Goal: Task Accomplishment & Management: Manage account settings

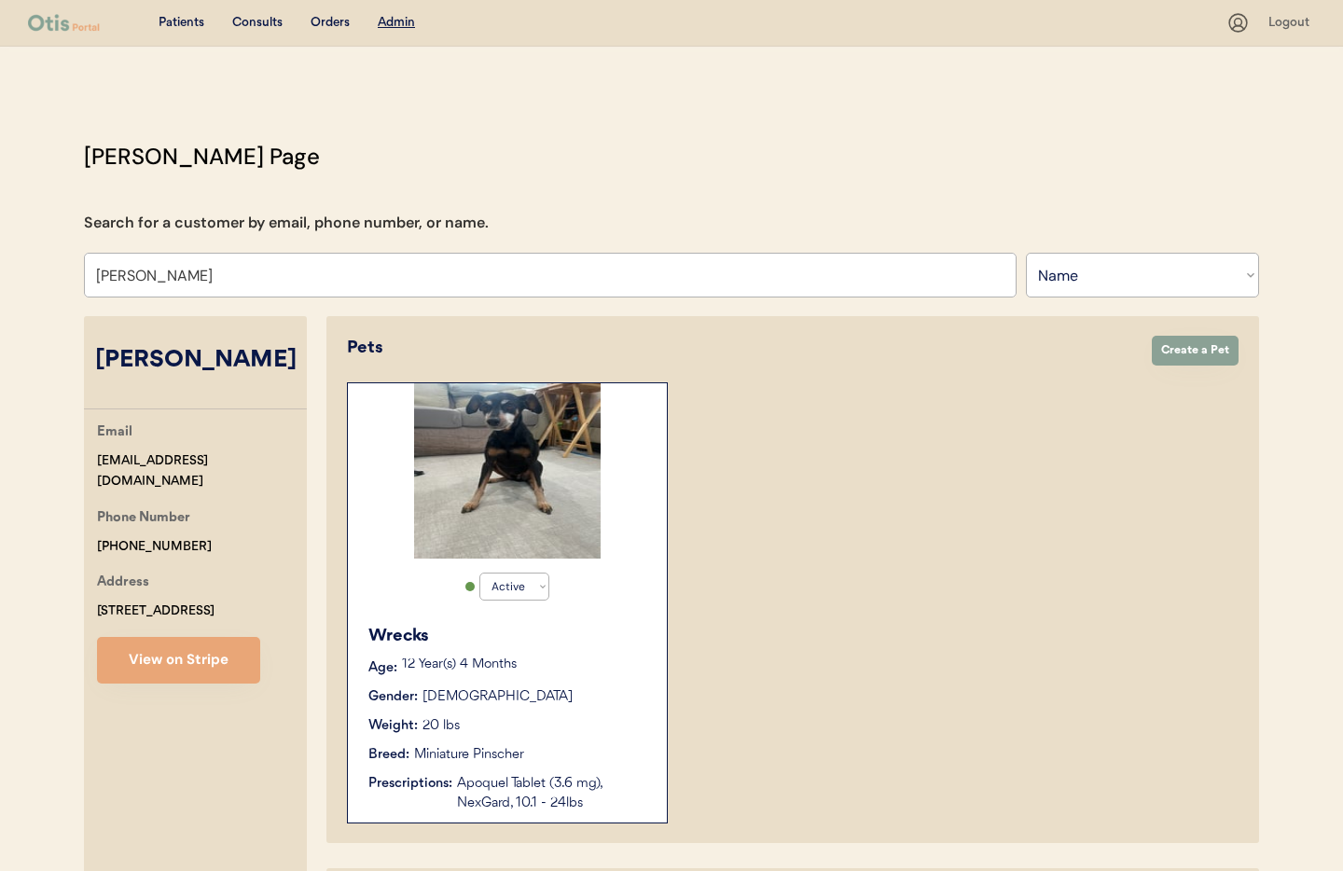
select select ""Name""
select select "true"
drag, startPoint x: 228, startPoint y: 281, endPoint x: 71, endPoint y: 272, distance: 156.9
click at [71, 272] on div "Otis Admin Page Search for a customer by email, phone number, or name. Scott ha…" at bounding box center [671, 601] width 1212 height 922
type input "Tonya"
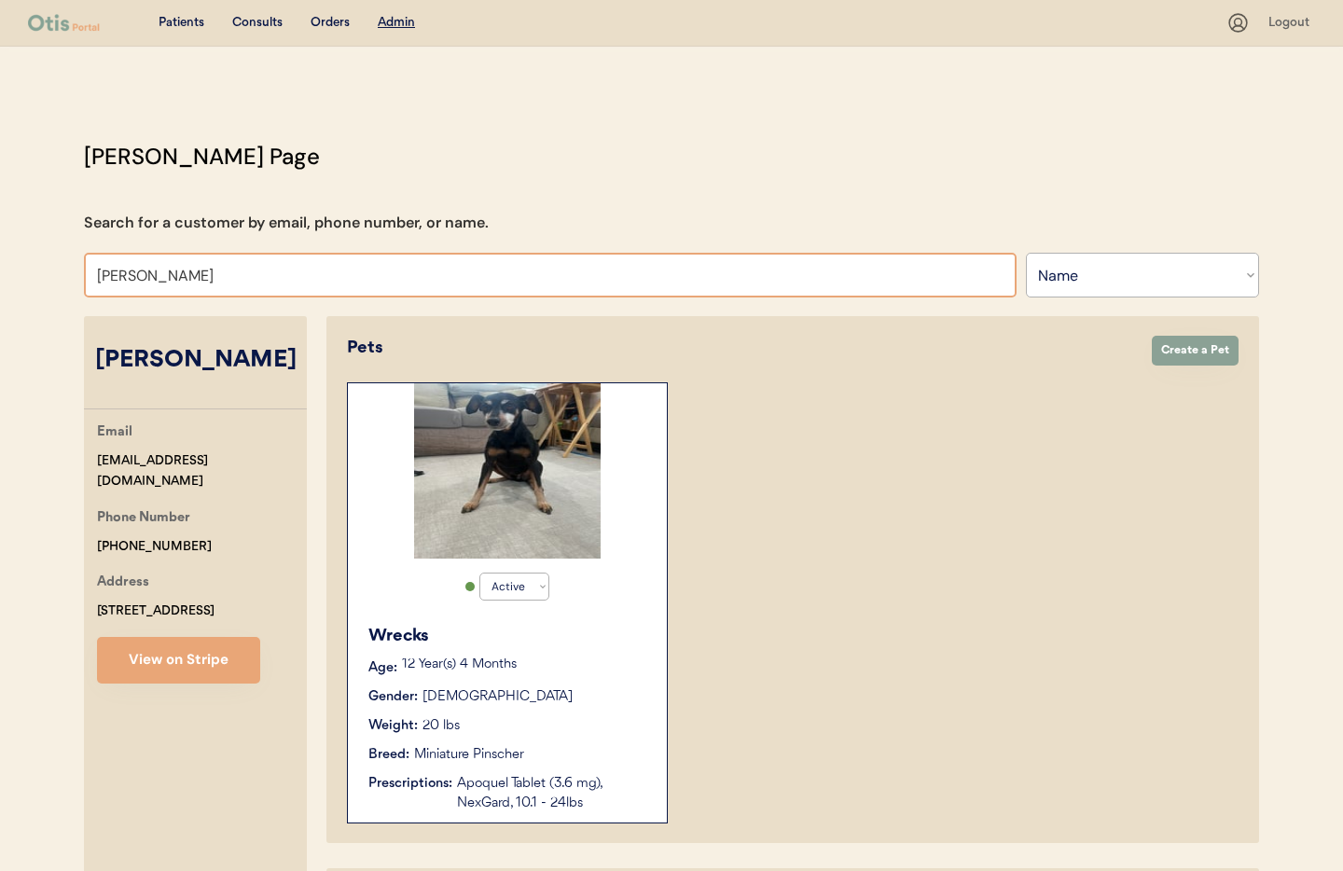
type input "Tonya Crow"
type input "Tonya"
type input "Tonya Crow"
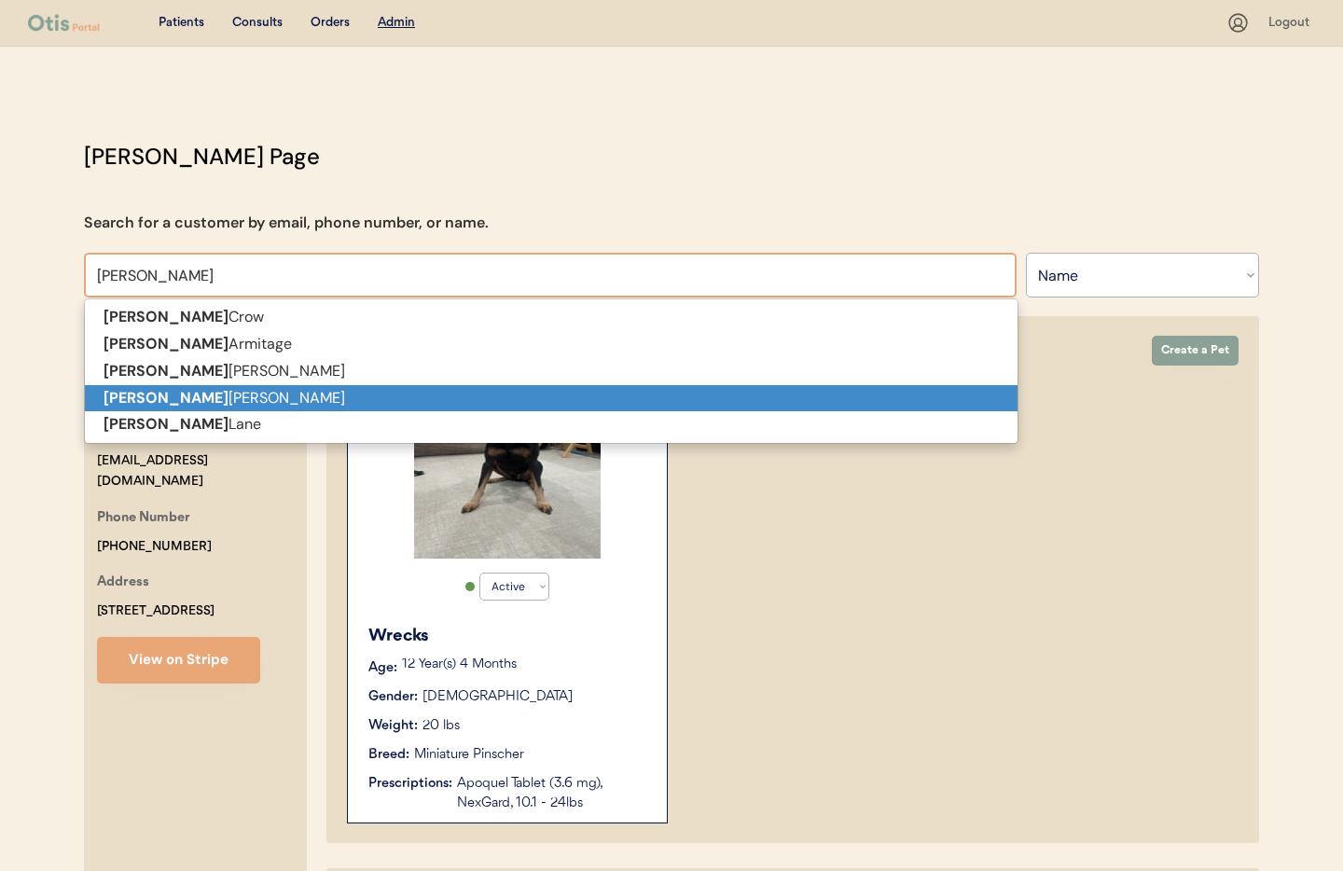
click at [117, 403] on strong "Tonya" at bounding box center [166, 398] width 125 height 20
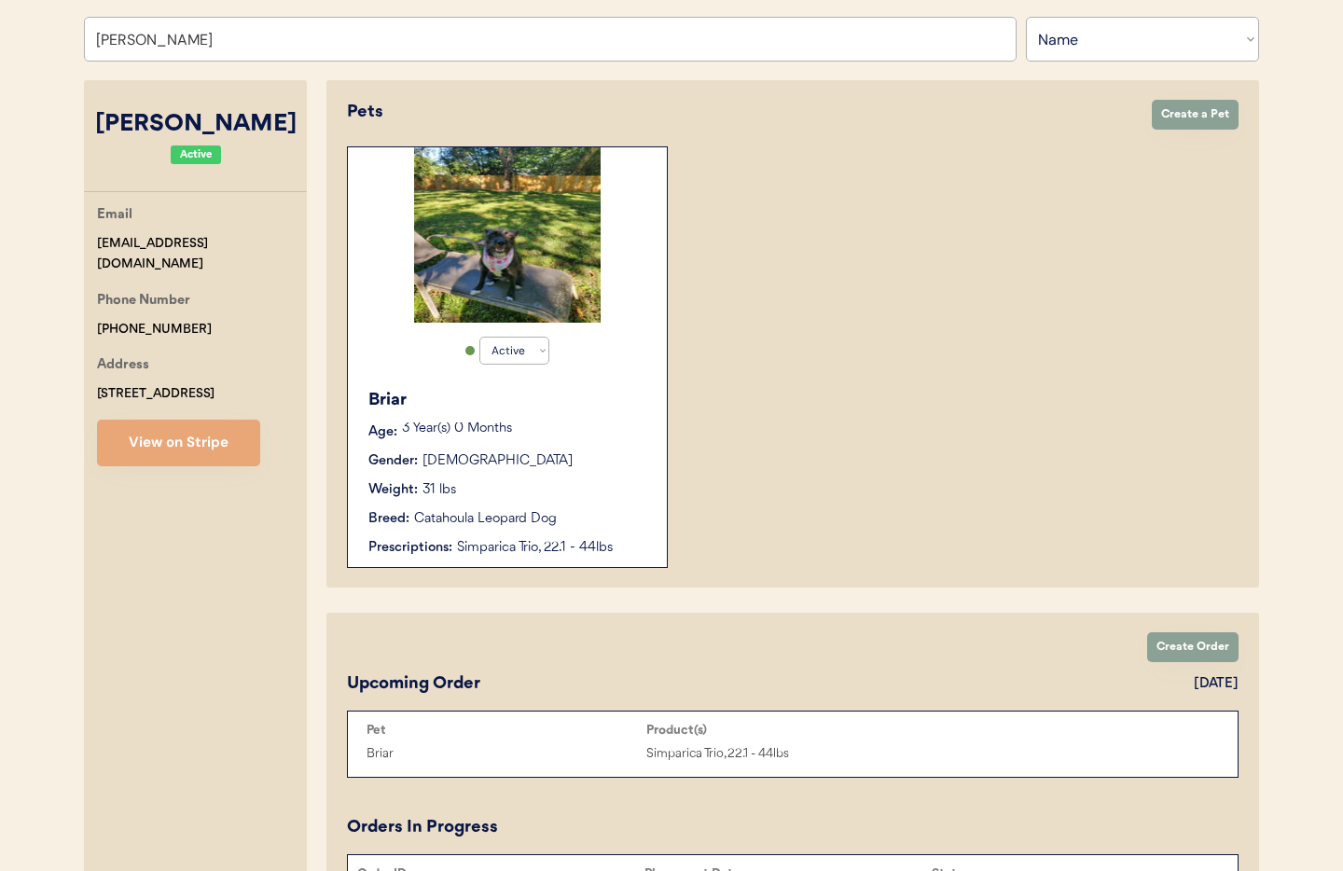
type input "Tonya Phillips"
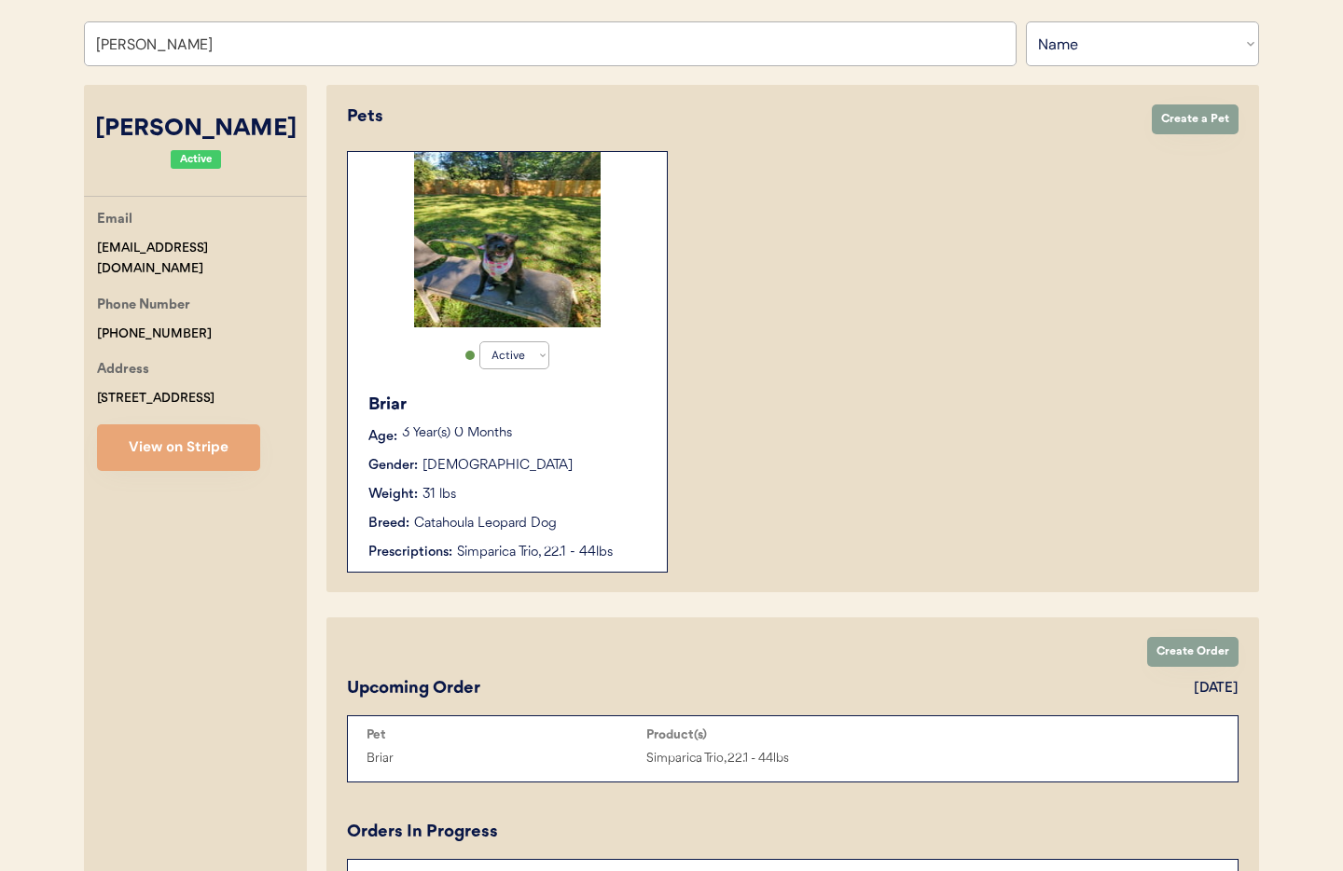
click at [611, 463] on div "Gender: Female" at bounding box center [508, 466] width 280 height 20
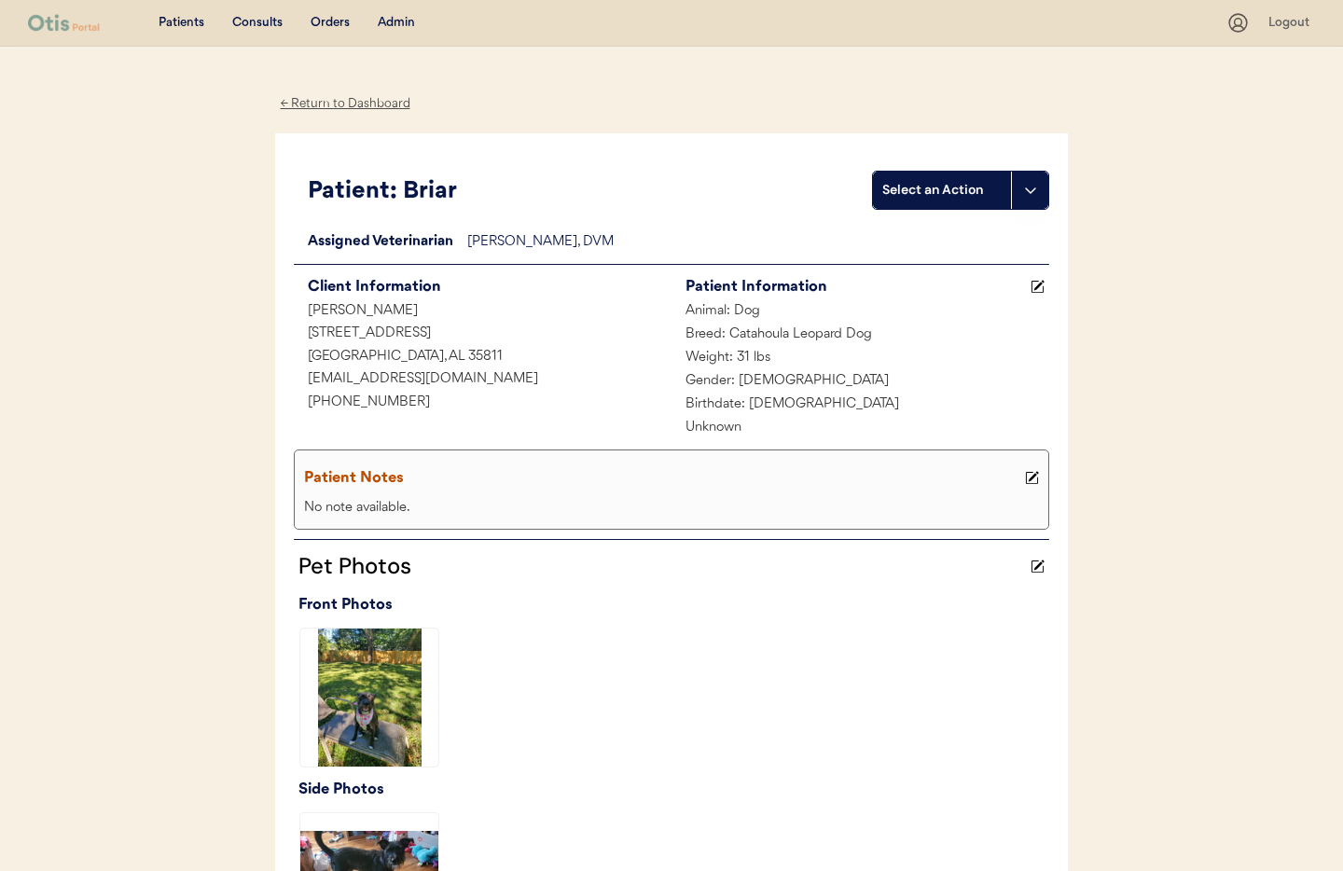
click at [392, 18] on div "Admin" at bounding box center [396, 23] width 37 height 19
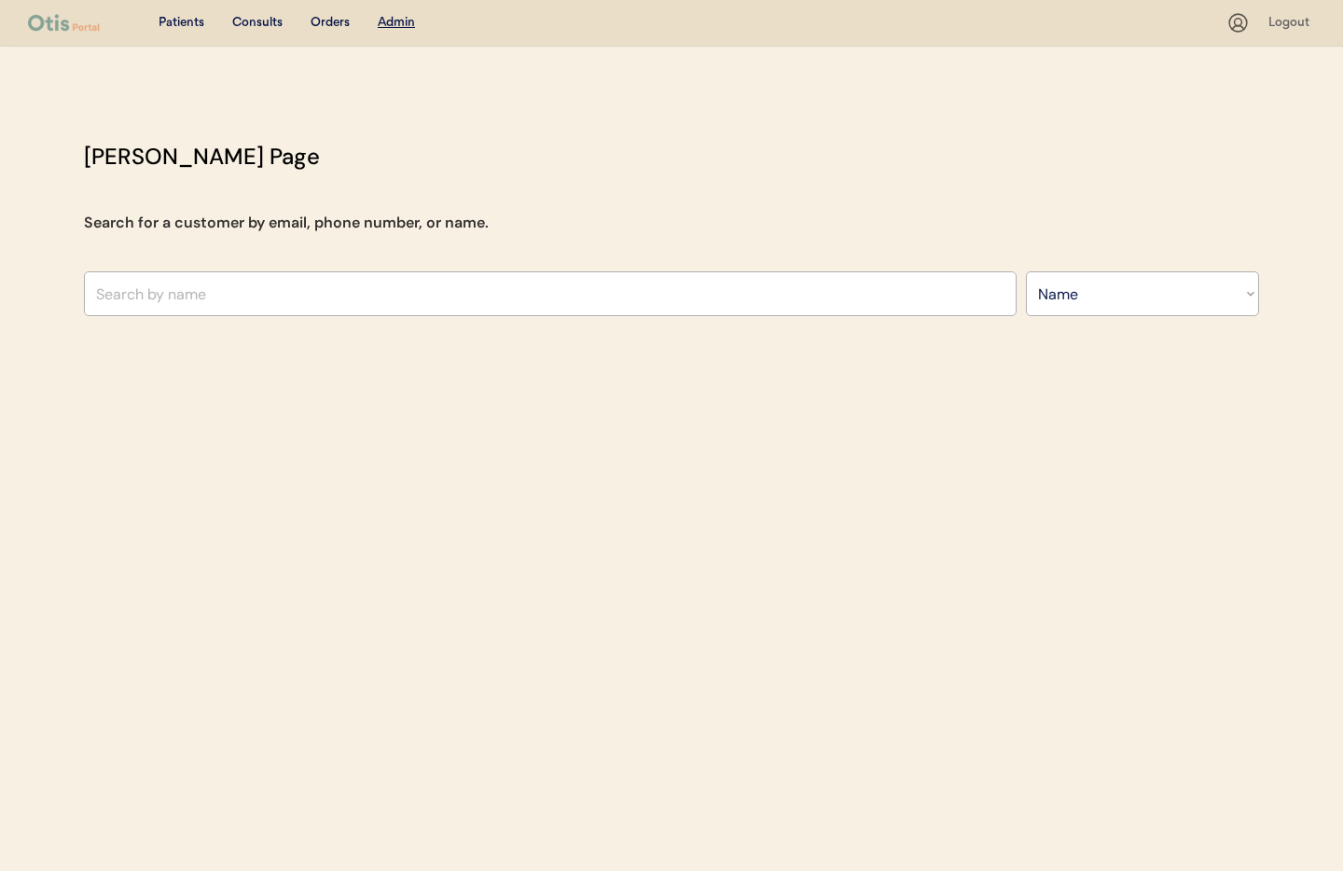
select select ""Name""
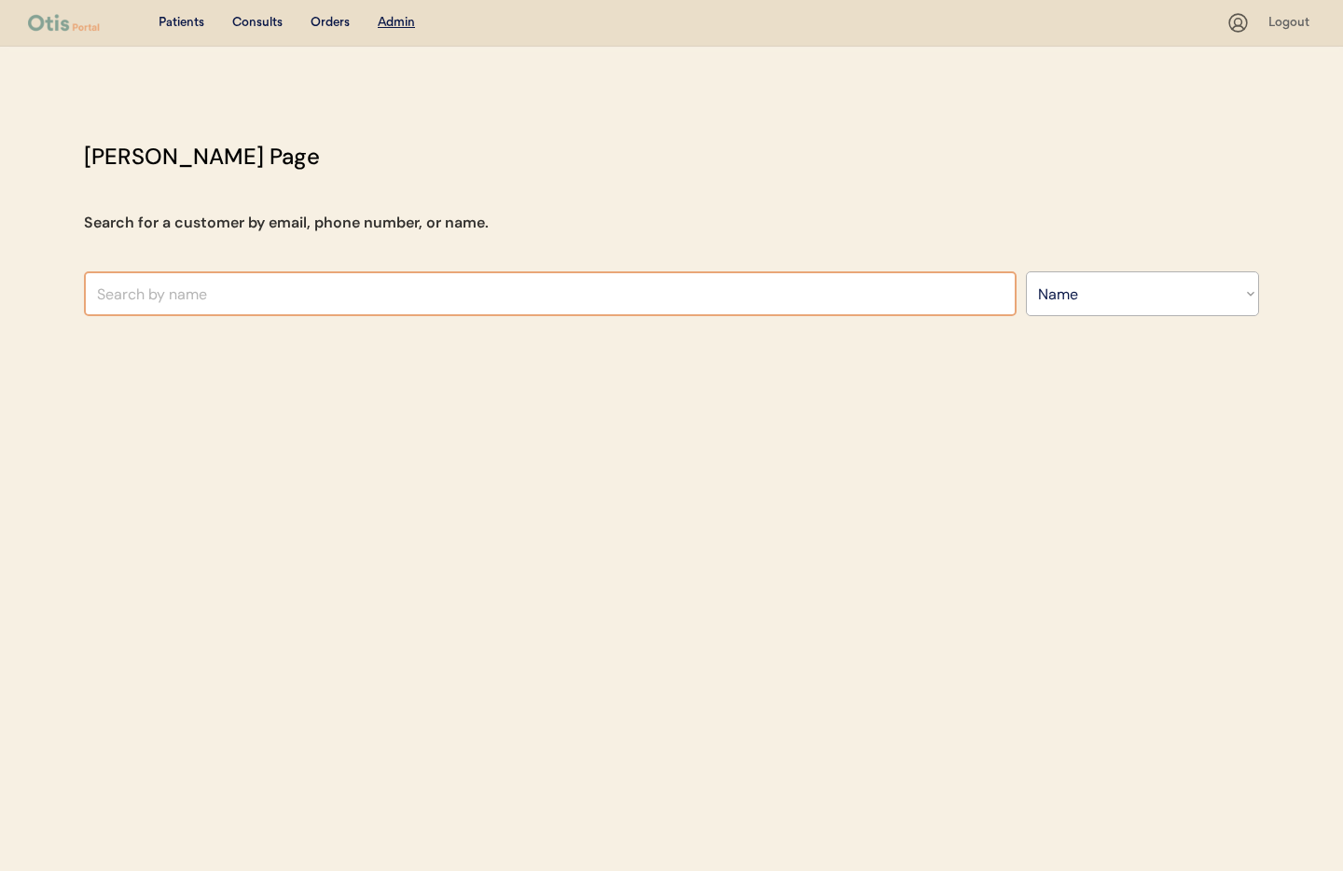
click at [342, 294] on input "text" at bounding box center [550, 293] width 933 height 45
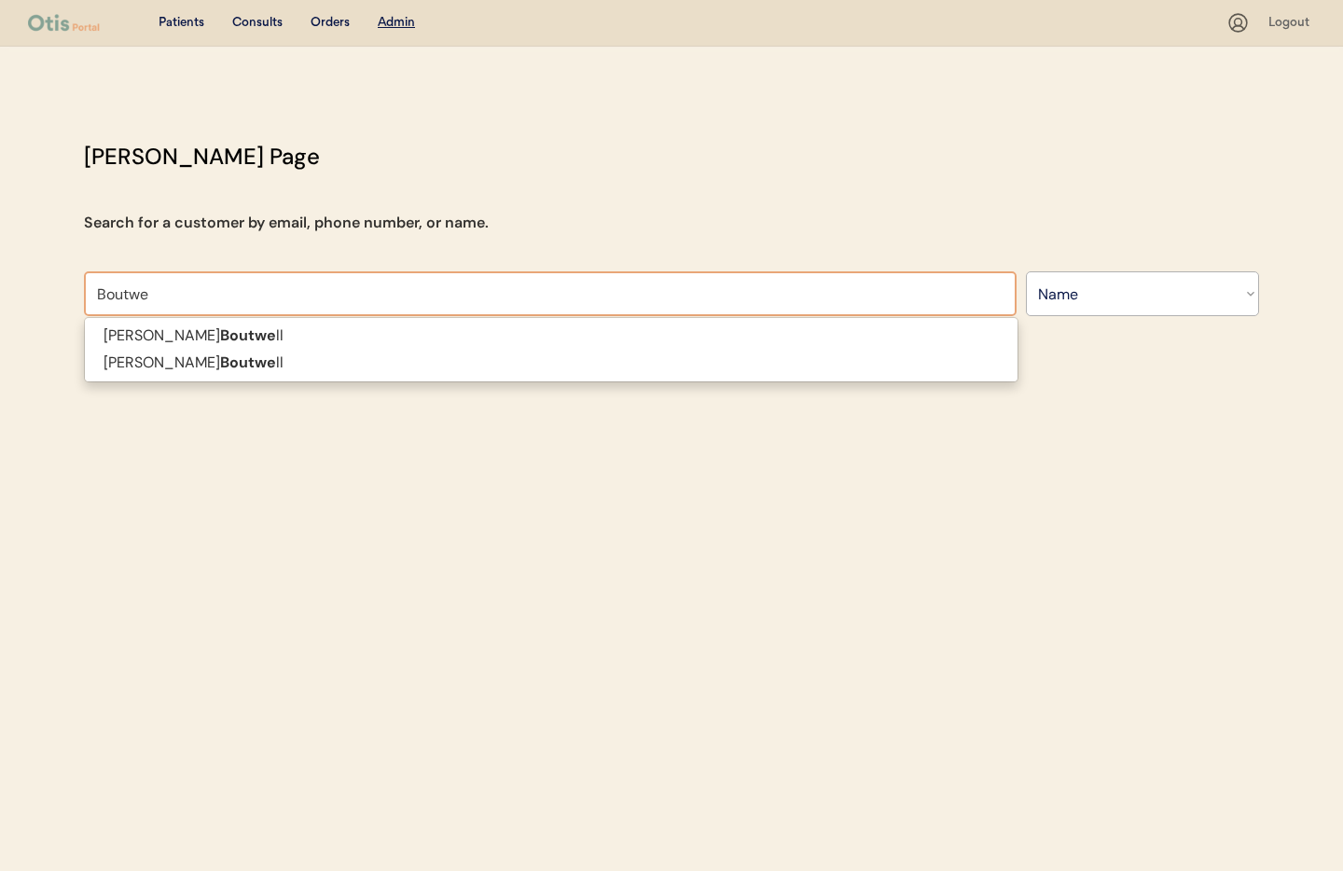
click at [288, 338] on p "Anna Boutwe ll" at bounding box center [551, 336] width 933 height 27
type input "Anna Boutwell"
click at [172, 331] on div "Patients Consults Orders Admin Logout Otis Admin Page Search for a customer by …" at bounding box center [671, 435] width 1343 height 871
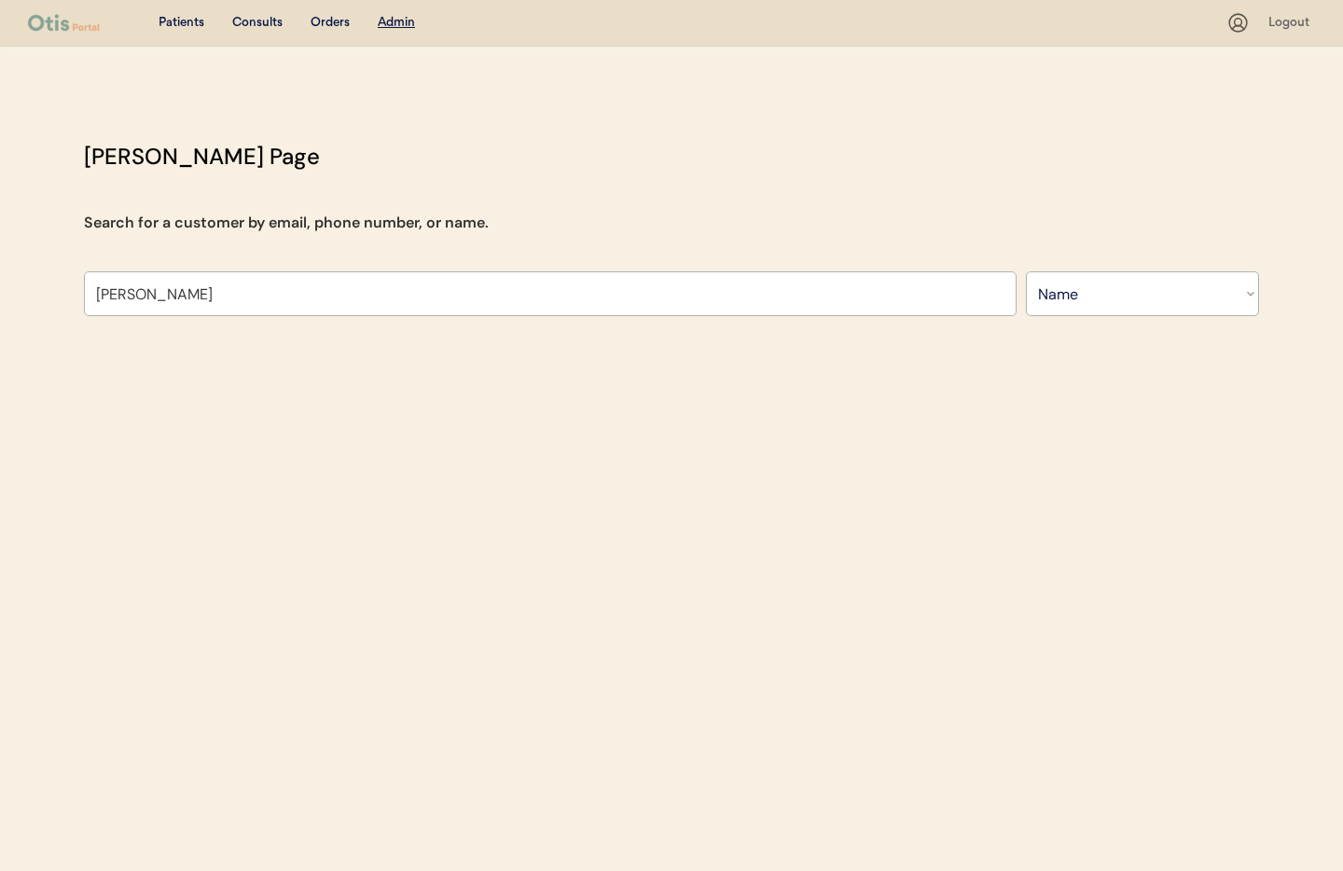
click at [163, 336] on div "Patients Consults Orders Admin Logout Otis Admin Page Search for a customer by …" at bounding box center [671, 435] width 1343 height 871
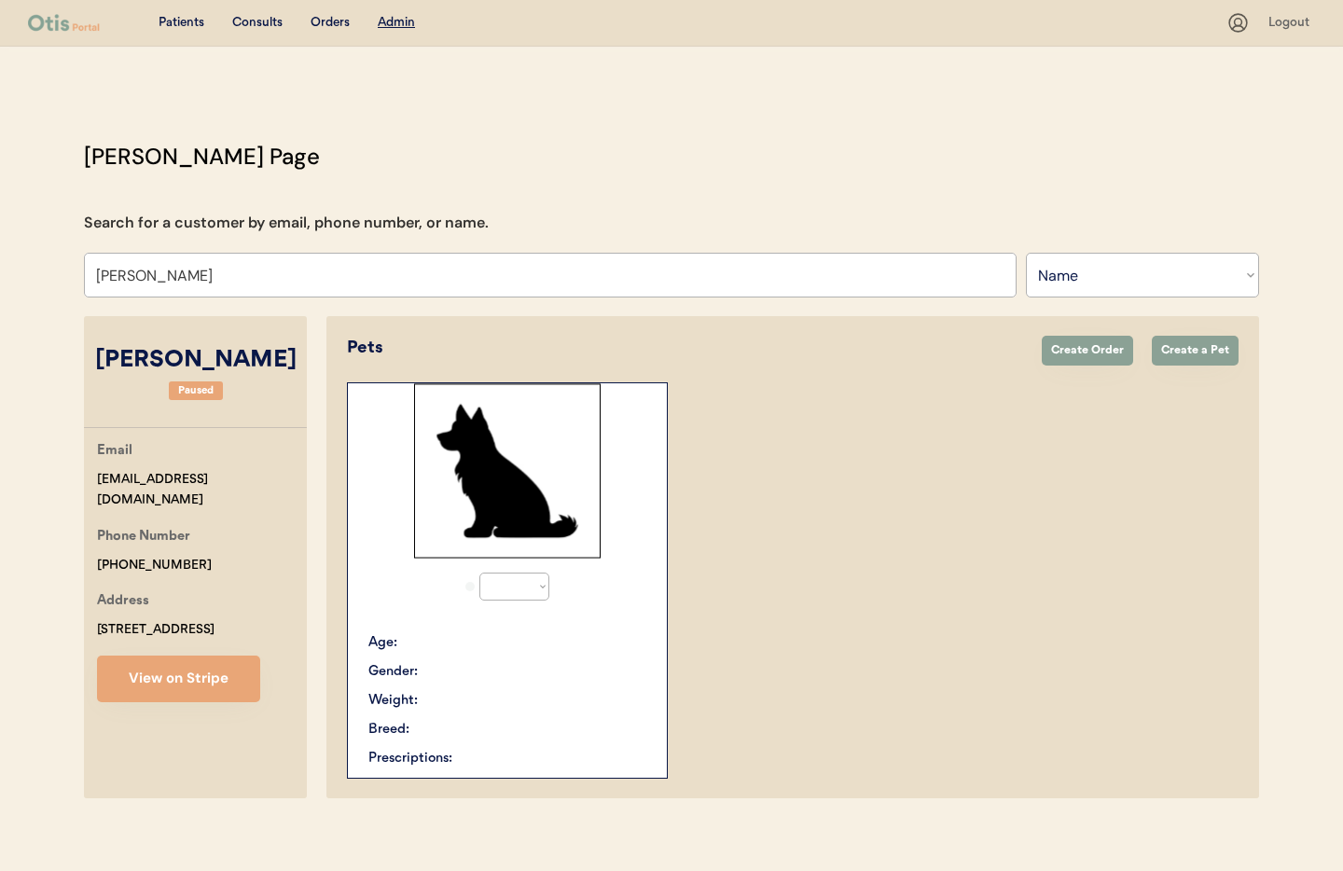
select select "true"
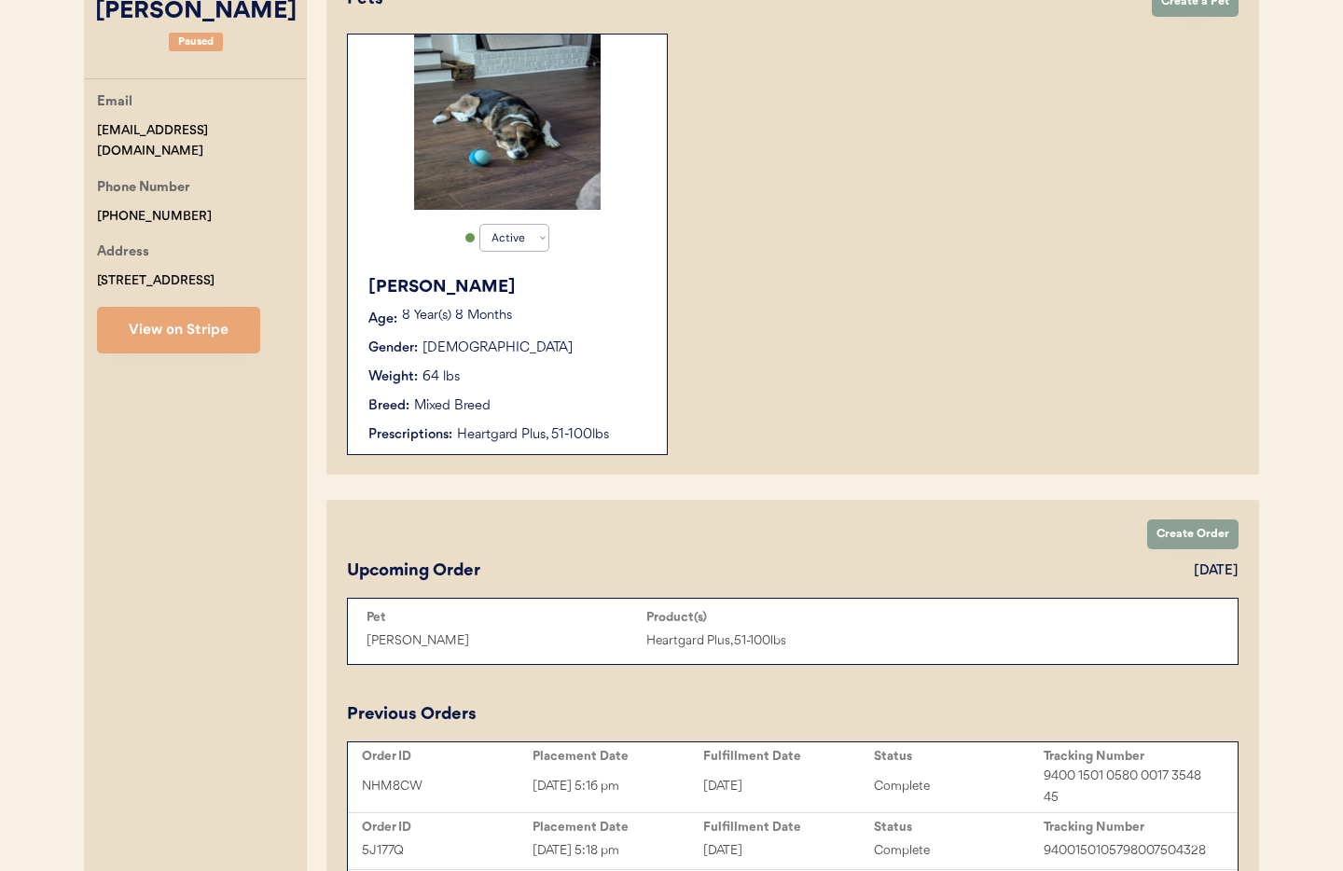
scroll to position [353, 0]
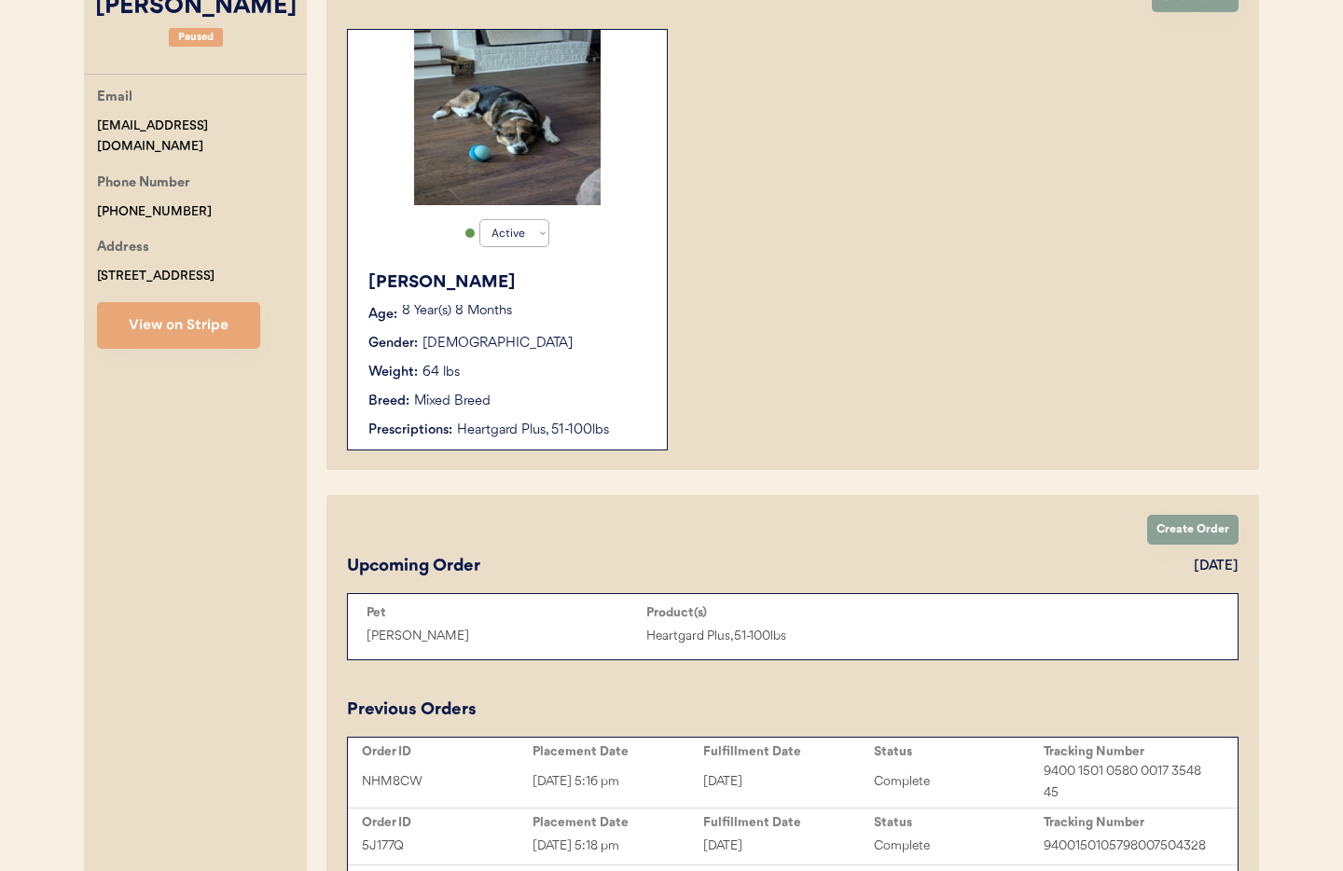
click at [555, 394] on div "Breed: Mixed Breed" at bounding box center [508, 402] width 280 height 20
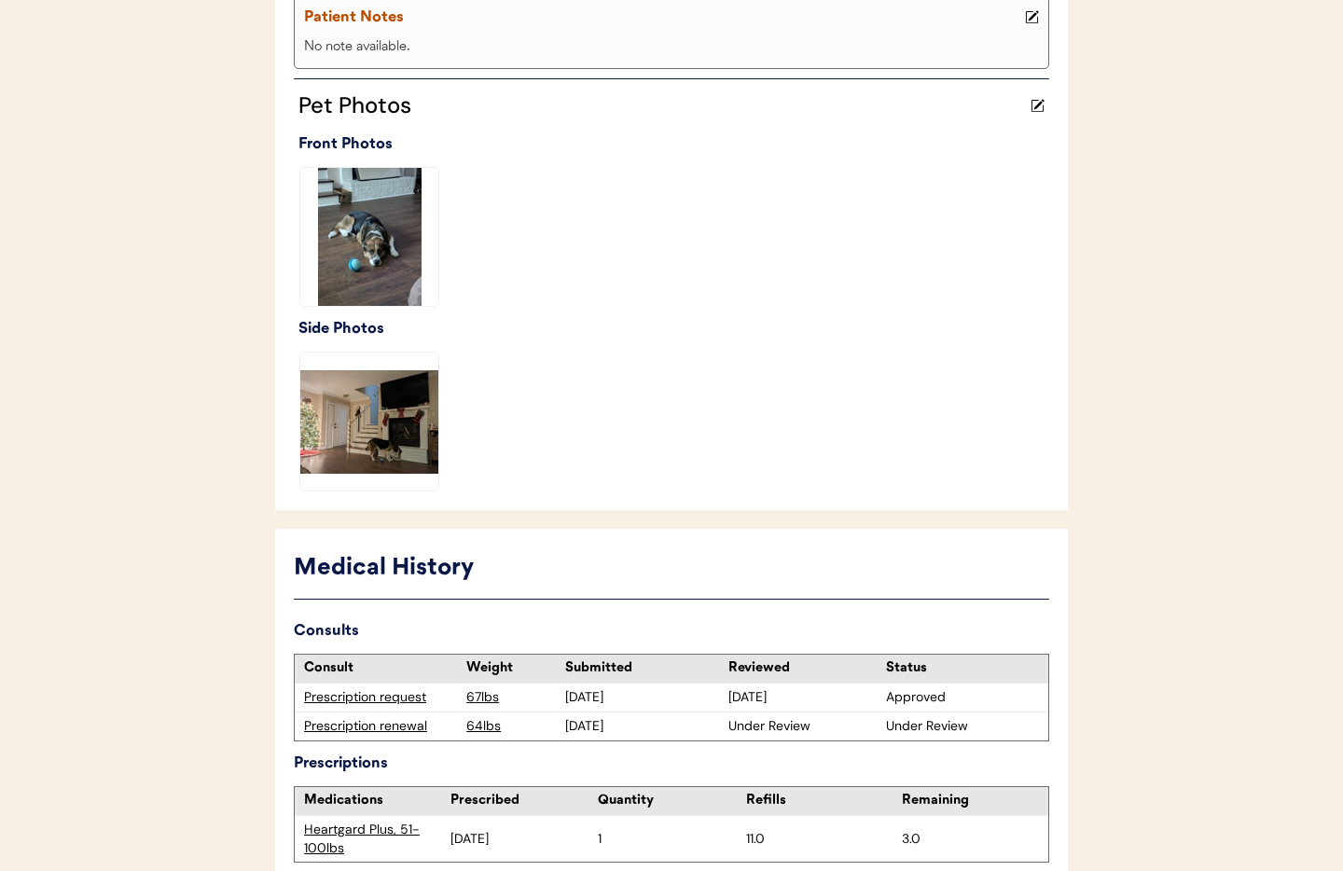
scroll to position [541, 0]
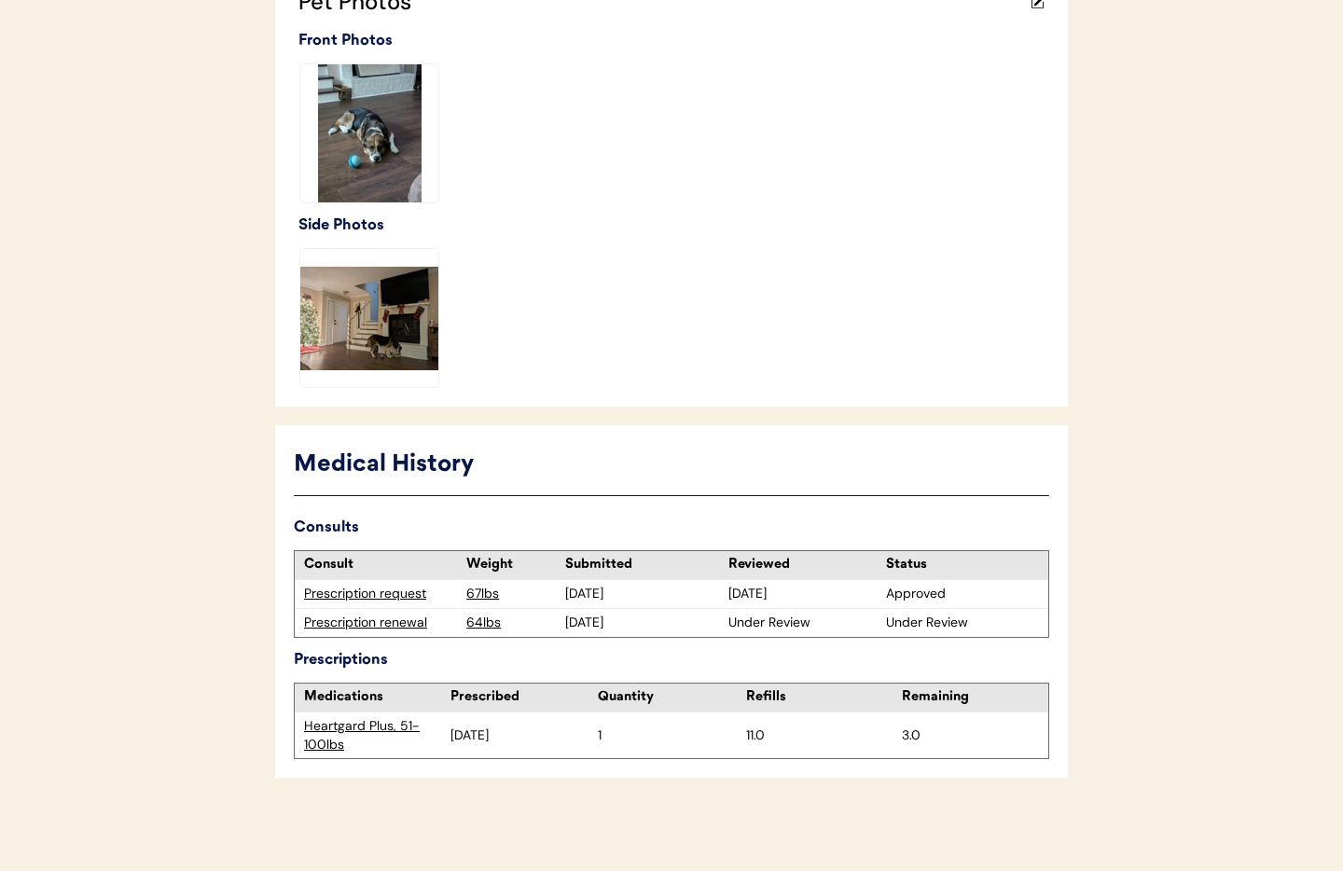
click at [346, 622] on div "Prescription renewal" at bounding box center [380, 623] width 153 height 19
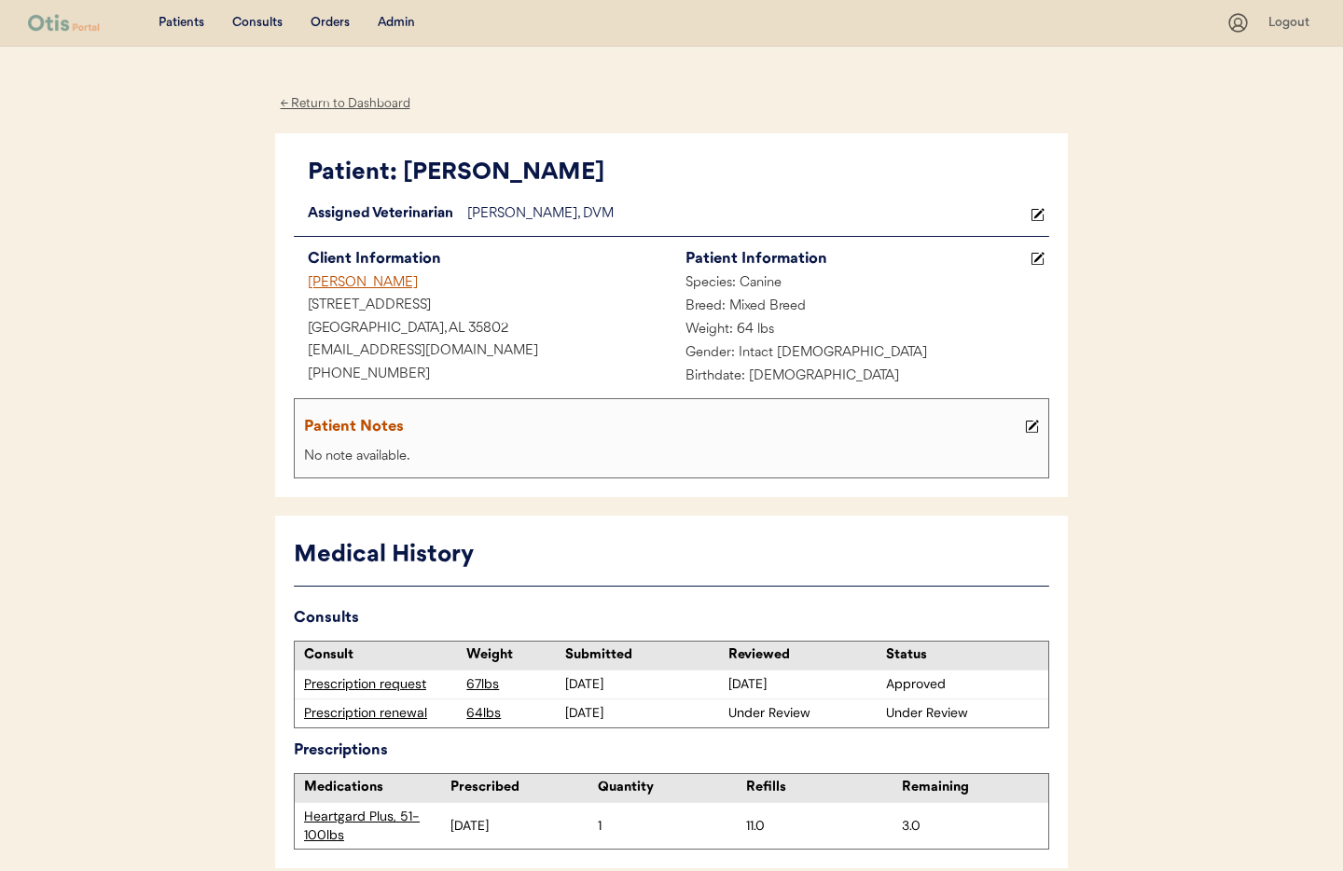
click at [1039, 430] on button at bounding box center [1031, 426] width 23 height 23
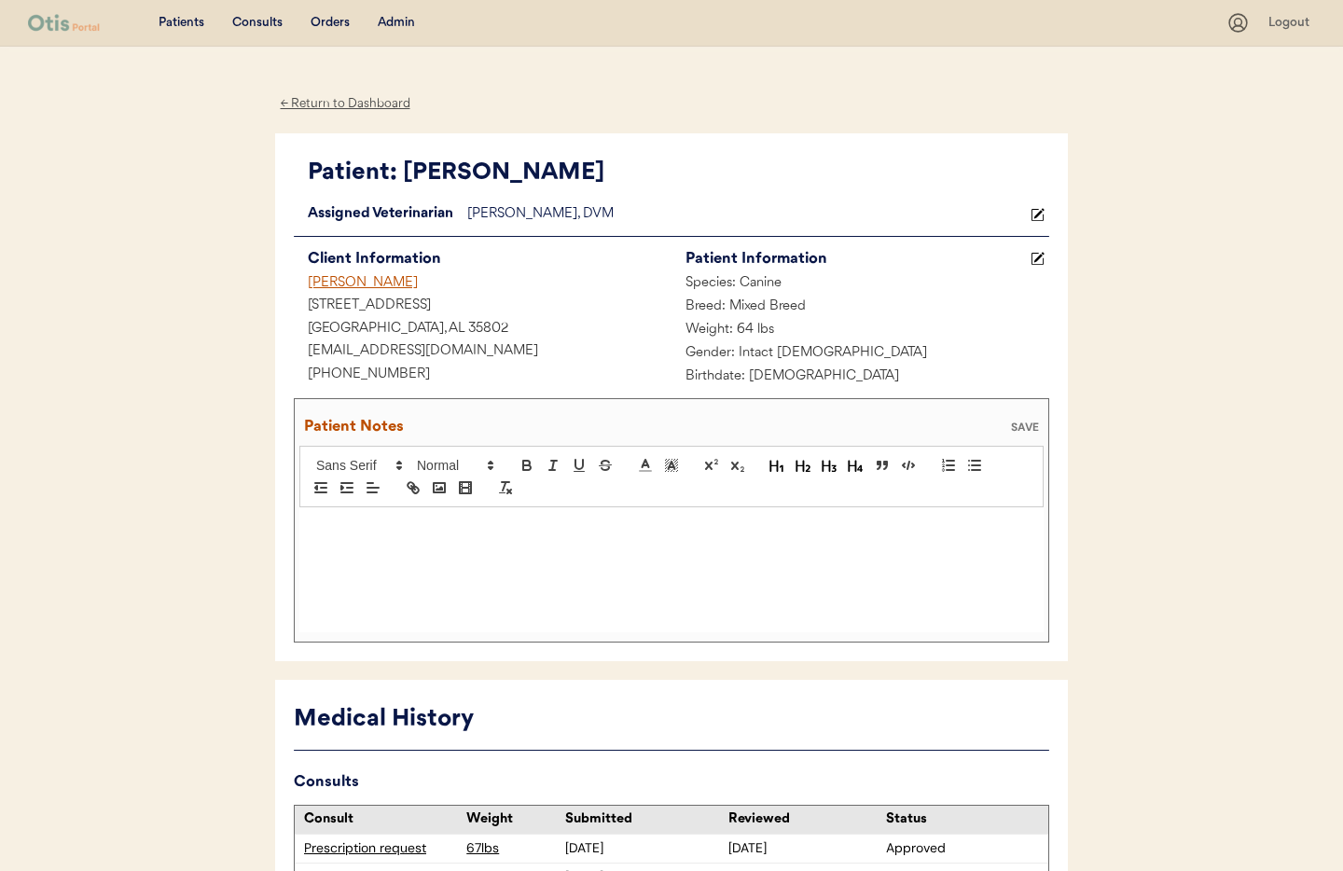
click at [512, 570] on div at bounding box center [671, 569] width 744 height 125
click at [481, 524] on p ";8/23/25 Owner sent text "" at bounding box center [671, 526] width 716 height 17
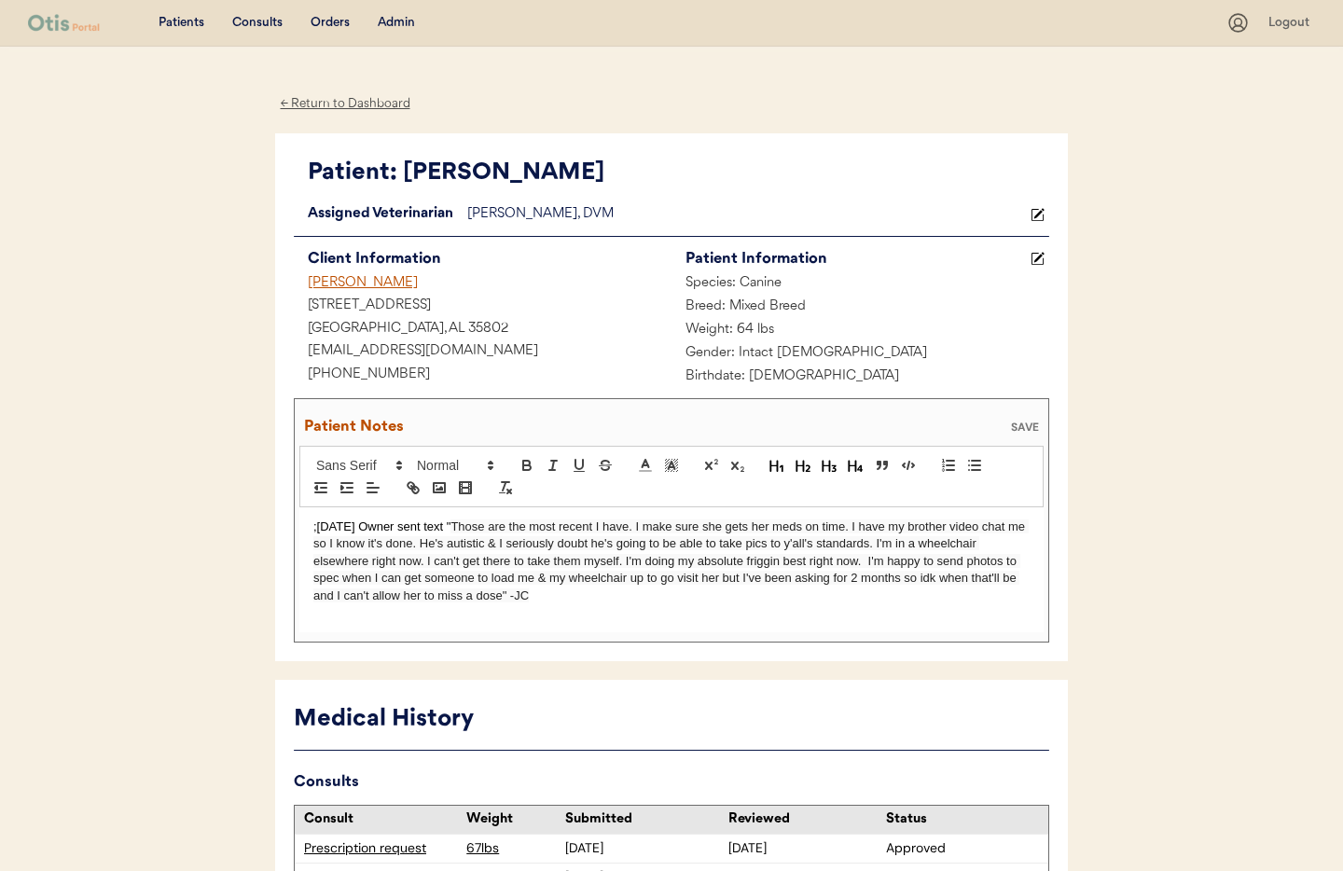
click at [313, 525] on p ";8/23/25 Owner sent text " Those are the most recent I have. I make sure she ge…" at bounding box center [671, 561] width 716 height 86
click at [313, 530] on p ";8/23/25 Owner sent text " Those are the most recent I have. I make sure she ge…" at bounding box center [671, 561] width 716 height 86
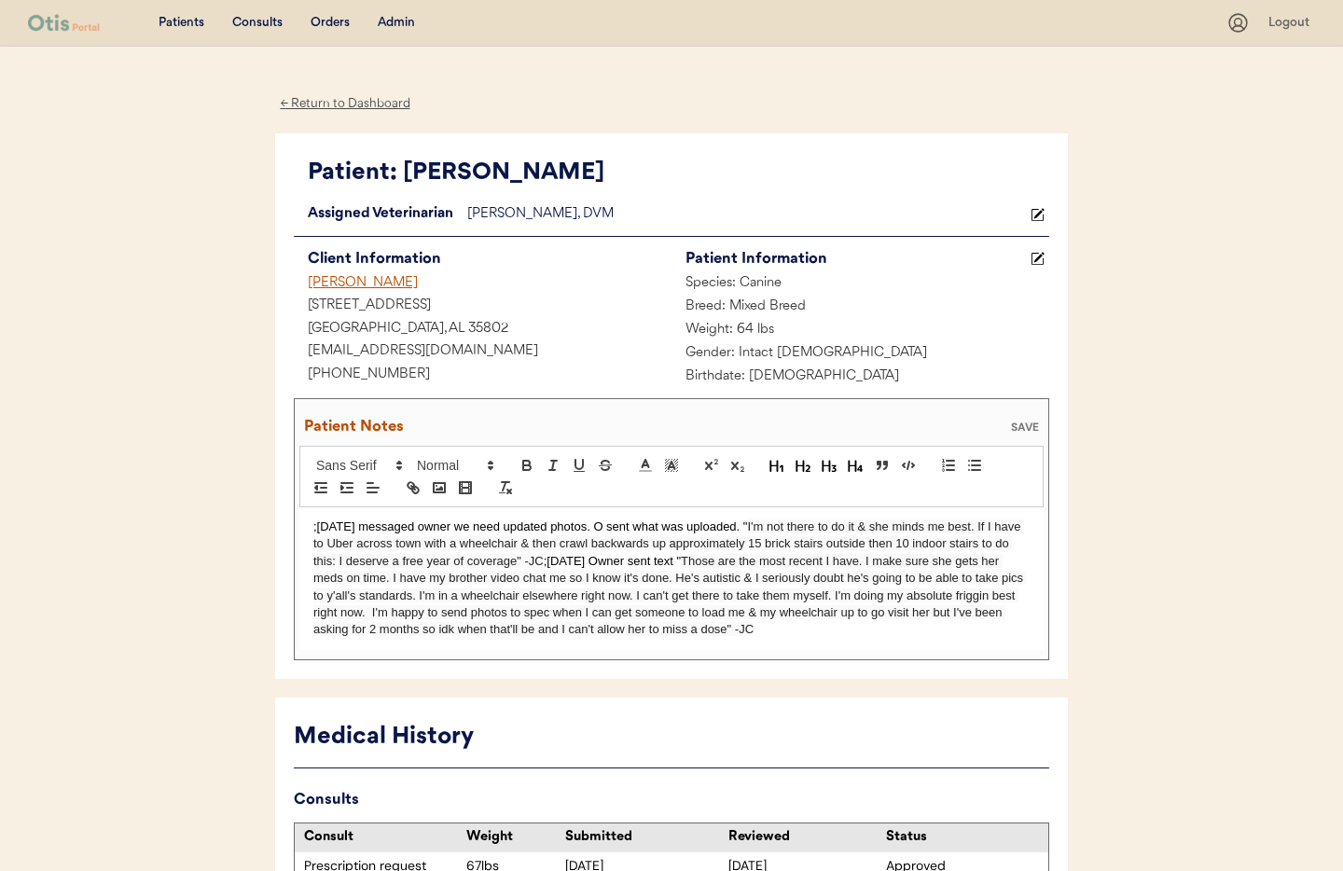
click at [1011, 424] on div "SAVE" at bounding box center [1024, 426] width 37 height 11
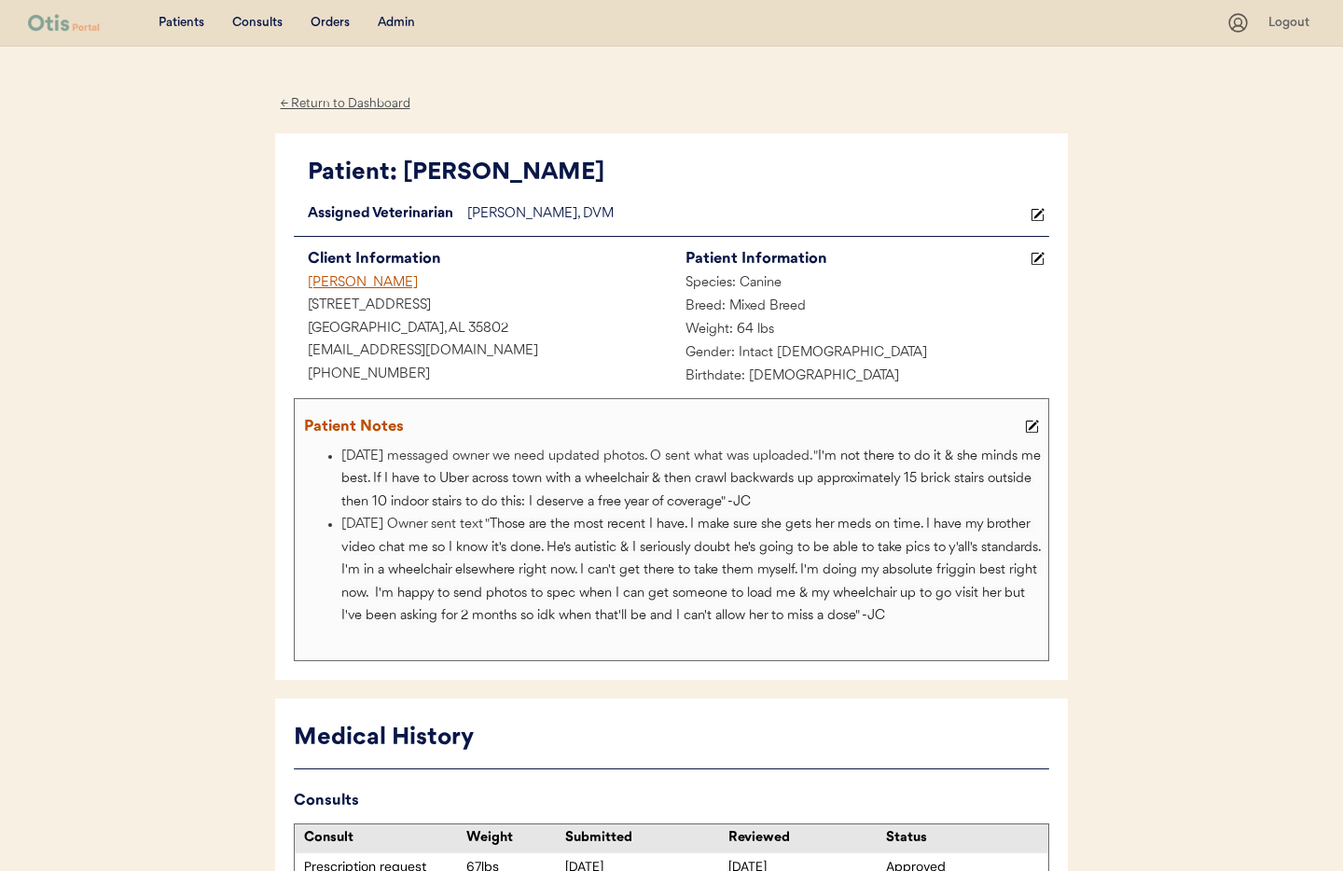
click at [399, 21] on div "Admin" at bounding box center [396, 23] width 37 height 19
click at [398, 21] on div "Admin" at bounding box center [396, 23] width 37 height 19
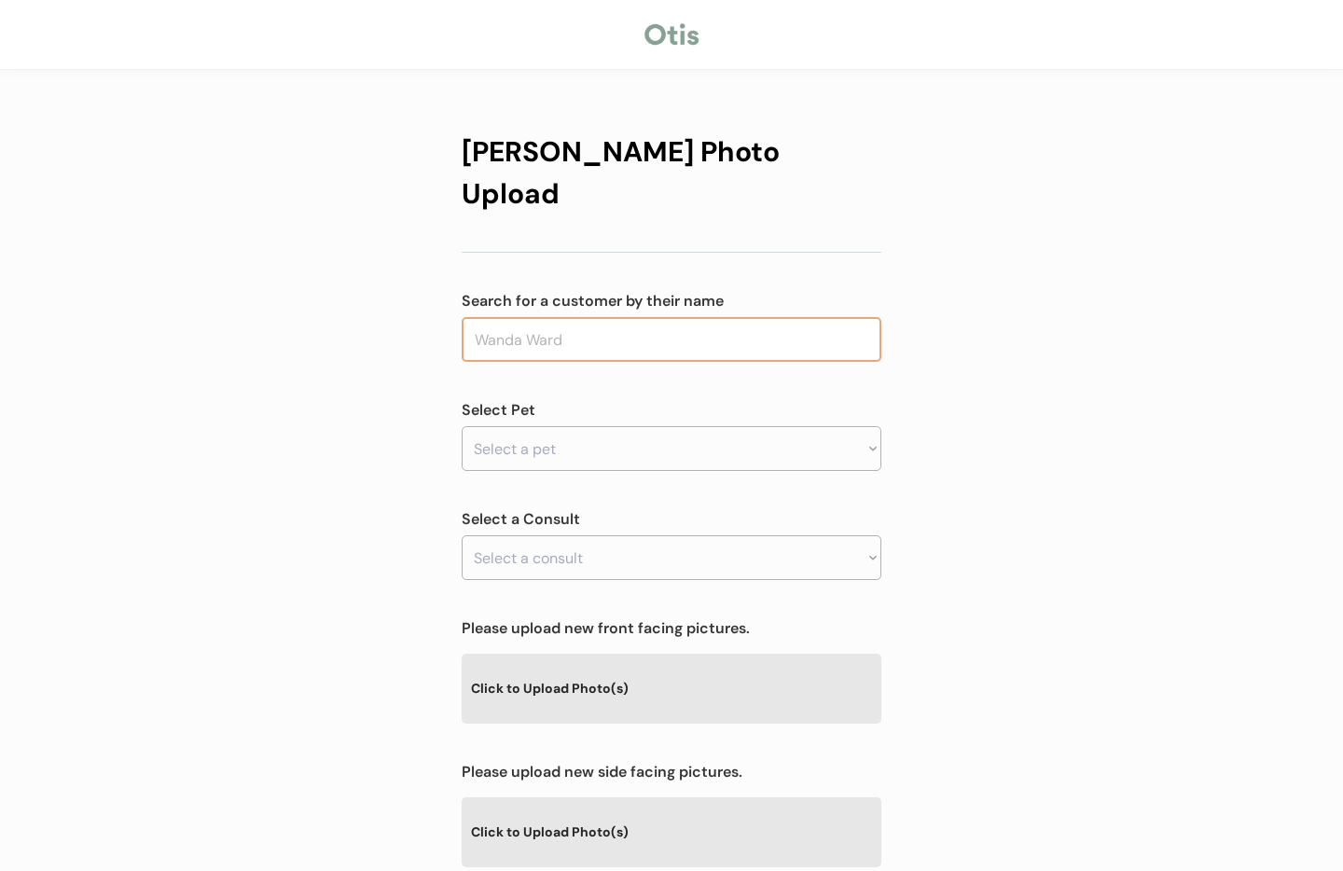
click at [560, 317] on input "text" at bounding box center [672, 339] width 420 height 45
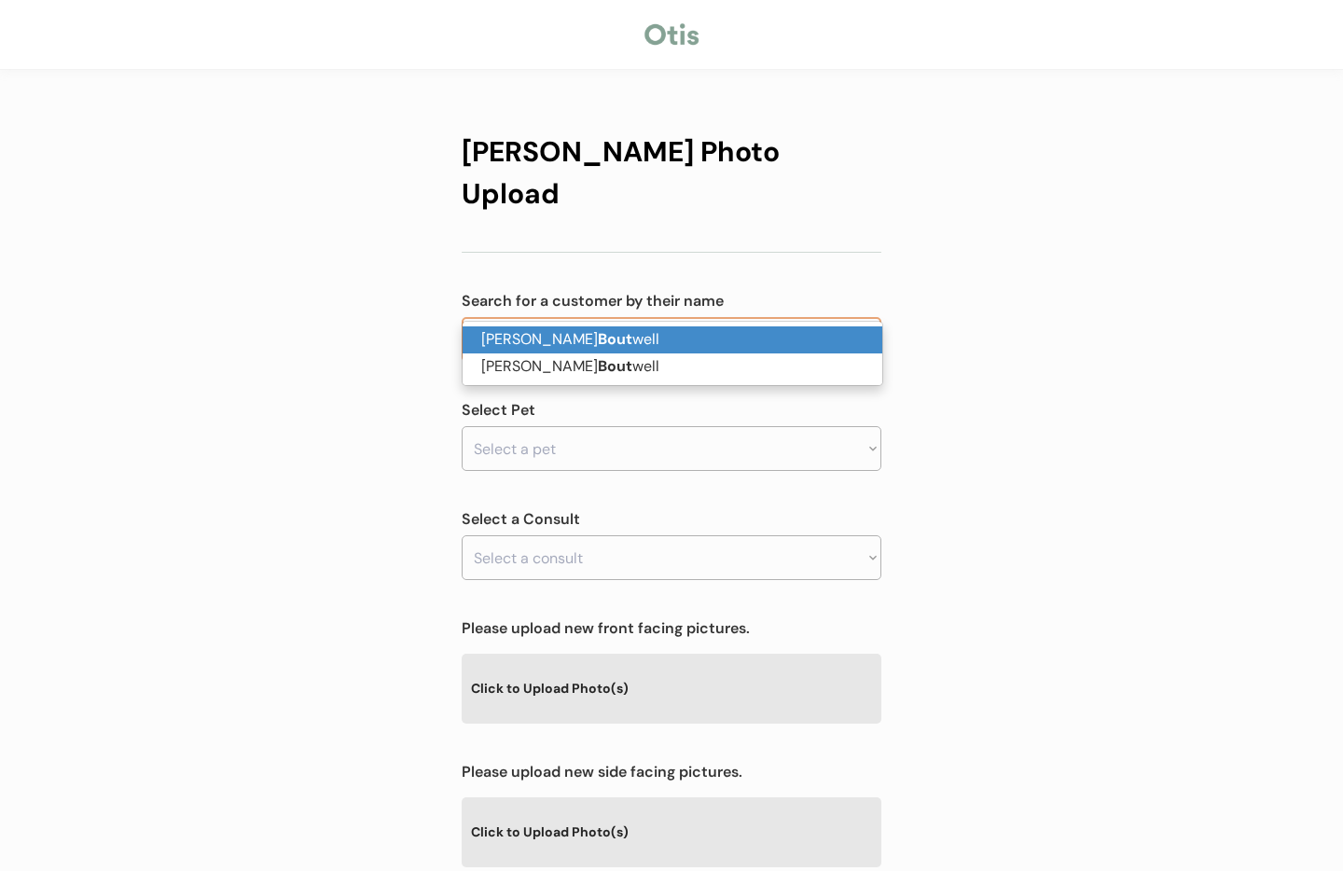
click at [562, 337] on p "Anna Bout well" at bounding box center [673, 339] width 420 height 27
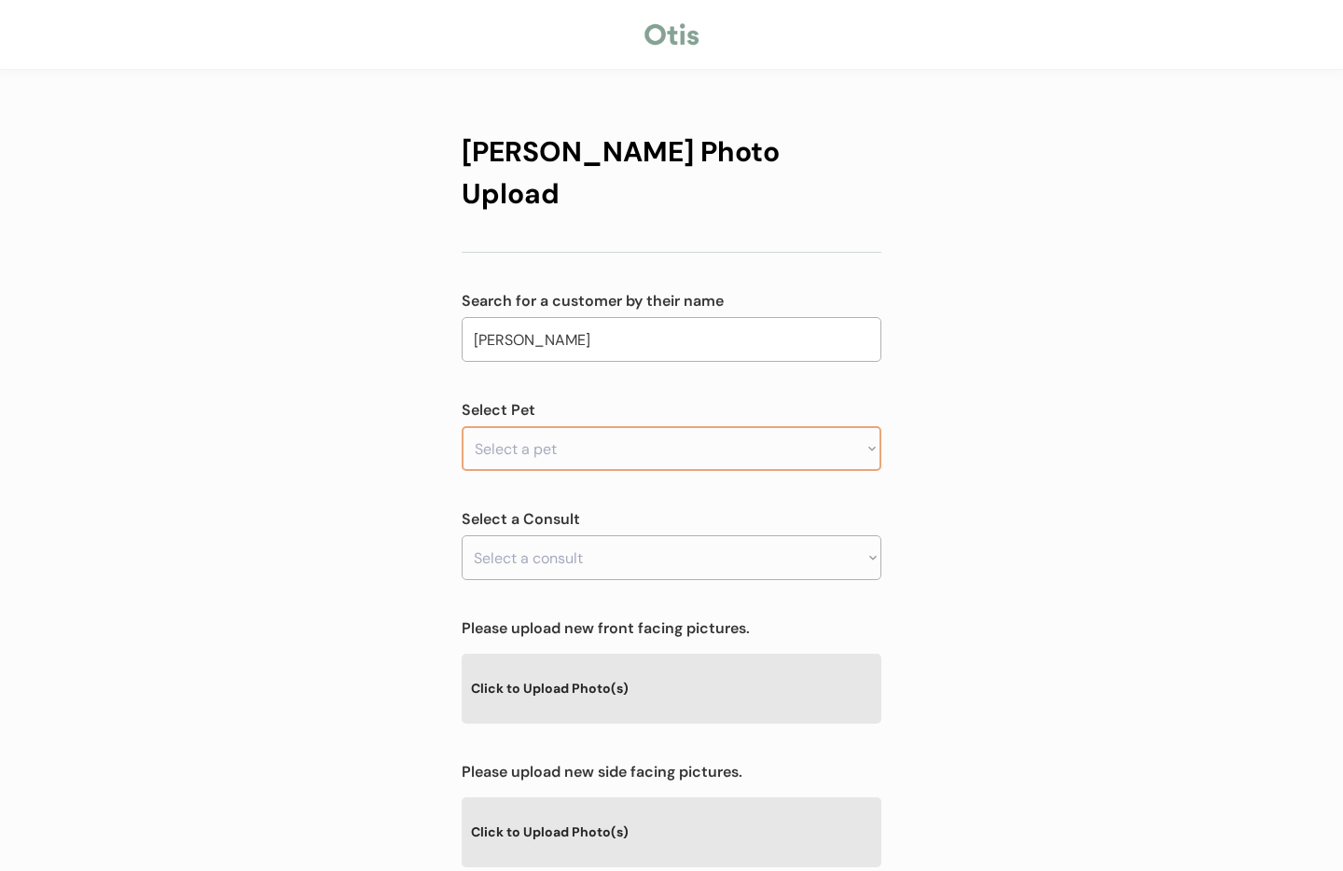
type input "Anna Boutwell"
click at [555, 426] on select "Select a pet Sidney" at bounding box center [672, 448] width 420 height 45
select select ""1348695171700984260__LOOKUP__1711039794643x454239988976713700""
click at [462, 426] on select "Select a pet Sidney" at bounding box center [672, 448] width 420 height 45
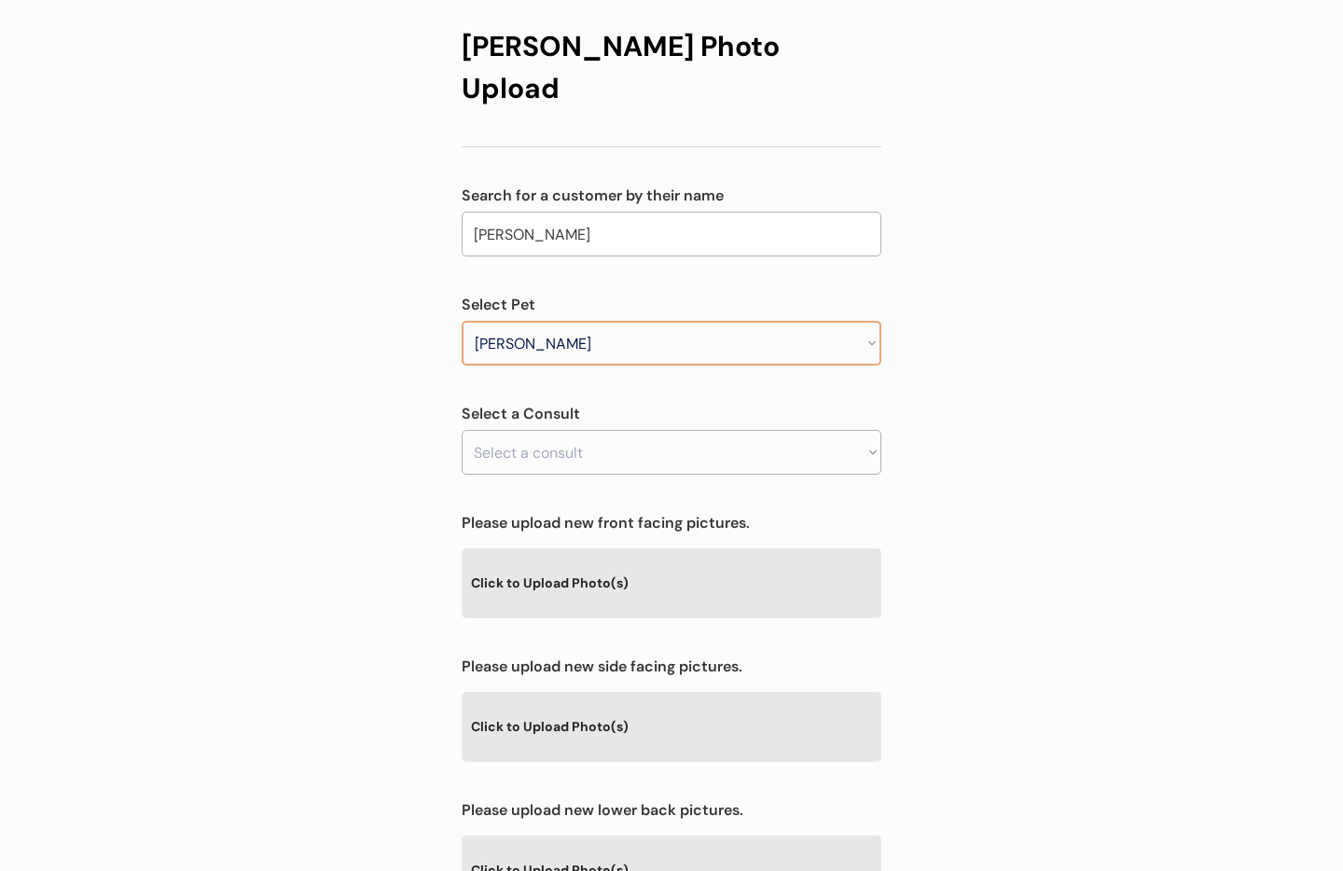
scroll to position [137, 0]
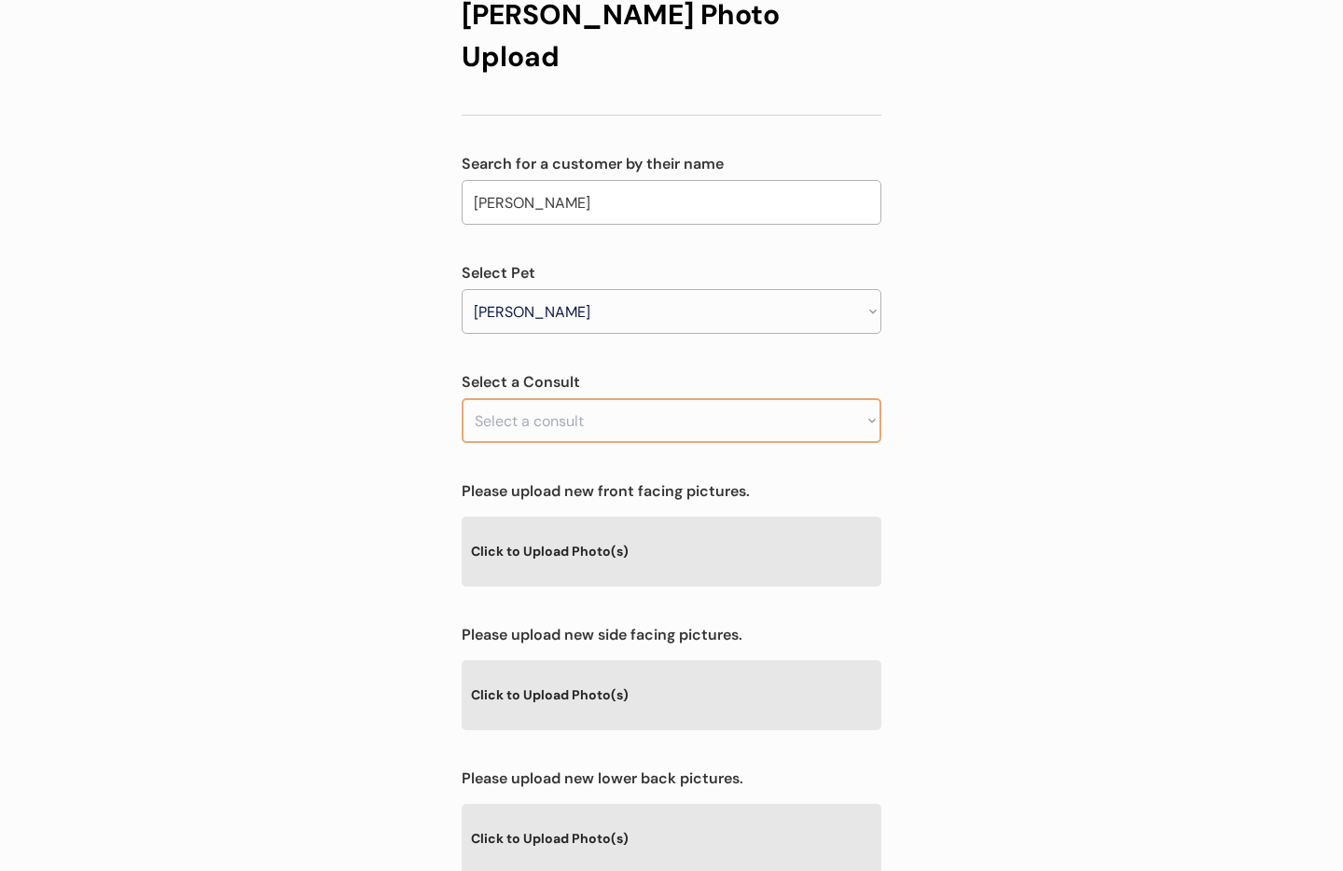
click at [567, 398] on select "Select a consult Prescription renewal" at bounding box center [672, 420] width 420 height 45
select select ""1348695171700984260__LOOKUP__1755977713747x134096041646751740""
click at [462, 398] on select "Select a consult Prescription renewal" at bounding box center [672, 420] width 420 height 45
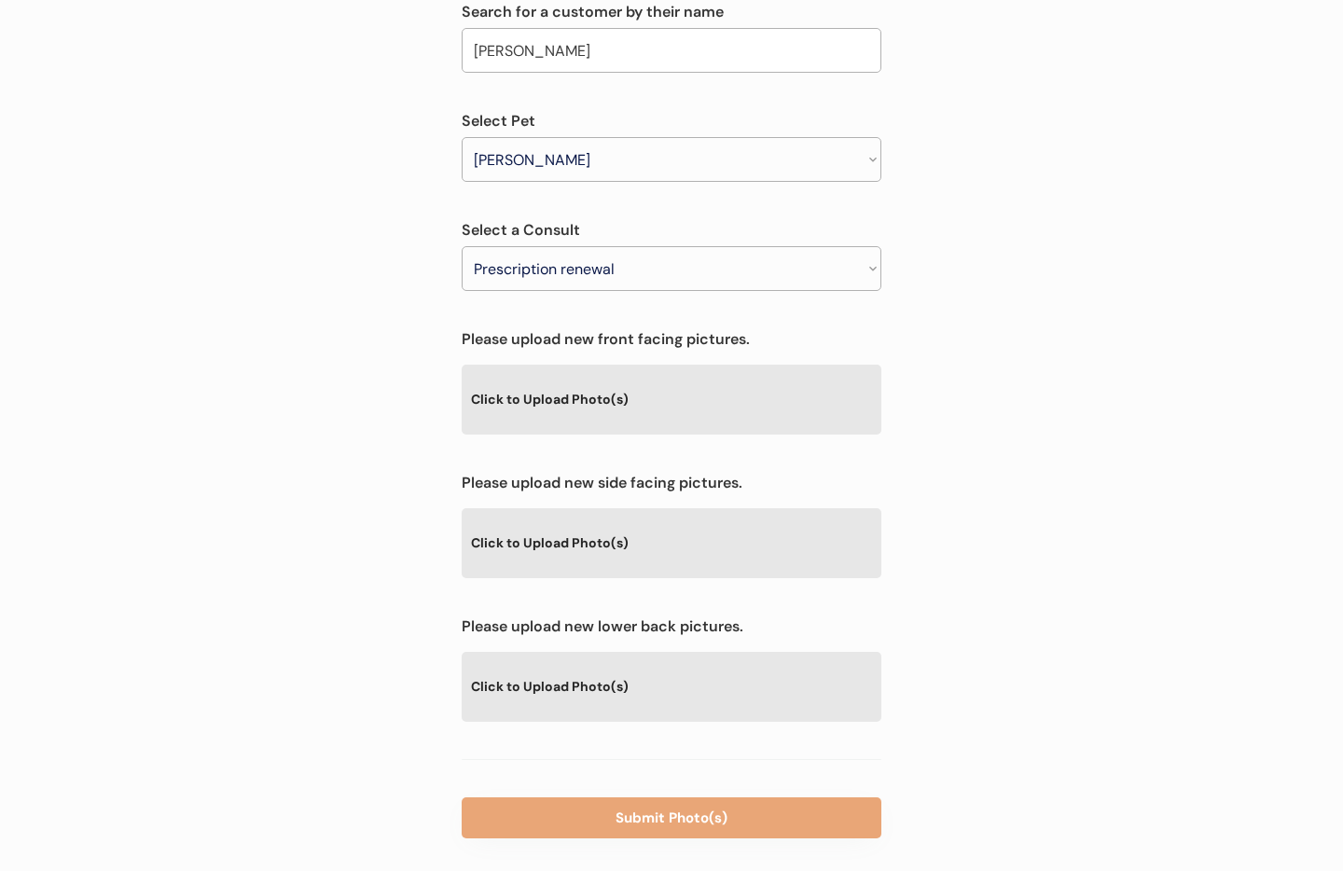
click at [563, 508] on div "Click to Upload Photo(s)" at bounding box center [672, 542] width 420 height 68
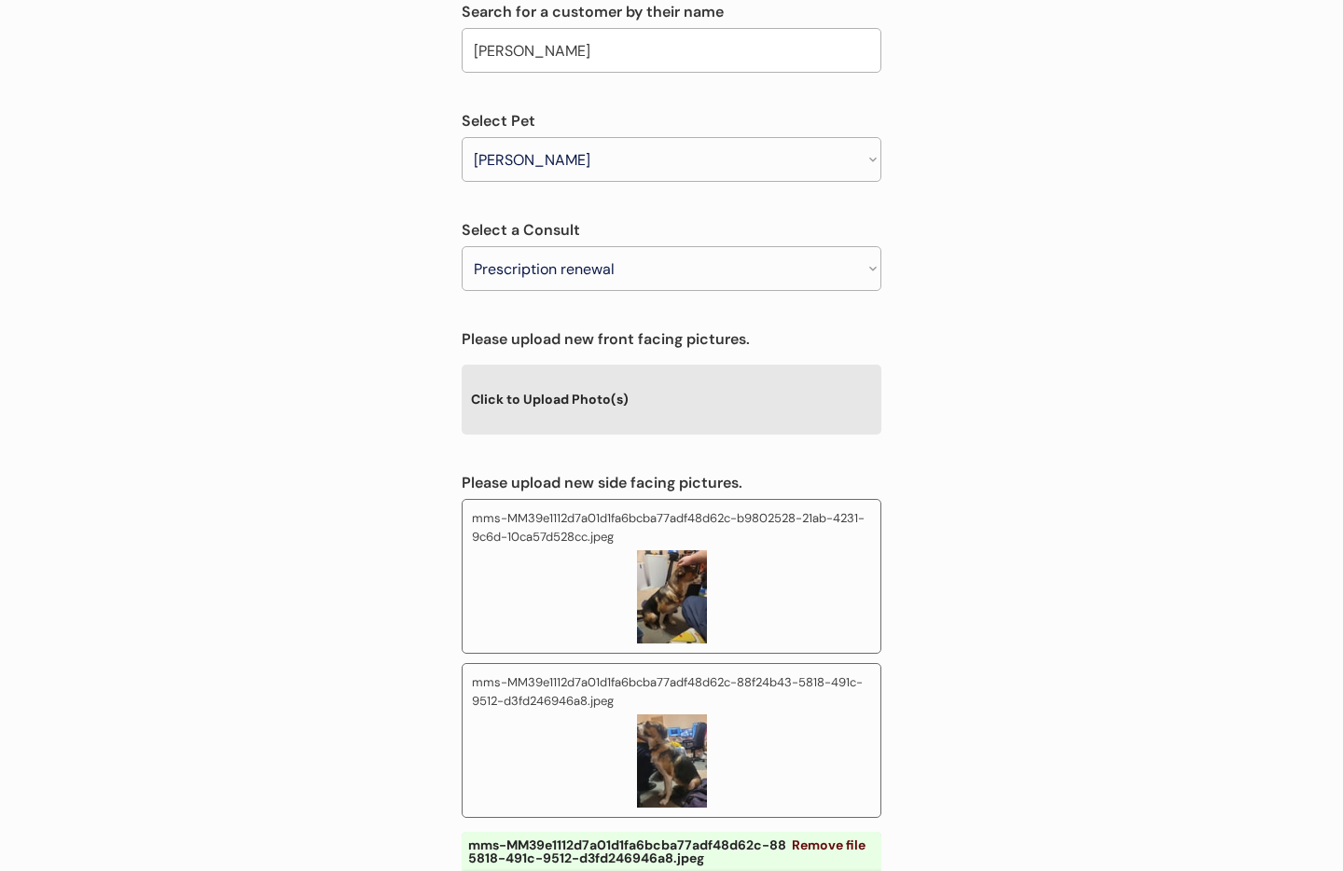
scroll to position [613, 0]
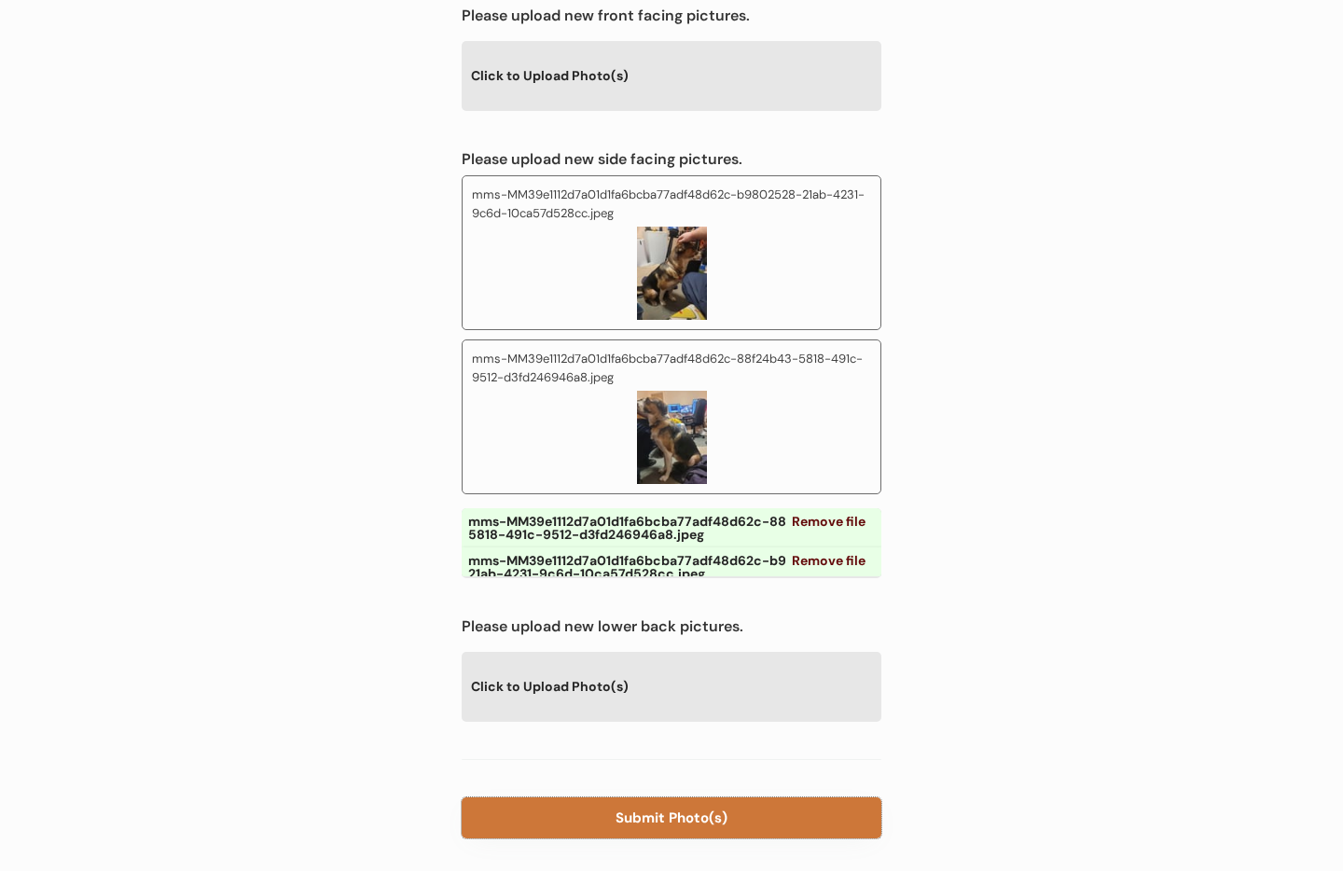
click at [639, 797] on button "Submit Photo(s)" at bounding box center [672, 817] width 420 height 41
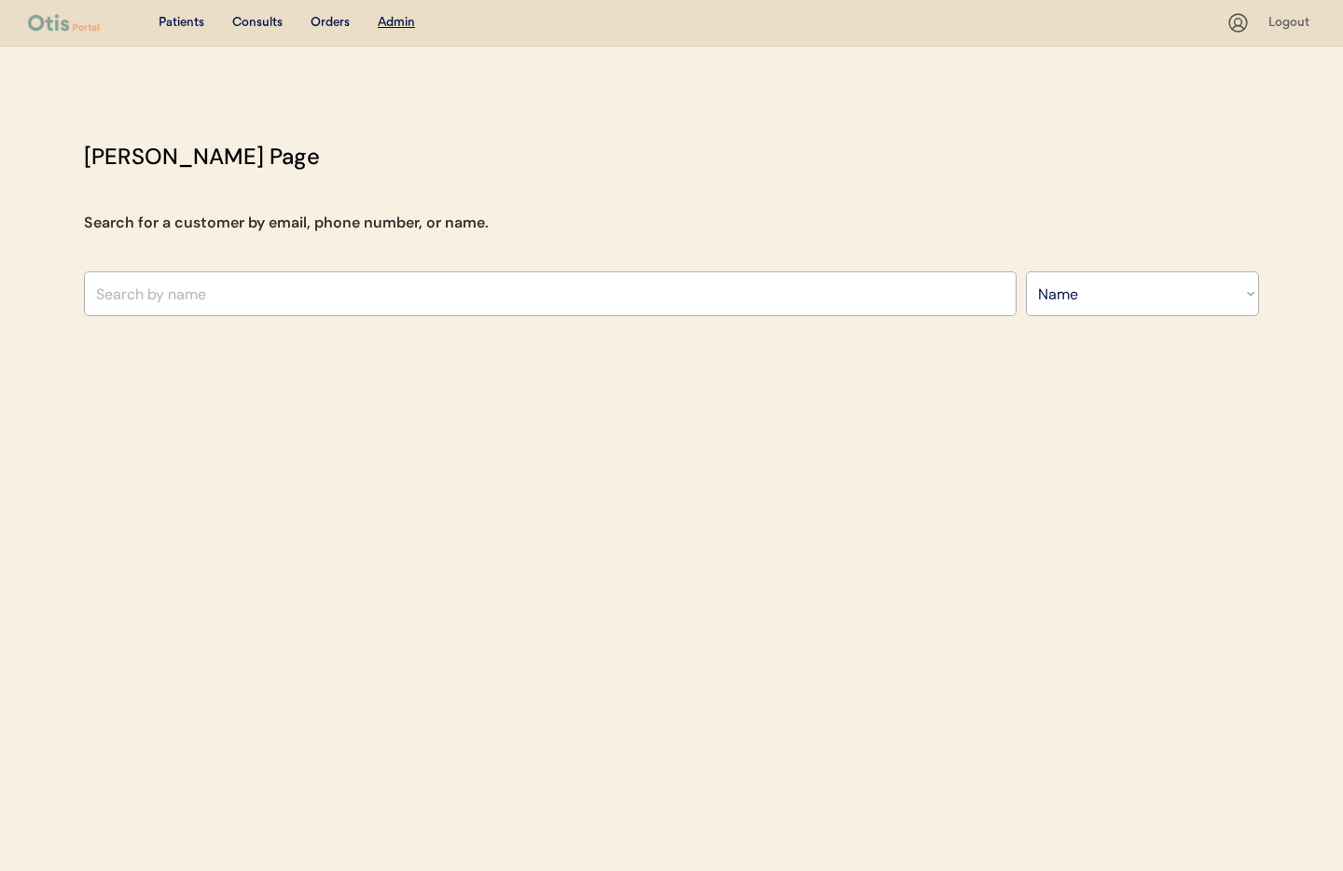
select select ""Name""
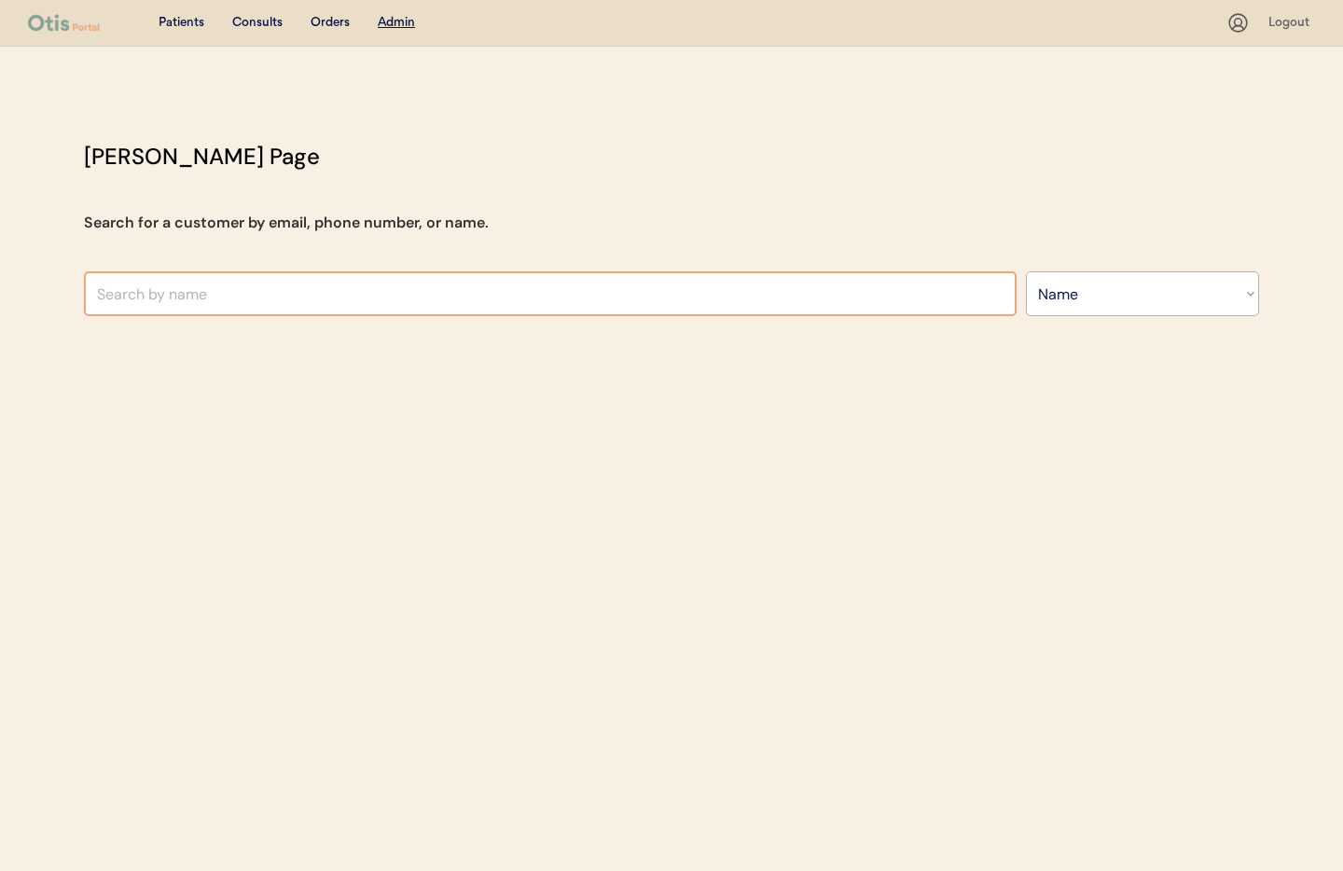
click at [352, 297] on input "text" at bounding box center [550, 293] width 933 height 45
click at [191, 291] on input "text" at bounding box center [550, 293] width 933 height 45
type input "bran"
type input "[PERSON_NAME]"
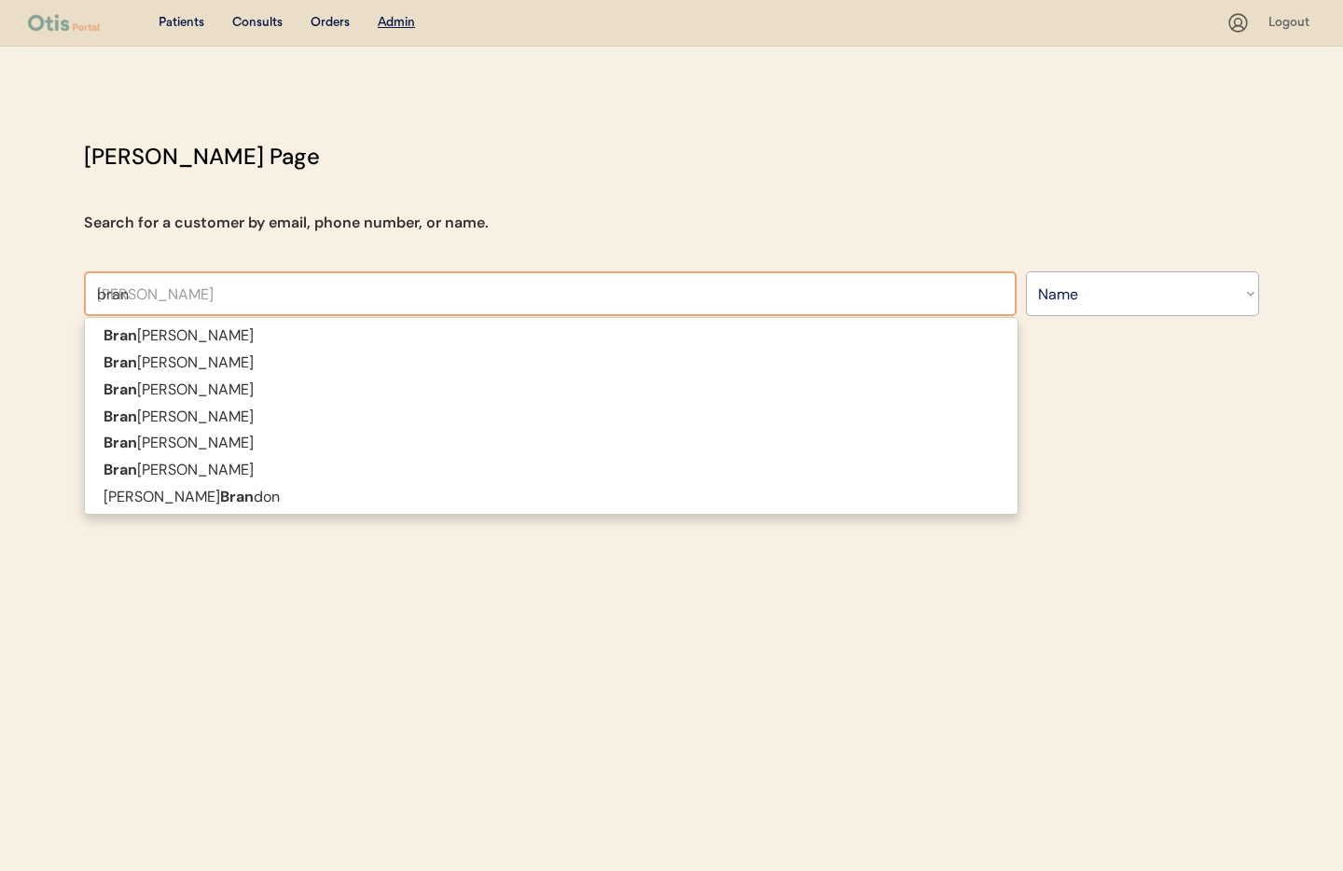
type input "brand"
type input "[PERSON_NAME]"
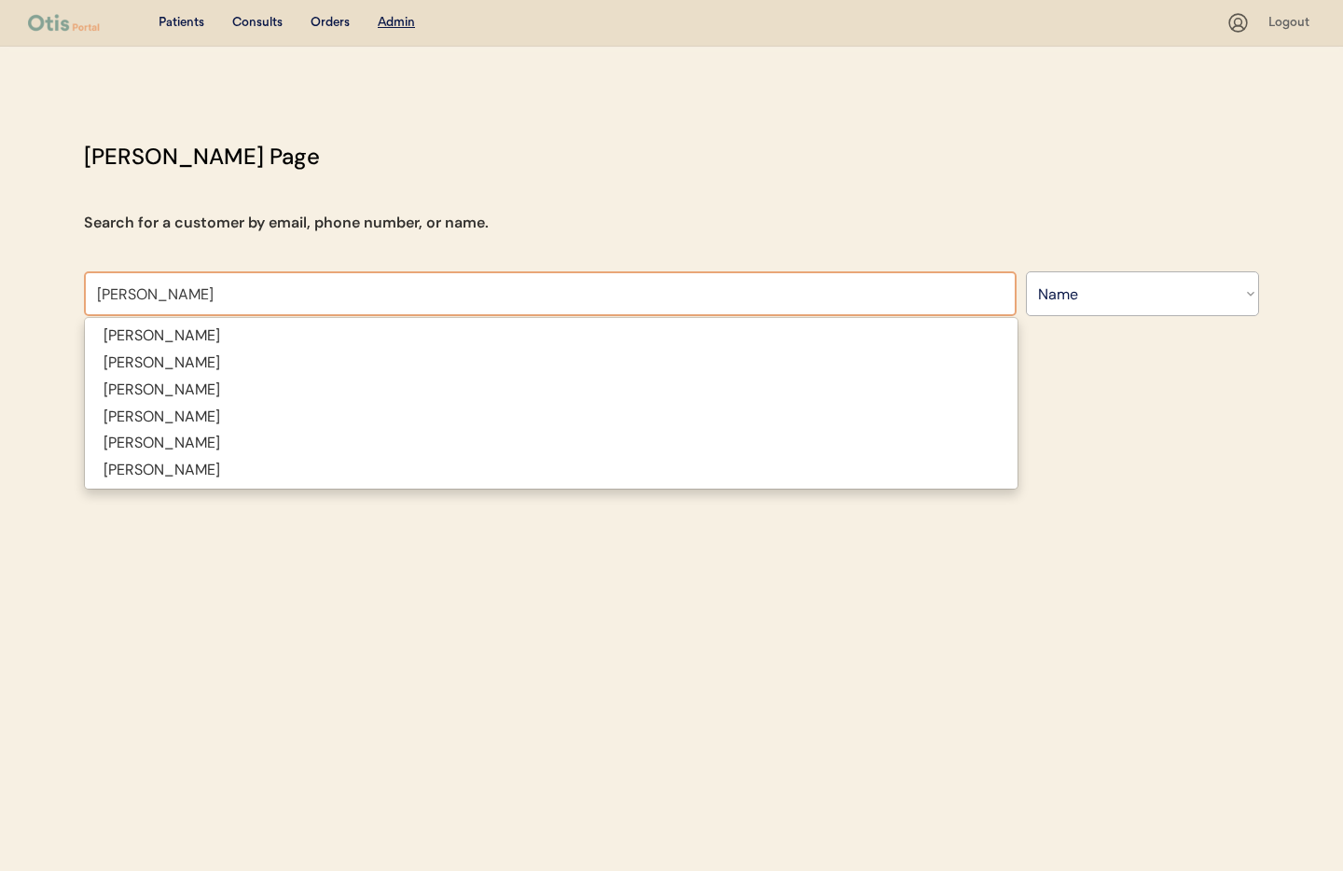
type input "[PERSON_NAME]"
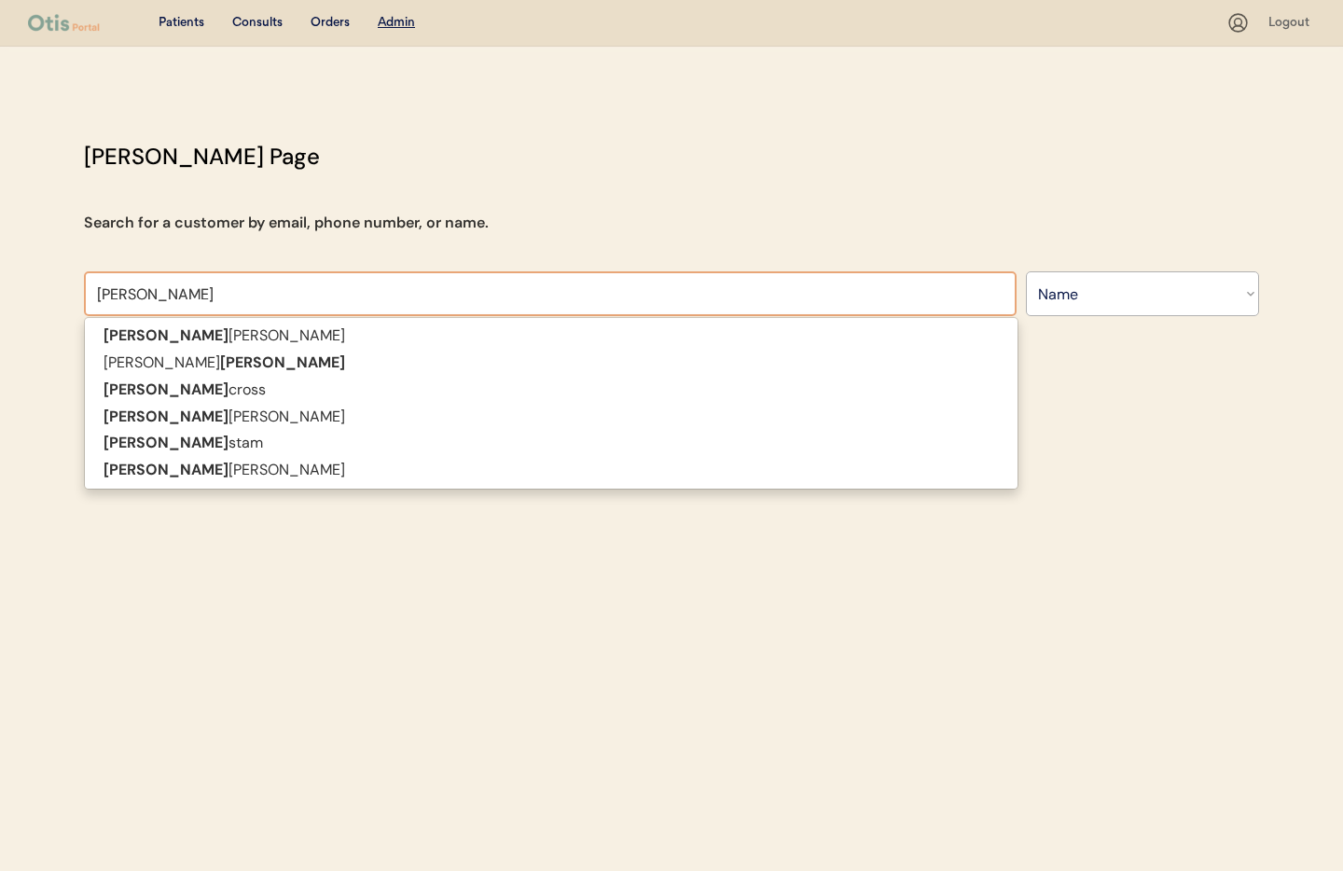
type input "[PERSON_NAME]"
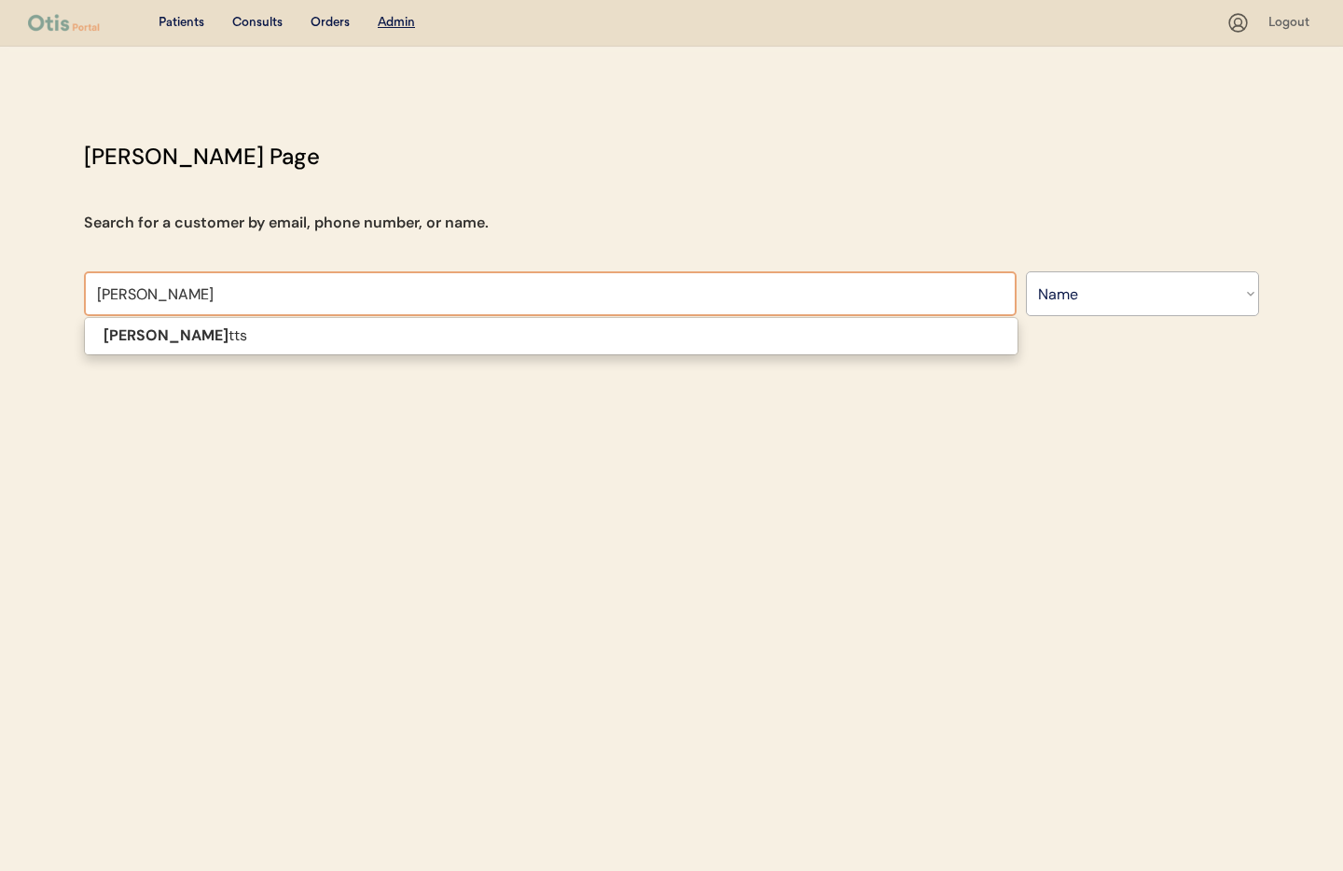
type input "[PERSON_NAME]"
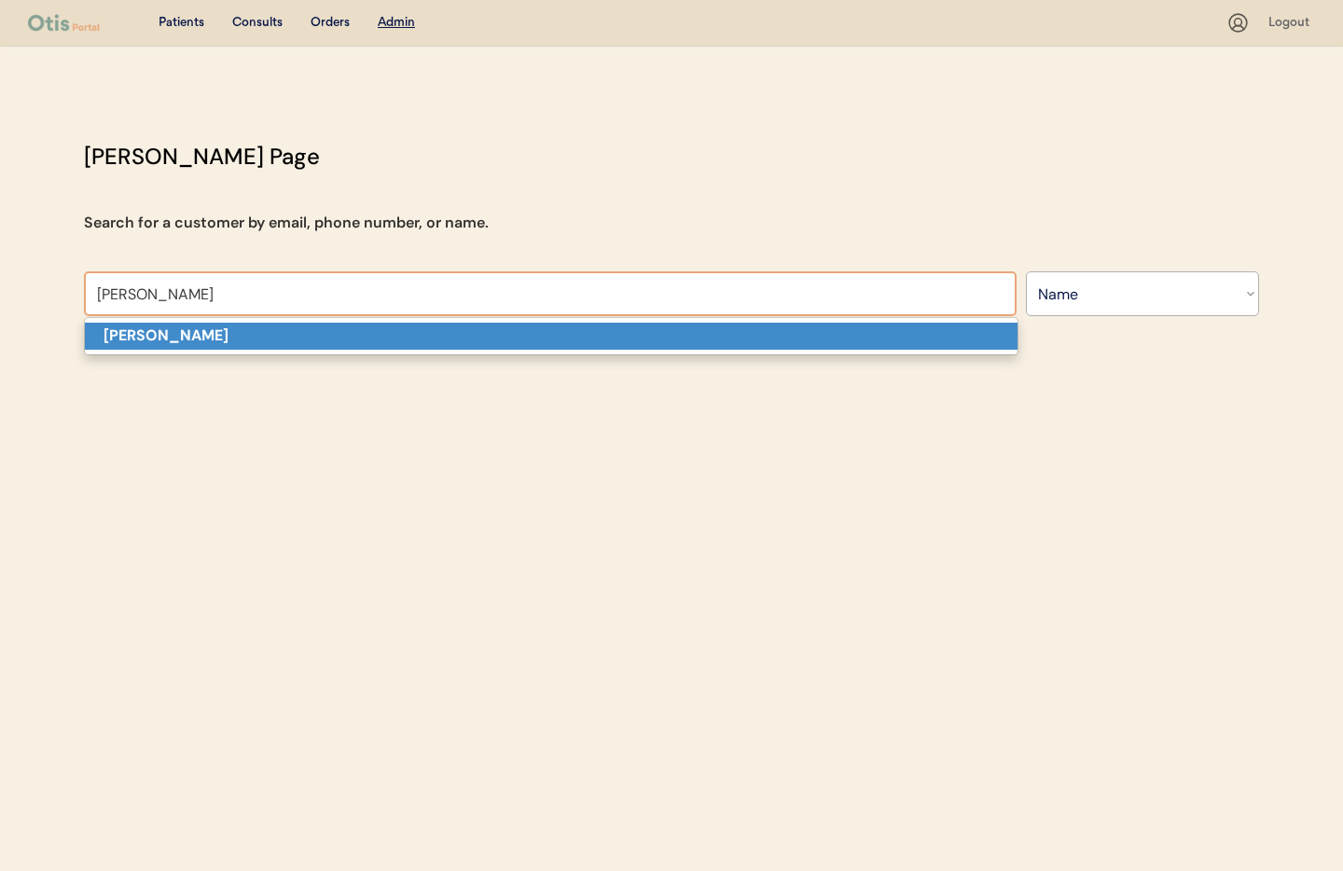
click at [222, 335] on p "[PERSON_NAME]" at bounding box center [551, 336] width 933 height 27
type input "[PERSON_NAME]"
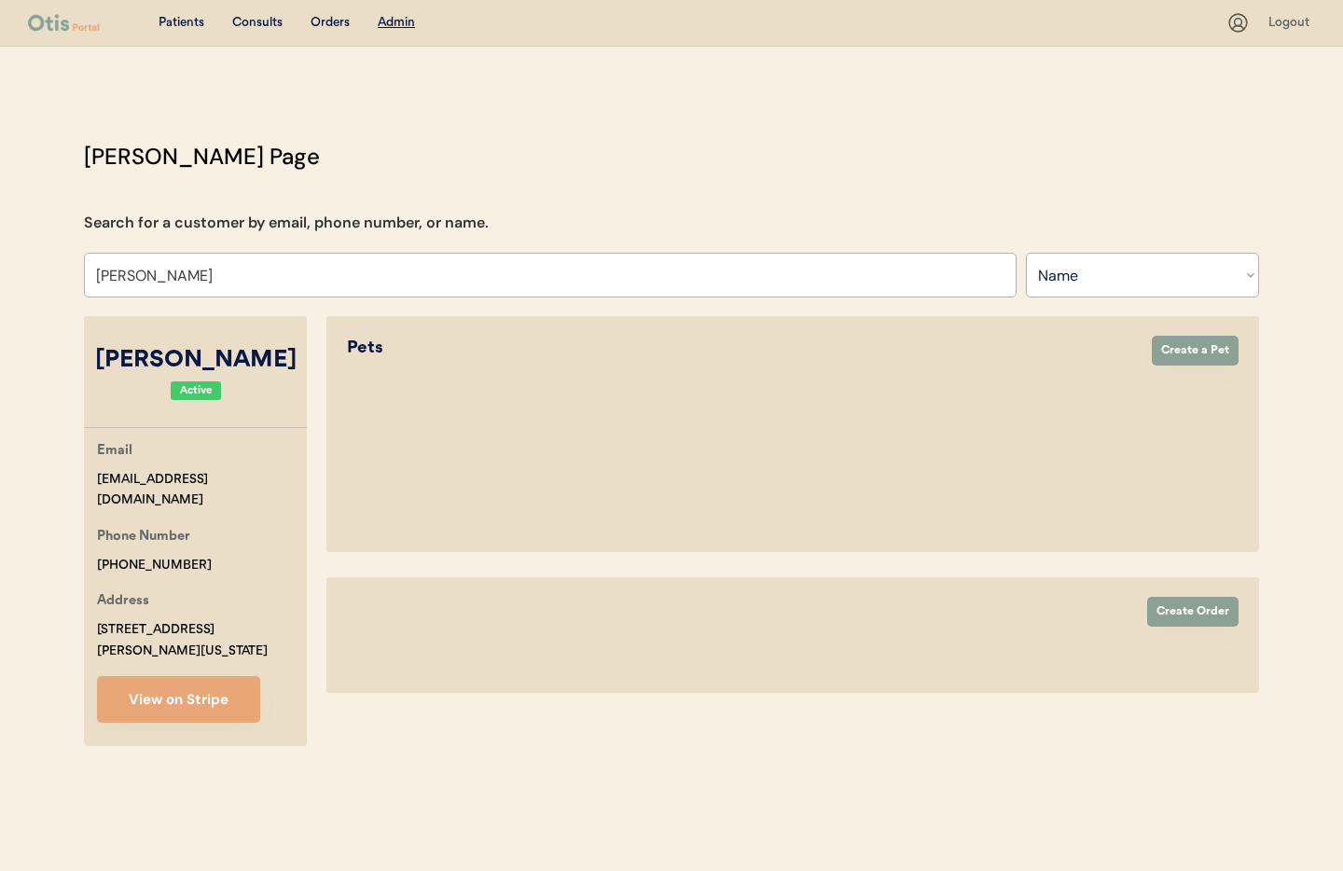
select select "true"
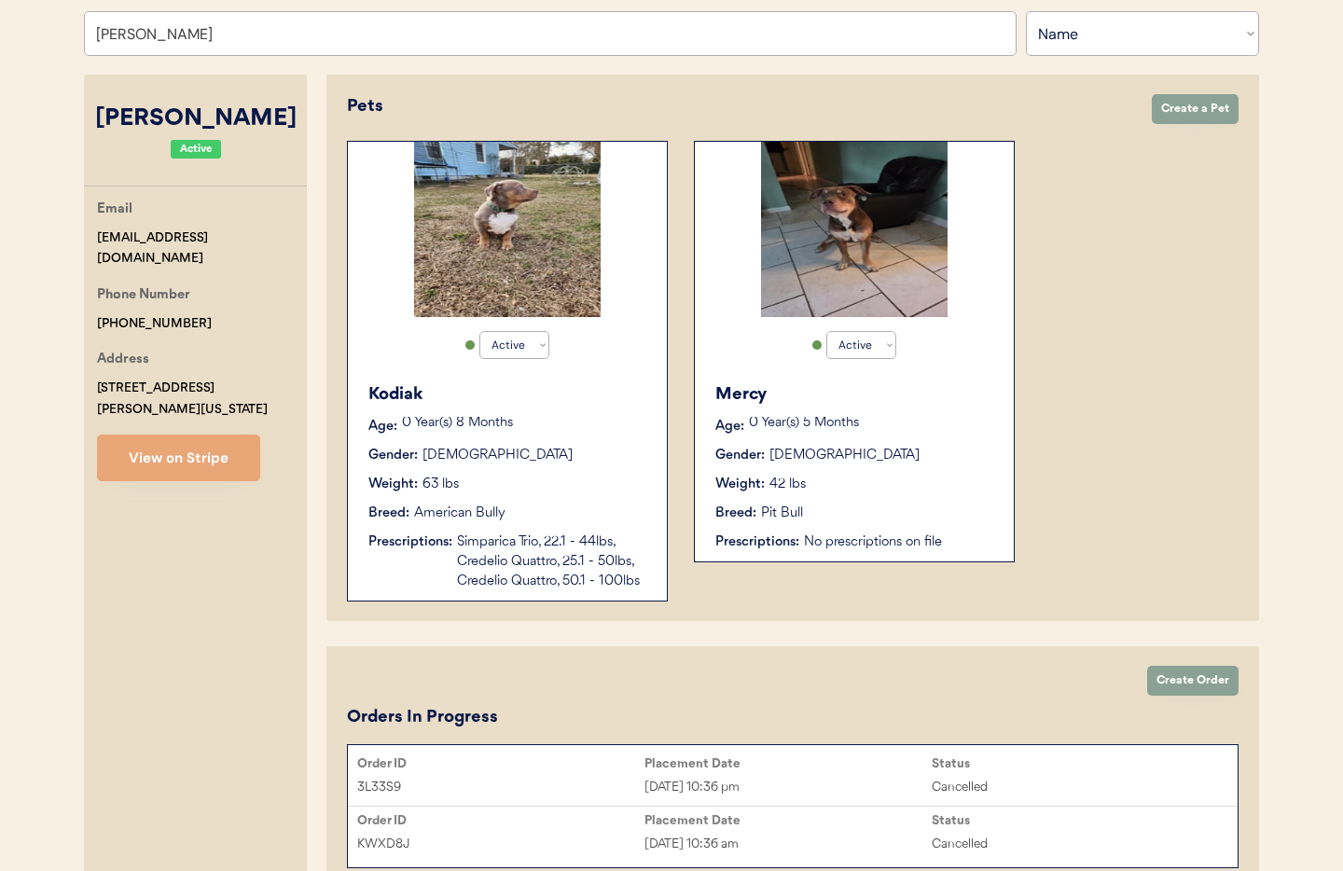
scroll to position [253, 0]
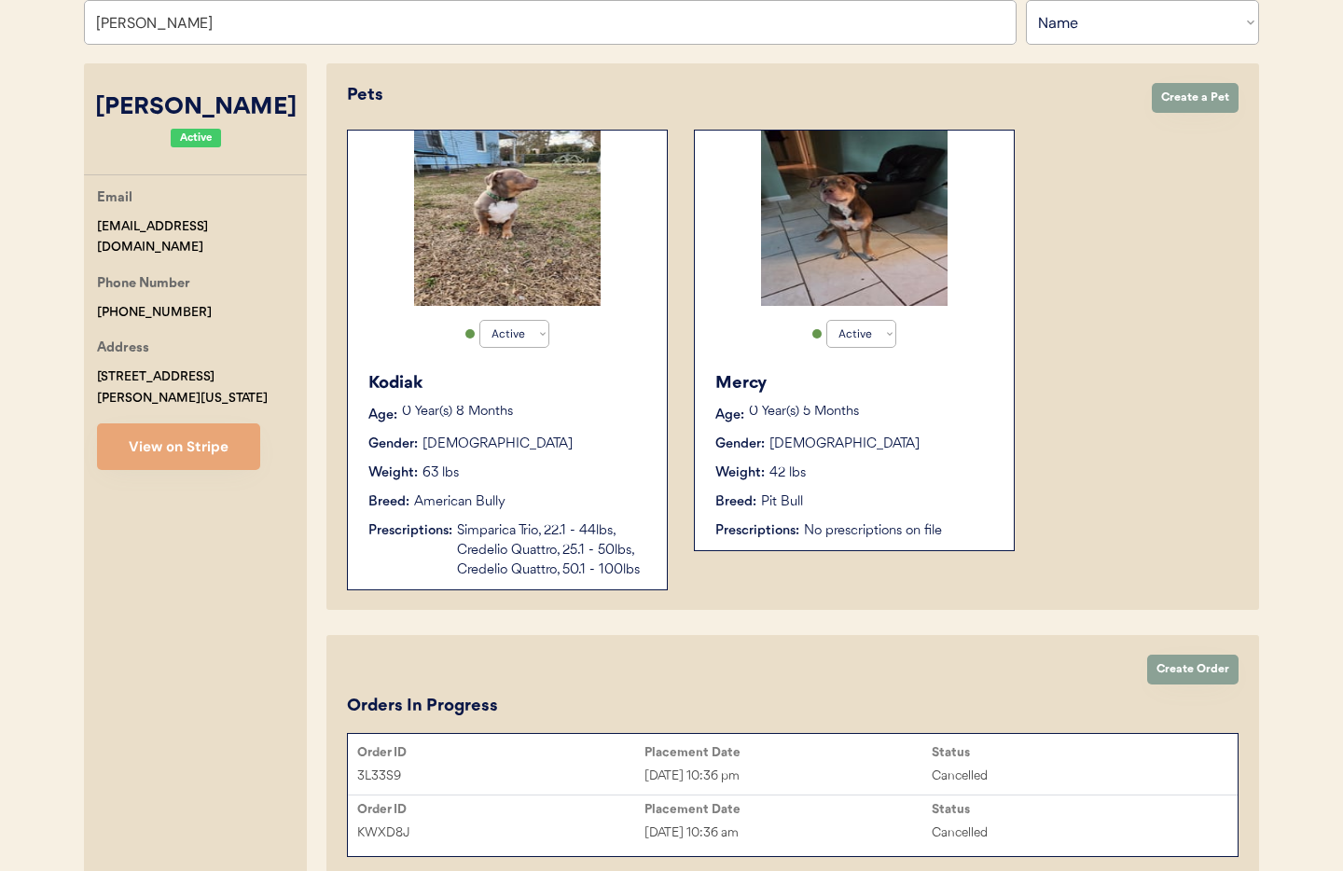
type input "Brandon watts"
click at [543, 461] on div "Kodiak Age: 0 Year(s) 8 Months Gender: Male Weight: 63 lbs Breed: American Bull…" at bounding box center [507, 476] width 300 height 228
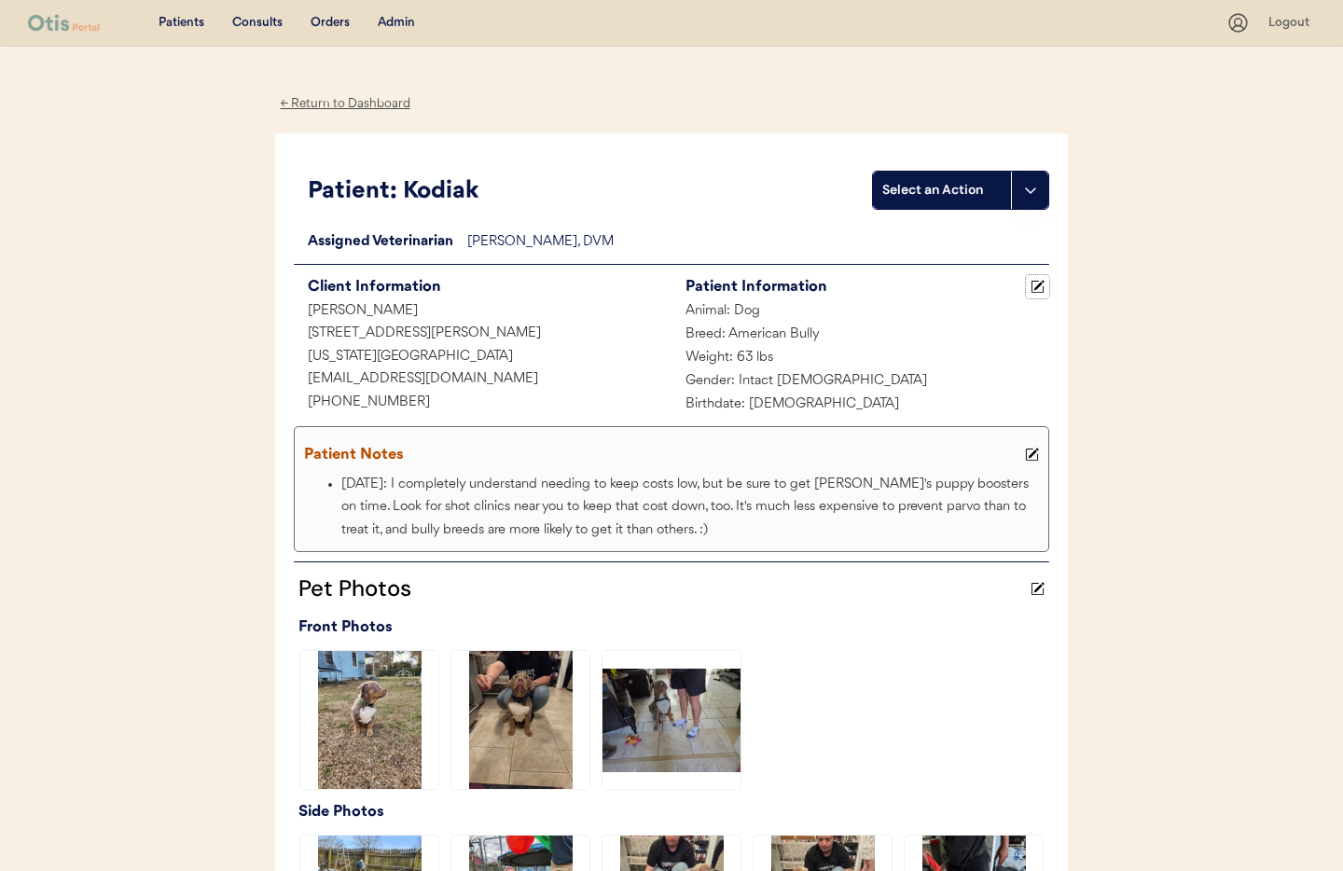
click at [1045, 286] on button at bounding box center [1037, 286] width 23 height 23
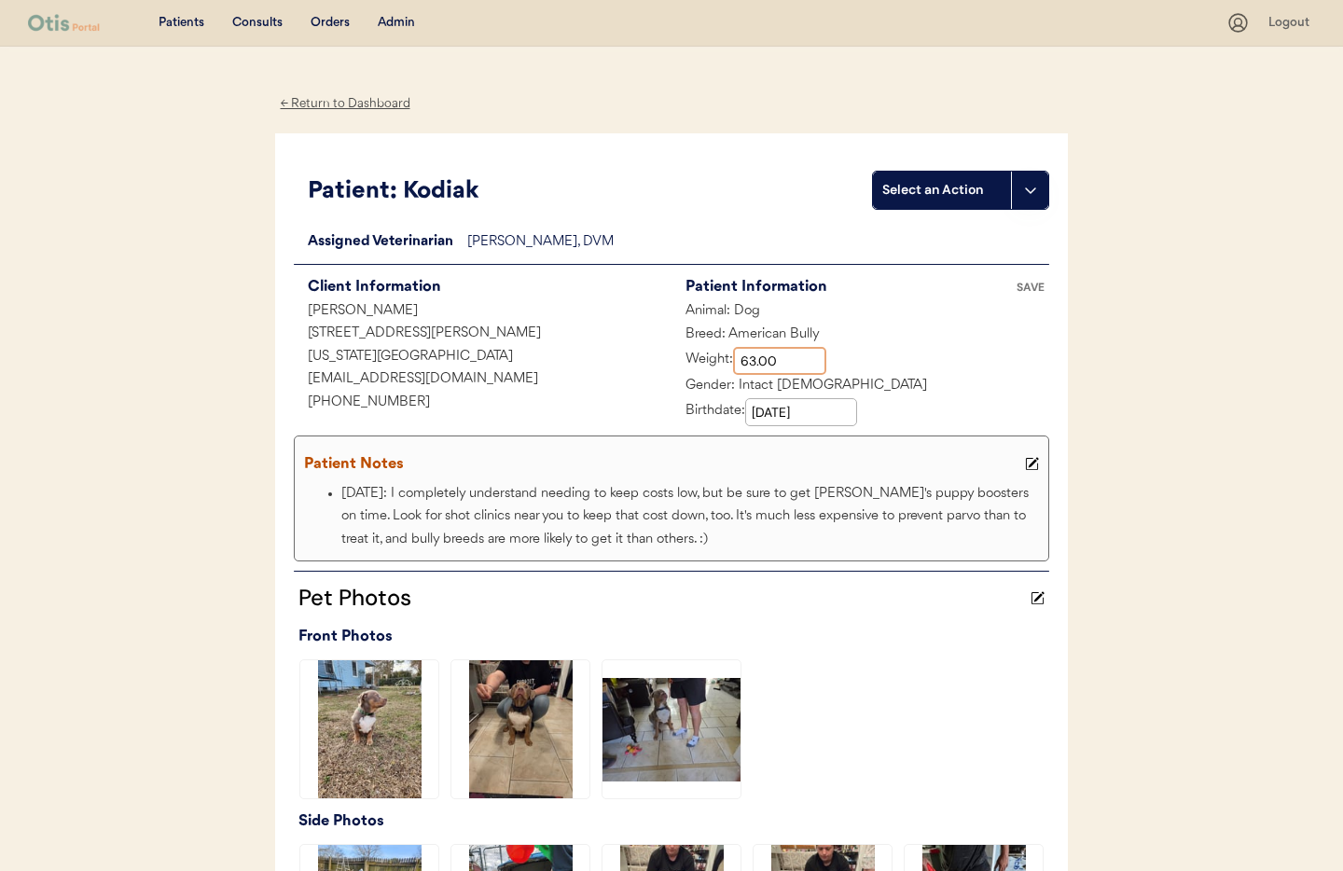
drag, startPoint x: 758, startPoint y: 362, endPoint x: 725, endPoint y: 361, distance: 33.6
click at [725, 361] on div "Weight:" at bounding box center [748, 361] width 155 height 28
type input "90.00"
click at [1030, 284] on div "SAVE" at bounding box center [1030, 287] width 37 height 11
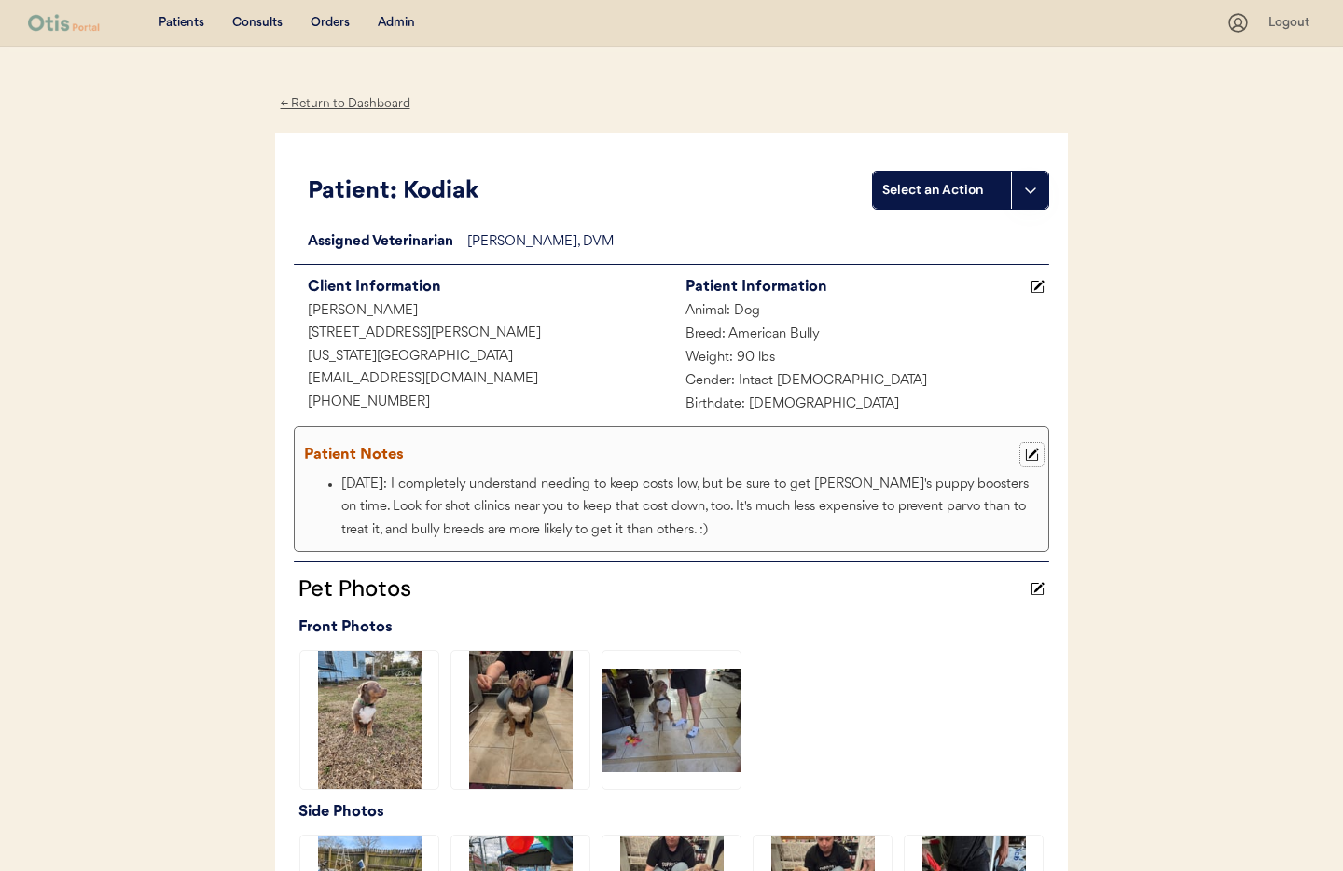
click at [1036, 451] on use at bounding box center [1032, 455] width 13 height 13
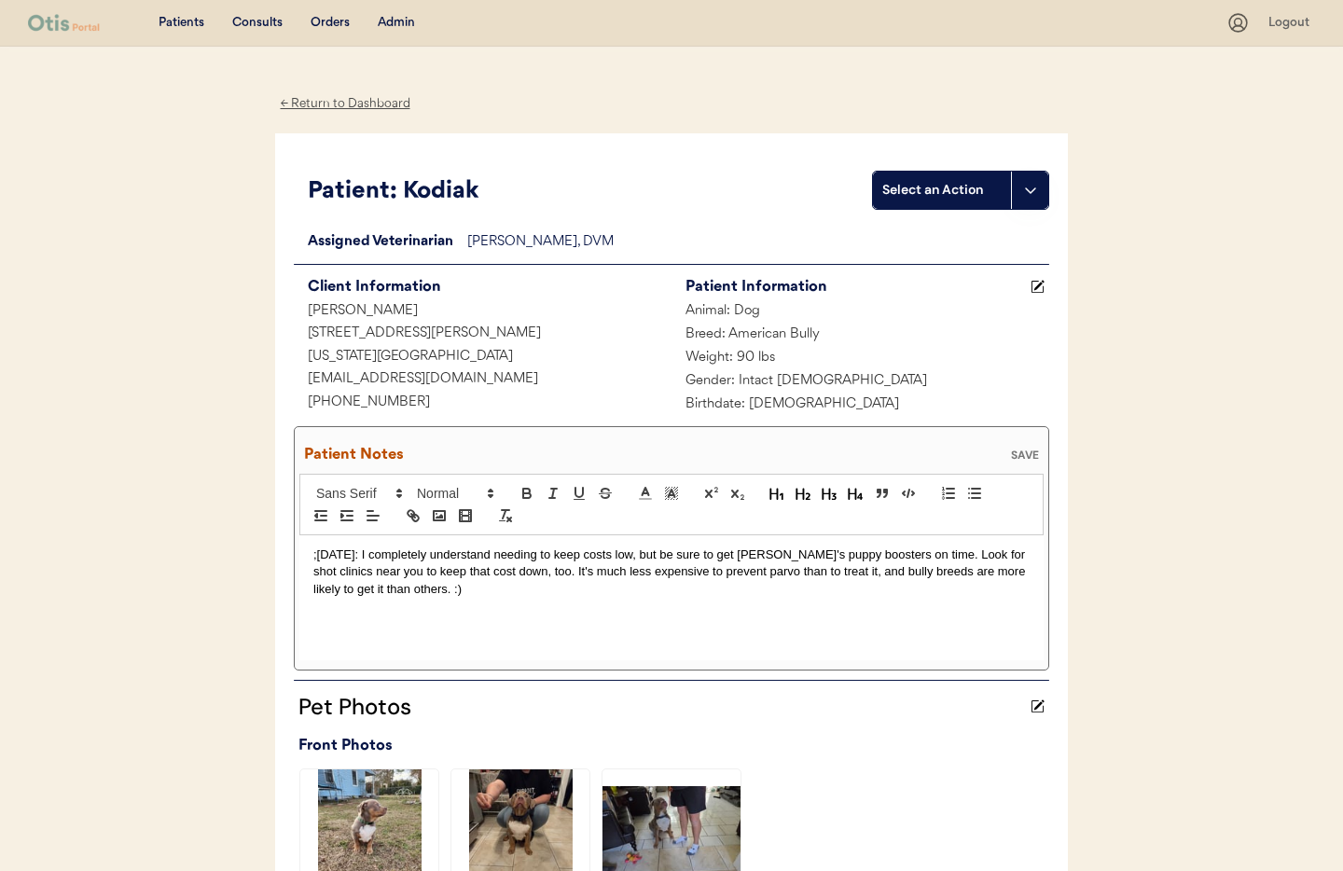
click at [311, 556] on div ";3/10/25: I completely understand needing to keep costs low, but be sure to get…" at bounding box center [671, 597] width 744 height 125
click at [1024, 450] on div "SAVE" at bounding box center [1024, 454] width 37 height 11
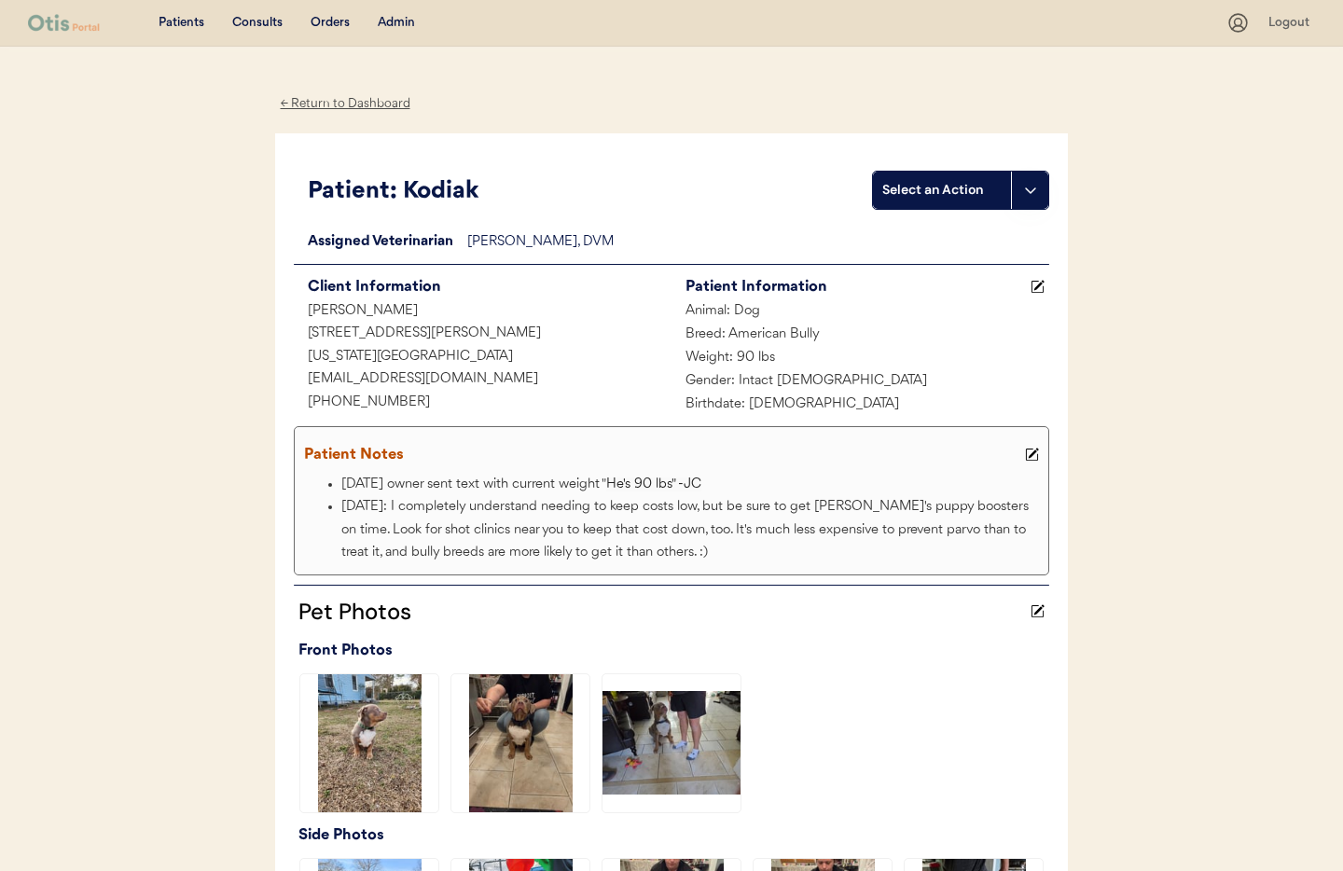
click at [369, 107] on div "← Return to Dashboard" at bounding box center [345, 103] width 140 height 21
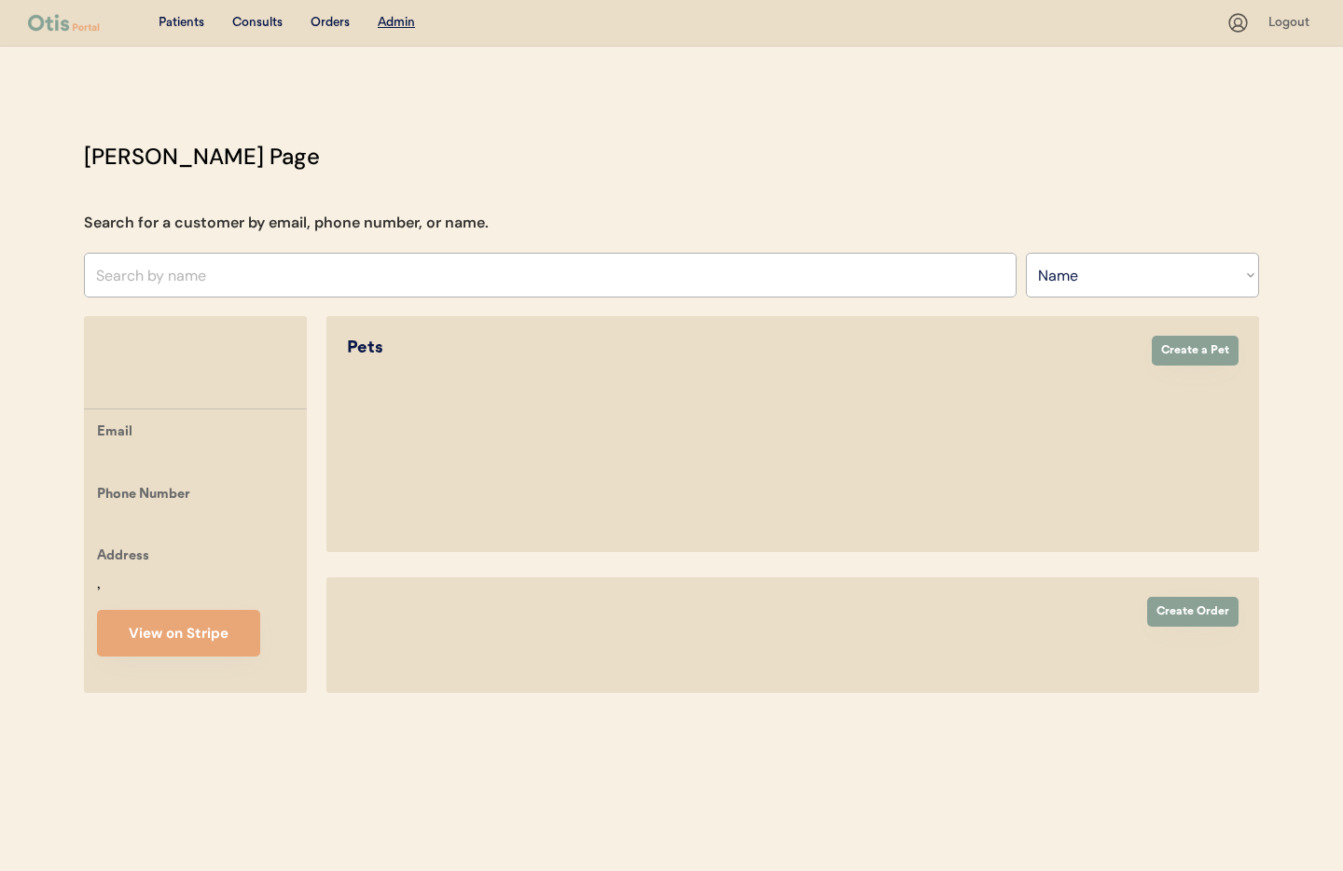
select select ""Name""
select select "true"
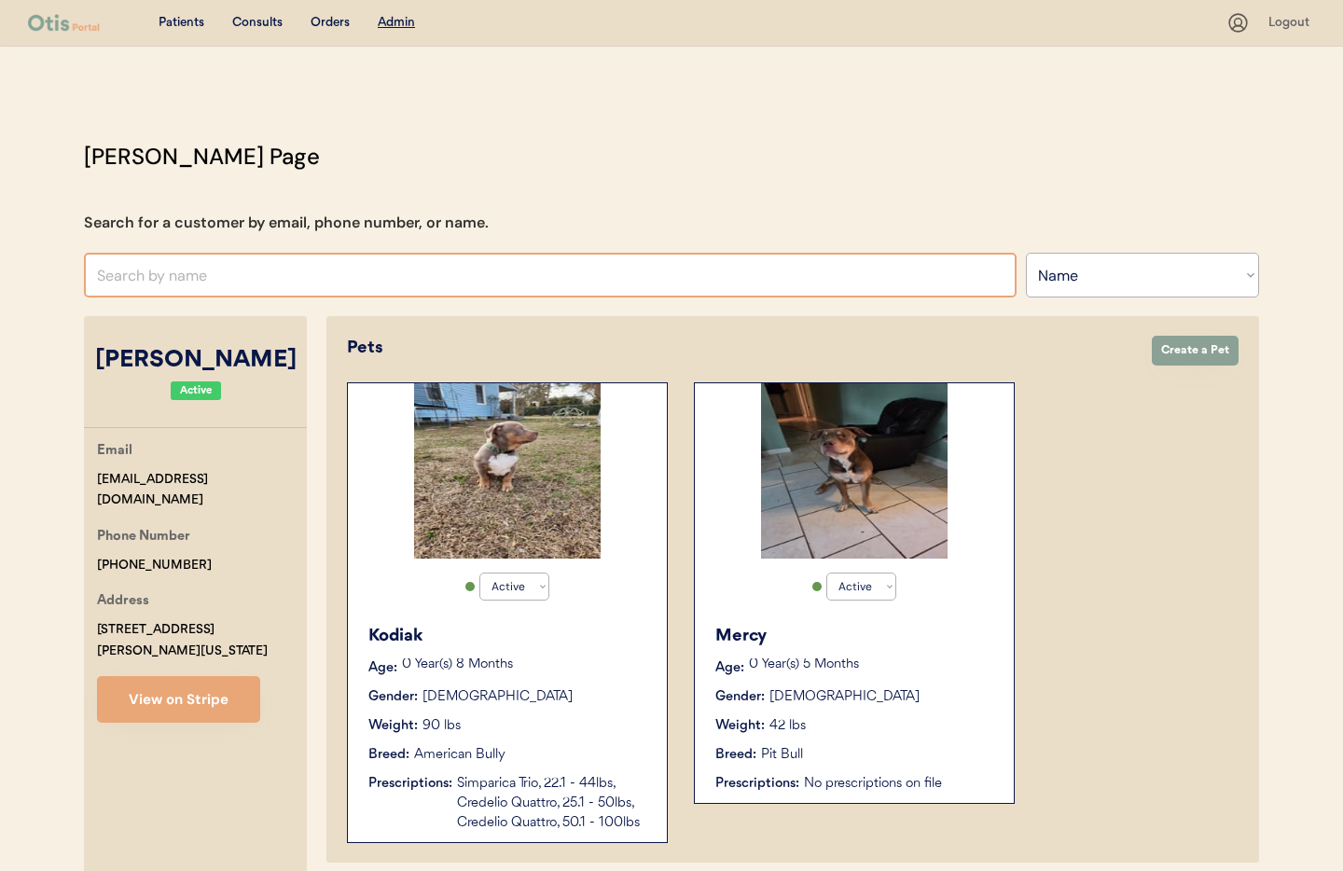
click at [176, 280] on input "text" at bounding box center [550, 275] width 933 height 45
type input "Amy"
type input "Amy Parker"
type input "Amy"
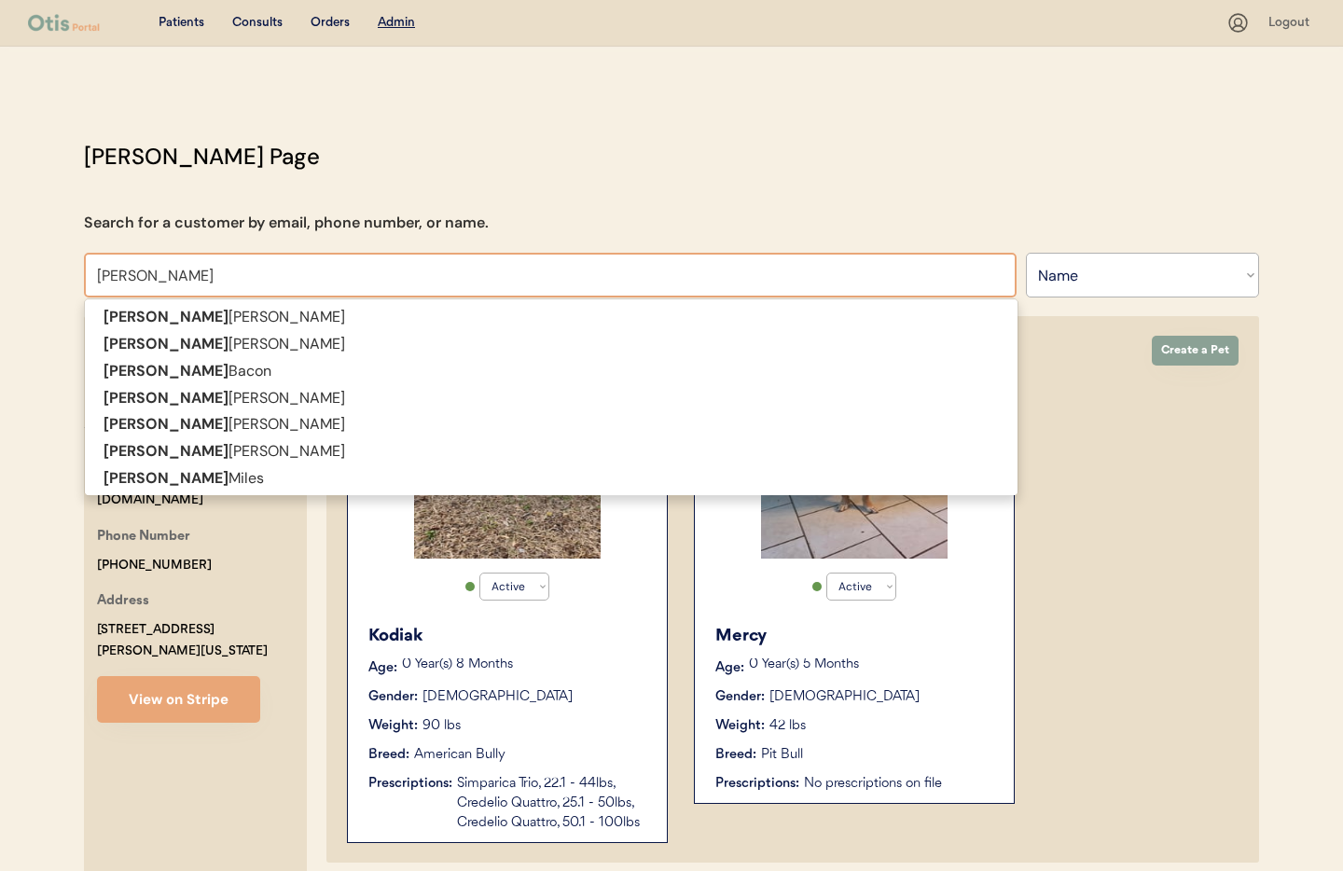
type input "[PERSON_NAME]"
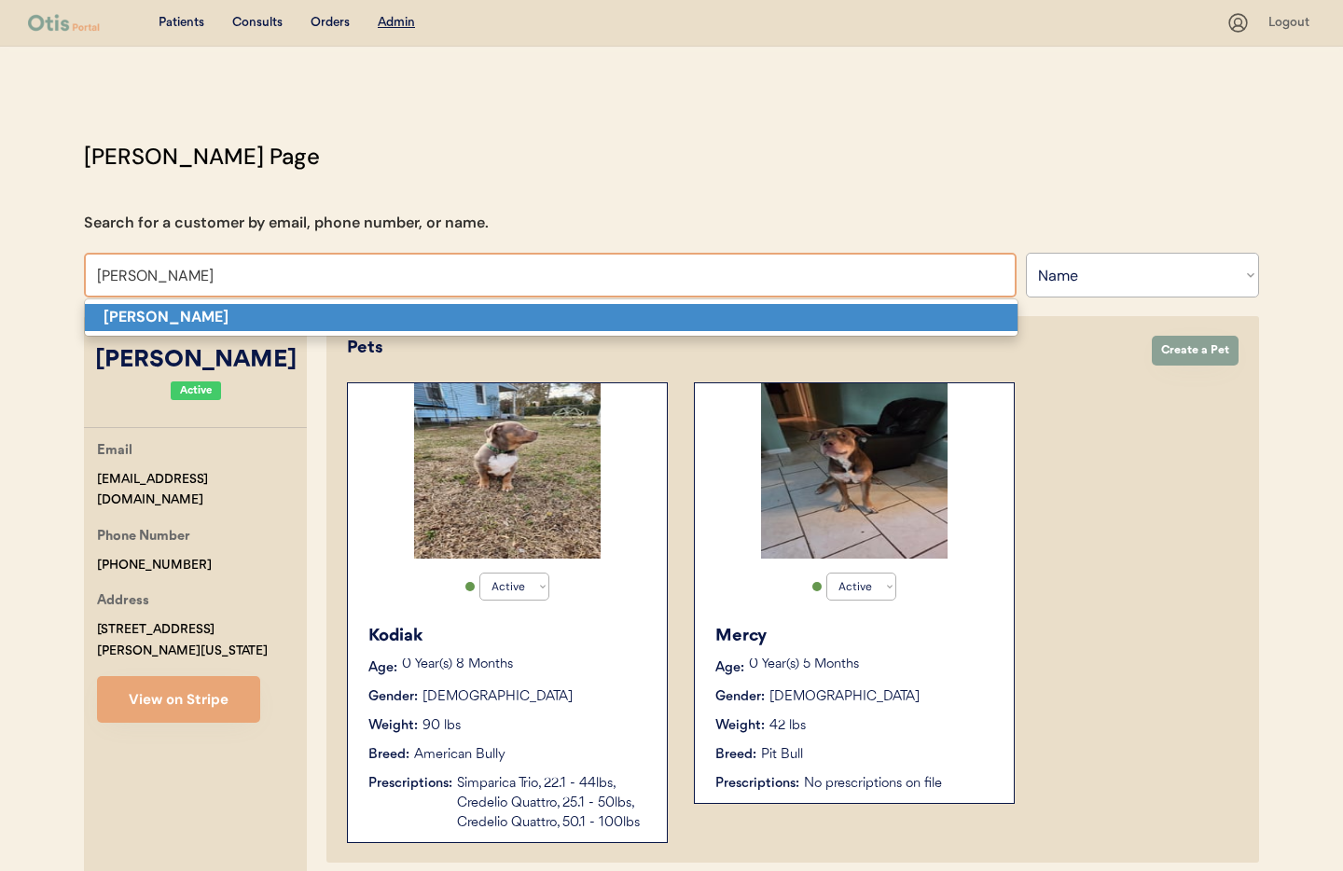
click at [145, 320] on strong "[PERSON_NAME]" at bounding box center [166, 317] width 125 height 20
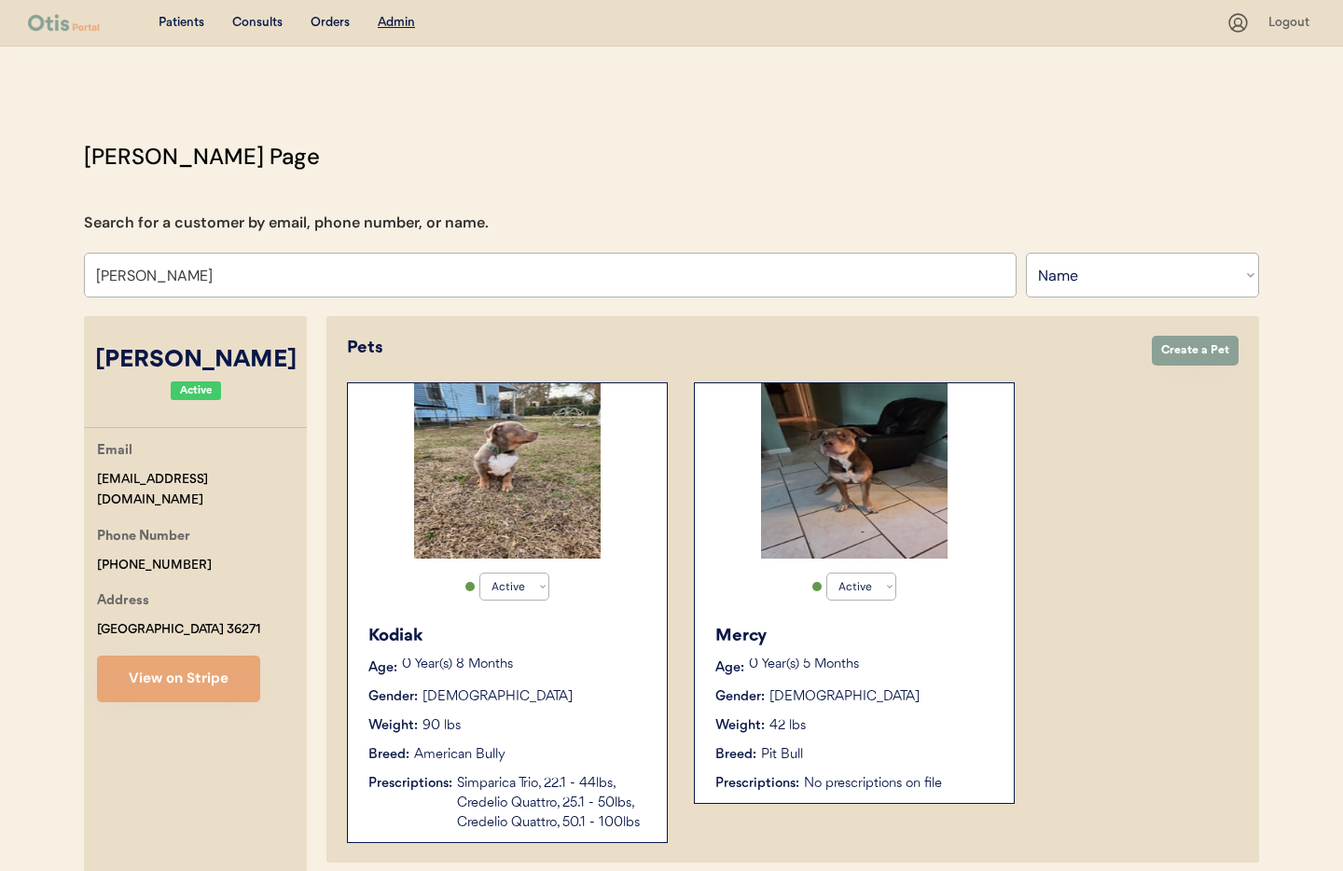
select select "true"
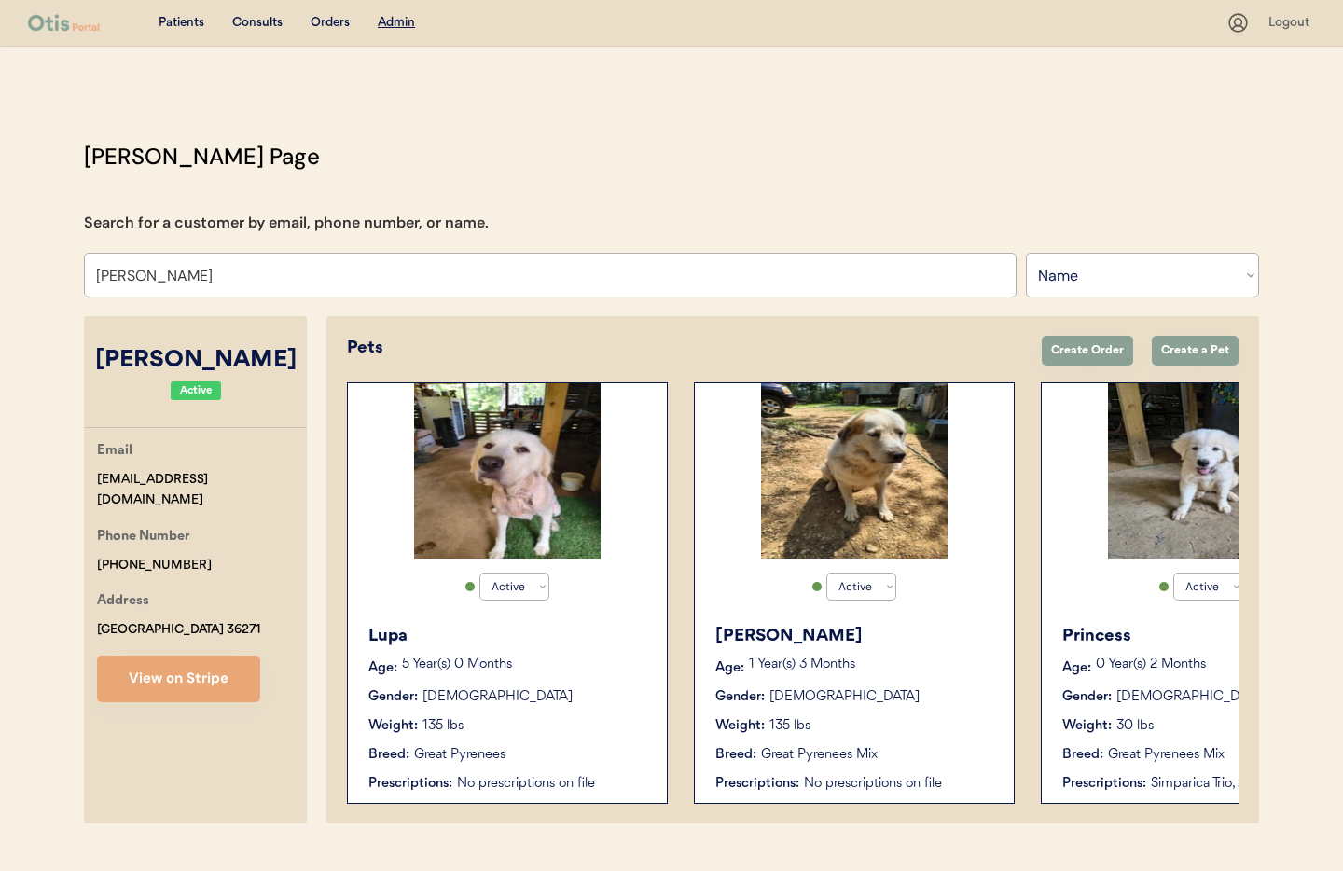
type input "[PERSON_NAME]"
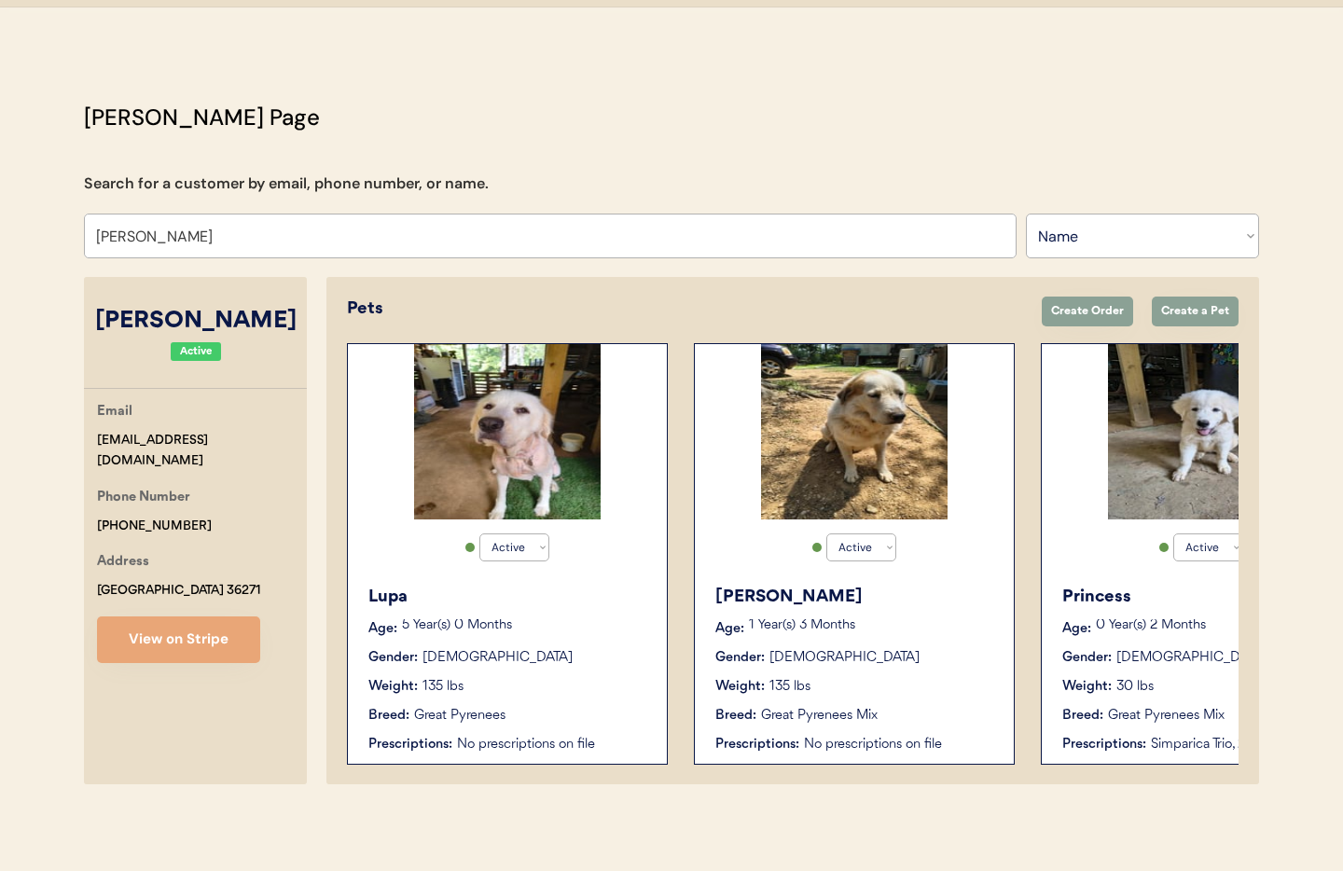
click at [550, 624] on p "5 Year(s) 0 Months" at bounding box center [525, 625] width 246 height 13
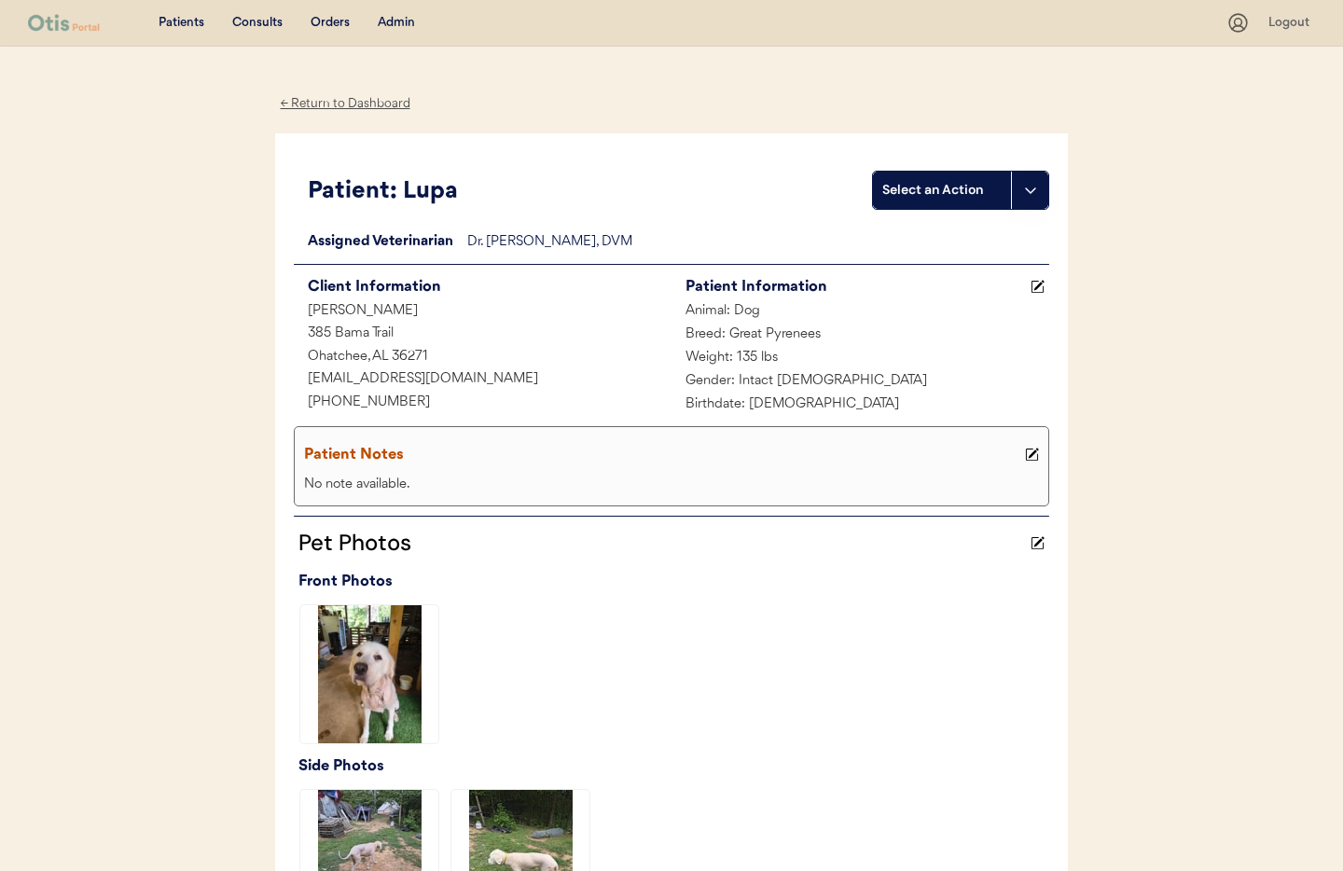
click at [1036, 456] on icon at bounding box center [1032, 455] width 14 height 14
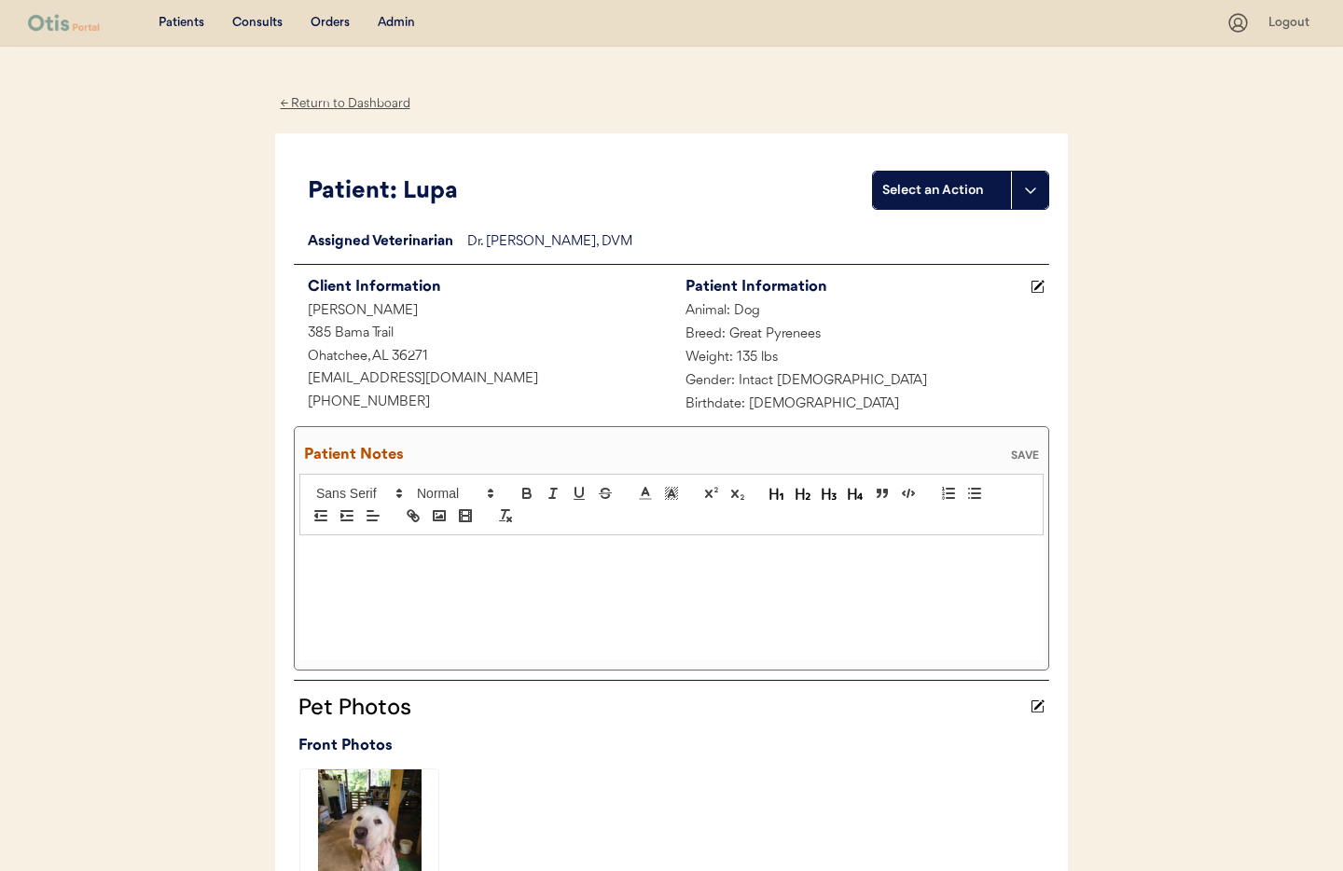
click at [402, 572] on div at bounding box center [671, 597] width 744 height 125
click at [1024, 455] on div "SAVE" at bounding box center [1024, 454] width 37 height 11
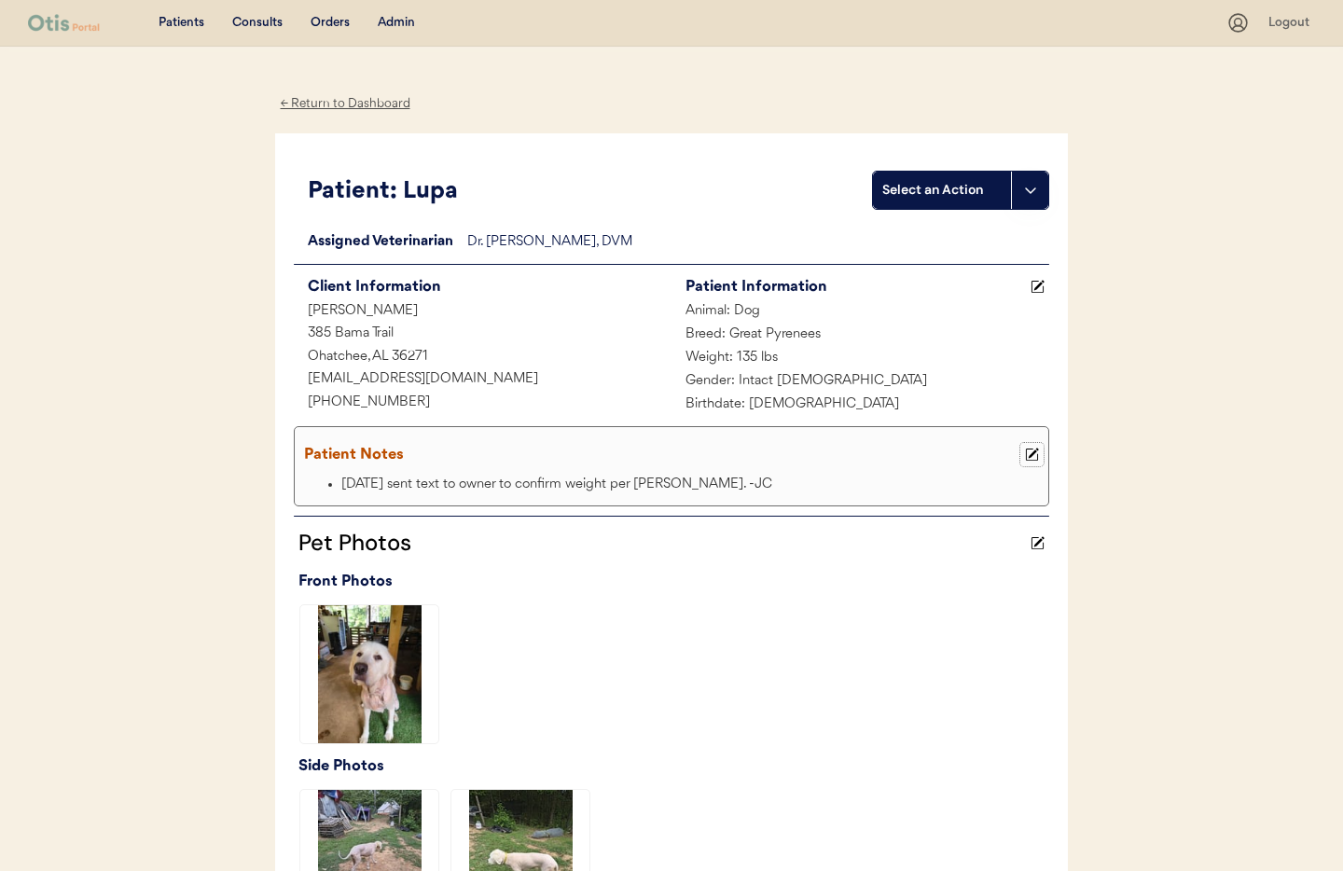
click at [1034, 456] on icon at bounding box center [1032, 455] width 14 height 14
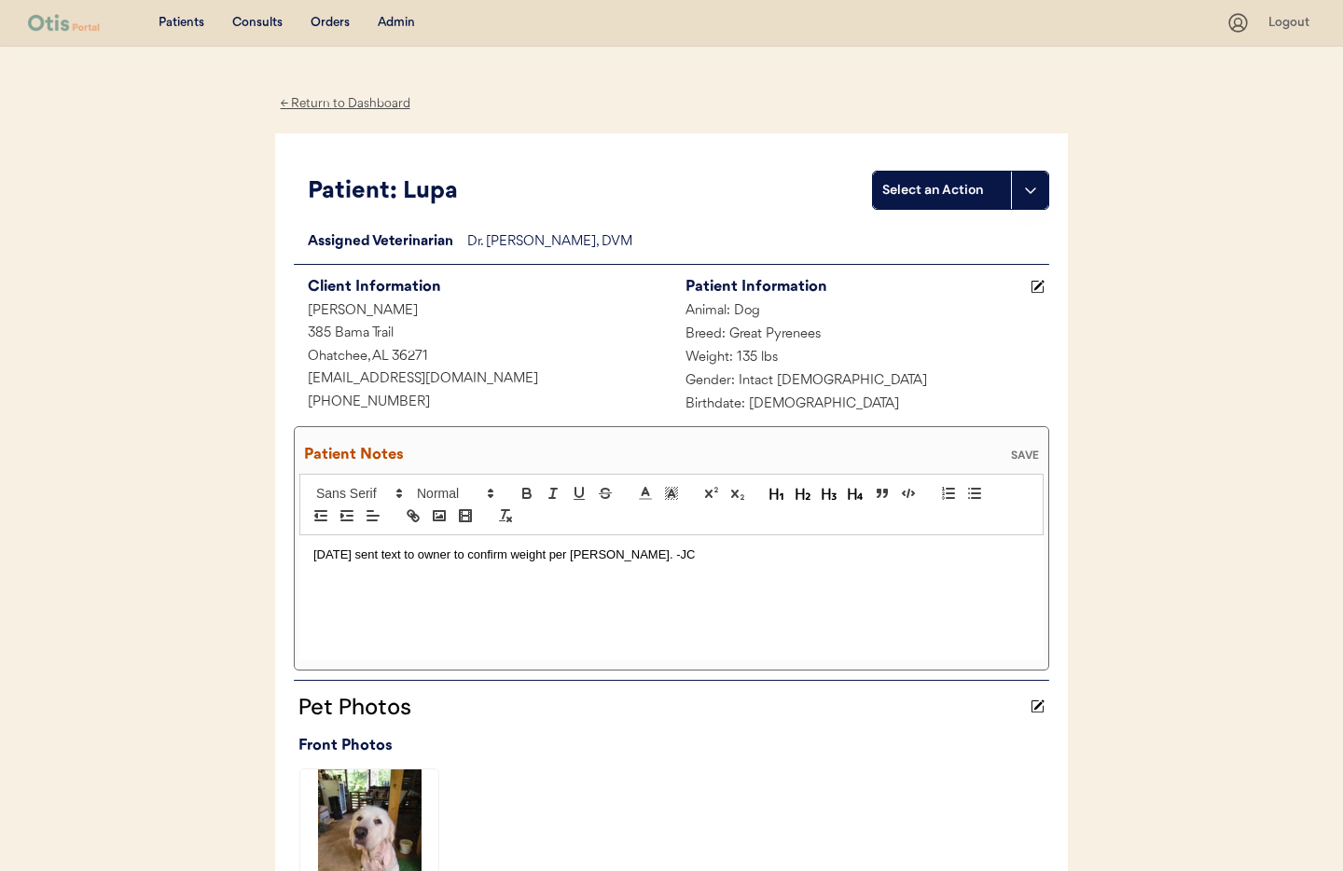
drag, startPoint x: 313, startPoint y: 551, endPoint x: 329, endPoint y: 560, distance: 17.9
click at [313, 551] on p "8/22/25 sent text to owner to confirm weight per Dr. Warren. -JC" at bounding box center [671, 554] width 716 height 17
click at [485, 552] on p ";8/25/25 Owner replied "" at bounding box center [671, 554] width 716 height 17
drag, startPoint x: 726, startPoint y: 629, endPoint x: 705, endPoint y: 589, distance: 45.5
click at [725, 627] on div ";8/25/25 Owner replied " yes, current weight 135 lbs. She would like to ;8/22/2…" at bounding box center [671, 597] width 744 height 125
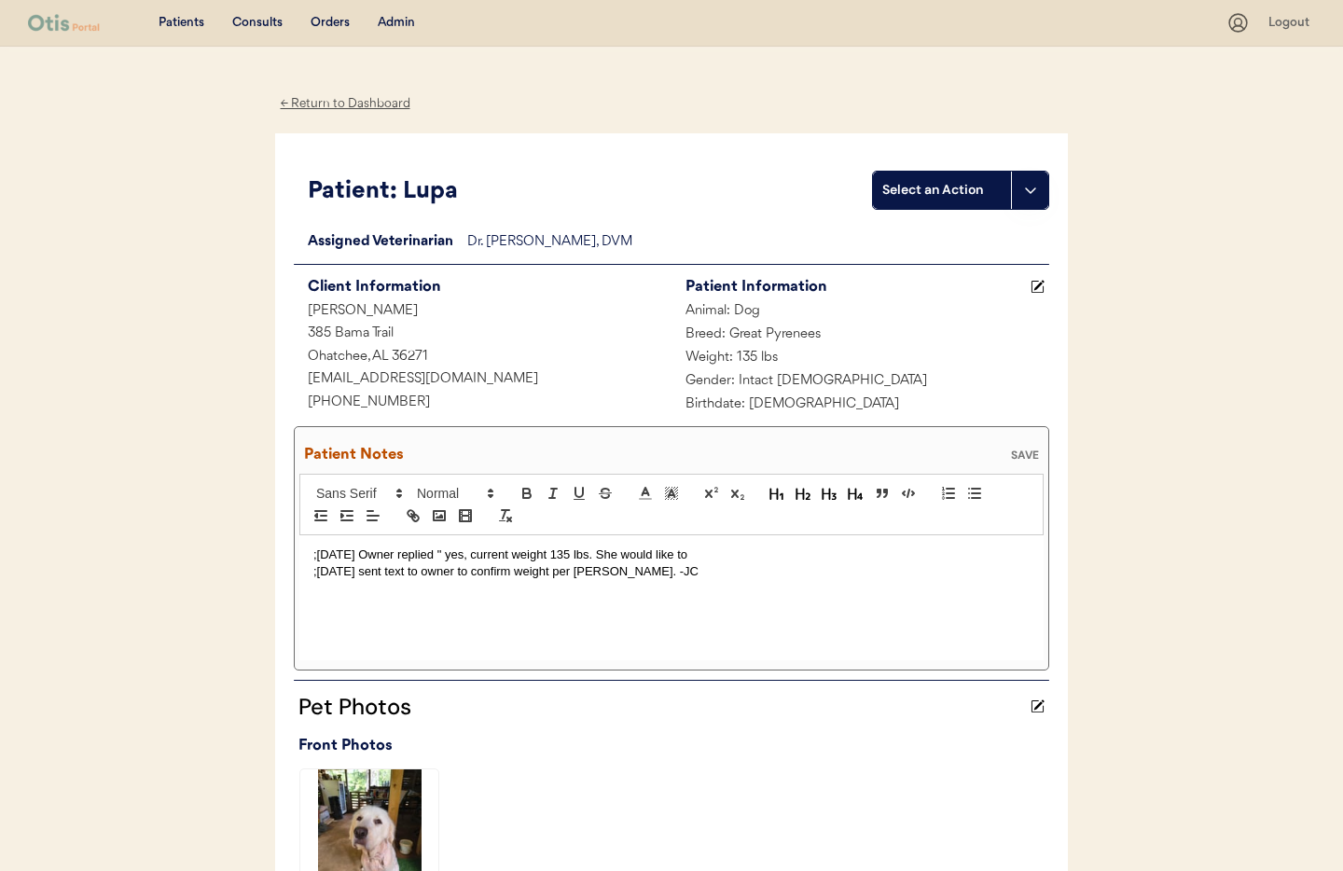
drag, startPoint x: 690, startPoint y: 553, endPoint x: 603, endPoint y: 553, distance: 86.7
click at [600, 553] on p ";8/25/25 Owner replied " yes, current weight 135 lbs. She would like to" at bounding box center [671, 554] width 716 height 17
drag, startPoint x: 313, startPoint y: 572, endPoint x: 334, endPoint y: 608, distance: 41.8
click at [313, 573] on p ";8/22/25 sent text to owner to confirm weight per Dr. Warren. -JC" at bounding box center [671, 571] width 716 height 17
click at [1022, 452] on div "SAVE" at bounding box center [1024, 454] width 37 height 11
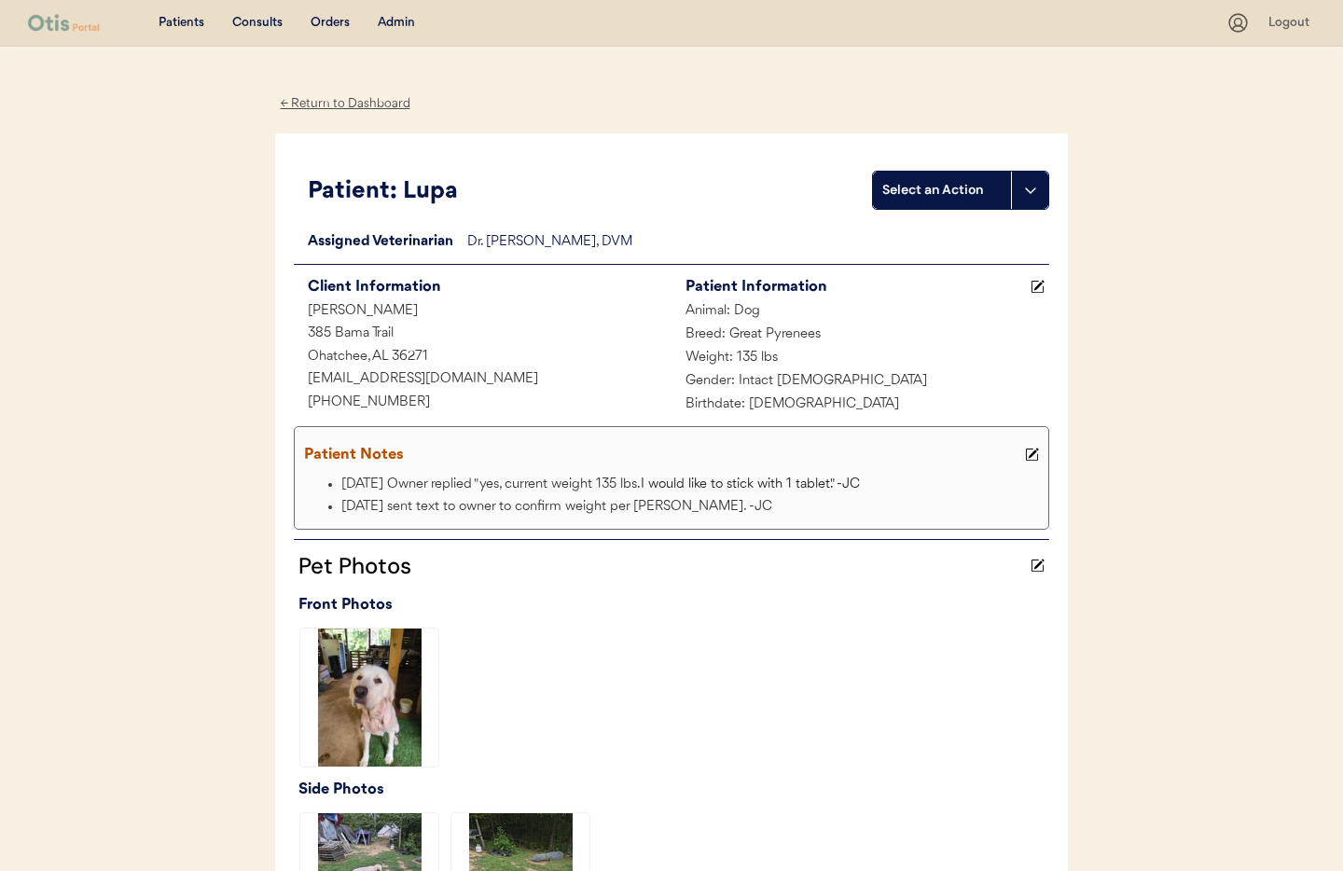
click at [315, 102] on div "← Return to Dashboard" at bounding box center [345, 103] width 140 height 21
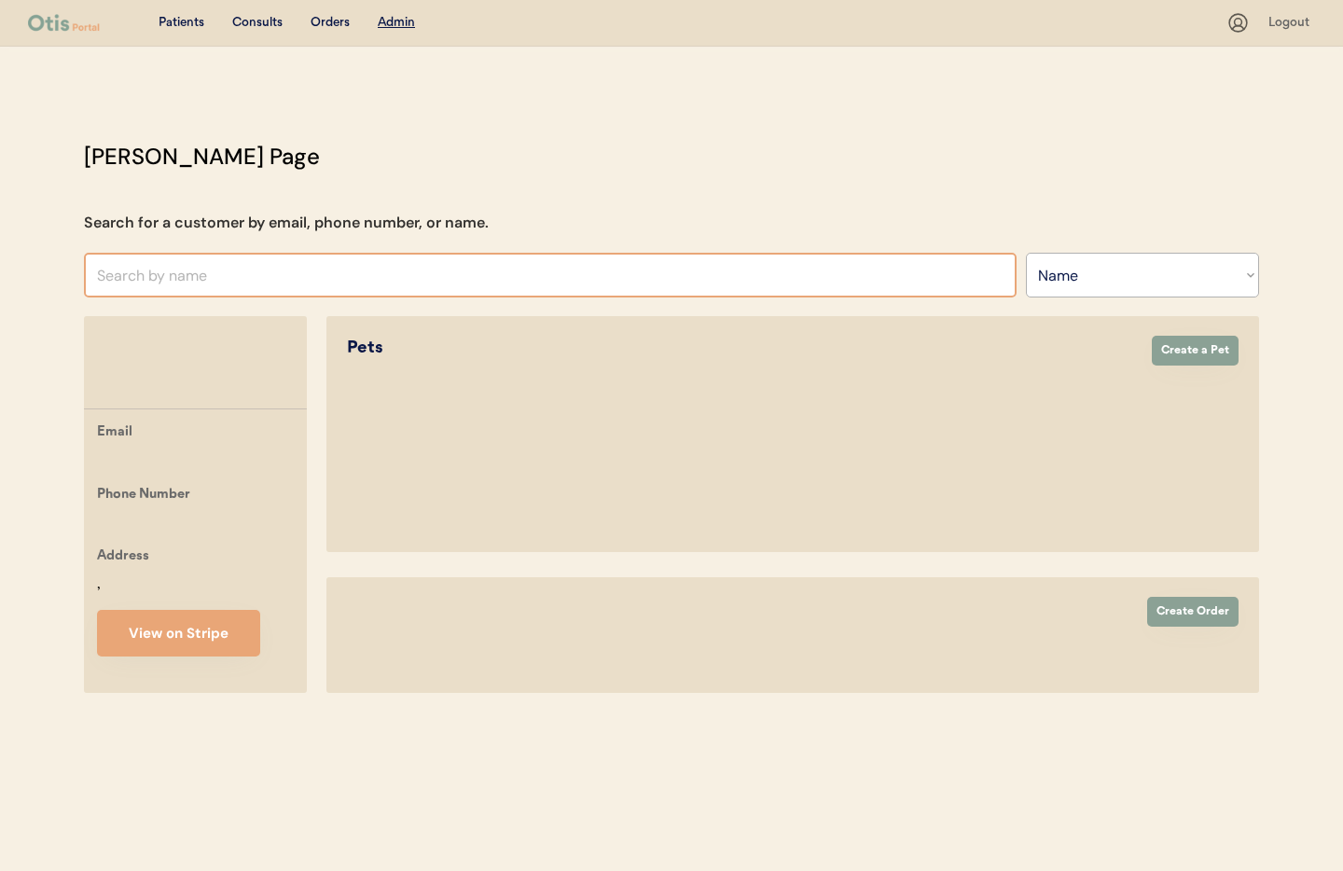
select select ""Name""
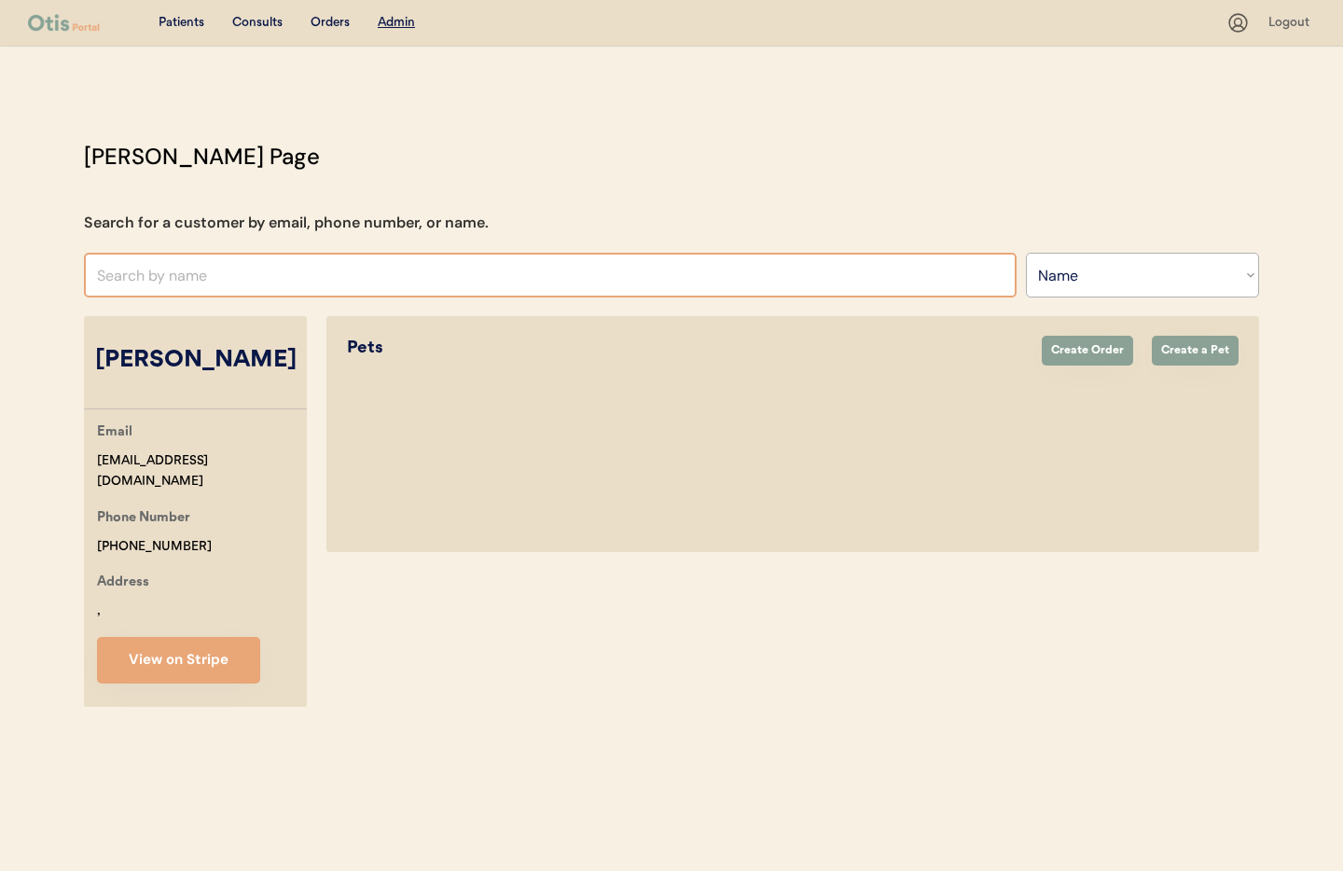
select select "true"
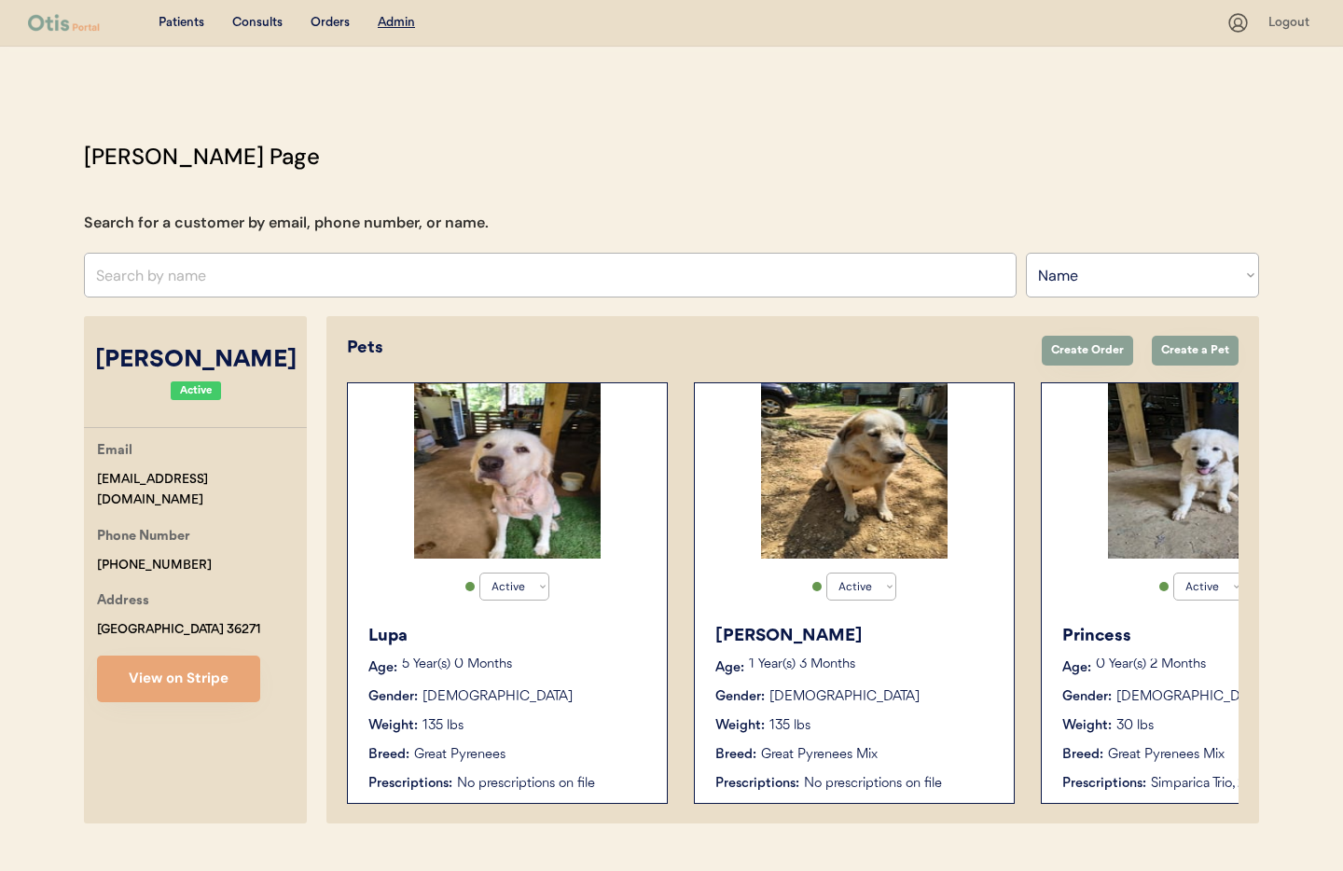
click at [560, 746] on div "Breed: Great Pyrenees" at bounding box center [508, 755] width 280 height 20
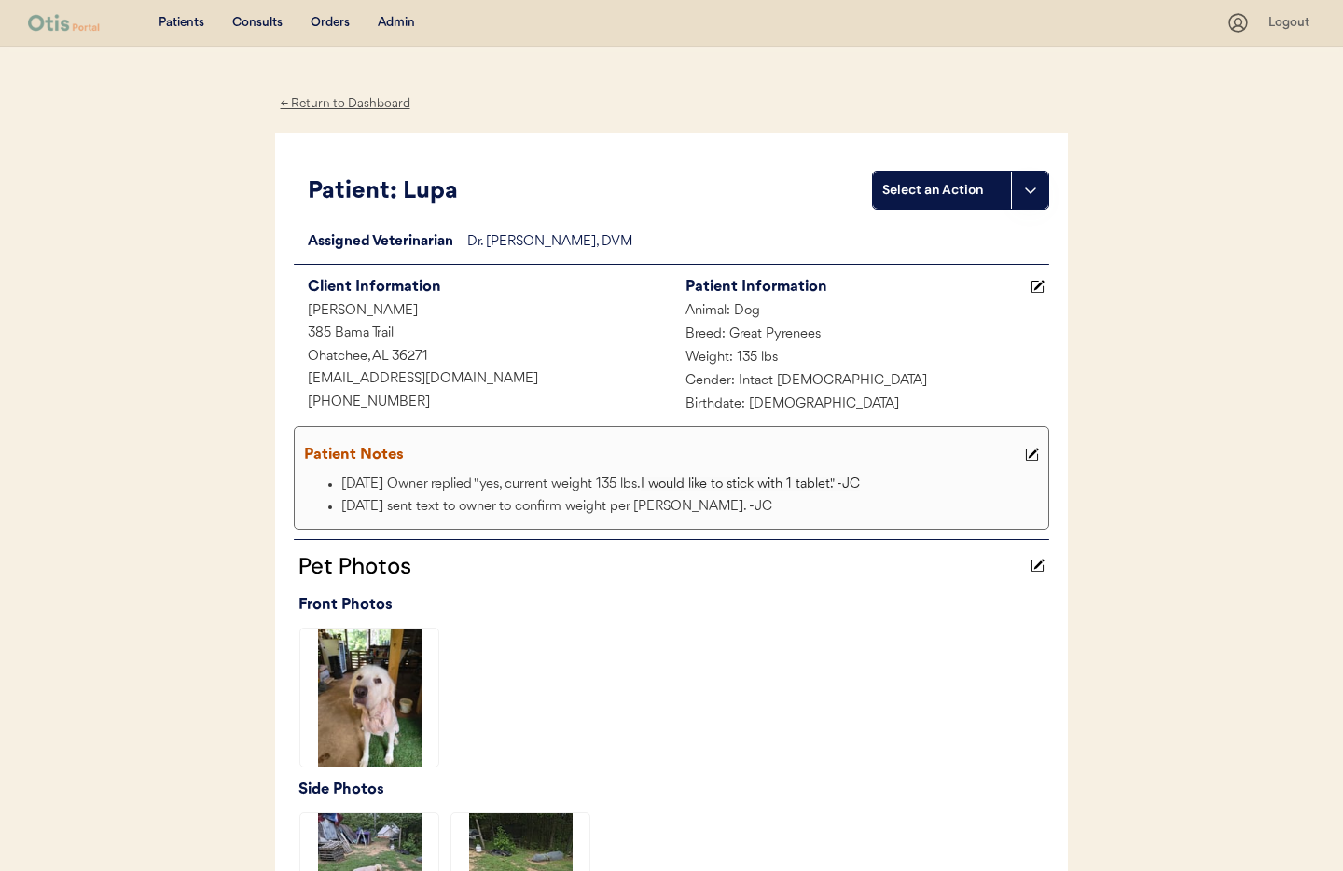
click at [1033, 455] on icon at bounding box center [1032, 455] width 14 height 14
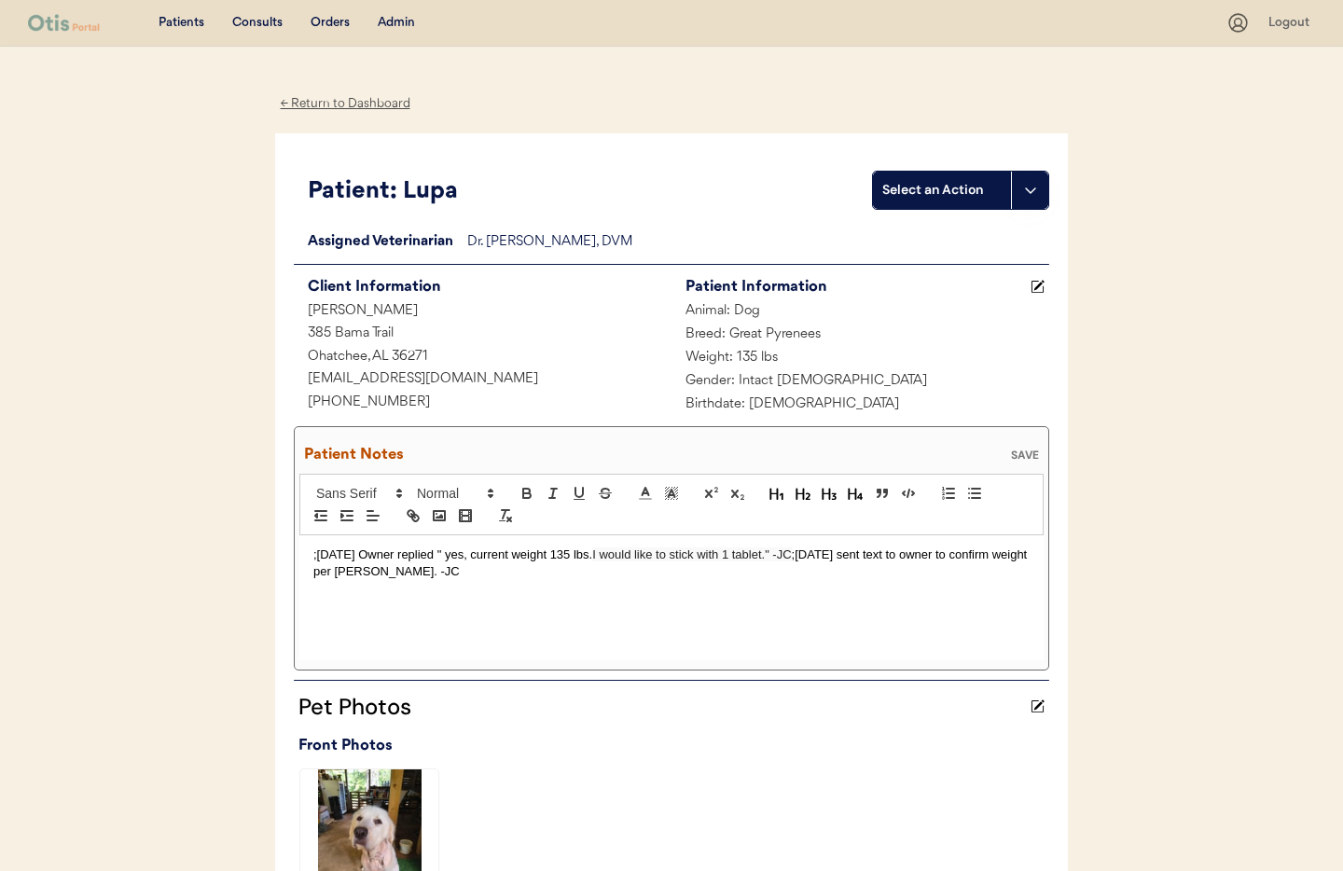
drag, startPoint x: 312, startPoint y: 555, endPoint x: 324, endPoint y: 558, distance: 11.5
click at [313, 555] on p ";8/25/25 Owner replied " yes, current weight 135 lbs. I would like to stick wit…" at bounding box center [671, 563] width 716 height 35
click at [776, 559] on span "I would like to stick with 1 tablet." -JC" at bounding box center [691, 554] width 199 height 14
drag, startPoint x: 1039, startPoint y: 449, endPoint x: 1027, endPoint y: 455, distance: 13.4
click at [1032, 451] on div "SAVE" at bounding box center [1024, 454] width 37 height 11
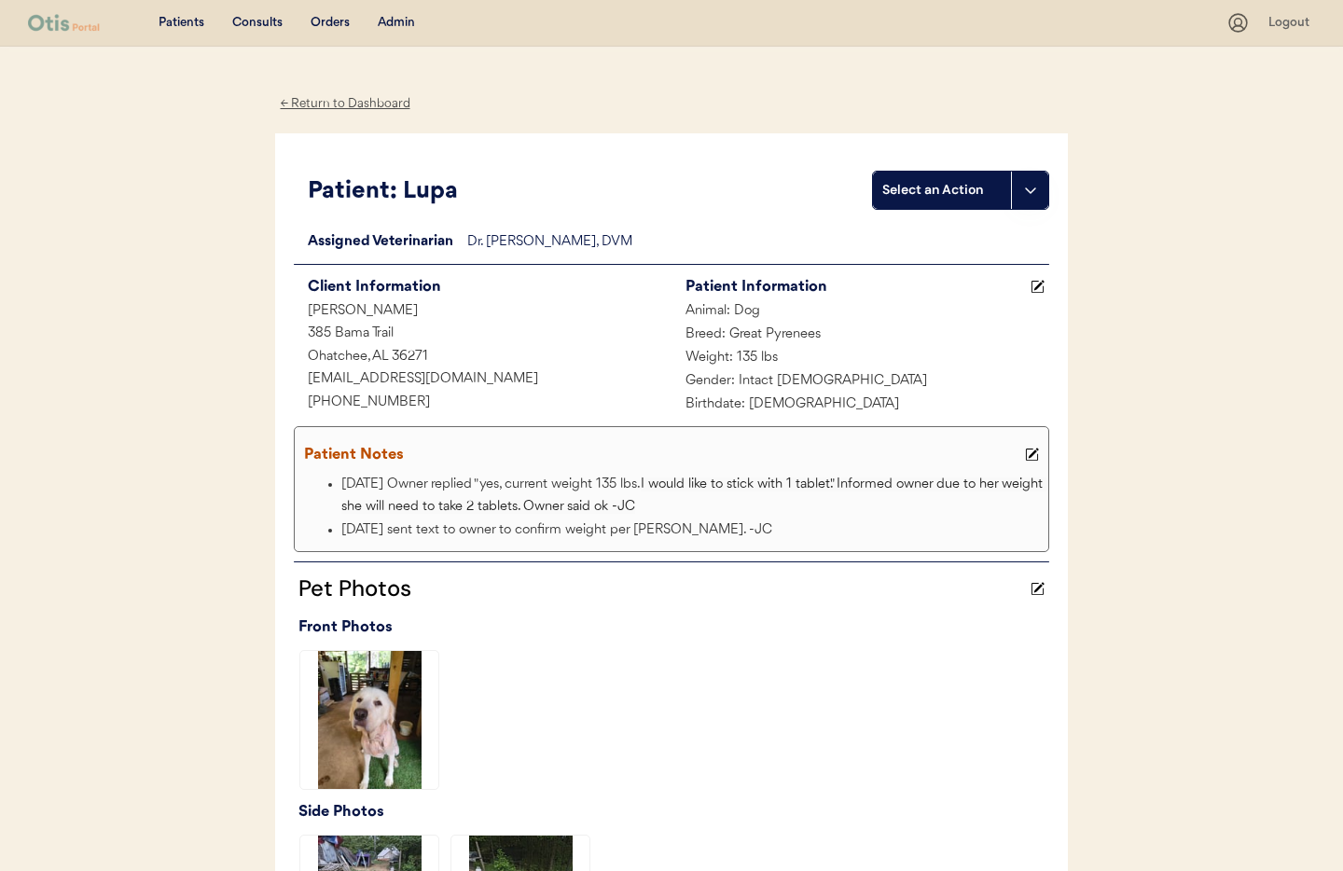
click at [391, 24] on div "Admin" at bounding box center [396, 23] width 37 height 19
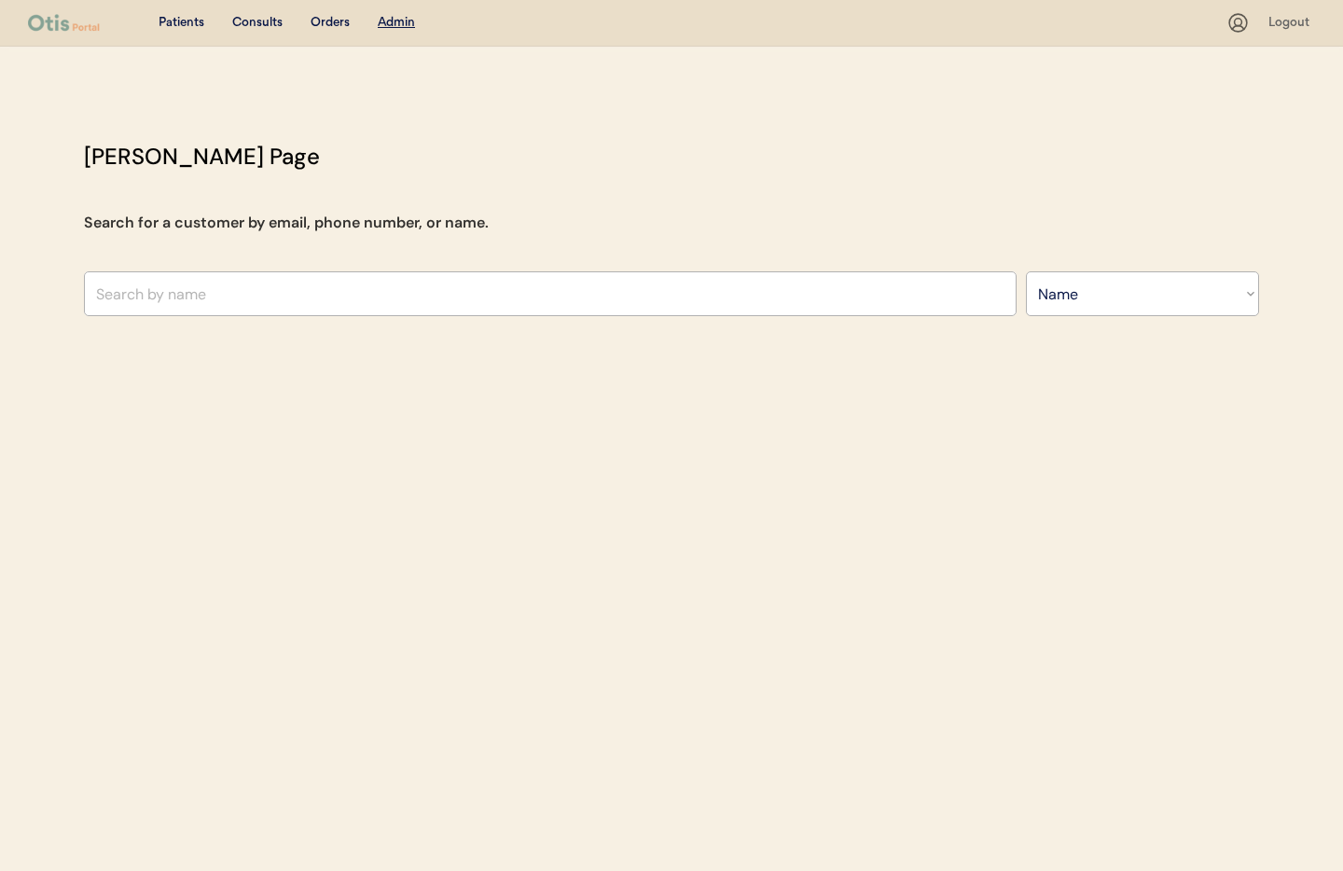
select select ""Name""
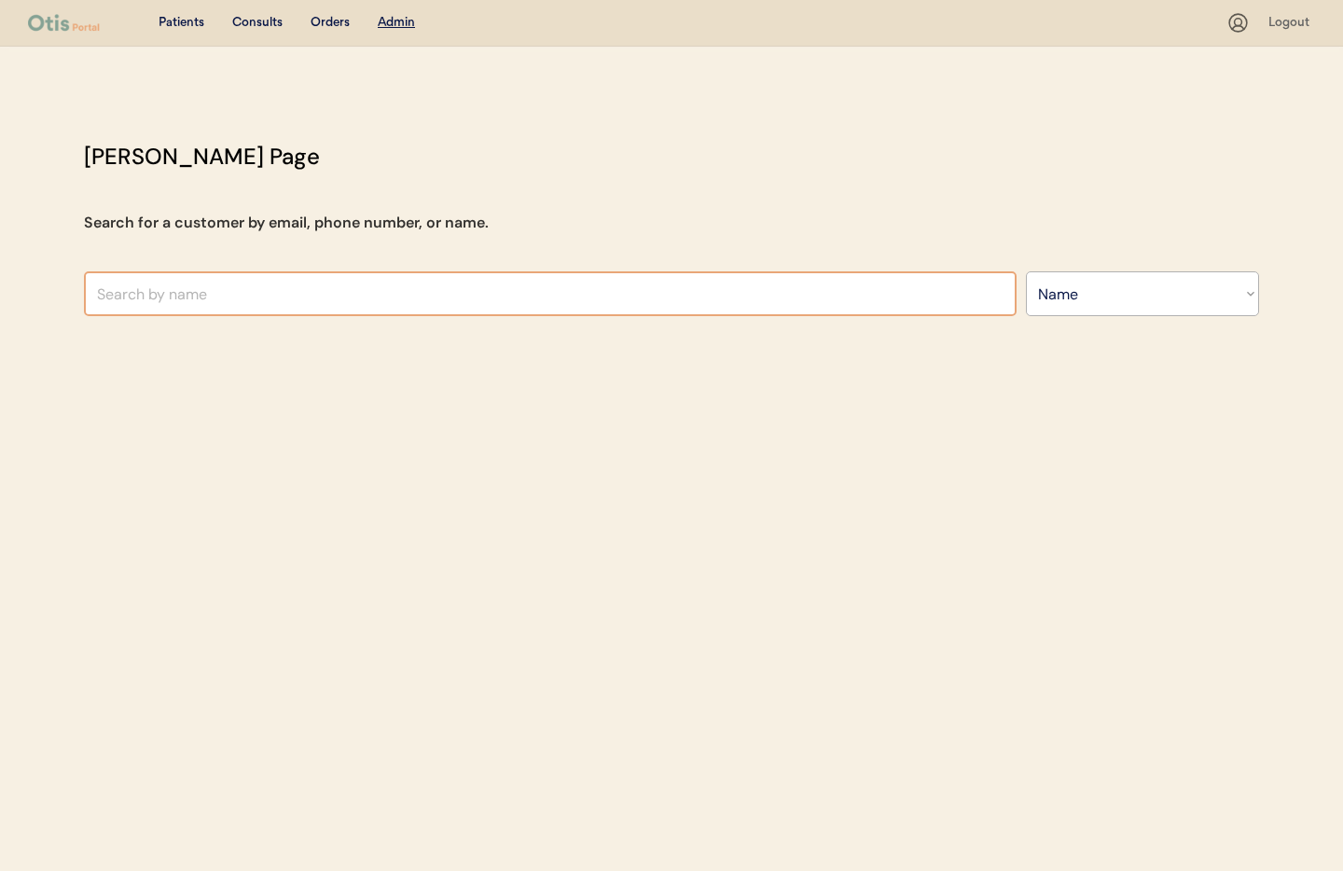
click at [288, 296] on input "text" at bounding box center [550, 293] width 933 height 45
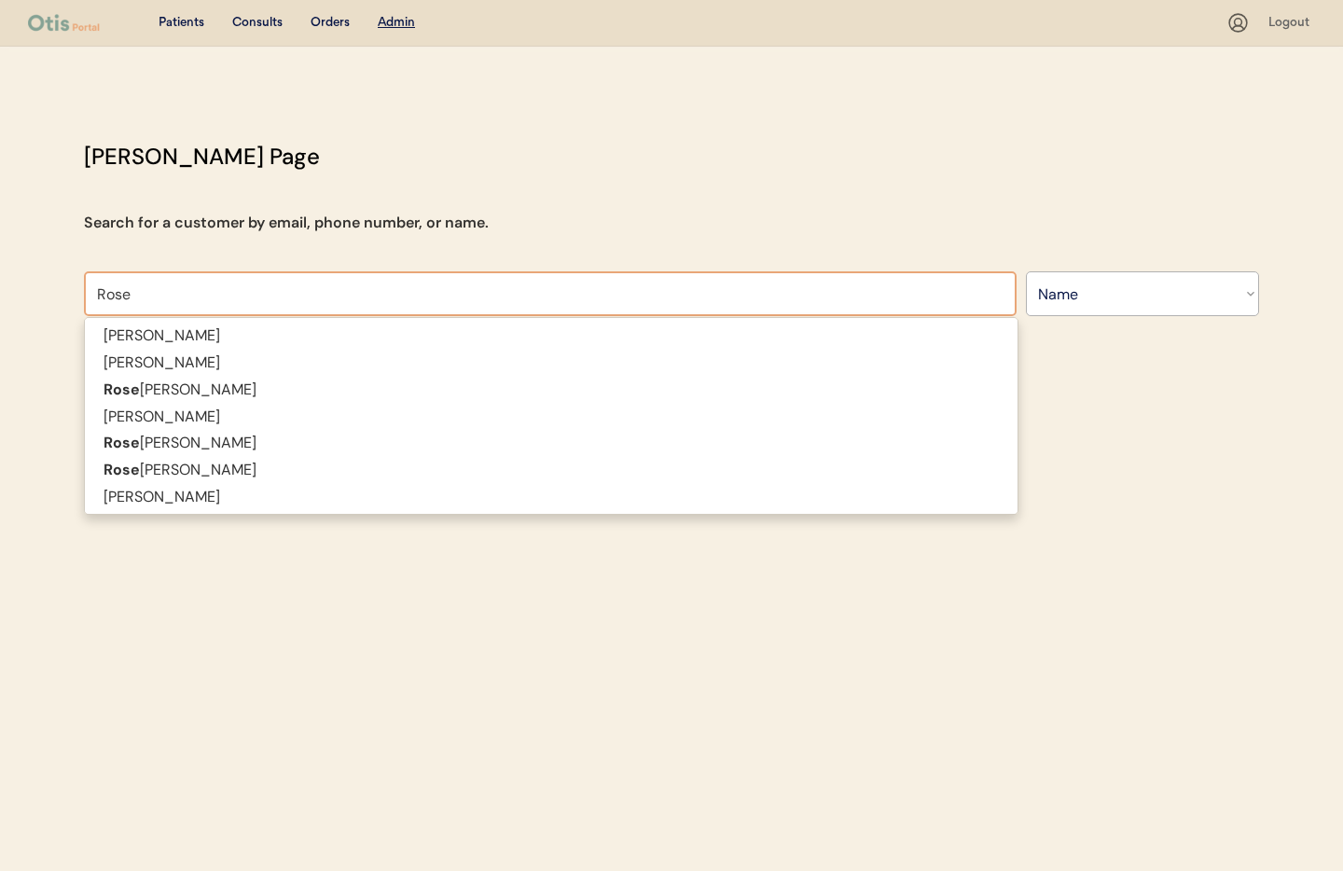
click at [98, 297] on input "Rose" at bounding box center [550, 293] width 933 height 45
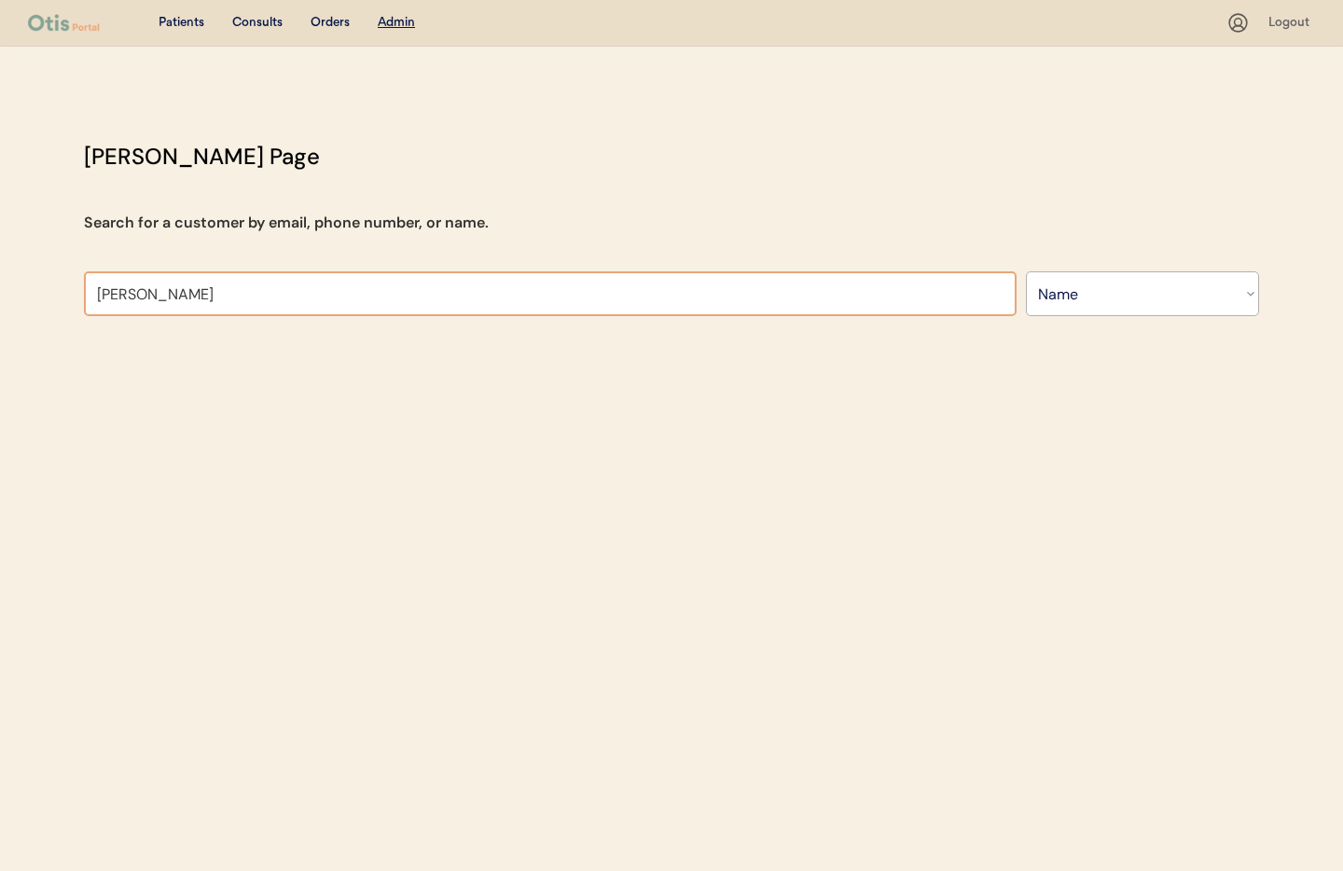
click at [186, 296] on input "[PERSON_NAME]" at bounding box center [550, 293] width 933 height 45
click at [203, 293] on input "[PERSON_NAME]" at bounding box center [550, 293] width 933 height 45
drag, startPoint x: 145, startPoint y: 292, endPoint x: 38, endPoint y: 288, distance: 106.4
click at [38, 288] on div "Patients Consults Orders Admin Logout Otis Admin Page Search for a customer by …" at bounding box center [671, 435] width 1343 height 871
type input "Ash"
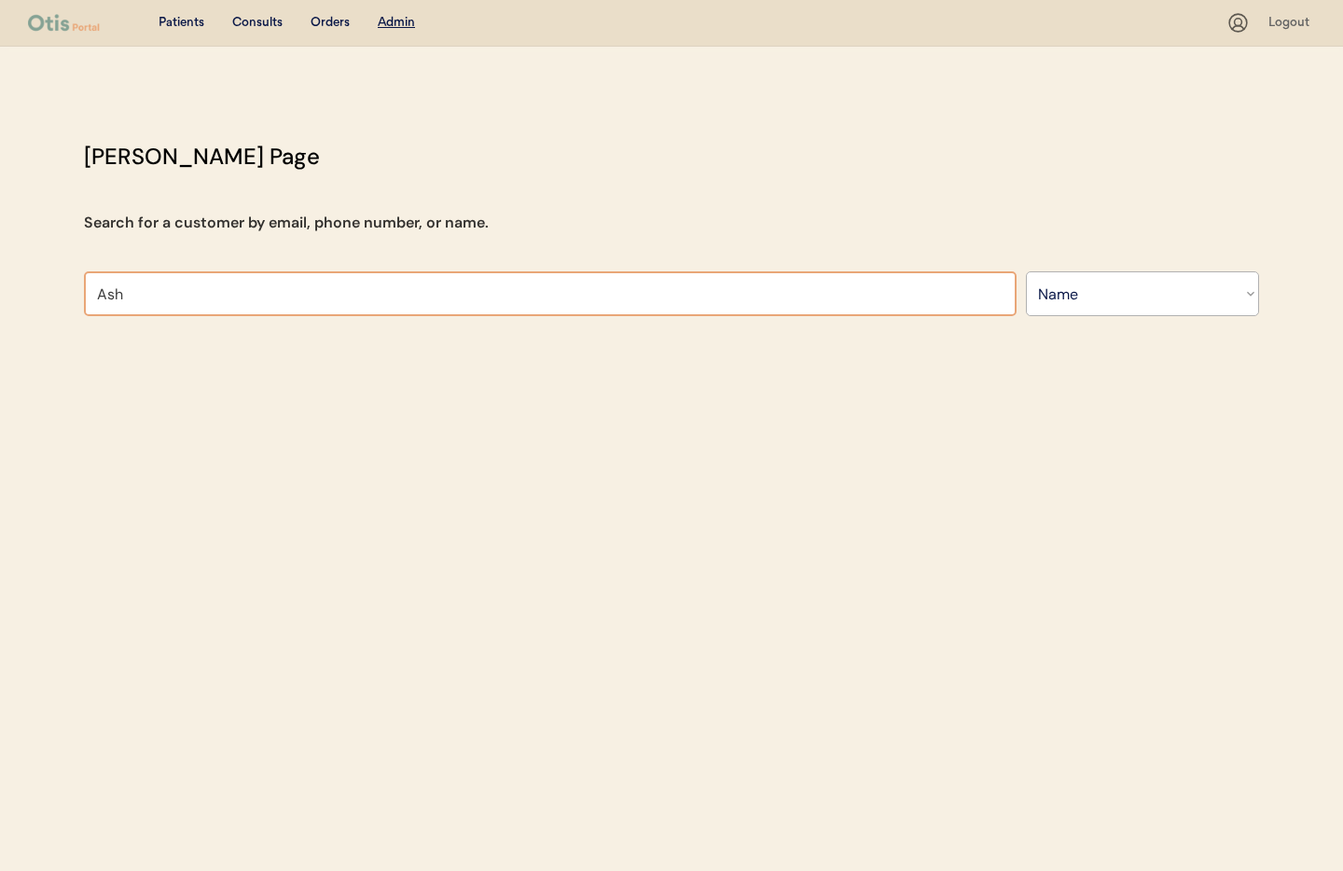
type input "Ashley pollock"
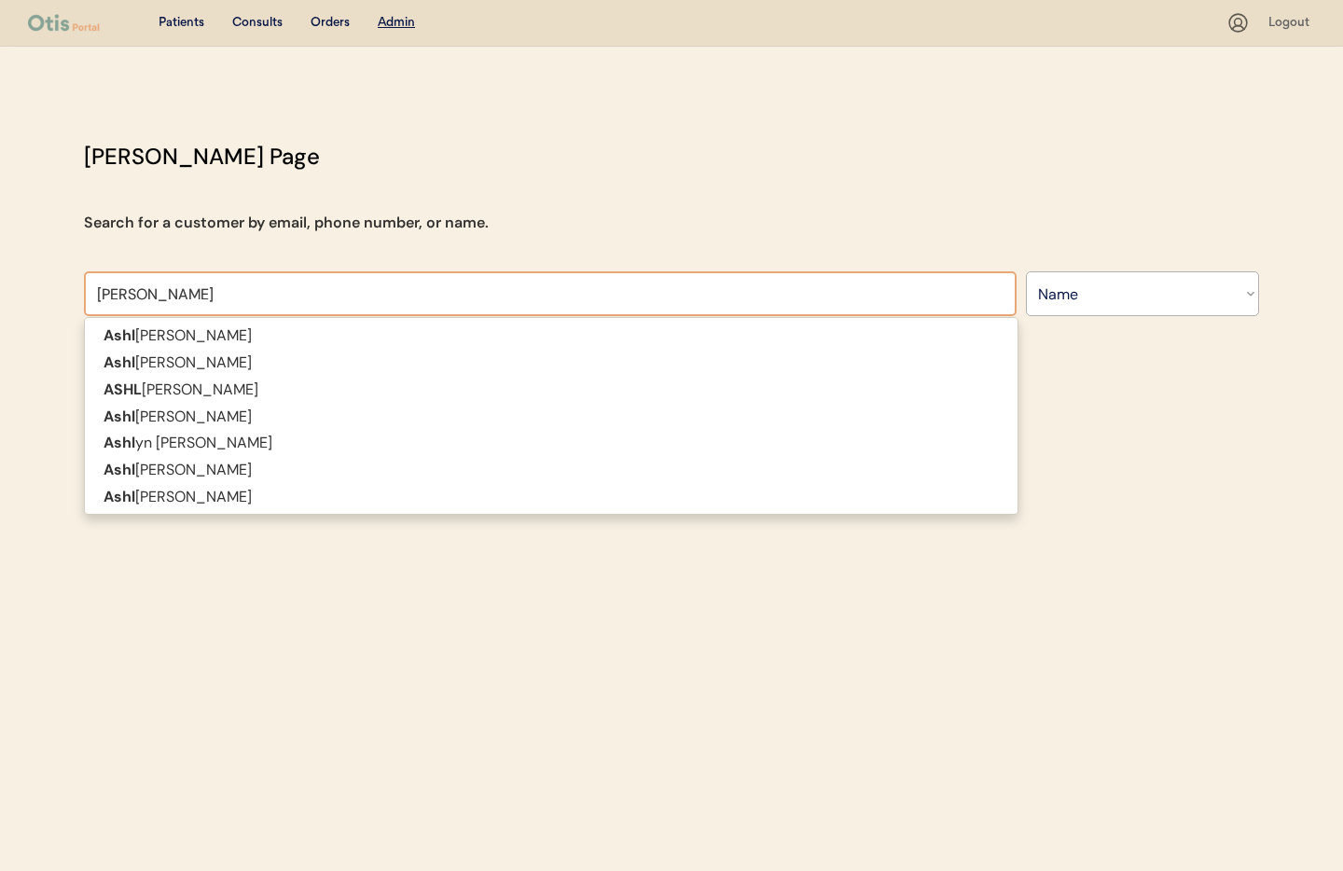
type input "Ashley"
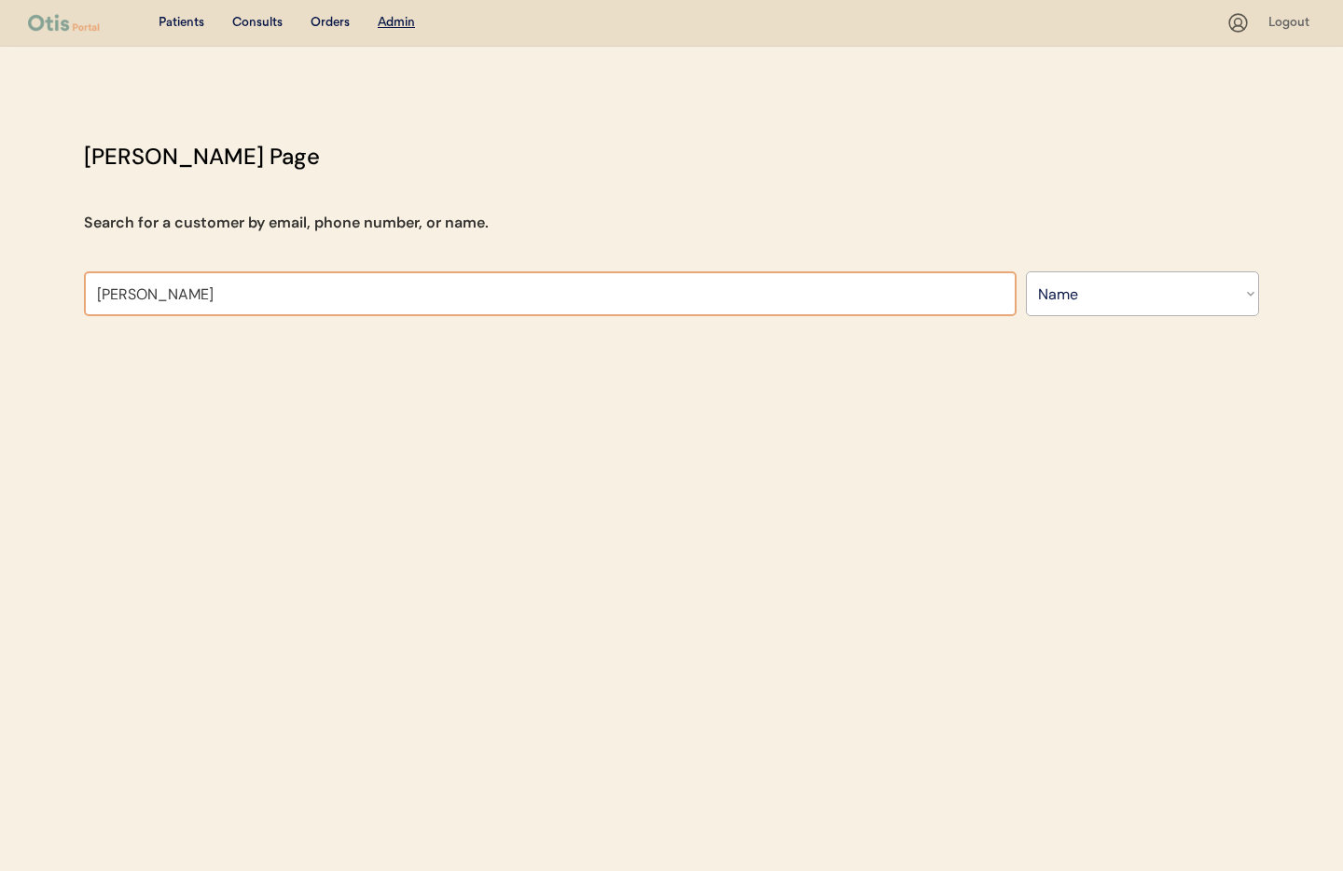
type input "Ashley"
type input "Ashley pollock"
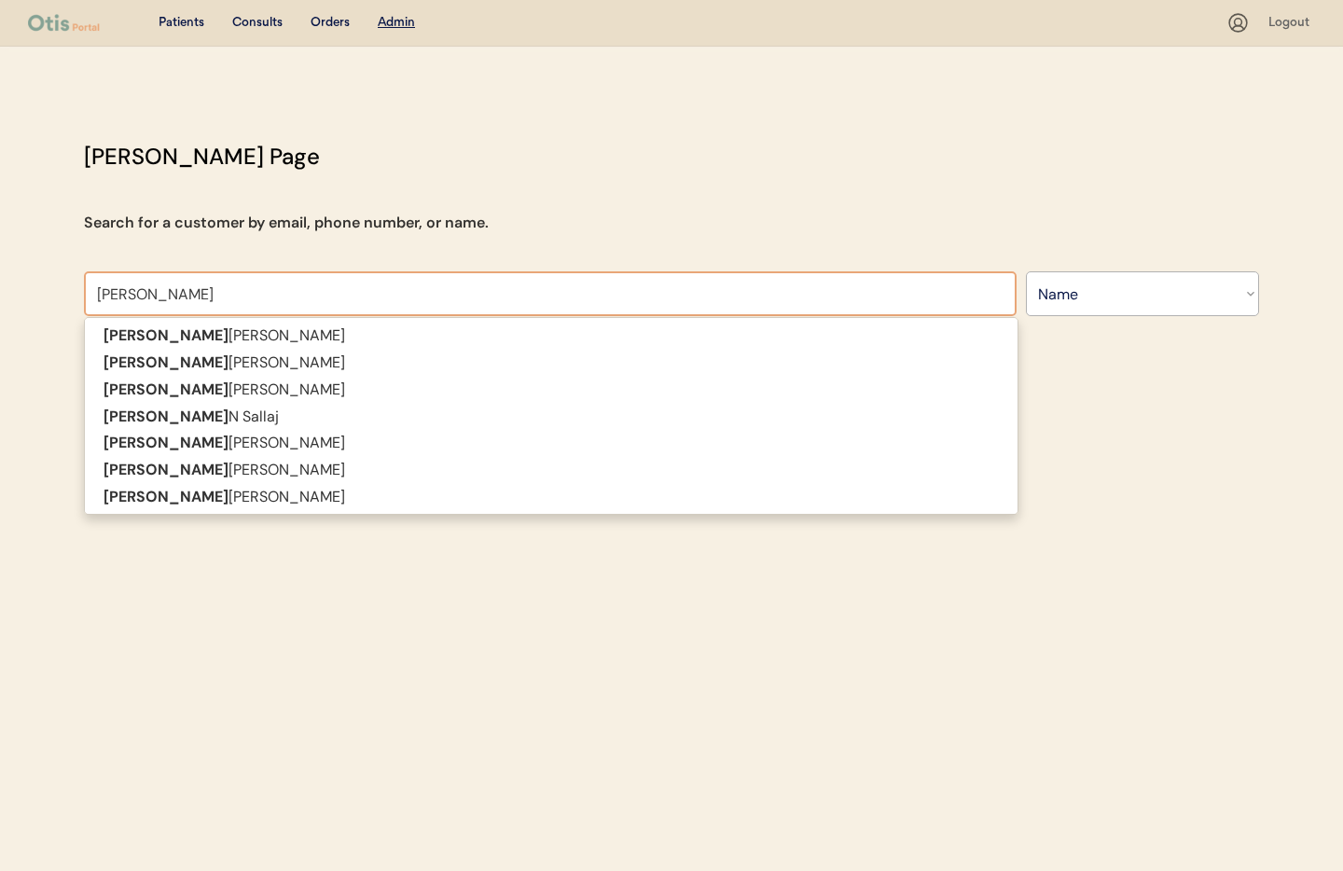
type input "Ashley Rose"
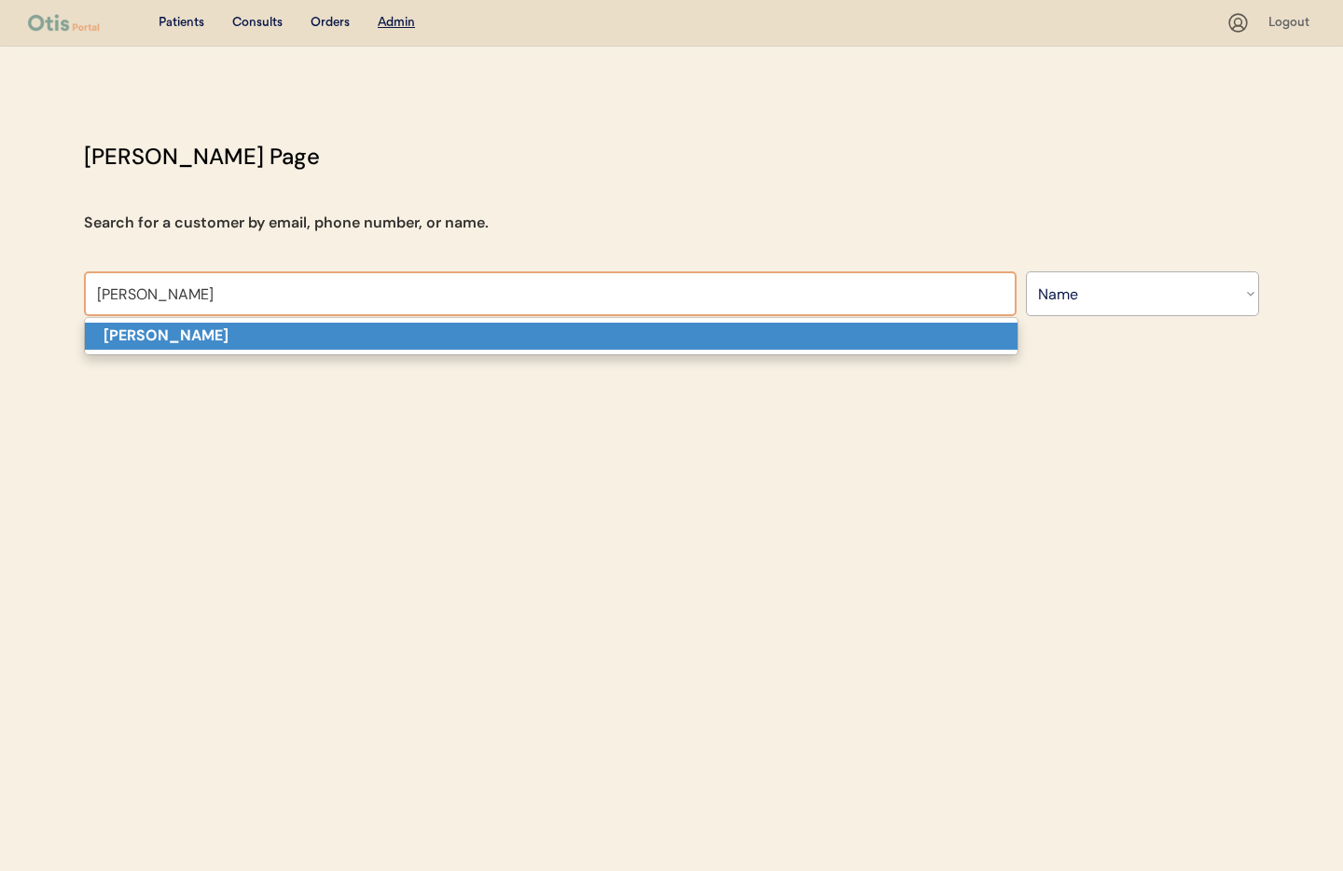
click at [148, 344] on strong "Ashley Rose" at bounding box center [166, 335] width 125 height 20
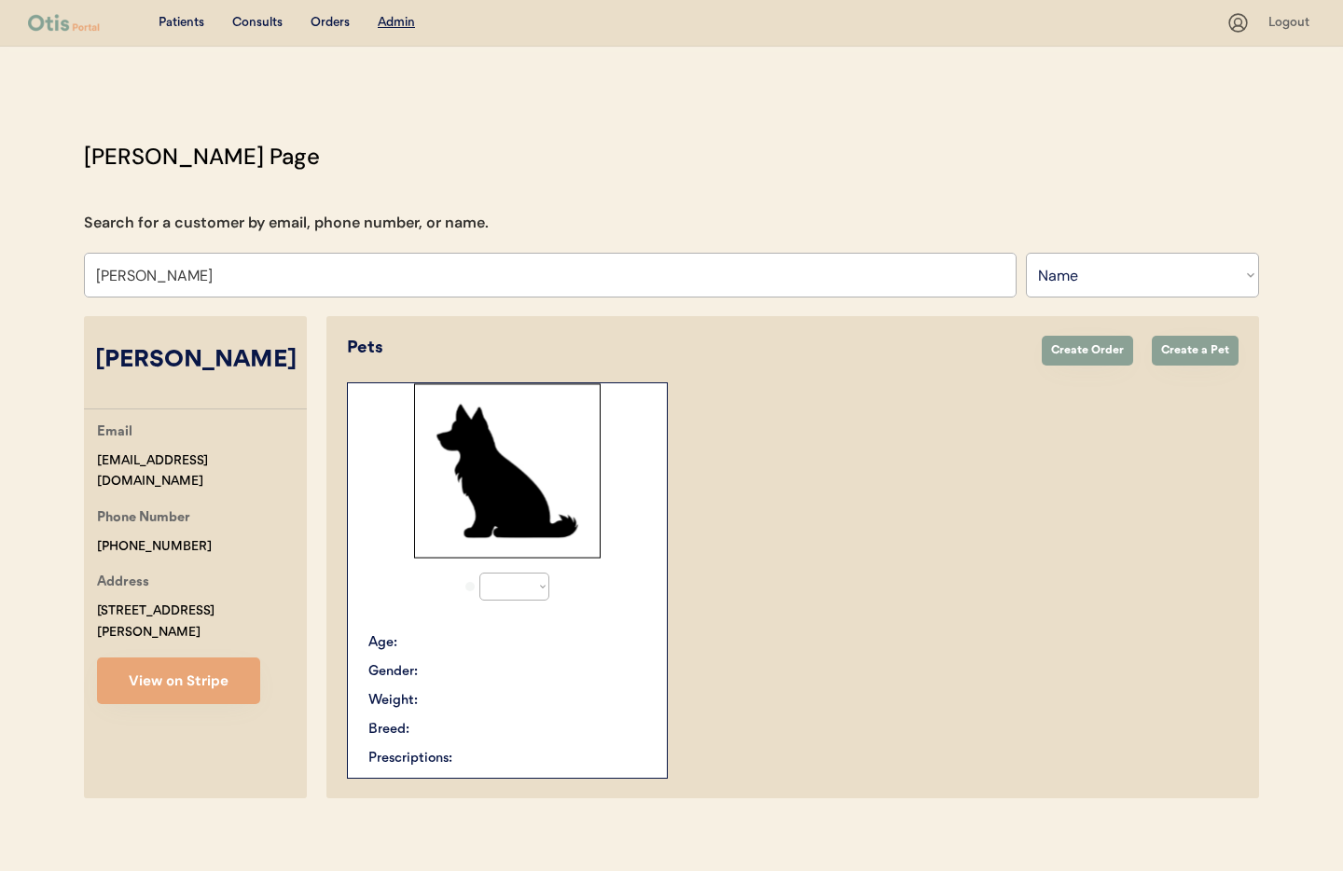
select select "true"
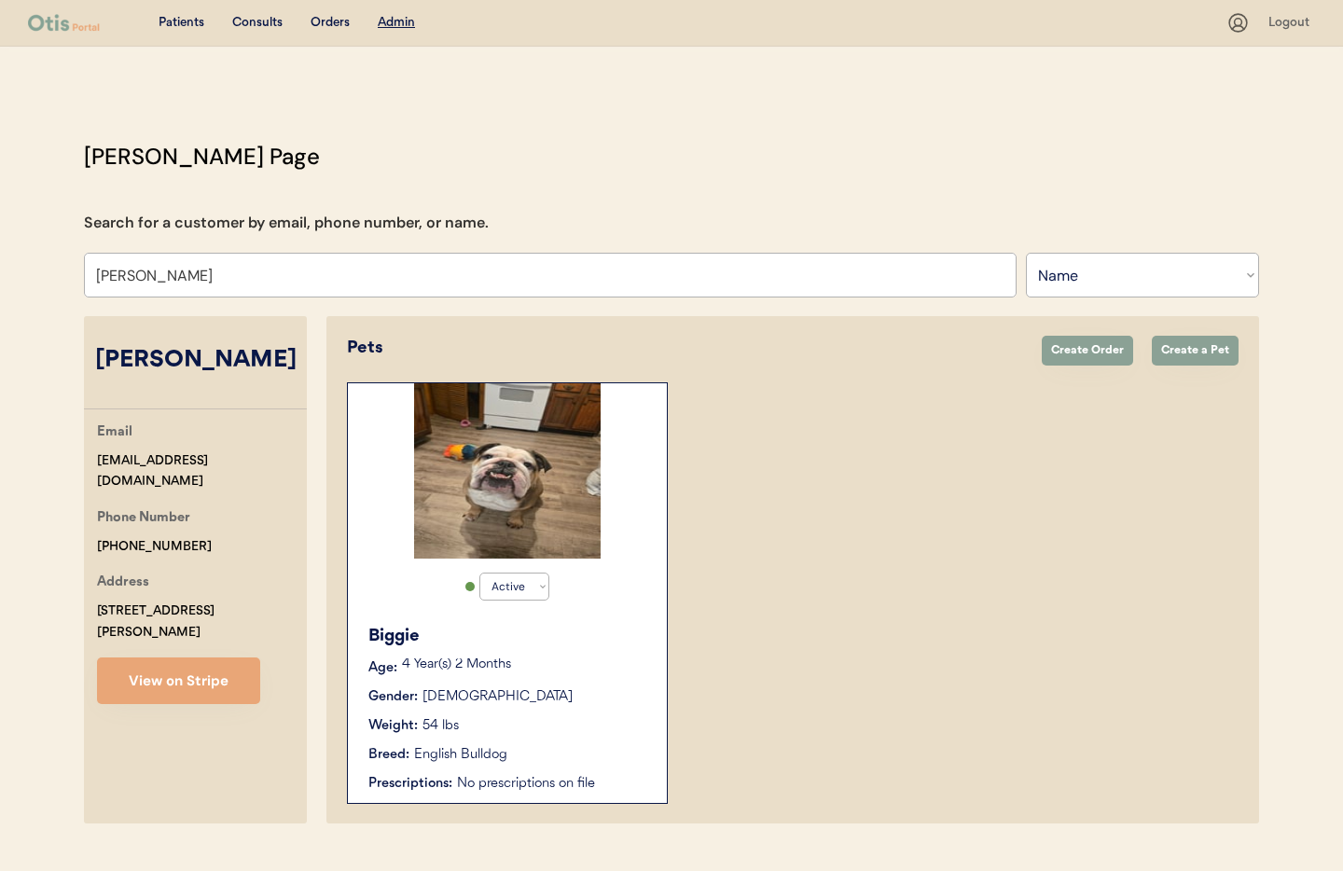
scroll to position [39, 0]
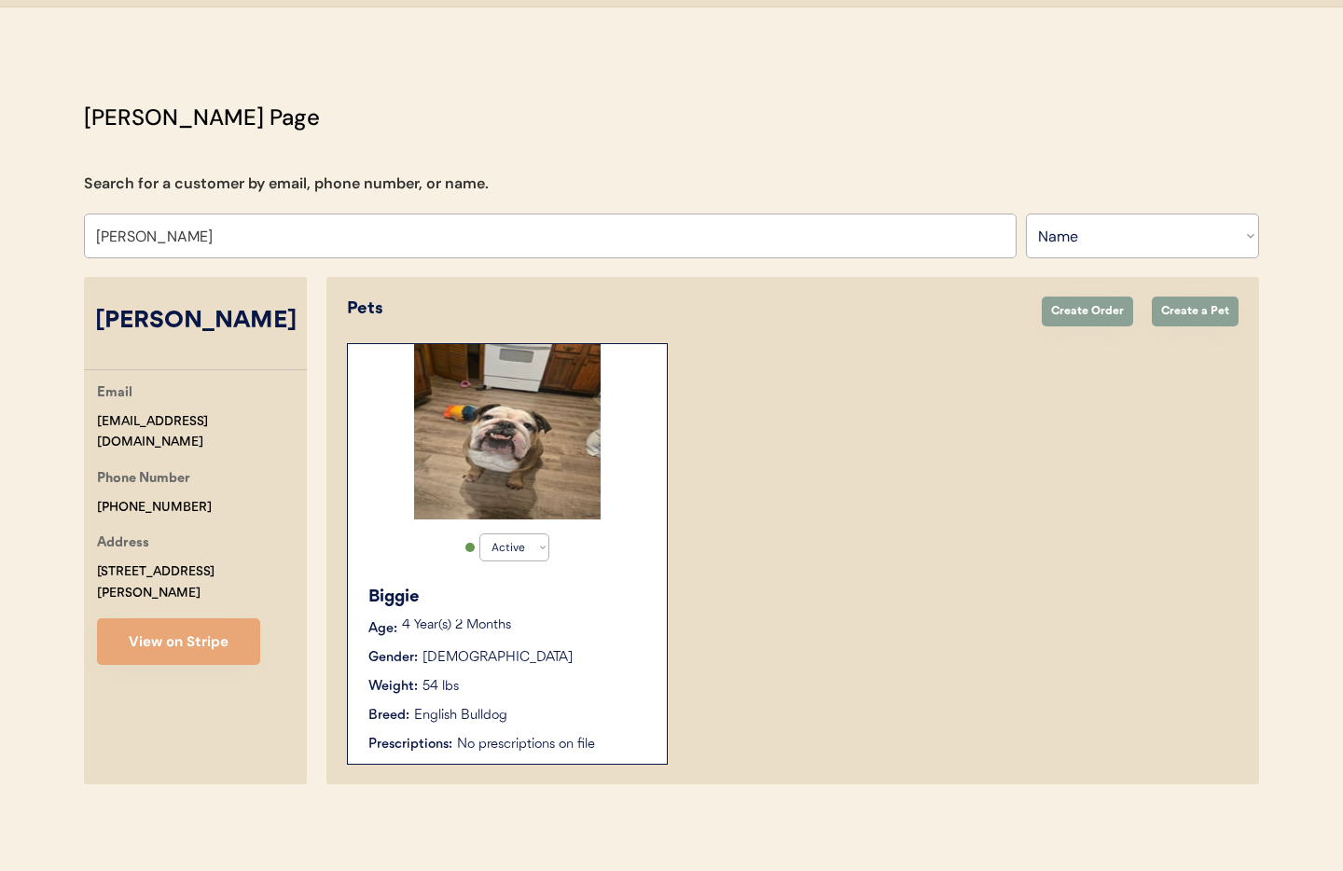
type input "Ashley Rose"
click at [567, 615] on div "Biggie Age: 4 Year(s) 2 Months Gender: Male Weight: 54 lbs Breed: English Bulld…" at bounding box center [507, 669] width 300 height 188
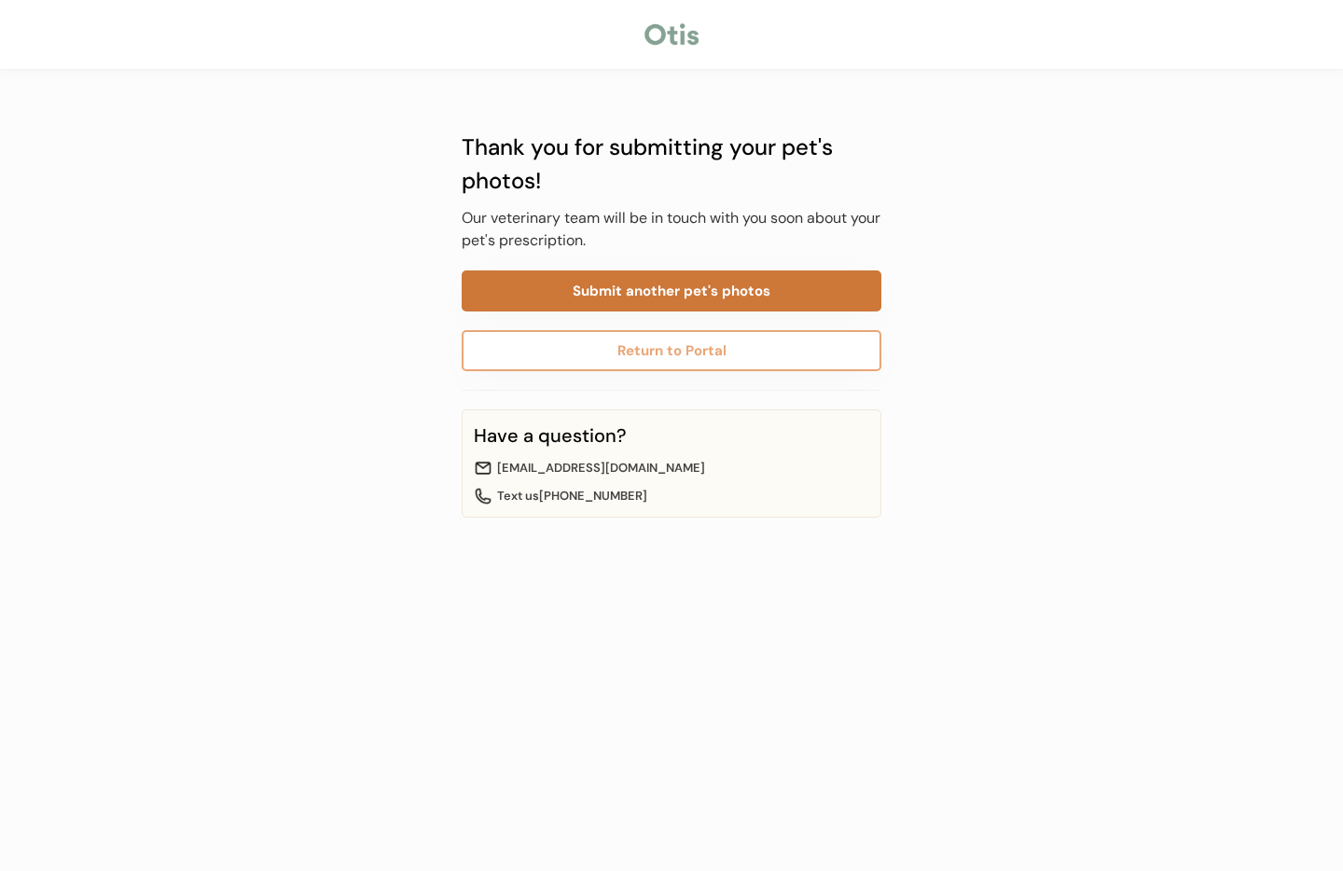
click at [656, 290] on button "Submit another pet's photos" at bounding box center [672, 290] width 420 height 41
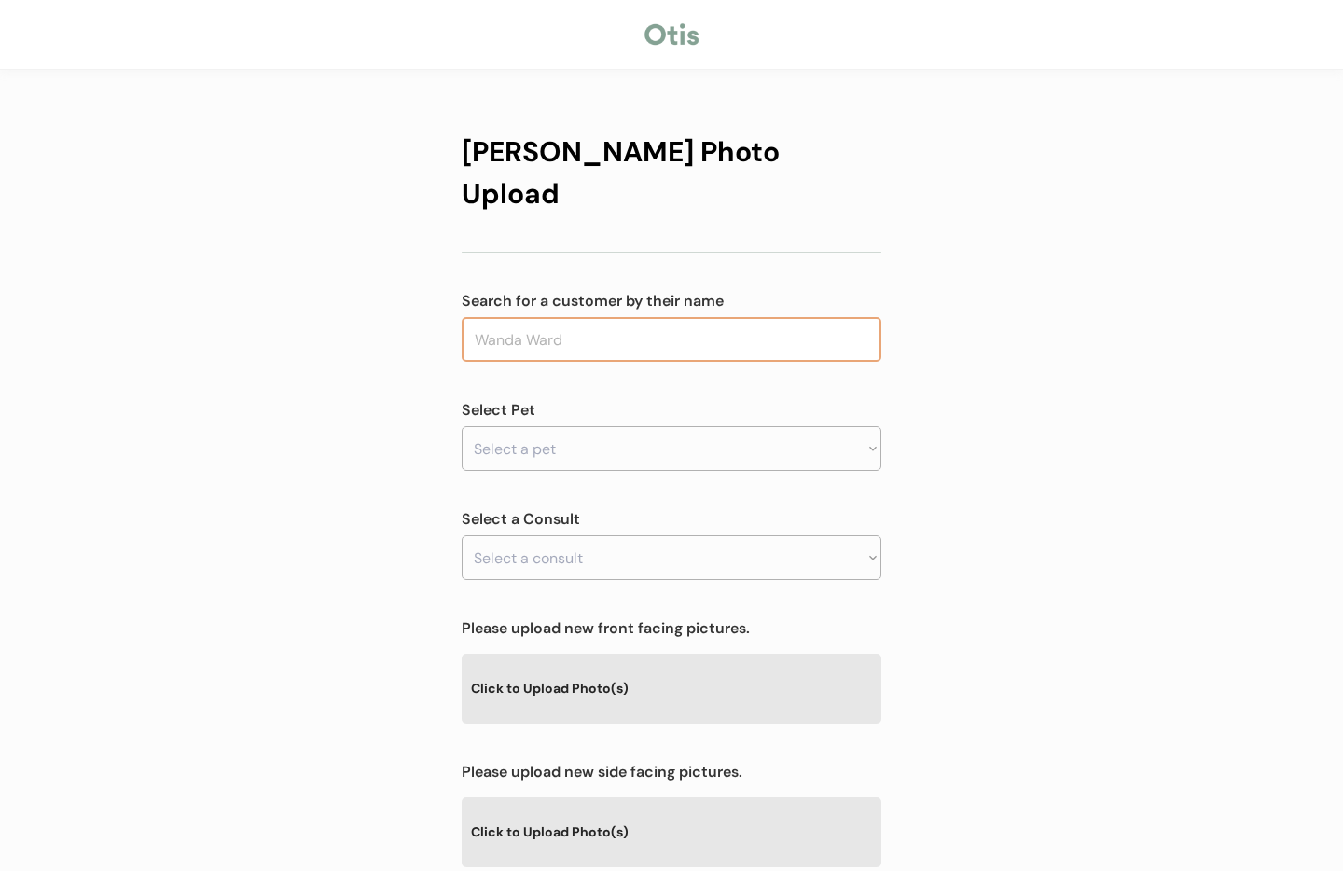
click at [657, 317] on input "text" at bounding box center [672, 339] width 420 height 45
type input "ashl"
type input "ashley pollock"
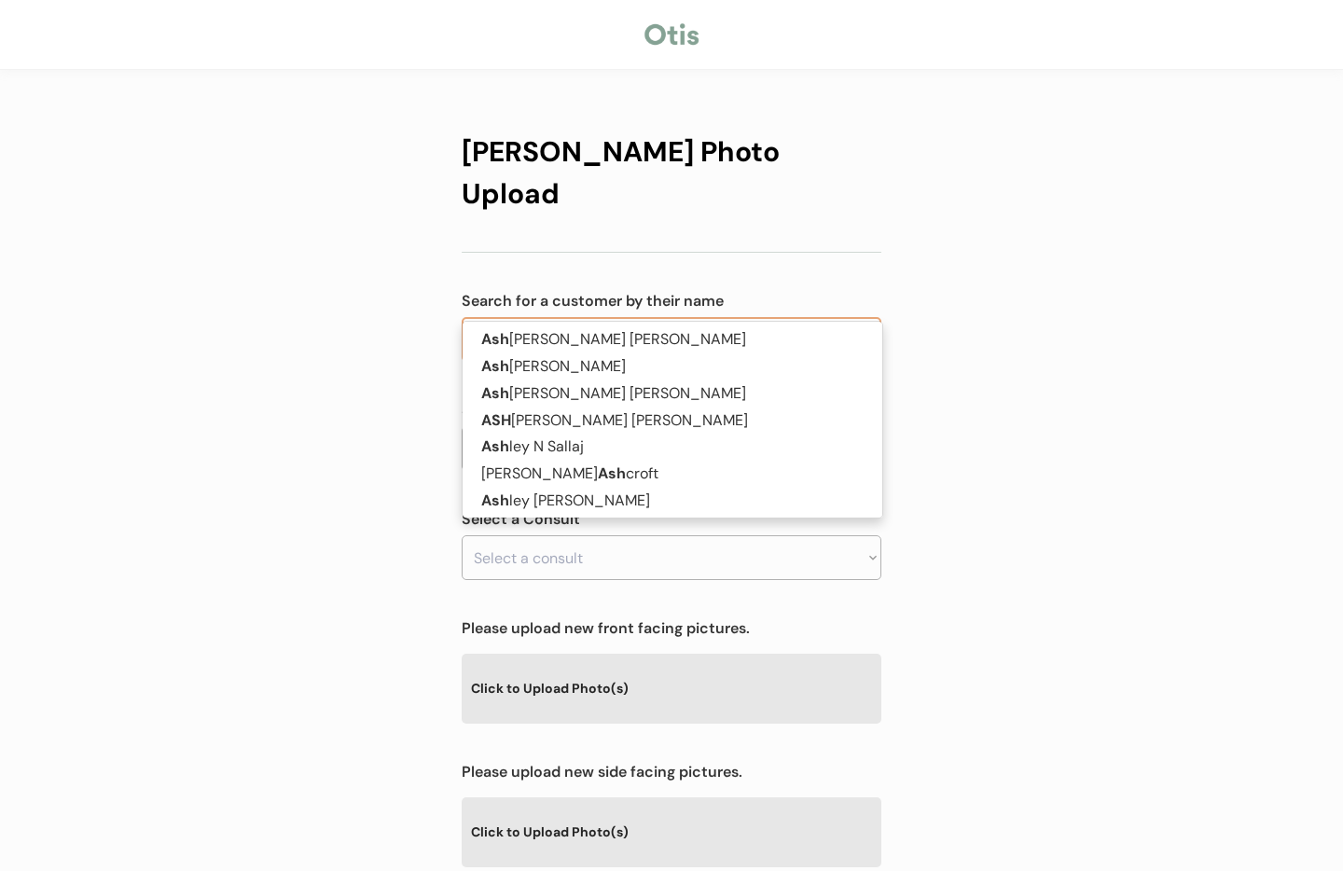
type input "ashley"
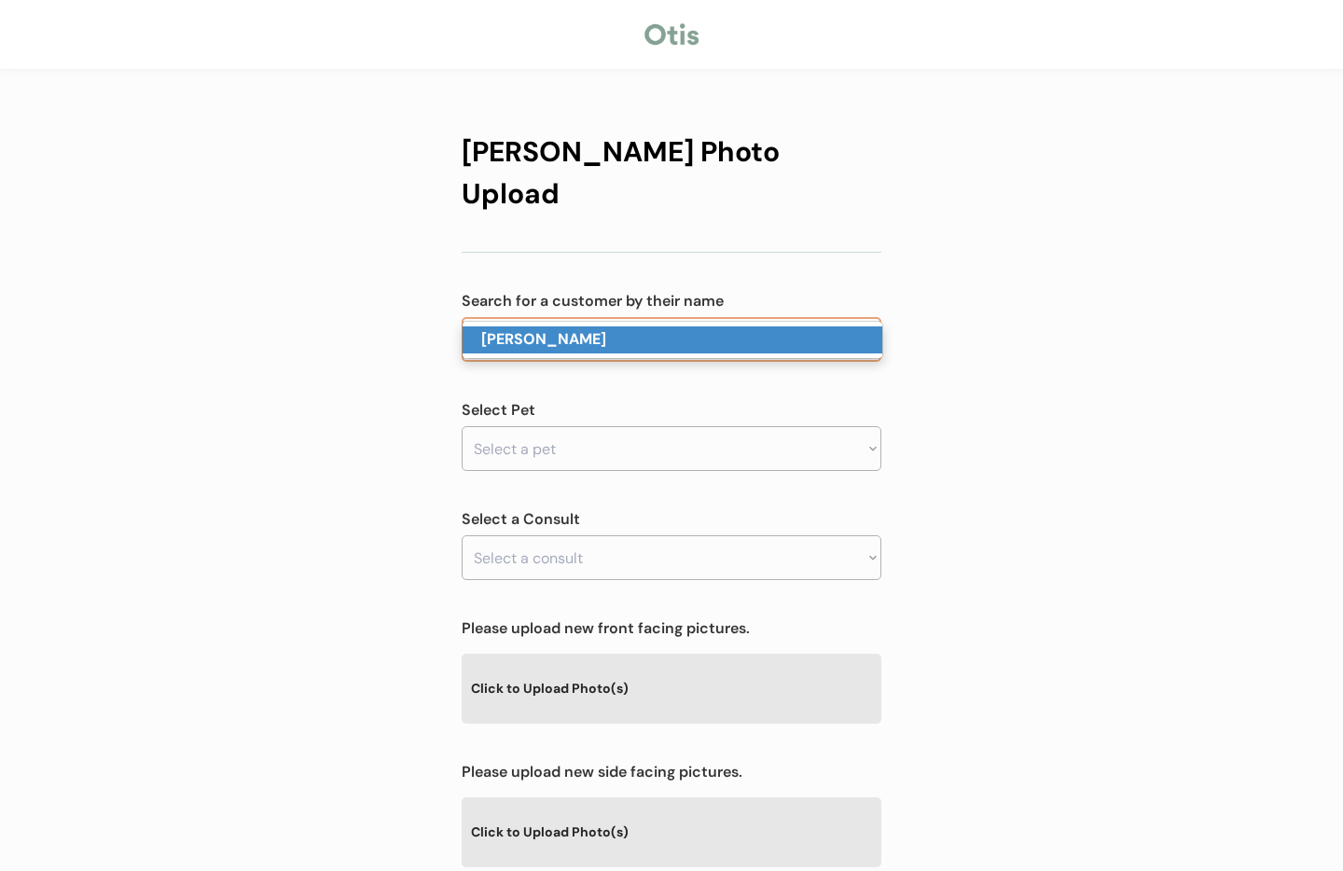
drag, startPoint x: 635, startPoint y: 330, endPoint x: 620, endPoint y: 350, distance: 24.6
click at [635, 330] on p "Ashley Rose" at bounding box center [673, 339] width 420 height 27
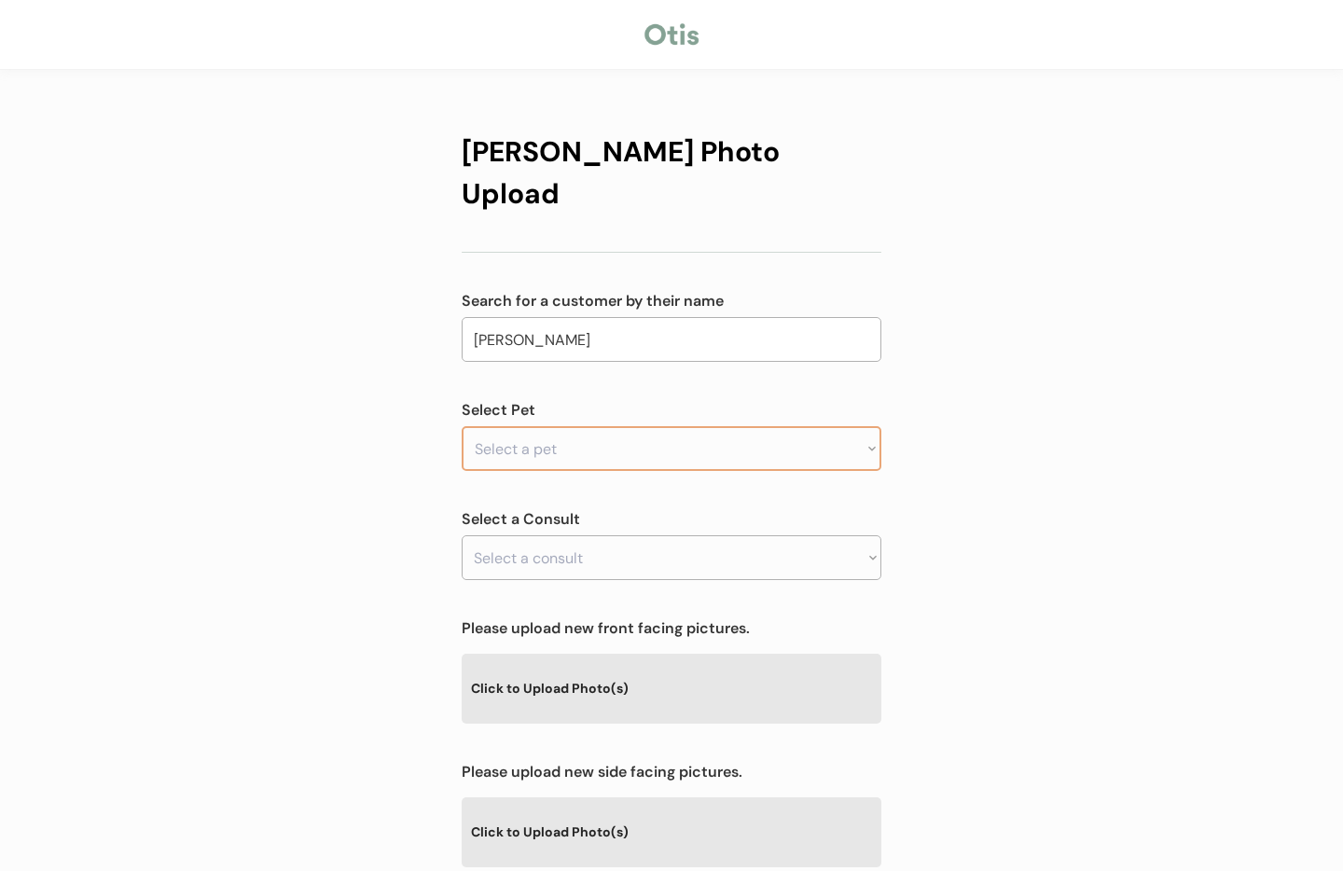
type input "Ashley Rose"
click at [591, 426] on select "Select a pet Biggie" at bounding box center [672, 448] width 420 height 45
select select ""1348695171700984260__LOOKUP__1755992319689x741754194749030400""
click at [462, 426] on select "Select a pet Biggie" at bounding box center [672, 448] width 420 height 45
click at [567, 535] on select "Select a consult" at bounding box center [672, 557] width 420 height 45
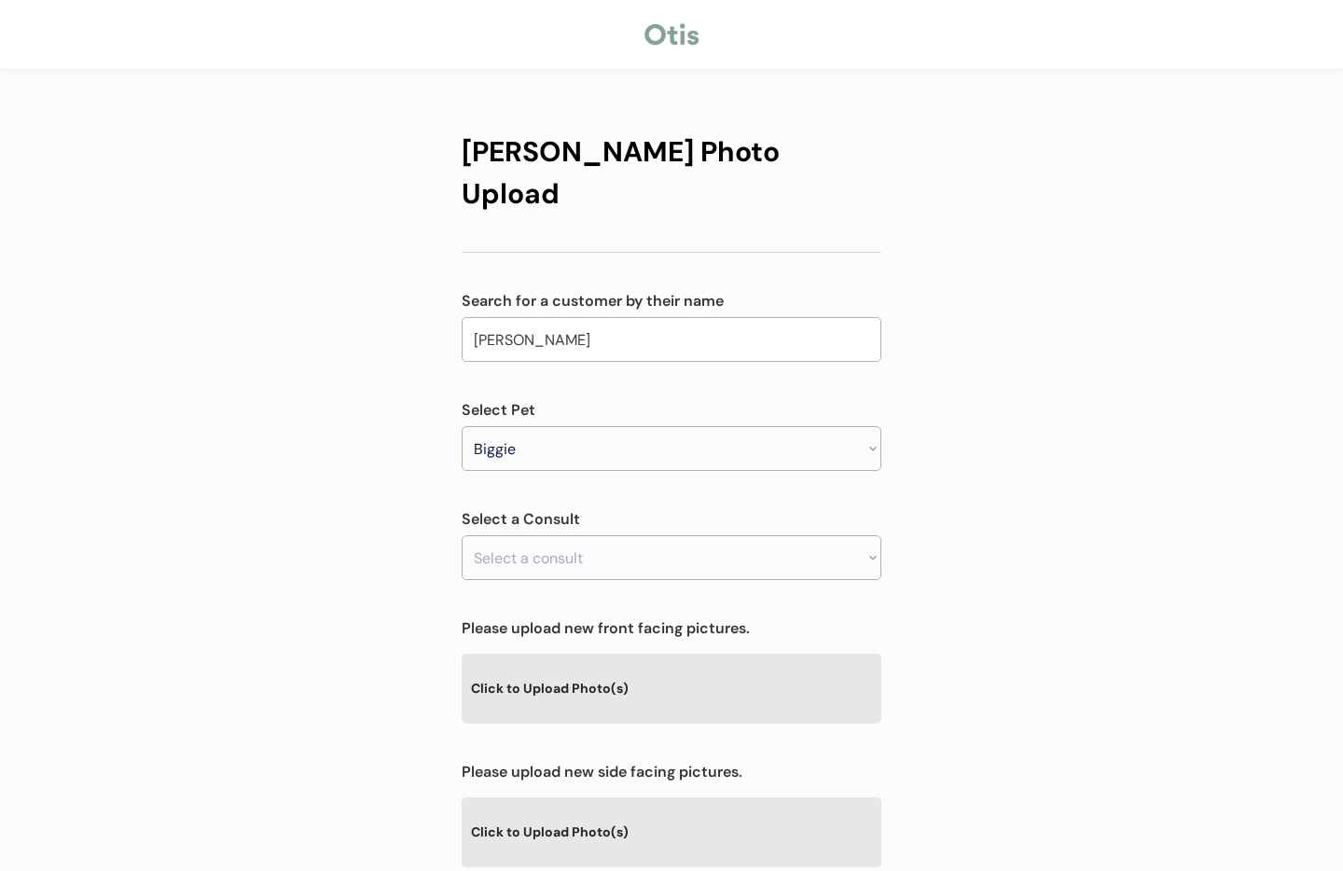
drag, startPoint x: 1133, startPoint y: 532, endPoint x: 850, endPoint y: 534, distance: 282.6
click at [1126, 532] on div "Otis Photo Upload Search for a customer by their name Ashley Rose ashley rose S…" at bounding box center [671, 601] width 1343 height 1202
click at [762, 535] on select "Select a consult Allergy & itchy skin prescription request Allergy & itchy skin…" at bounding box center [672, 557] width 420 height 45
select select ""1348695171700984260__LOOKUP__1756154574056x595055202062565400""
click at [462, 535] on select "Select a consult Allergy & itchy skin prescription request Allergy & itchy skin…" at bounding box center [672, 557] width 420 height 45
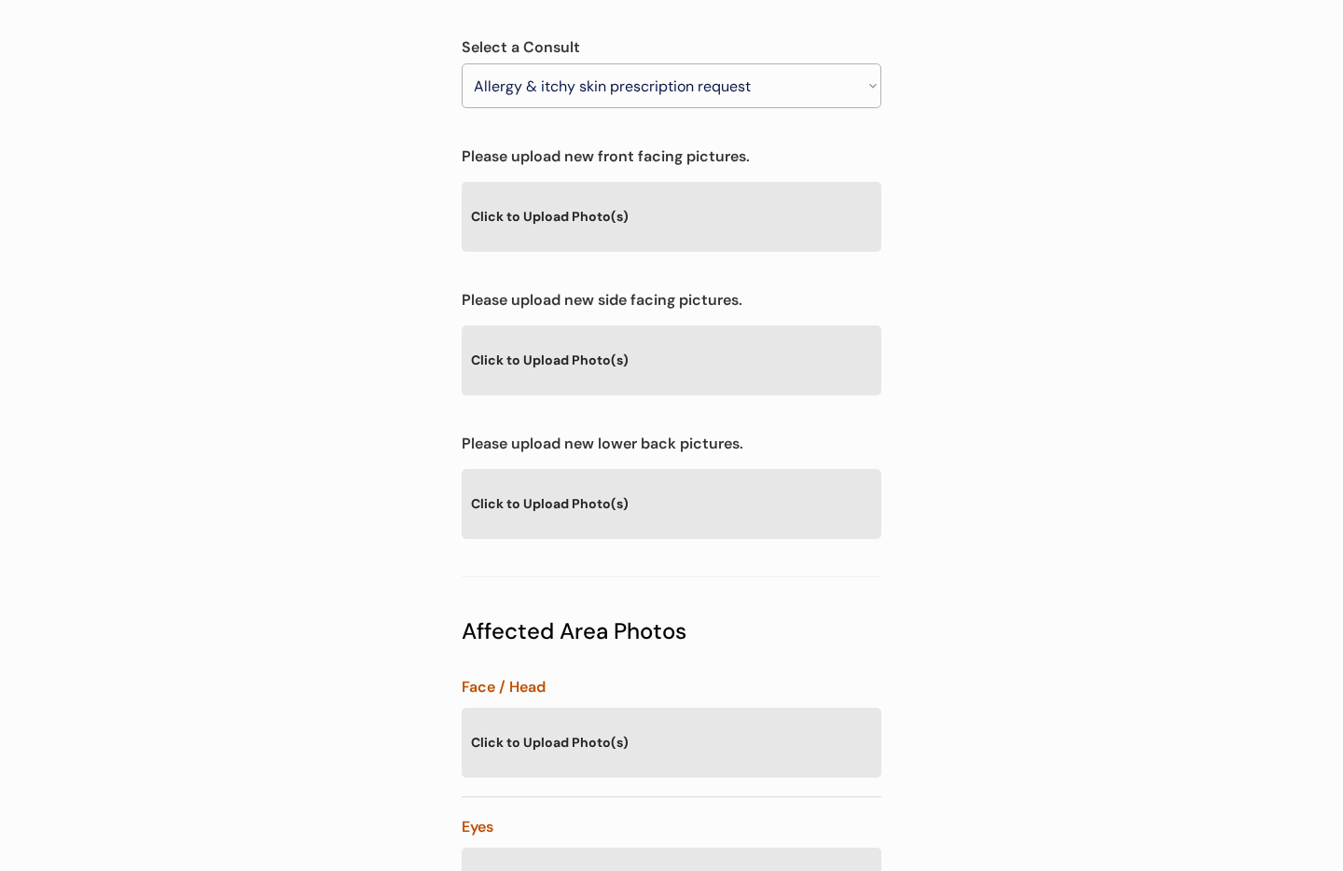
scroll to position [497, 0]
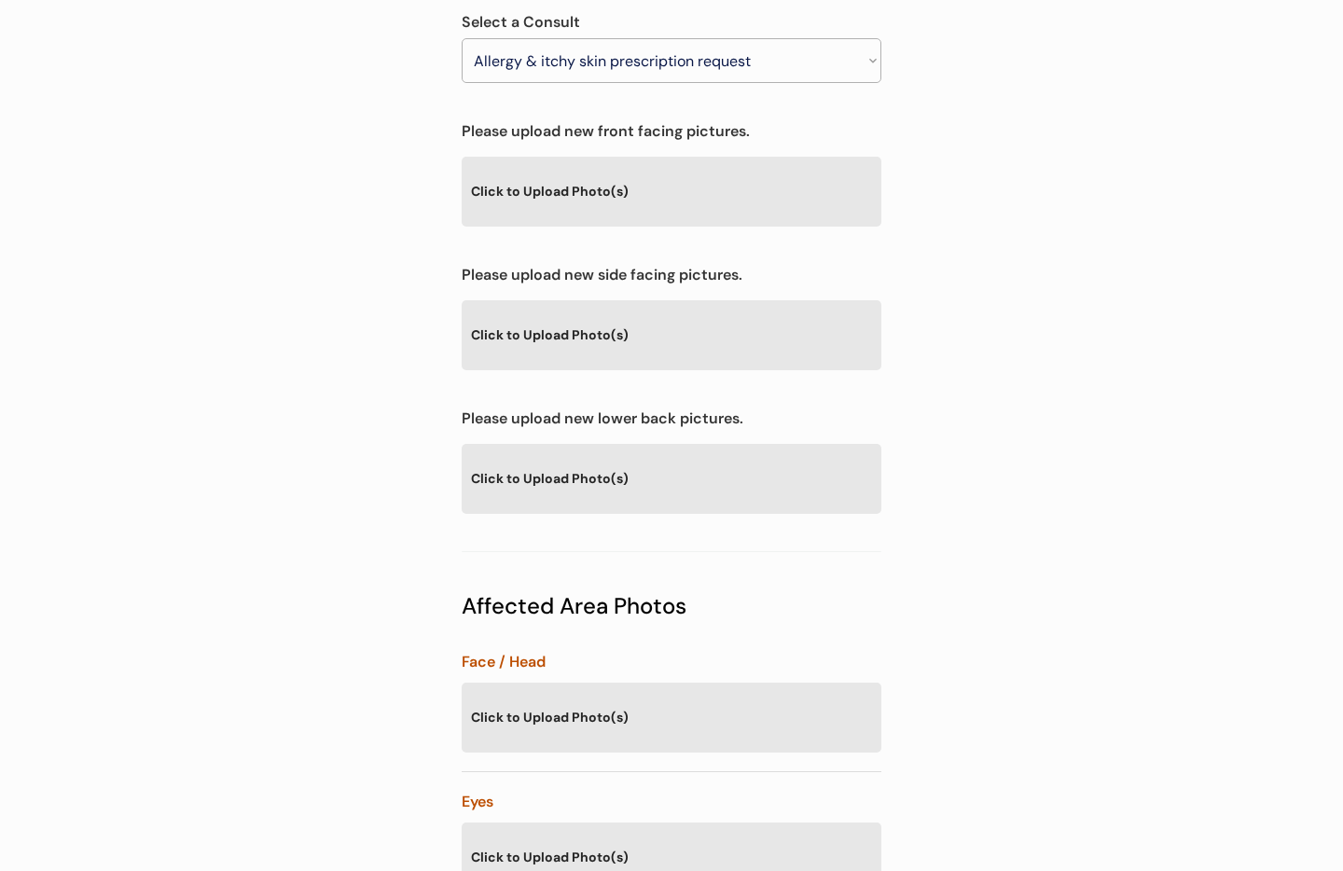
click at [624, 306] on div "Click to Upload Photo(s)" at bounding box center [672, 334] width 420 height 68
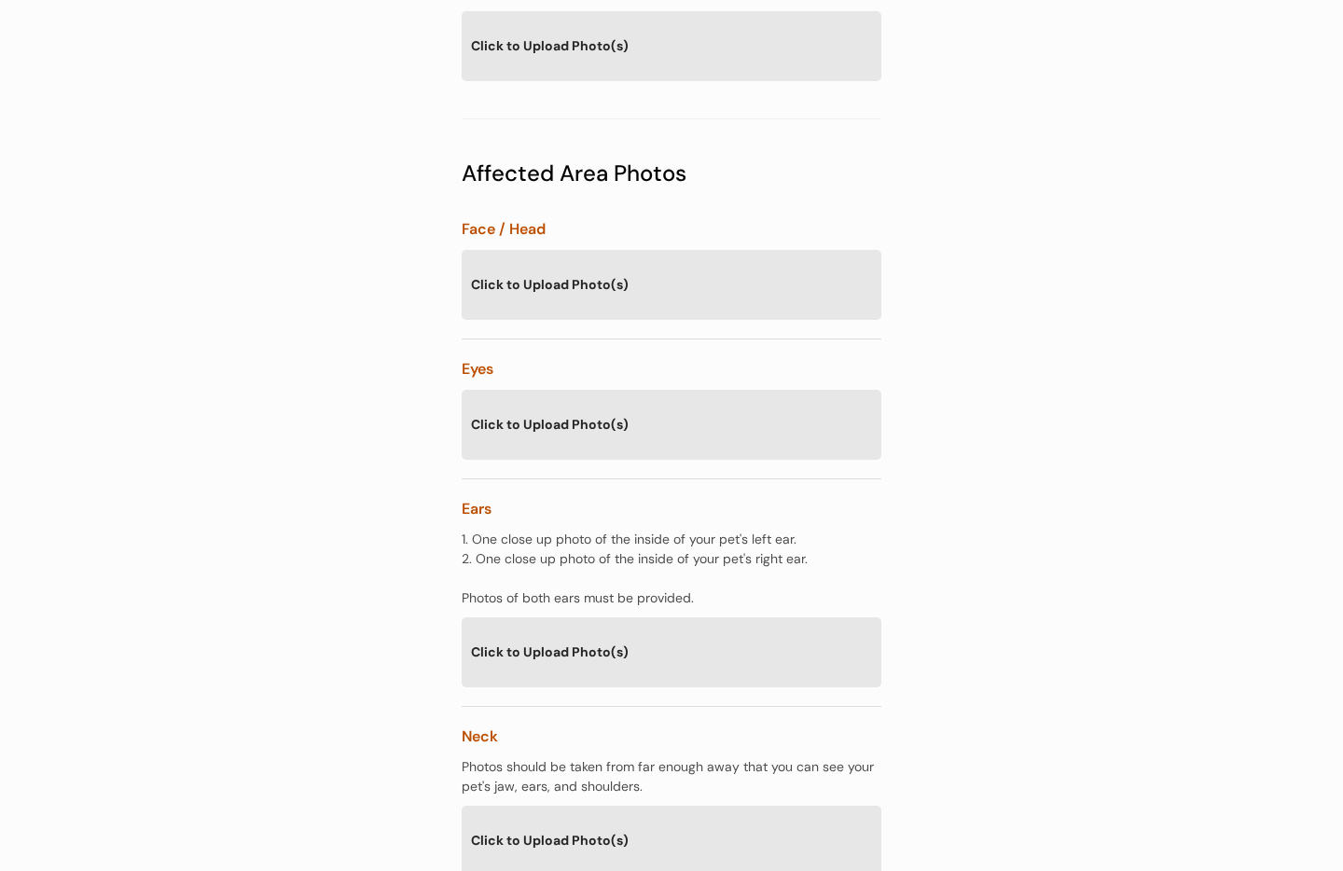
scroll to position [933, 0]
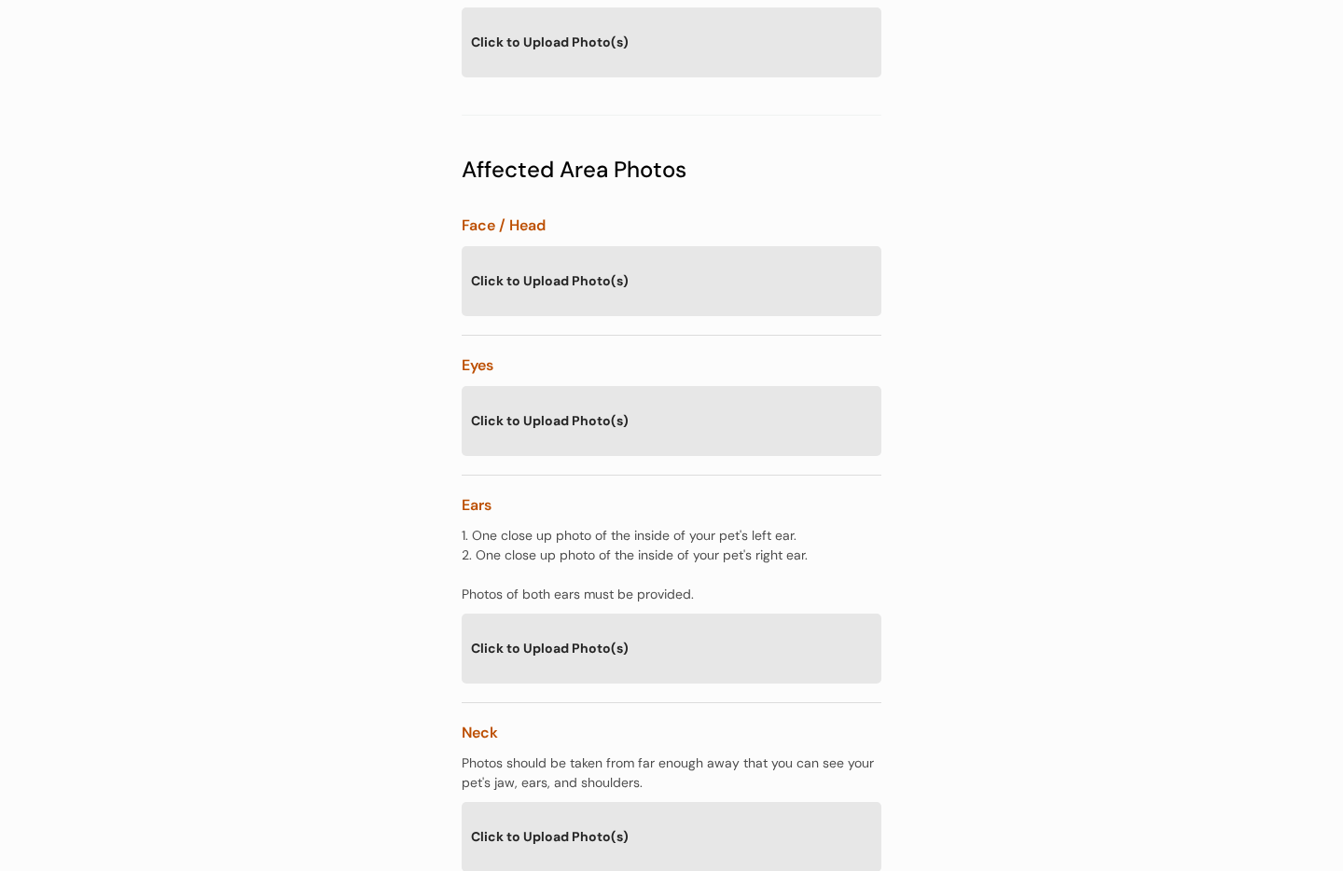
click at [586, 614] on div "Click to Upload Photo(s)" at bounding box center [672, 648] width 420 height 68
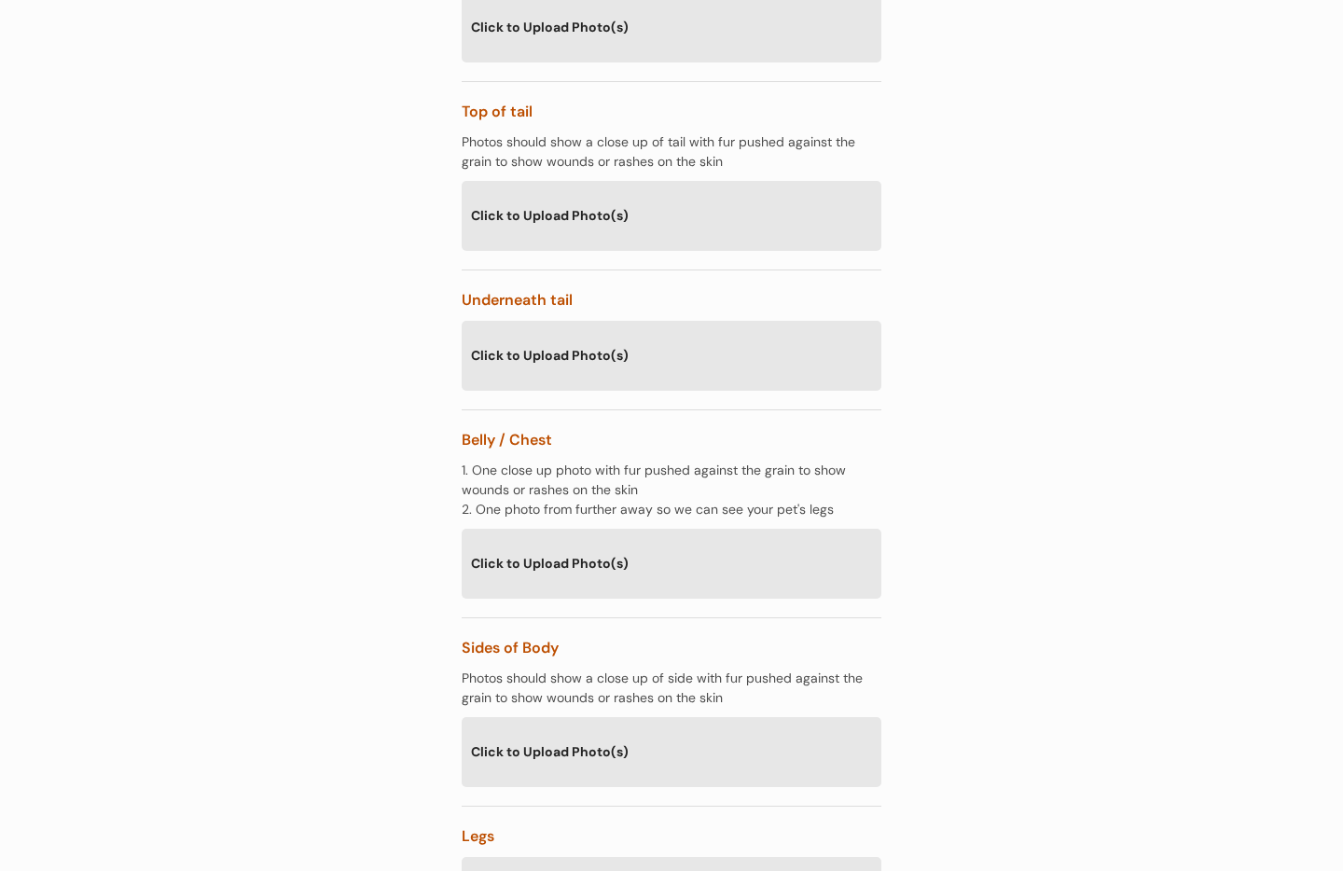
scroll to position [3284, 0]
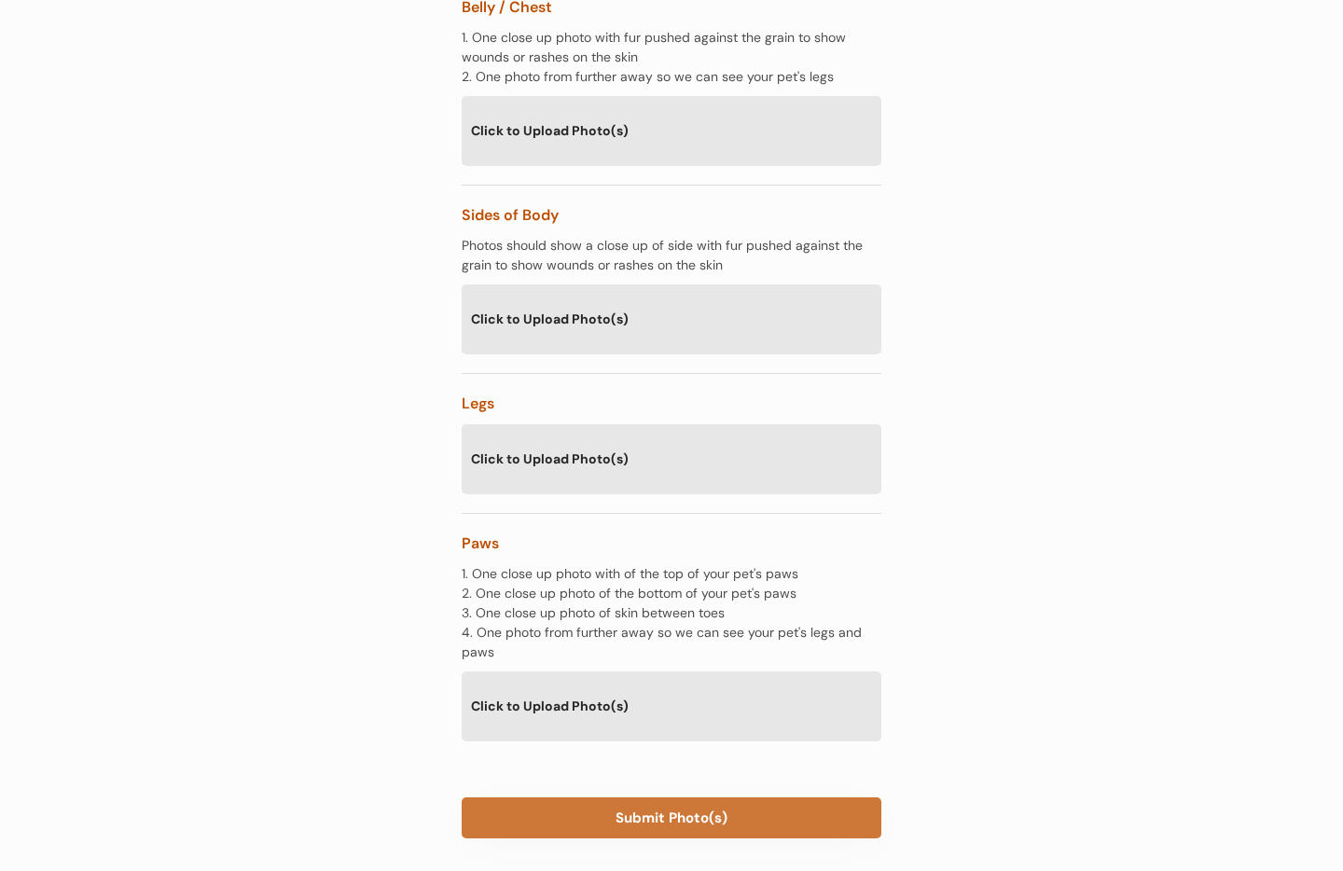
click at [681, 797] on button "Submit Photo(s)" at bounding box center [672, 817] width 420 height 41
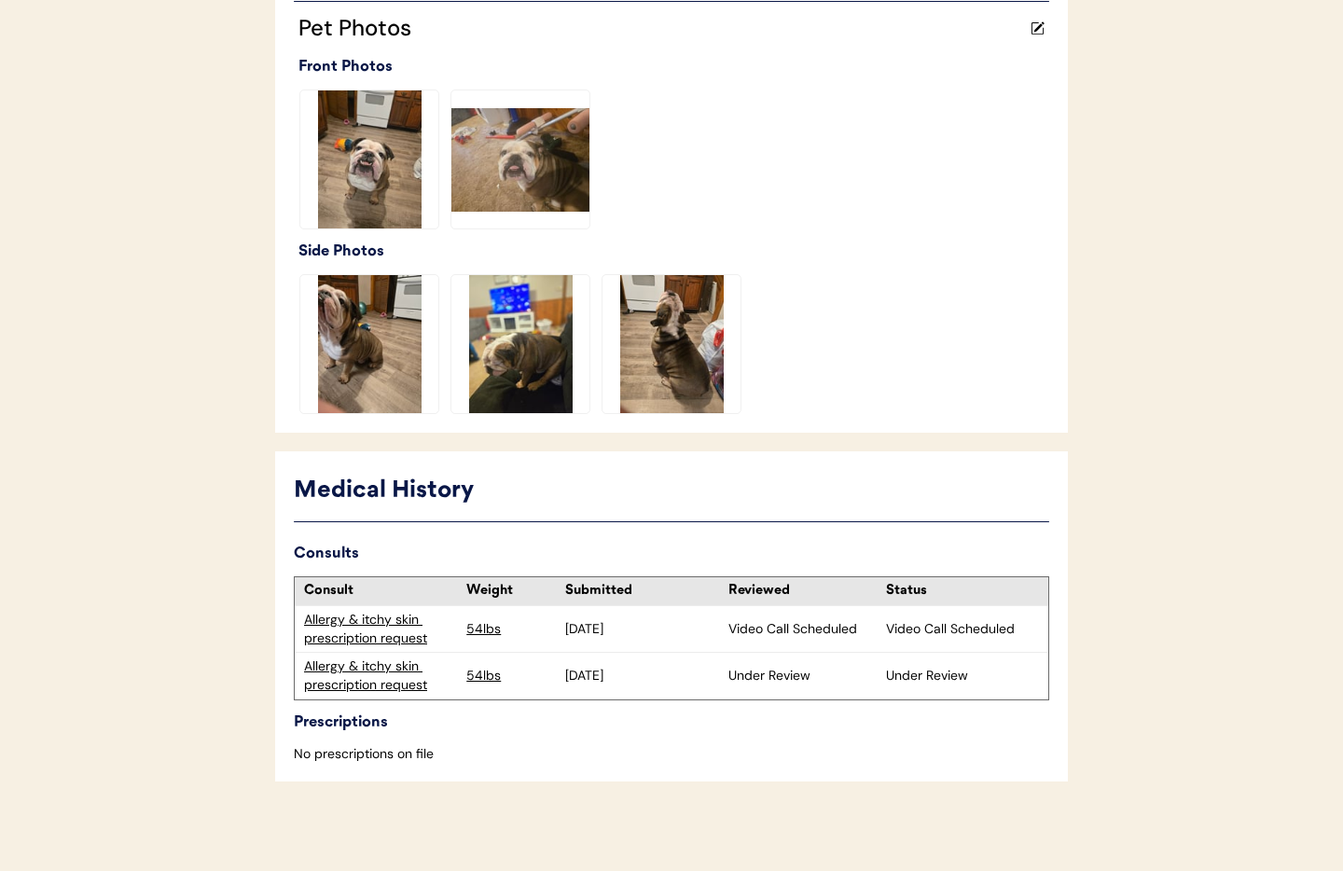
scroll to position [518, 0]
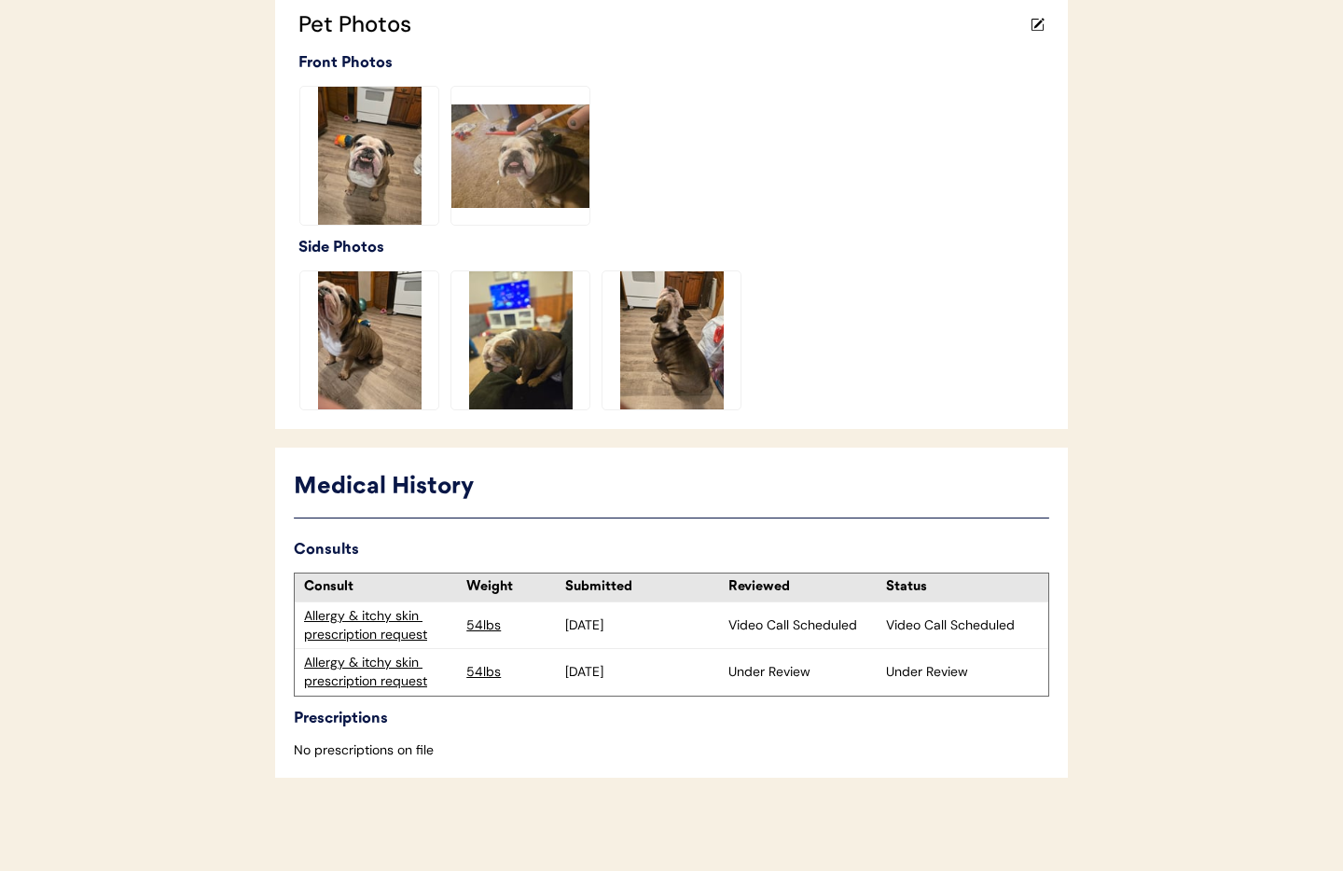
click at [339, 678] on div "Allergy & itchy skin prescription request" at bounding box center [380, 672] width 153 height 36
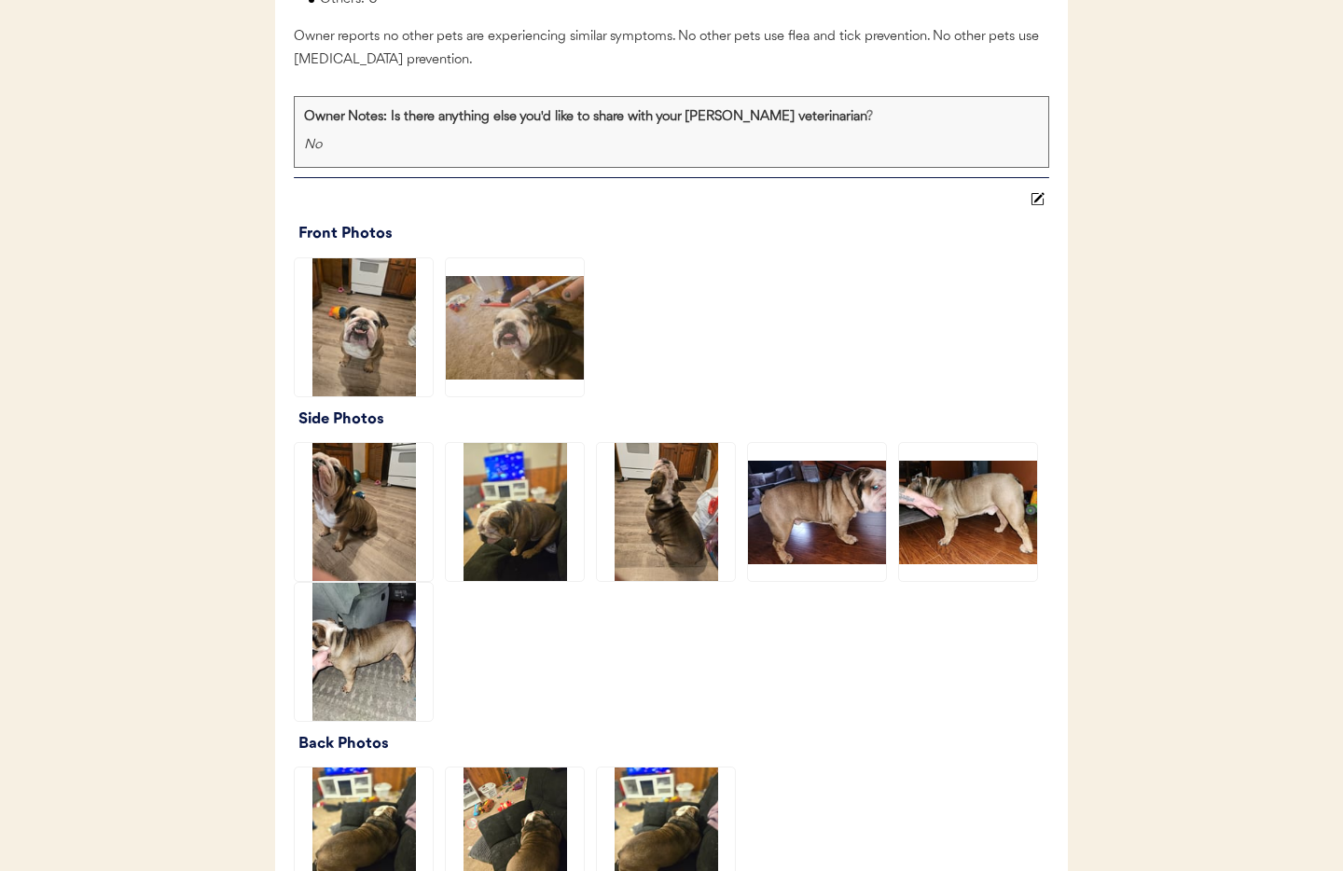
scroll to position [2251, 0]
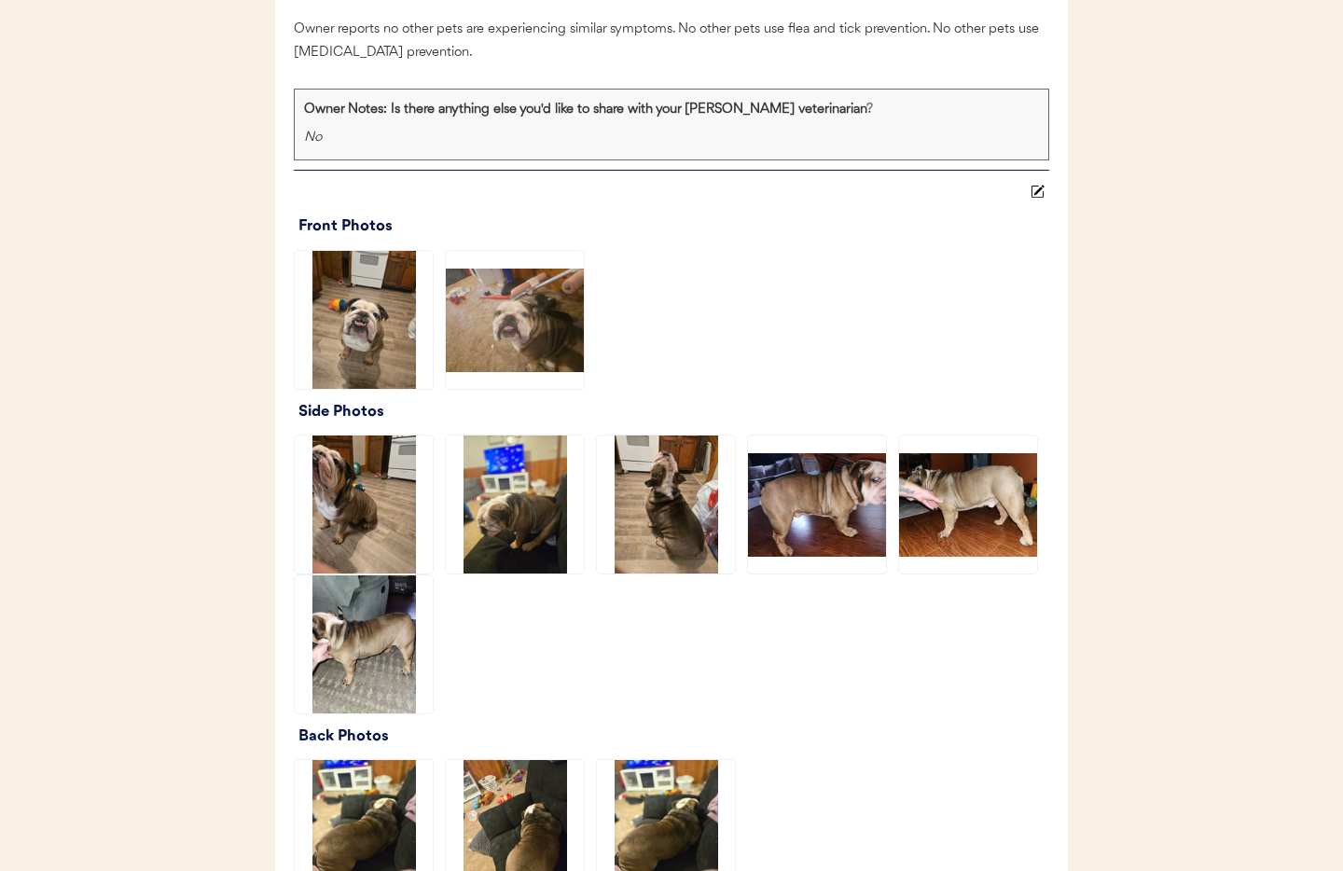
click at [495, 352] on img at bounding box center [515, 320] width 138 height 138
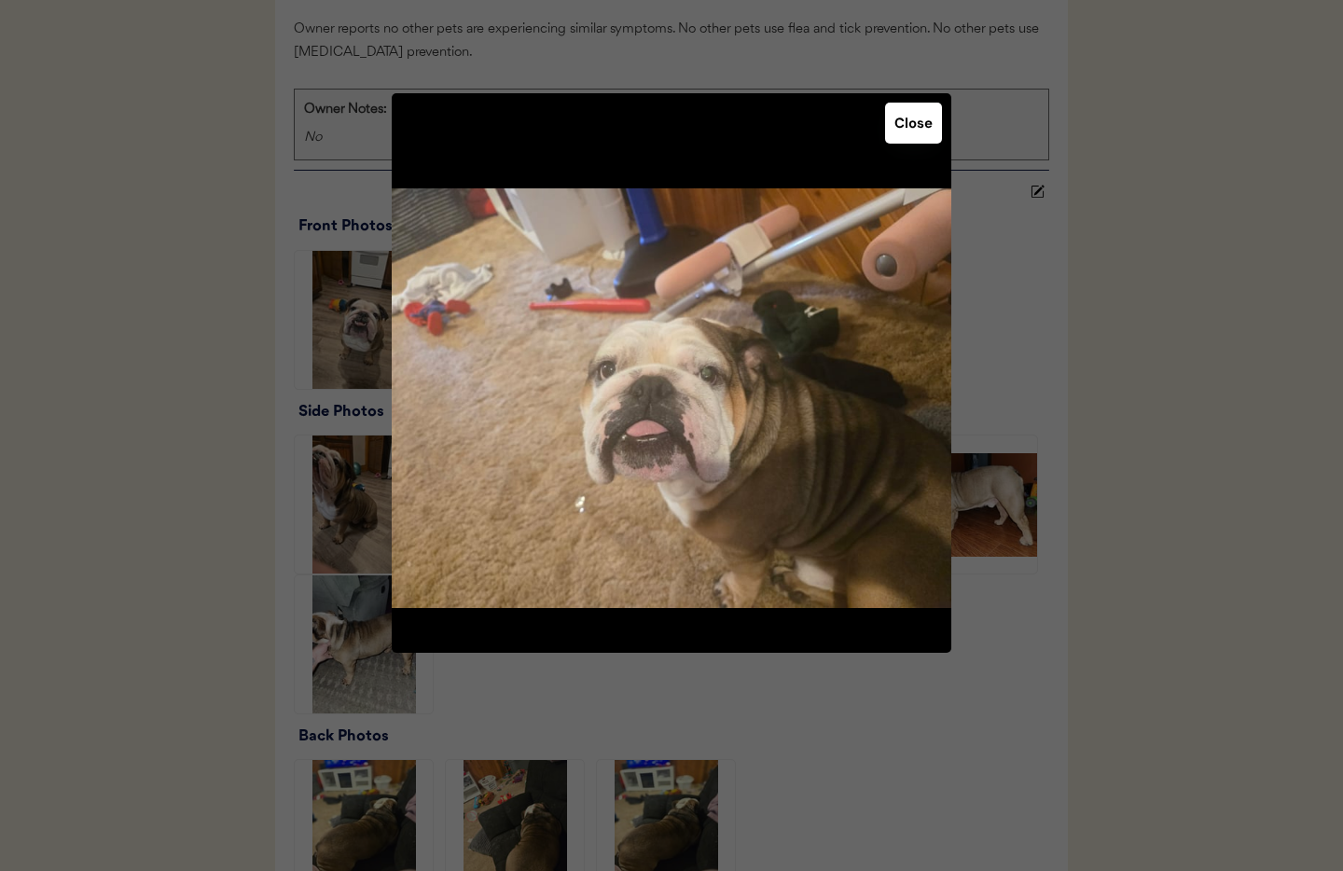
click at [902, 135] on button "Close" at bounding box center [913, 123] width 57 height 41
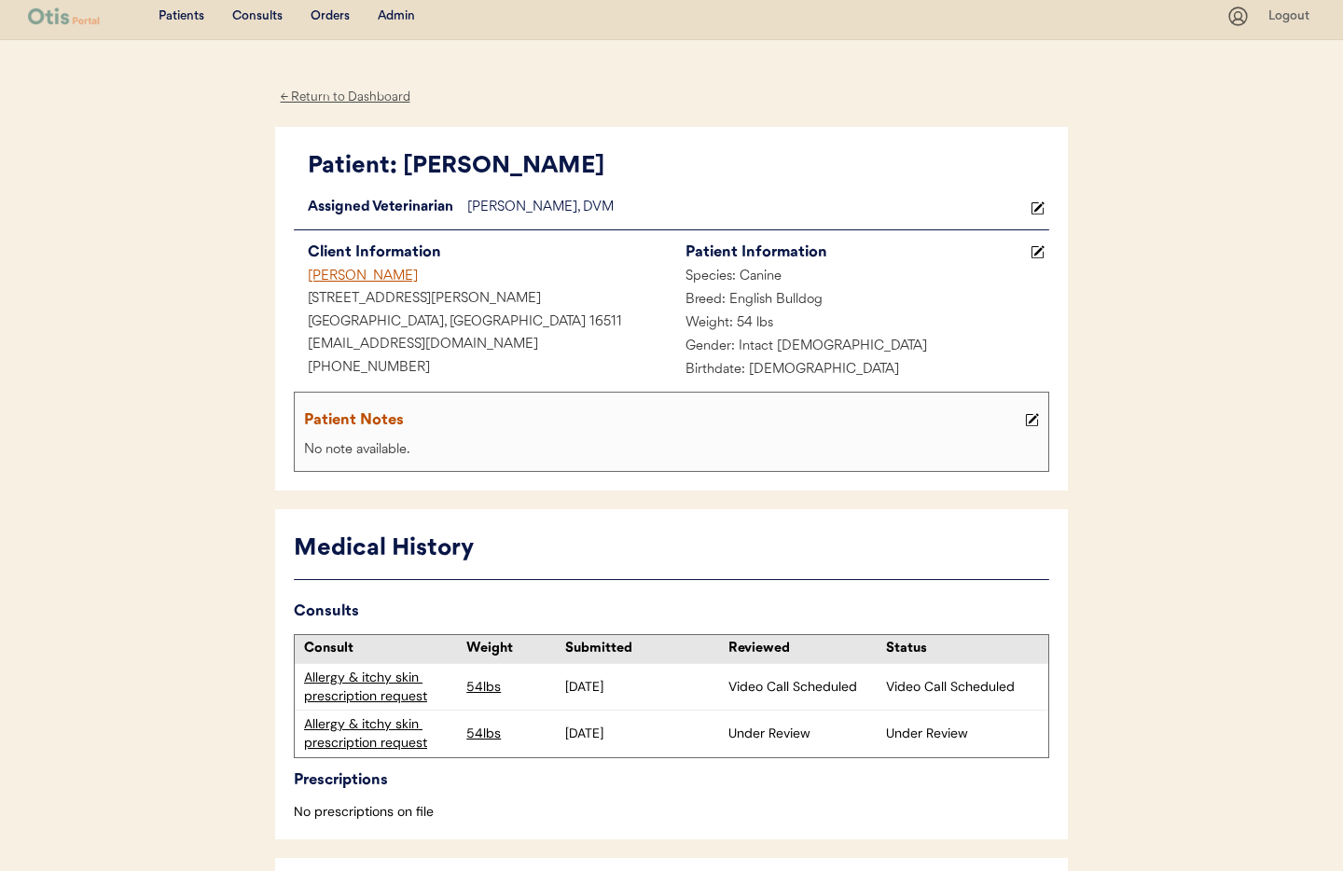
scroll to position [0, 0]
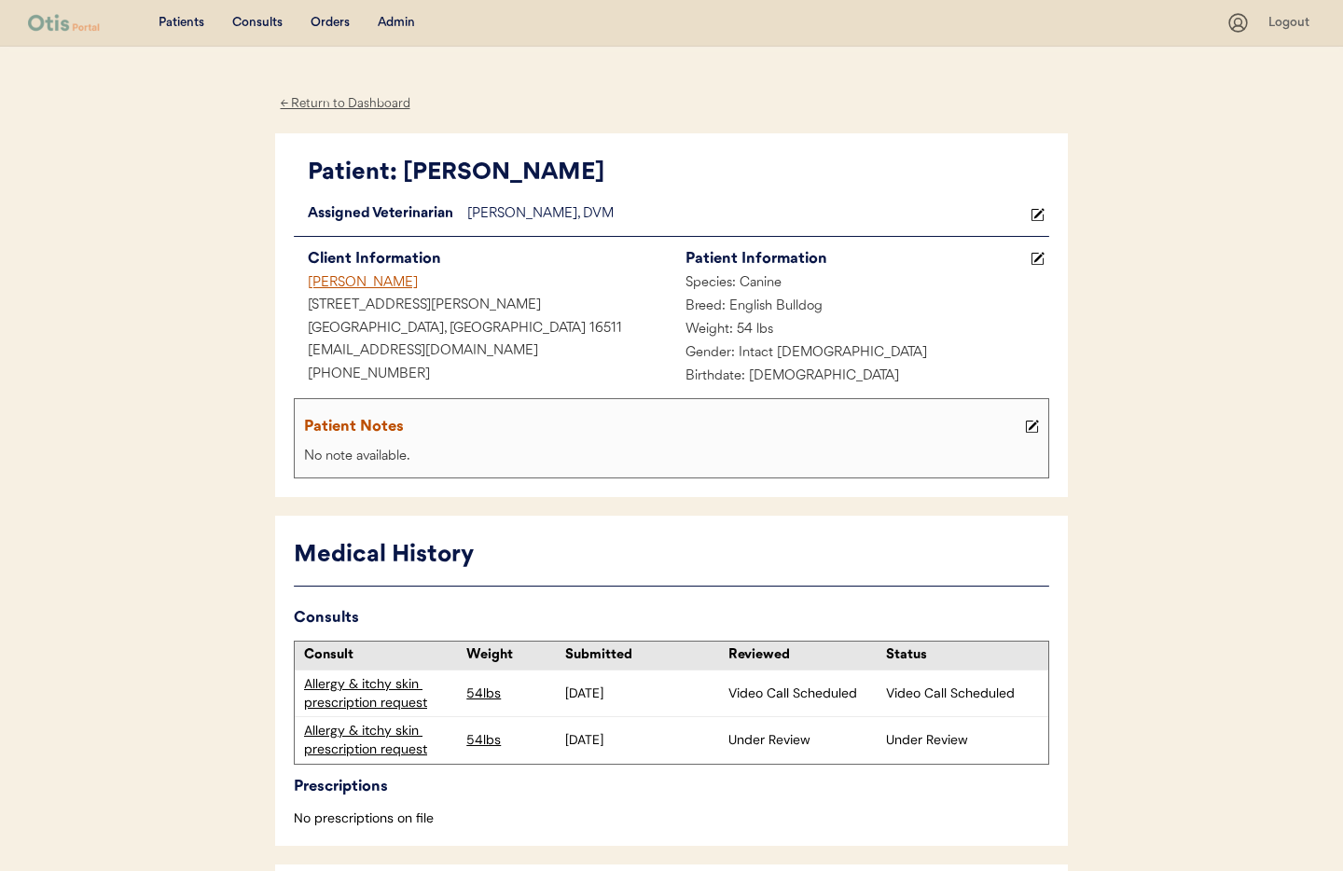
click at [320, 101] on div "← Return to Dashboard" at bounding box center [345, 103] width 140 height 21
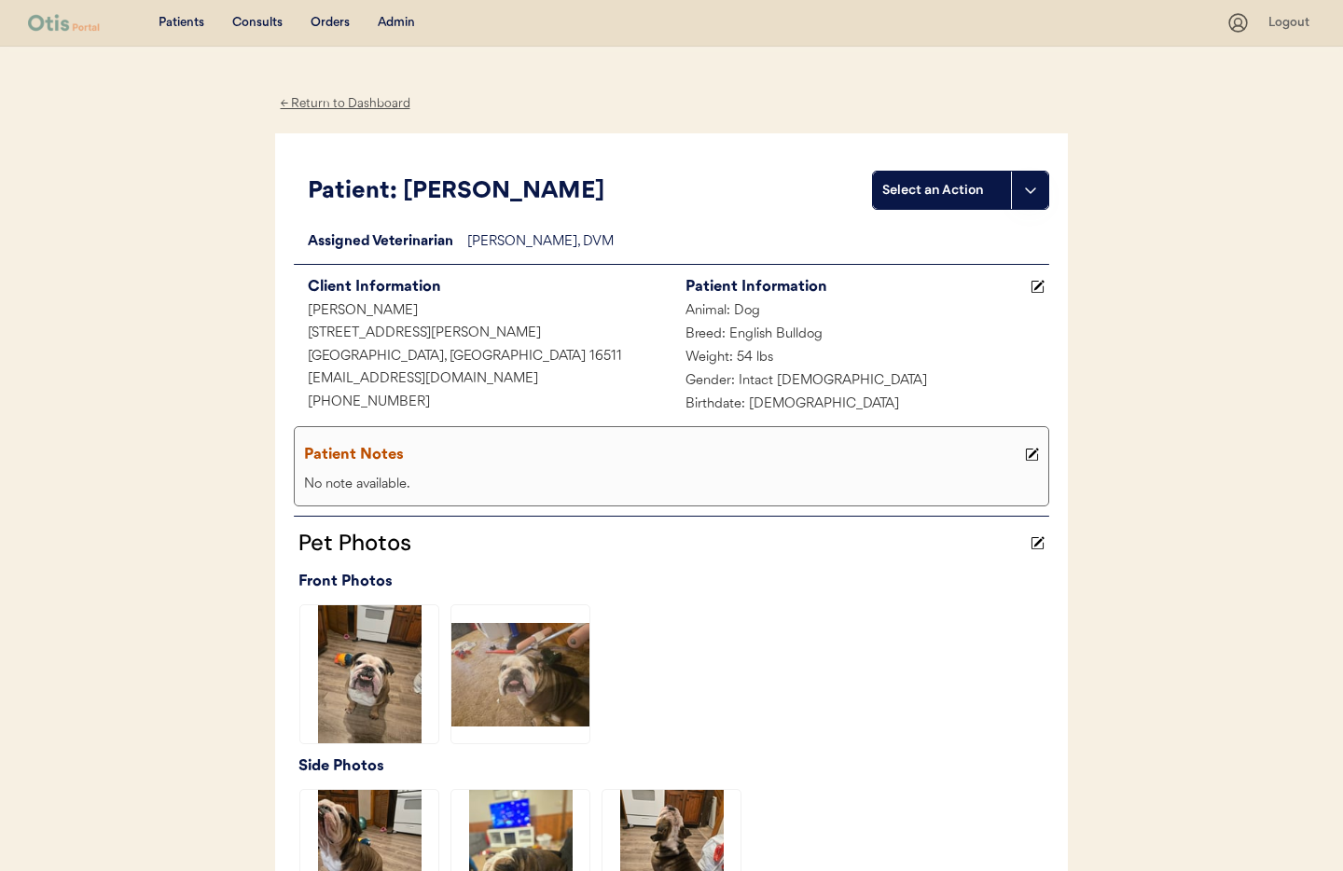
click at [316, 102] on div "← Return to Dashboard" at bounding box center [345, 103] width 140 height 21
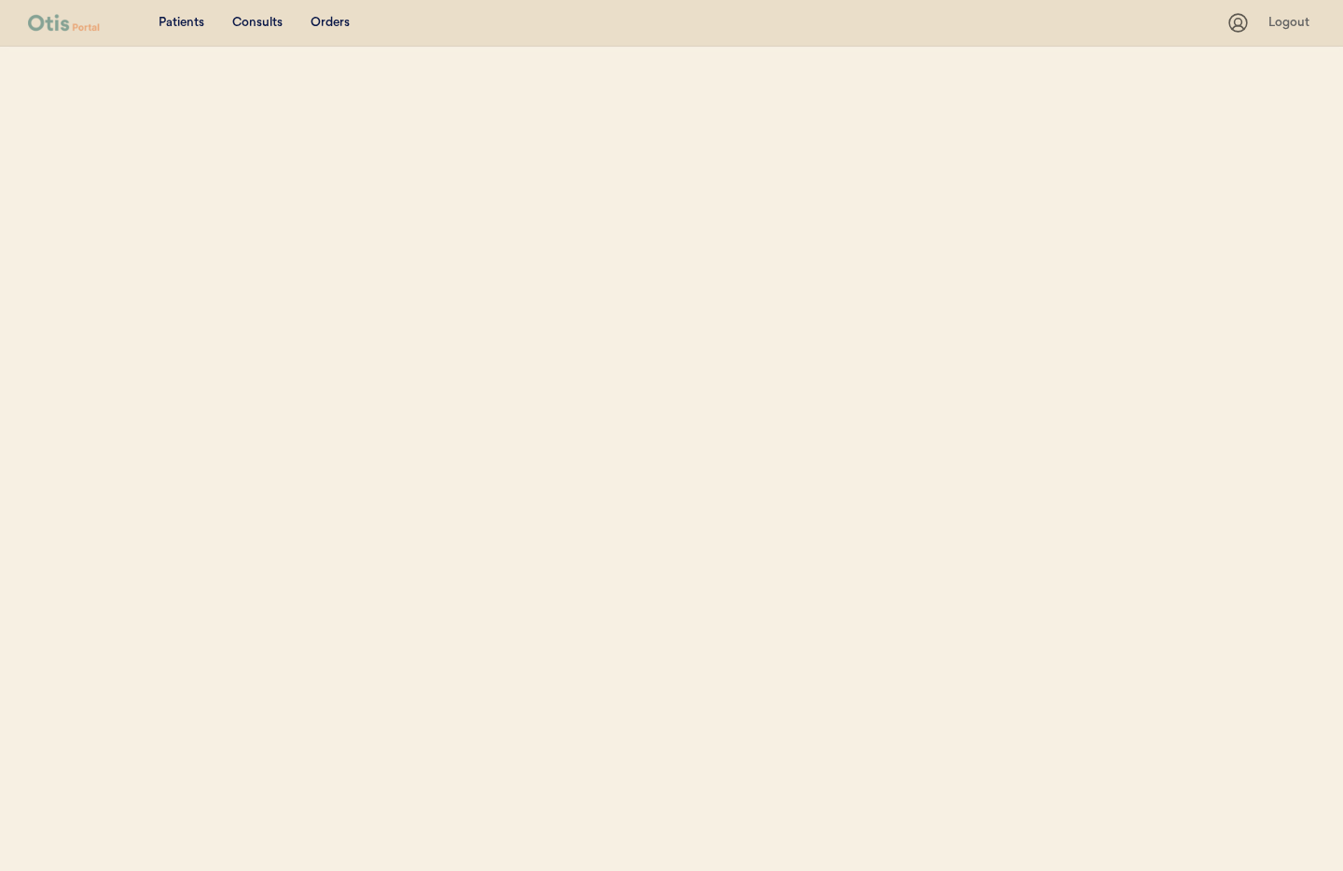
scroll to position [39, 0]
select select ""Name""
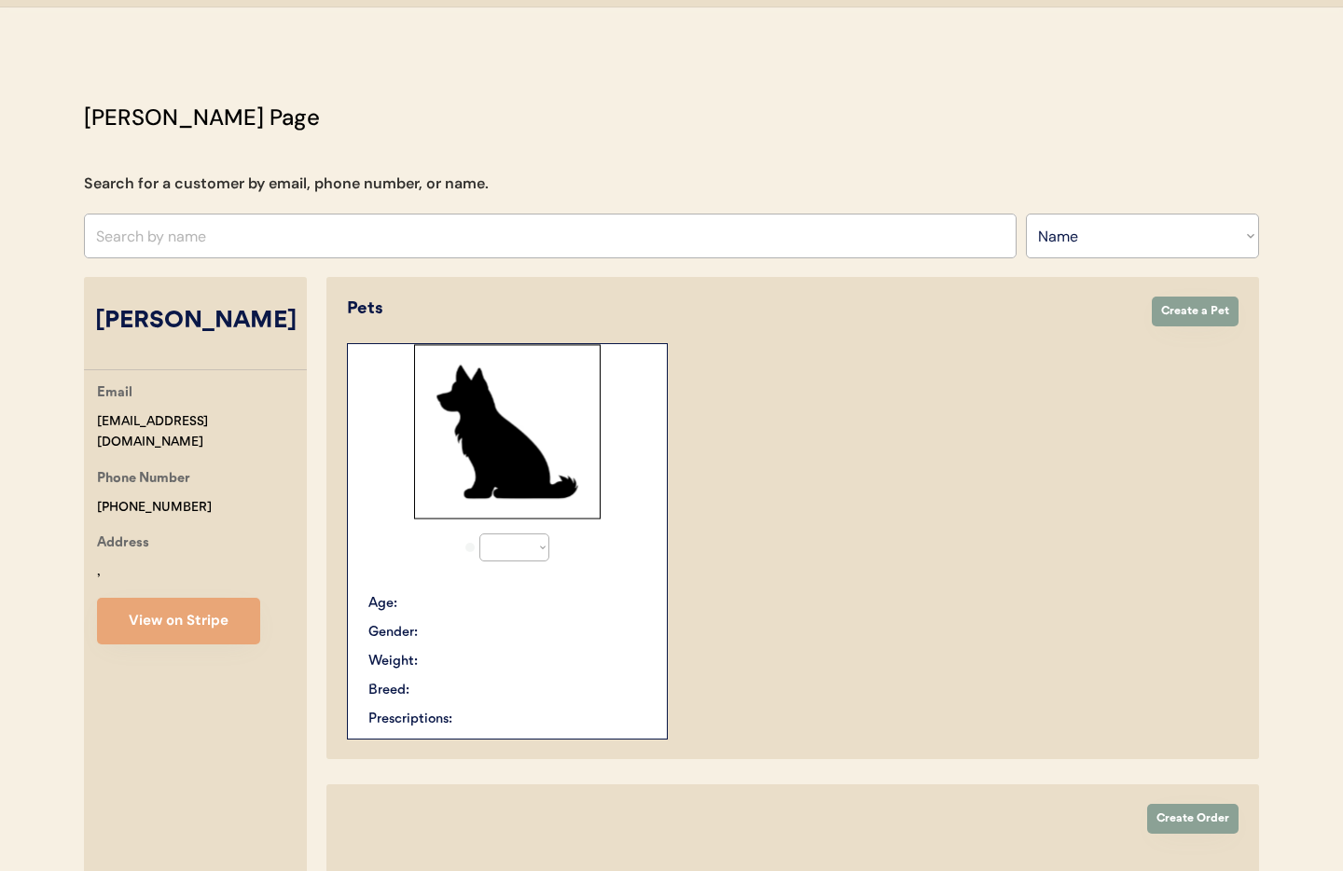
select select "true"
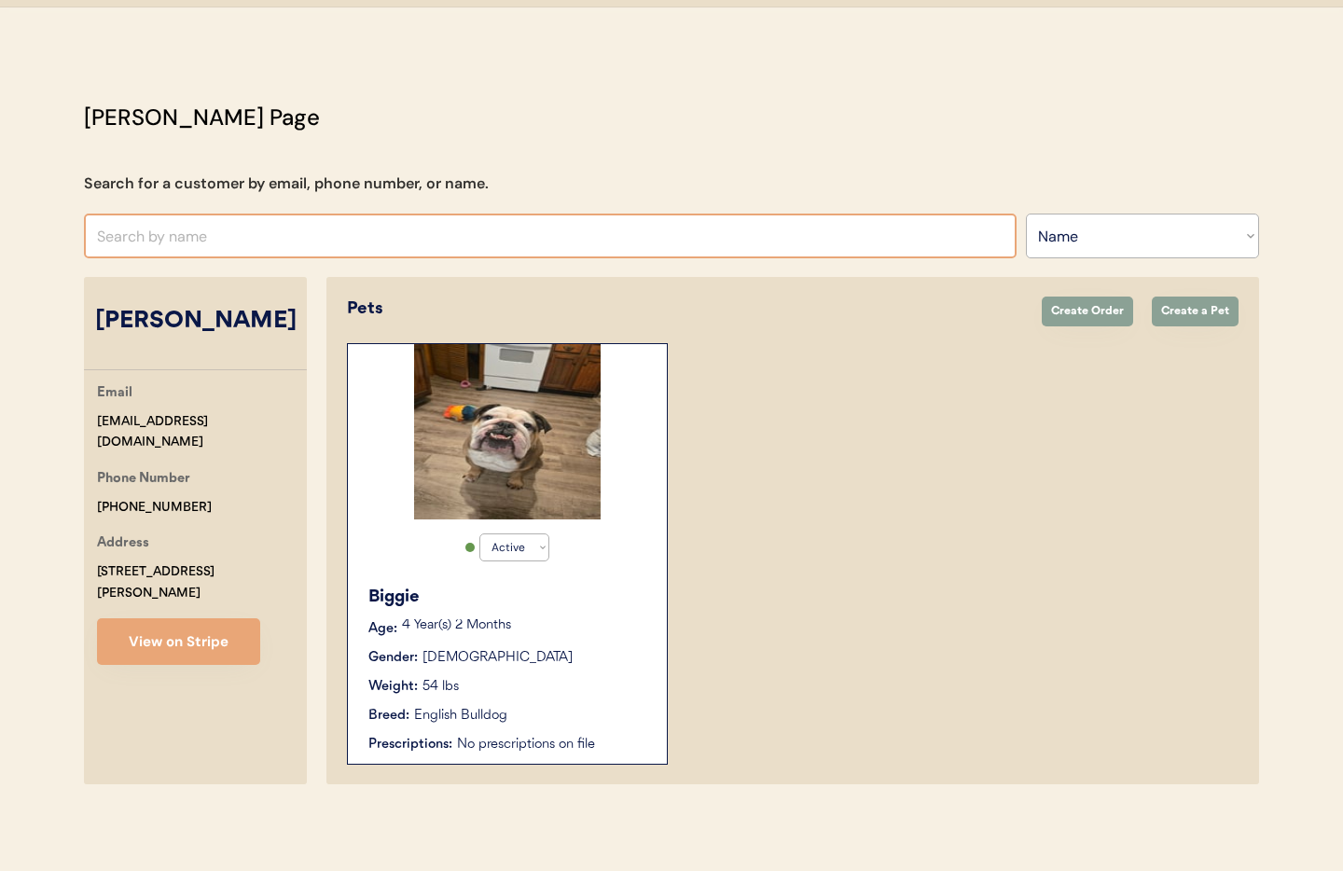
click at [234, 242] on input "text" at bounding box center [550, 236] width 933 height 45
type input "Brandon"
type input "Brandon Cruz"
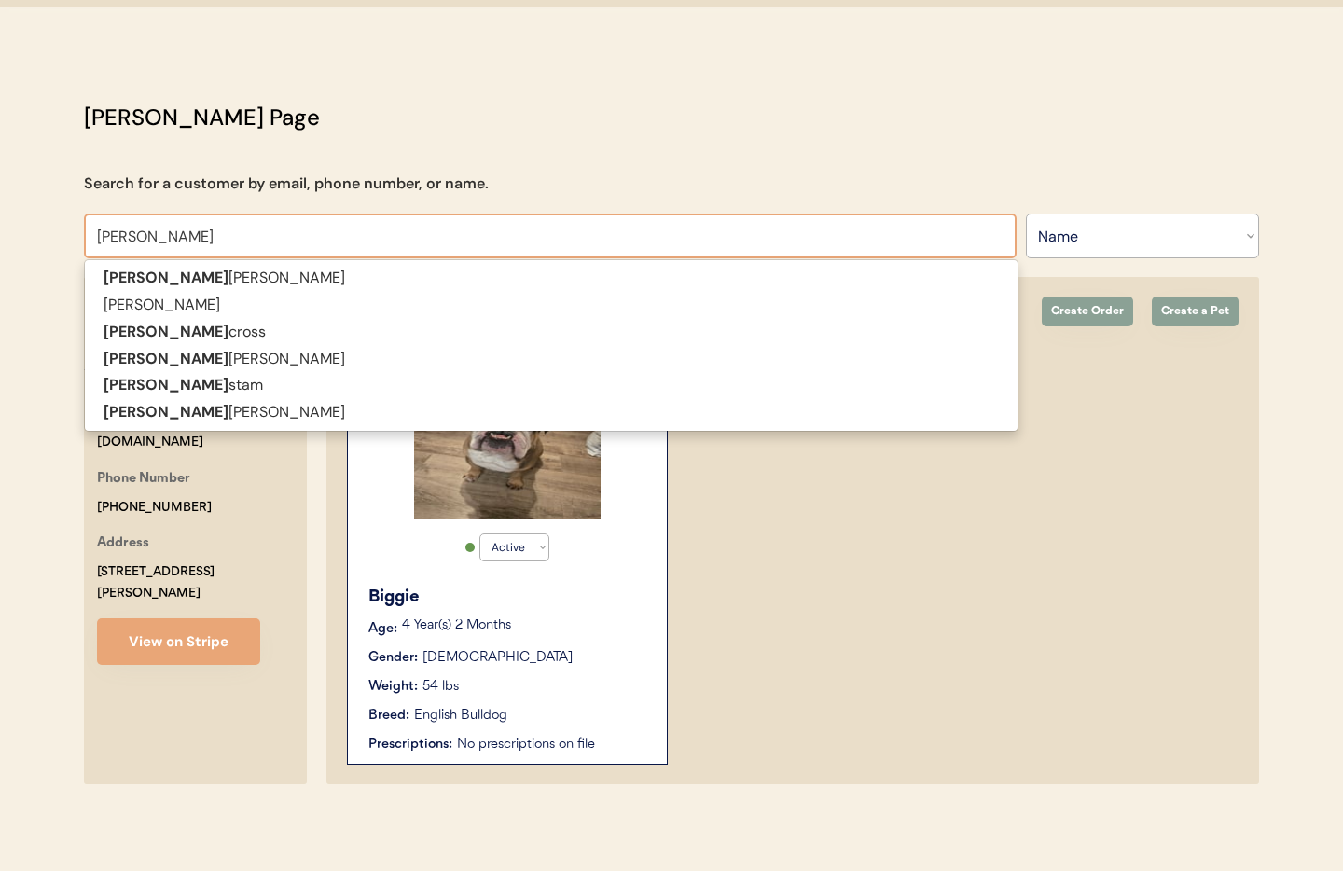
type input "[PERSON_NAME]"
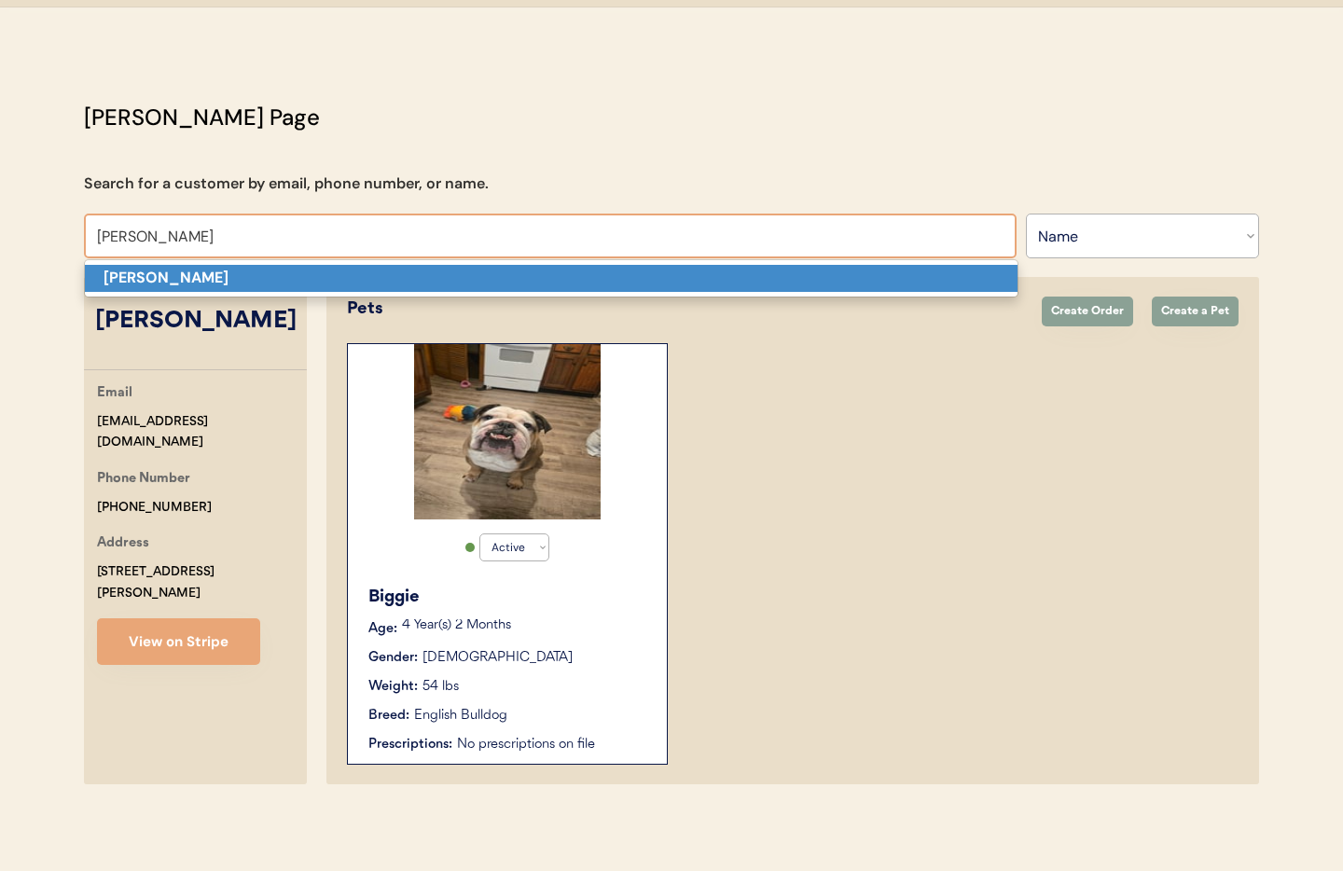
click at [269, 276] on p "[PERSON_NAME]" at bounding box center [551, 278] width 933 height 27
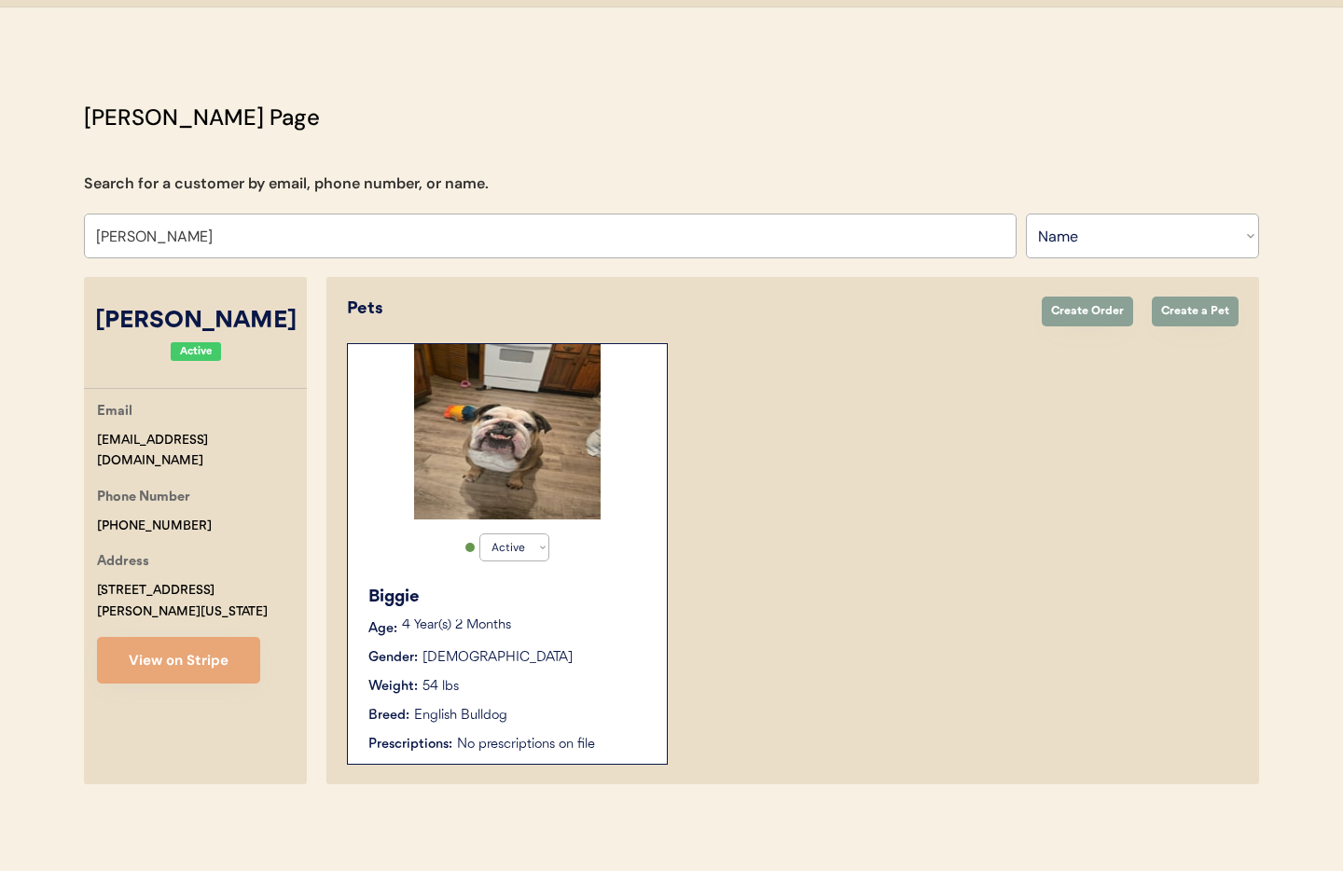
select select "true"
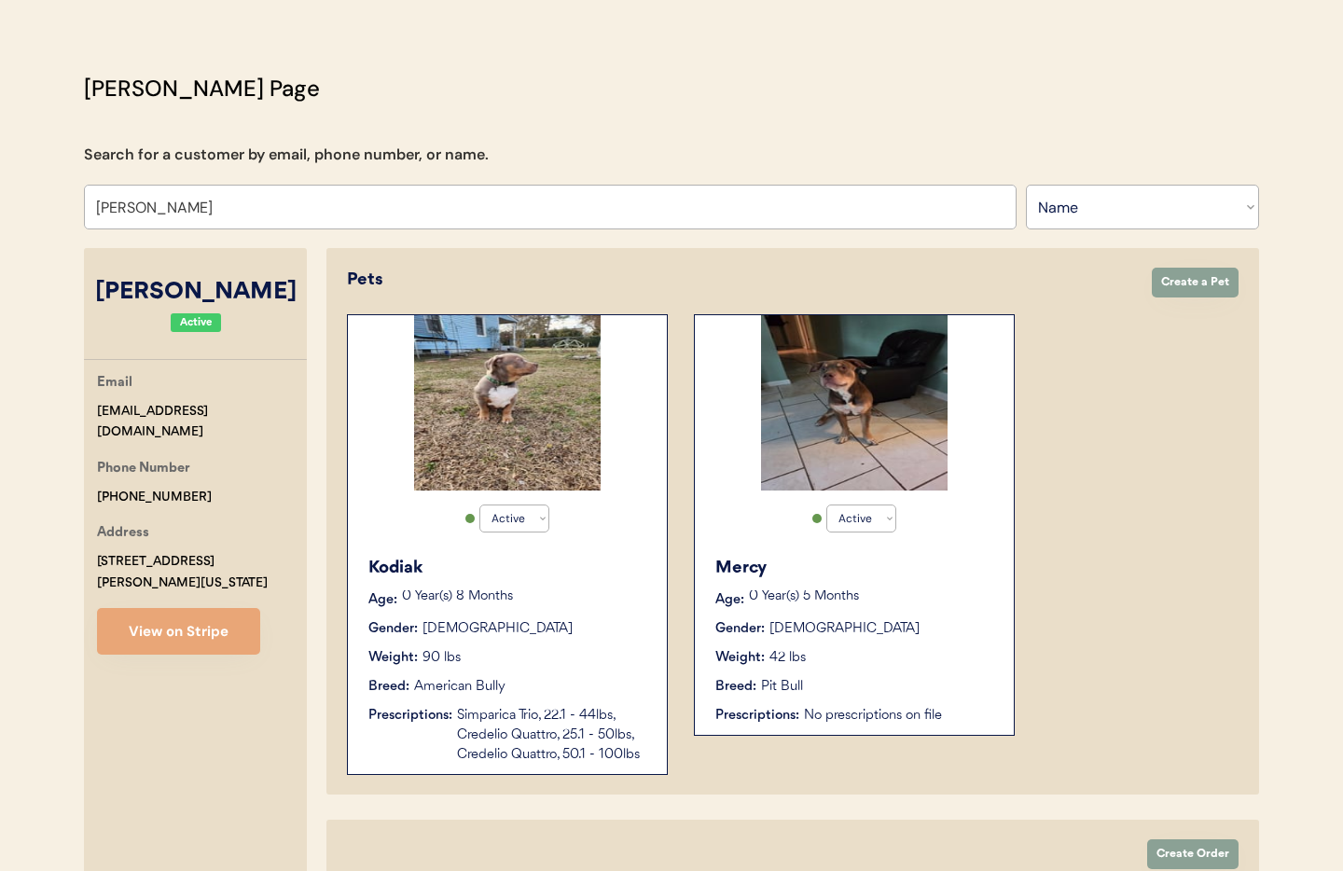
scroll to position [76, 0]
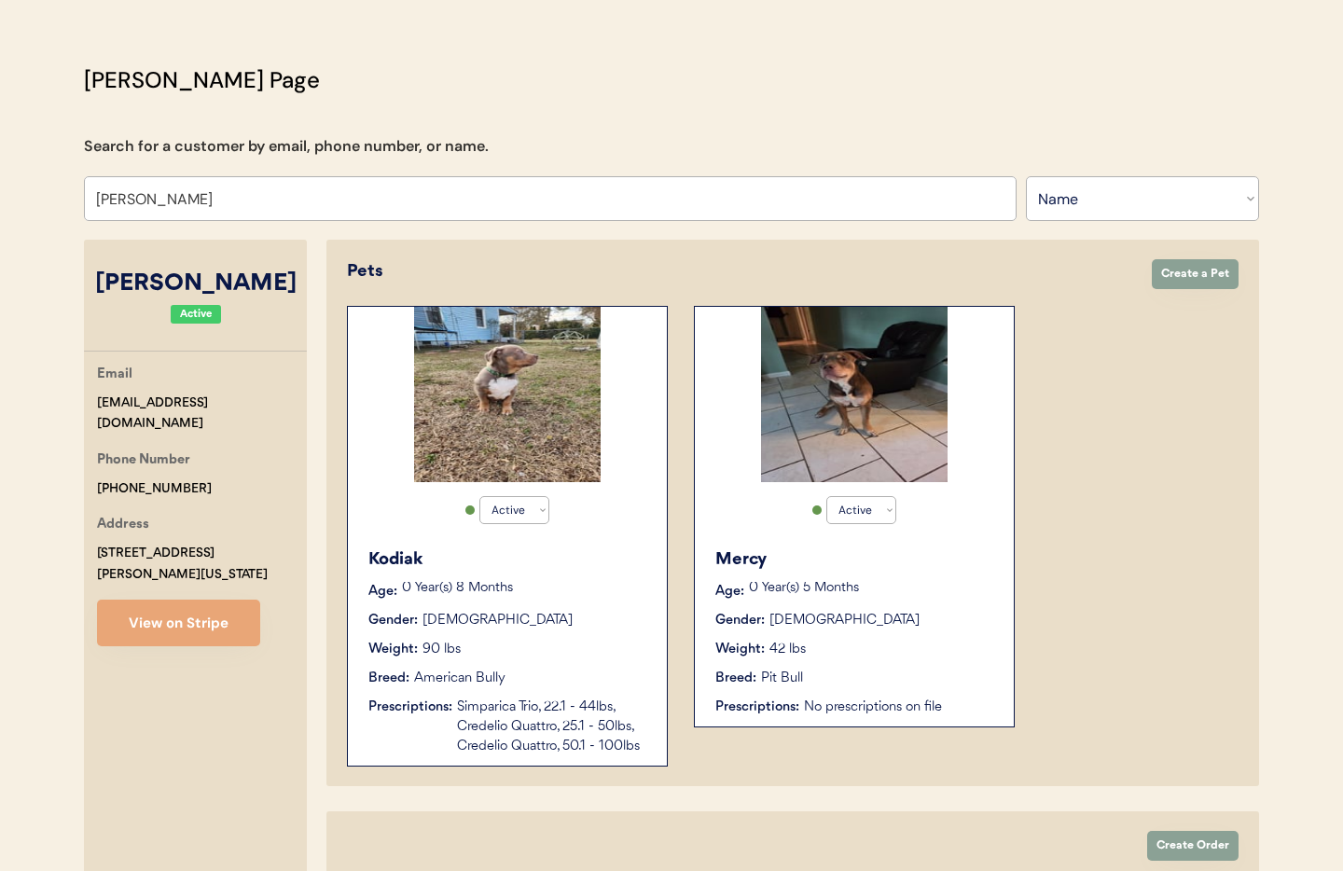
type input "[PERSON_NAME]"
click at [574, 624] on div "Gender: Male" at bounding box center [508, 621] width 280 height 20
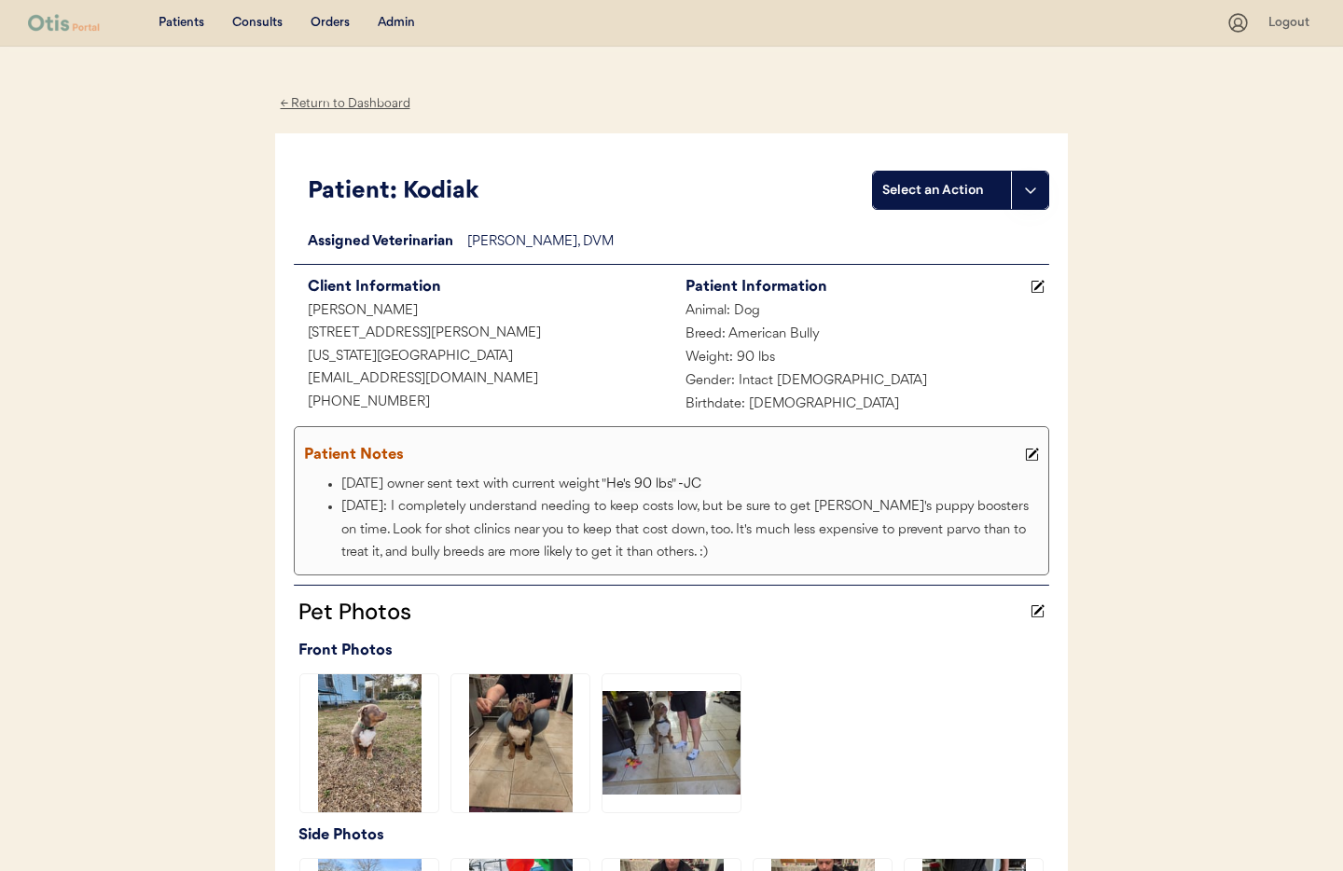
click at [322, 104] on div "← Return to Dashboard" at bounding box center [345, 103] width 140 height 21
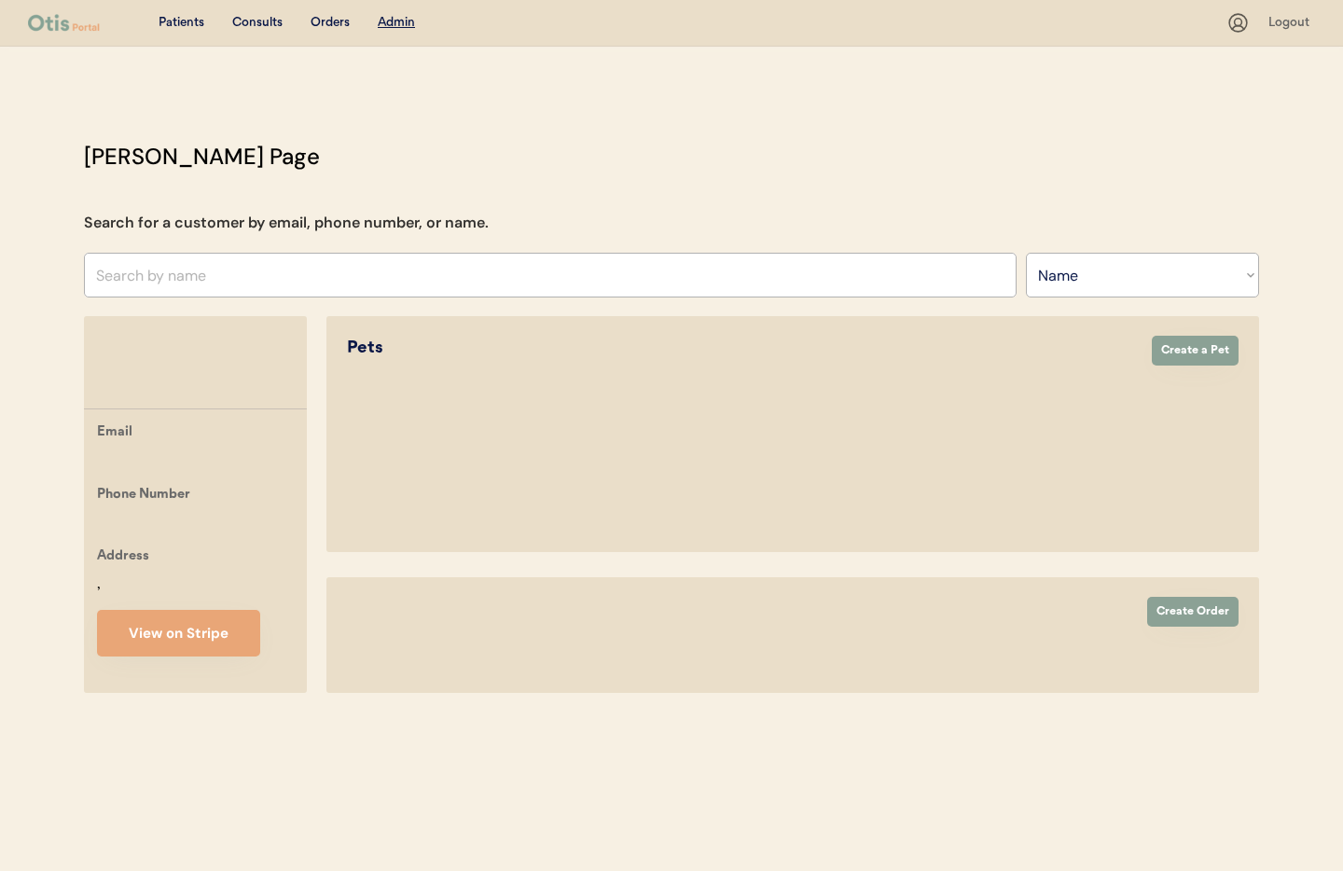
select select ""Name""
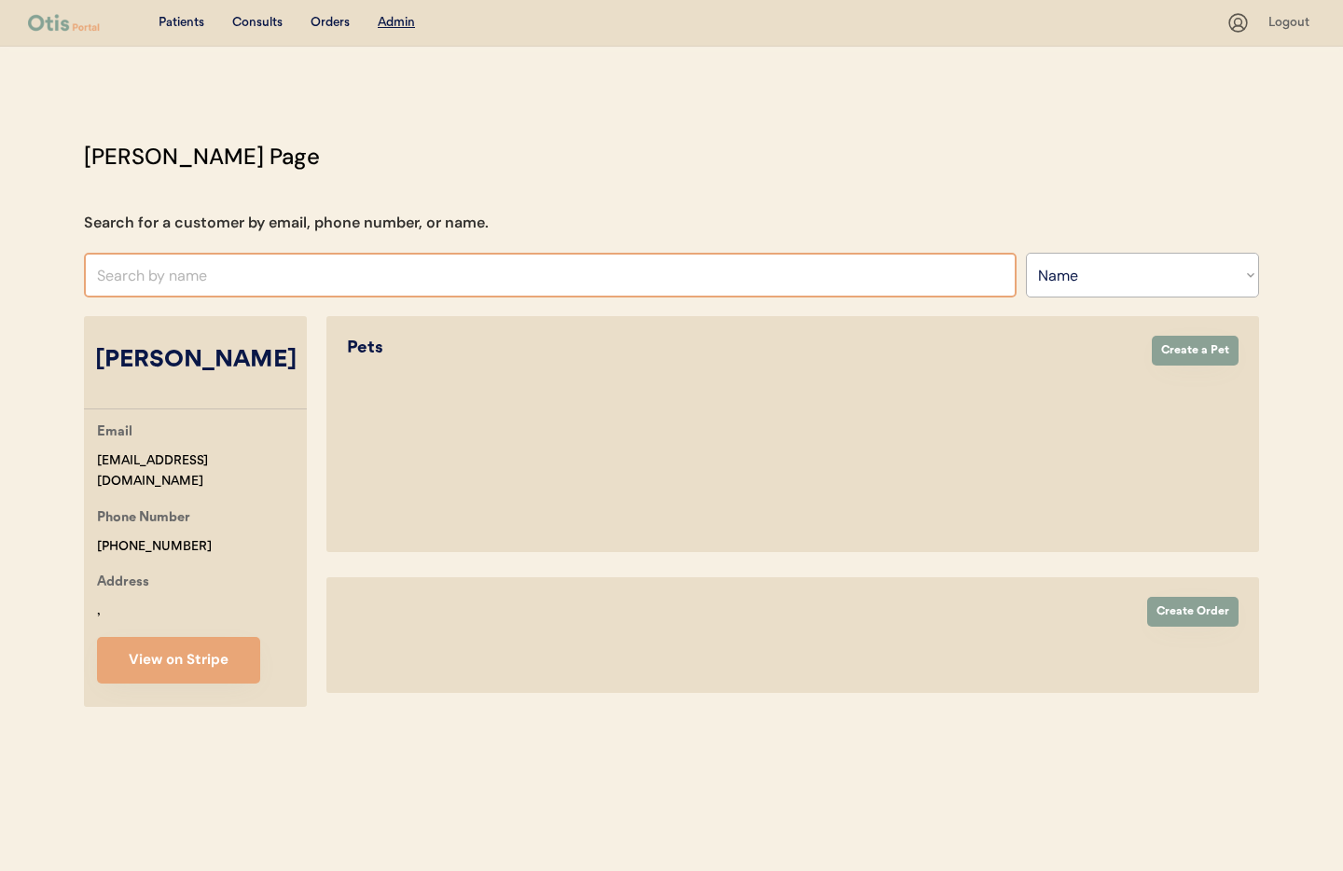
click at [268, 275] on input "text" at bounding box center [550, 275] width 933 height 45
select select "true"
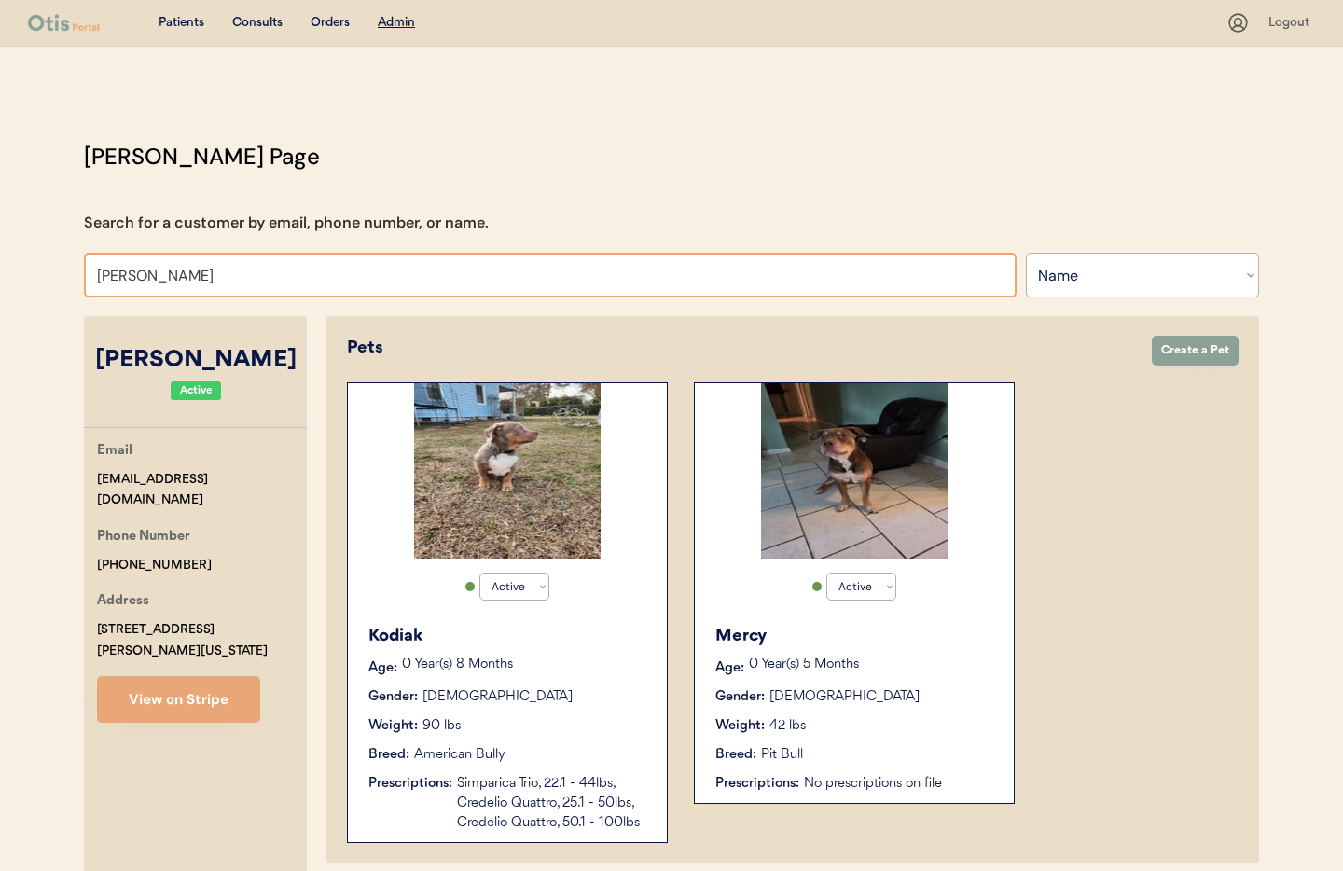
type input "[PERSON_NAME]"
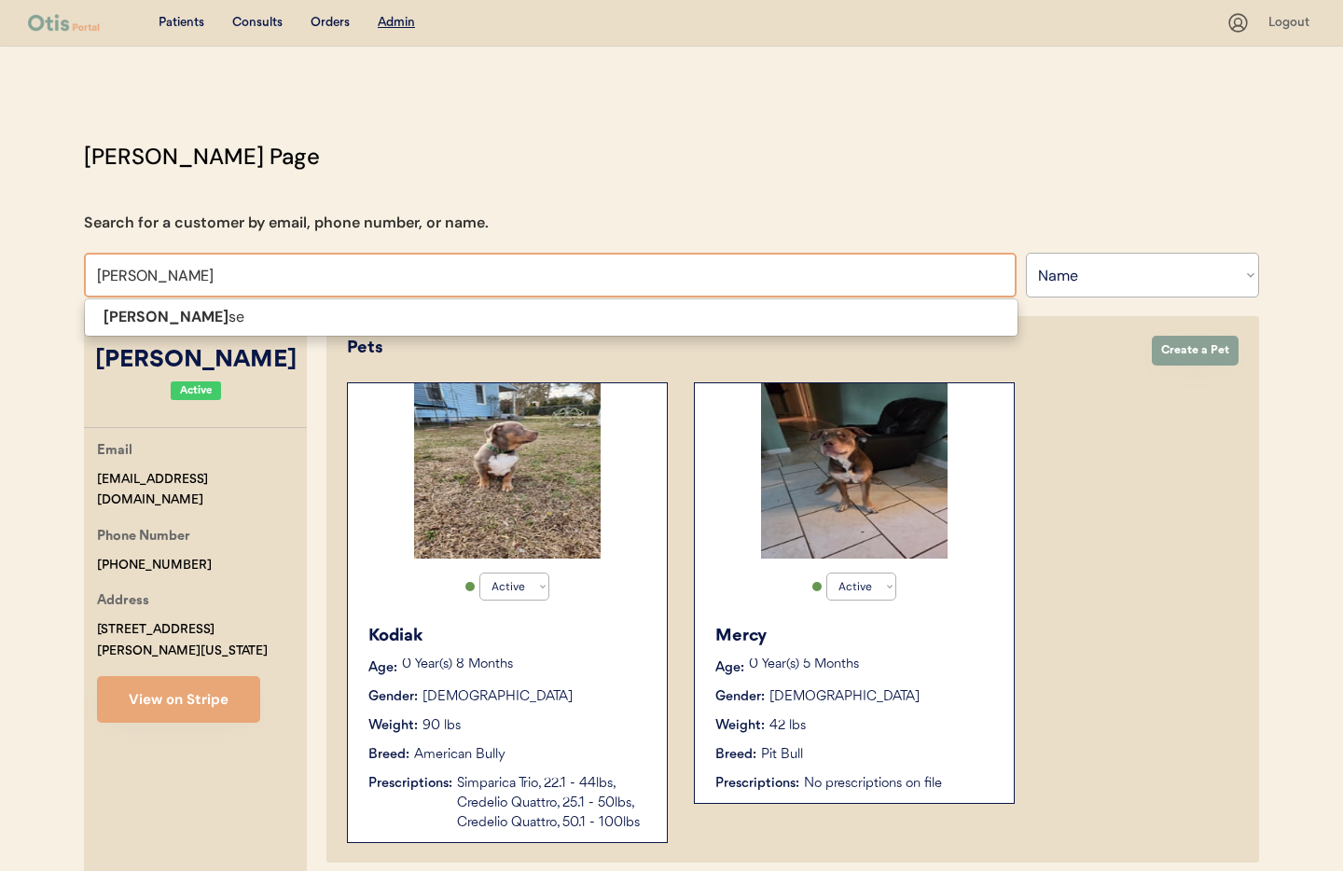
type input "[PERSON_NAME]"
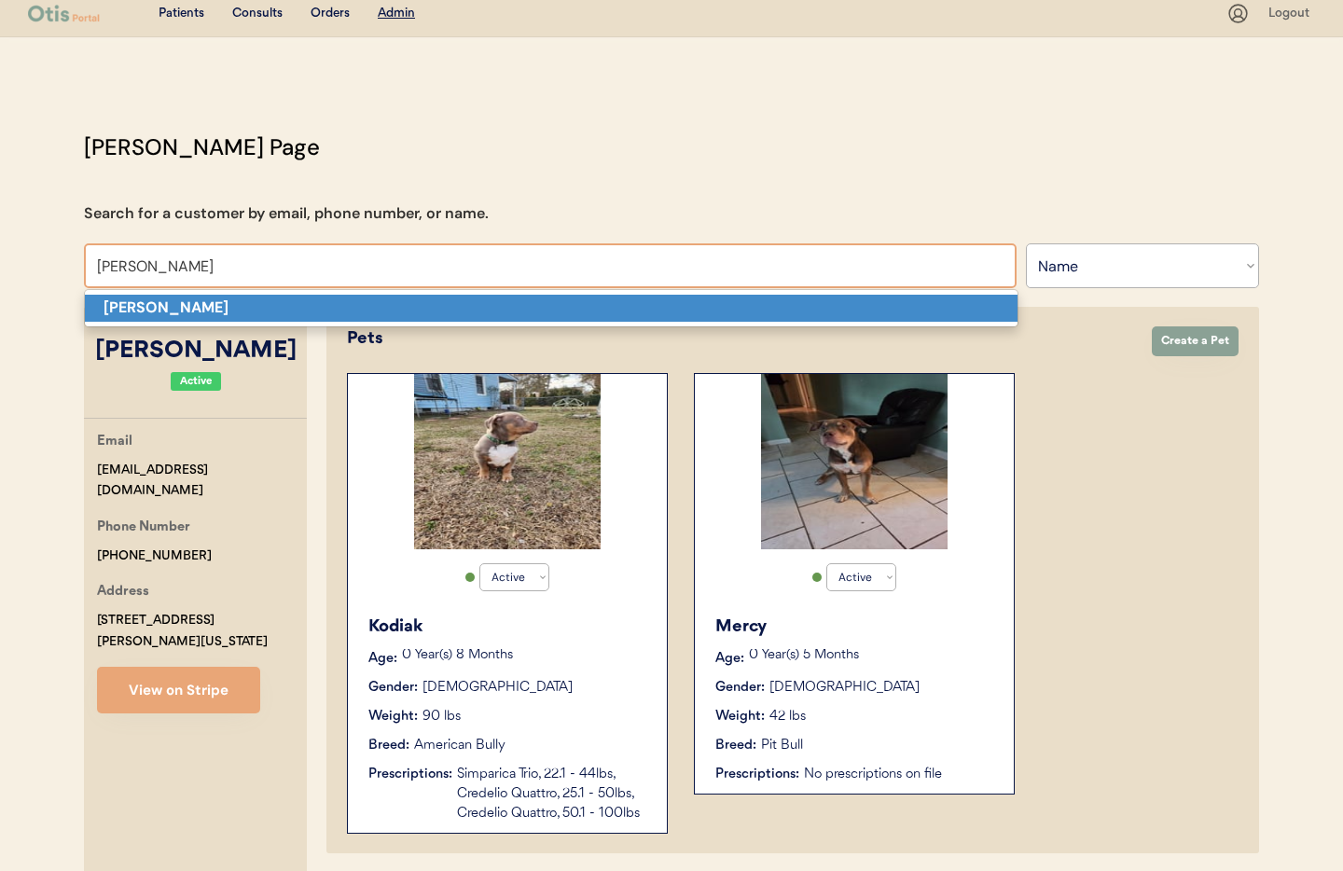
click at [225, 307] on p "[PERSON_NAME]" at bounding box center [551, 308] width 933 height 27
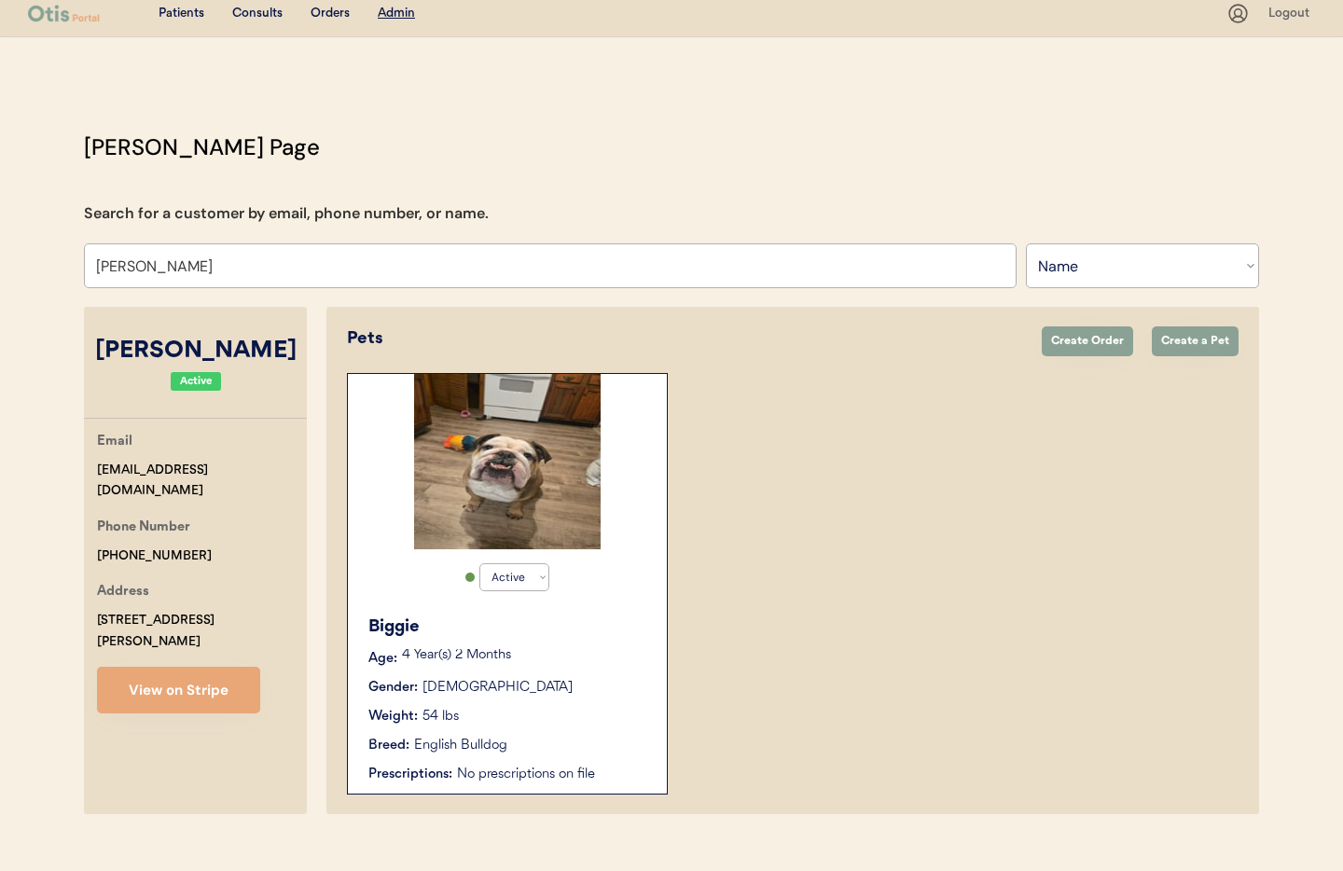
scroll to position [39, 0]
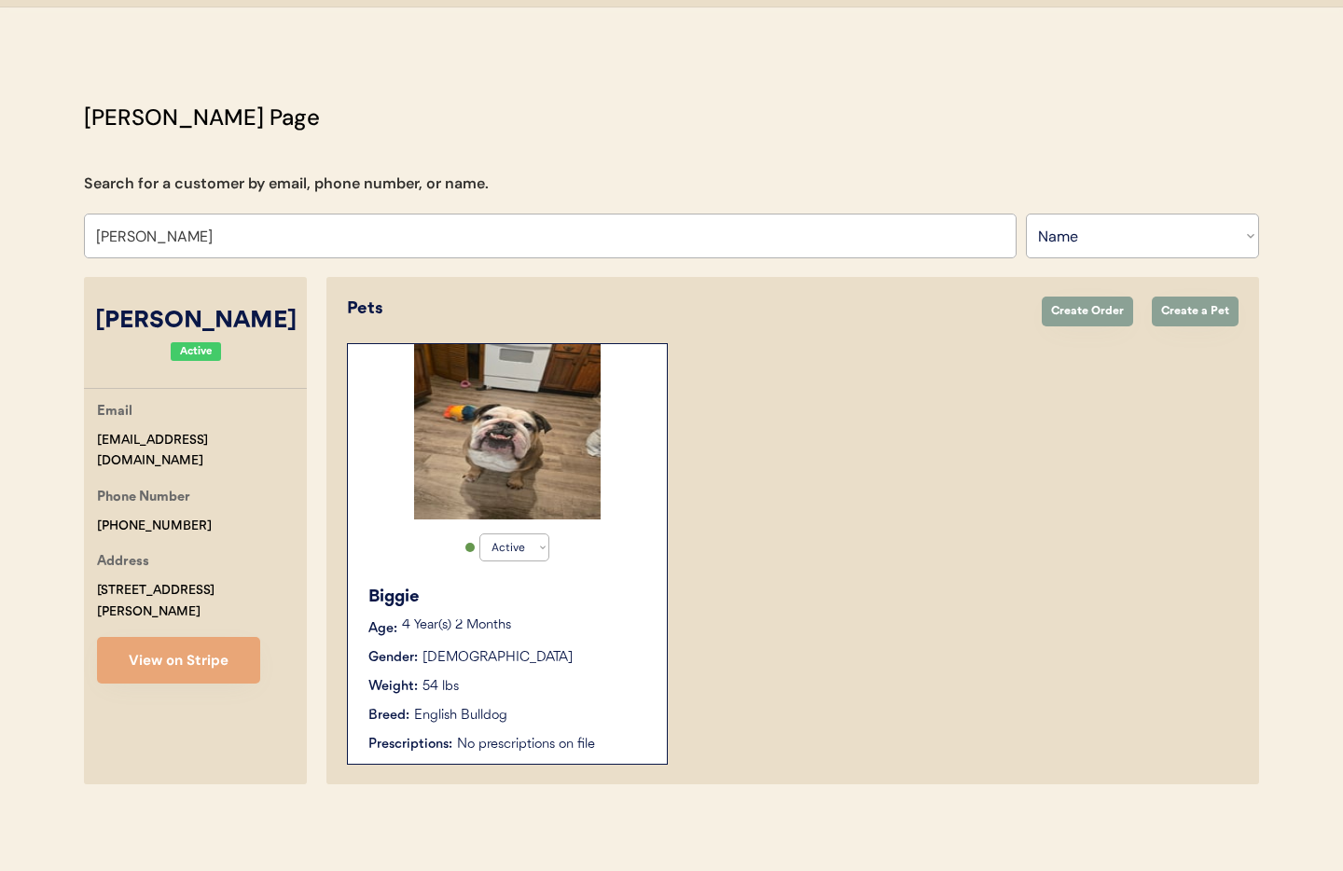
type input "Ashley Rose"
click at [587, 641] on div "Biggie Age: 4 Year(s) 2 Months Gender: Male Weight: 54 lbs Breed: English Bulld…" at bounding box center [507, 669] width 300 height 188
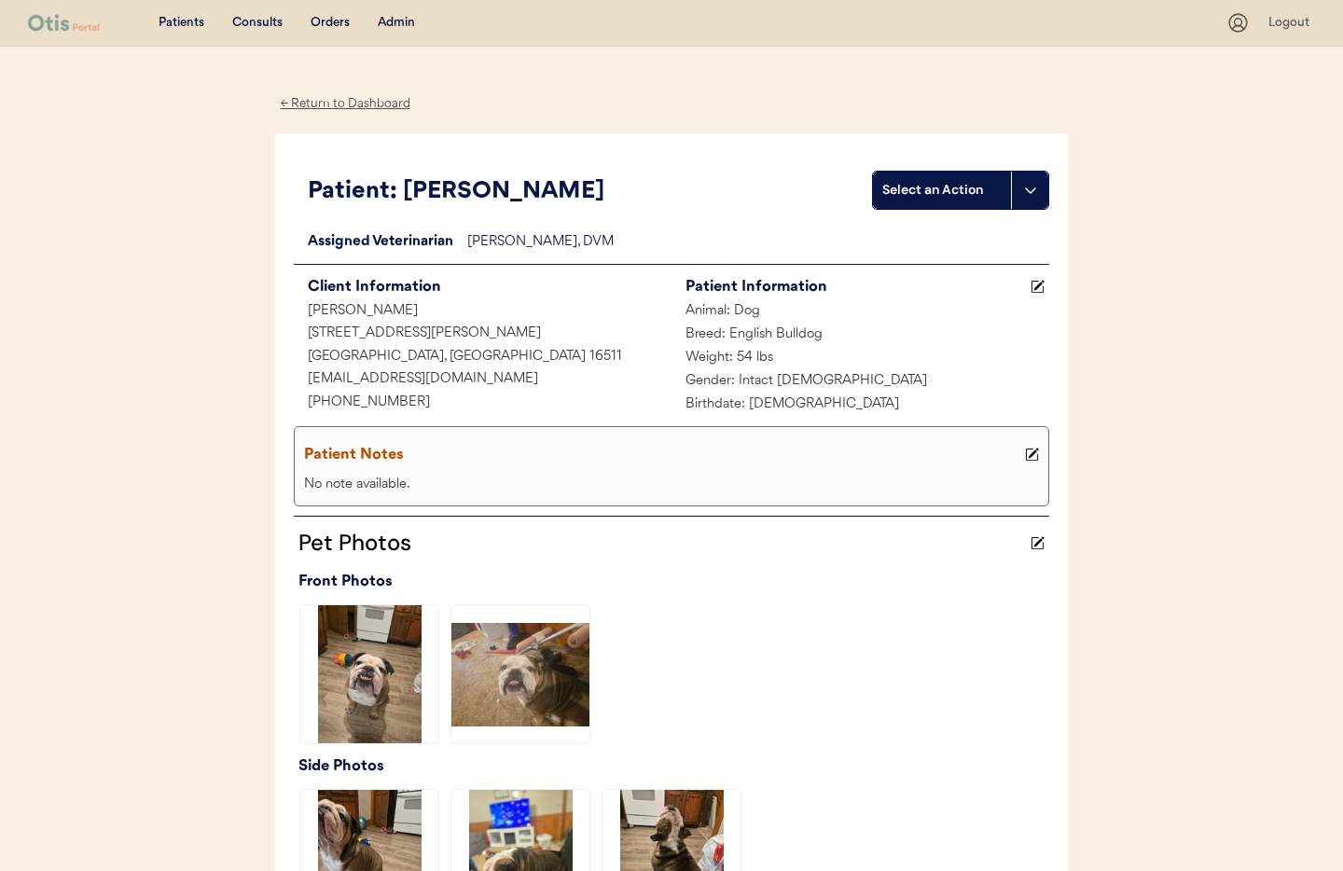
click at [1031, 455] on use at bounding box center [1032, 455] width 13 height 13
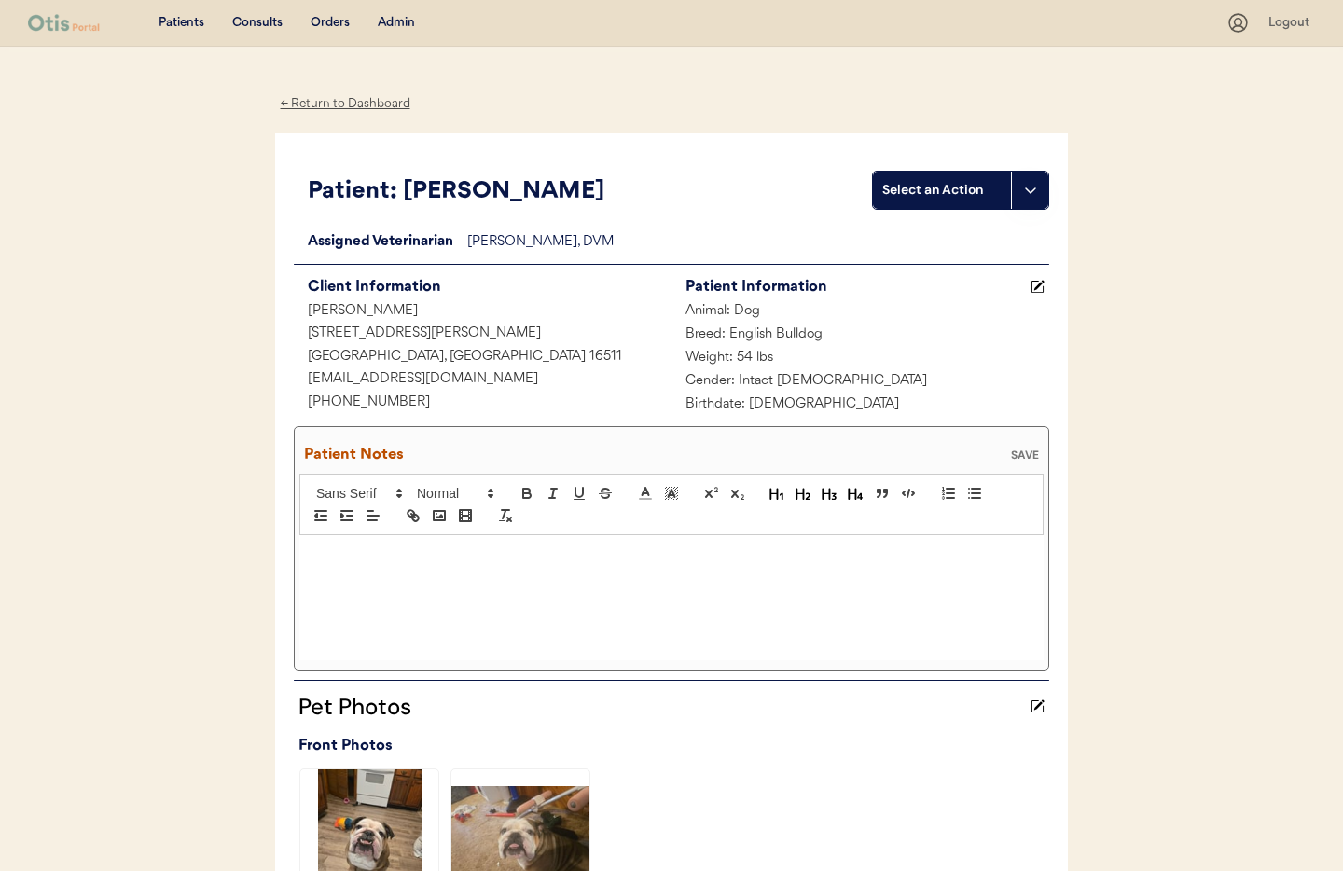
click at [380, 553] on p at bounding box center [671, 554] width 716 height 17
click at [725, 554] on span "I have no clue what his dose was. I just know hes 50 lbs" at bounding box center [869, 554] width 300 height 14
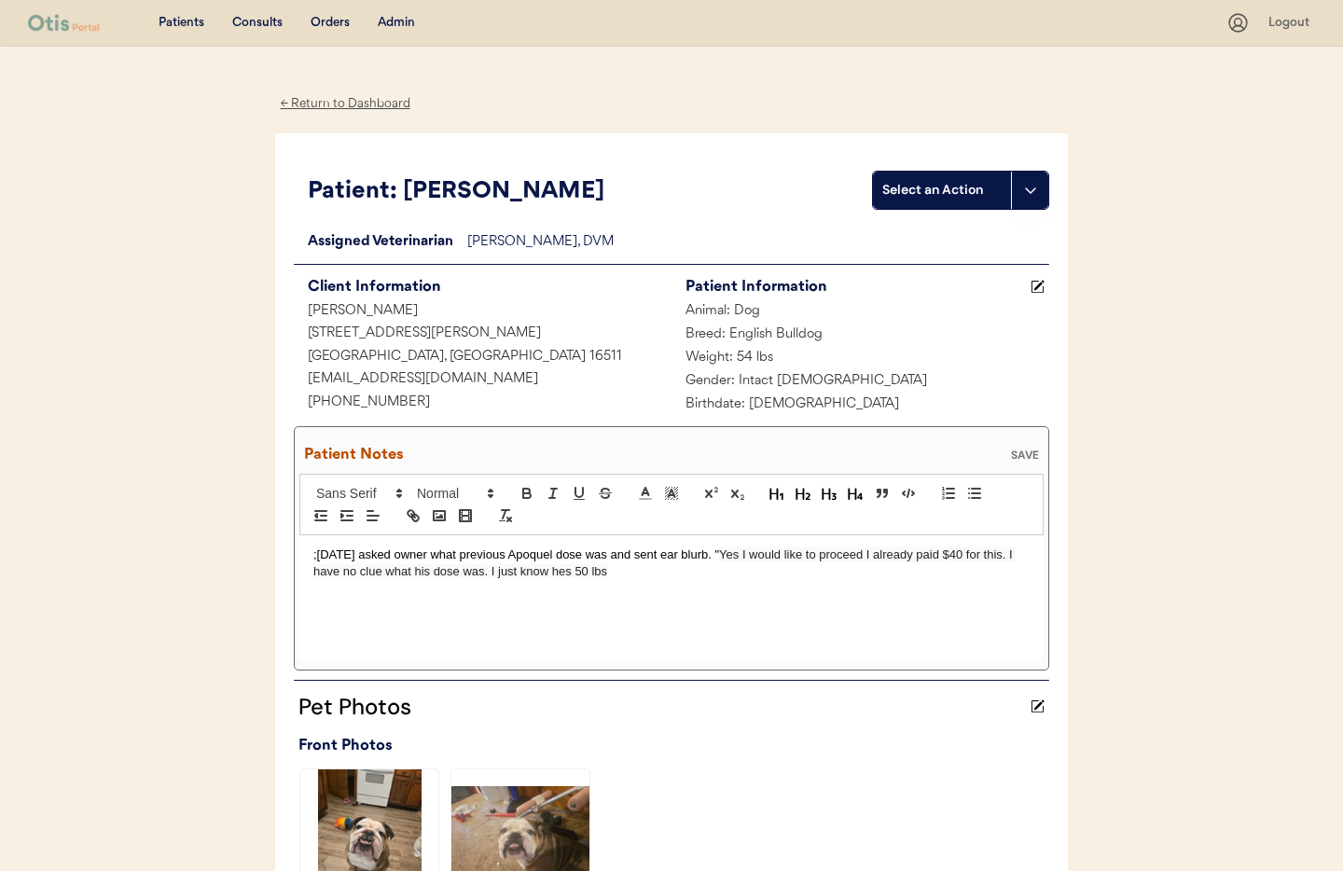
click at [630, 572] on p ";8/25/25 asked owner what previous Apoquel dose was and sent ear blurb. " Yes I…" at bounding box center [671, 563] width 716 height 35
click at [1027, 451] on div "SAVE" at bounding box center [1024, 454] width 37 height 11
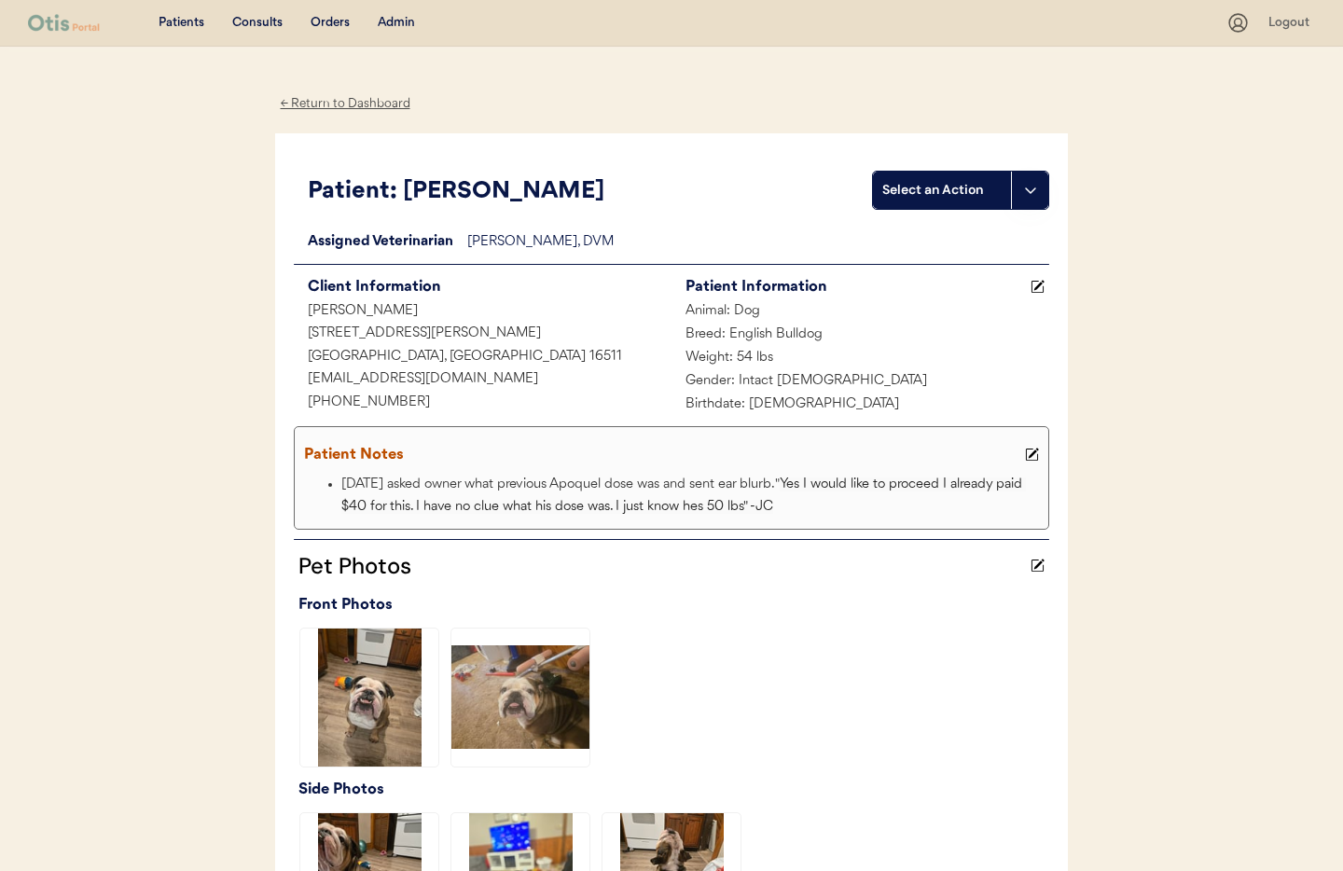
click at [388, 19] on div "Admin" at bounding box center [396, 23] width 37 height 19
click at [389, 19] on div "Admin" at bounding box center [396, 23] width 37 height 19
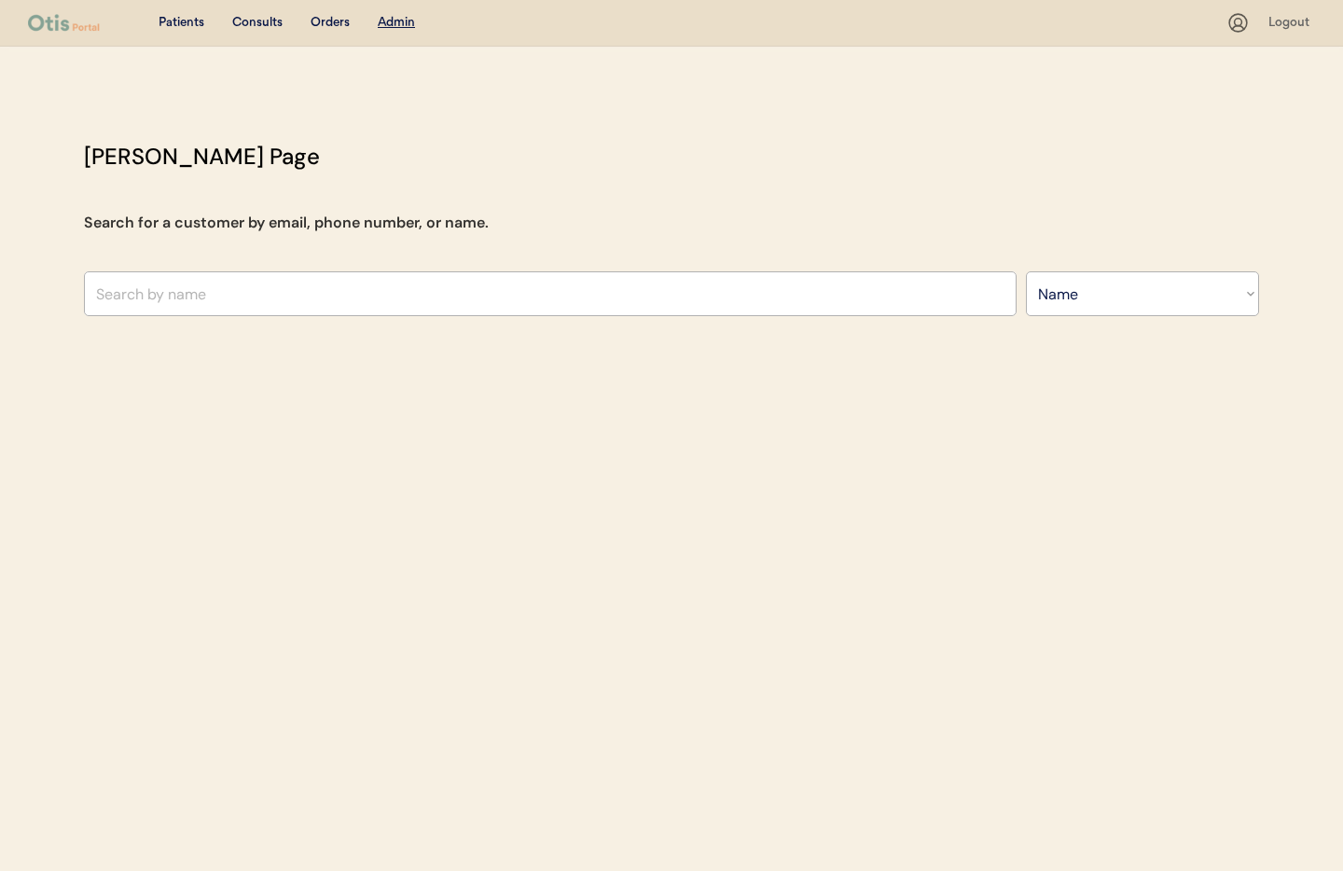
select select ""Name""
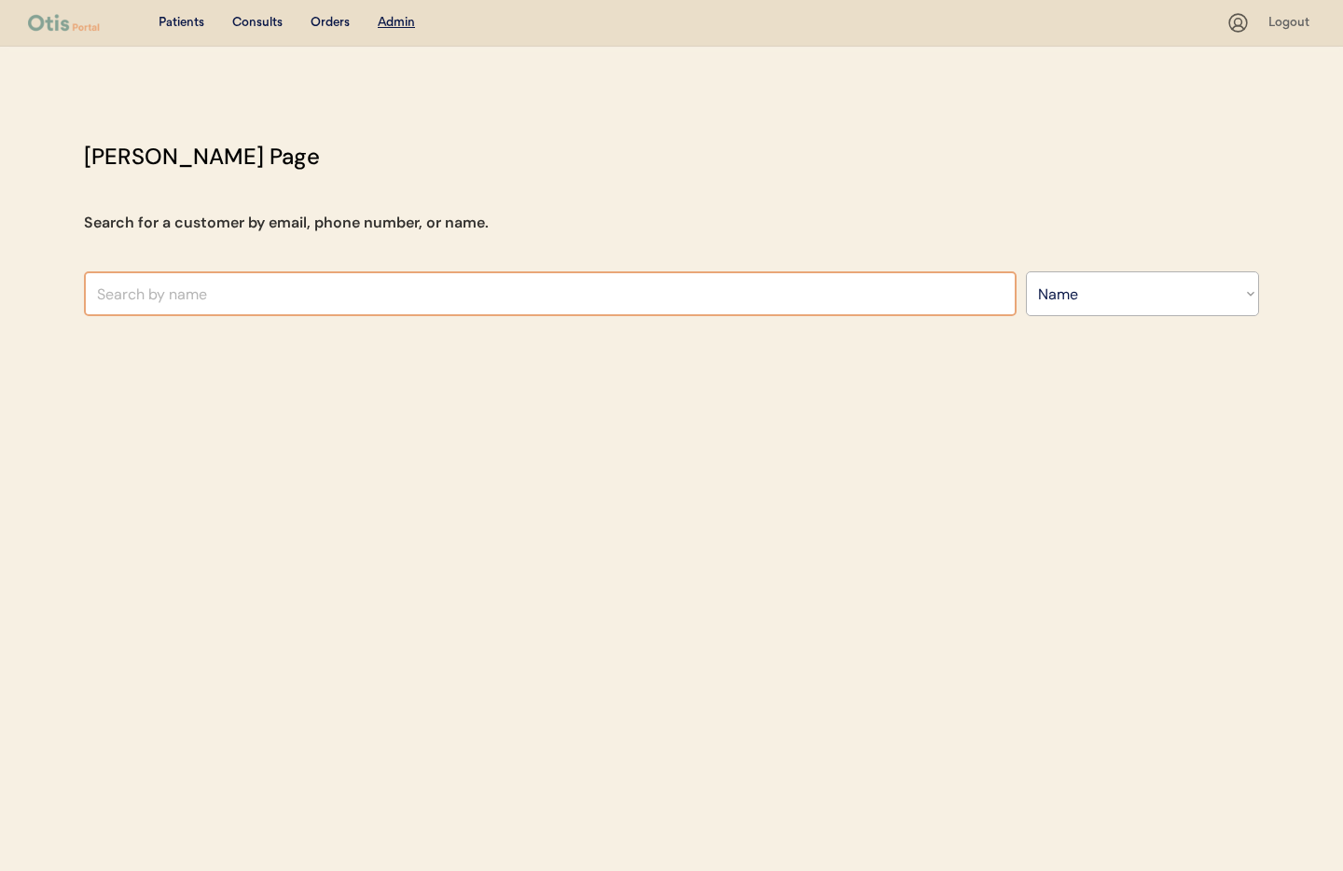
click at [294, 292] on input "text" at bounding box center [550, 293] width 933 height 45
type input "Je"
type input "[PERSON_NAME]"
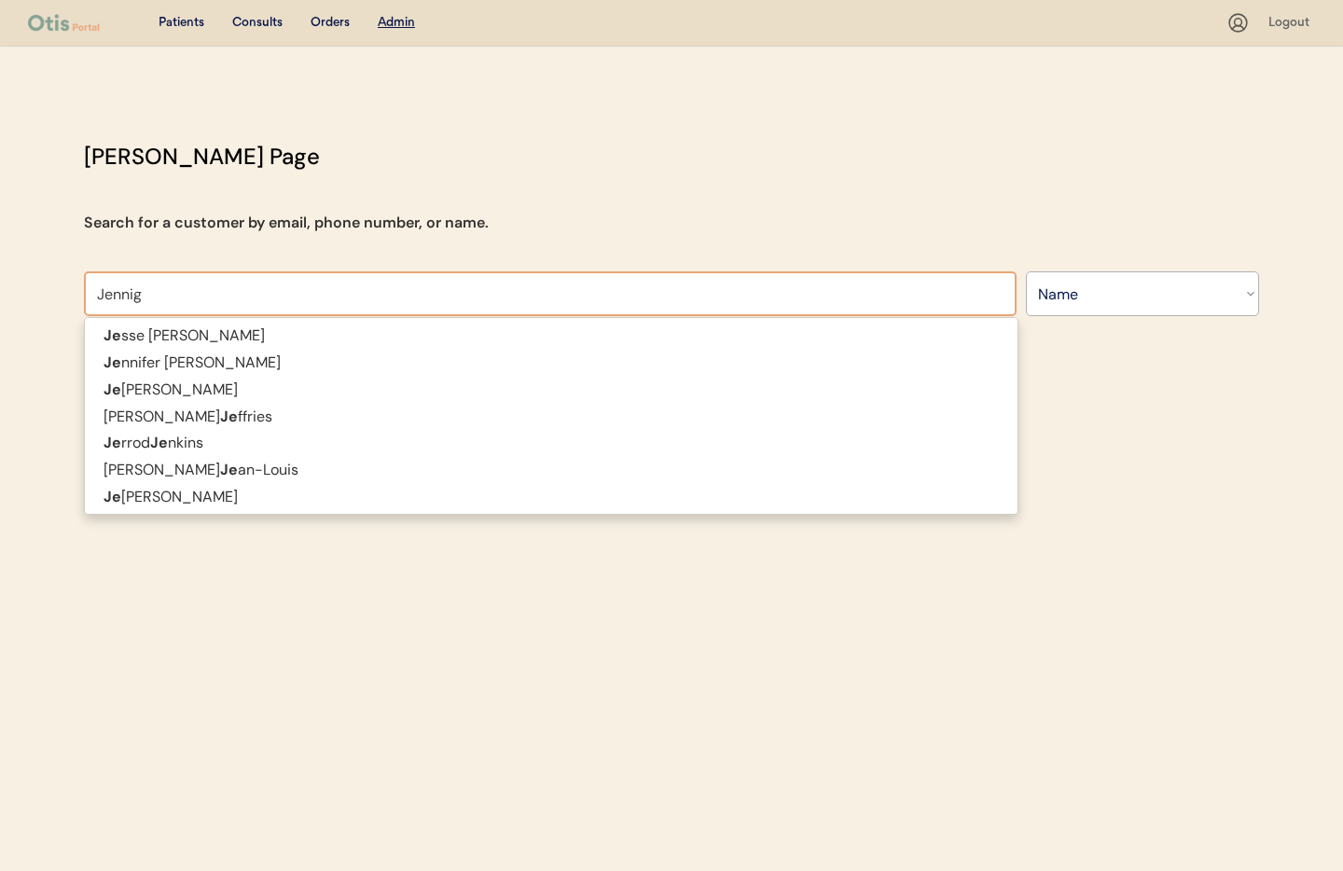
type input "Jenni"
type input "[PERSON_NAME]"
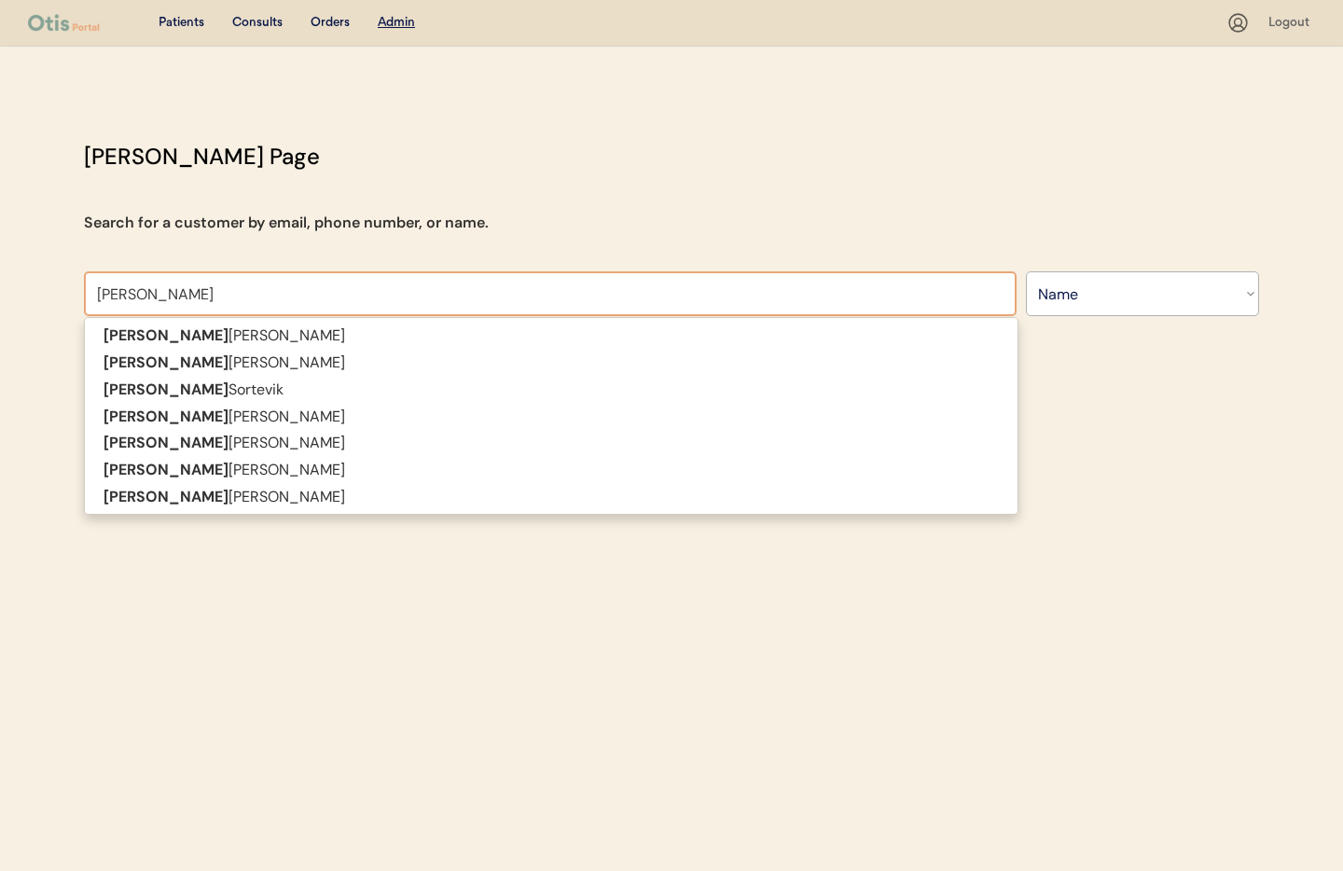
type input "[PERSON_NAME]"
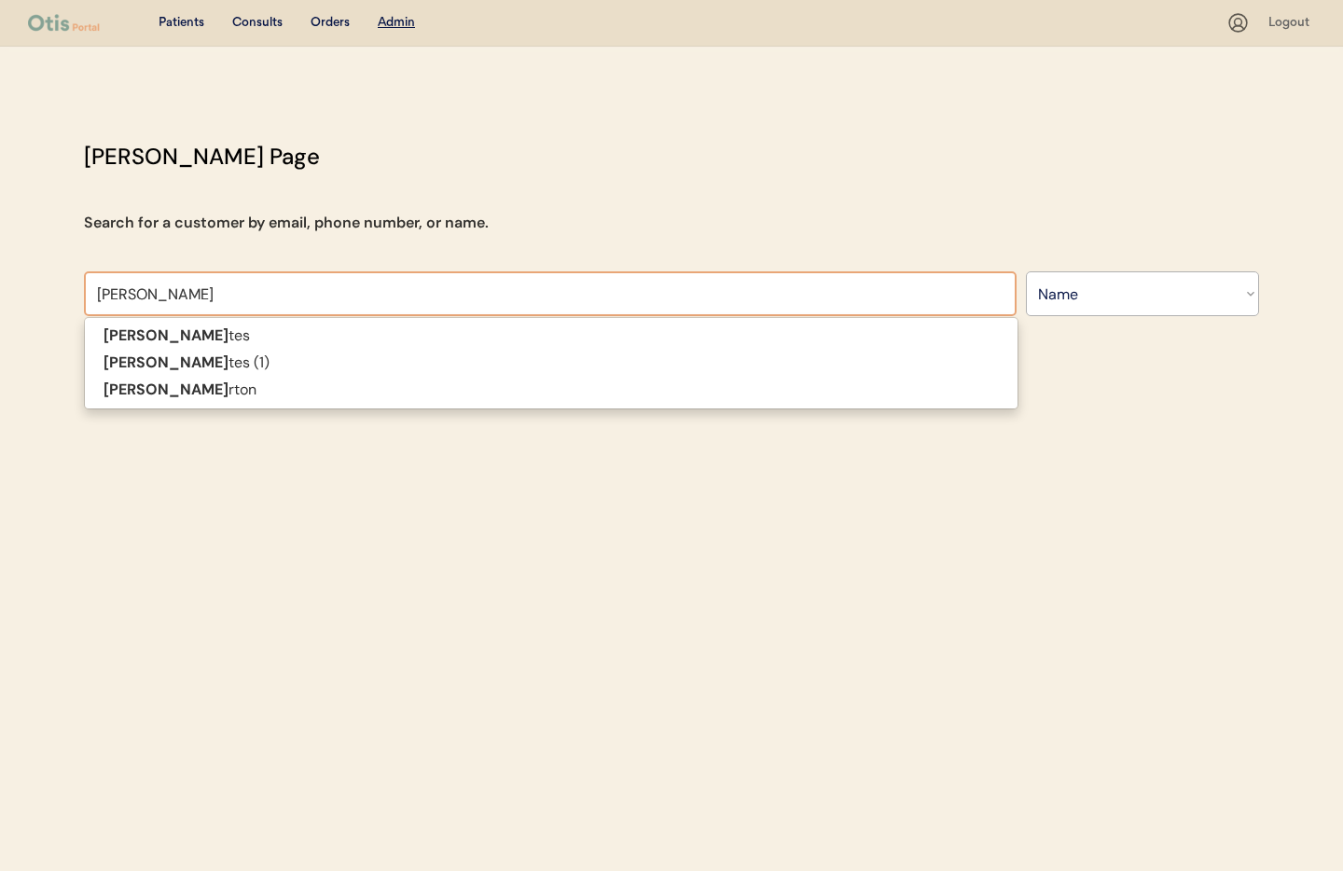
type input "[PERSON_NAME]"
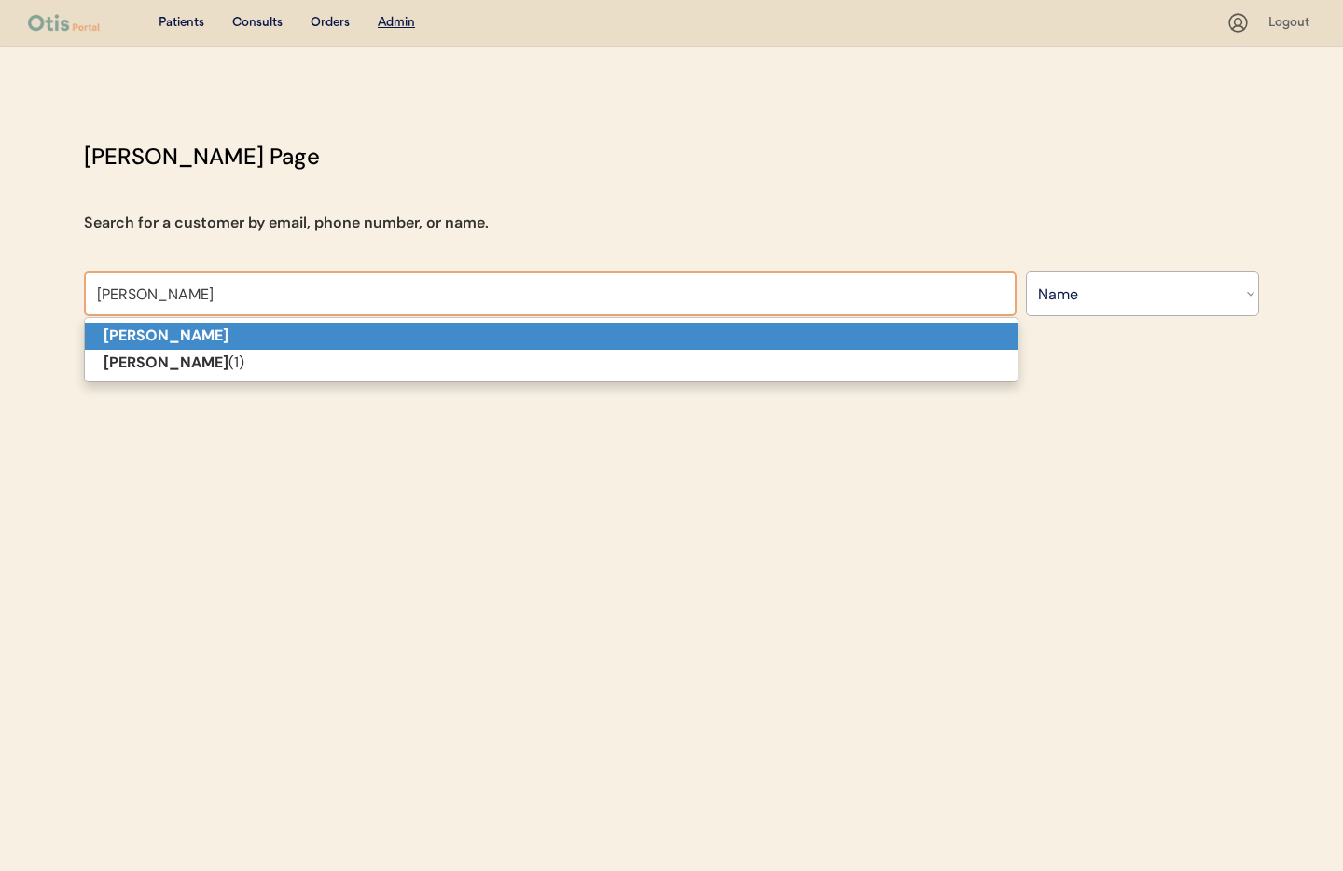
click at [249, 338] on p "[PERSON_NAME]" at bounding box center [551, 336] width 933 height 27
type input "[PERSON_NAME]"
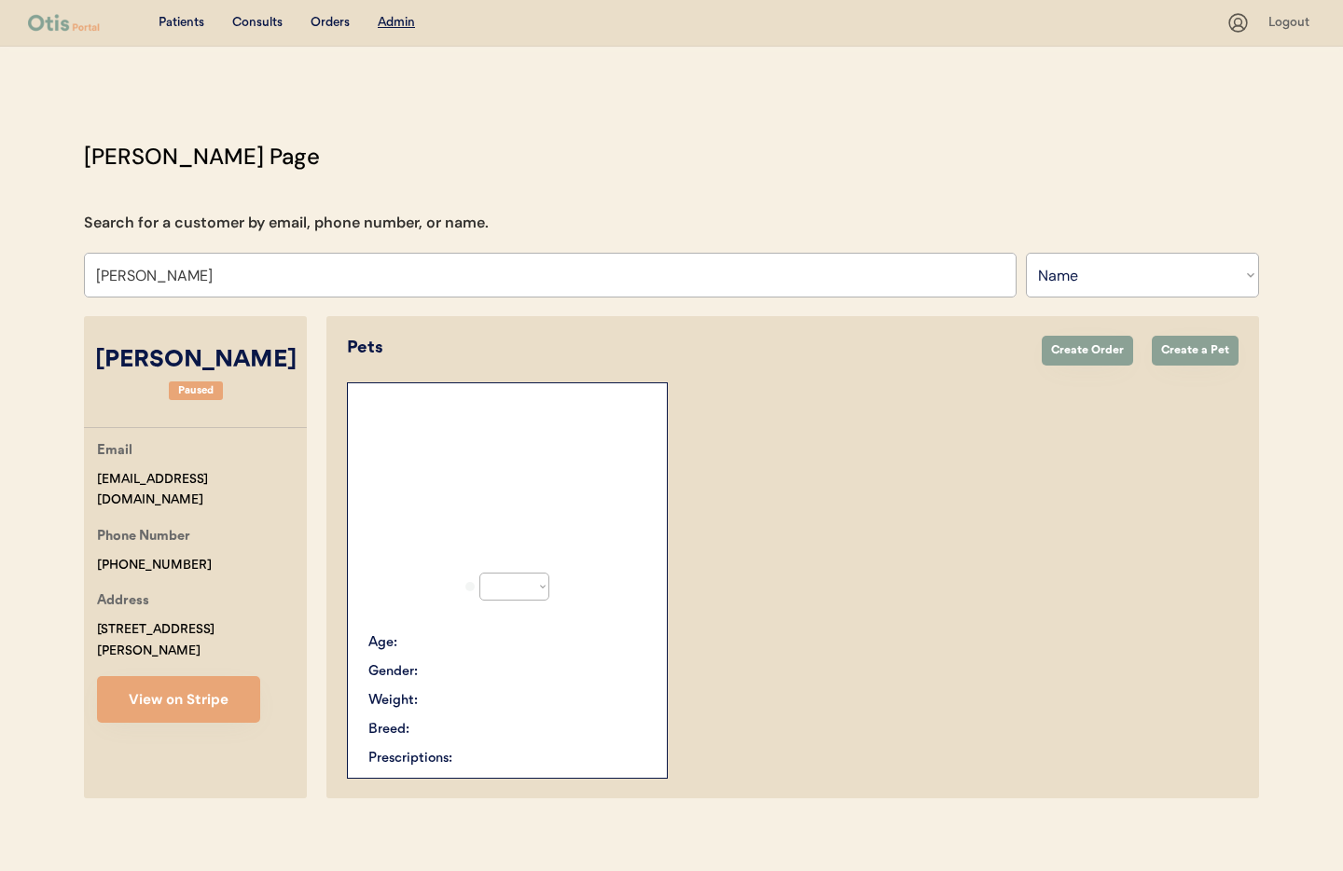
select select "true"
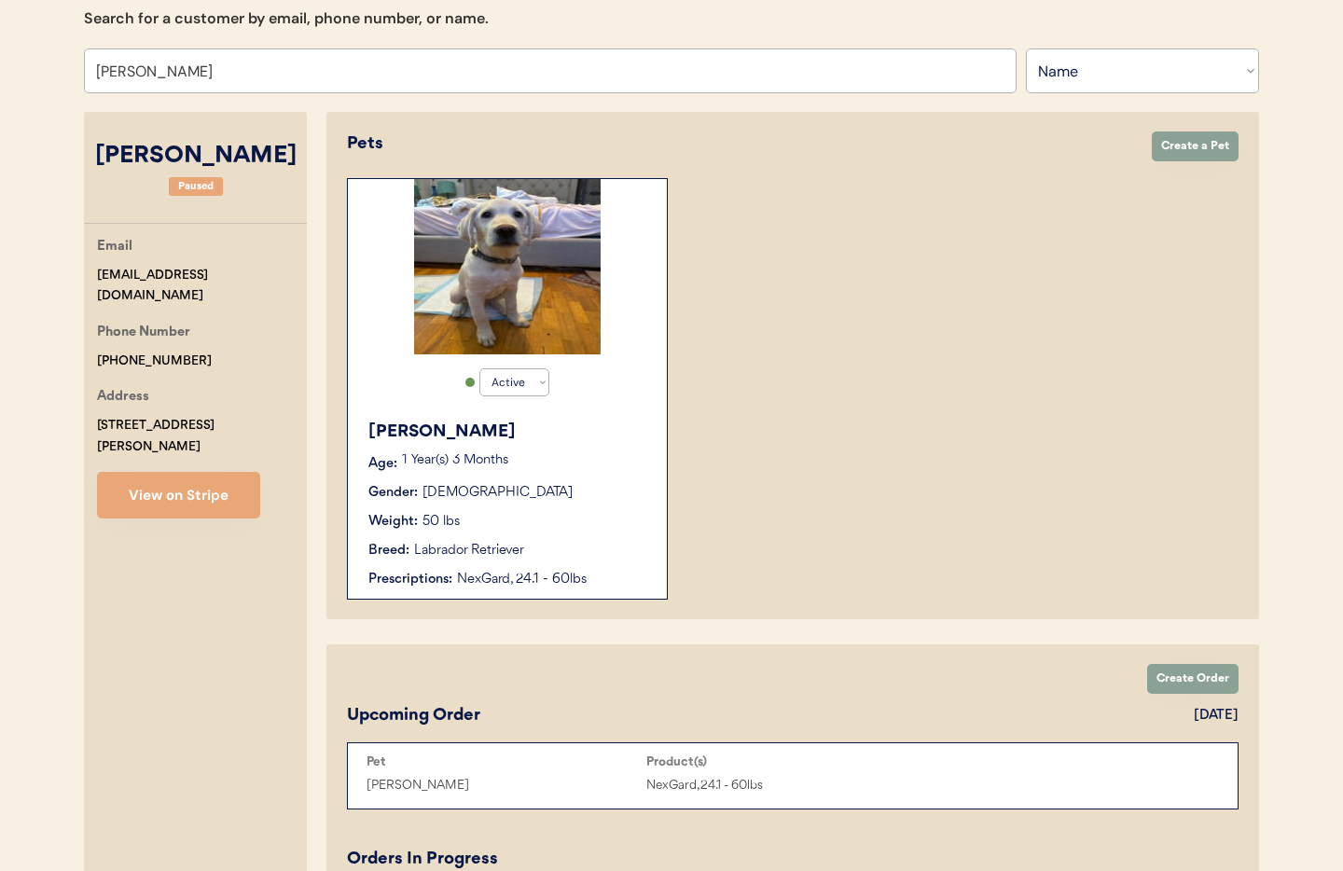
scroll to position [206, 0]
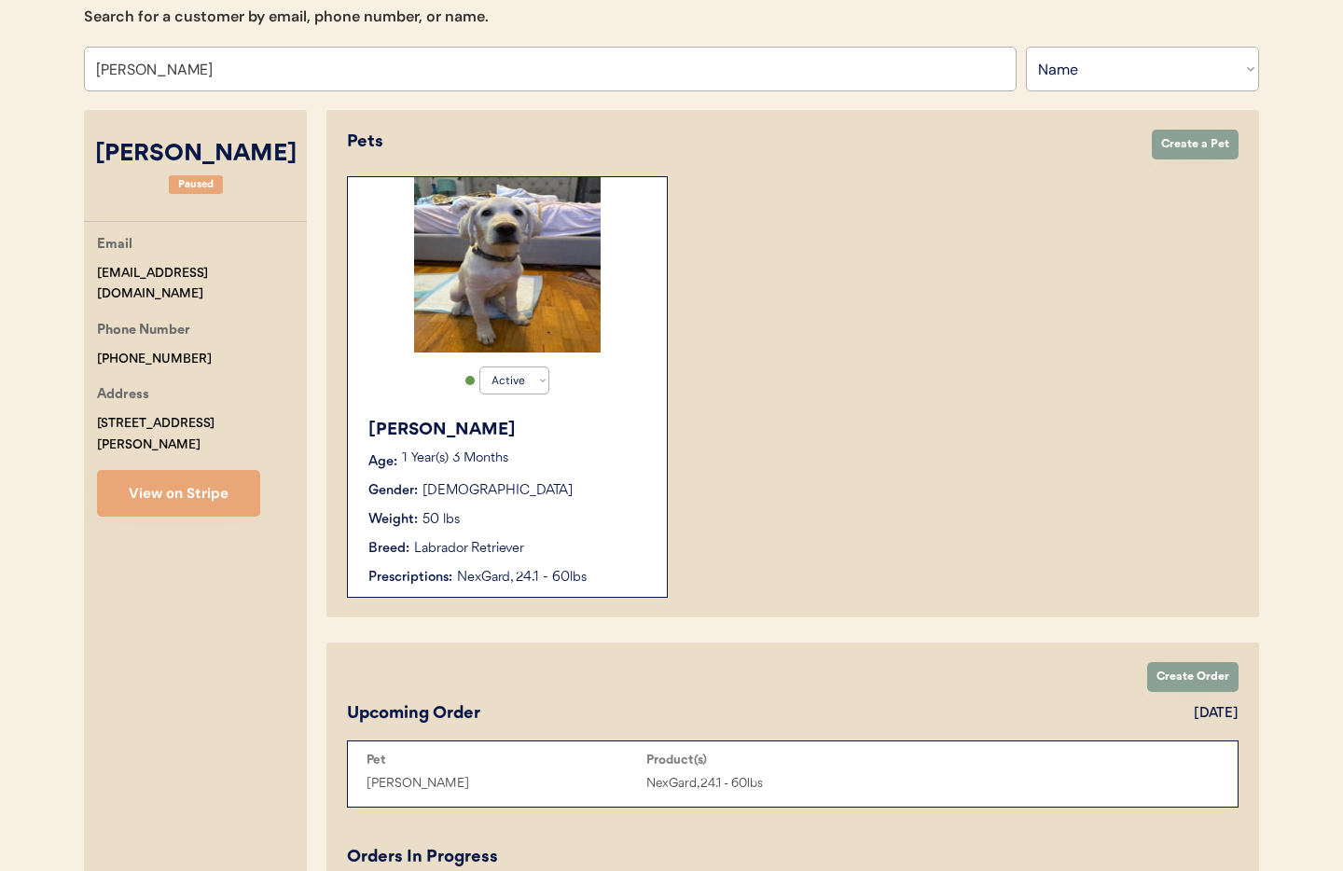
type input "[PERSON_NAME]"
click at [586, 428] on div "Milo" at bounding box center [508, 430] width 280 height 25
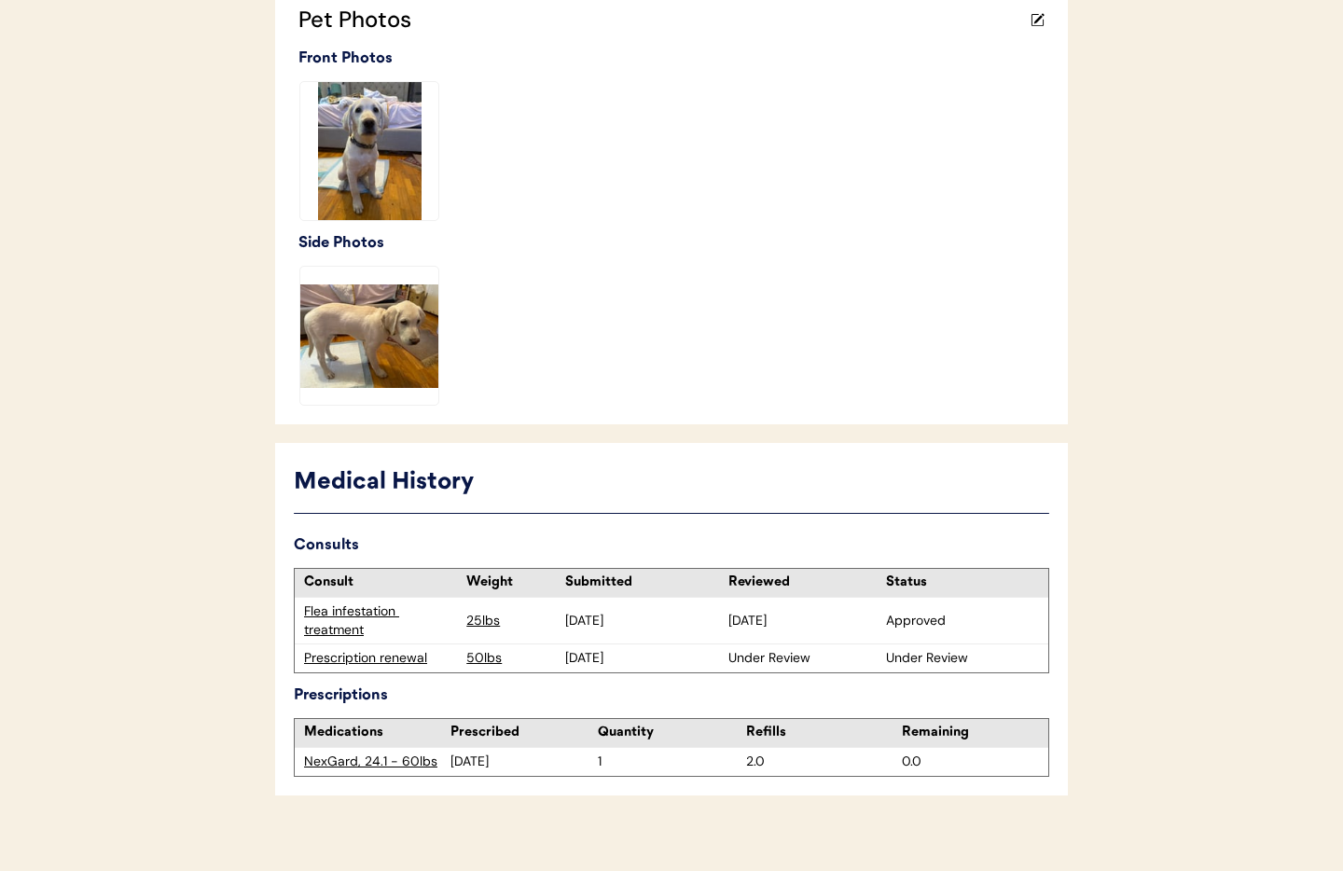
scroll to position [541, 0]
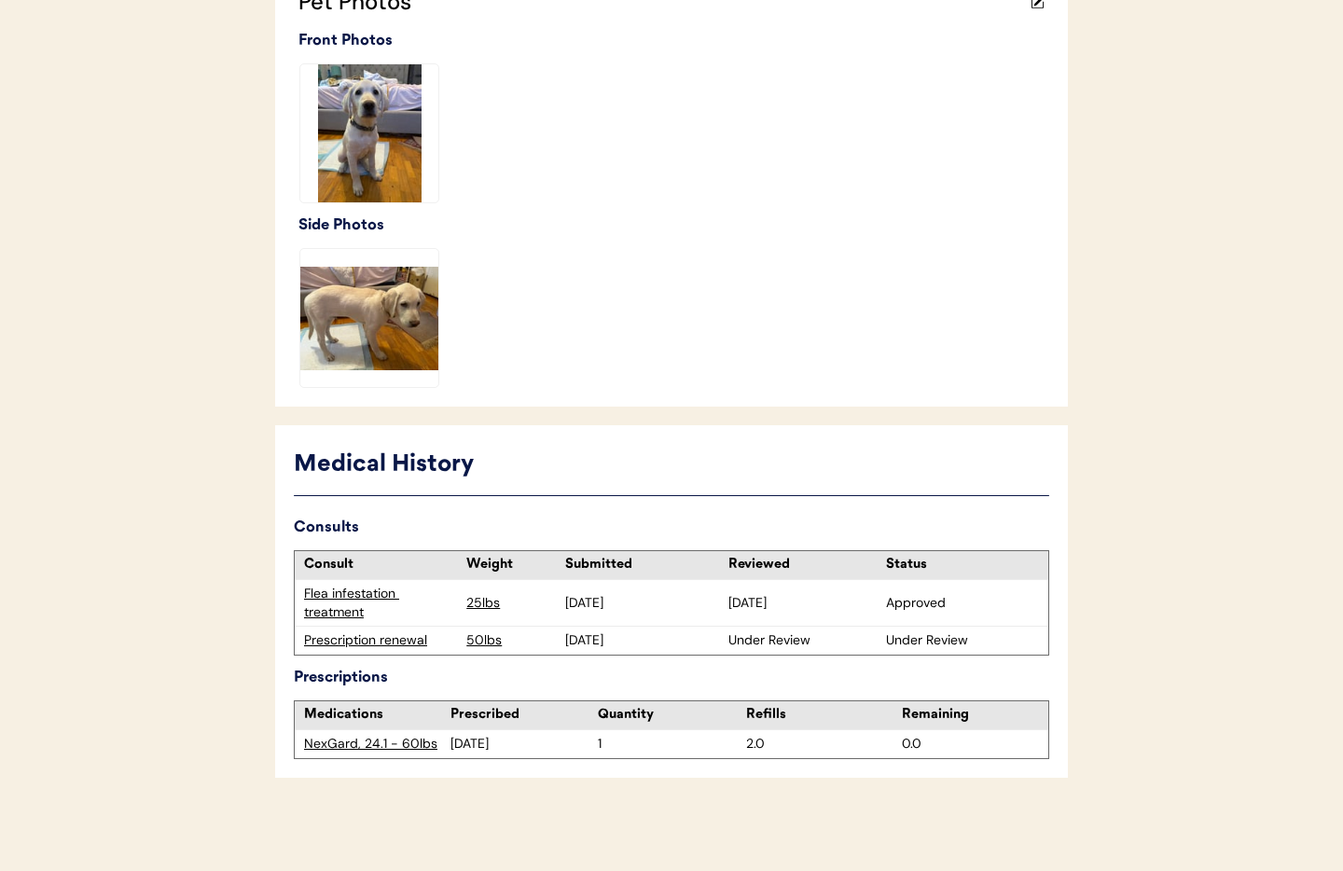
click at [352, 642] on div "Prescription renewal" at bounding box center [380, 640] width 153 height 19
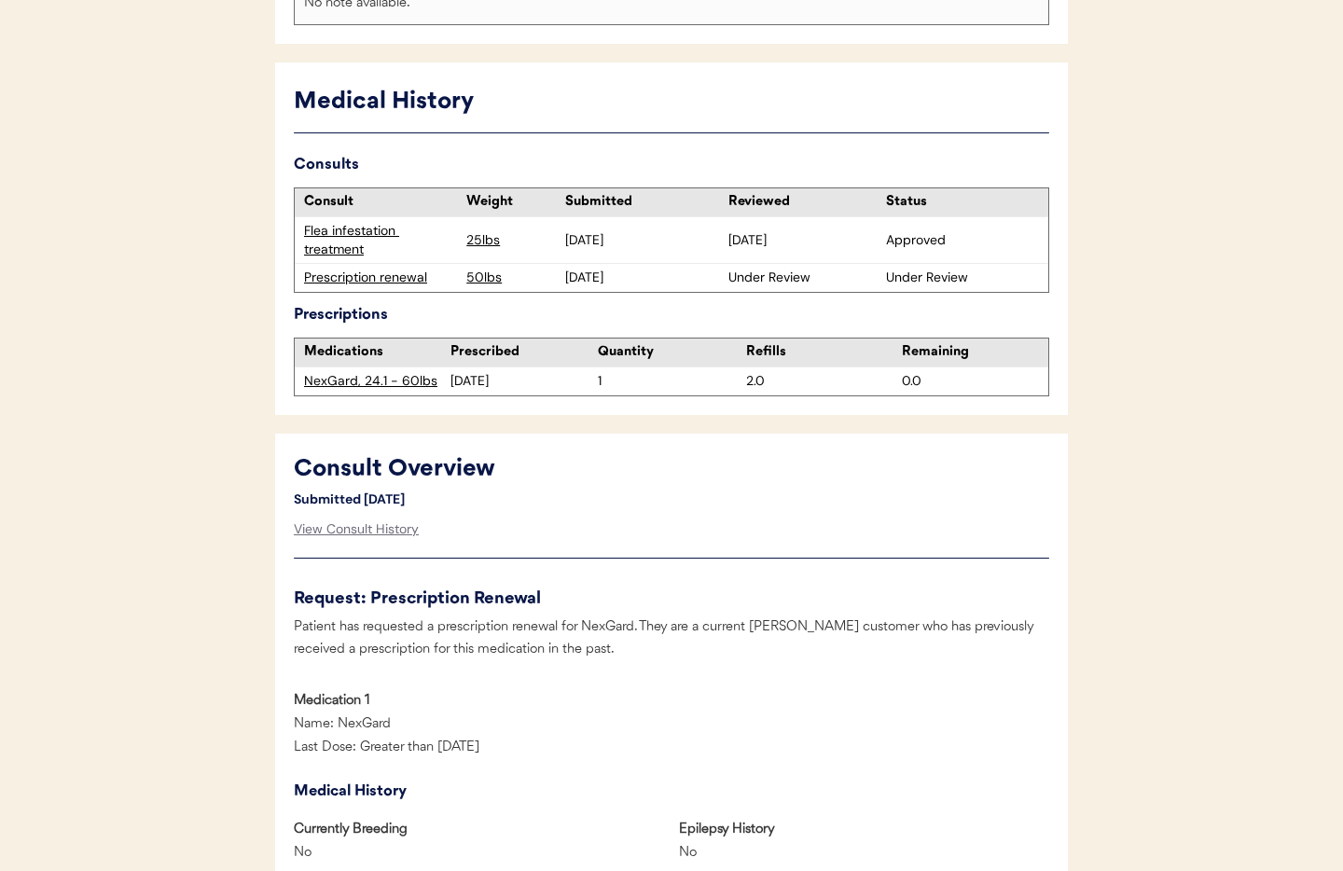
scroll to position [624, 0]
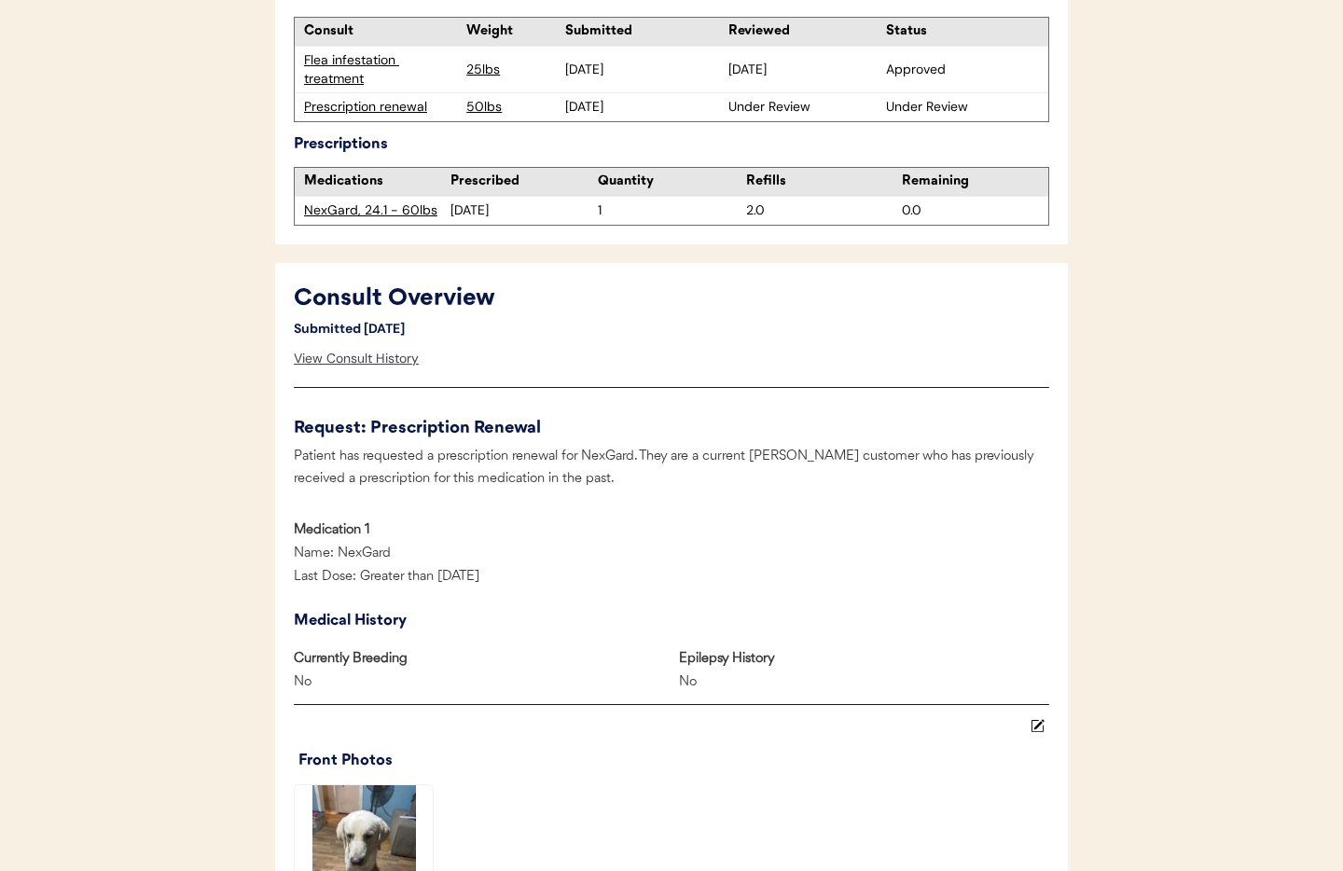
click at [378, 359] on div "View Consult History" at bounding box center [356, 358] width 125 height 37
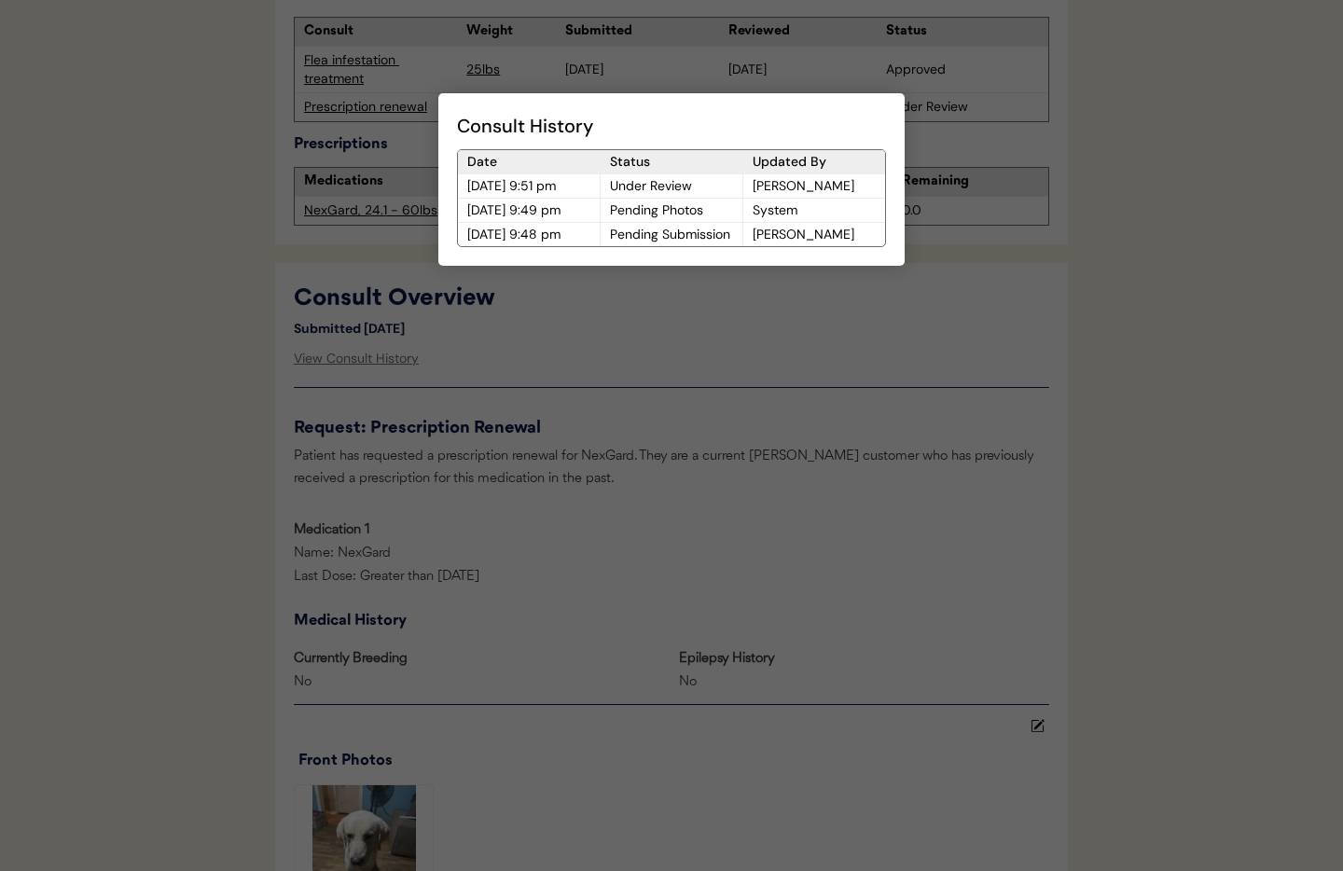
click at [598, 402] on div at bounding box center [671, 435] width 1343 height 871
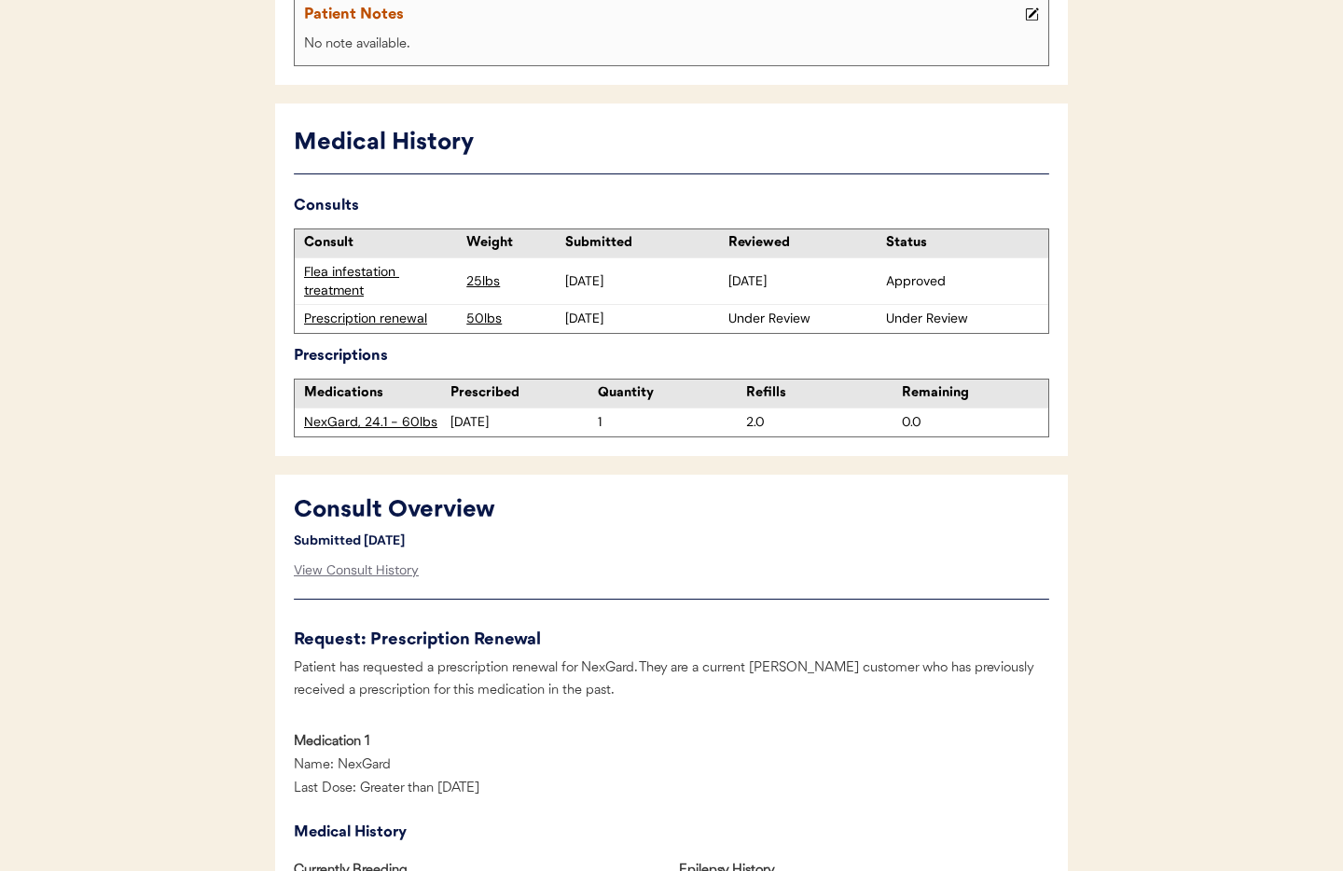
scroll to position [0, 0]
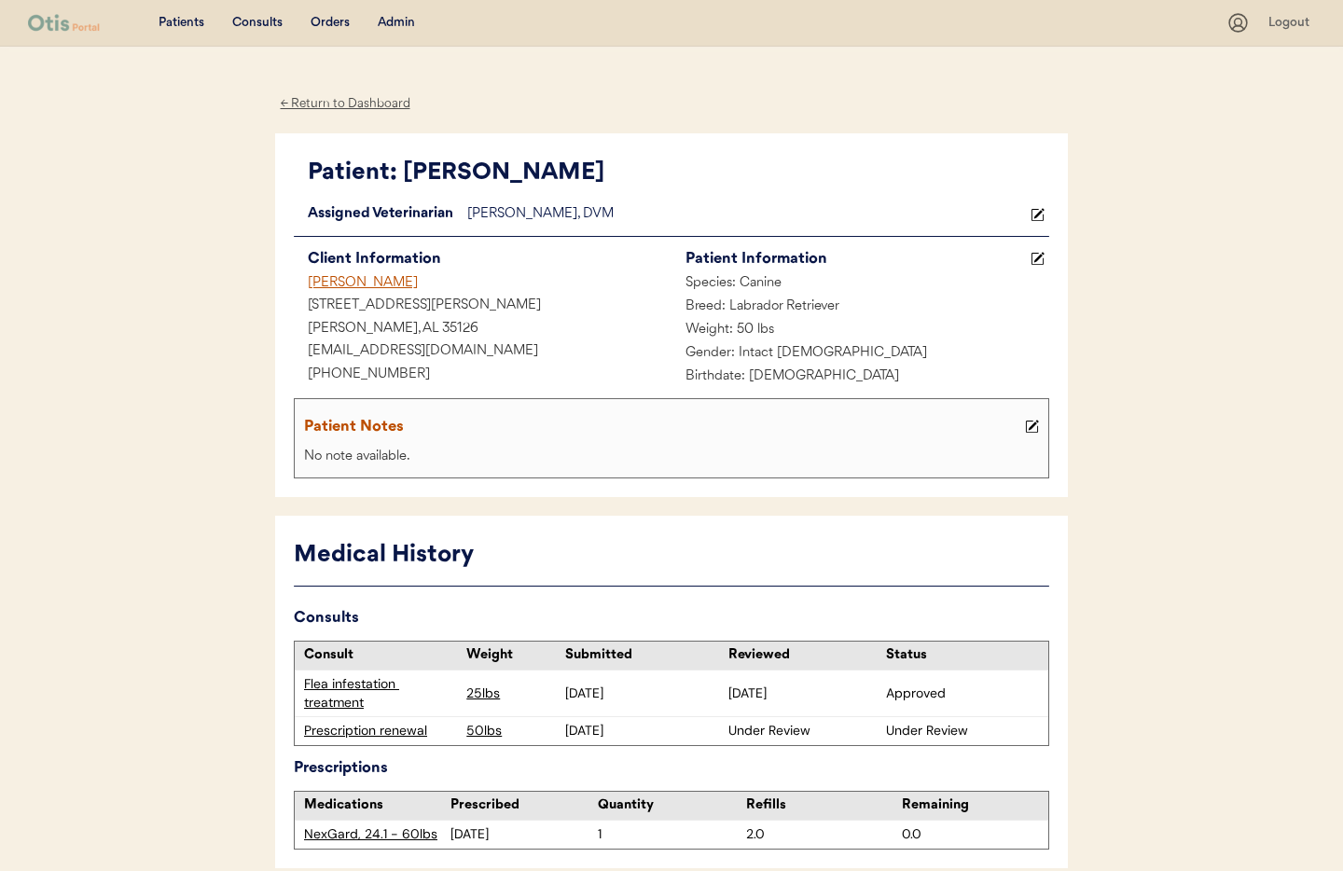
click at [317, 98] on div "← Return to Dashboard" at bounding box center [345, 103] width 140 height 21
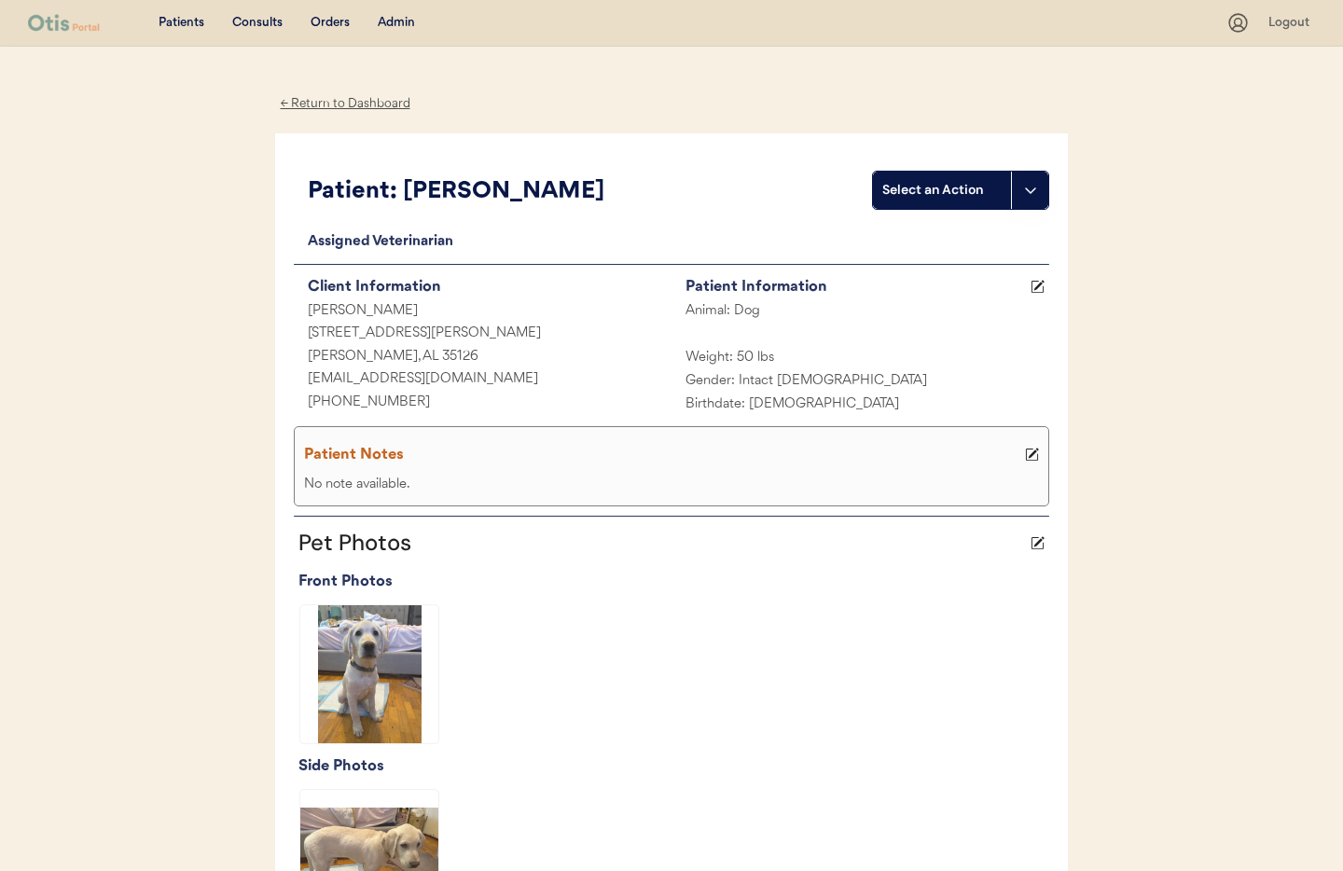
click at [405, 21] on div "Admin" at bounding box center [396, 23] width 37 height 19
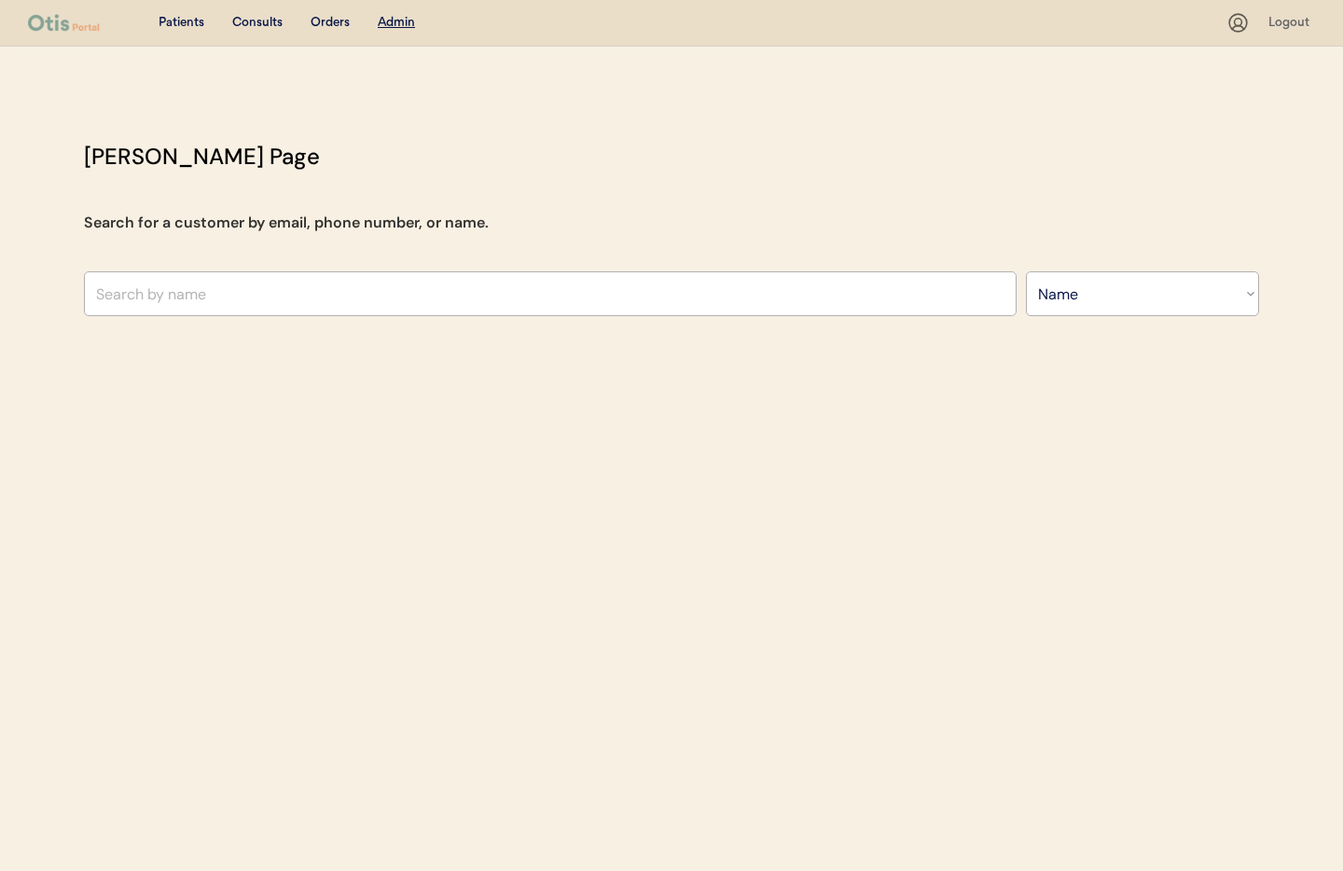
select select ""Name""
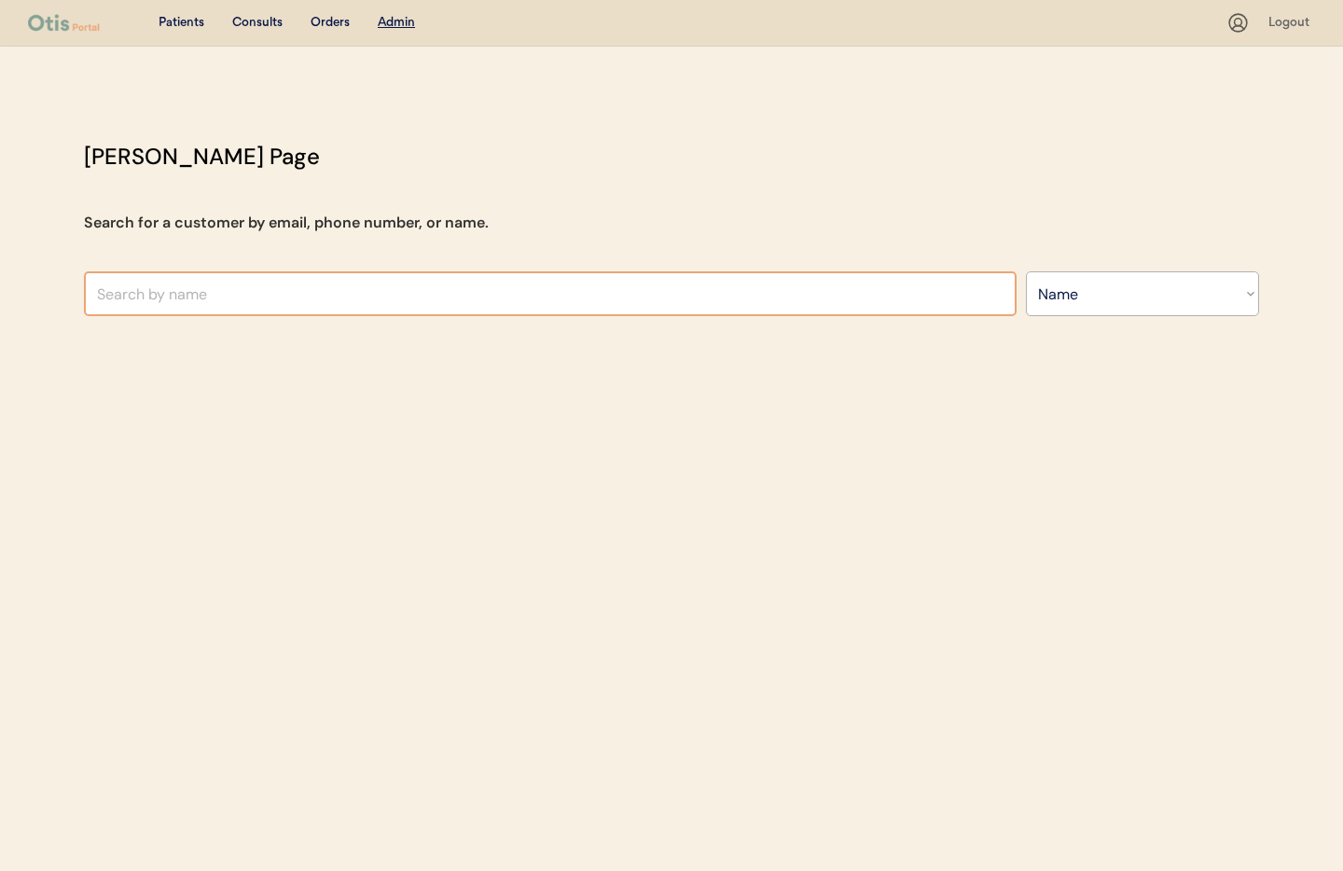
click at [256, 297] on input "text" at bounding box center [550, 293] width 933 height 45
click at [471, 405] on div "Patients Consults Orders Admin Logout [PERSON_NAME] Admin Page Search for a cus…" at bounding box center [671, 435] width 1343 height 871
click at [320, 292] on input "text" at bounding box center [550, 293] width 933 height 45
paste input "[PERSON_NAME]"
type input "[PERSON_NAME]"
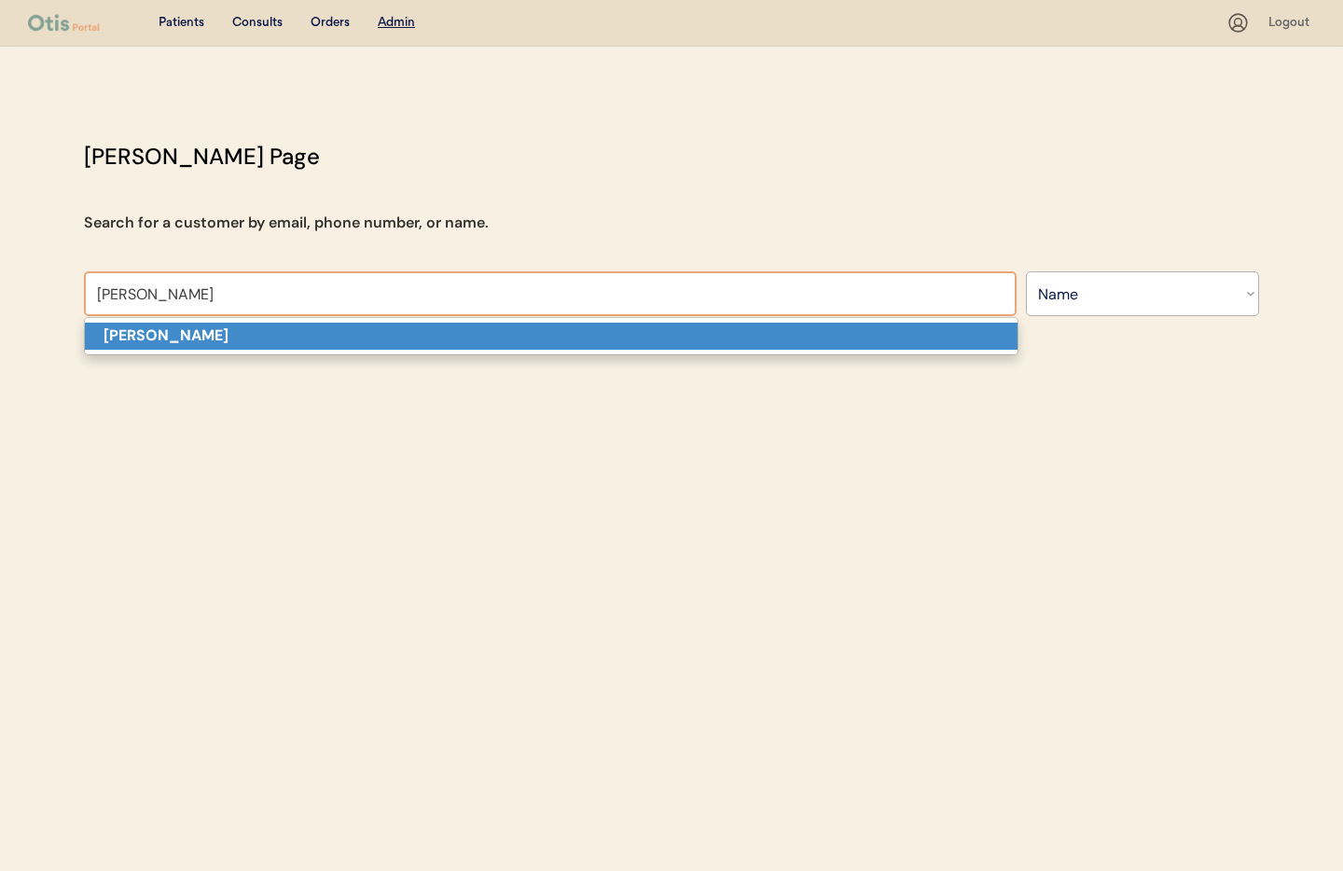
click at [311, 336] on p "[PERSON_NAME]" at bounding box center [551, 336] width 933 height 27
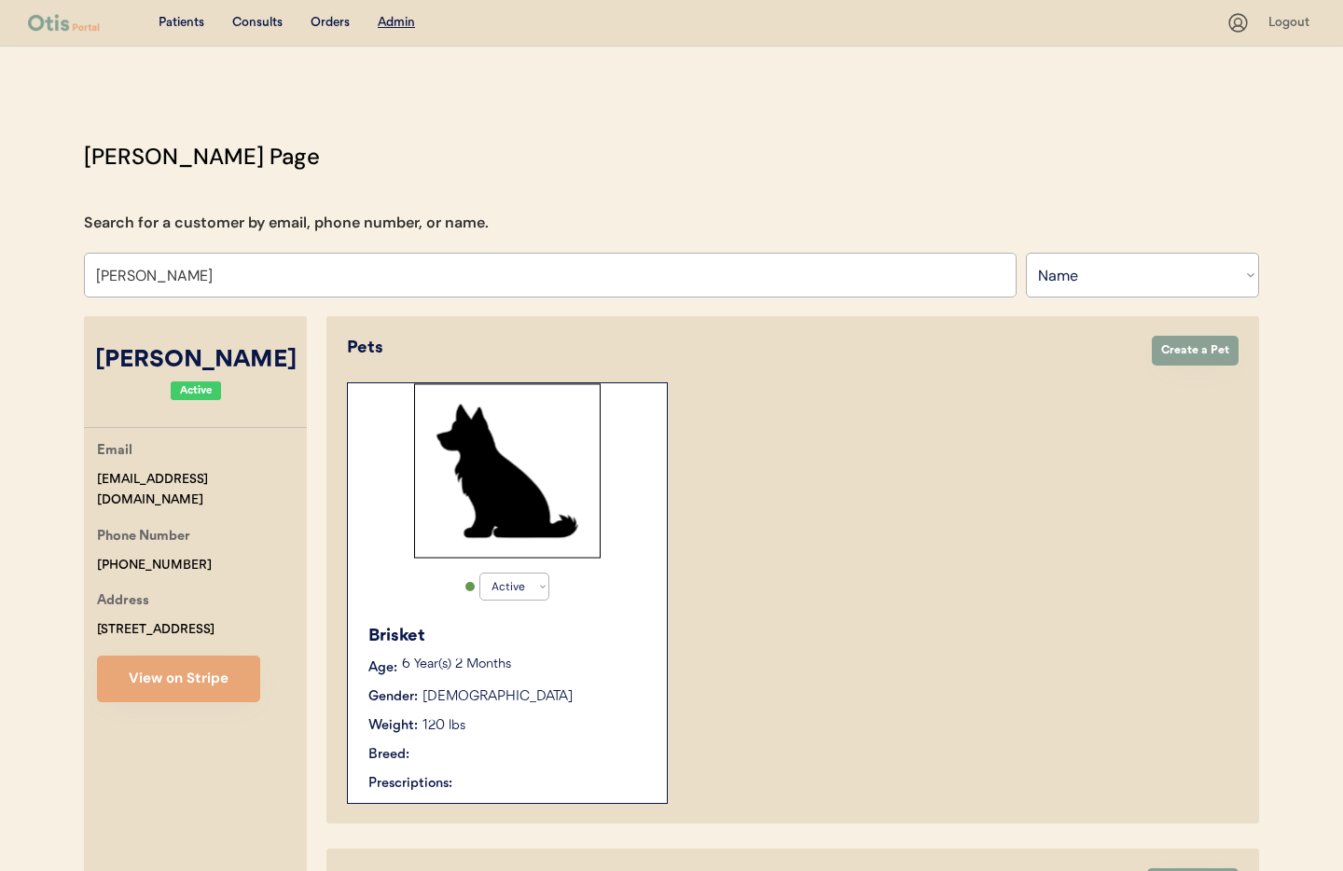
select select "true"
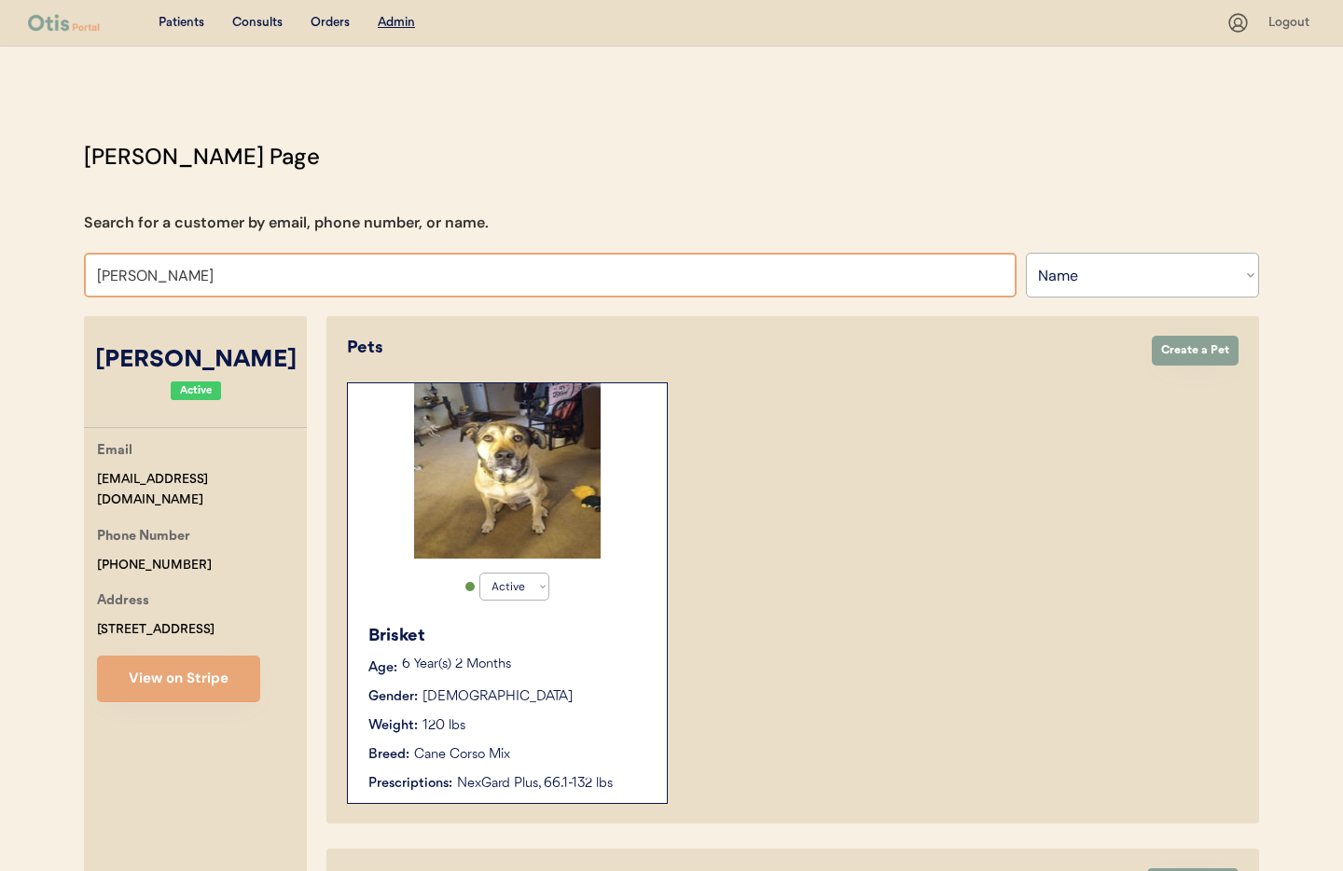
drag, startPoint x: 172, startPoint y: 273, endPoint x: 140, endPoint y: 283, distance: 33.0
click at [140, 283] on input "Melanie Stracko" at bounding box center [550, 275] width 933 height 45
drag, startPoint x: 230, startPoint y: 276, endPoint x: 40, endPoint y: 271, distance: 190.3
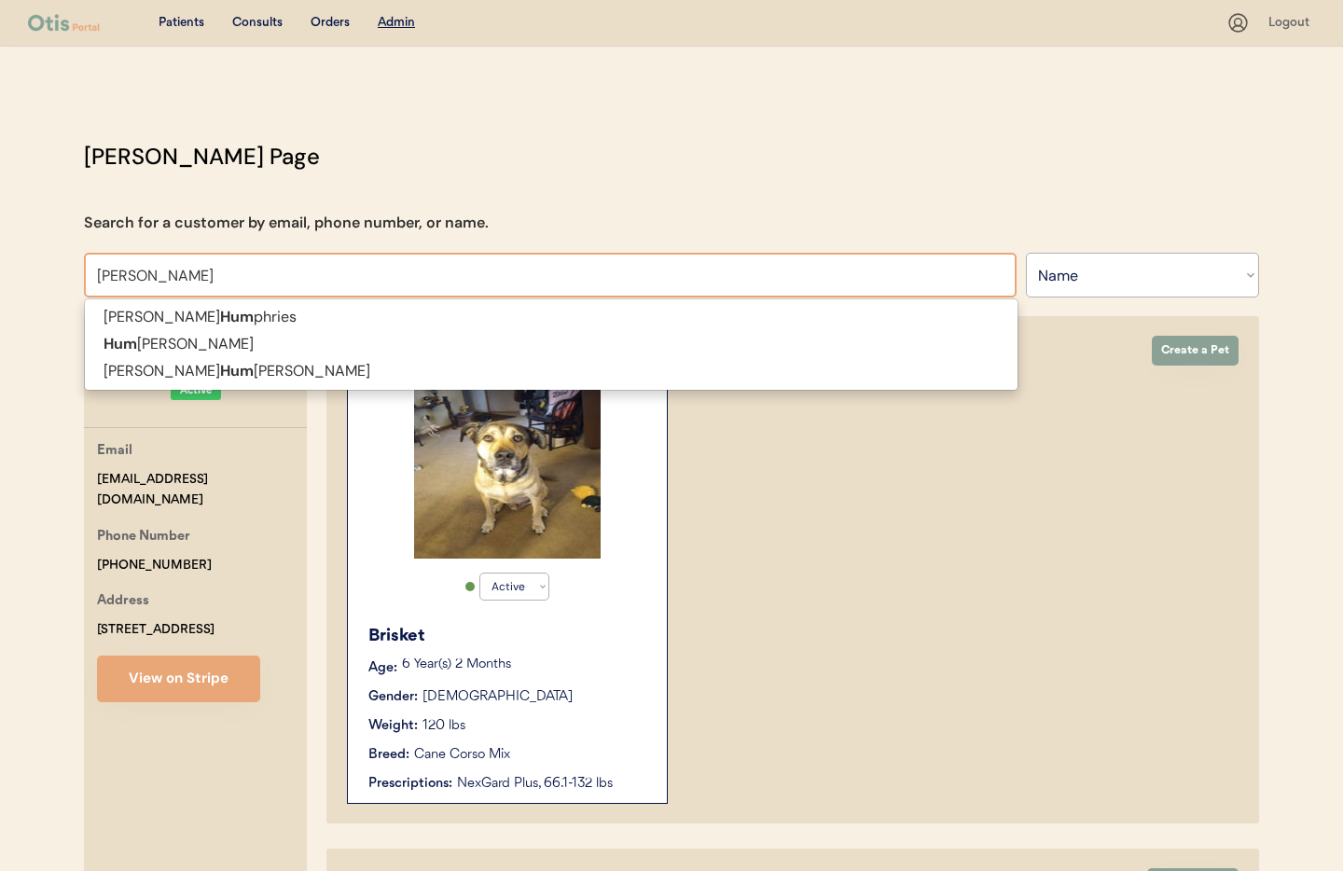
type input "Humberto"
type input "[PERSON_NAME]"
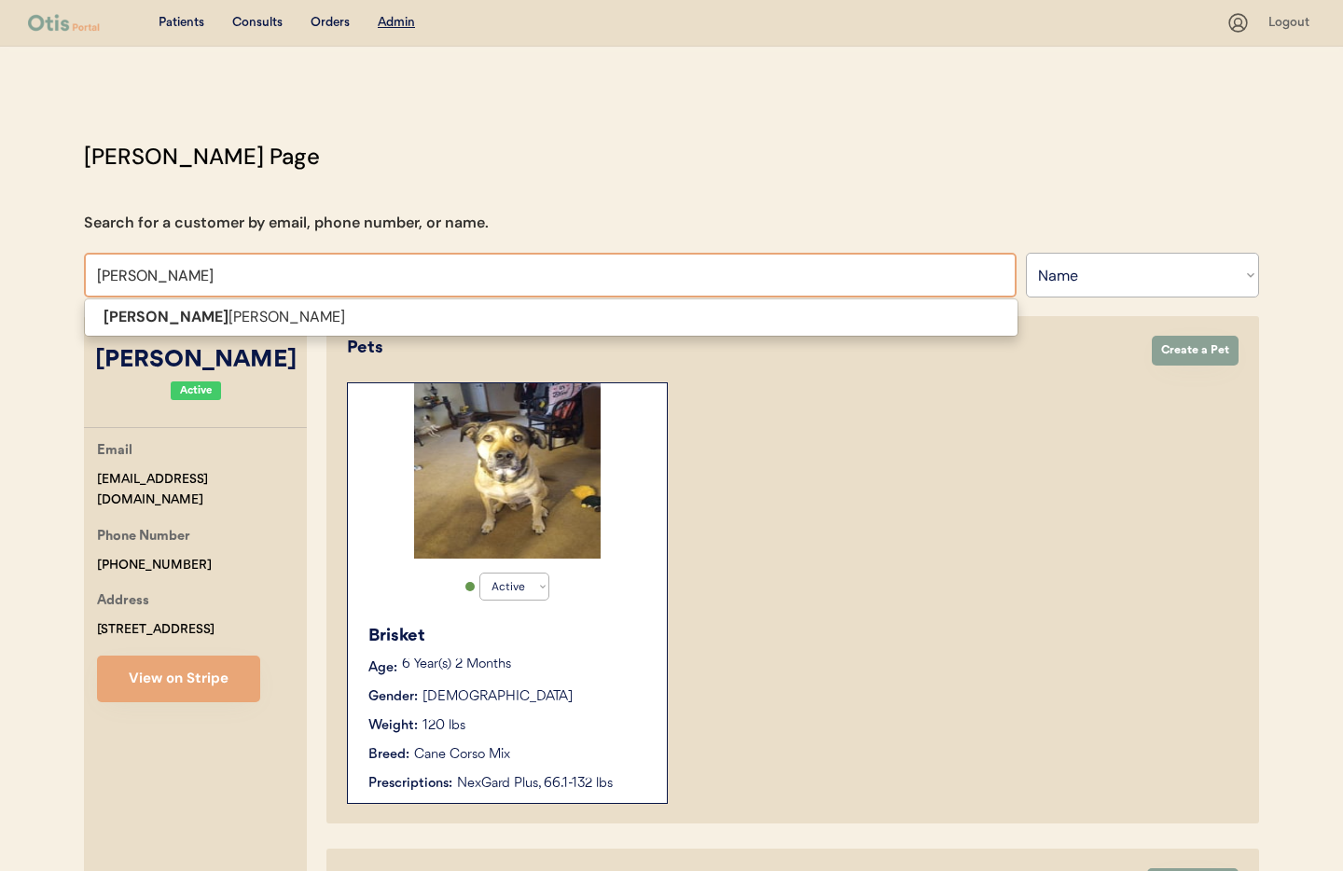
type input "Humberto Ma"
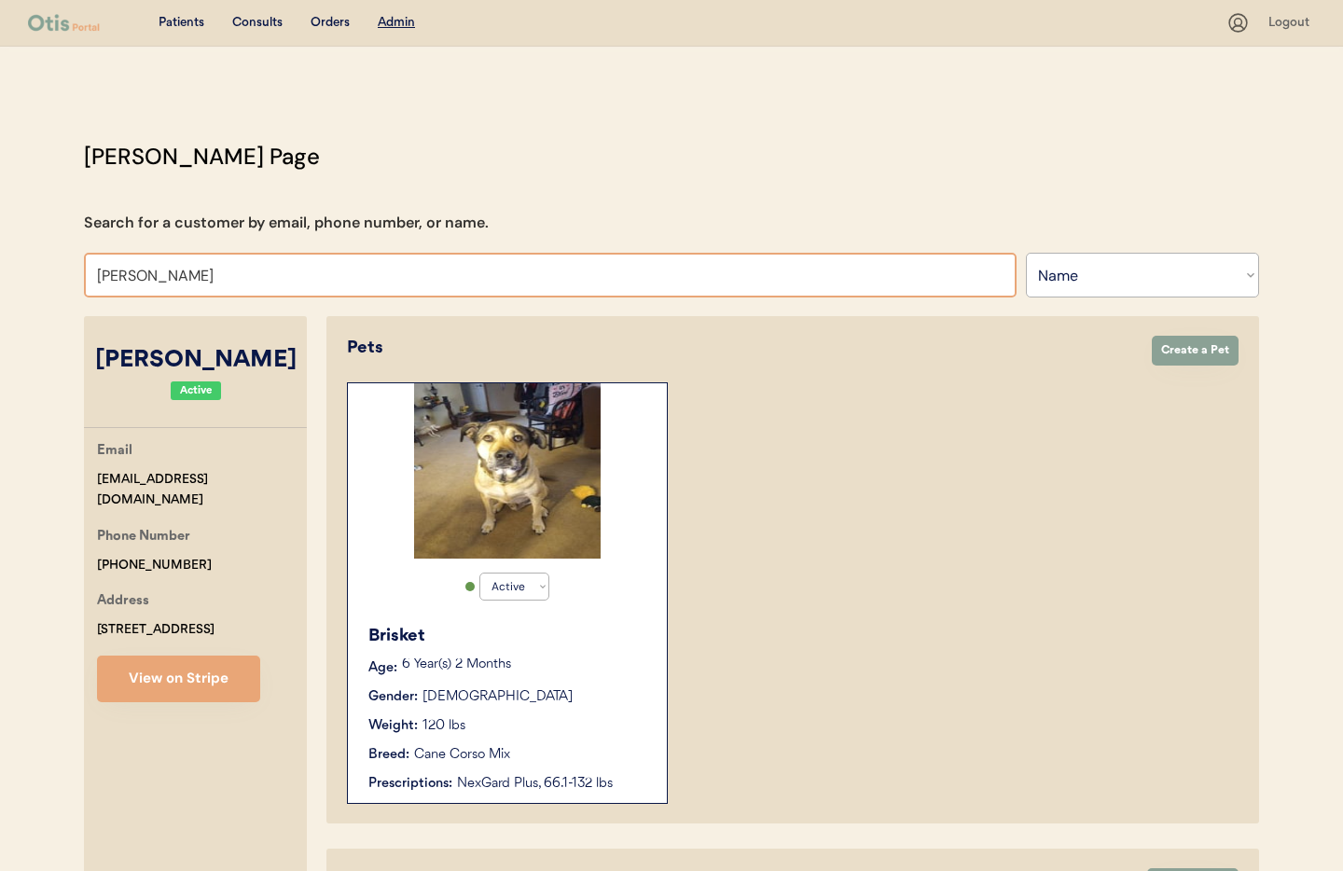
drag, startPoint x: 177, startPoint y: 270, endPoint x: 24, endPoint y: 256, distance: 153.6
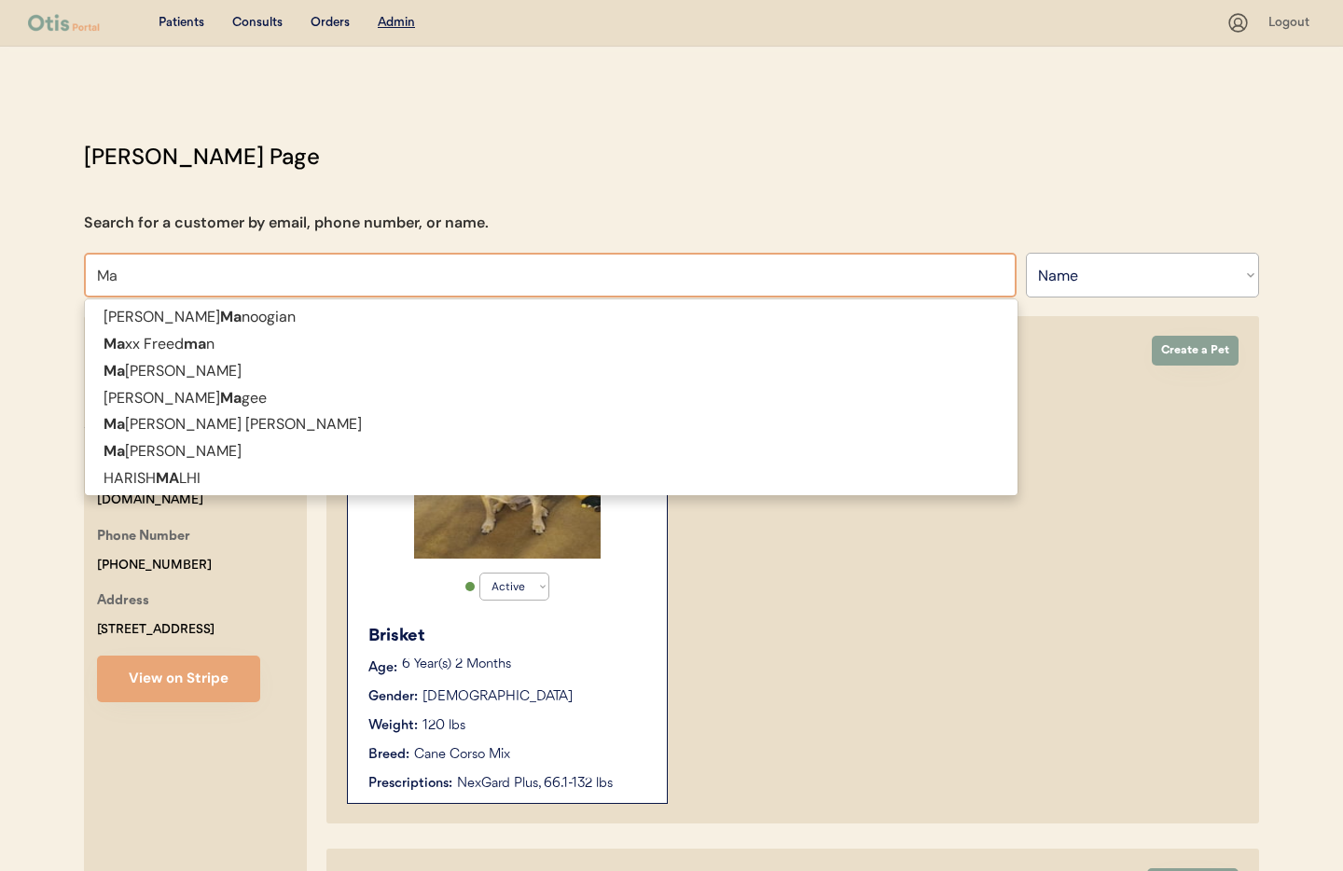
type input "M"
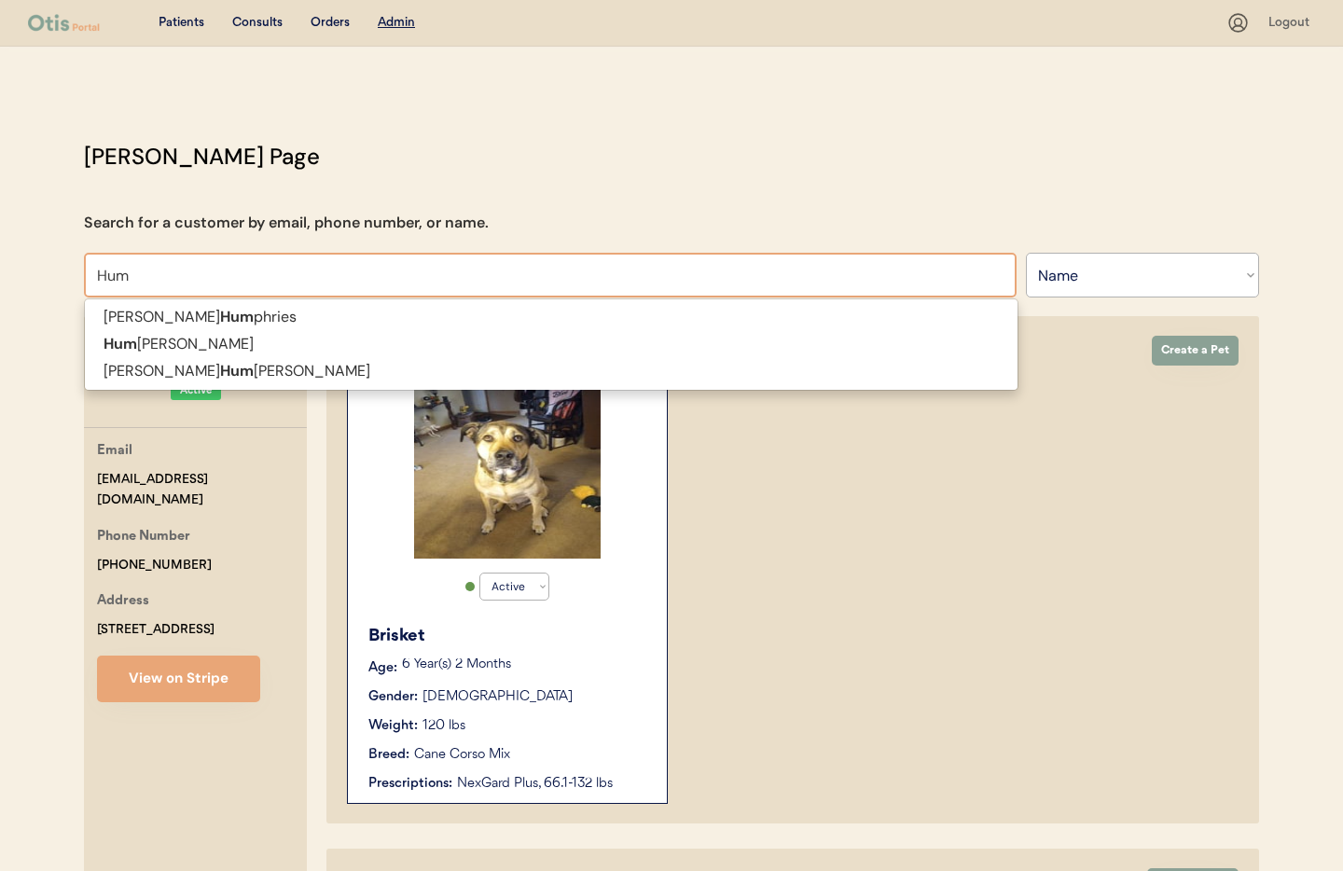
type input "Humb"
type input "Humberto Marcia"
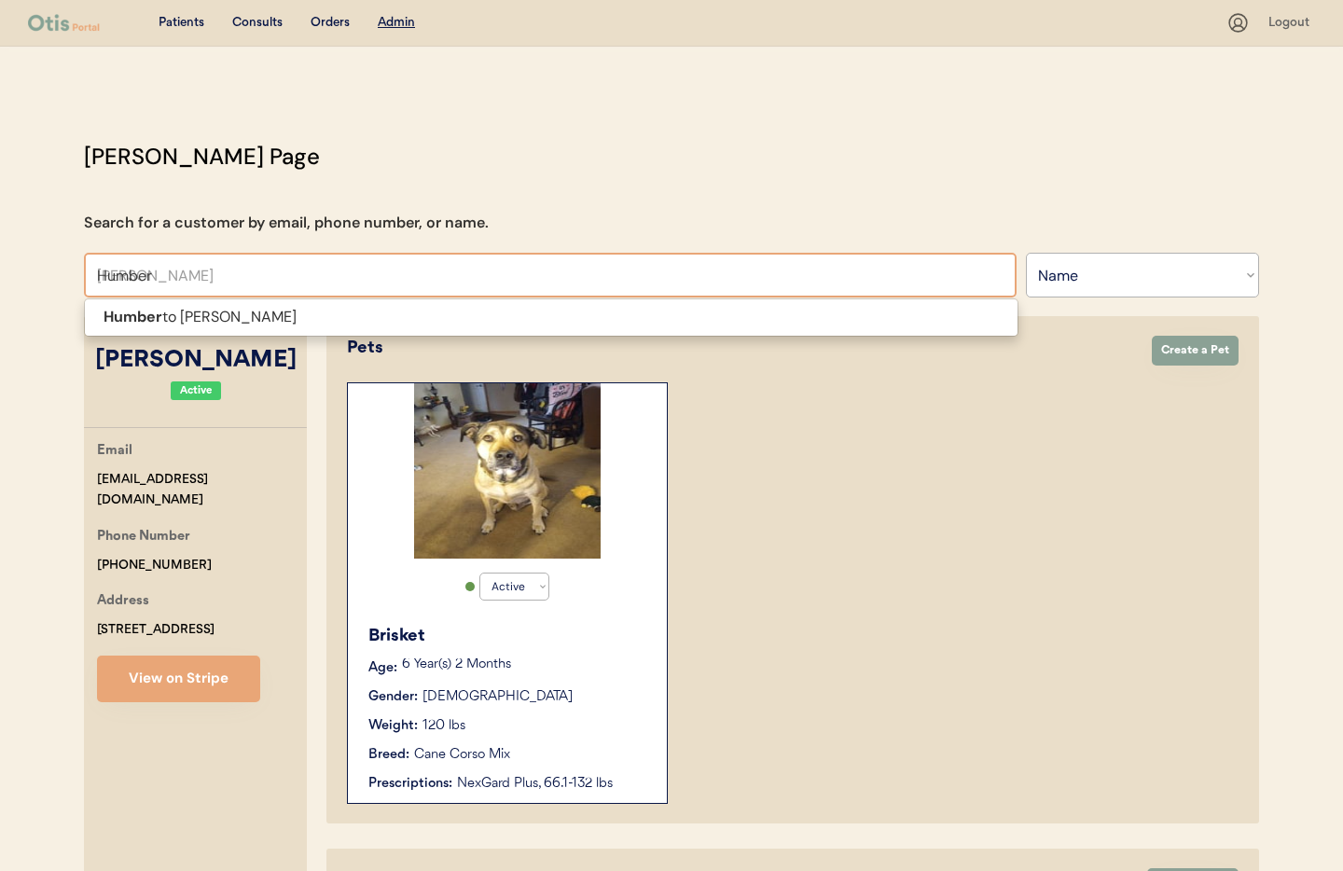
type input "Humbert"
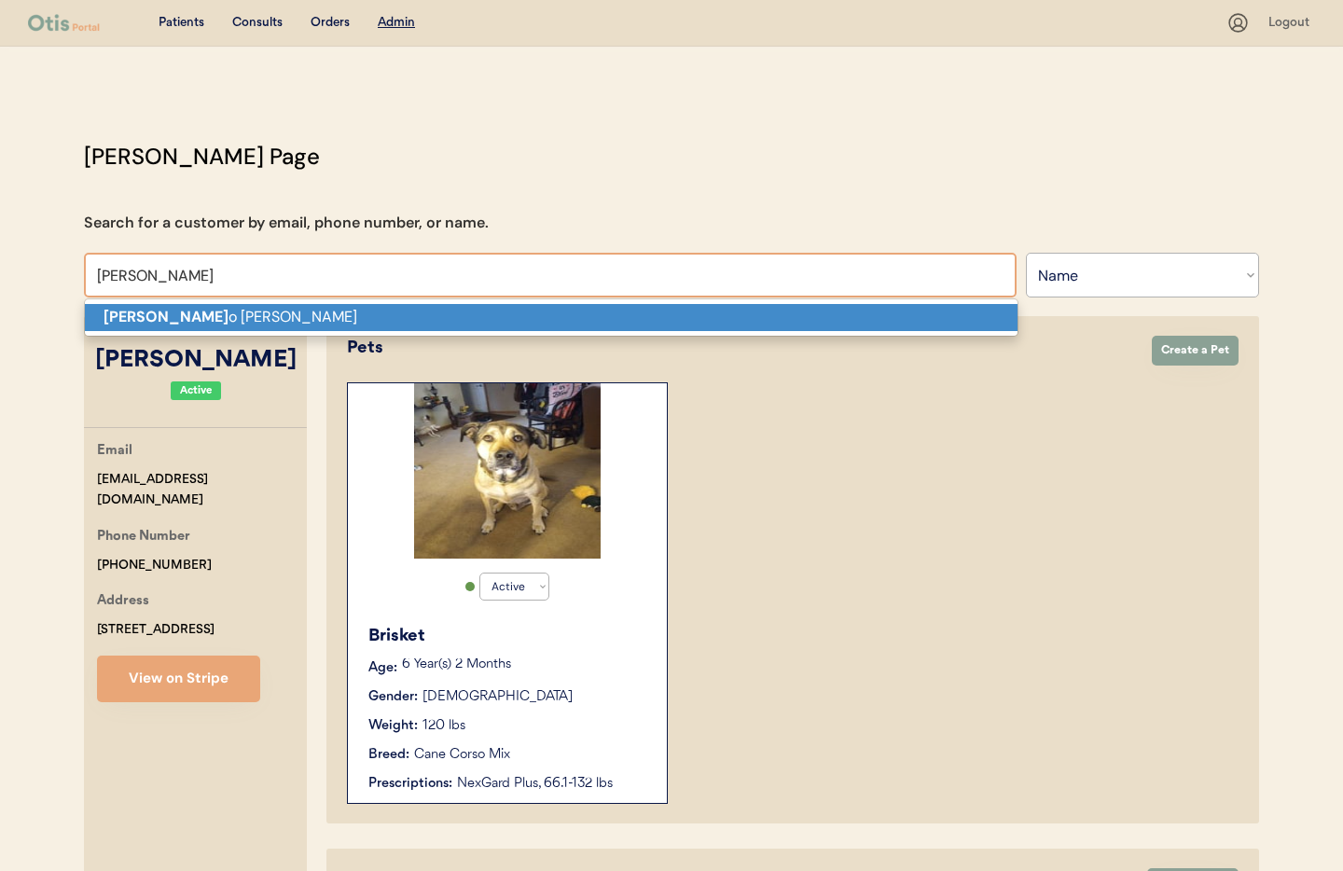
click at [131, 317] on strong "Humbert" at bounding box center [166, 317] width 125 height 20
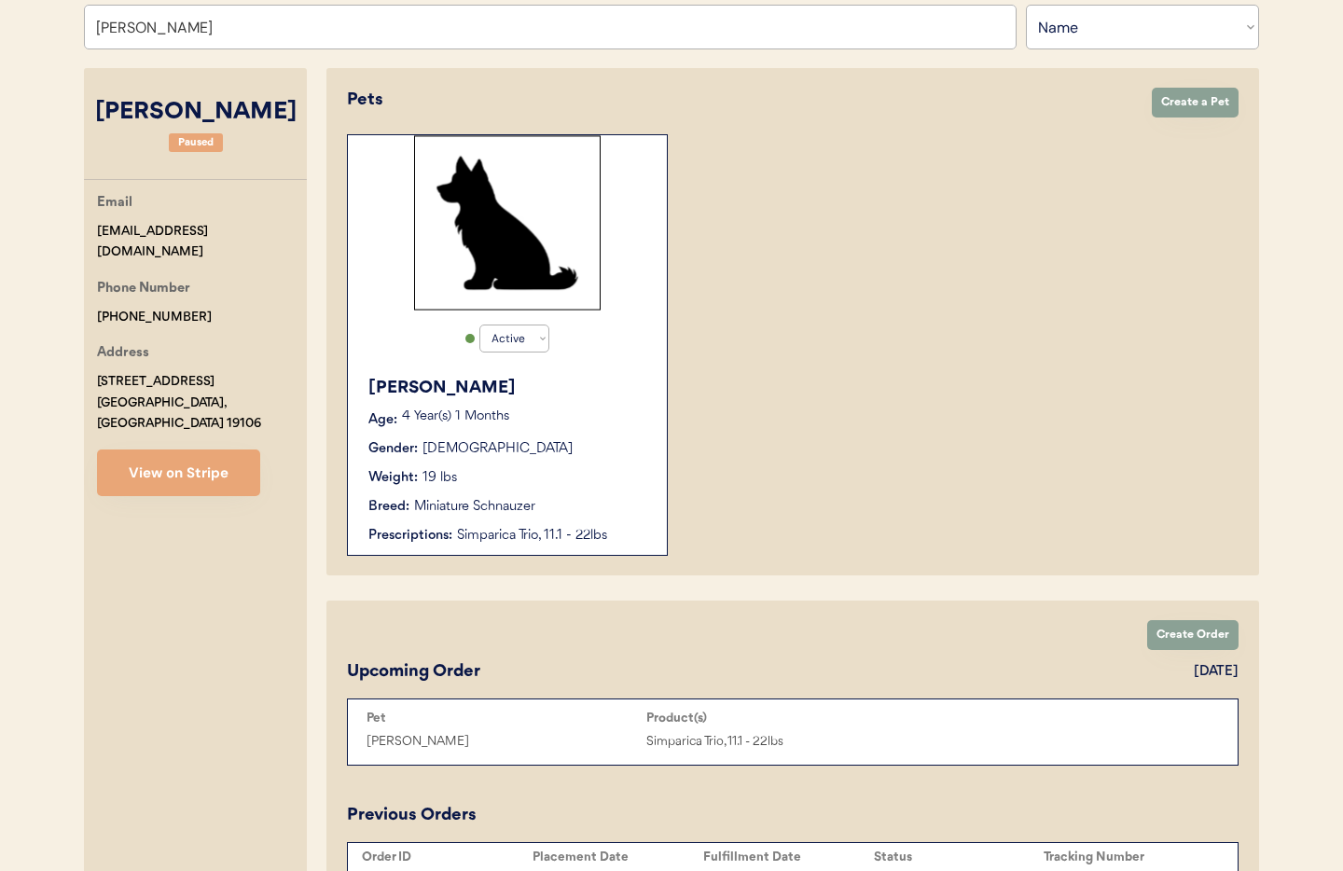
scroll to position [254, 0]
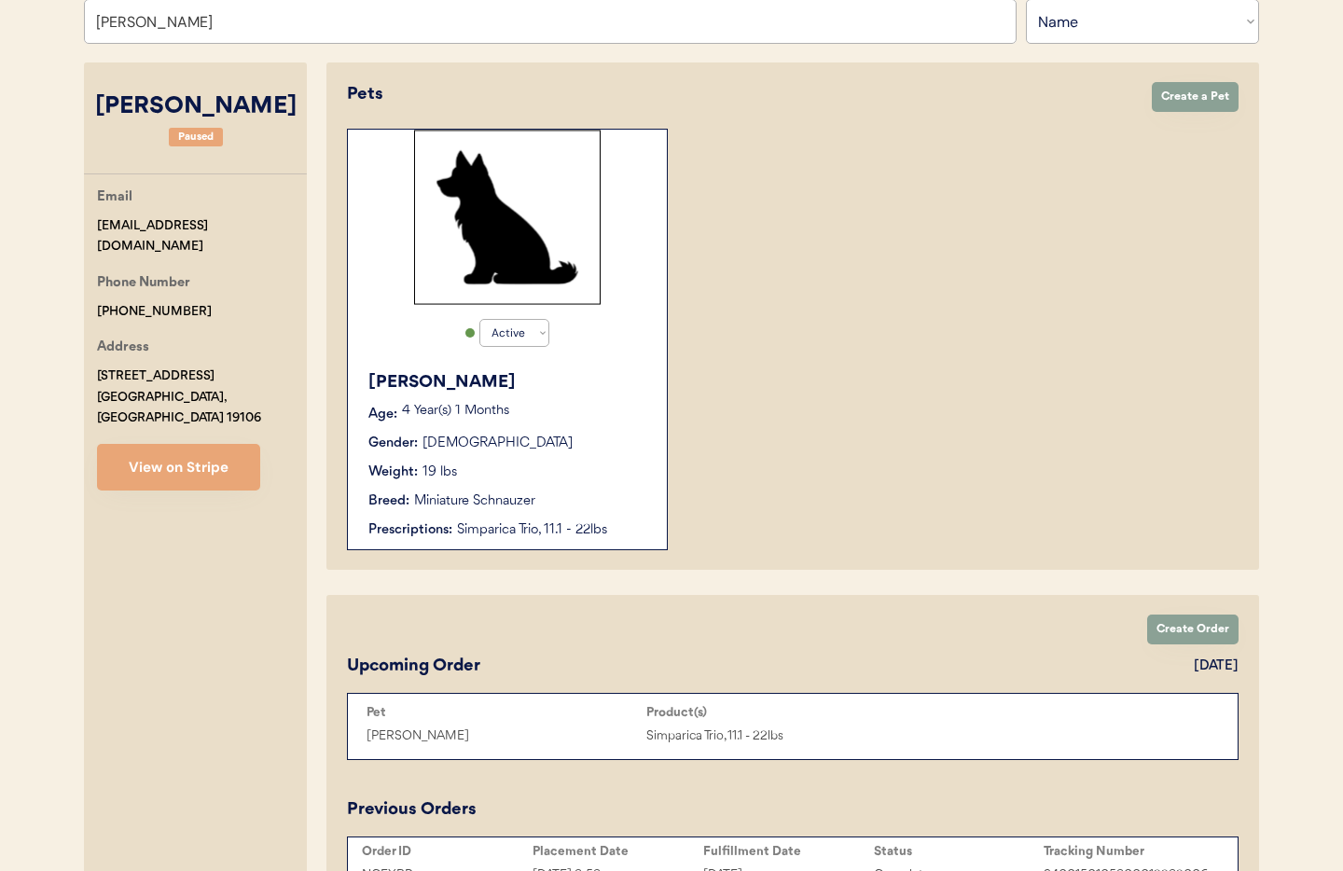
type input "Humberto Marcia"
click at [590, 449] on div "Gender: Male" at bounding box center [508, 444] width 280 height 20
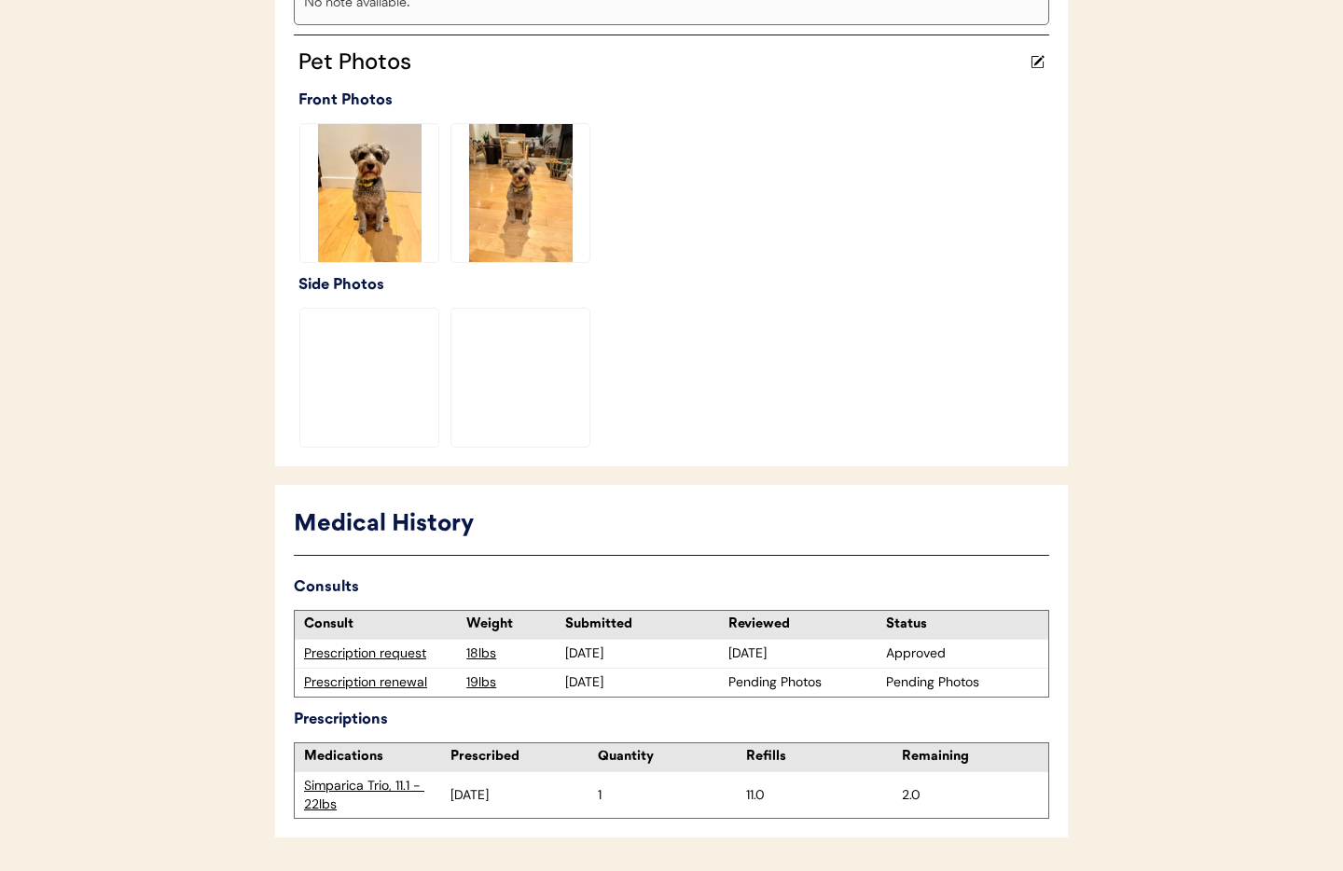
scroll to position [561, 0]
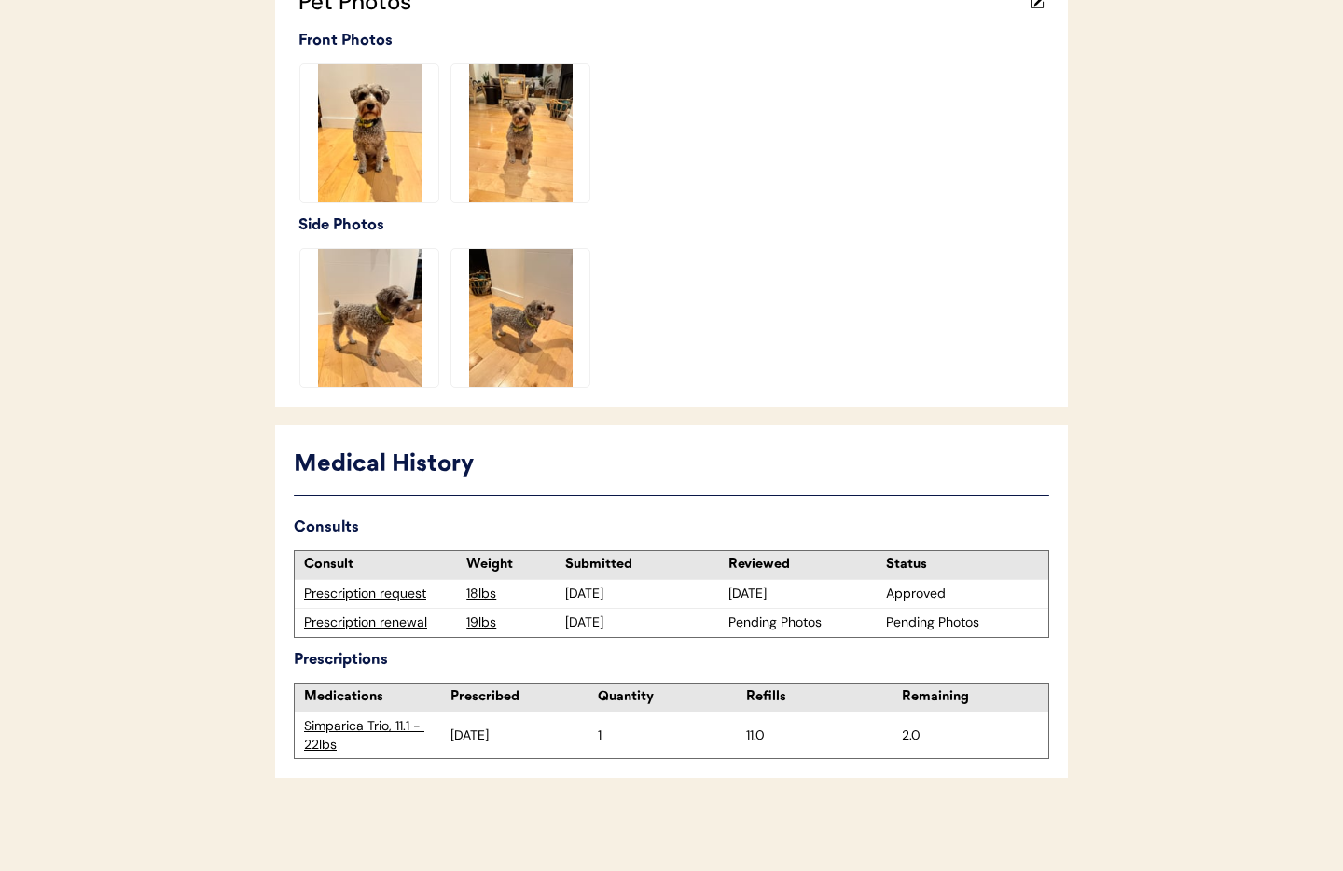
click at [369, 627] on div "Prescription renewal" at bounding box center [380, 623] width 153 height 19
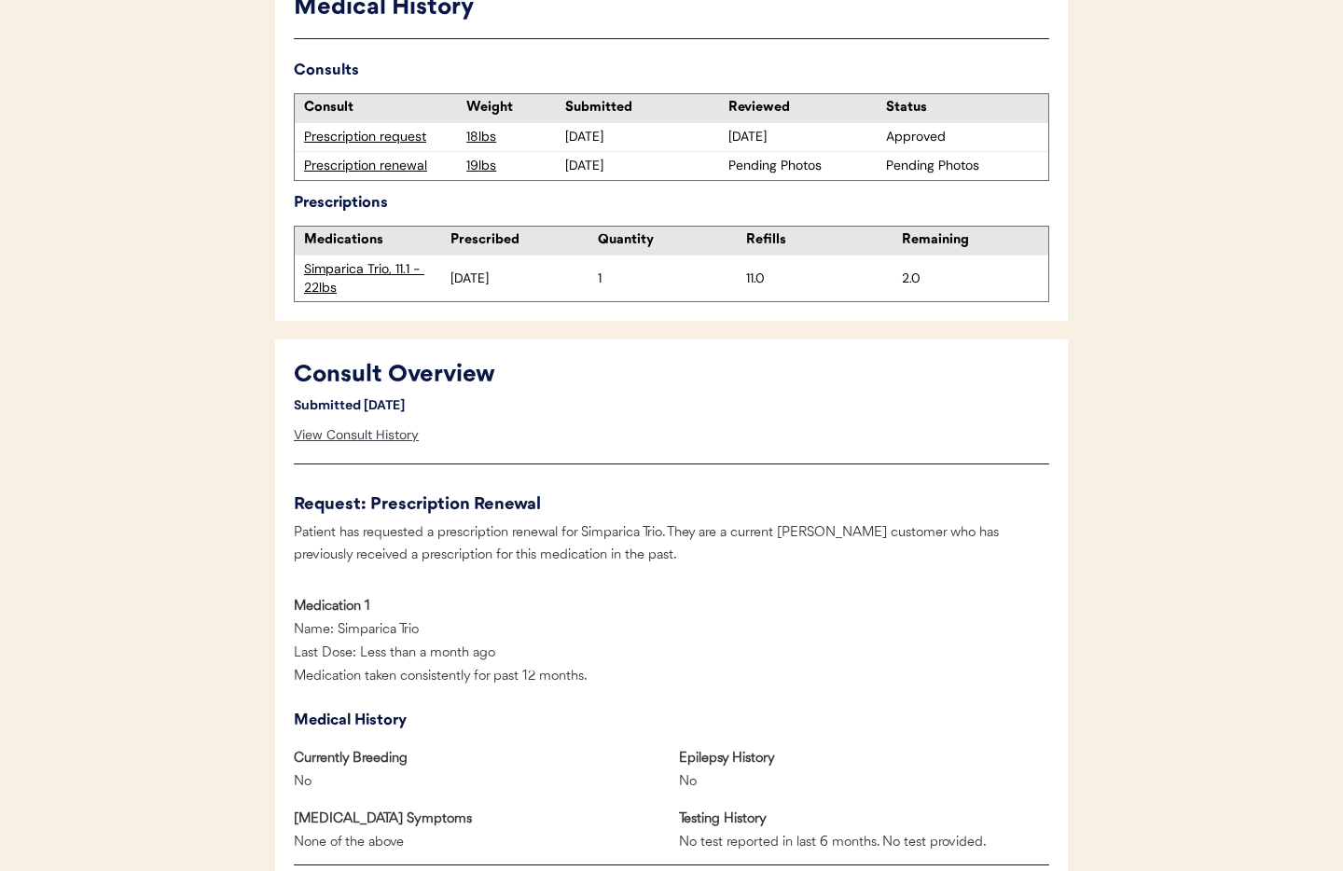
click at [361, 438] on div "View Consult History" at bounding box center [356, 435] width 125 height 37
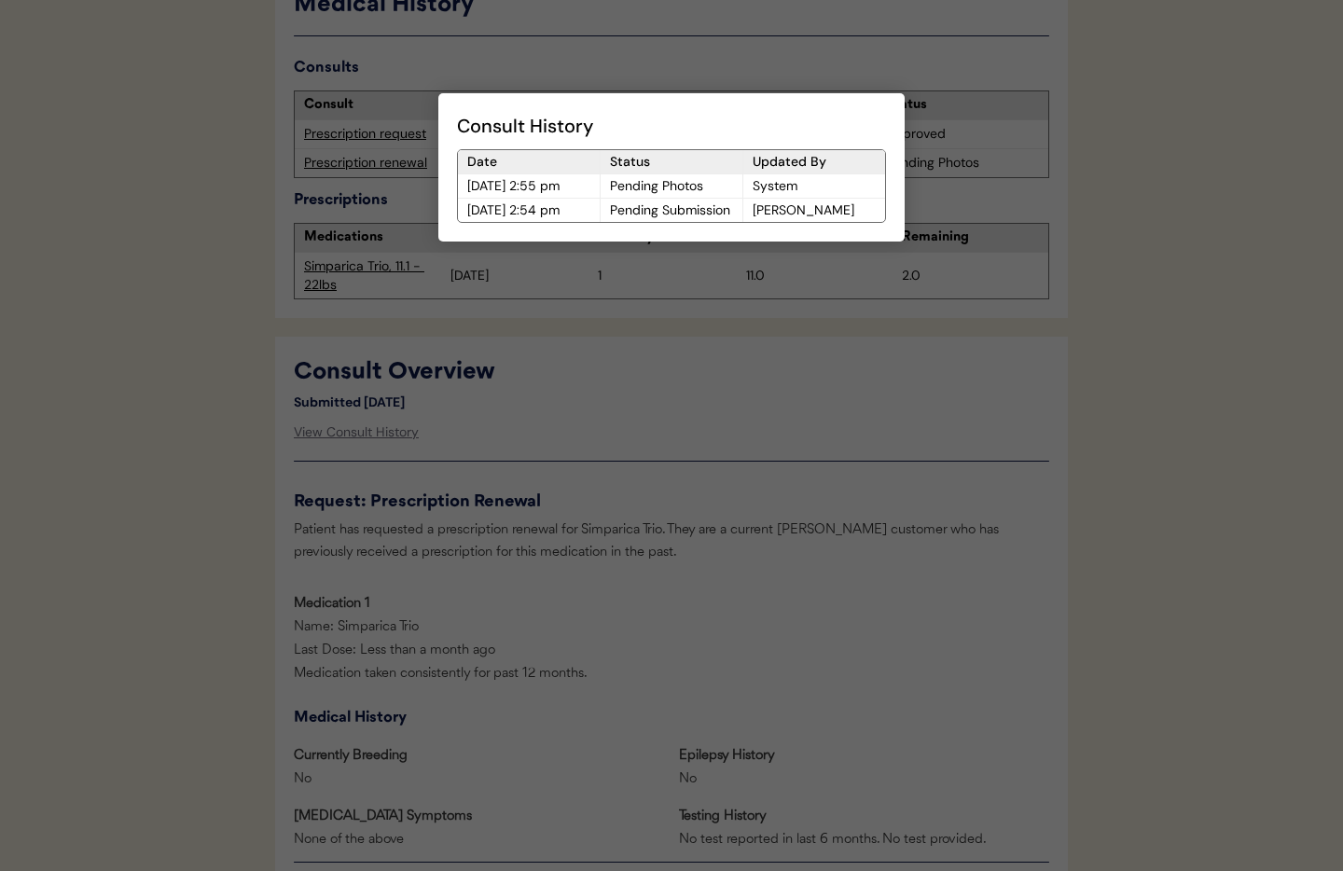
click at [629, 434] on div at bounding box center [671, 435] width 1343 height 871
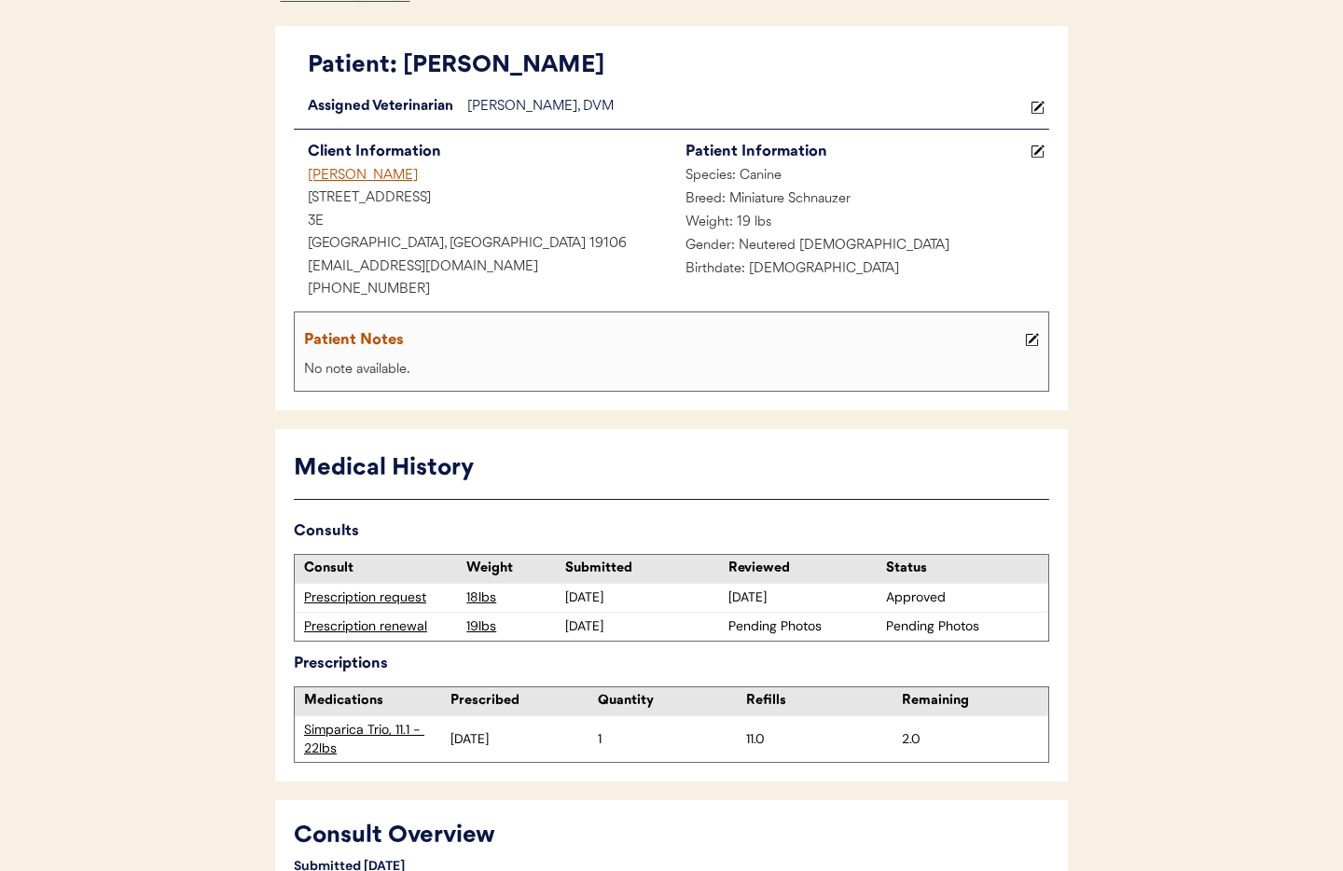
scroll to position [0, 0]
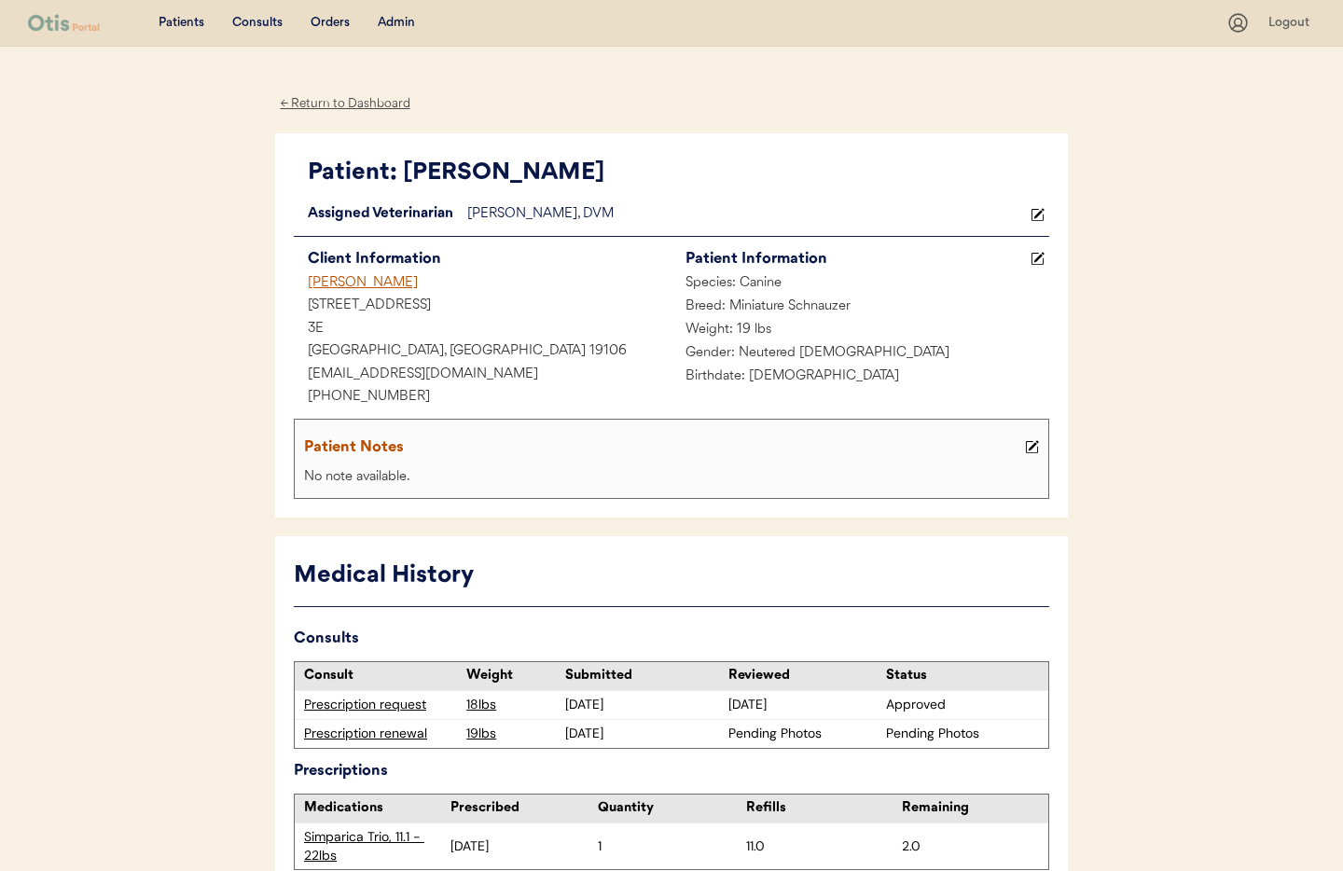
click at [392, 19] on div "Admin" at bounding box center [396, 23] width 37 height 19
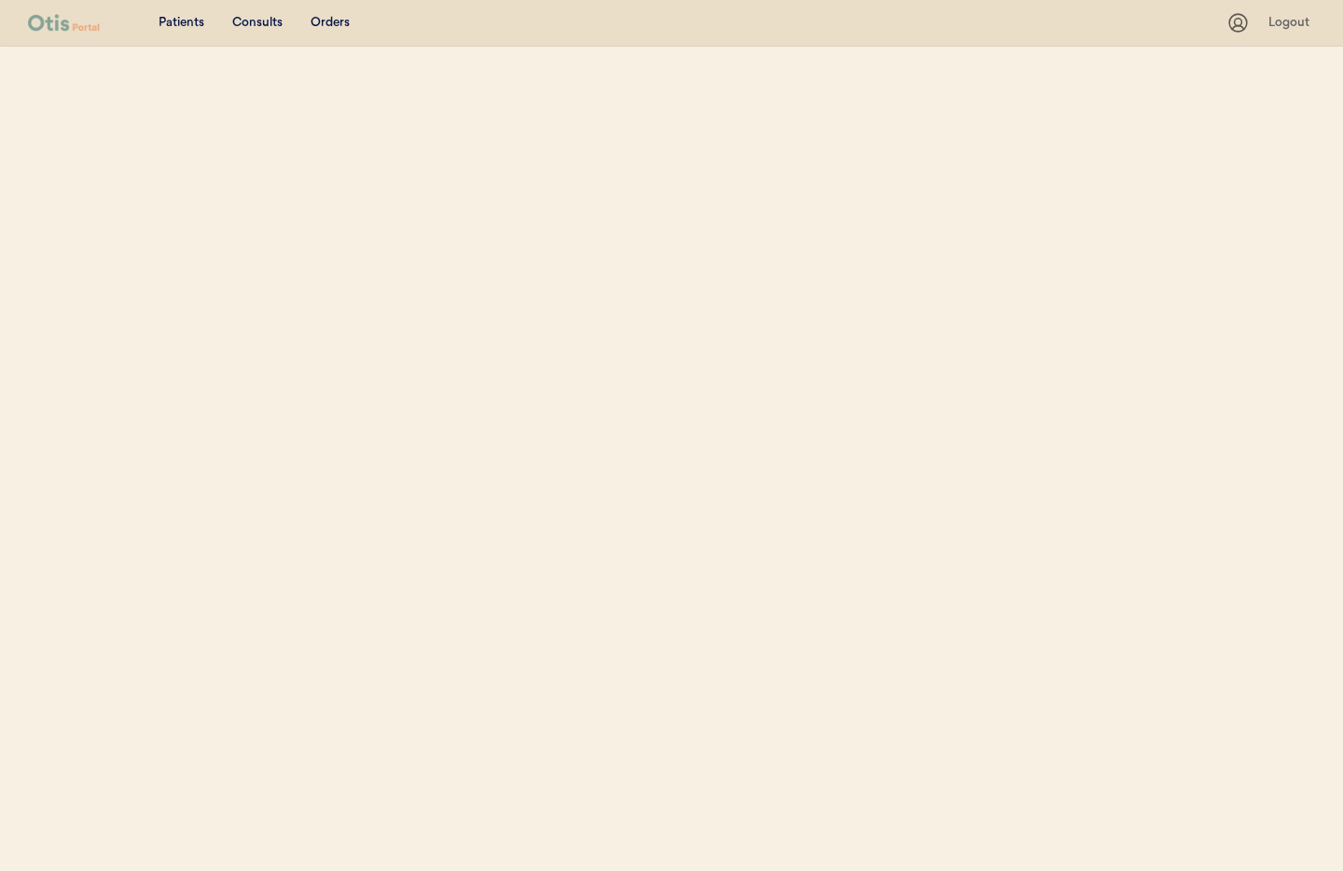
select select ""Name""
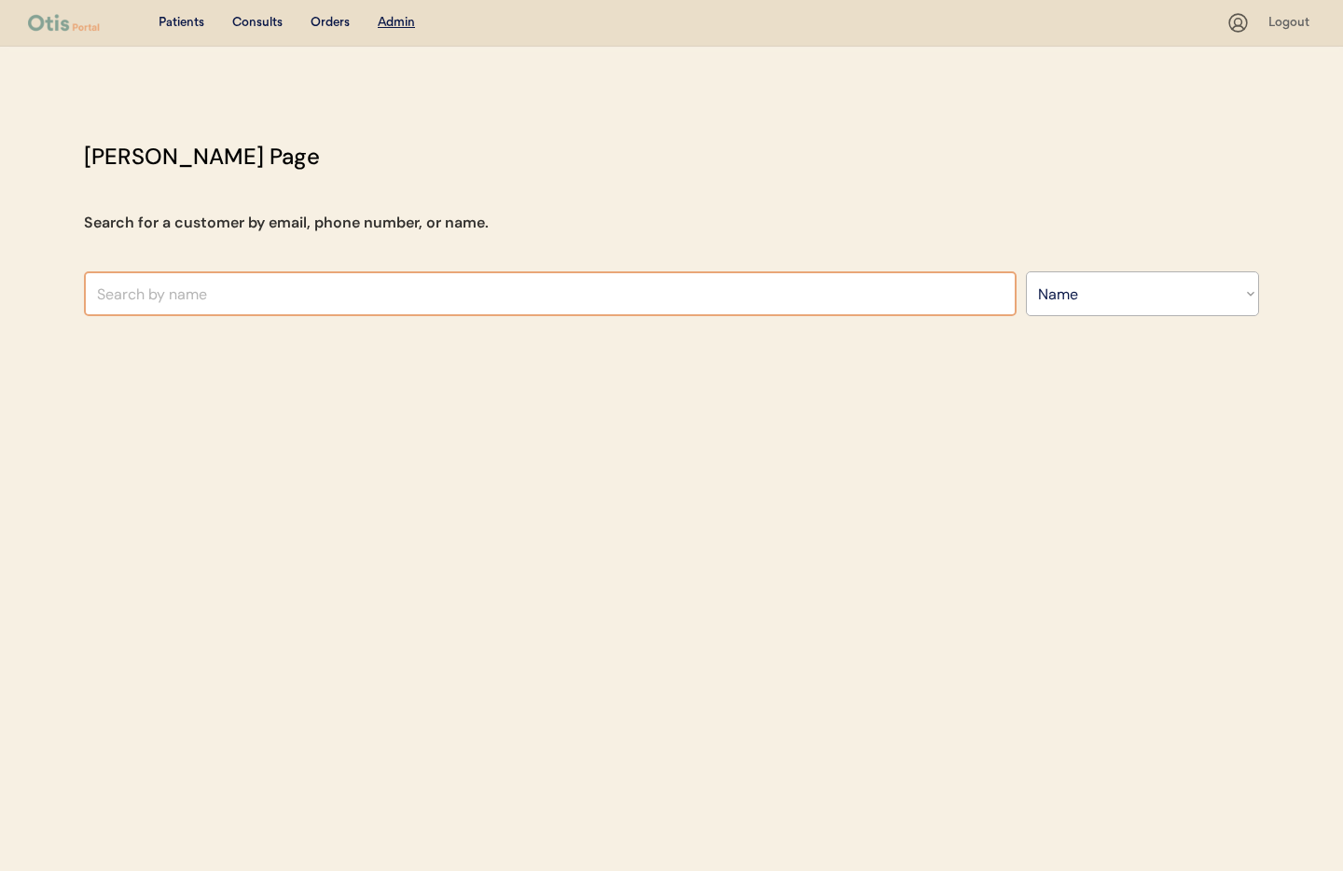
click at [308, 296] on input "text" at bounding box center [550, 293] width 933 height 45
type input "Mar"
type input "[PERSON_NAME]"
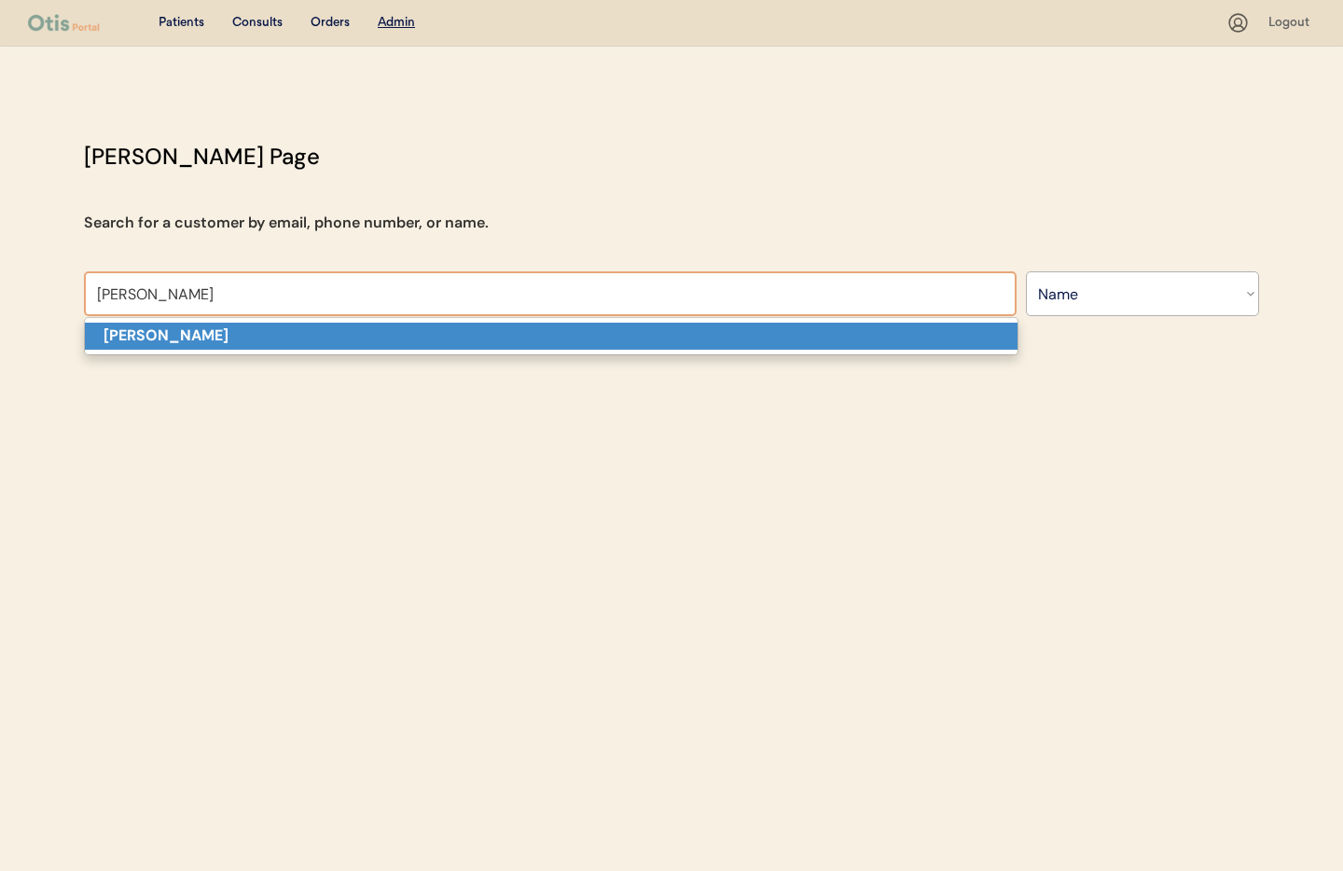
click at [256, 327] on p "[PERSON_NAME]" at bounding box center [551, 336] width 933 height 27
type input "[PERSON_NAME]"
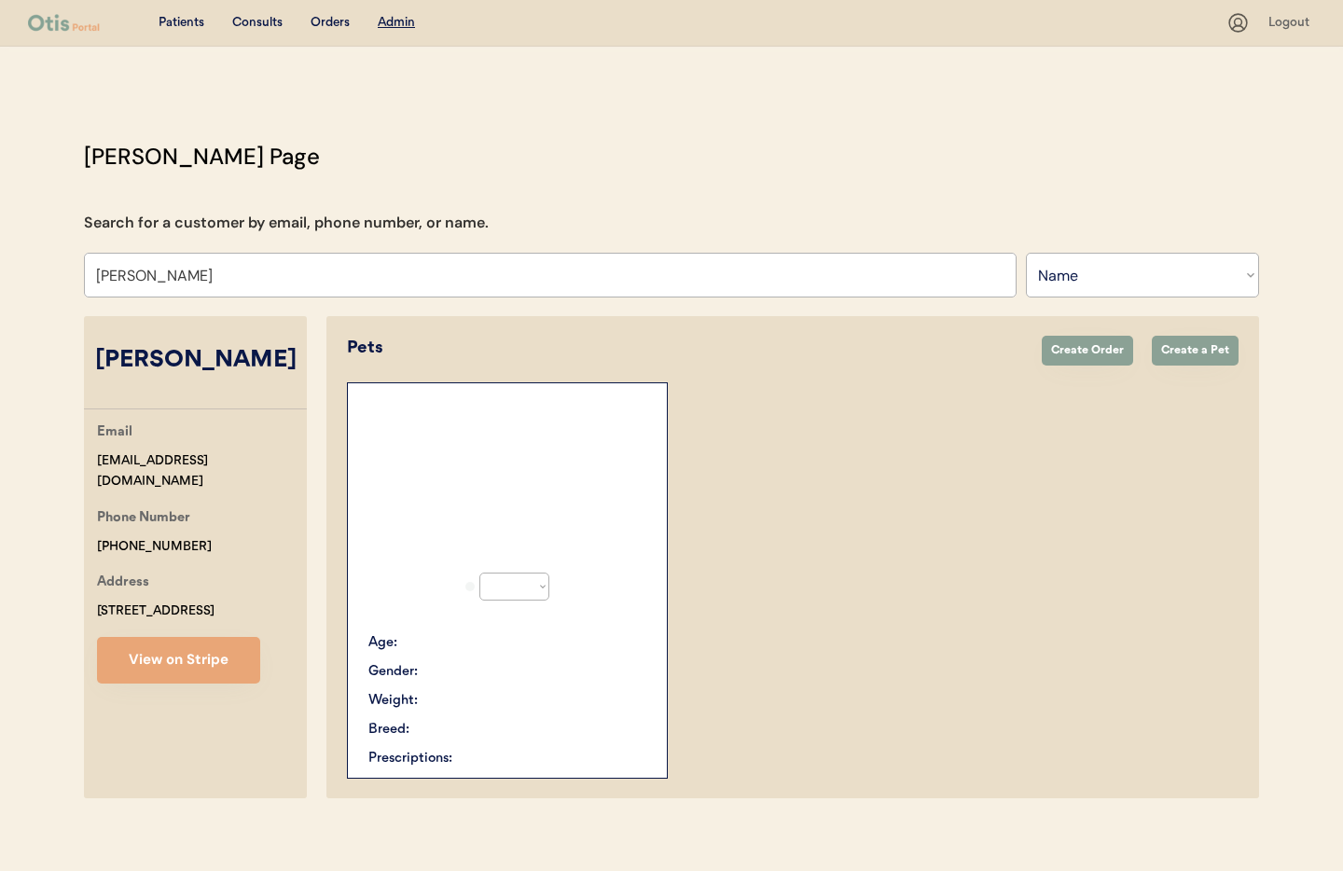
select select "true"
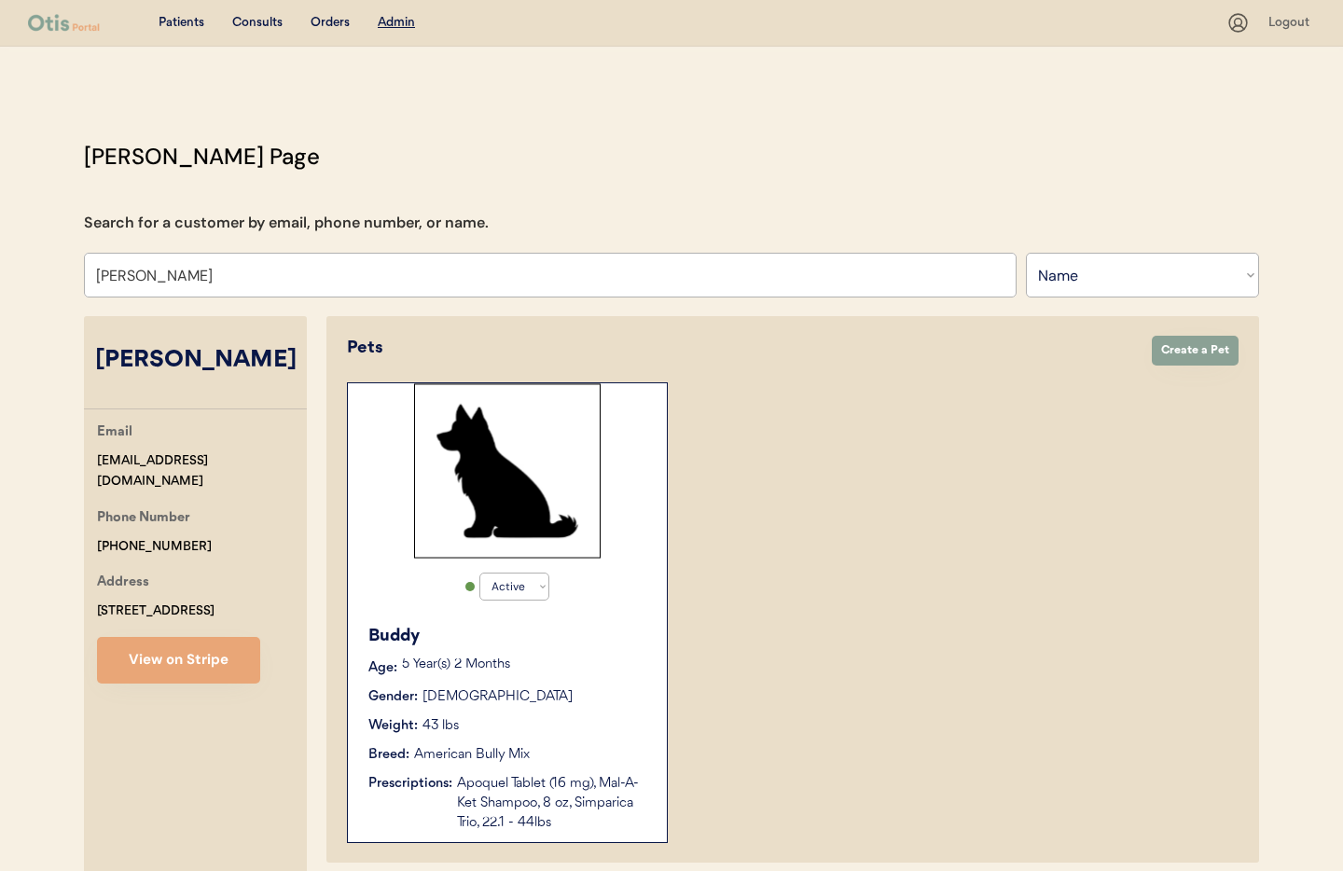
type input "[PERSON_NAME]"
click at [616, 610] on div "Active Active Inactive [PERSON_NAME] Age: [DEMOGRAPHIC_DATA] Year(s) 2 Months G…" at bounding box center [507, 612] width 321 height 461
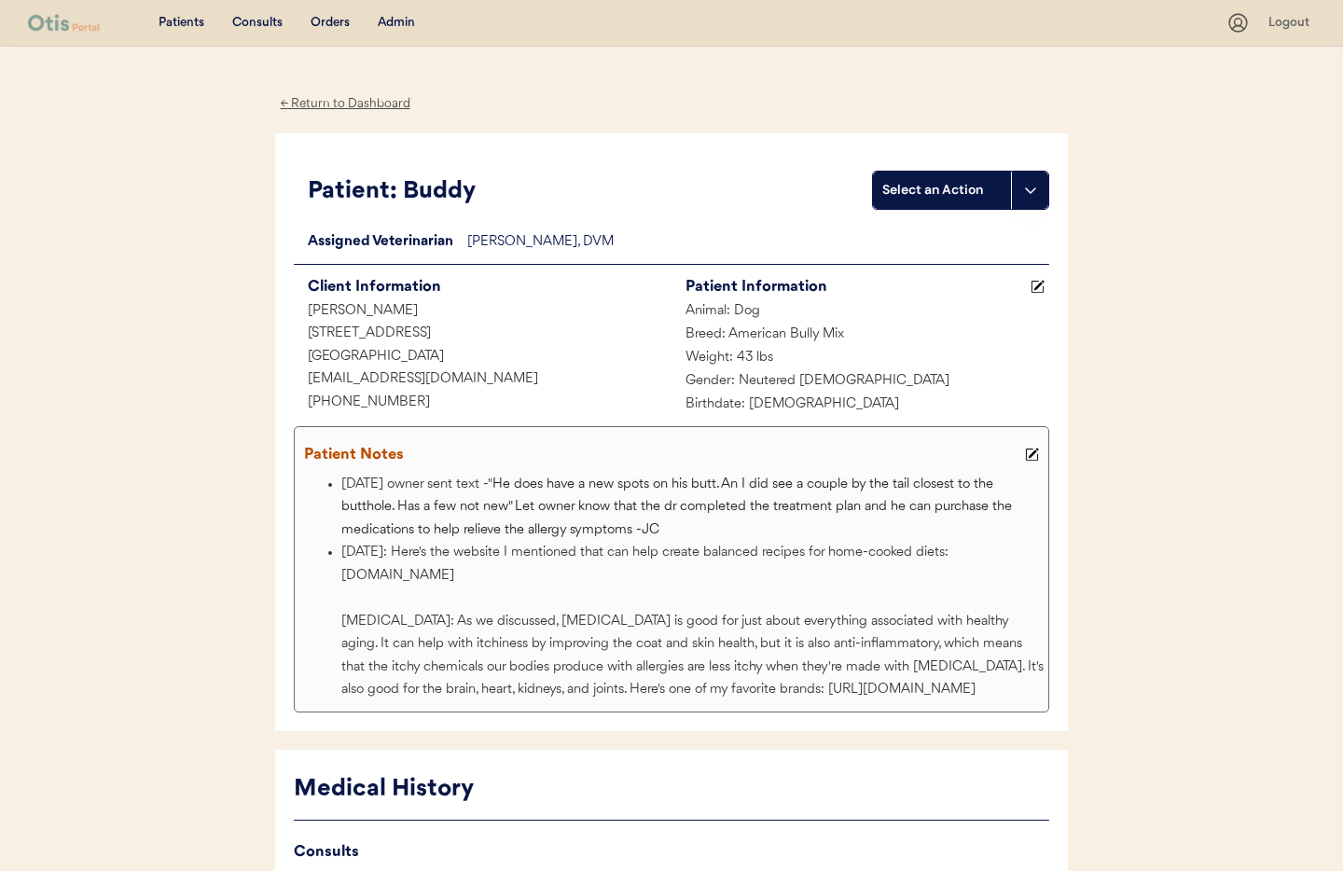
click at [352, 101] on div "← Return to Dashboard" at bounding box center [345, 103] width 140 height 21
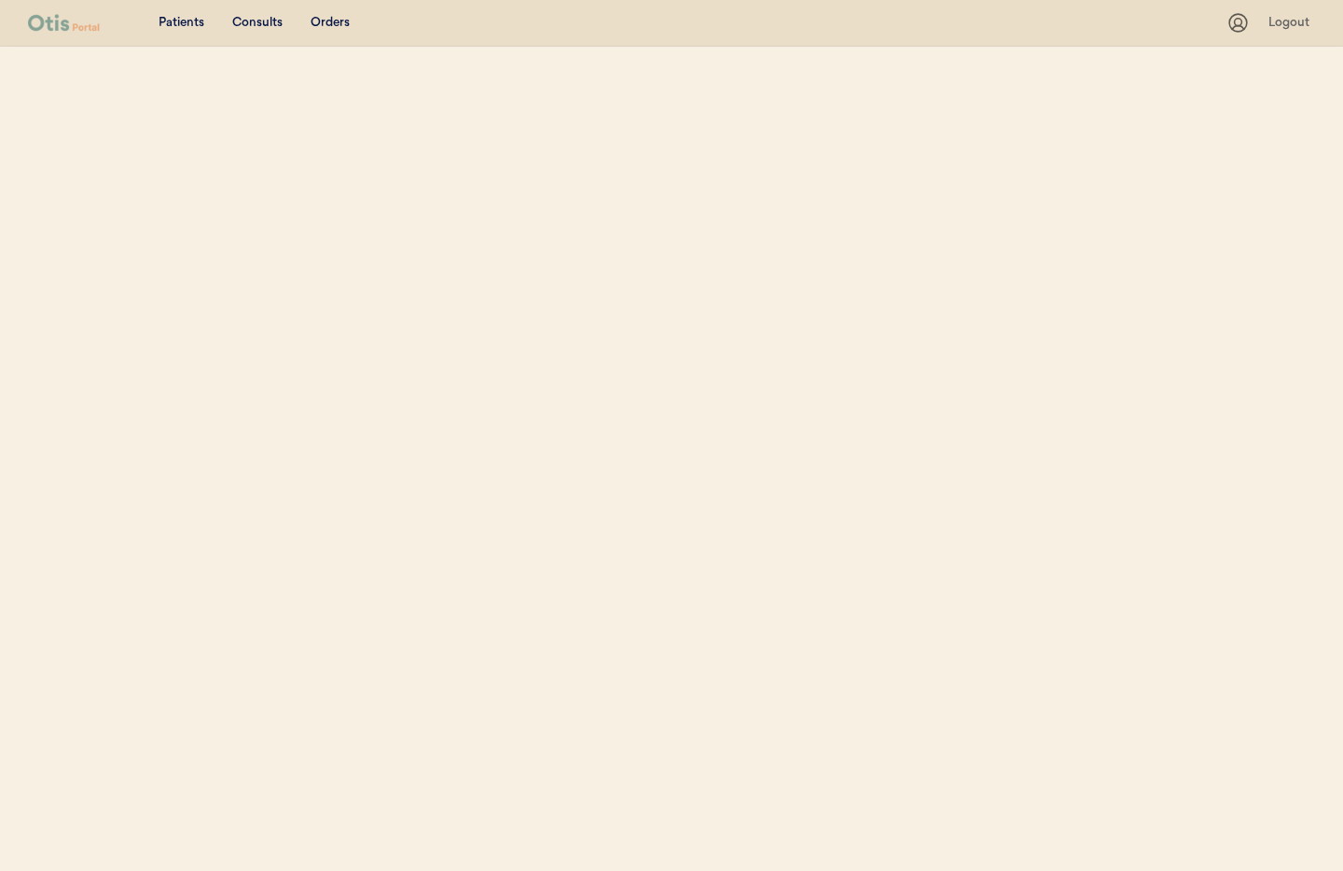
select select ""Name""
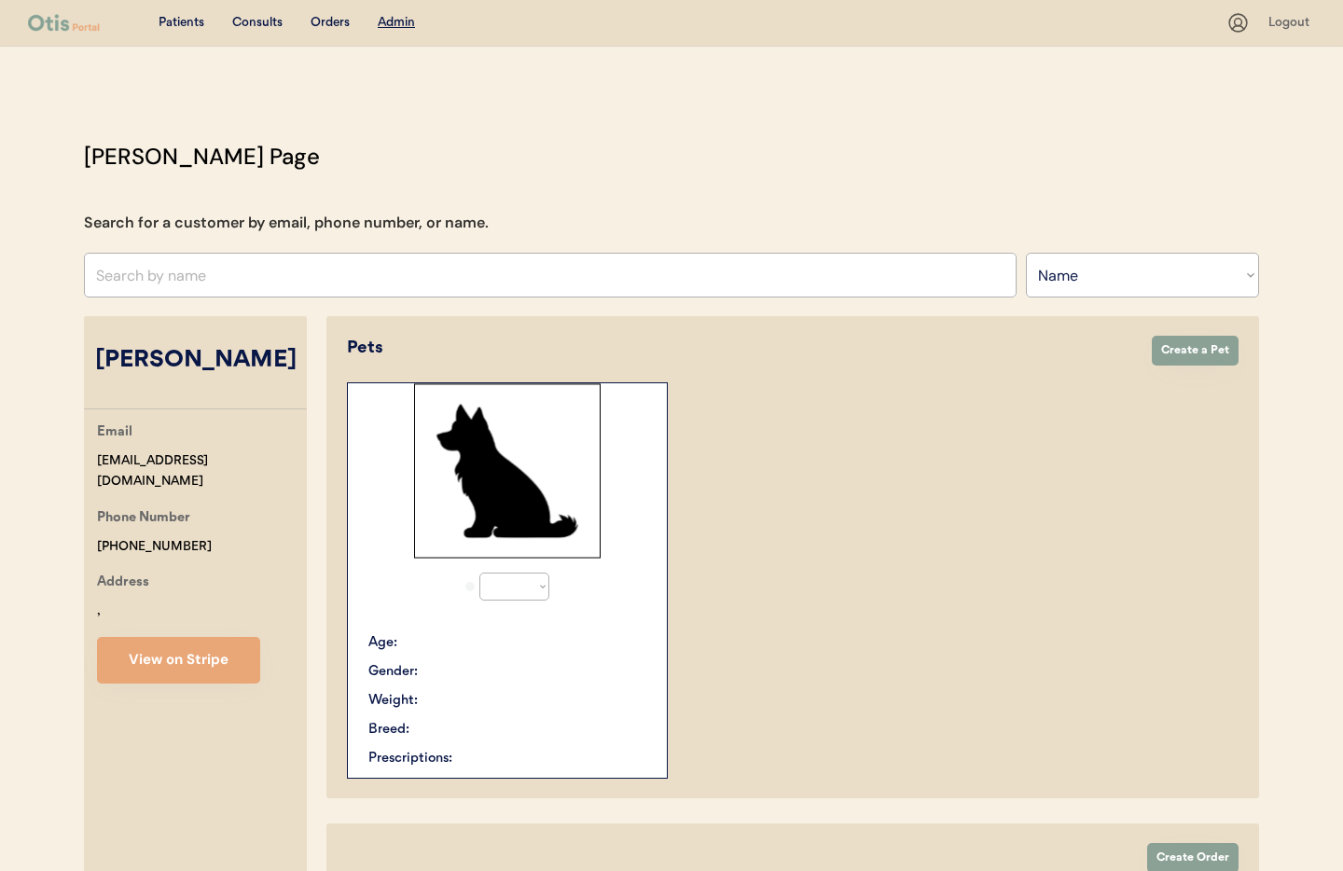
select select "true"
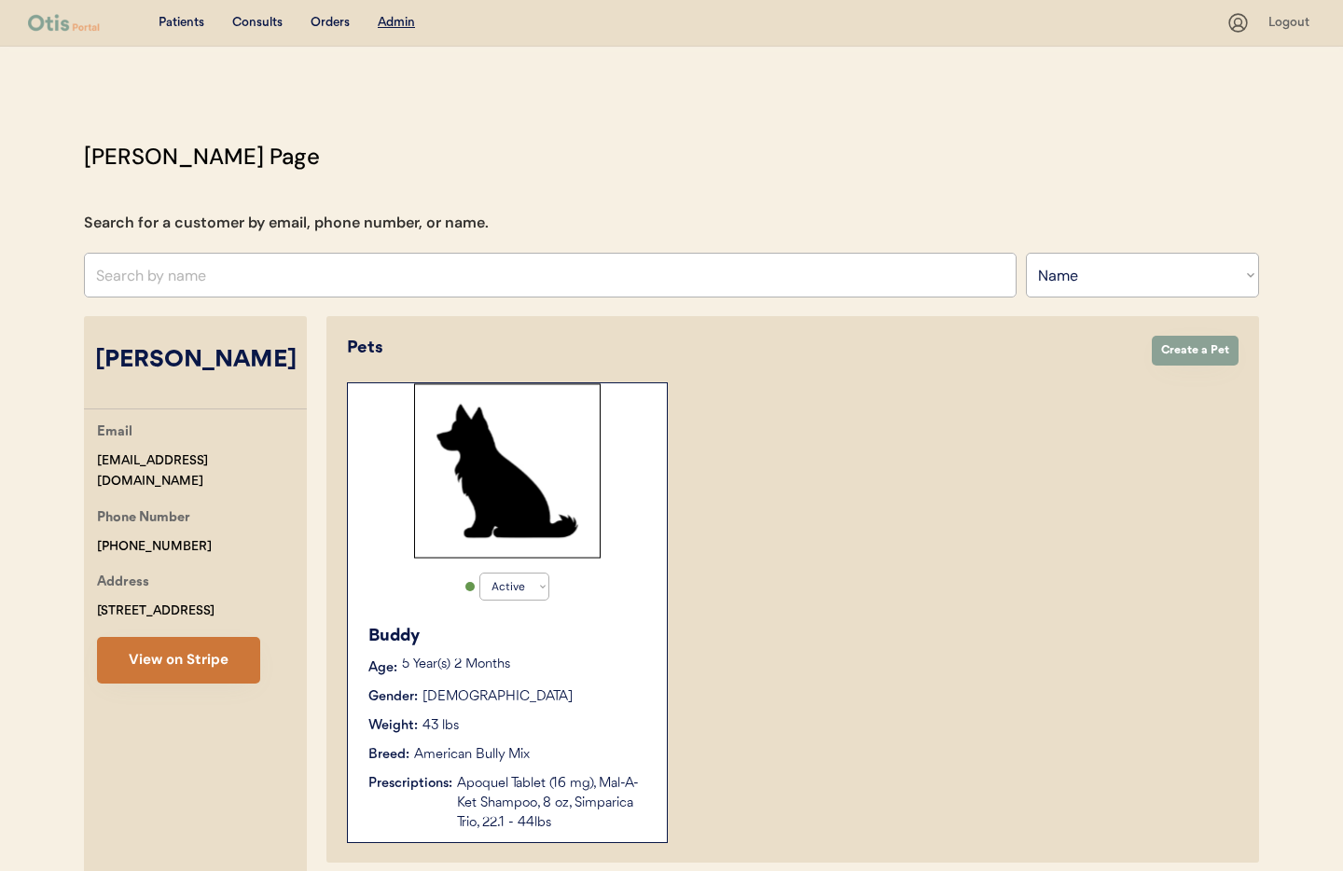
click at [204, 660] on button "View on Stripe" at bounding box center [178, 660] width 163 height 47
click at [546, 786] on div "Apoquel Tablet (16 mg), Mal-A-Ket Shampoo, 8 oz, Simparica Trio, 22.1 - 44lbs" at bounding box center [552, 803] width 191 height 59
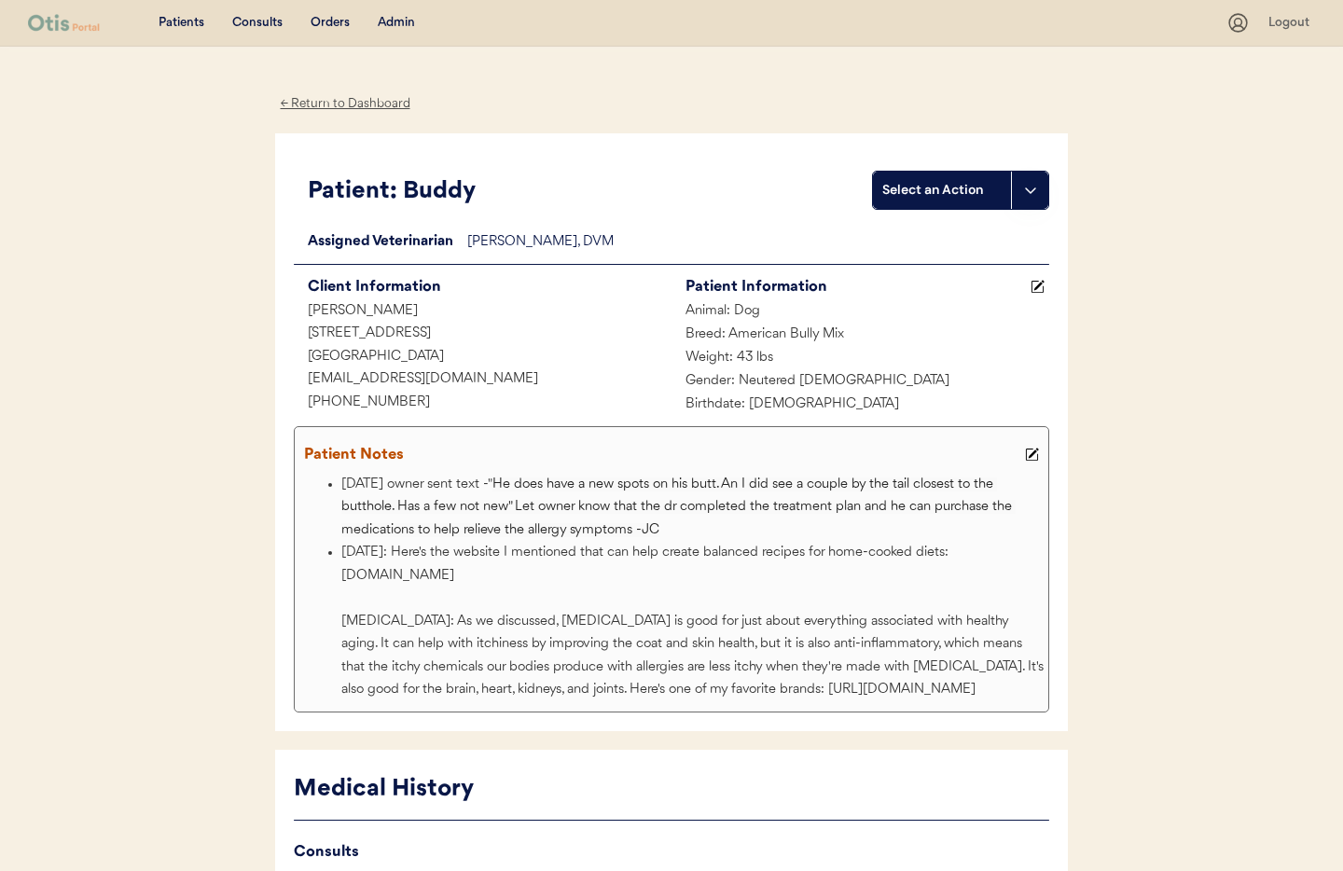
click at [359, 100] on div "← Return to Dashboard" at bounding box center [345, 103] width 140 height 21
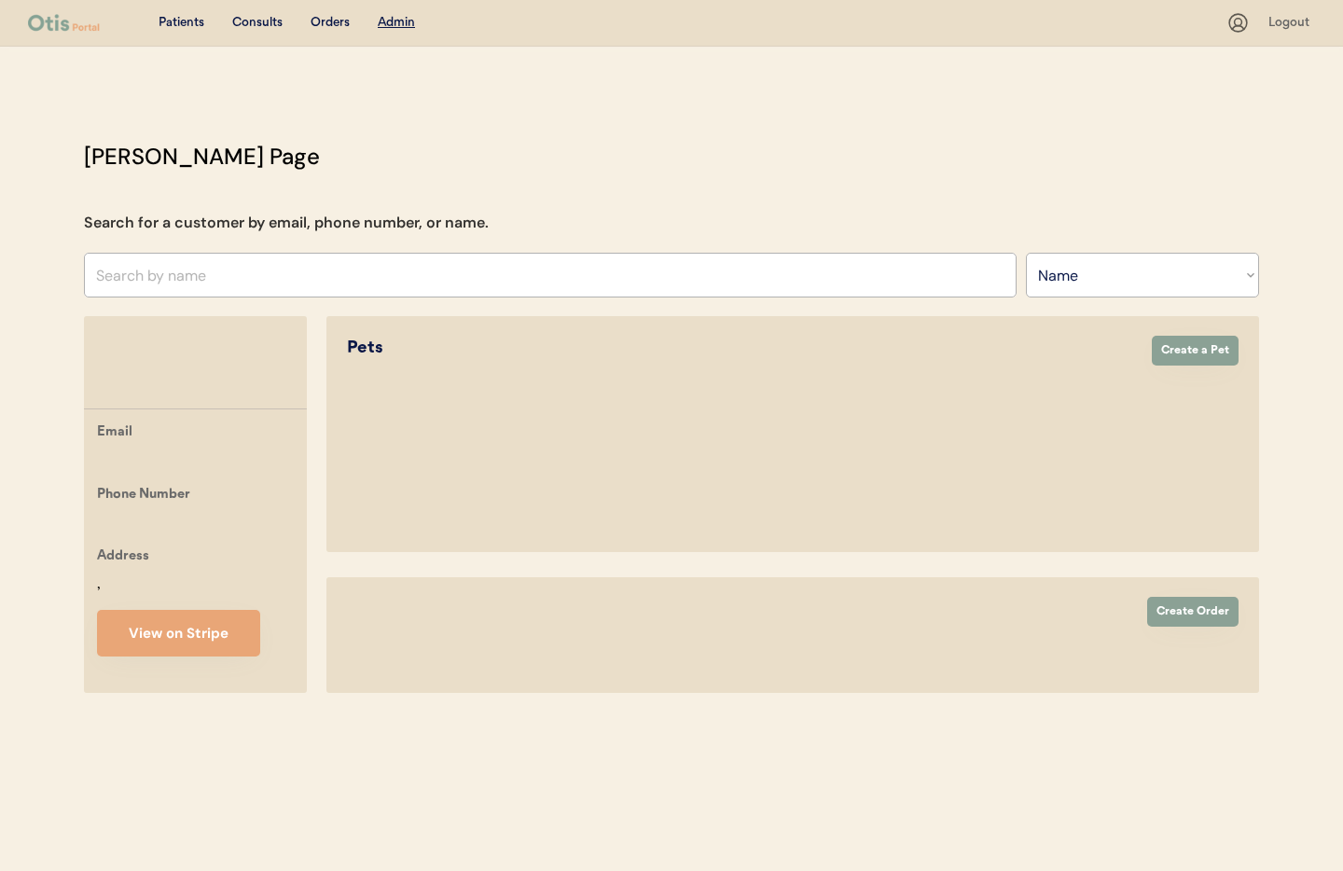
select select ""Name""
select select "true"
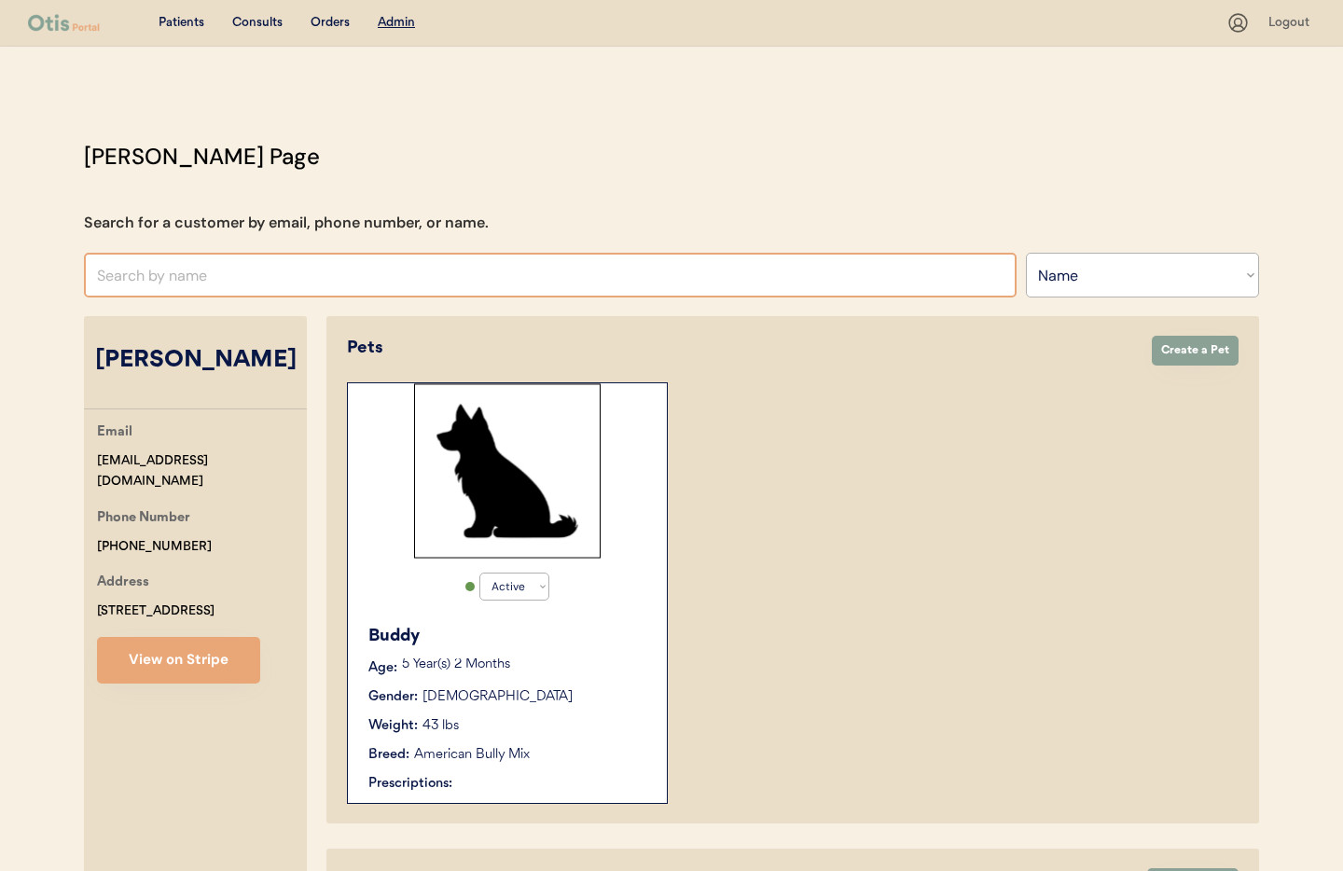
click at [218, 272] on input "text" at bounding box center [550, 275] width 933 height 45
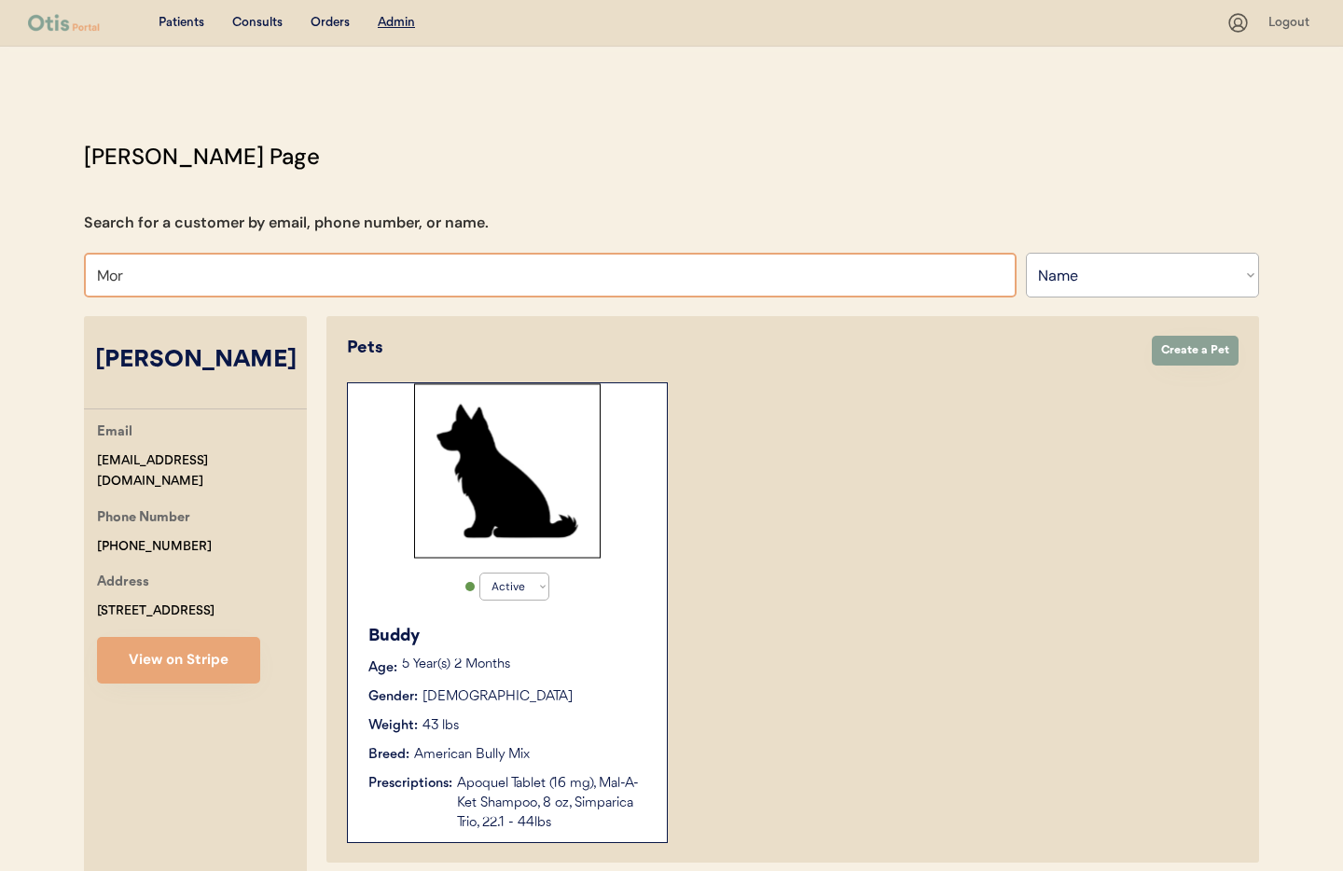
type input "Mori"
type input "Moriah DeSantis"
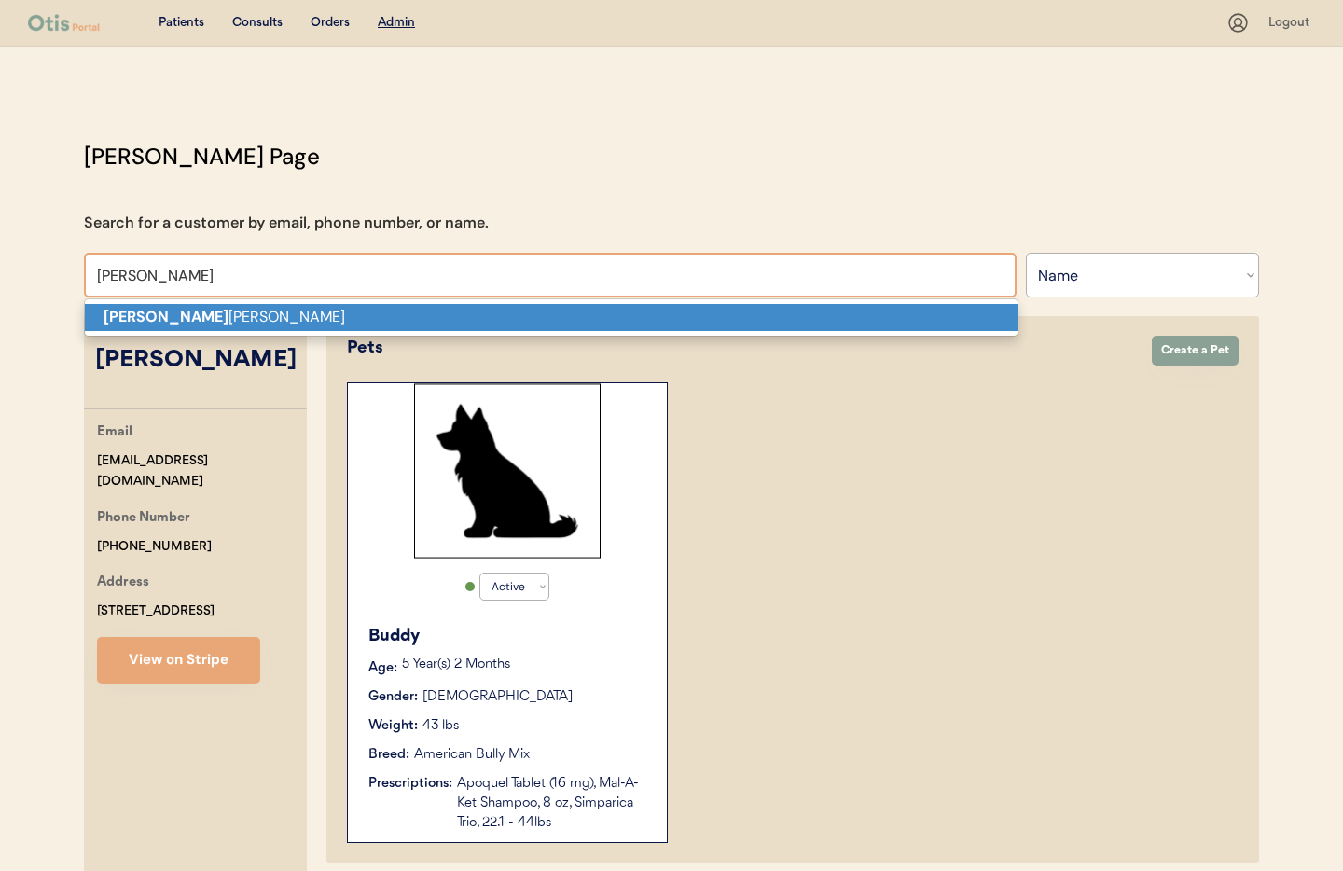
click at [201, 317] on p "Mori ah DeSantis" at bounding box center [551, 317] width 933 height 27
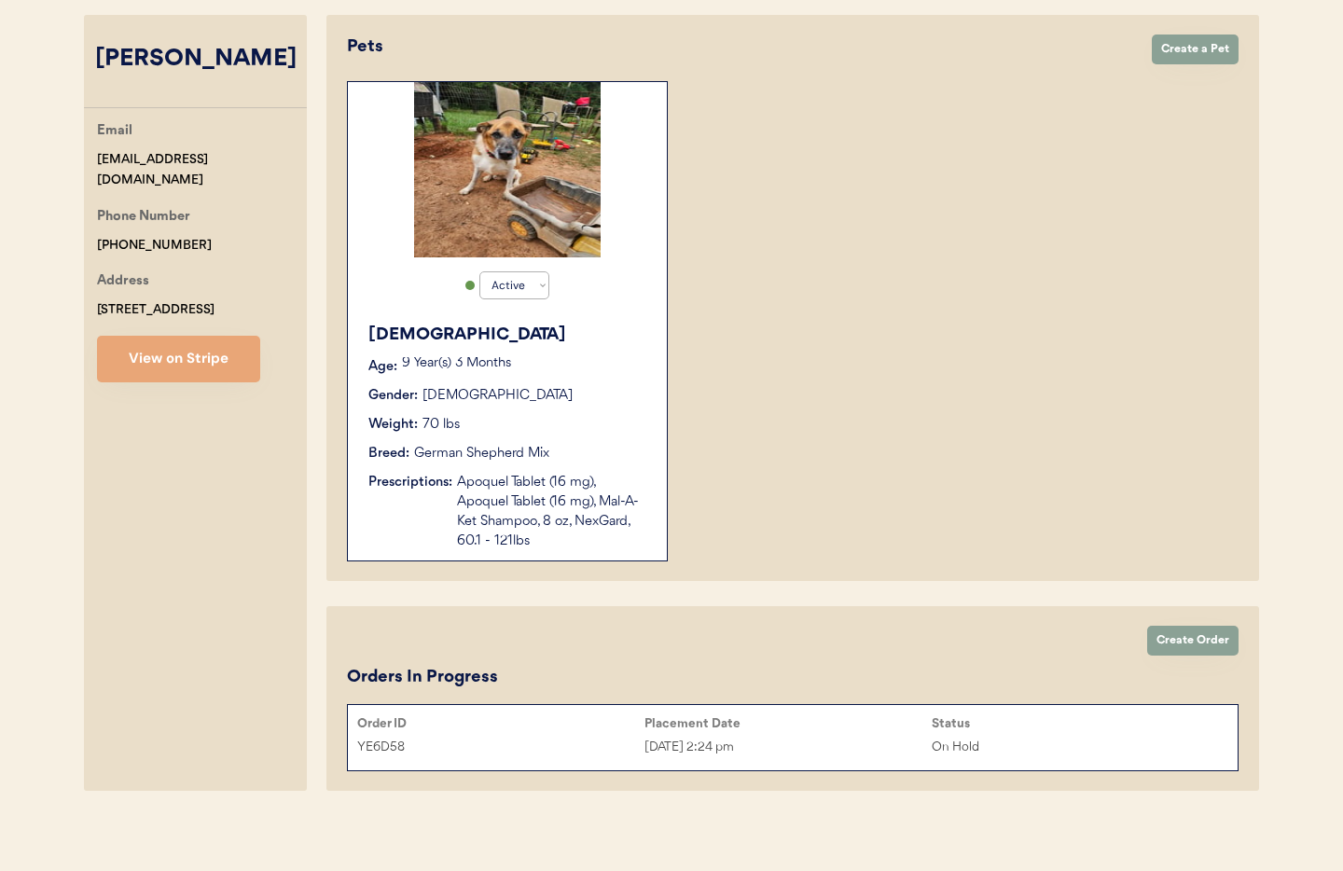
scroll to position [308, 0]
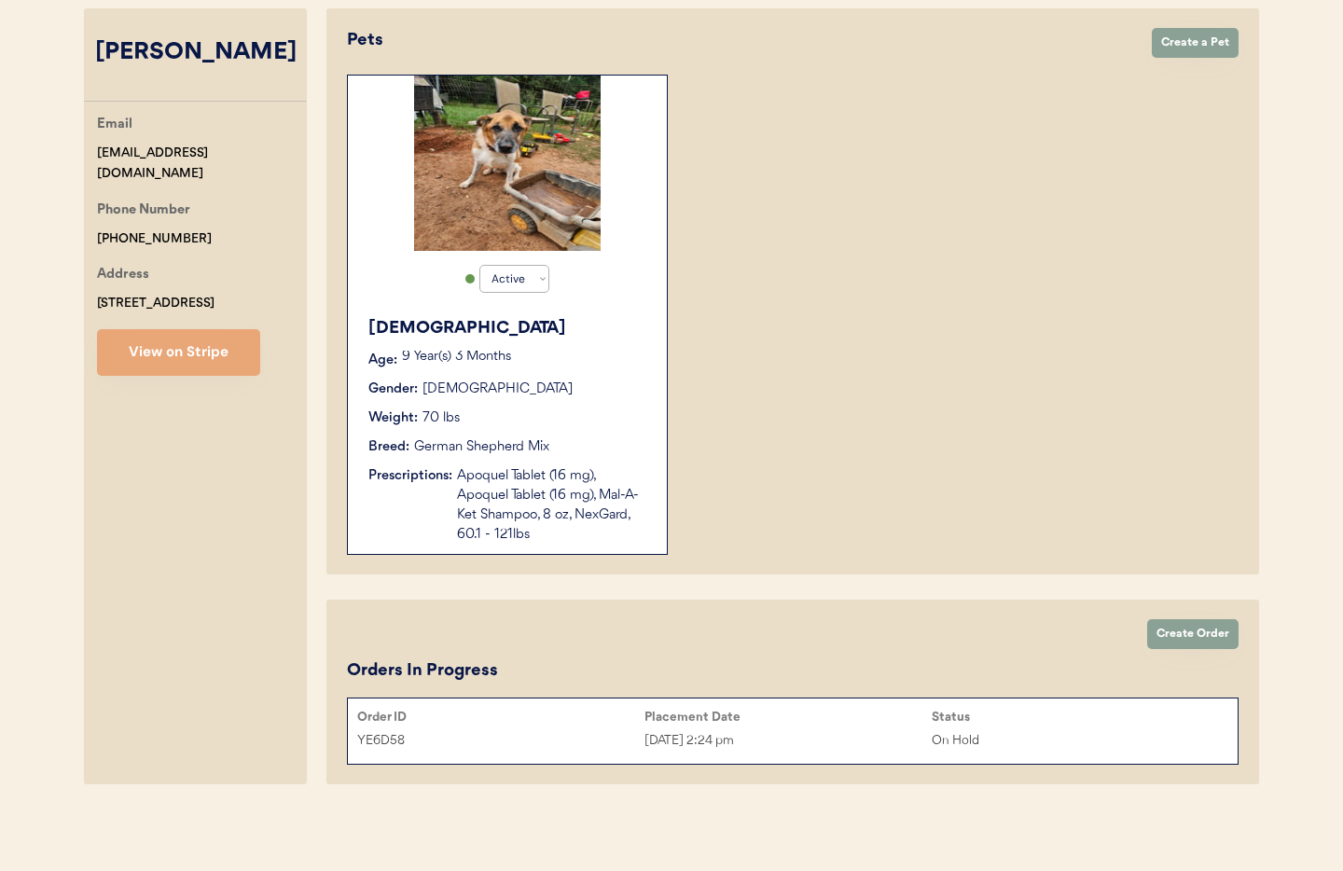
type input "Moriah DeSantis"
click at [519, 516] on div "Apoquel Tablet (16 mg), Apoquel Tablet (16 mg), Mal-A-Ket Shampoo, 8 oz, NexGar…" at bounding box center [552, 505] width 191 height 78
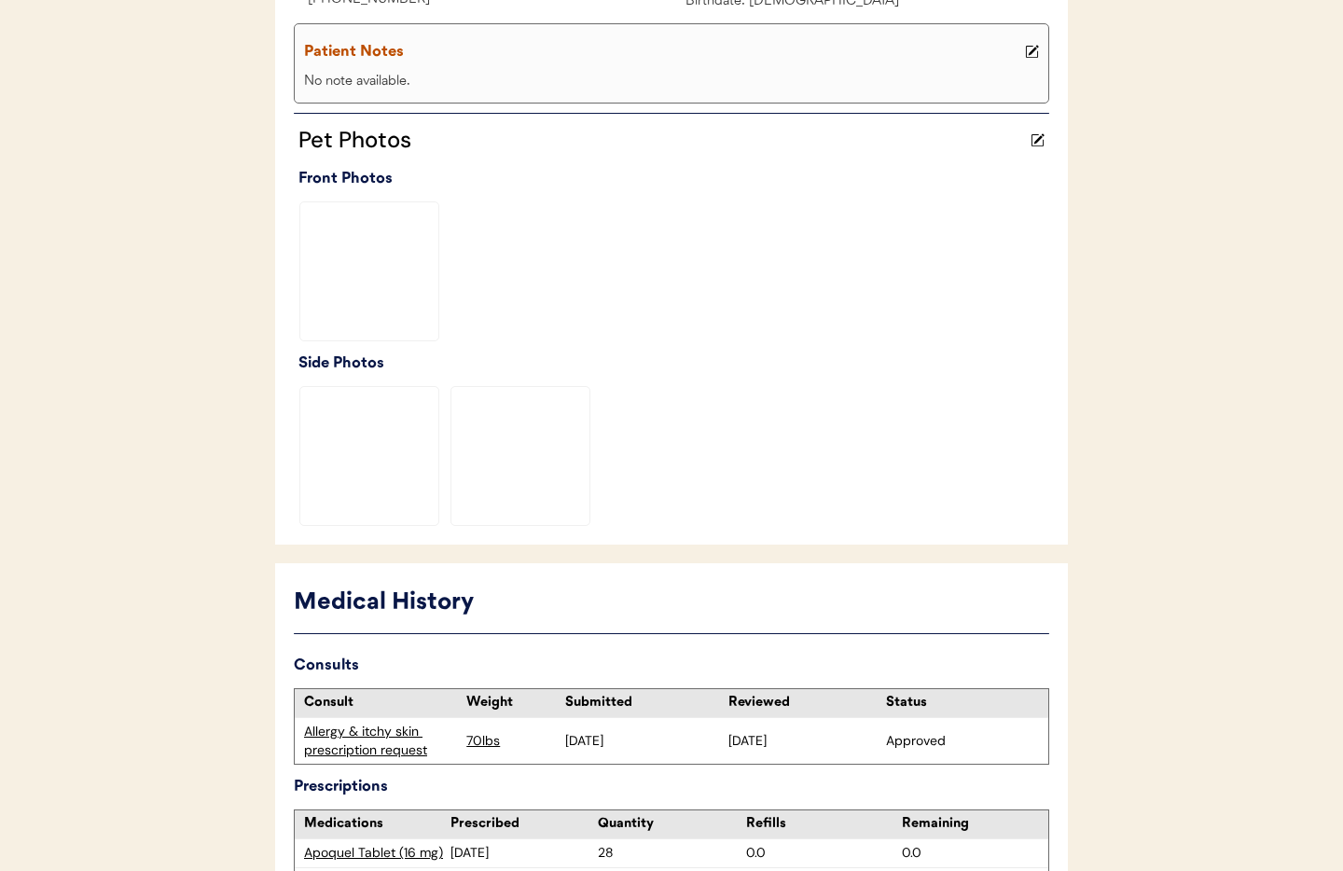
scroll to position [617, 0]
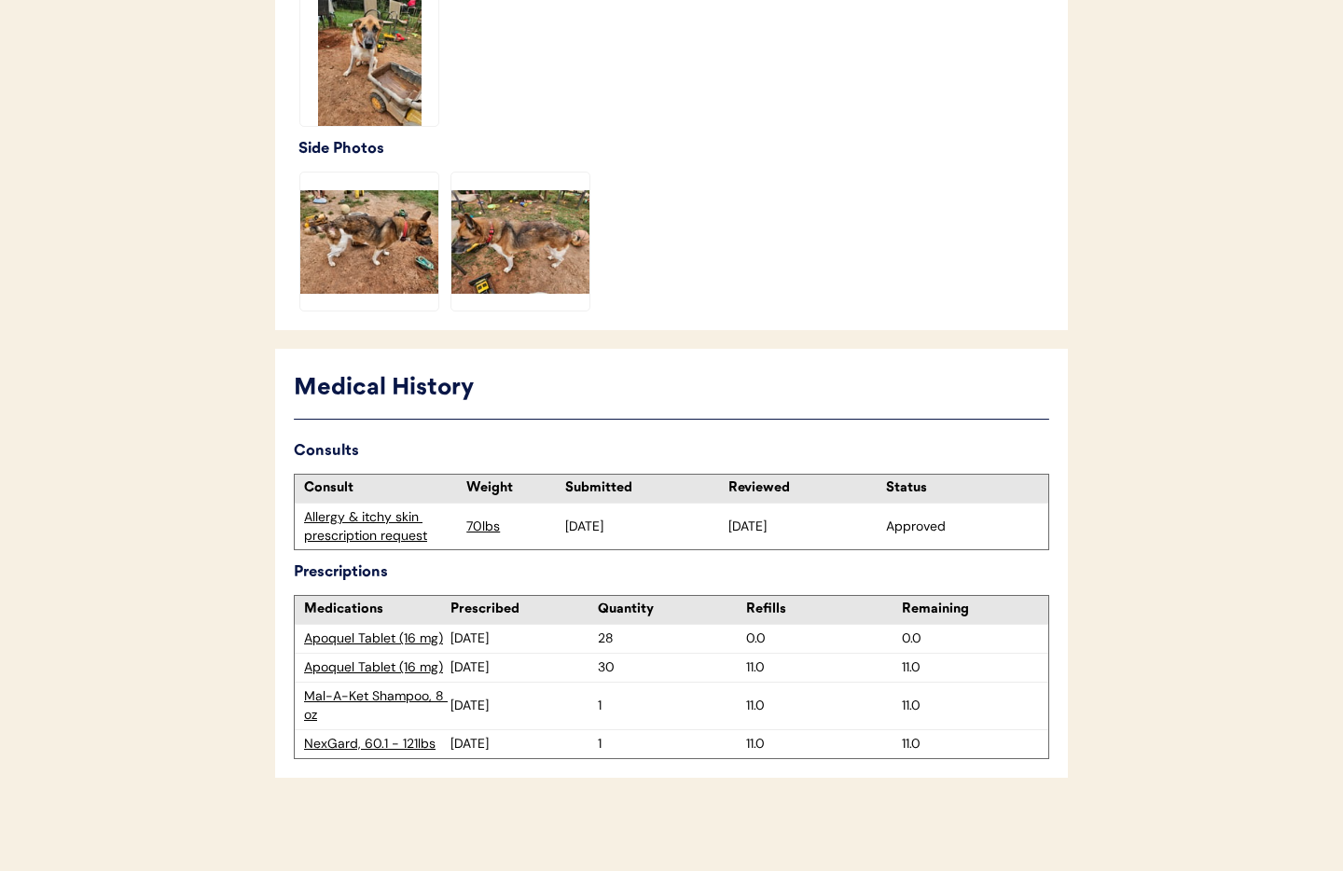
click at [378, 638] on div "Apoquel Tablet (16 mg)" at bounding box center [377, 638] width 146 height 19
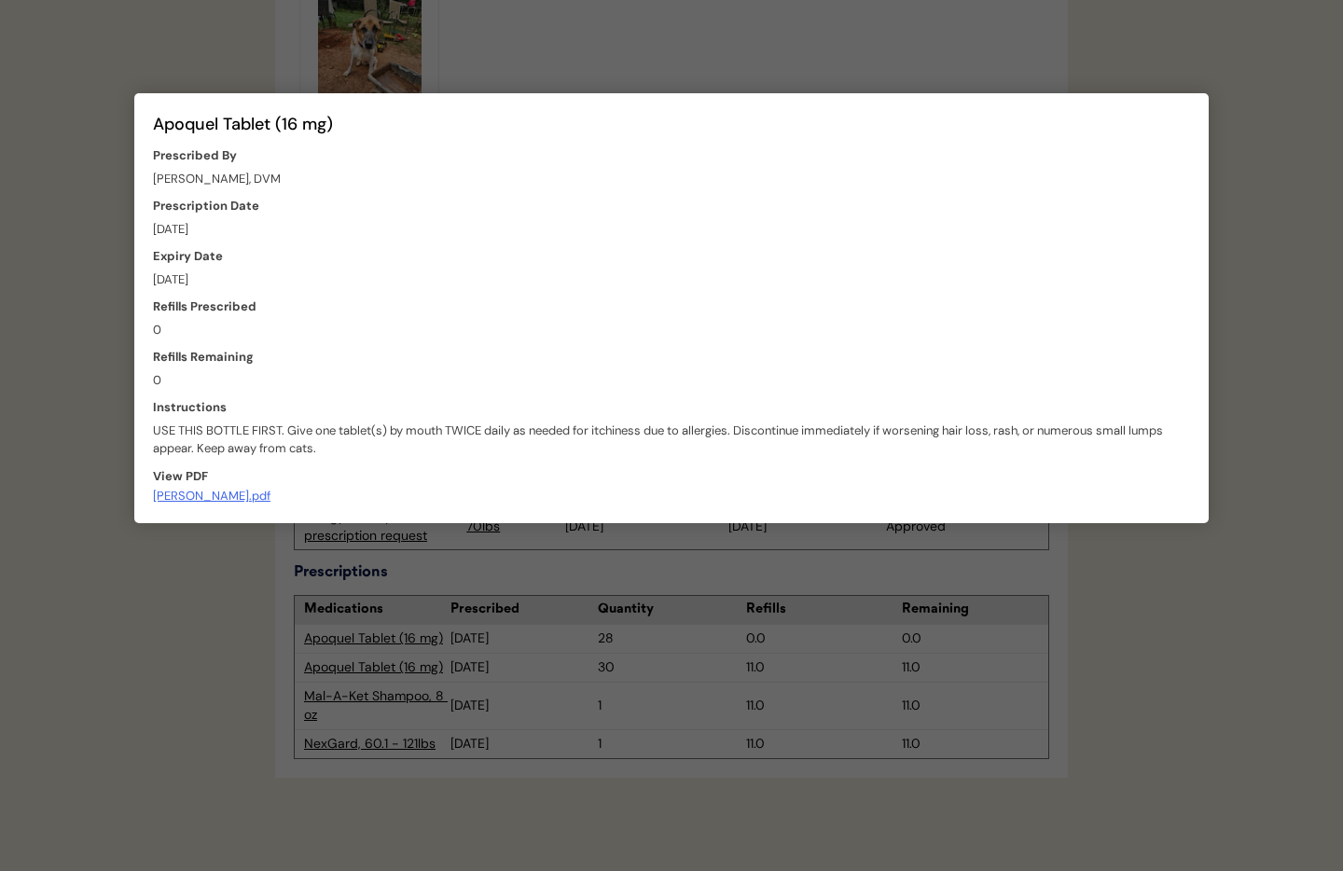
click at [521, 596] on div at bounding box center [671, 435] width 1343 height 871
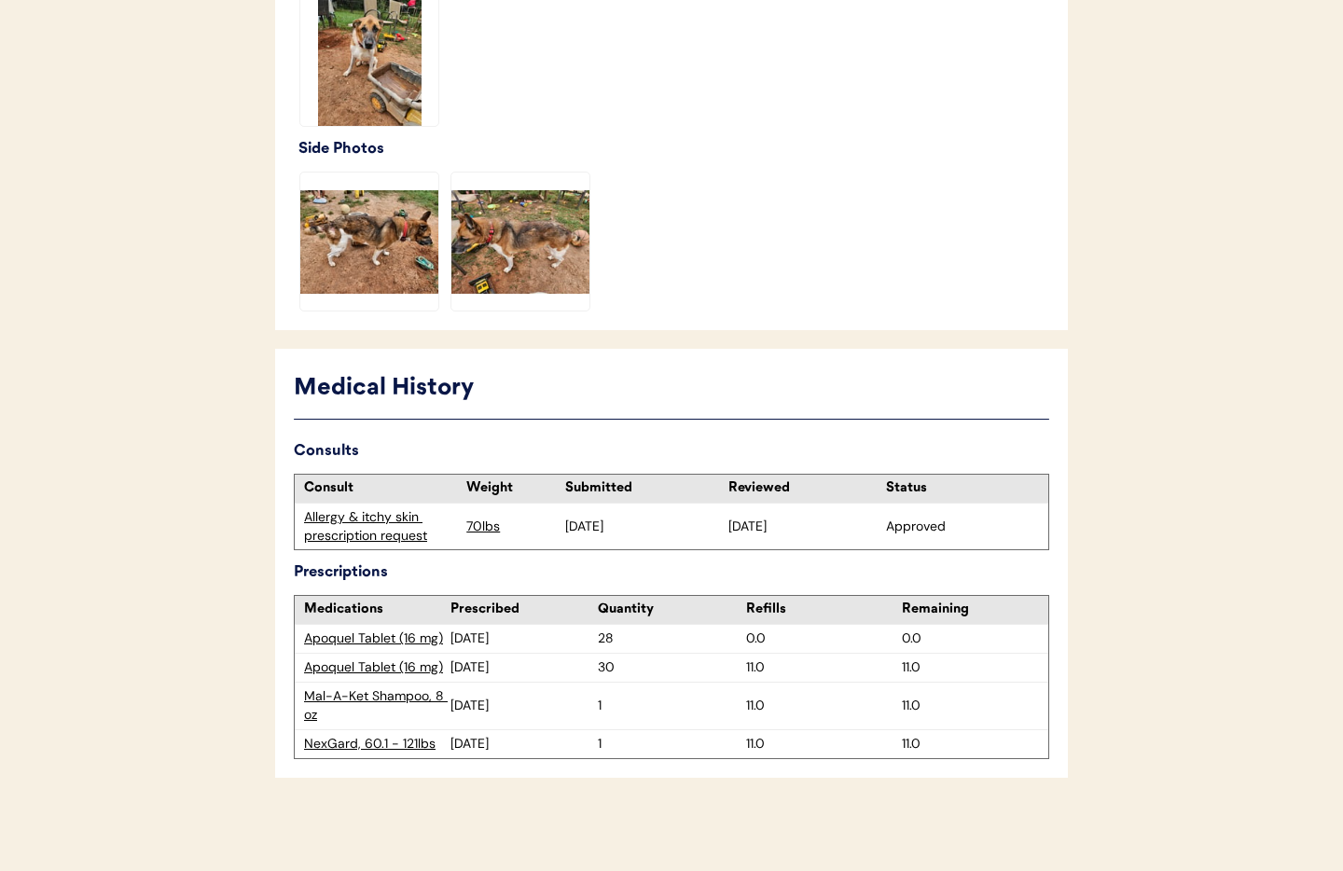
click at [381, 669] on div "Apoquel Tablet (16 mg)" at bounding box center [377, 667] width 146 height 19
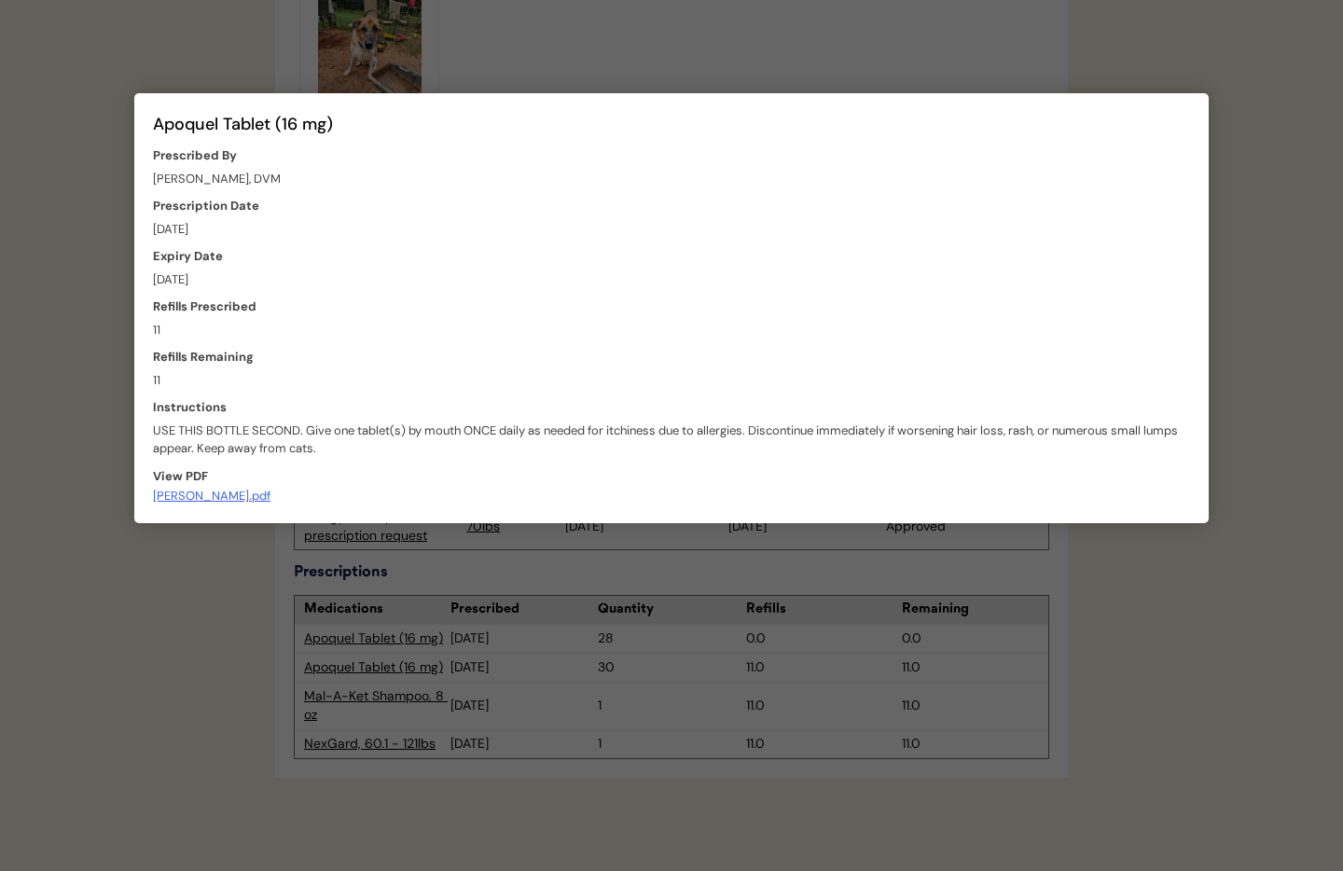
click at [495, 587] on div at bounding box center [671, 435] width 1343 height 871
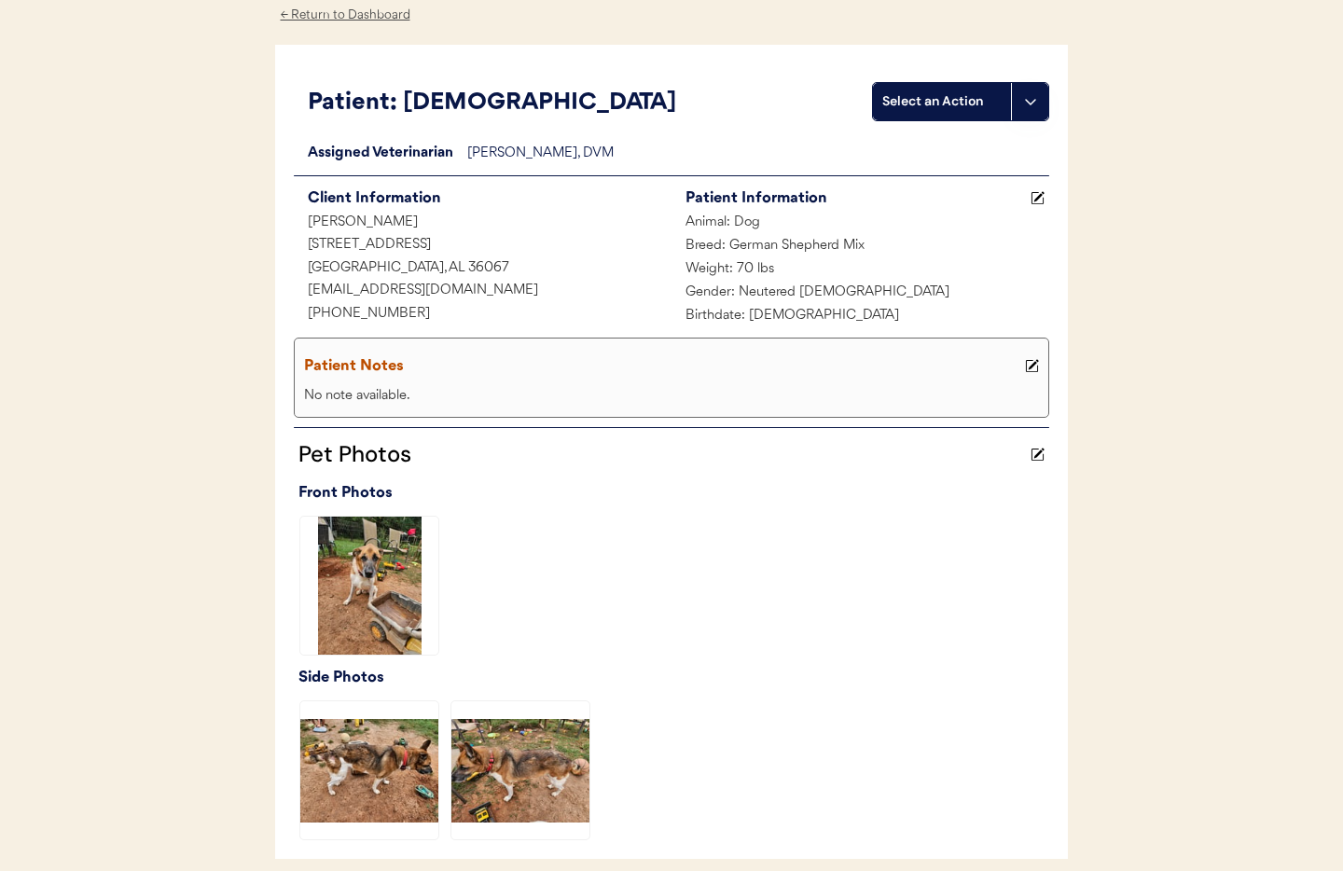
scroll to position [0, 0]
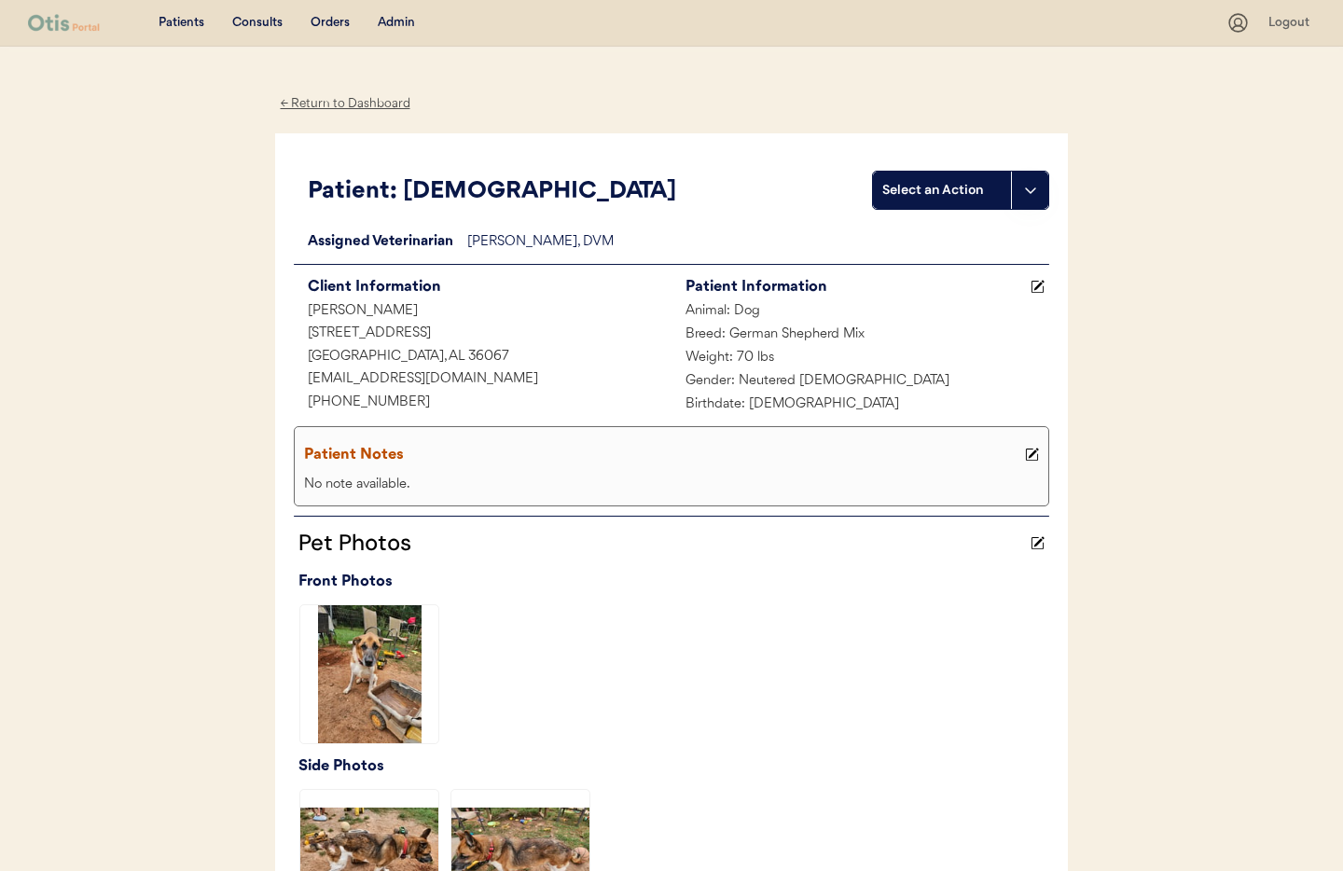
click at [394, 21] on div "Admin" at bounding box center [396, 23] width 37 height 19
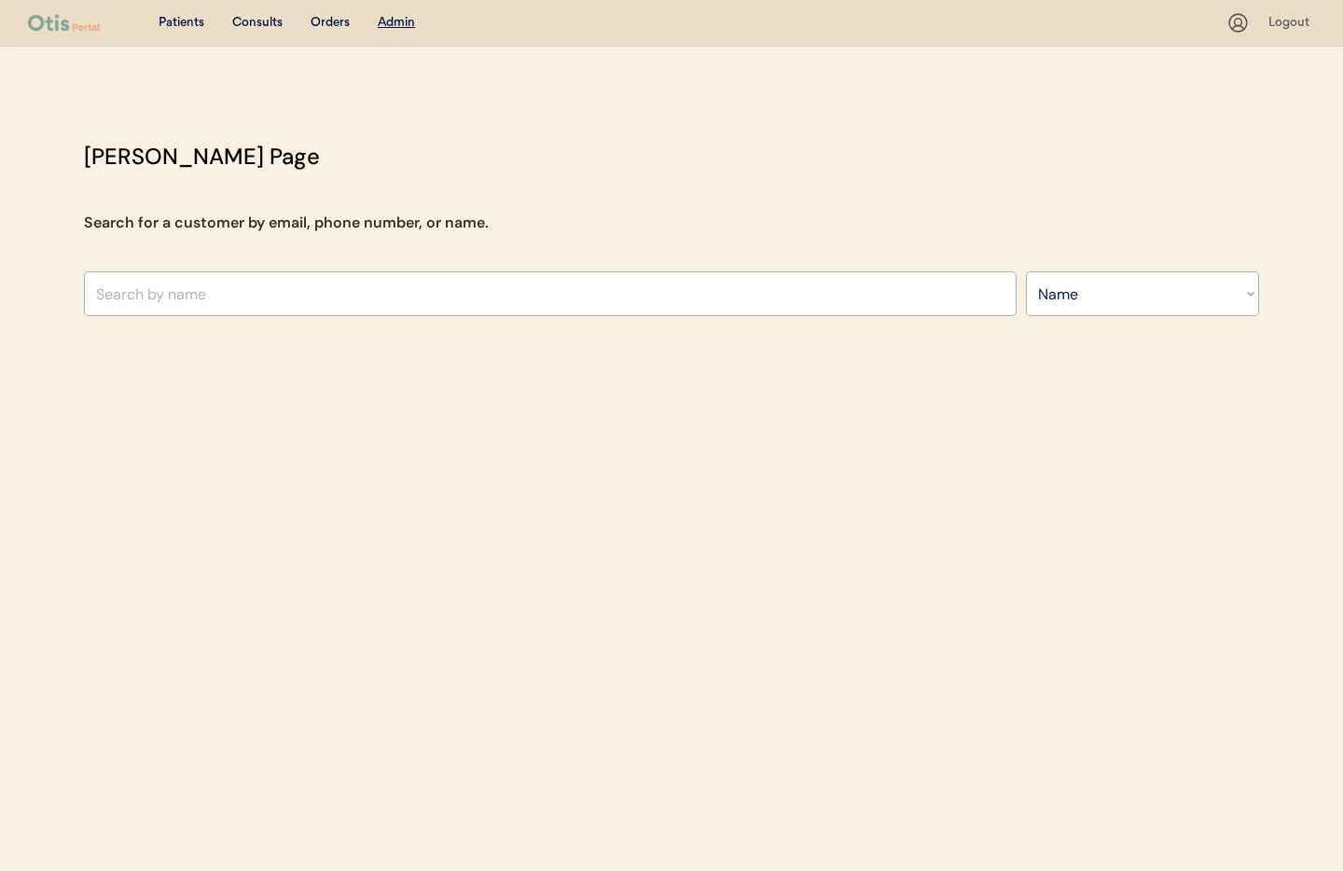
select select ""Name""
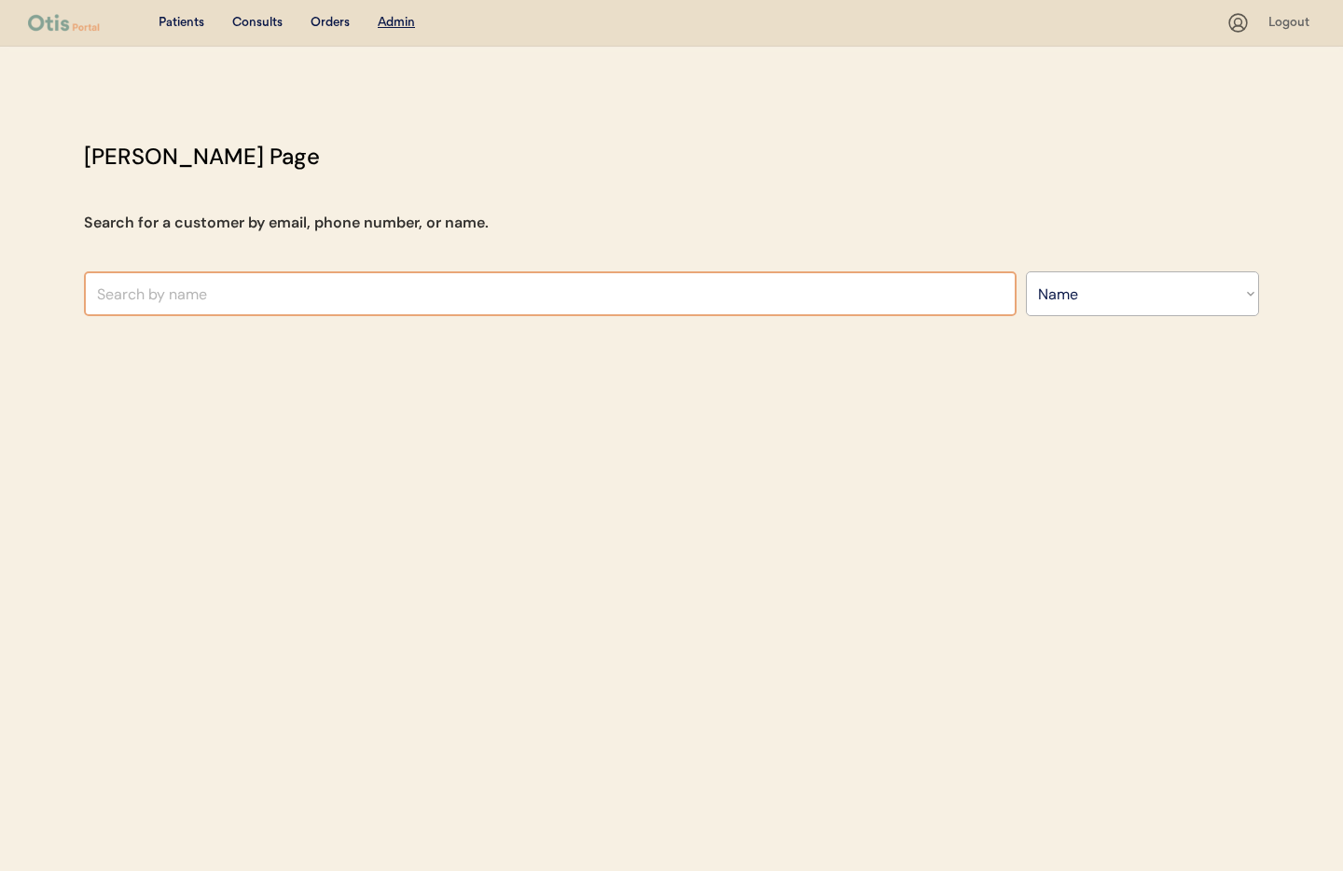
click at [402, 301] on input "text" at bounding box center [550, 293] width 933 height 45
type input "debra l"
type input "debra lyles"
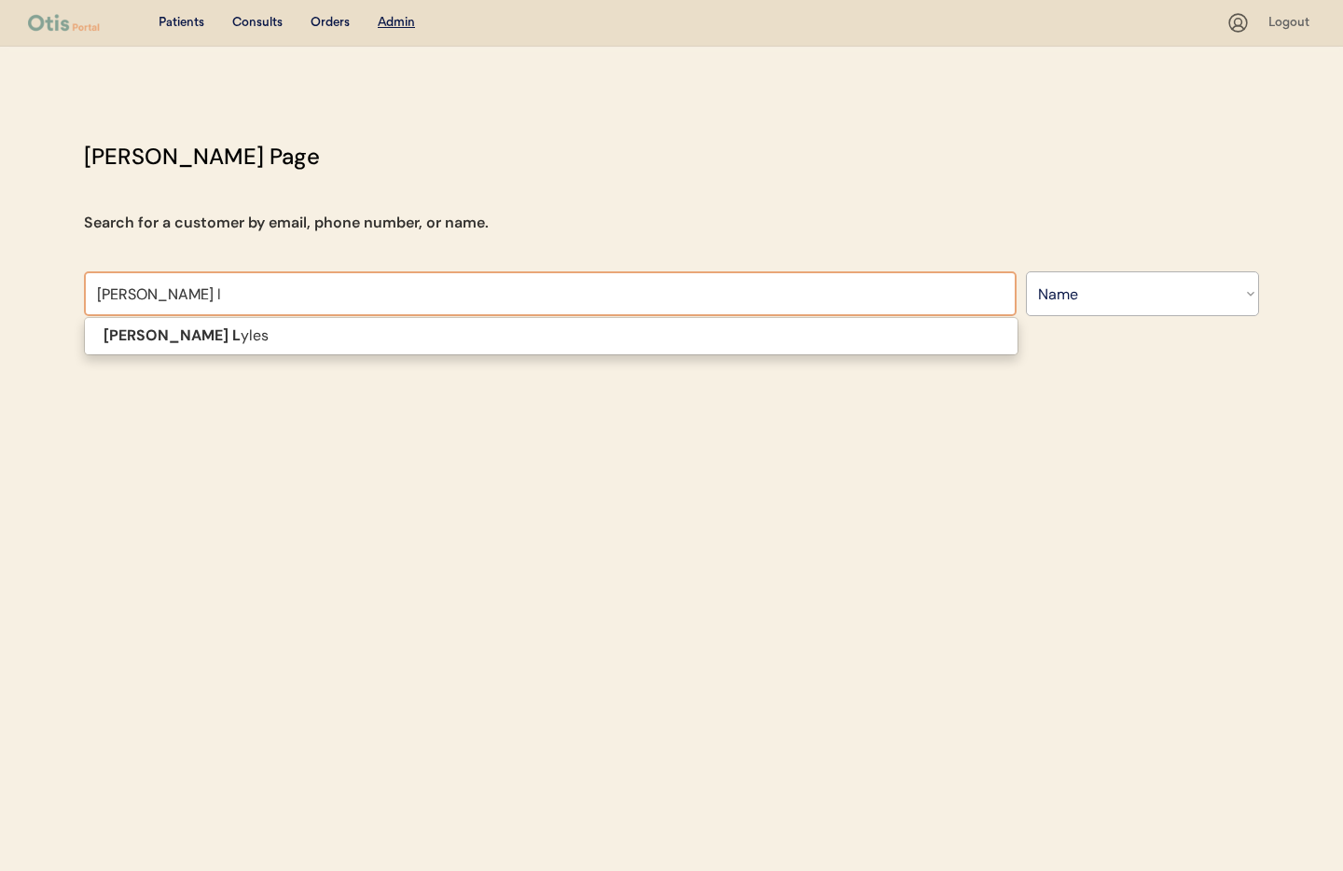
type input "debra ly"
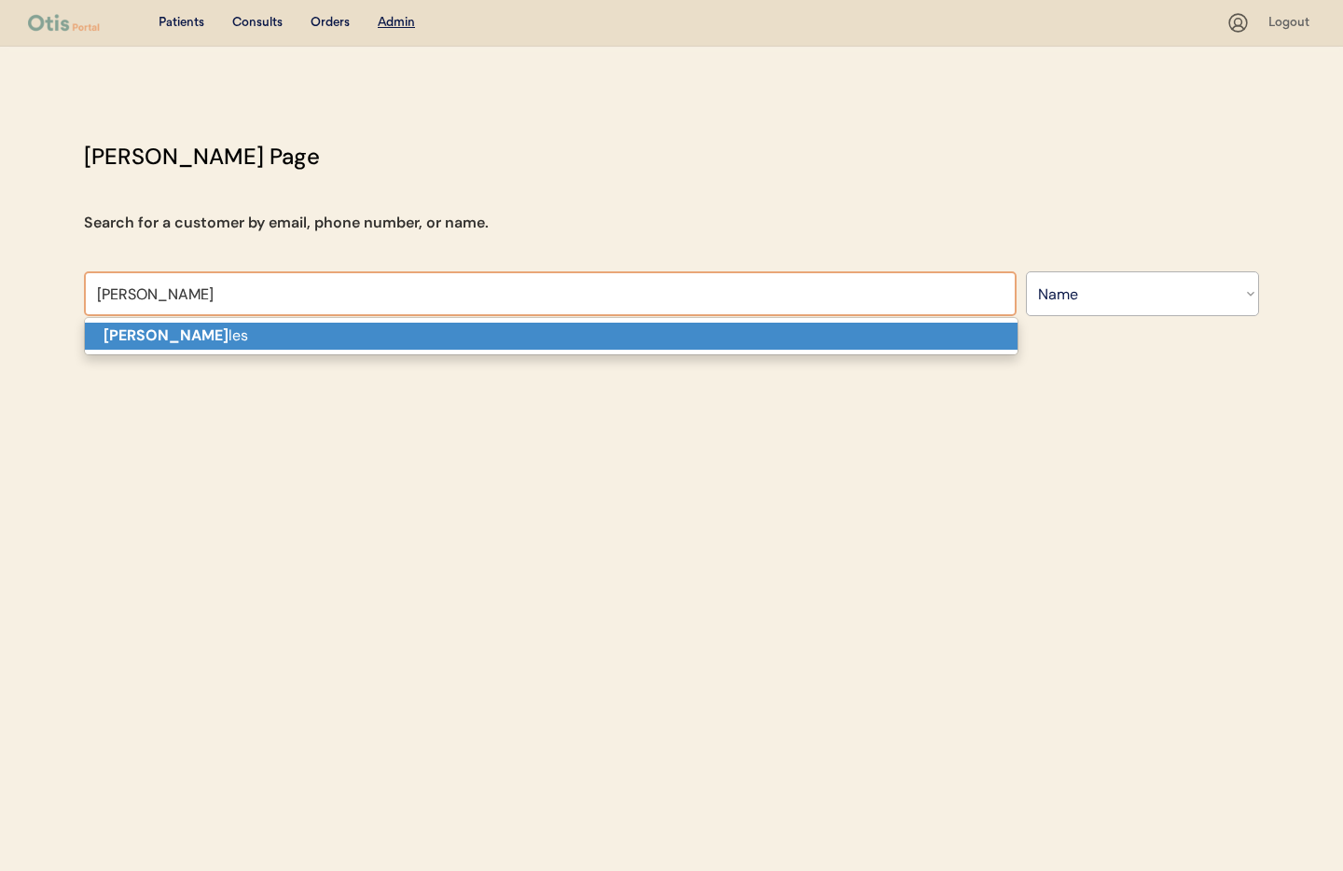
click at [390, 330] on p "Debra Ly les" at bounding box center [551, 336] width 933 height 27
type input "[PERSON_NAME]"
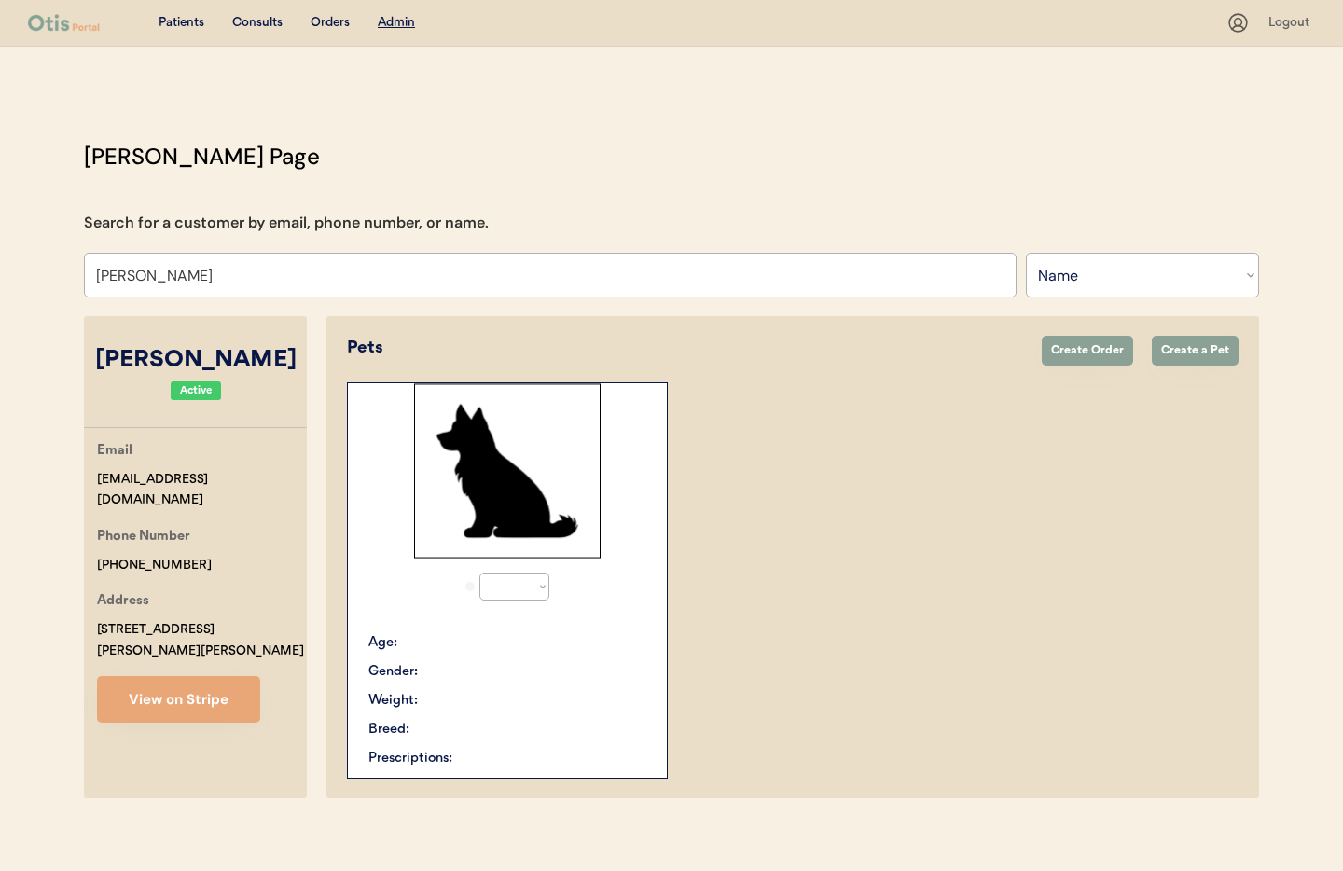
select select "true"
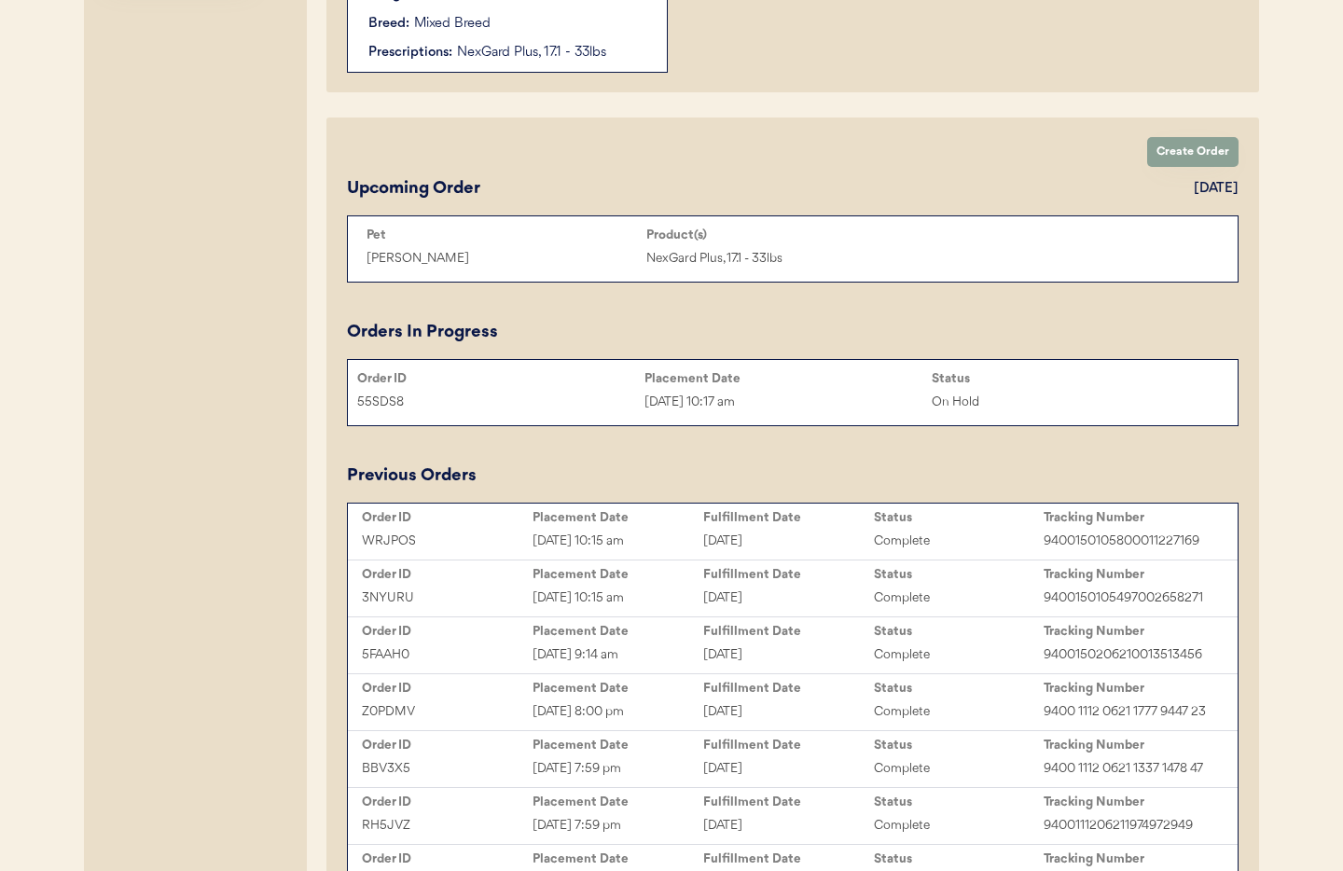
scroll to position [756, 0]
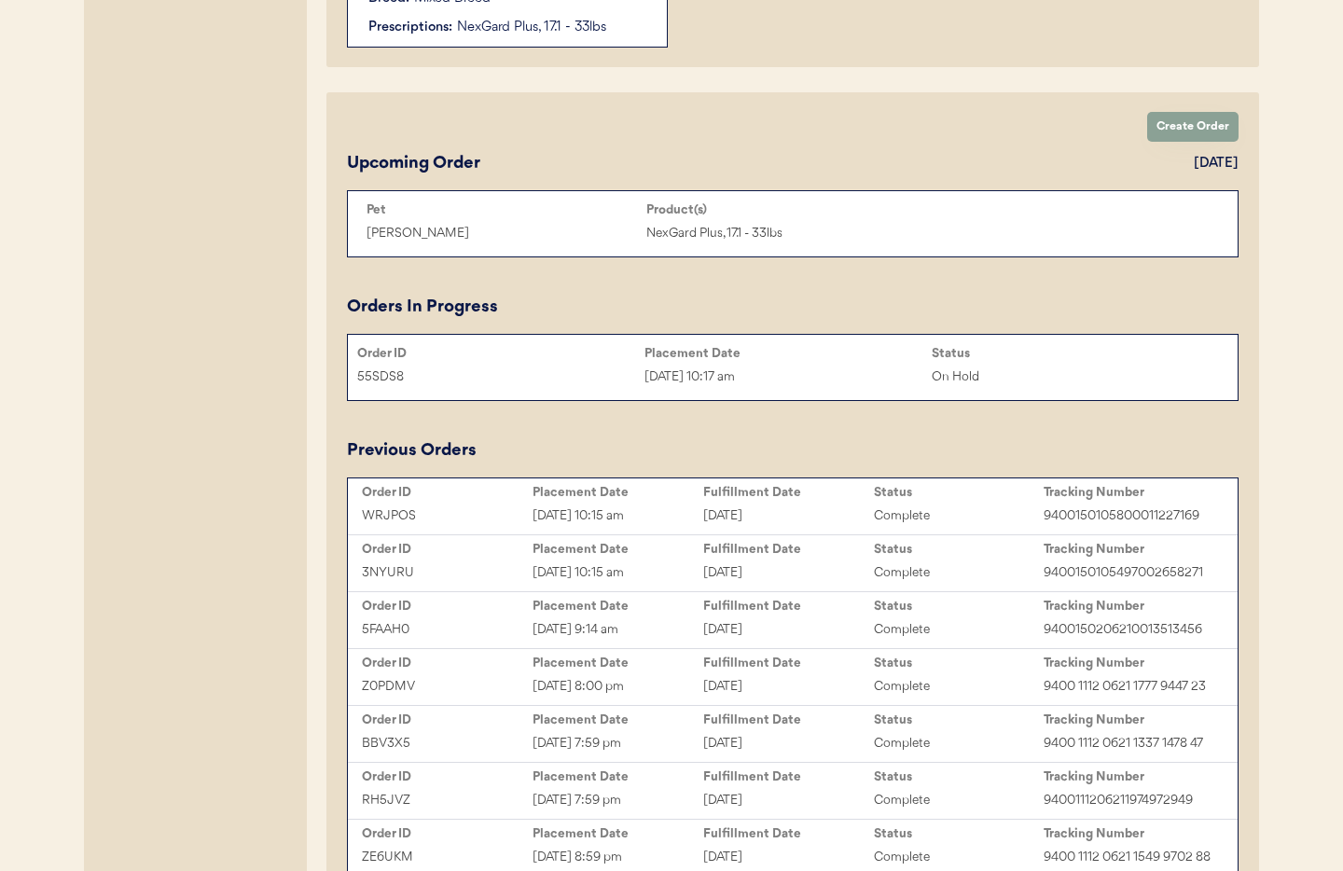
type input "[PERSON_NAME]"
click at [776, 366] on div "[DATE] 10:17 am" at bounding box center [787, 376] width 287 height 21
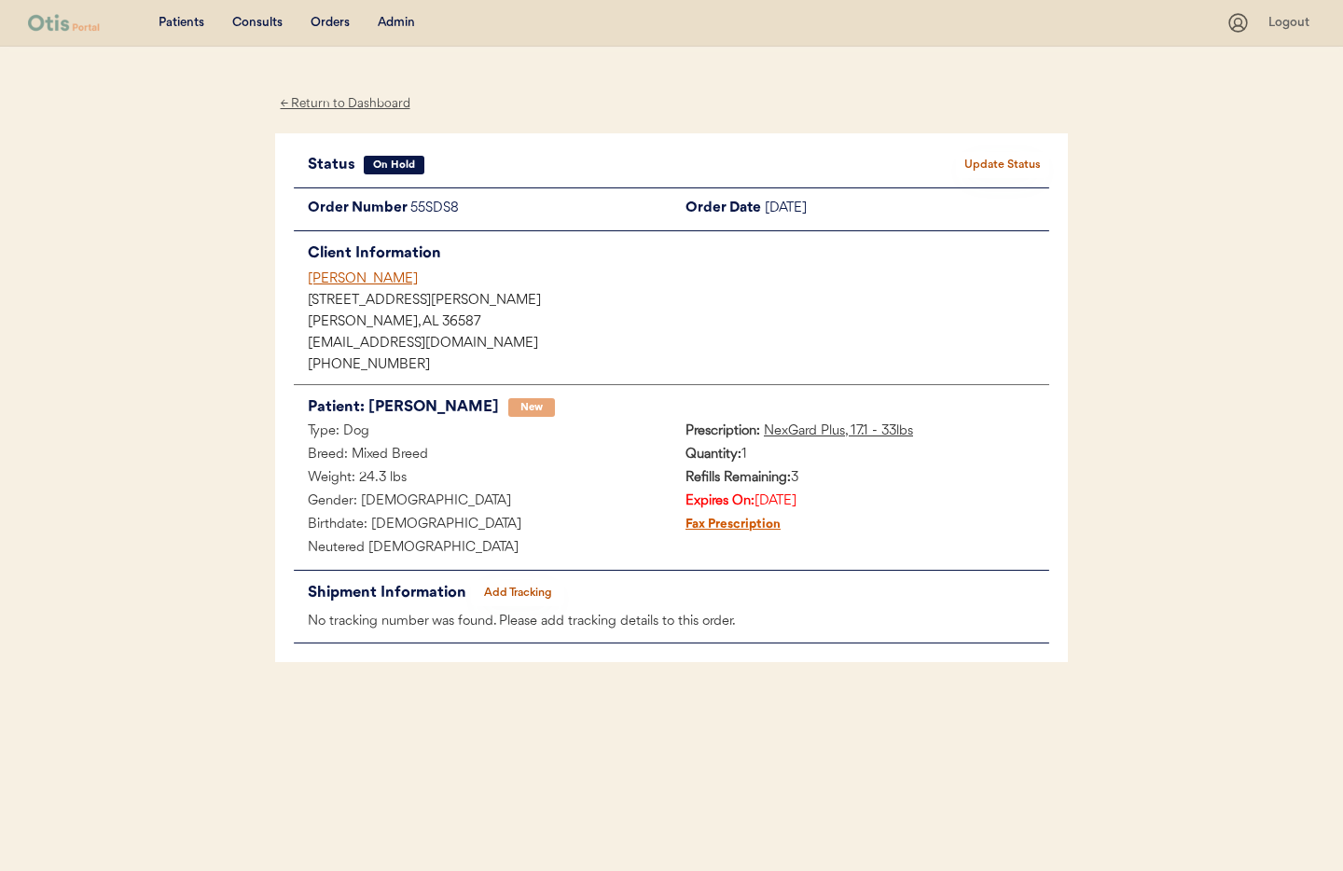
click at [314, 102] on div "← Return to Dashboard" at bounding box center [345, 103] width 140 height 21
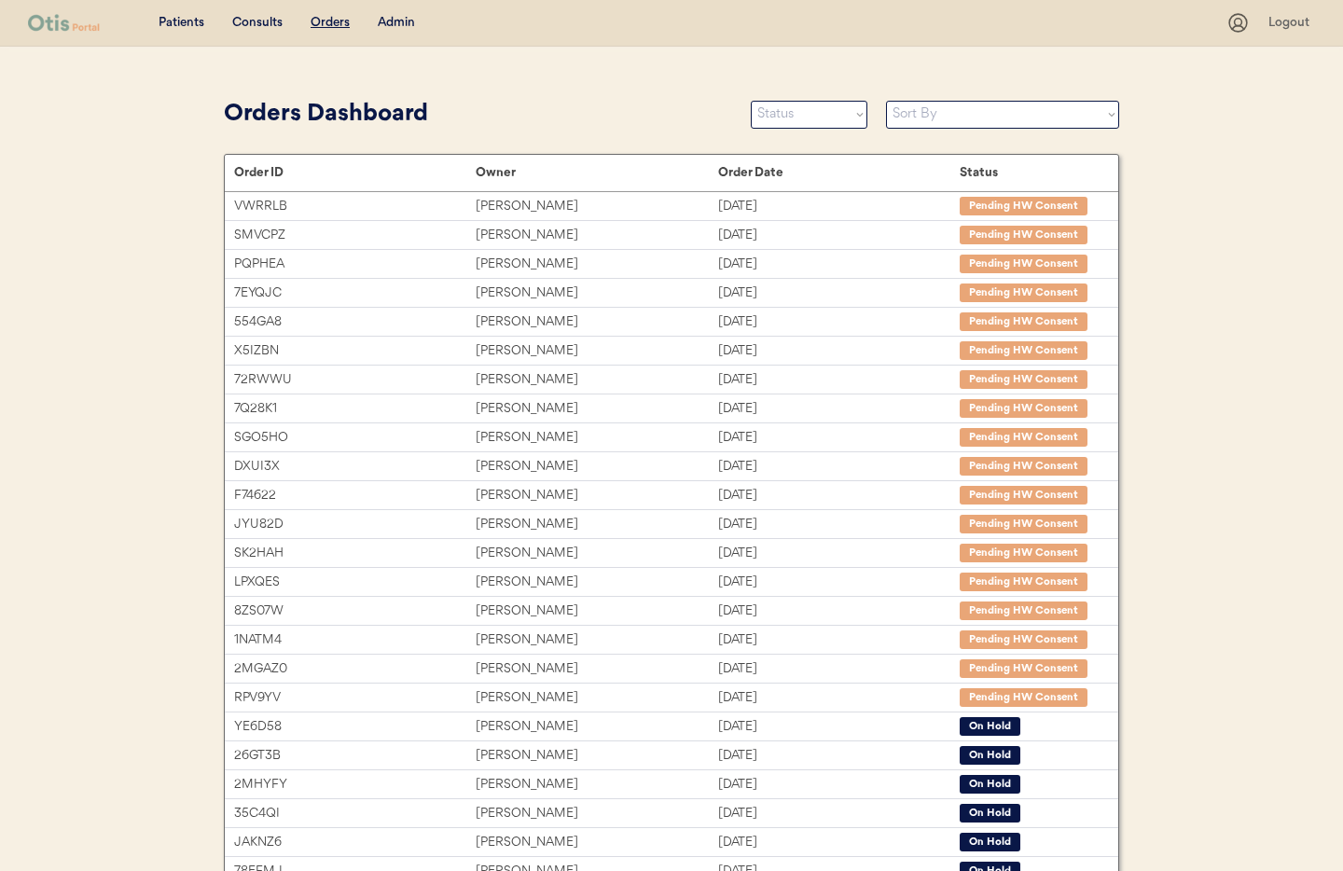
click at [389, 15] on div "Admin" at bounding box center [396, 23] width 37 height 19
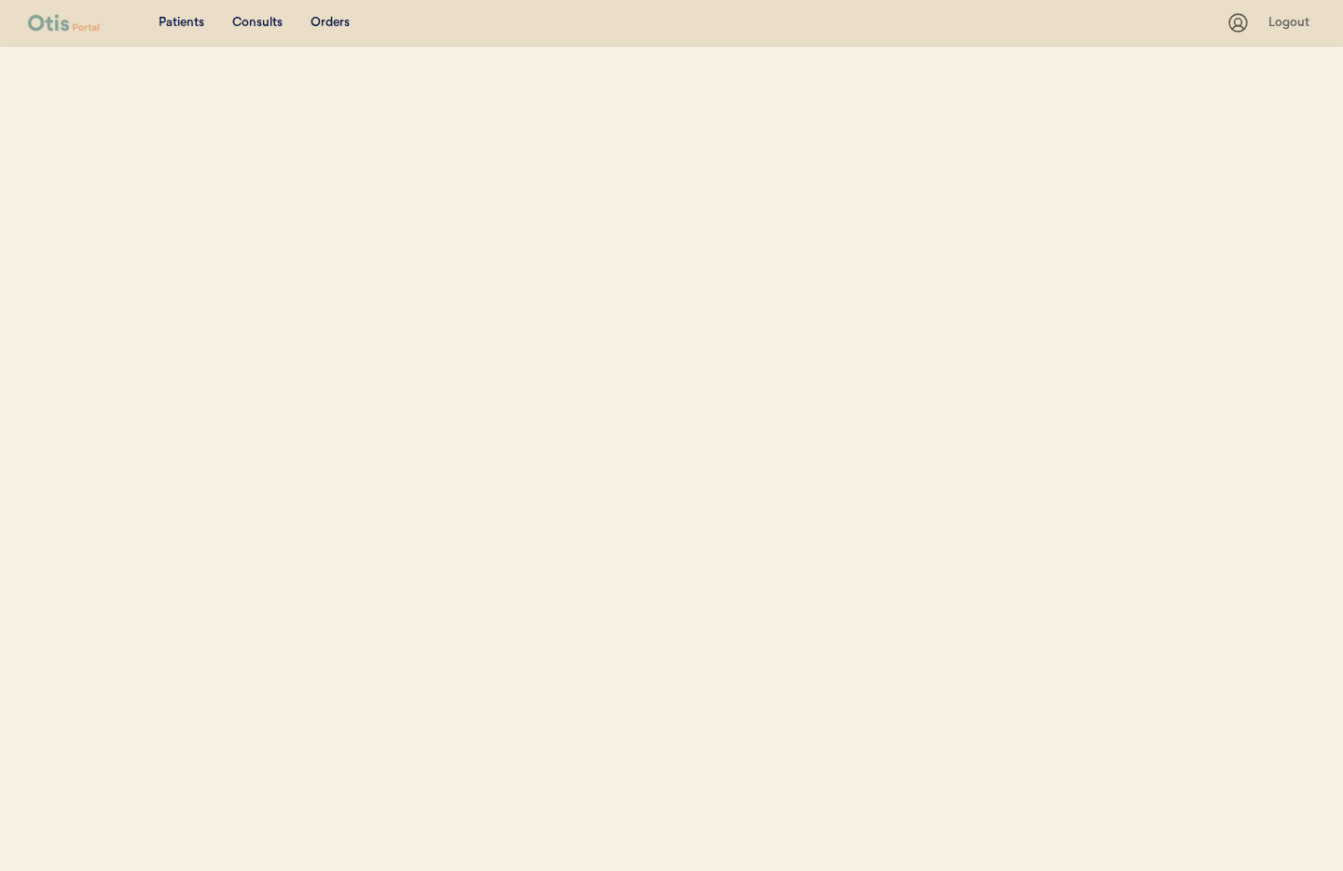
select select ""Name""
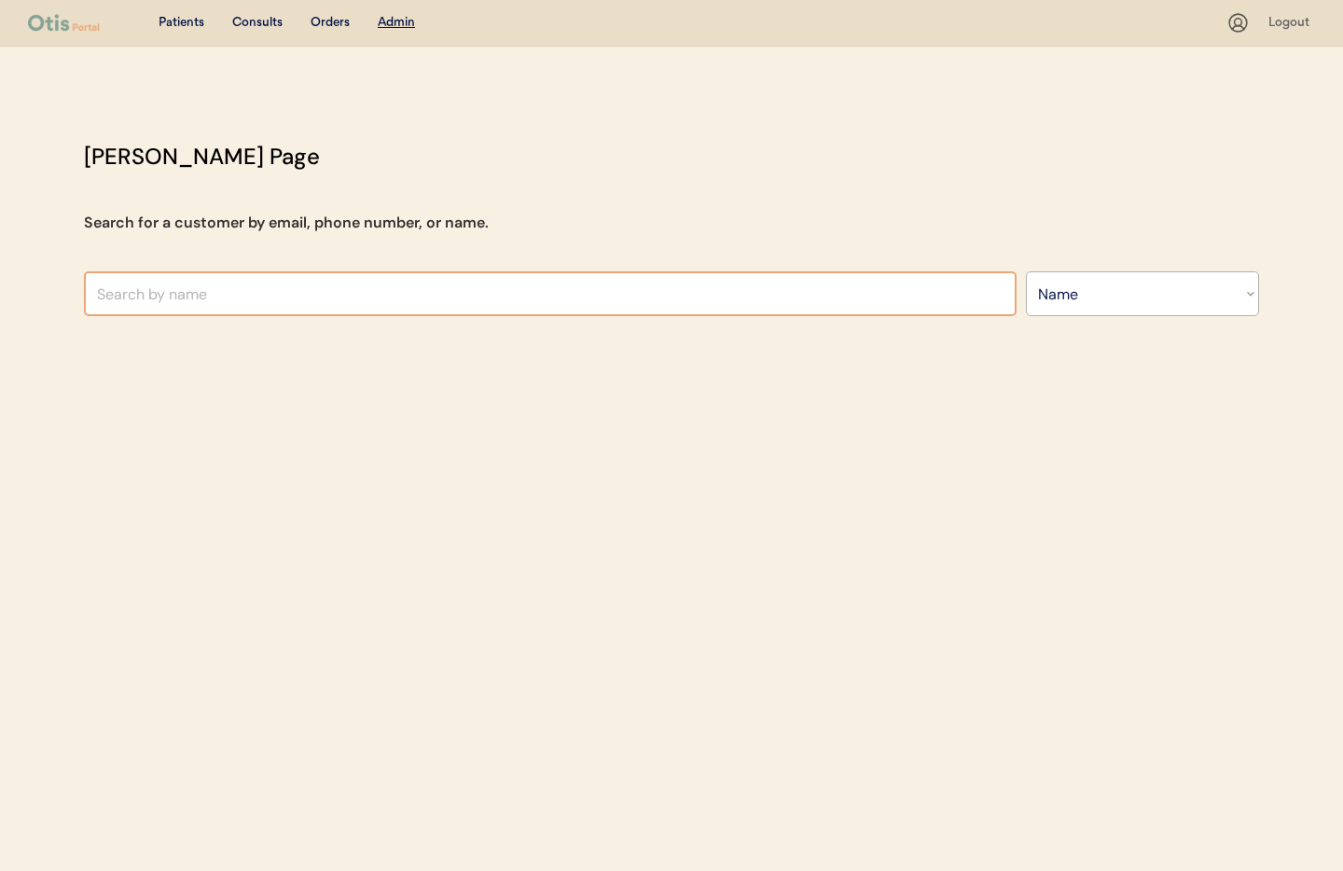
click at [246, 277] on input "text" at bounding box center [550, 293] width 933 height 45
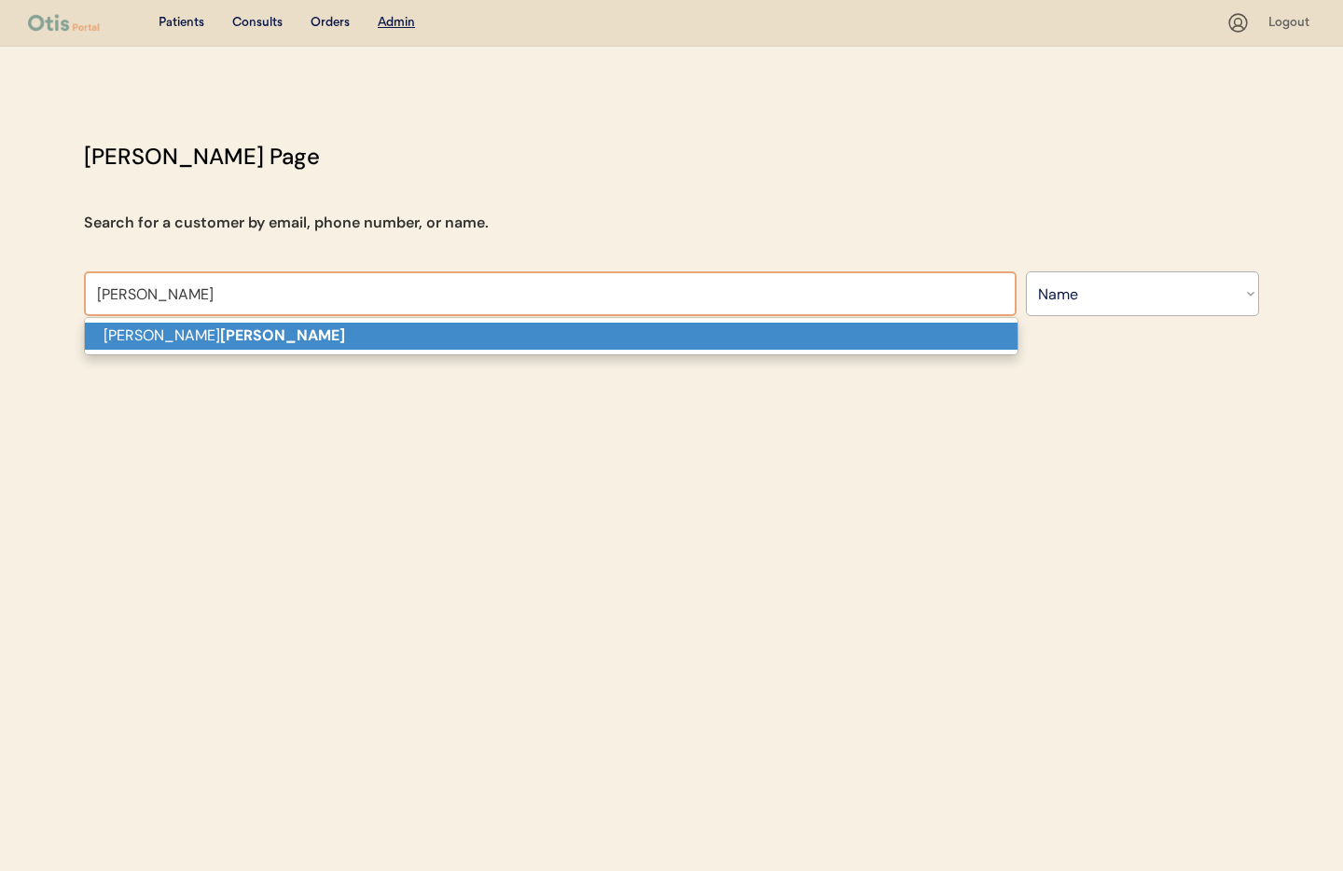
click at [234, 327] on p "[PERSON_NAME]" at bounding box center [551, 336] width 933 height 27
type input "[PERSON_NAME]"
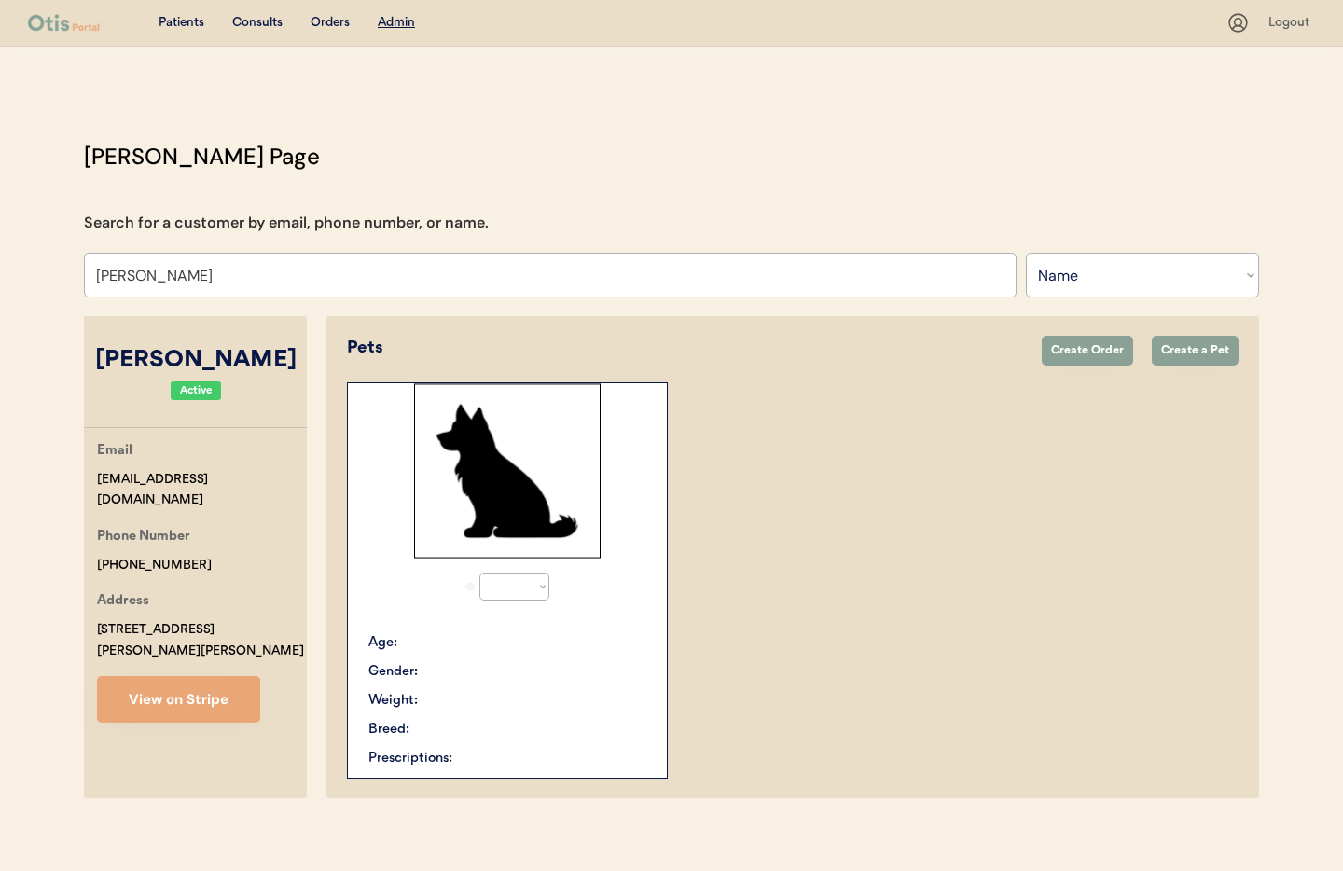
select select "true"
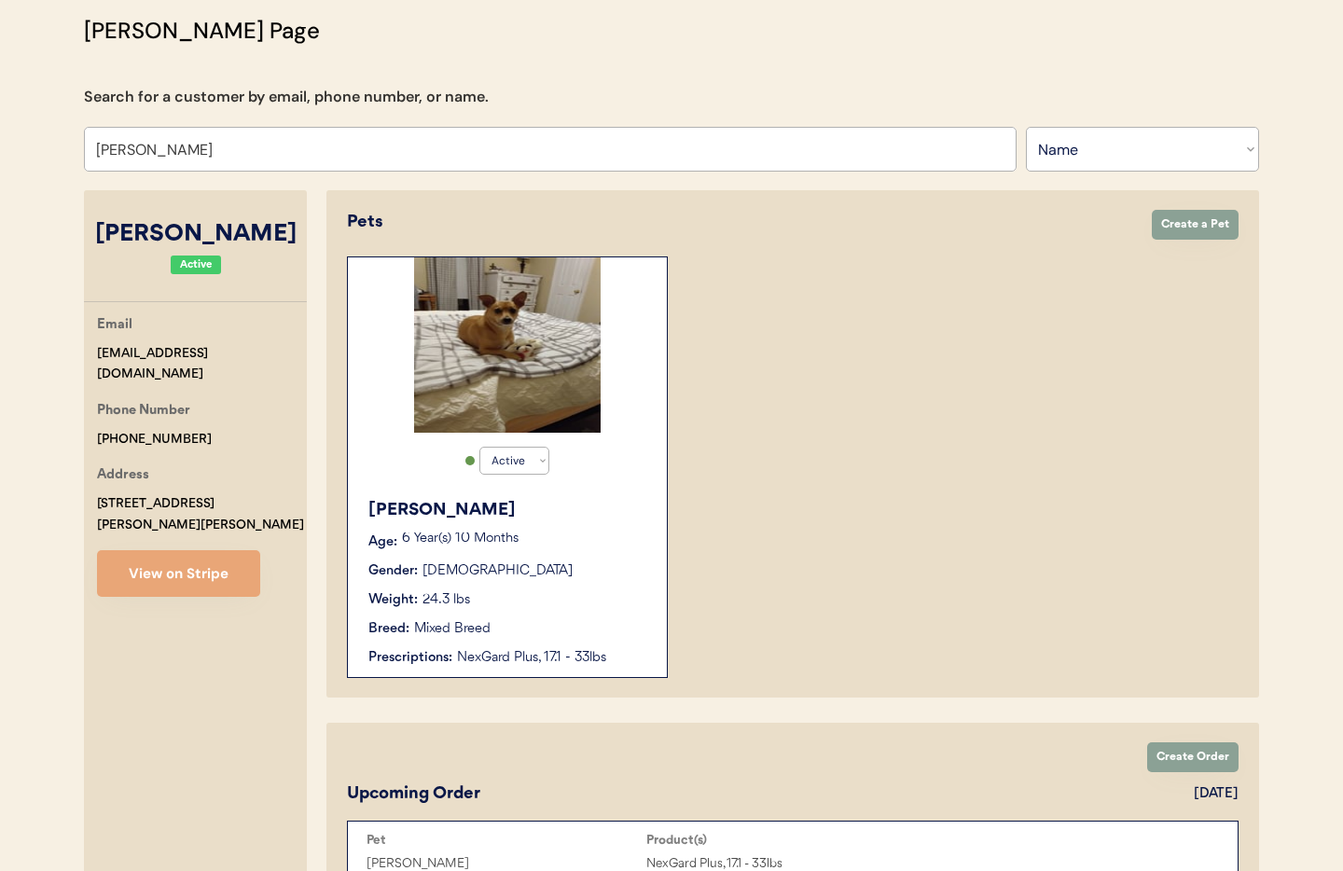
type input "[PERSON_NAME]"
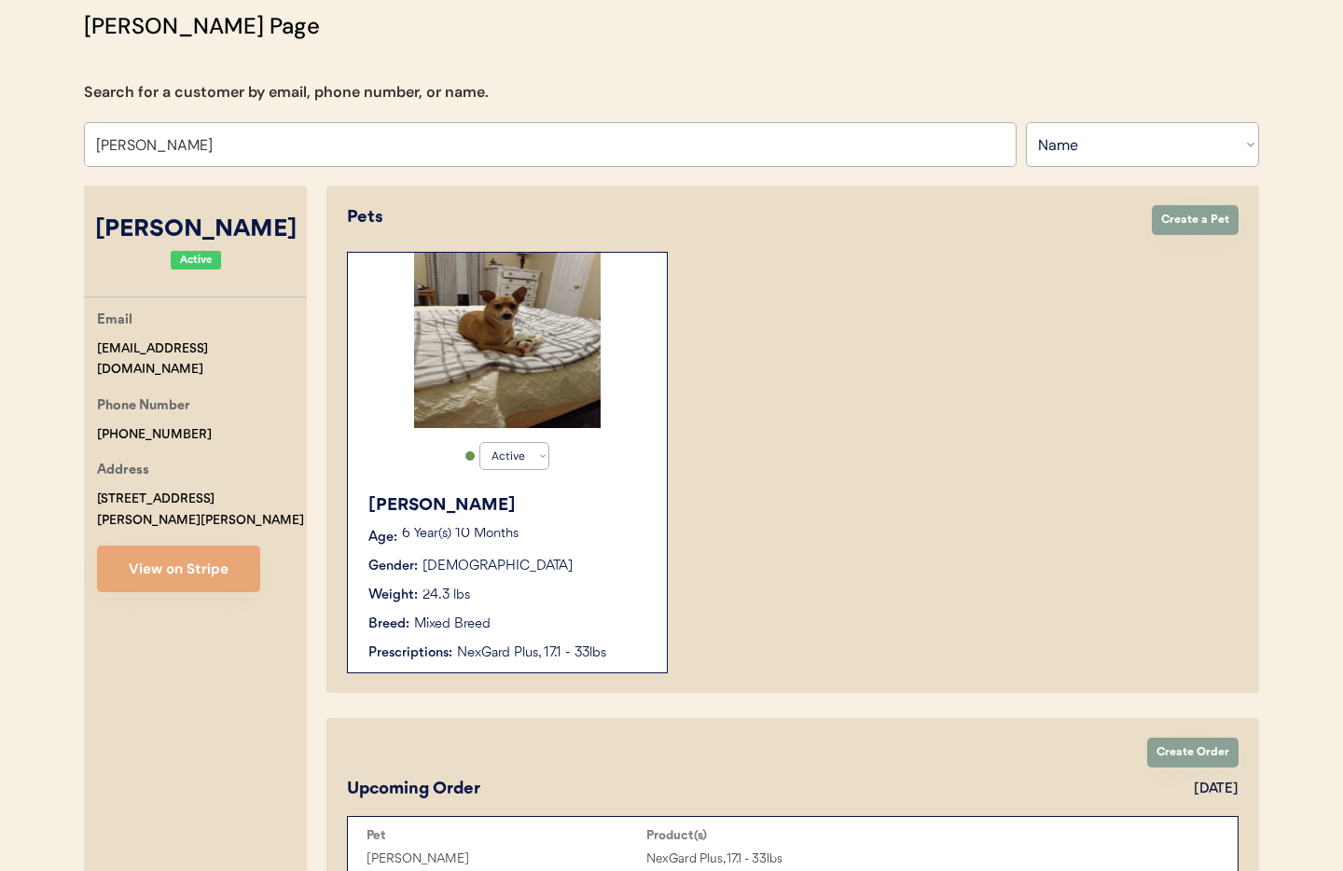
click at [504, 580] on div "Gus Age: 6 Year(s) 10 Months Gender: Male Weight: 24.3 lbs Breed: Mixed Breed P…" at bounding box center [507, 578] width 300 height 188
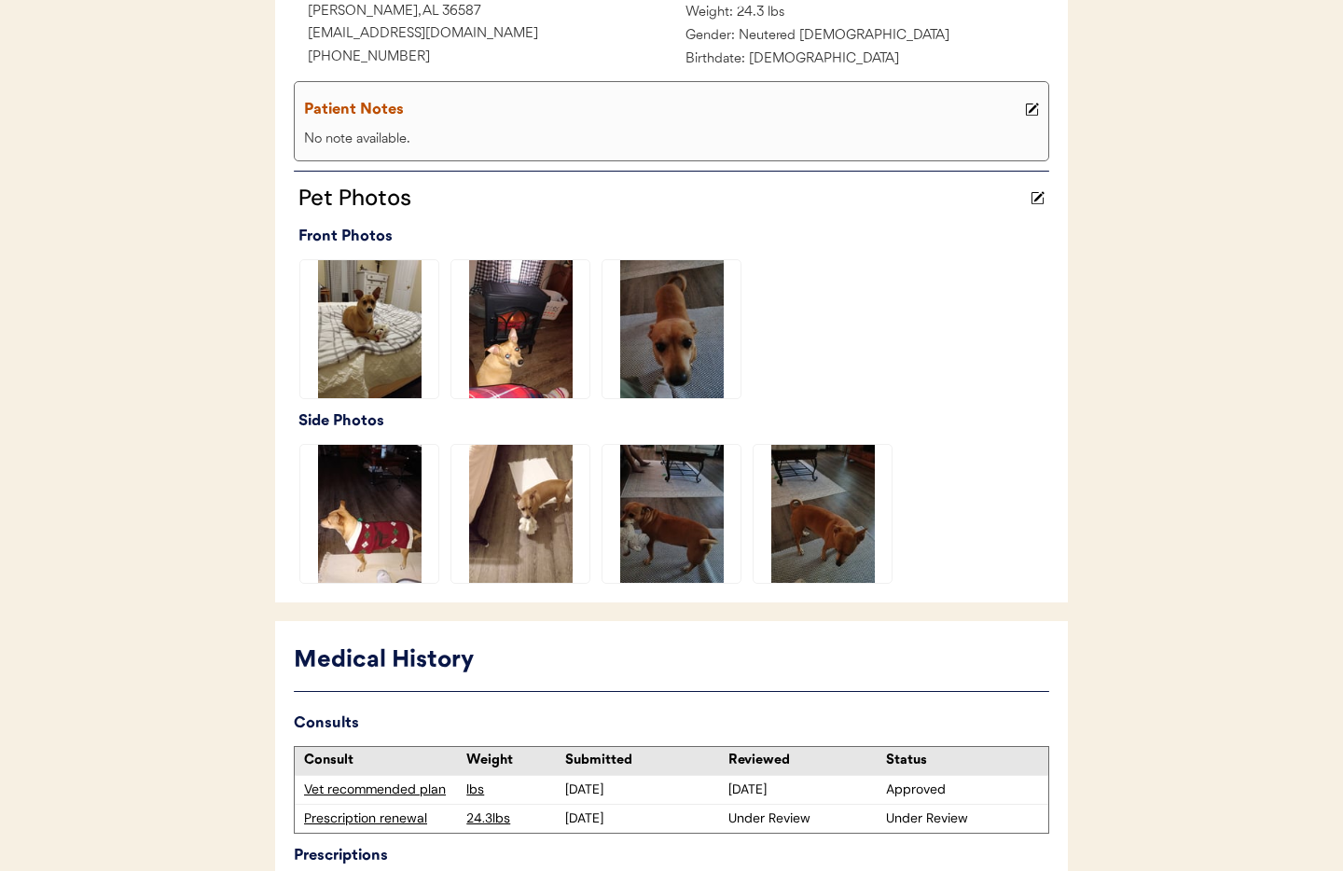
scroll to position [541, 0]
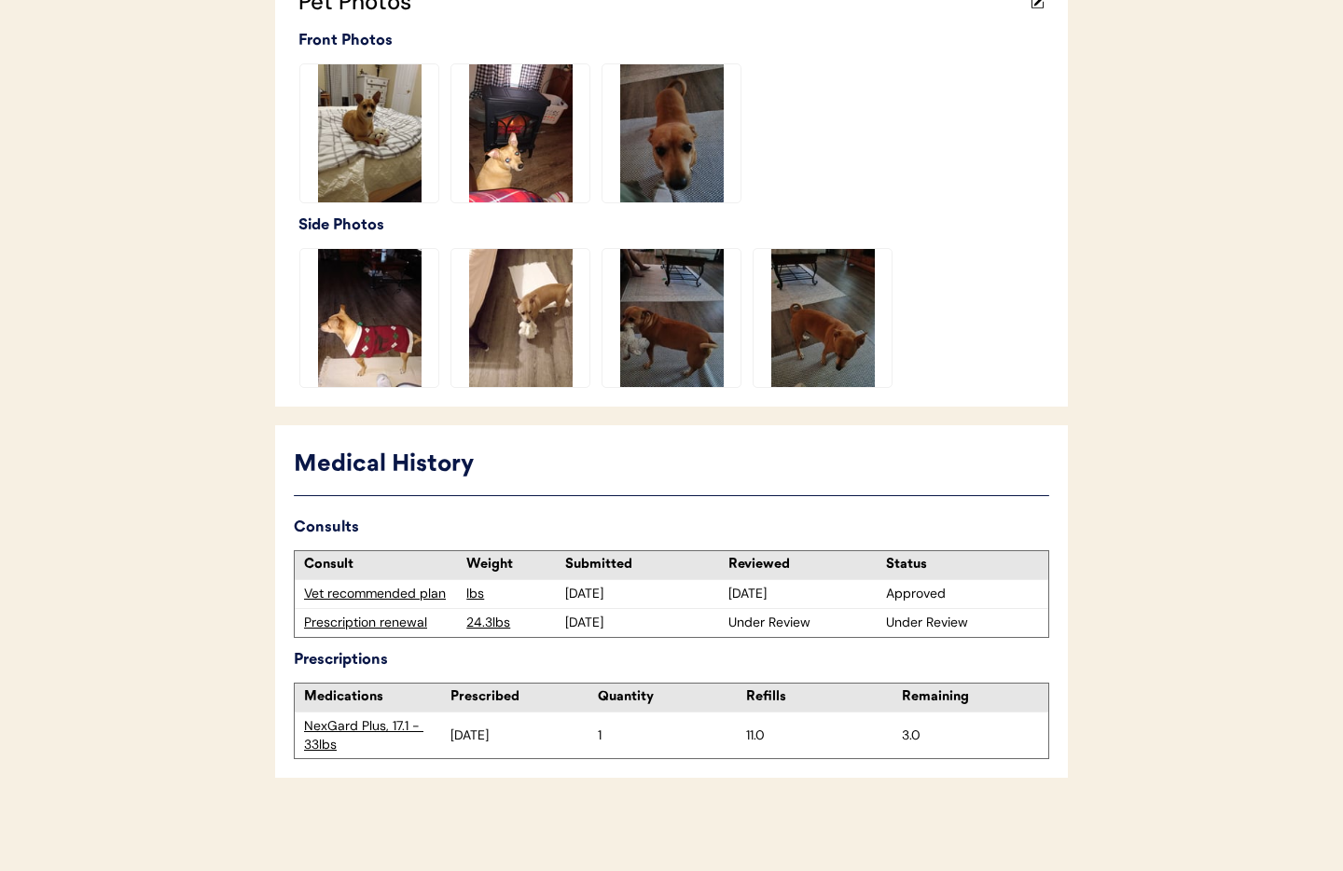
click at [388, 628] on div "Prescription renewal" at bounding box center [380, 623] width 153 height 19
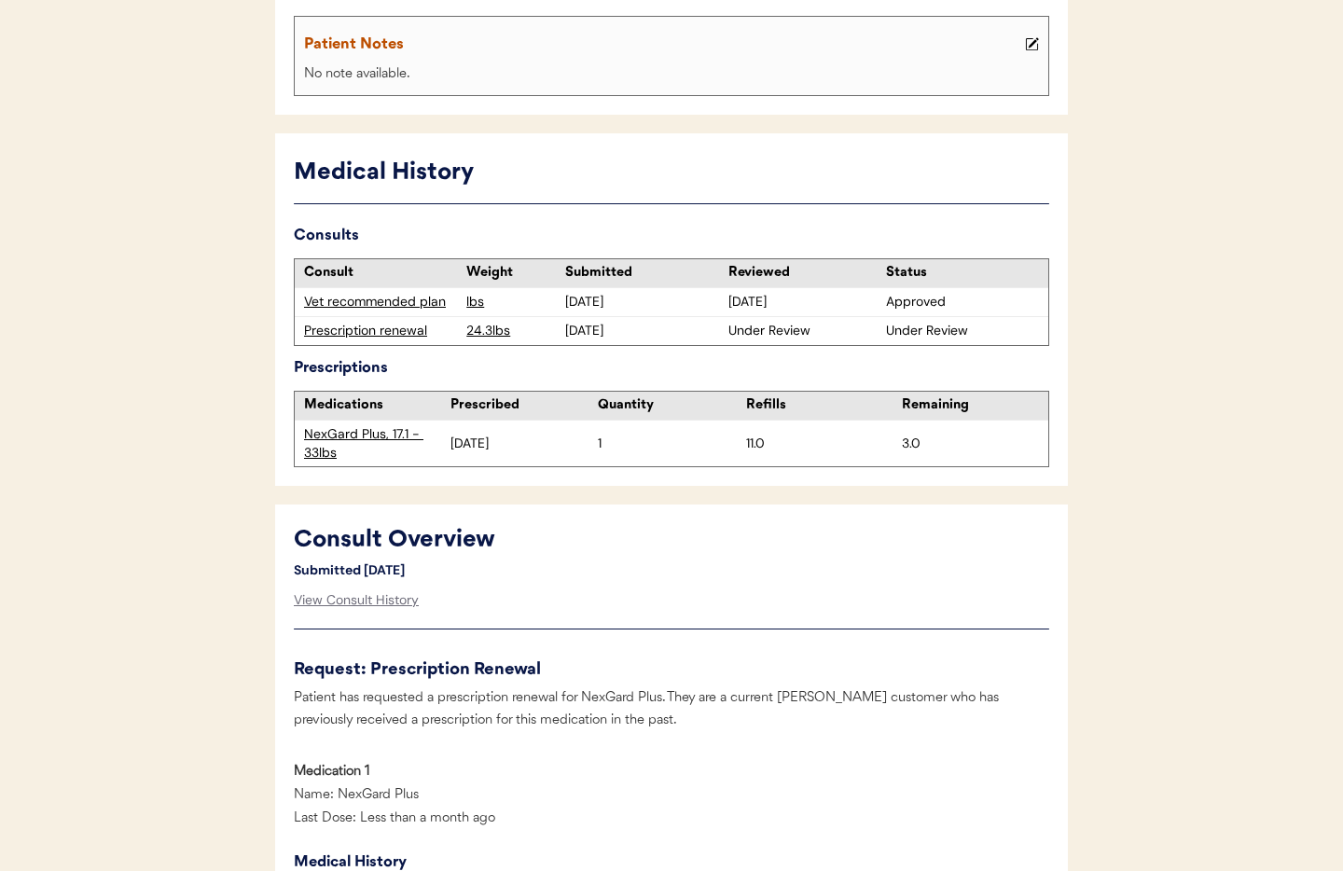
scroll to position [386, 0]
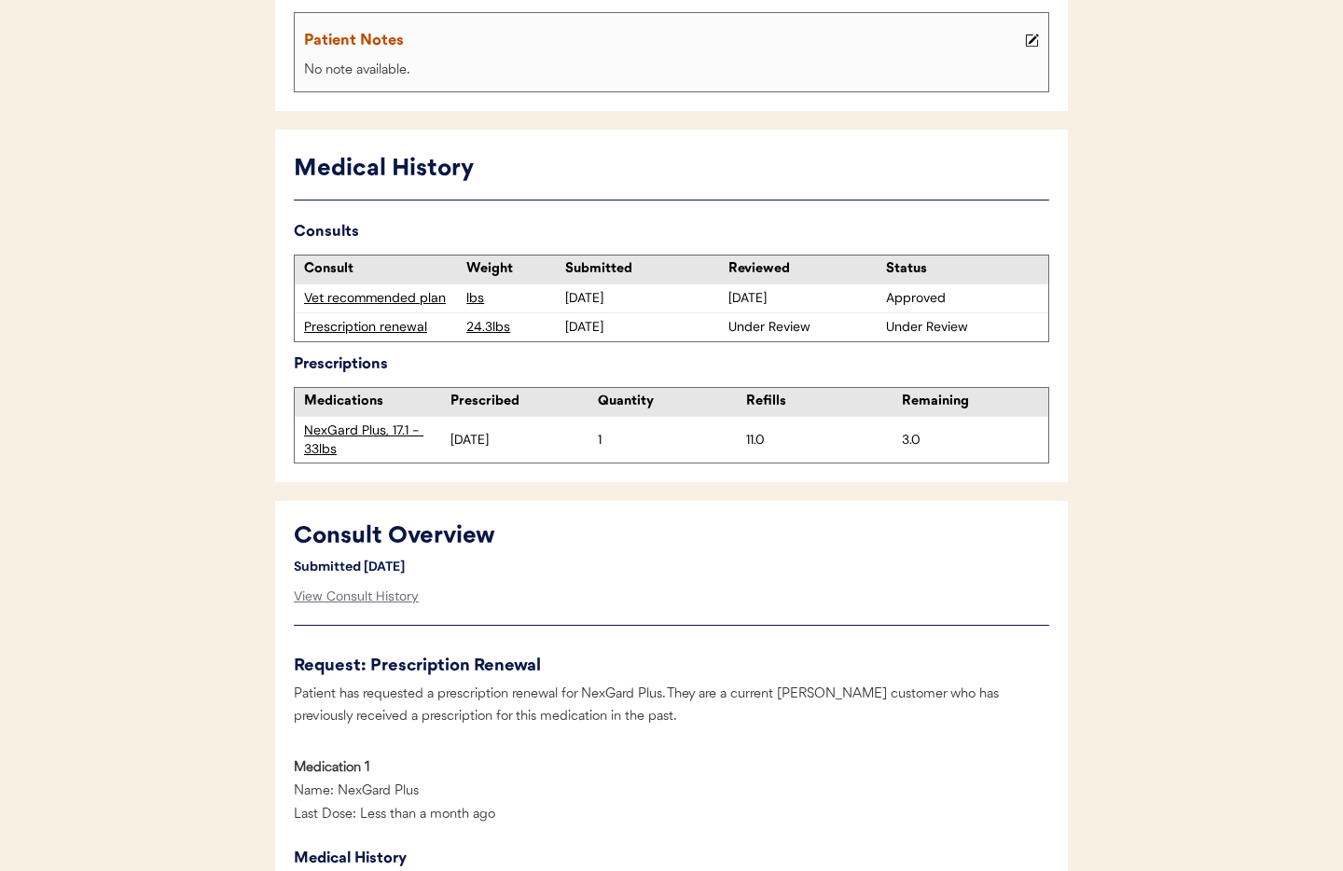
click at [339, 330] on div "Prescription renewal" at bounding box center [380, 327] width 153 height 19
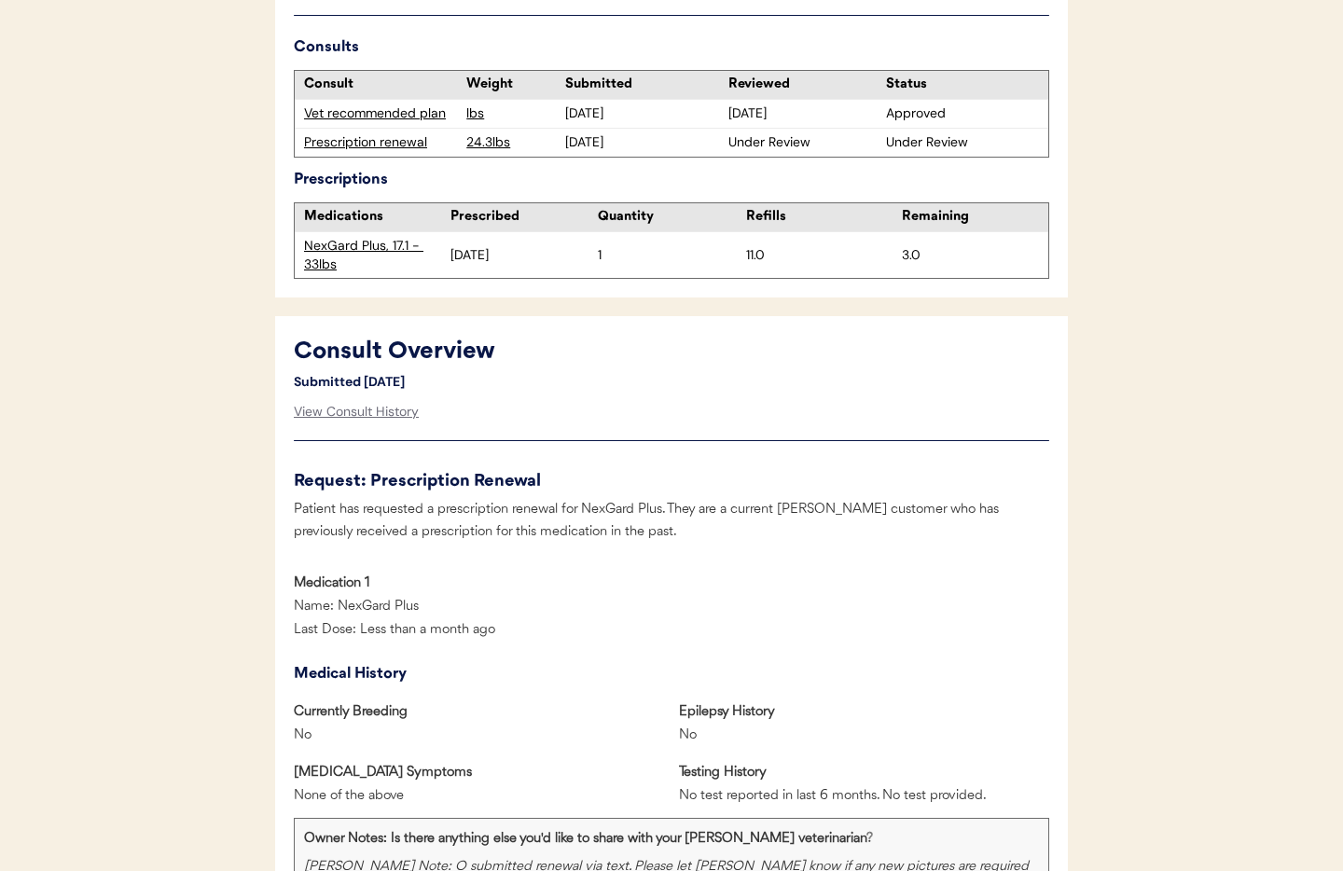
scroll to position [560, 0]
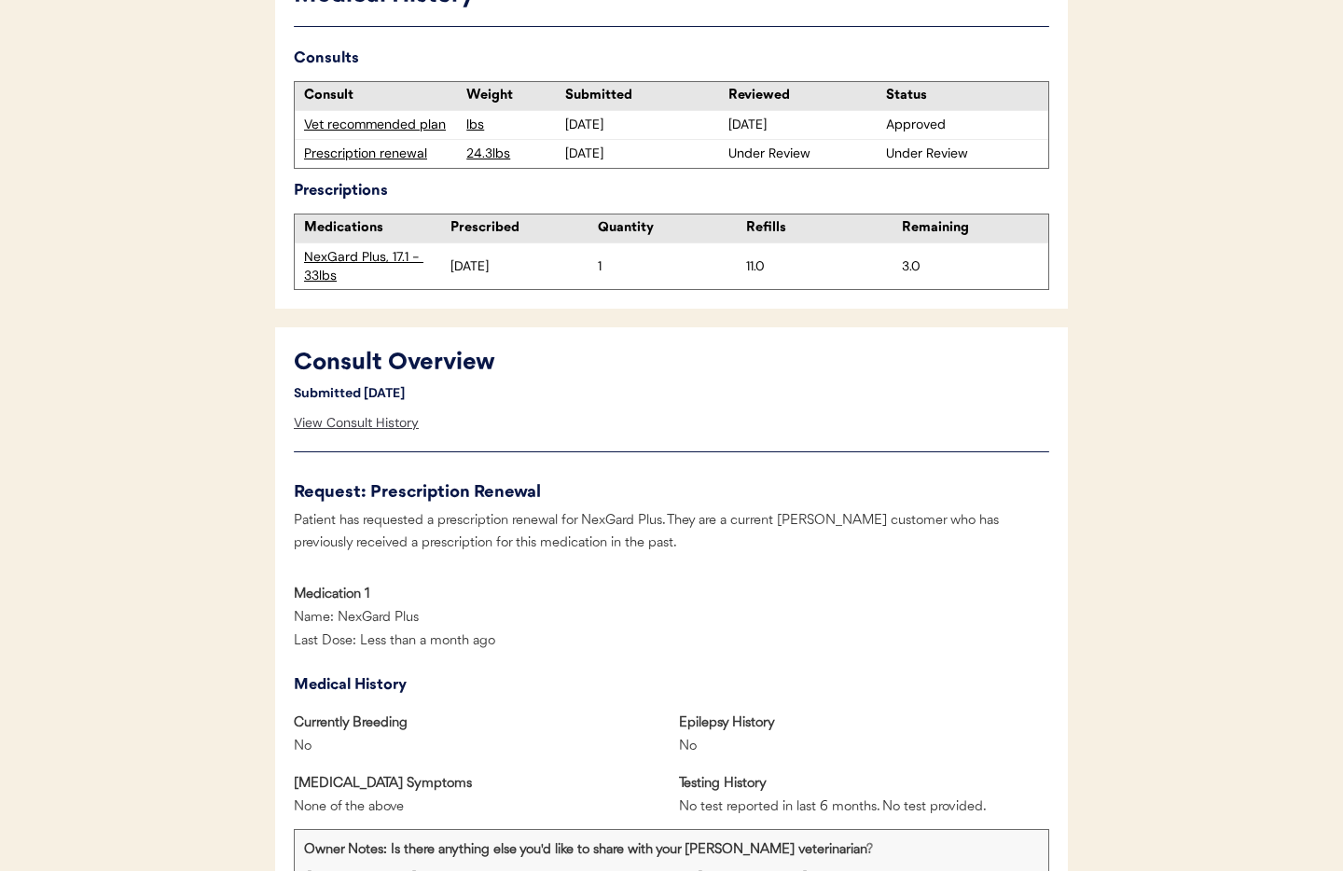
click at [357, 427] on div "View Consult History" at bounding box center [356, 423] width 125 height 37
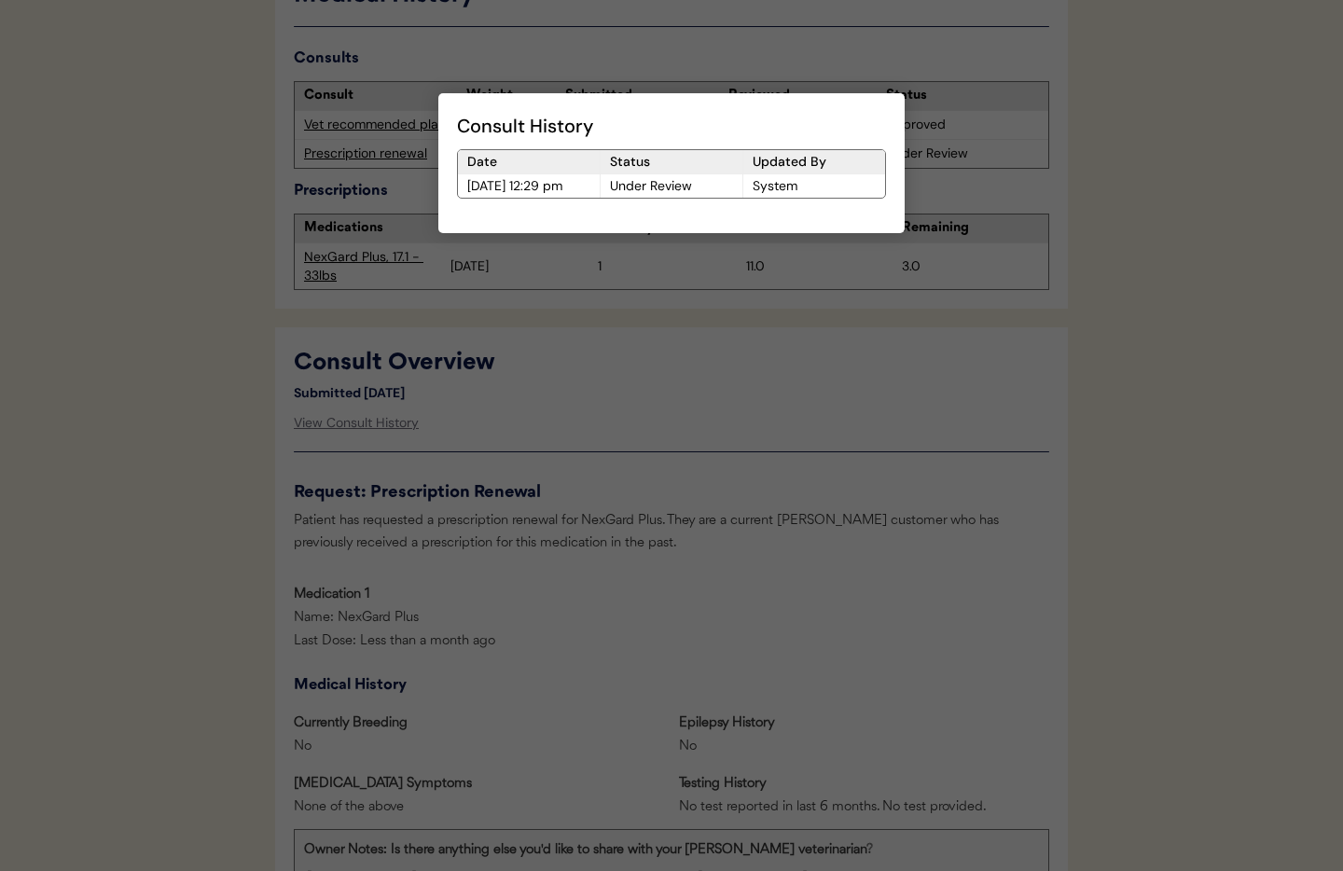
click at [832, 421] on div at bounding box center [671, 435] width 1343 height 871
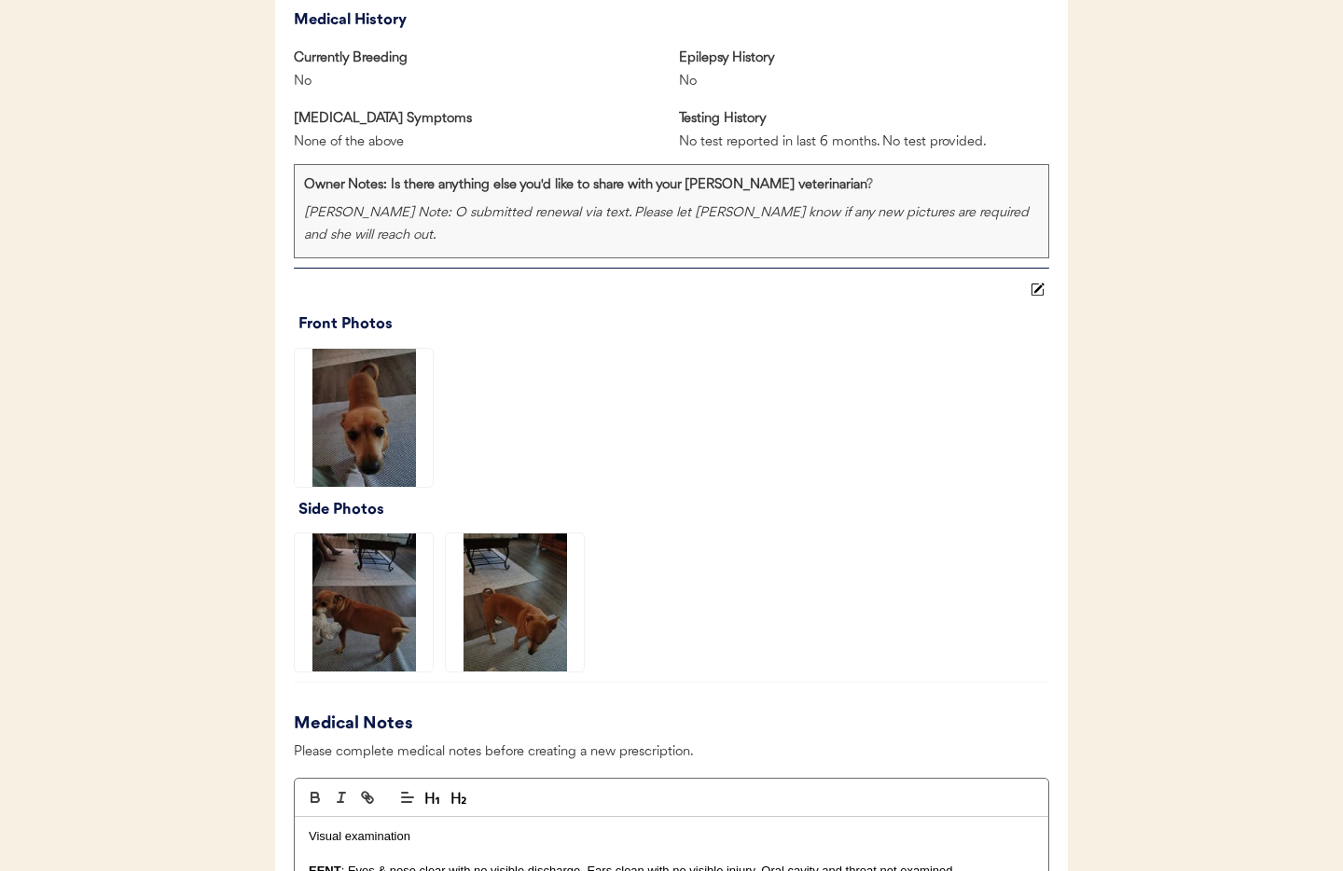
scroll to position [1258, 0]
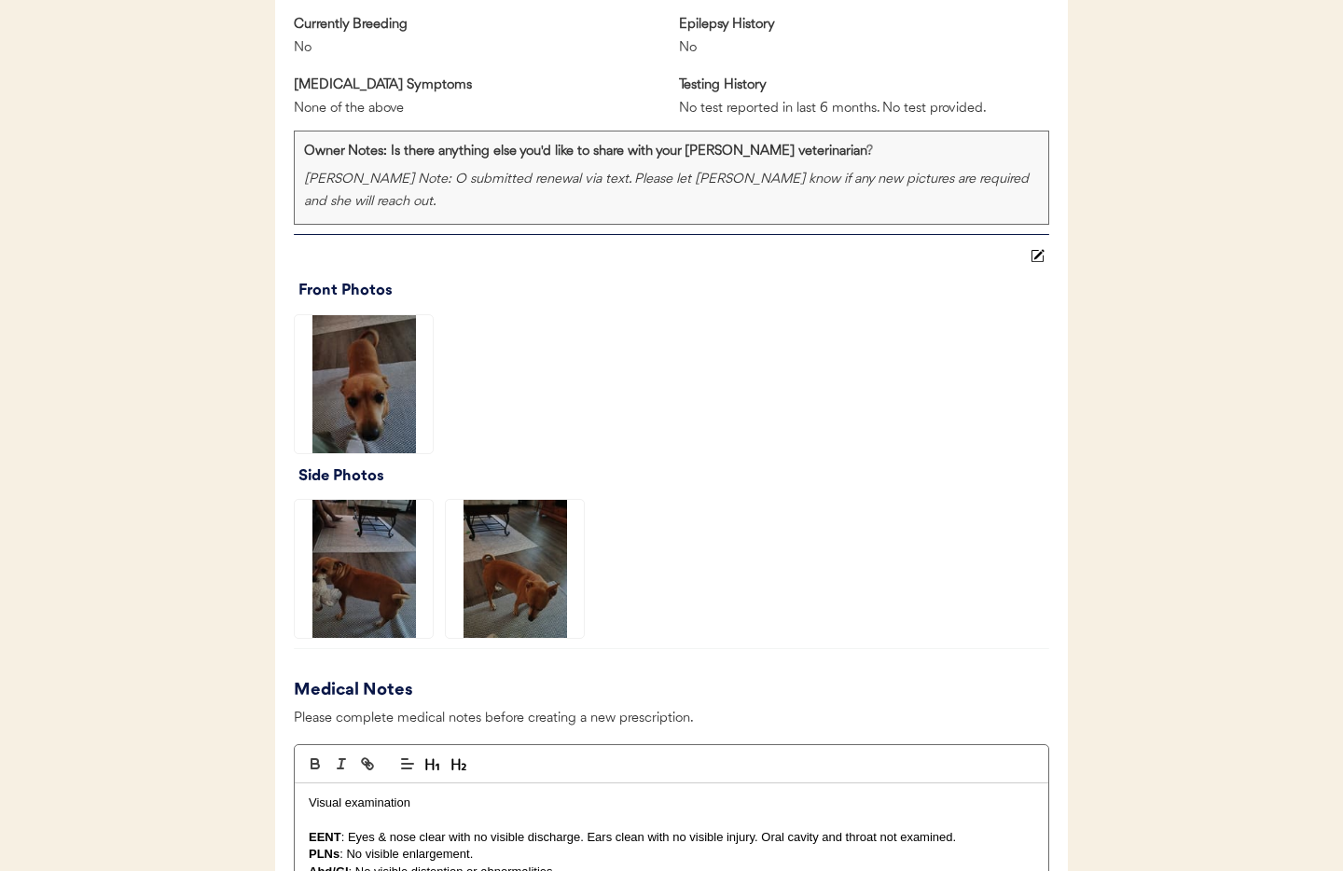
click at [342, 352] on img at bounding box center [364, 384] width 138 height 138
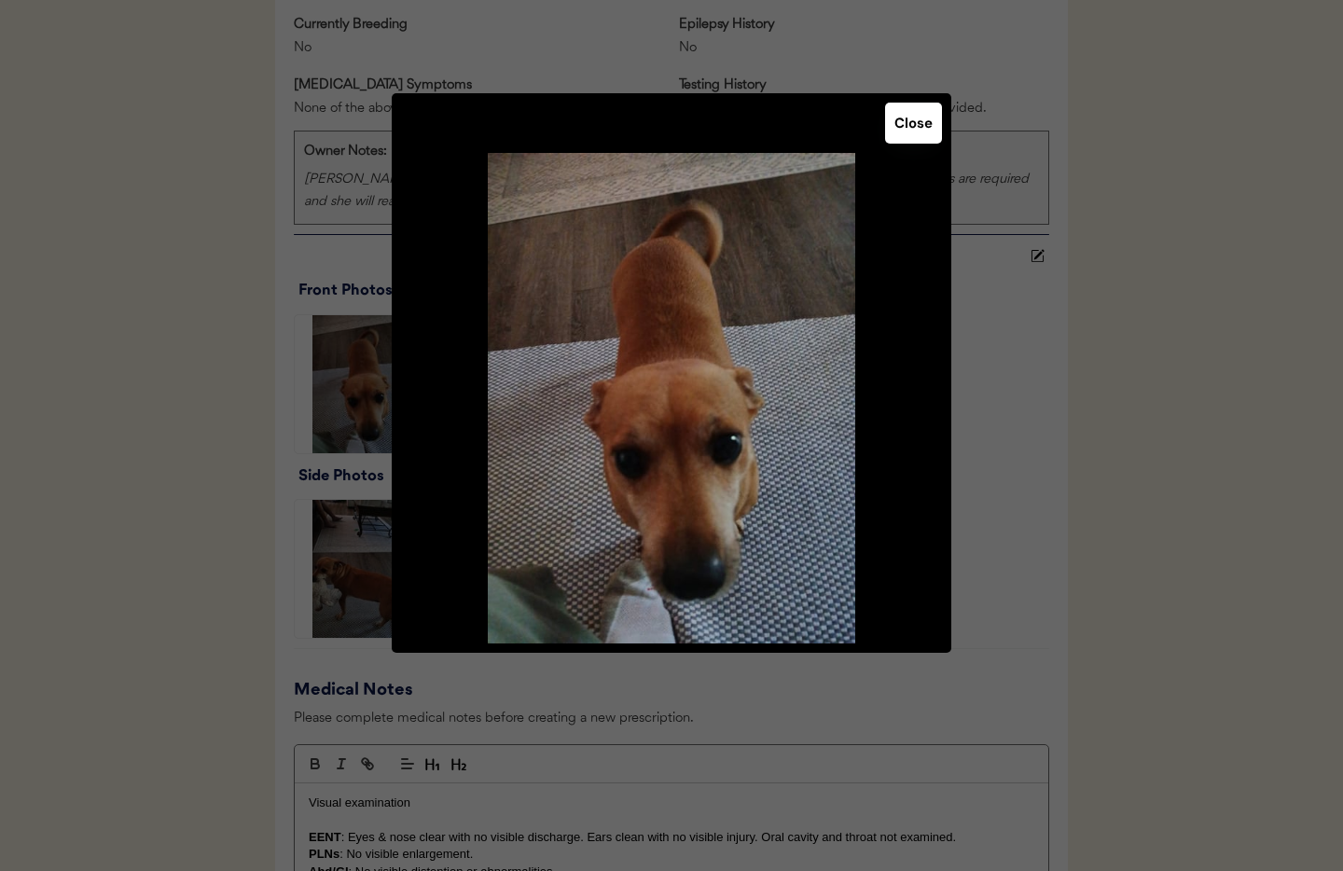
click at [924, 128] on button "Close" at bounding box center [913, 123] width 57 height 41
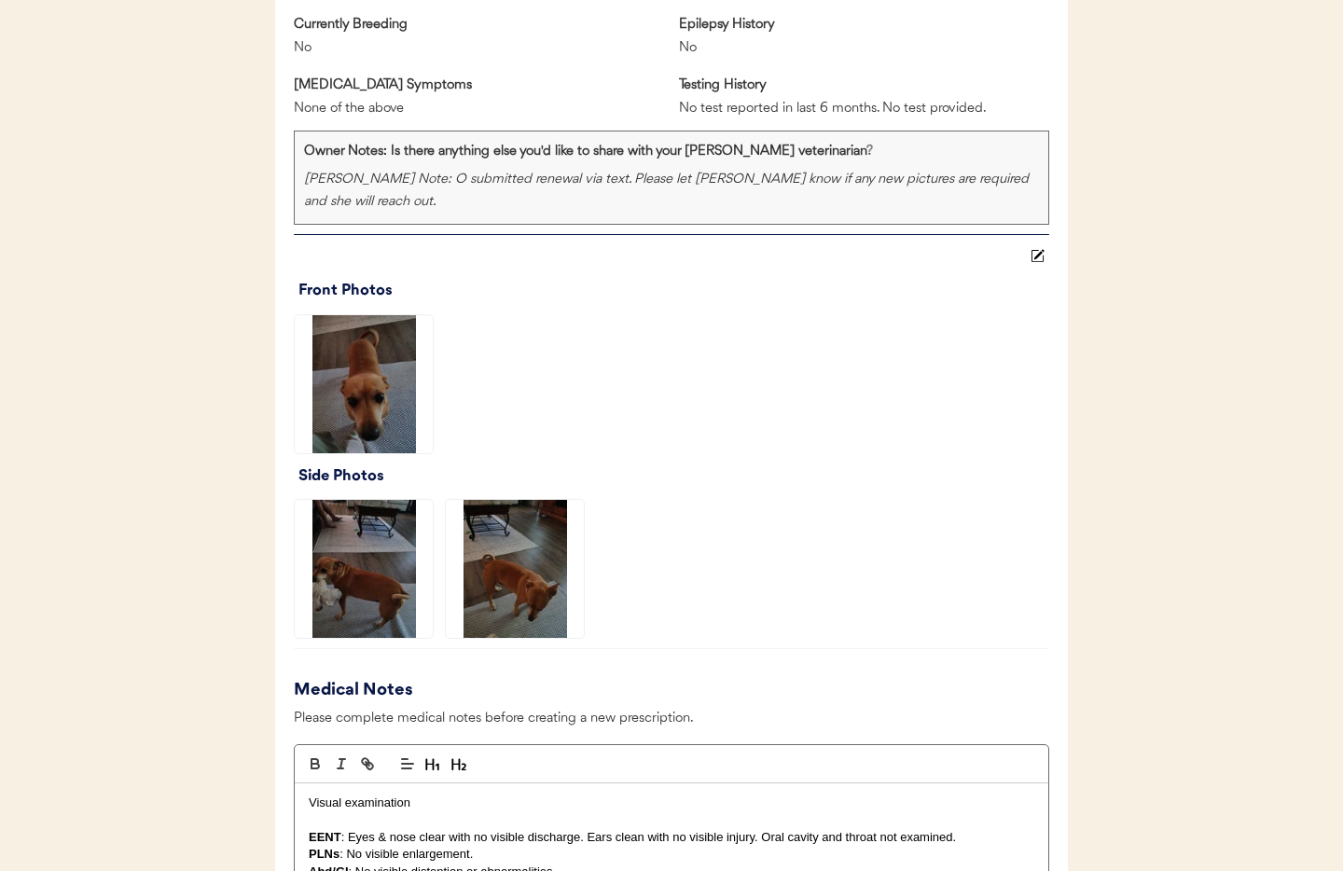
click at [353, 530] on img at bounding box center [364, 569] width 138 height 138
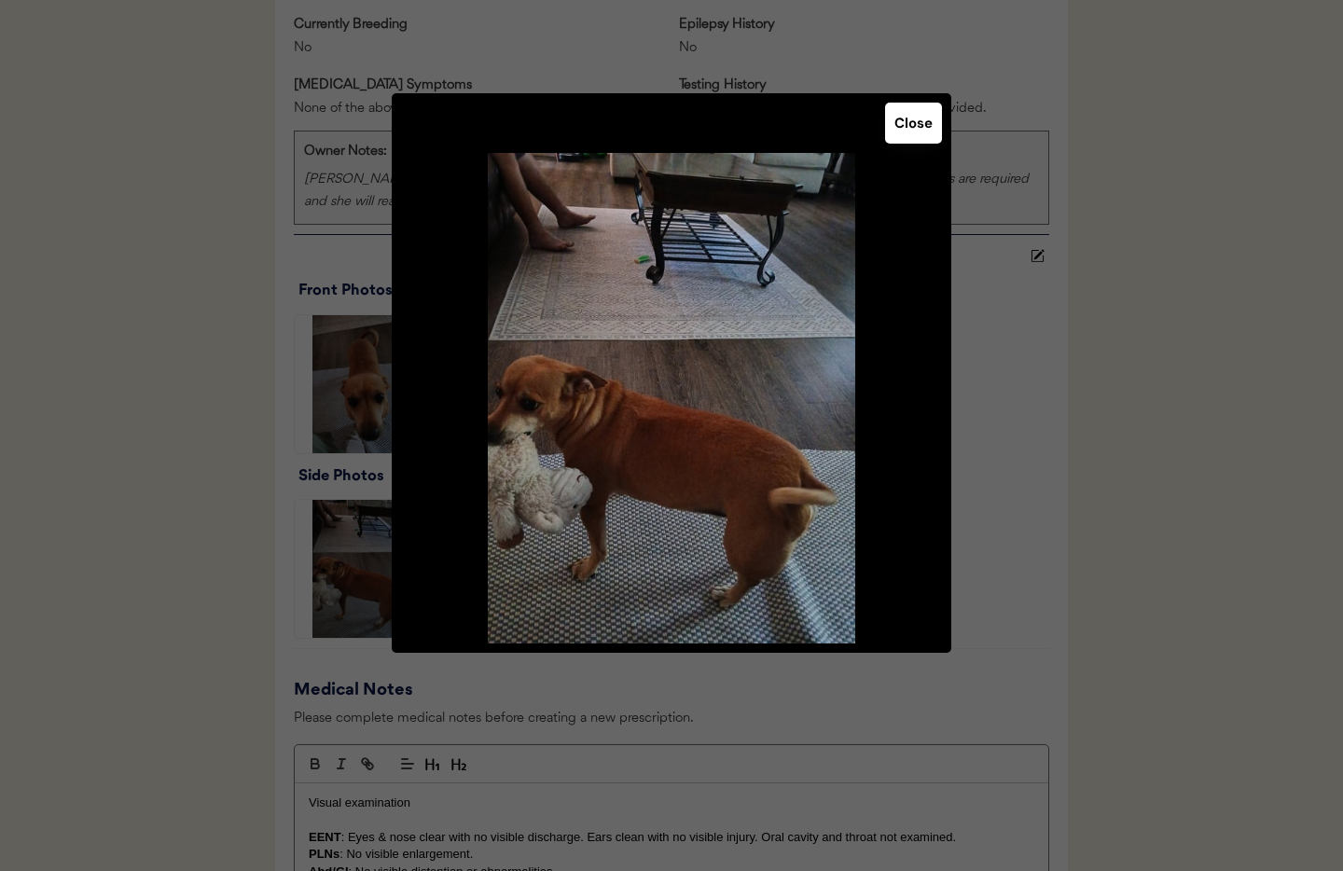
click at [907, 123] on button "Close" at bounding box center [913, 123] width 57 height 41
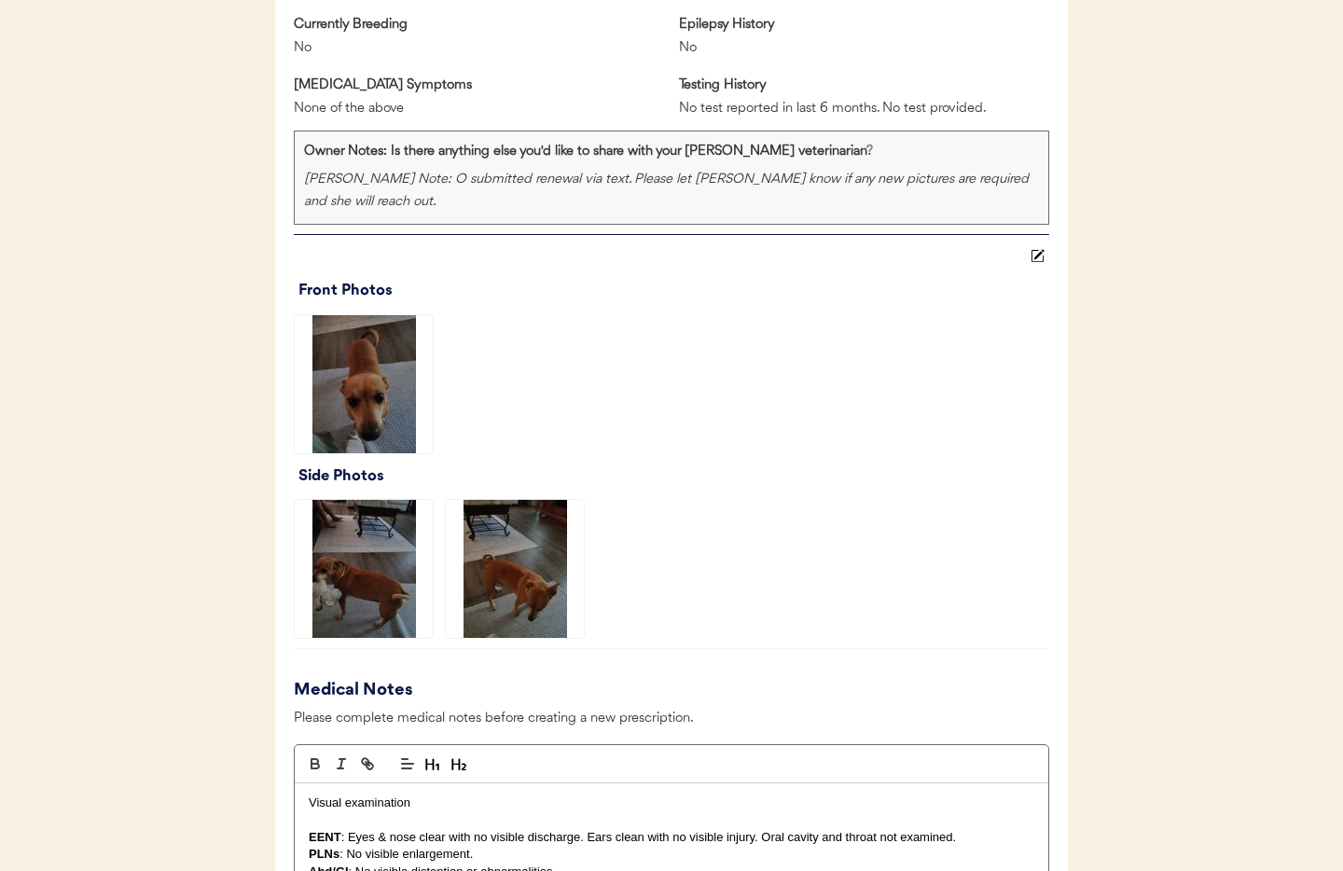
click at [507, 549] on img at bounding box center [515, 569] width 138 height 138
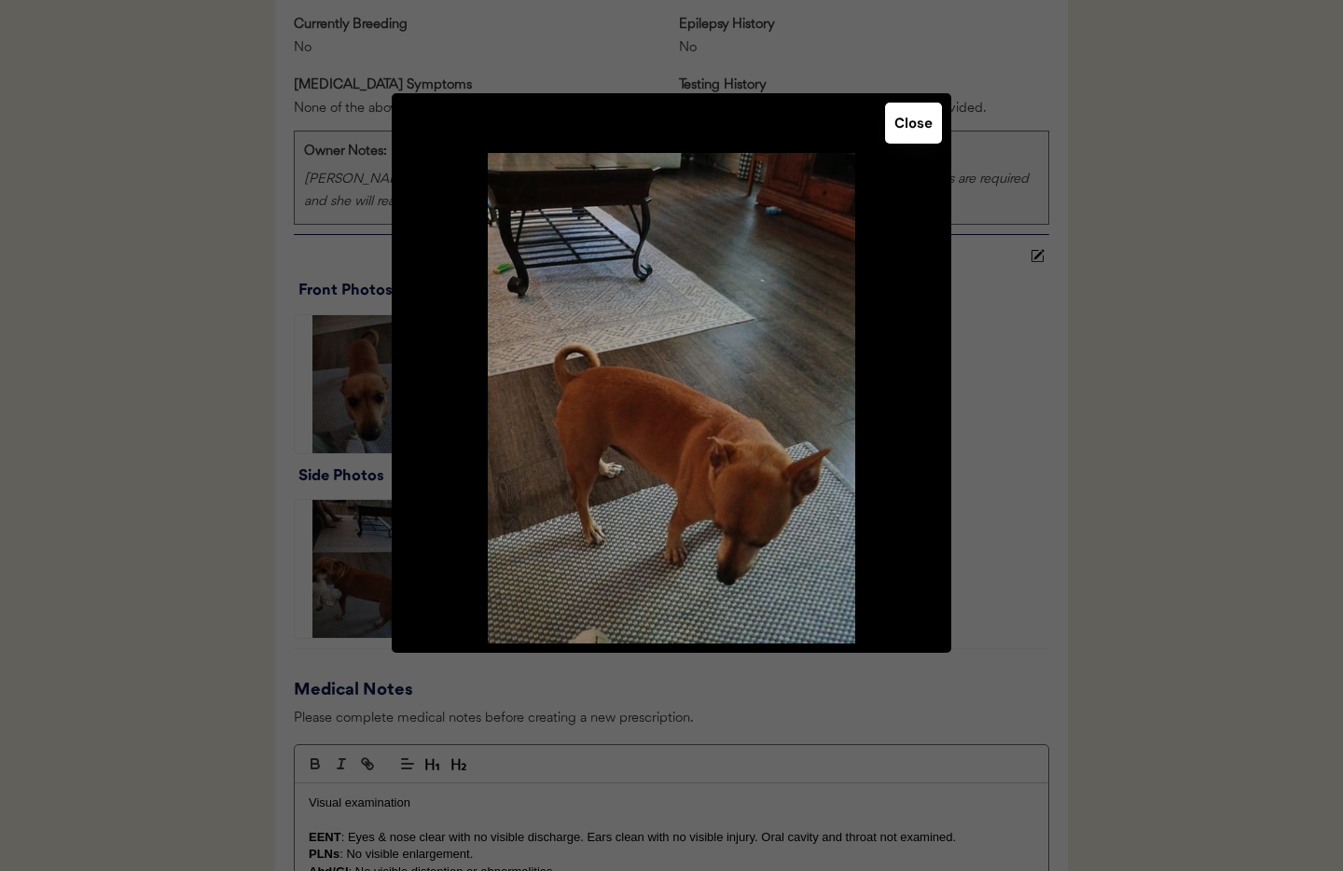
click at [903, 124] on button "Close" at bounding box center [913, 123] width 57 height 41
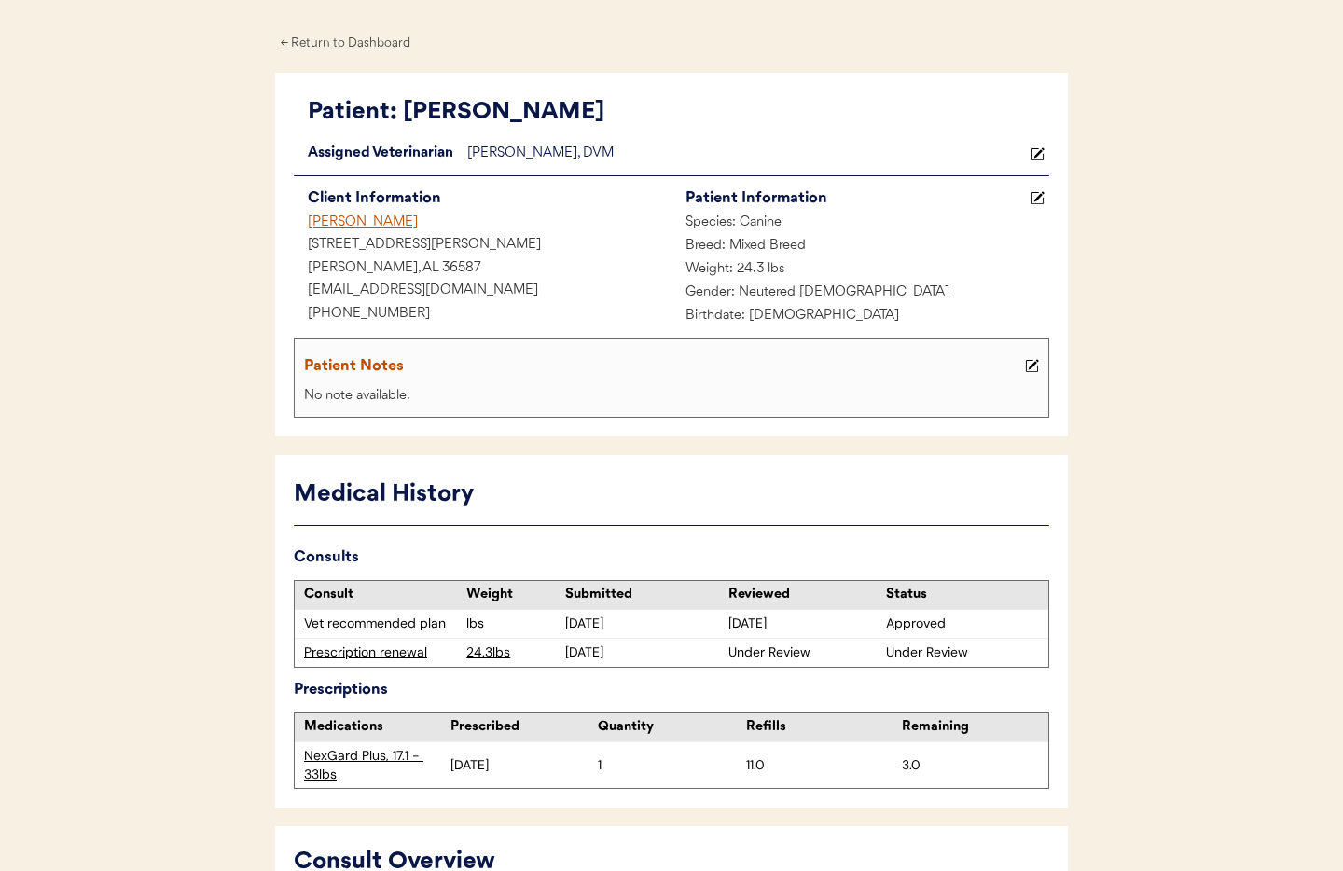
scroll to position [58, 0]
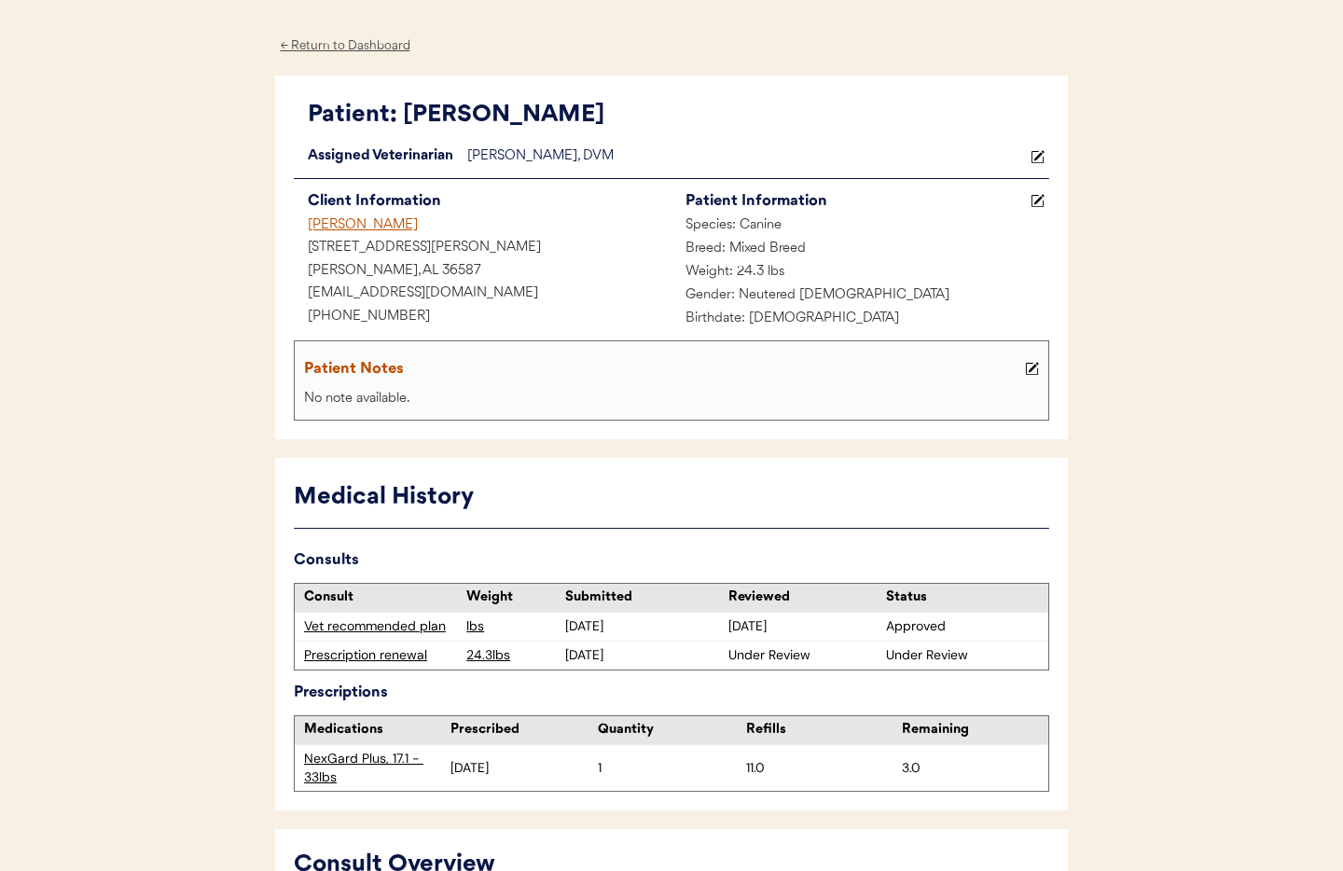
click at [347, 48] on div "← Return to Dashboard" at bounding box center [345, 45] width 140 height 21
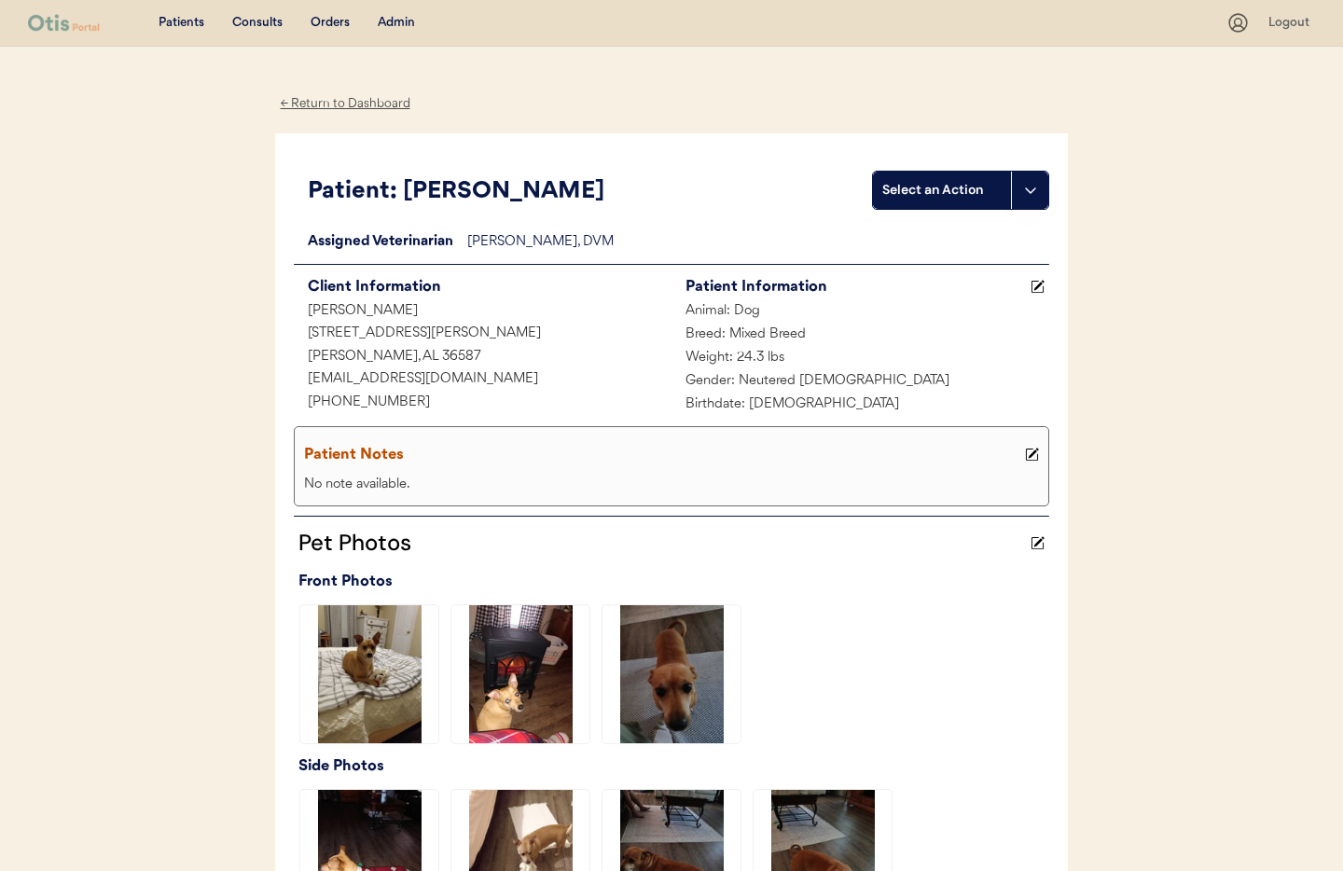
click at [313, 104] on div "← Return to Dashboard" at bounding box center [345, 103] width 140 height 21
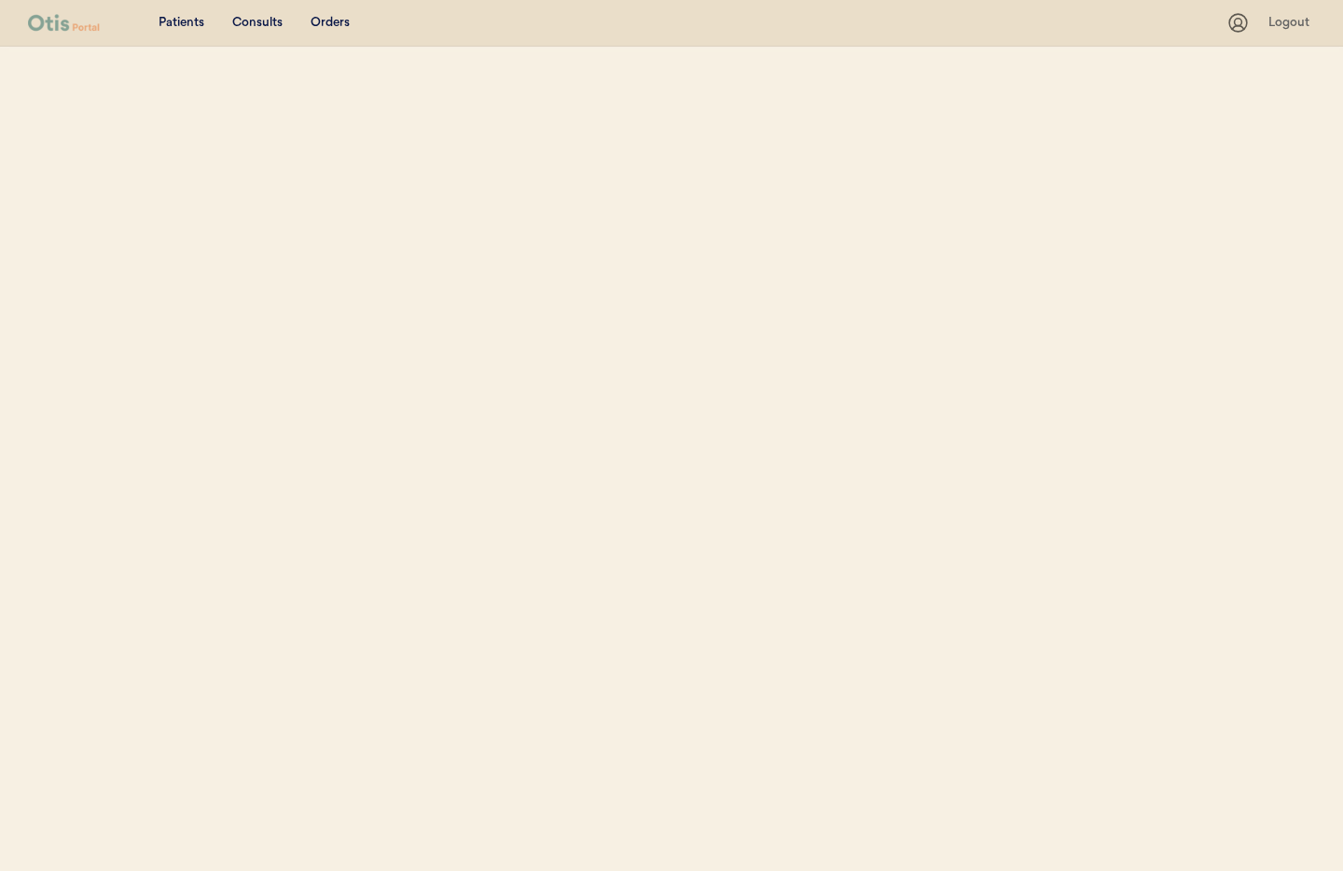
select select ""Name""
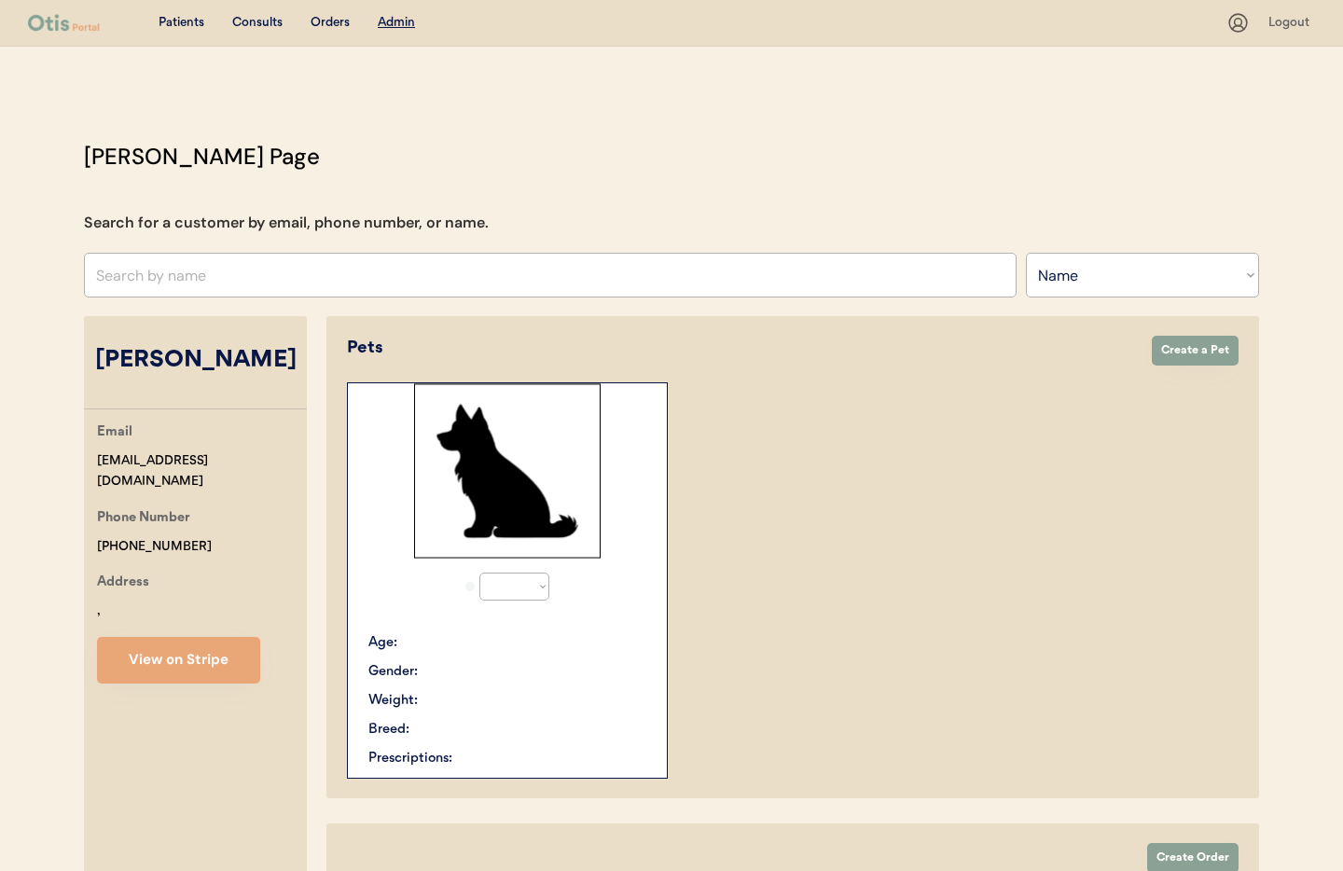
select select "true"
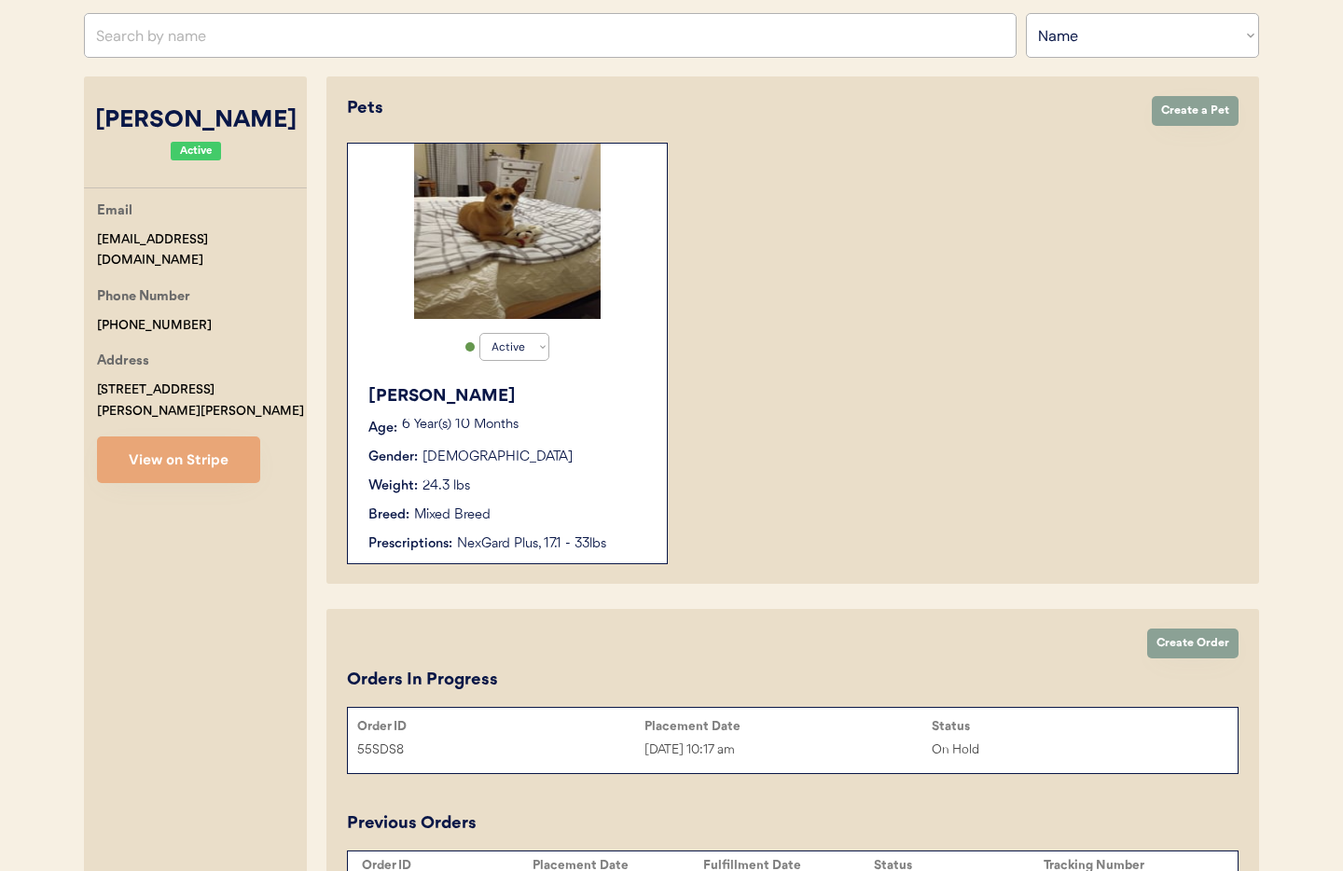
scroll to position [266, 0]
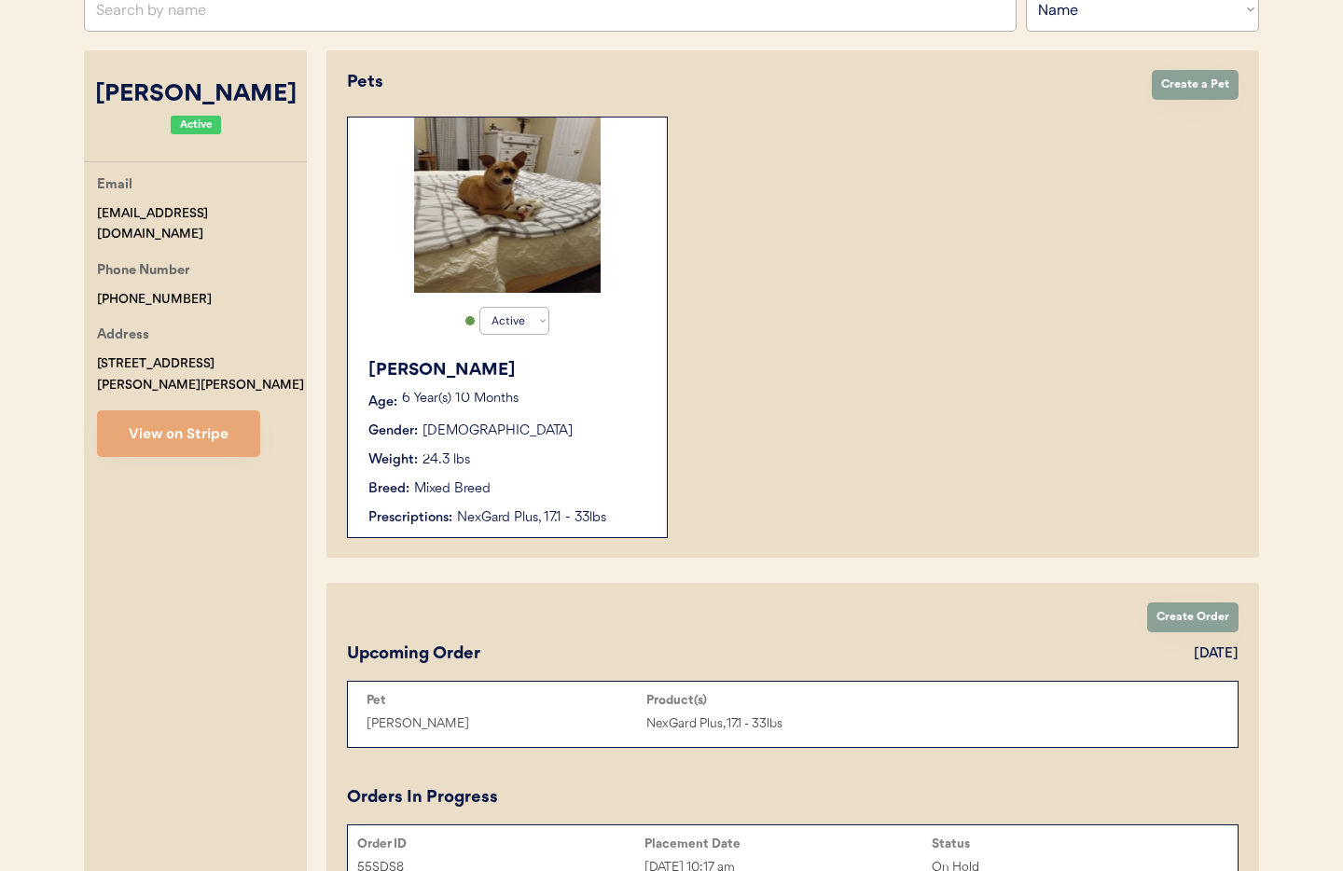
click at [563, 393] on p "6 Year(s) 10 Months" at bounding box center [525, 399] width 246 height 13
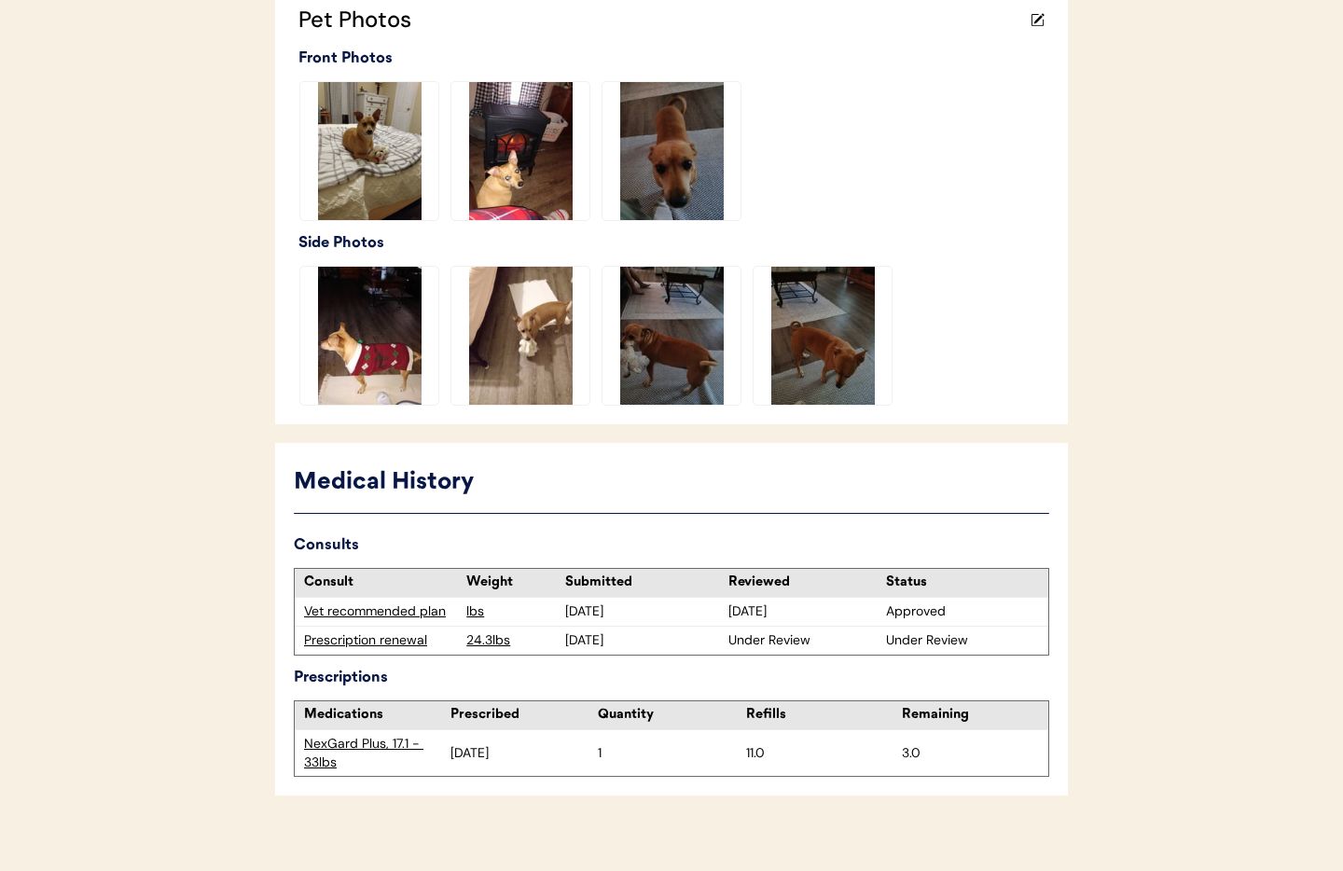
scroll to position [541, 0]
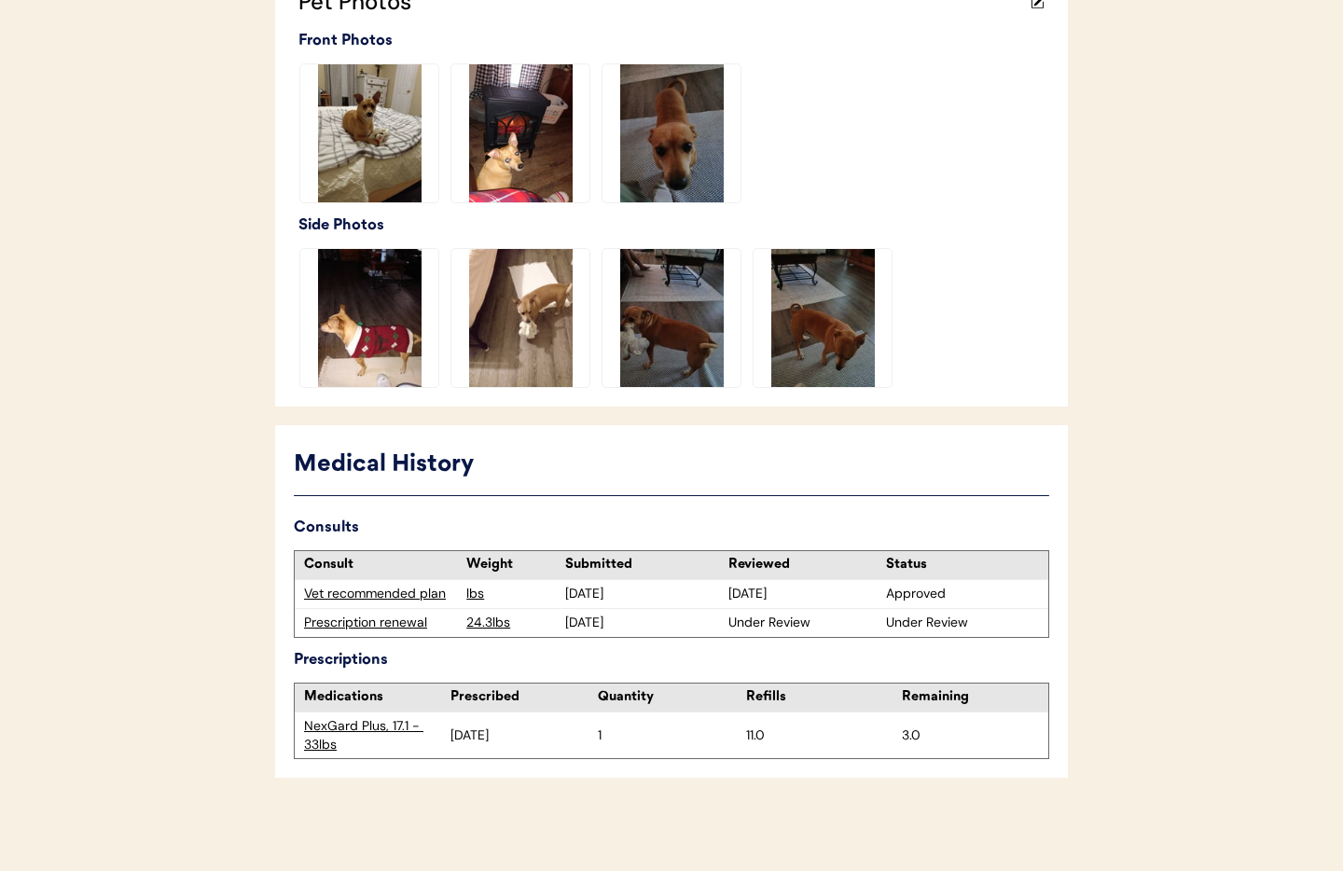
click at [393, 621] on div "Prescription renewal" at bounding box center [380, 623] width 153 height 19
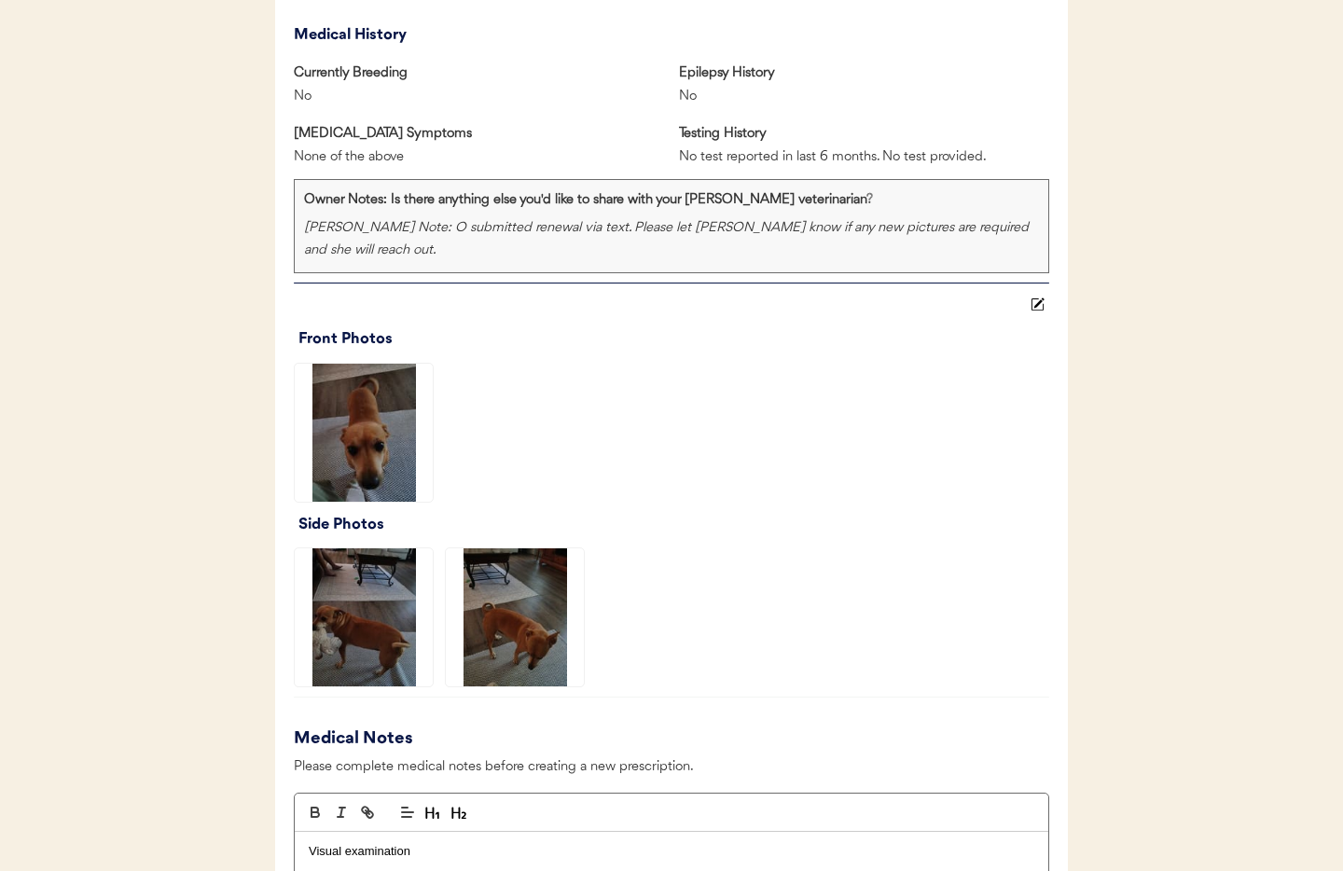
scroll to position [1214, 0]
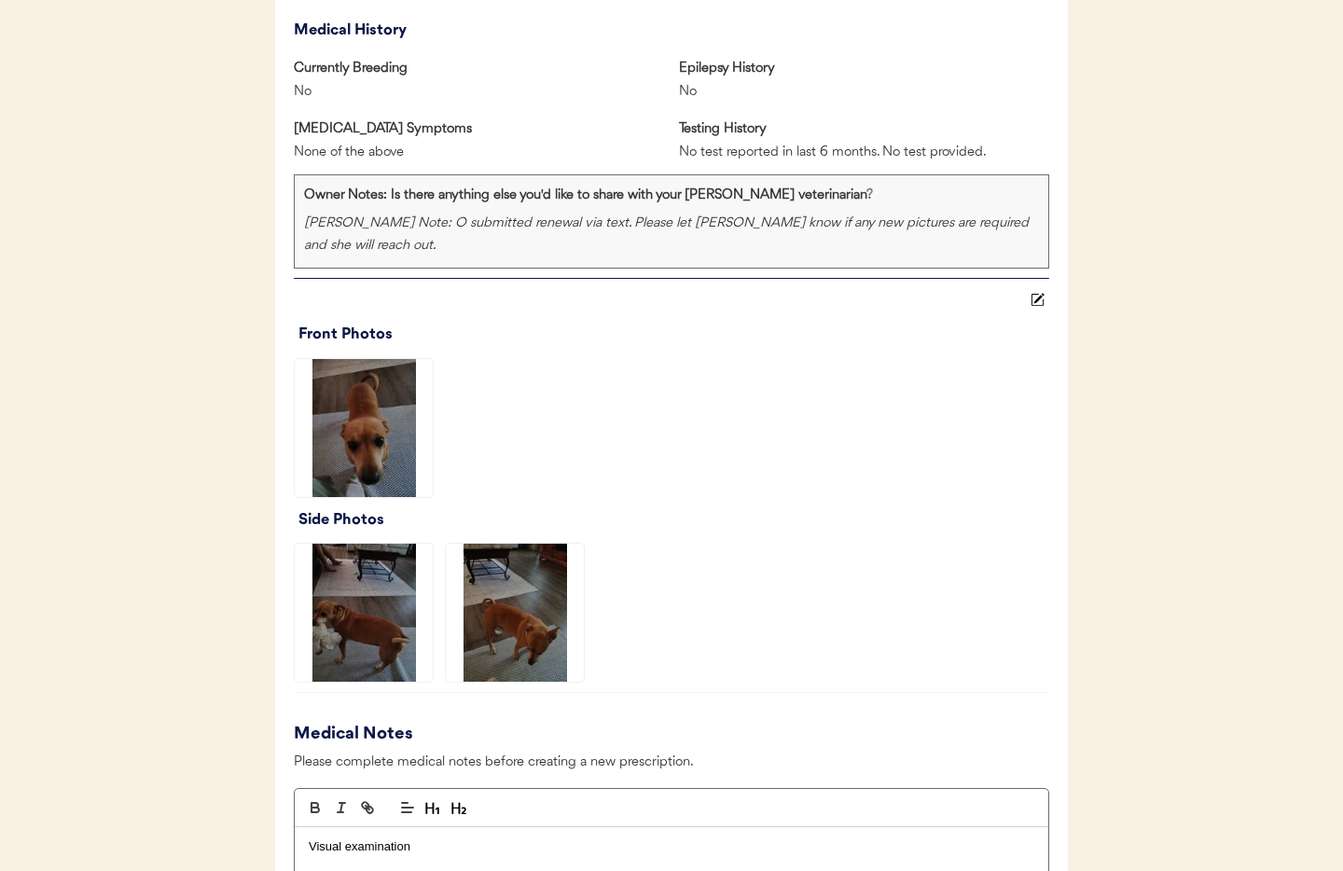
click at [376, 620] on img at bounding box center [364, 613] width 138 height 138
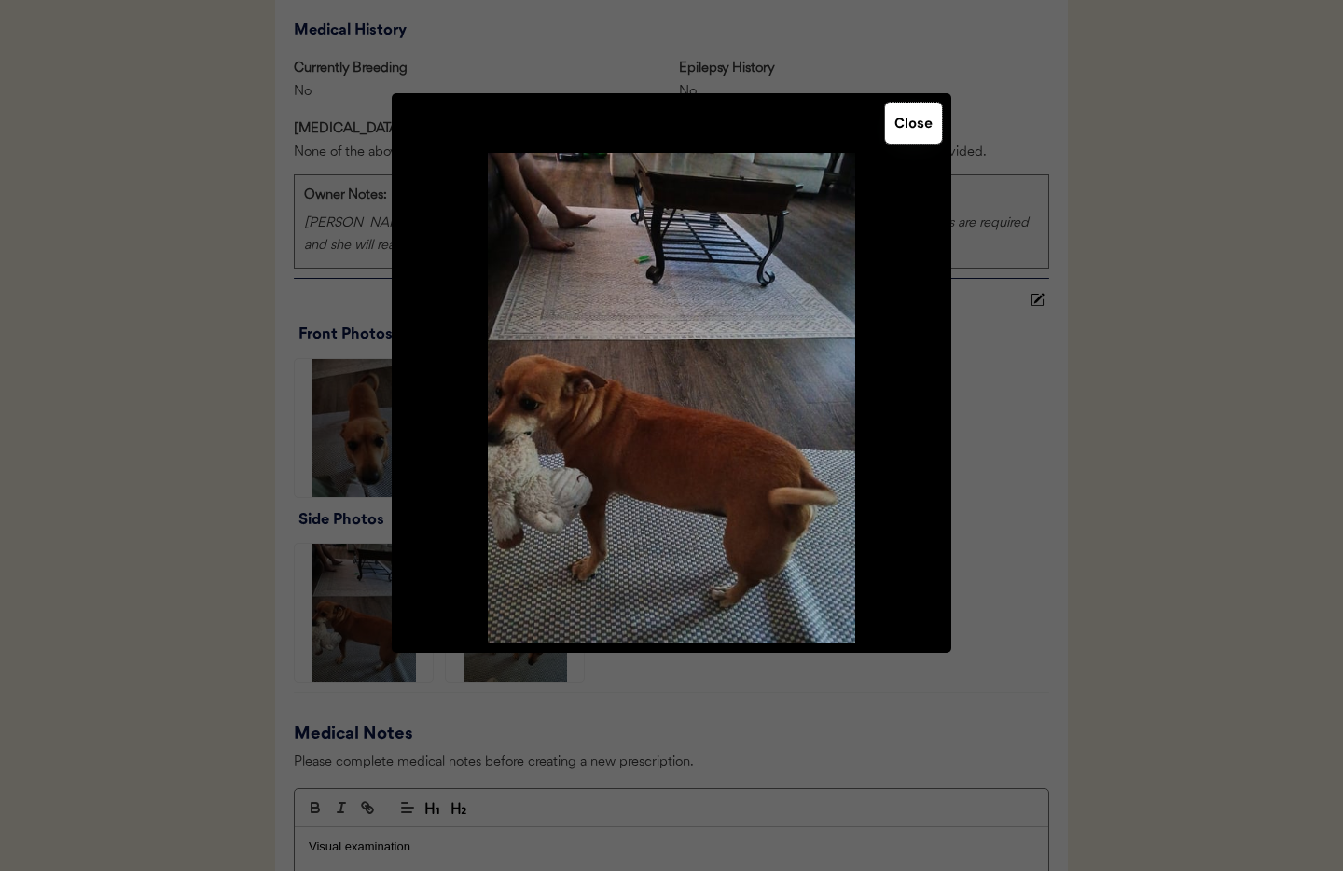
drag, startPoint x: 915, startPoint y: 129, endPoint x: 912, endPoint y: 138, distance: 9.7
click at [915, 130] on button "Close" at bounding box center [913, 123] width 57 height 41
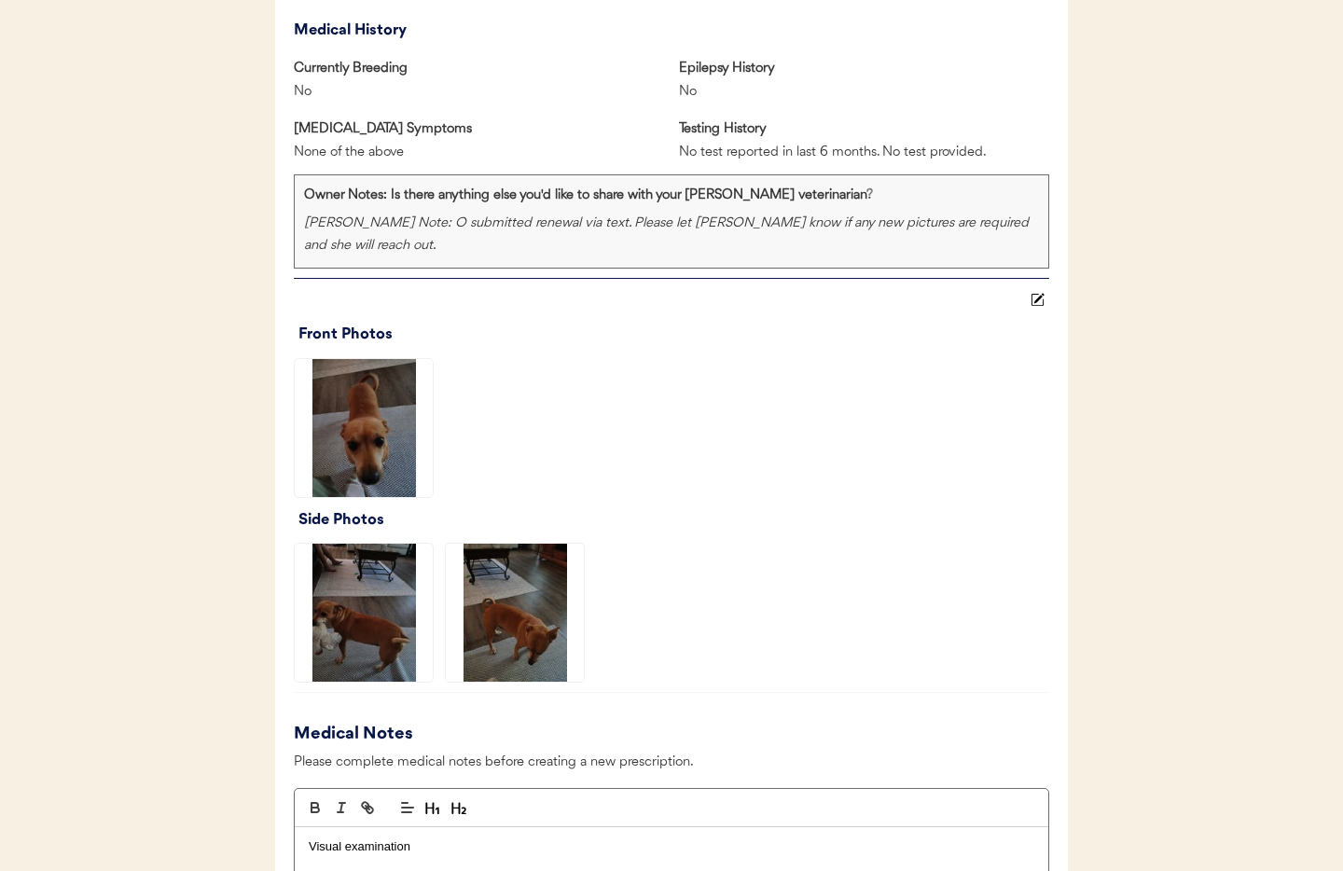
click at [546, 606] on img at bounding box center [515, 613] width 138 height 138
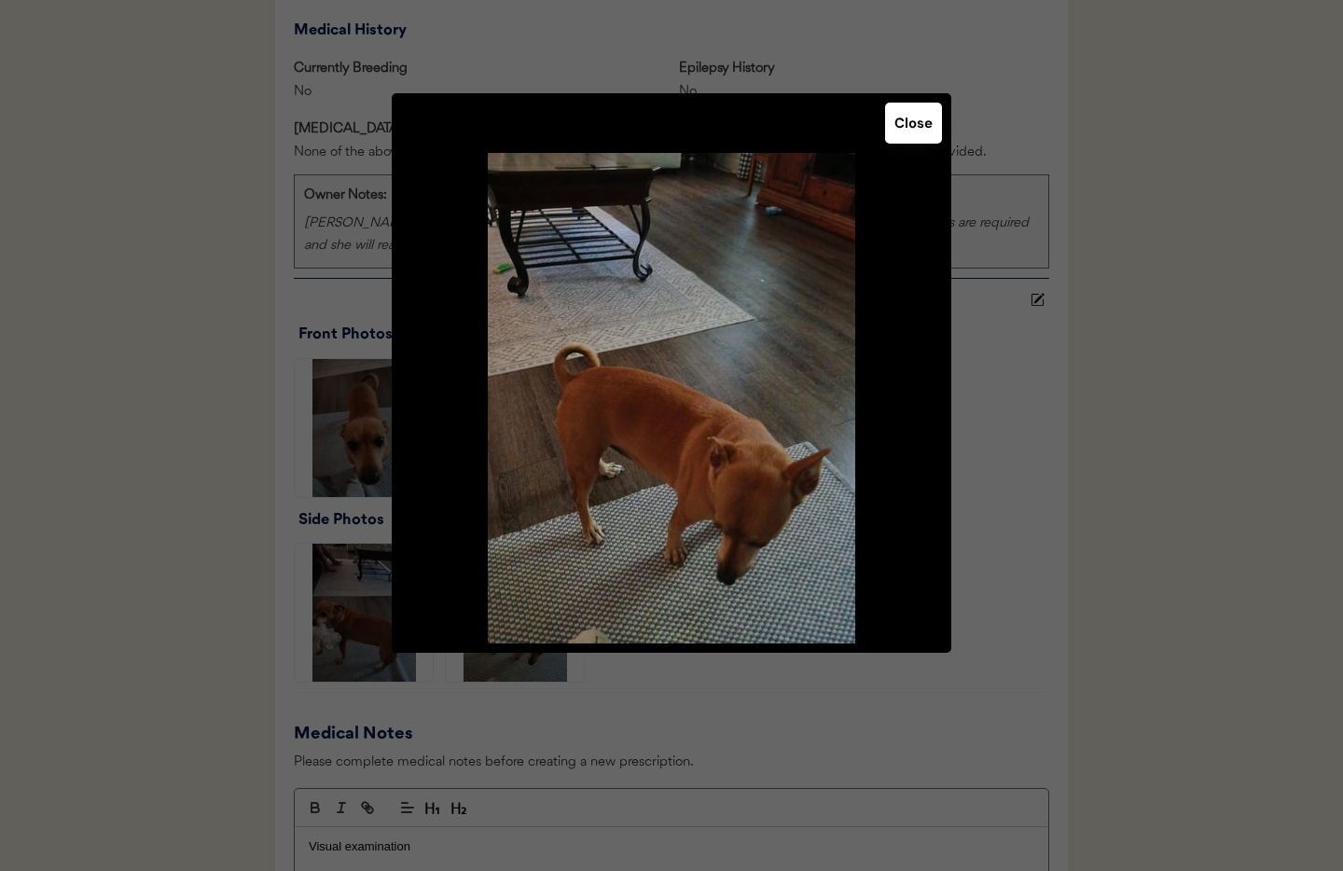
click at [914, 121] on button "Close" at bounding box center [913, 123] width 57 height 41
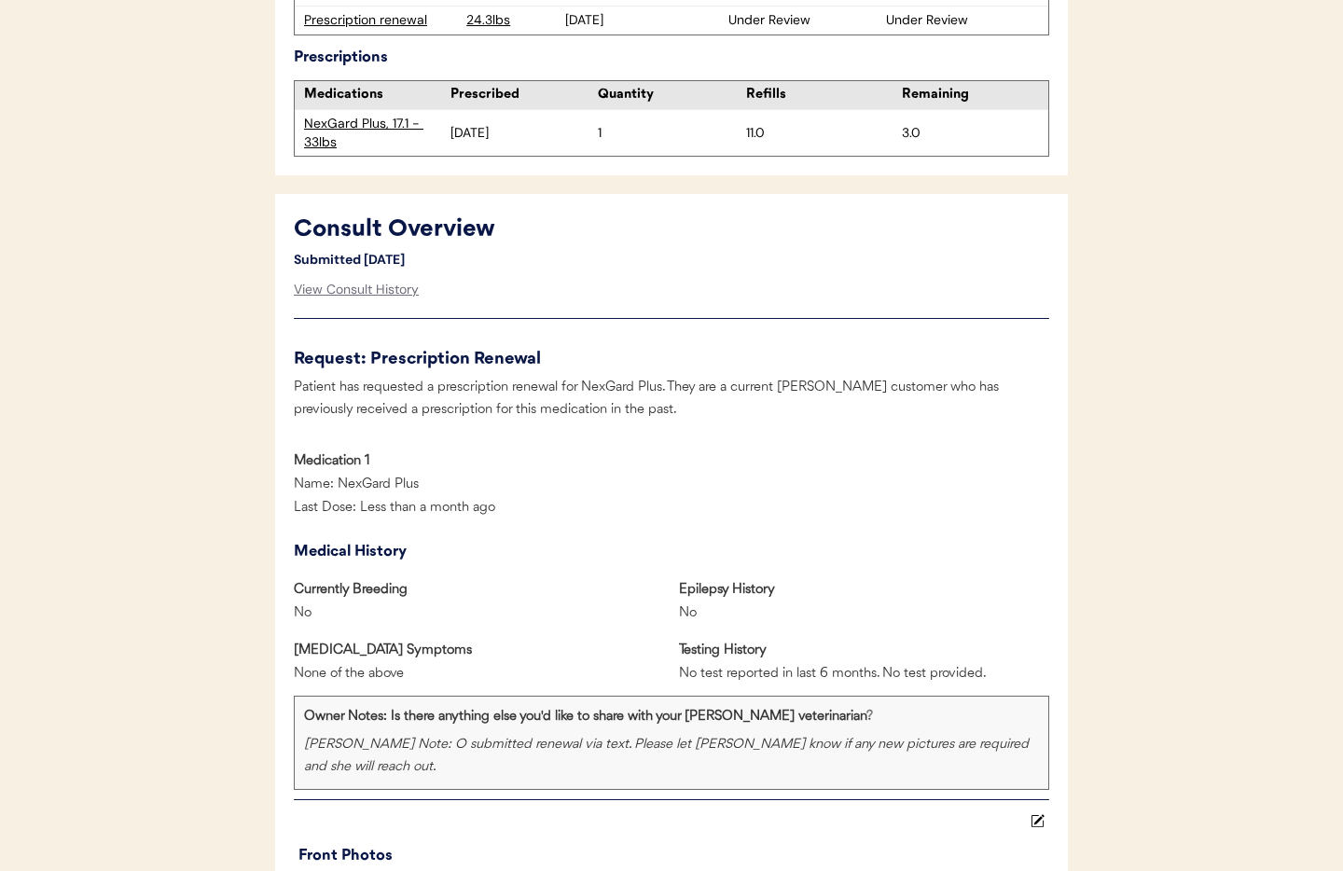
scroll to position [687, 0]
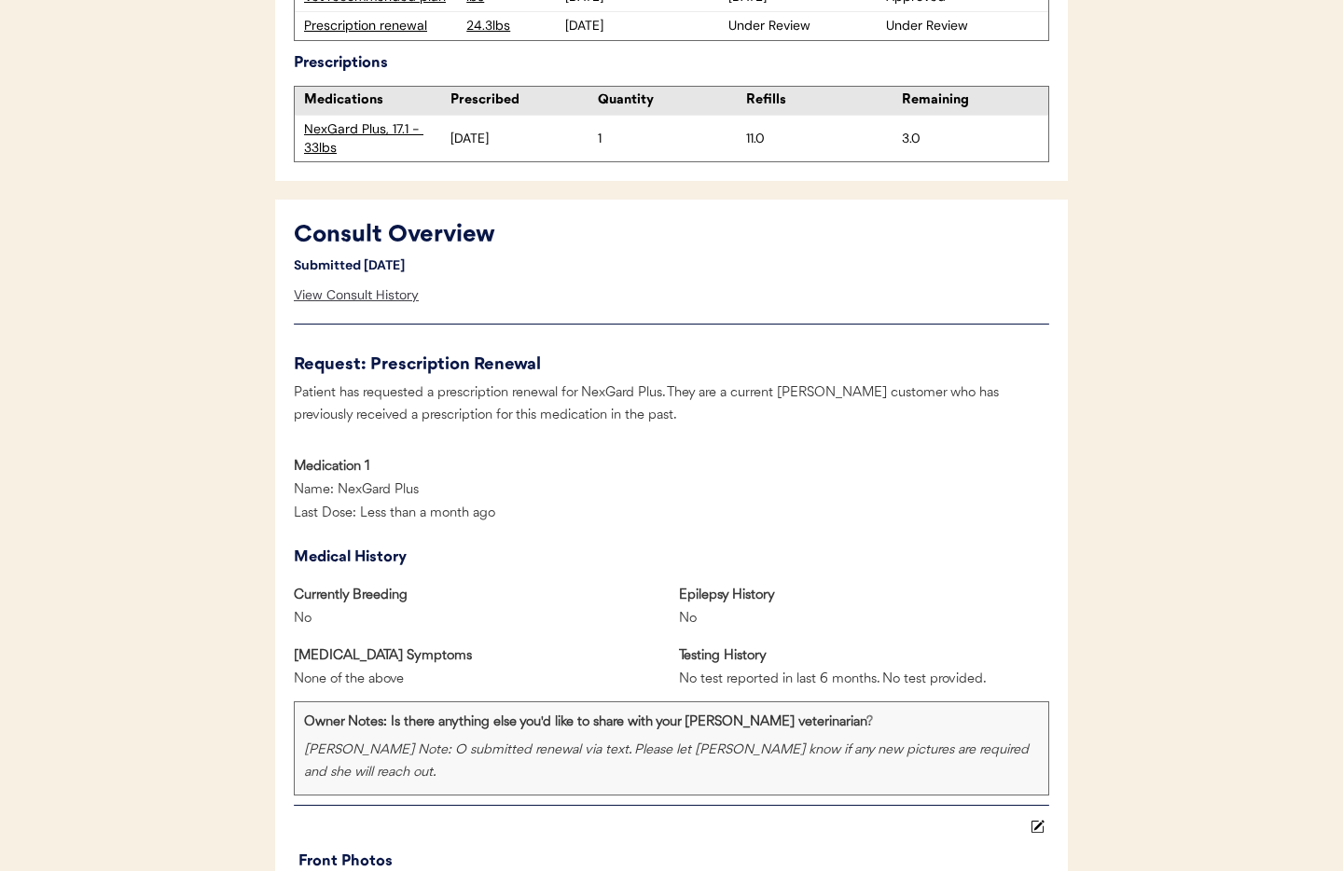
click at [339, 296] on div "View Consult History" at bounding box center [356, 295] width 125 height 37
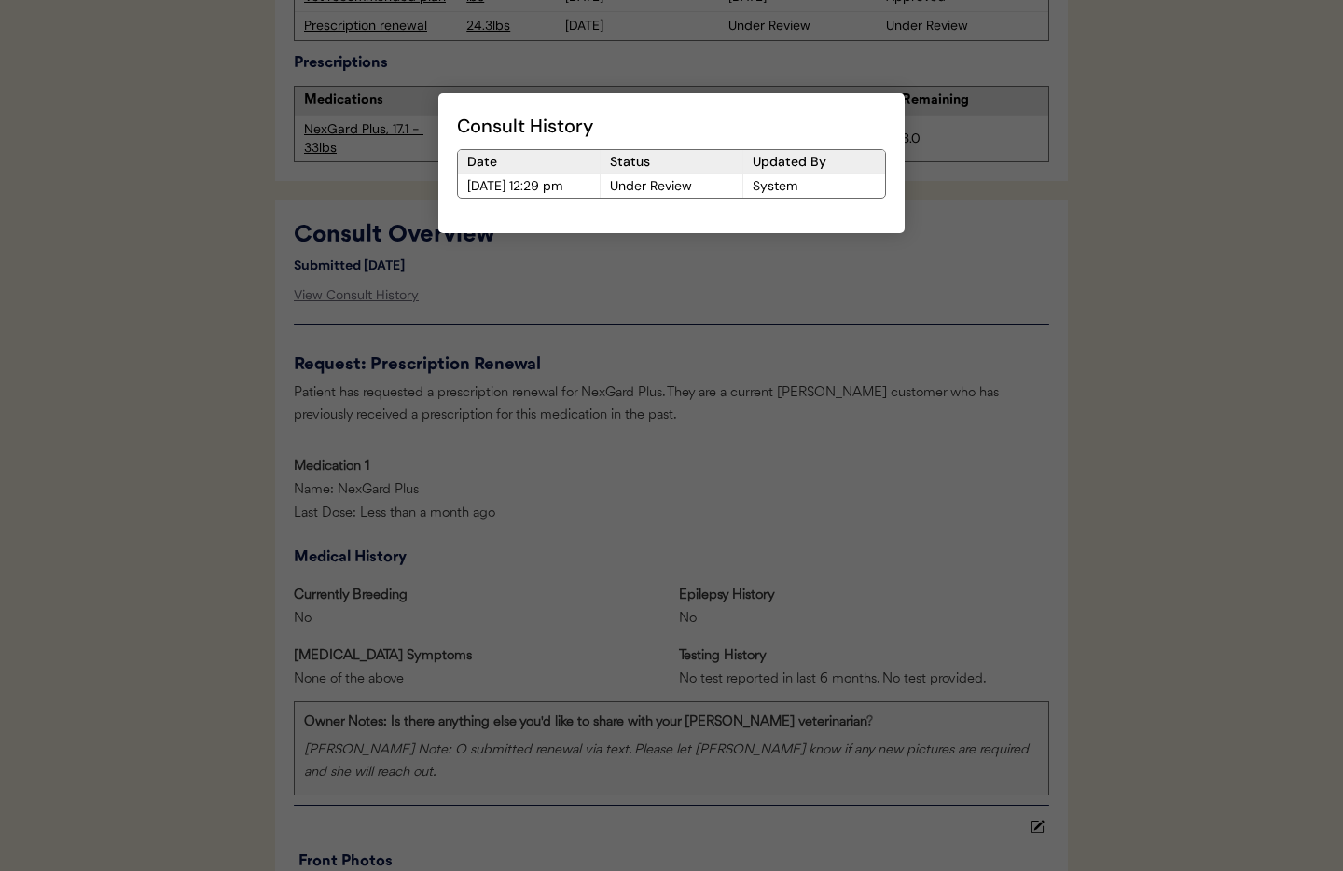
click at [847, 297] on div at bounding box center [671, 435] width 1343 height 871
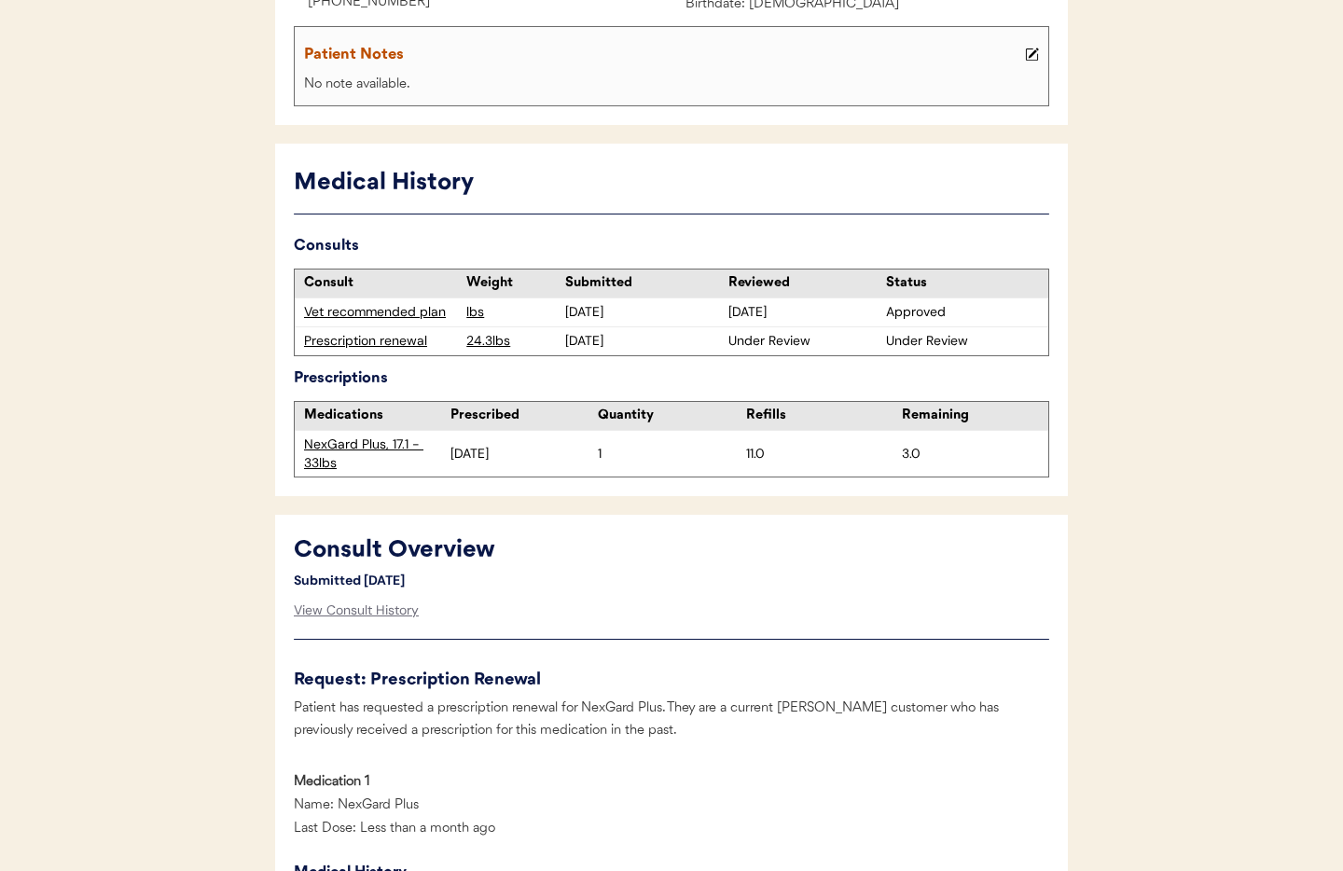
scroll to position [516, 0]
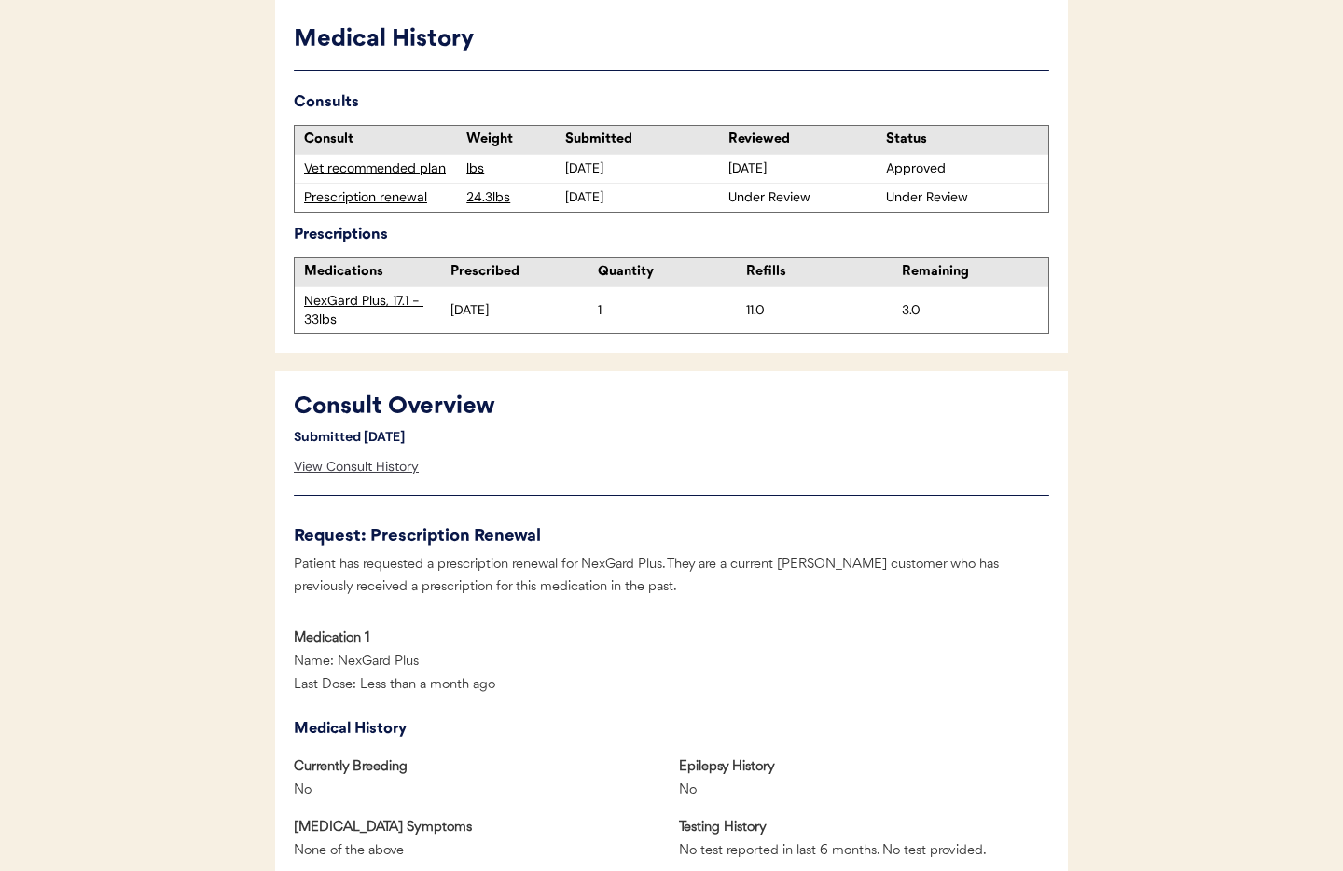
click at [337, 470] on div "View Consult History" at bounding box center [356, 467] width 125 height 37
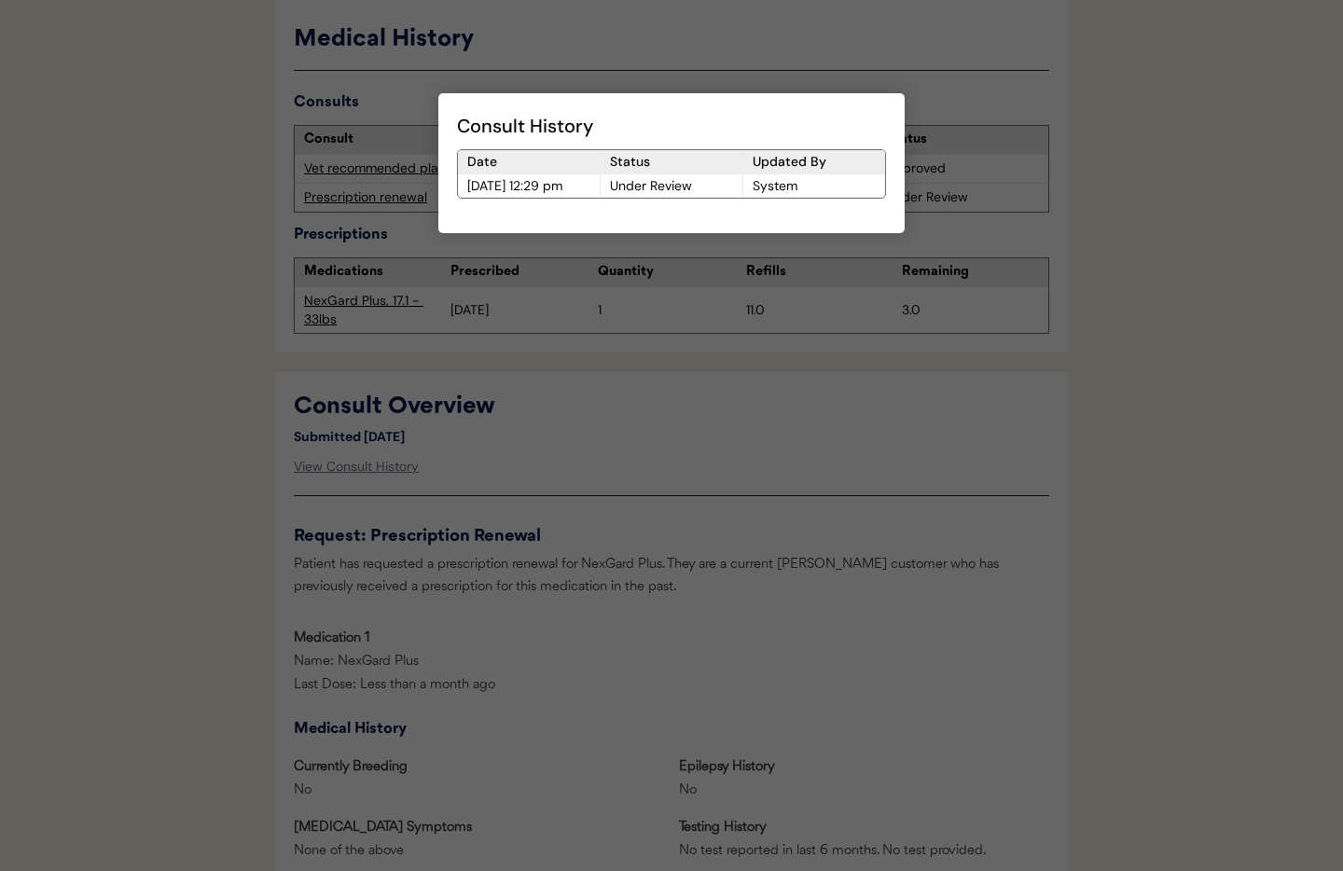
click at [846, 398] on div at bounding box center [671, 435] width 1343 height 871
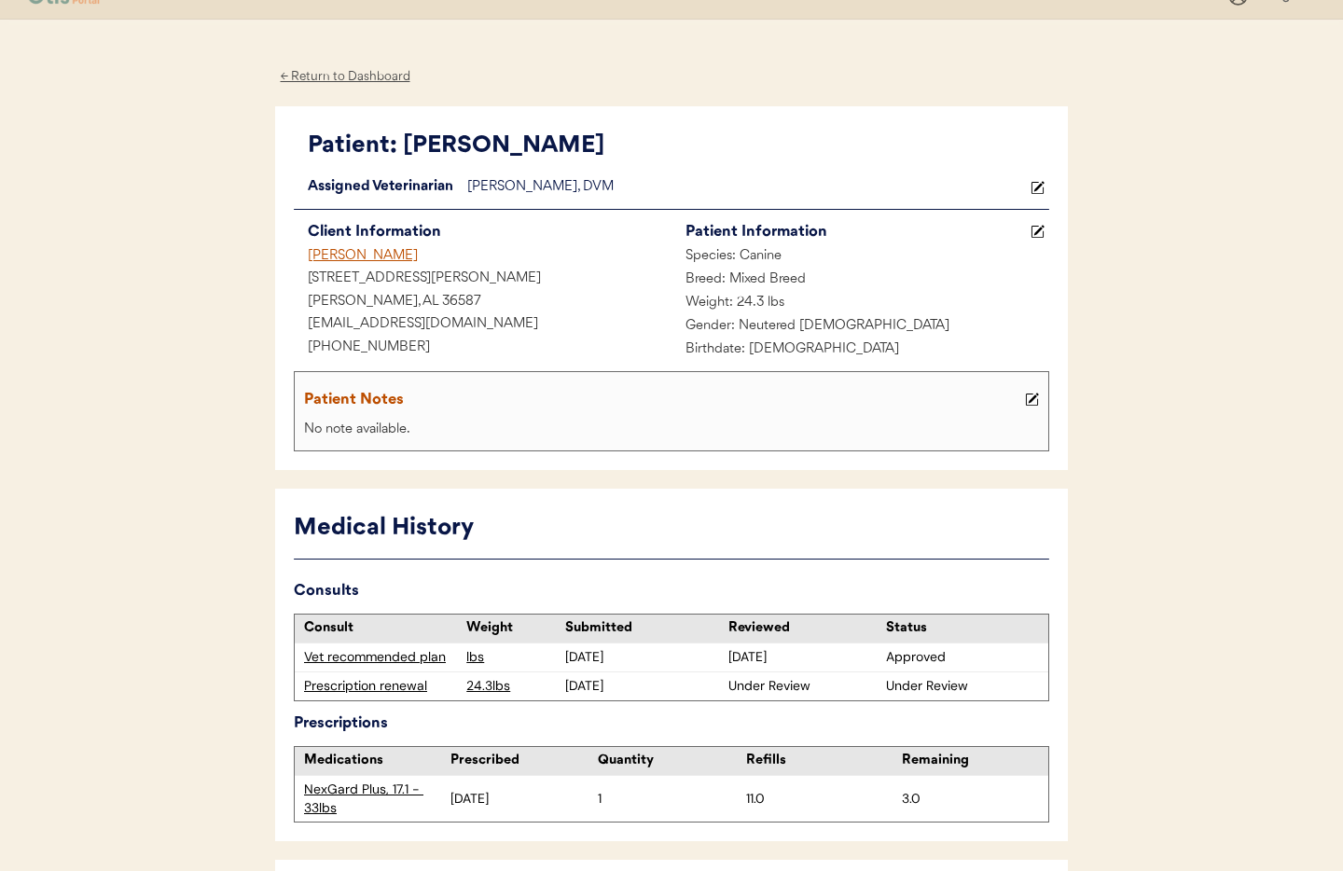
scroll to position [0, 0]
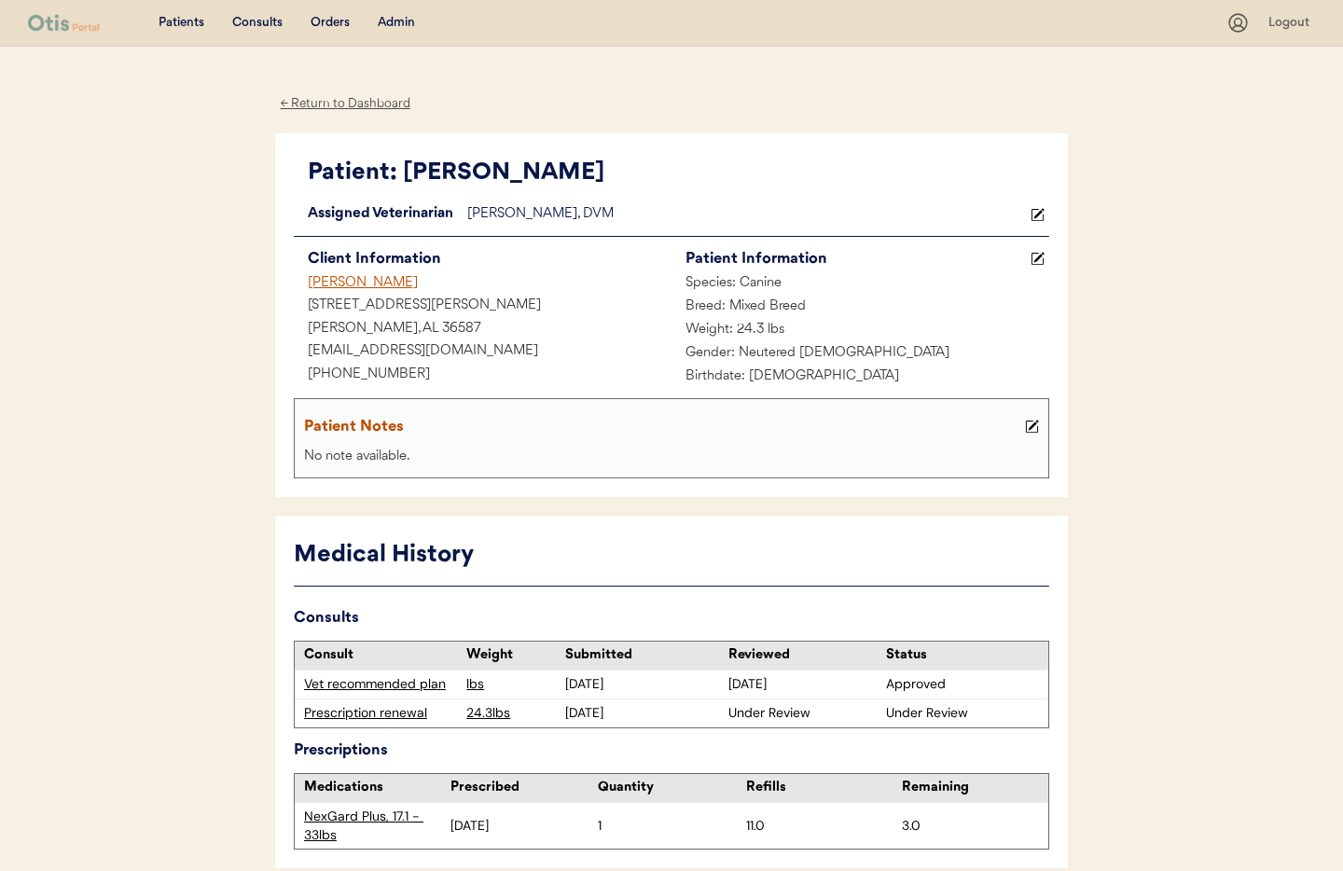
click at [318, 104] on div "← Return to Dashboard" at bounding box center [345, 103] width 140 height 21
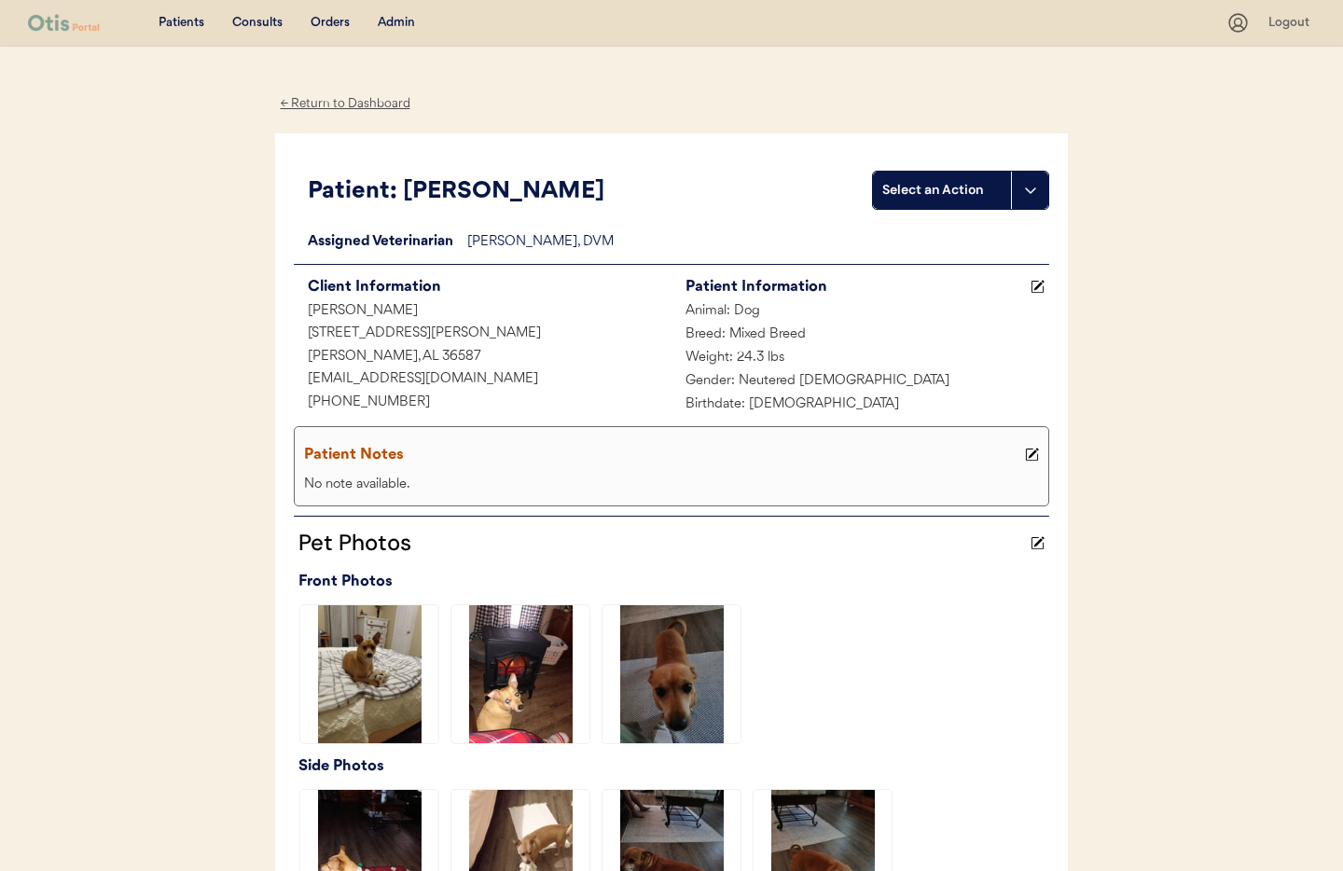
click at [392, 19] on div "Admin" at bounding box center [396, 23] width 37 height 19
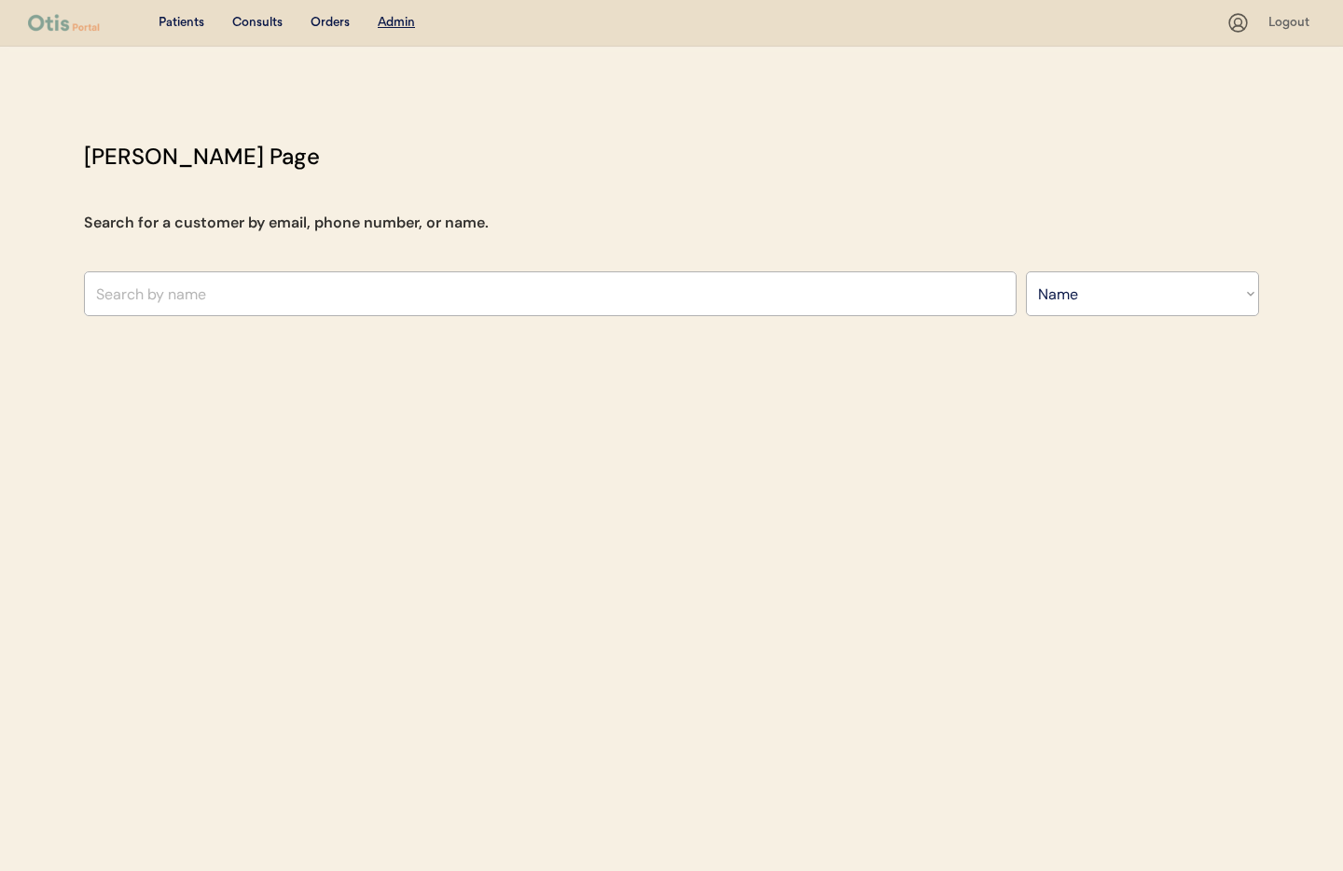
select select ""Name""
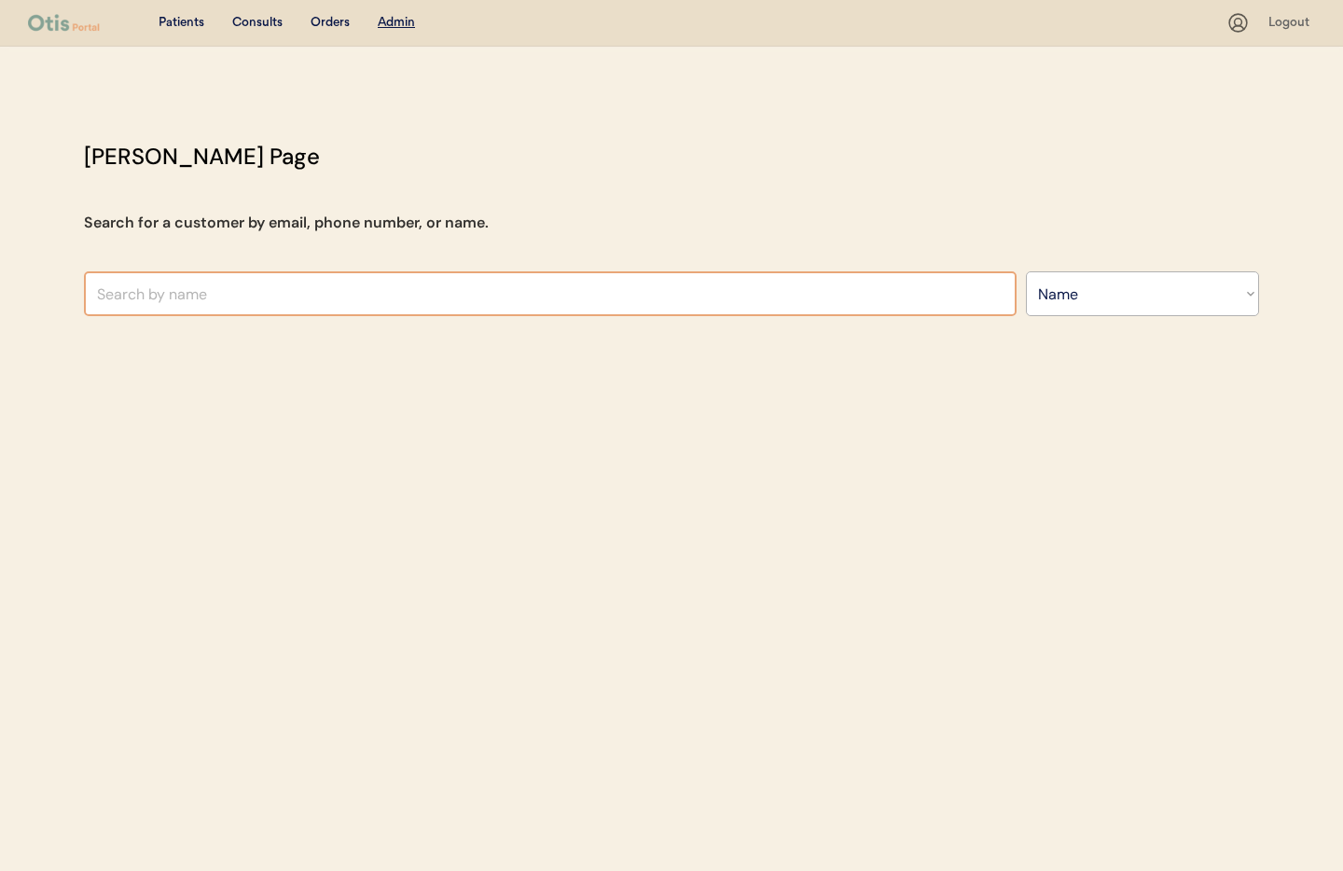
click at [289, 293] on input "text" at bounding box center [550, 293] width 933 height 45
paste input "Molly Sage"
type input "Molly"
type input "[PERSON_NAME]"
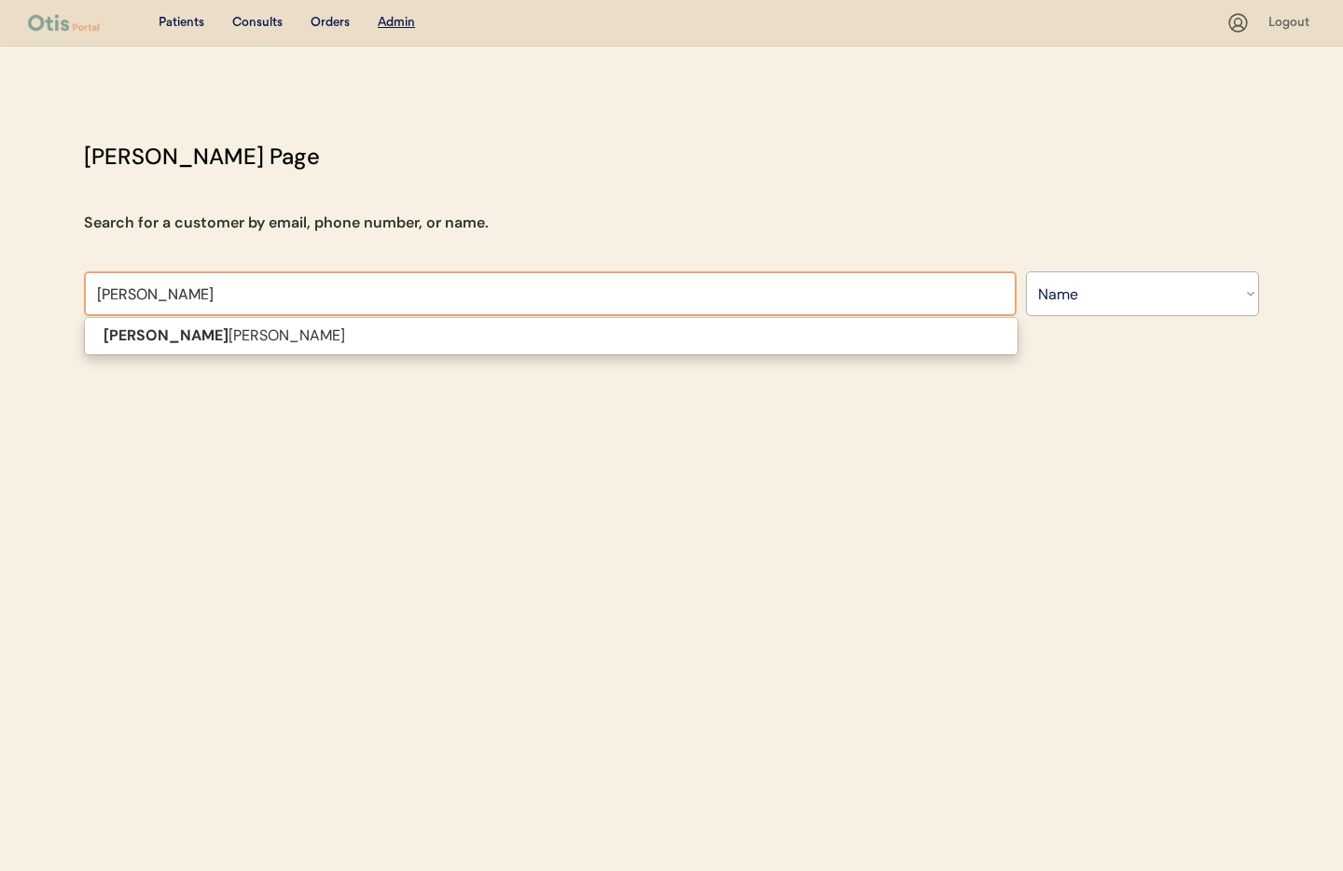
type input "Moll"
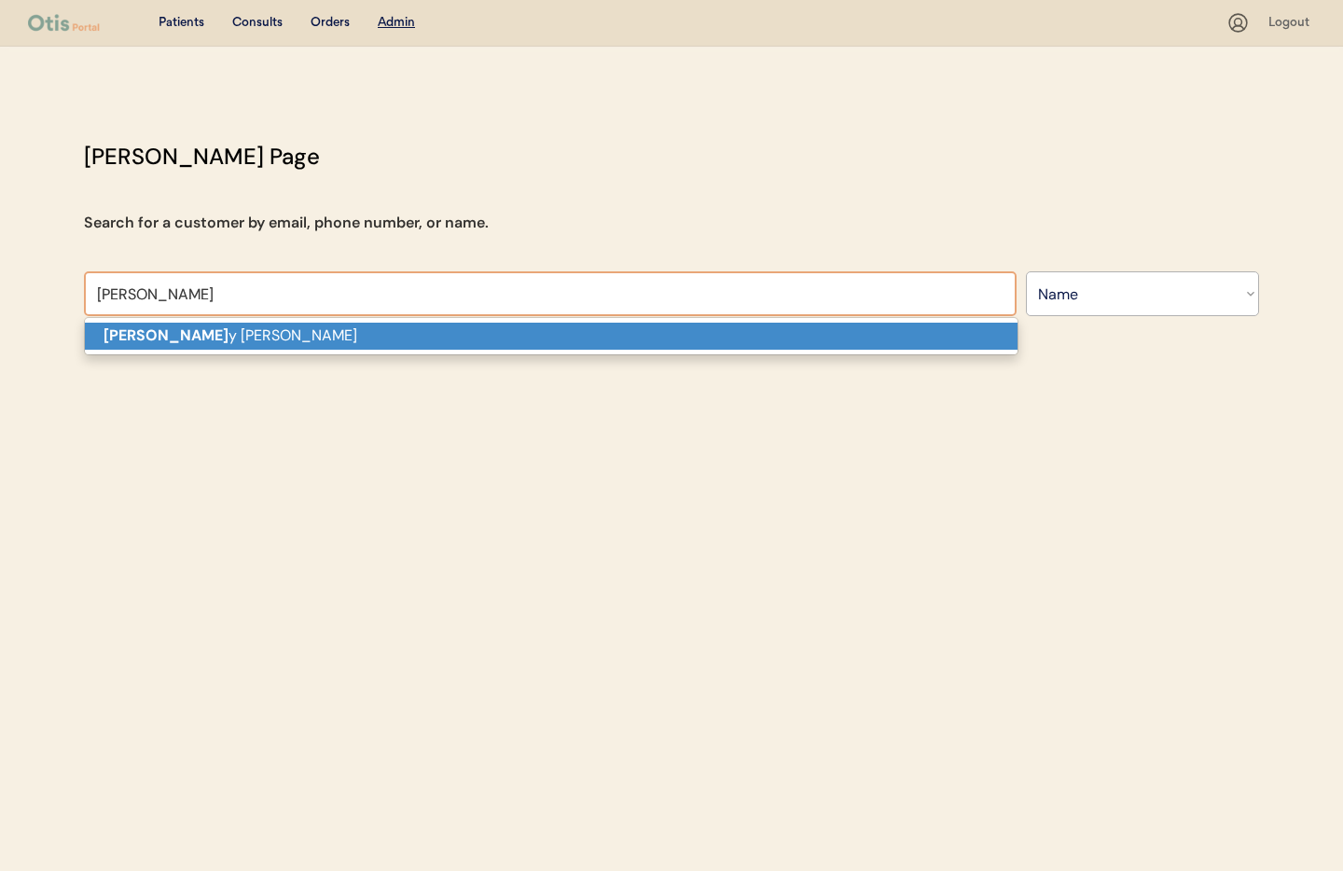
click at [280, 337] on p "Moll y Parrish" at bounding box center [551, 336] width 933 height 27
type input "[PERSON_NAME]"
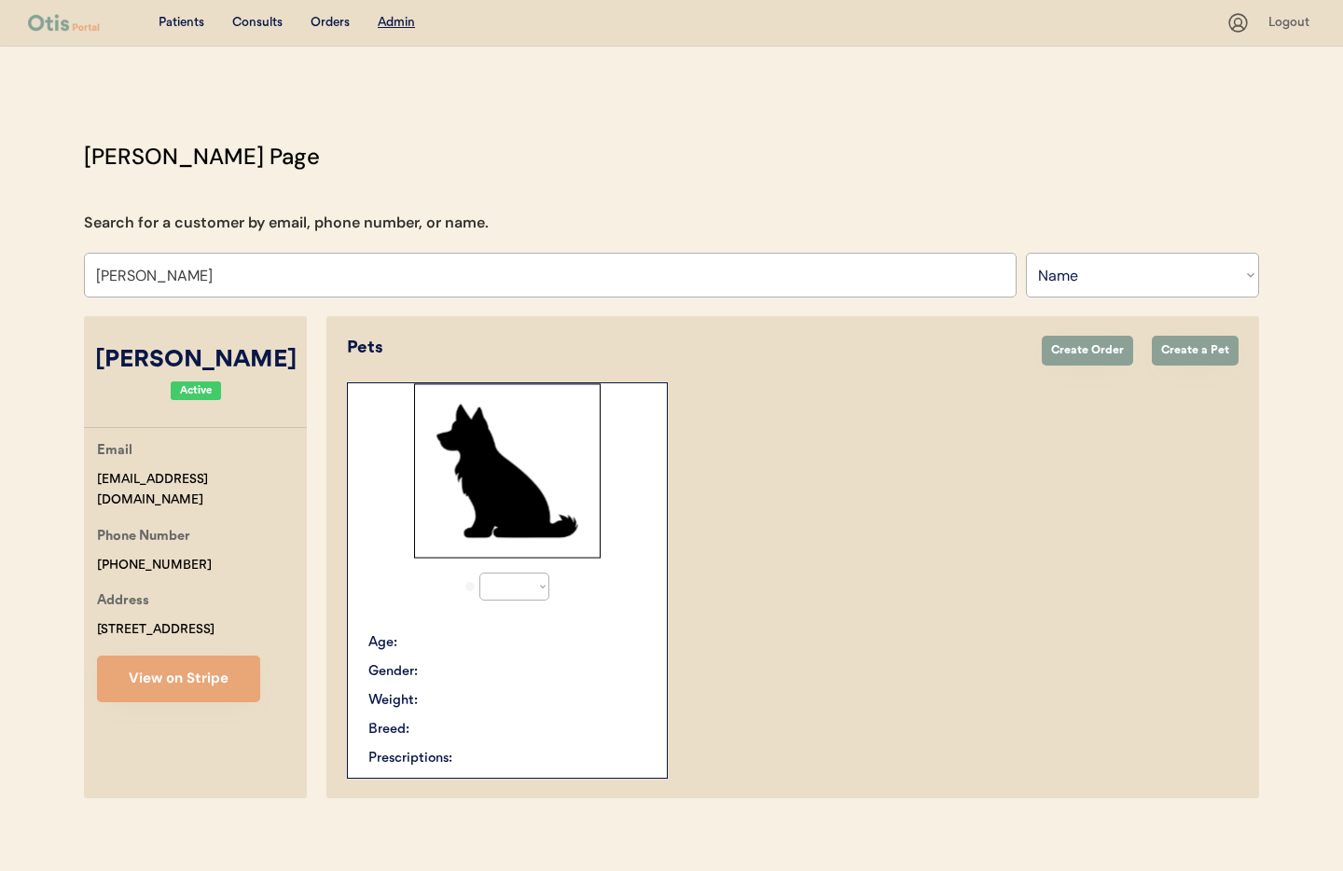
select select "true"
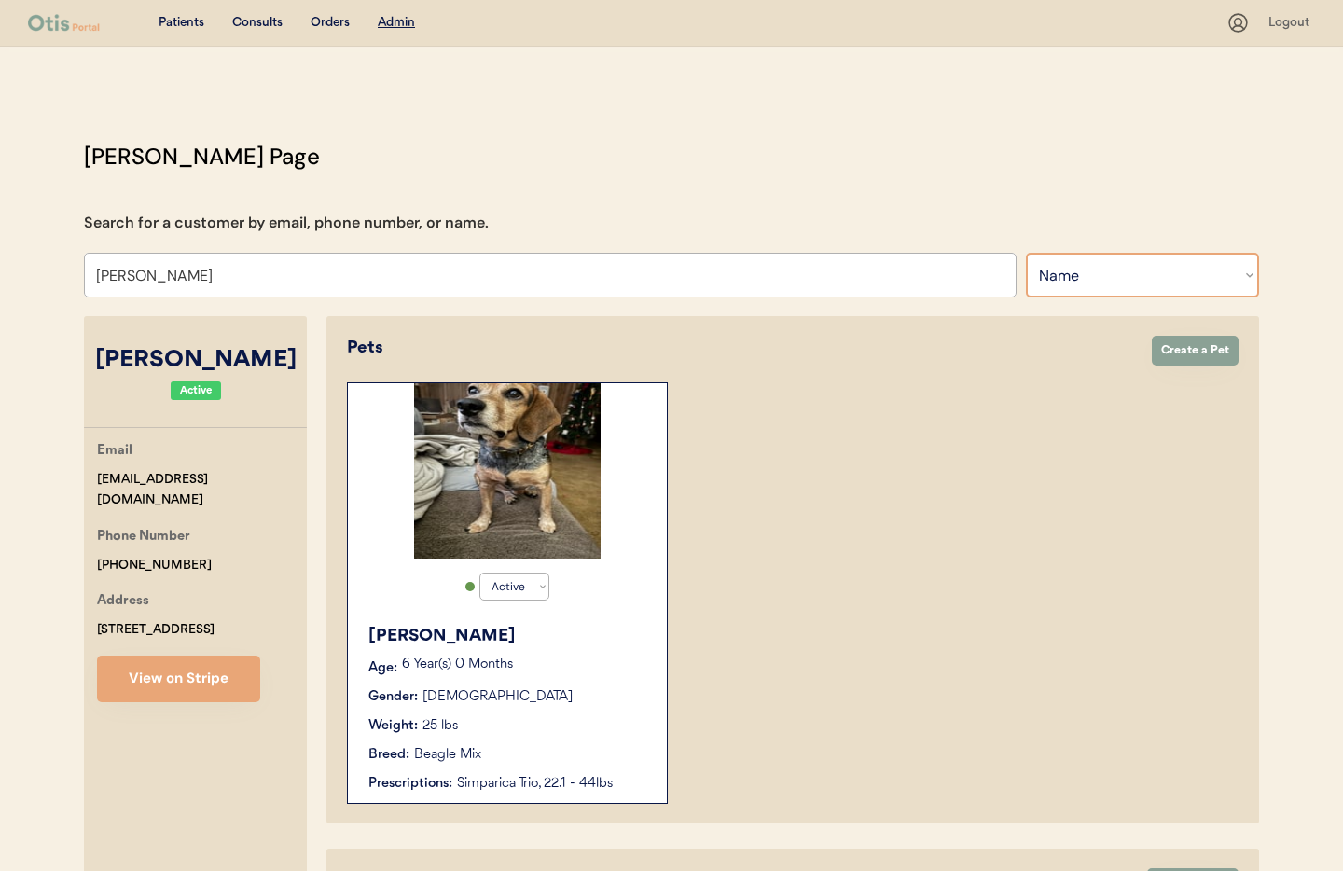
type input "[PERSON_NAME]"
click at [1073, 280] on select "Search By Name Email Phone Number" at bounding box center [1142, 275] width 233 height 45
select select ""Email""
click at [1026, 253] on select "Search By Name Email Phone Number" at bounding box center [1142, 275] width 233 height 45
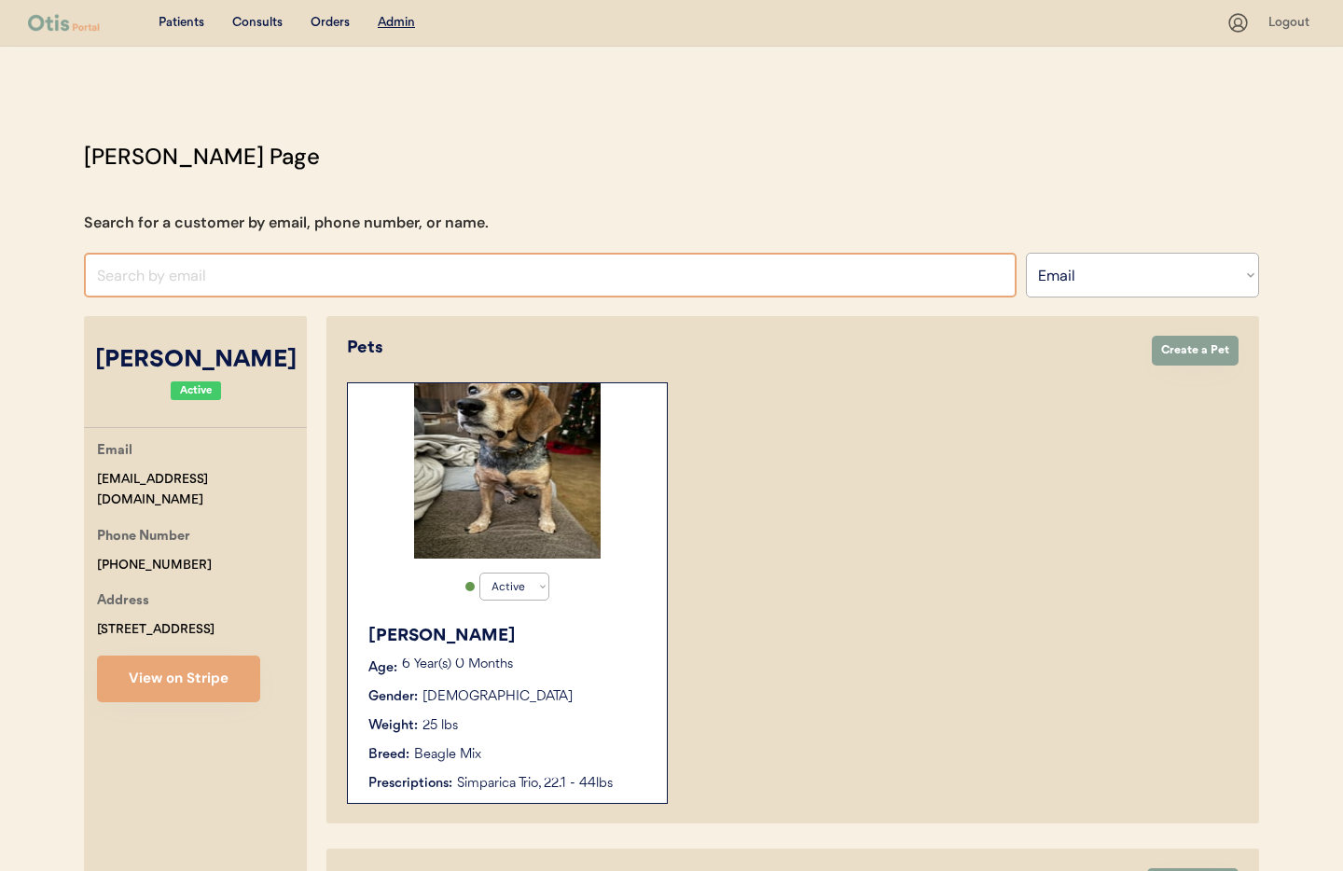
paste input "[EMAIL_ADDRESS][DOMAIN_NAME]"
type input "msage125@gmail.com"
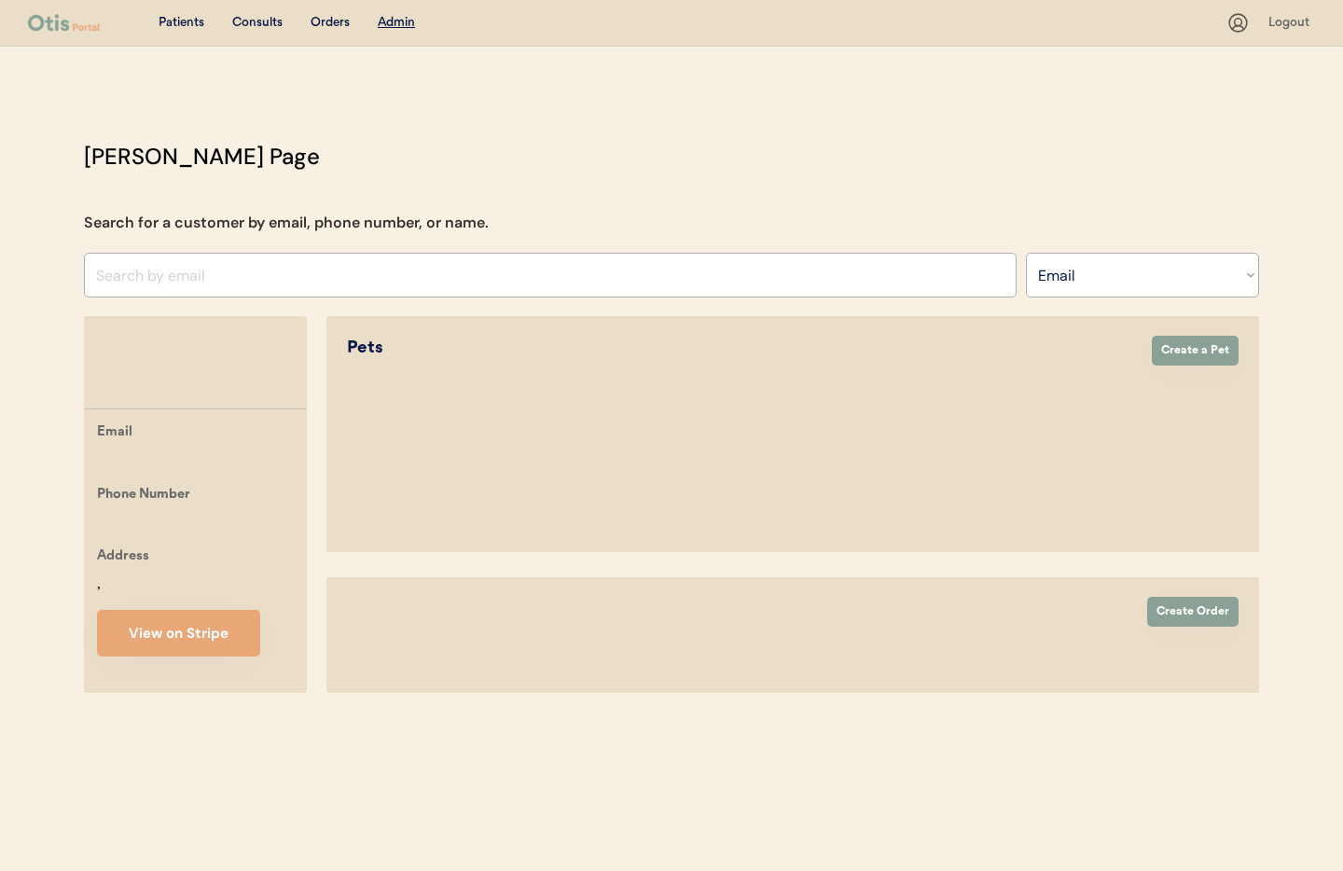
select select ""Email""
select select "true"
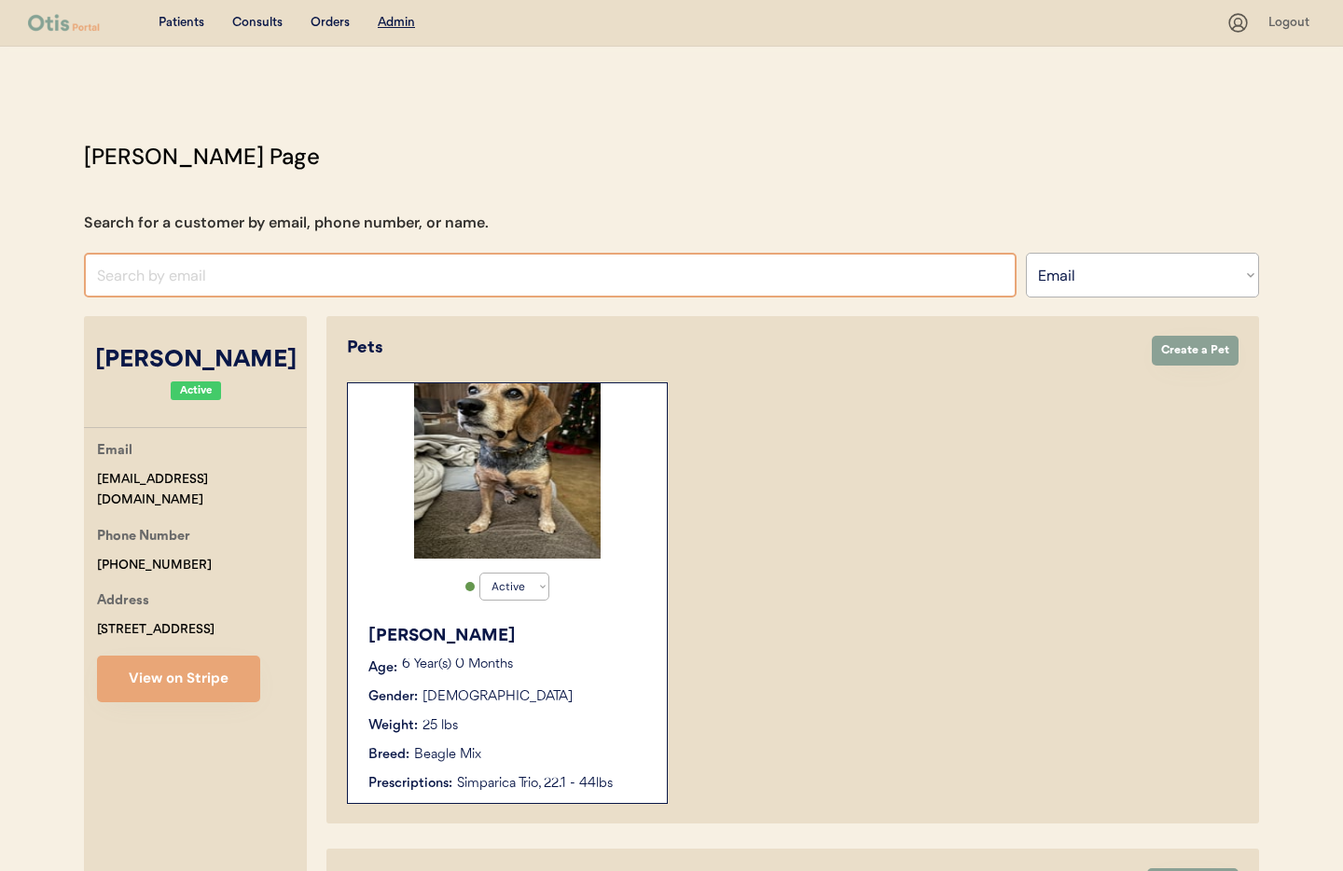
click at [145, 278] on input "input" at bounding box center [550, 275] width 933 height 45
paste input "[EMAIL_ADDRESS][DOMAIN_NAME]"
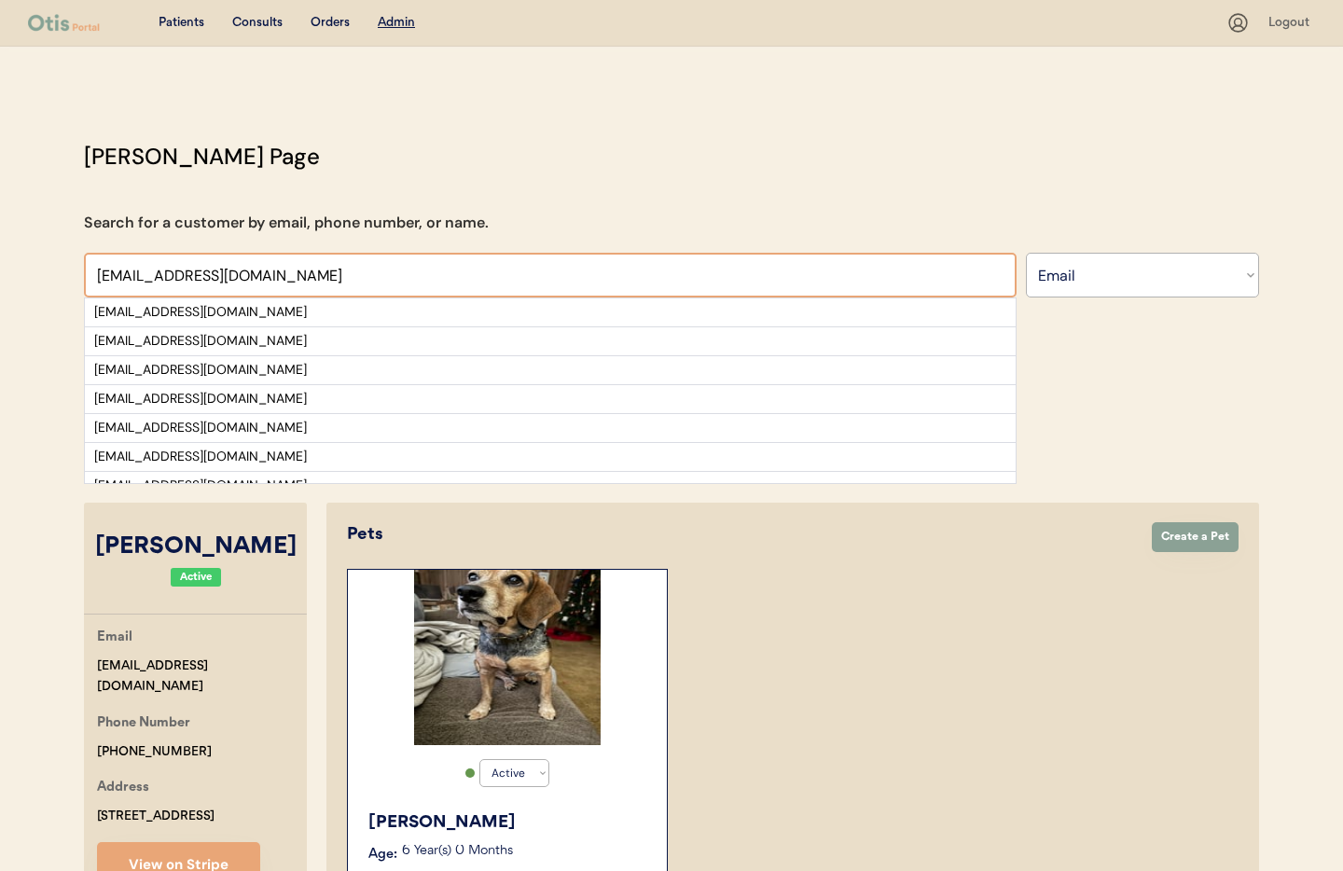
type input "[EMAIL_ADDRESS][DOMAIN_NAME]"
drag, startPoint x: 995, startPoint y: 689, endPoint x: 1113, endPoint y: 661, distance: 121.7
click at [997, 687] on div "Active Active Inactive Clyde Age: 6 Year(s) 0 Months Gender: Male Weight: 25 lb…" at bounding box center [792, 779] width 891 height 421
click at [387, 25] on u "Admin" at bounding box center [396, 22] width 37 height 13
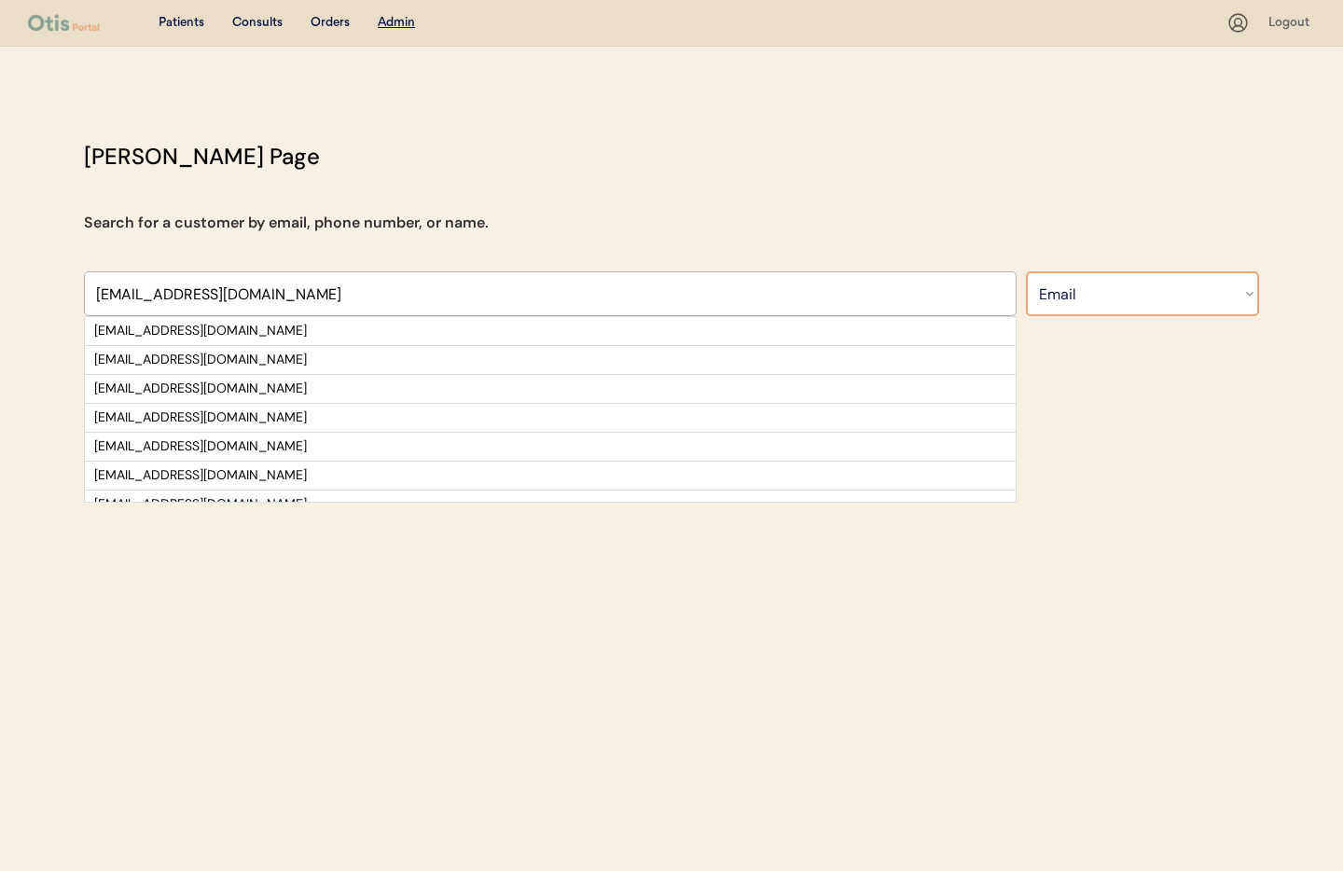
click at [1141, 301] on select "Search By Name Email Phone Number" at bounding box center [1142, 293] width 233 height 45
select select ""Name""
click at [1026, 271] on select "Search By Name Email Phone Number" at bounding box center [1142, 293] width 233 height 45
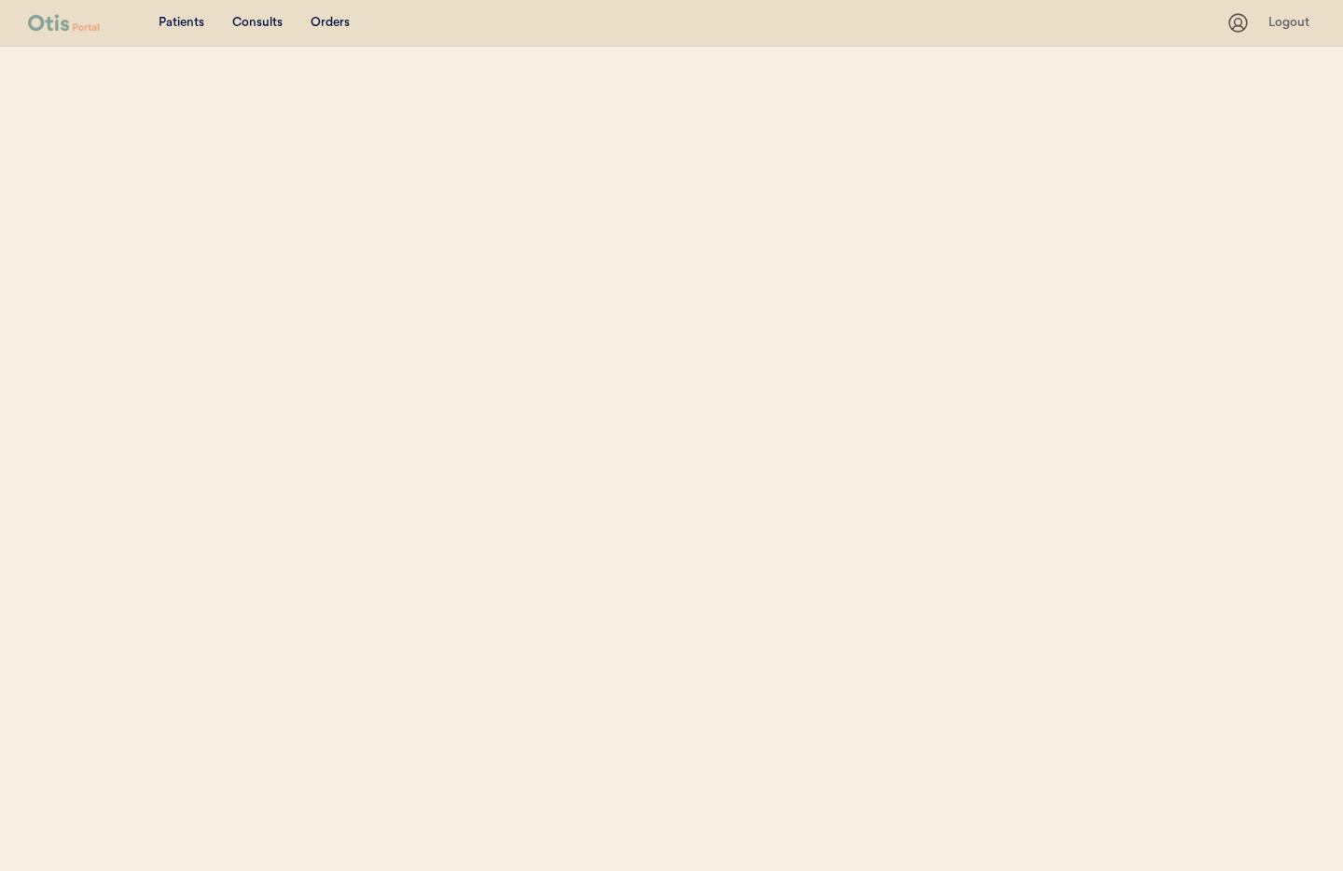
select select ""Name""
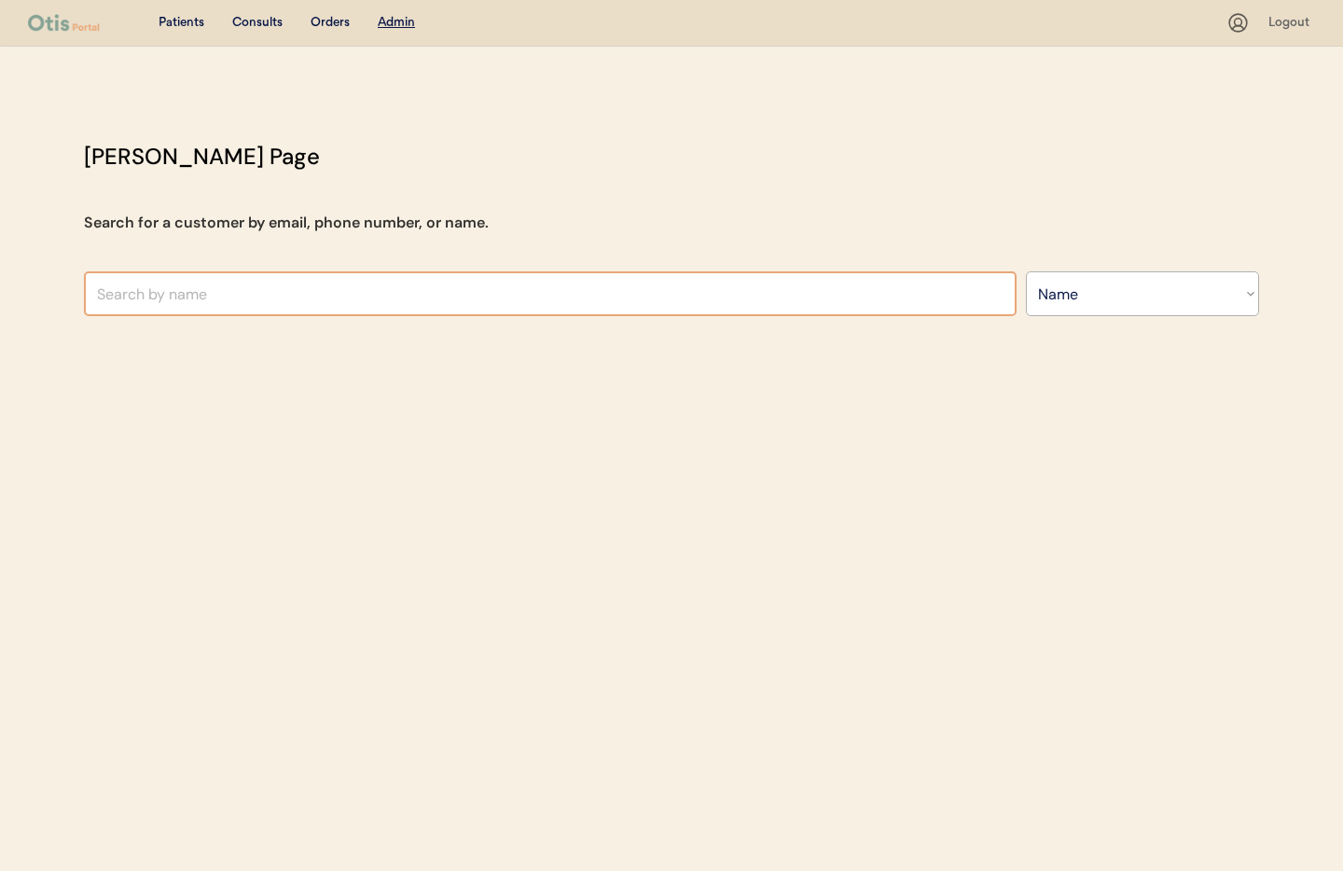
click at [202, 298] on input "text" at bounding box center [550, 293] width 933 height 45
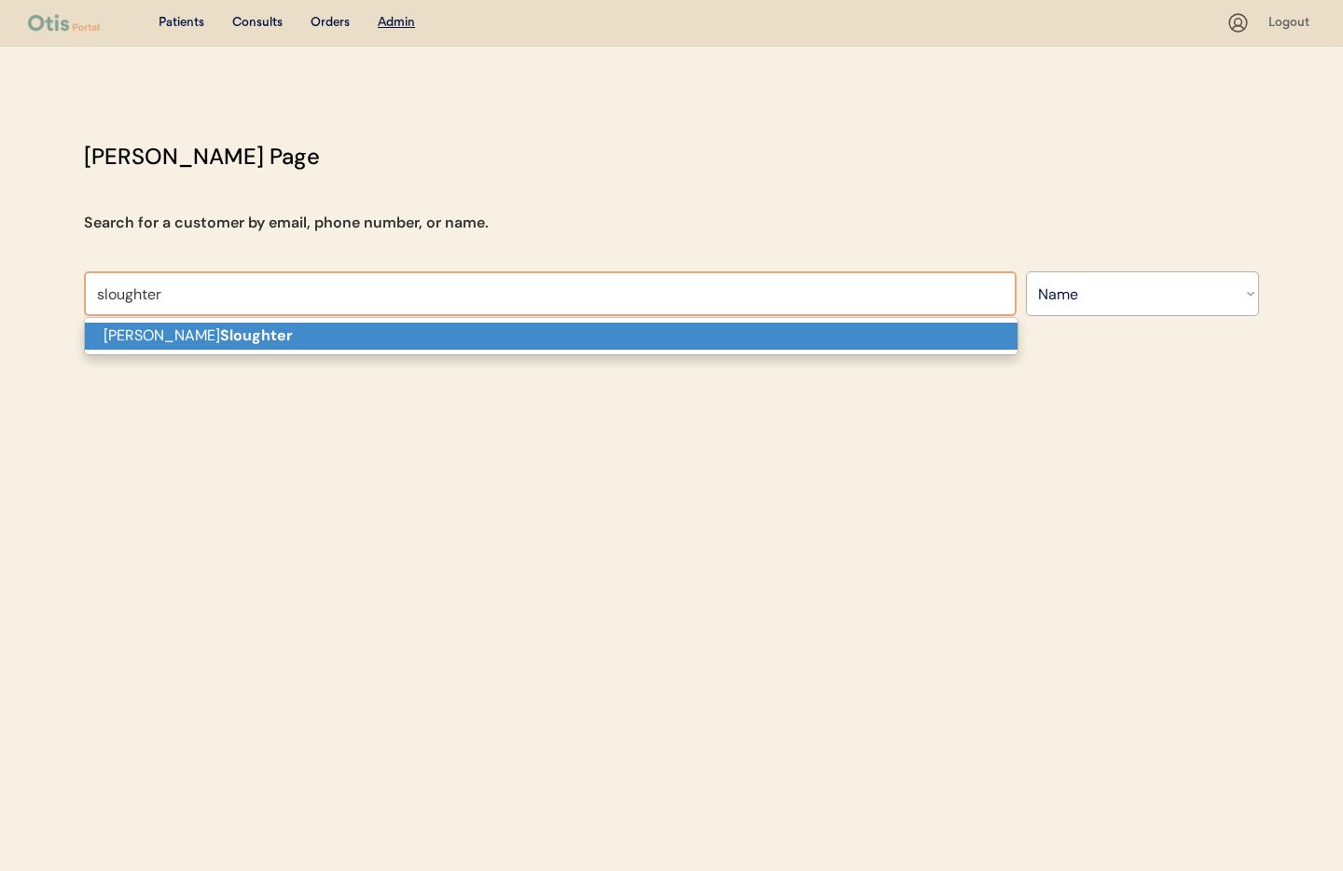
click at [245, 338] on p "[PERSON_NAME]" at bounding box center [551, 336] width 933 height 27
type input "[PERSON_NAME]"
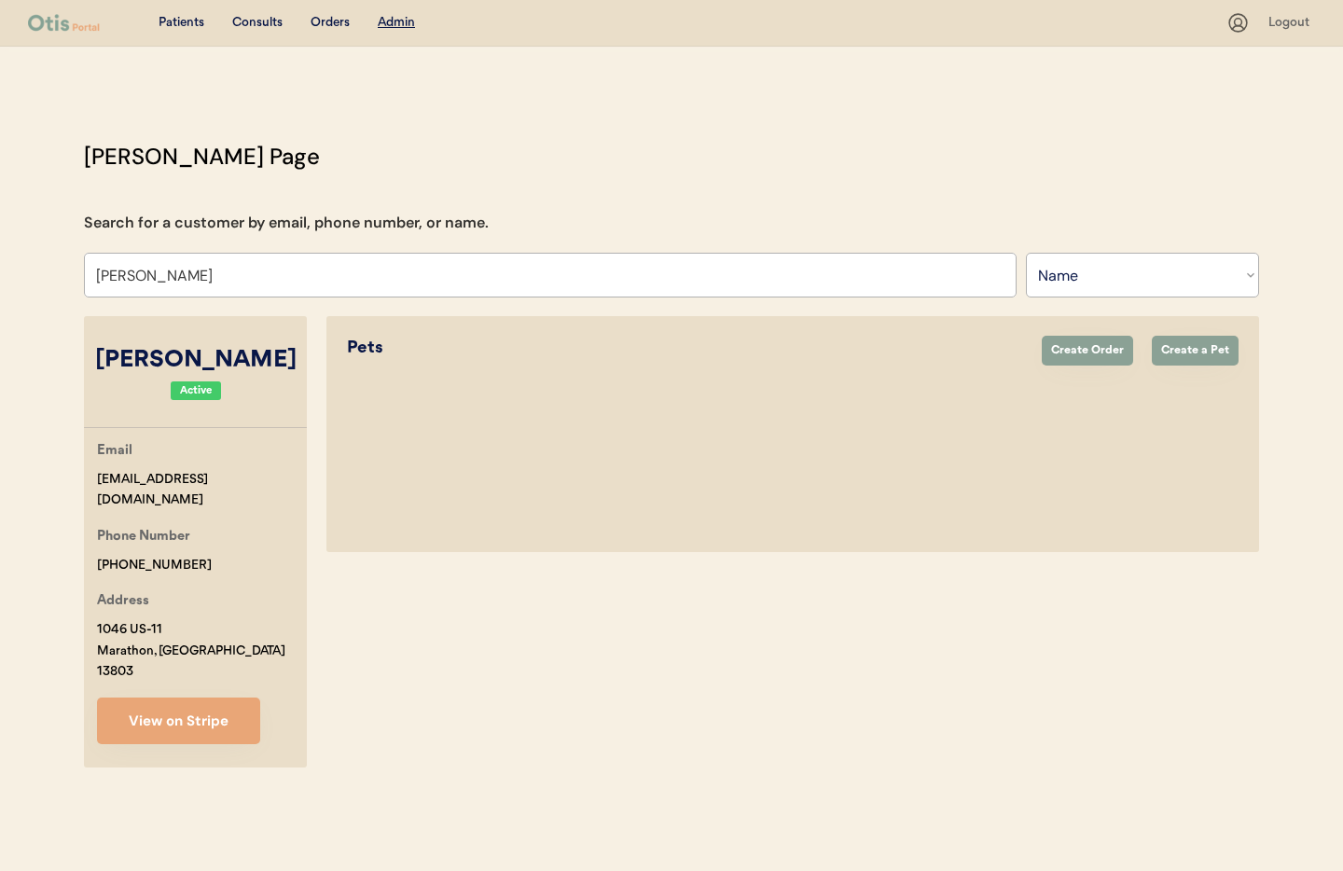
select select "true"
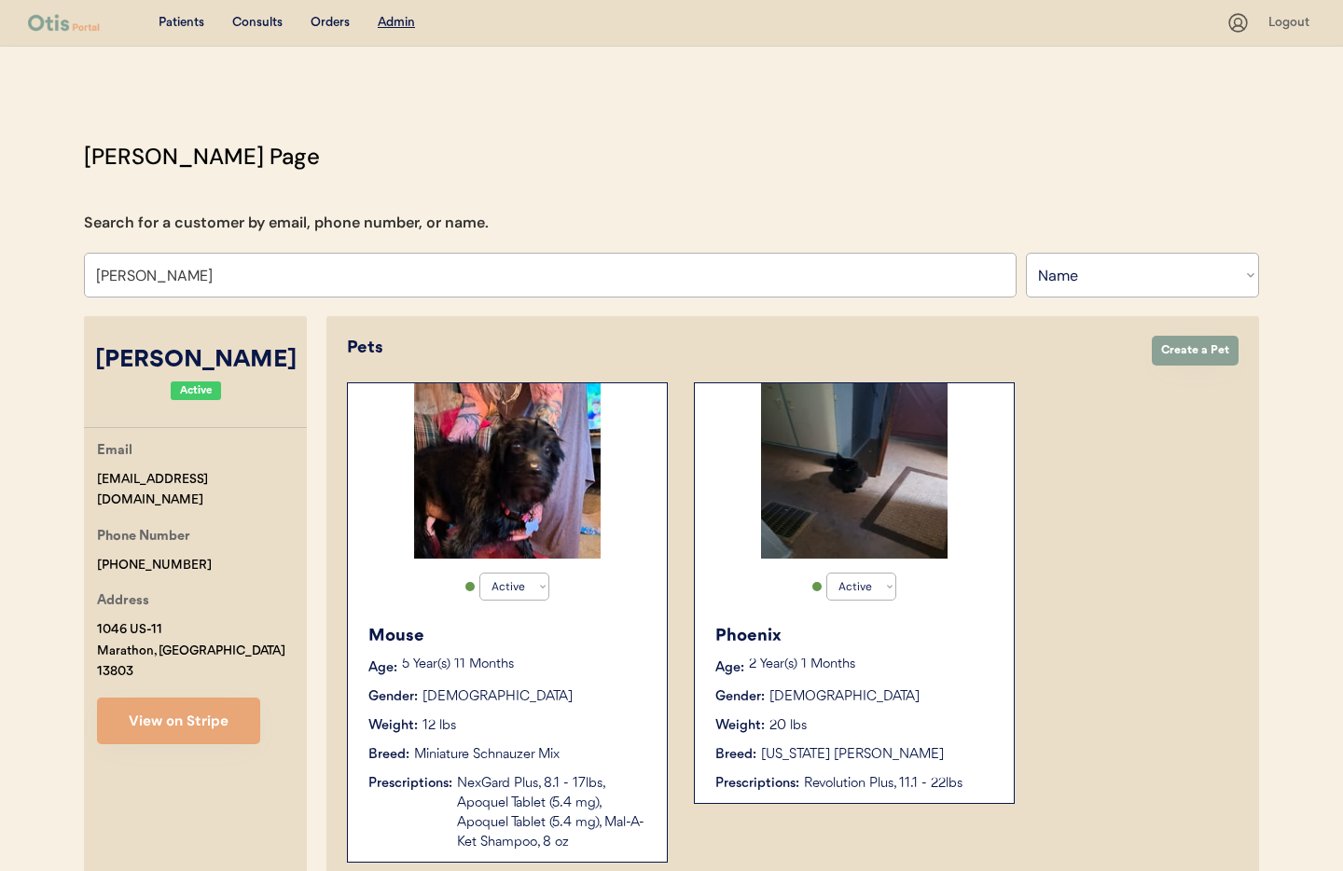
type input "[PERSON_NAME]"
click at [923, 755] on div "Breed: [US_STATE] [PERSON_NAME]" at bounding box center [855, 755] width 280 height 20
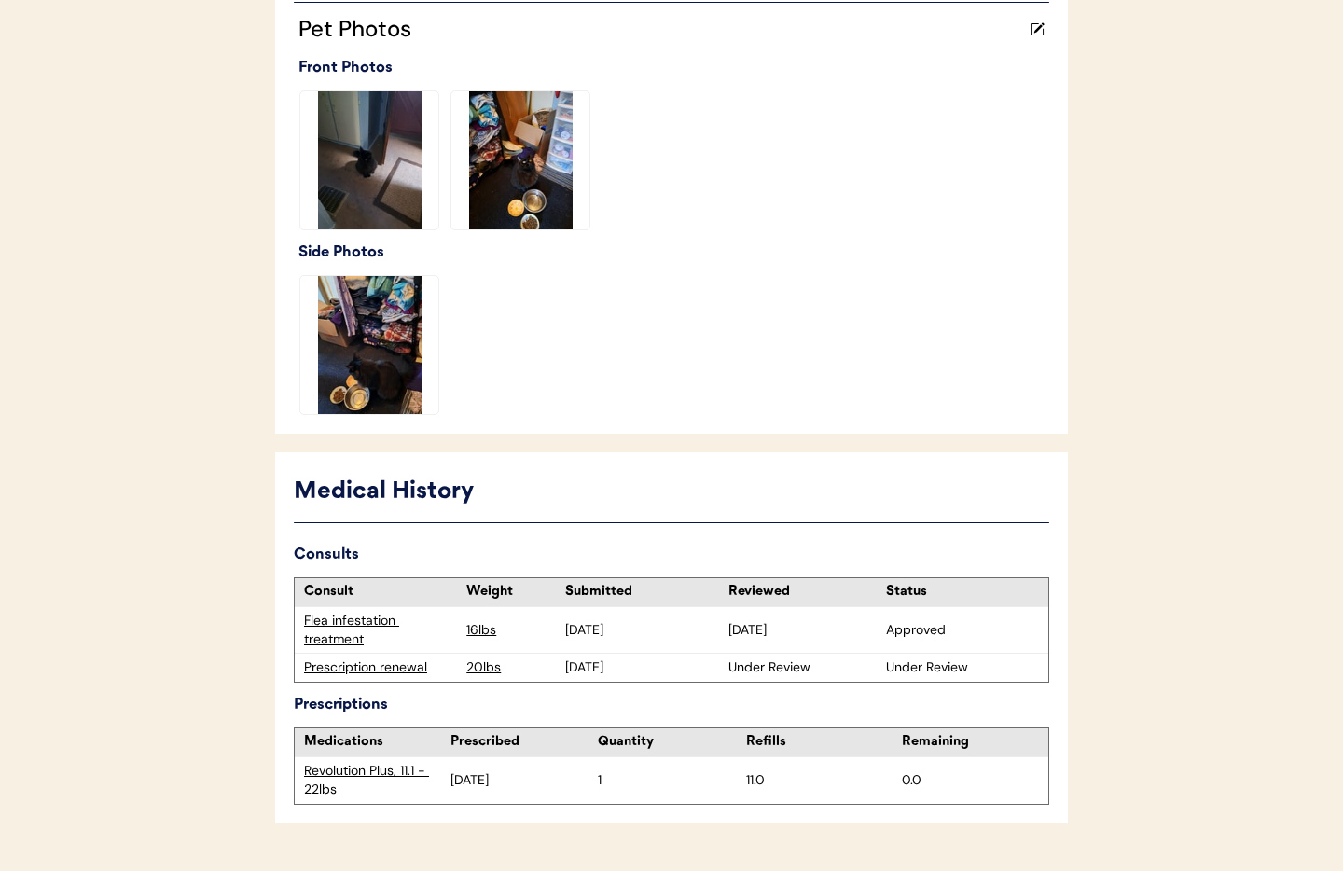
scroll to position [550, 0]
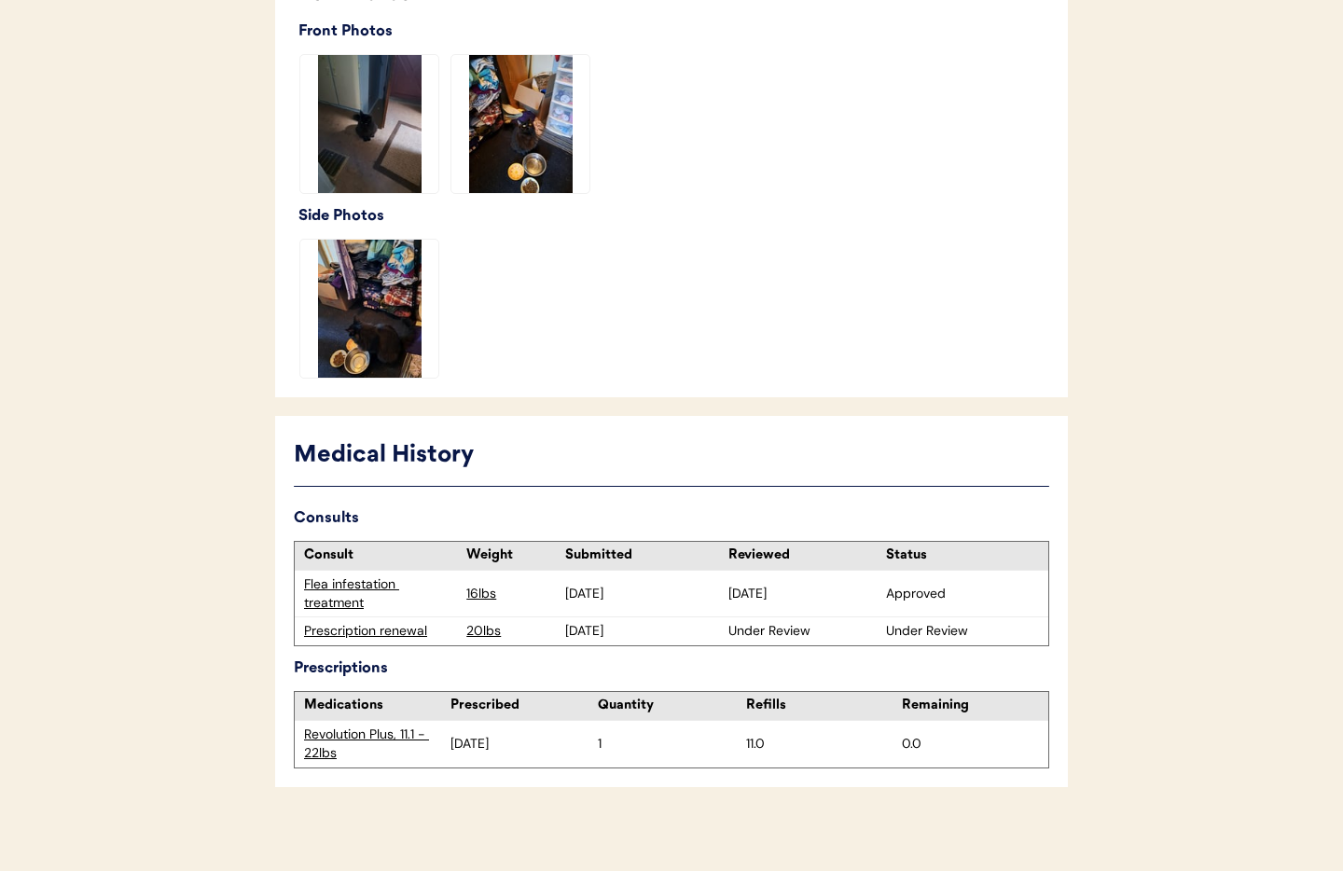
click at [392, 634] on div "Prescription renewal" at bounding box center [380, 631] width 153 height 19
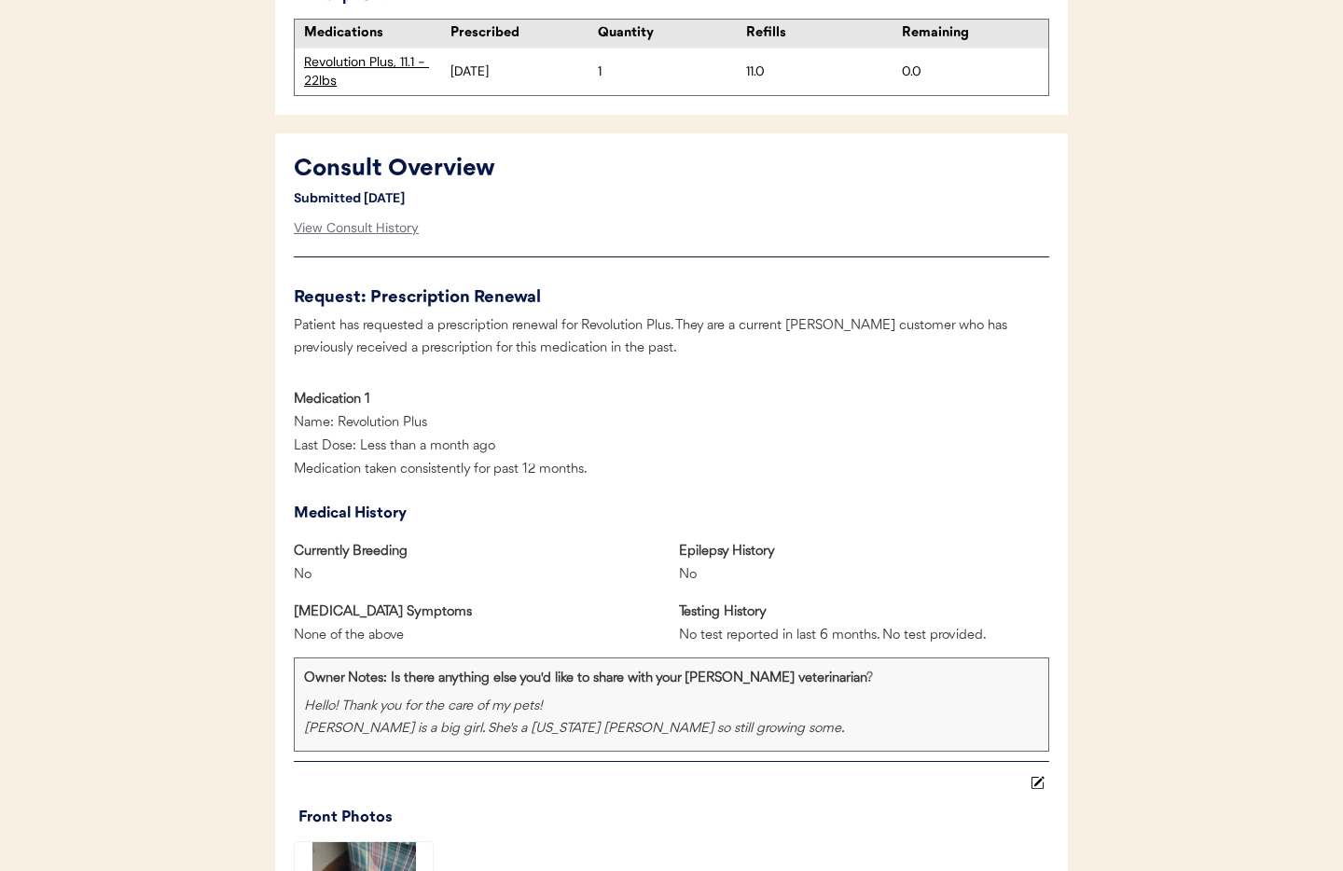
scroll to position [750, 0]
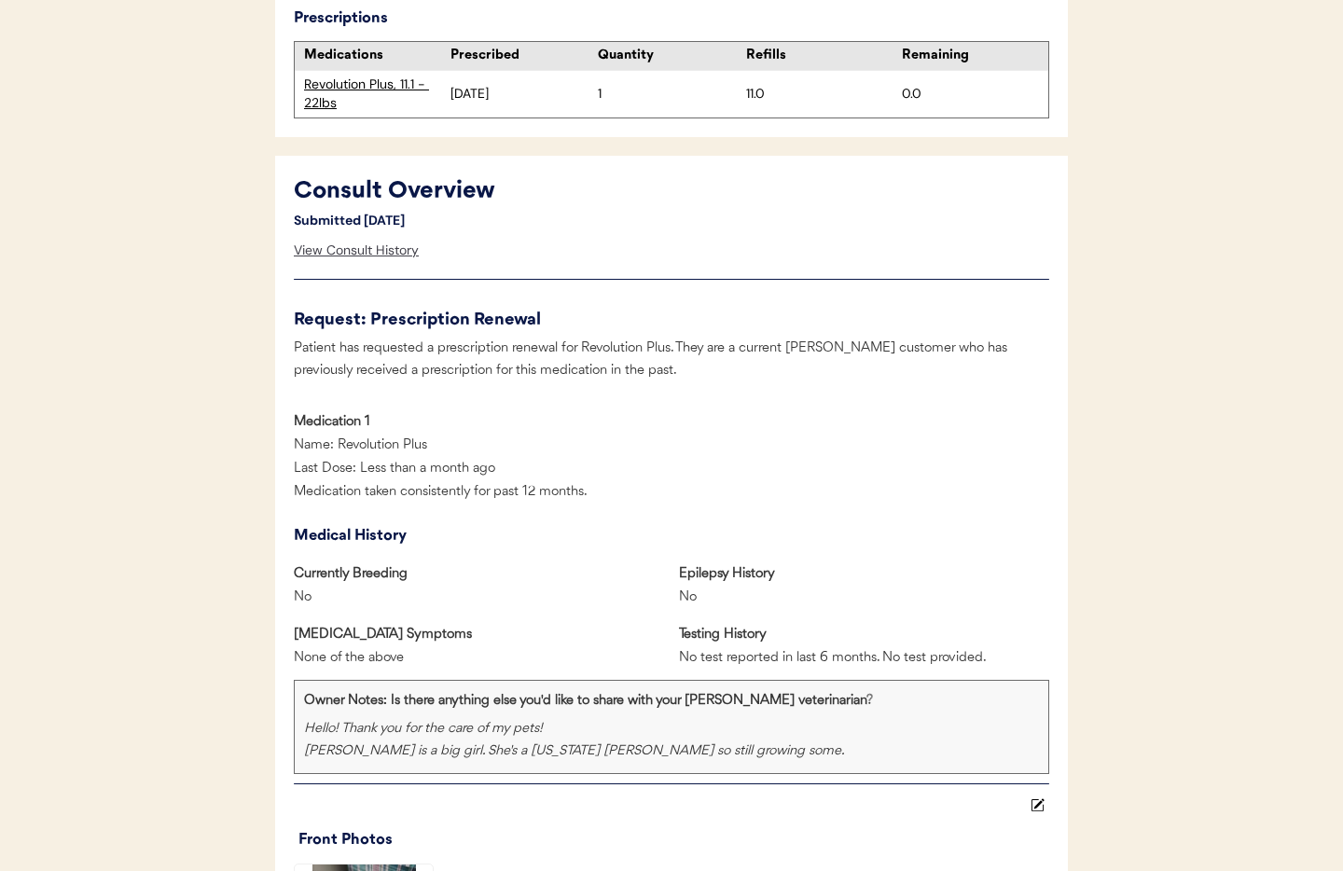
click at [343, 246] on div "View Consult History" at bounding box center [356, 250] width 125 height 37
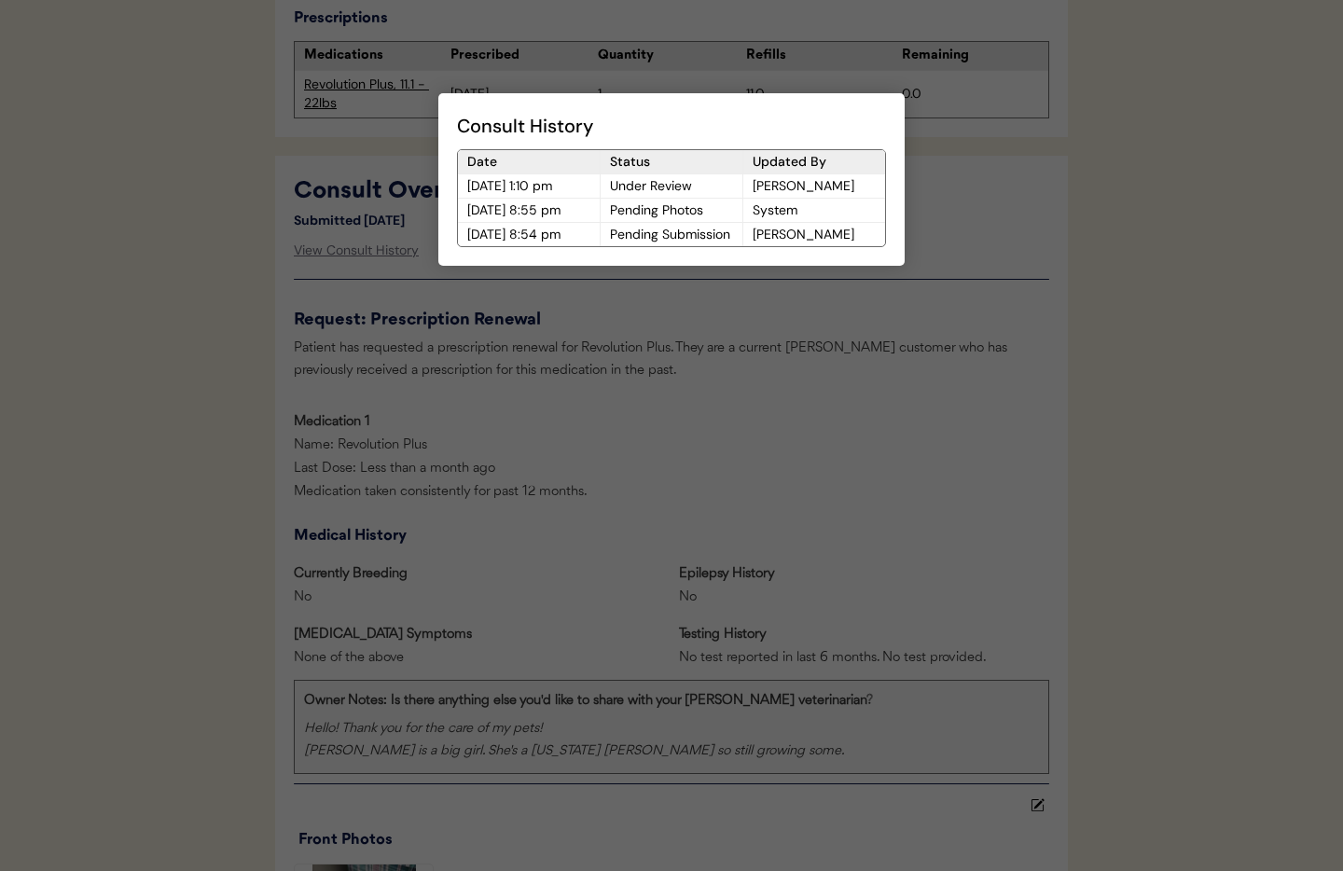
click at [730, 342] on div at bounding box center [671, 435] width 1343 height 871
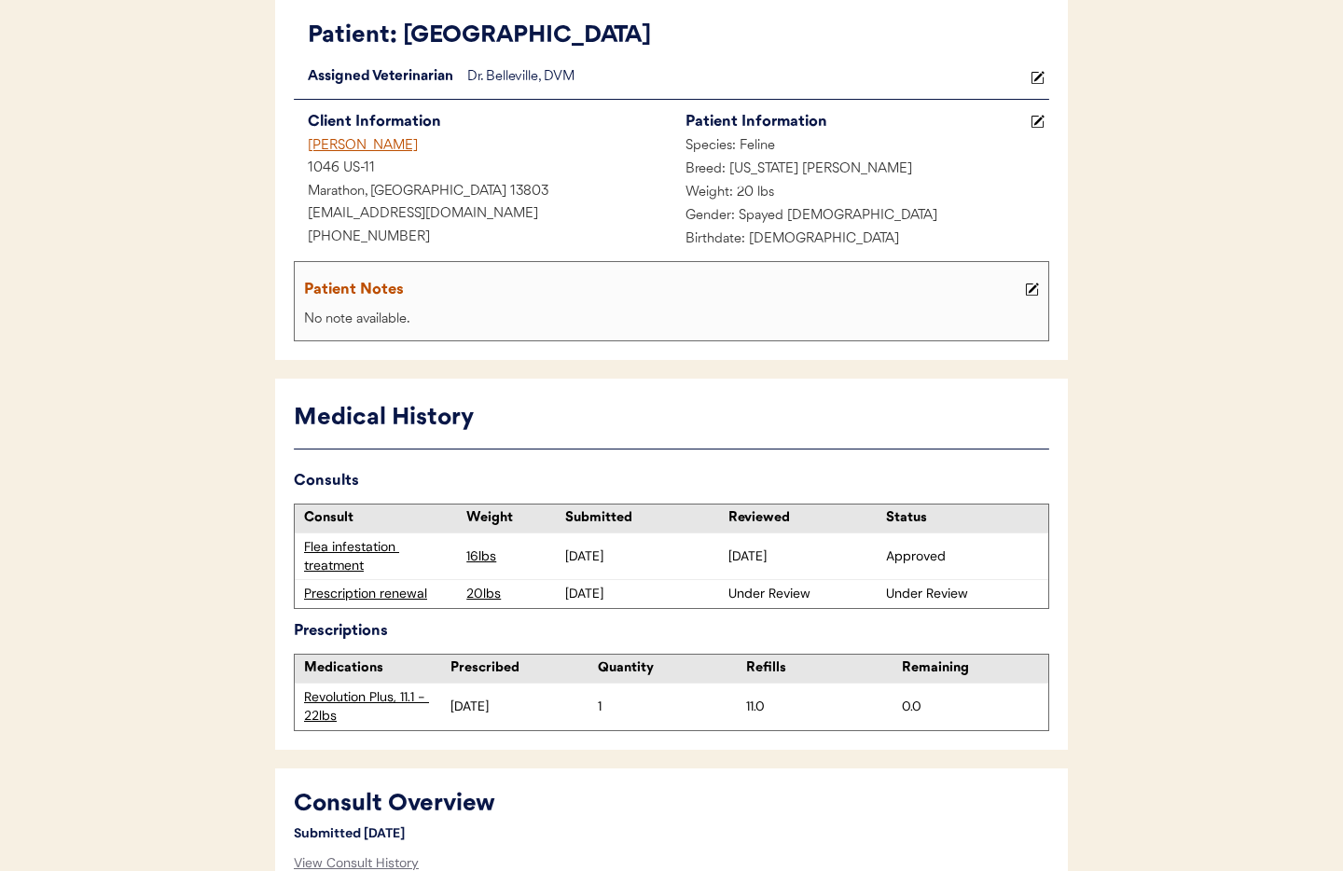
scroll to position [0, 0]
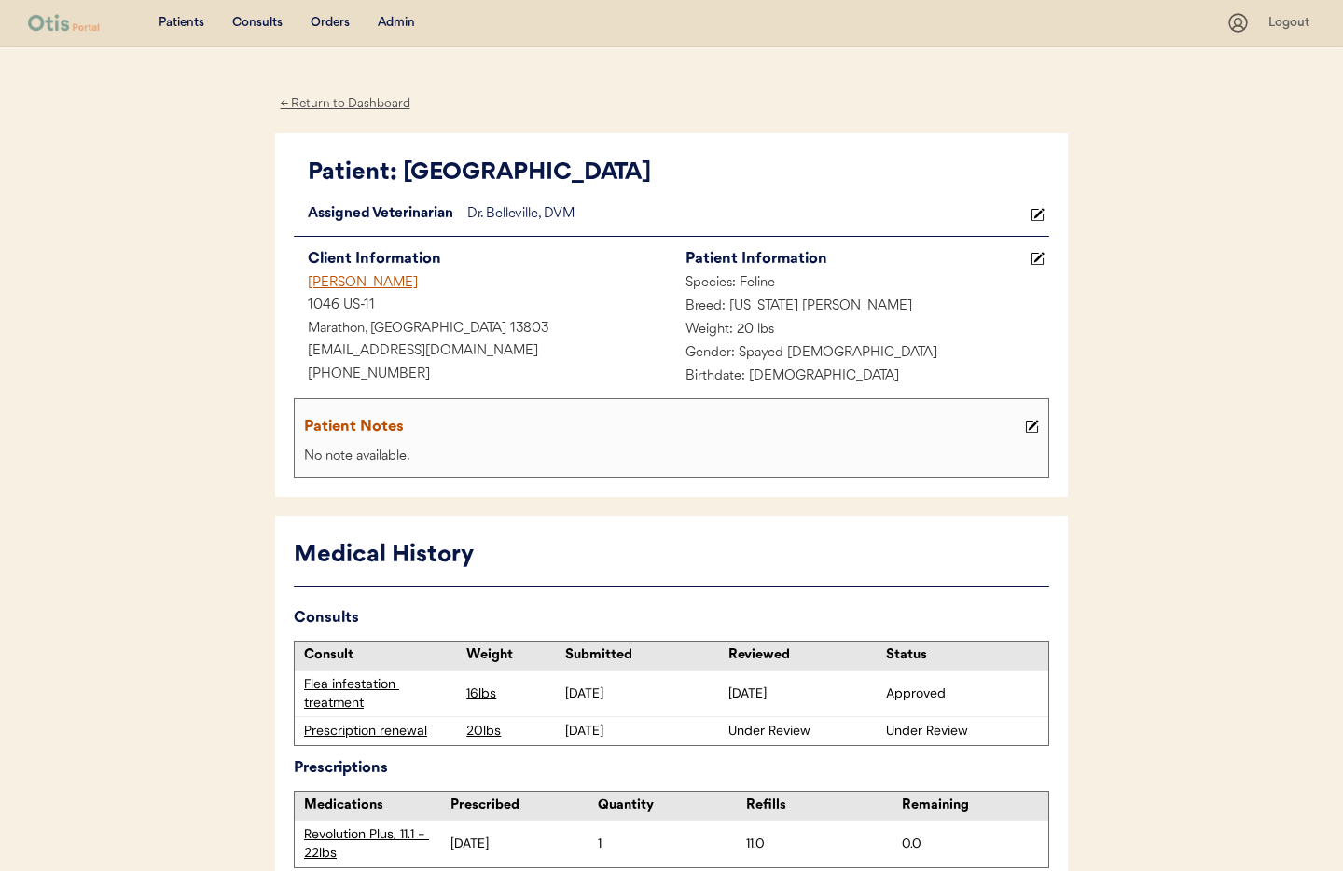
click at [352, 106] on div "← Return to Dashboard" at bounding box center [345, 103] width 140 height 21
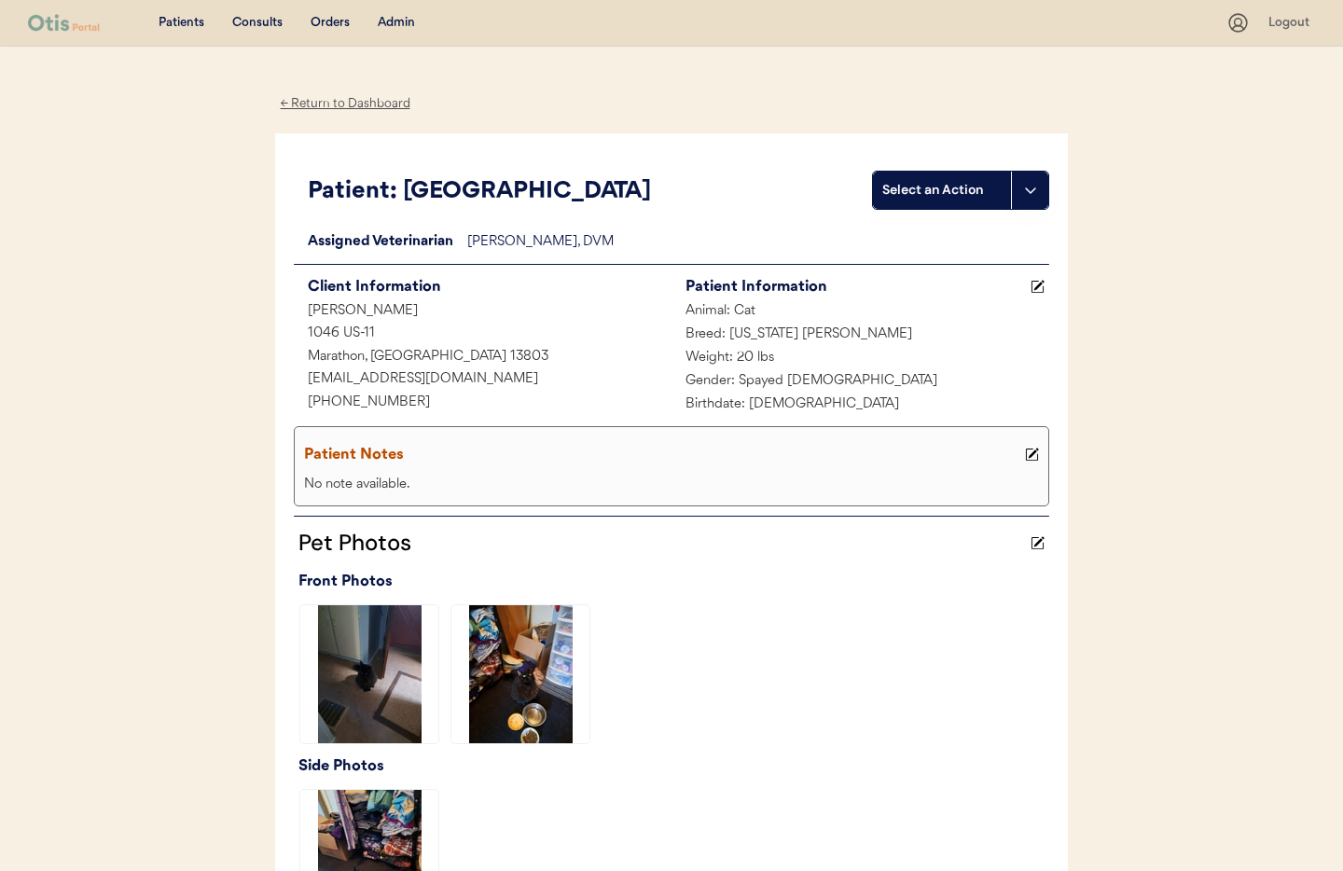
click at [346, 100] on div "← Return to Dashboard" at bounding box center [345, 103] width 140 height 21
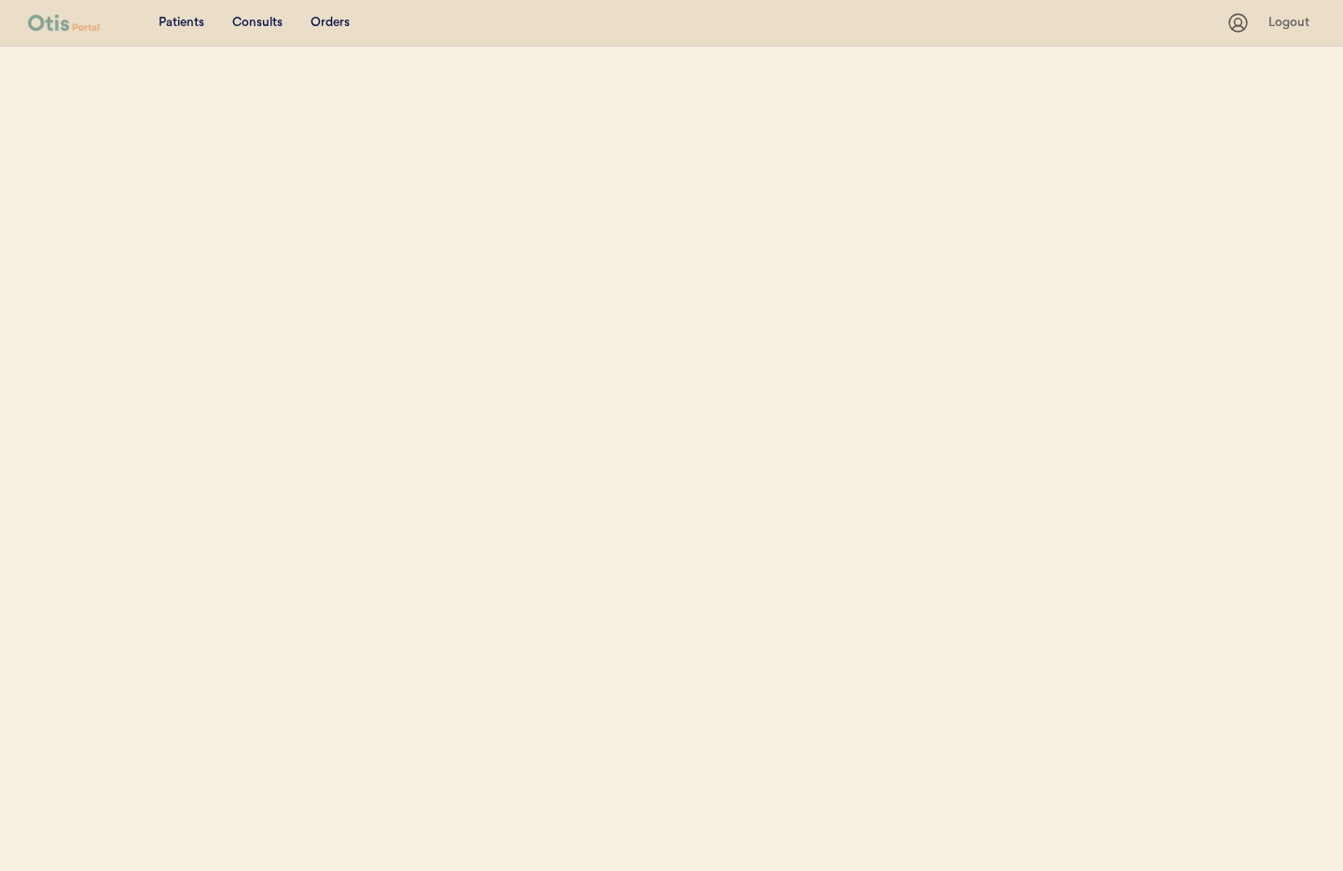
select select ""Name""
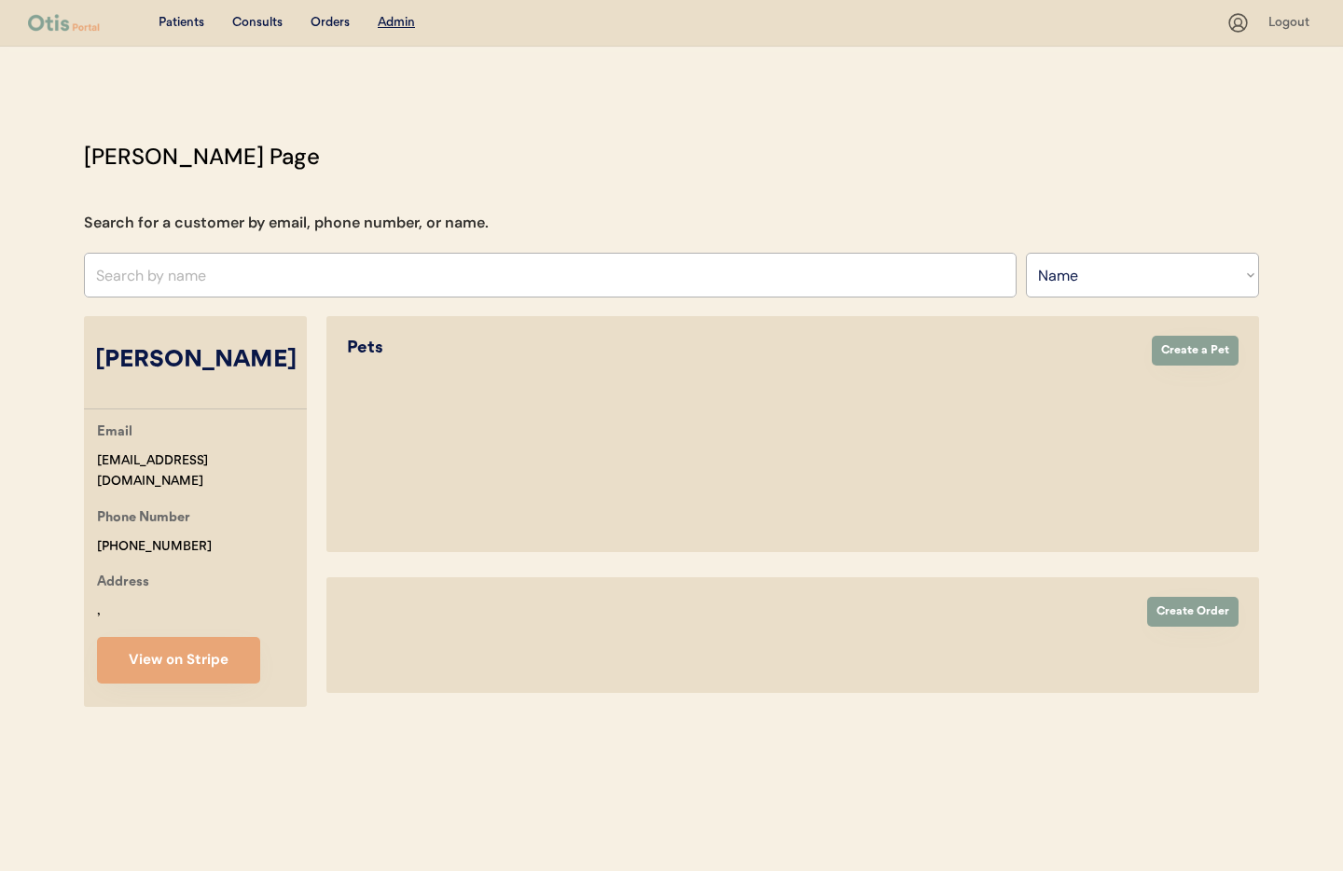
select select "true"
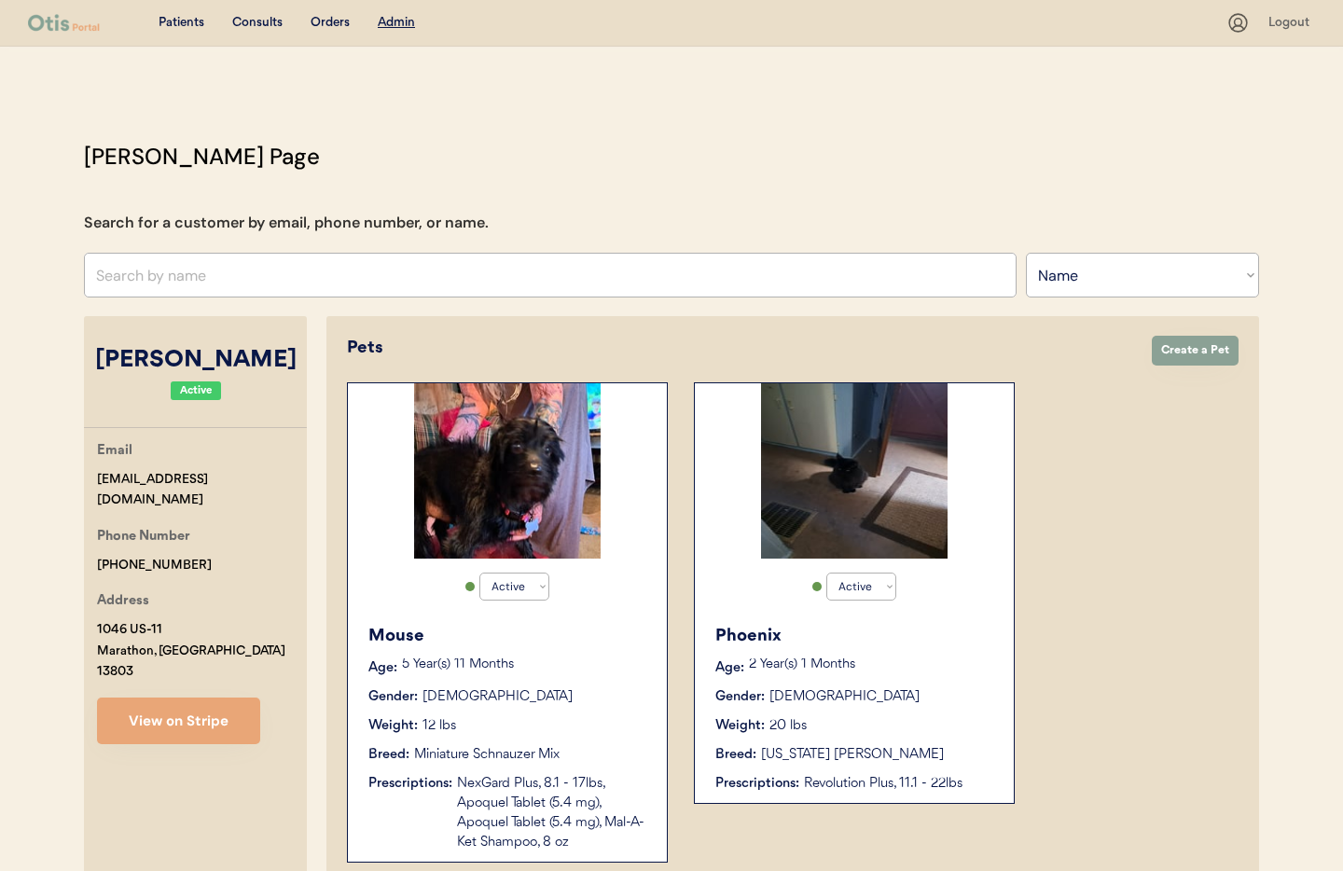
click at [567, 803] on div "NexGard Plus, 8.1 - 17lbs, Apoquel Tablet (5.4 mg), Apoquel Tablet (5.4 mg), Ma…" at bounding box center [552, 813] width 191 height 78
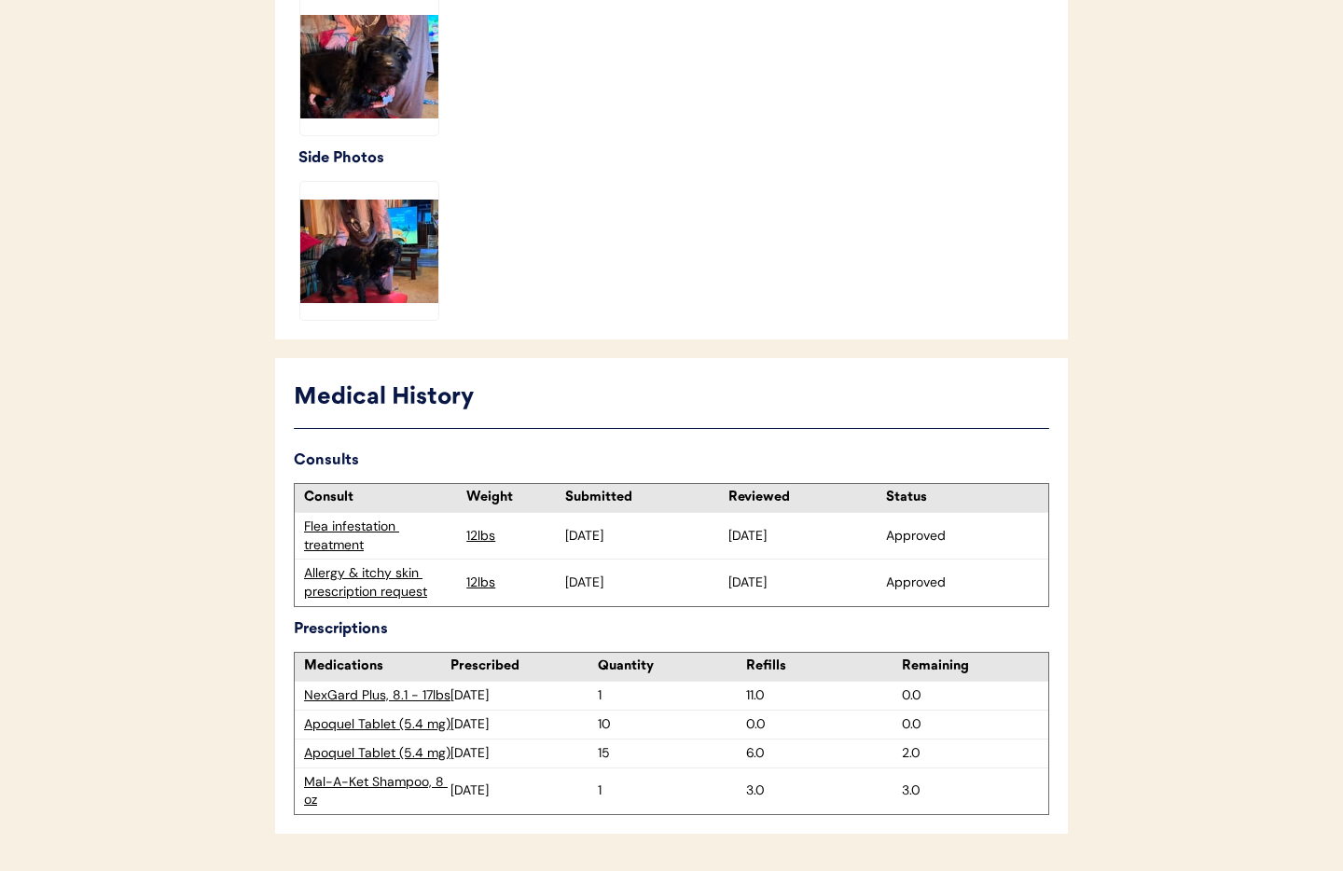
scroll to position [664, 0]
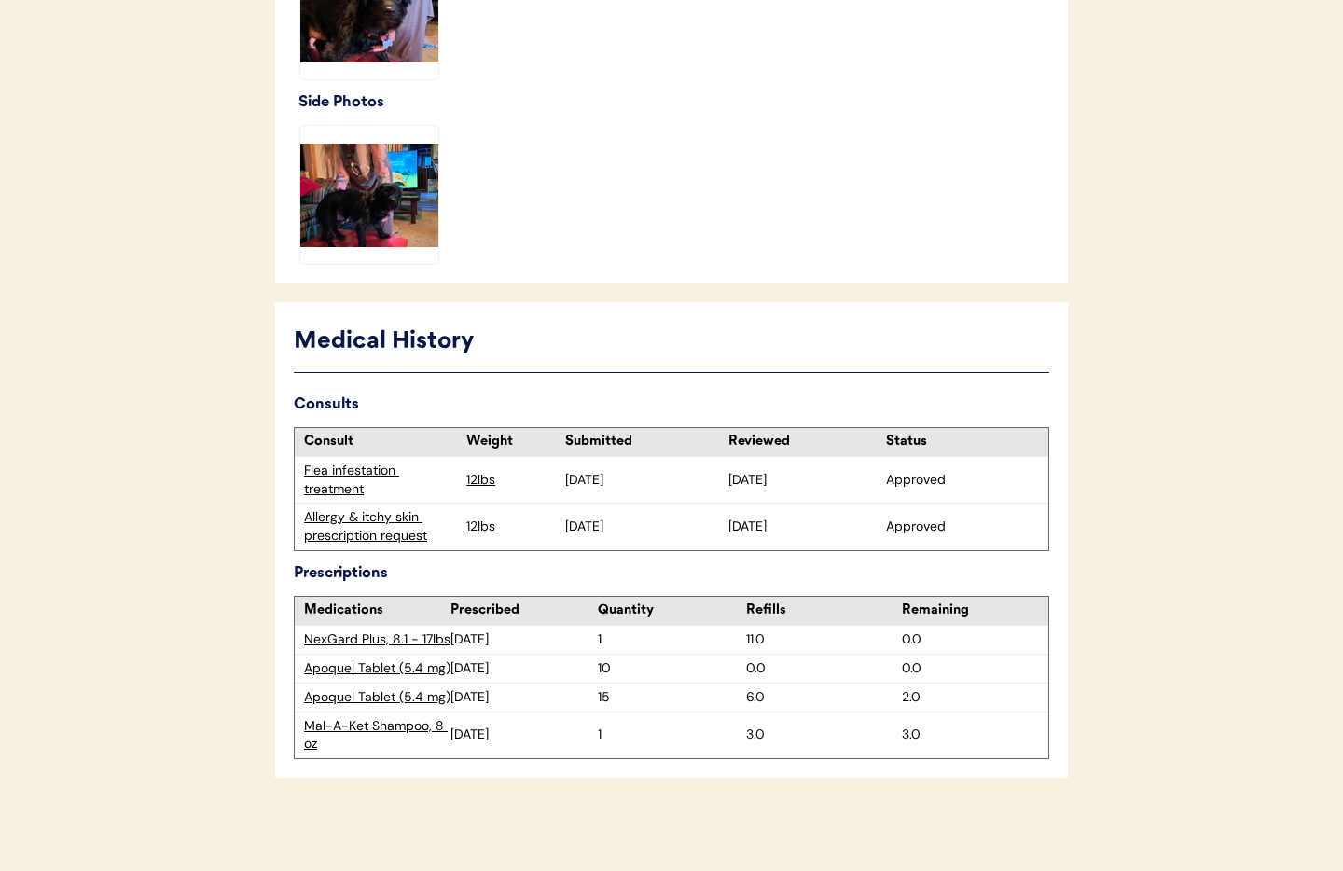
click at [345, 525] on div "Allergy & itchy skin prescription request" at bounding box center [380, 526] width 153 height 36
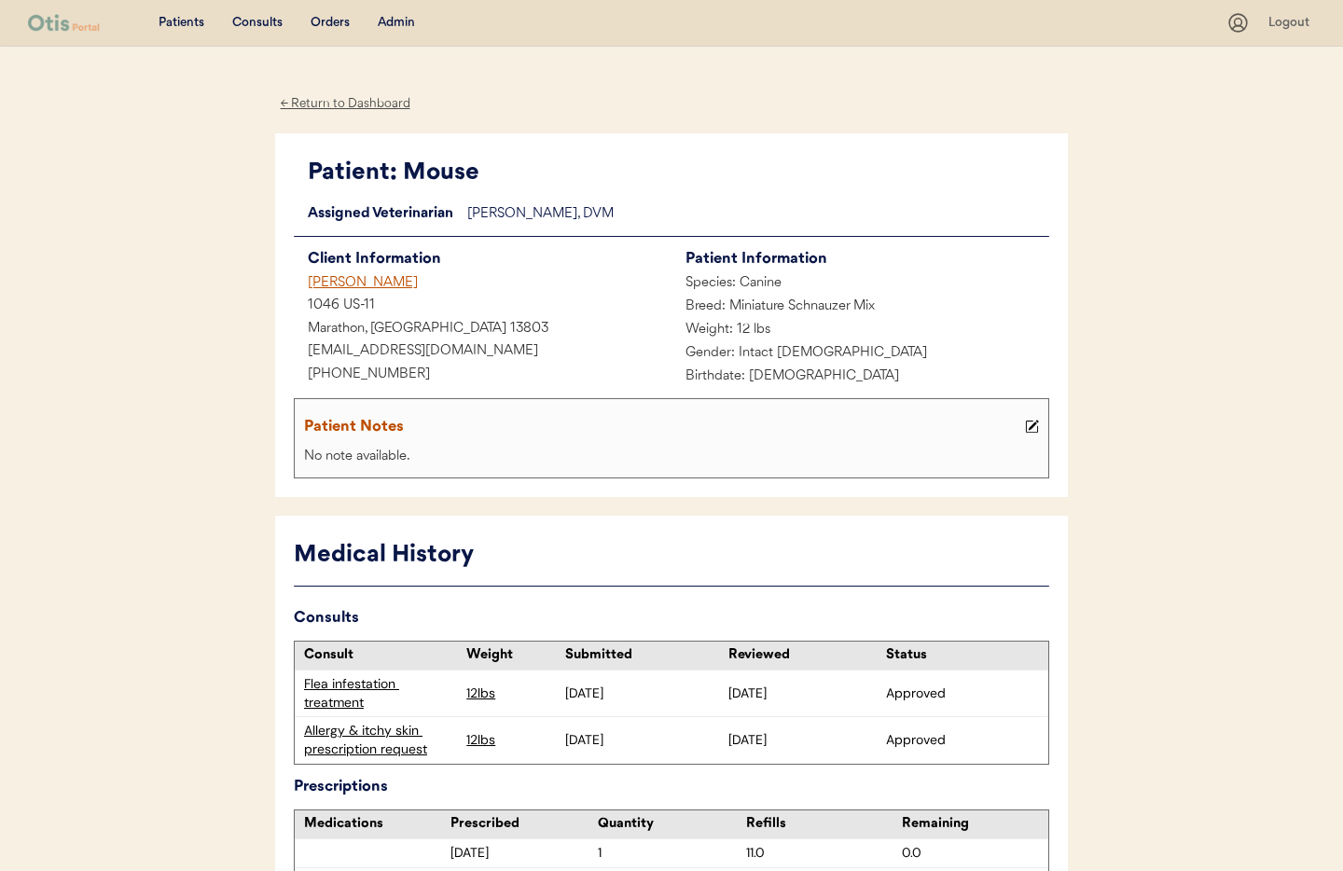
click at [322, 105] on div "← Return to Dashboard" at bounding box center [345, 103] width 140 height 21
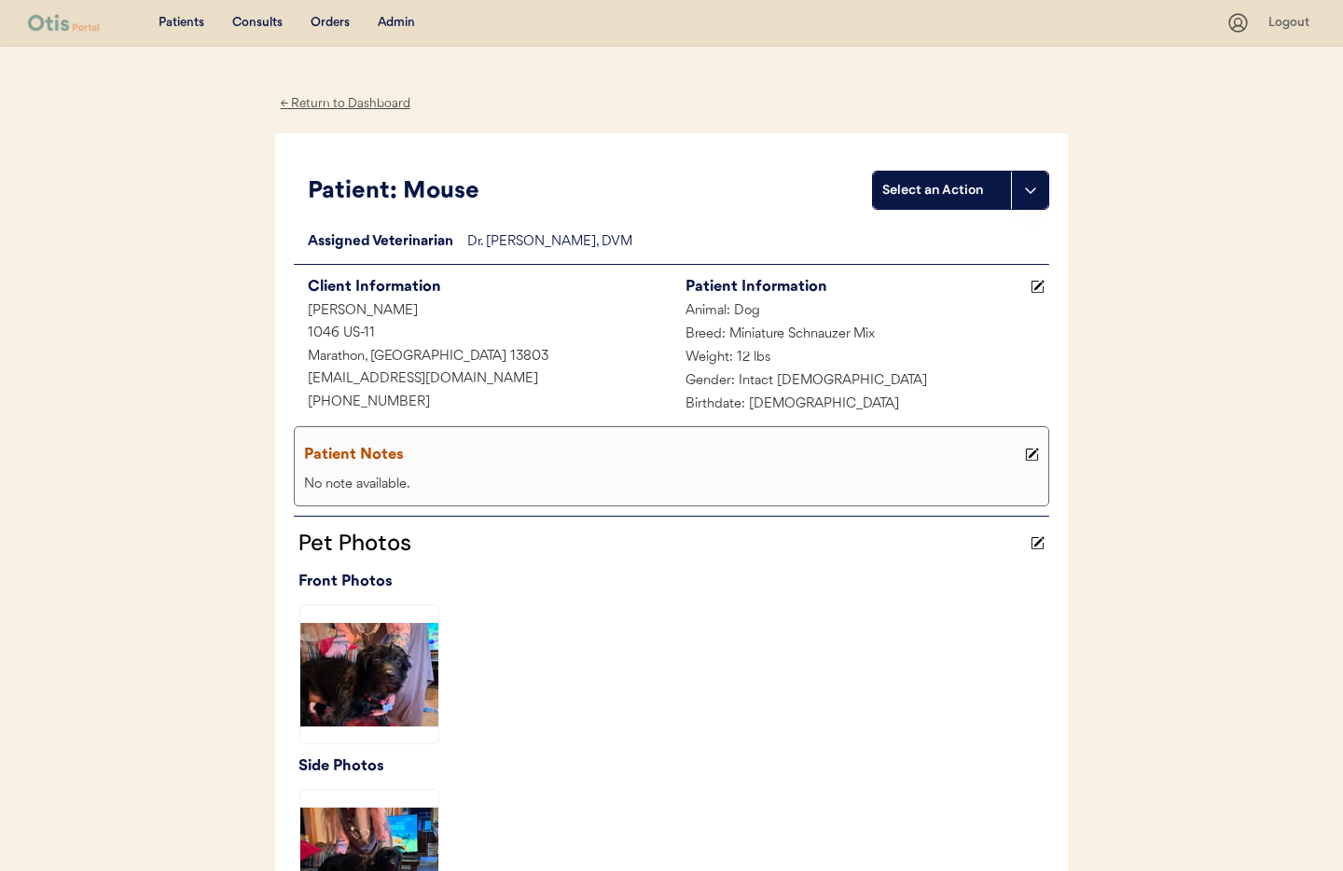
click at [357, 106] on div "← Return to Dashboard" at bounding box center [345, 103] width 140 height 21
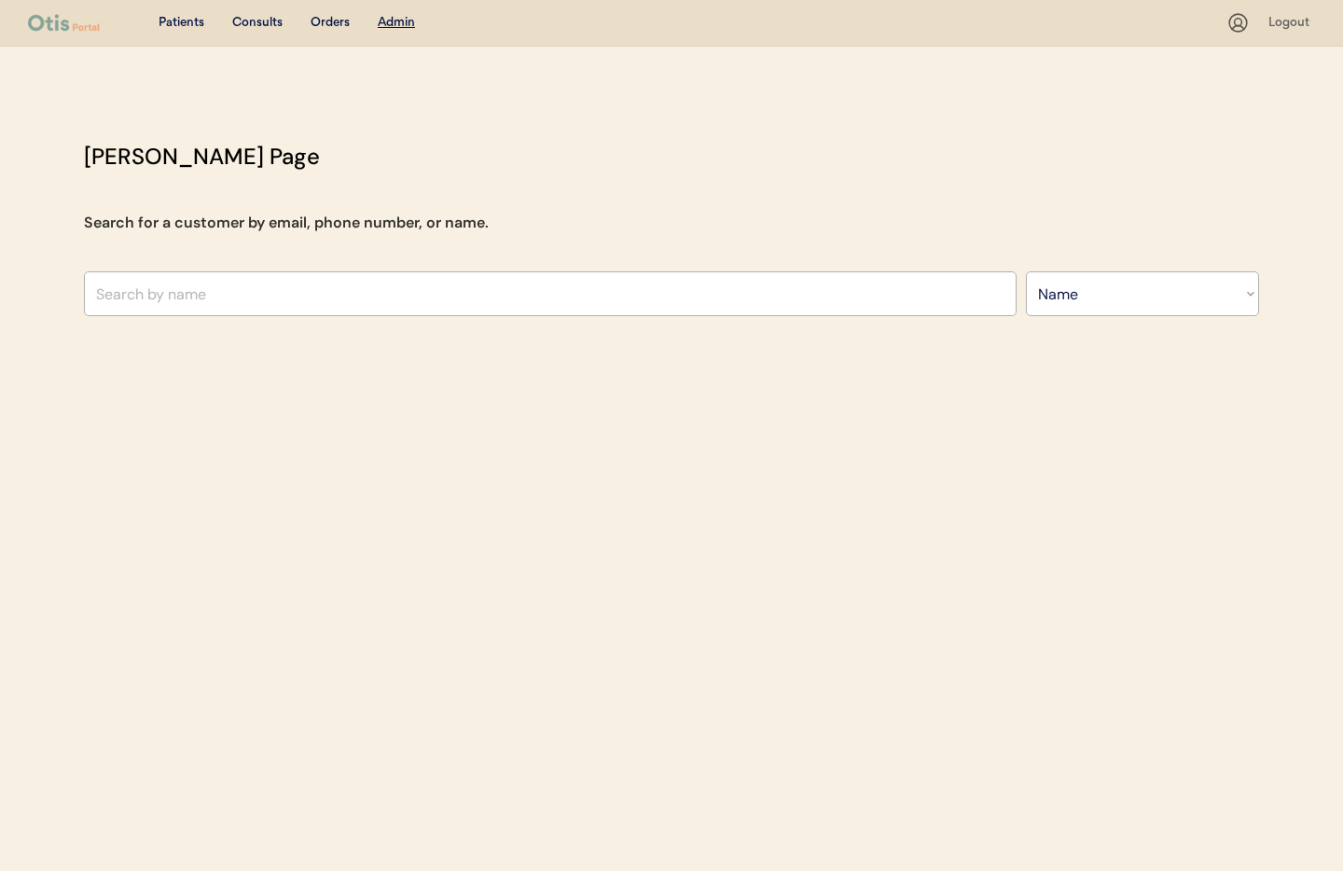
select select ""Name""
click at [396, 26] on u "Admin" at bounding box center [396, 22] width 37 height 13
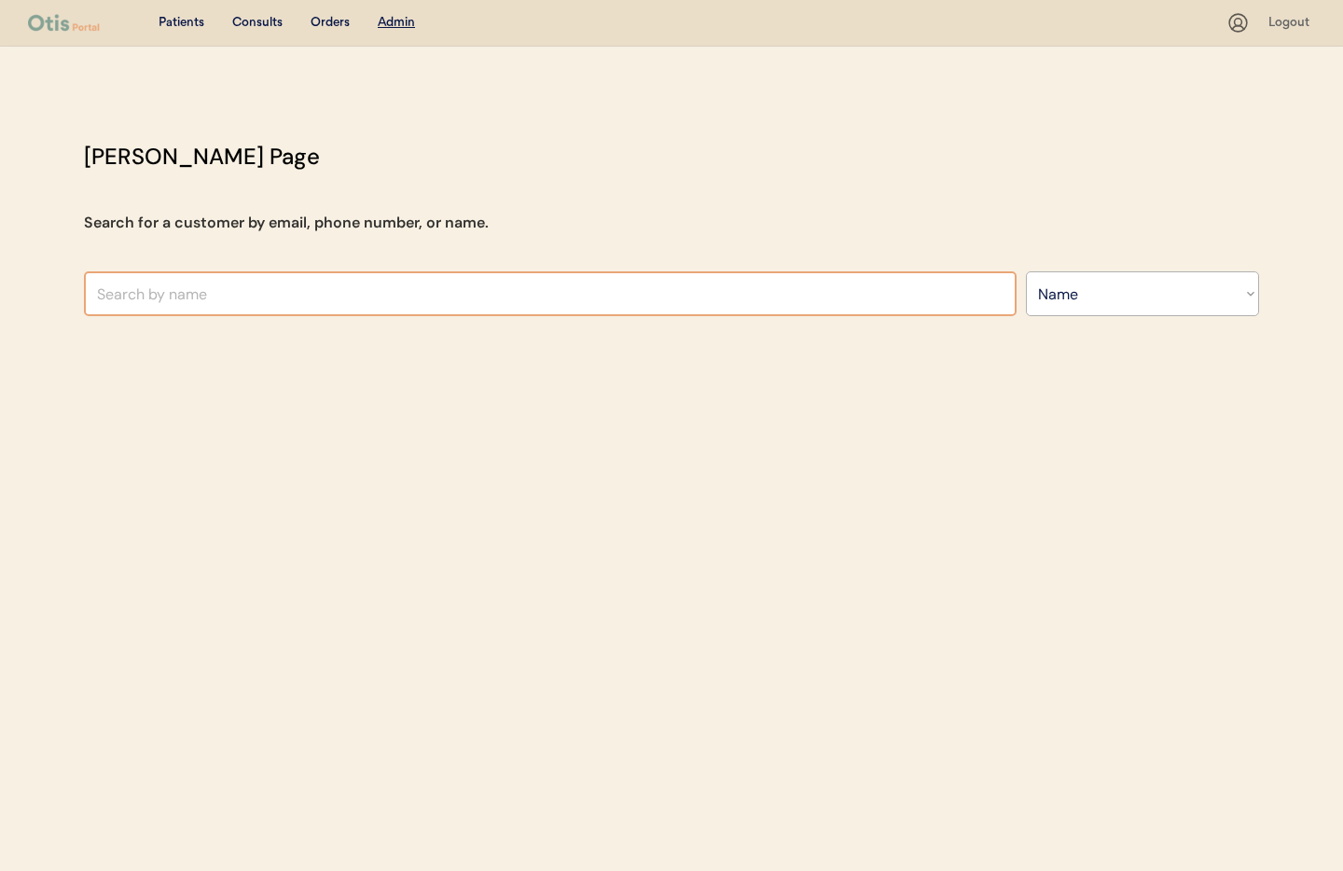
click at [246, 300] on input "text" at bounding box center [550, 293] width 933 height 45
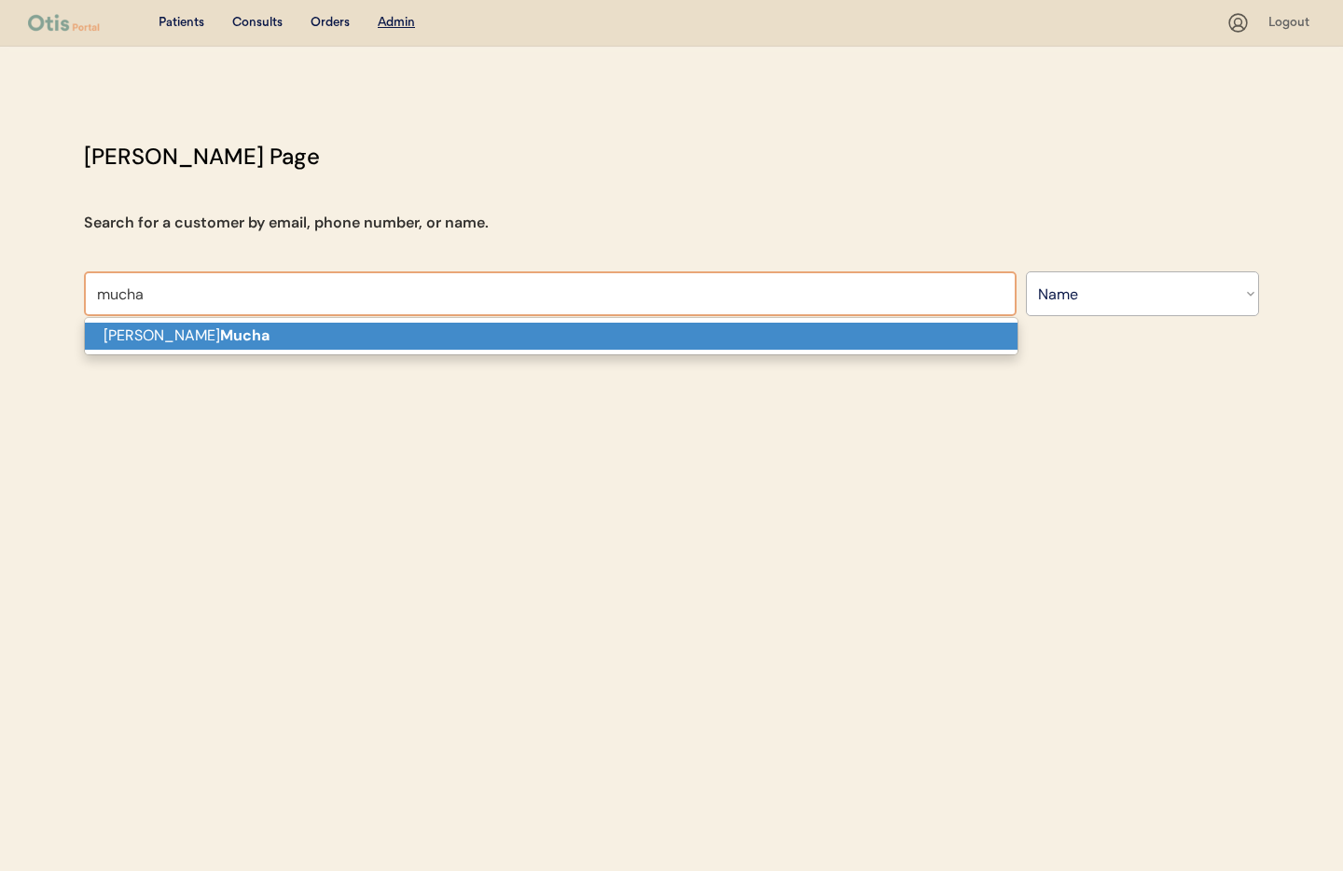
click at [219, 337] on p "[PERSON_NAME]" at bounding box center [551, 336] width 933 height 27
type input "[PERSON_NAME]"
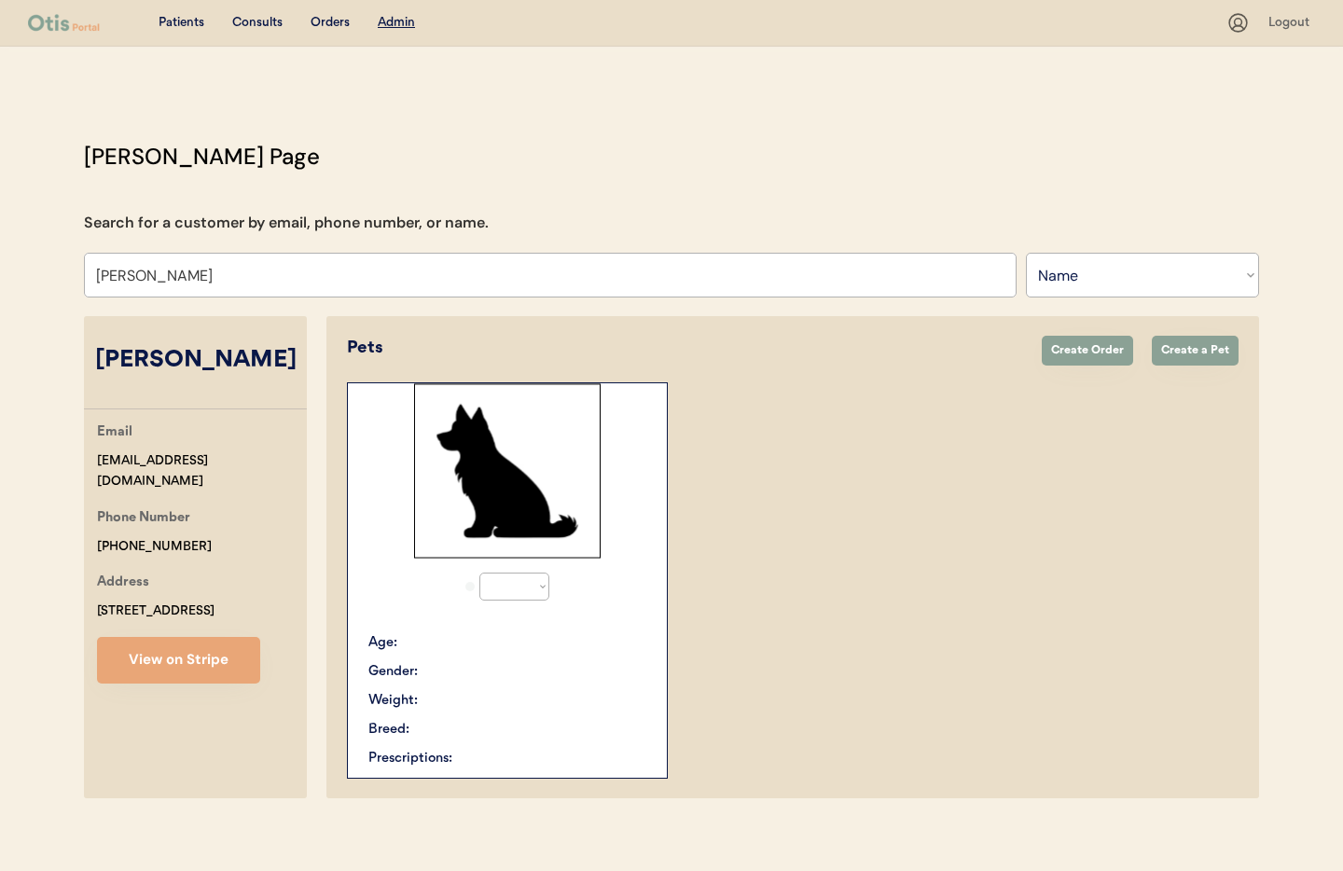
select select "true"
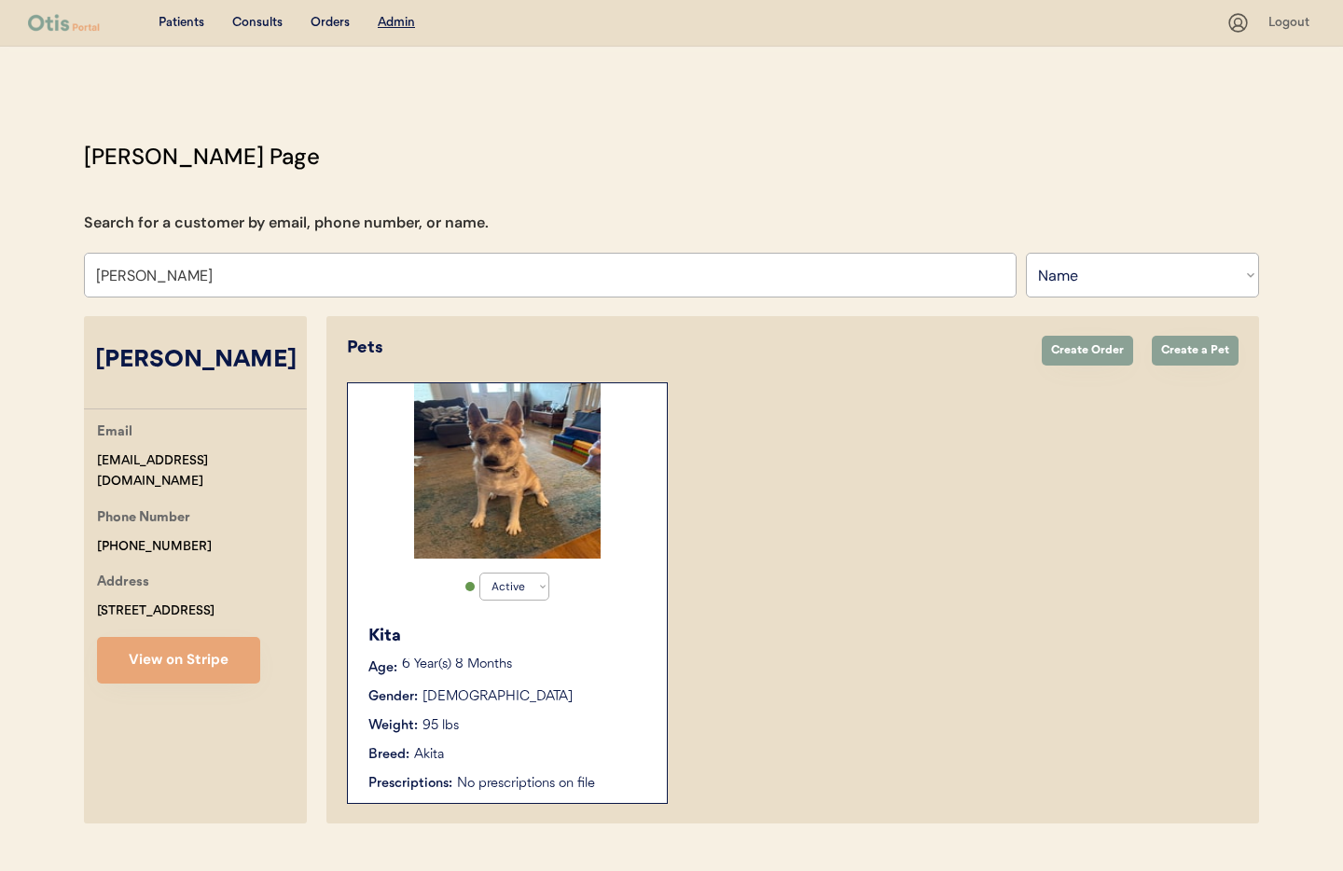
type input "[PERSON_NAME]"
click at [586, 695] on div "Gender: Female" at bounding box center [508, 697] width 280 height 20
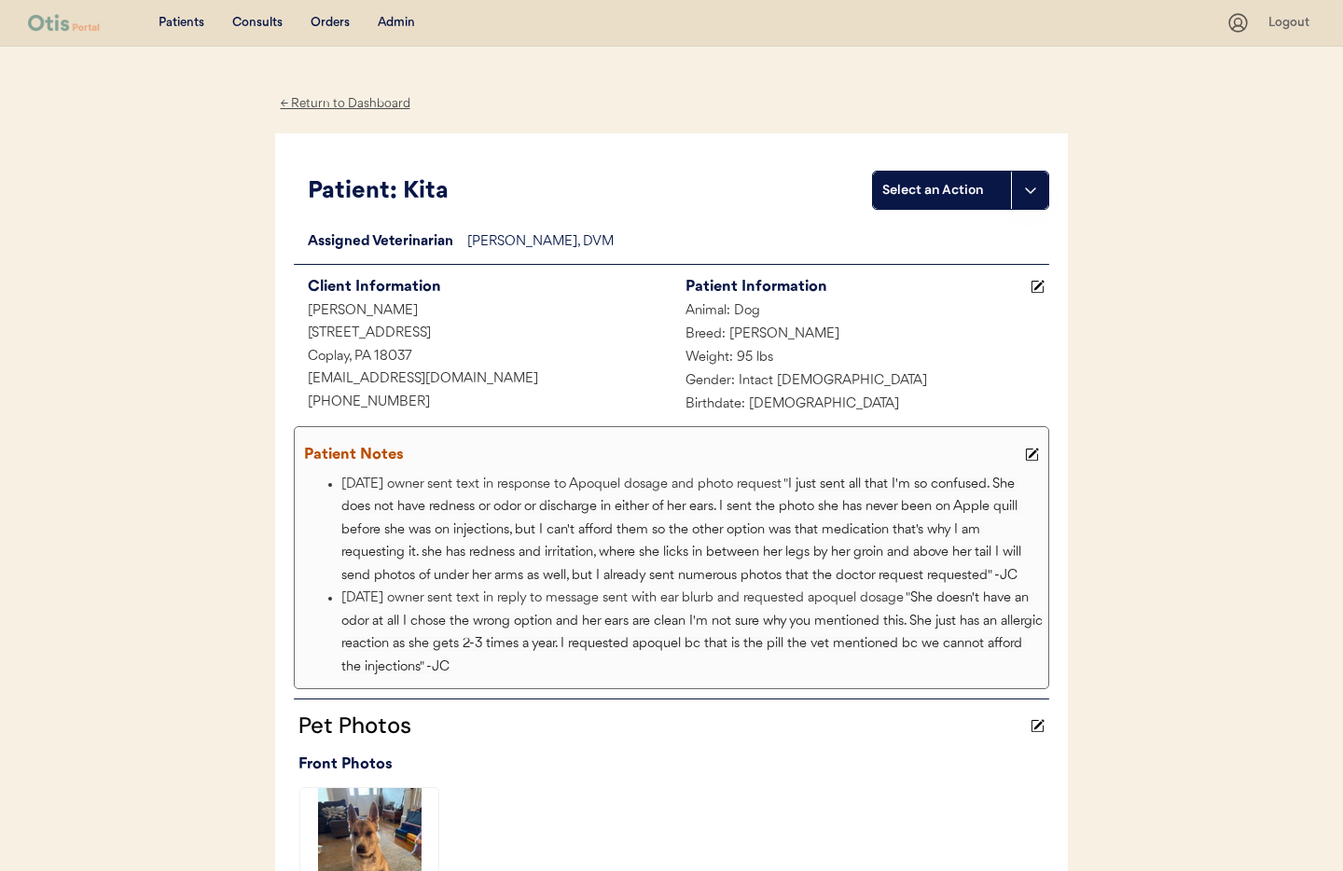
click at [311, 104] on div "← Return to Dashboard" at bounding box center [345, 103] width 140 height 21
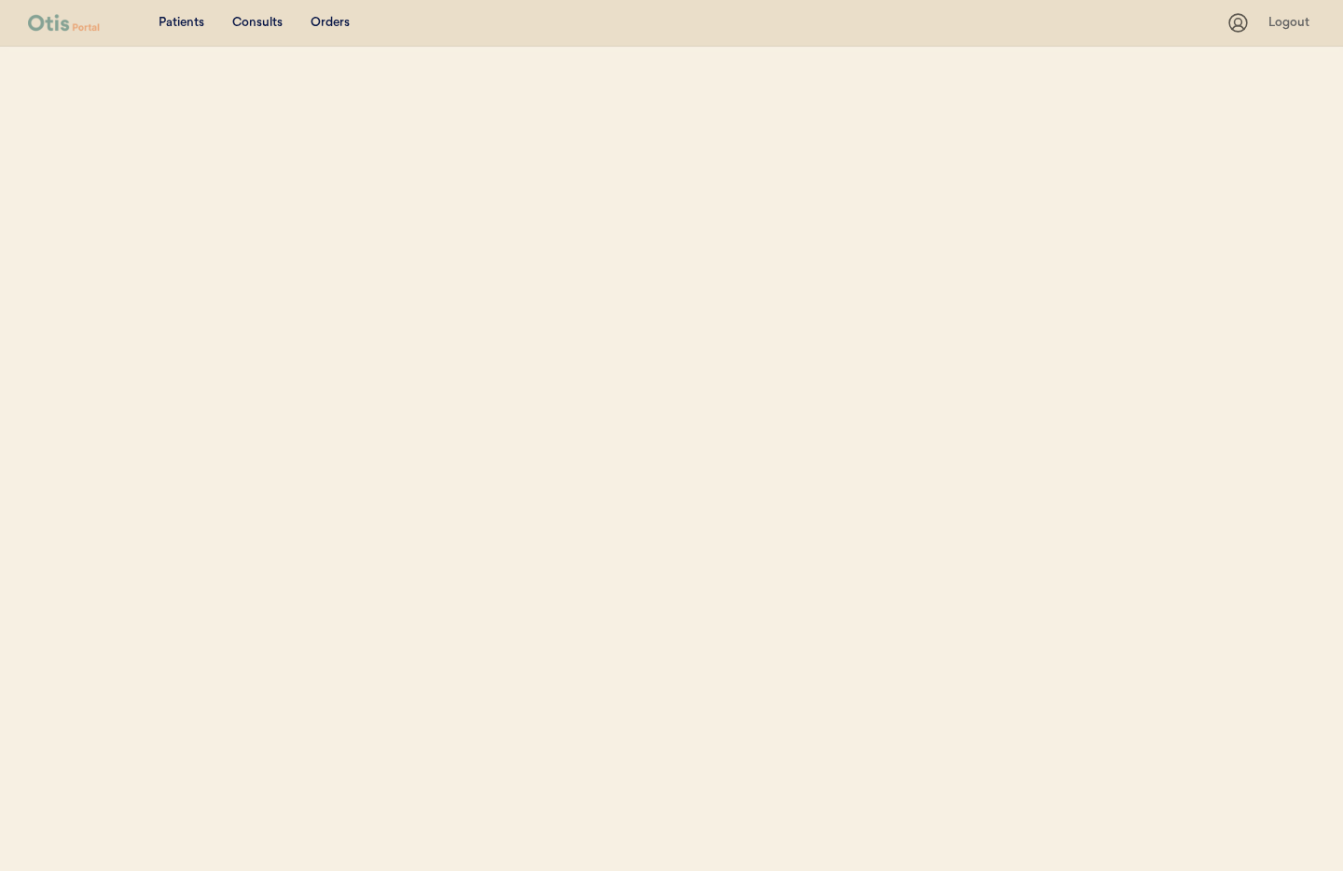
select select ""Name""
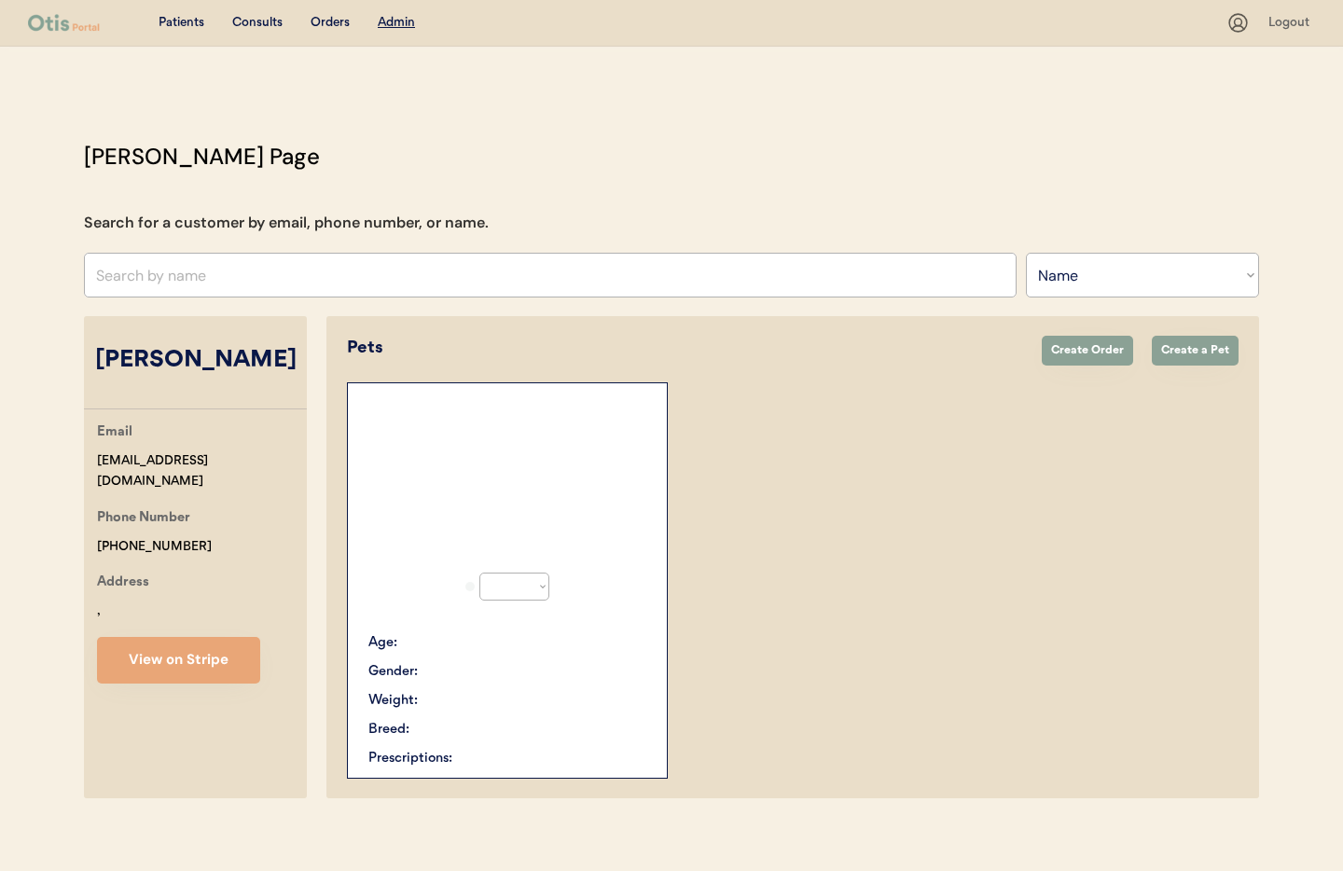
select select "true"
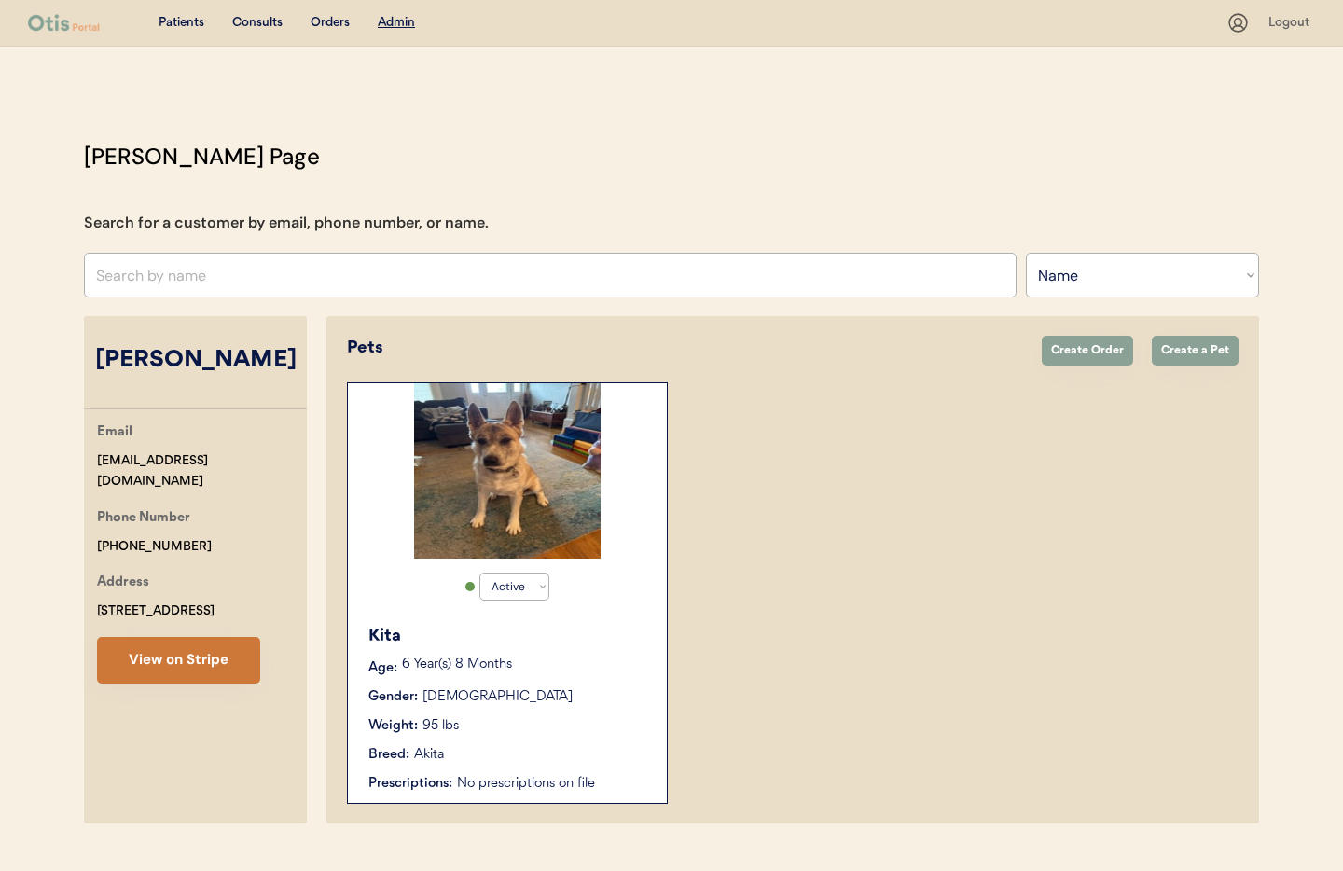
click at [153, 668] on button "View on Stripe" at bounding box center [178, 660] width 163 height 47
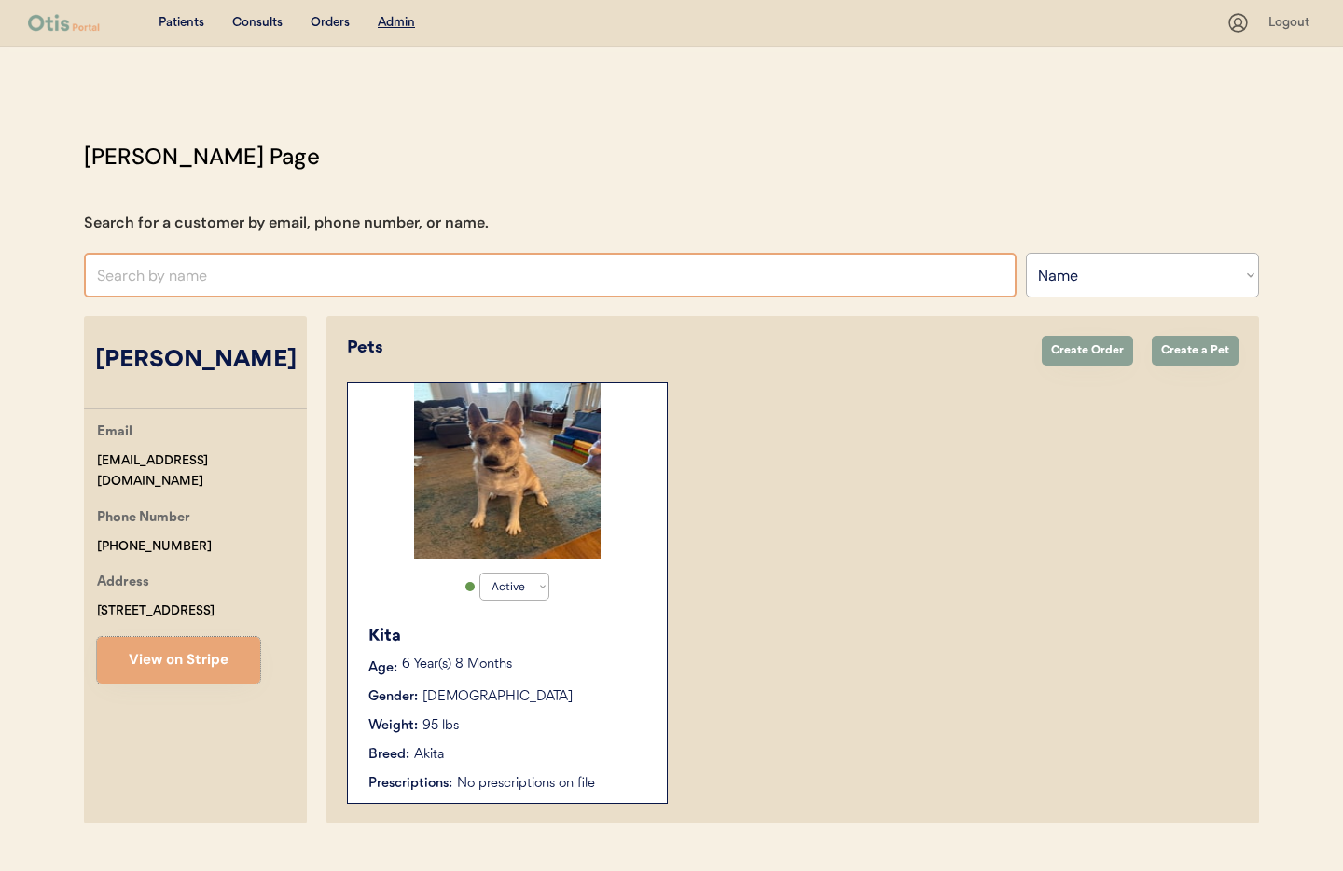
click at [174, 283] on input "text" at bounding box center [550, 275] width 933 height 45
click at [352, 269] on input "text" at bounding box center [550, 275] width 933 height 45
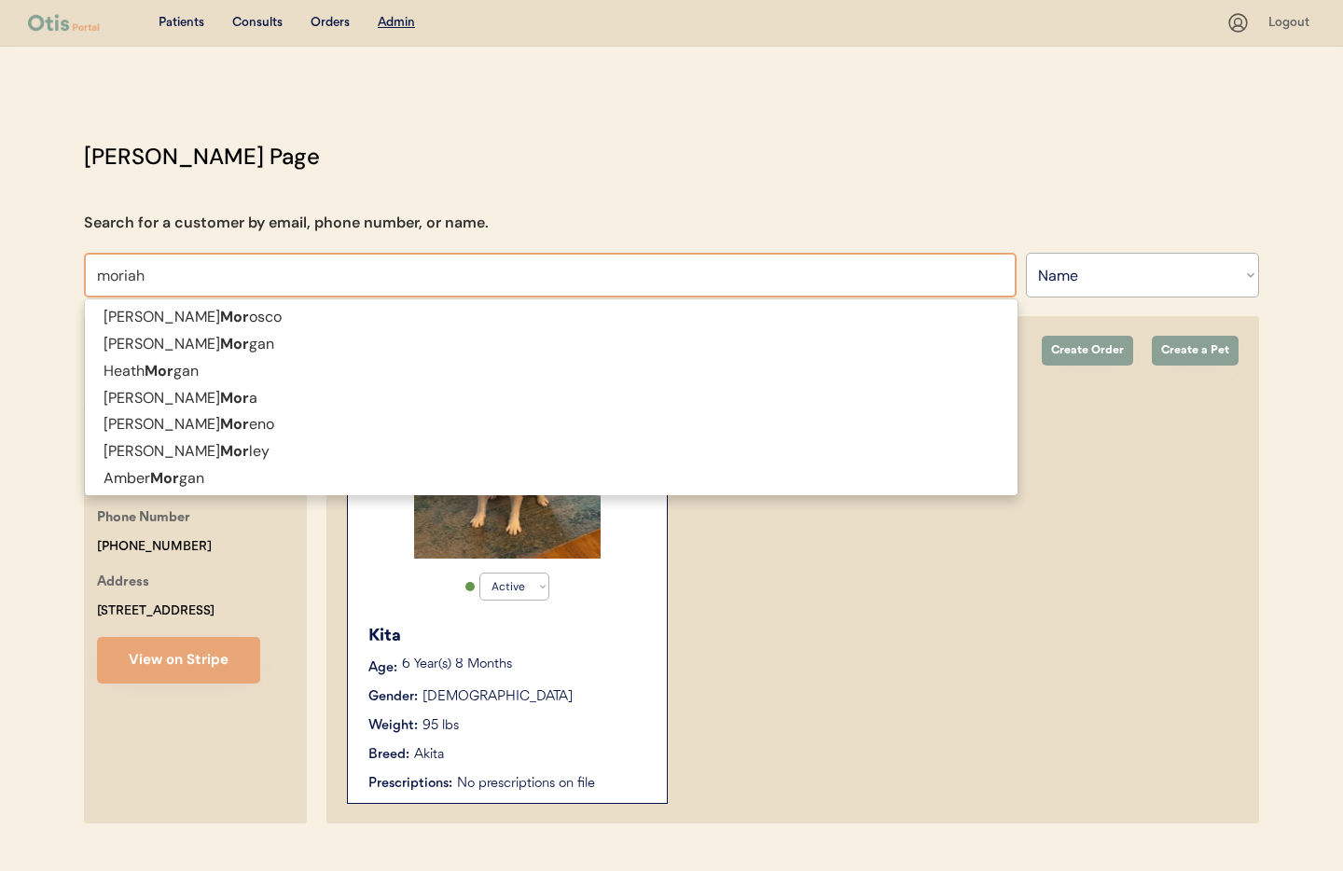
type input "moriah"
type input "moriah DeSantis"
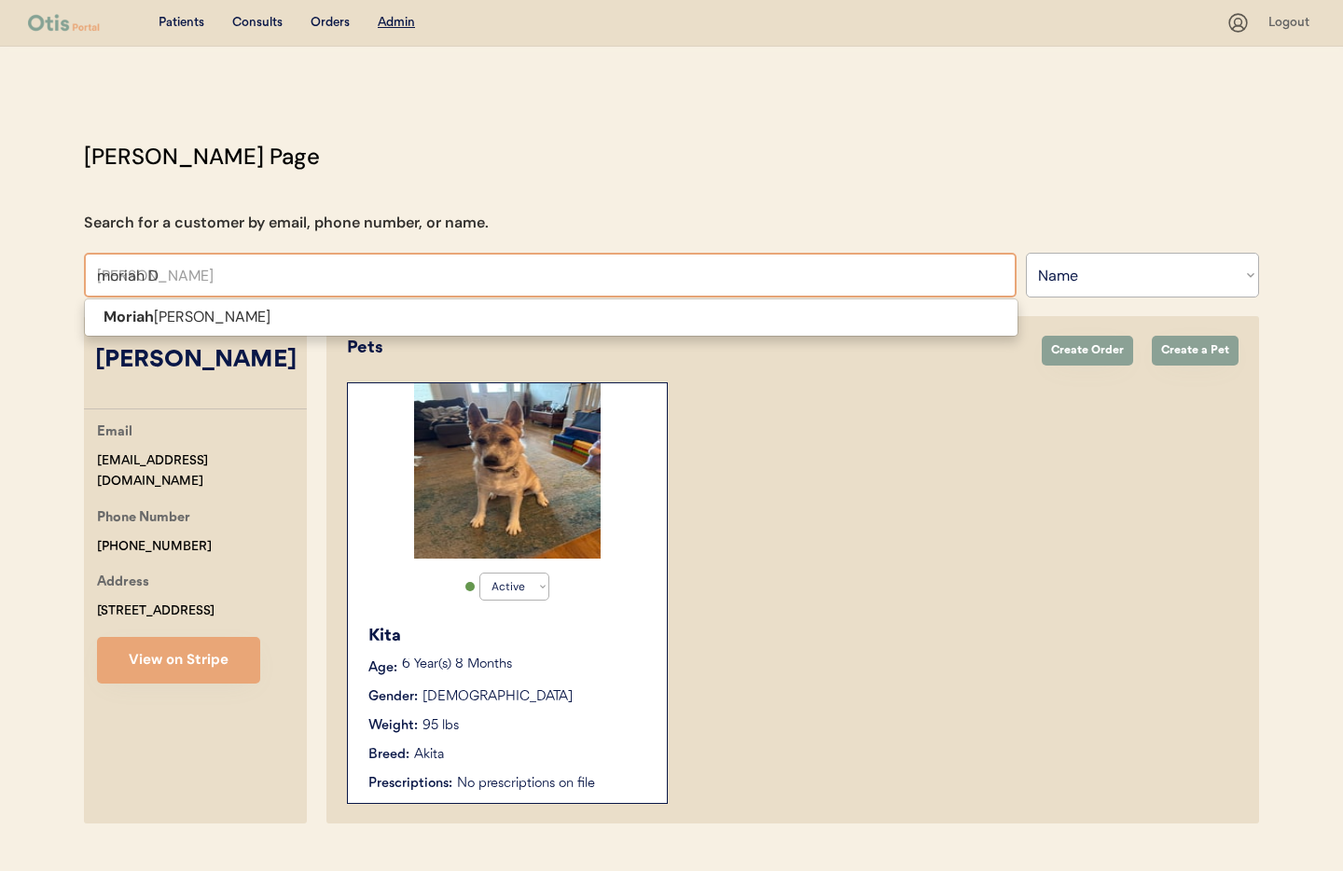
type input "moriah De"
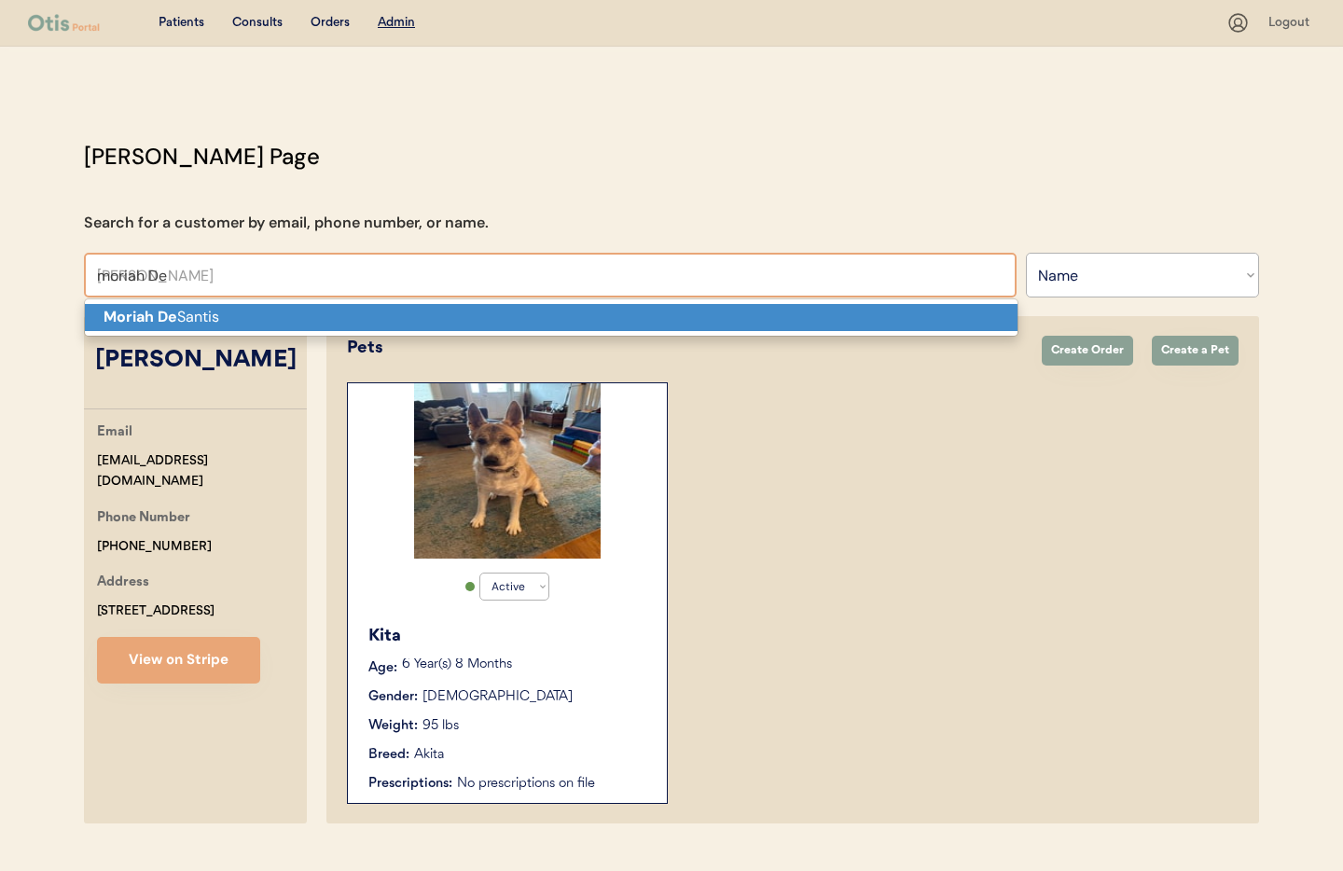
click at [304, 312] on p "Moriah De Santis" at bounding box center [551, 317] width 933 height 27
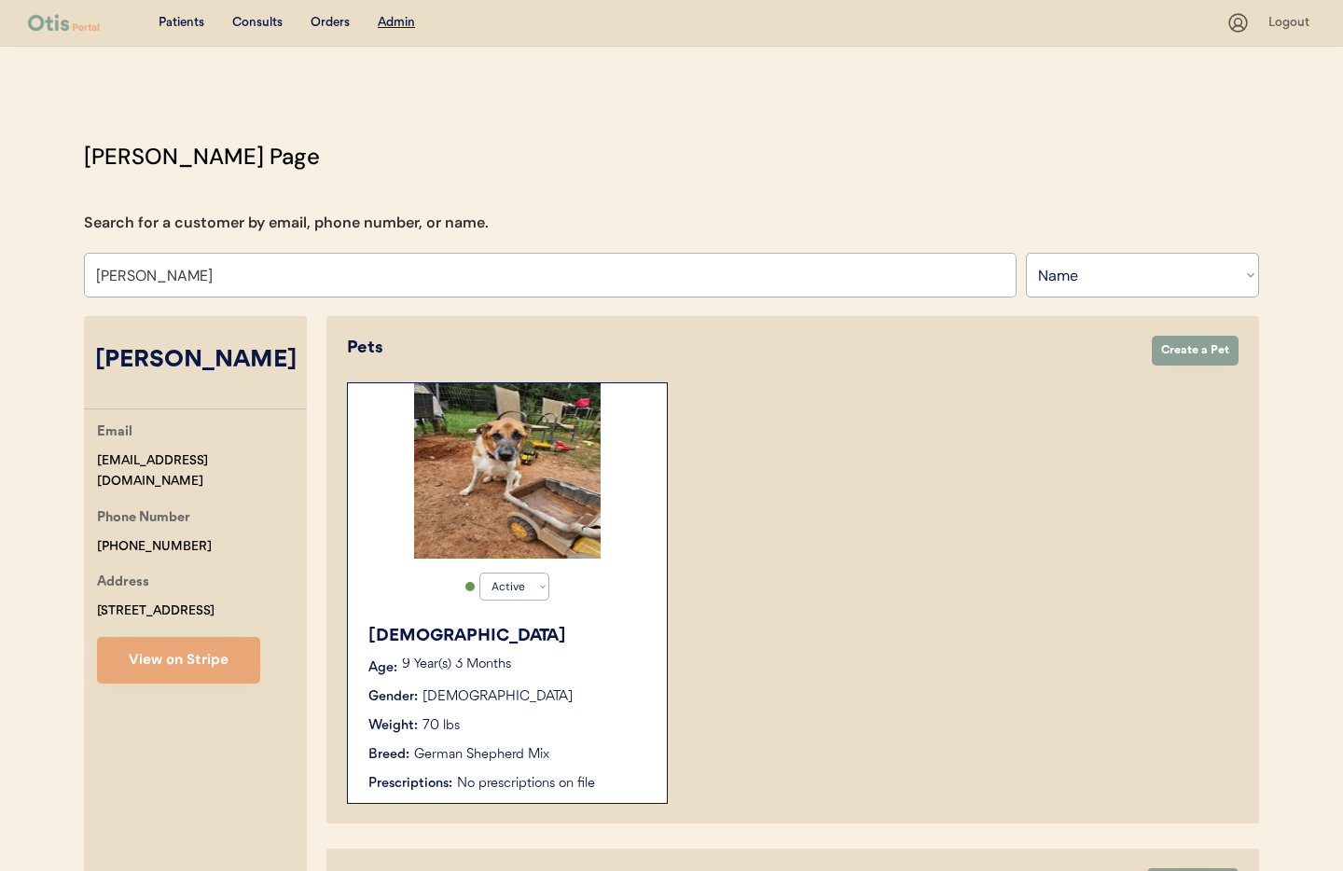
type input "Moriah DeSantis"
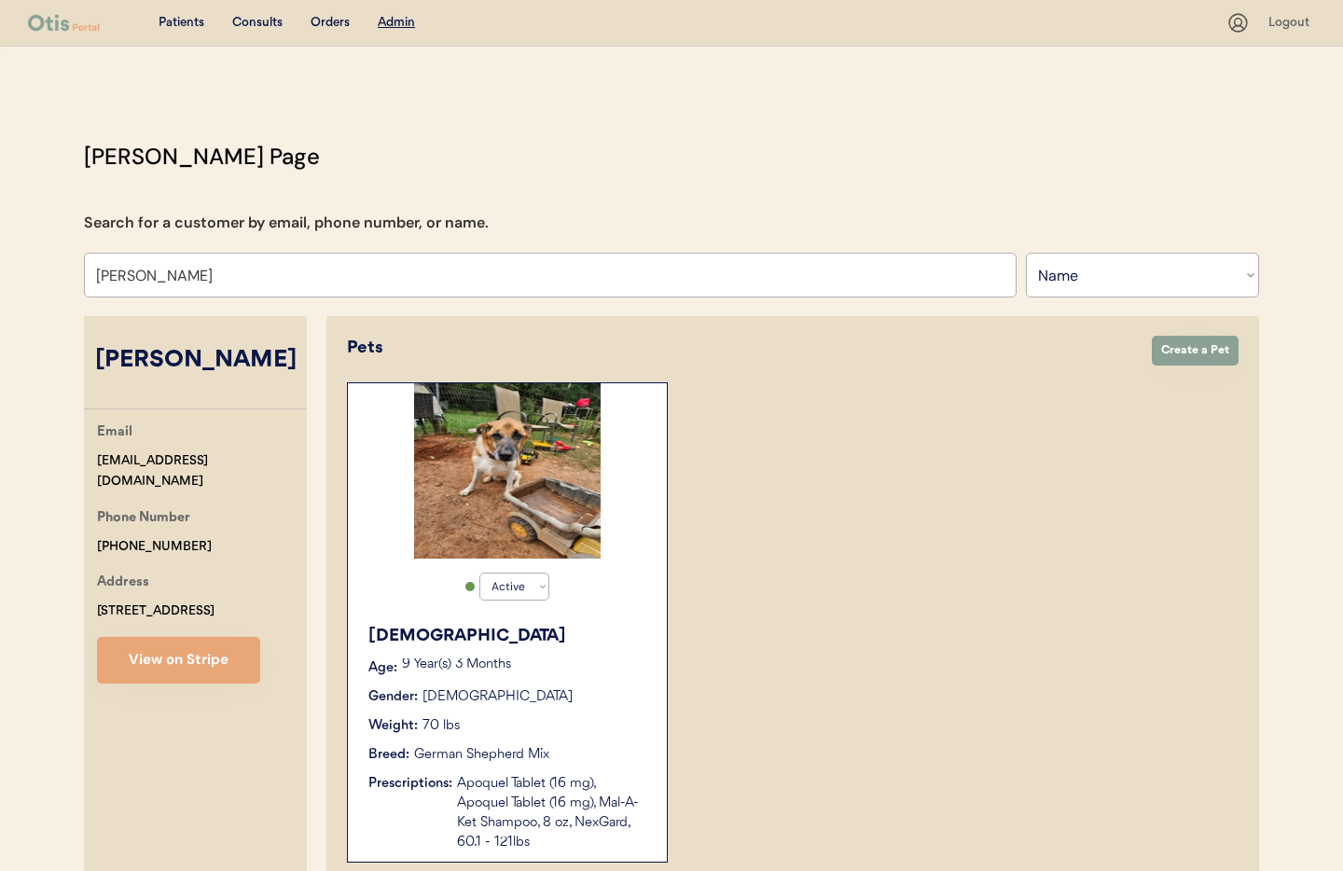
click at [507, 690] on div "Gender: Male" at bounding box center [508, 697] width 280 height 20
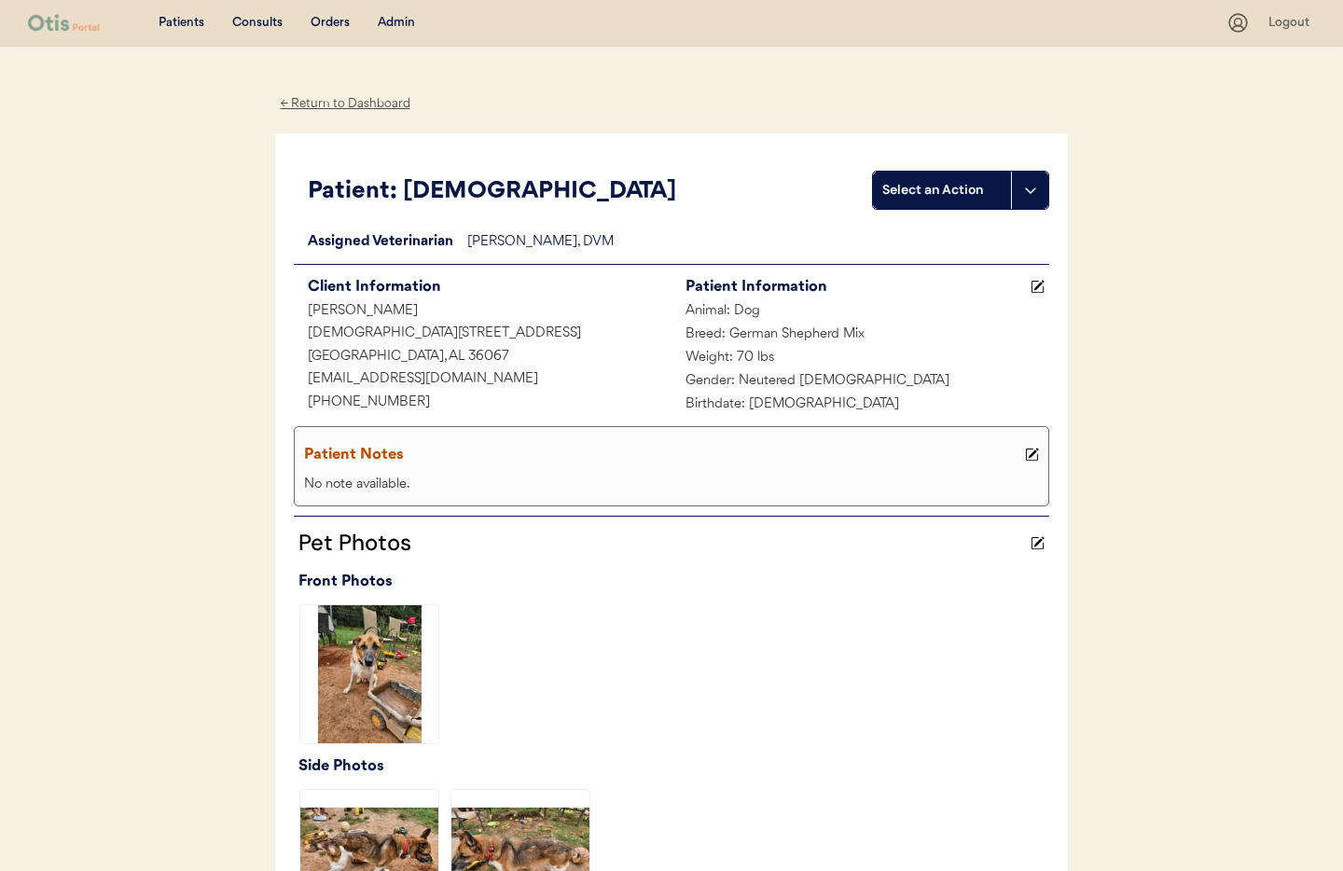
click at [342, 103] on div "← Return to Dashboard" at bounding box center [345, 103] width 140 height 21
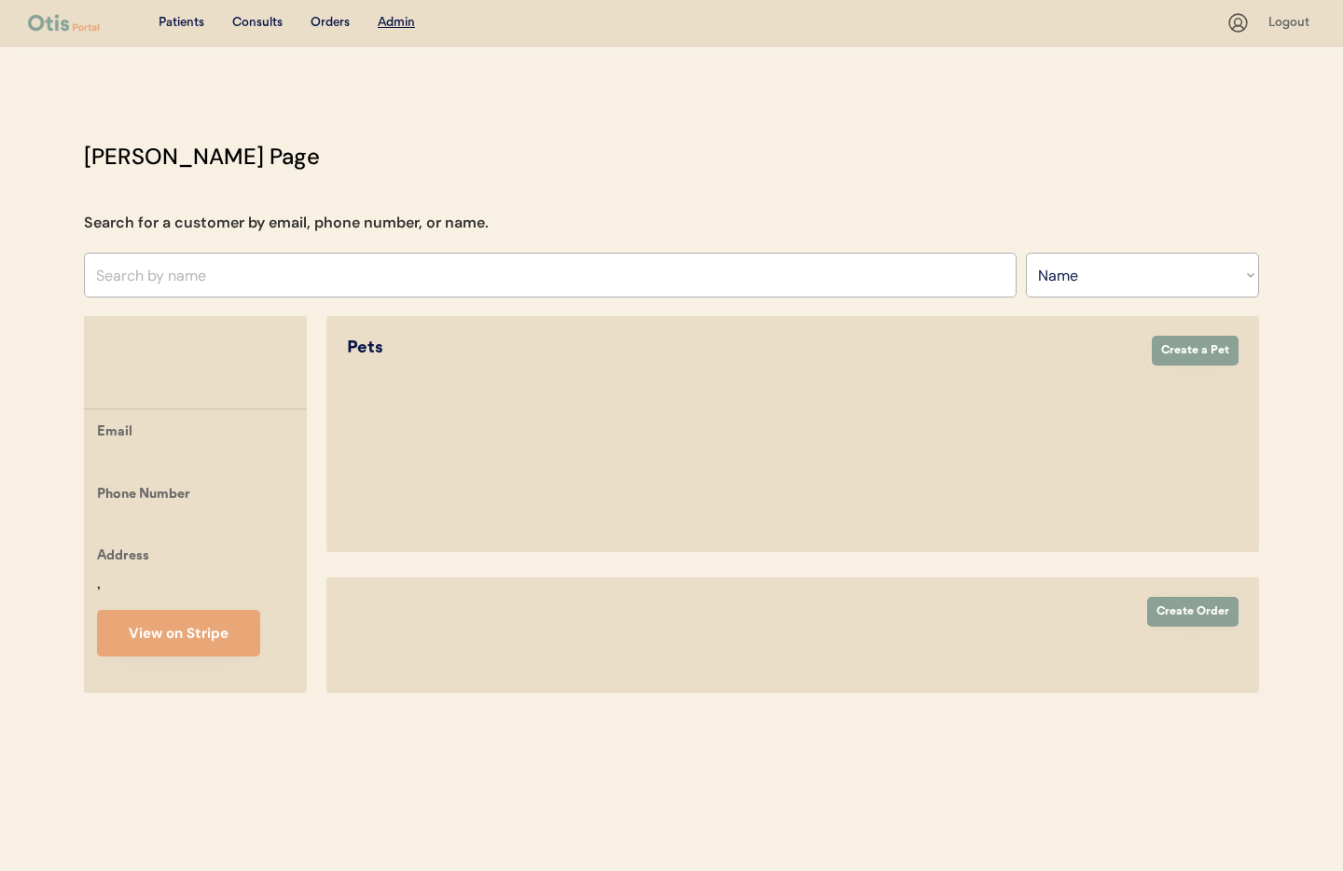
select select ""Name""
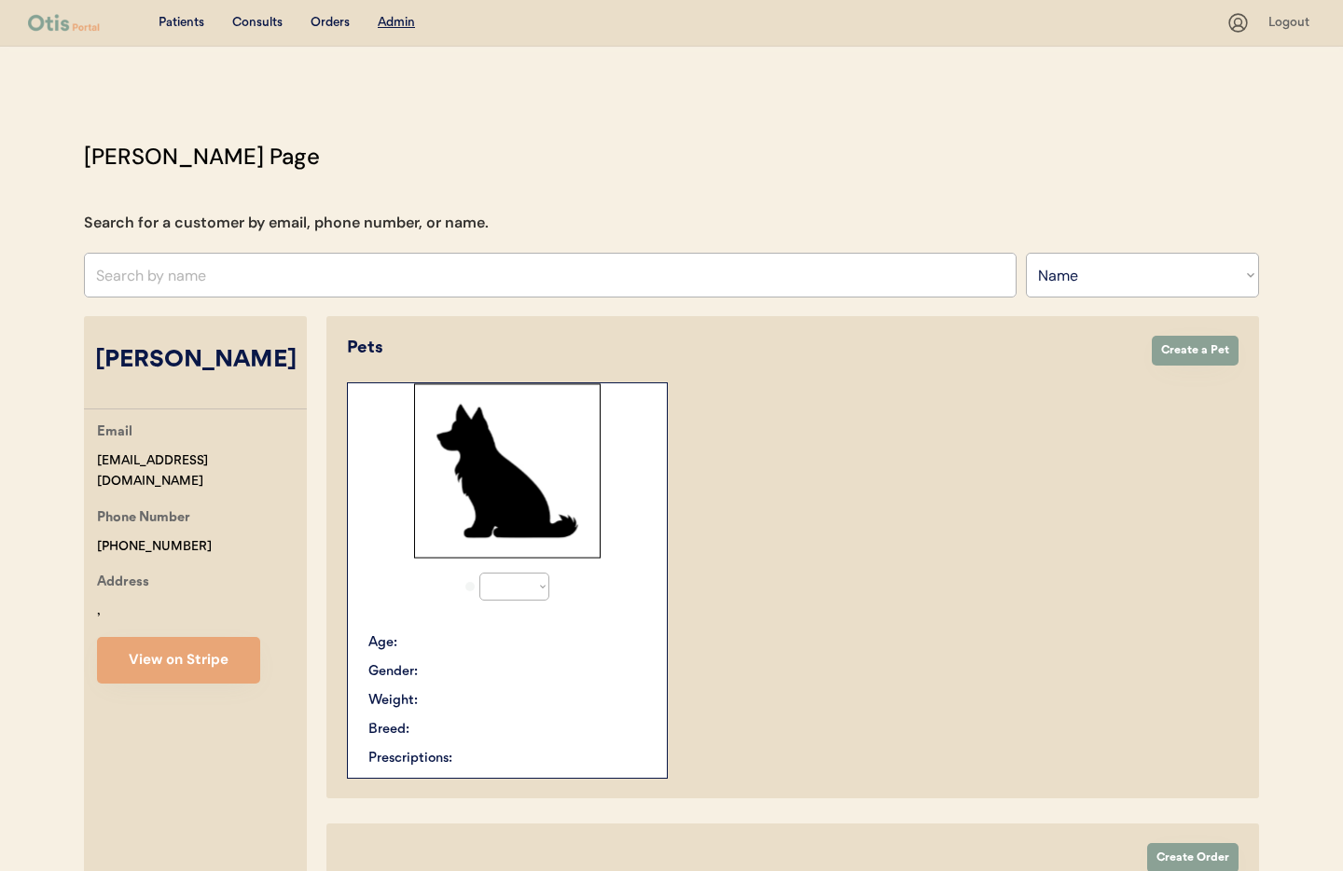
select select "true"
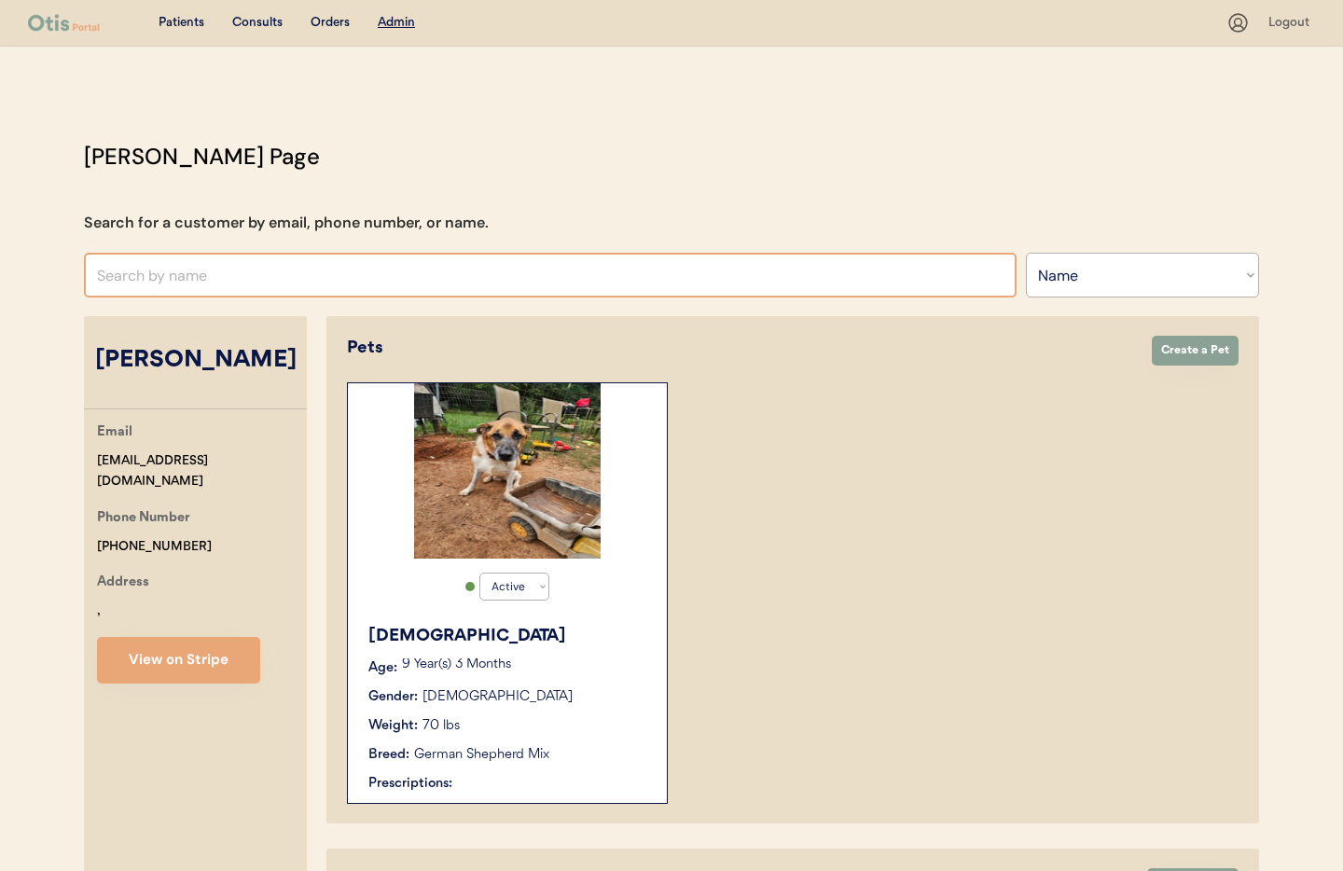
click at [296, 283] on input "text" at bounding box center [550, 275] width 933 height 45
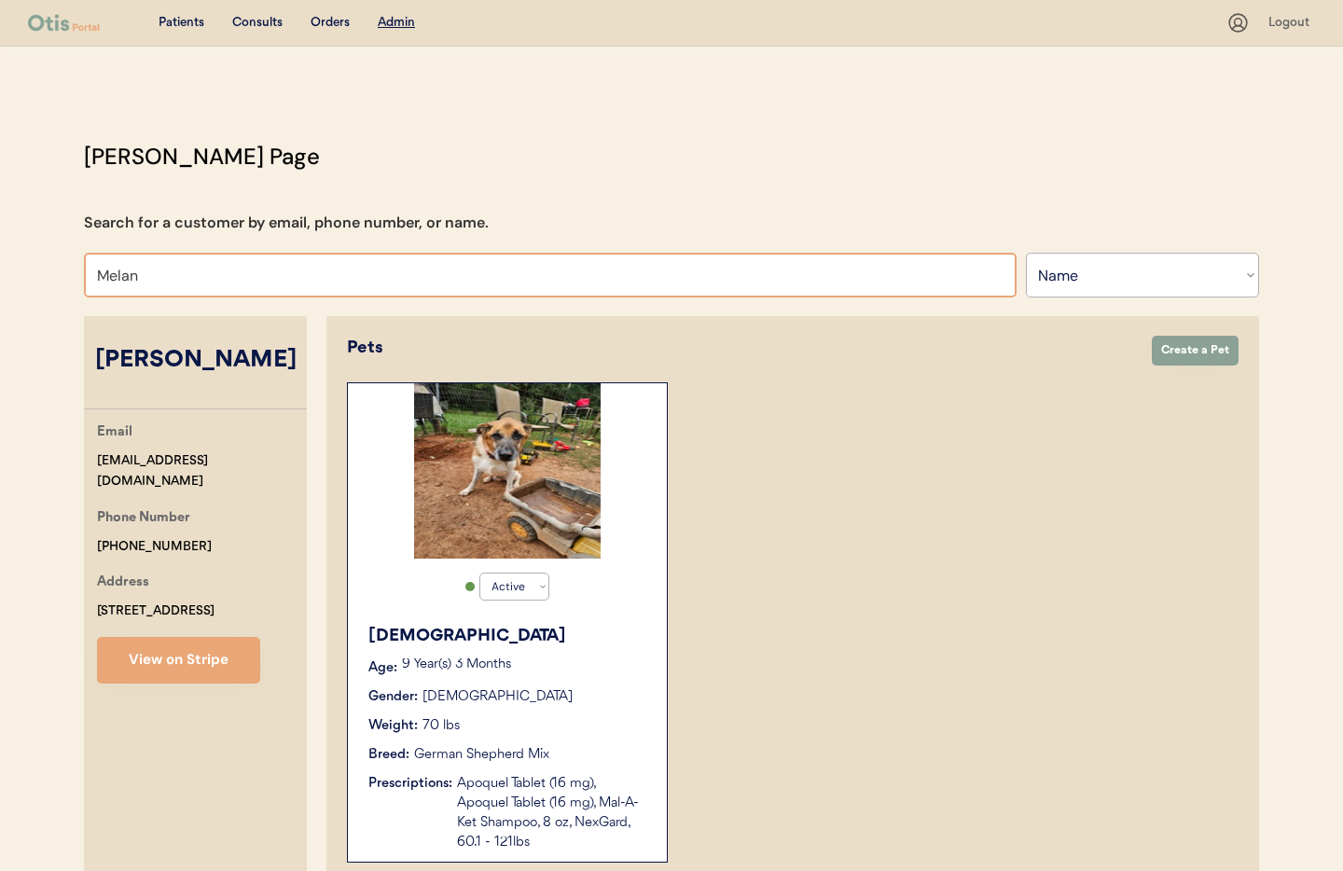
type input "[PERSON_NAME]"
type input "Melanie St"
type input "[PERSON_NAME]"
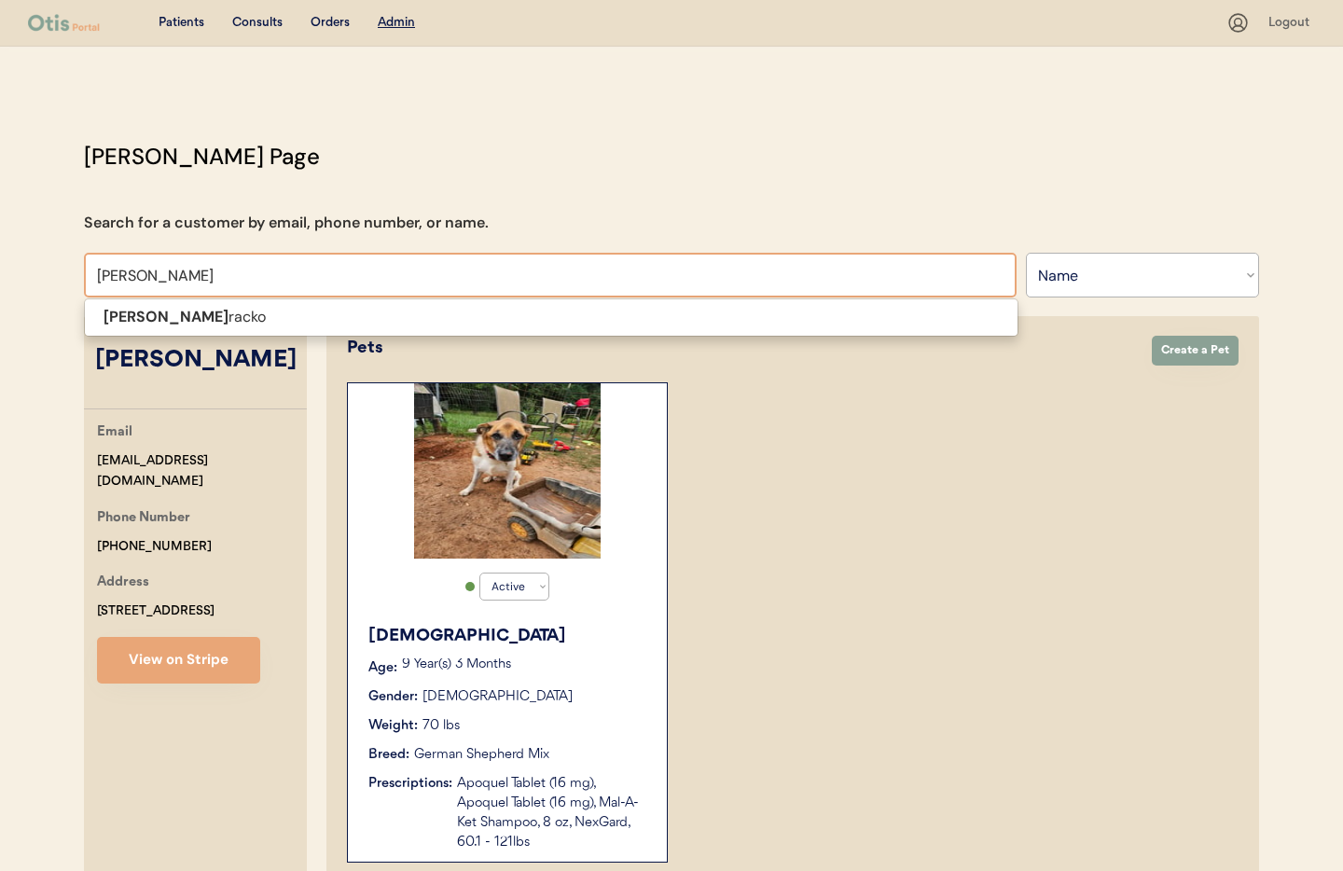
type input "Melanie Strac"
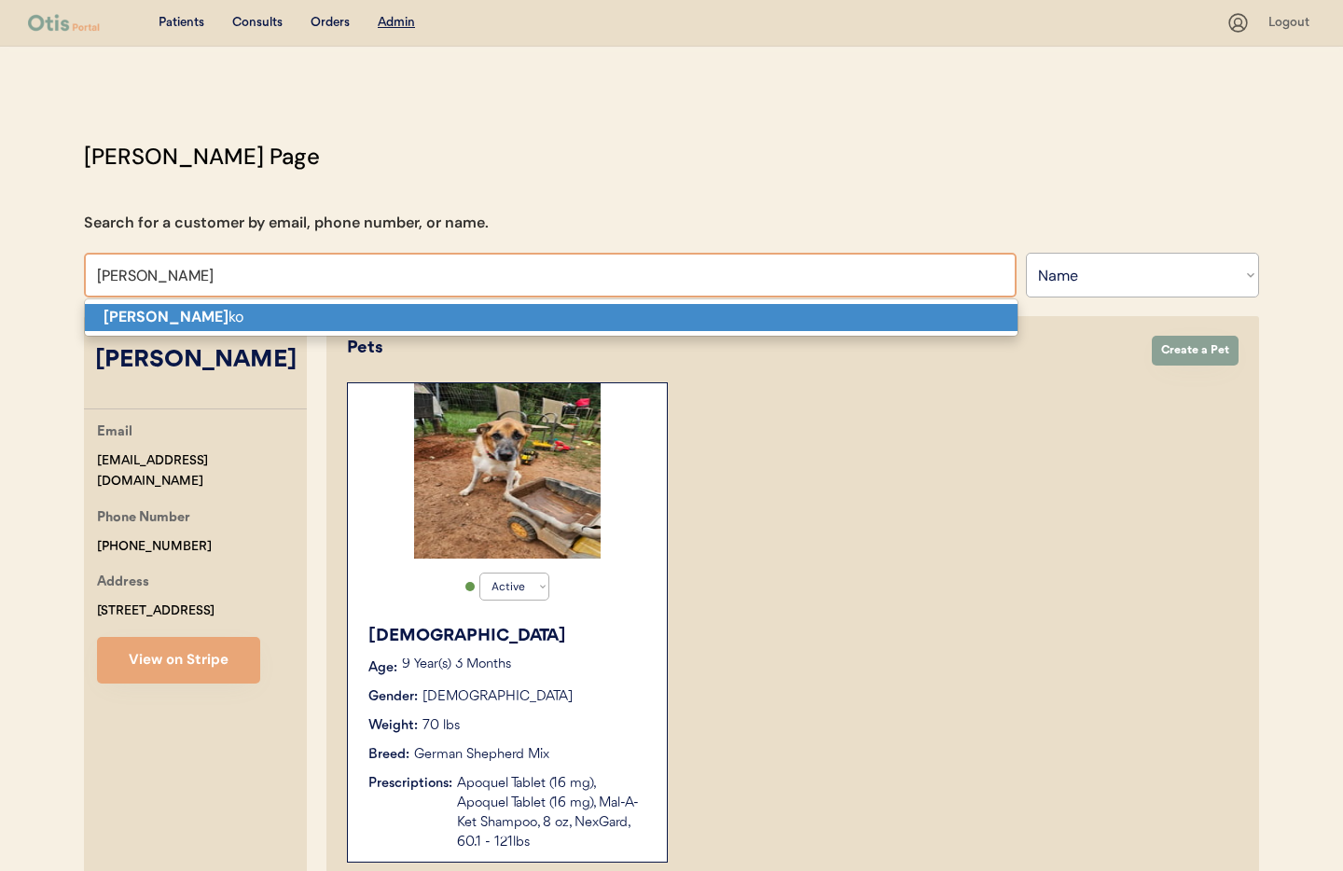
click at [272, 311] on p "Melanie Strac ko" at bounding box center [551, 317] width 933 height 27
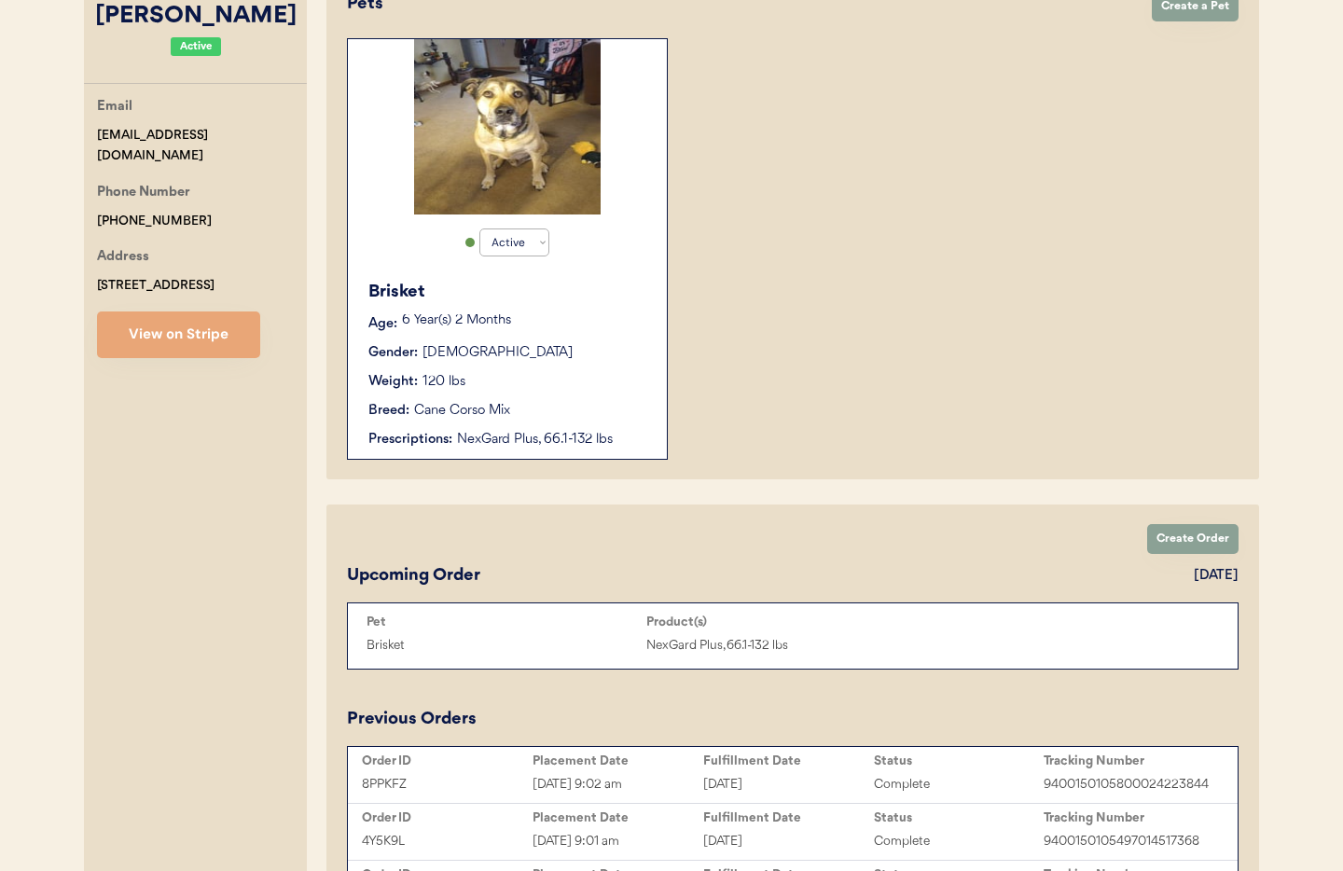
scroll to position [345, 0]
type input "Melanie Stracko"
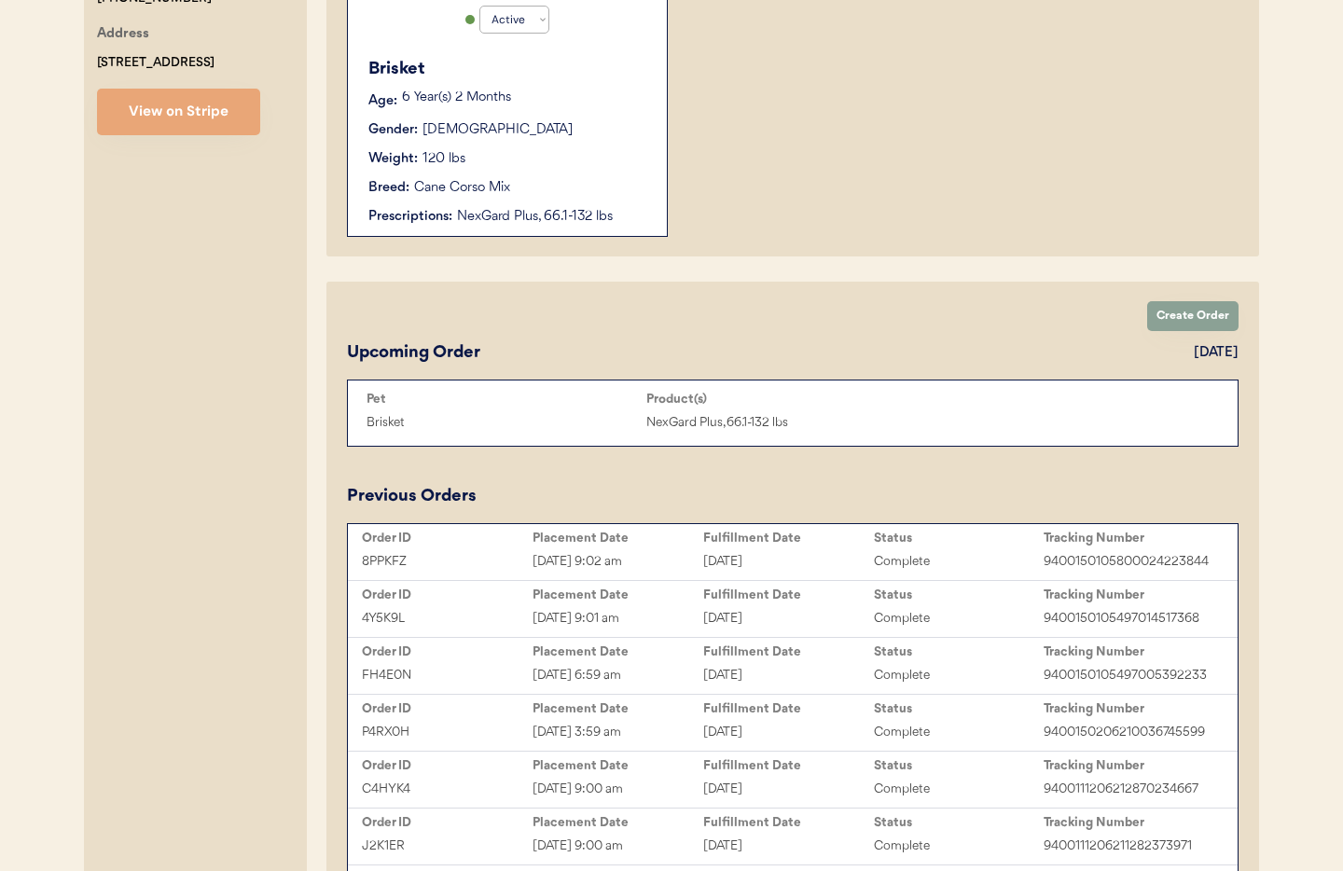
scroll to position [569, 0]
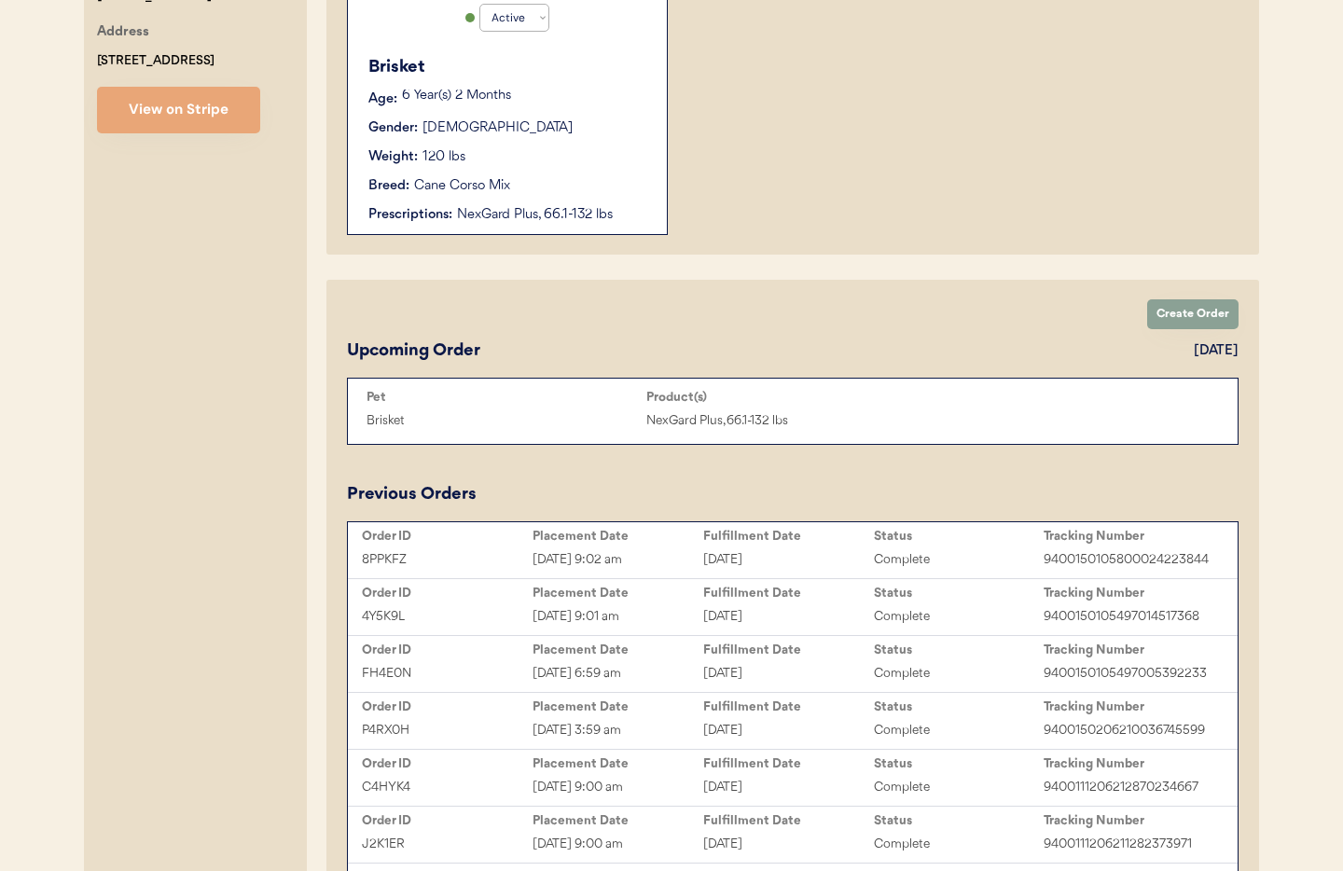
click at [688, 425] on div "NexGard Plus, 66.1-132 lbs" at bounding box center [786, 420] width 280 height 21
click at [497, 220] on div "NexGard Plus, 66.1-132 lbs" at bounding box center [552, 215] width 191 height 20
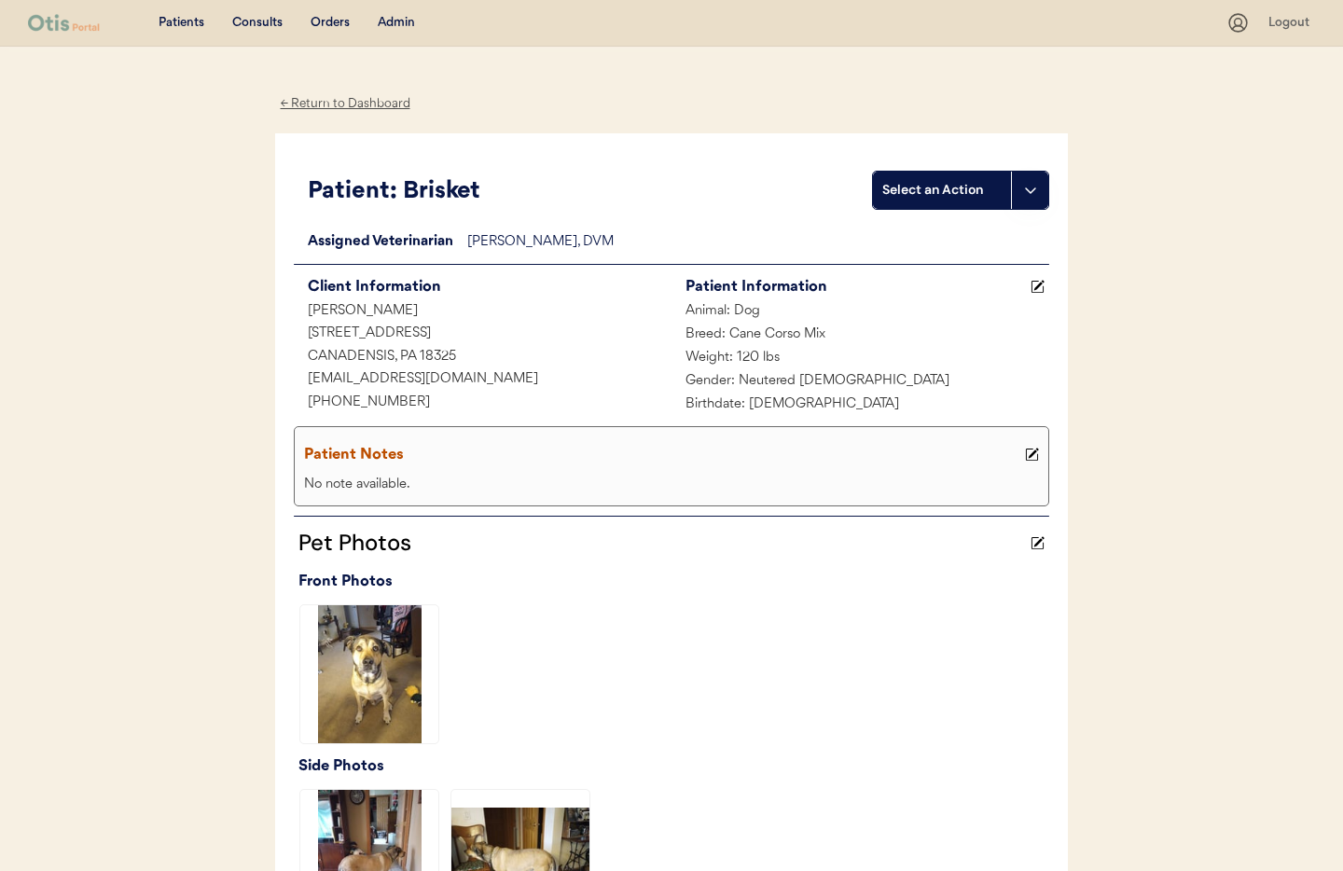
click at [319, 103] on div "← Return to Dashboard" at bounding box center [345, 103] width 140 height 21
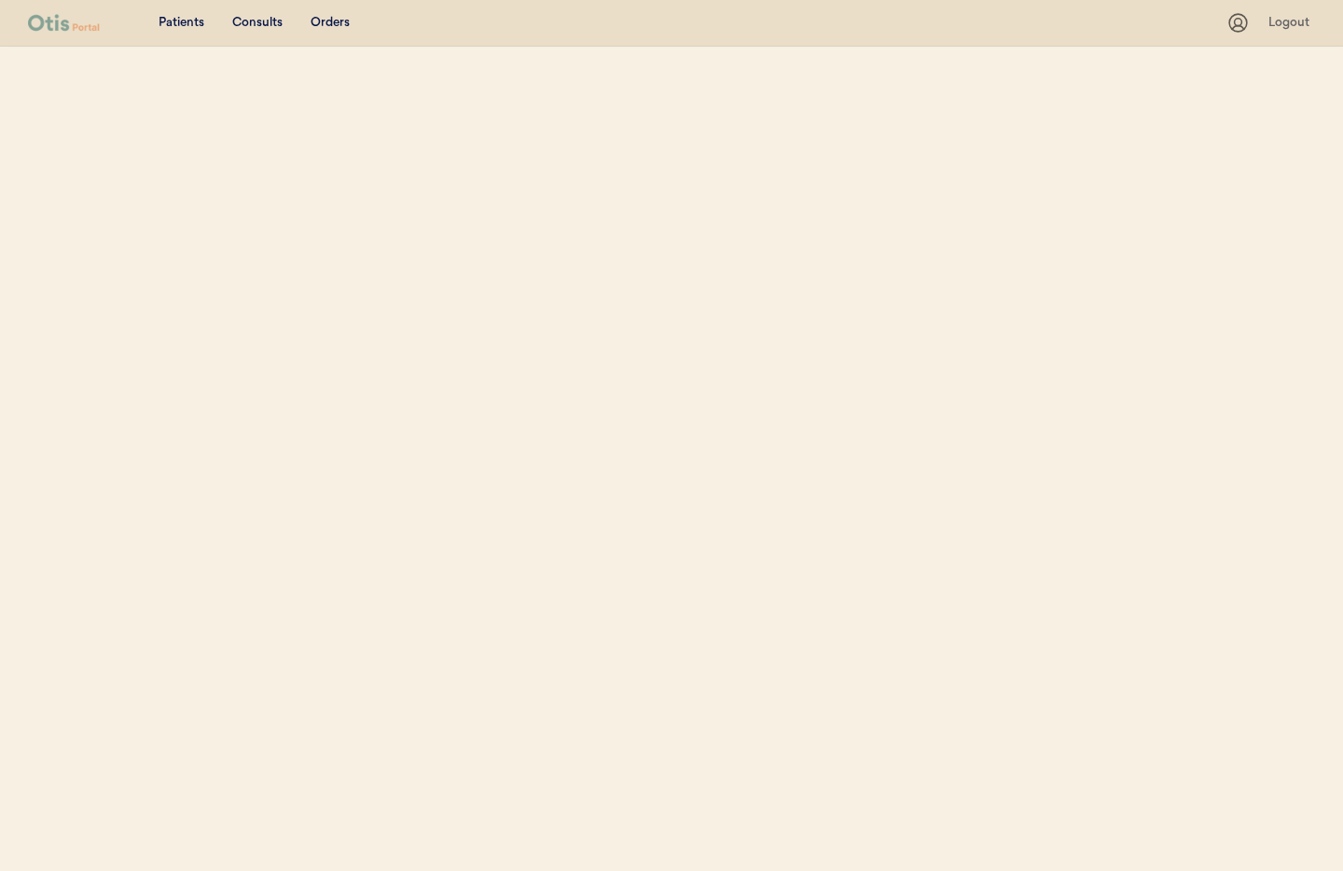
select select ""Name""
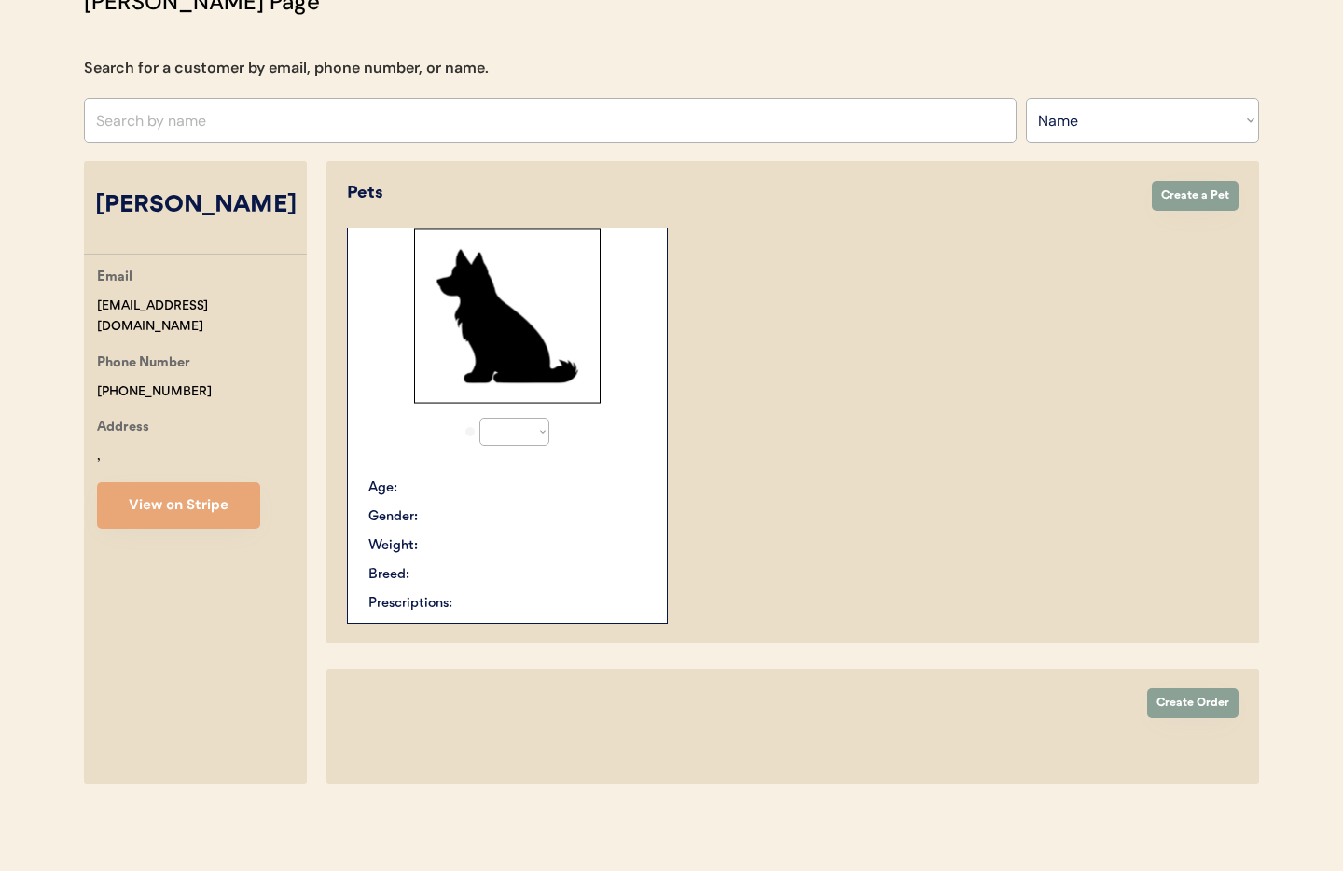
select select "true"
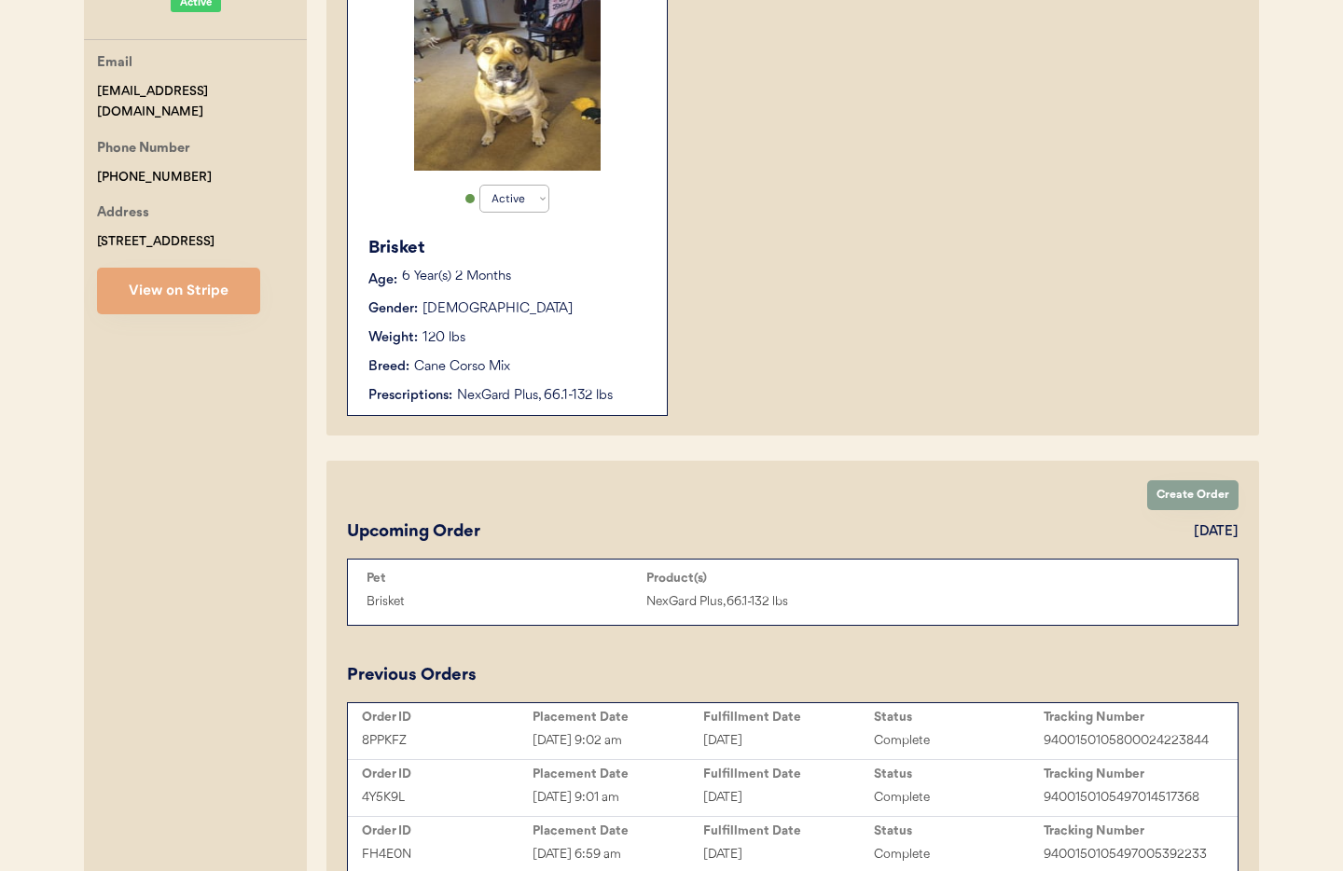
scroll to position [391, 0]
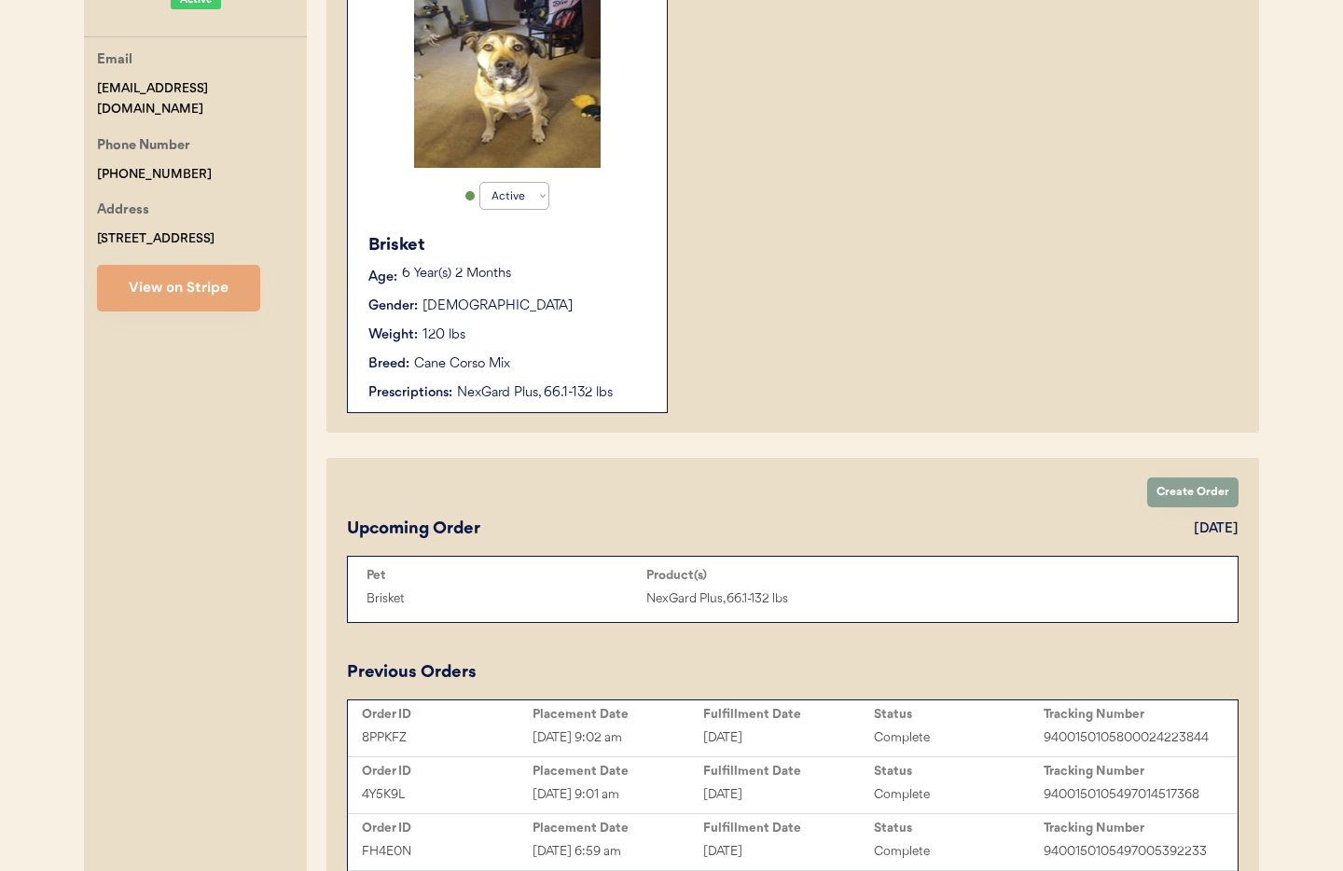
click at [758, 738] on div "August 25, 2025" at bounding box center [788, 737] width 171 height 21
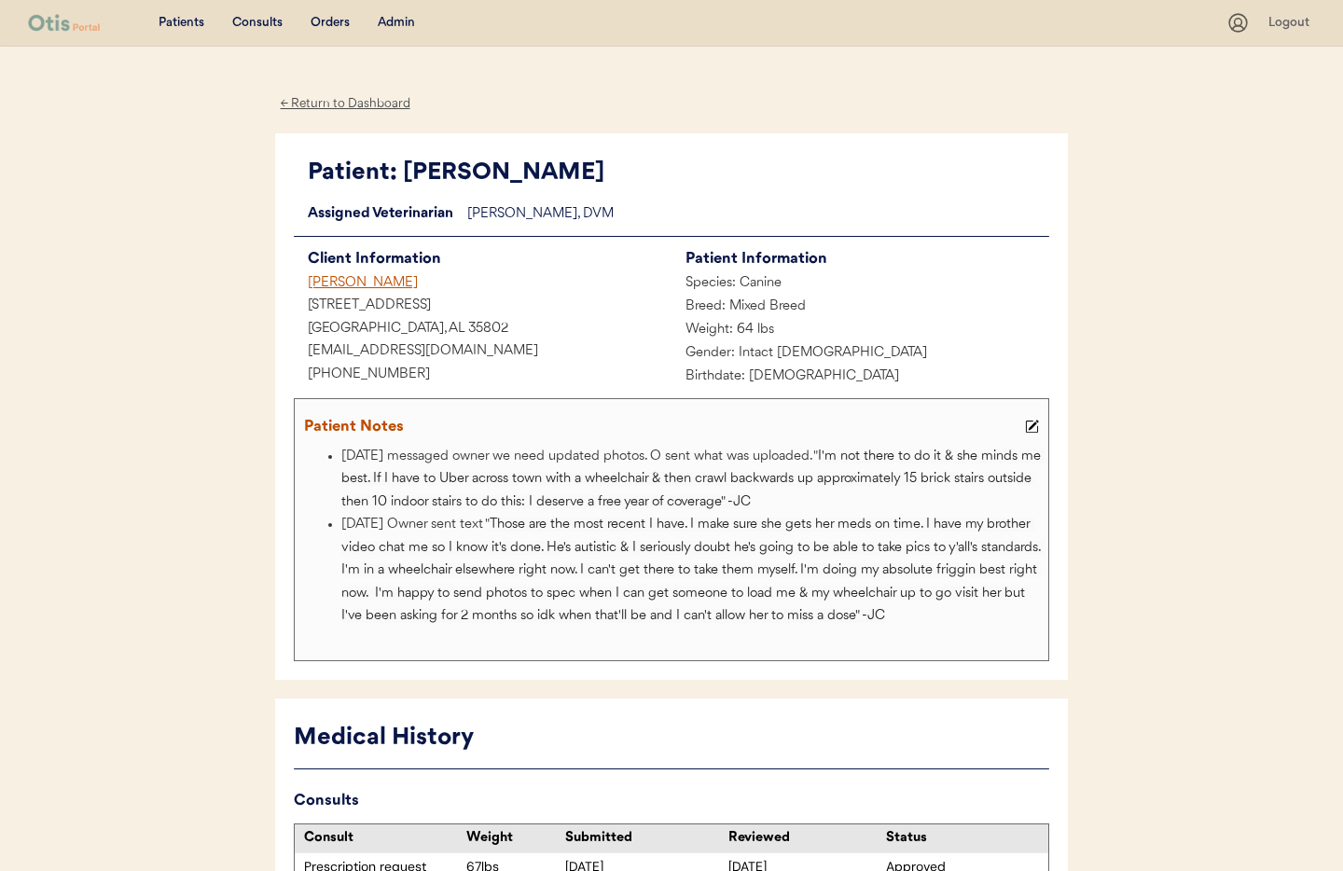
click at [352, 280] on div "[PERSON_NAME]" at bounding box center [483, 283] width 378 height 23
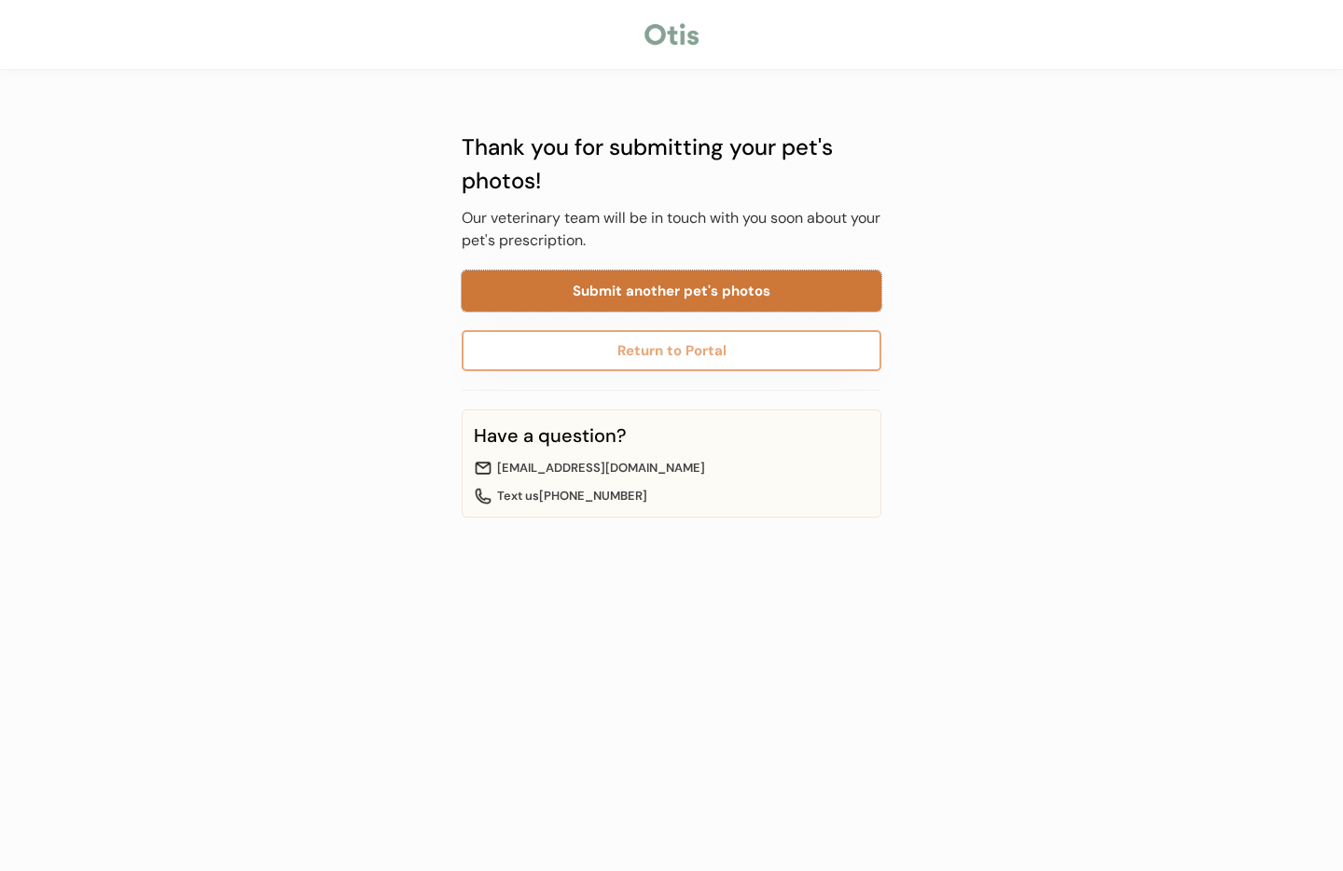
click at [595, 287] on button "Submit another pet's photos" at bounding box center [672, 290] width 420 height 41
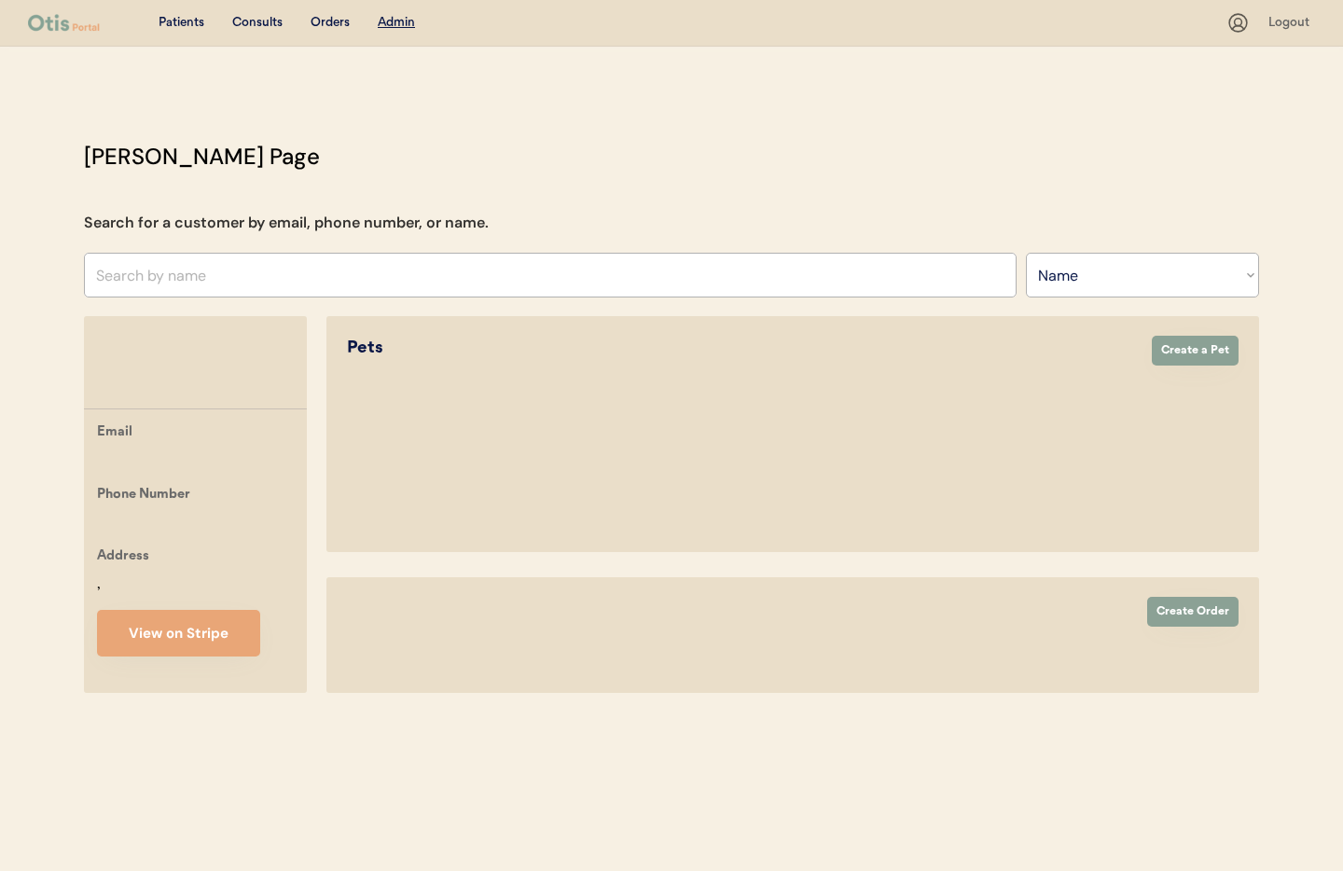
select select ""Name""
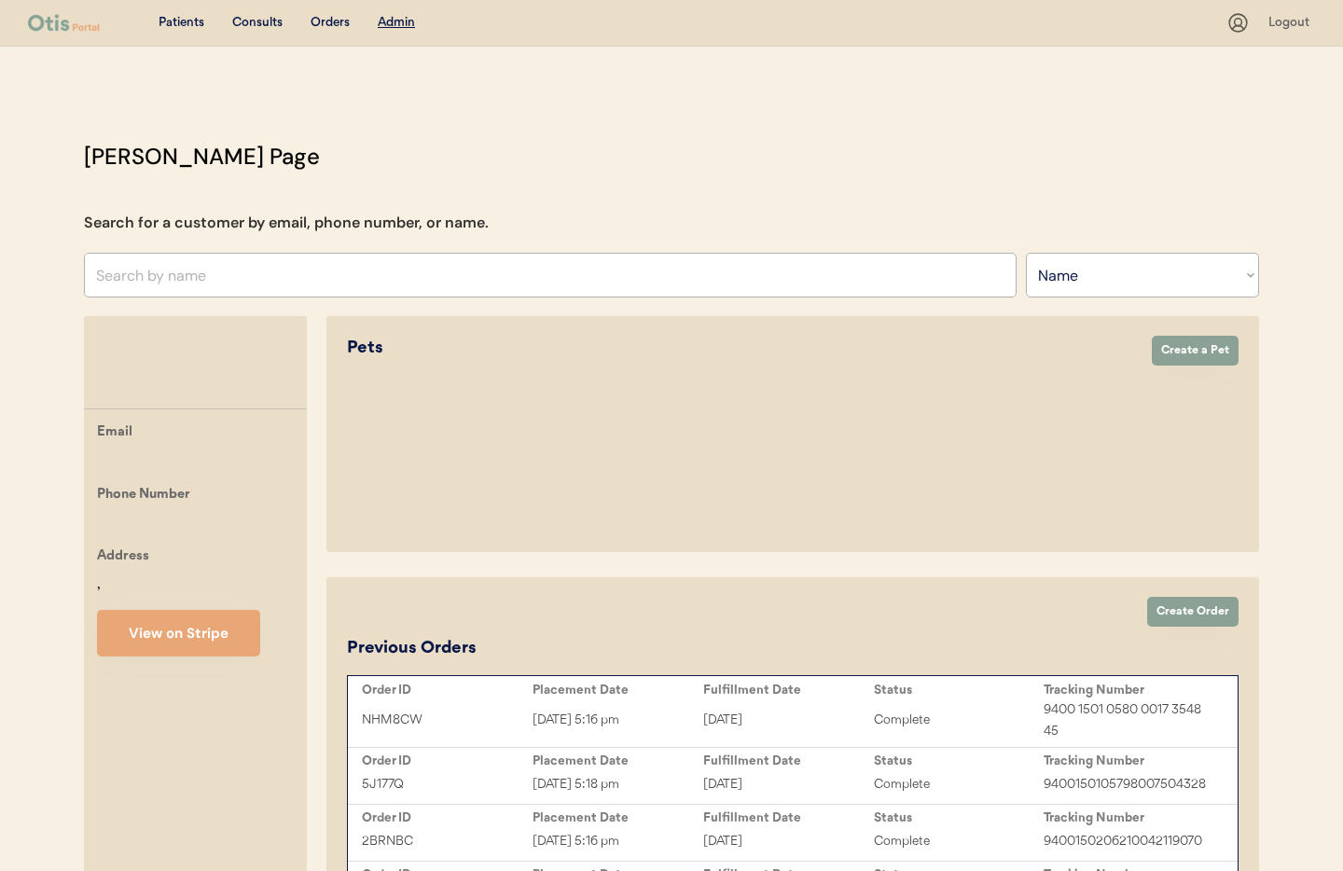
select select "true"
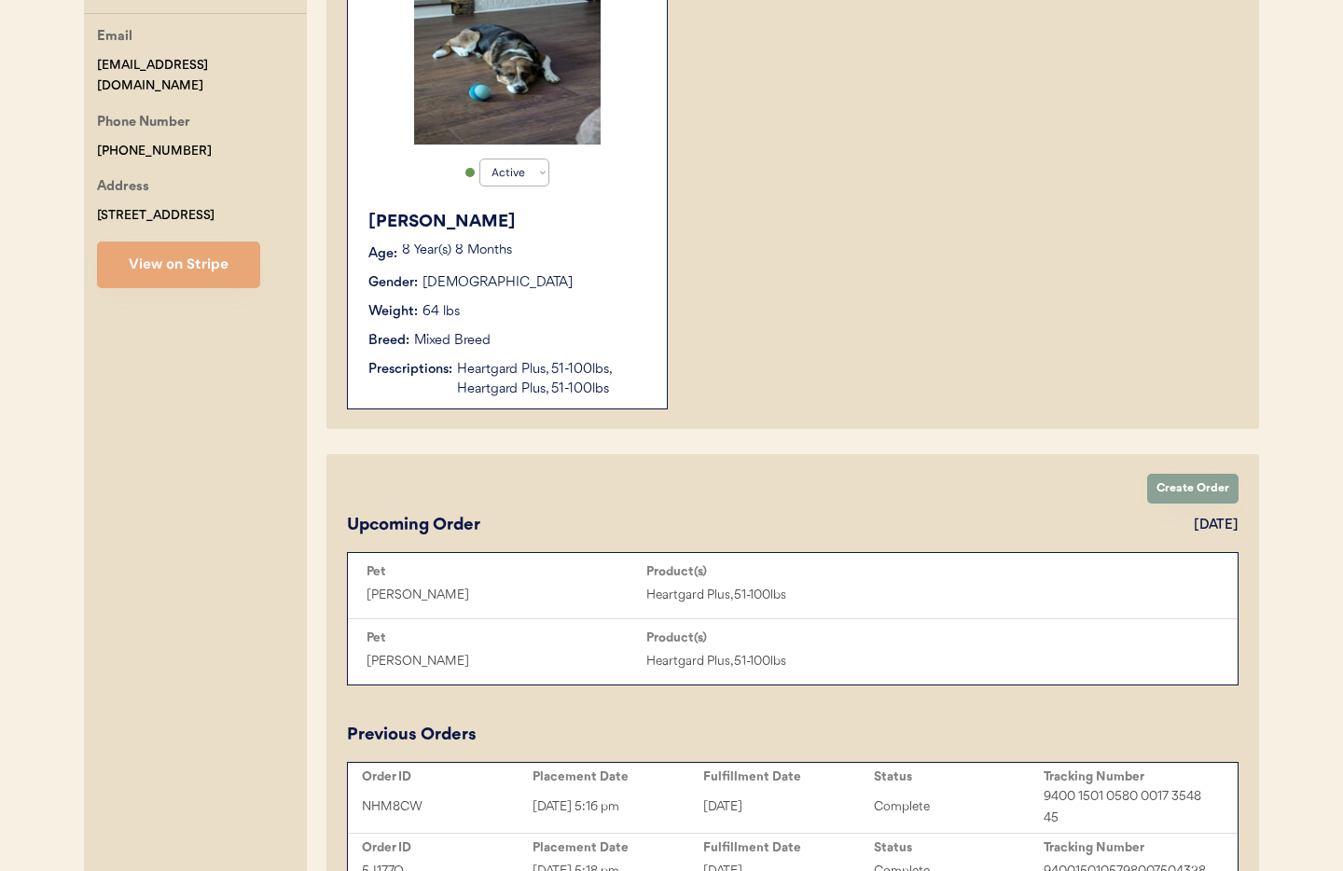
scroll to position [361, 0]
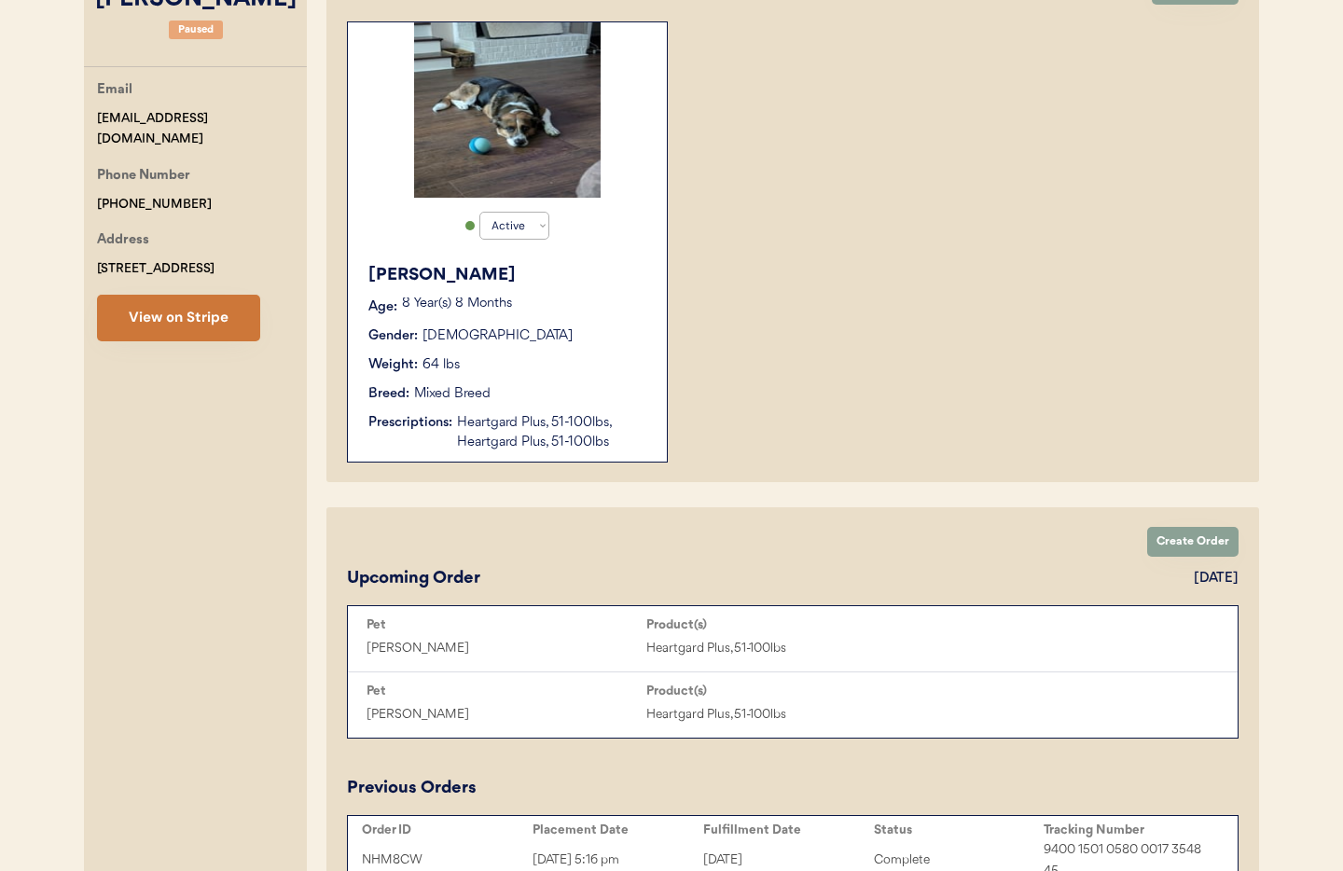
click at [184, 319] on button "View on Stripe" at bounding box center [178, 318] width 163 height 47
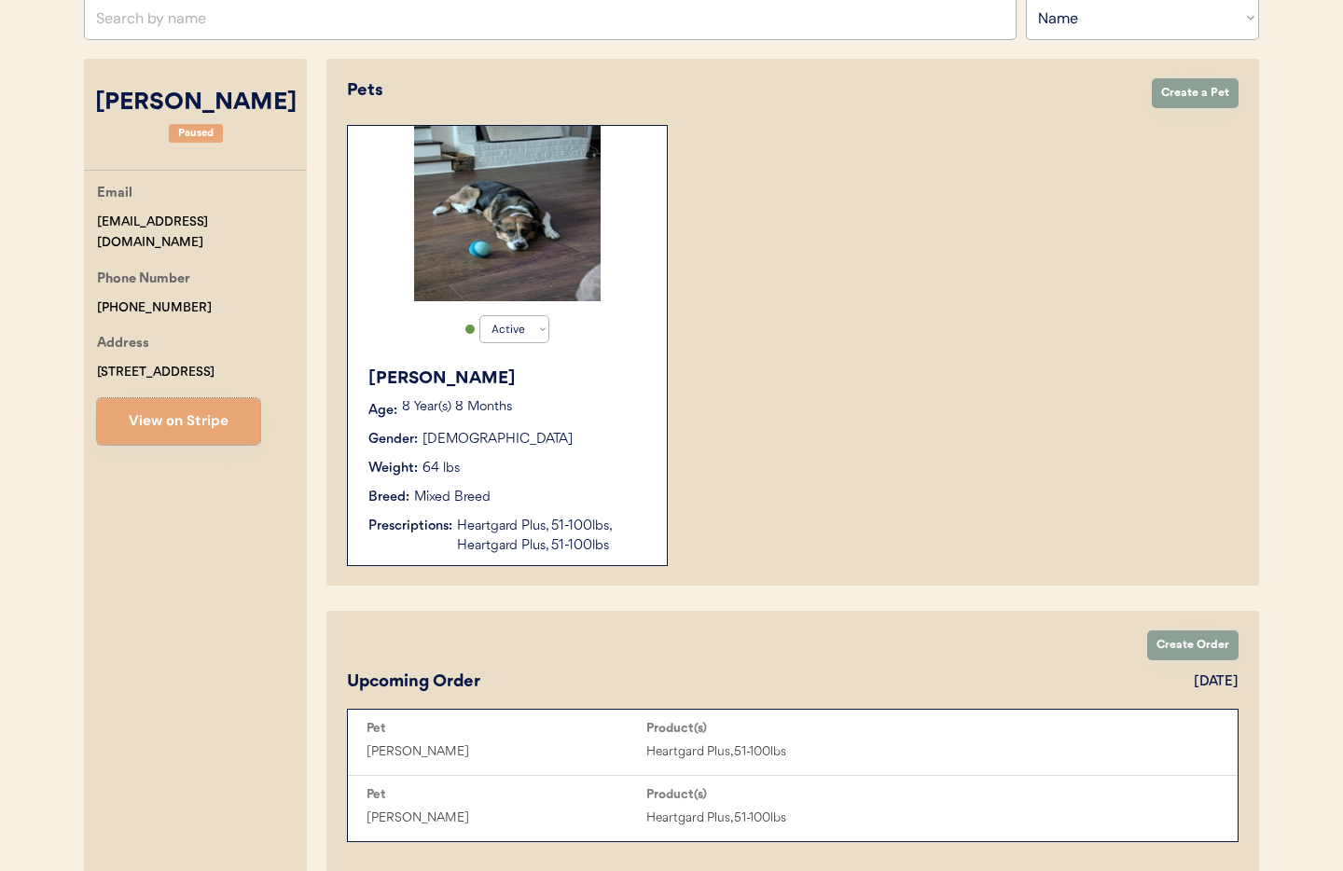
scroll to position [220, 0]
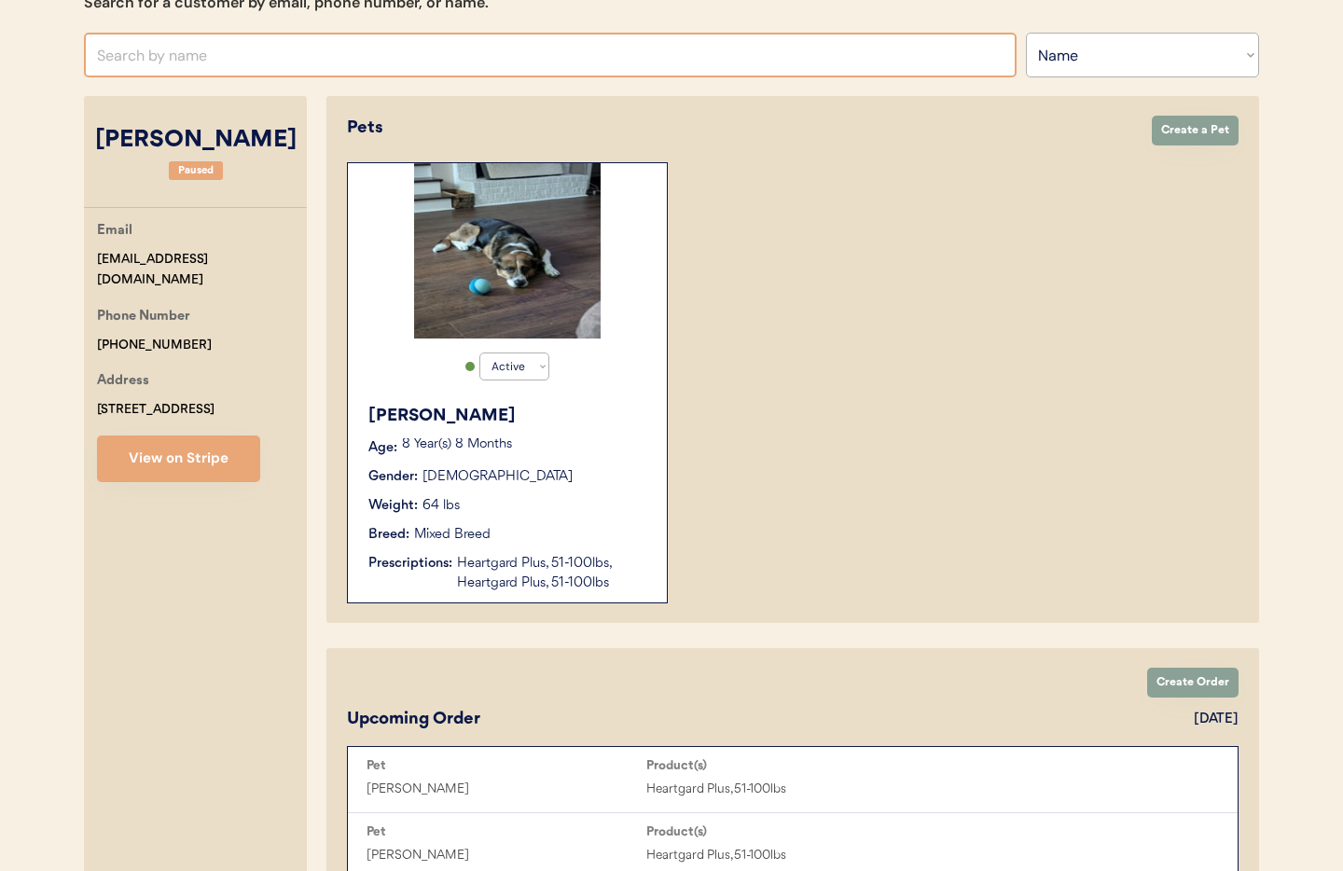
click at [197, 48] on input "text" at bounding box center [550, 55] width 933 height 45
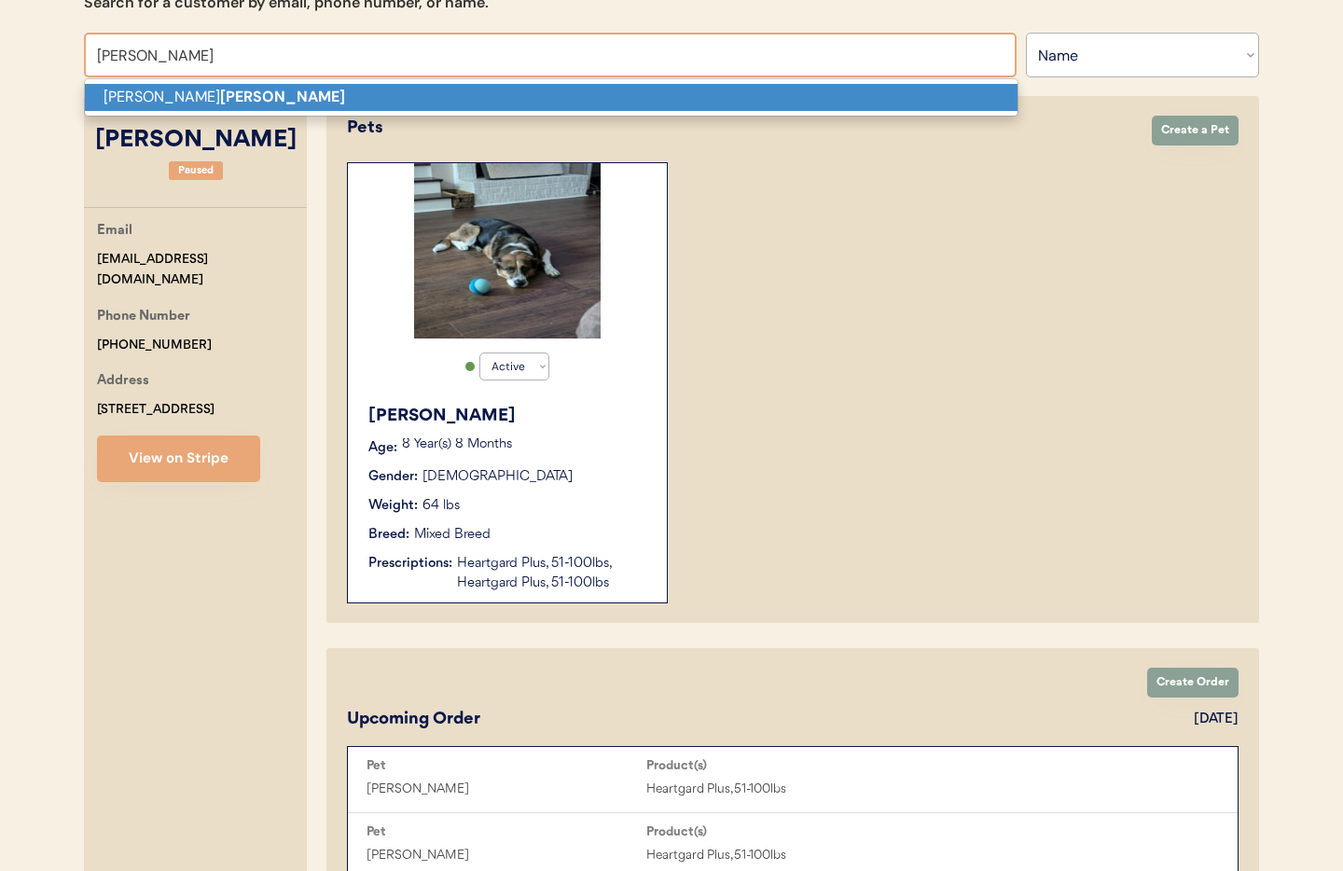
click at [205, 90] on p "Nicole Fraga" at bounding box center [551, 97] width 933 height 27
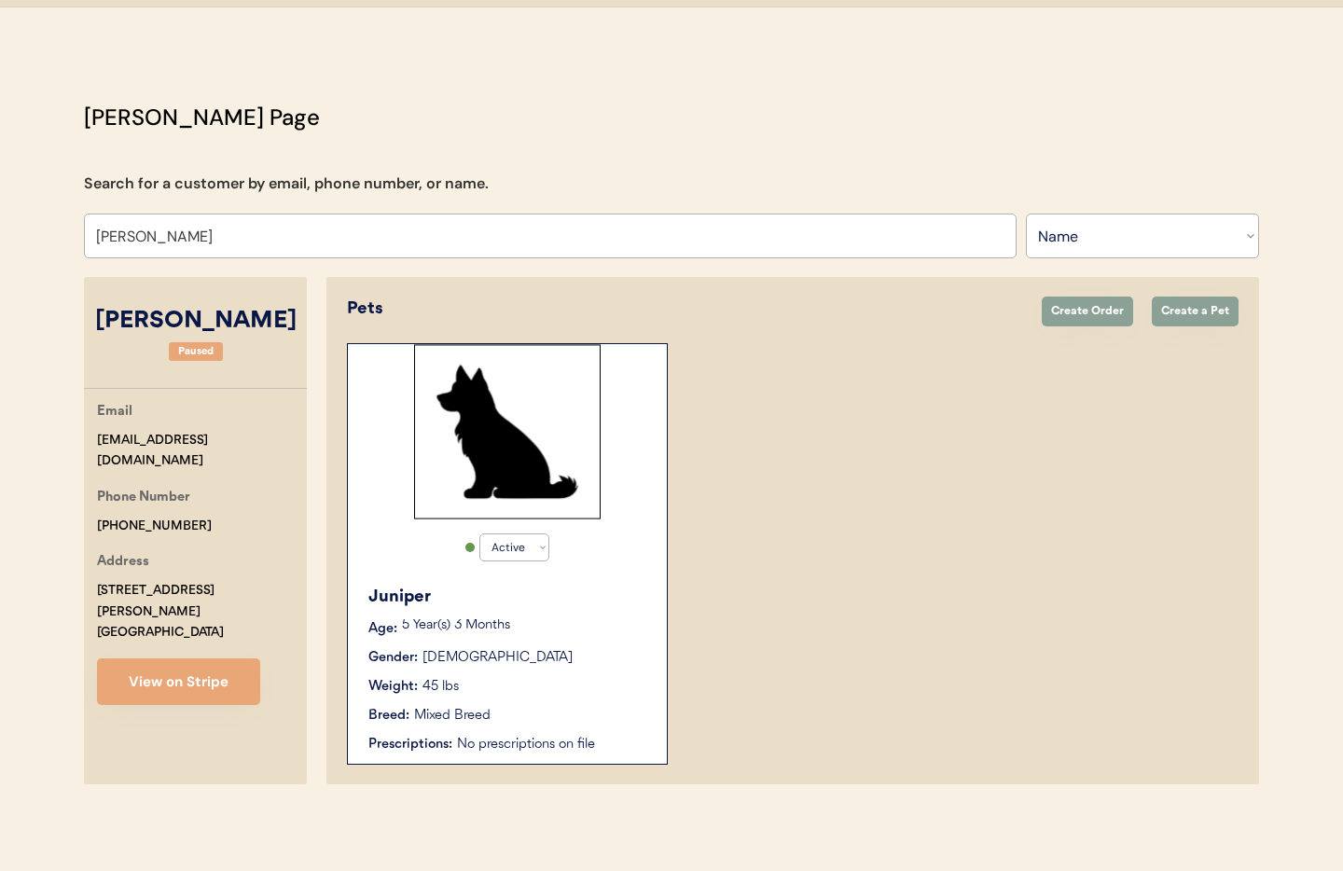
scroll to position [39, 0]
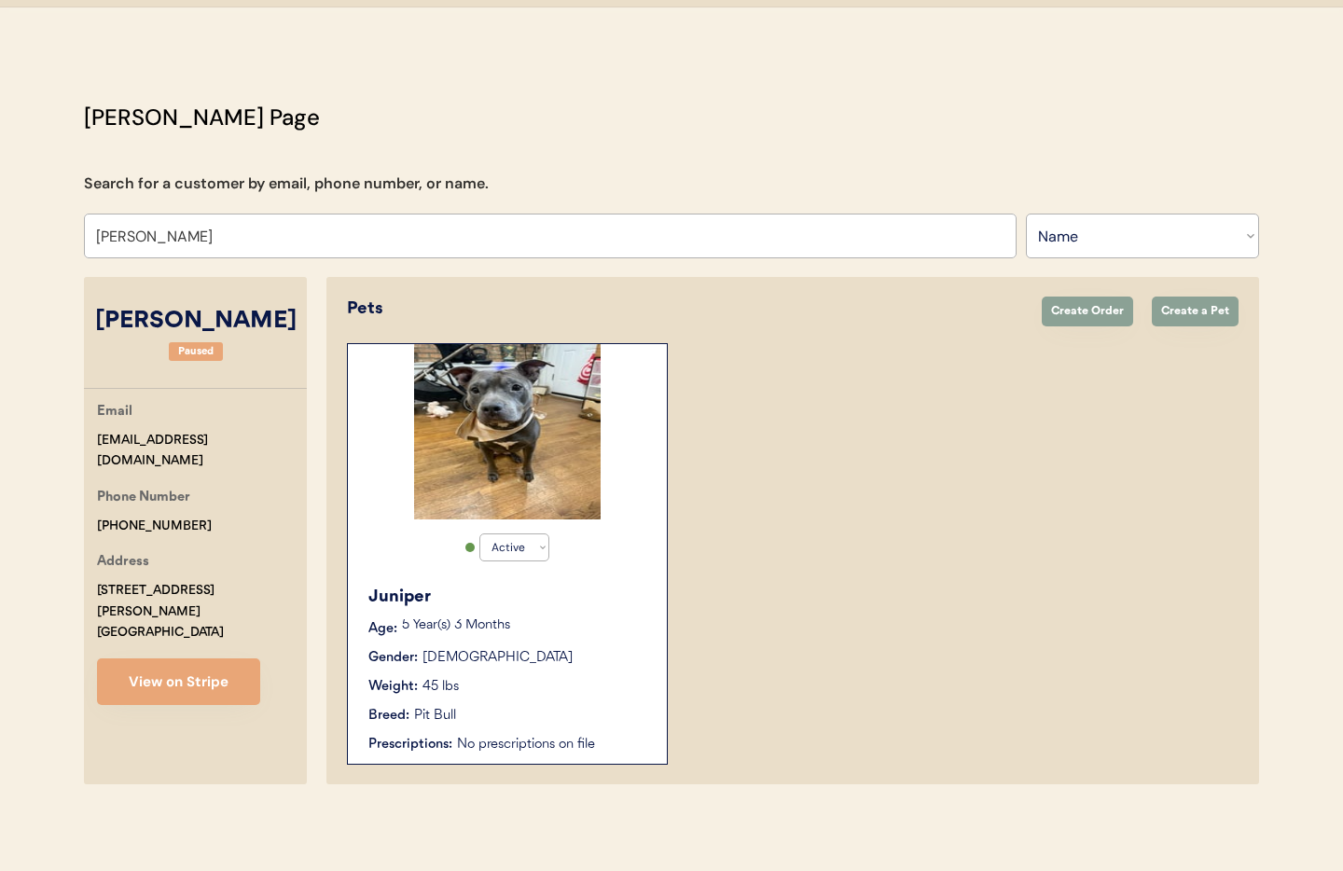
type input "[PERSON_NAME]"
click at [590, 645] on div "Juniper Age: 5 Year(s) 3 Months Gender: Female Weight: 45 lbs Breed: Pit Bull P…" at bounding box center [507, 669] width 300 height 188
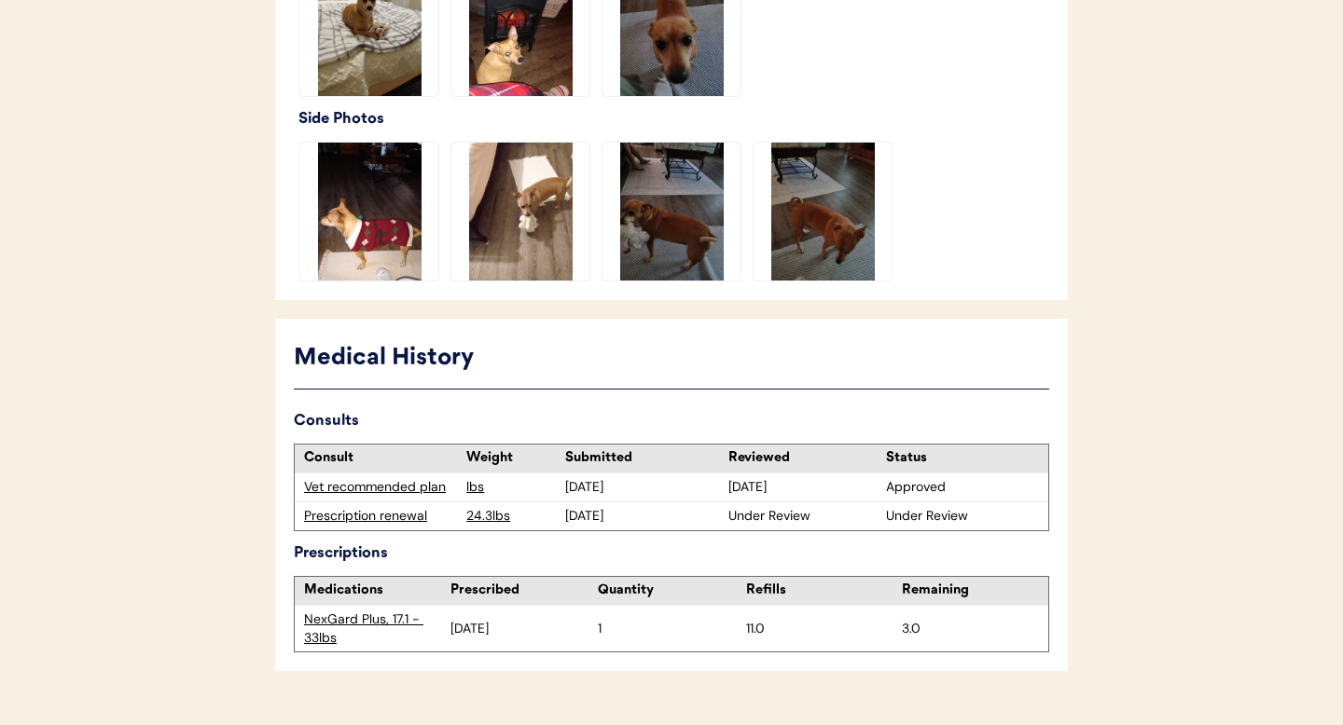
scroll to position [686, 0]
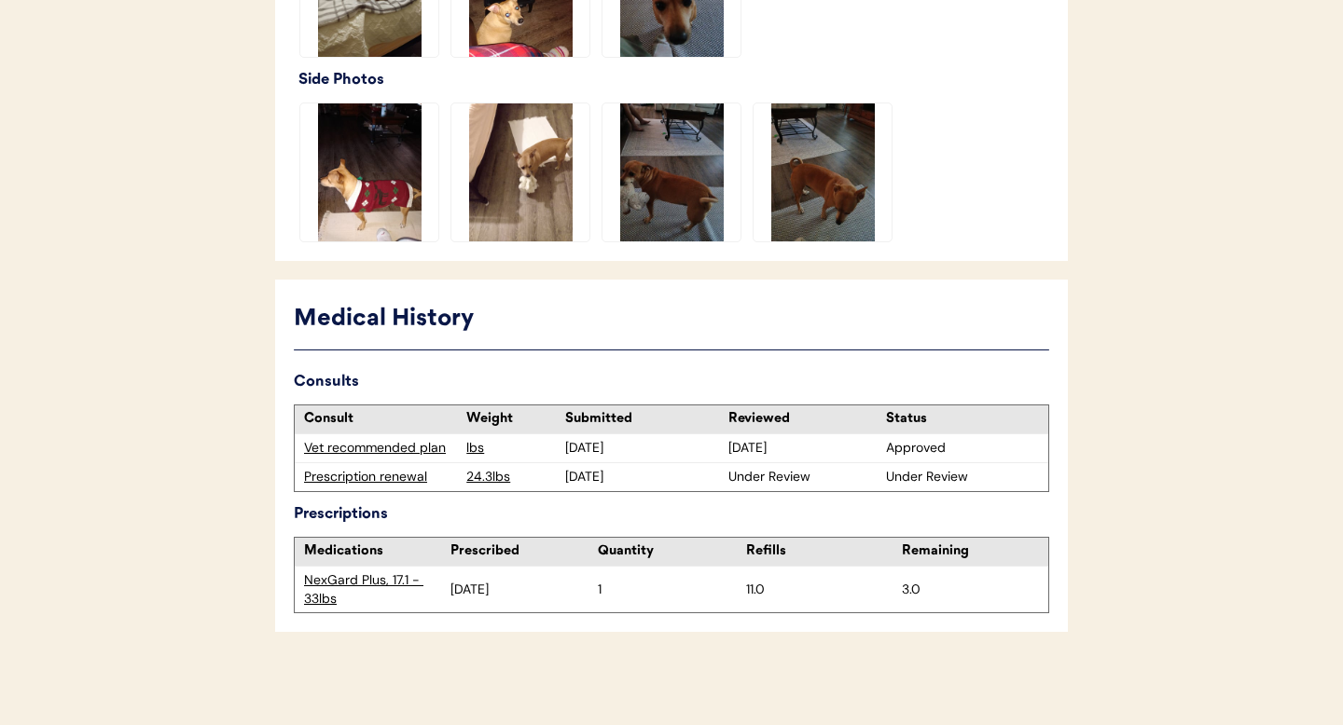
click at [382, 483] on div "Prescription renewal" at bounding box center [380, 477] width 153 height 19
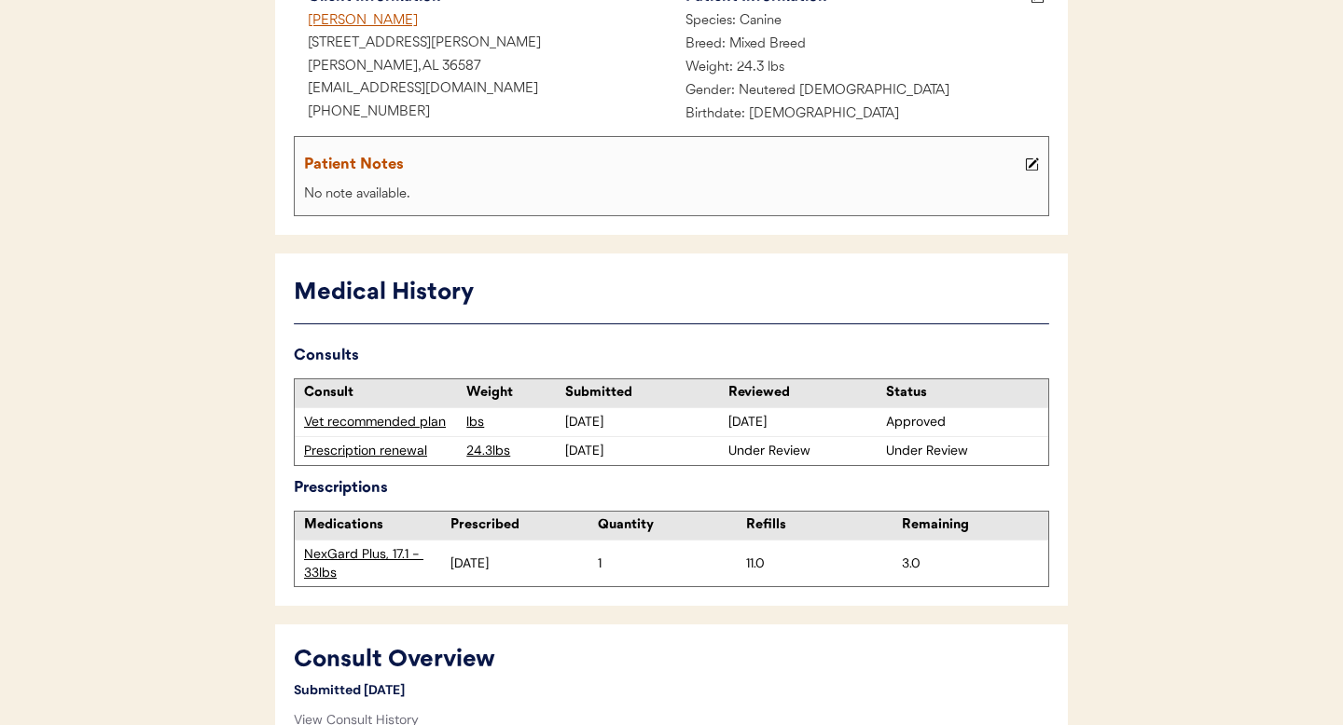
scroll to position [557, 0]
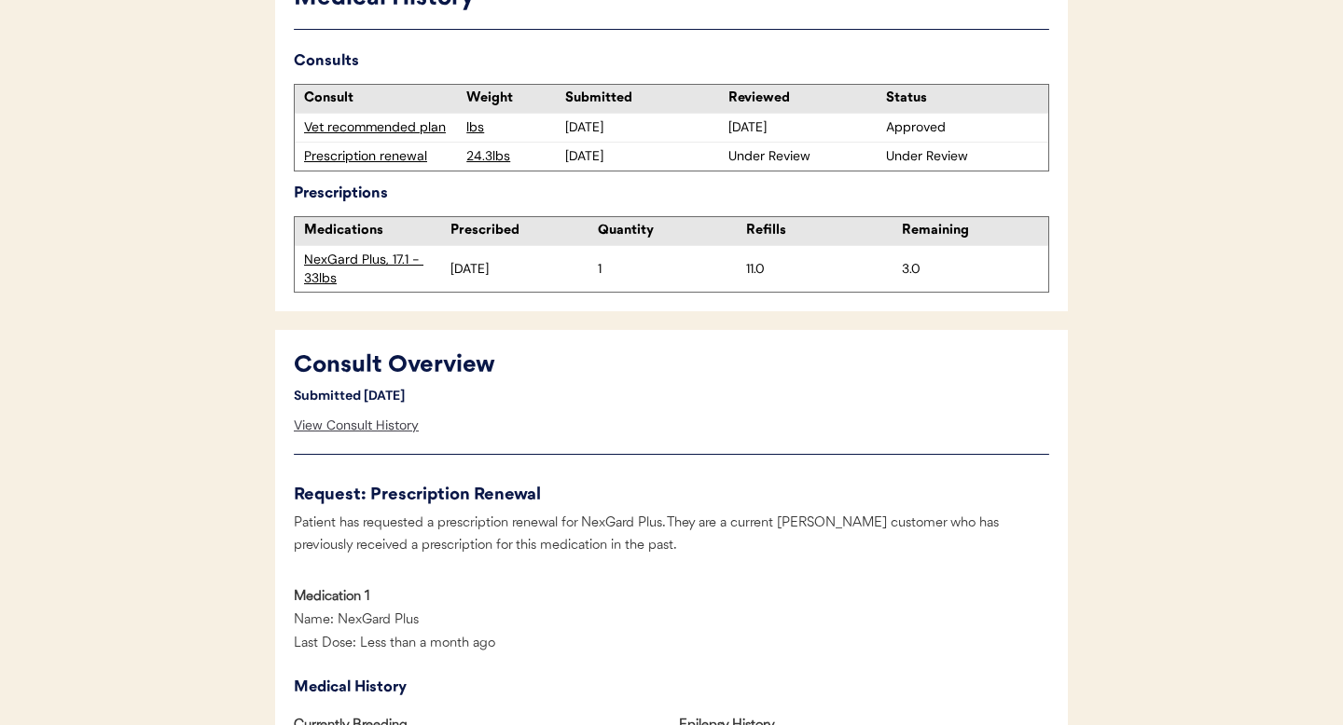
click at [366, 425] on div "View Consult History" at bounding box center [356, 426] width 125 height 37
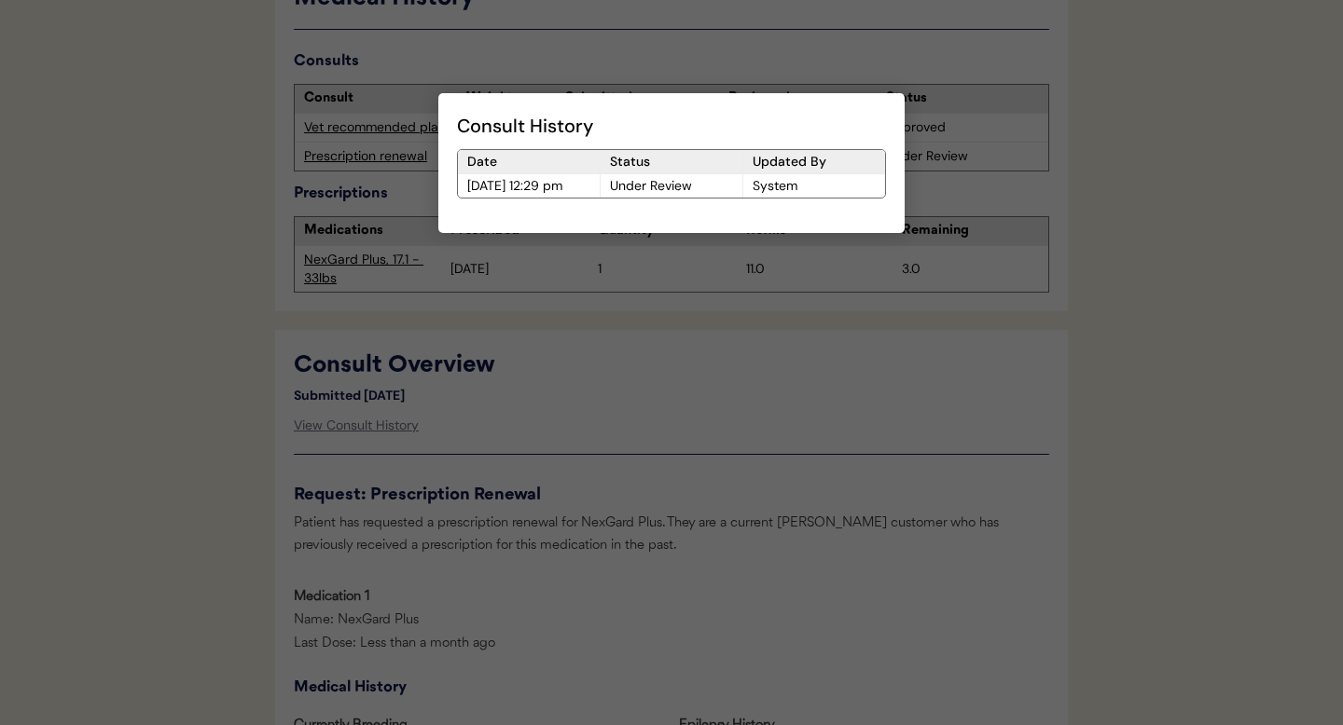
click at [637, 440] on div at bounding box center [671, 362] width 1343 height 725
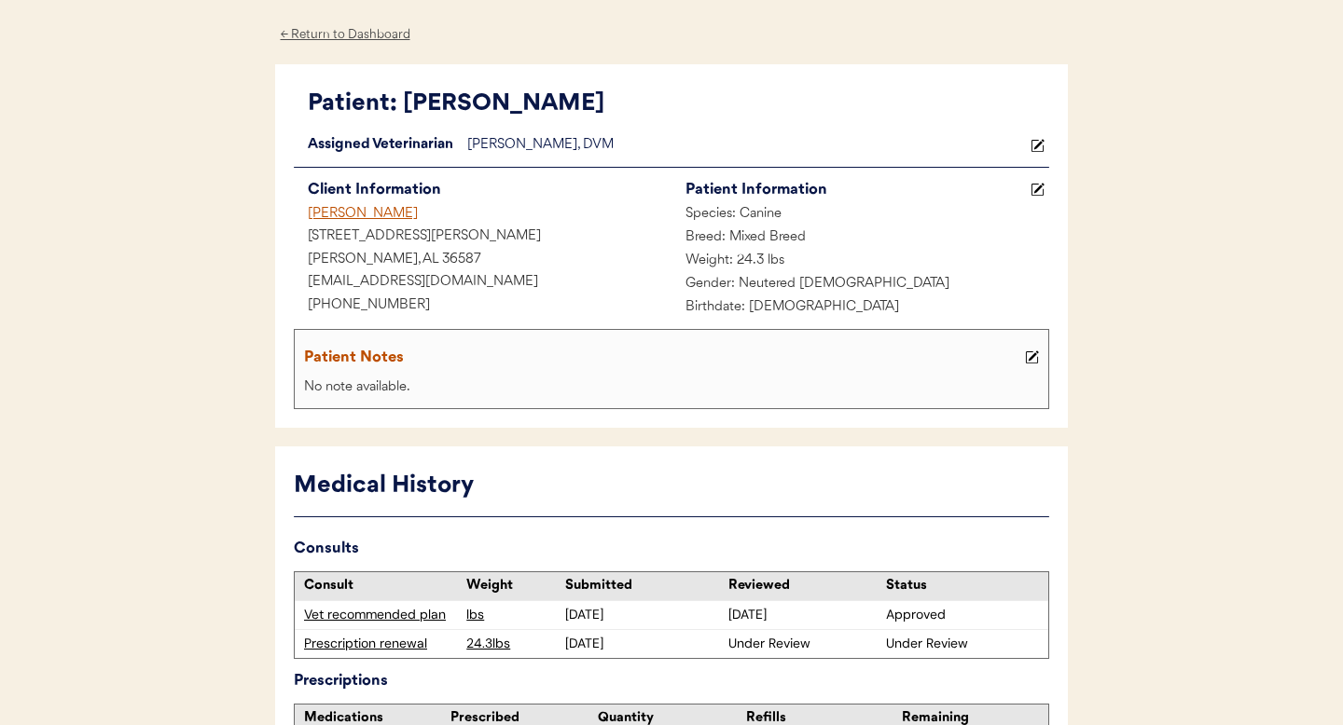
scroll to position [0, 0]
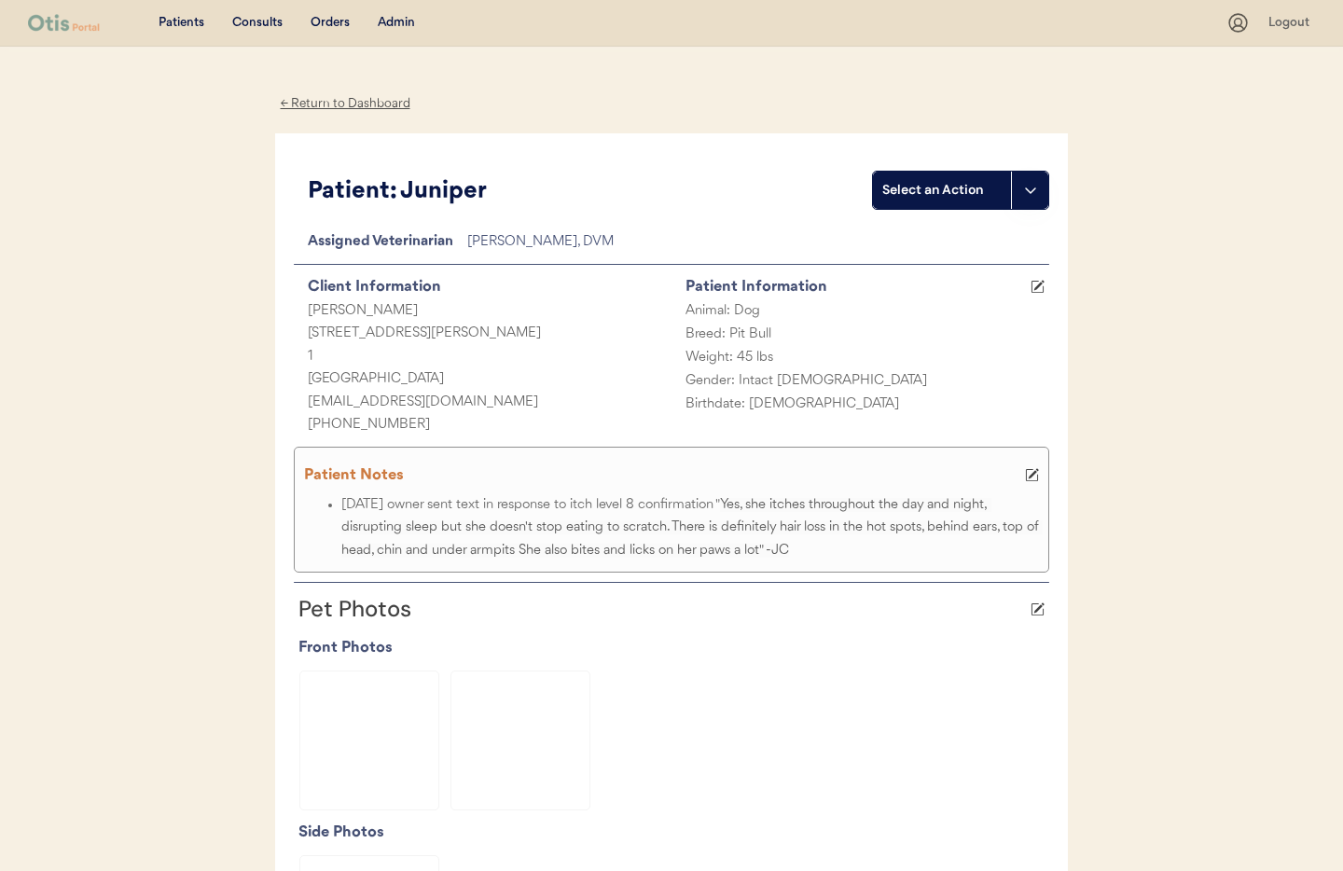
scroll to position [538, 0]
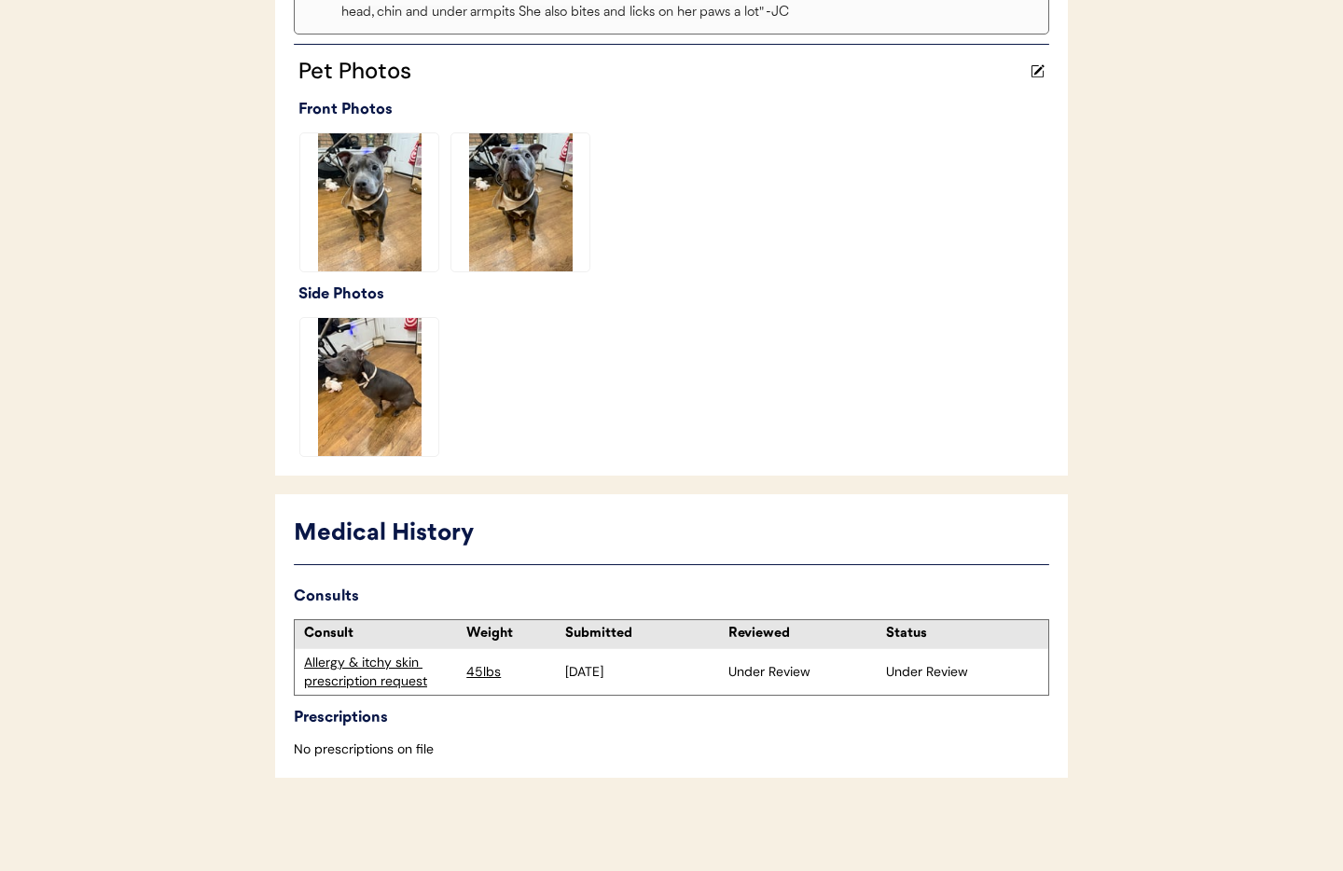
click at [356, 676] on div "Allergy & itchy skin prescription request" at bounding box center [380, 672] width 153 height 36
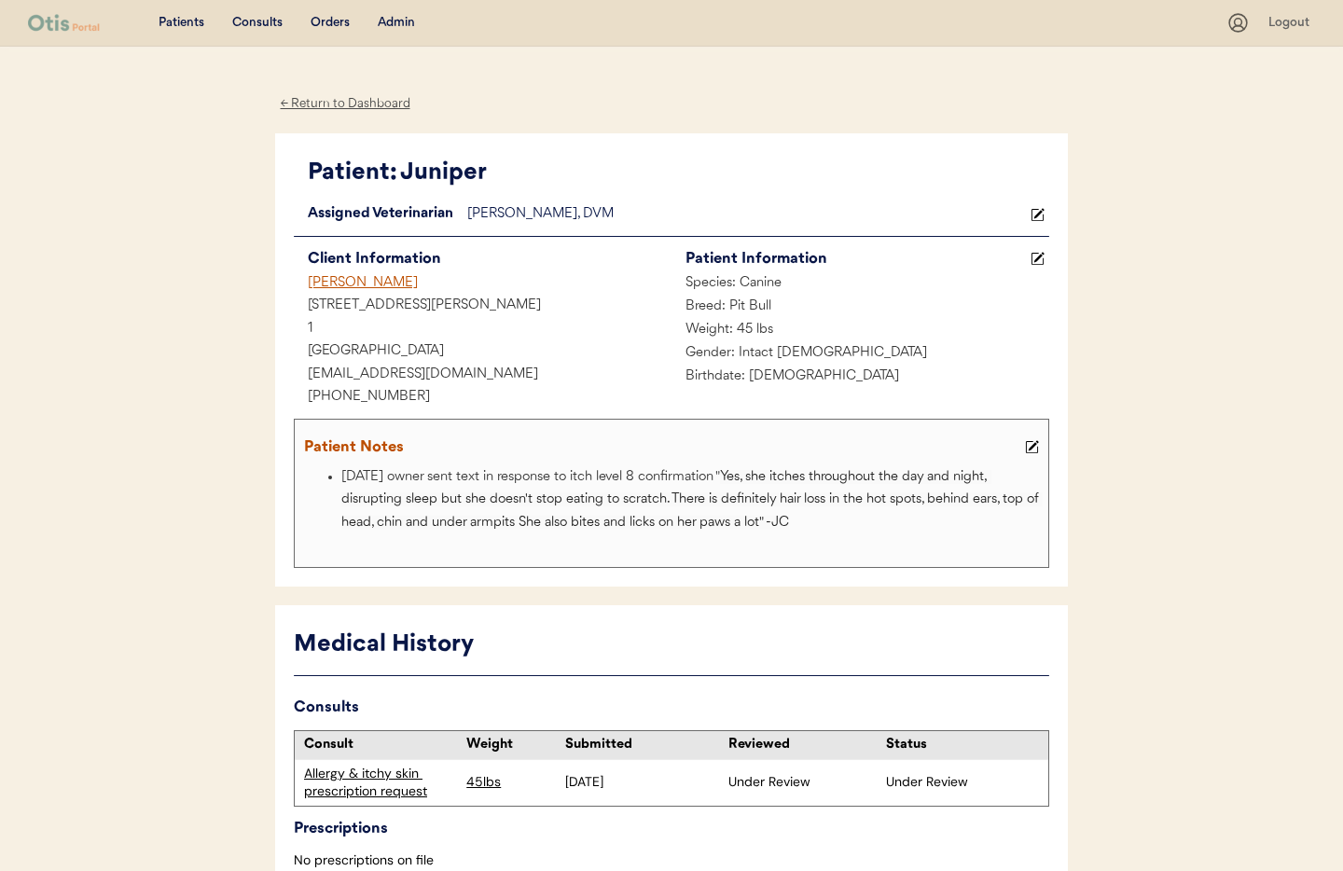
click at [354, 97] on div "← Return to Dashboard" at bounding box center [345, 103] width 140 height 21
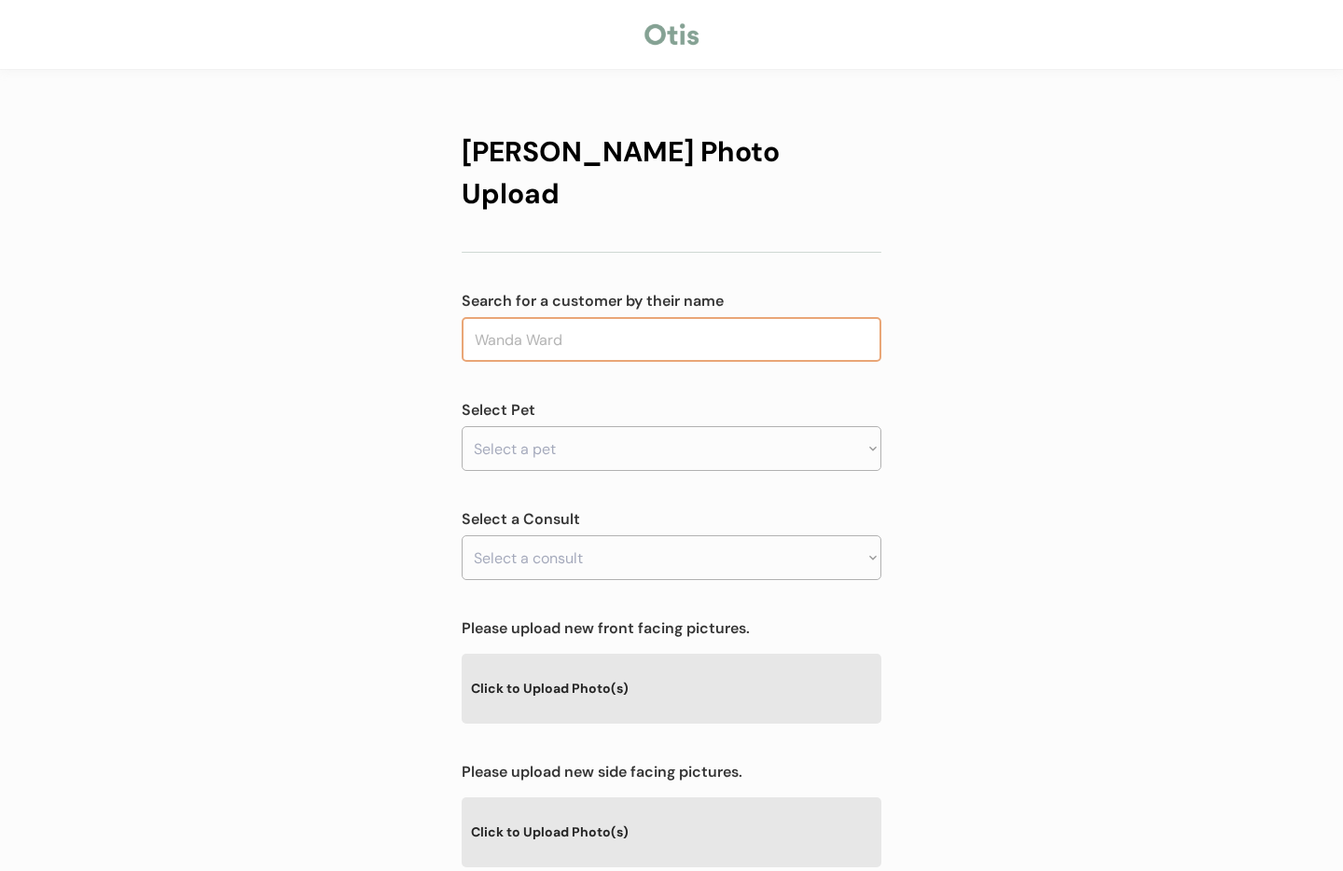
click at [638, 317] on input "text" at bounding box center [672, 339] width 420 height 45
type input "fra"
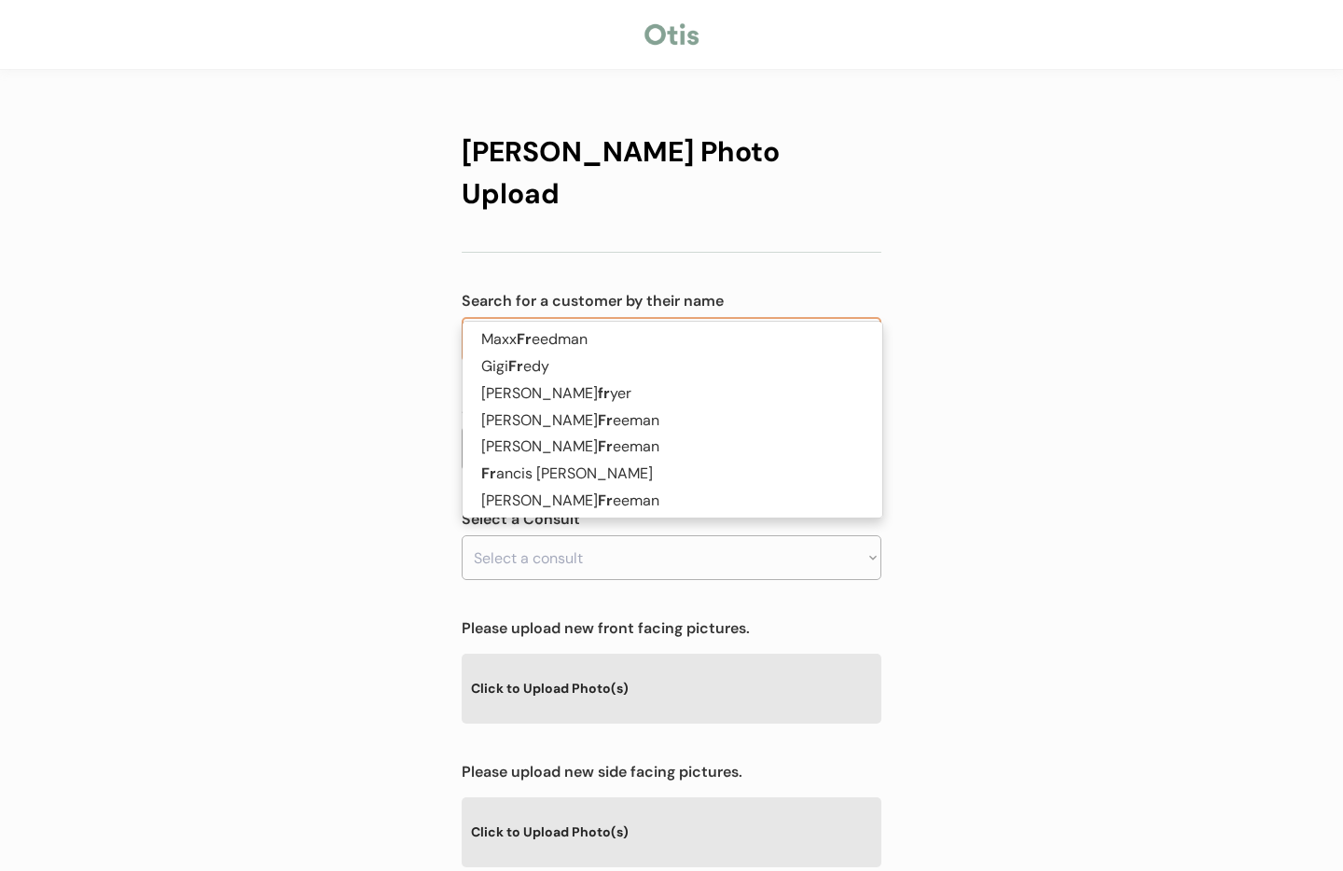
type input "francis Donahue"
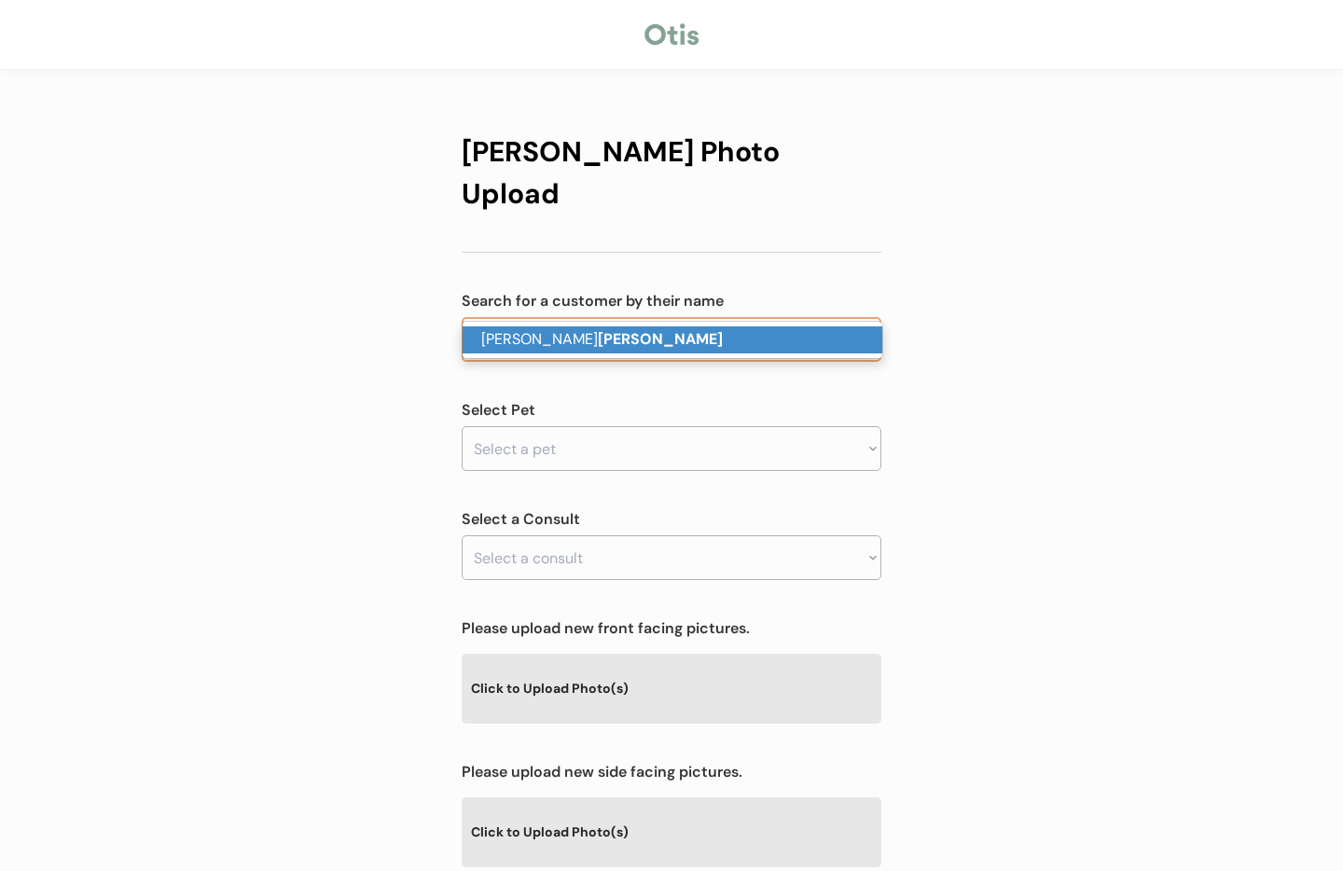
click at [619, 340] on p "Nicole Fraga" at bounding box center [673, 339] width 420 height 27
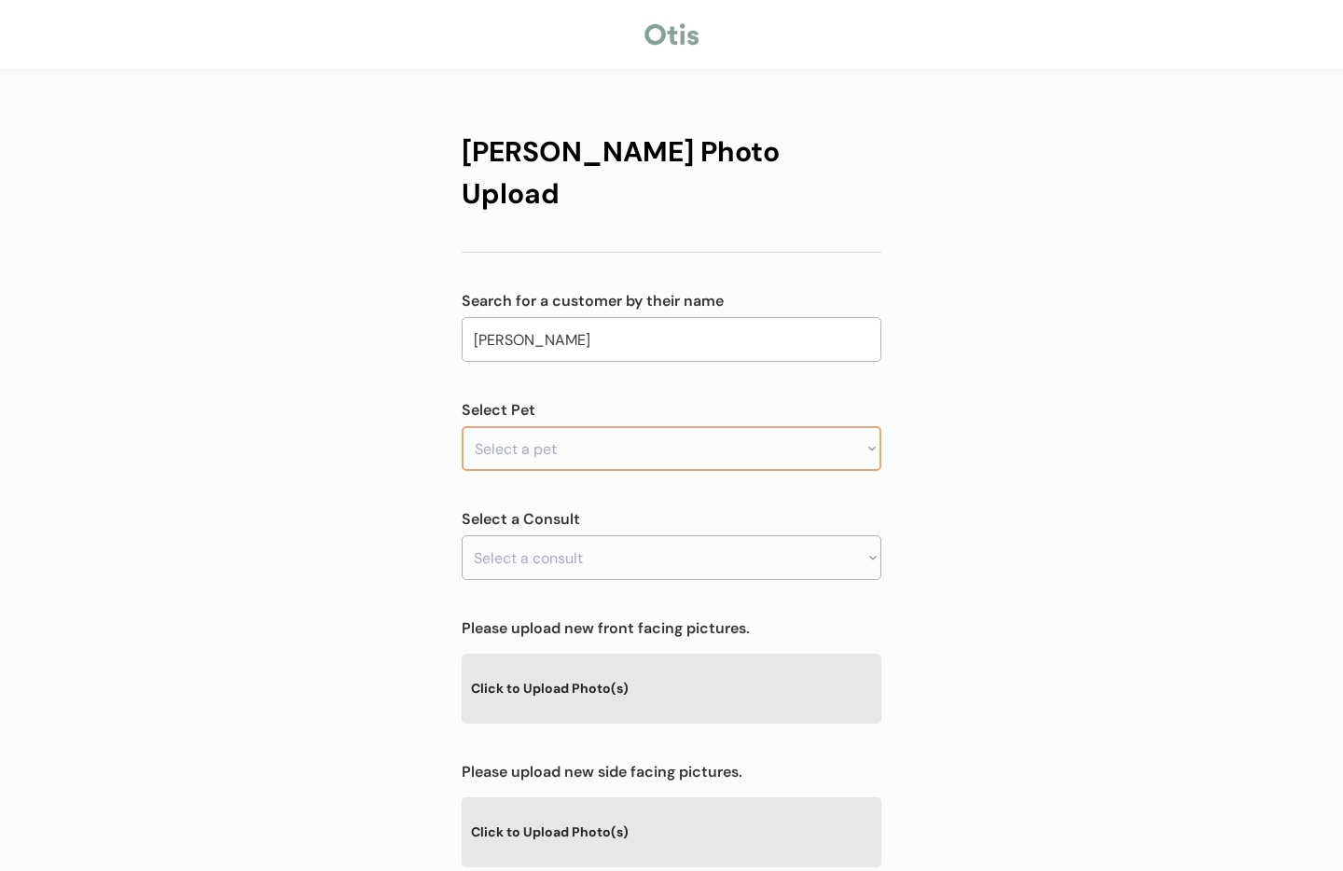
type input "Nicole Fraga"
click at [587, 426] on select "Select a pet Juniper" at bounding box center [672, 448] width 420 height 45
select select ""1348695171700984260__LOOKUP__1755775057582x161224505037422600""
click at [462, 426] on select "Select a pet Juniper" at bounding box center [672, 448] width 420 height 45
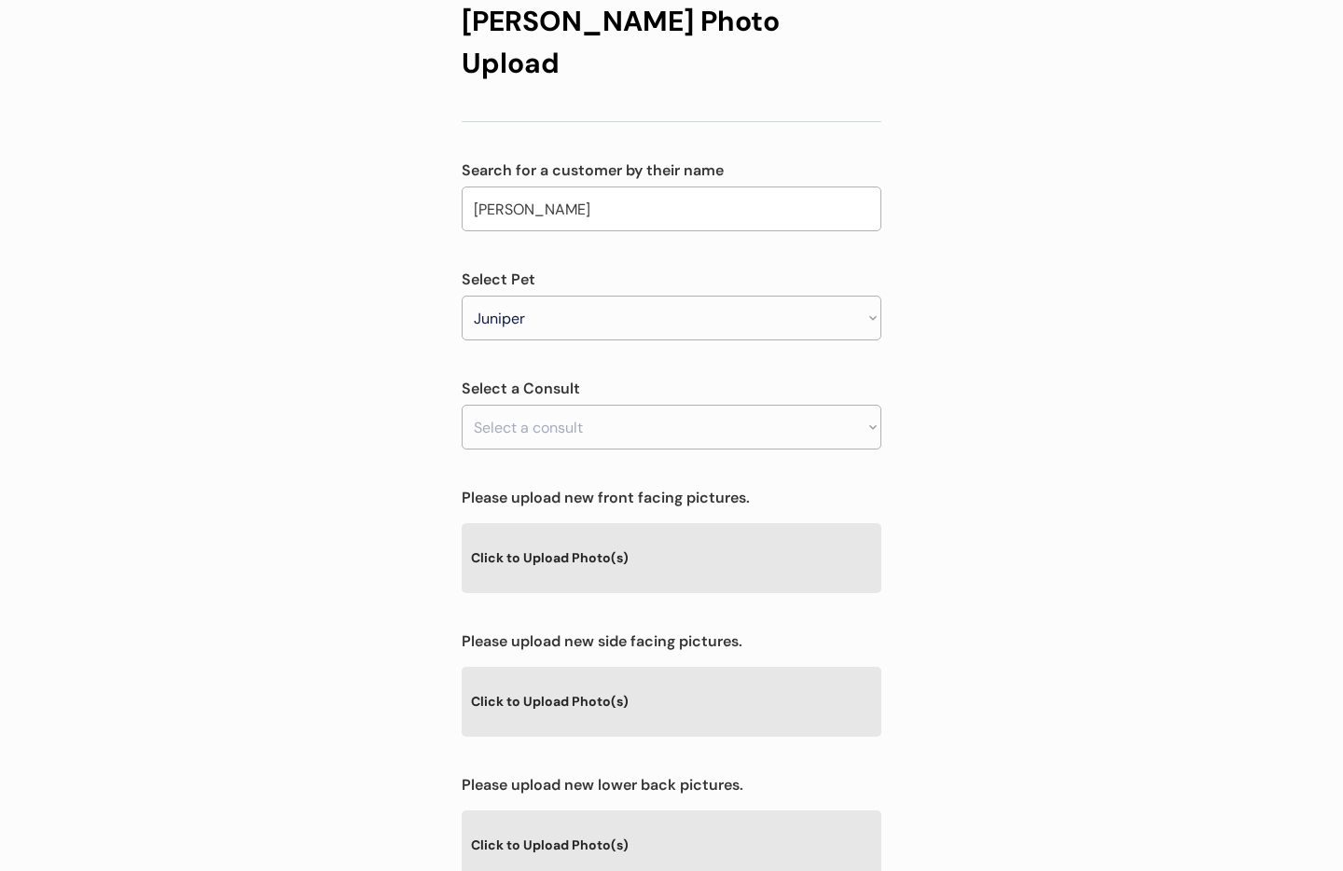
scroll to position [158, 0]
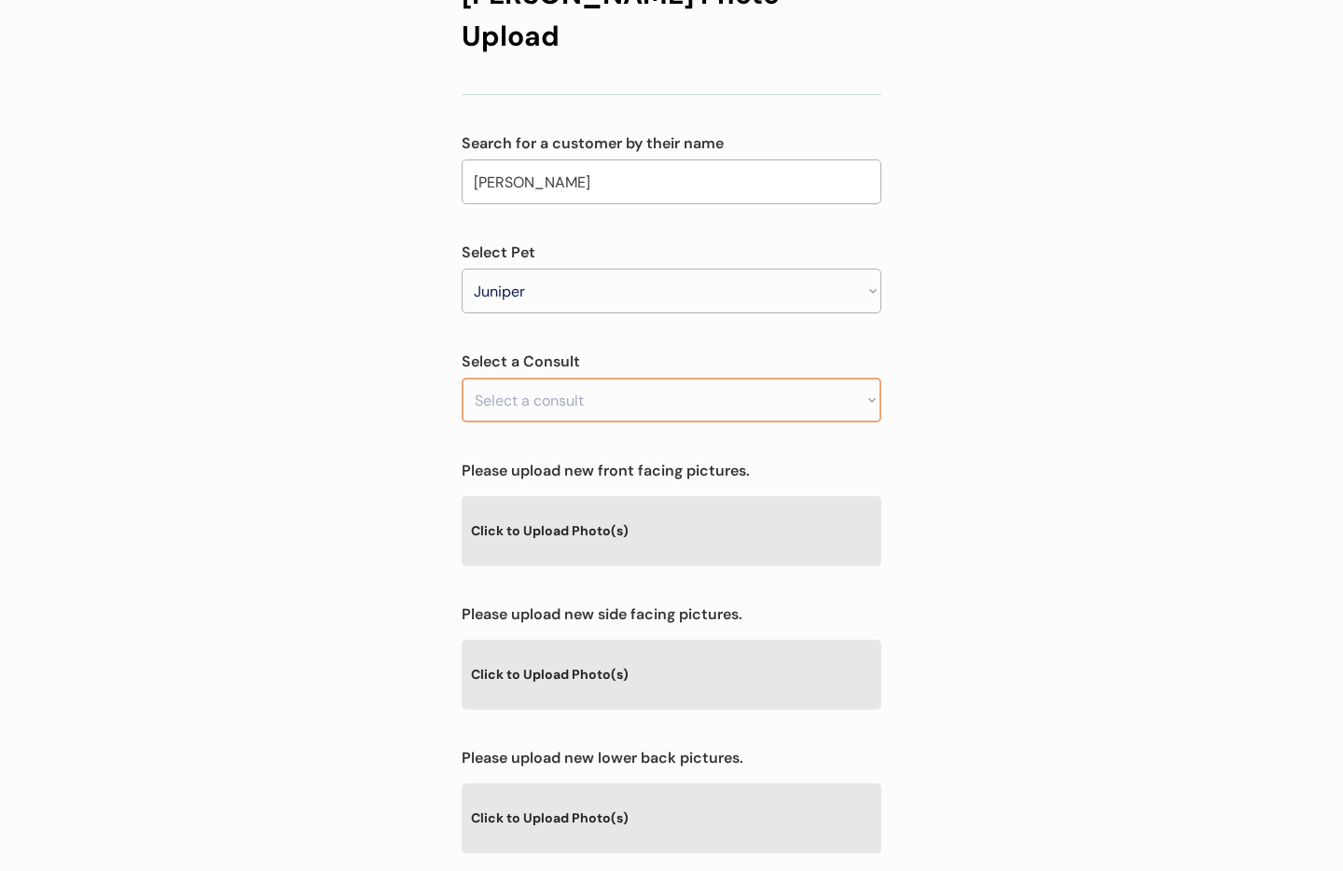
click at [625, 378] on select "Select a consult Allergy & itchy skin prescription request" at bounding box center [672, 400] width 420 height 45
select select ""1348695171700984260__LOOKUP__1755775073683x581085163242651600""
click at [462, 378] on select "Select a consult Allergy & itchy skin prescription request" at bounding box center [672, 400] width 420 height 45
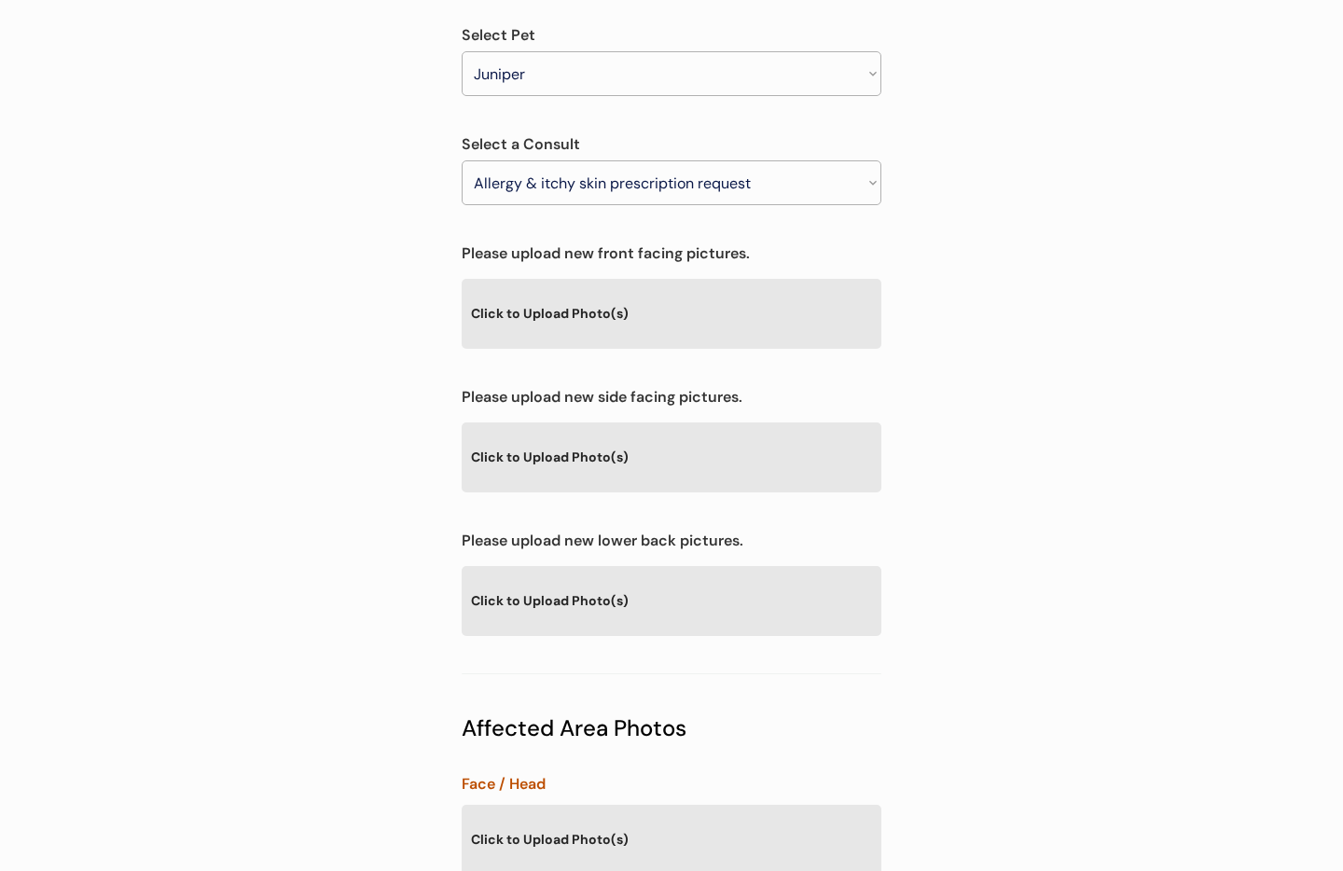
scroll to position [377, 0]
click at [564, 277] on div "Click to Upload Photo(s)" at bounding box center [672, 311] width 420 height 68
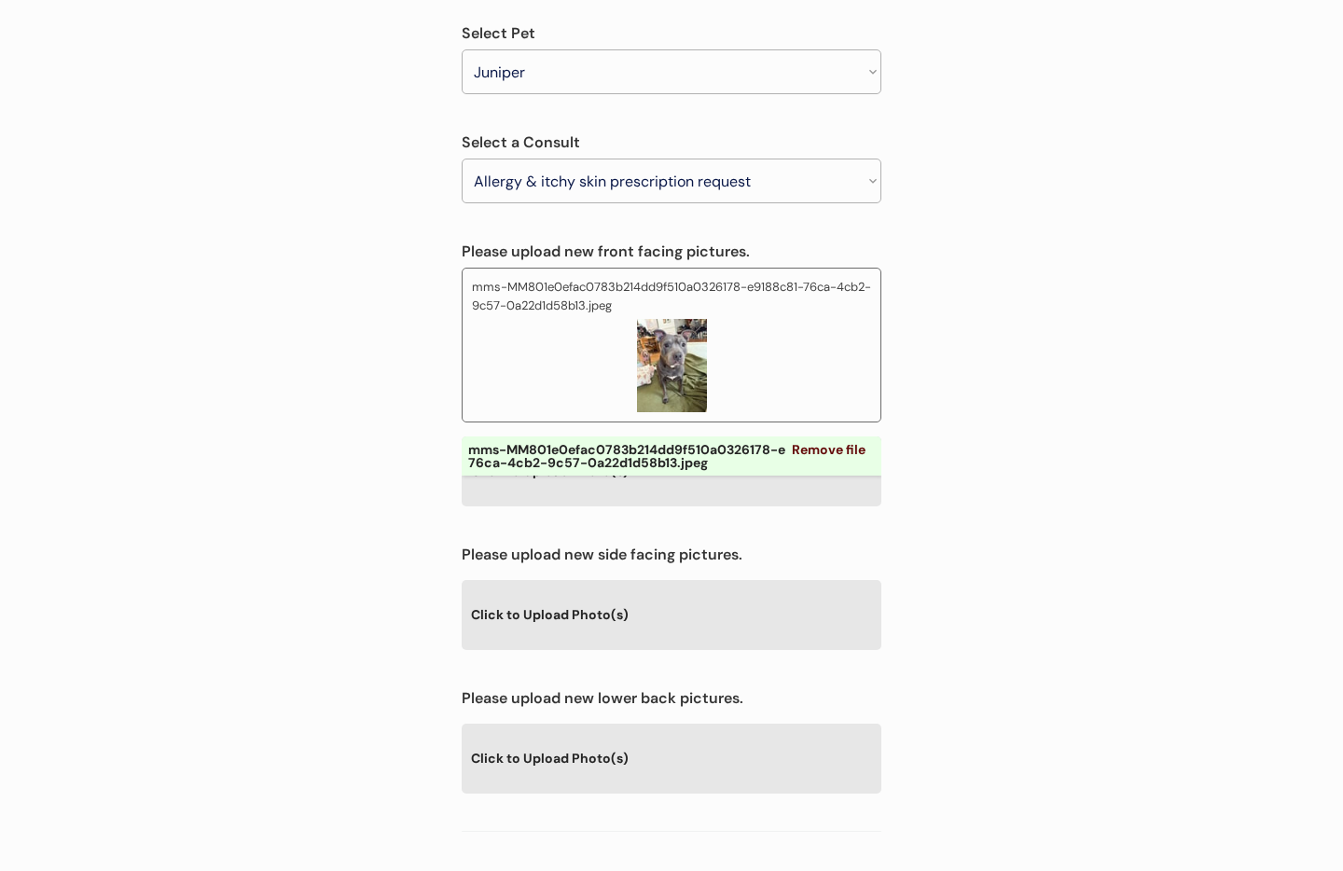
click at [608, 580] on div "Click to Upload Photo(s)" at bounding box center [672, 614] width 420 height 68
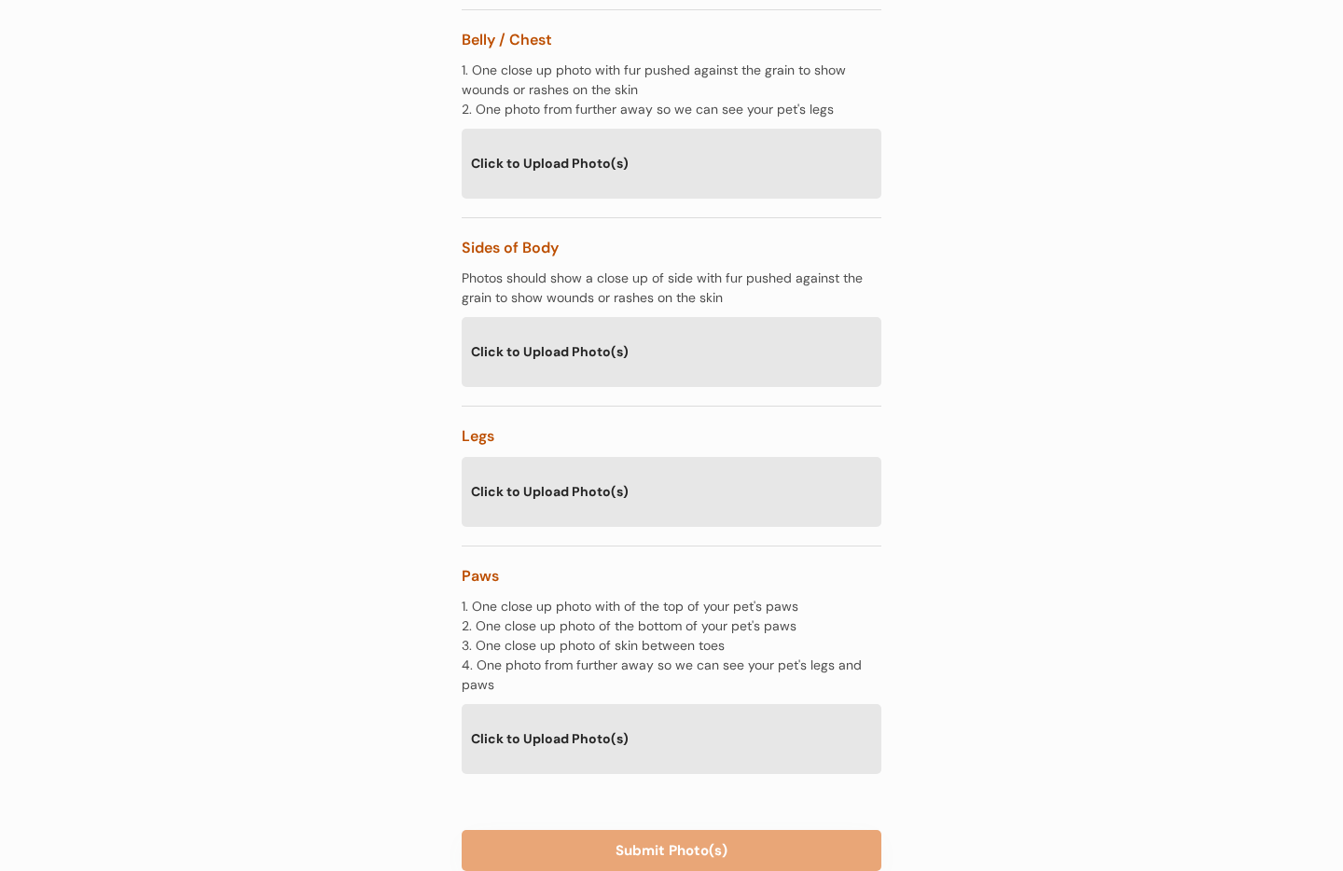
scroll to position [3011, 0]
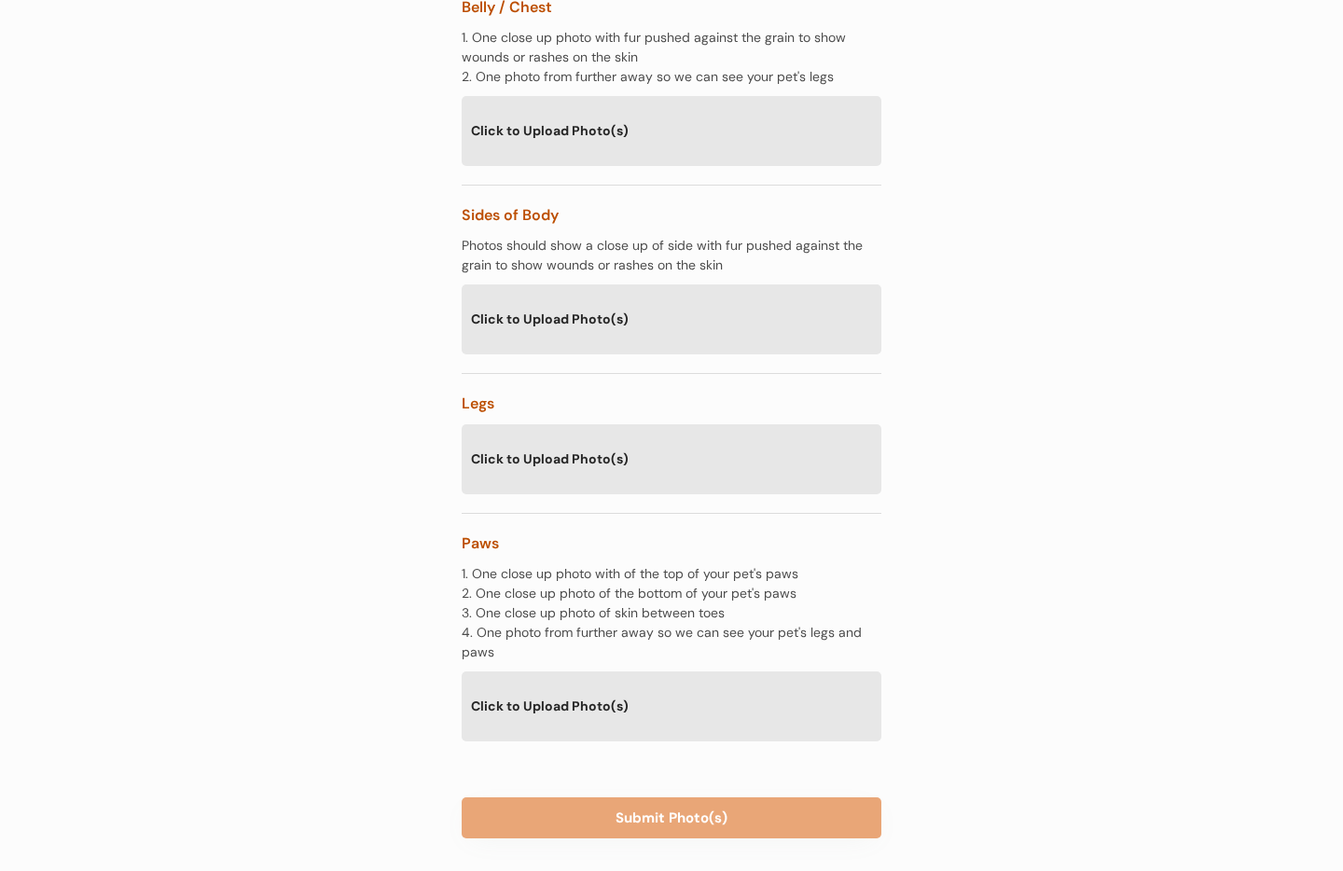
click at [587, 671] on div "Click to Upload Photo(s)" at bounding box center [672, 705] width 420 height 68
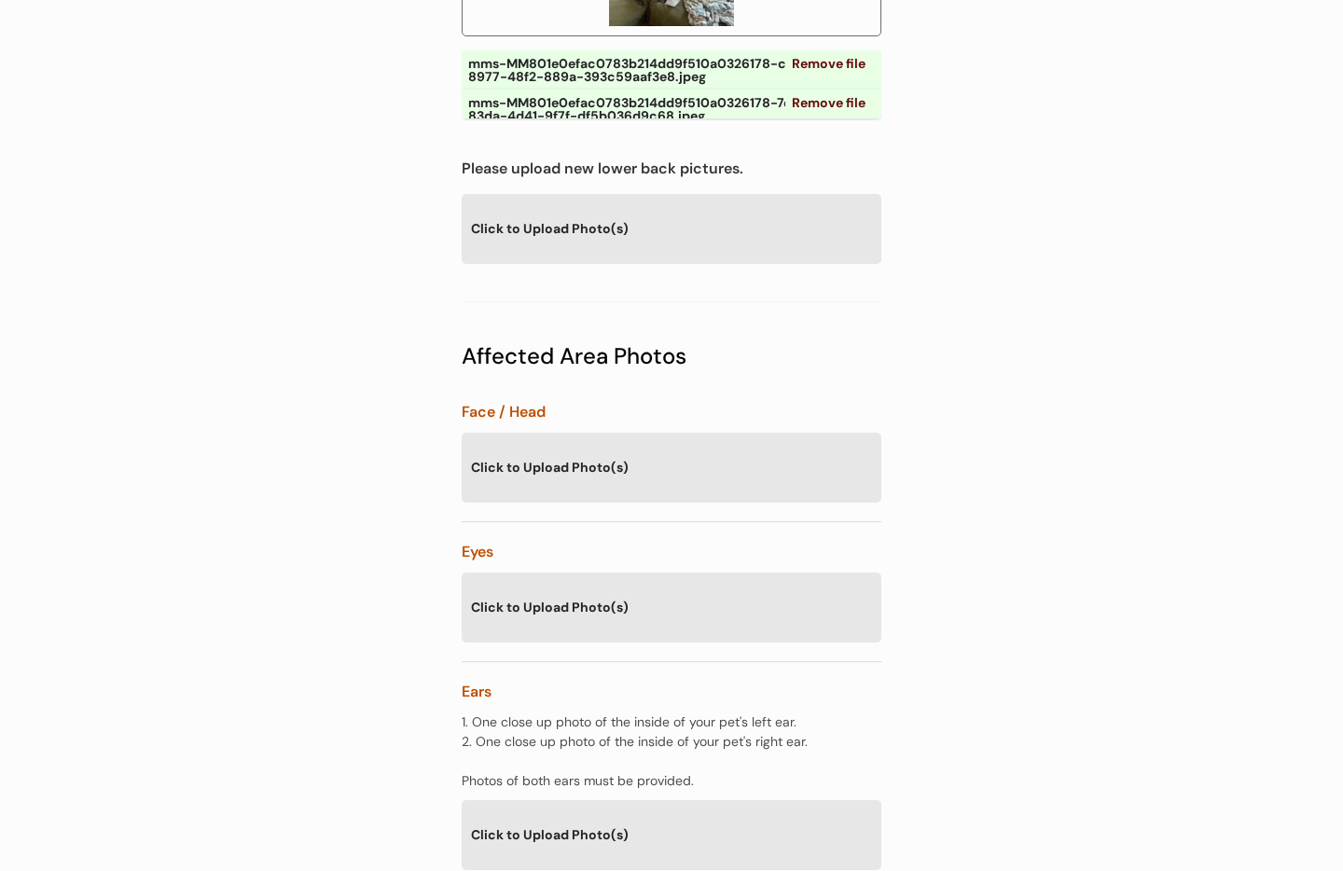
scroll to position [1375, 0]
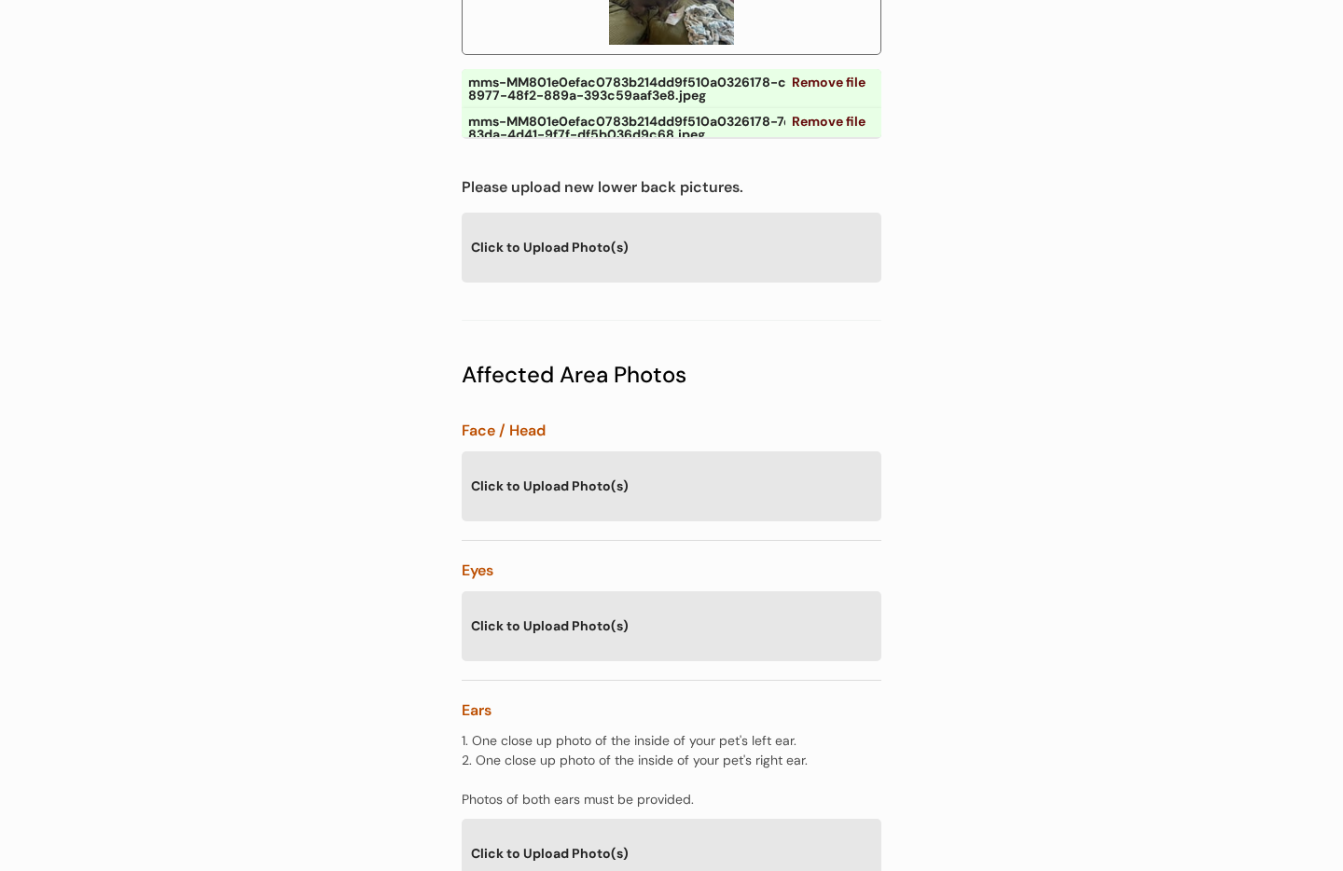
click at [673, 451] on div "Click to Upload Photo(s)" at bounding box center [672, 485] width 420 height 68
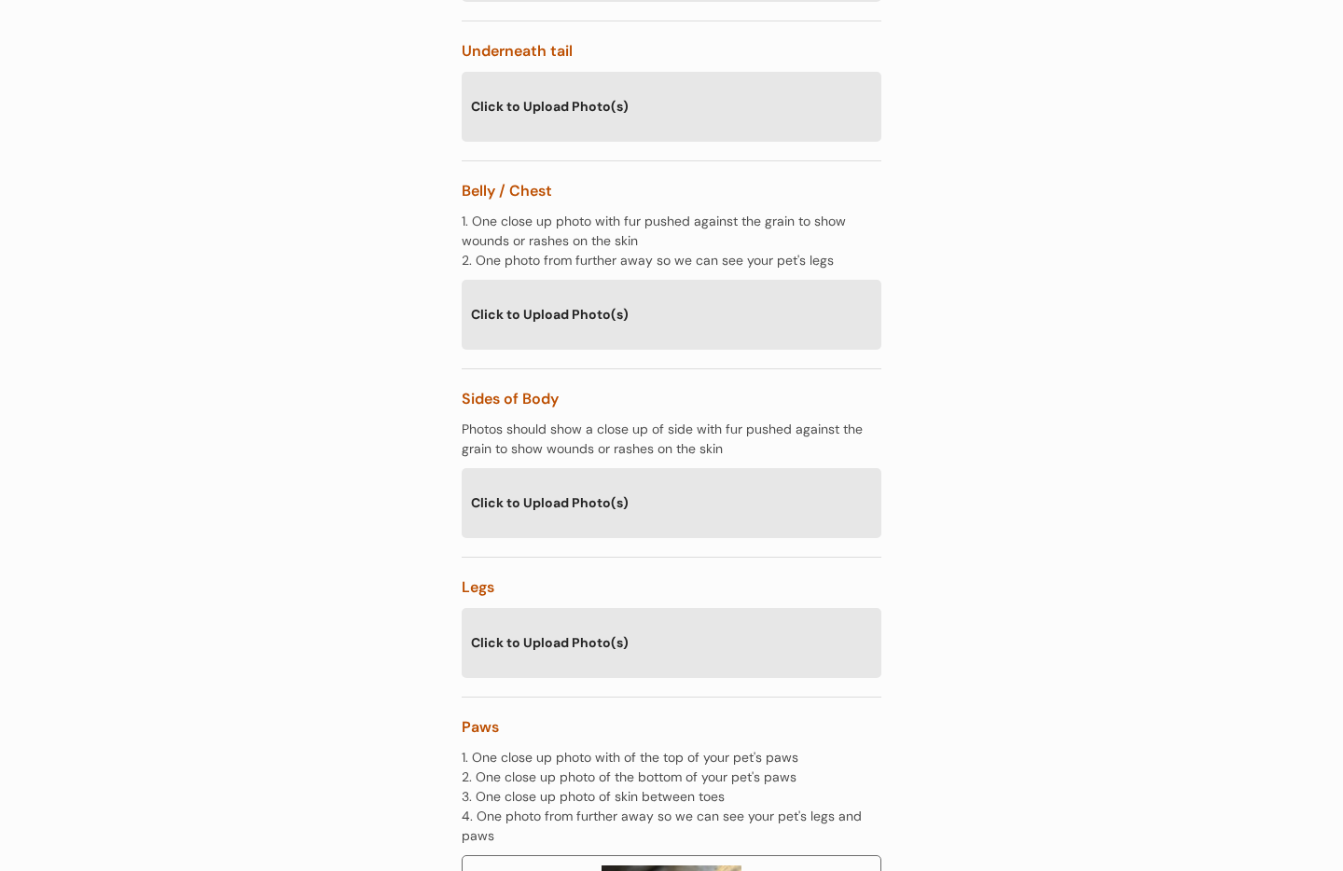
scroll to position [3660, 0]
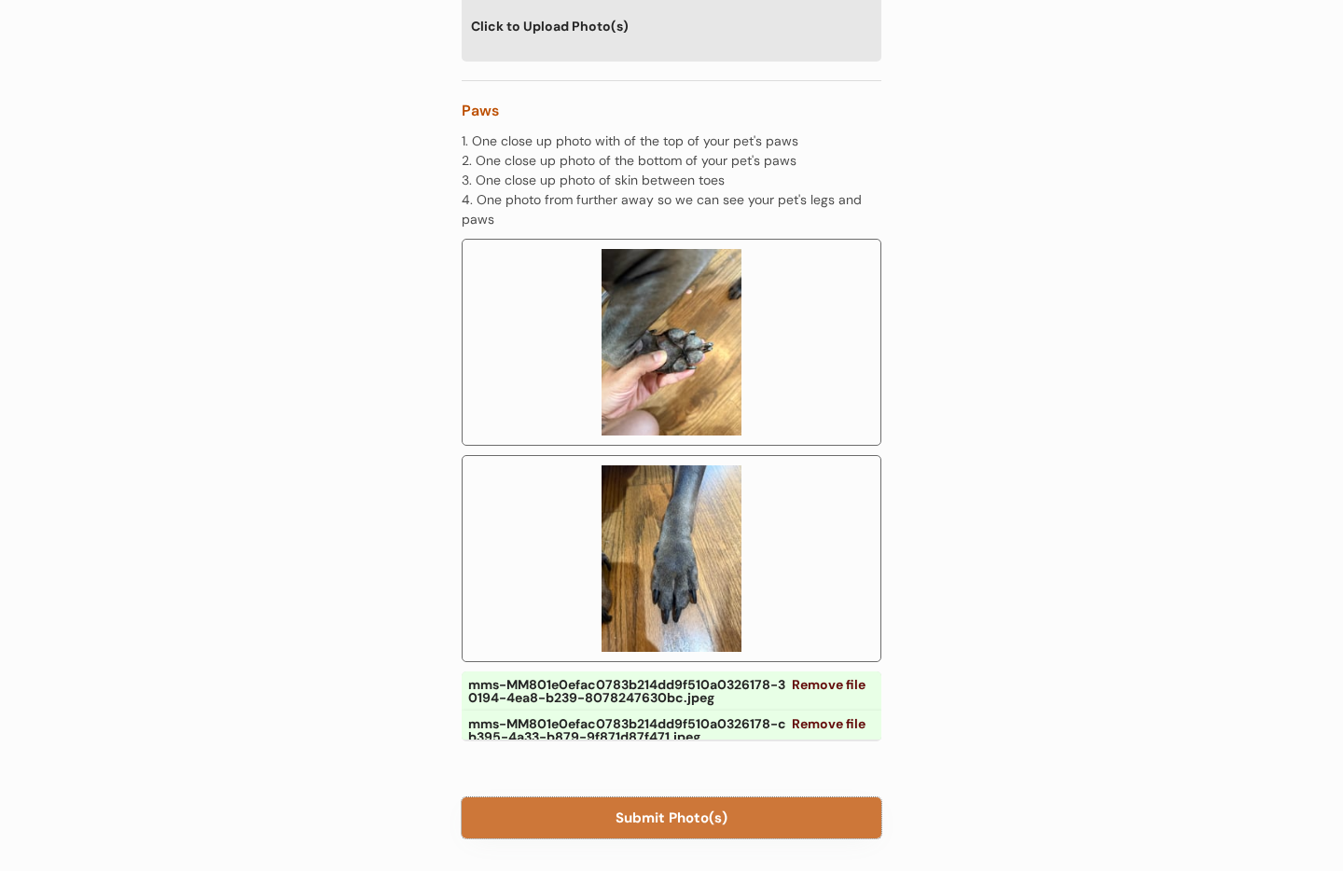
click at [664, 797] on button "Submit Photo(s)" at bounding box center [672, 817] width 420 height 41
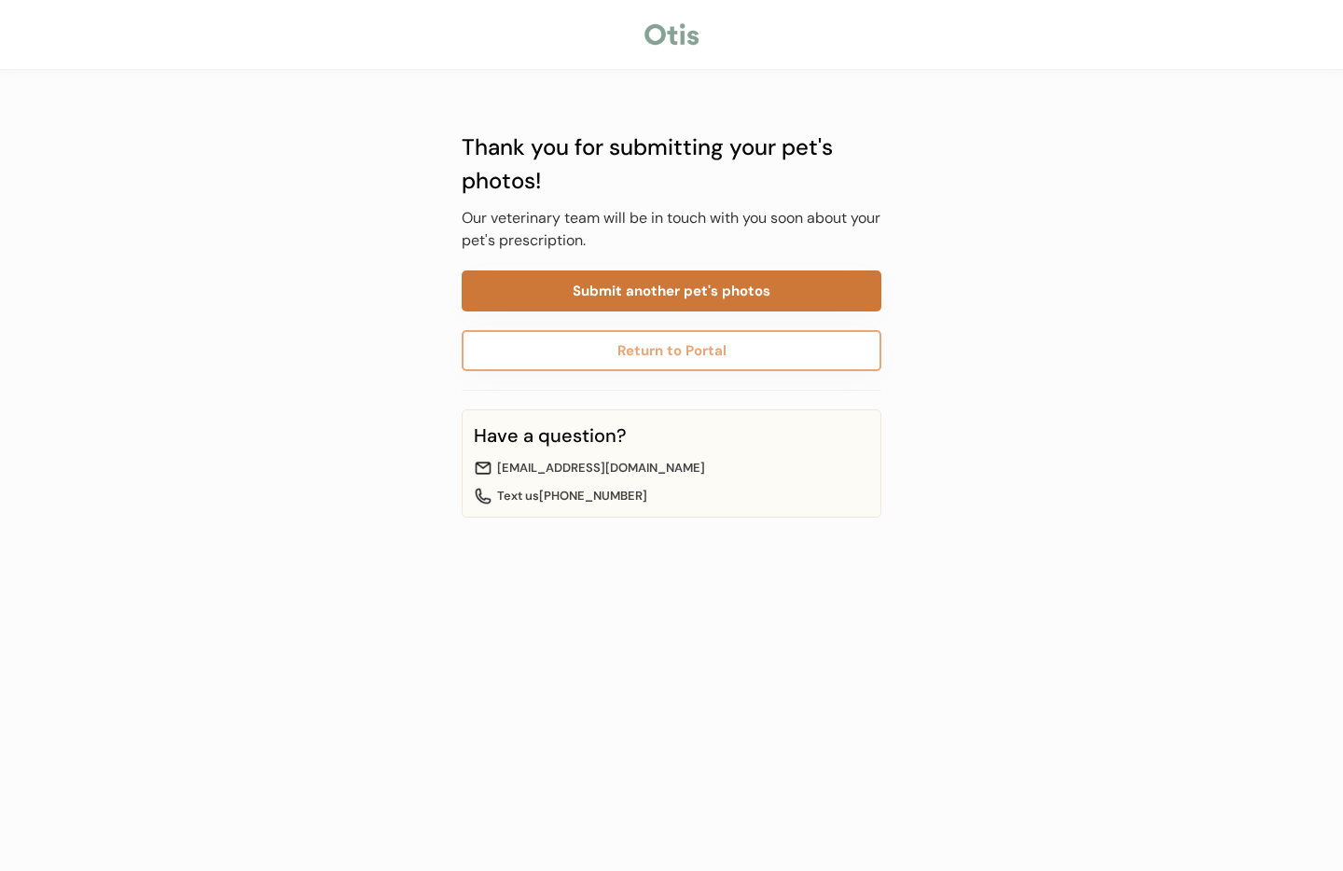
click at [617, 291] on button "Submit another pet's photos" at bounding box center [672, 290] width 420 height 41
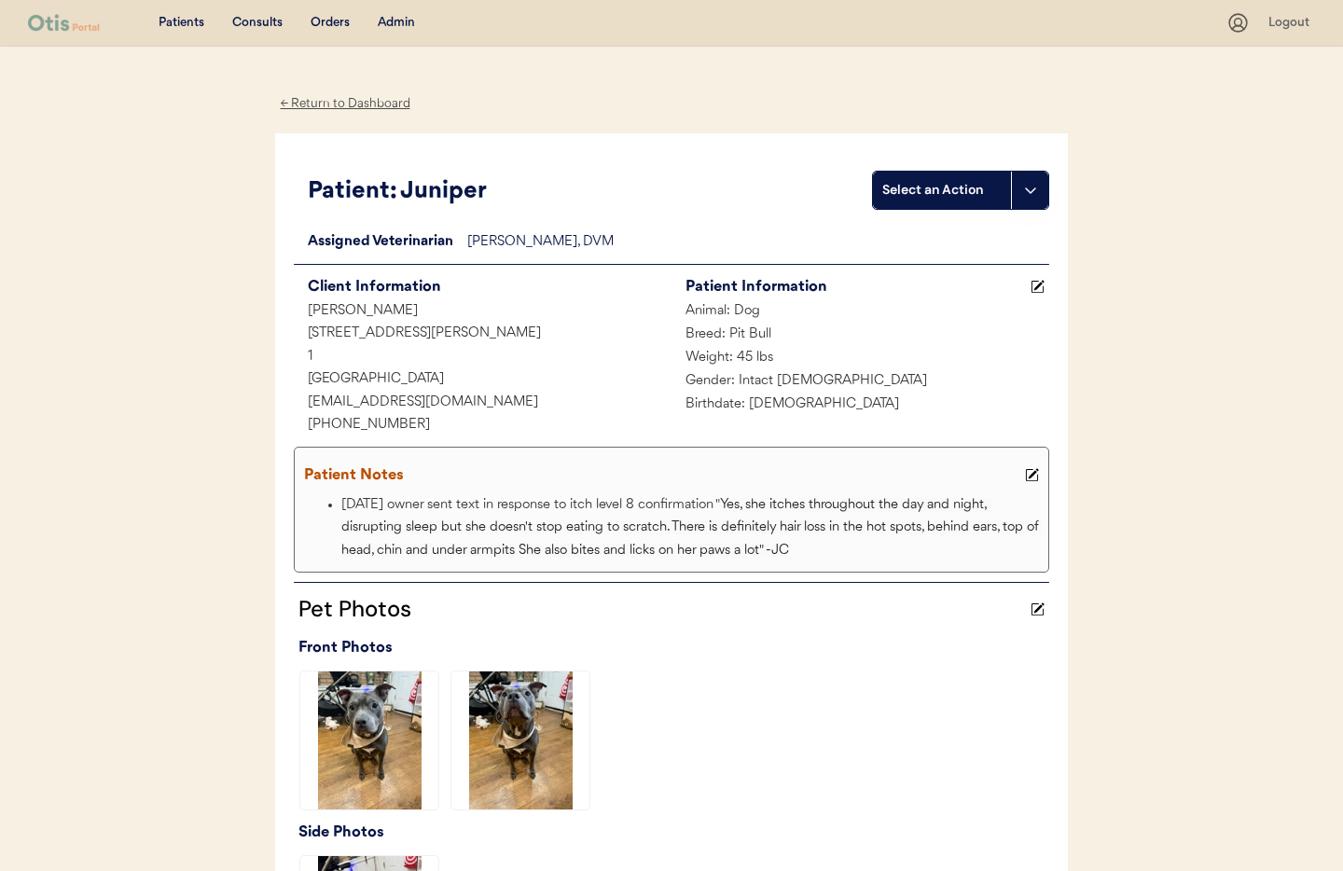
drag, startPoint x: 351, startPoint y: 107, endPoint x: 353, endPoint y: 97, distance: 10.6
click at [351, 107] on div "← Return to Dashboard" at bounding box center [345, 103] width 140 height 21
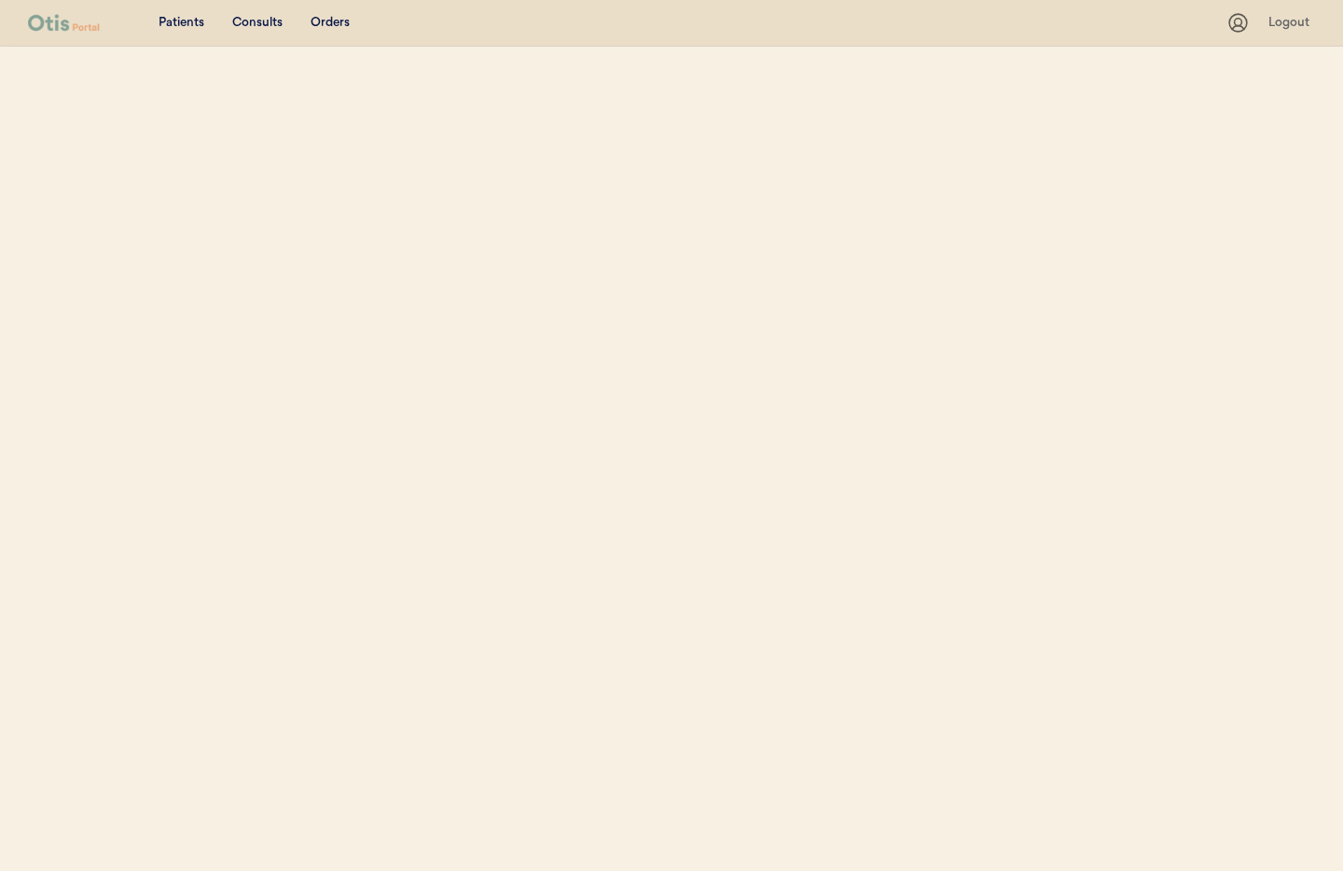
click at [395, 25] on div "Patients Consults Orders" at bounding box center [627, 22] width 1198 height 23
select select ""Name""
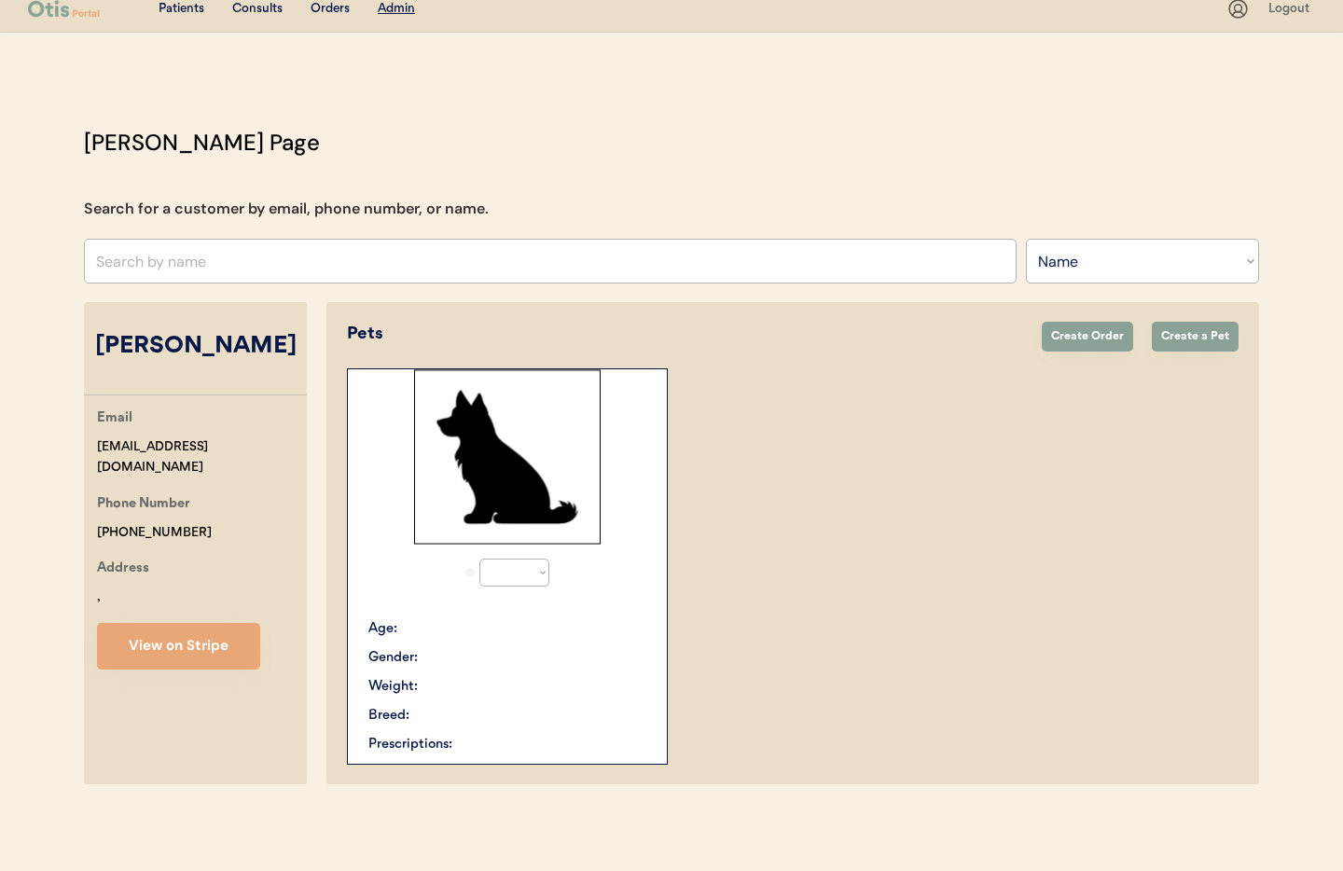
scroll to position [39, 0]
select select "true"
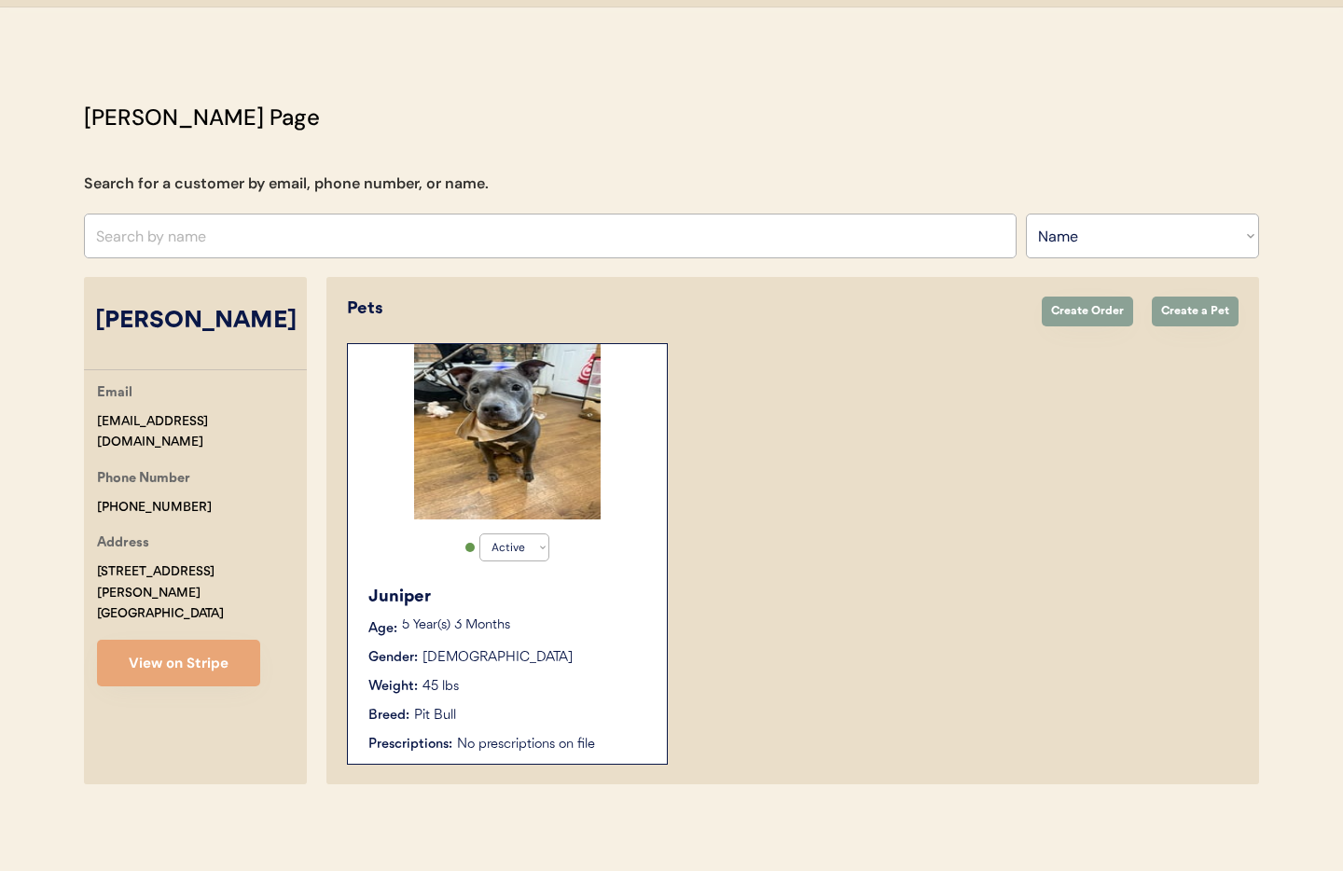
click at [209, 242] on input "text" at bounding box center [550, 236] width 933 height 45
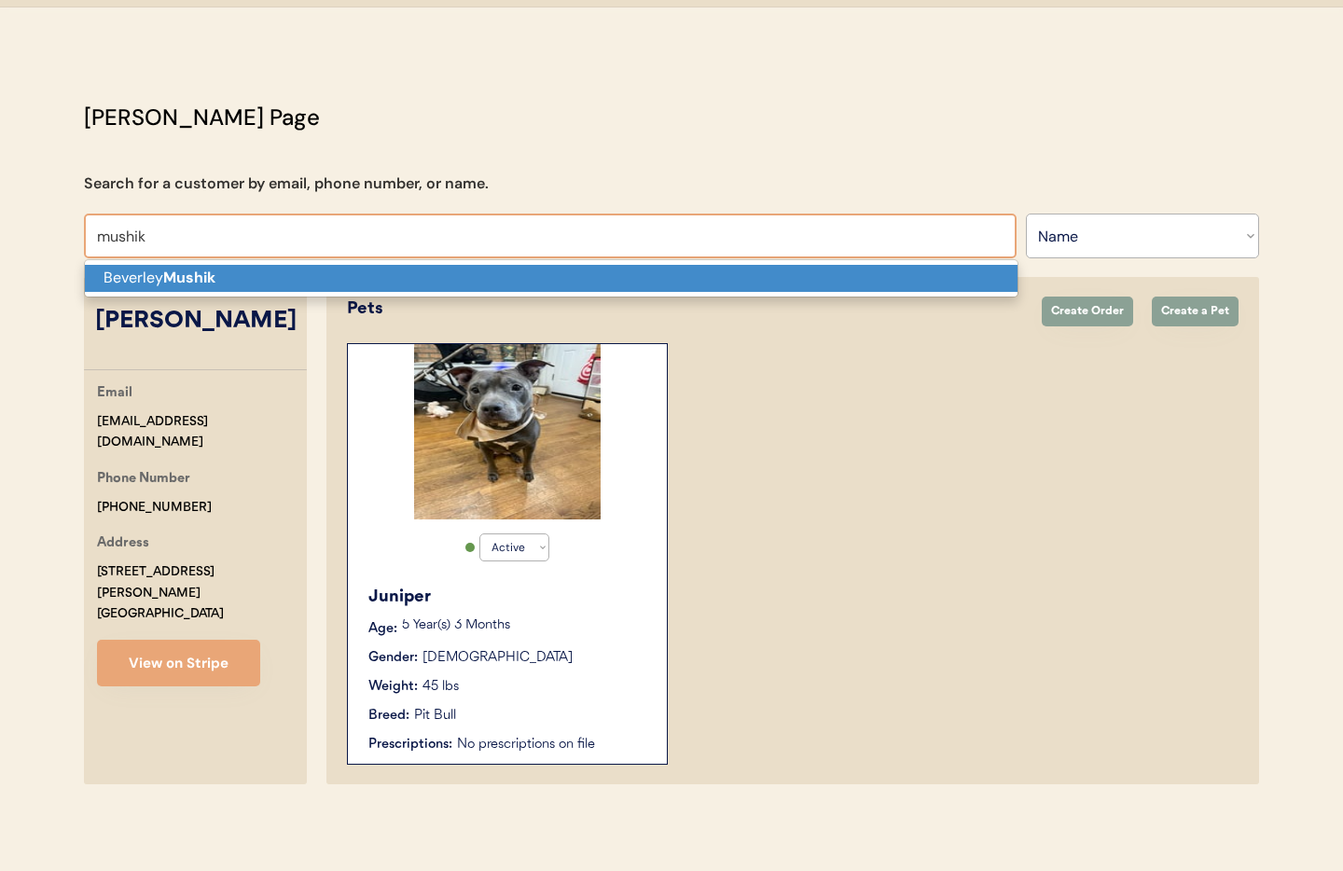
click at [196, 284] on strong "Mushik" at bounding box center [189, 278] width 52 height 20
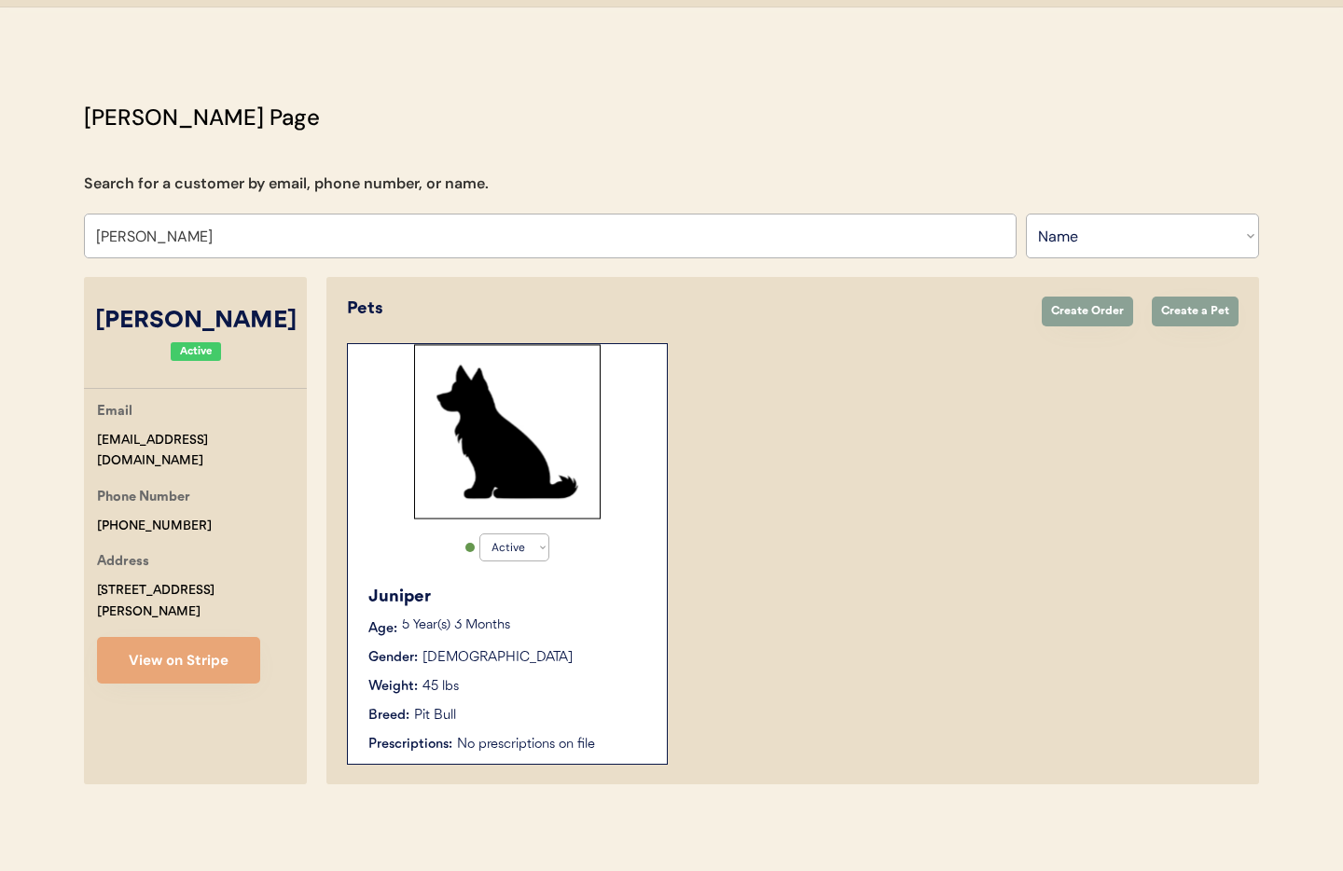
type input "[PERSON_NAME]"
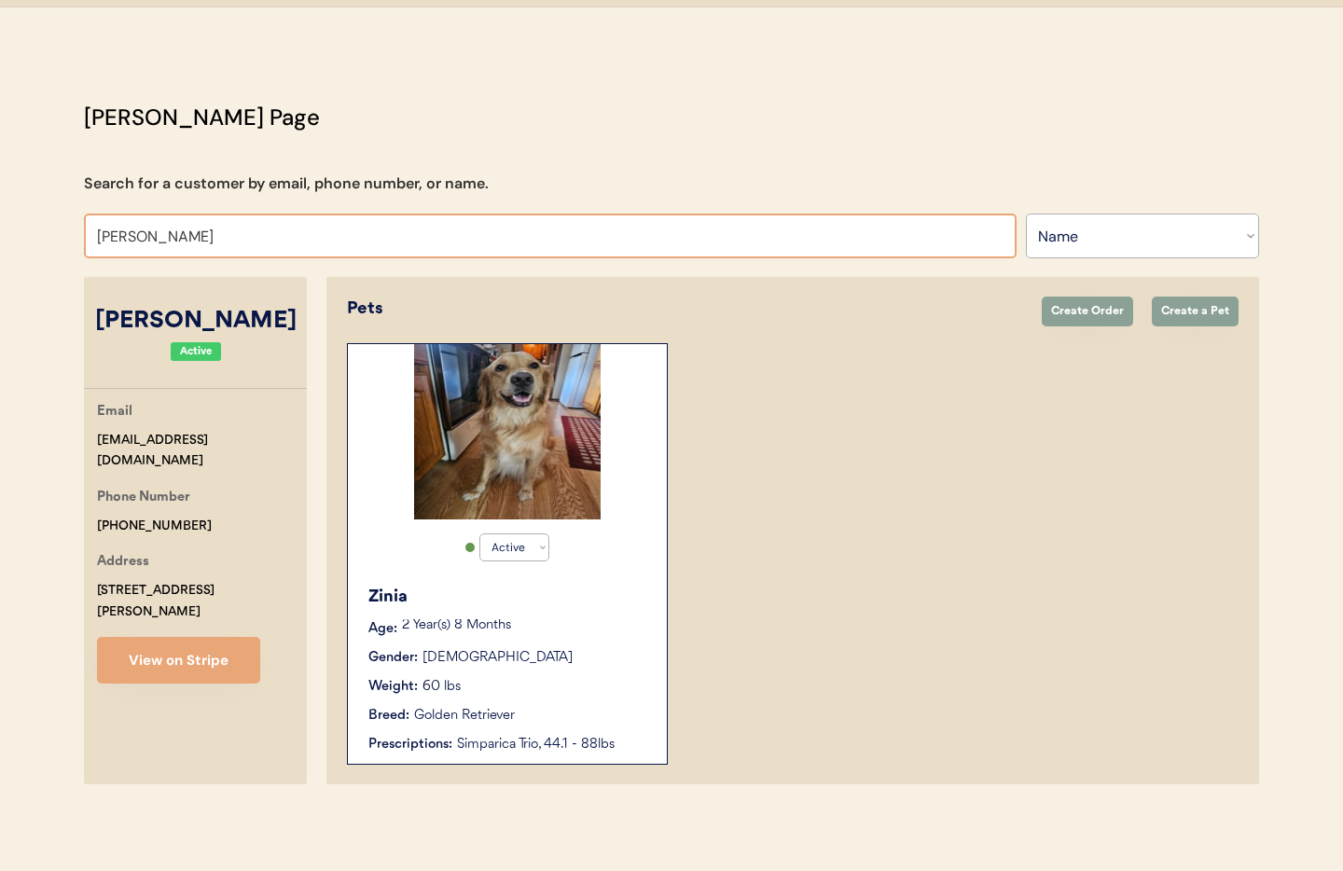
click at [619, 587] on div "Zinia" at bounding box center [508, 597] width 280 height 25
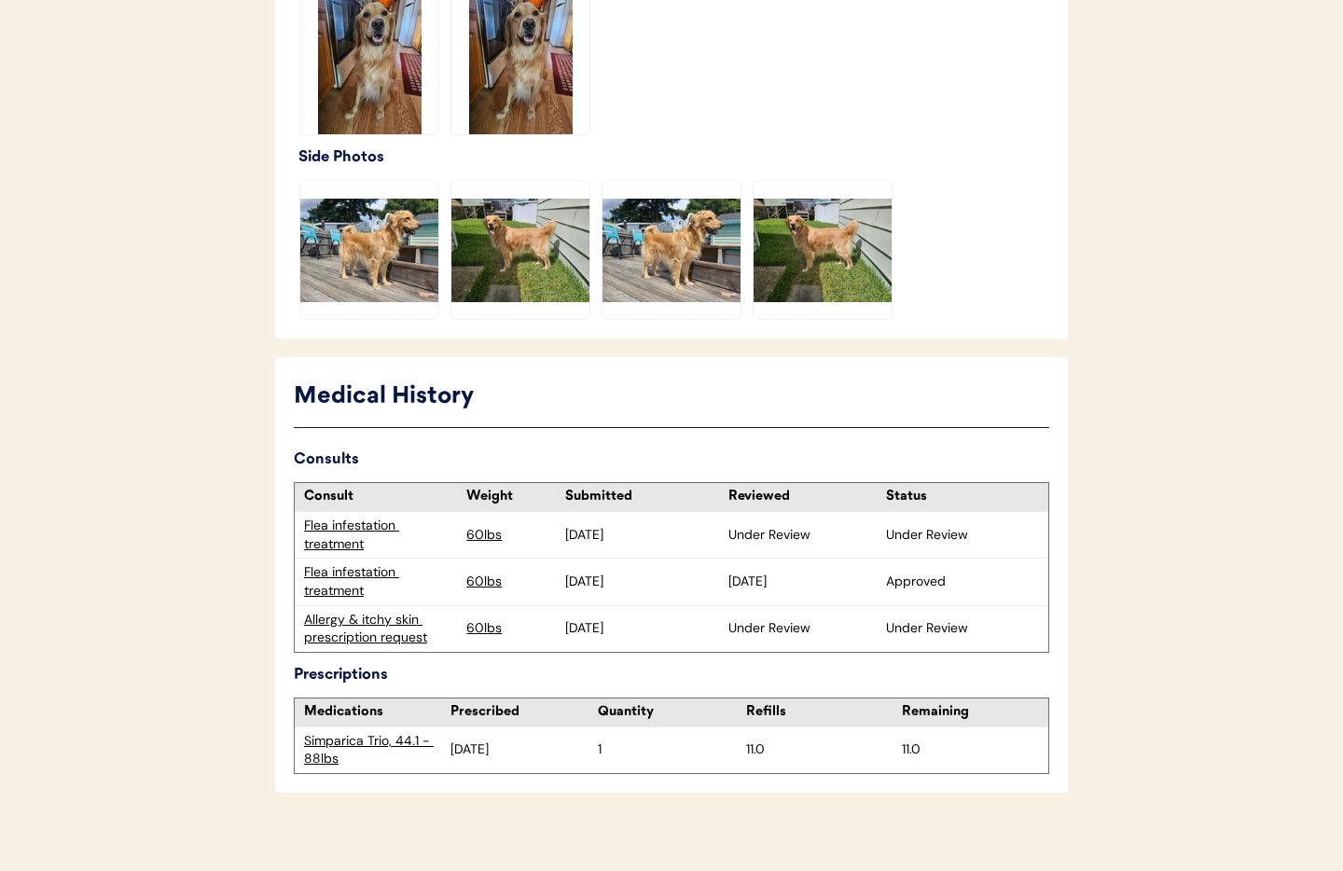
scroll to position [624, 0]
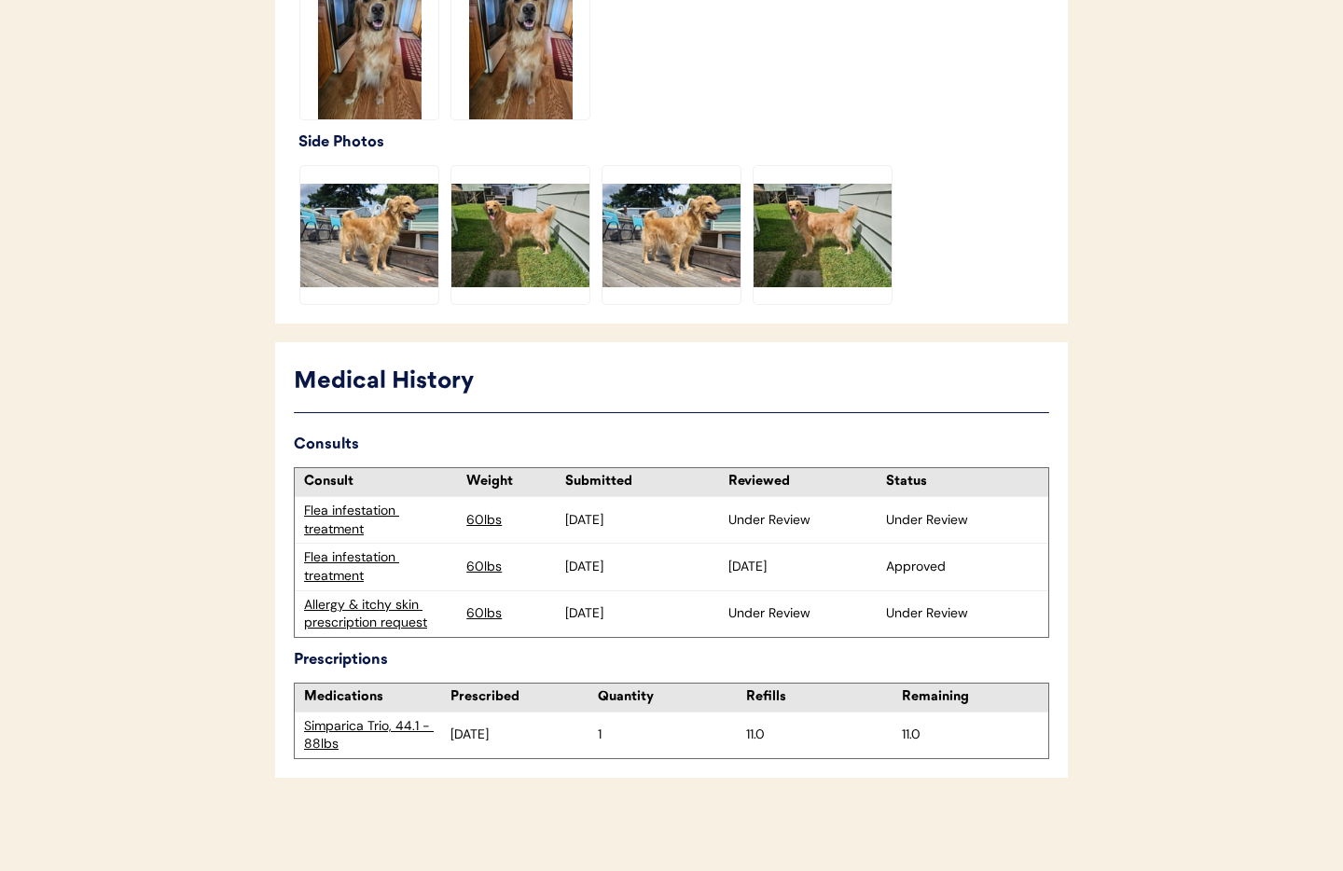
click at [332, 565] on div "Flea infestation treatment" at bounding box center [380, 566] width 153 height 36
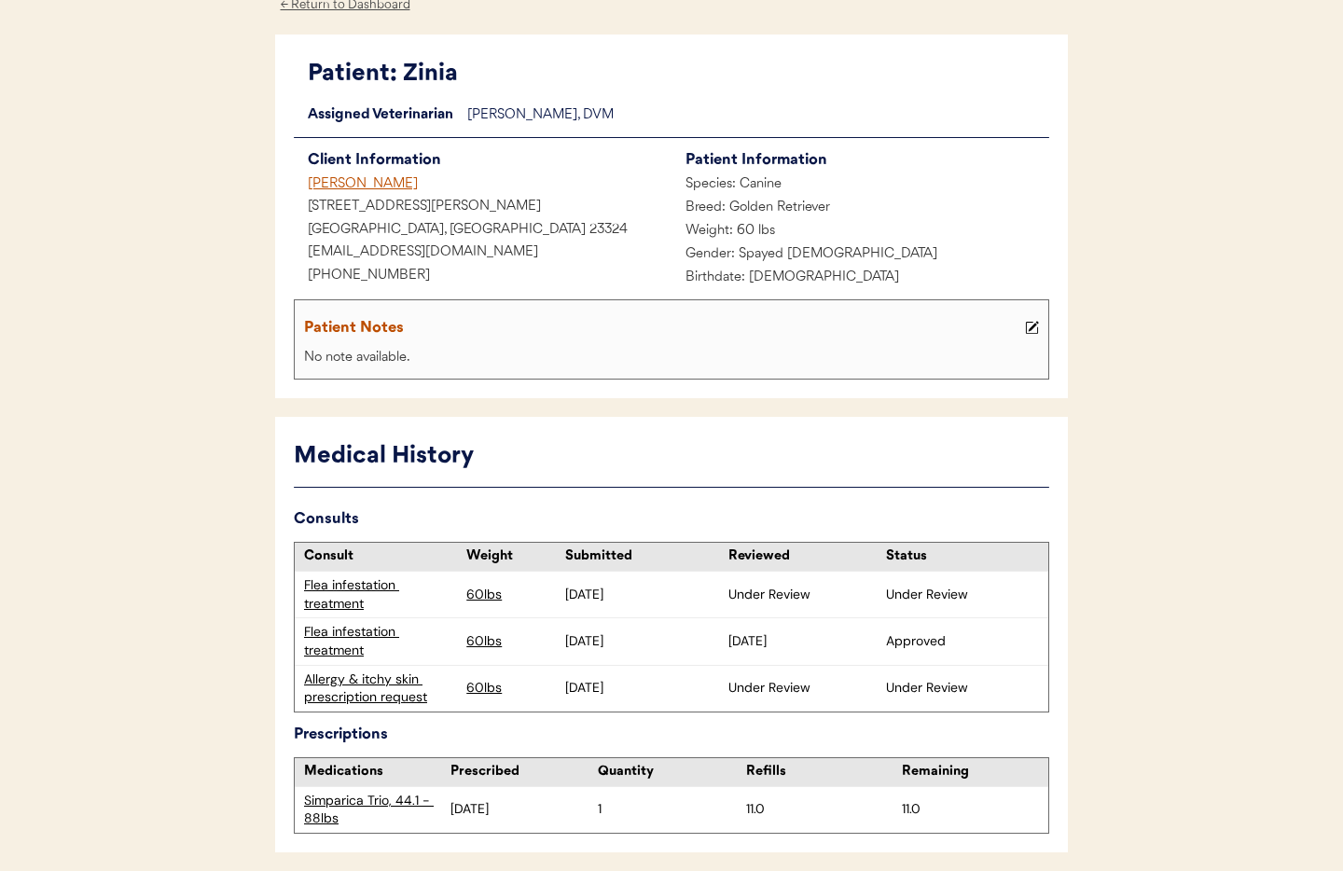
scroll to position [98, 0]
click at [389, 678] on div "Allergy & itchy skin prescription request" at bounding box center [380, 689] width 153 height 36
click at [366, 698] on div "Allergy & itchy skin prescription request" at bounding box center [380, 689] width 153 height 36
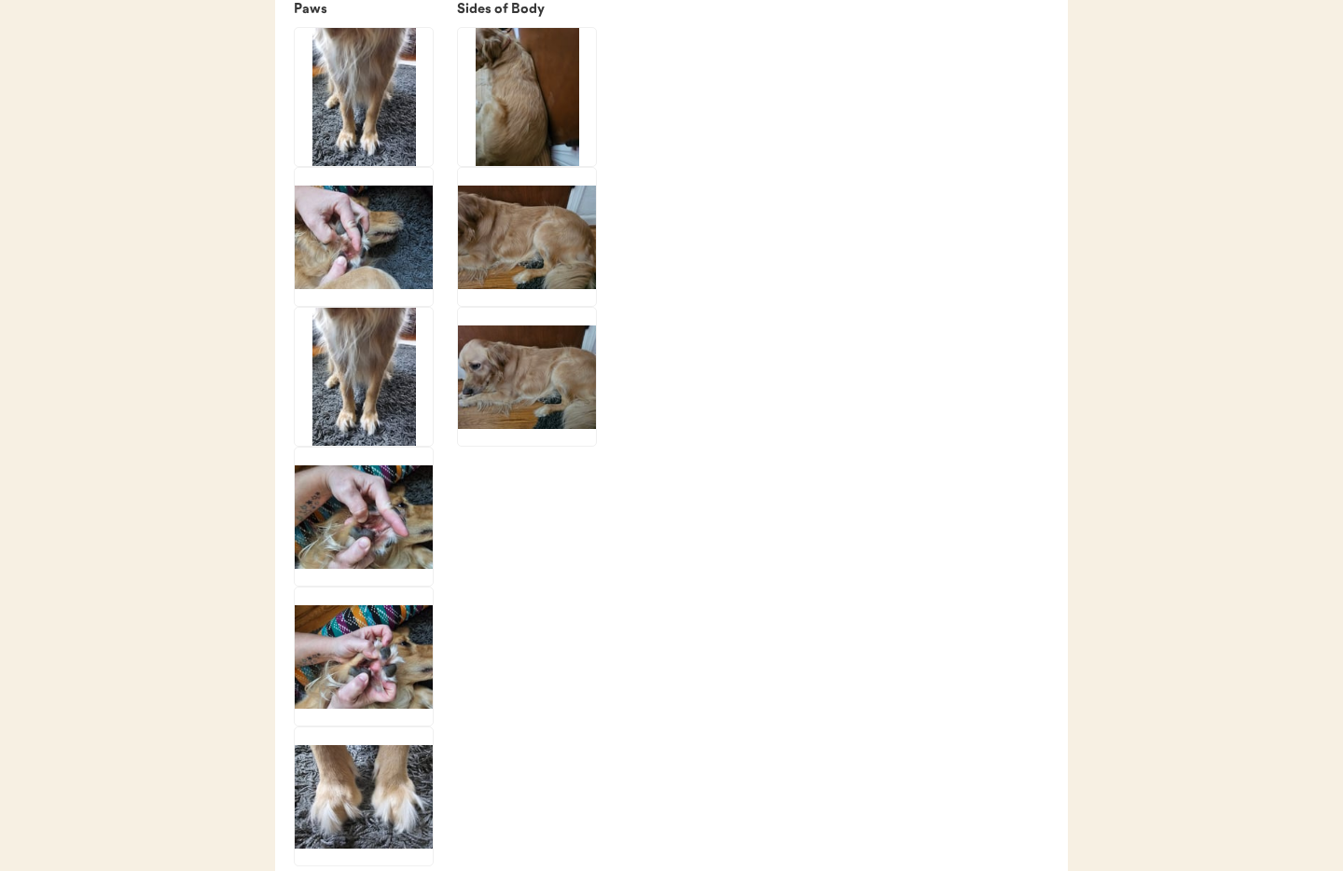
scroll to position [4096, 0]
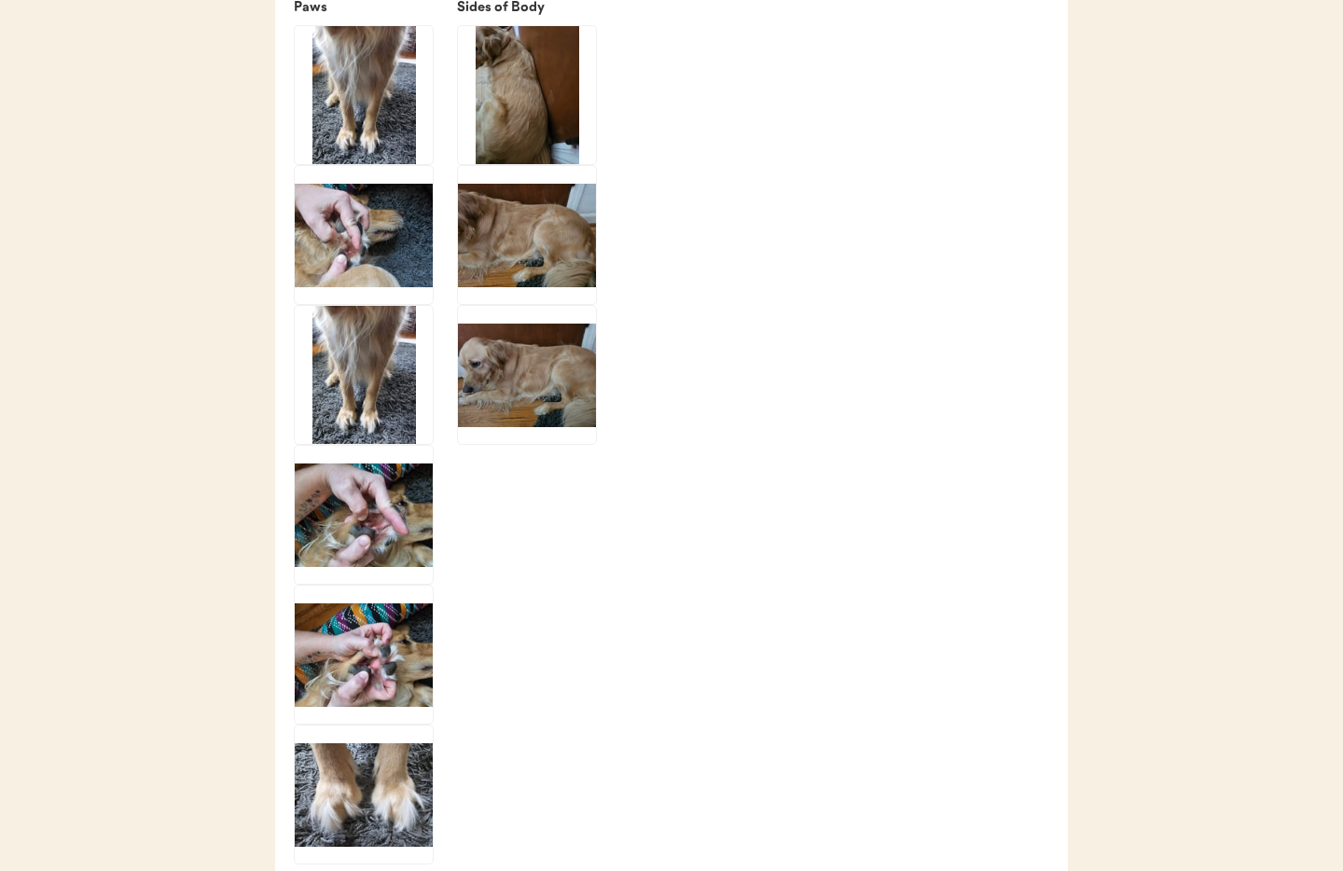
click at [337, 274] on img at bounding box center [364, 235] width 138 height 138
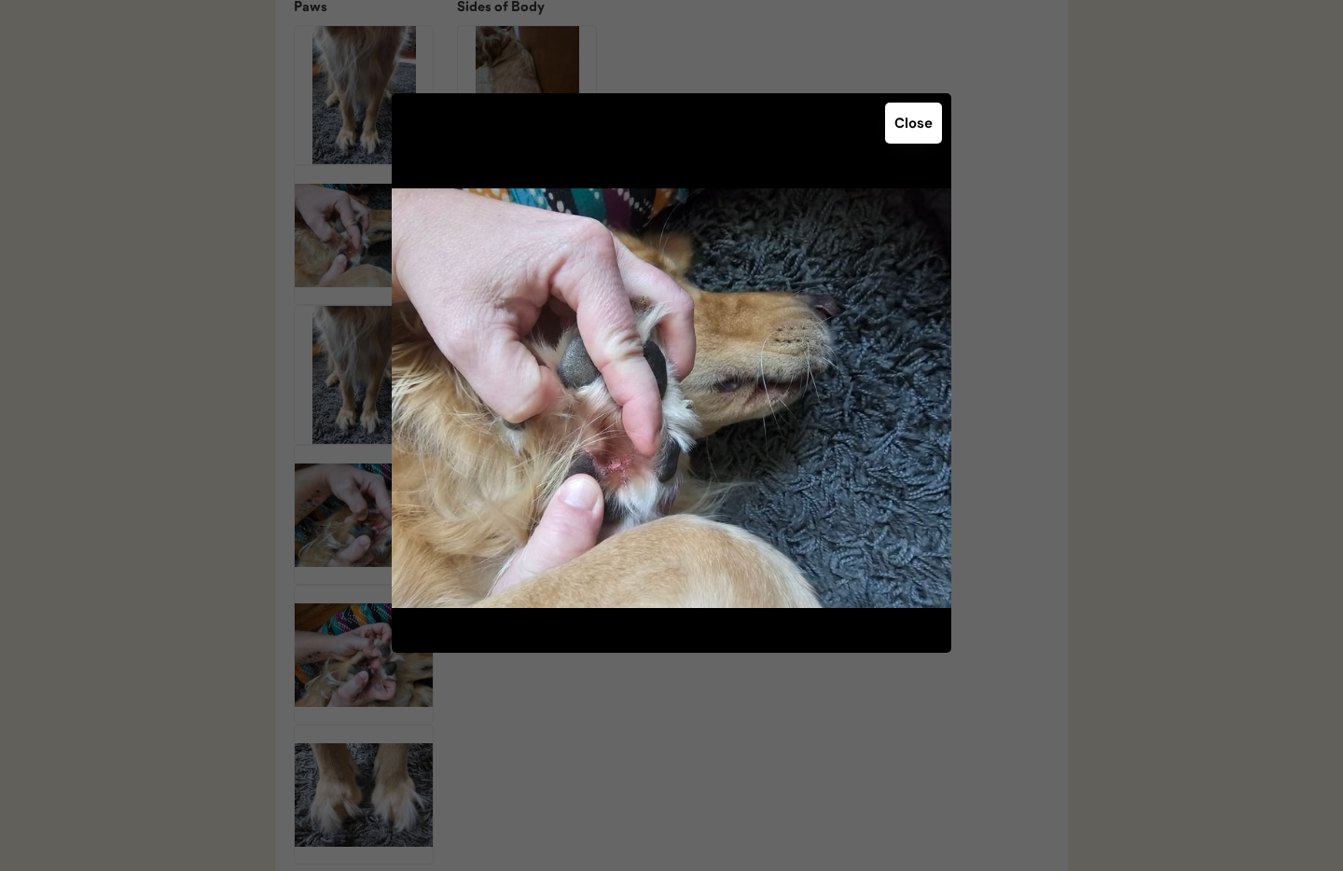
click at [905, 122] on button "Close" at bounding box center [913, 123] width 57 height 41
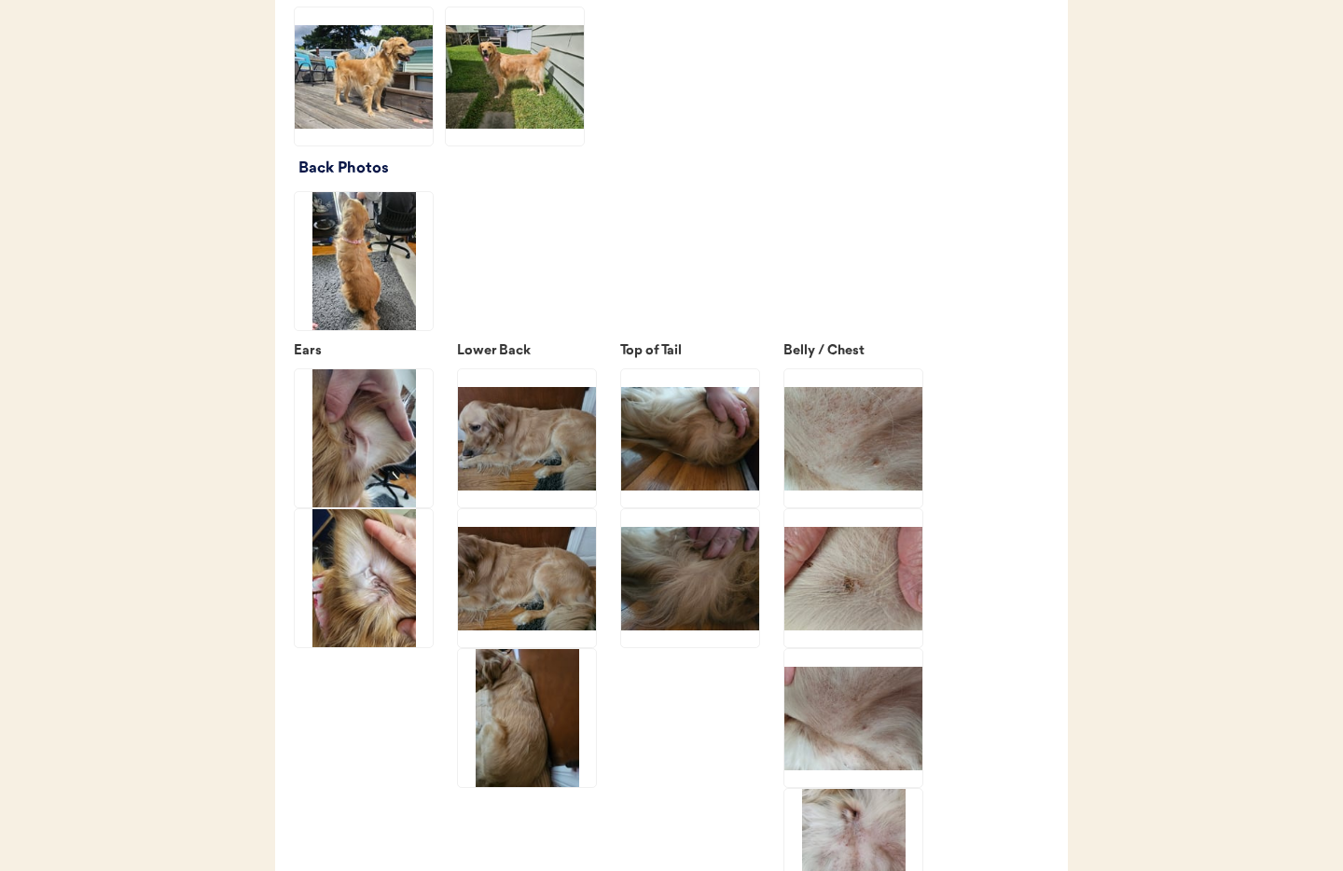
scroll to position [2614, 0]
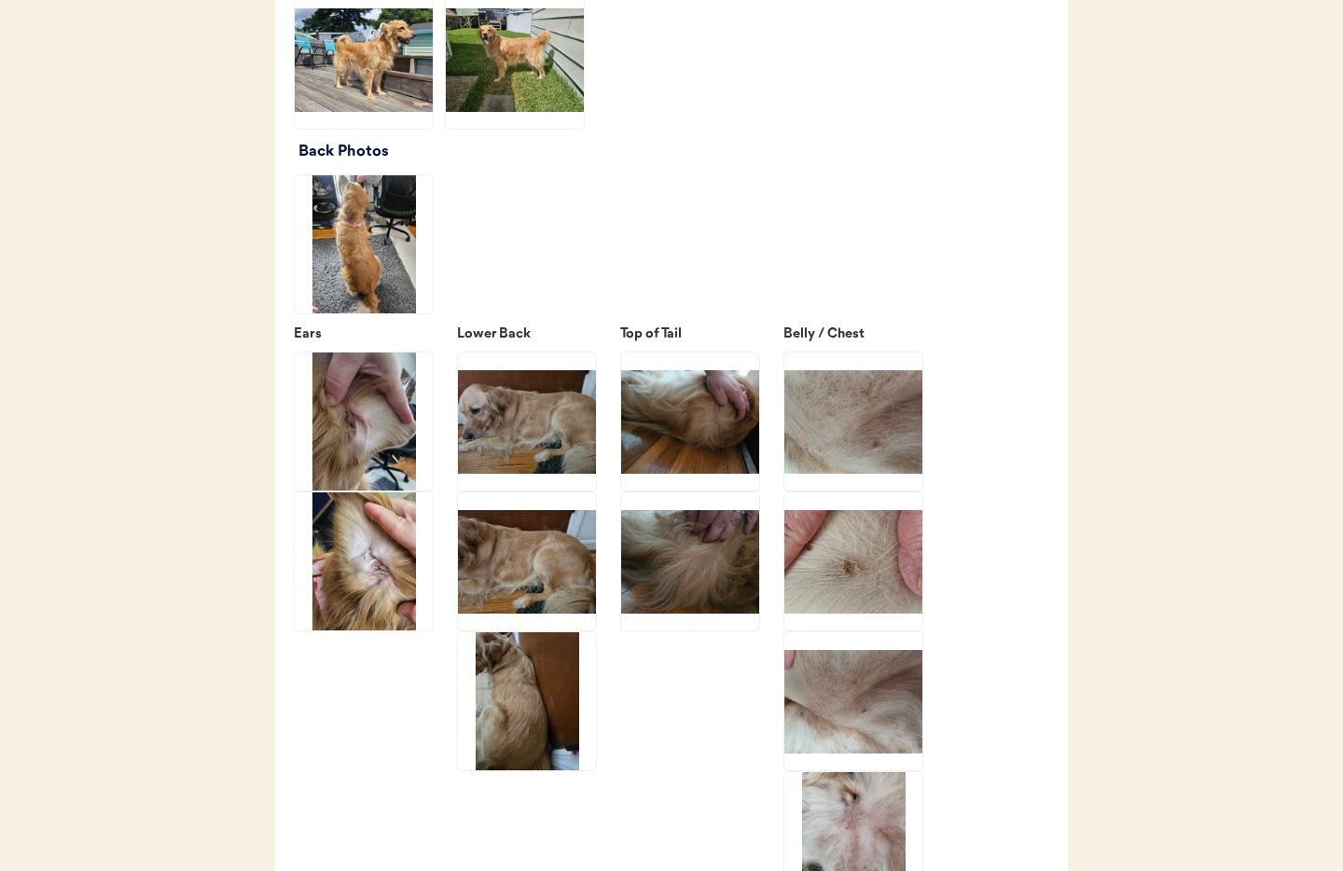
click at [372, 433] on img at bounding box center [364, 421] width 138 height 138
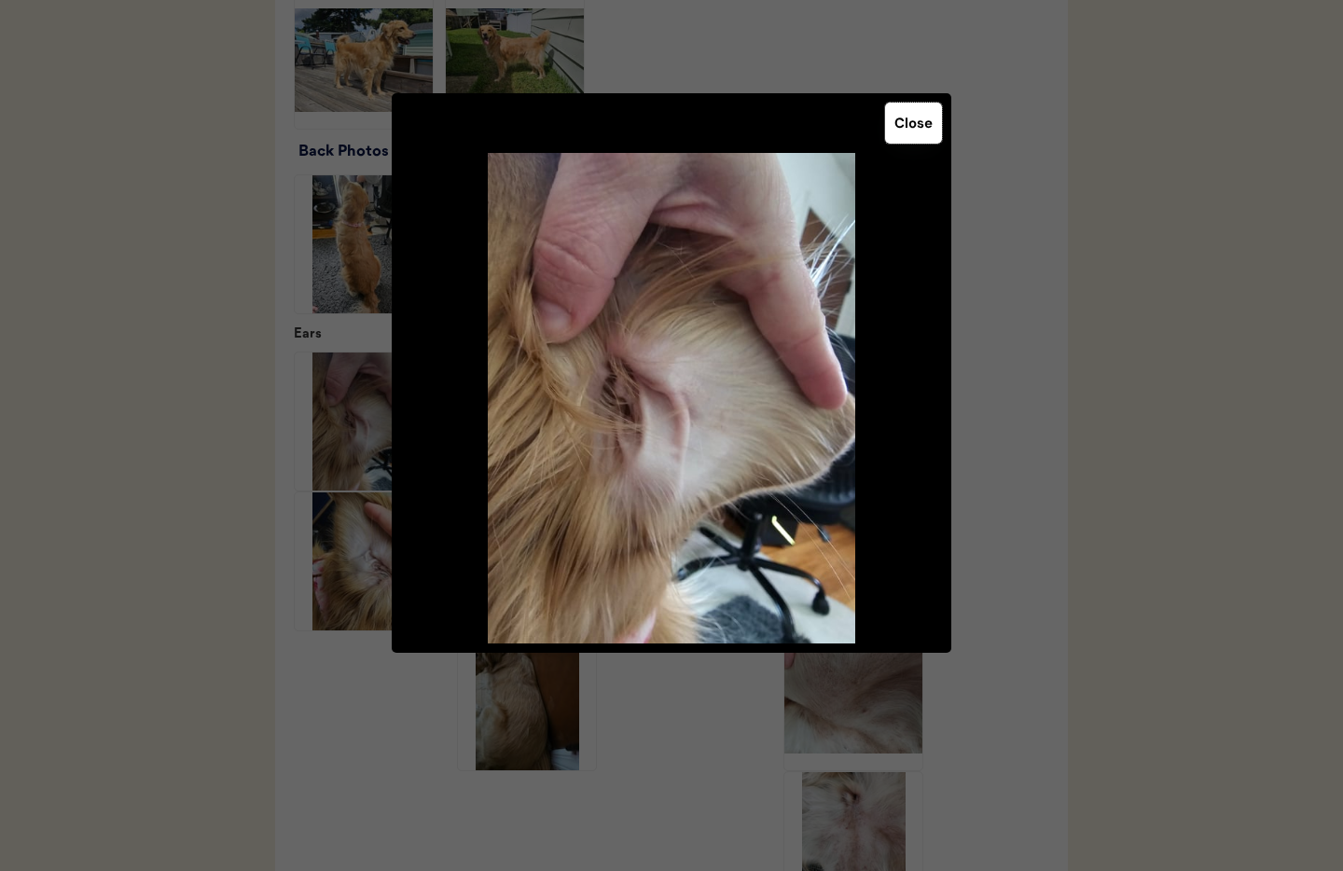
drag, startPoint x: 897, startPoint y: 122, endPoint x: 664, endPoint y: 235, distance: 259.0
click at [892, 124] on button "Close" at bounding box center [913, 123] width 57 height 41
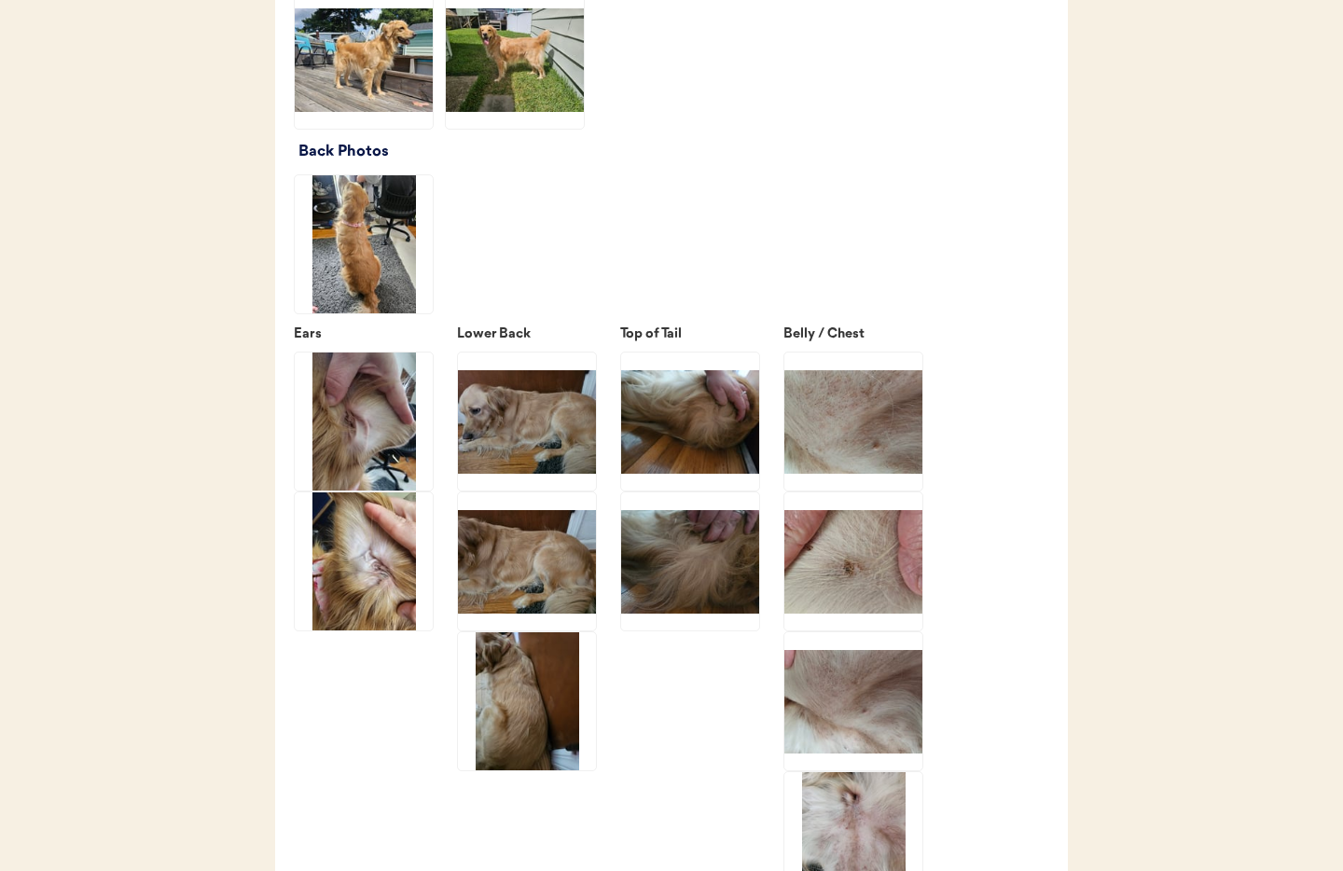
click at [365, 610] on img at bounding box center [364, 561] width 138 height 138
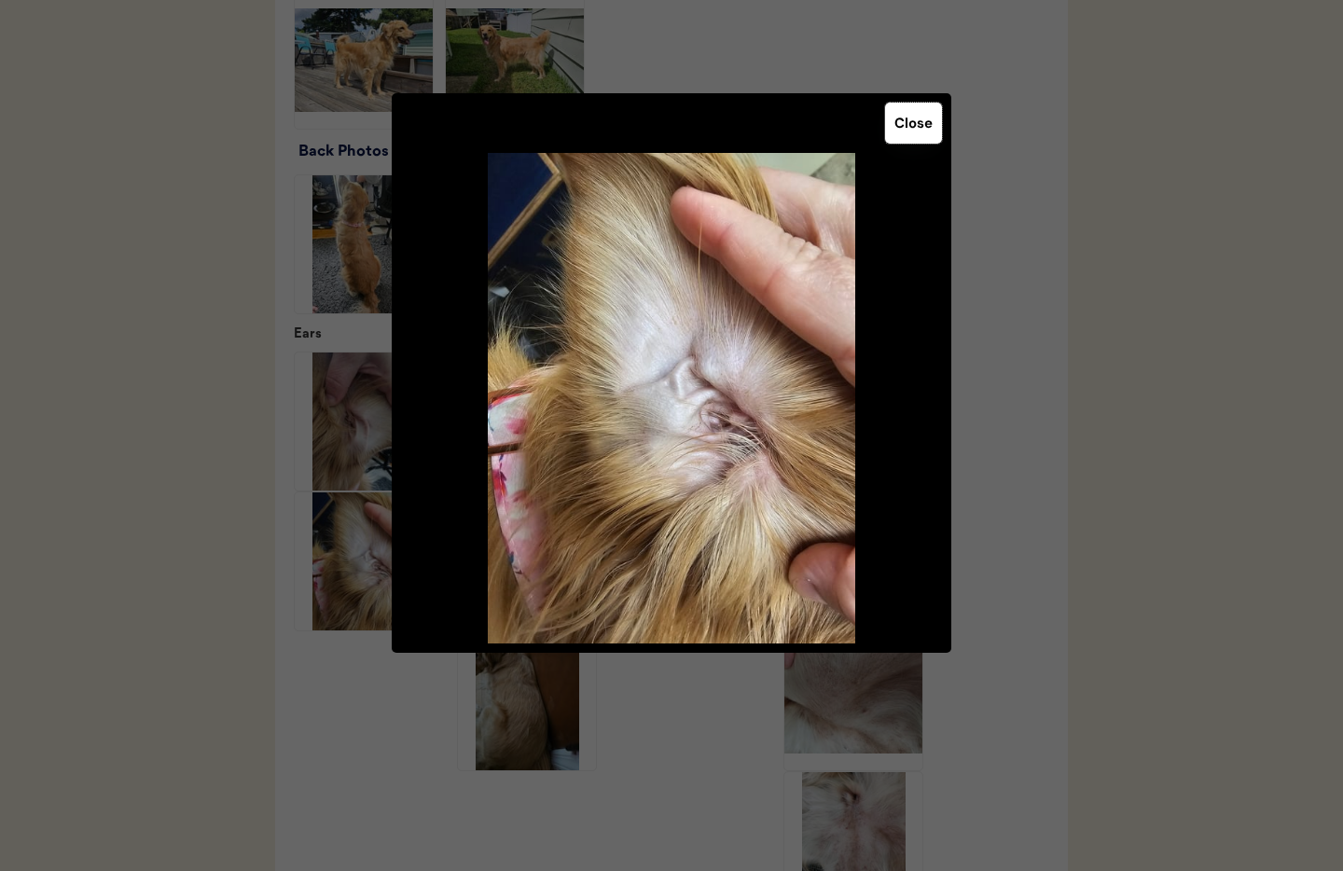
click at [905, 114] on button "Close" at bounding box center [913, 123] width 57 height 41
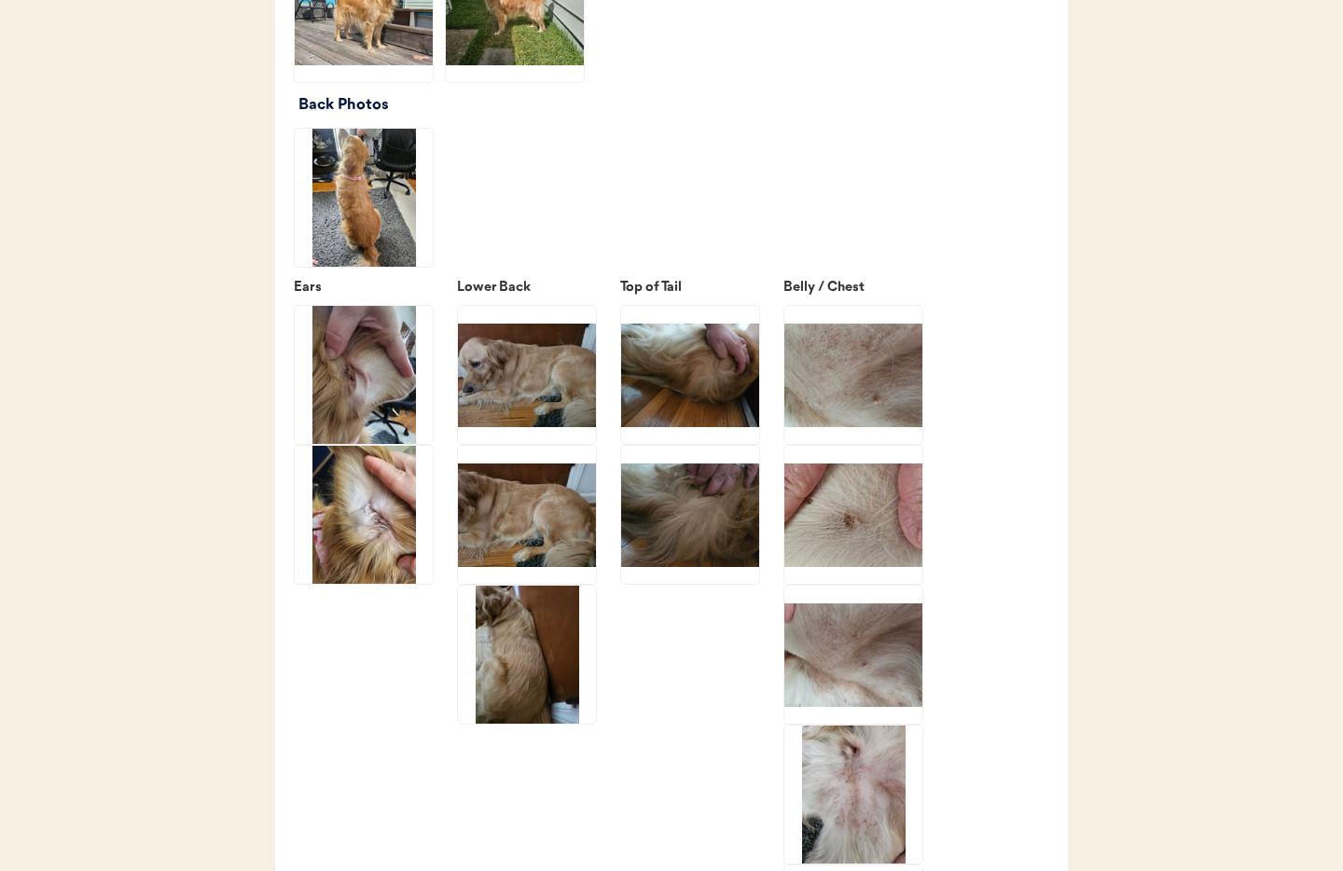
scroll to position [2643, 0]
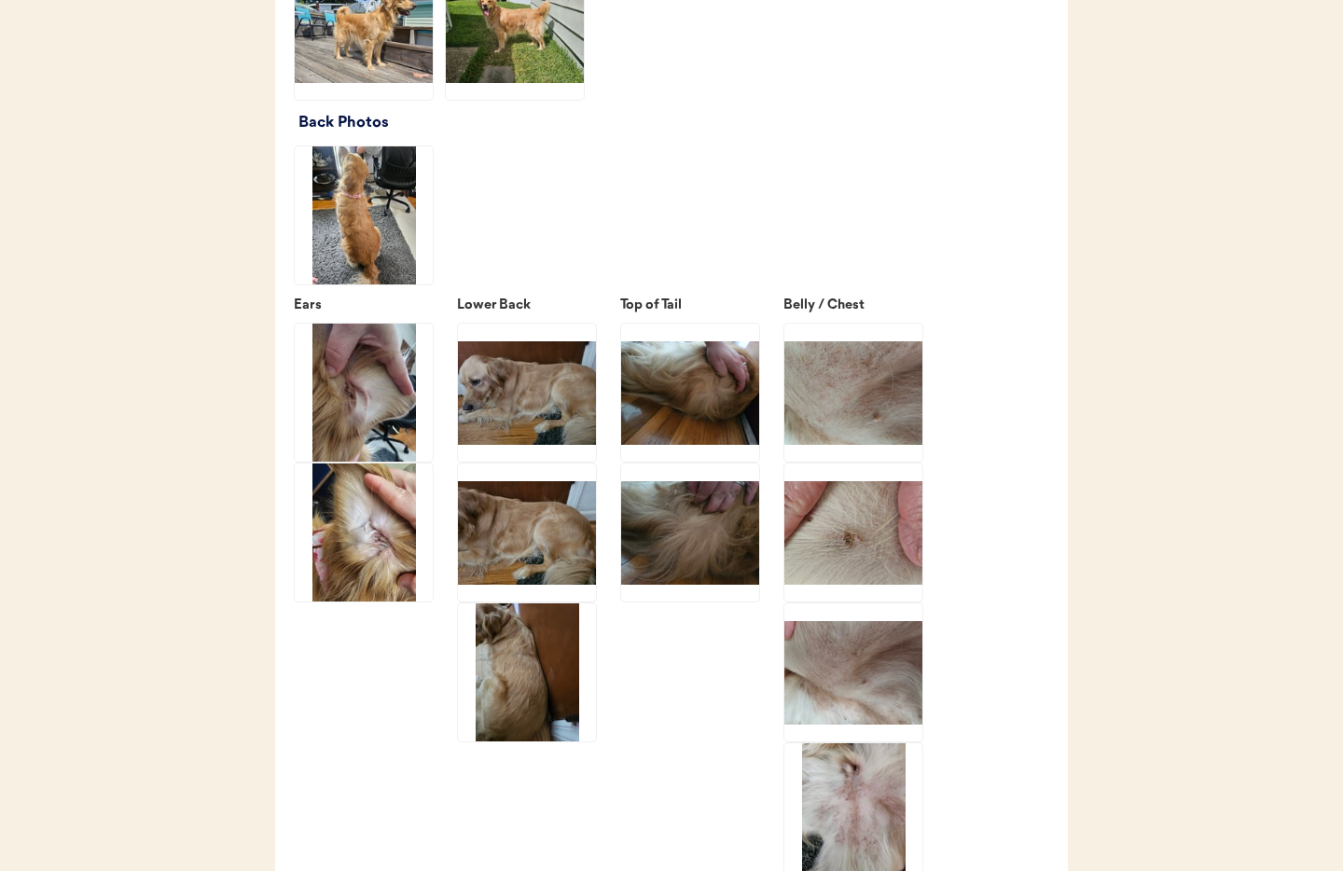
click at [695, 433] on img at bounding box center [690, 393] width 138 height 138
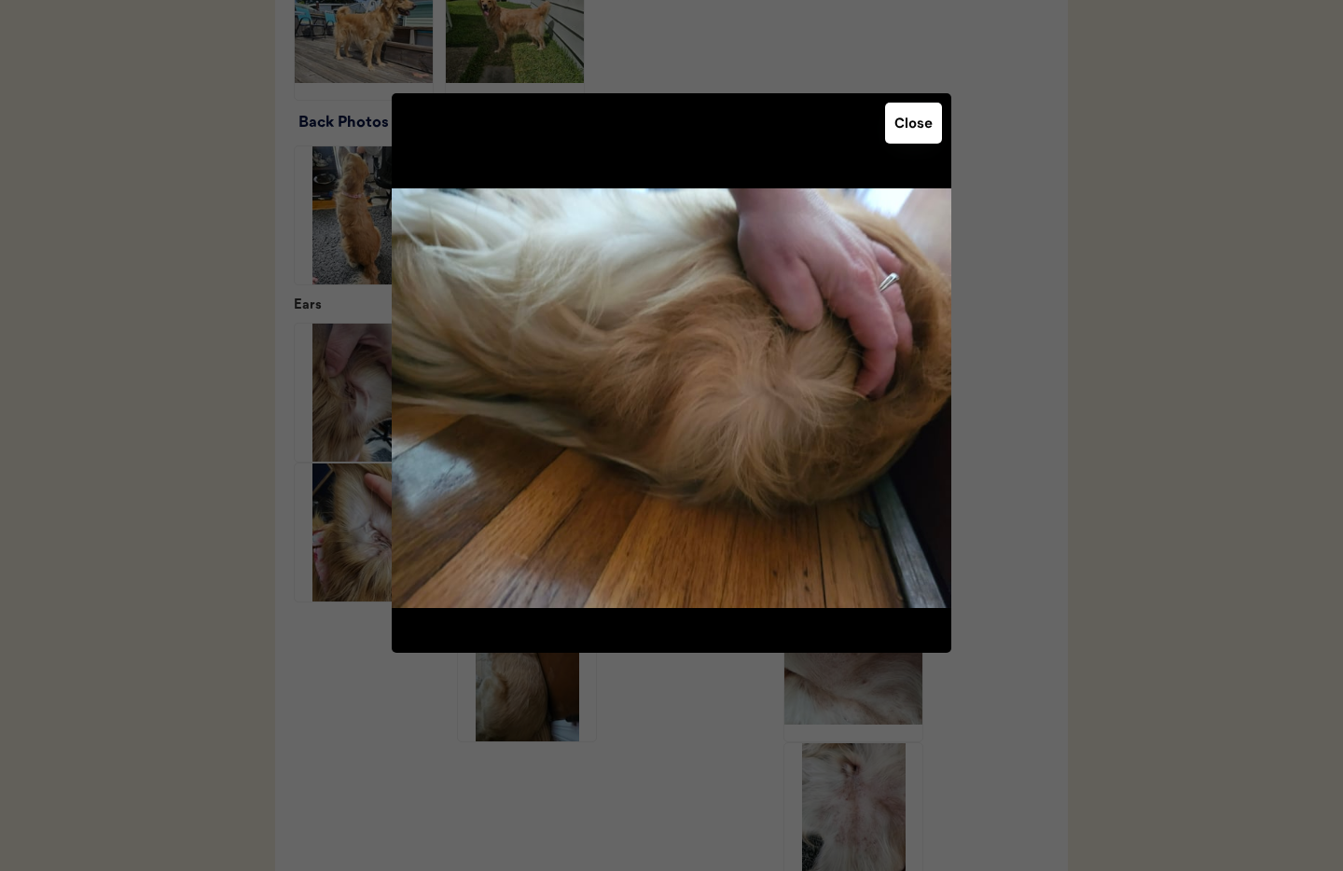
click at [919, 117] on button "Close" at bounding box center [913, 123] width 57 height 41
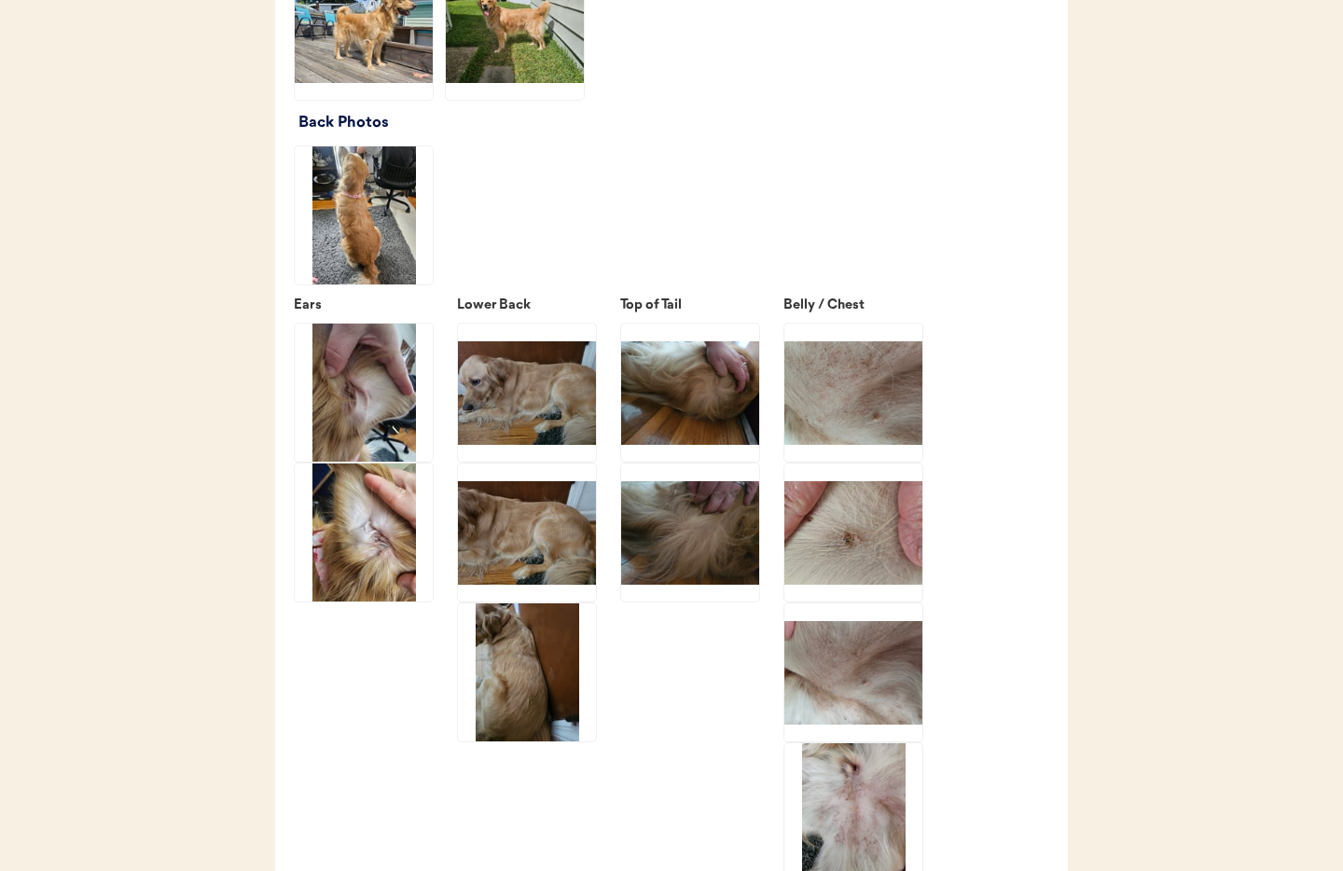
click at [659, 549] on img at bounding box center [690, 532] width 138 height 138
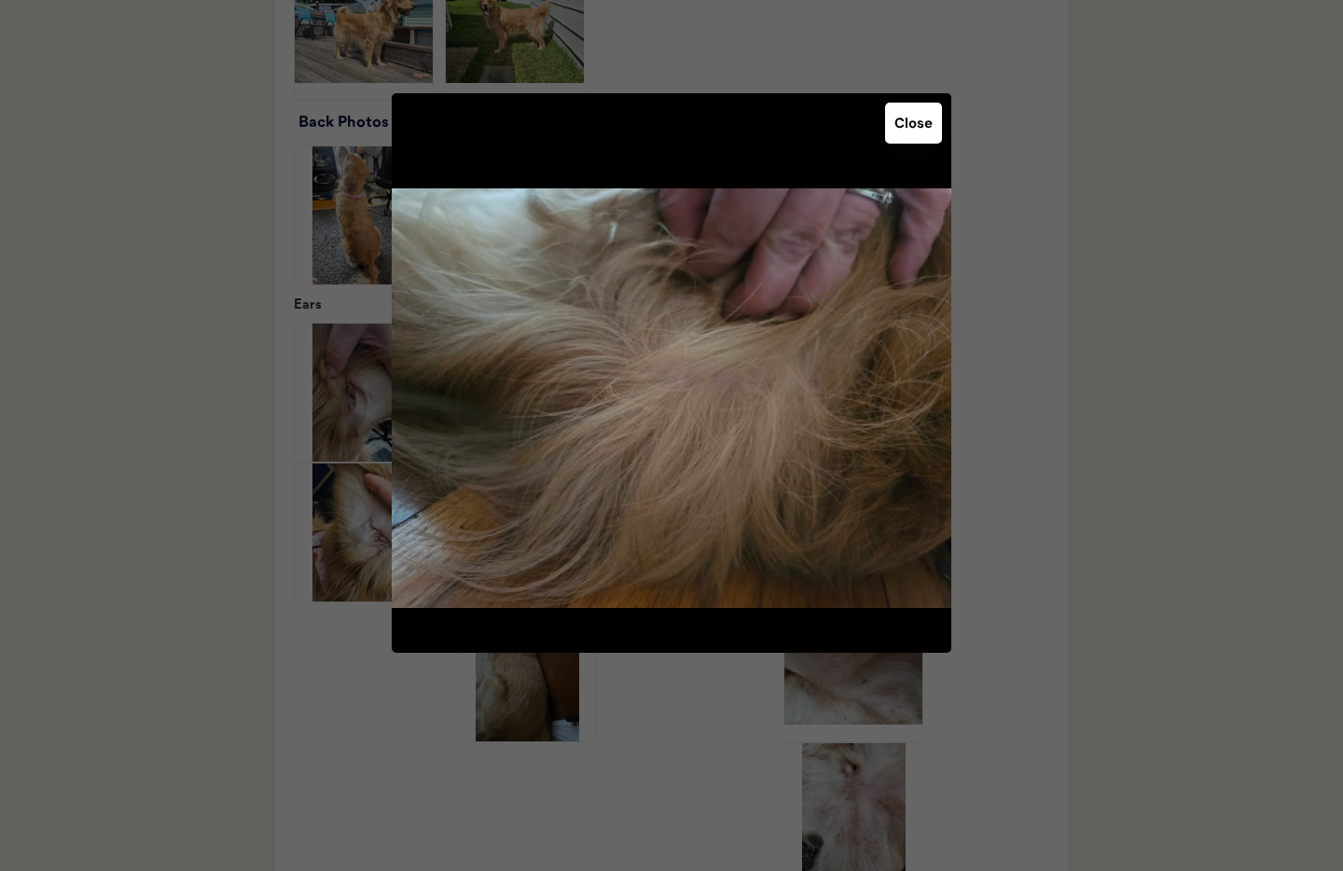
click at [906, 119] on button "Close" at bounding box center [913, 123] width 57 height 41
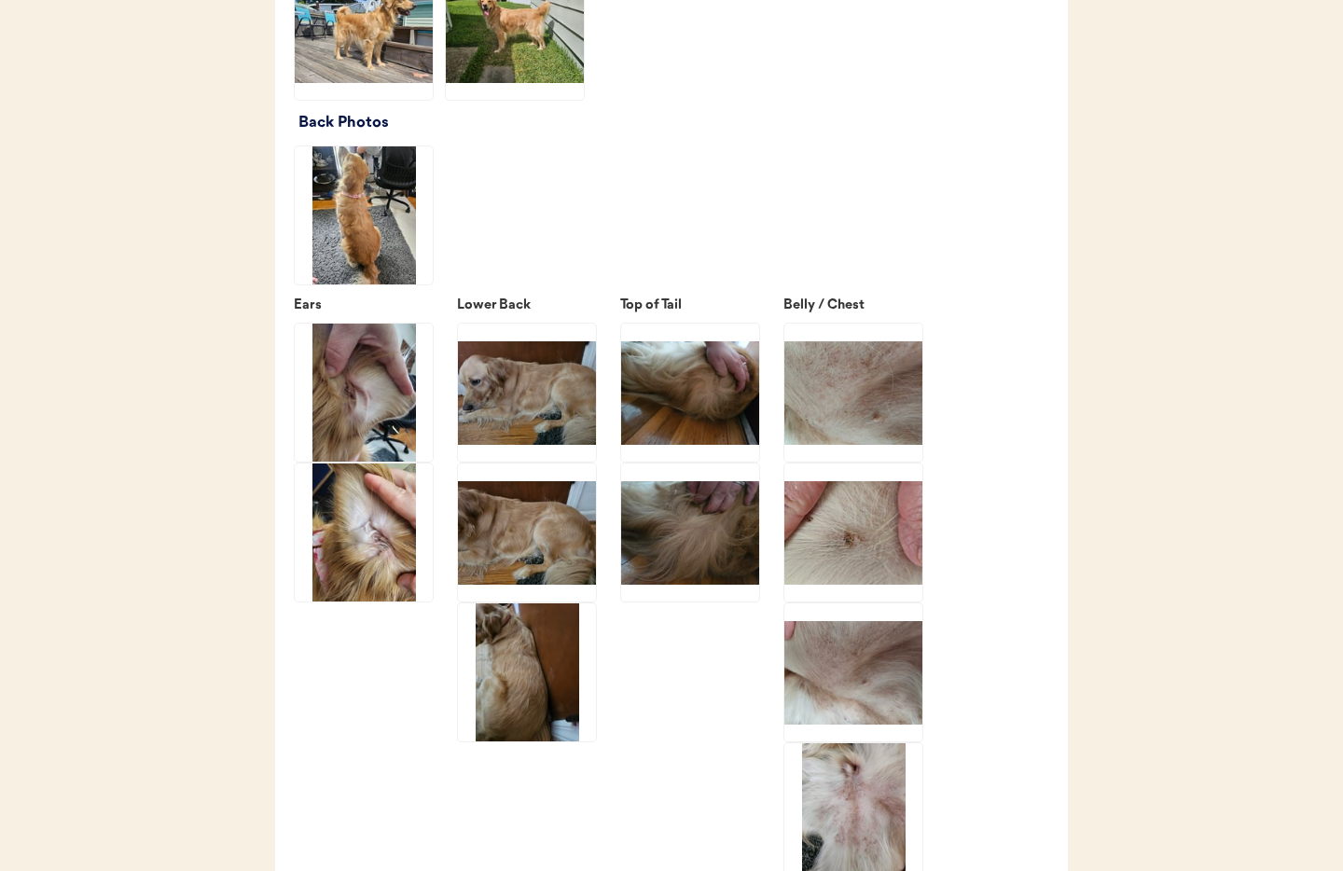
scroll to position [2646, 0]
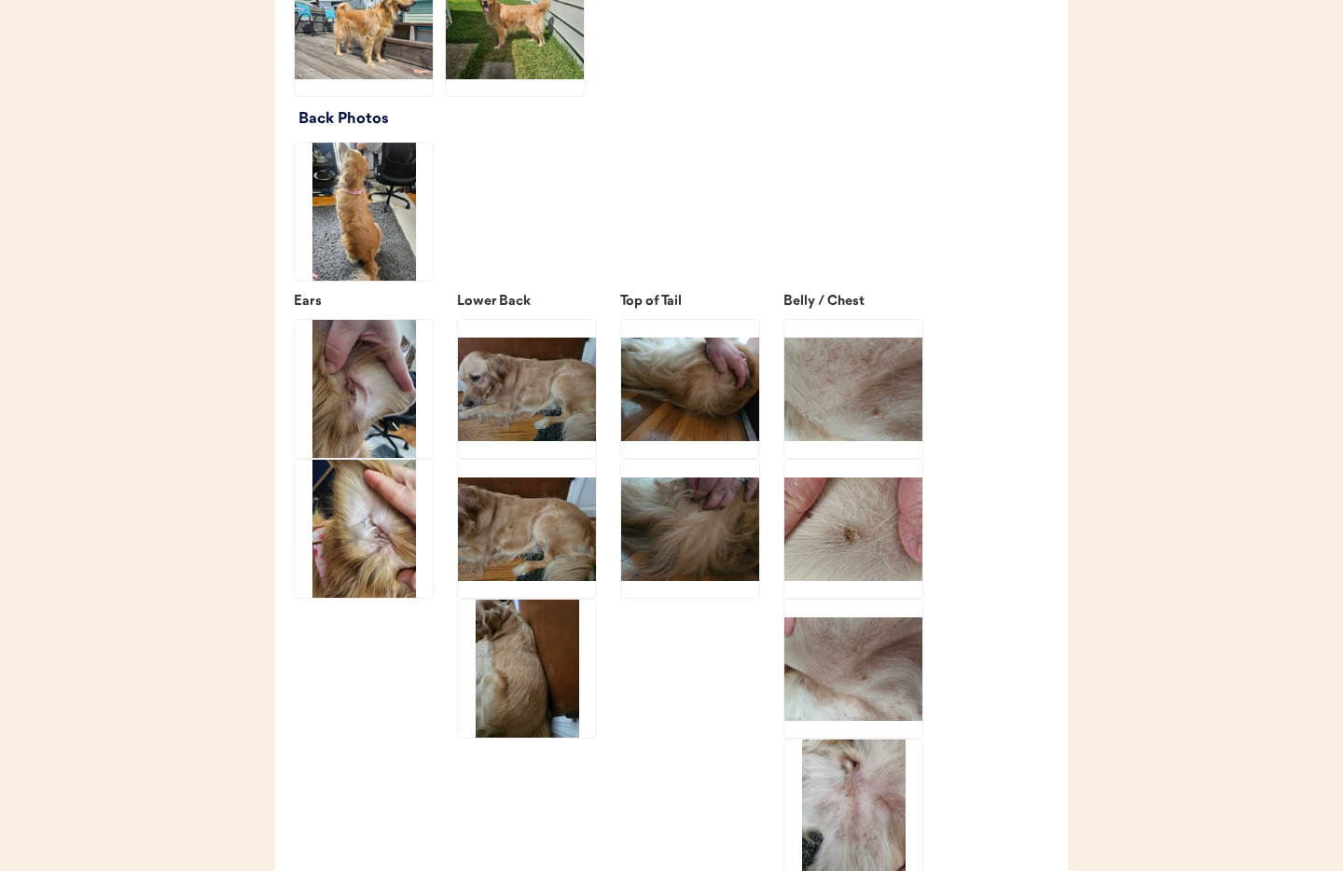
click at [827, 413] on img at bounding box center [853, 389] width 138 height 138
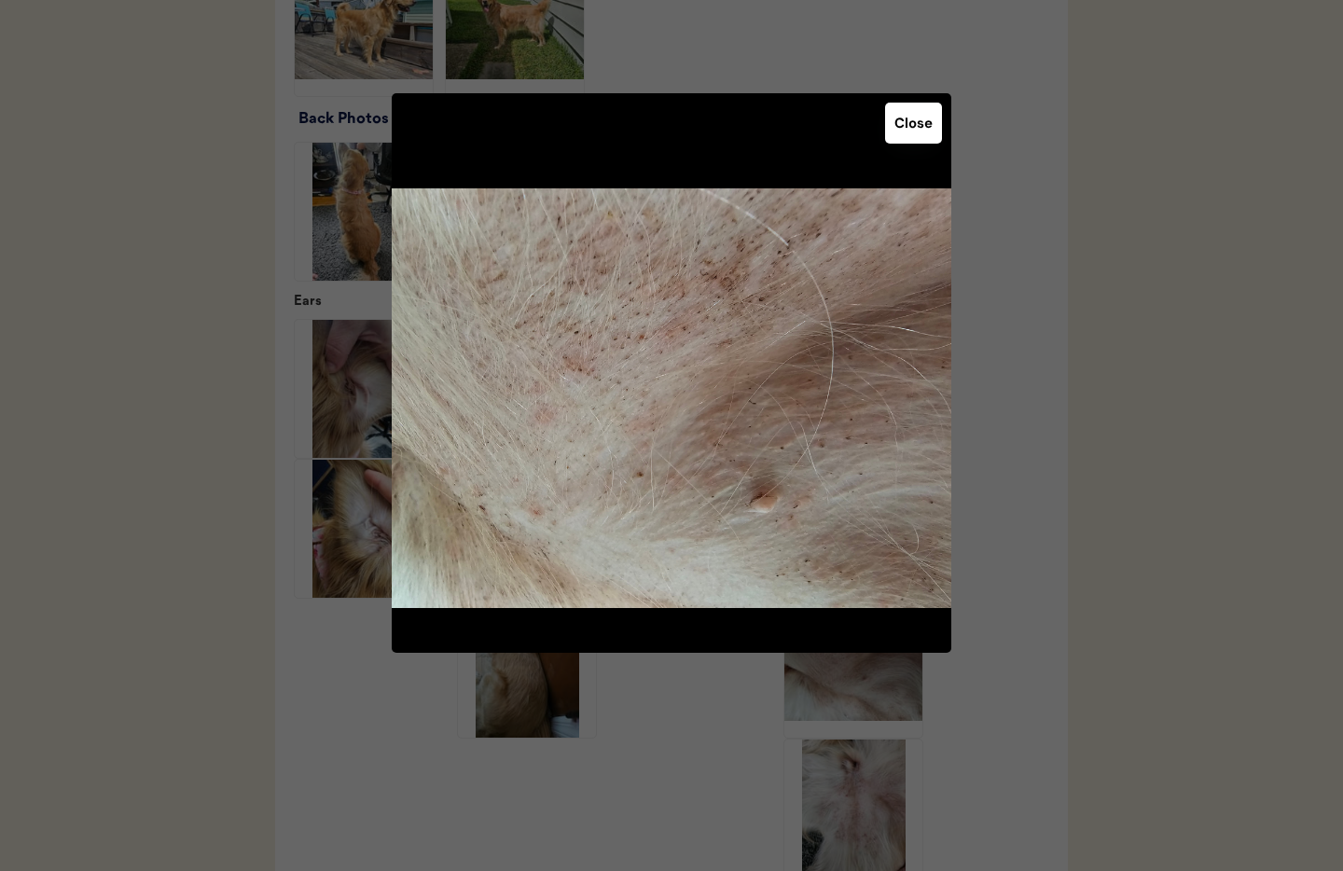
click at [911, 142] on button "Close" at bounding box center [913, 123] width 57 height 41
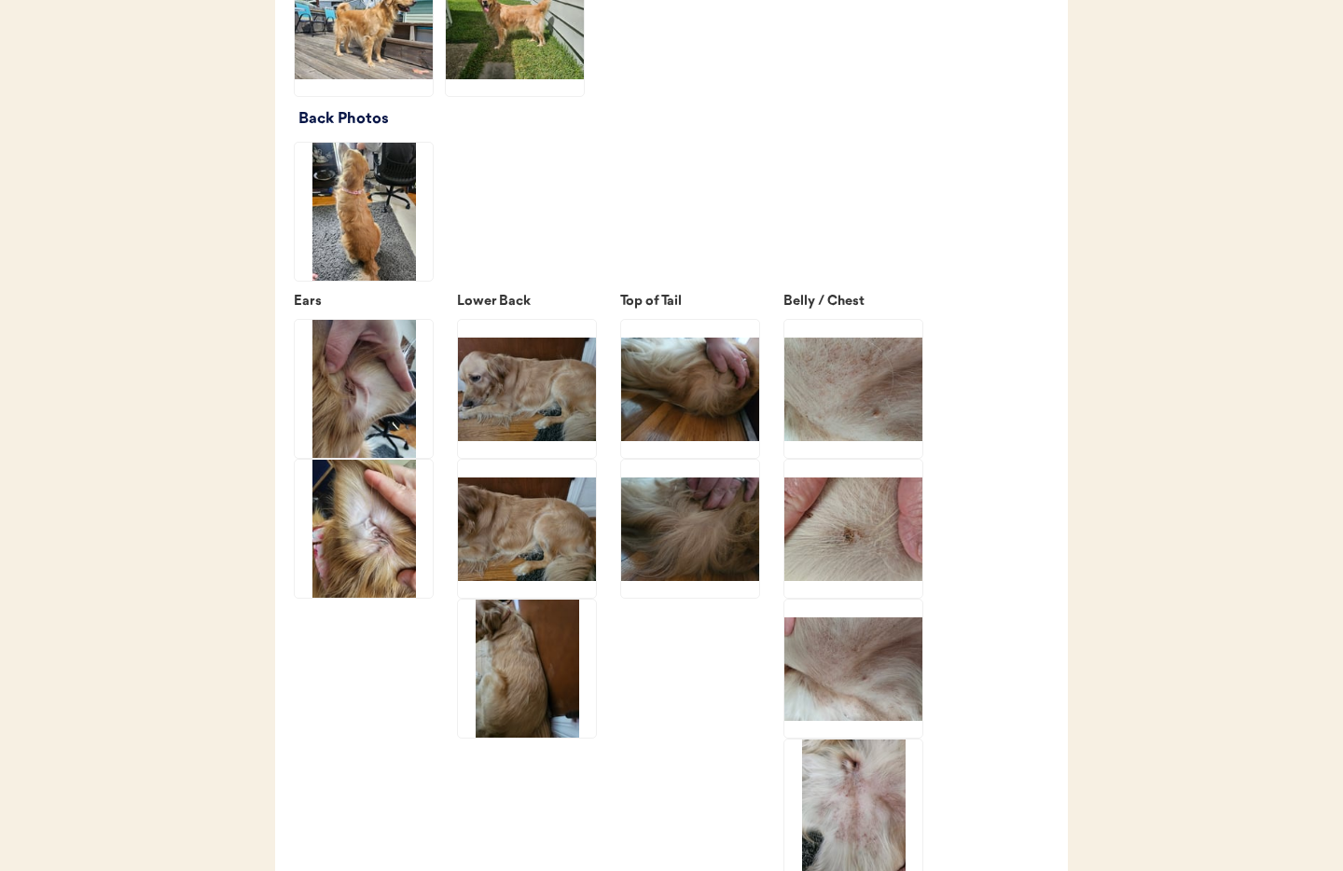
click at [863, 568] on img at bounding box center [853, 529] width 138 height 138
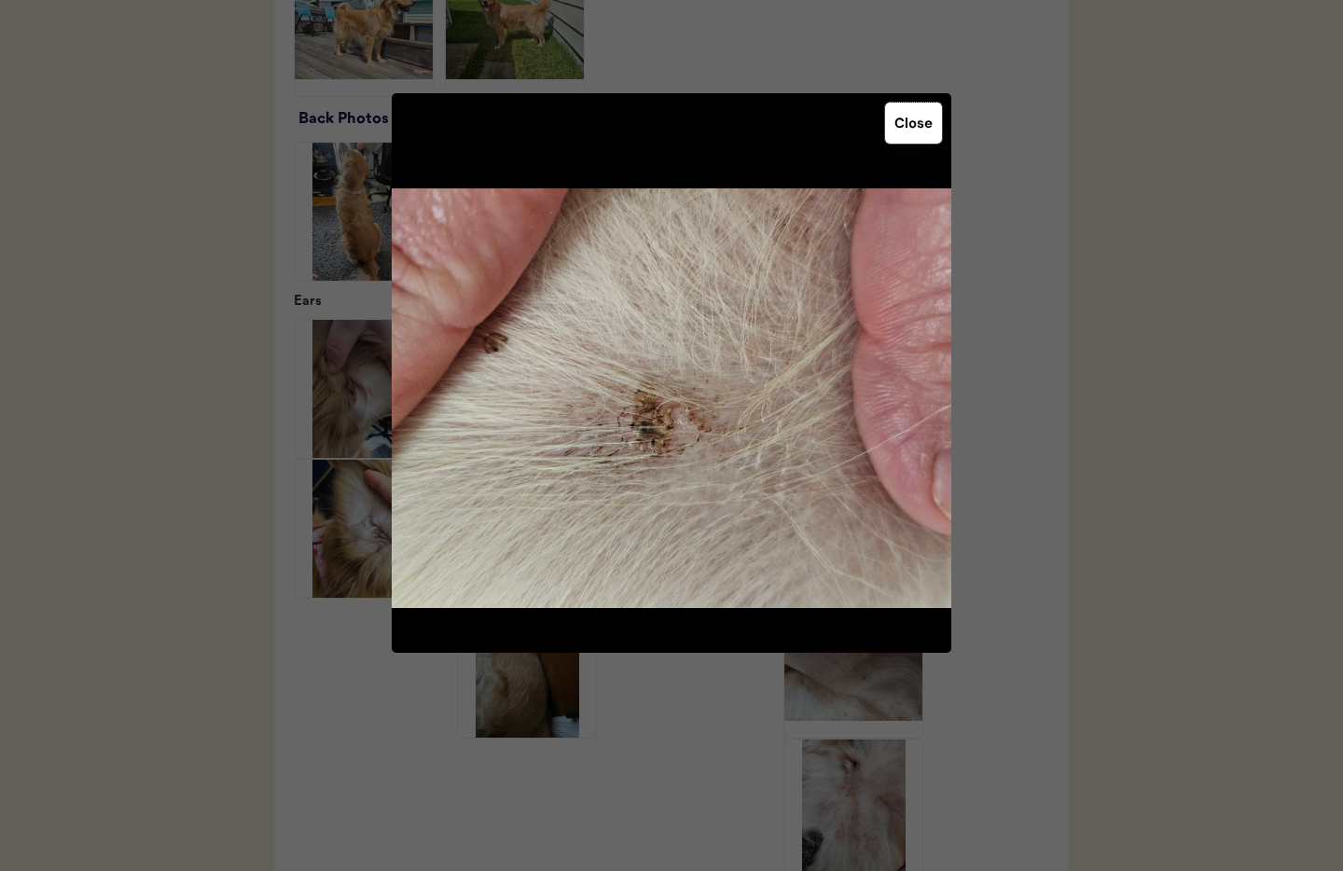
drag, startPoint x: 909, startPoint y: 126, endPoint x: 906, endPoint y: 170, distance: 43.9
click at [909, 126] on button "Close" at bounding box center [913, 123] width 57 height 41
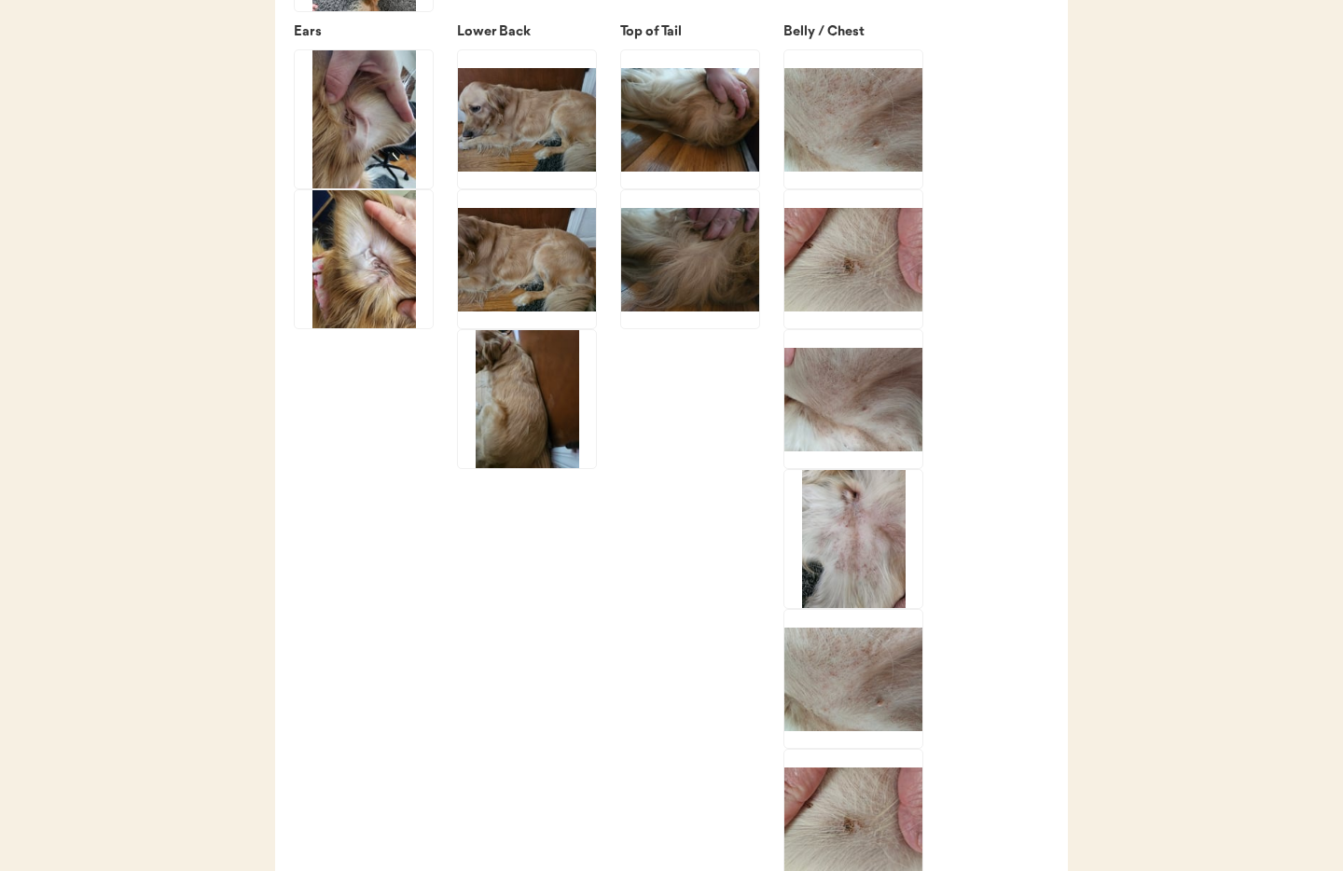
scroll to position [2936, 0]
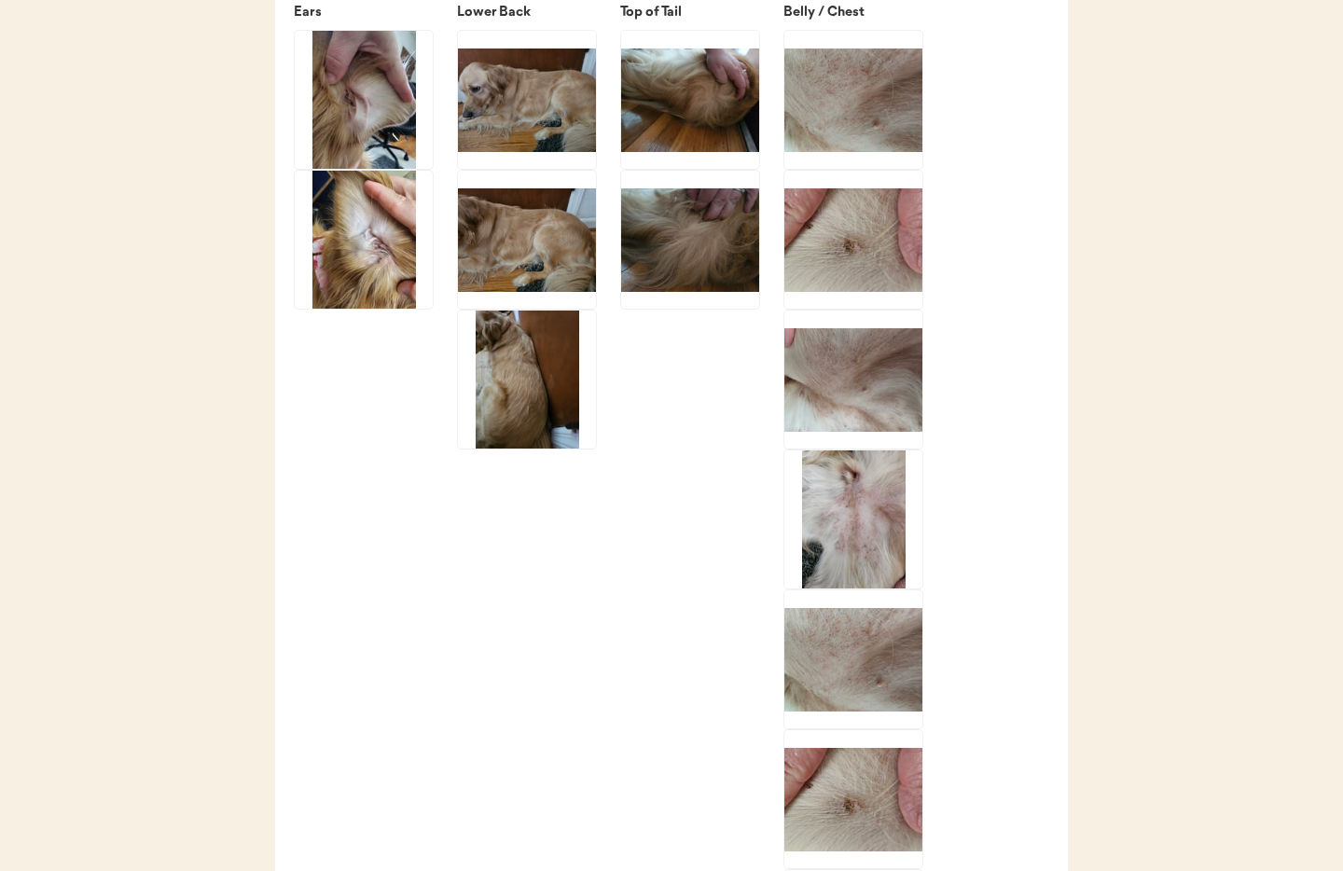
click at [877, 425] on img at bounding box center [853, 380] width 138 height 138
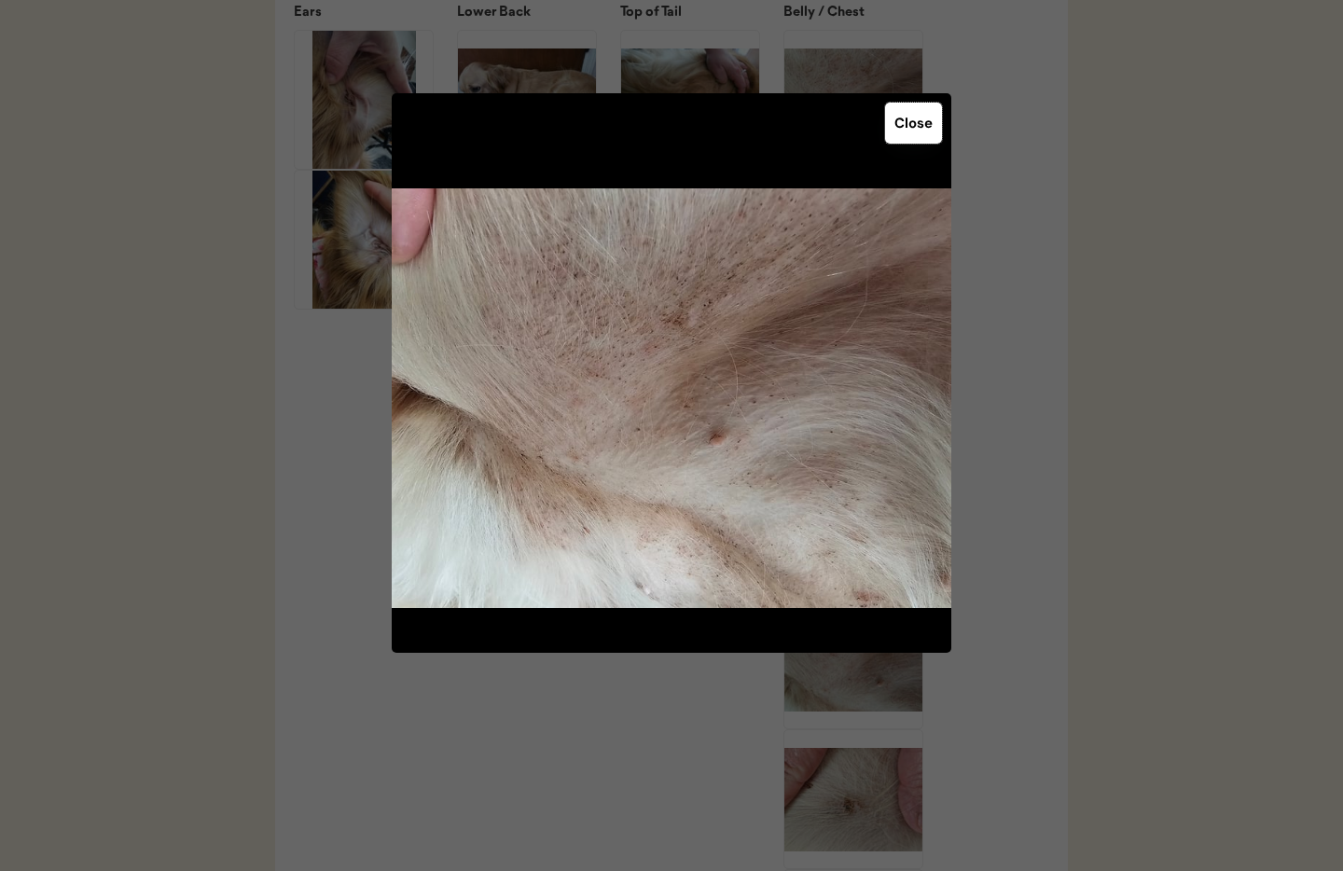
click at [921, 126] on button "Close" at bounding box center [913, 123] width 57 height 41
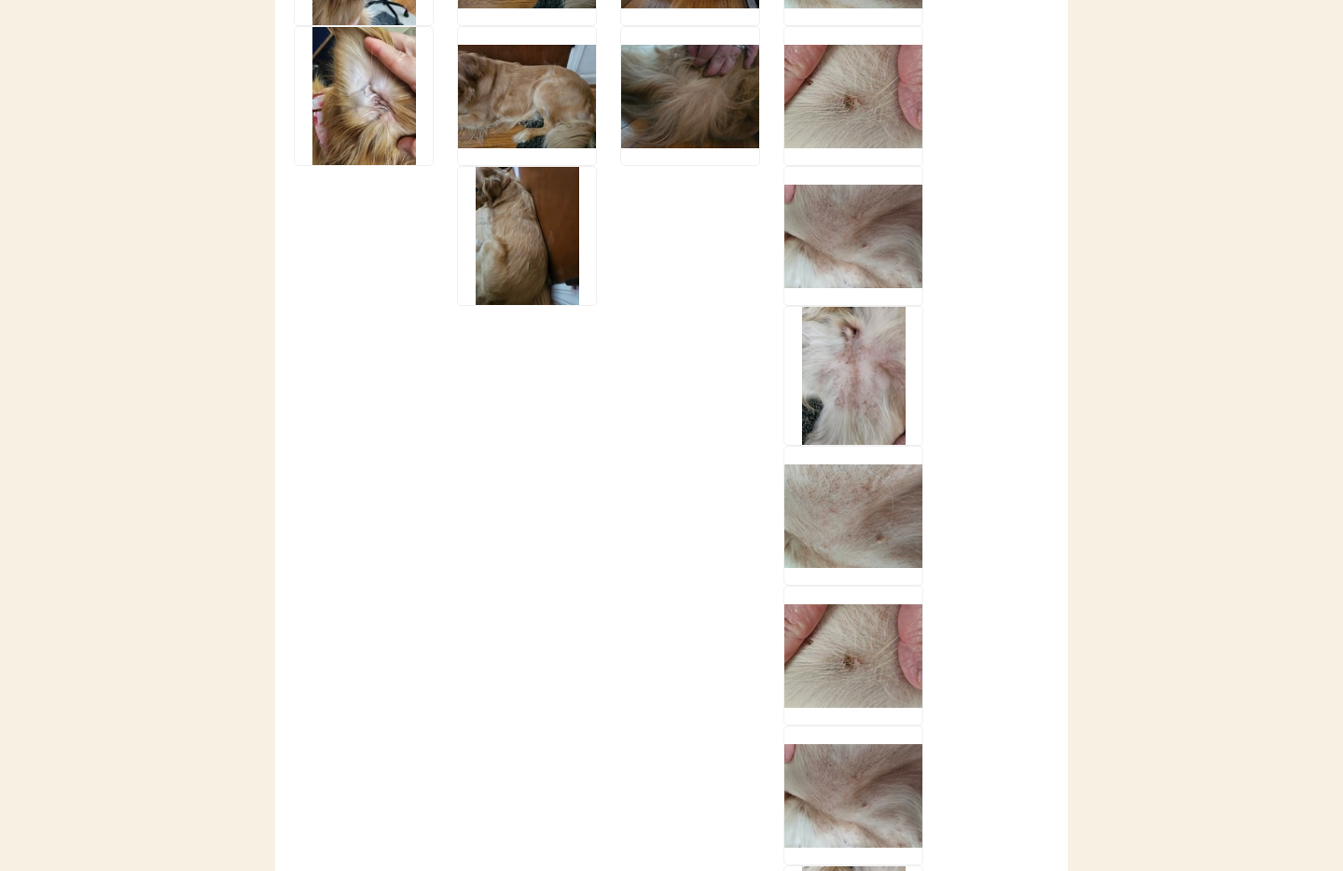
scroll to position [3087, 0]
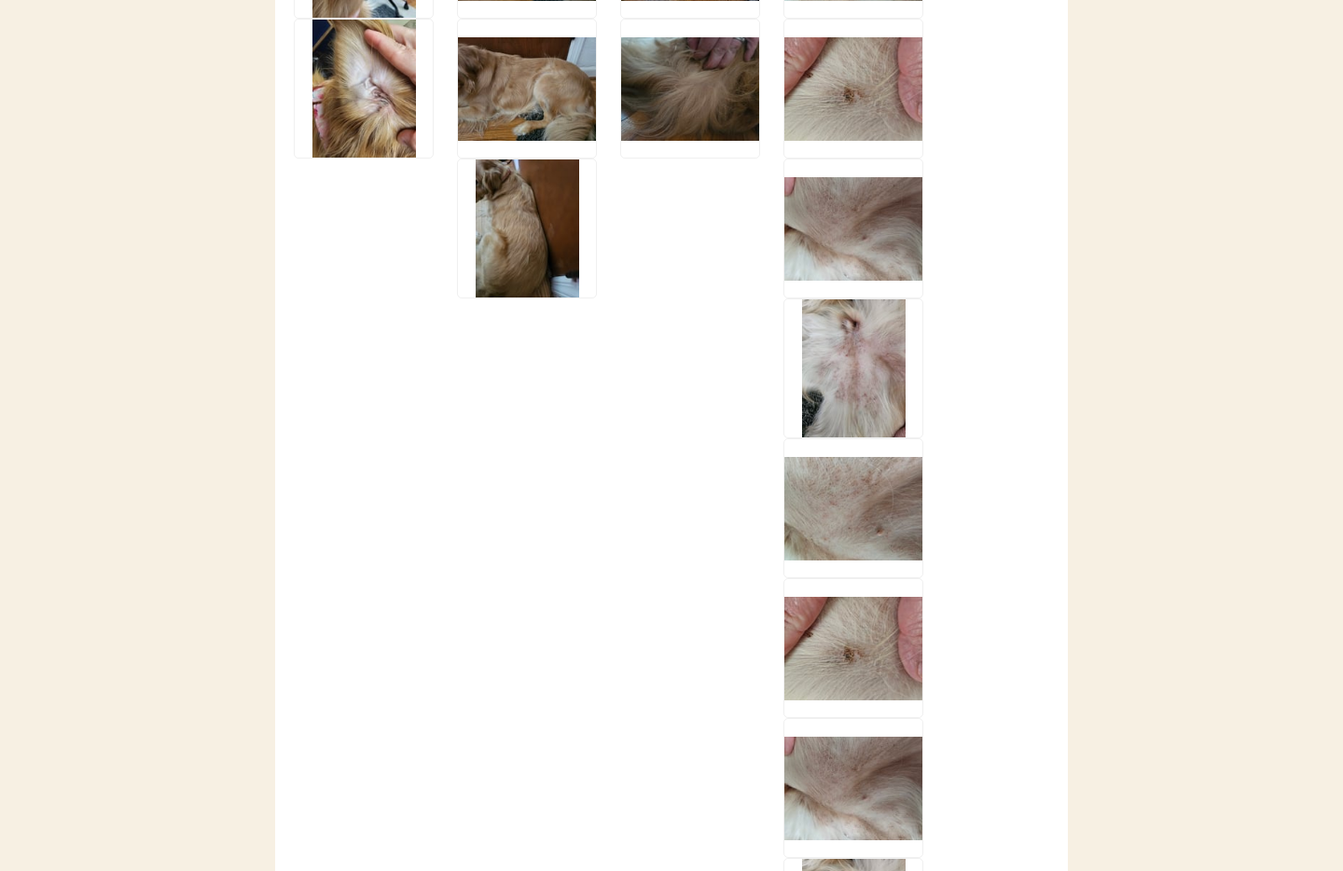
click at [866, 437] on img at bounding box center [853, 368] width 138 height 138
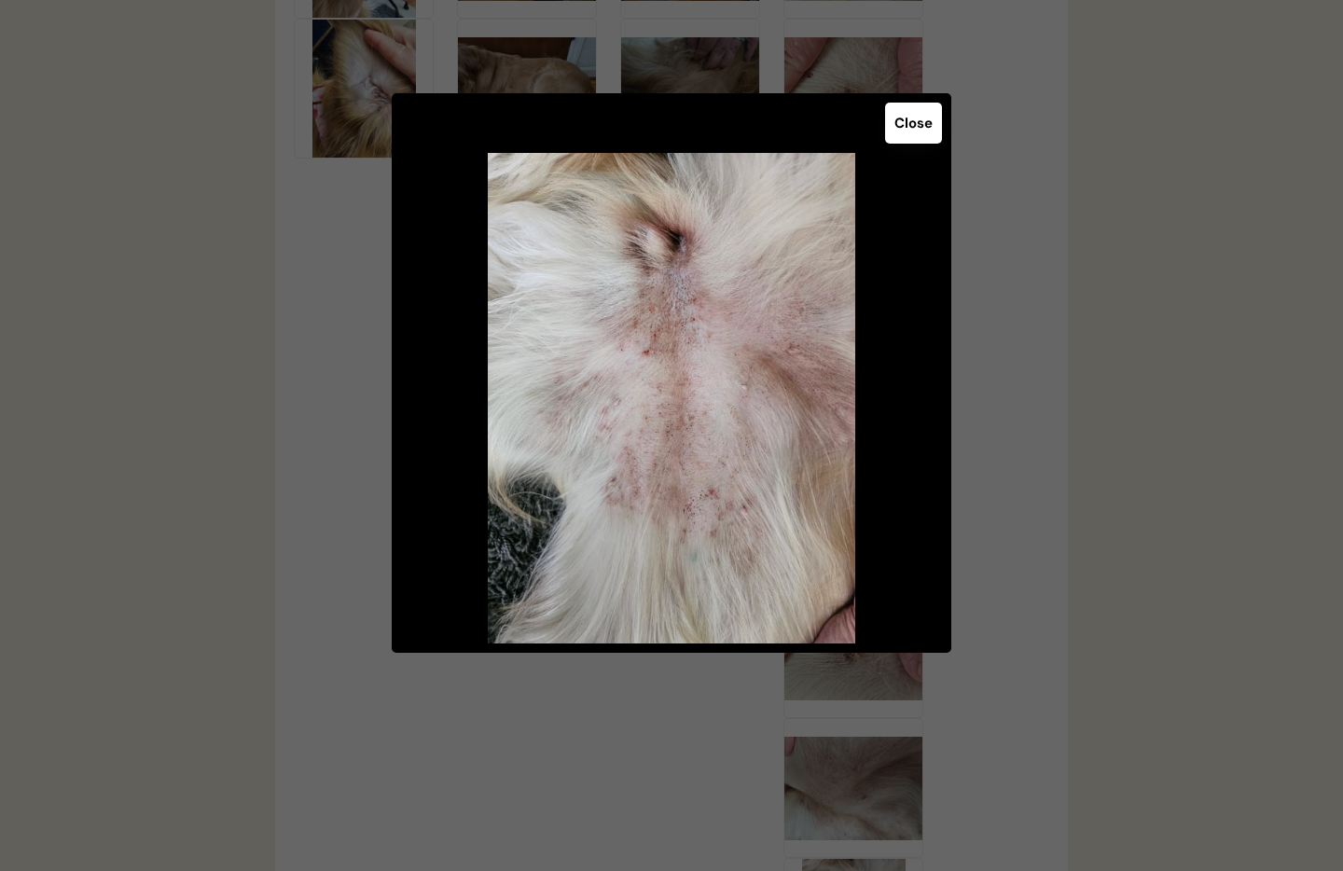
click at [905, 123] on button "Close" at bounding box center [913, 123] width 57 height 41
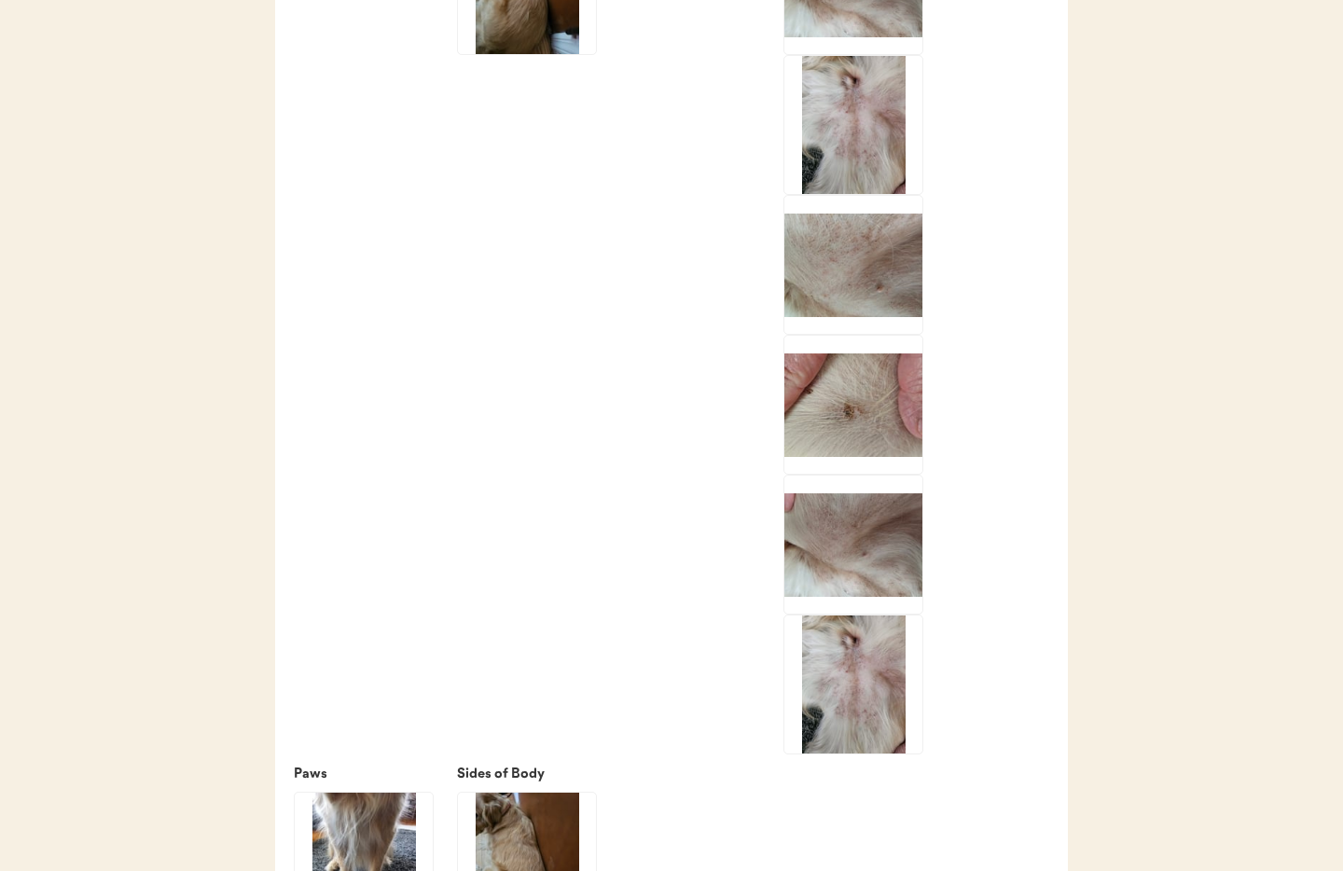
scroll to position [3325, 0]
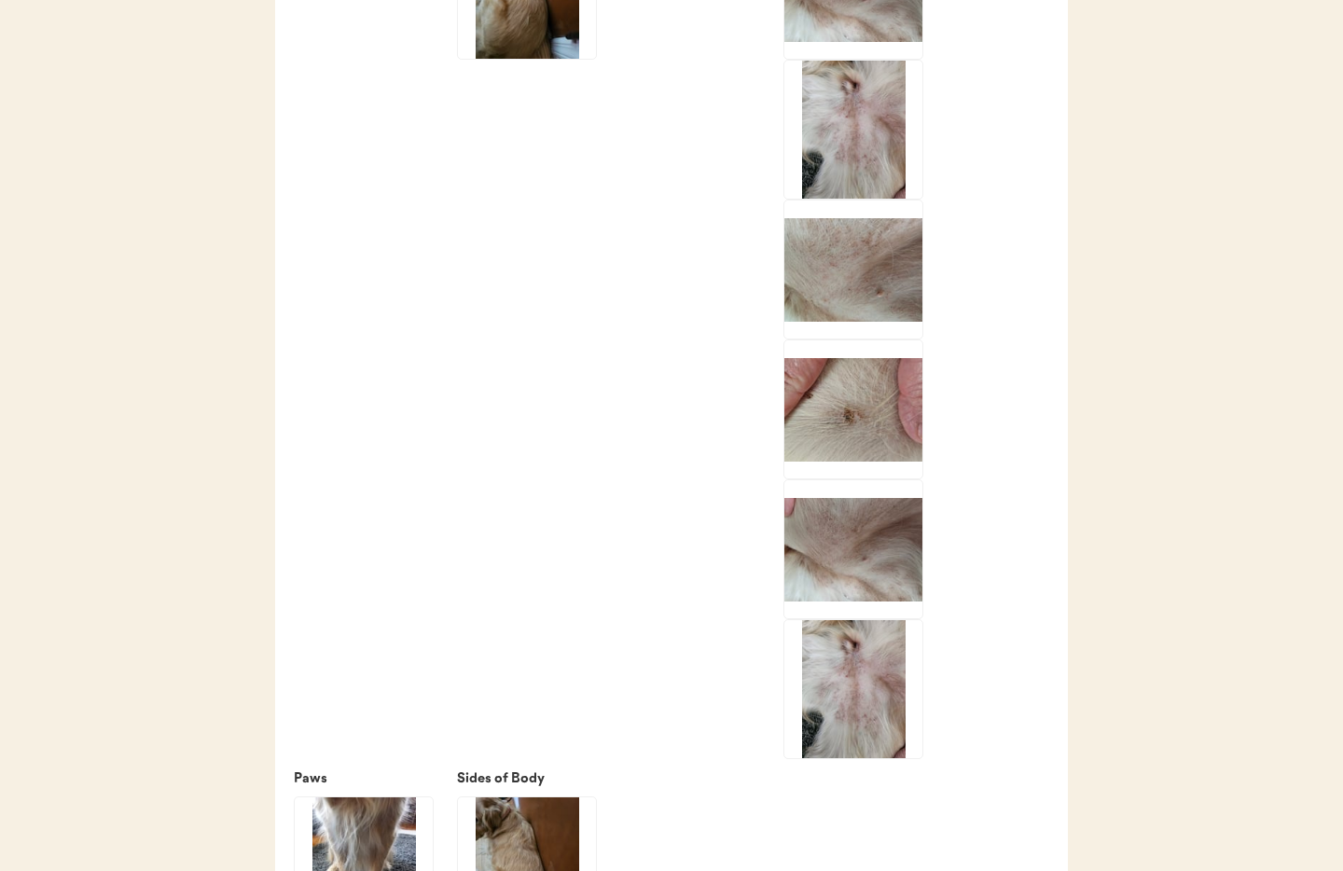
click at [865, 276] on img at bounding box center [853, 269] width 138 height 138
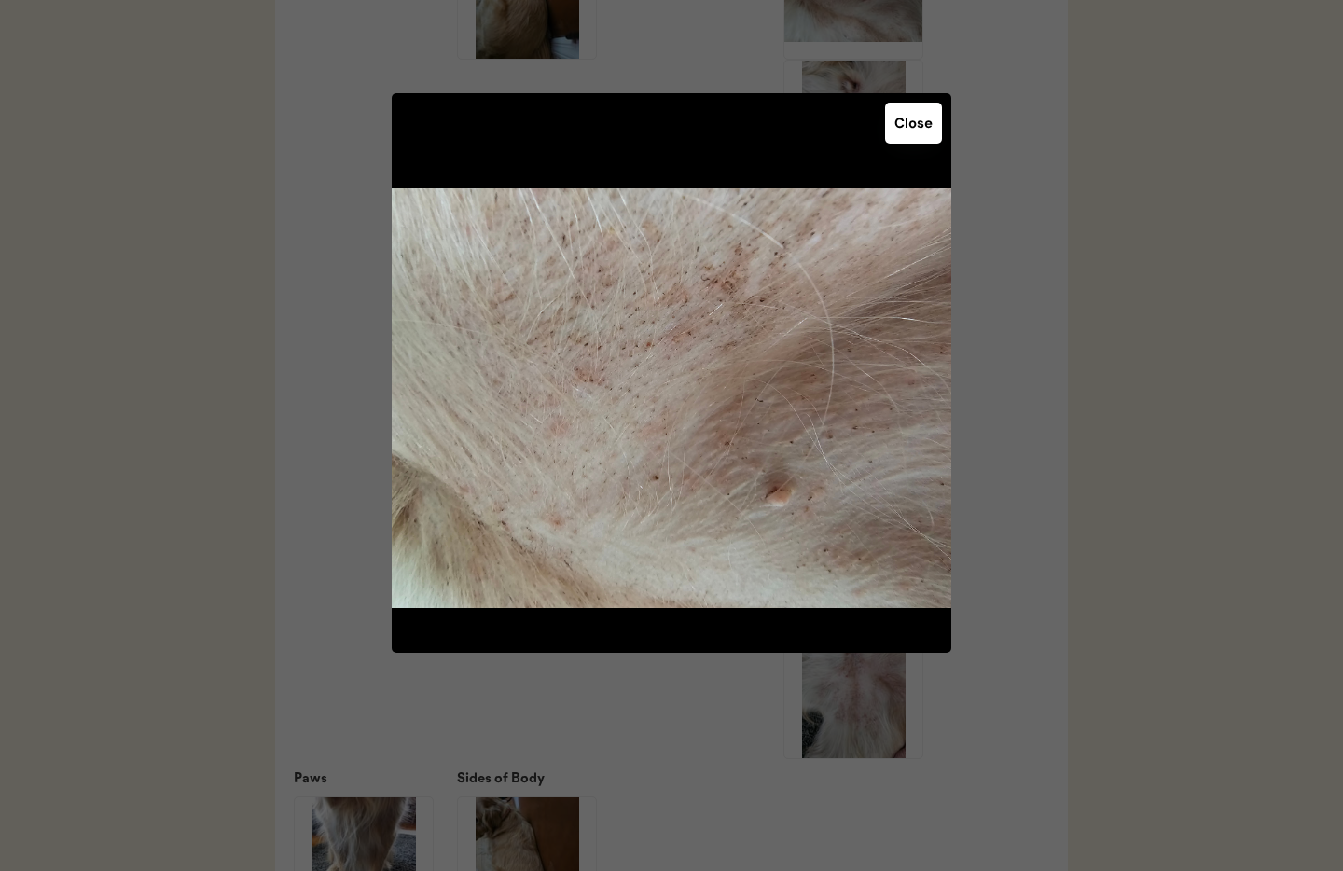
click at [903, 125] on button "Close" at bounding box center [913, 123] width 57 height 41
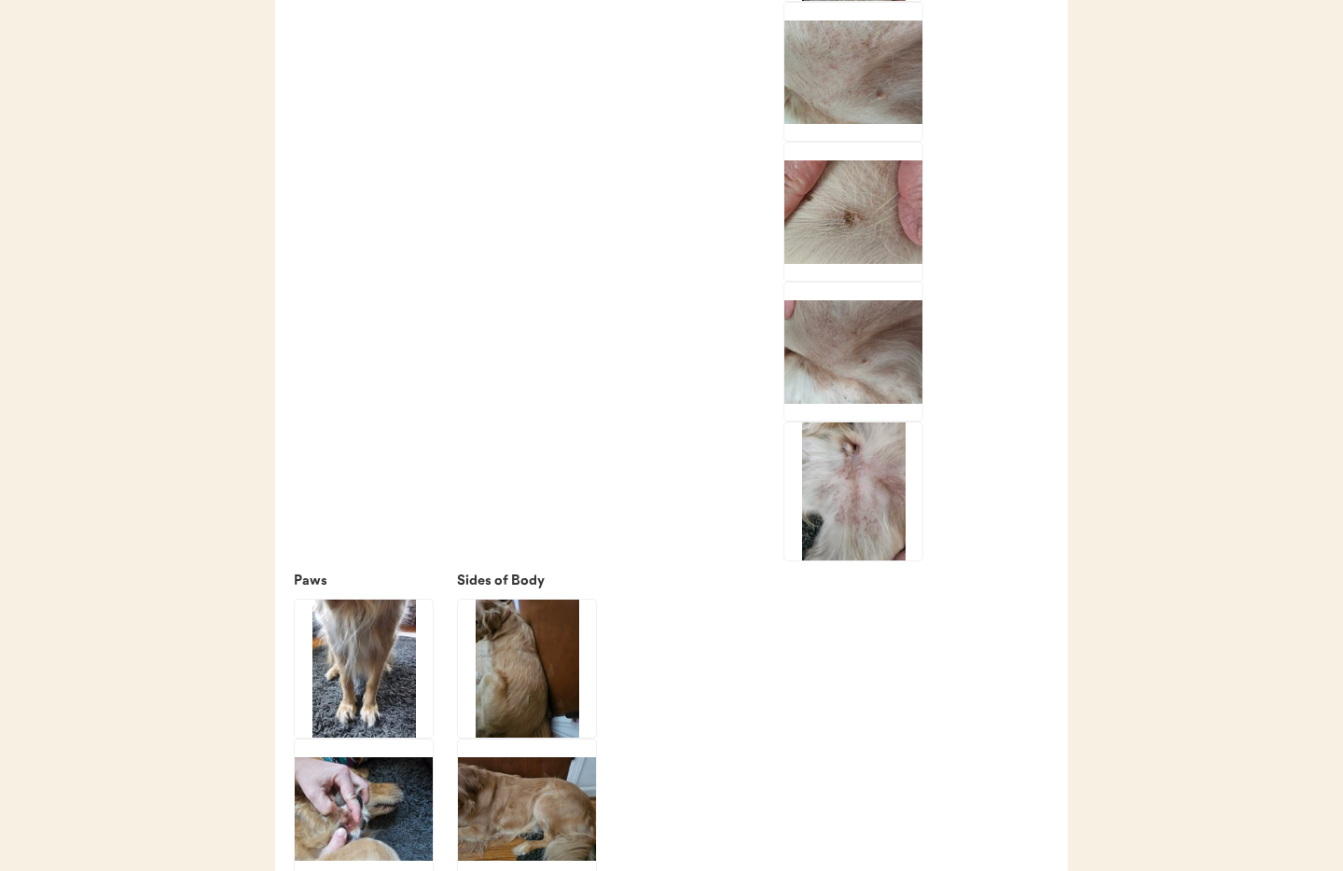
scroll to position [3524, 0]
click at [856, 247] on img at bounding box center [853, 211] width 138 height 138
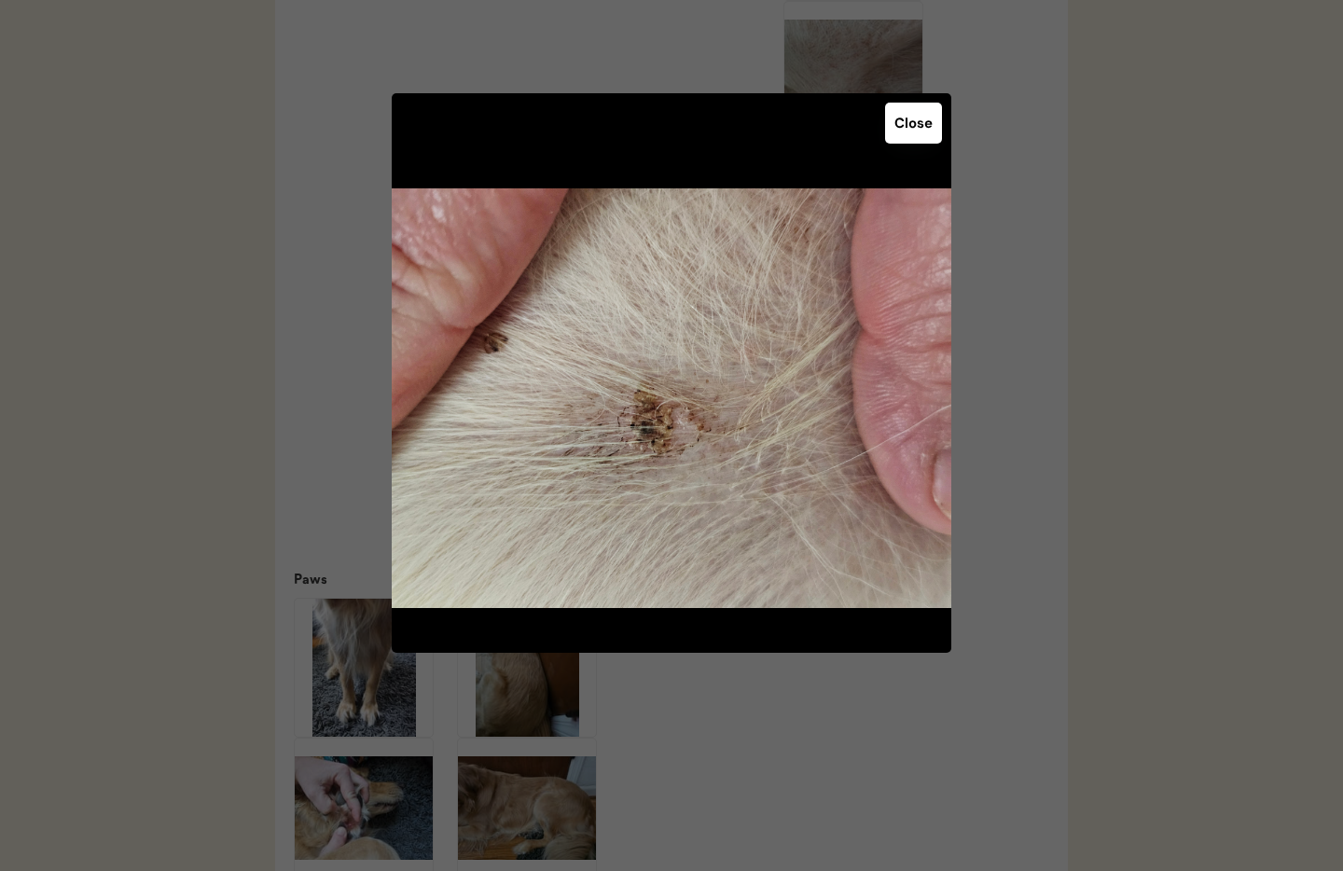
click at [919, 120] on button "Close" at bounding box center [913, 123] width 57 height 41
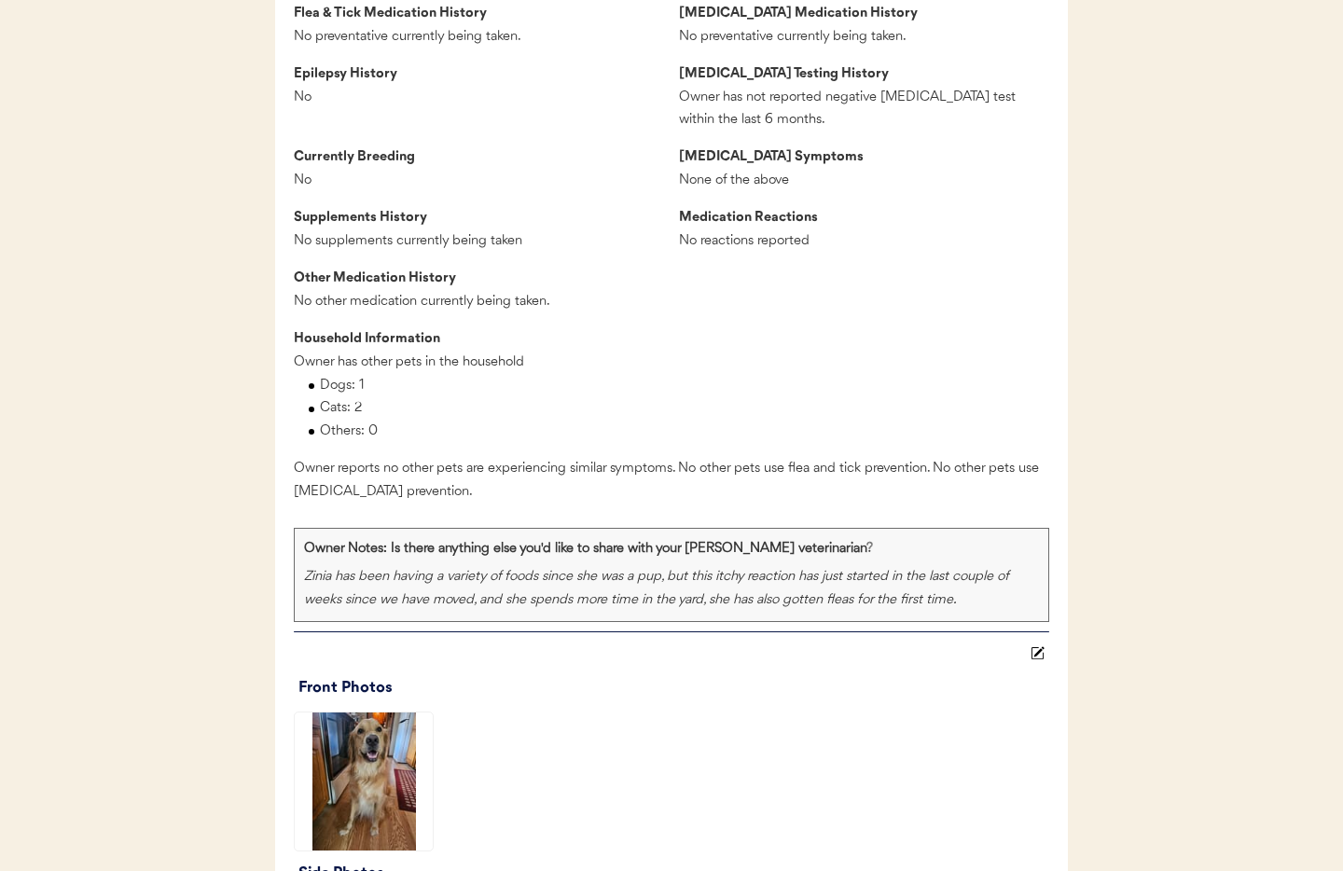
scroll to position [1678, 0]
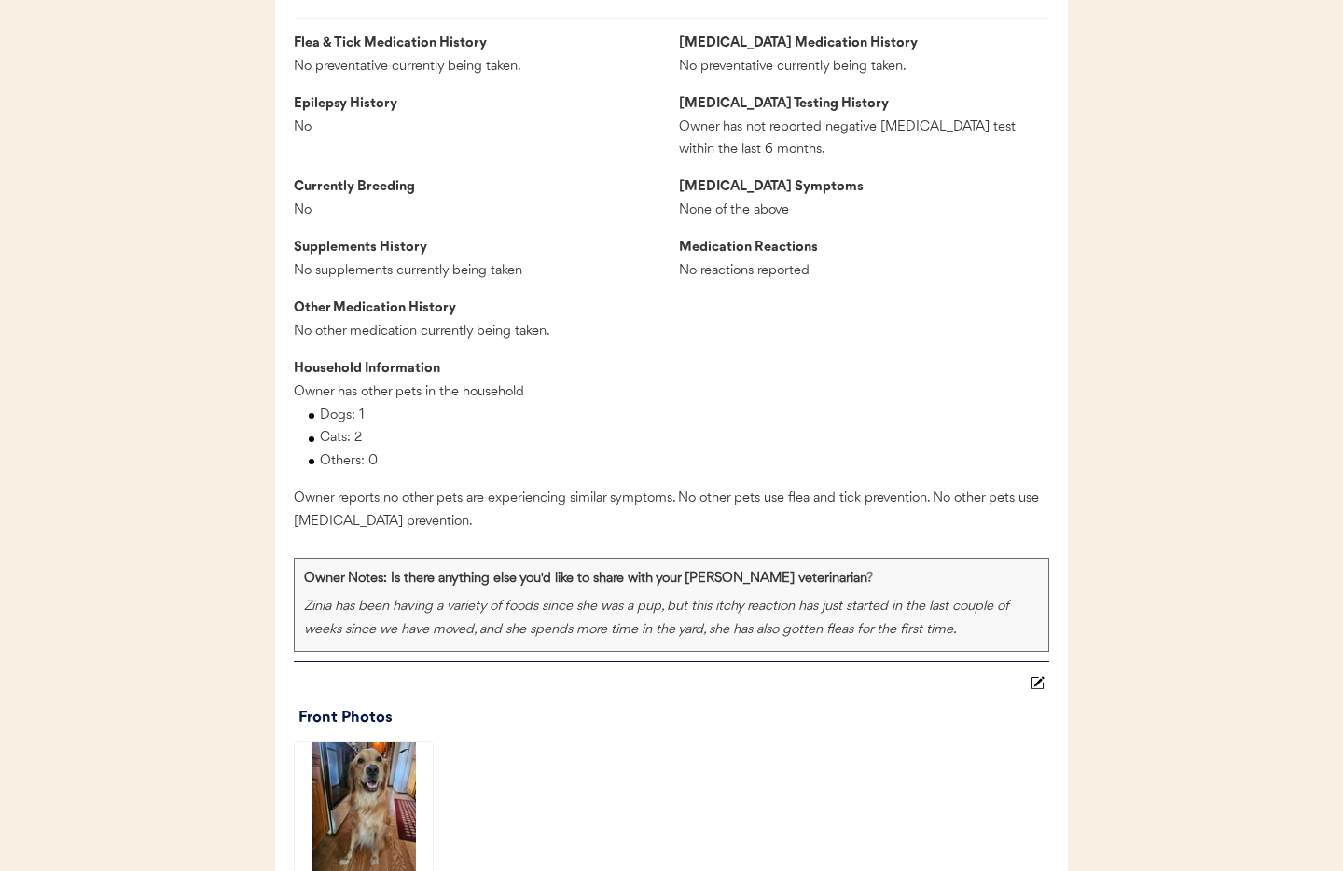
click at [1040, 690] on icon at bounding box center [1037, 683] width 14 height 14
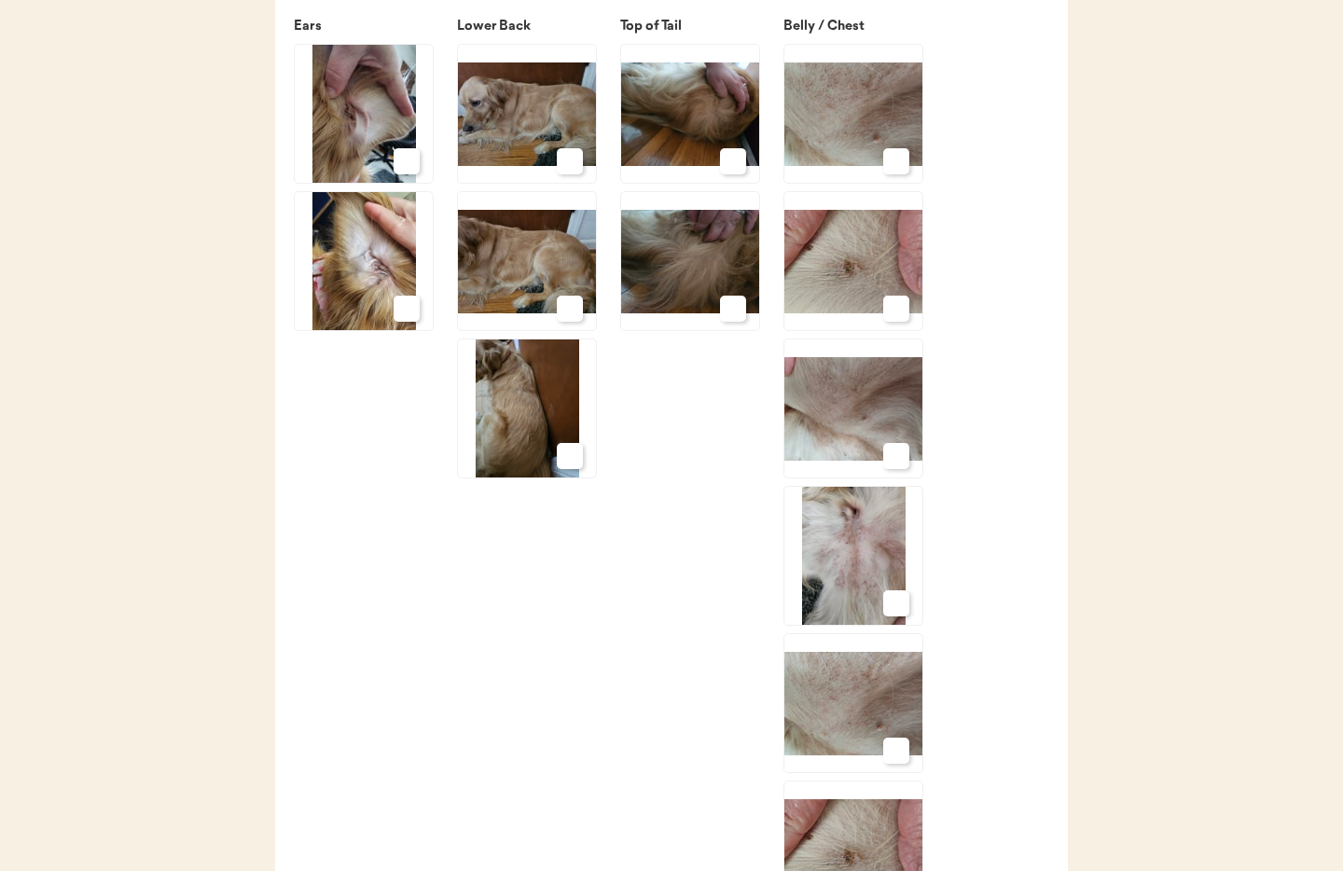
scroll to position [2945, 0]
click at [890, 758] on icon at bounding box center [896, 749] width 17 height 17
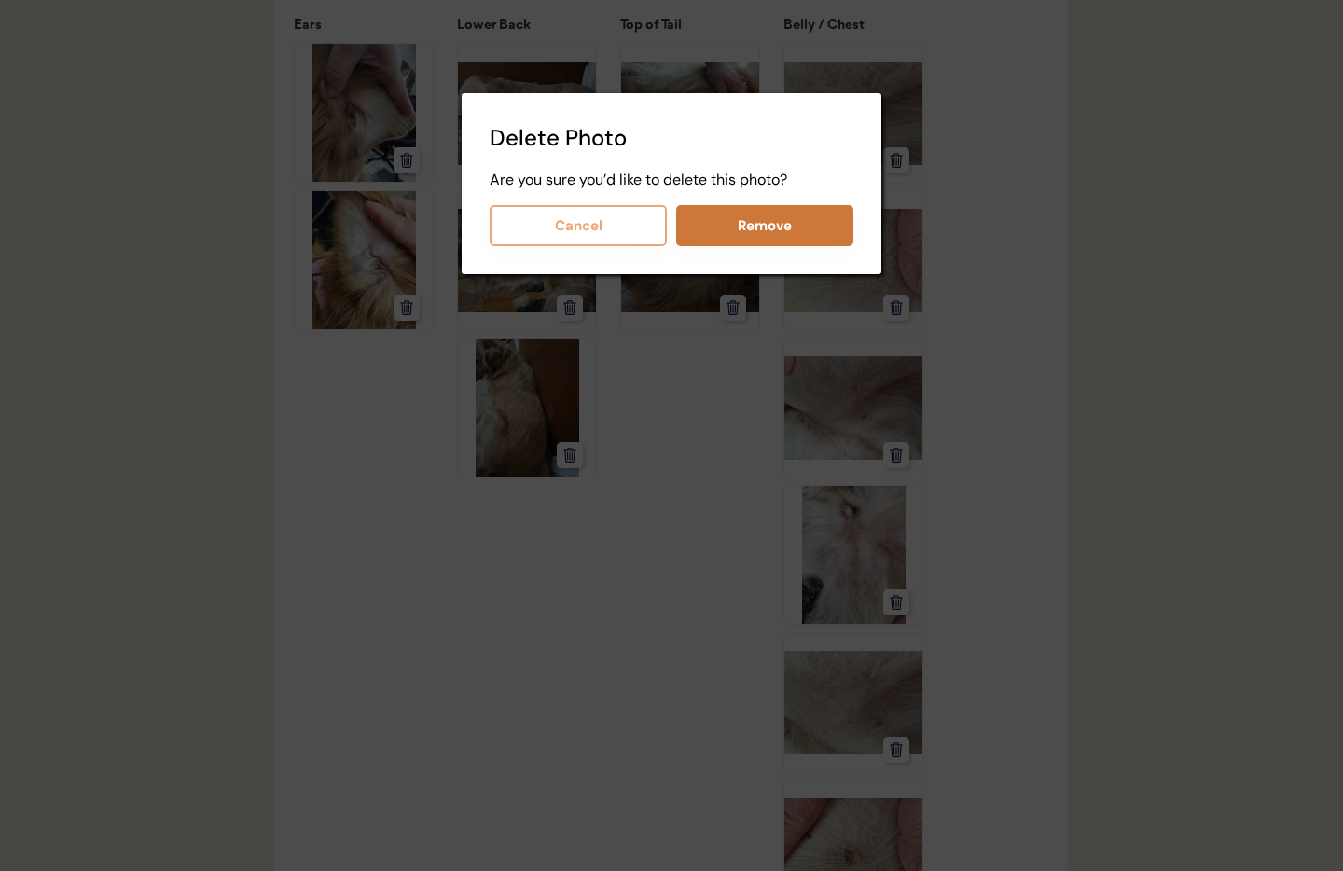
click at [779, 217] on button "Remove" at bounding box center [764, 225] width 177 height 41
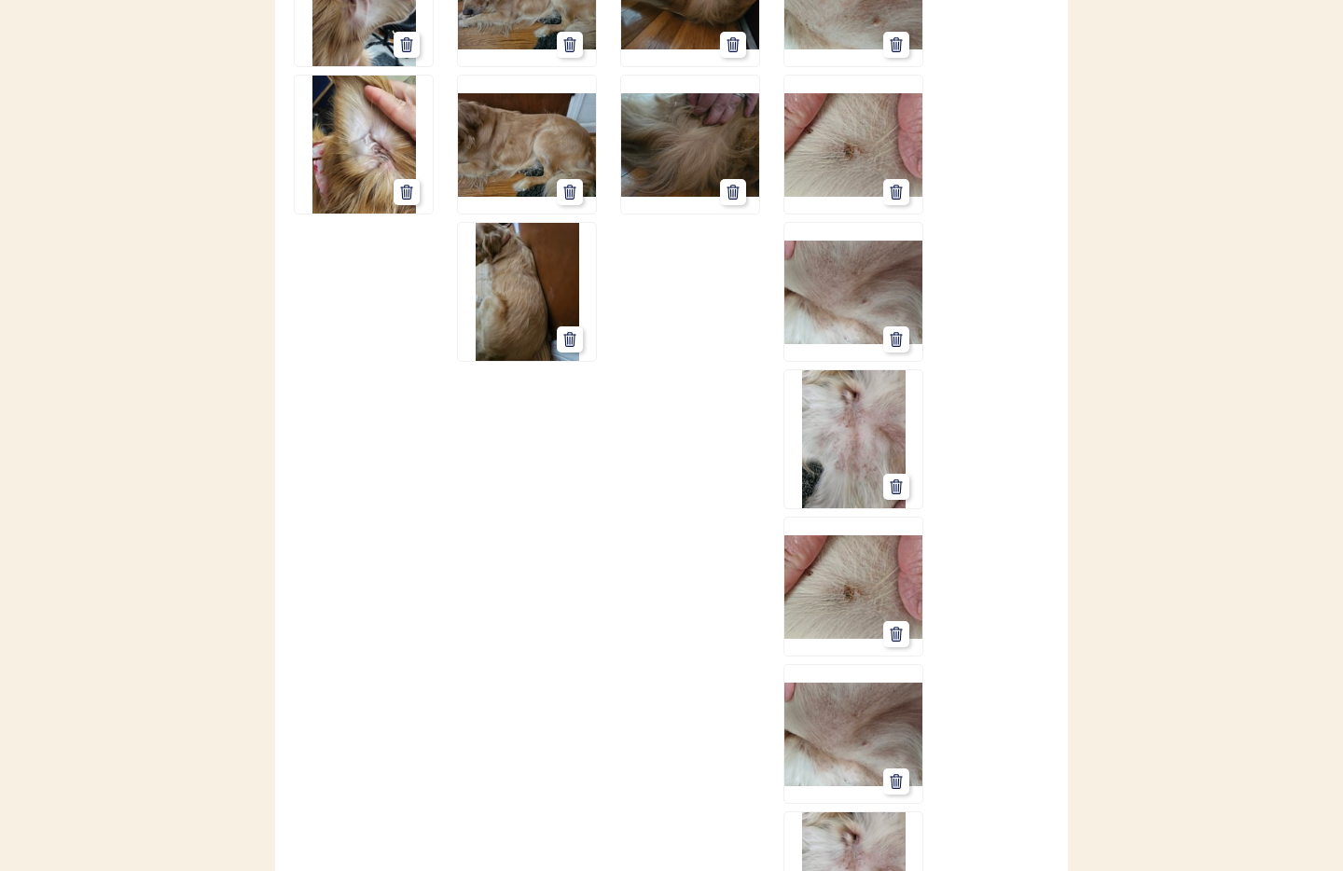
scroll to position [3086, 0]
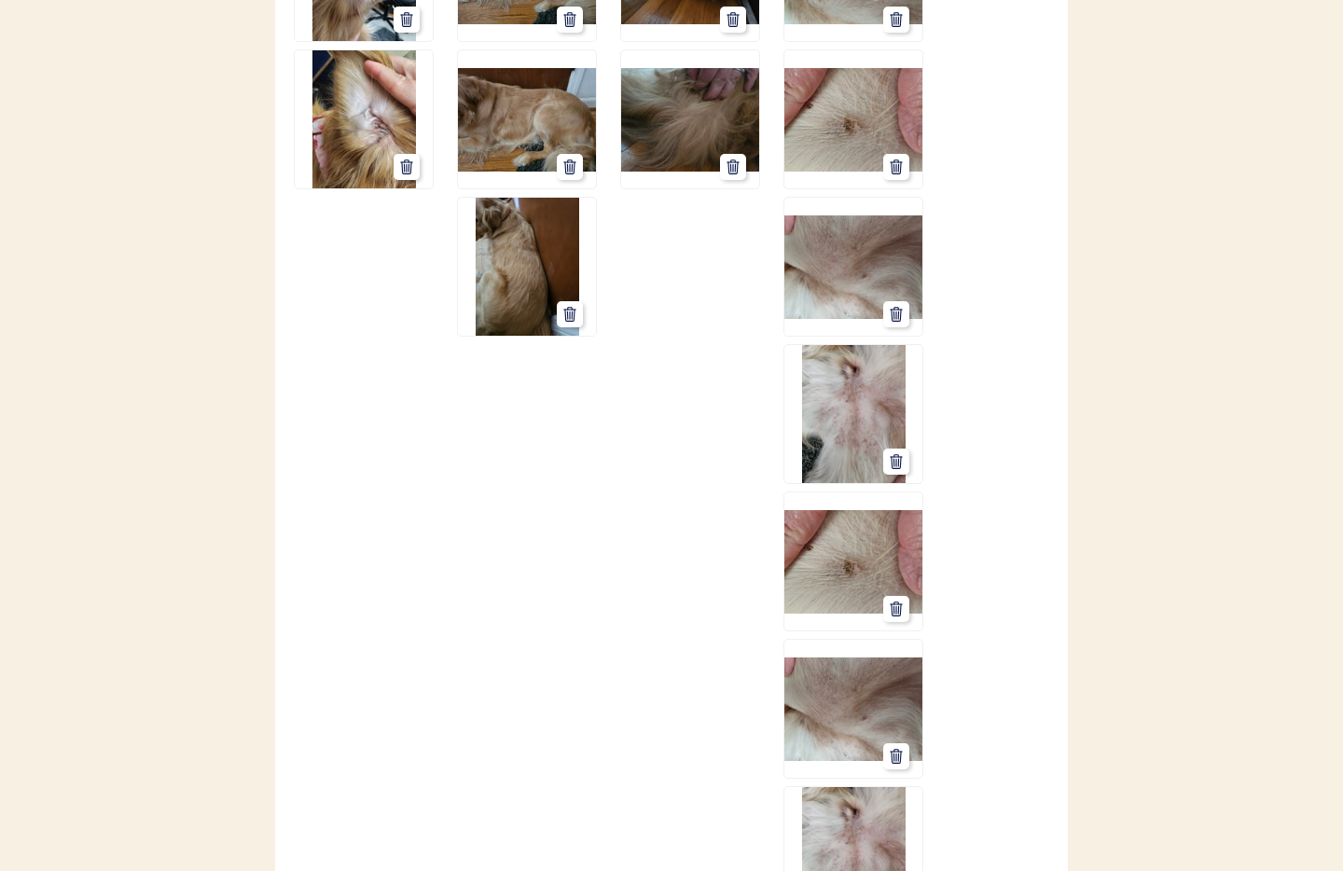
drag, startPoint x: 891, startPoint y: 649, endPoint x: 897, endPoint y: 640, distance: 10.9
click at [892, 630] on img at bounding box center [853, 561] width 138 height 138
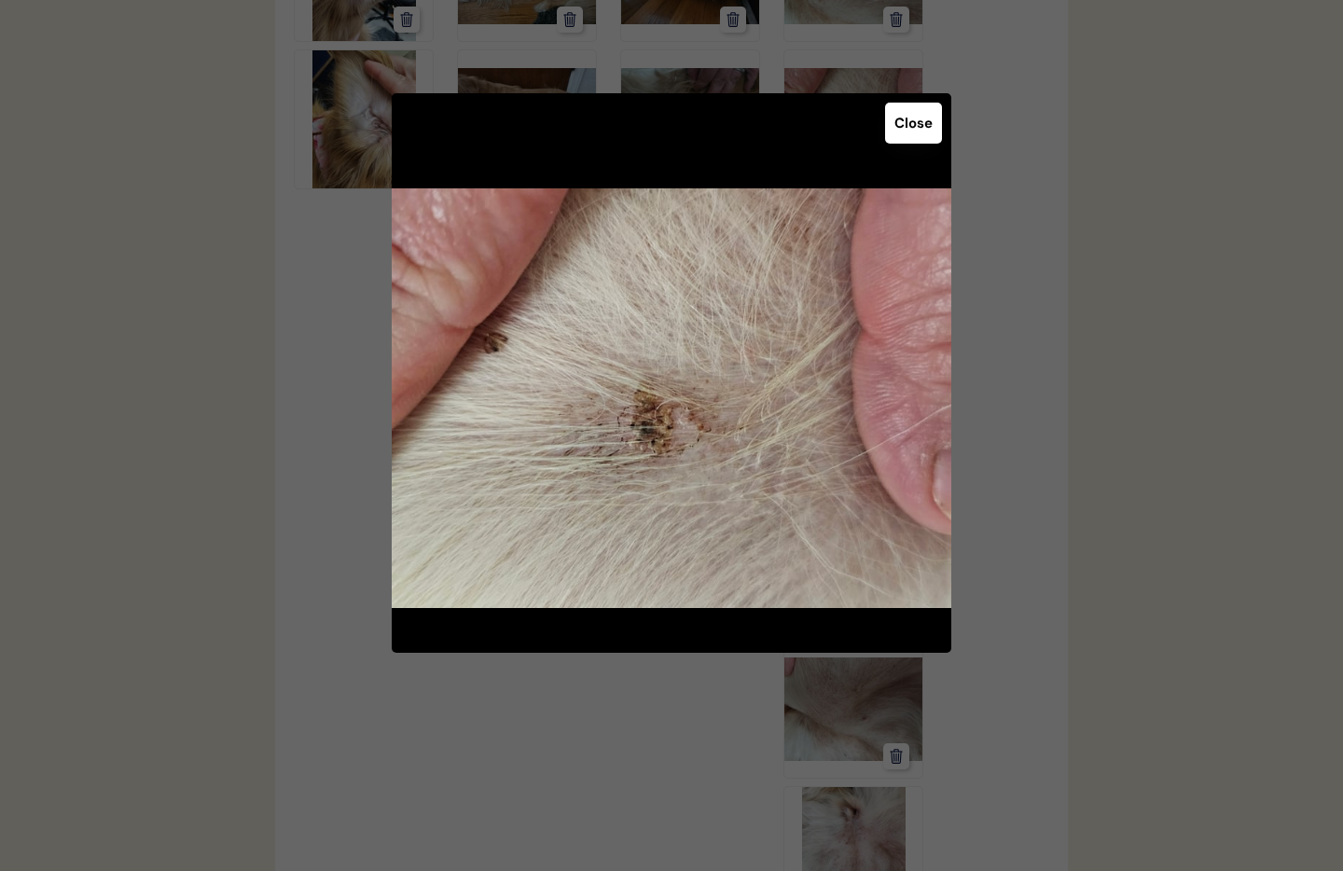
click at [907, 129] on button "Close" at bounding box center [913, 123] width 57 height 41
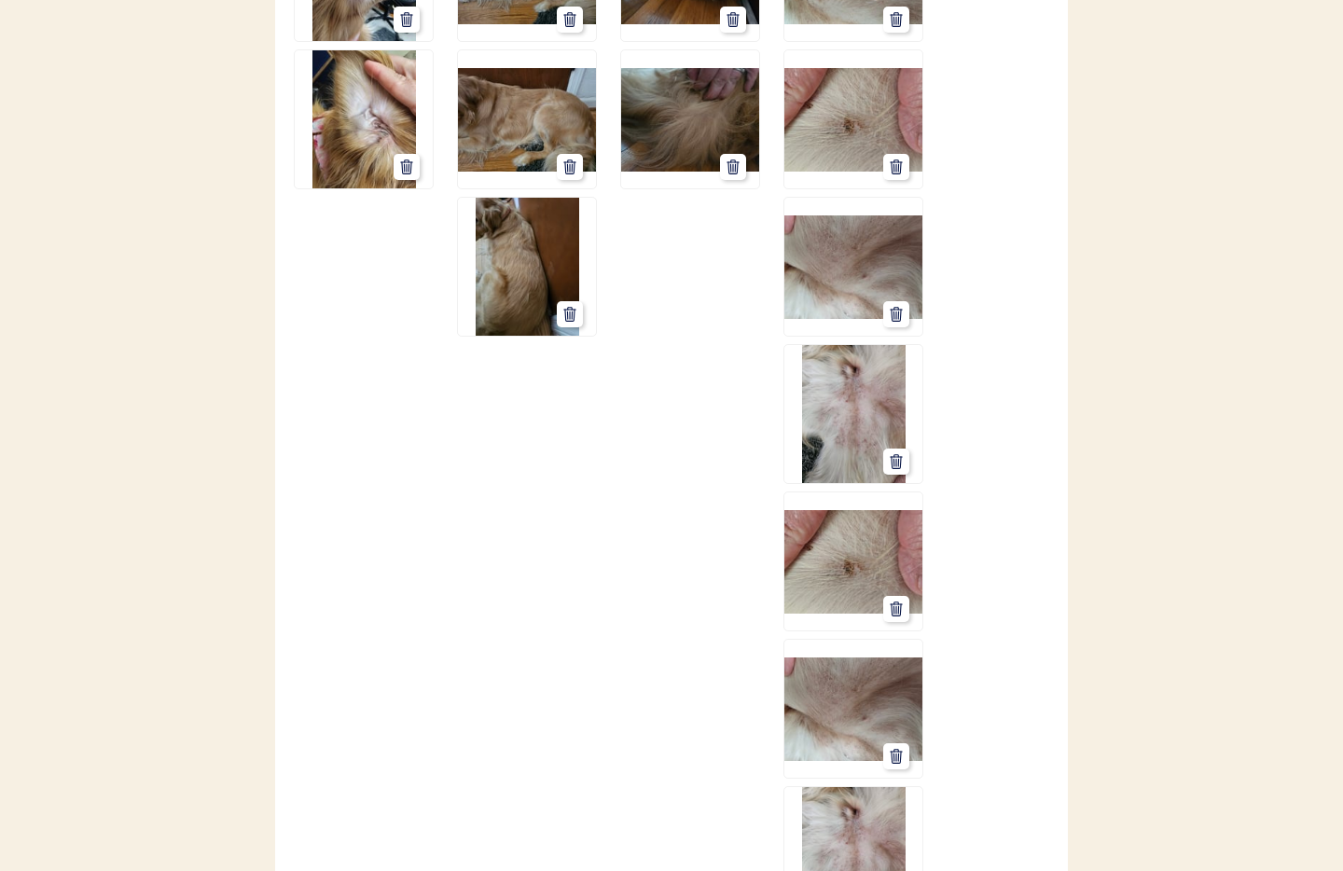
click at [898, 616] on use at bounding box center [896, 609] width 11 height 14
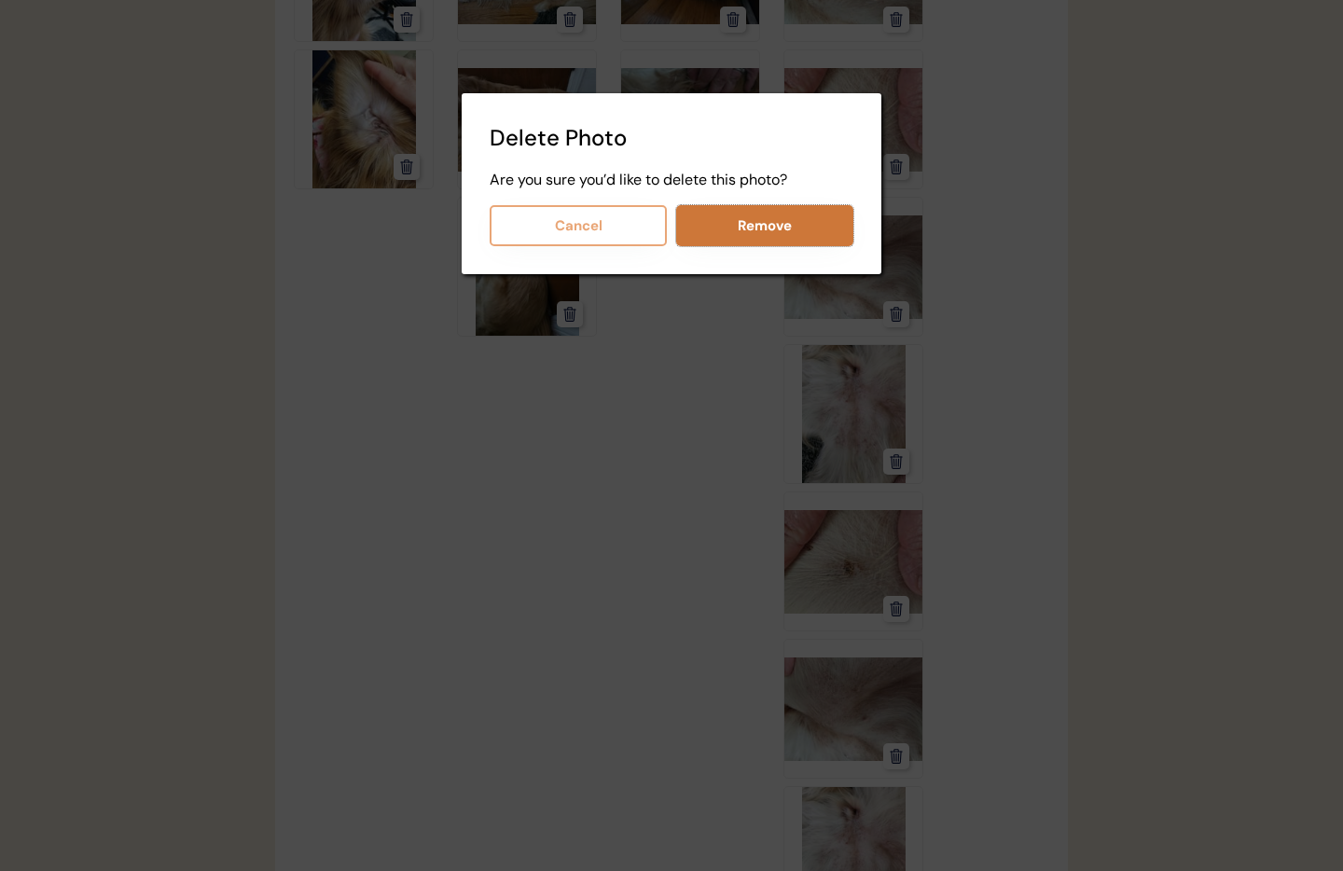
click at [767, 229] on button "Remove" at bounding box center [764, 225] width 177 height 41
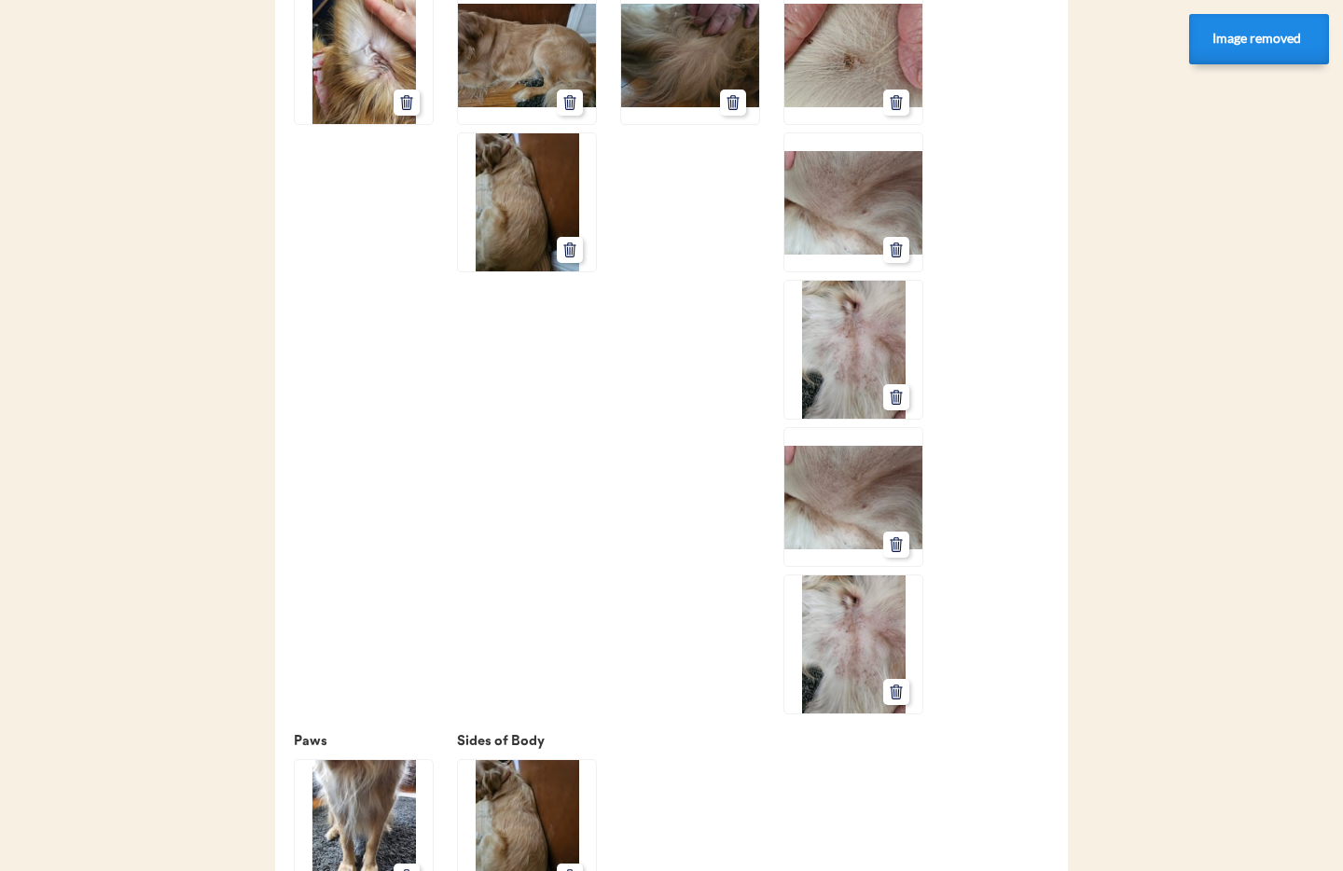
scroll to position [3151, 0]
click at [894, 699] on icon at bounding box center [896, 691] width 17 height 17
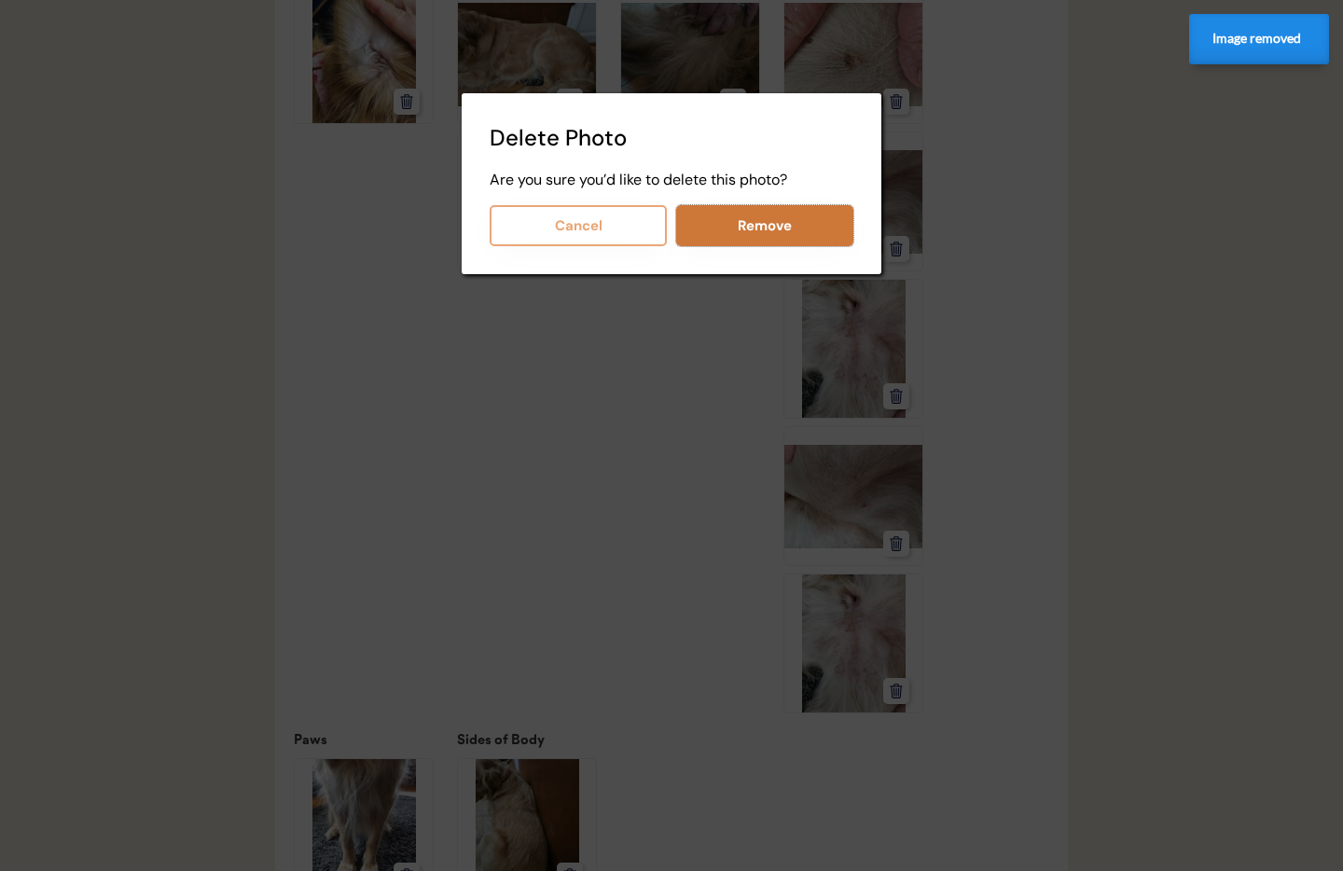
click at [800, 230] on button "Remove" at bounding box center [764, 225] width 177 height 41
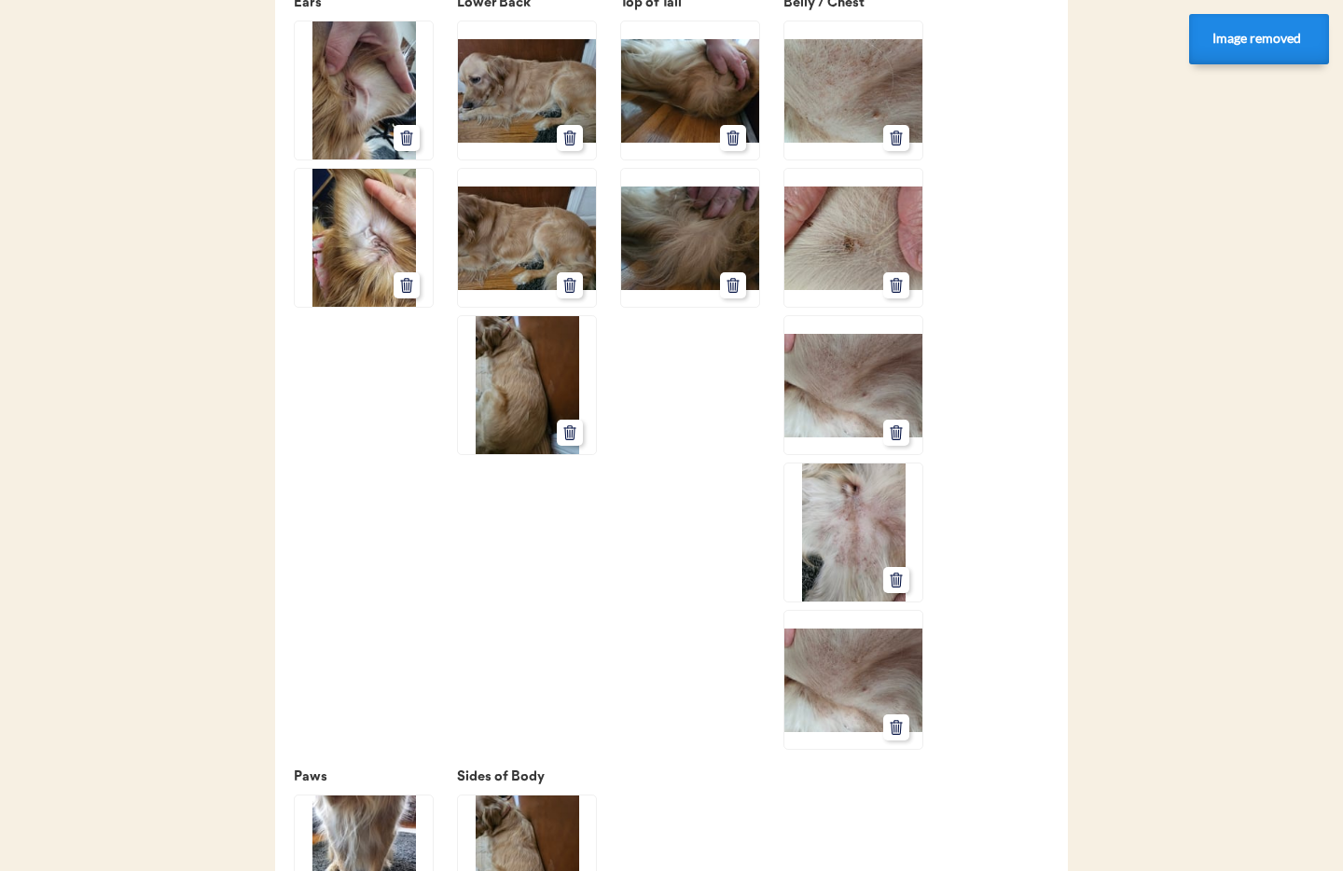
scroll to position [2924, 0]
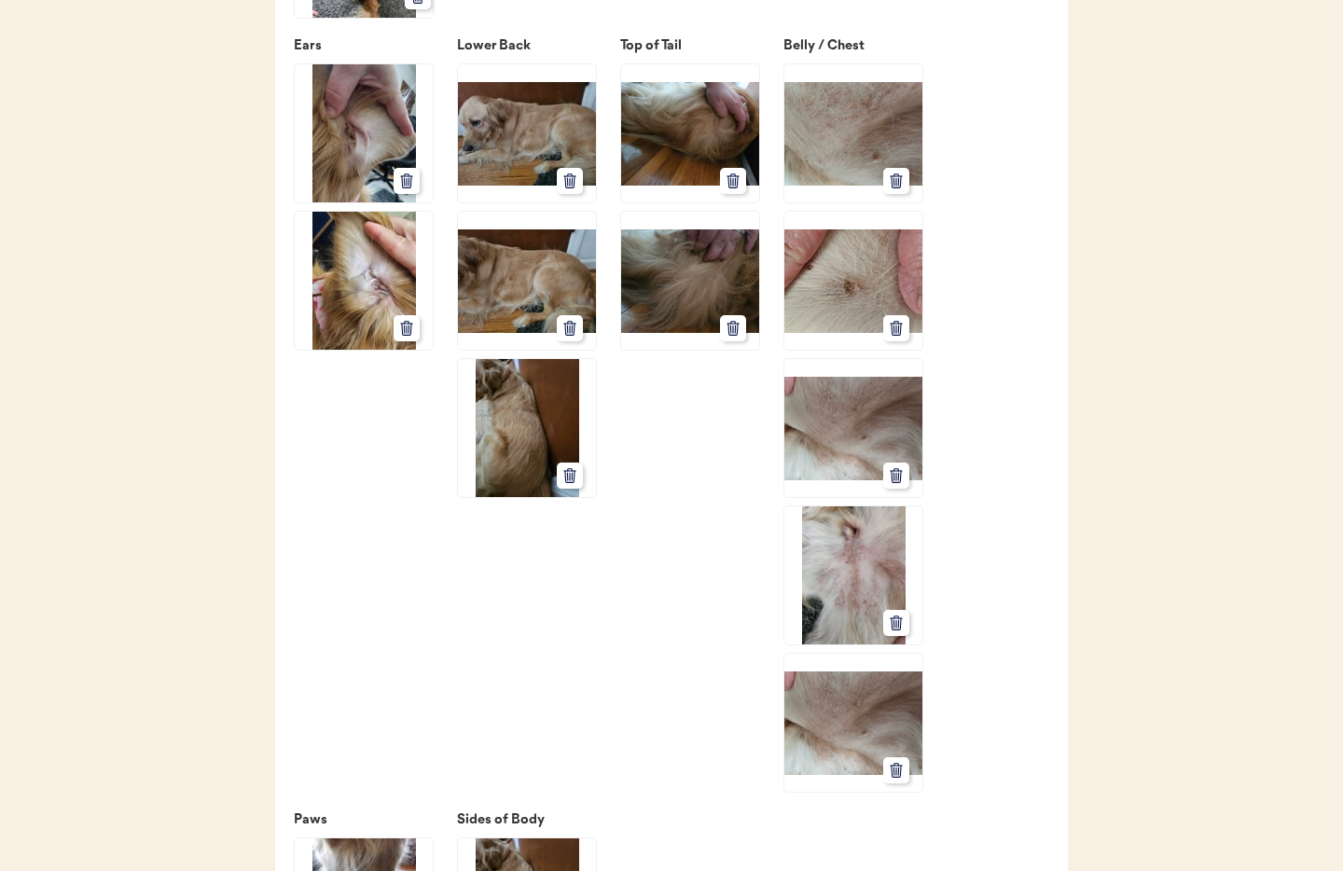
click at [897, 779] on icon at bounding box center [896, 770] width 17 height 17
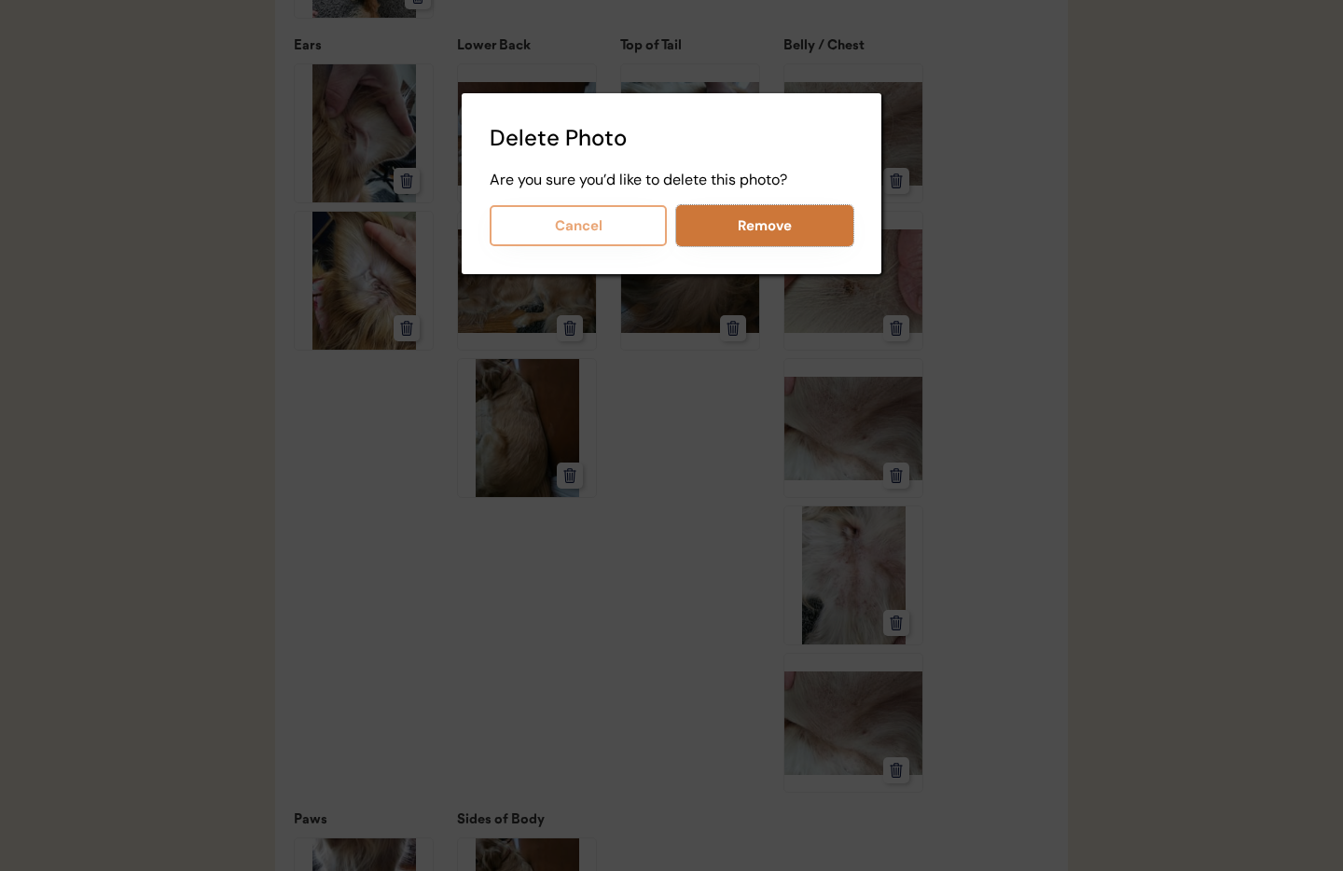
click at [778, 222] on button "Remove" at bounding box center [764, 225] width 177 height 41
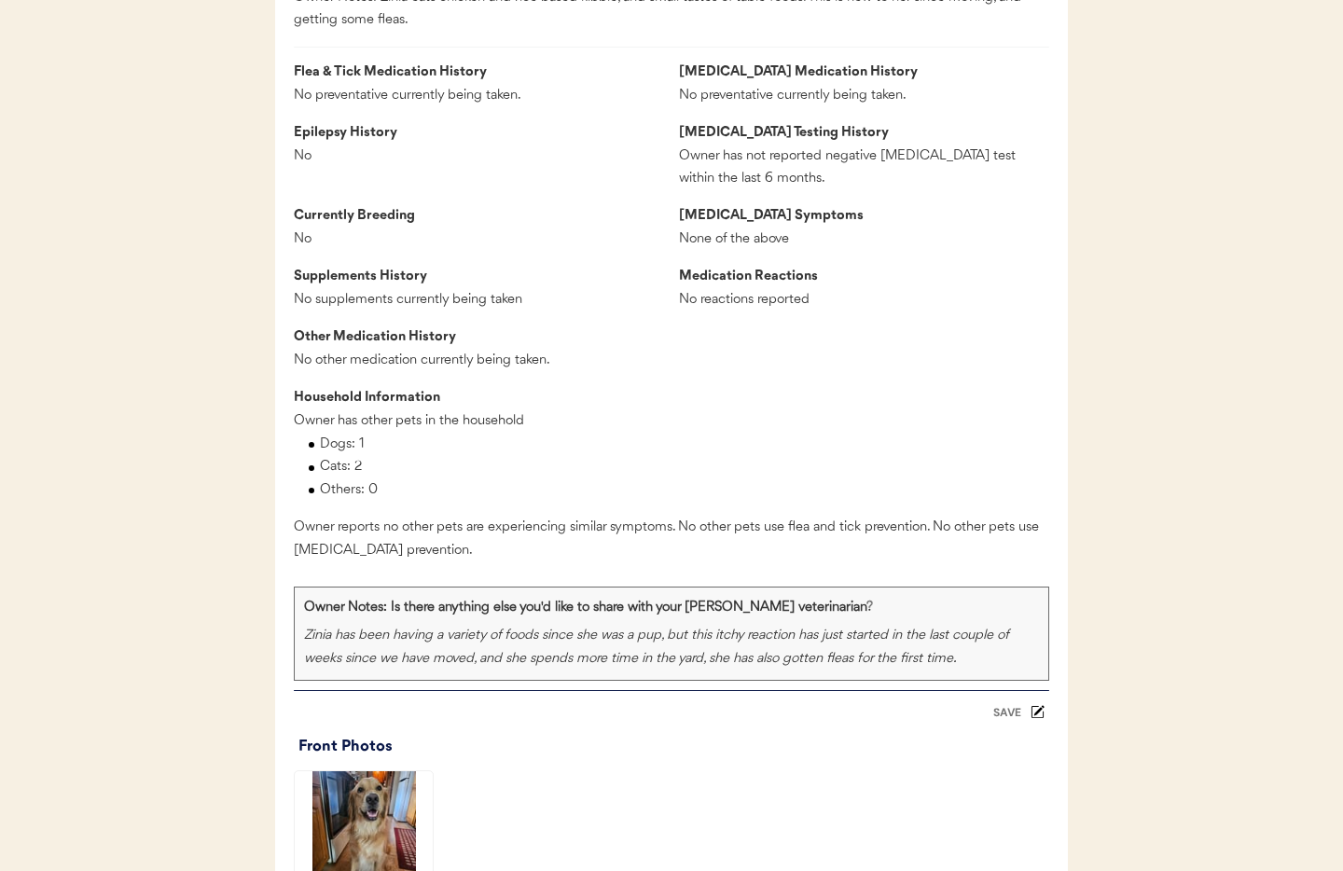
scroll to position [1665, 0]
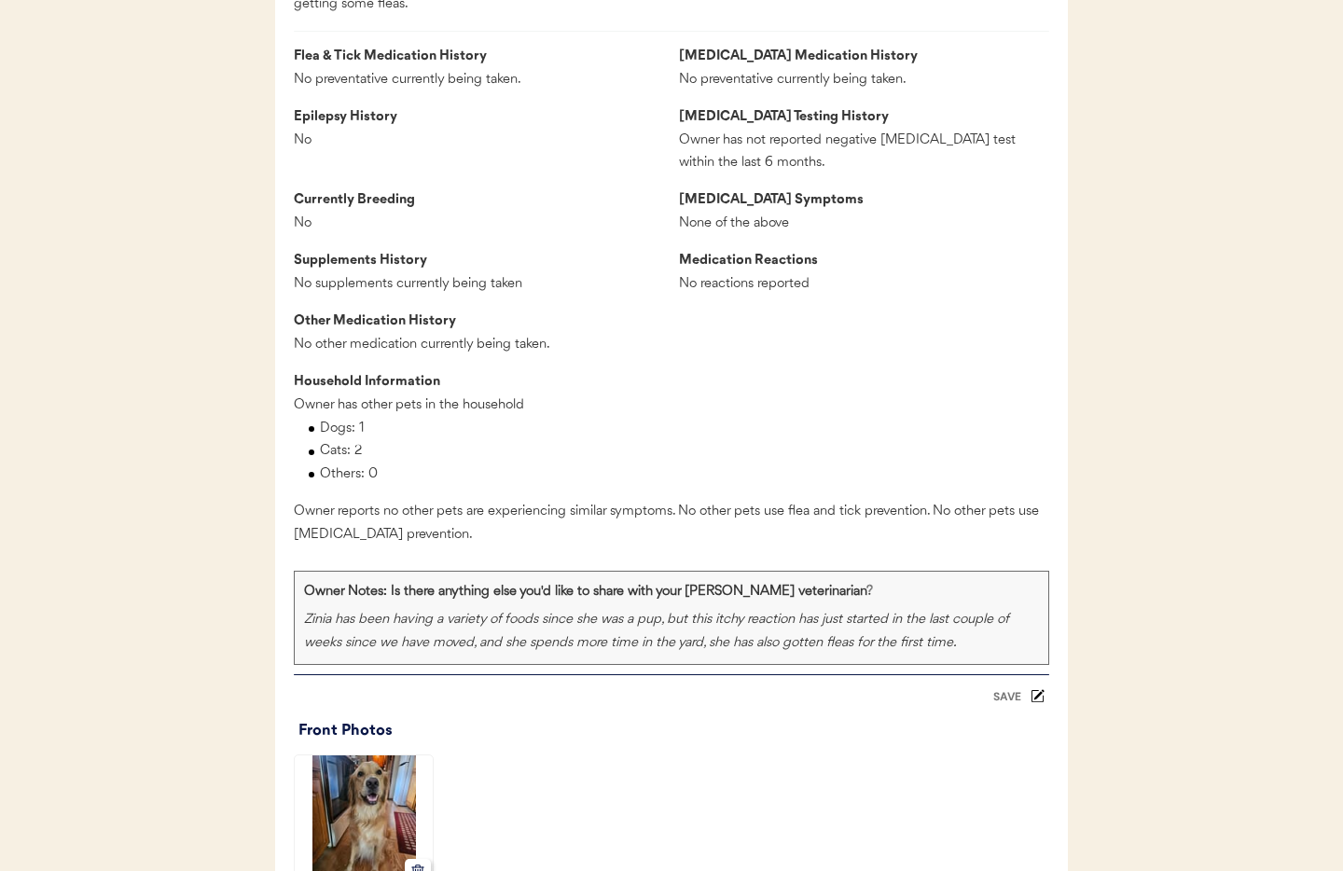
click at [1011, 702] on div "SAVE" at bounding box center [1006, 696] width 37 height 11
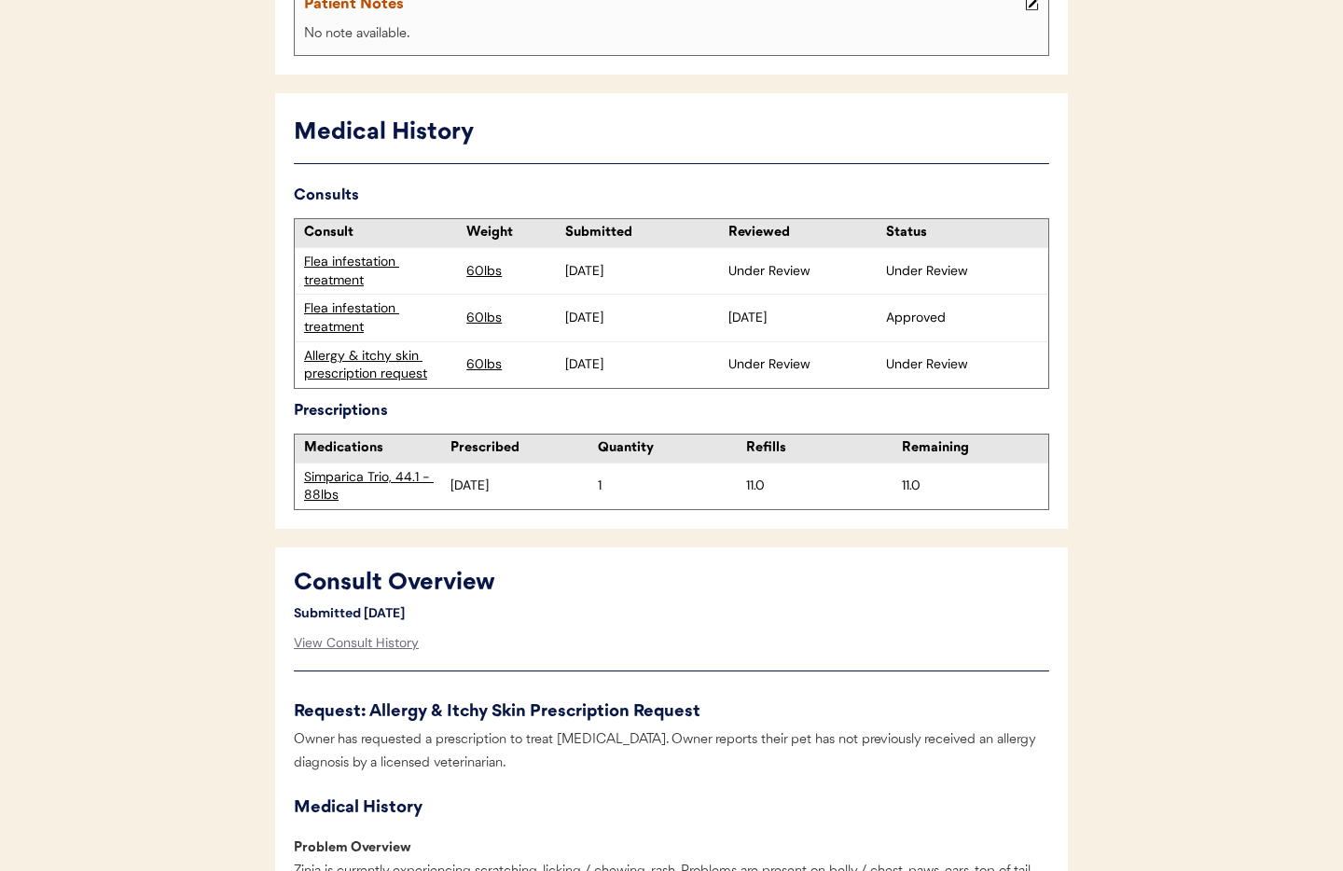
scroll to position [263, 0]
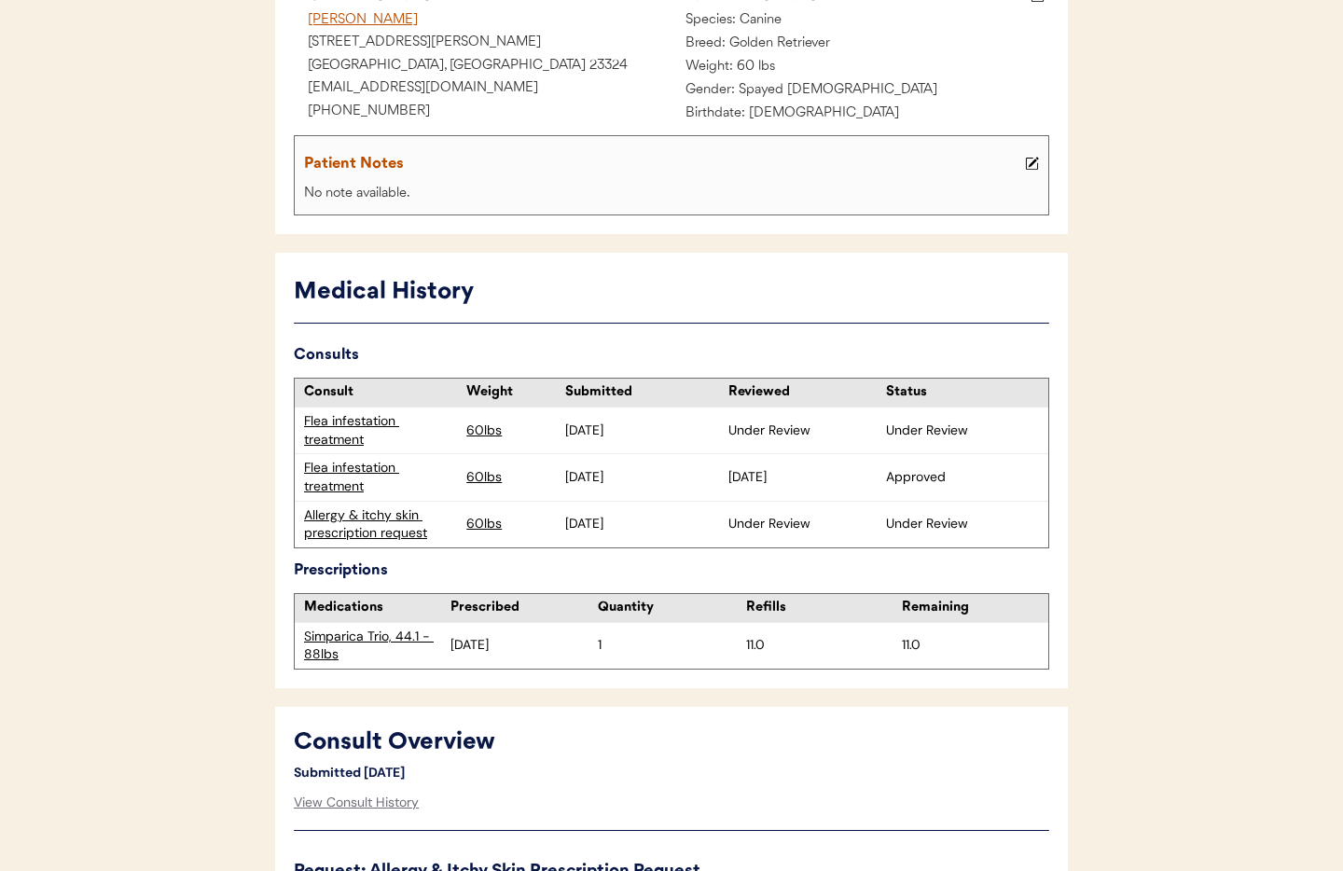
click at [337, 434] on div "Flea infestation treatment" at bounding box center [380, 430] width 153 height 36
click at [342, 411] on div "Flea infestation treatment" at bounding box center [381, 431] width 172 height 46
click at [340, 424] on div "Flea infestation treatment" at bounding box center [380, 430] width 153 height 36
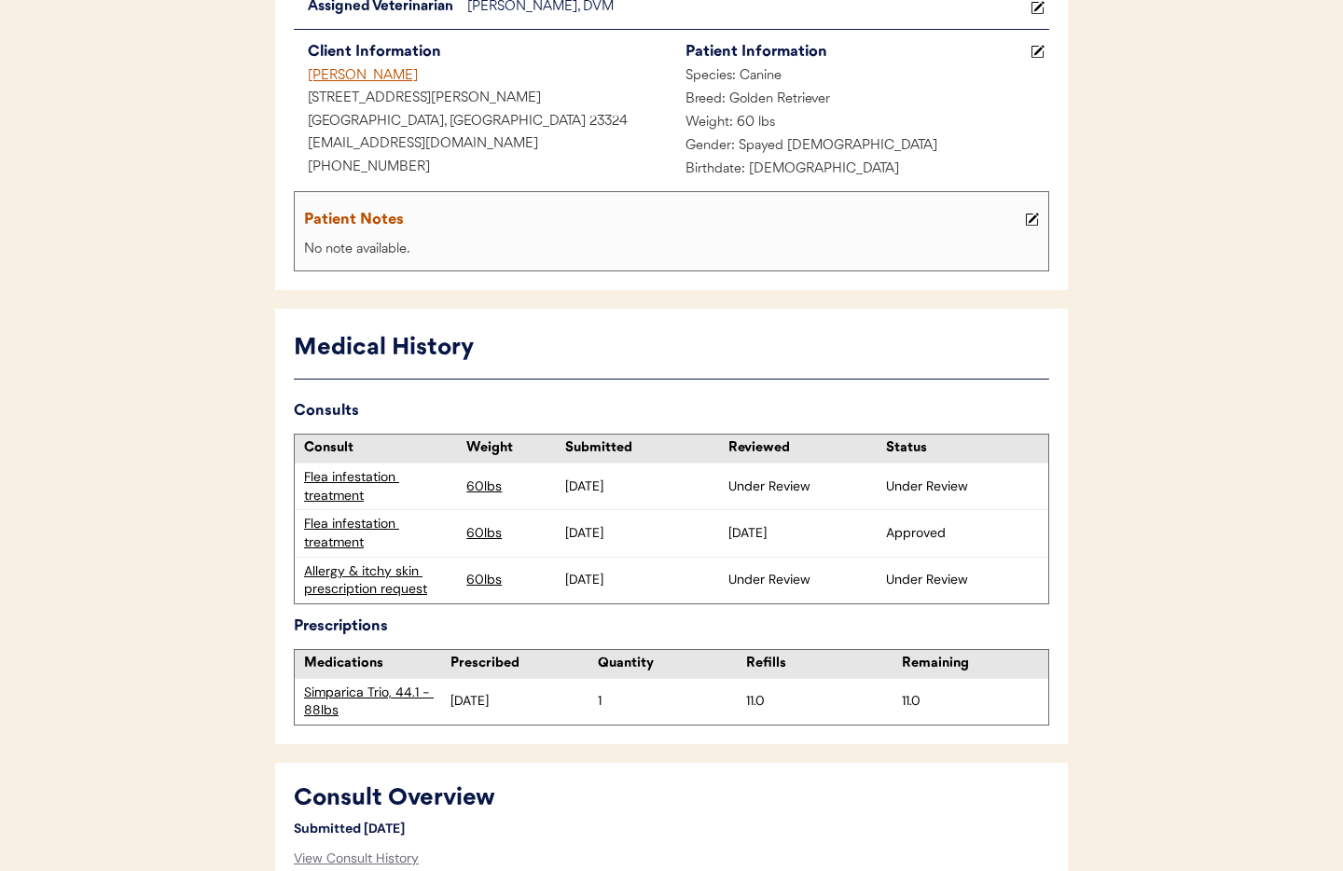
scroll to position [213, 0]
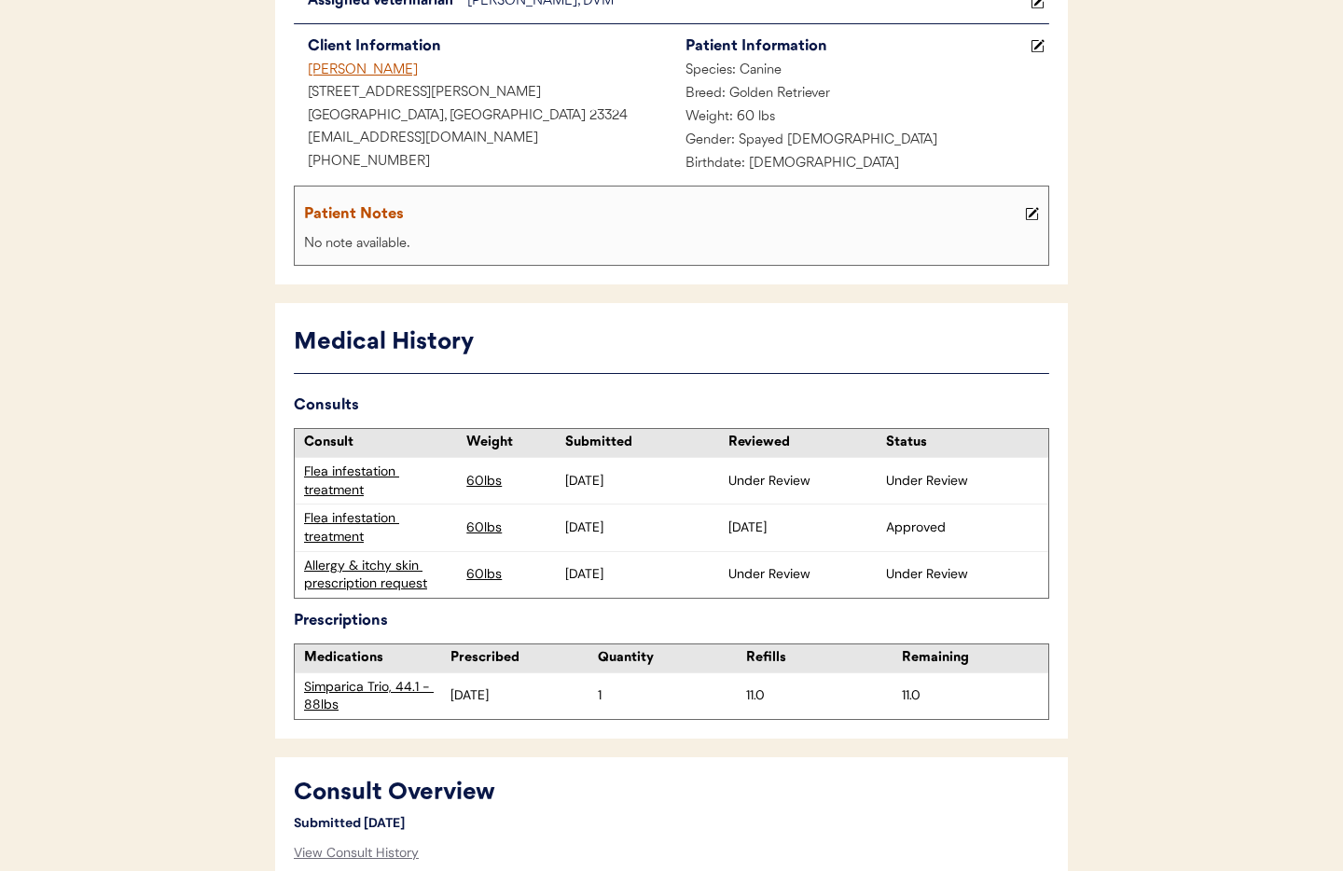
click at [338, 481] on div "Flea infestation treatment" at bounding box center [380, 481] width 153 height 36
drag, startPoint x: 337, startPoint y: 489, endPoint x: 346, endPoint y: 486, distance: 9.7
click at [338, 488] on div "Flea infestation treatment" at bounding box center [380, 481] width 153 height 36
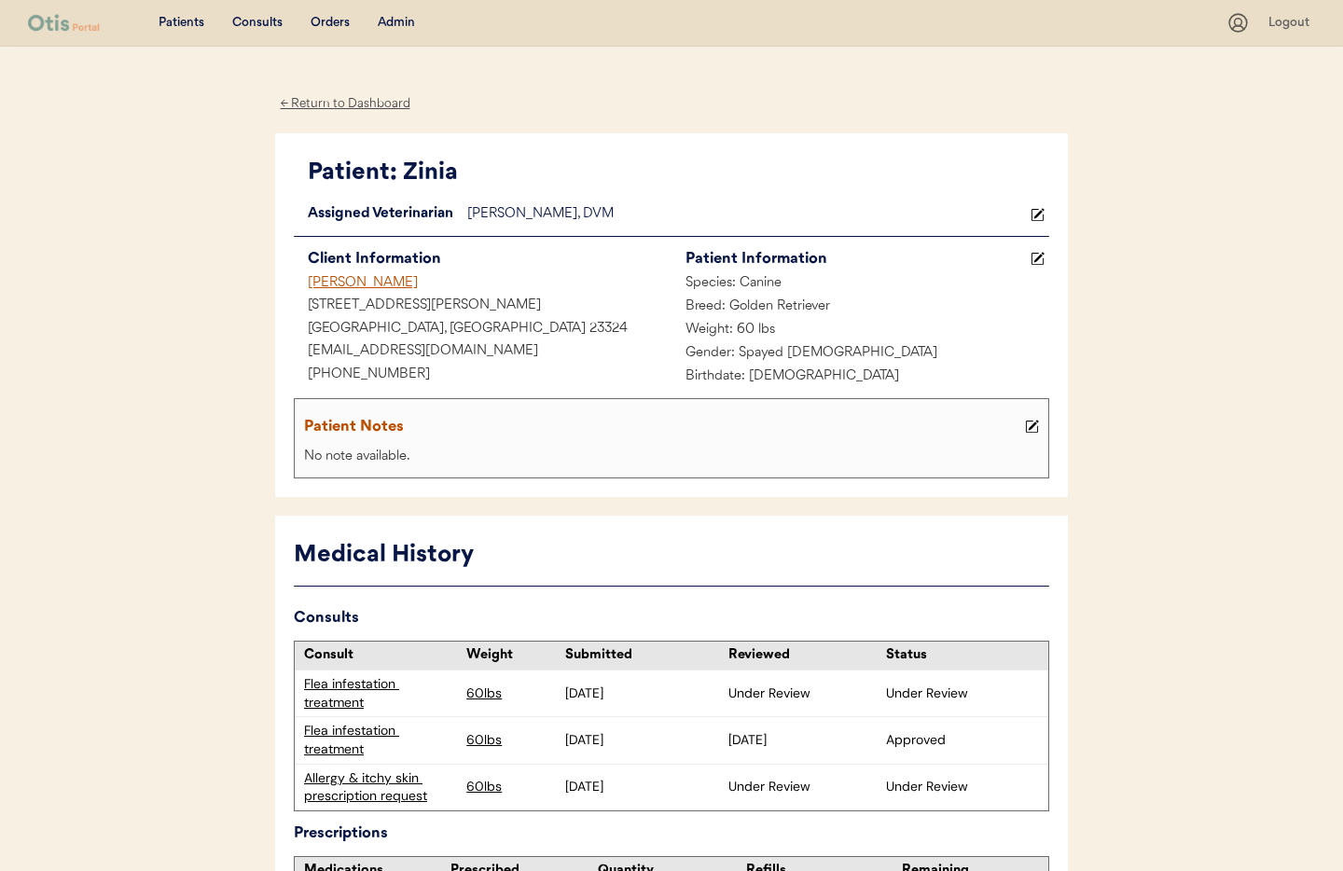
click at [334, 281] on div "Beverley Mushik" at bounding box center [483, 283] width 378 height 23
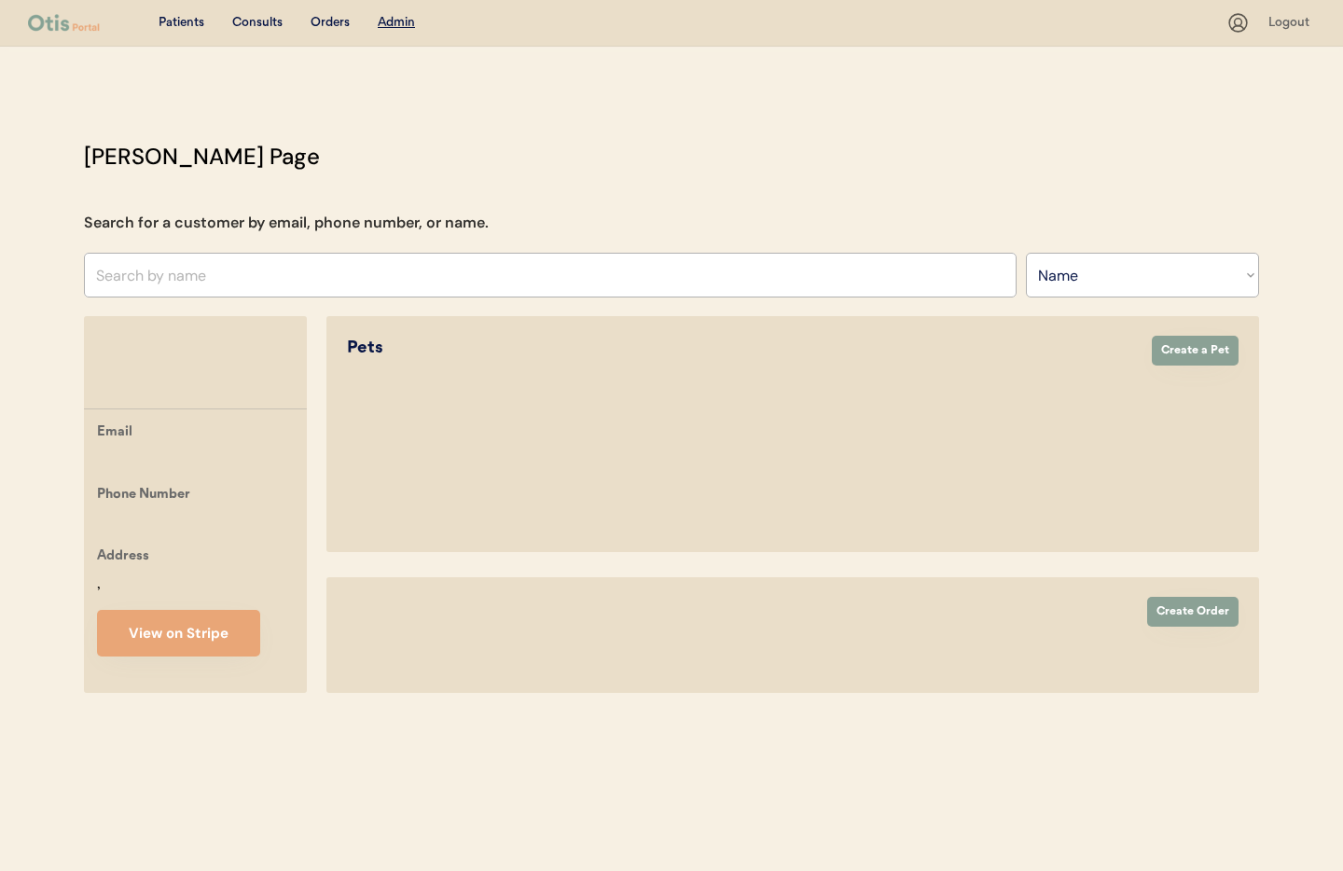
select select ""Name""
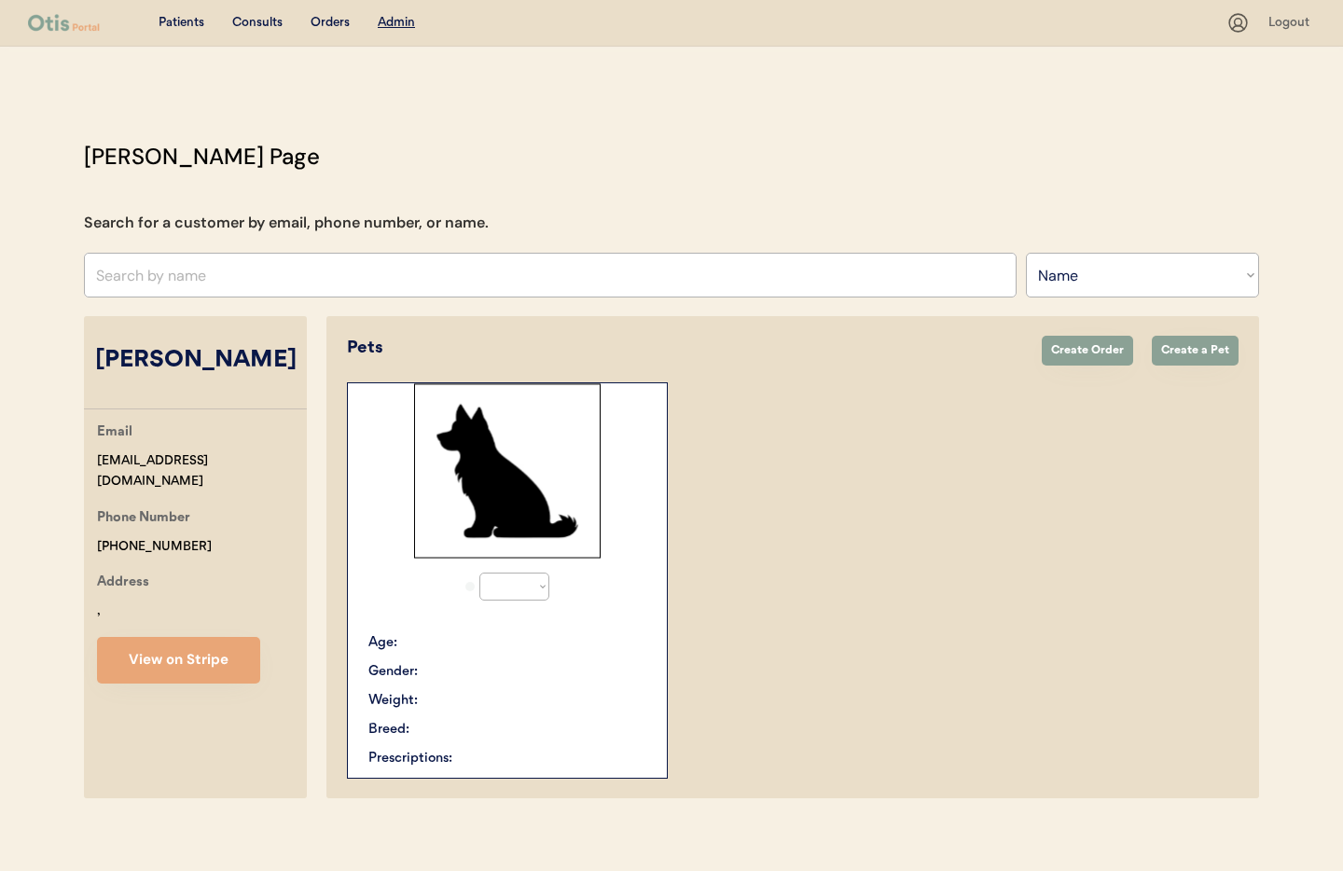
select select "true"
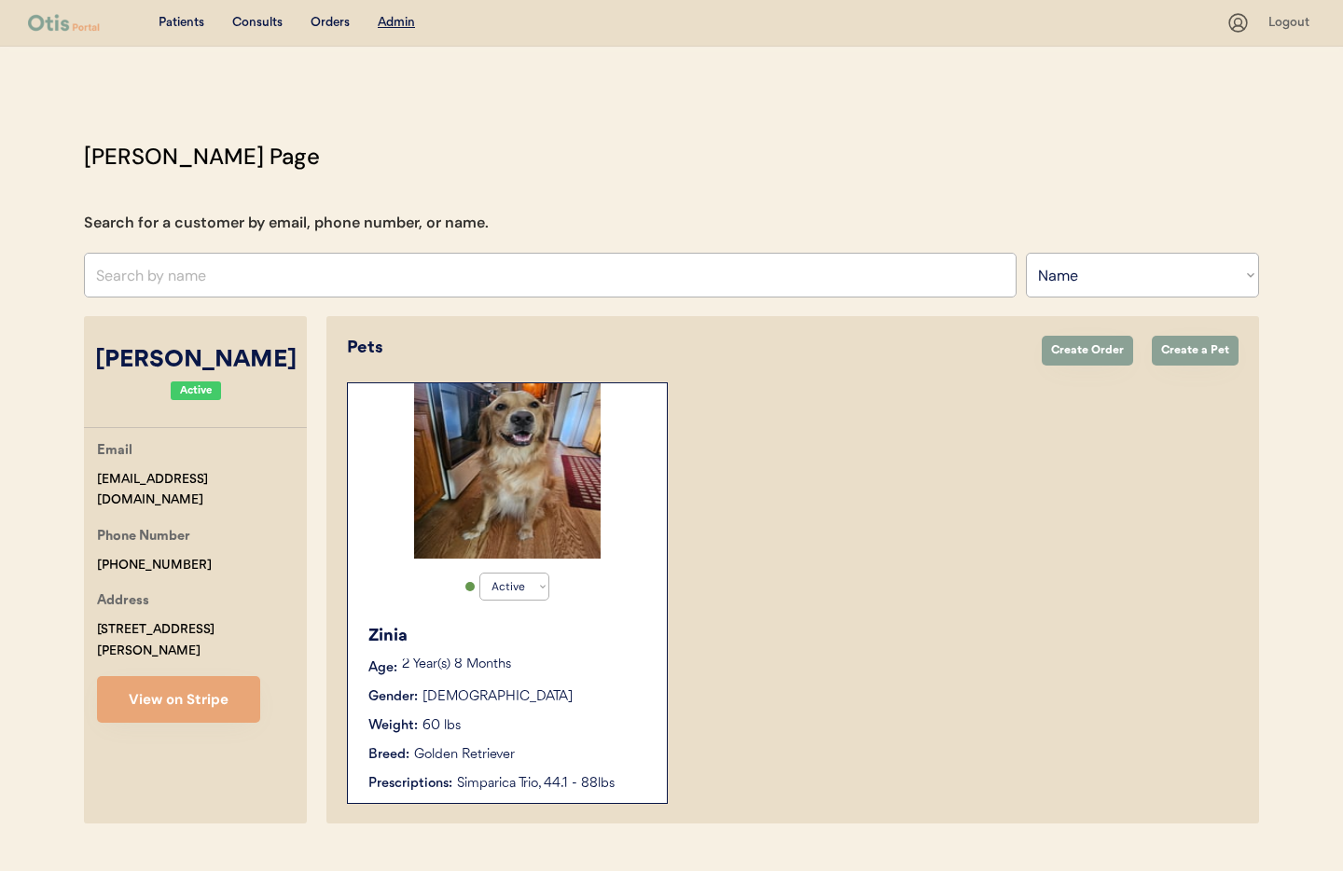
click at [571, 703] on div "Gender: Female" at bounding box center [508, 697] width 280 height 20
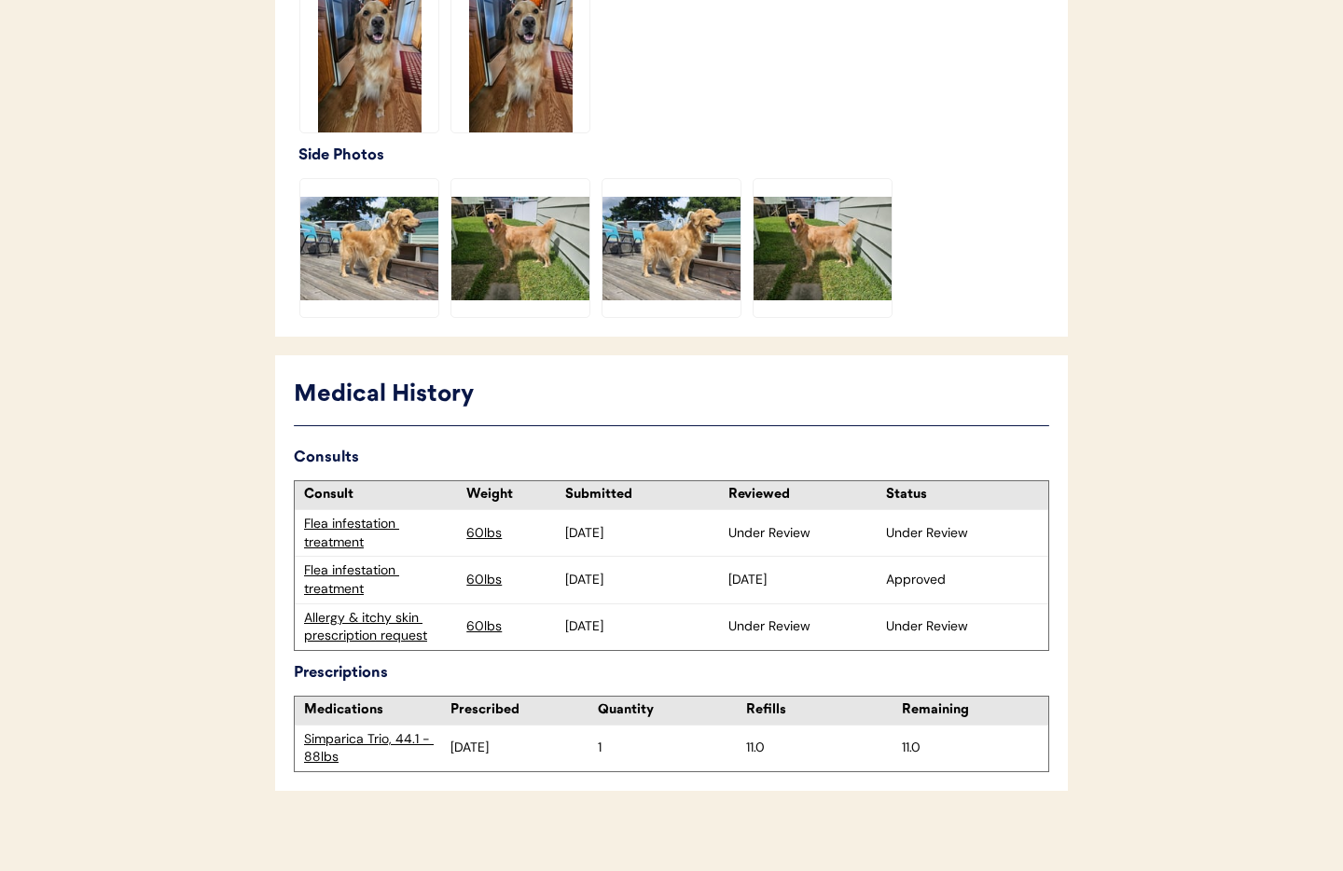
scroll to position [624, 0]
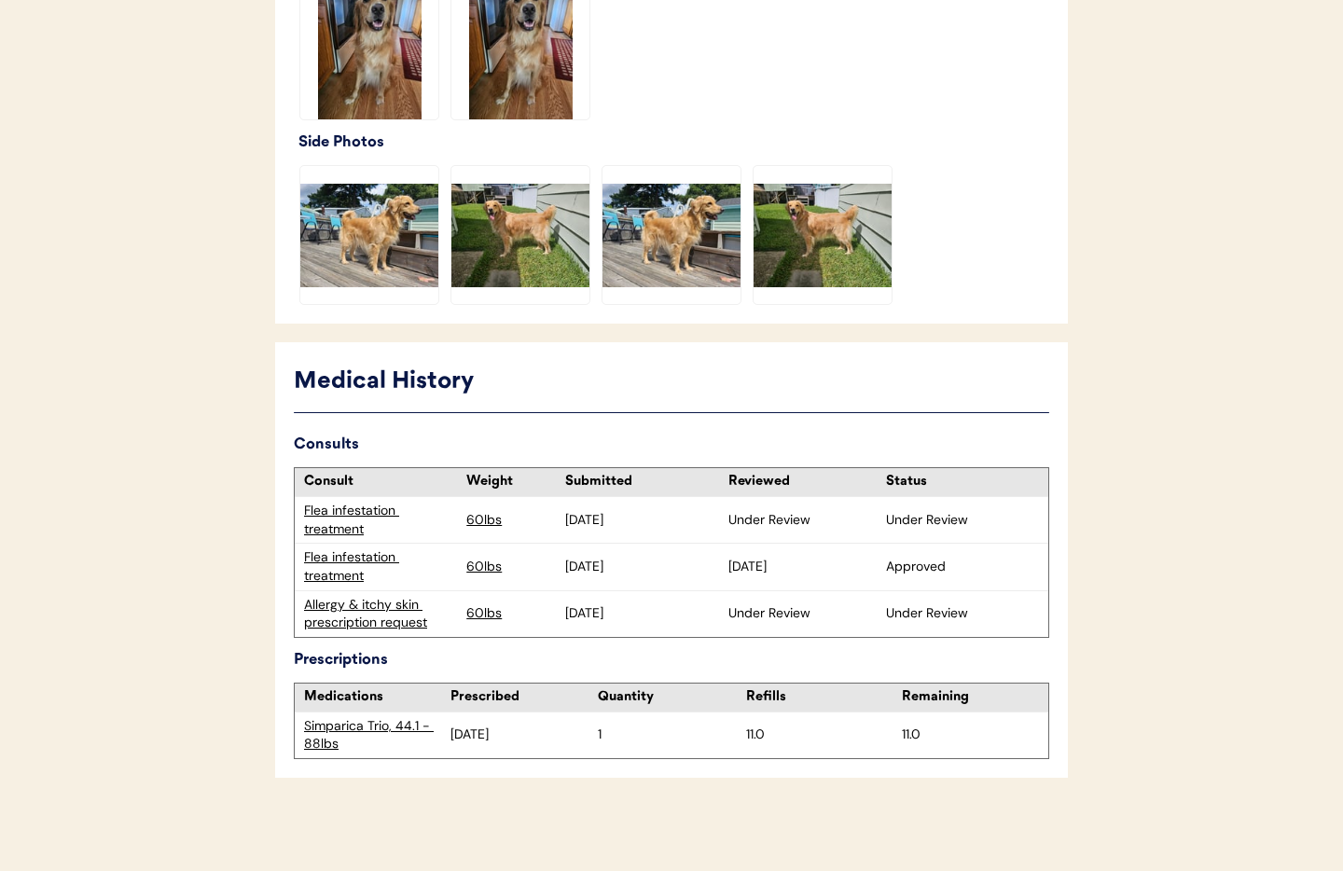
click at [332, 527] on div "Flea infestation treatment" at bounding box center [380, 520] width 153 height 36
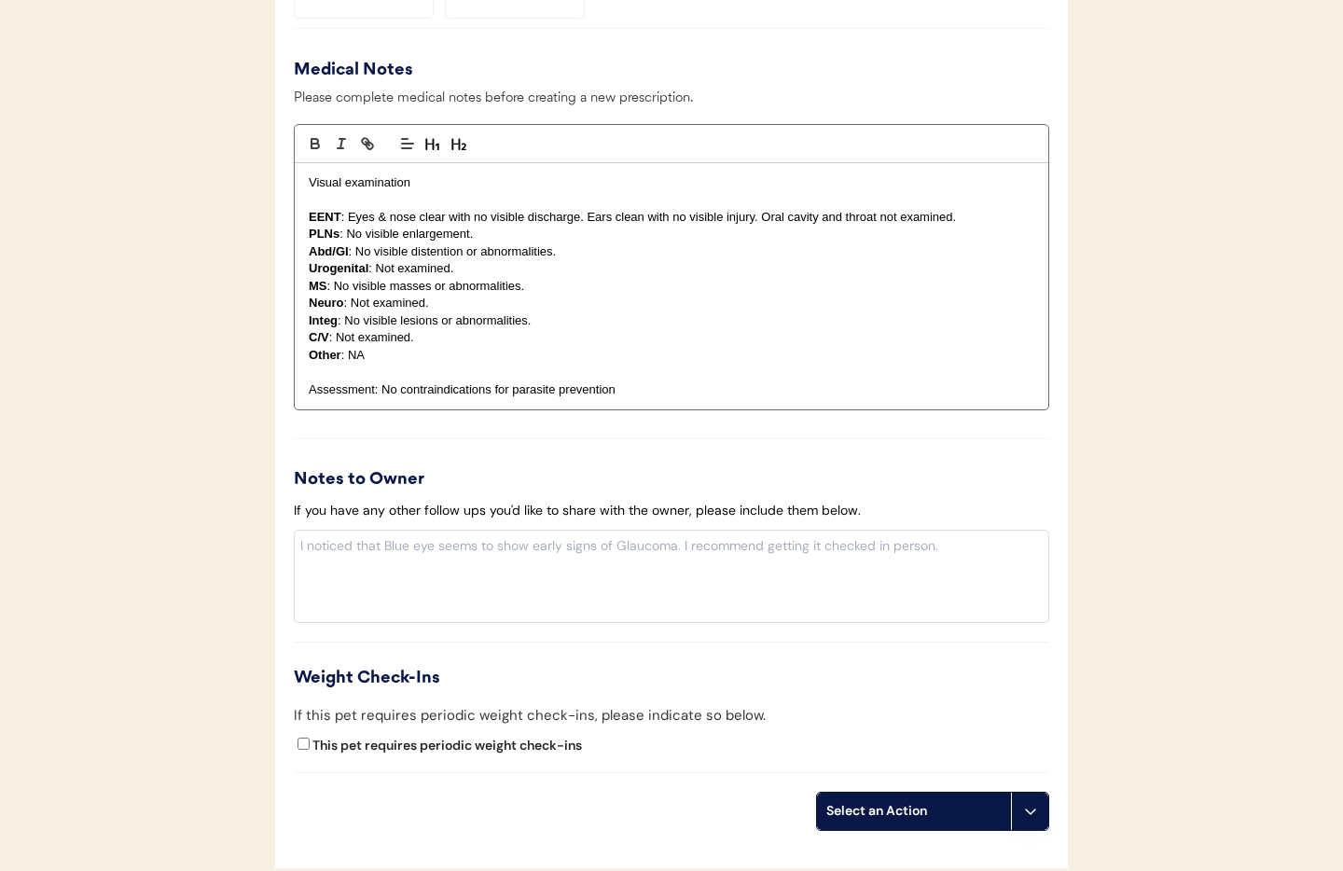
scroll to position [2273, 0]
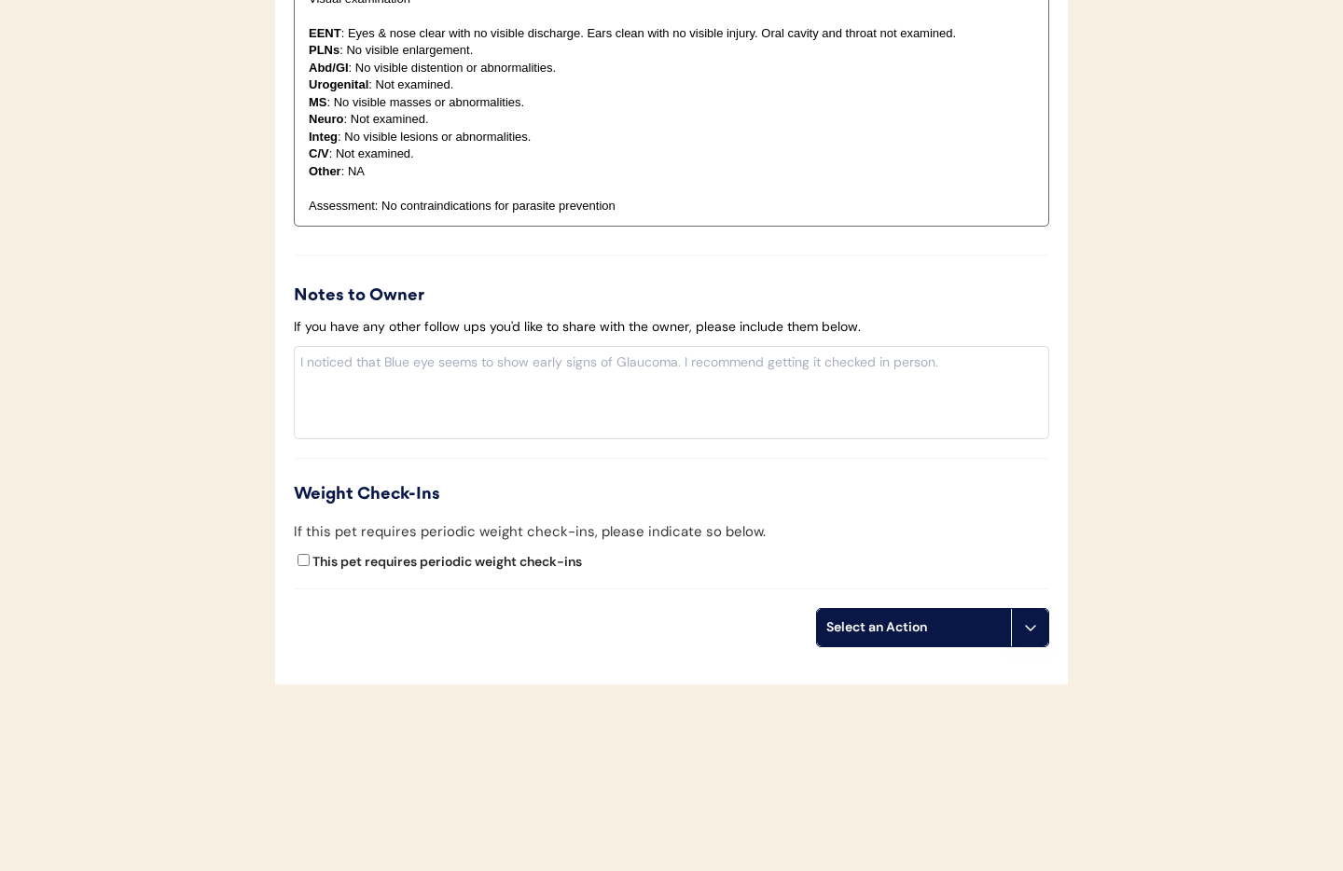
click at [1033, 639] on button at bounding box center [1029, 627] width 37 height 37
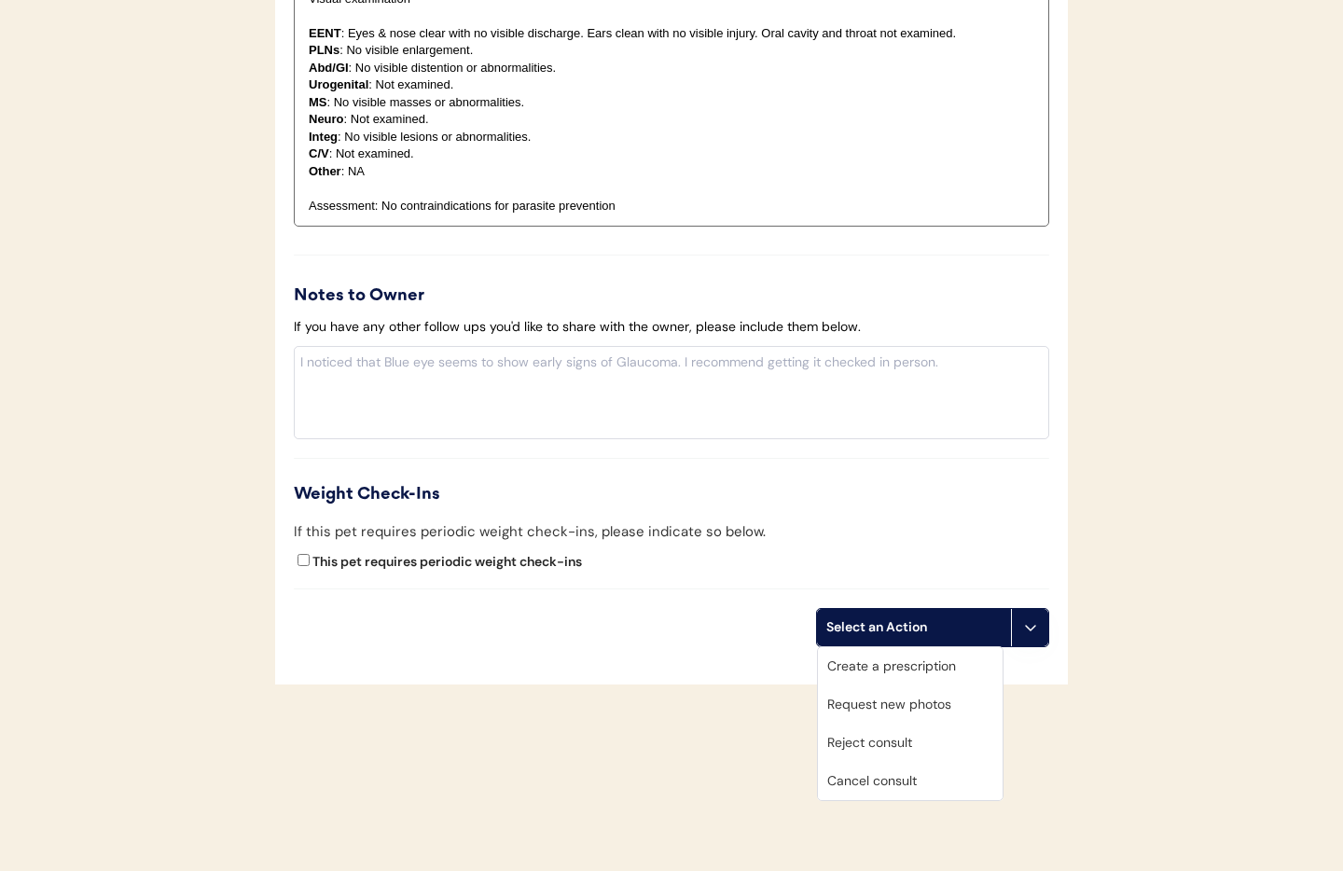
click at [909, 779] on div "Cancel consult" at bounding box center [910, 781] width 185 height 38
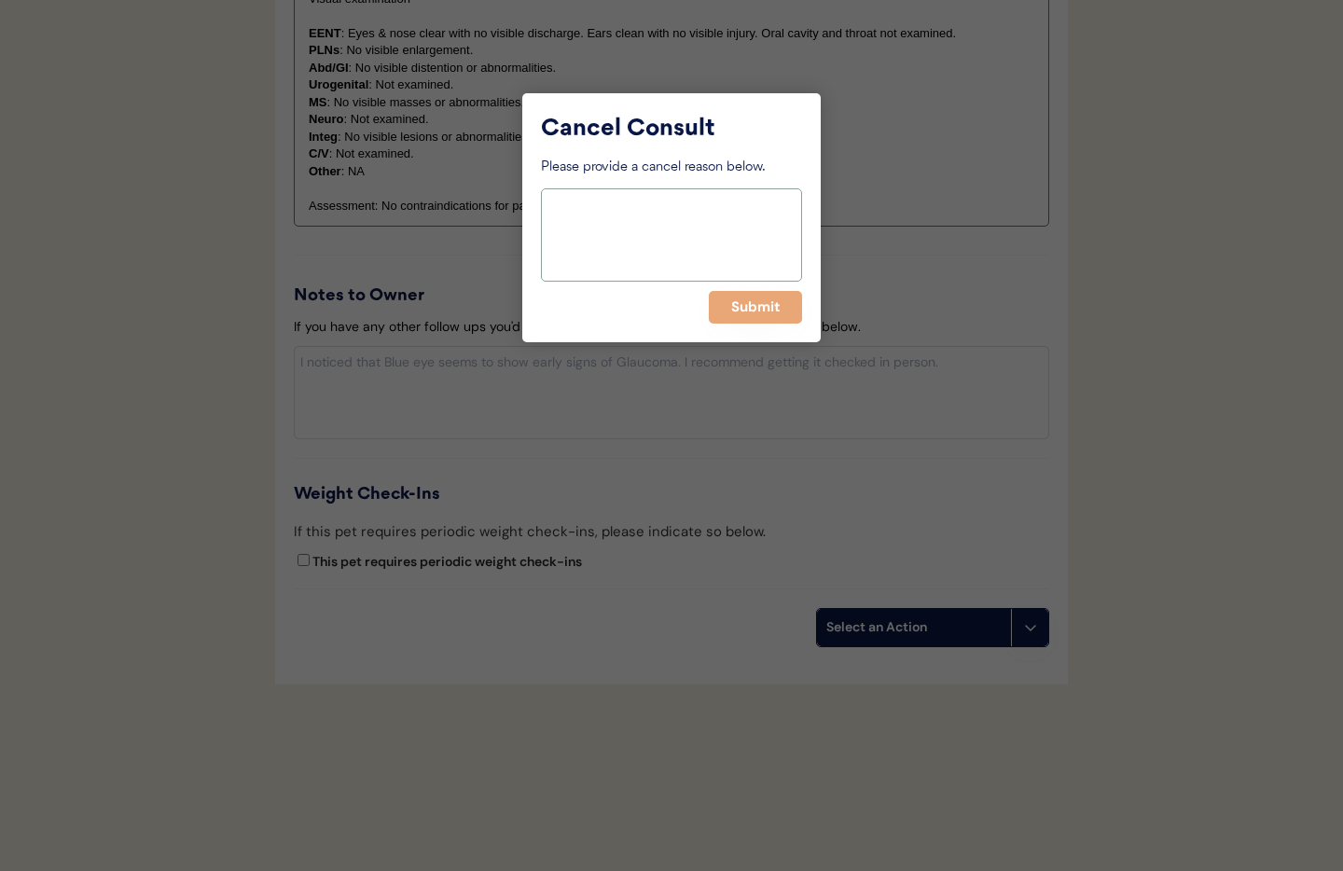
click at [671, 235] on textarea at bounding box center [671, 234] width 261 height 93
type textarea "Owner wanted a allergy consult instead"
click at [742, 307] on button "Submit" at bounding box center [755, 307] width 93 height 33
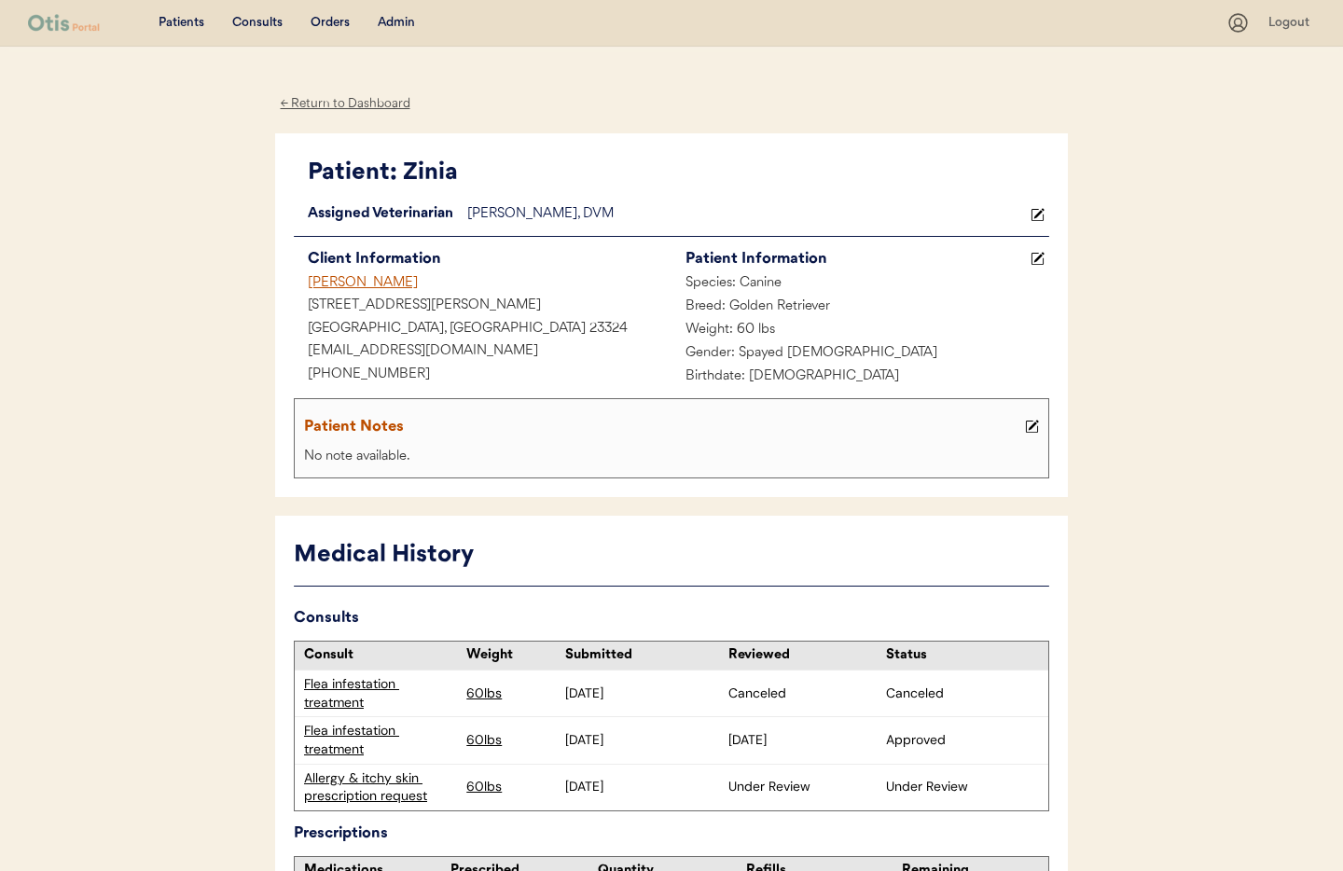
scroll to position [1, 0]
click at [335, 280] on div "[PERSON_NAME]" at bounding box center [483, 282] width 378 height 23
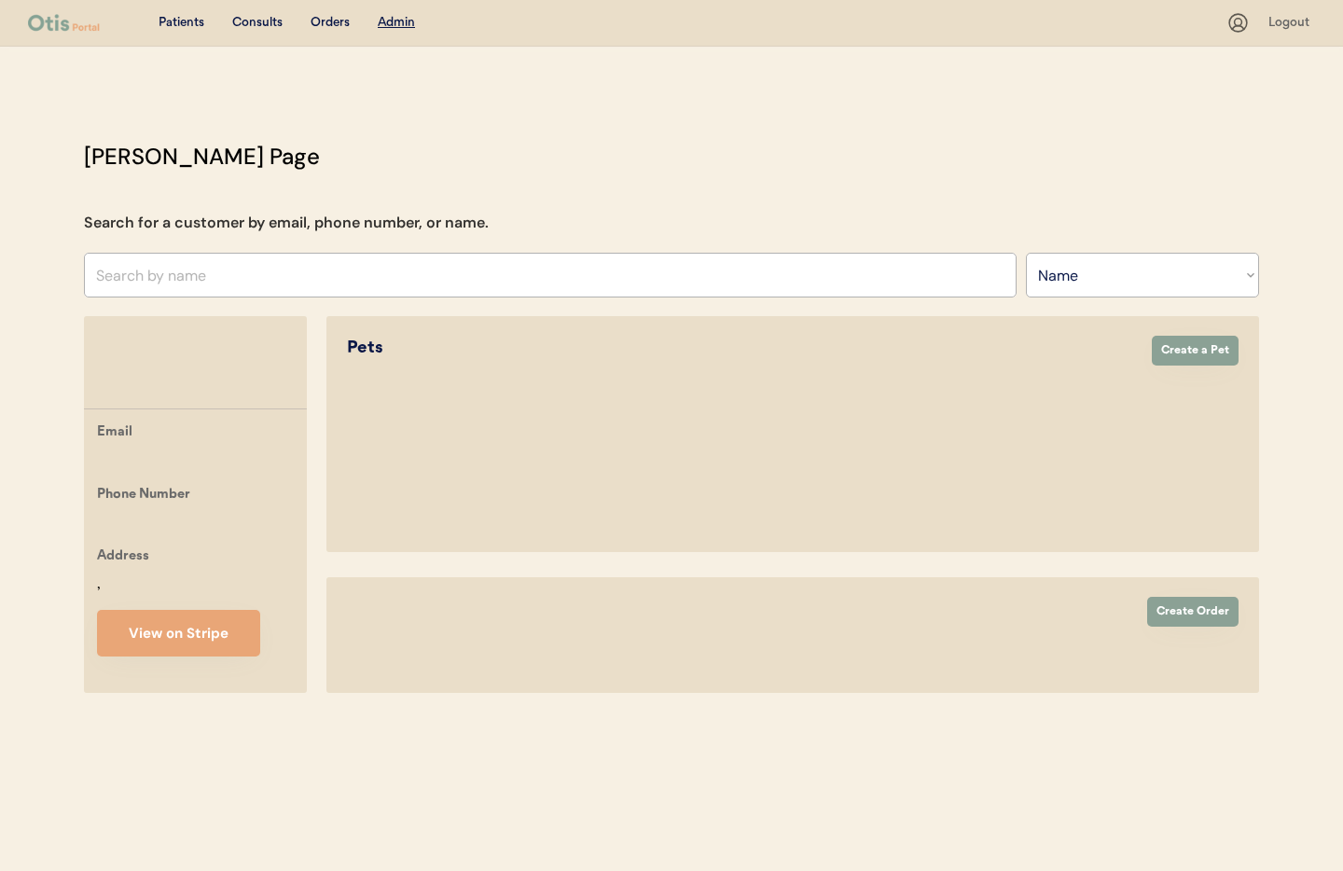
select select ""Name""
select select "true"
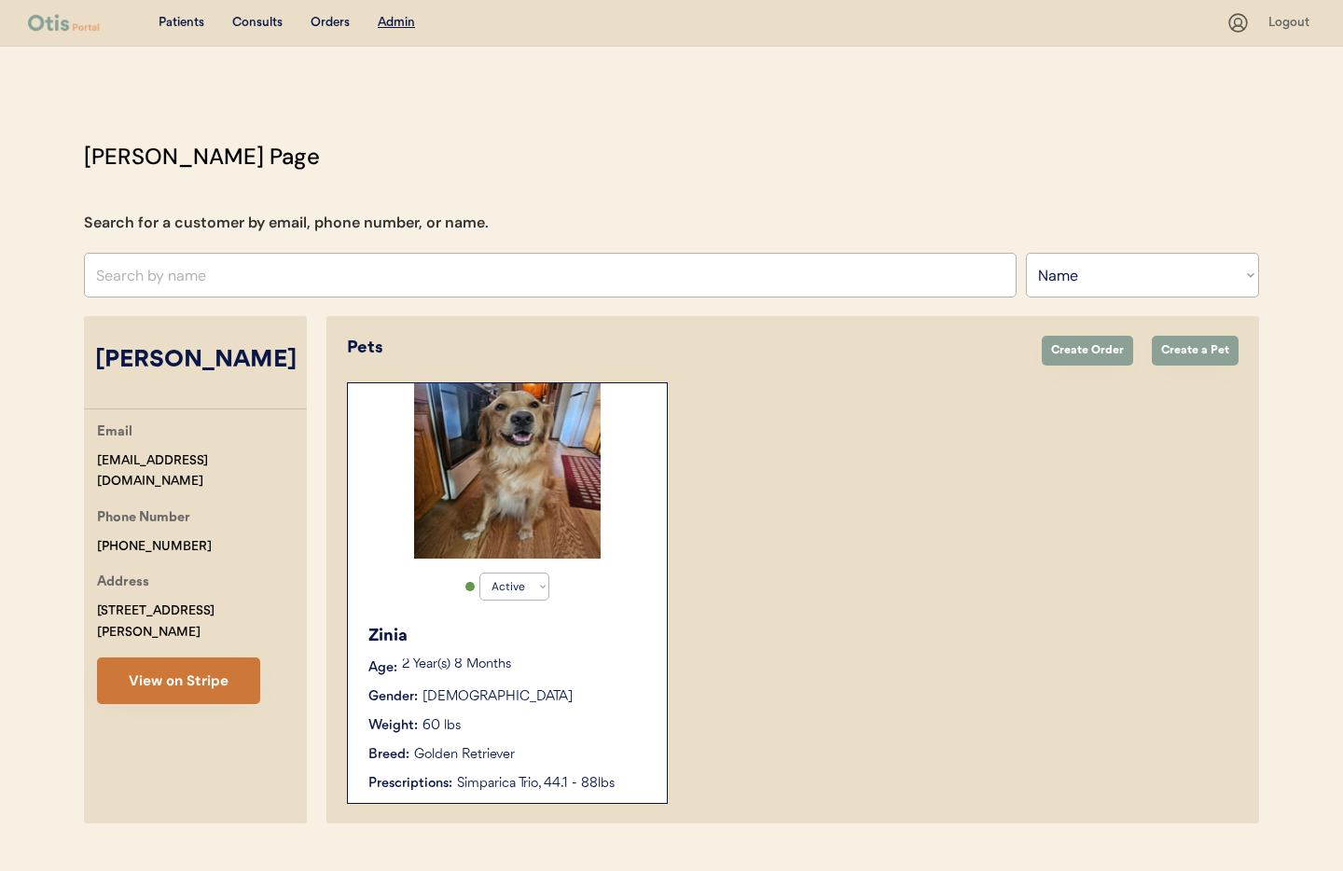
click at [203, 657] on button "View on Stripe" at bounding box center [178, 680] width 163 height 47
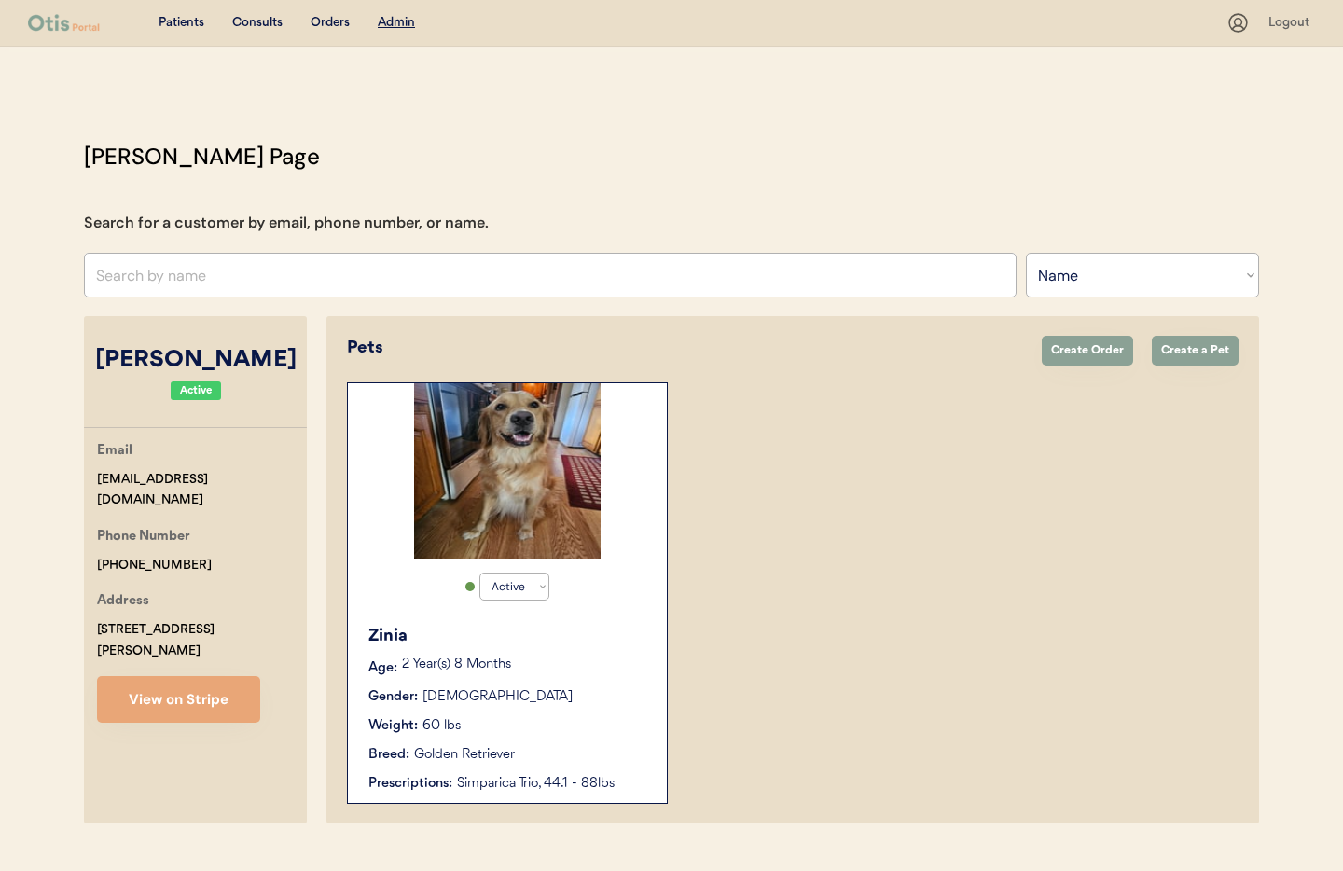
click at [491, 733] on div "Weight: 60 lbs" at bounding box center [508, 726] width 280 height 20
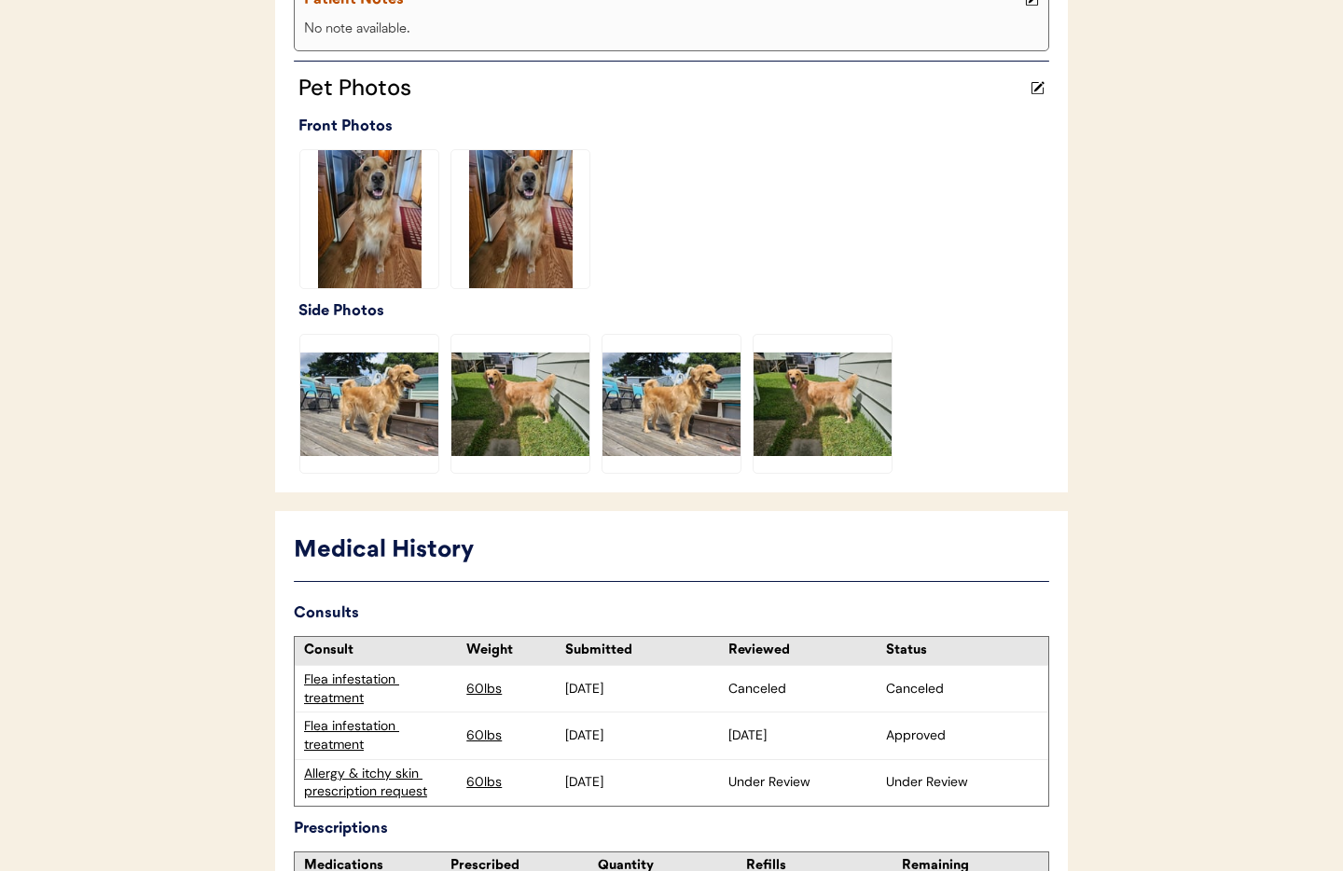
scroll to position [624, 0]
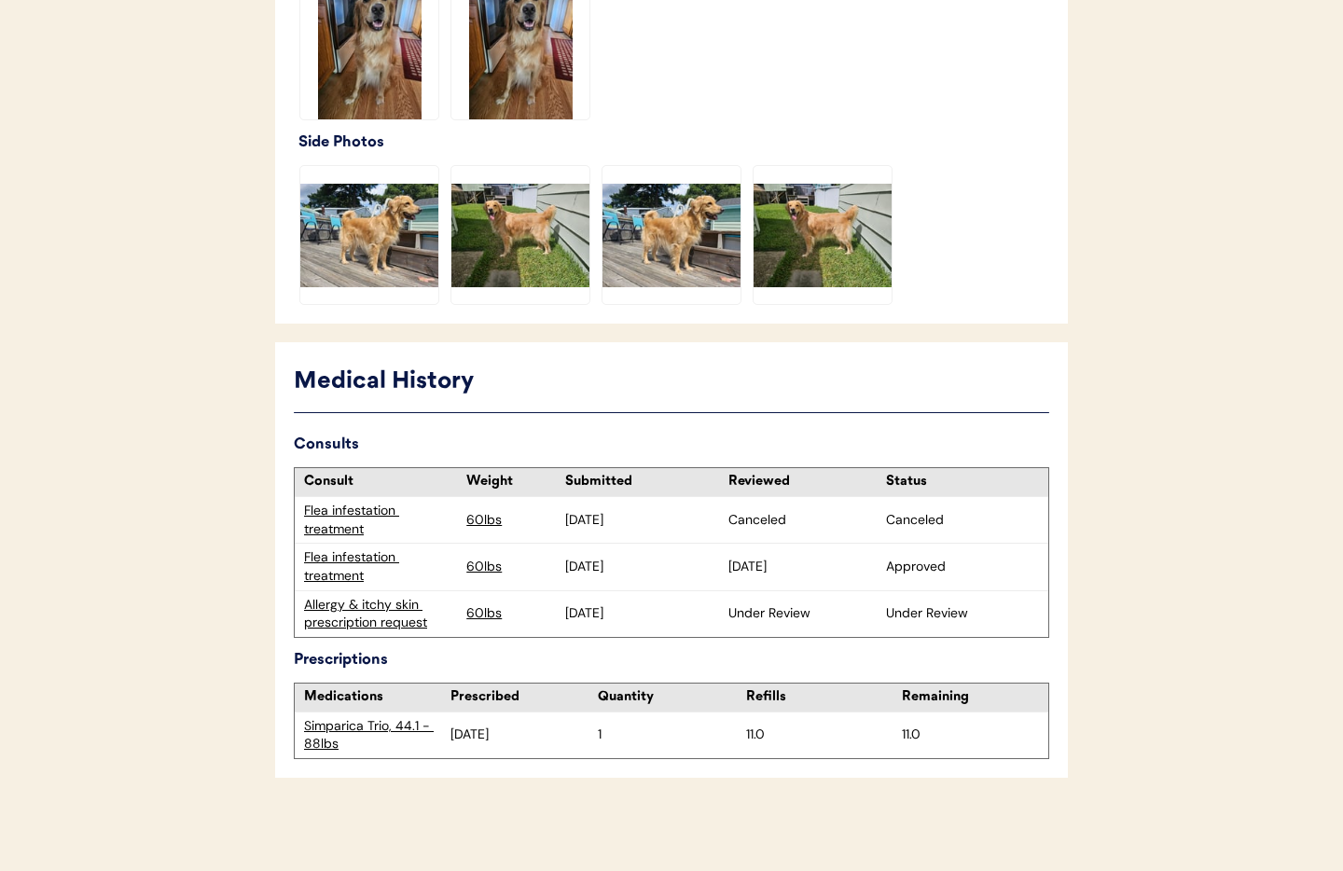
click at [341, 615] on div "Allergy & itchy skin prescription request" at bounding box center [380, 614] width 153 height 36
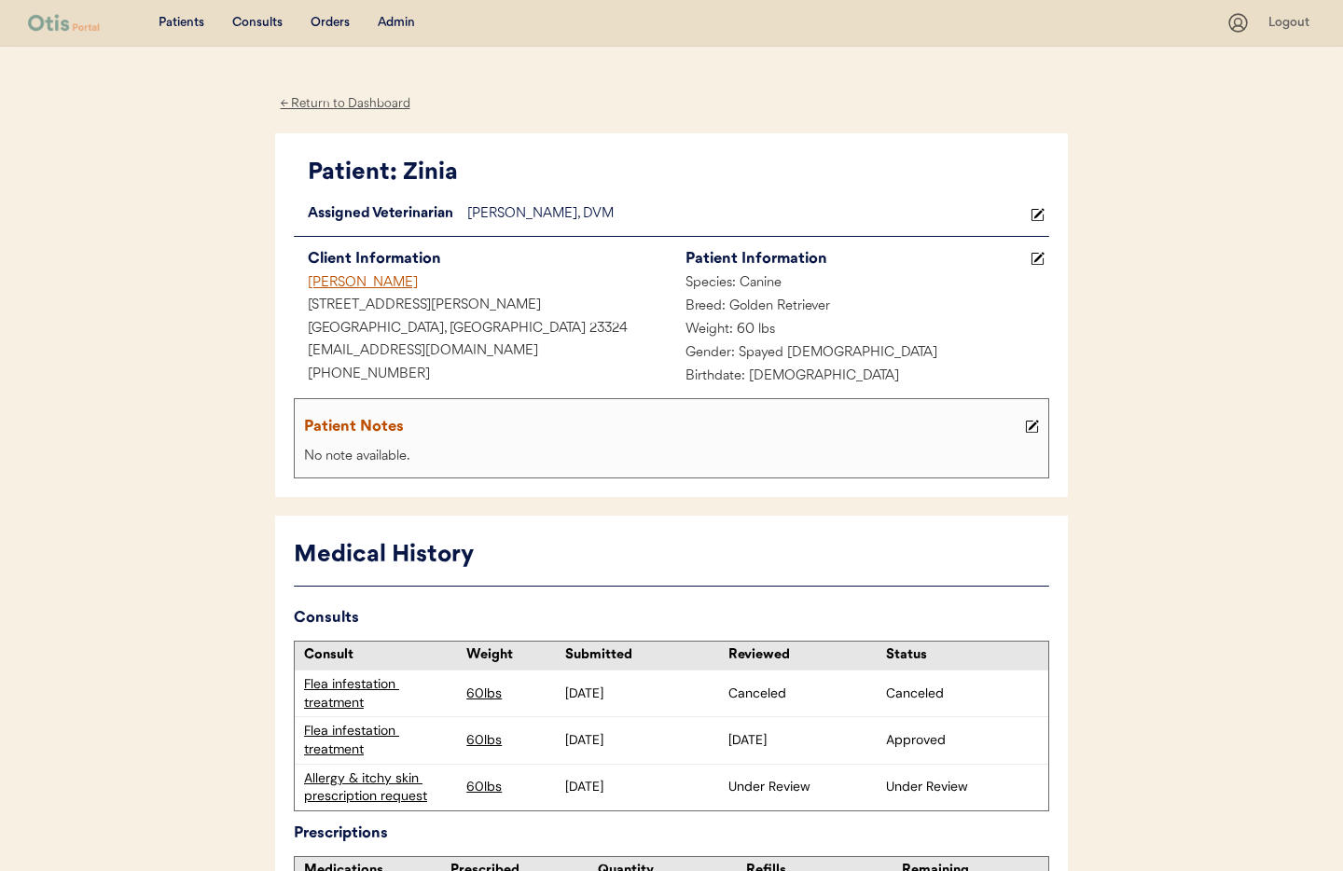
click at [397, 21] on div "Admin" at bounding box center [396, 23] width 37 height 19
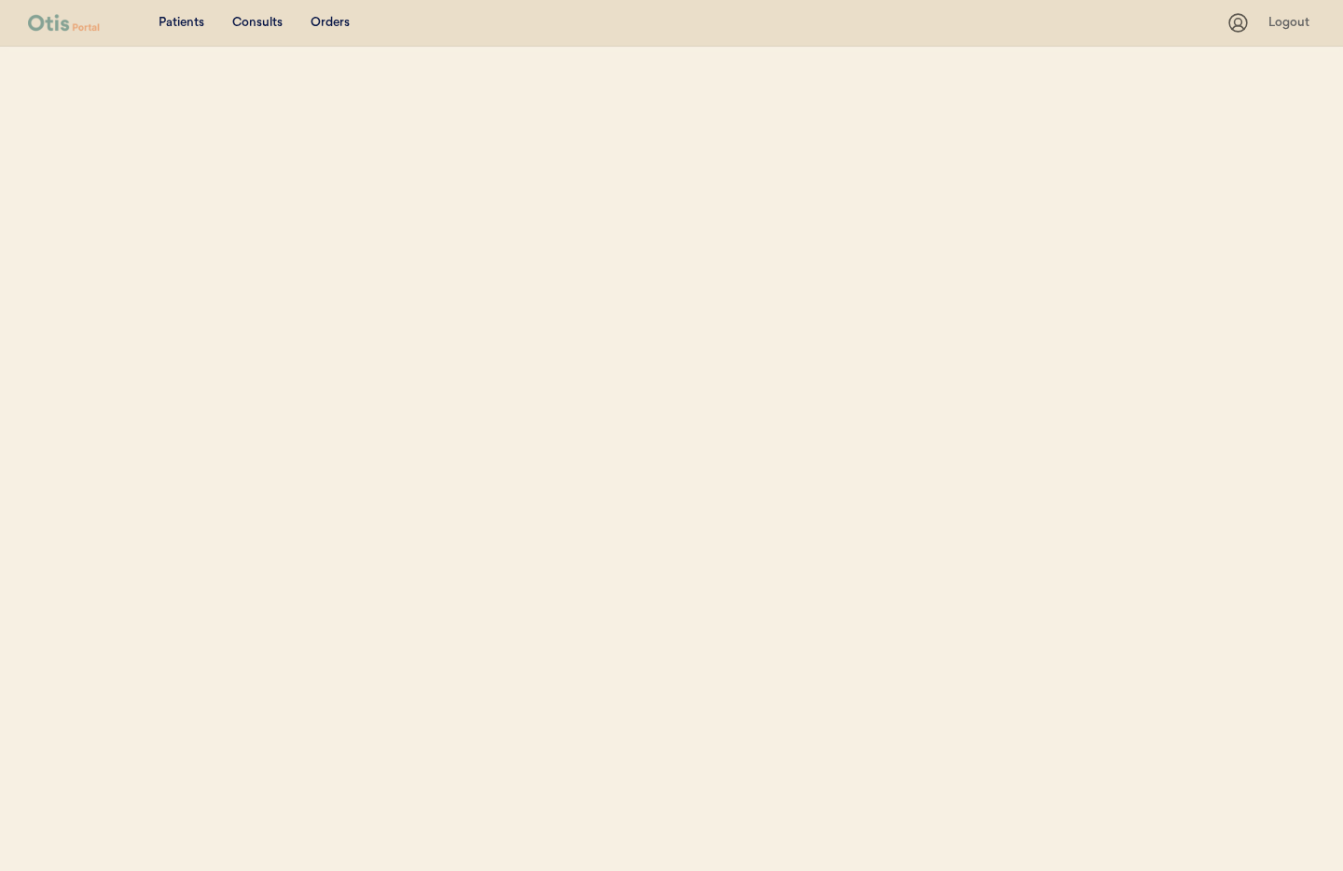
select select ""Name""
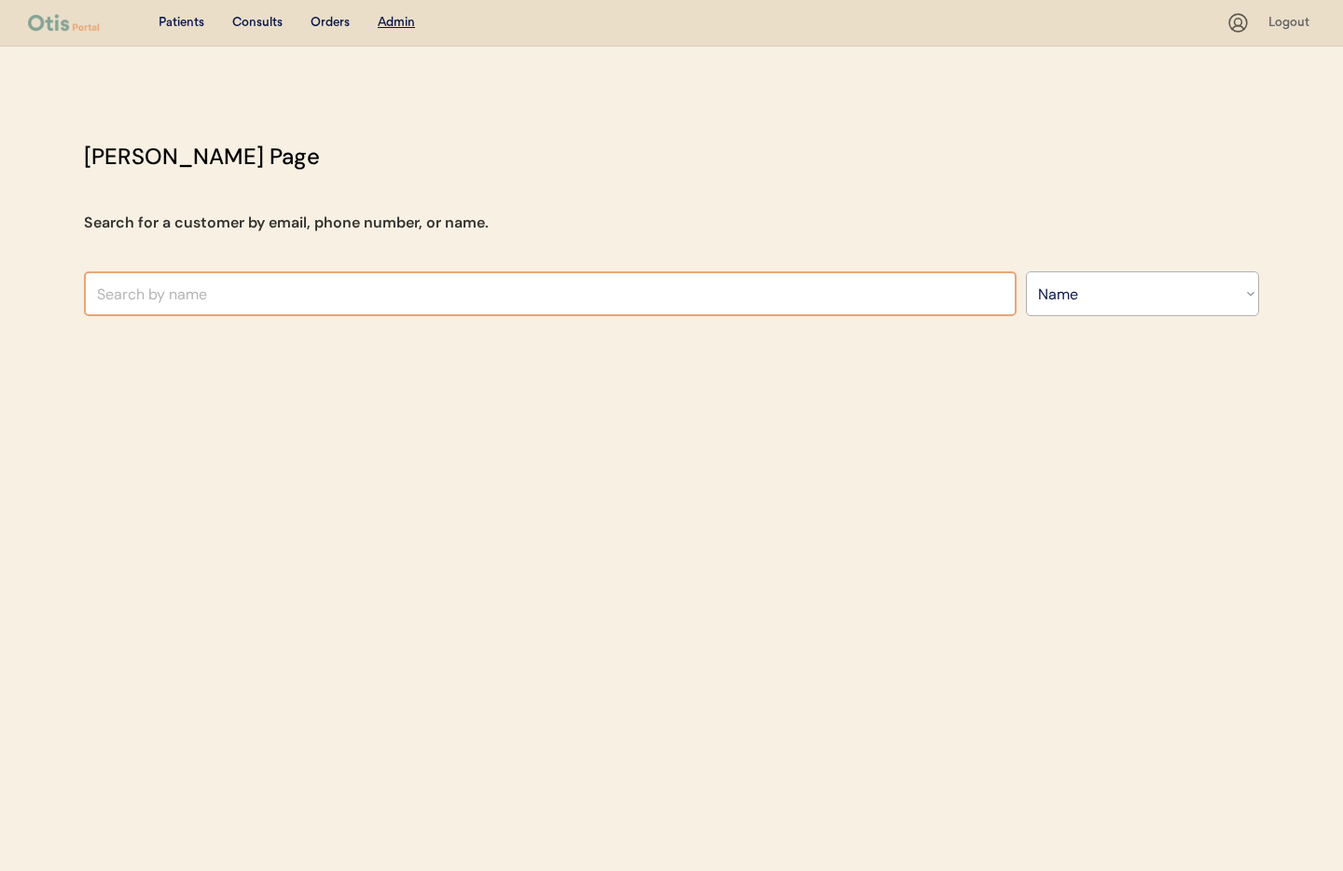
click at [323, 294] on input "text" at bounding box center [550, 293] width 933 height 45
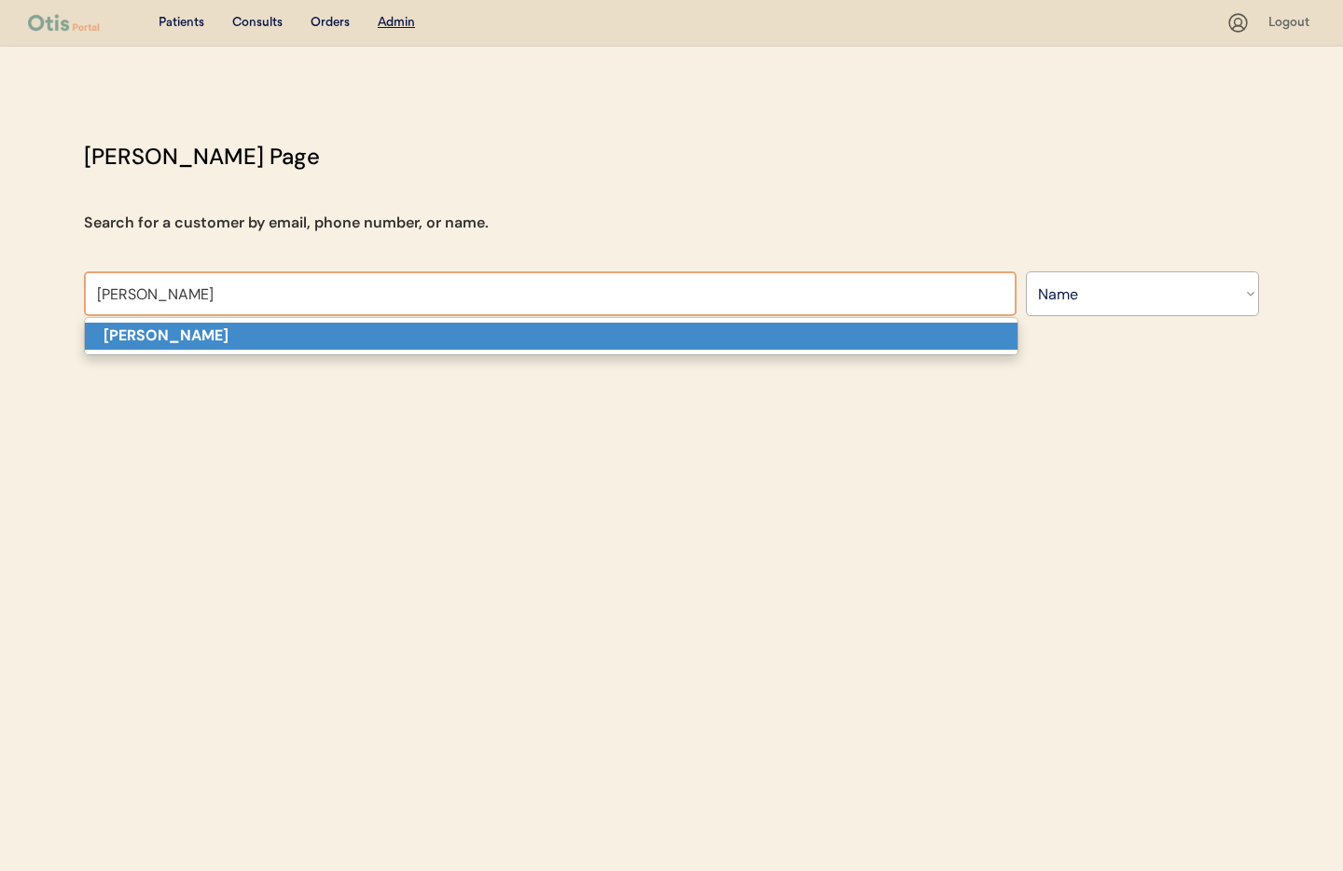
click at [264, 338] on p "Michelle Walker" at bounding box center [551, 336] width 933 height 27
type input "Michelle Walker"
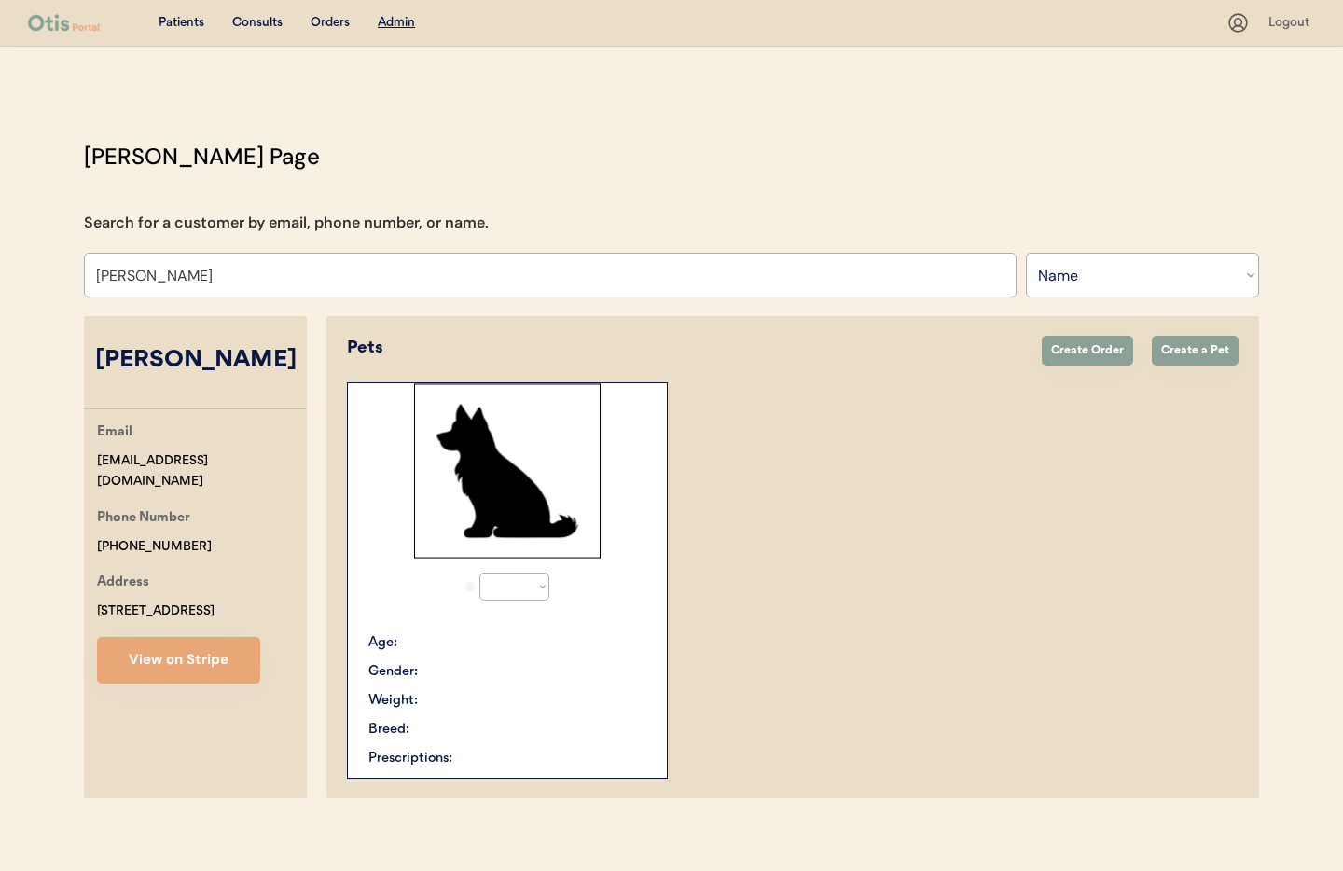
select select "true"
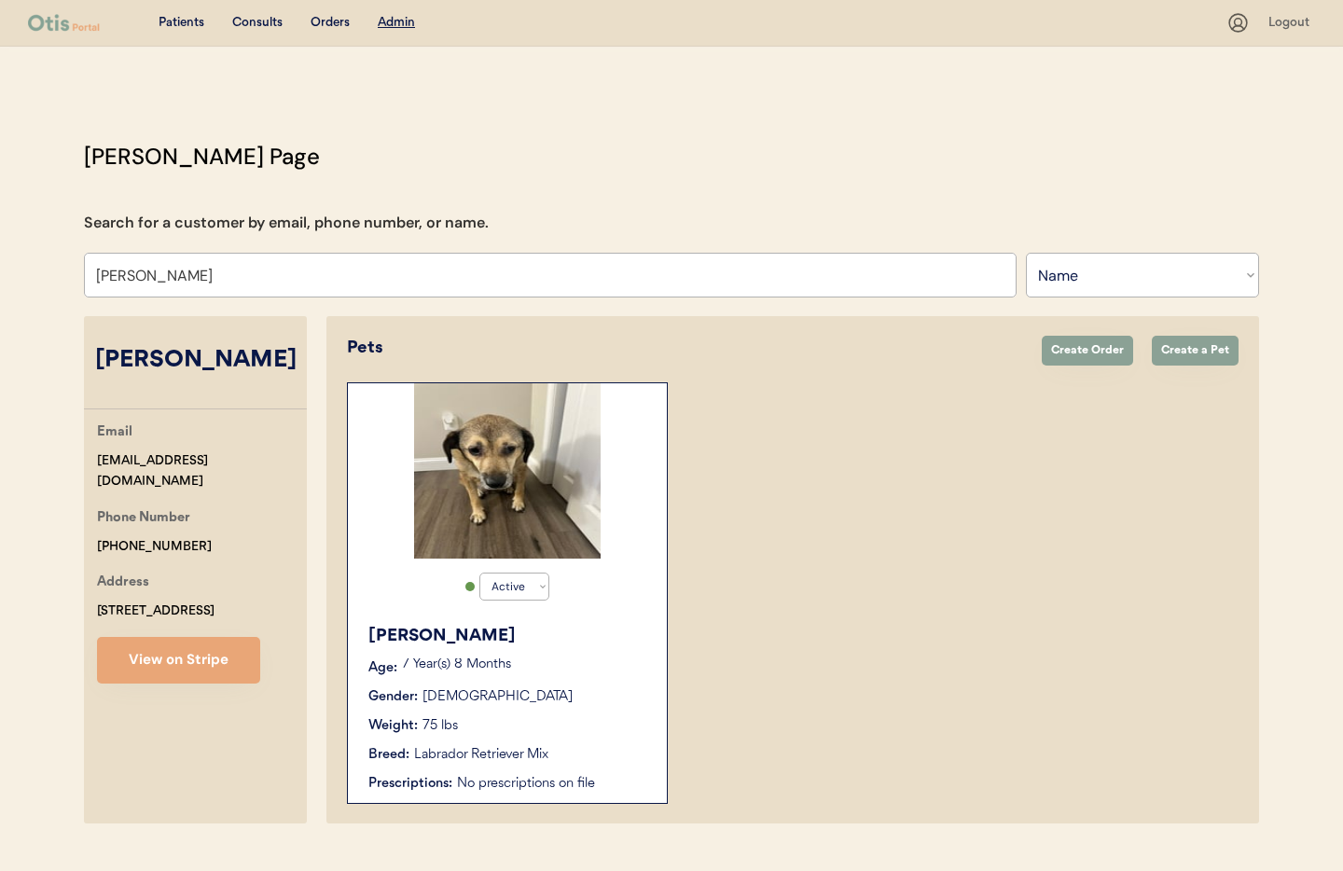
type input "Michelle Walker"
click at [567, 651] on div "Rory Age: 7 Year(s) 8 Months Gender: Female Weight: 75 lbs Breed: Labrador Retr…" at bounding box center [507, 709] width 300 height 188
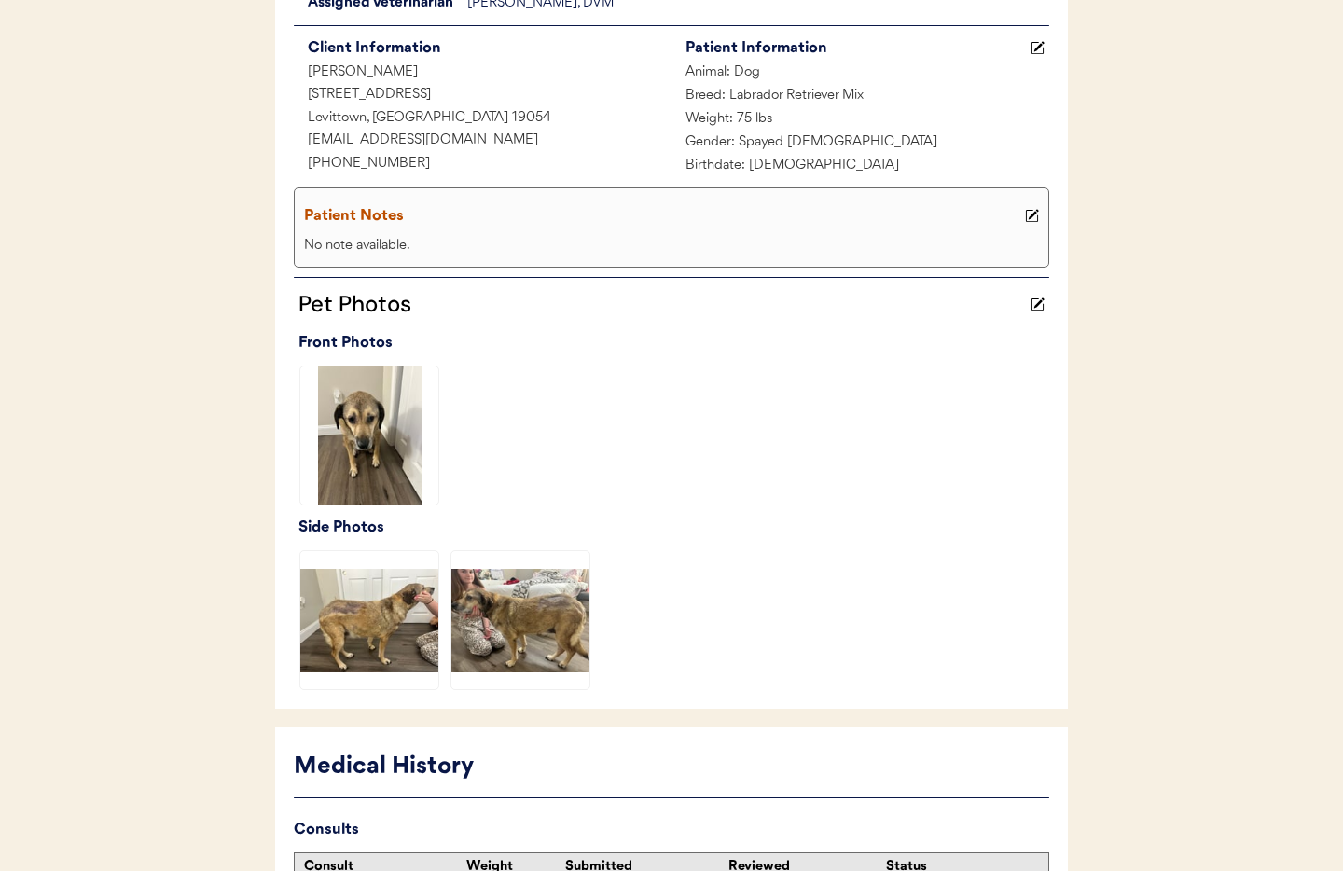
scroll to position [433, 0]
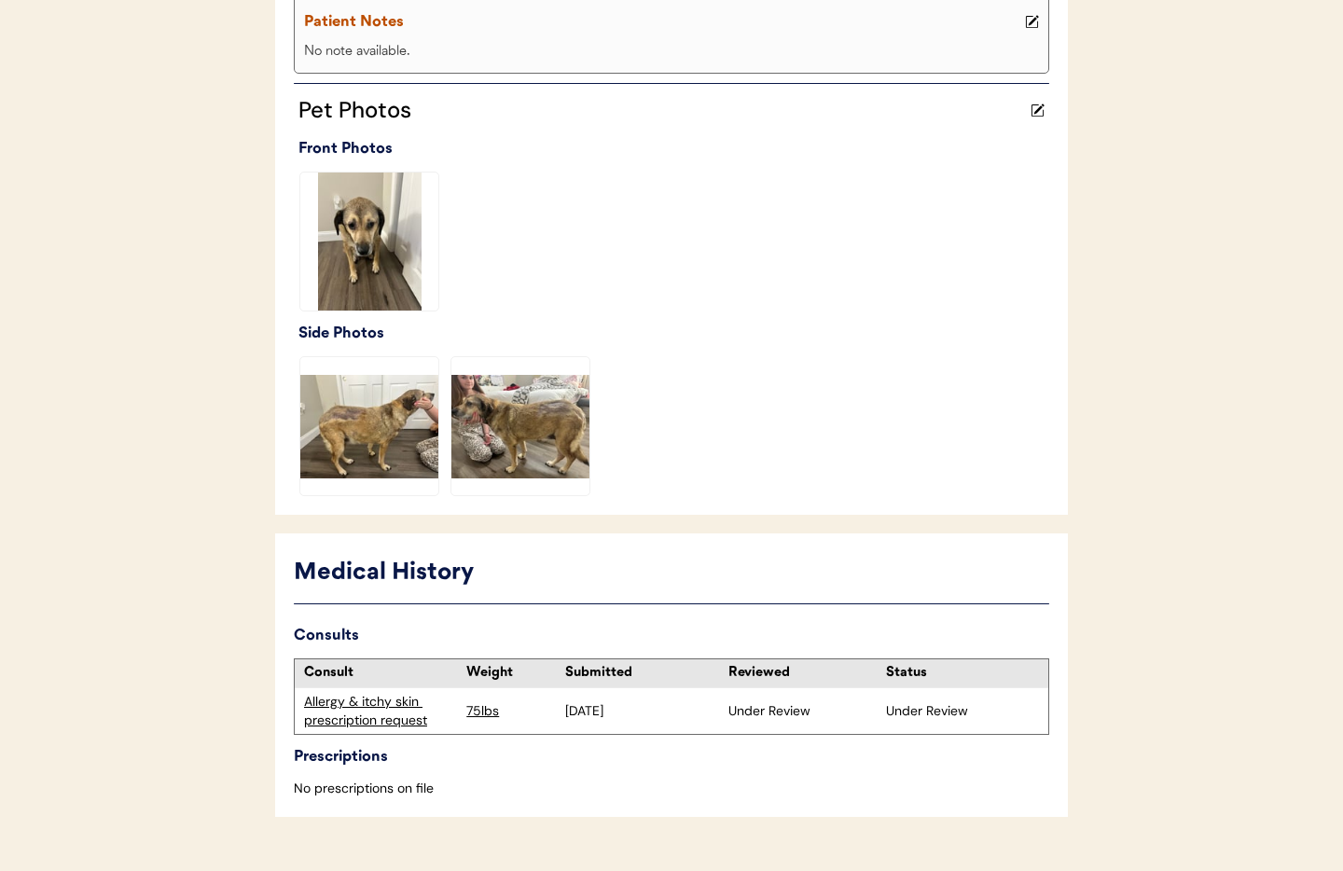
click at [345, 715] on div "Allergy & itchy skin prescription request" at bounding box center [380, 711] width 153 height 36
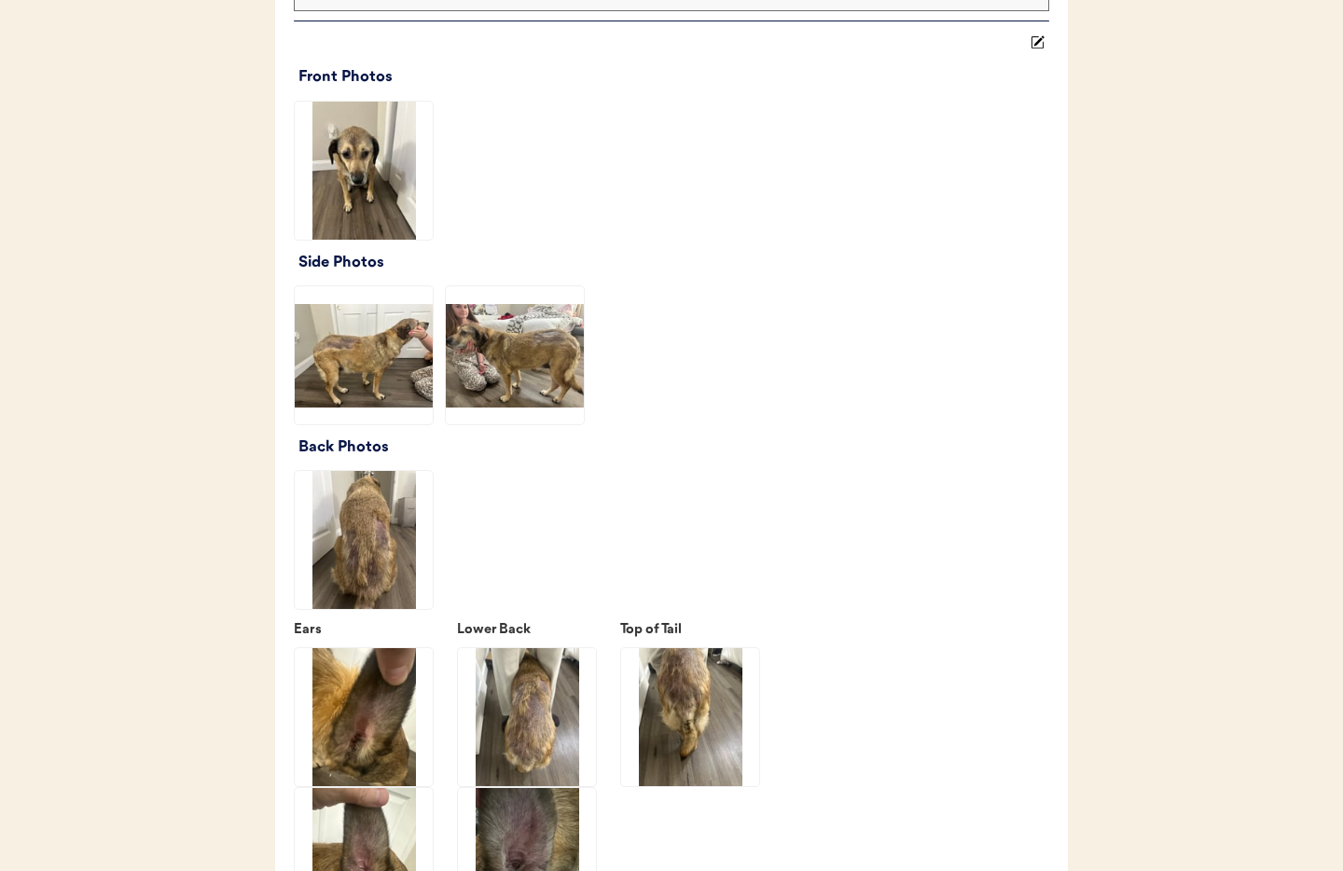
scroll to position [2446, 0]
click at [342, 362] on img at bounding box center [364, 354] width 138 height 138
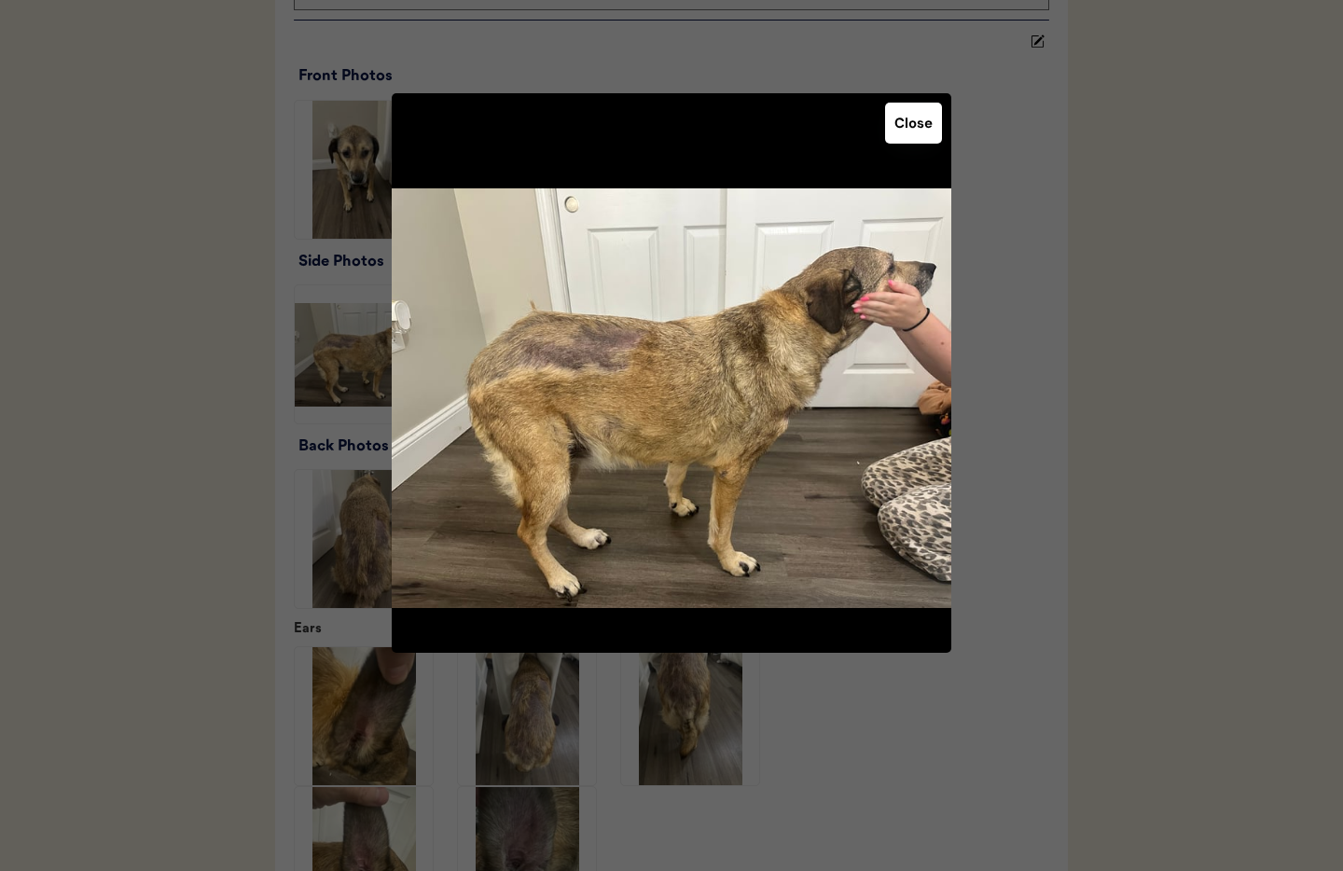
click at [908, 123] on button "Close" at bounding box center [913, 123] width 57 height 41
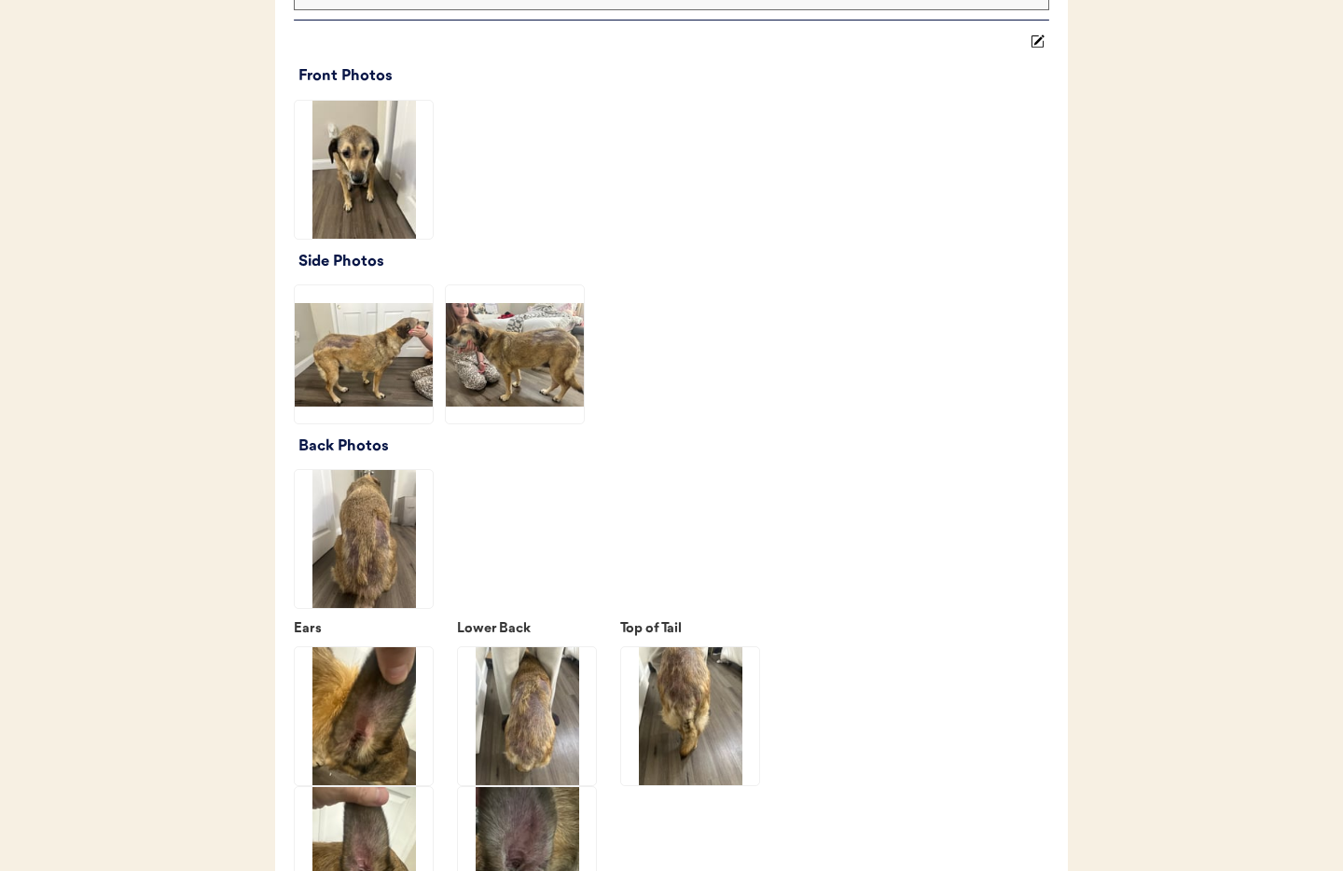
click at [505, 356] on img at bounding box center [515, 354] width 138 height 138
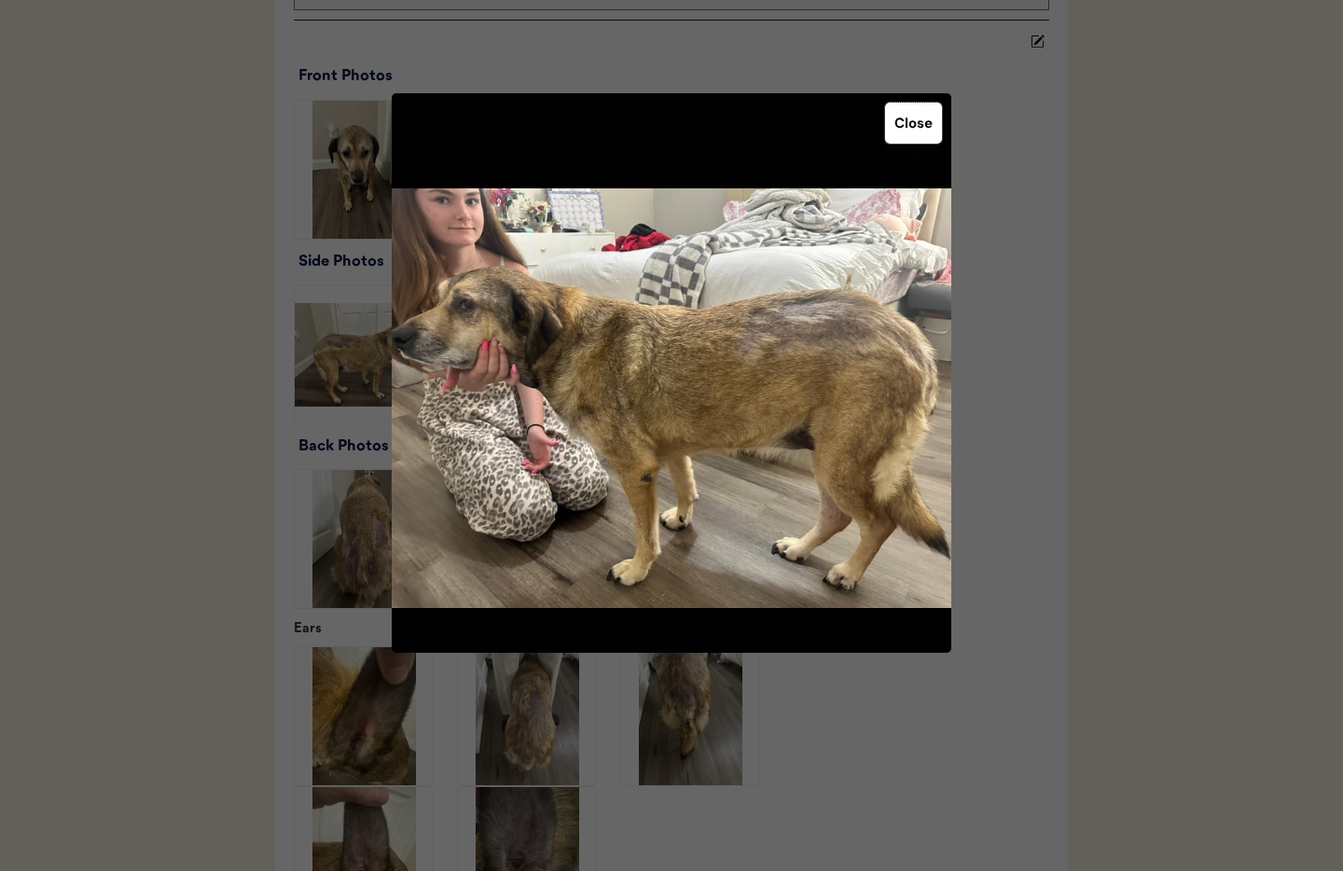
click at [902, 128] on button "Close" at bounding box center [913, 123] width 57 height 41
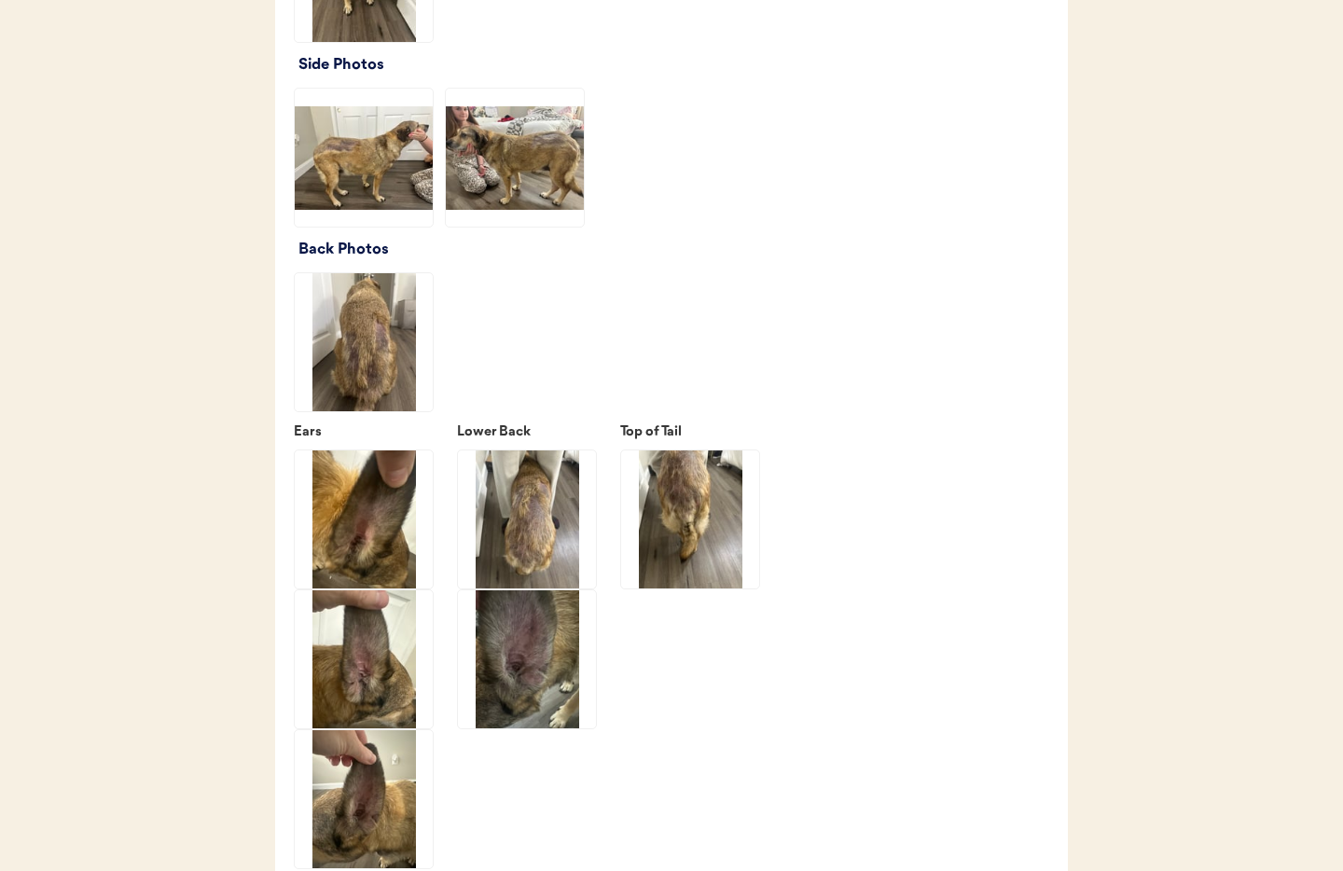
scroll to position [2644, 0]
click at [383, 343] on img at bounding box center [364, 341] width 138 height 138
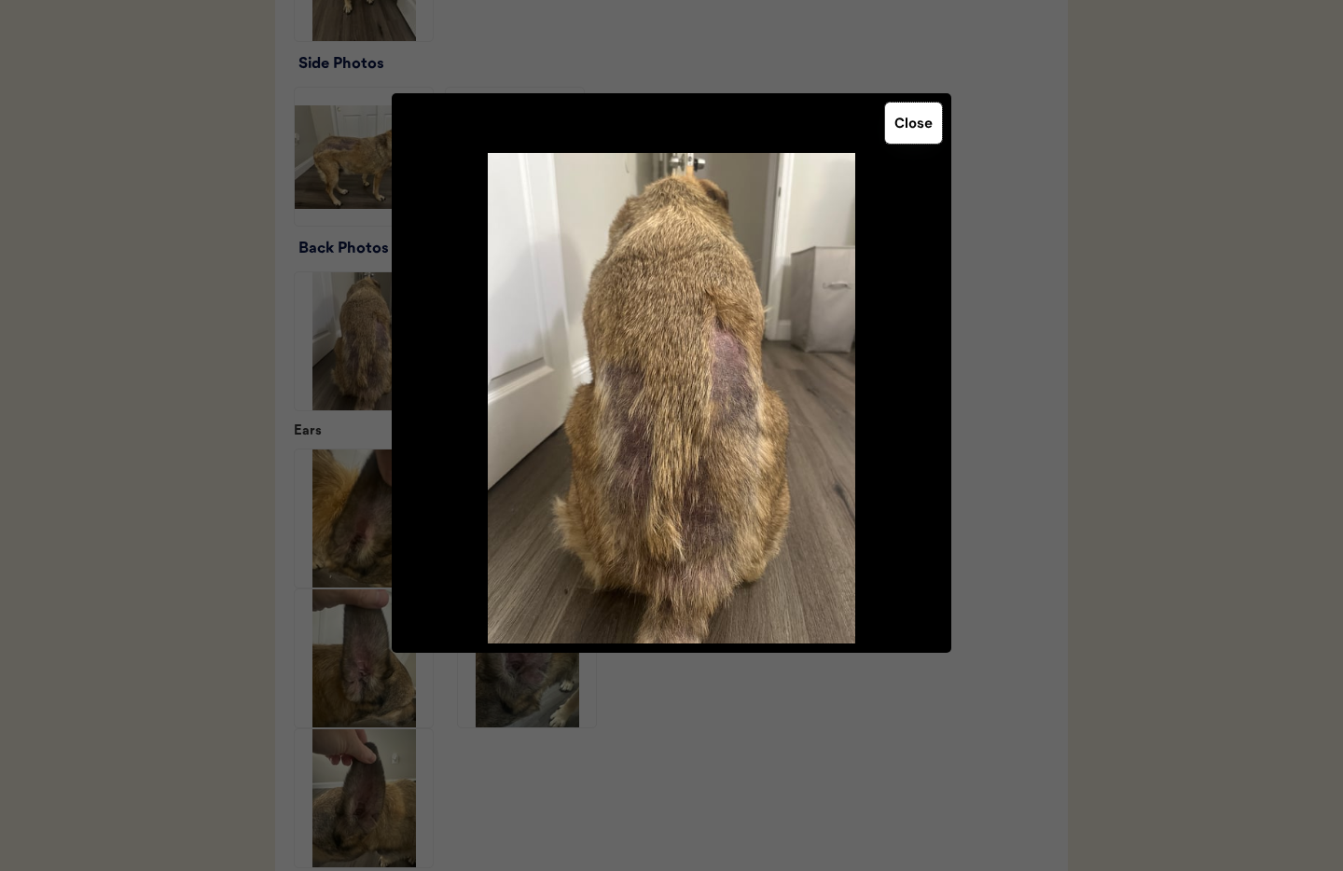
click at [907, 131] on button "Close" at bounding box center [913, 123] width 57 height 41
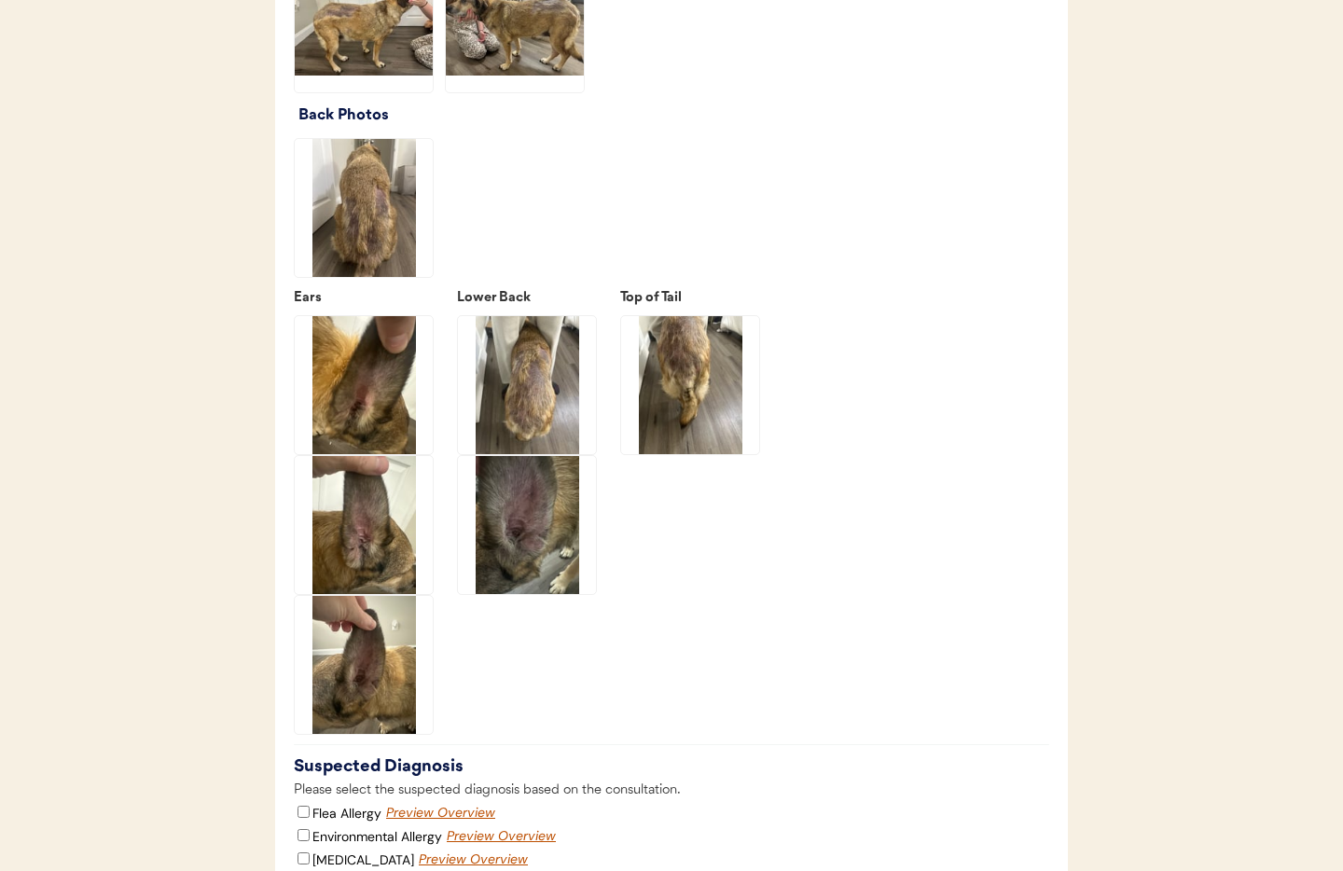
scroll to position [2794, 0]
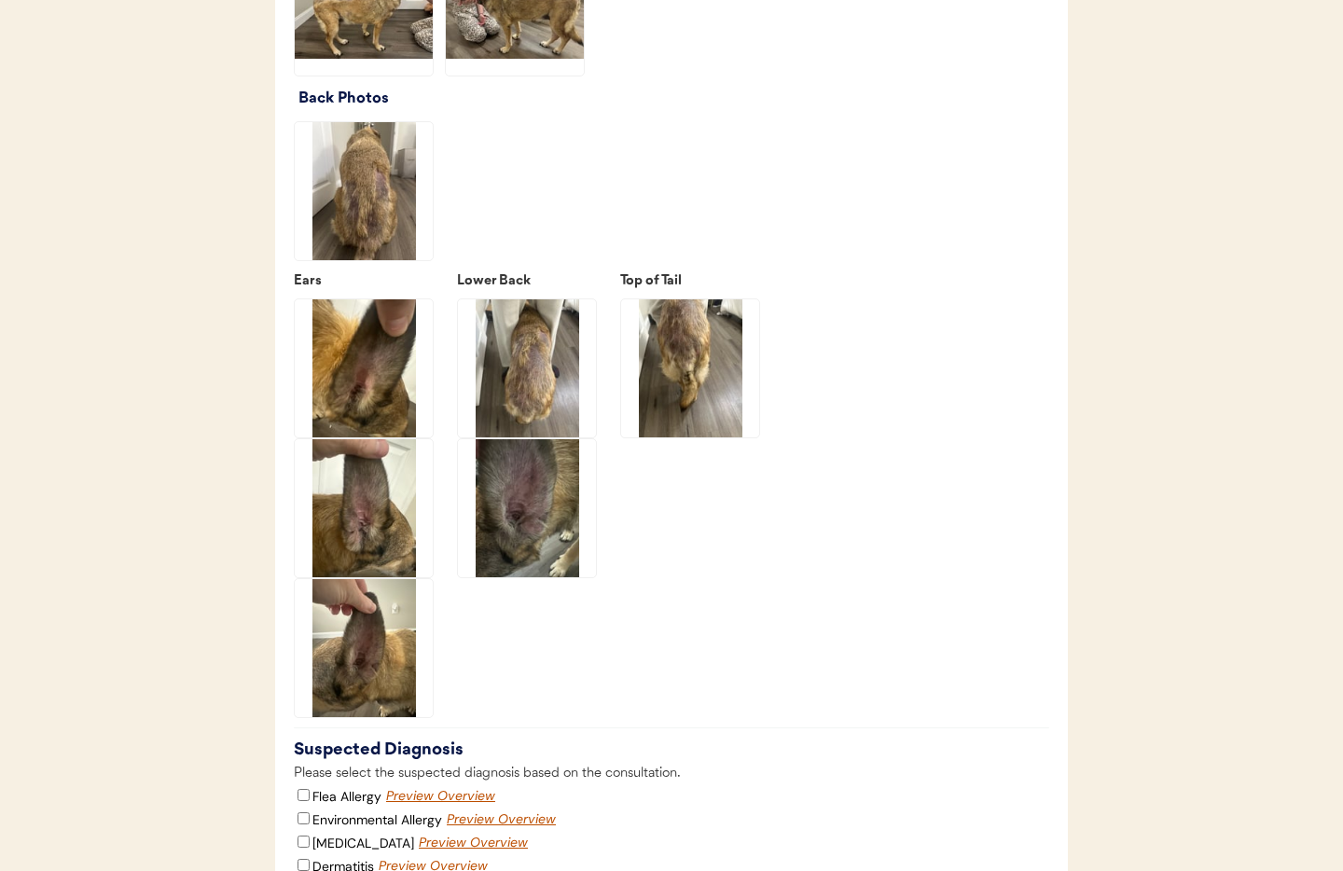
click at [361, 351] on img at bounding box center [364, 368] width 138 height 138
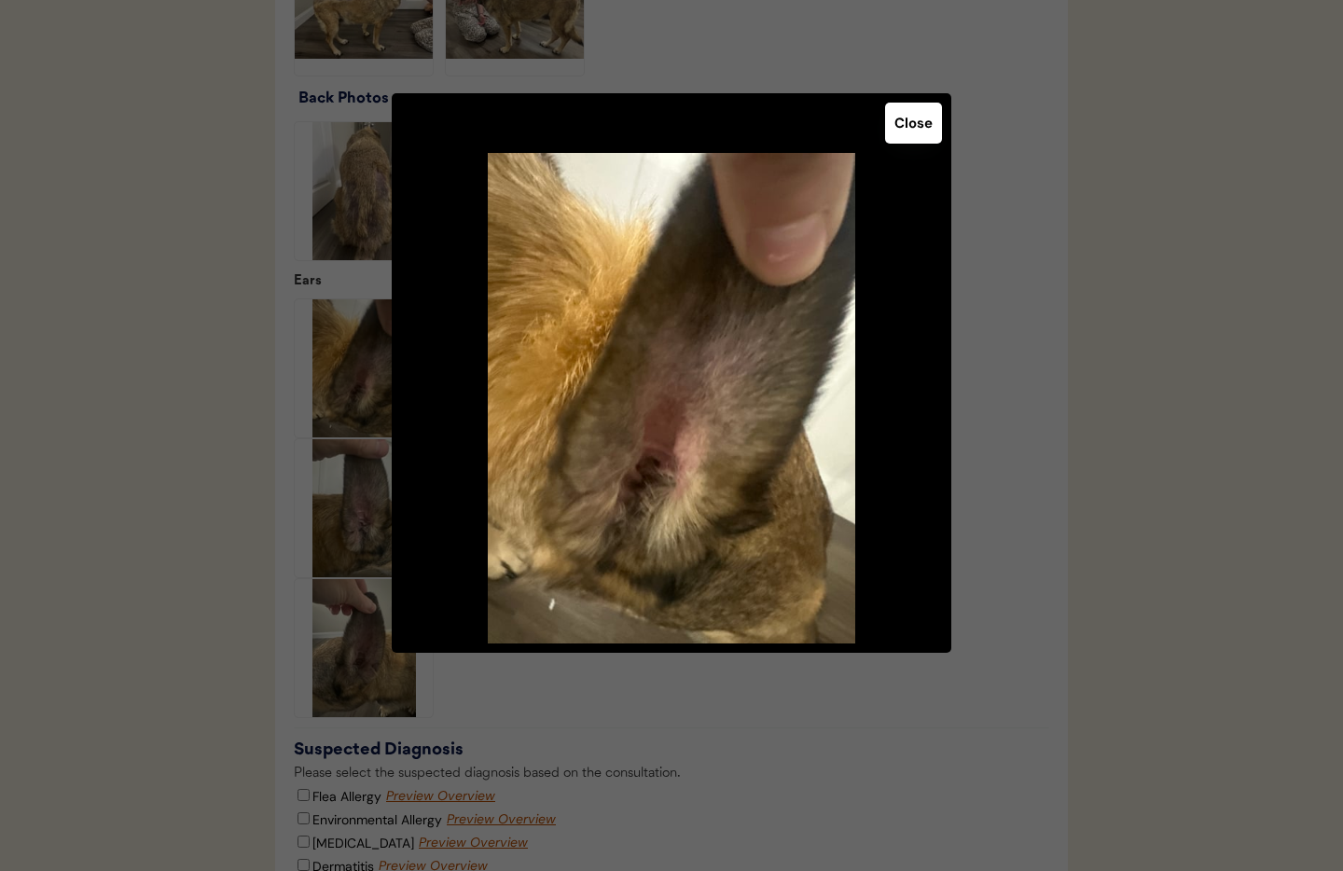
drag, startPoint x: 905, startPoint y: 118, endPoint x: 631, endPoint y: 296, distance: 325.6
click at [905, 118] on button "Close" at bounding box center [913, 123] width 57 height 41
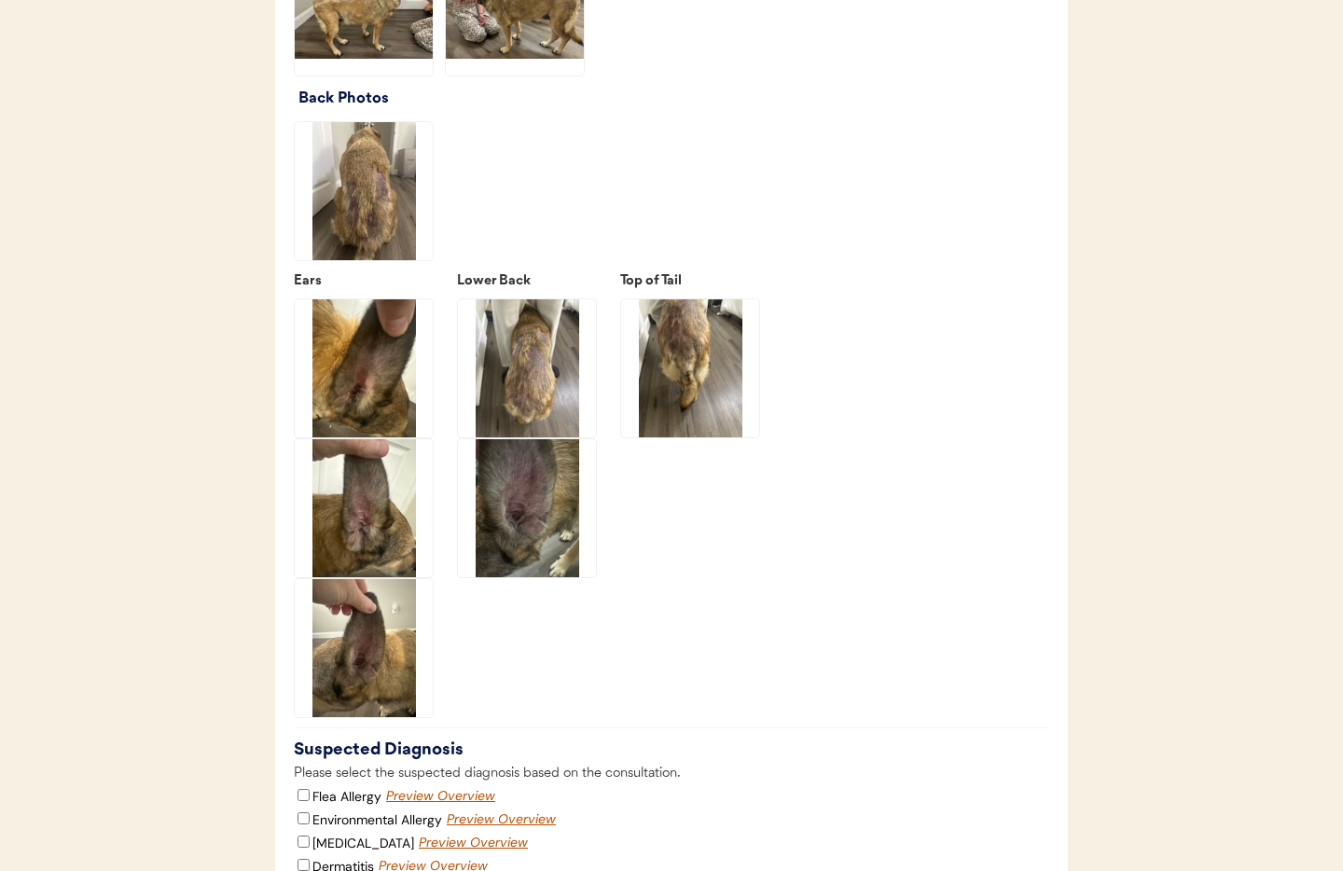
drag, startPoint x: 361, startPoint y: 518, endPoint x: 421, endPoint y: 488, distance: 67.1
click at [361, 518] on img at bounding box center [364, 508] width 138 height 138
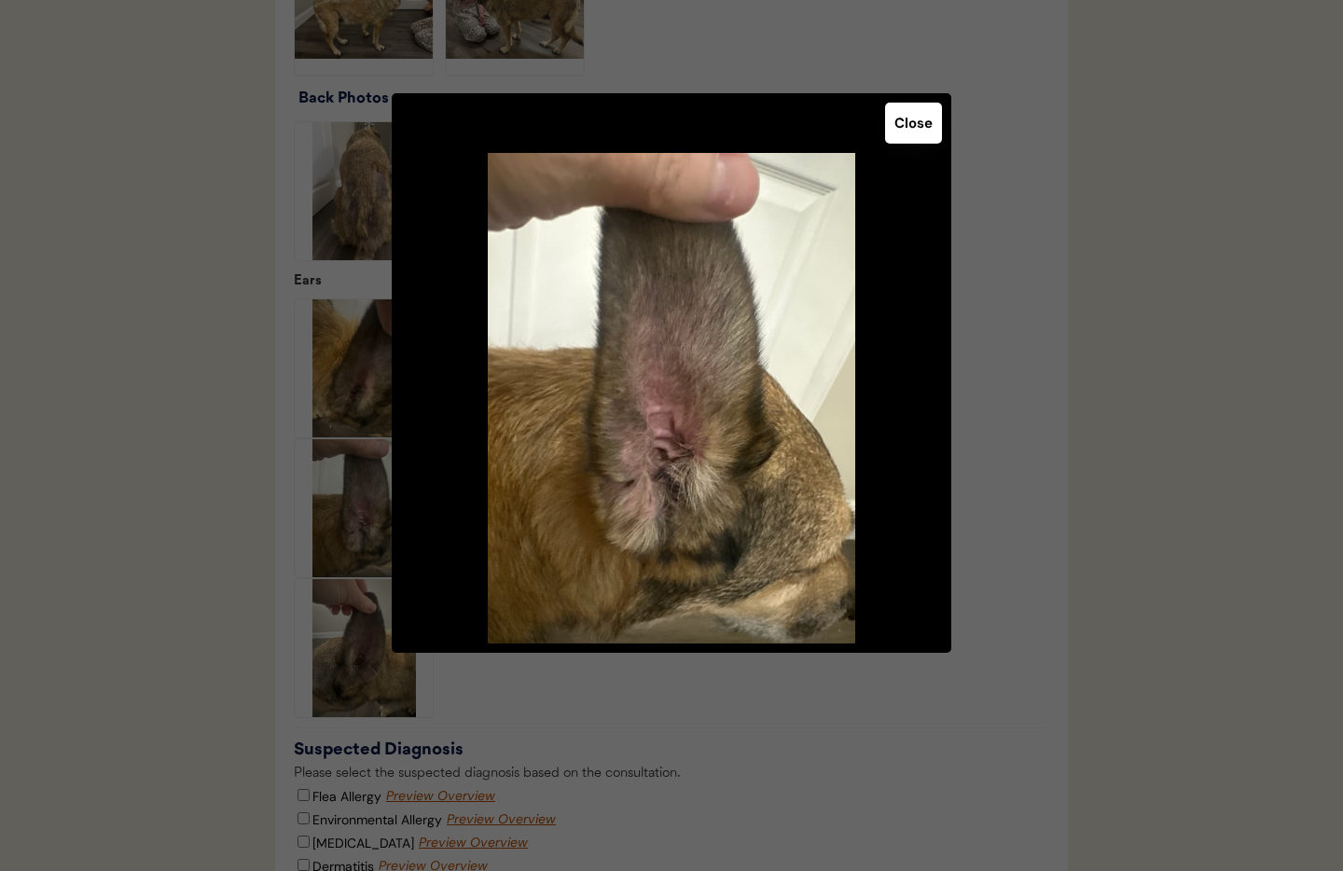
click at [917, 132] on button "Close" at bounding box center [913, 123] width 57 height 41
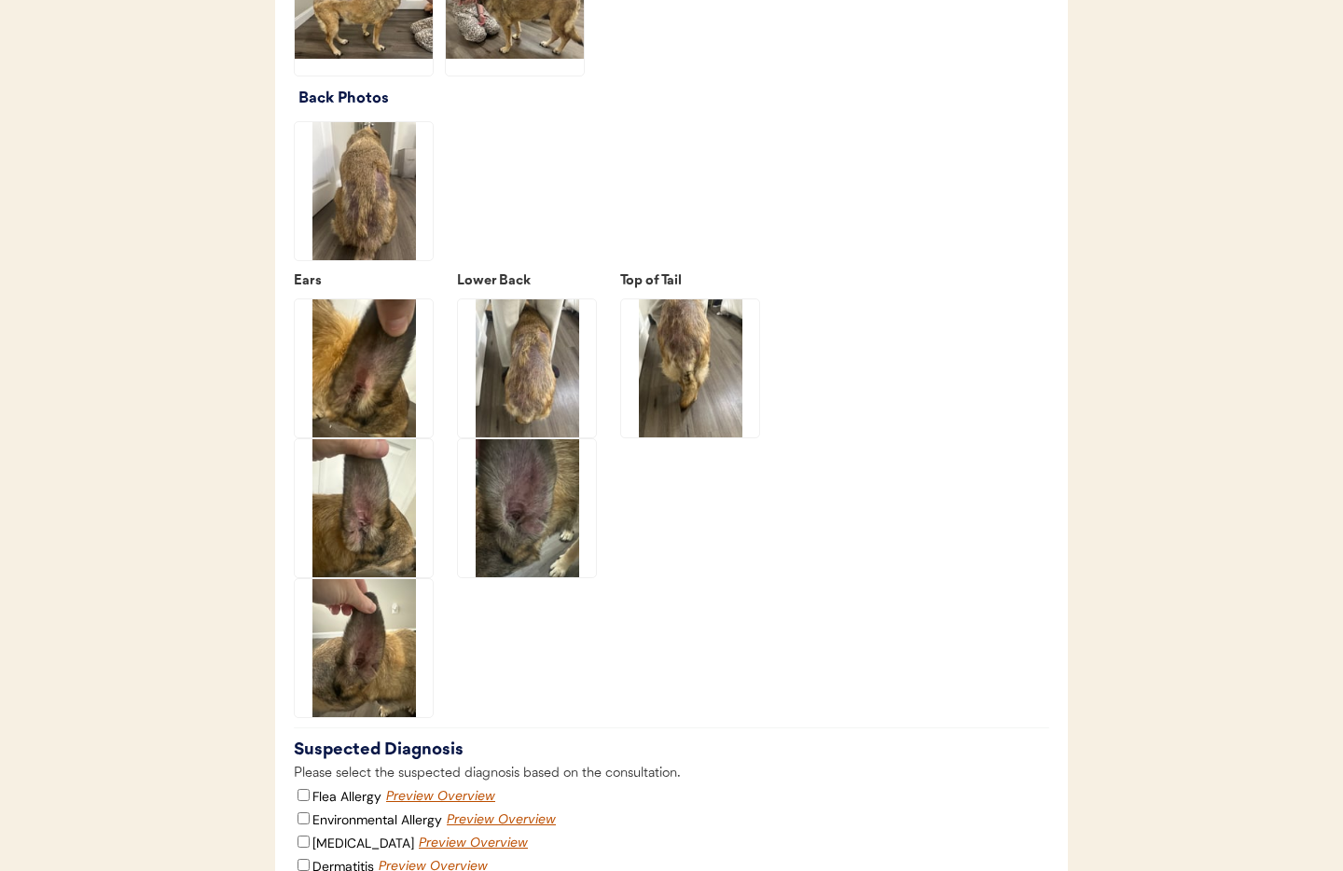
click at [338, 655] on img at bounding box center [364, 648] width 138 height 138
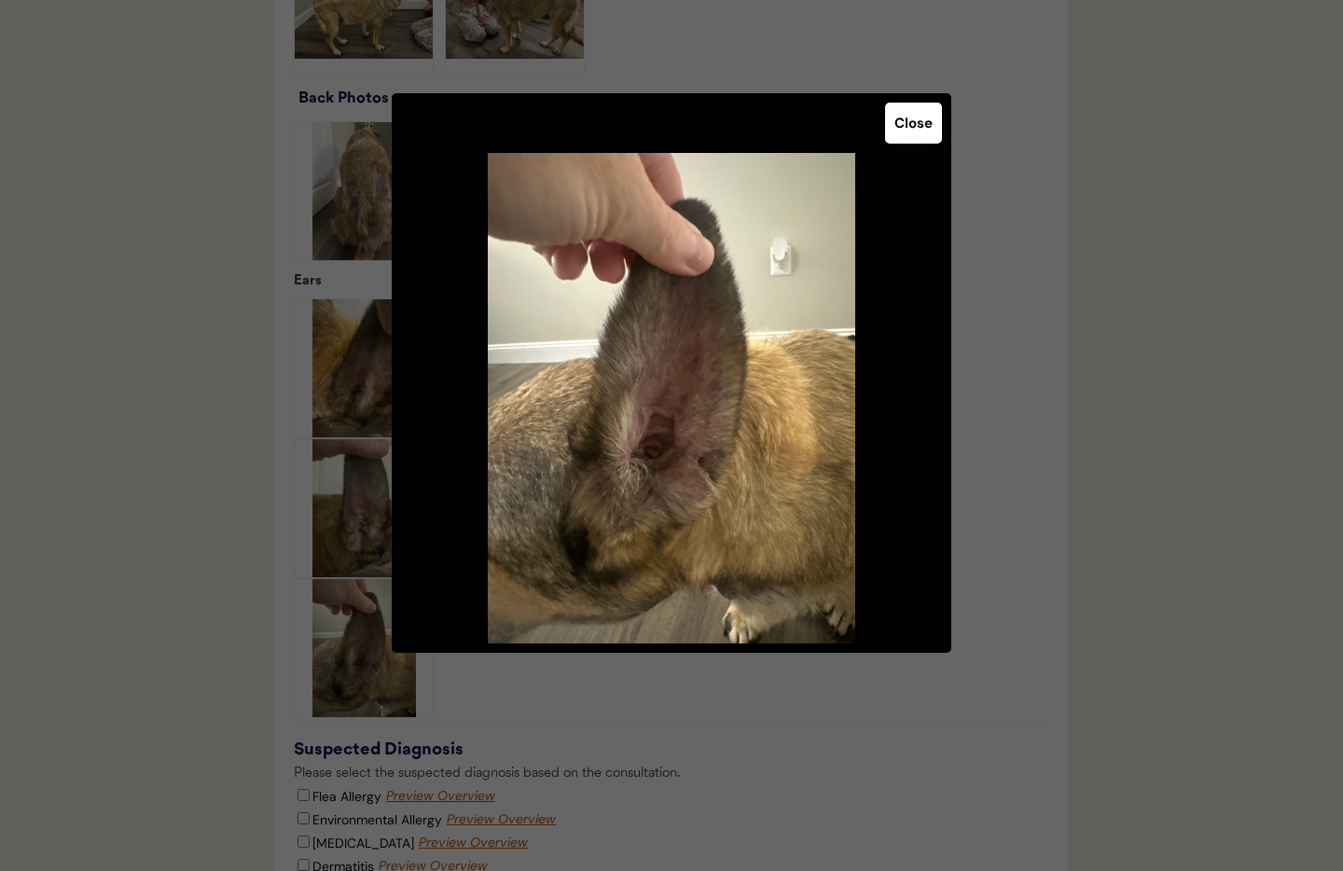
click at [909, 124] on button "Close" at bounding box center [913, 123] width 57 height 41
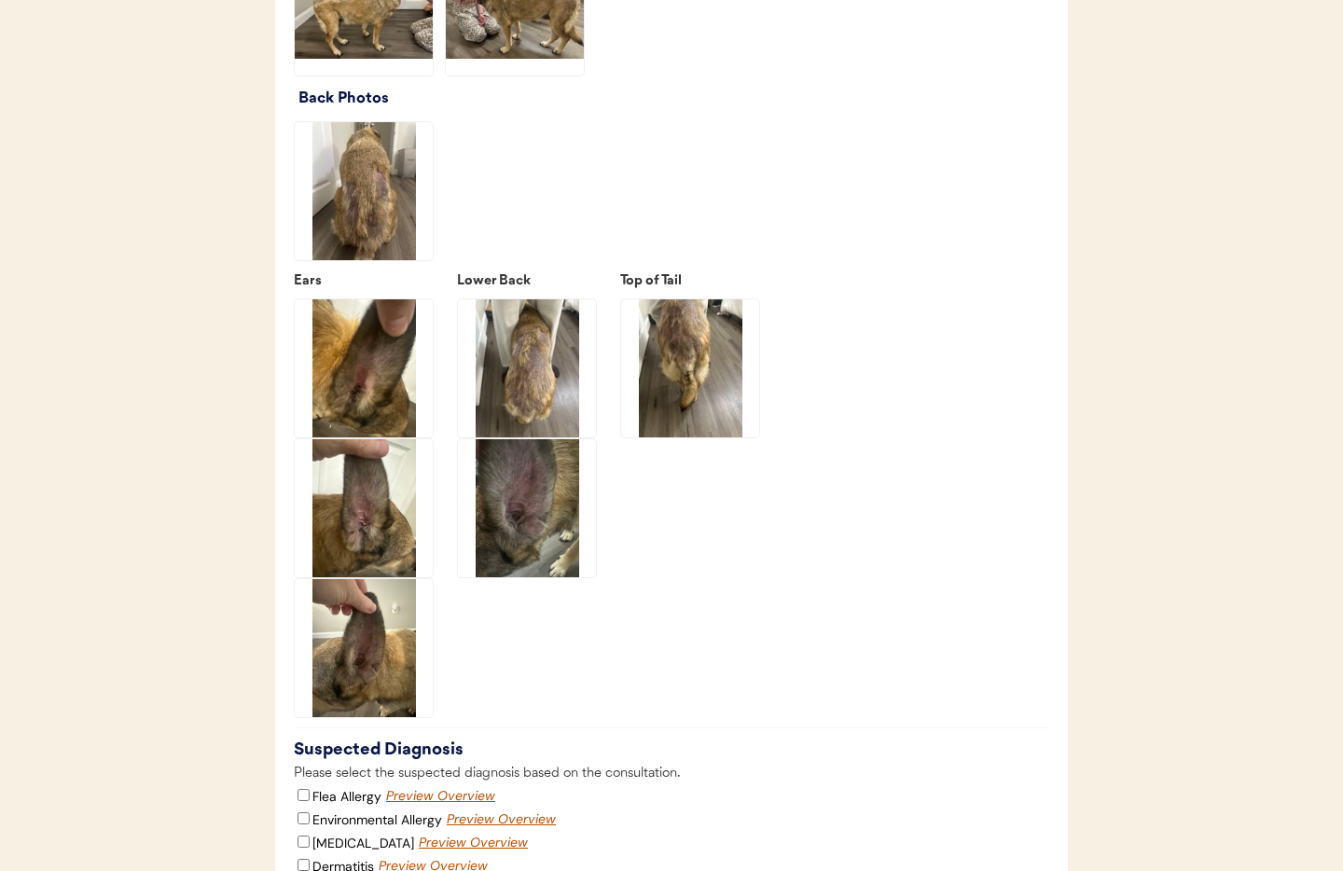
drag, startPoint x: 540, startPoint y: 363, endPoint x: 571, endPoint y: 353, distance: 32.2
click at [540, 363] on img at bounding box center [527, 368] width 138 height 138
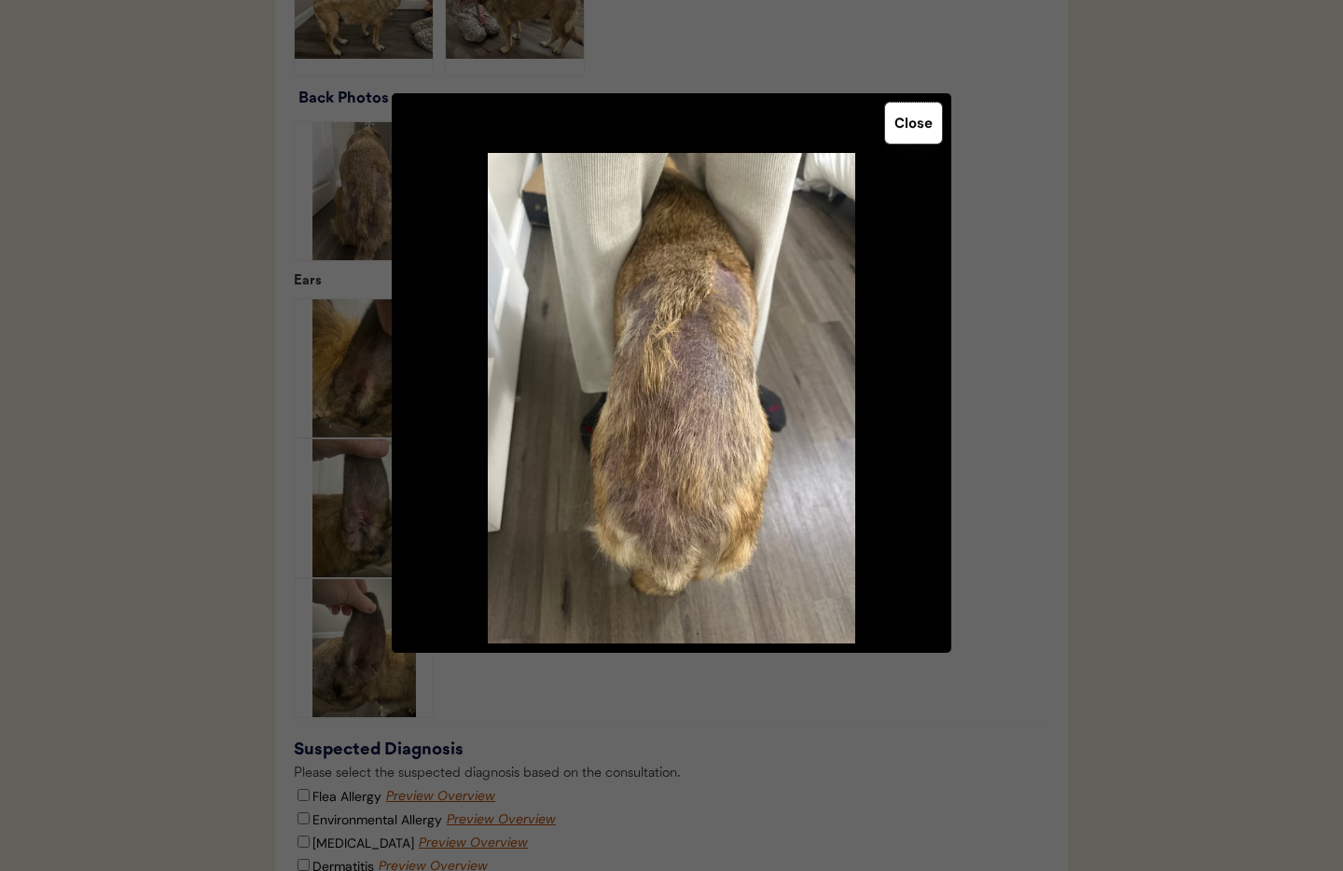
click at [915, 122] on button "Close" at bounding box center [913, 123] width 57 height 41
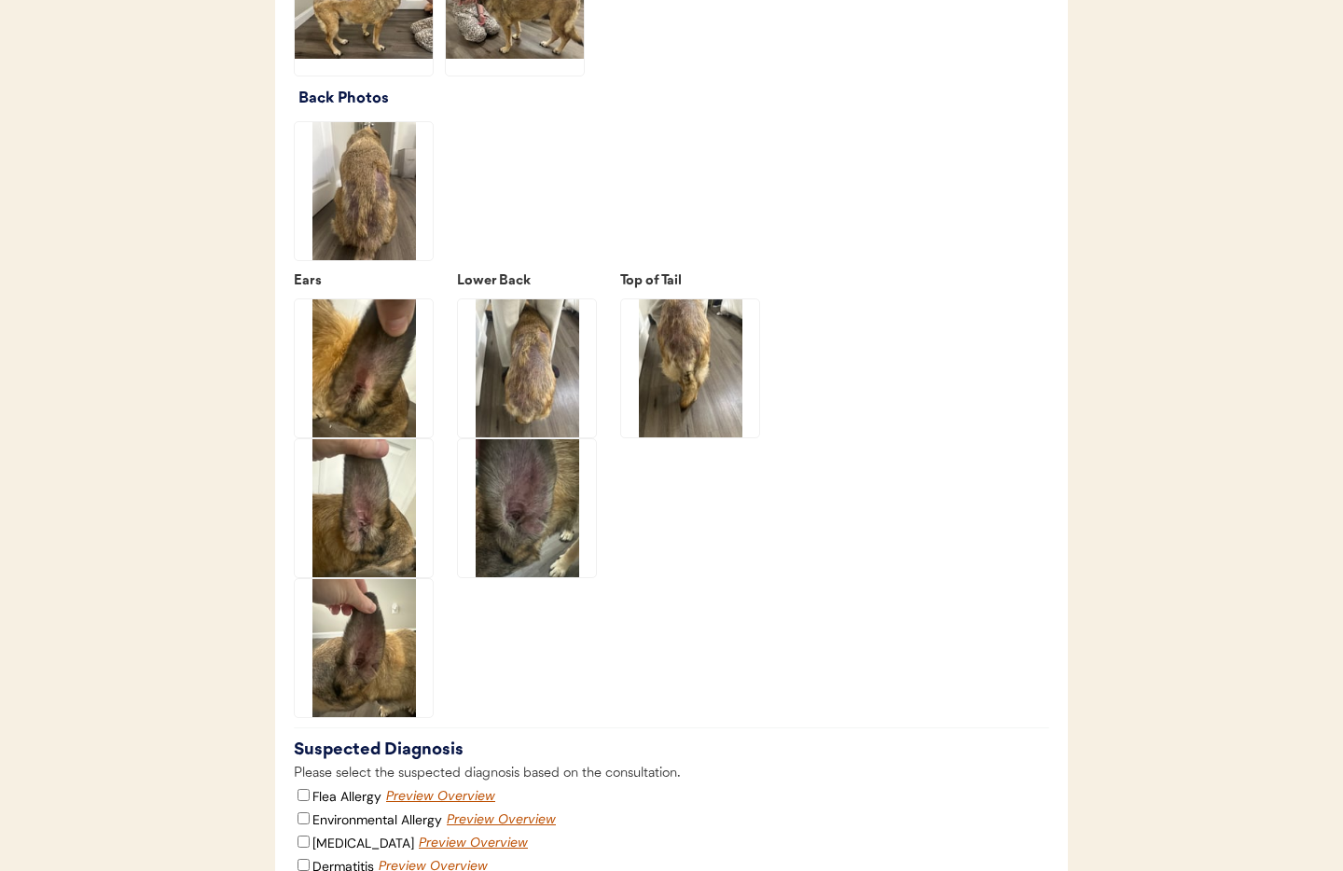
click at [502, 519] on img at bounding box center [527, 508] width 138 height 138
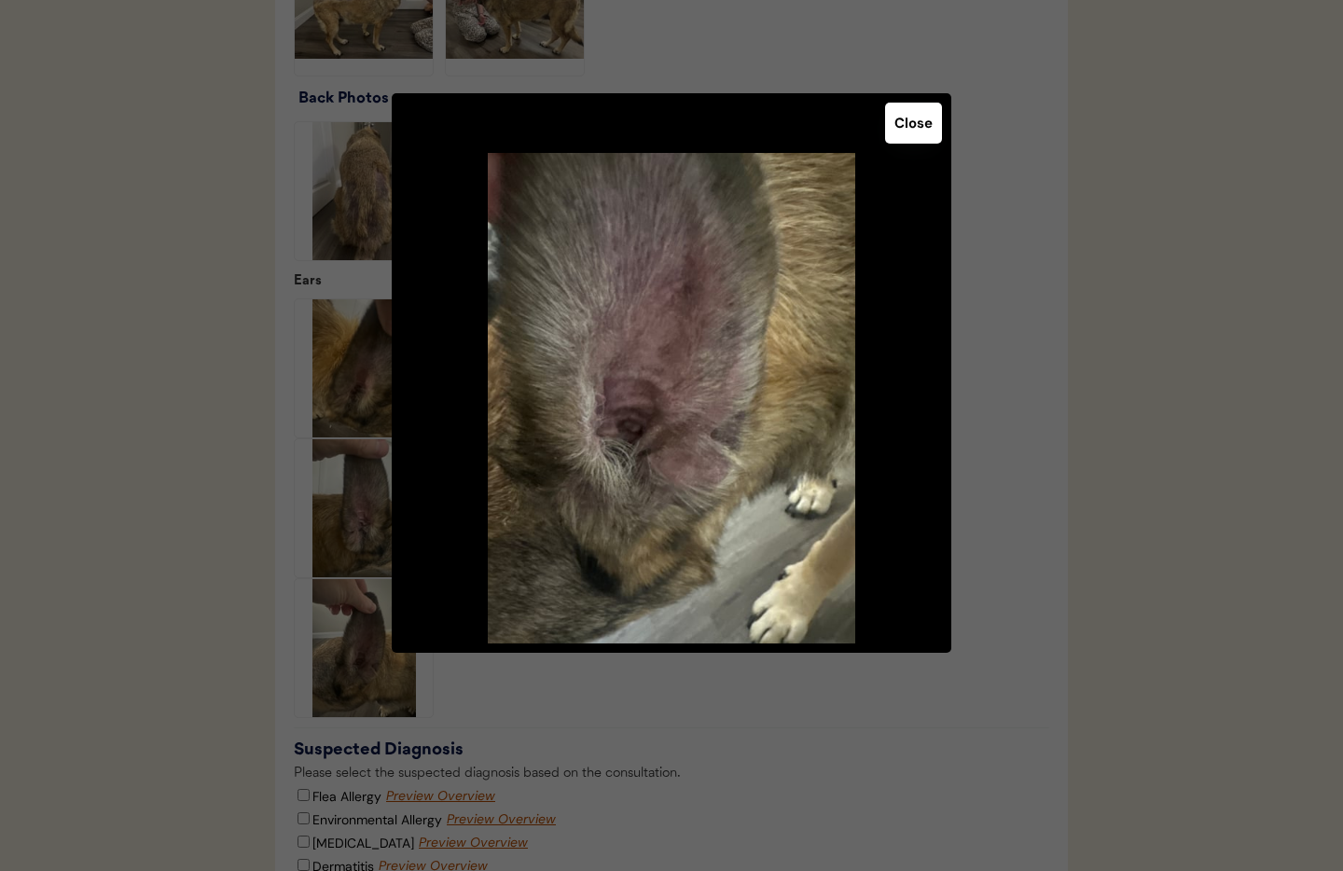
click at [906, 125] on button "Close" at bounding box center [913, 123] width 57 height 41
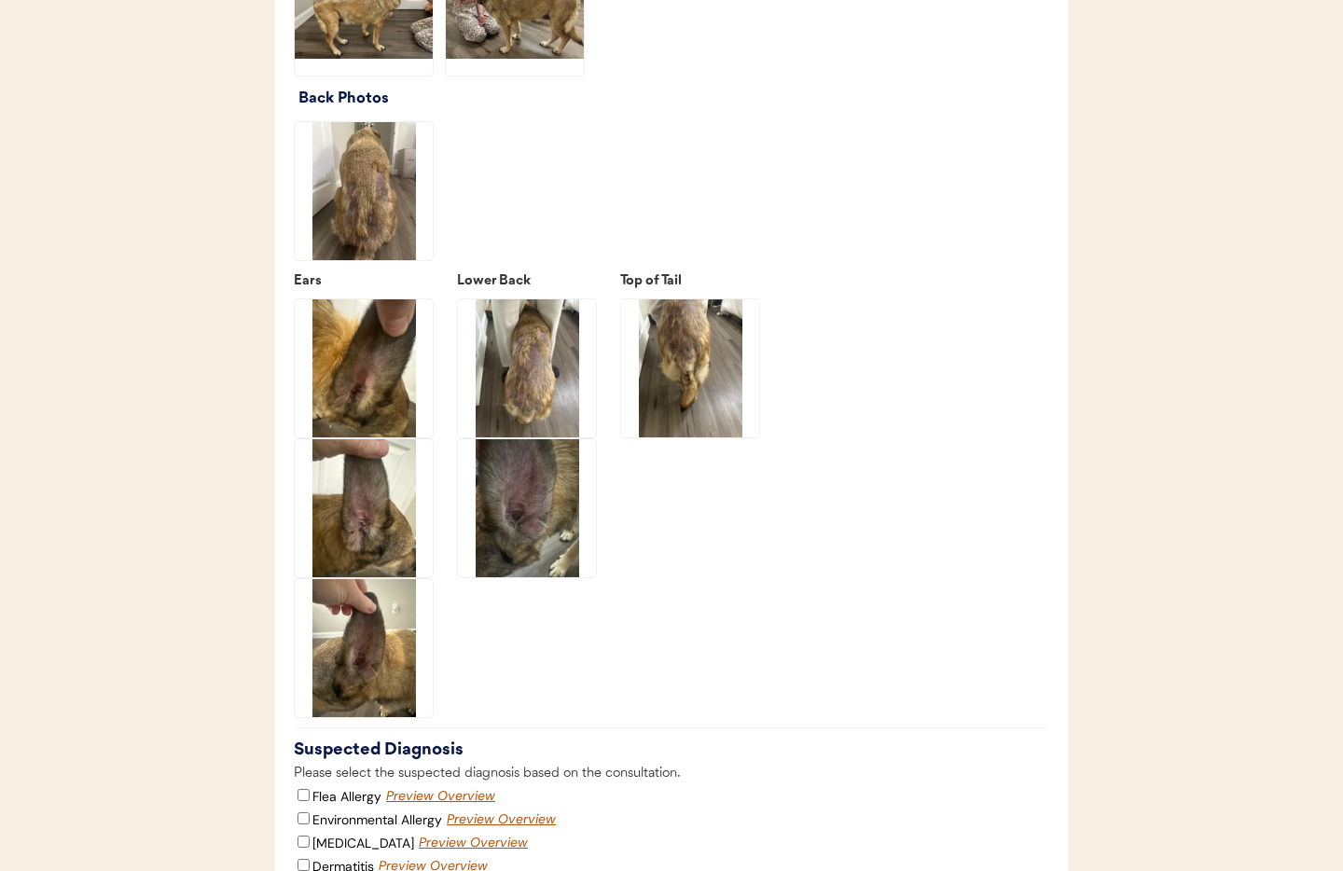
click at [522, 519] on img at bounding box center [527, 508] width 138 height 138
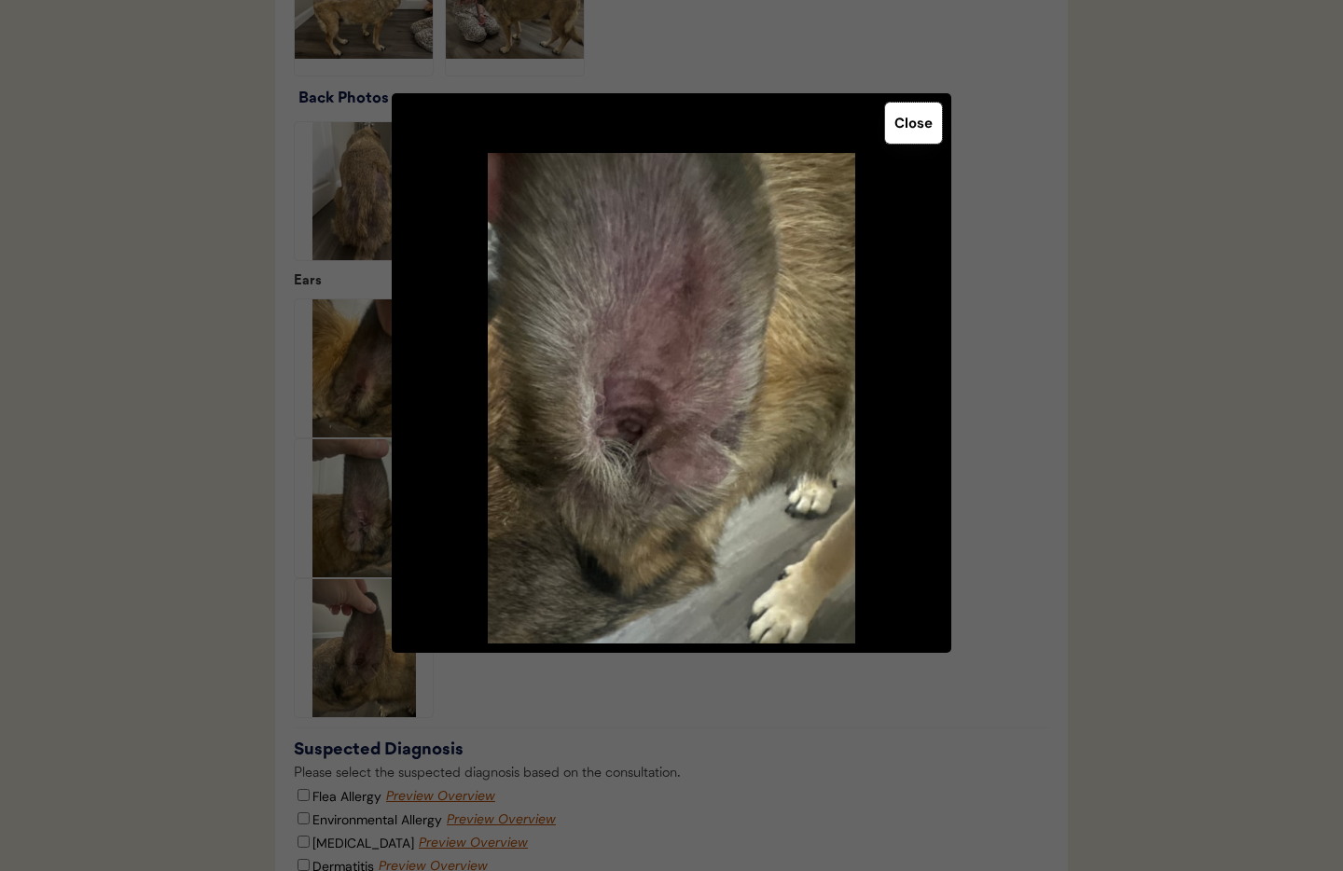
click at [910, 139] on button "Close" at bounding box center [913, 123] width 57 height 41
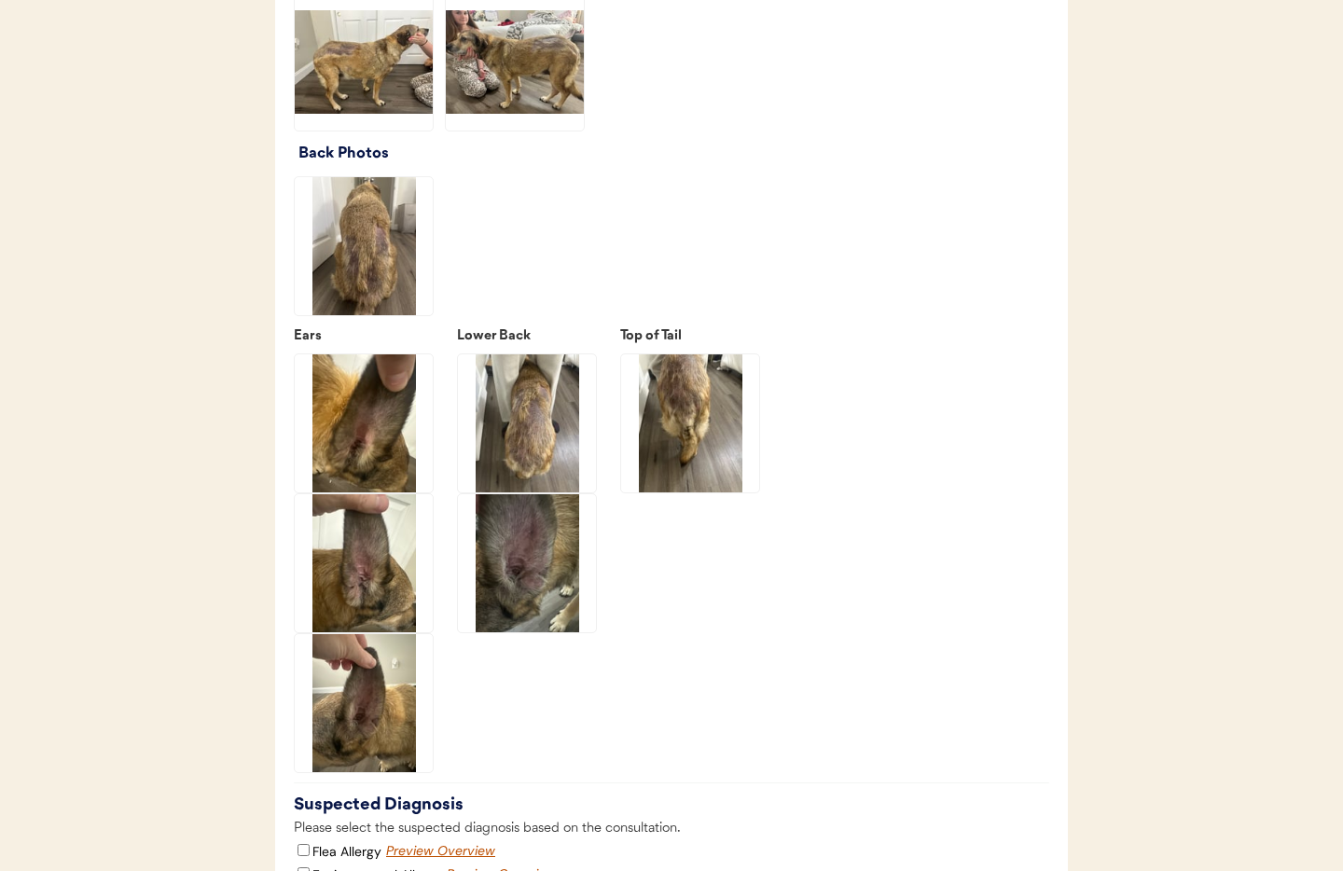
scroll to position [2727, 0]
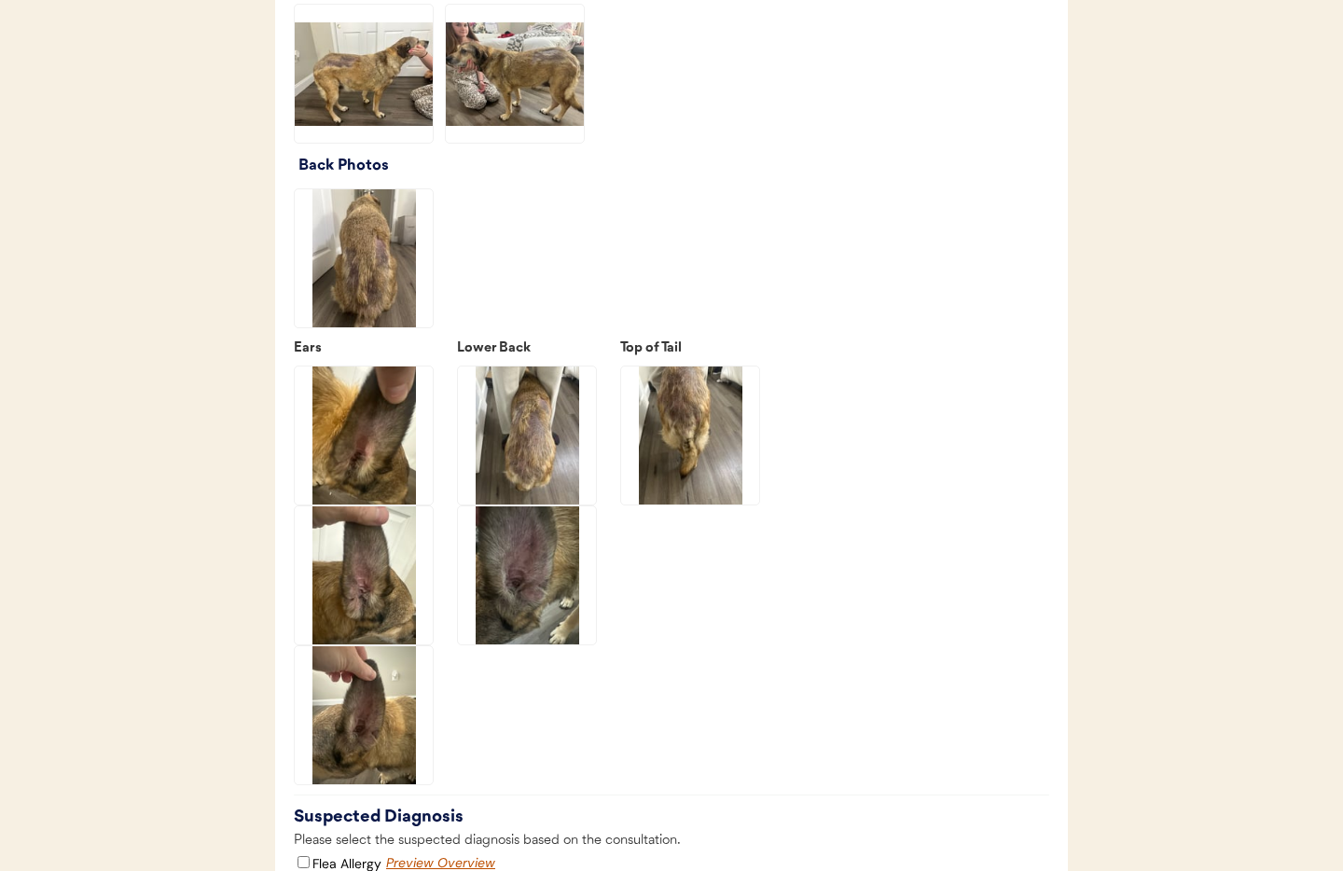
click at [711, 404] on img at bounding box center [690, 435] width 138 height 138
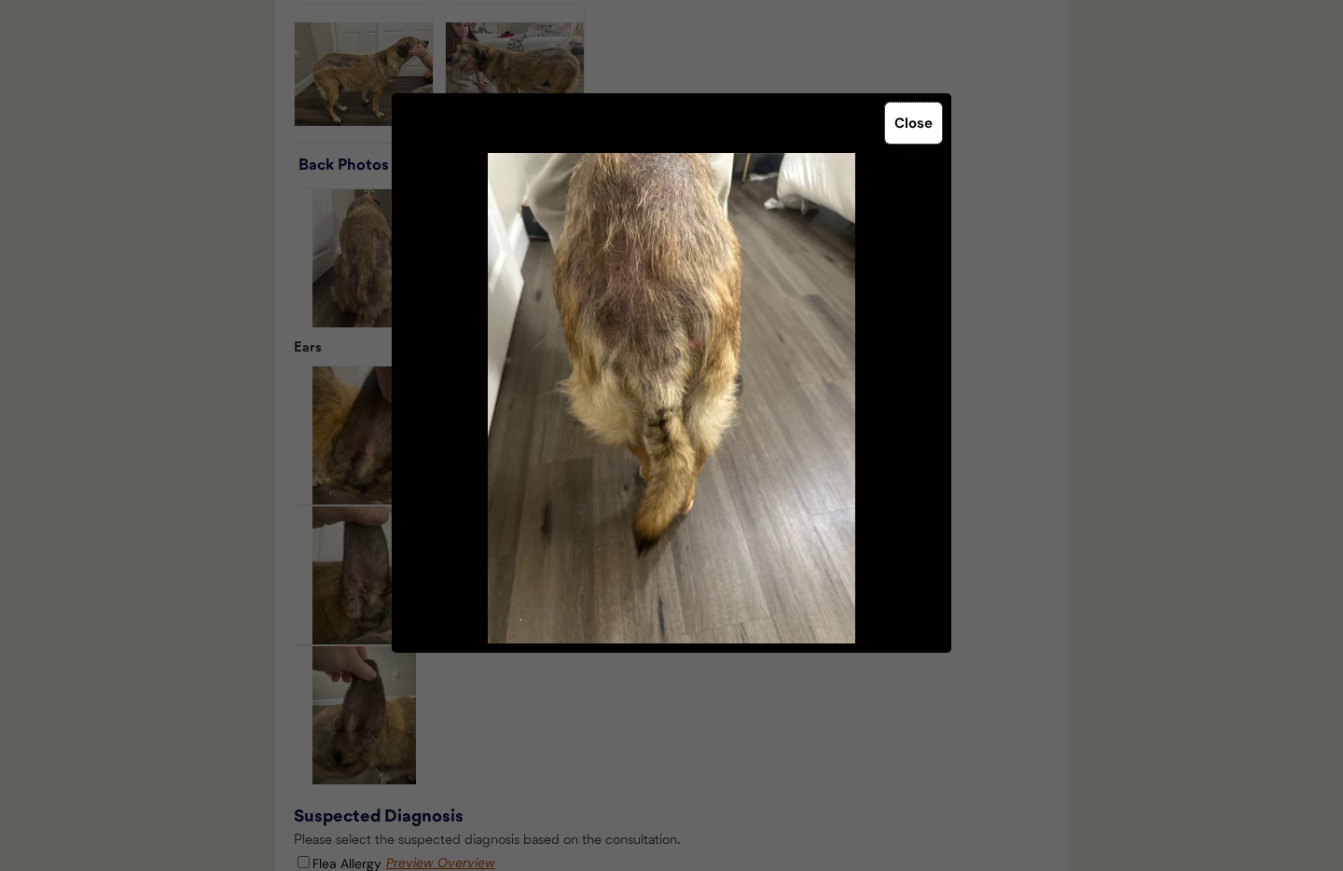
click at [899, 136] on button "Close" at bounding box center [913, 123] width 57 height 41
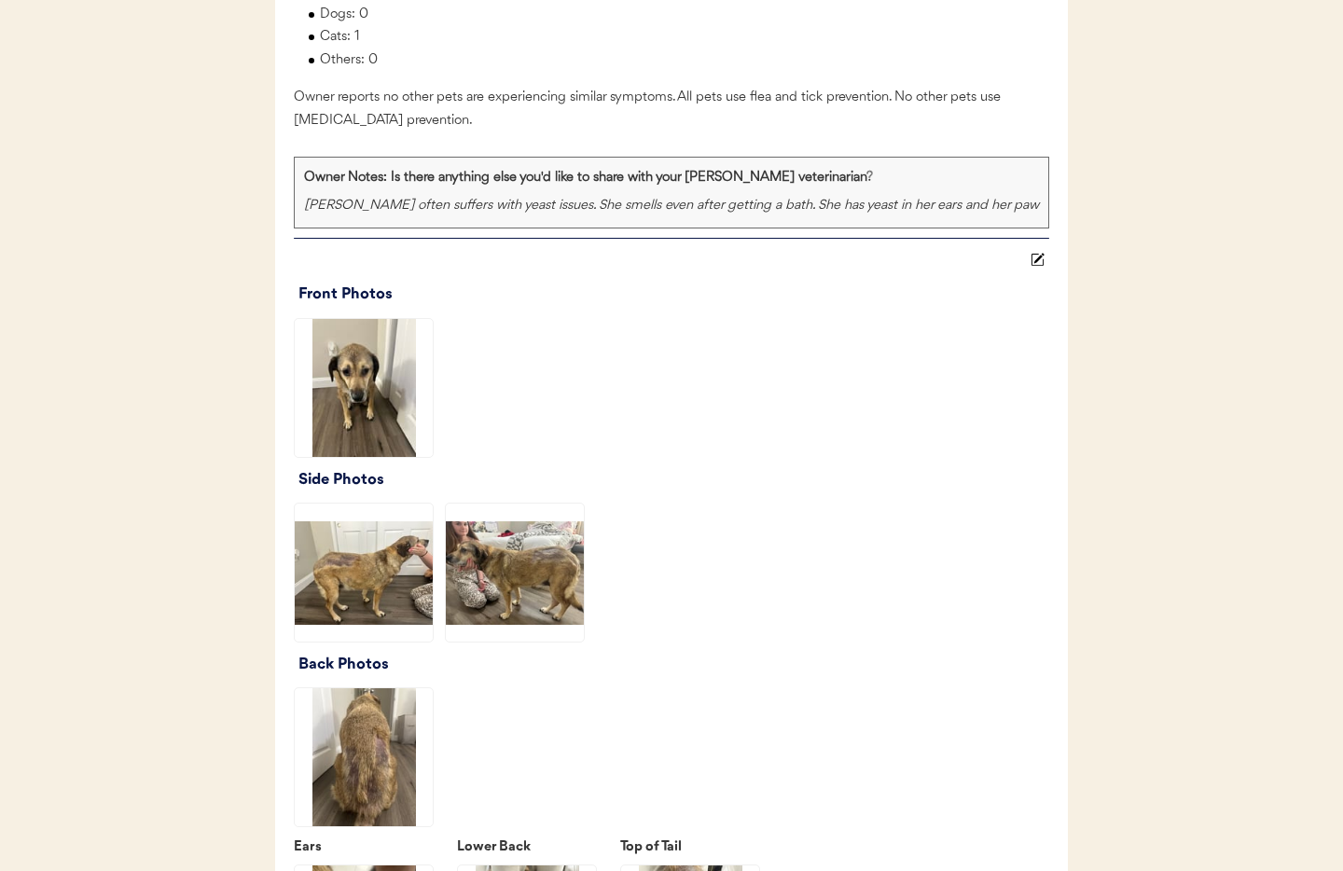
scroll to position [2182, 0]
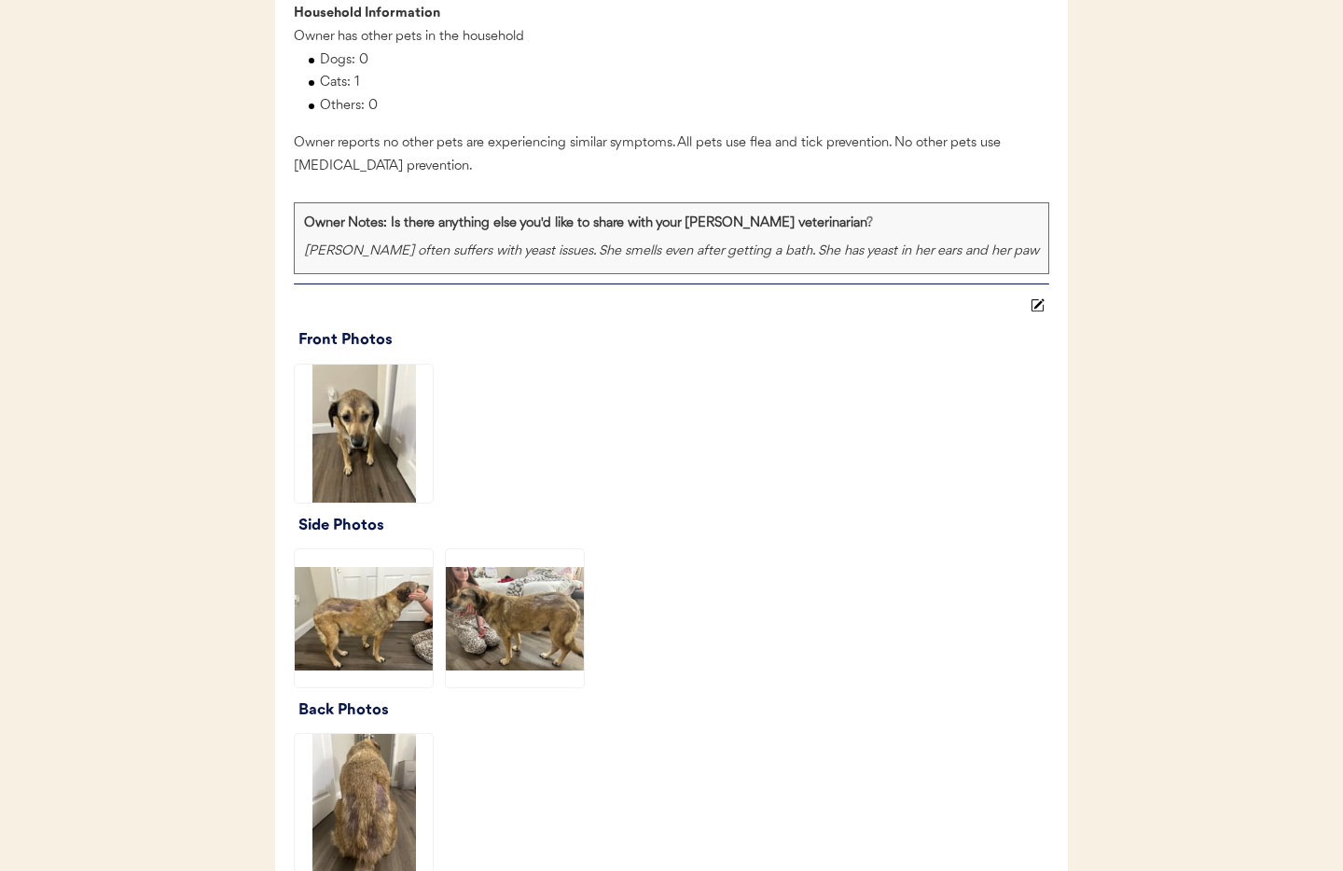
click at [1038, 306] on use at bounding box center [1037, 304] width 13 height 13
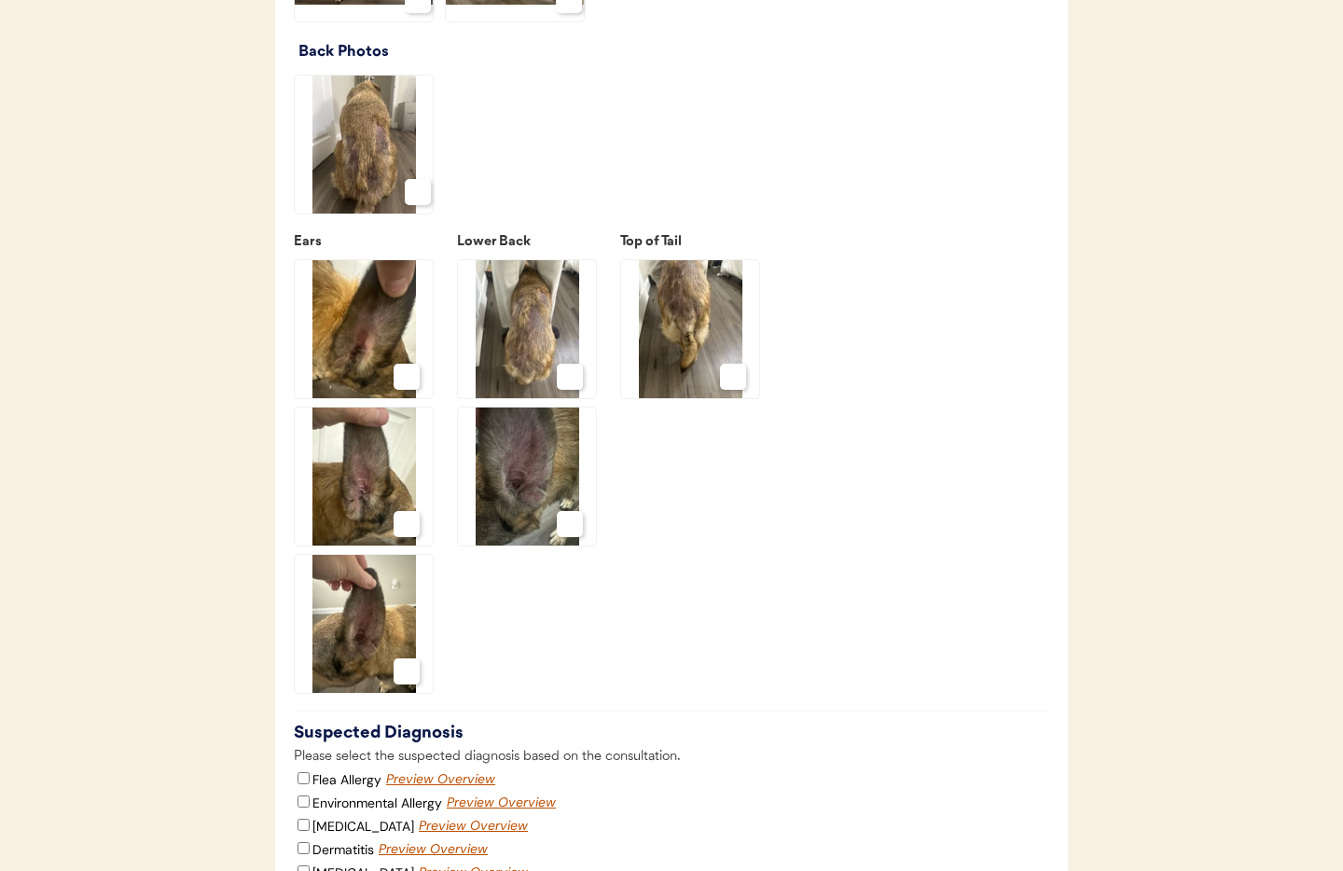
scroll to position [2909, 0]
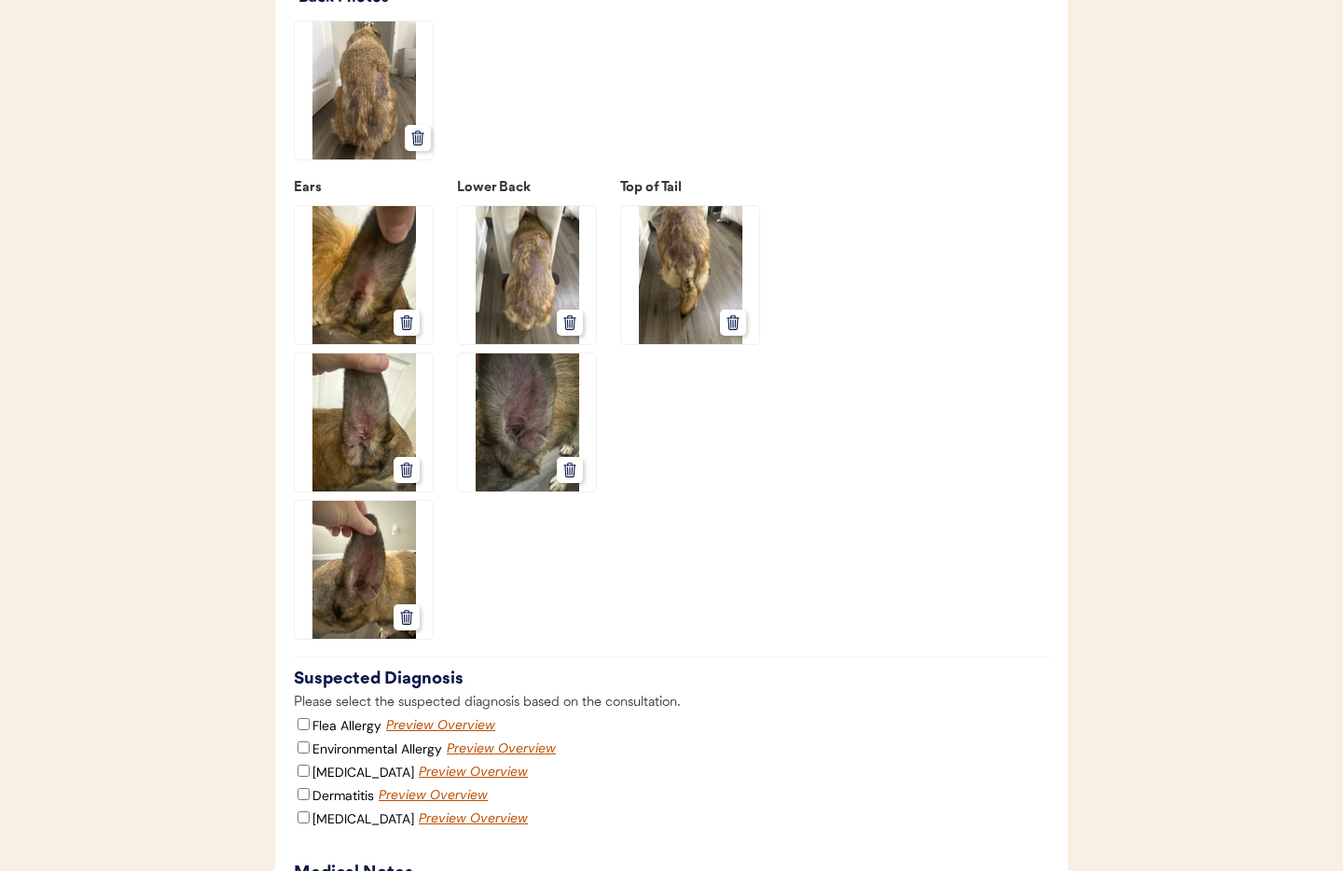
click at [569, 467] on icon at bounding box center [569, 470] width 17 height 17
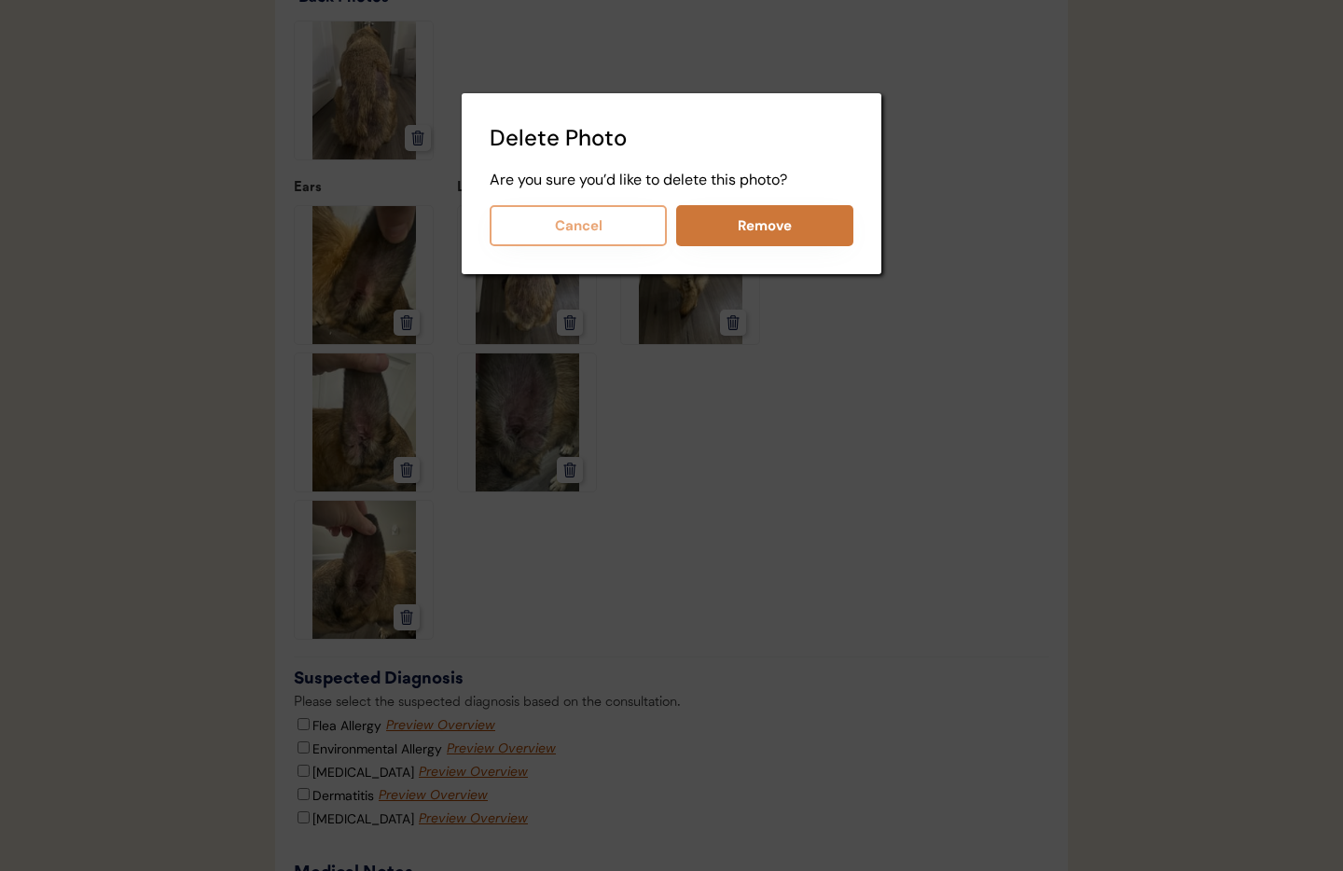
click at [784, 233] on button "Remove" at bounding box center [764, 225] width 177 height 41
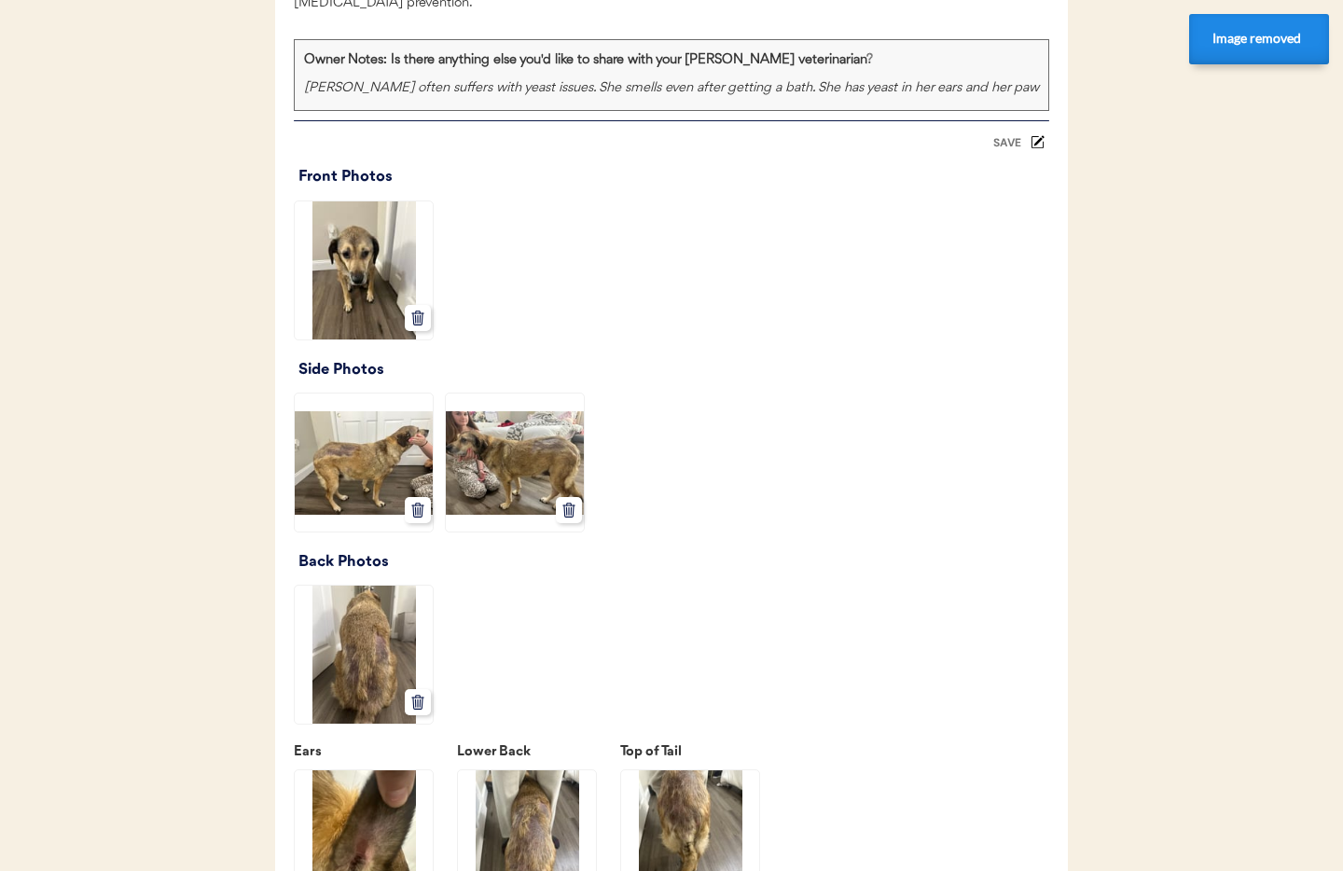
scroll to position [2279, 0]
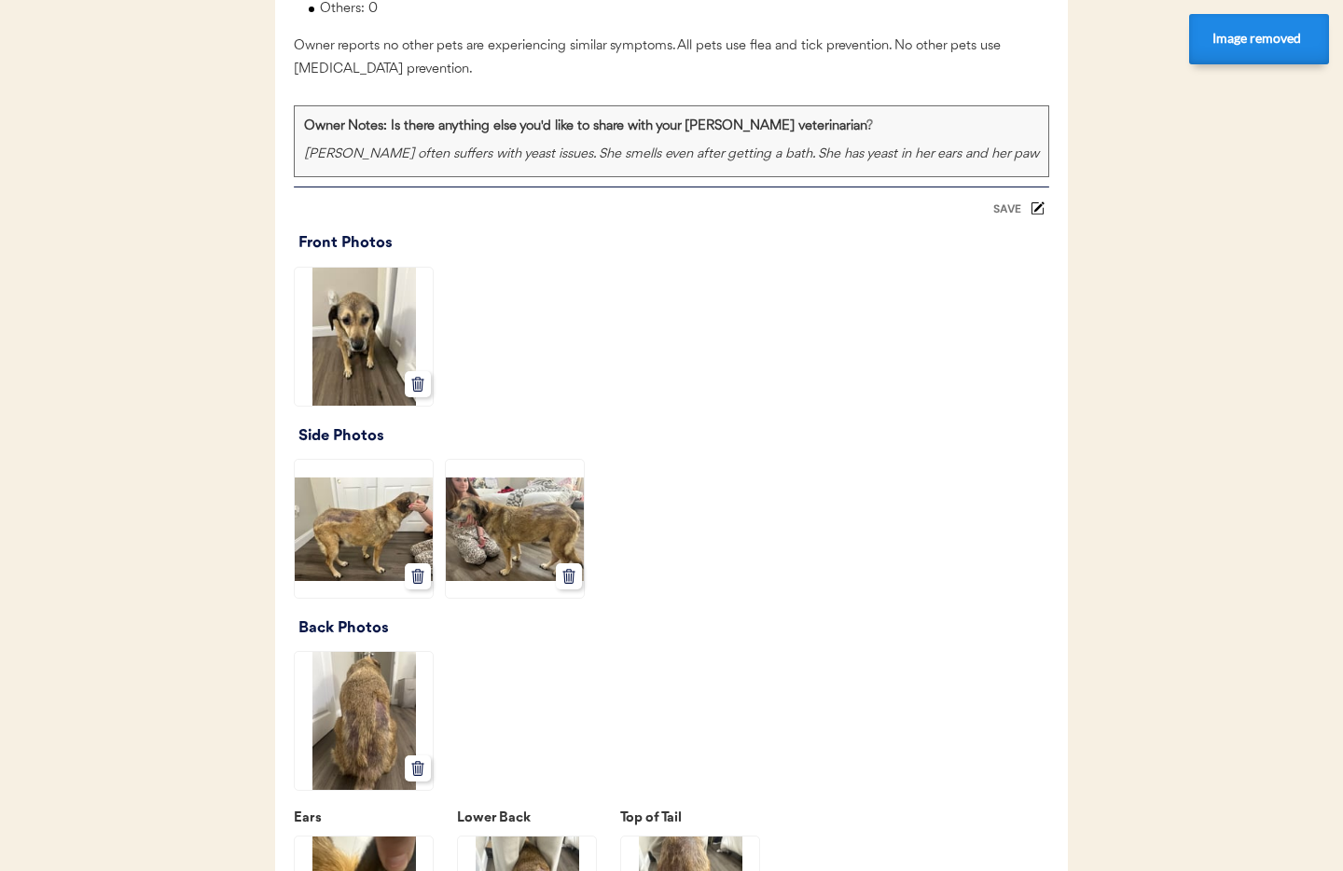
click at [1013, 208] on div "SAVE" at bounding box center [1006, 208] width 37 height 11
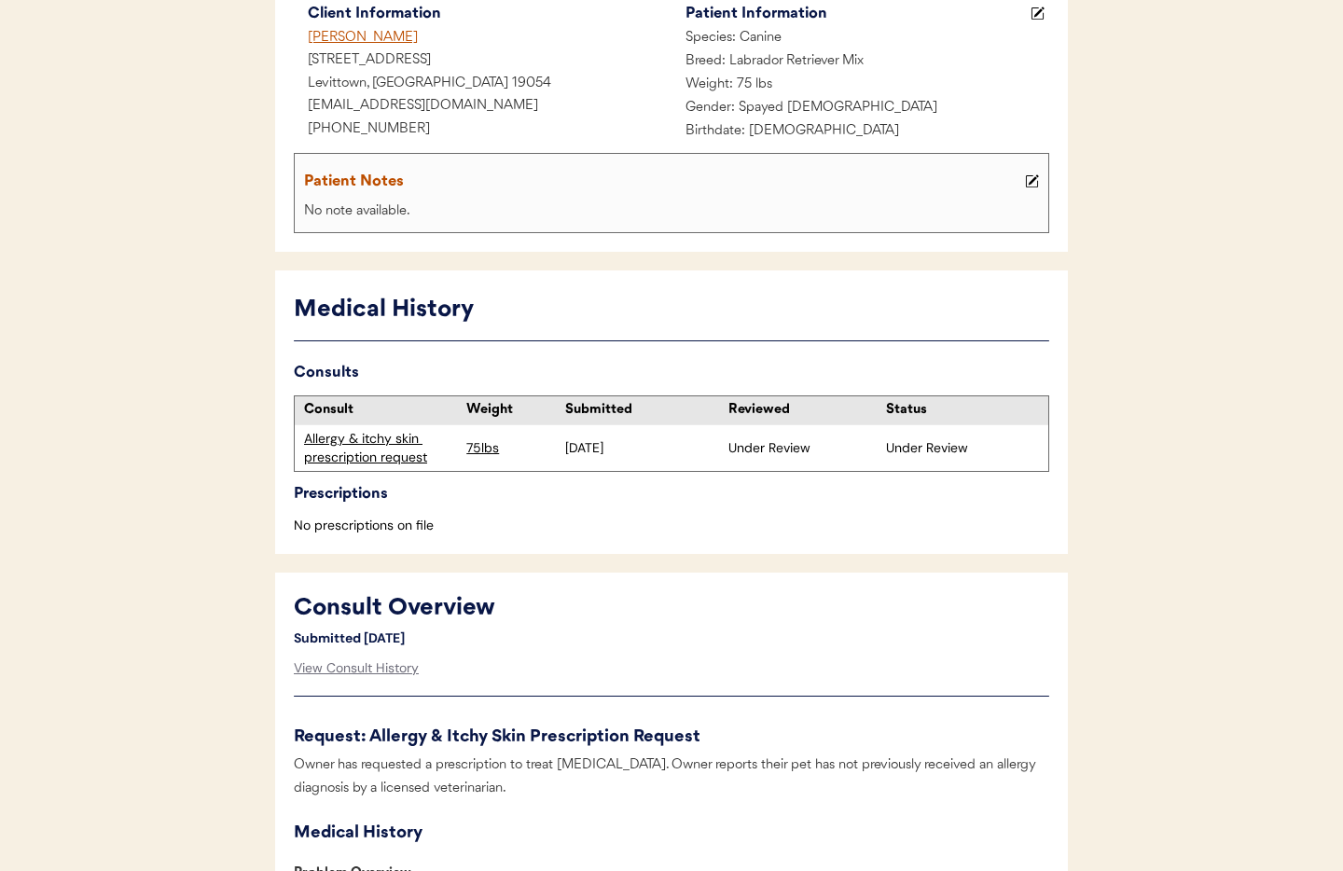
scroll to position [0, 0]
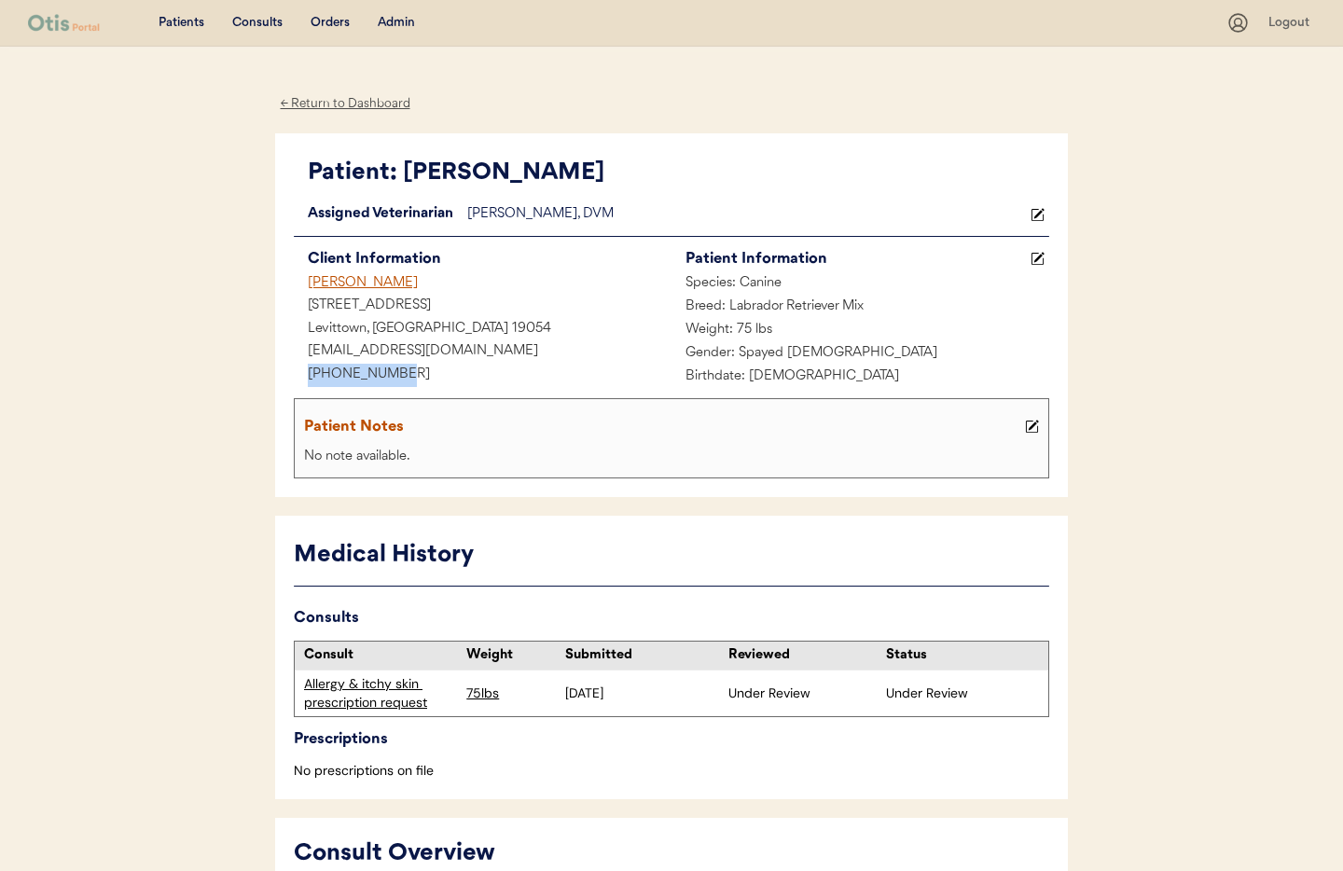
drag, startPoint x: 400, startPoint y: 372, endPoint x: 297, endPoint y: 371, distance: 102.6
click at [297, 371] on div "+12674959561" at bounding box center [483, 375] width 378 height 23
copy div "+12674959561"
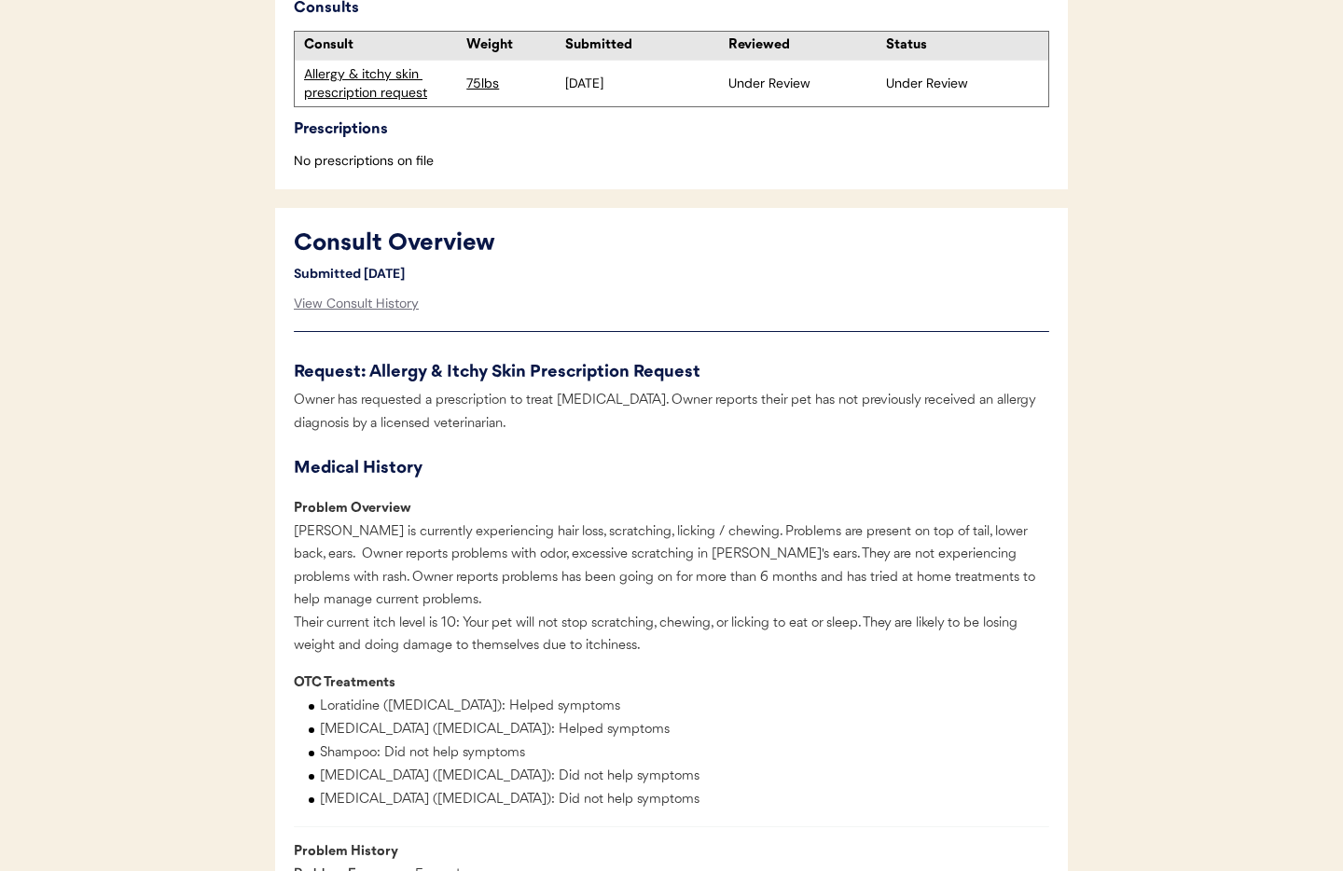
scroll to position [623, 0]
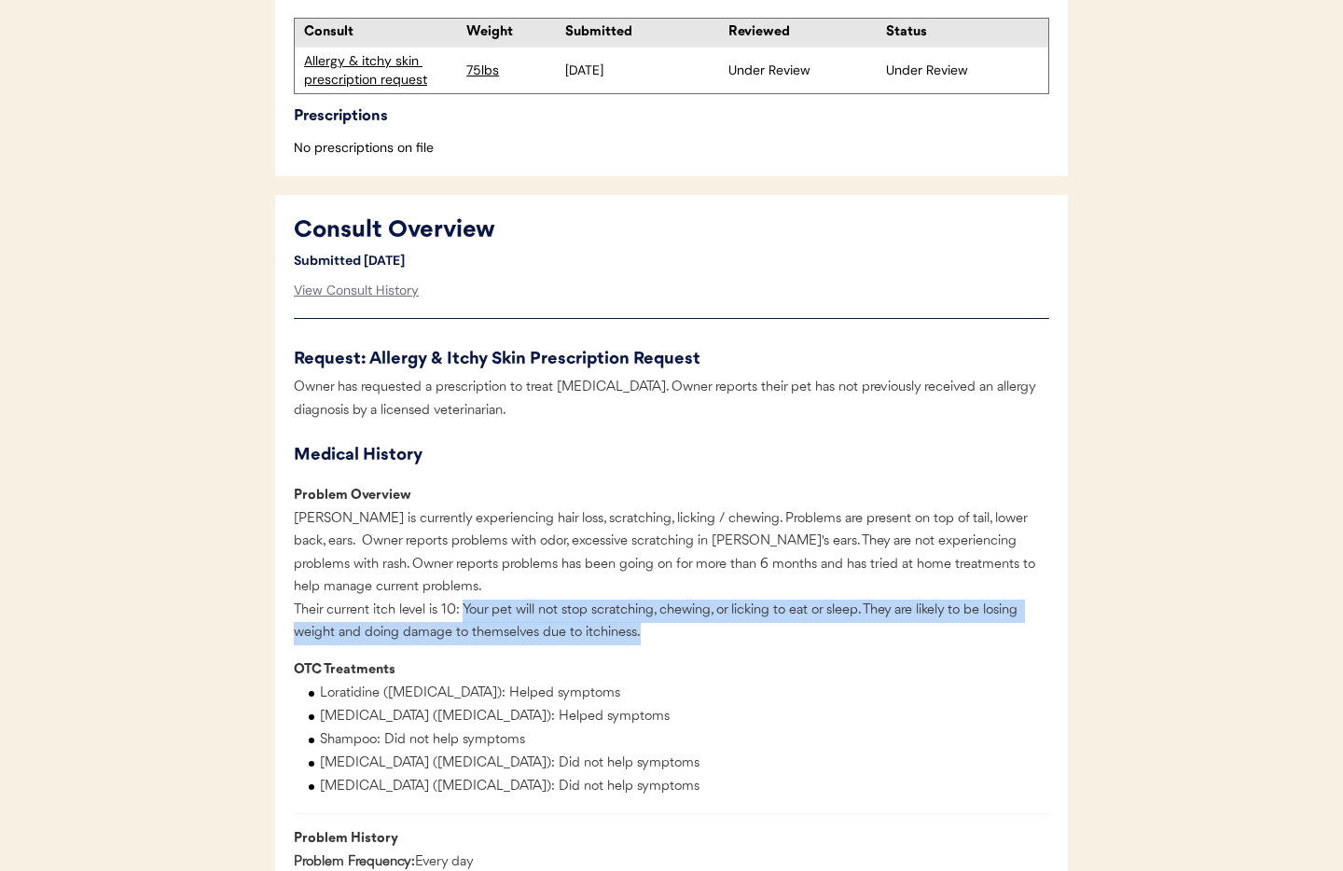
drag, startPoint x: 466, startPoint y: 631, endPoint x: 983, endPoint y: 642, distance: 516.7
click at [1030, 645] on div "Rory is currently experiencing hair loss, scratching, licking / chewing. Proble…" at bounding box center [671, 576] width 755 height 137
copy div "Your pet will not stop scratching, chewing, or licking to eat or sleep. They ar…"
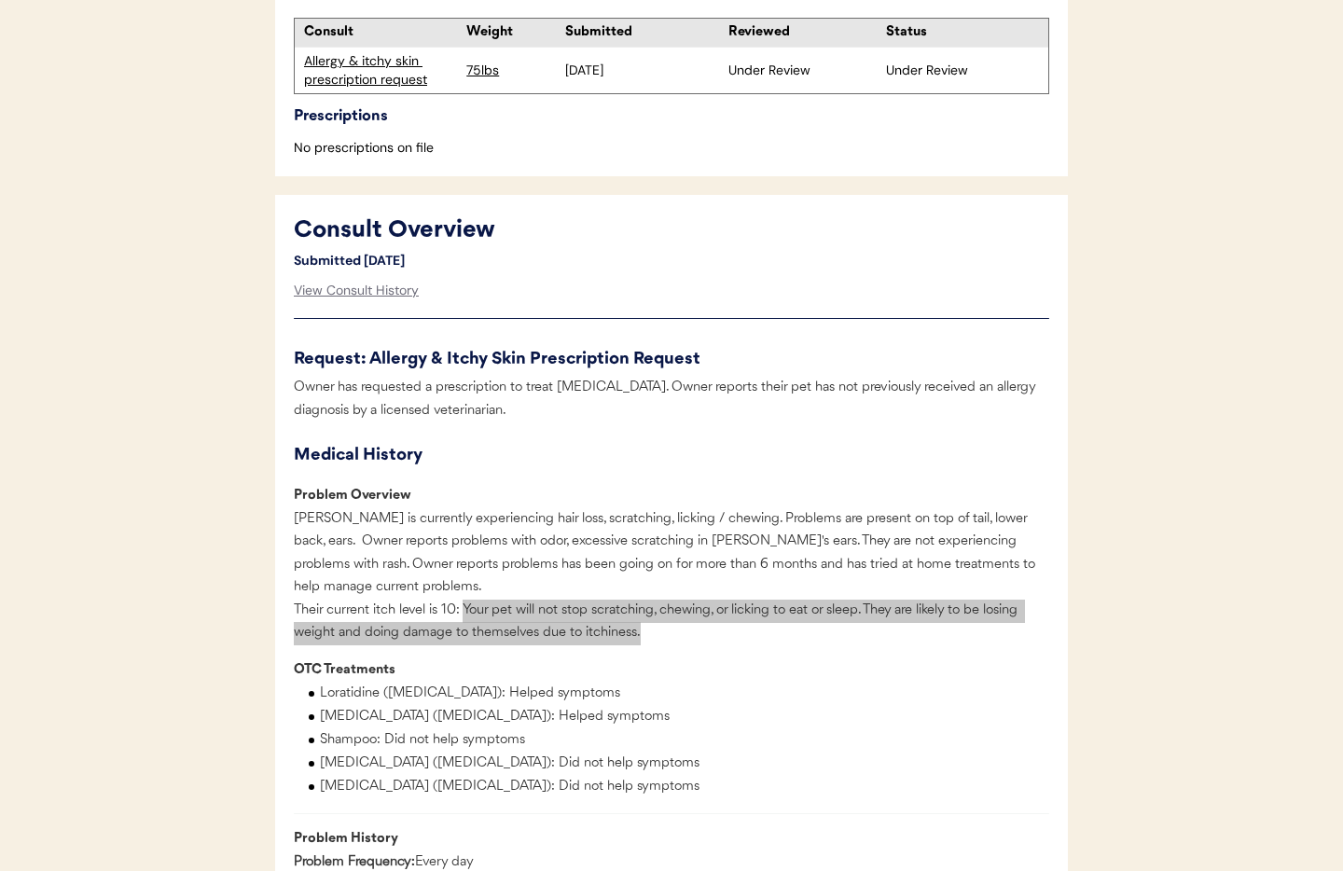
scroll to position [0, 0]
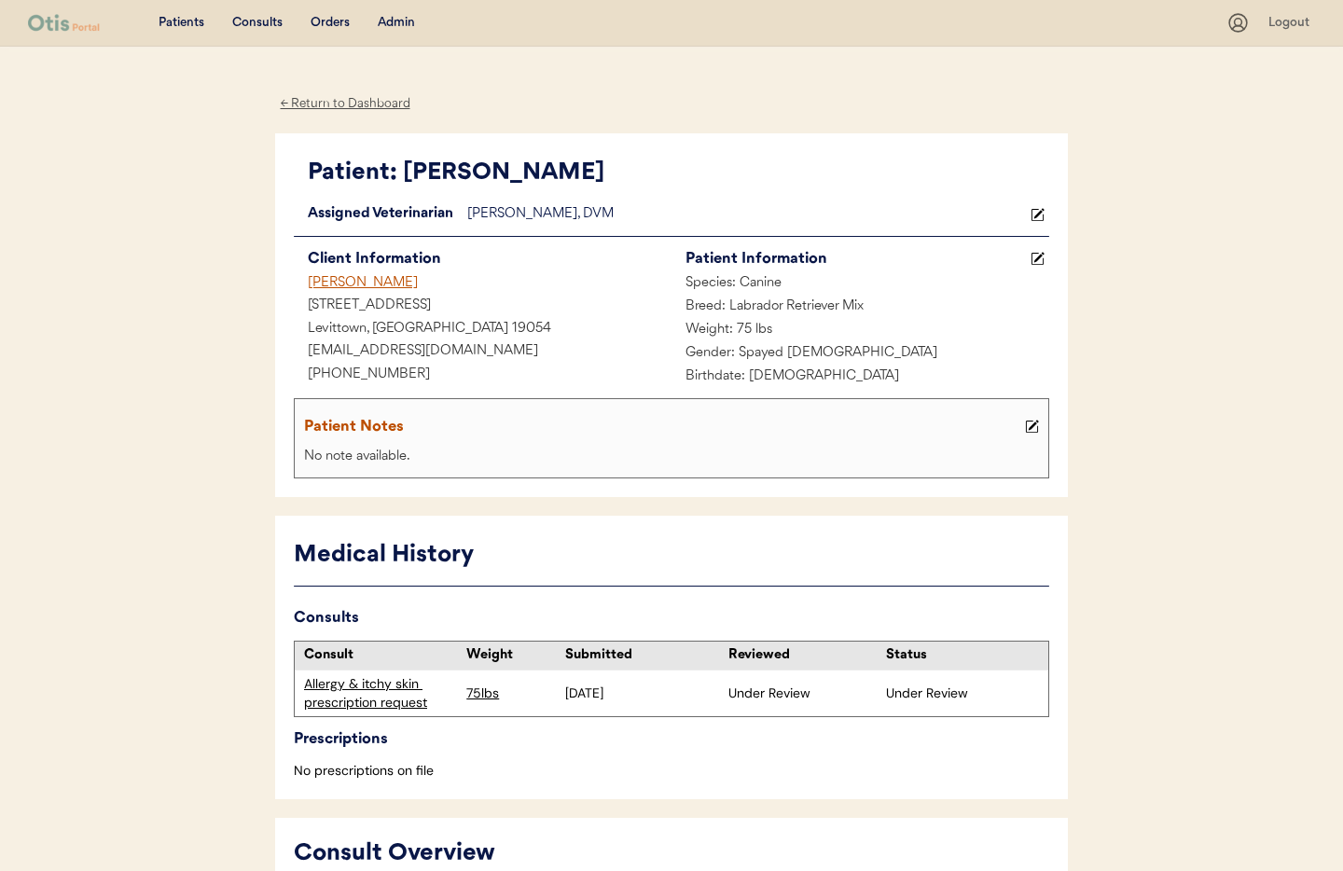
click at [394, 26] on div "Admin" at bounding box center [396, 23] width 37 height 19
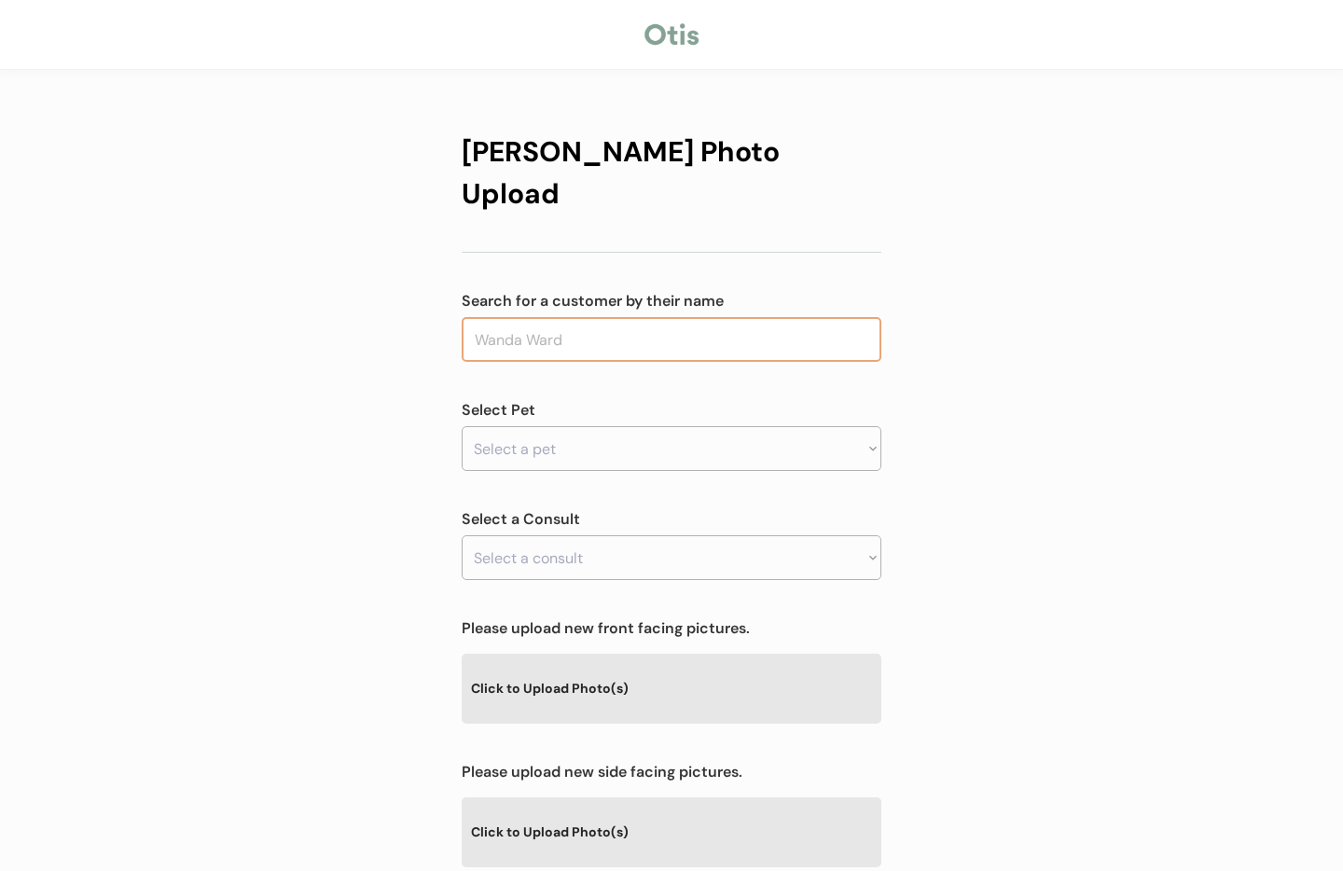
click at [636, 317] on input "text" at bounding box center [672, 339] width 420 height 45
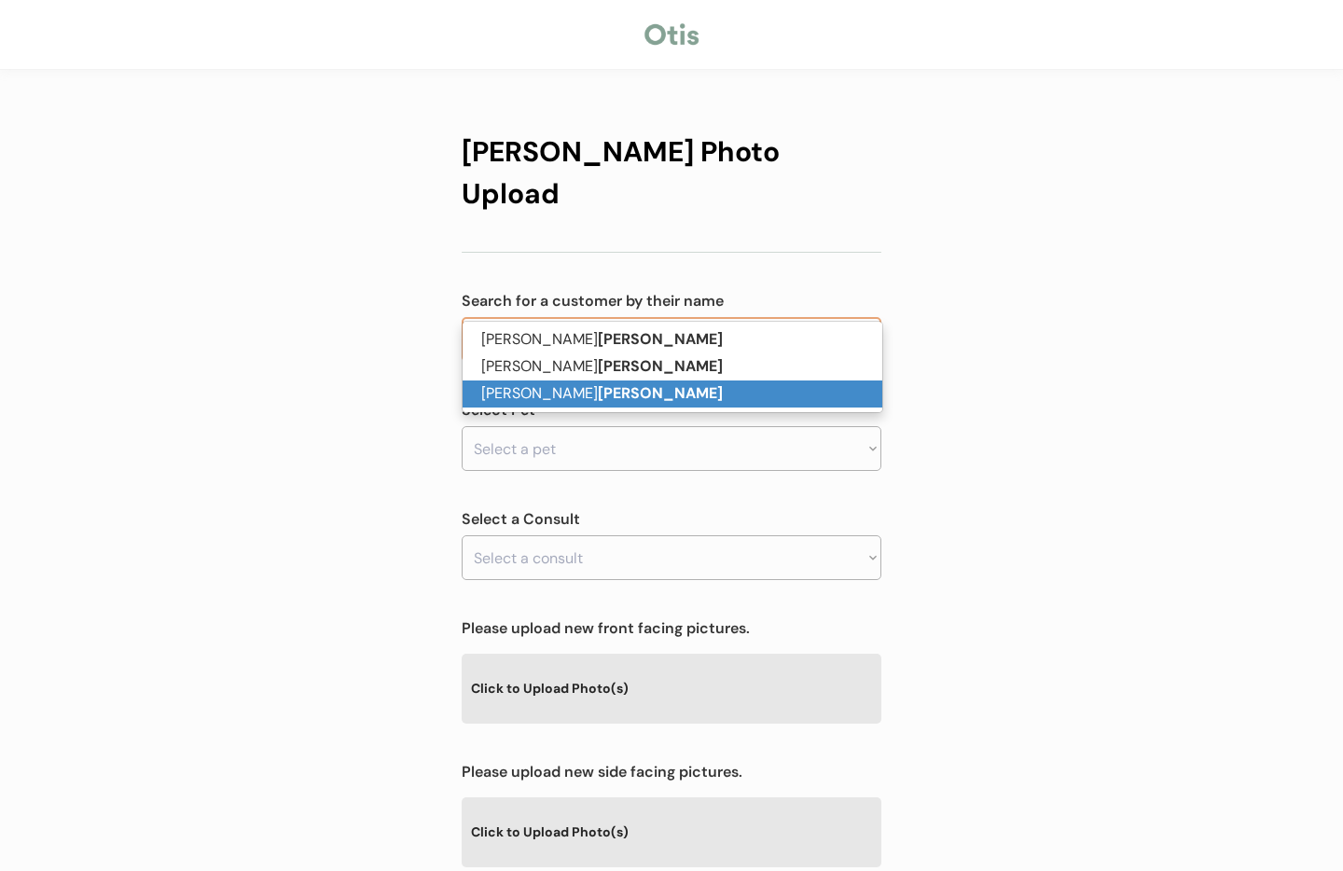
click at [615, 387] on p "Michelle Walker" at bounding box center [673, 393] width 420 height 27
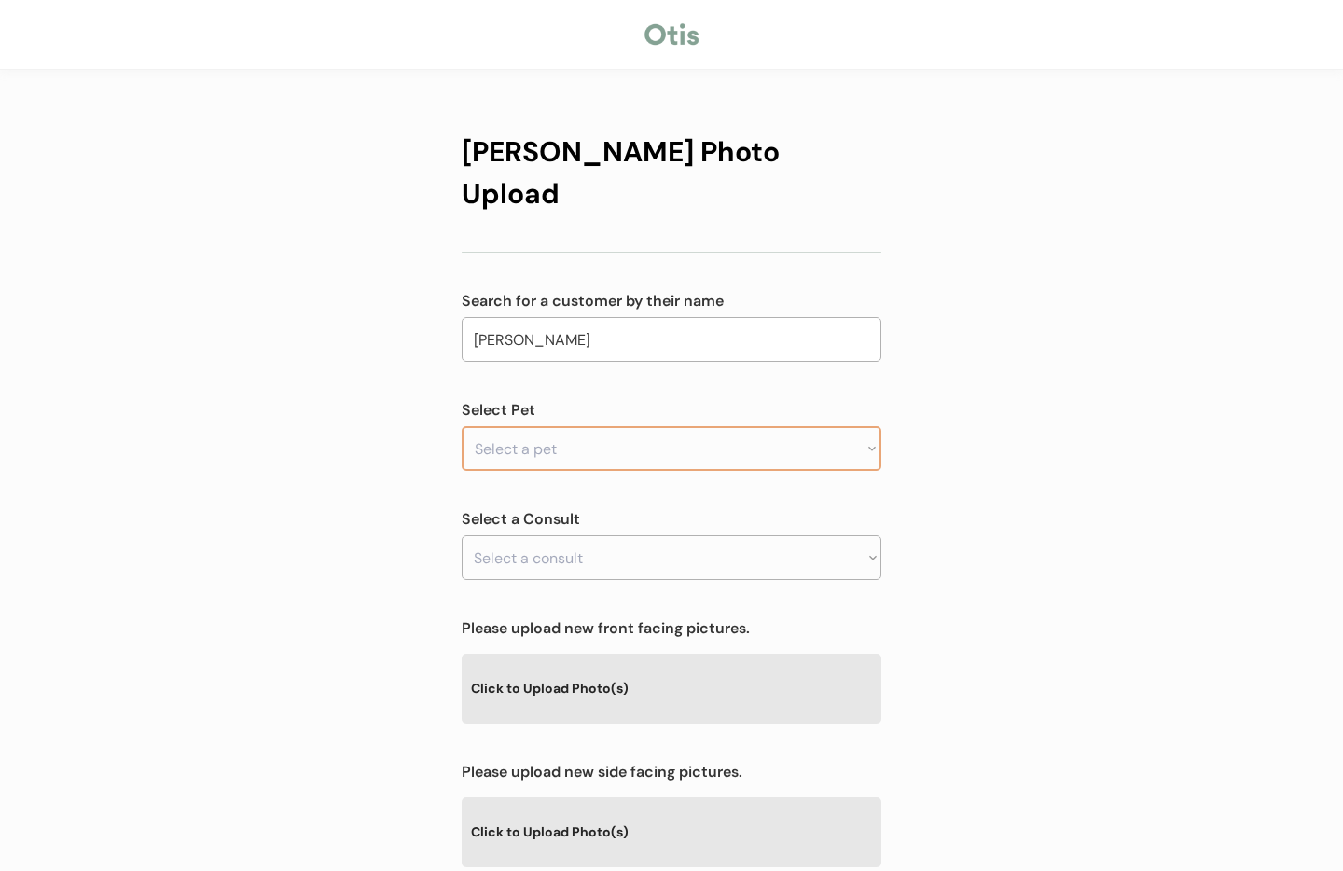
type input "Michelle Walker"
click at [599, 426] on select "Select a pet" at bounding box center [672, 448] width 420 height 45
select select ""1348695171700984260__LOOKUP__1756167740371x488609976631689200""
click at [462, 426] on select "Select a pet Rory" at bounding box center [672, 448] width 420 height 45
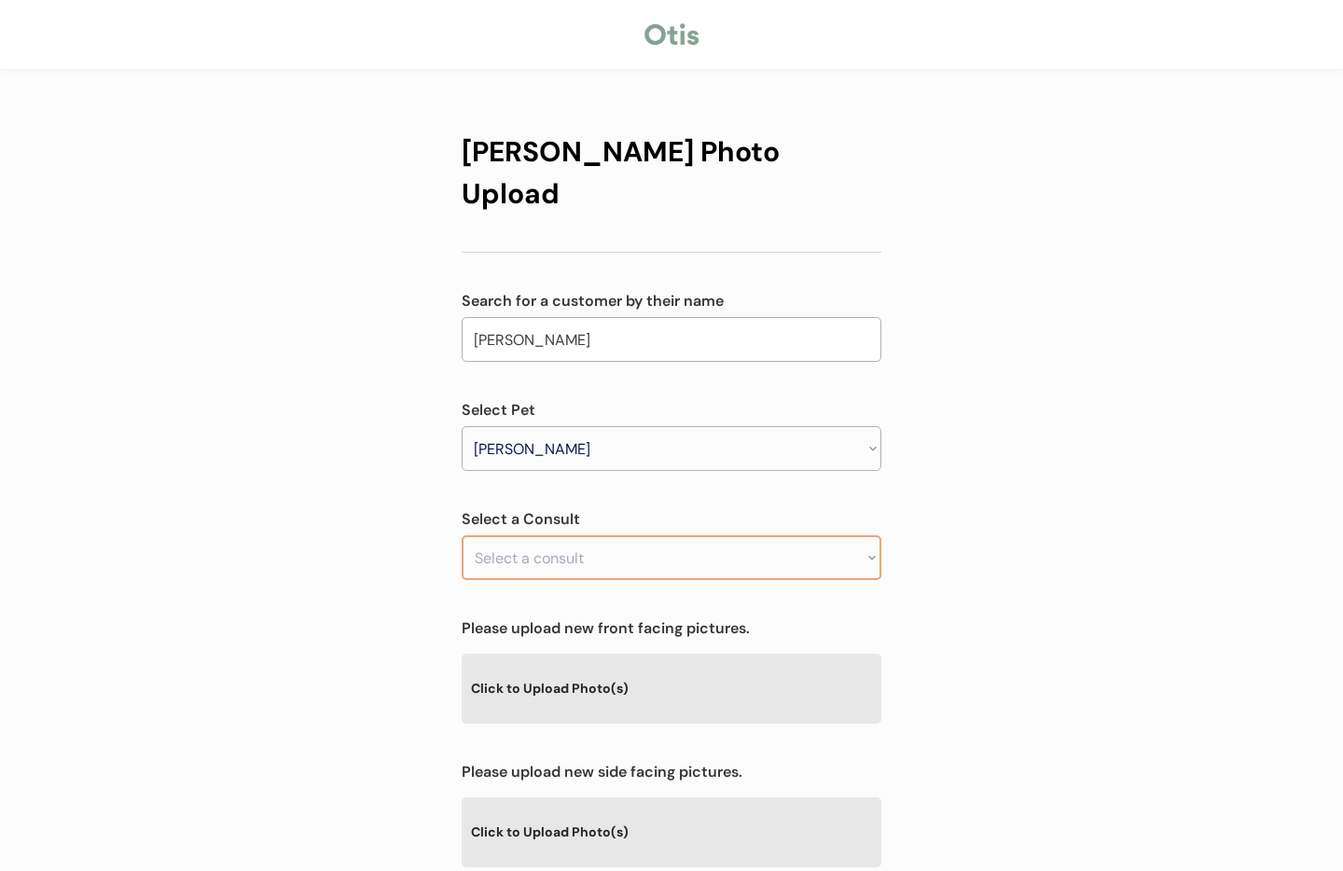
click at [600, 535] on select "Select a consult" at bounding box center [672, 557] width 420 height 45
drag, startPoint x: 1090, startPoint y: 480, endPoint x: 792, endPoint y: 515, distance: 300.4
click at [1073, 479] on div "Otis Photo Upload Search for a customer by their name Michelle Walker walker Se…" at bounding box center [671, 601] width 1343 height 1202
click at [704, 535] on select "Select a consult Allergy & itchy skin prescription request" at bounding box center [672, 557] width 420 height 45
select select ""1348695171700984260__LOOKUP__1756167779324x130434736679550980""
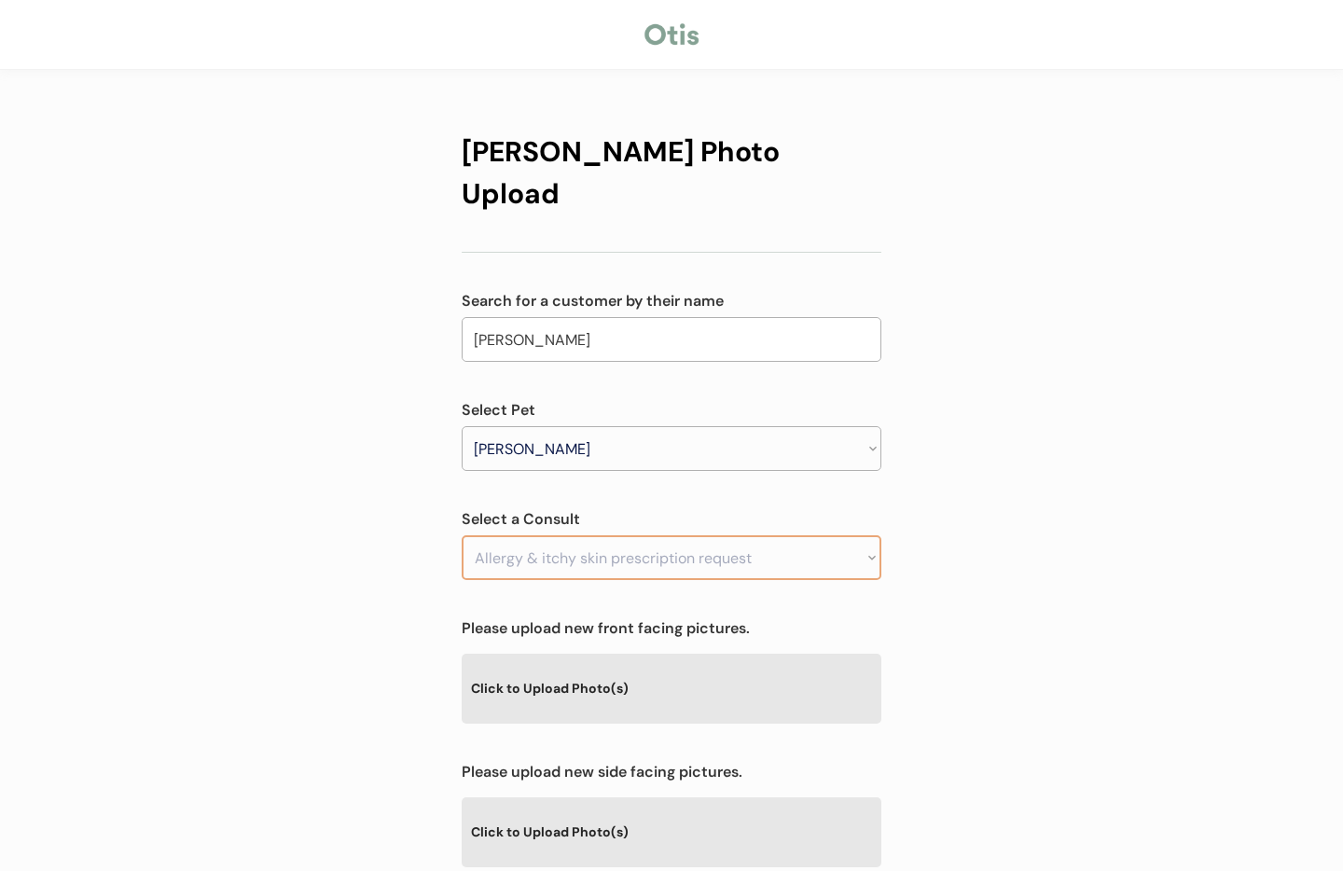
click at [462, 535] on select "Select a consult Allergy & itchy skin prescription request" at bounding box center [672, 557] width 420 height 45
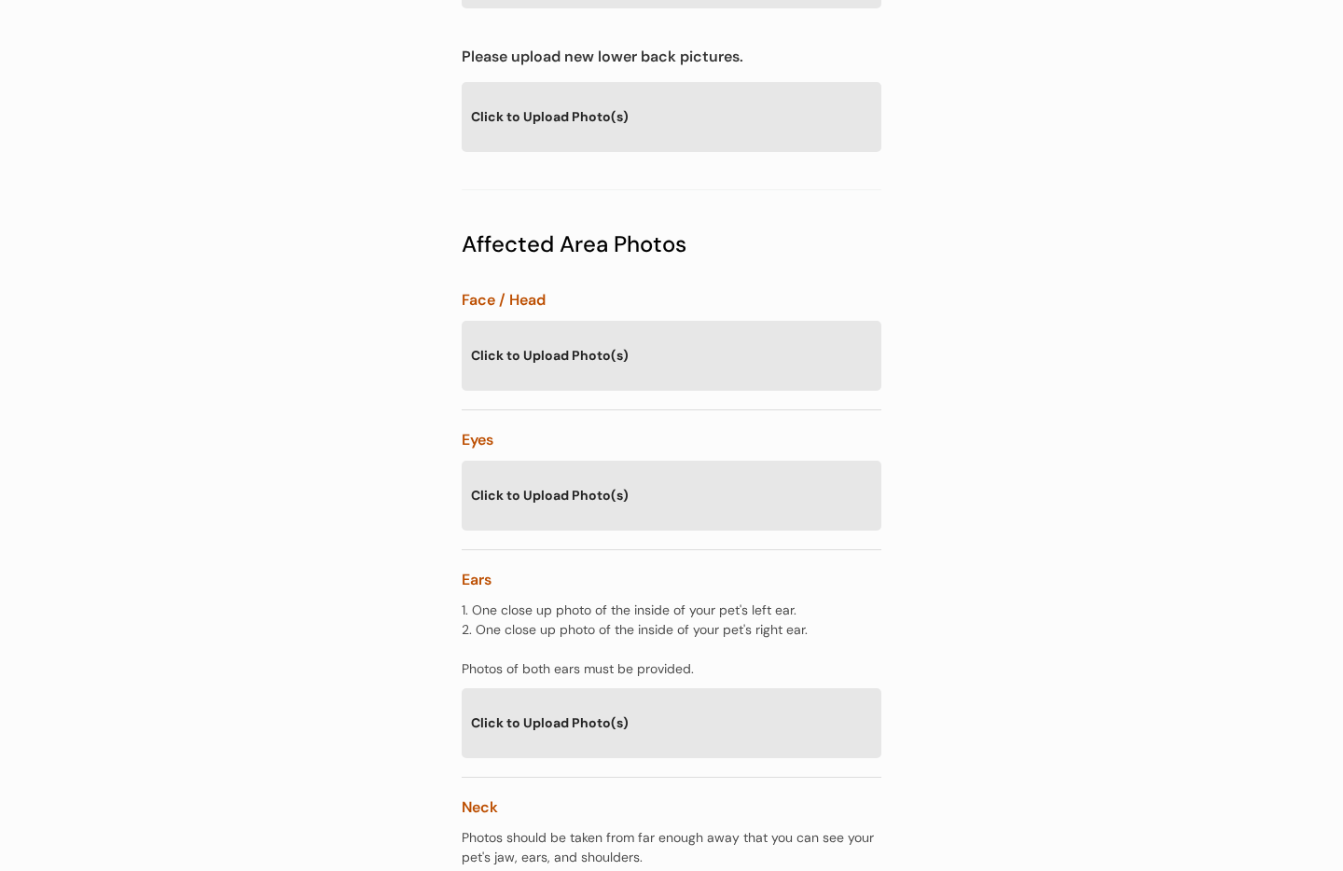
scroll to position [863, 0]
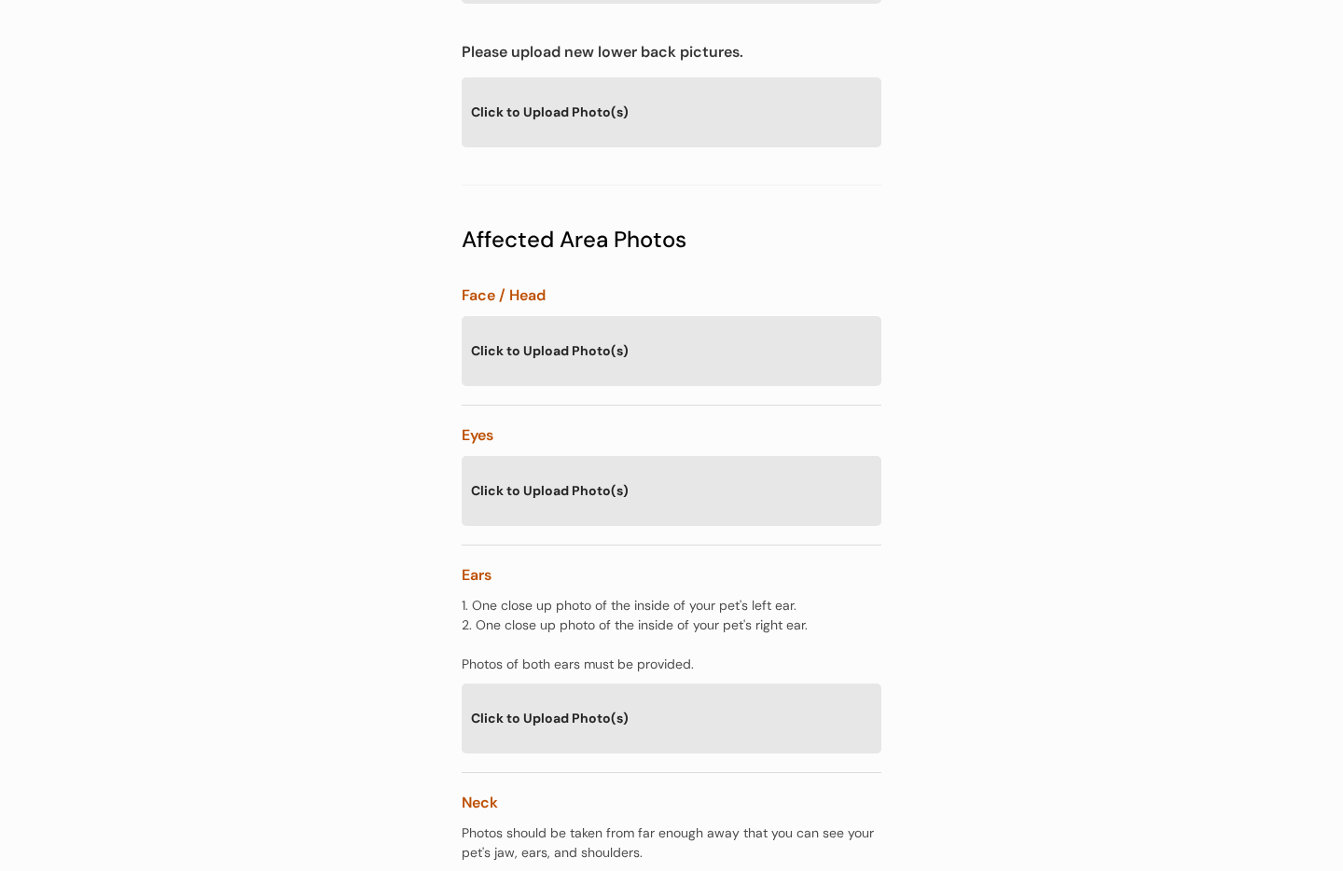
click at [561, 684] on div "Click to Upload Photo(s)" at bounding box center [672, 718] width 420 height 68
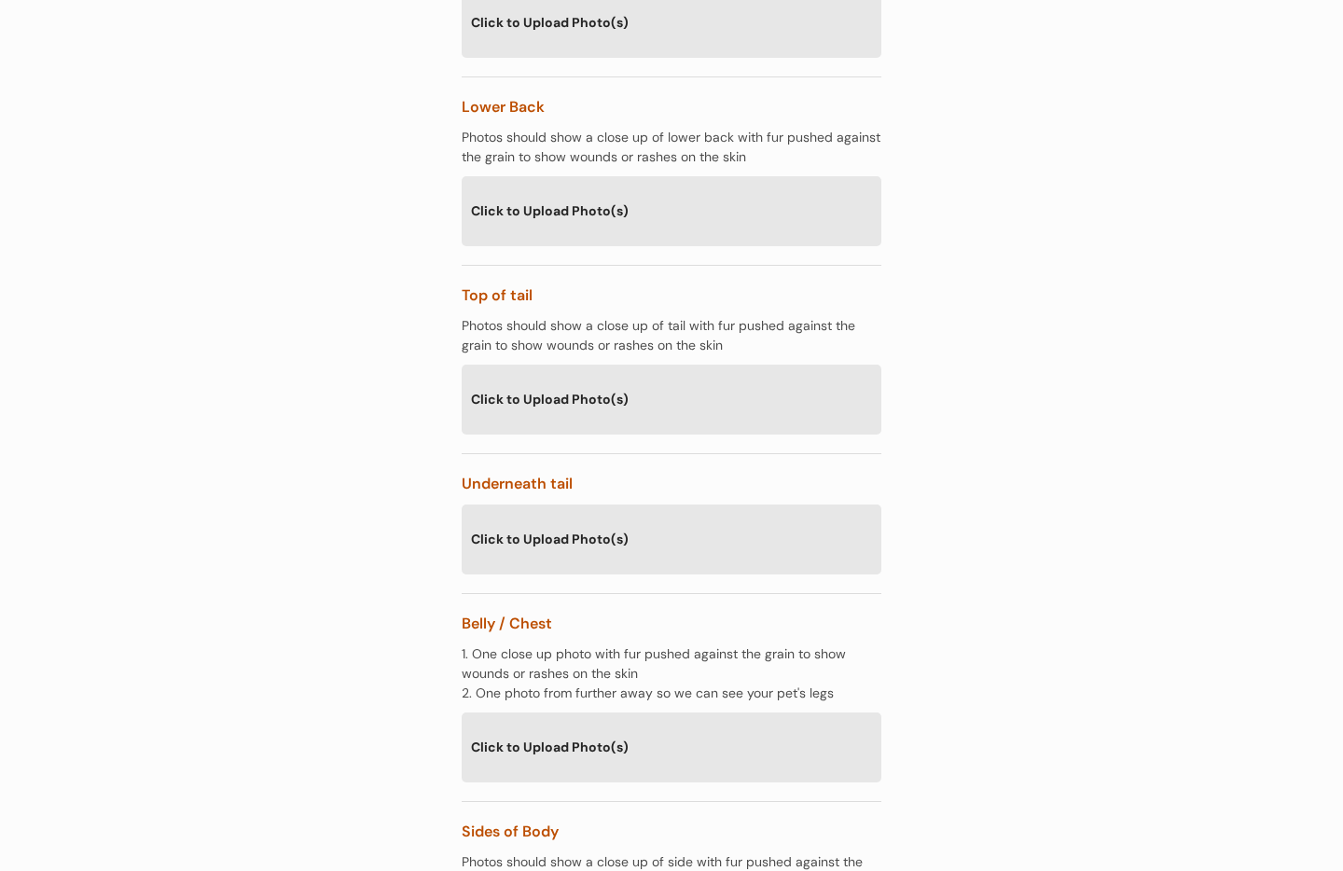
scroll to position [2580, 0]
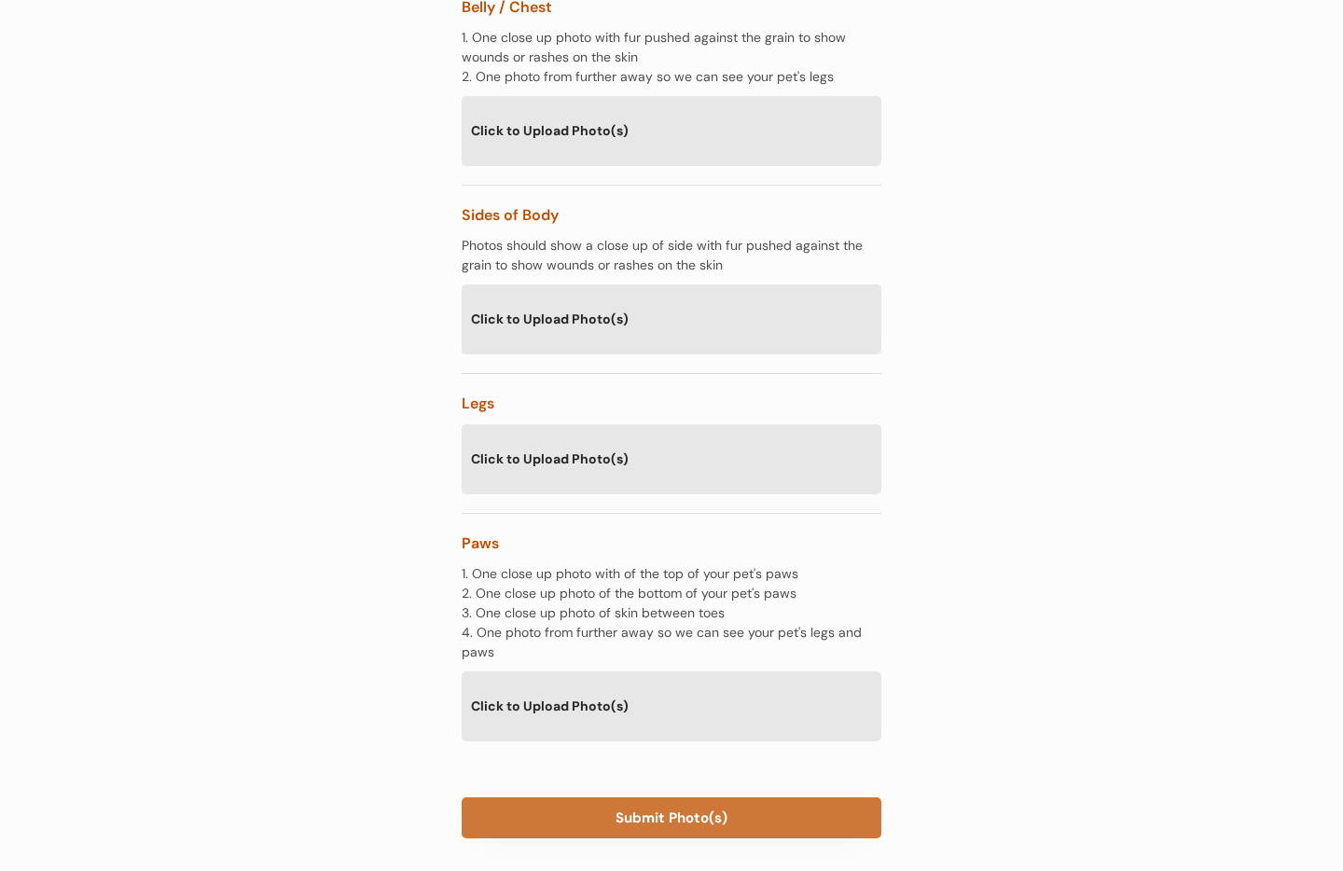
click at [717, 797] on button "Submit Photo(s)" at bounding box center [672, 817] width 420 height 41
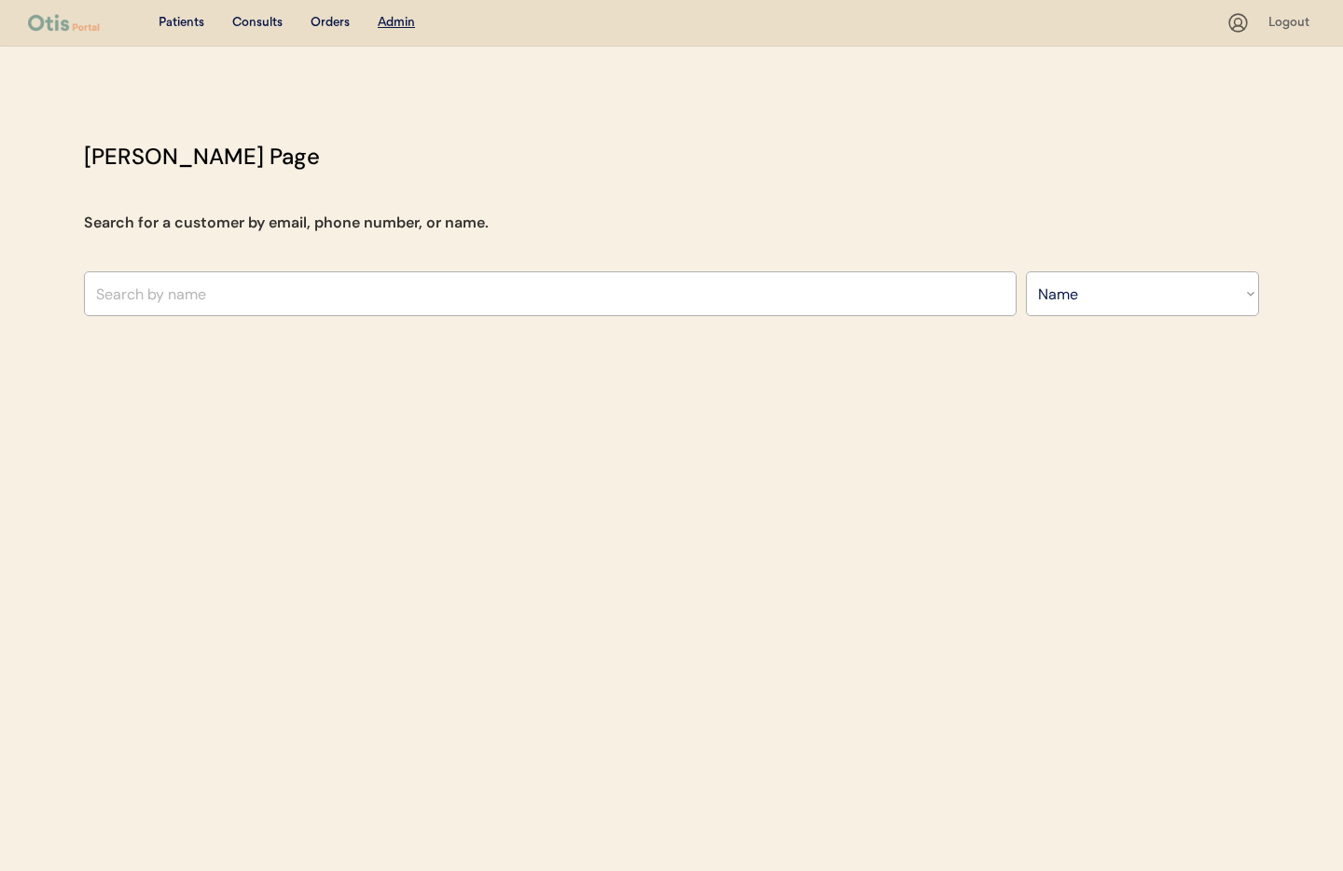
select select ""Name""
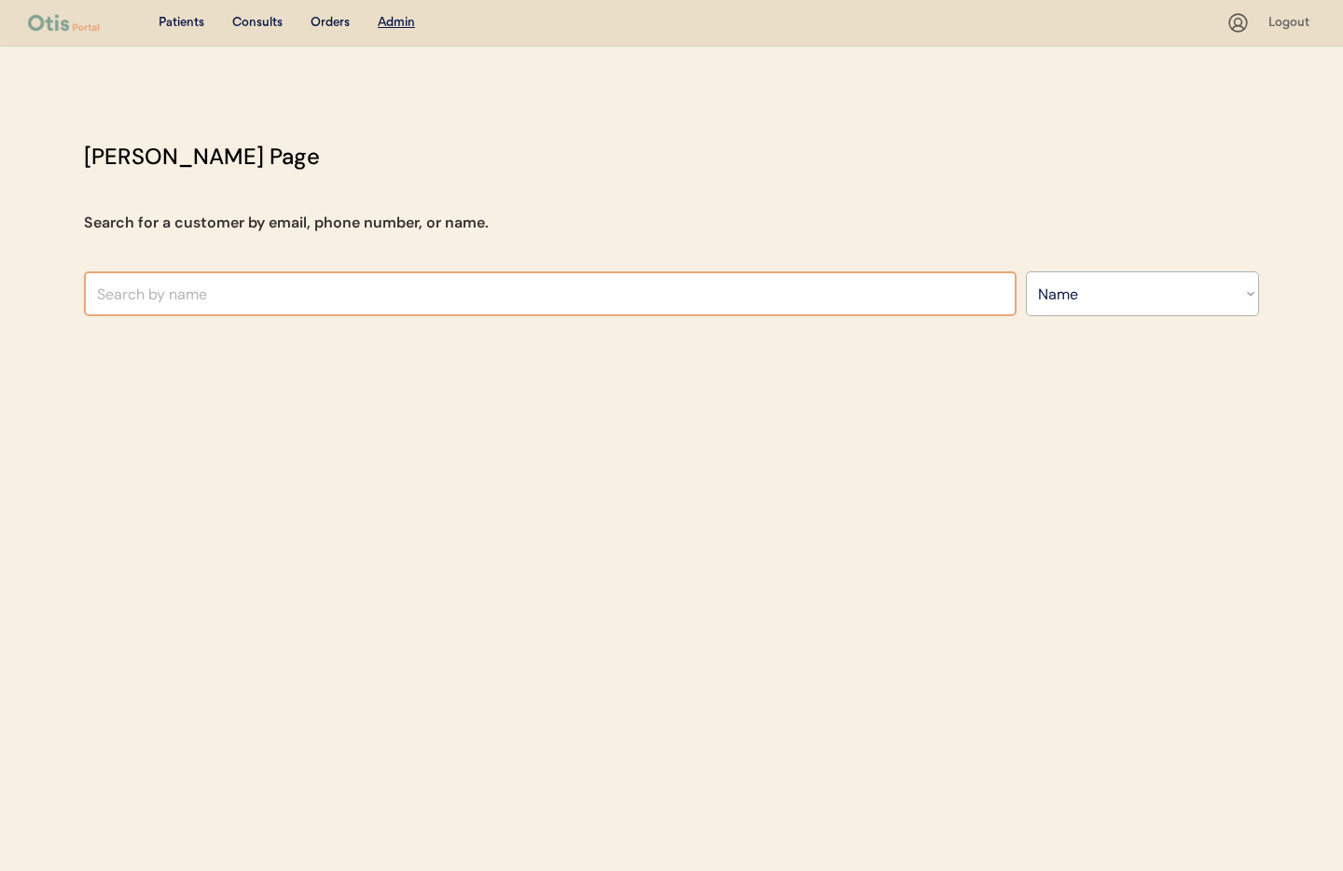
click at [258, 297] on input "text" at bounding box center [550, 293] width 933 height 45
type input "den"
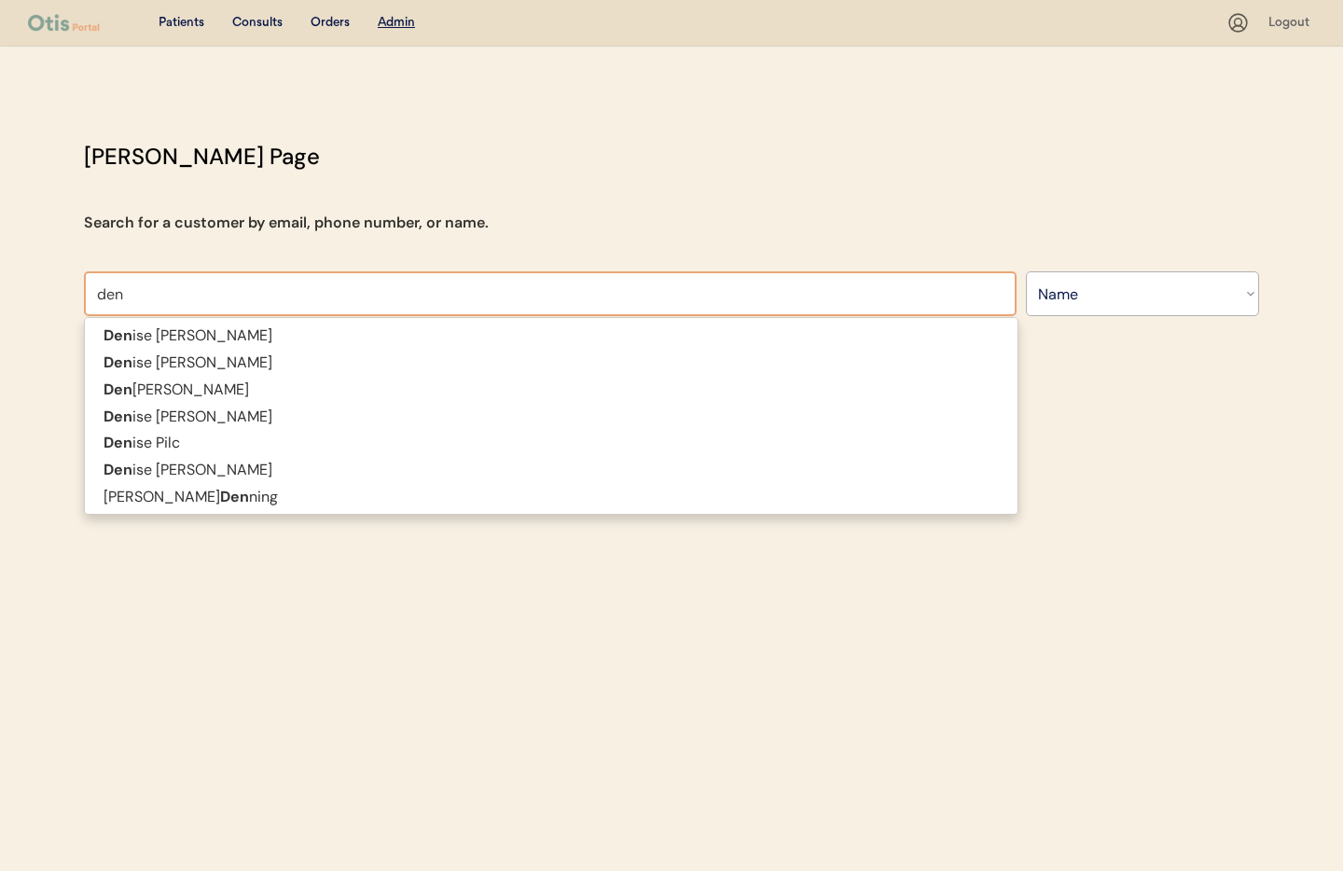
type input "[PERSON_NAME]"
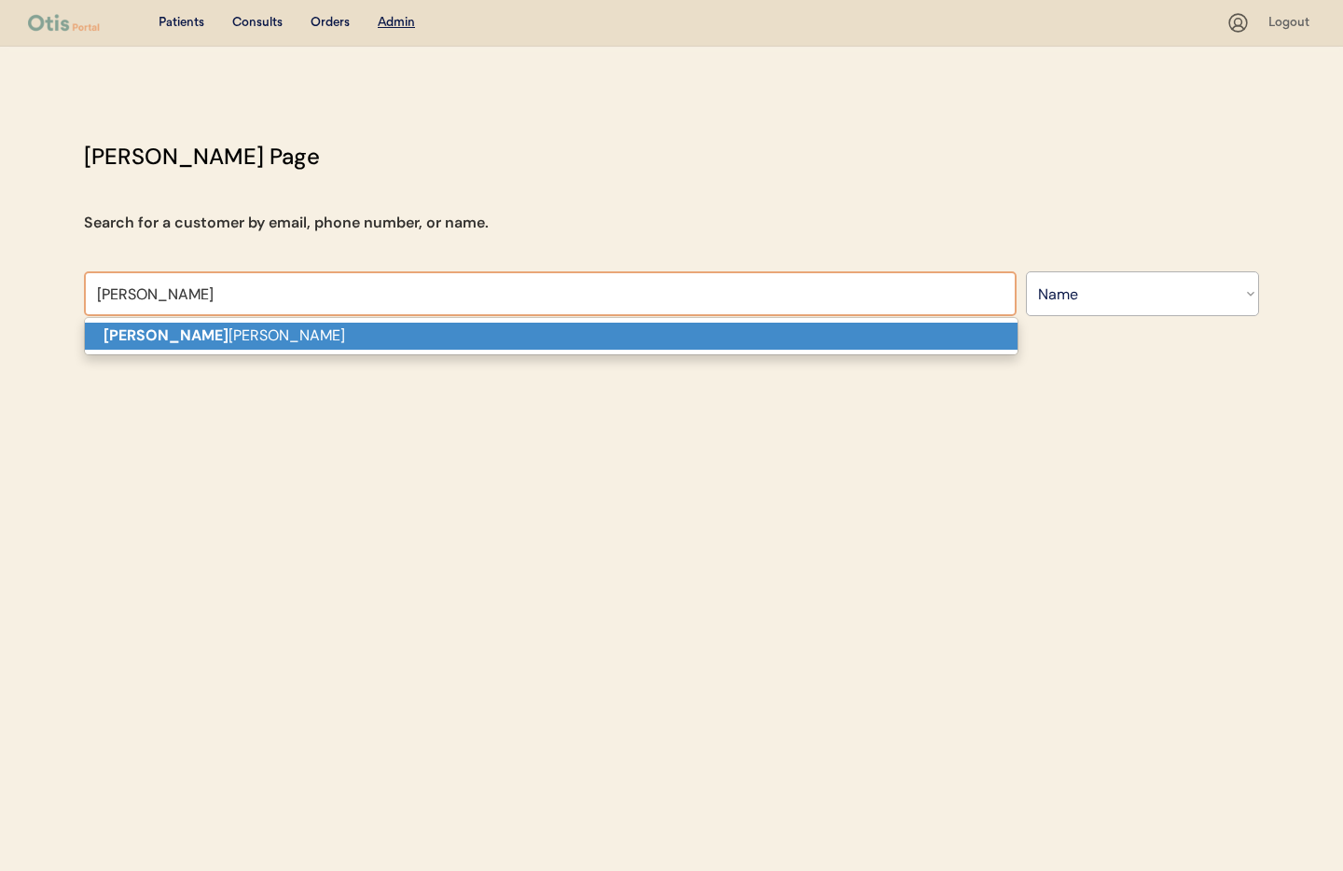
click at [274, 328] on p "[PERSON_NAME]" at bounding box center [551, 336] width 933 height 27
type input "[PERSON_NAME]"
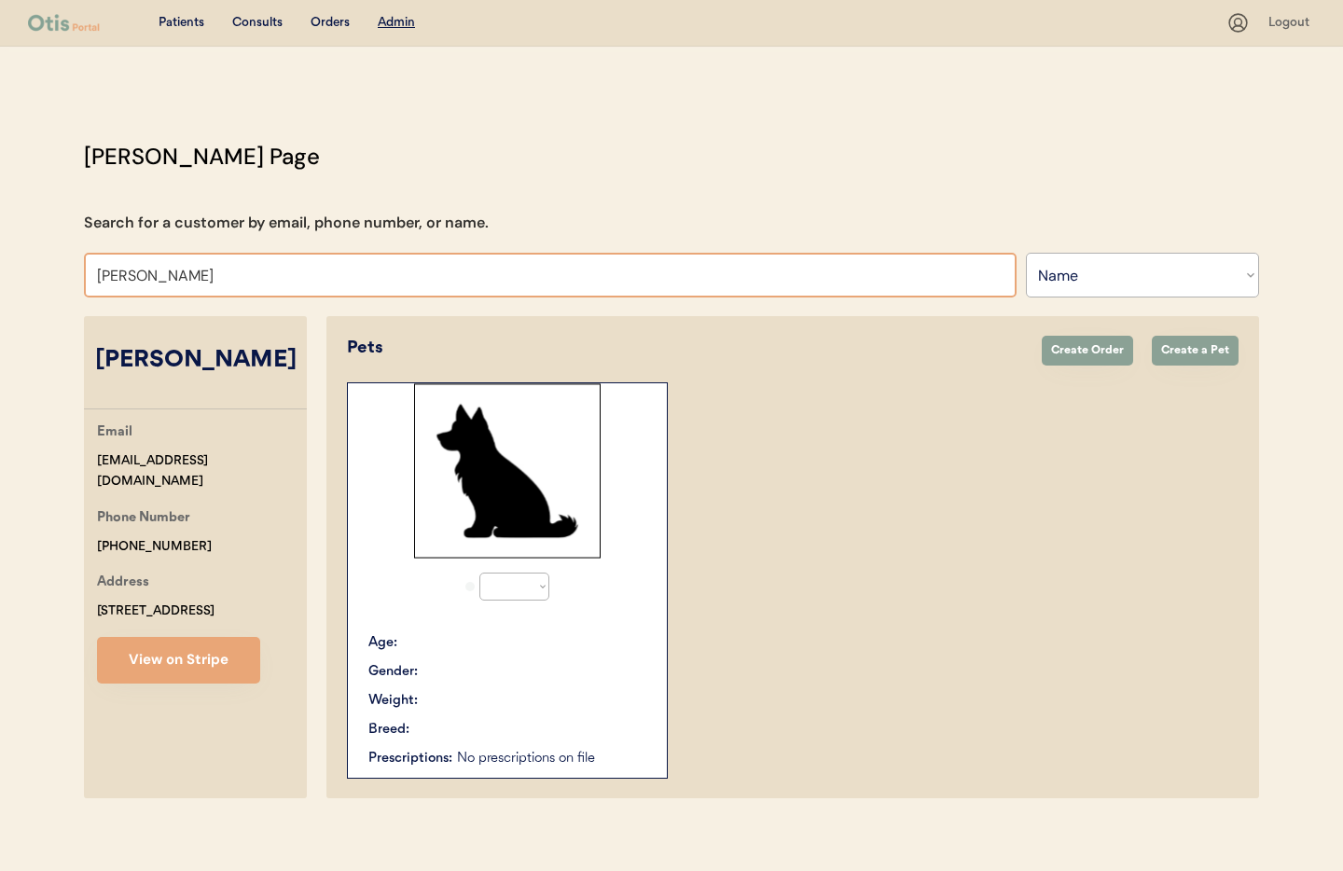
select select "true"
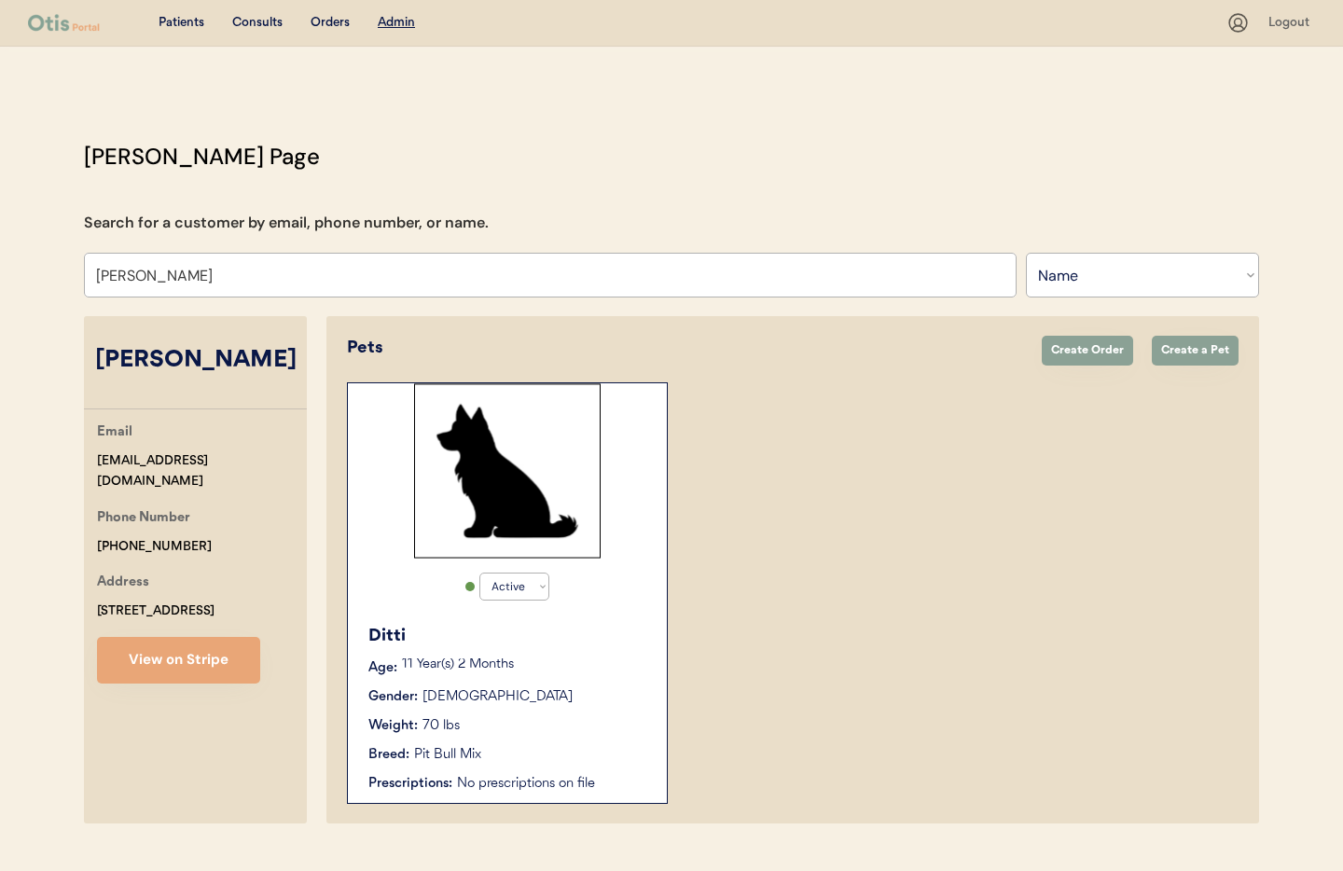
type input "[PERSON_NAME]"
click at [561, 687] on div "Gender: [DEMOGRAPHIC_DATA]" at bounding box center [508, 697] width 280 height 20
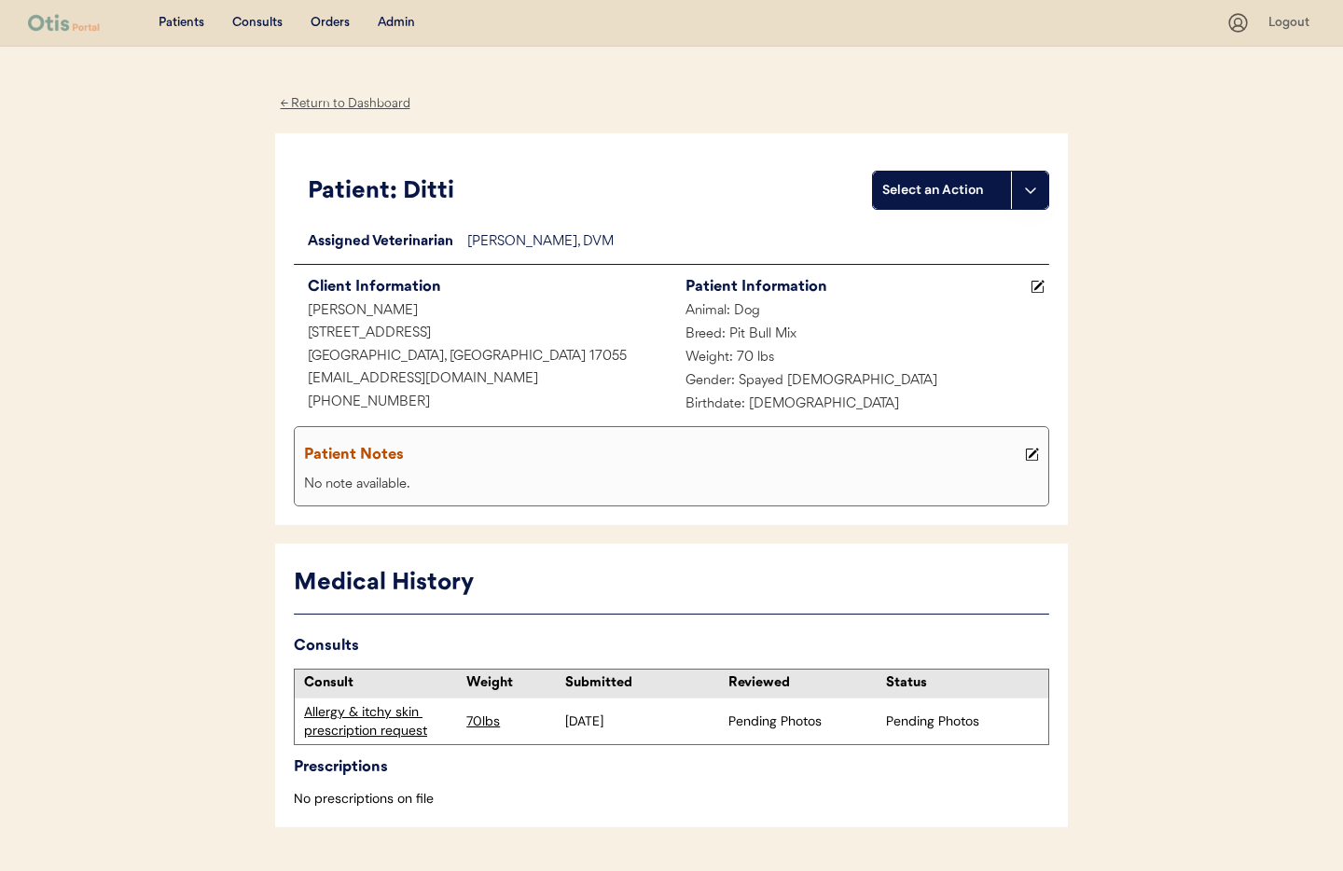
scroll to position [49, 0]
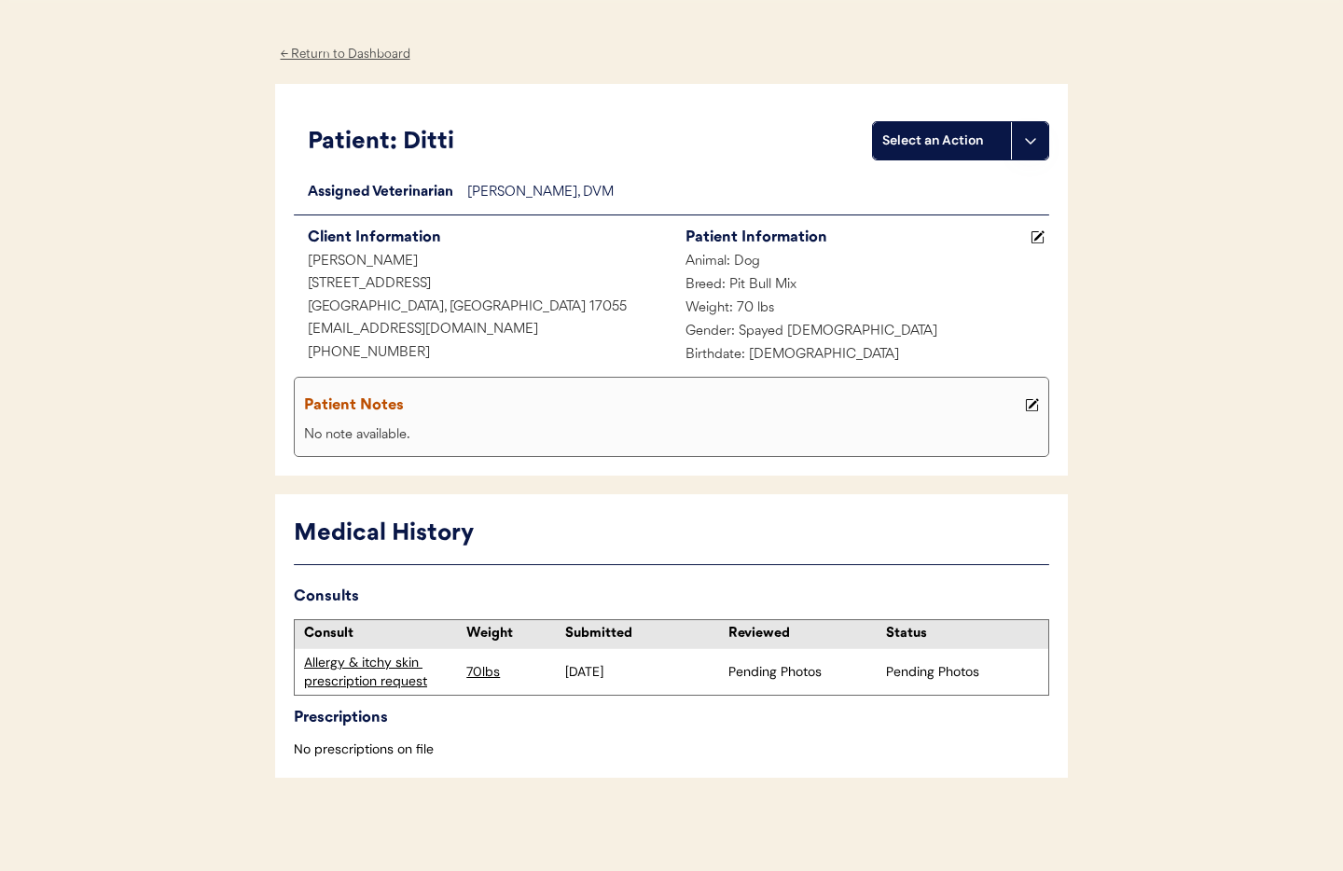
click at [331, 675] on div "Allergy & itchy skin prescription request" at bounding box center [380, 672] width 153 height 36
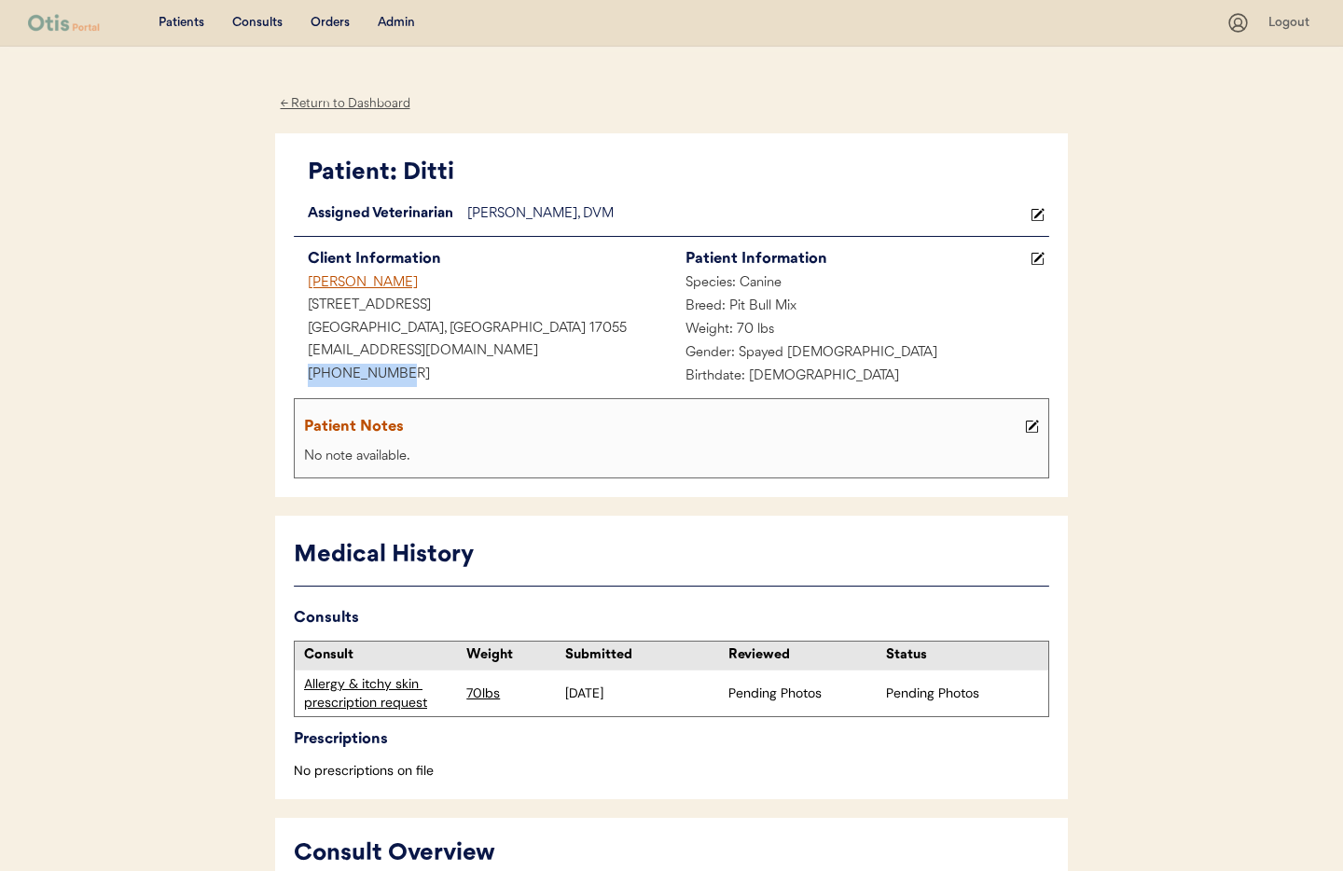
drag, startPoint x: 347, startPoint y: 367, endPoint x: 306, endPoint y: 368, distance: 41.0
click at [277, 364] on div "Patient: Ditti Loading... Assigned Veterinarian [PERSON_NAME], DVM Client Infor…" at bounding box center [671, 315] width 793 height 365
copy div "[PHONE_NUMBER]"
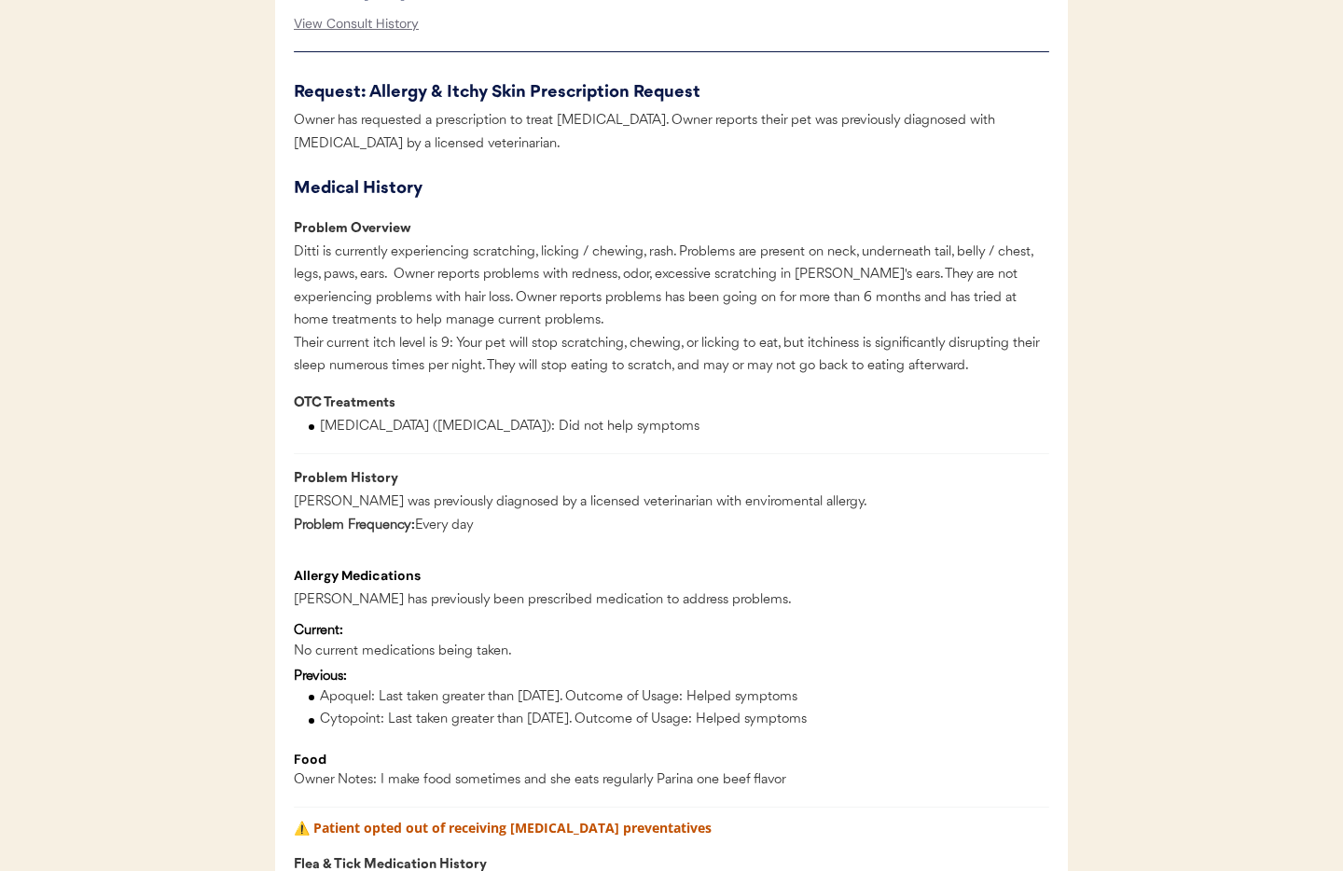
scroll to position [1068, 0]
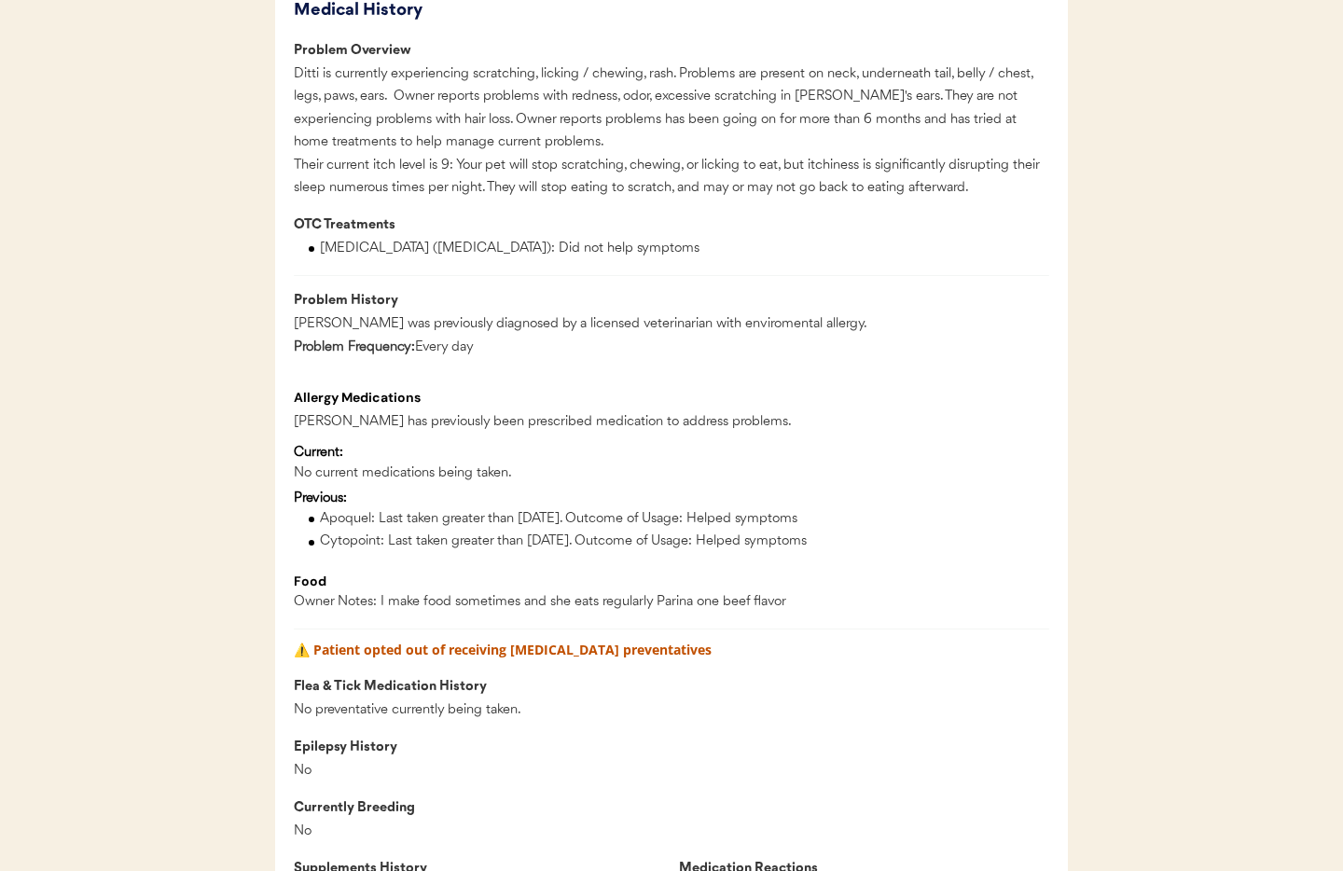
drag, startPoint x: 461, startPoint y: 187, endPoint x: 809, endPoint y: 202, distance: 349.1
click at [809, 200] on div "Ditti is currently experiencing scratching, licking / chewing, rash. Problems a…" at bounding box center [671, 131] width 755 height 137
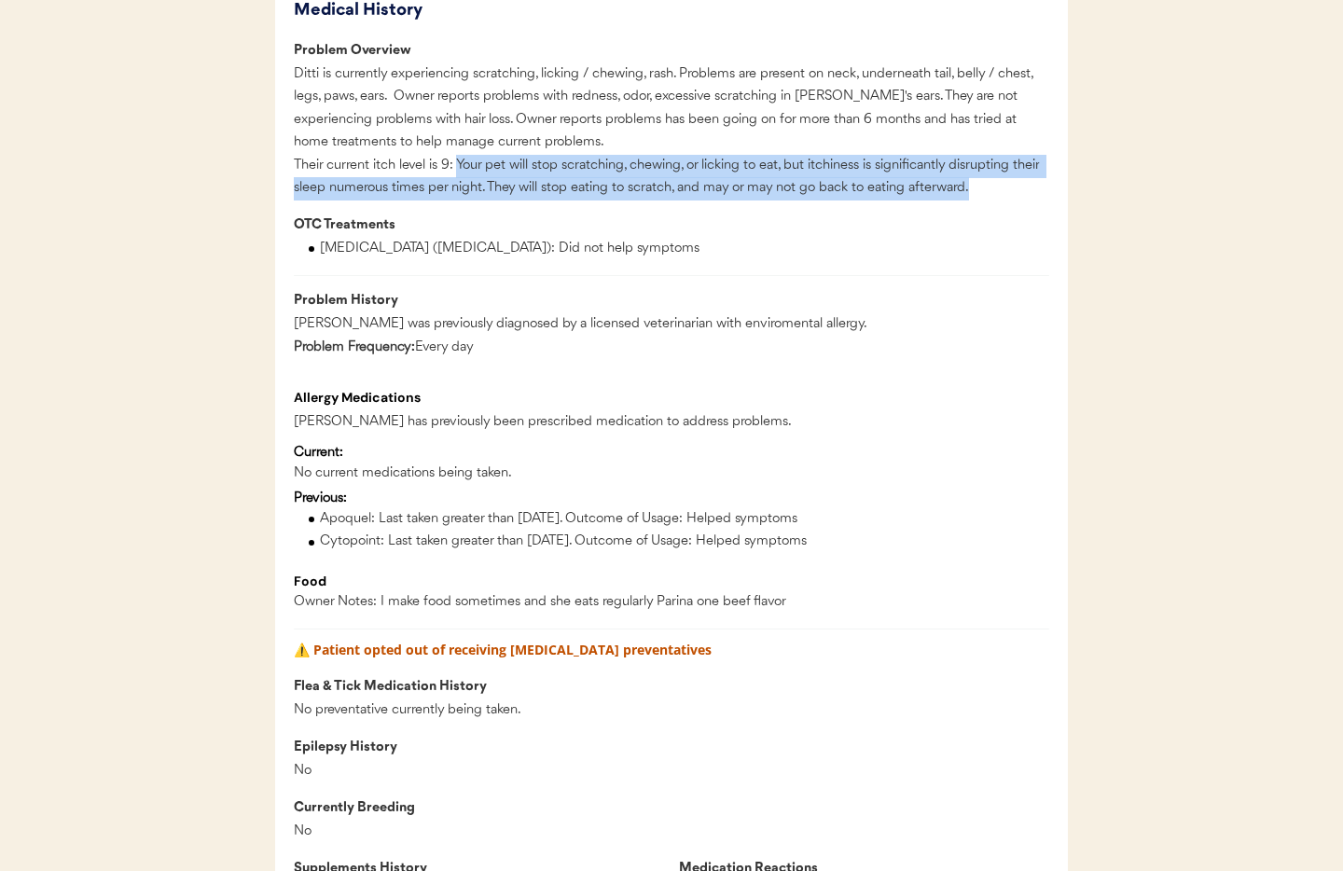
drag, startPoint x: 458, startPoint y: 187, endPoint x: 970, endPoint y: 218, distance: 512.9
click at [974, 200] on div "Ditti is currently experiencing scratching, licking / chewing, rash. Problems a…" at bounding box center [671, 131] width 755 height 137
copy div "Your pet will stop scratching, chewing, or licking to eat, but itchiness is sig…"
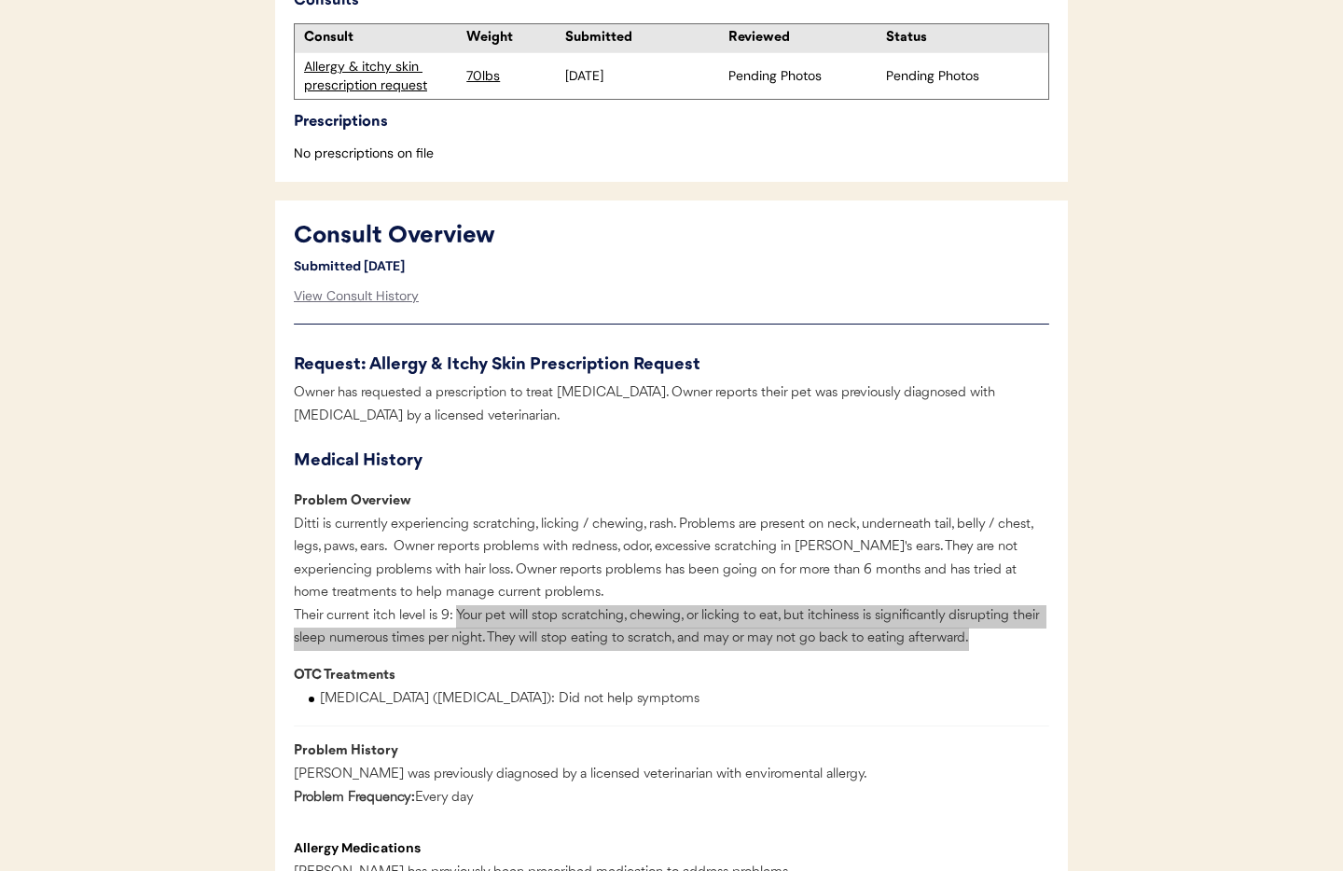
scroll to position [625, 0]
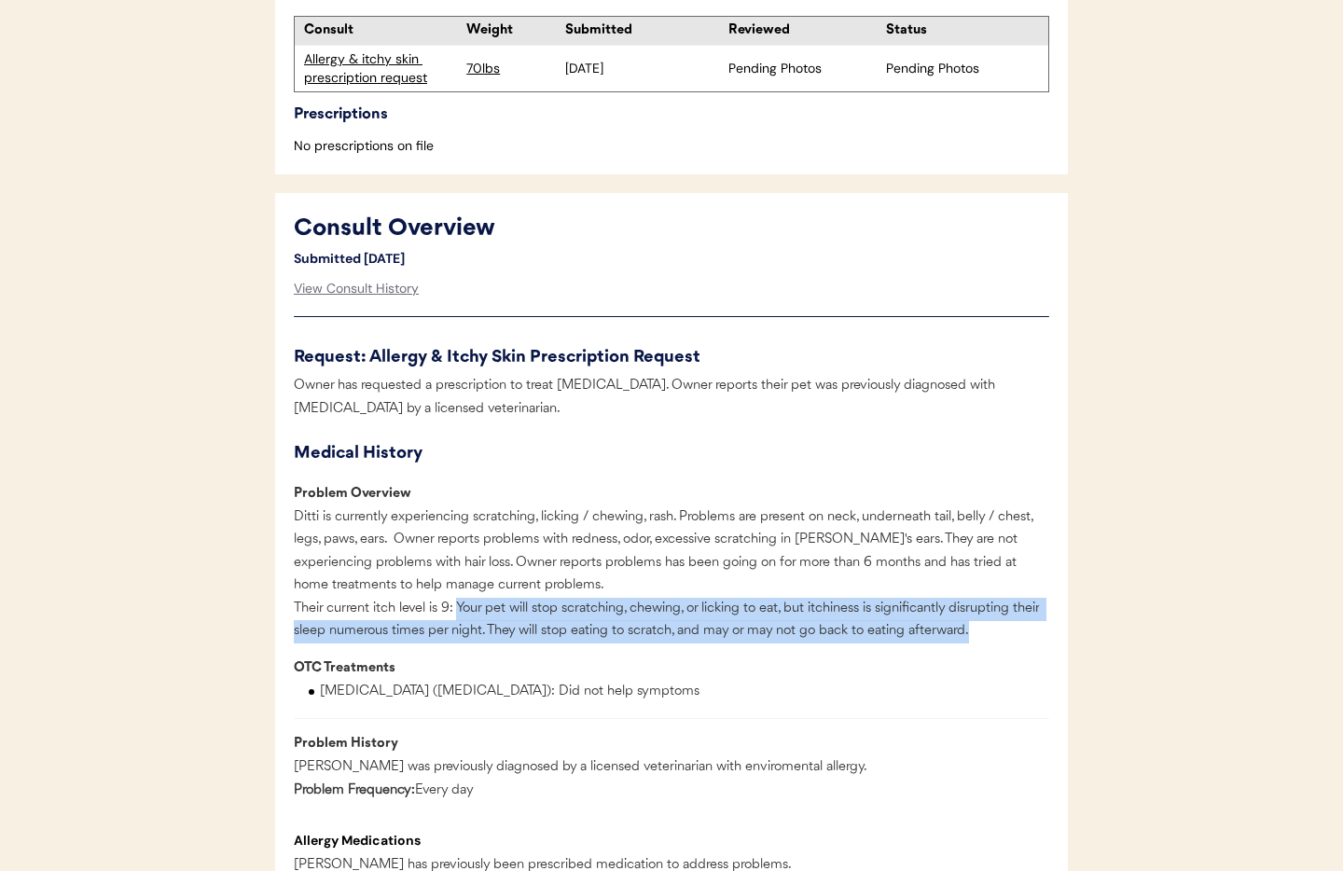
copy div "Your pet will stop scratching, chewing, or licking to eat, but itchiness is sig…"
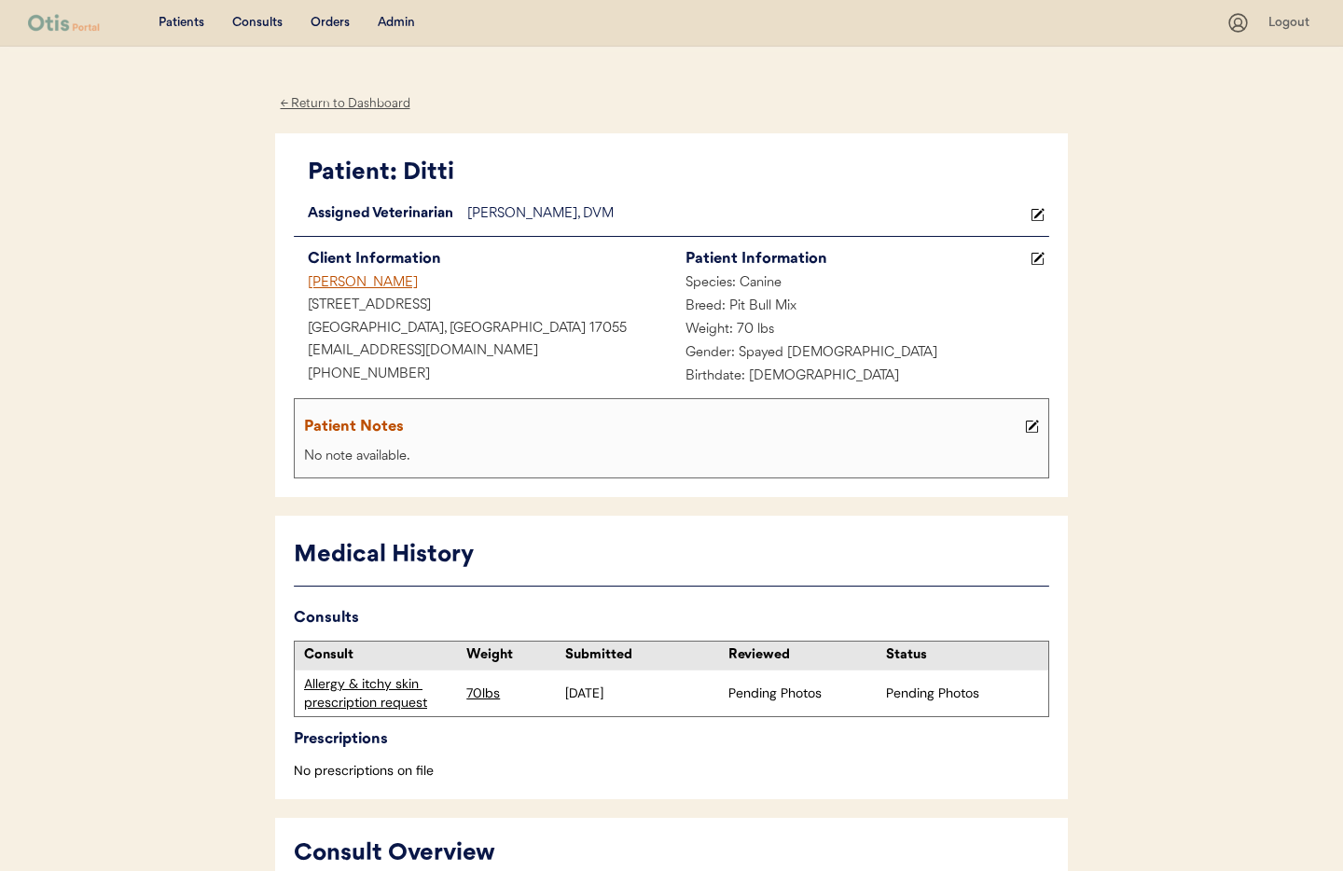
click at [342, 100] on div "← Return to Dashboard" at bounding box center [345, 103] width 140 height 21
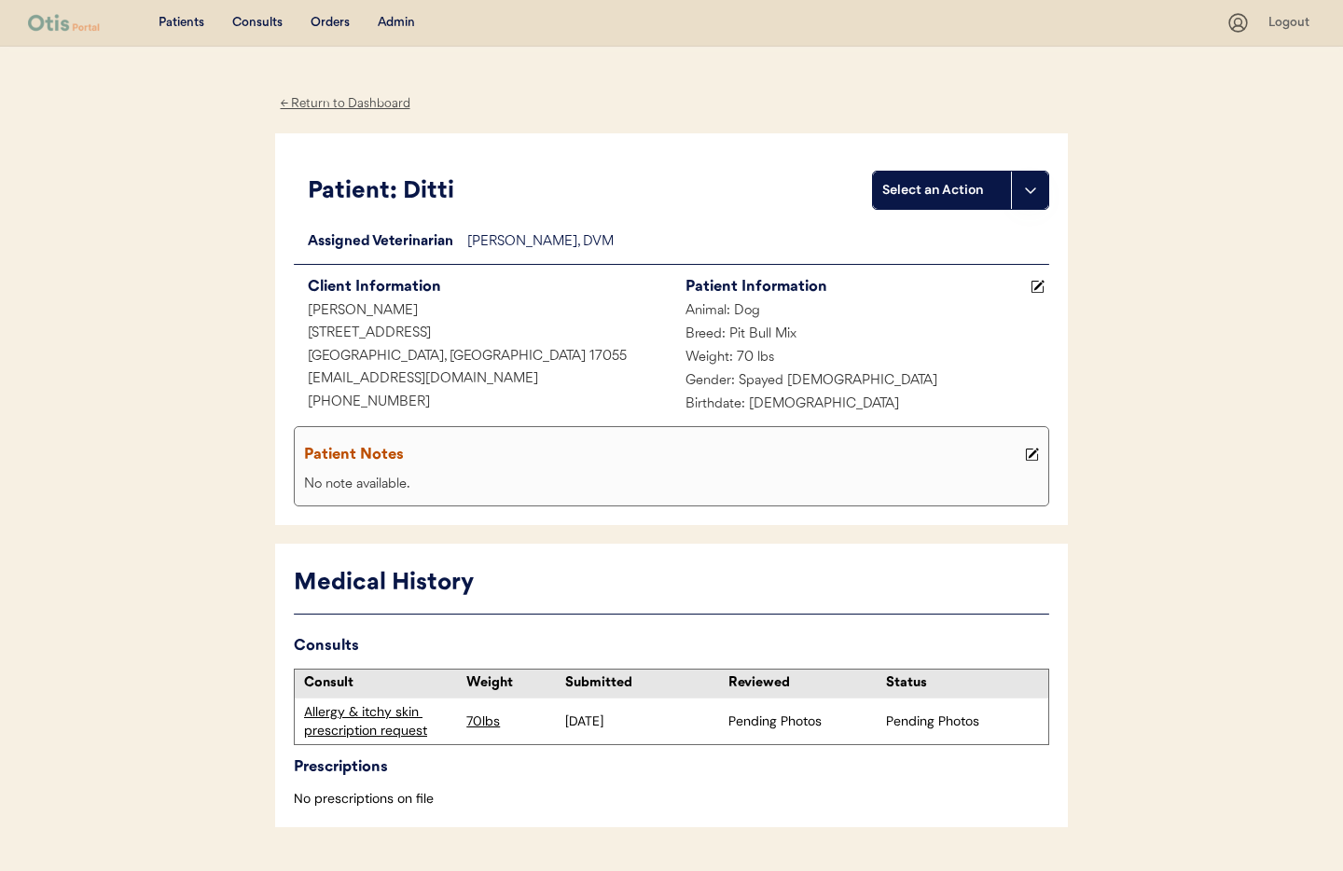
click at [385, 24] on div "Admin" at bounding box center [396, 23] width 37 height 19
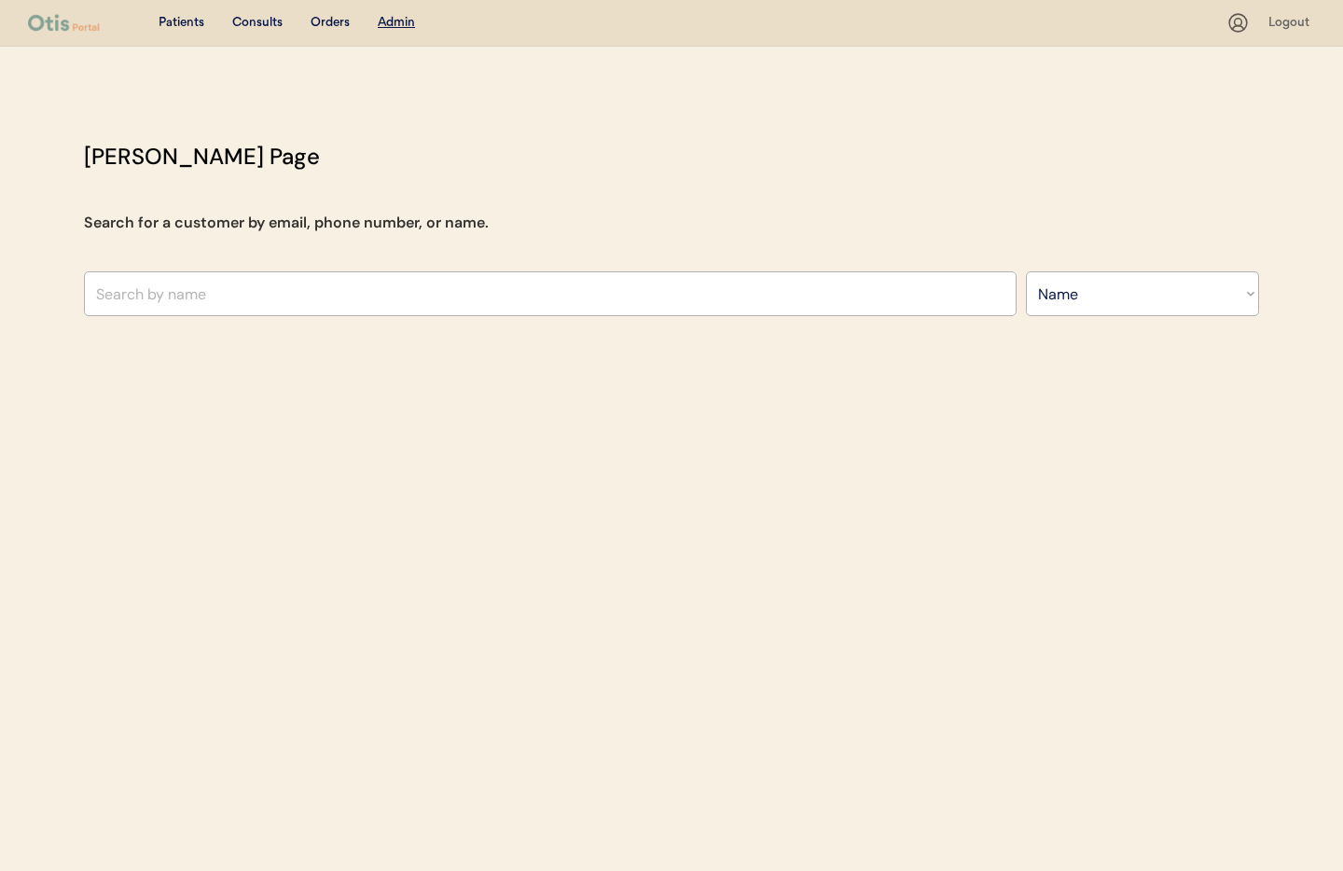
select select ""Name""
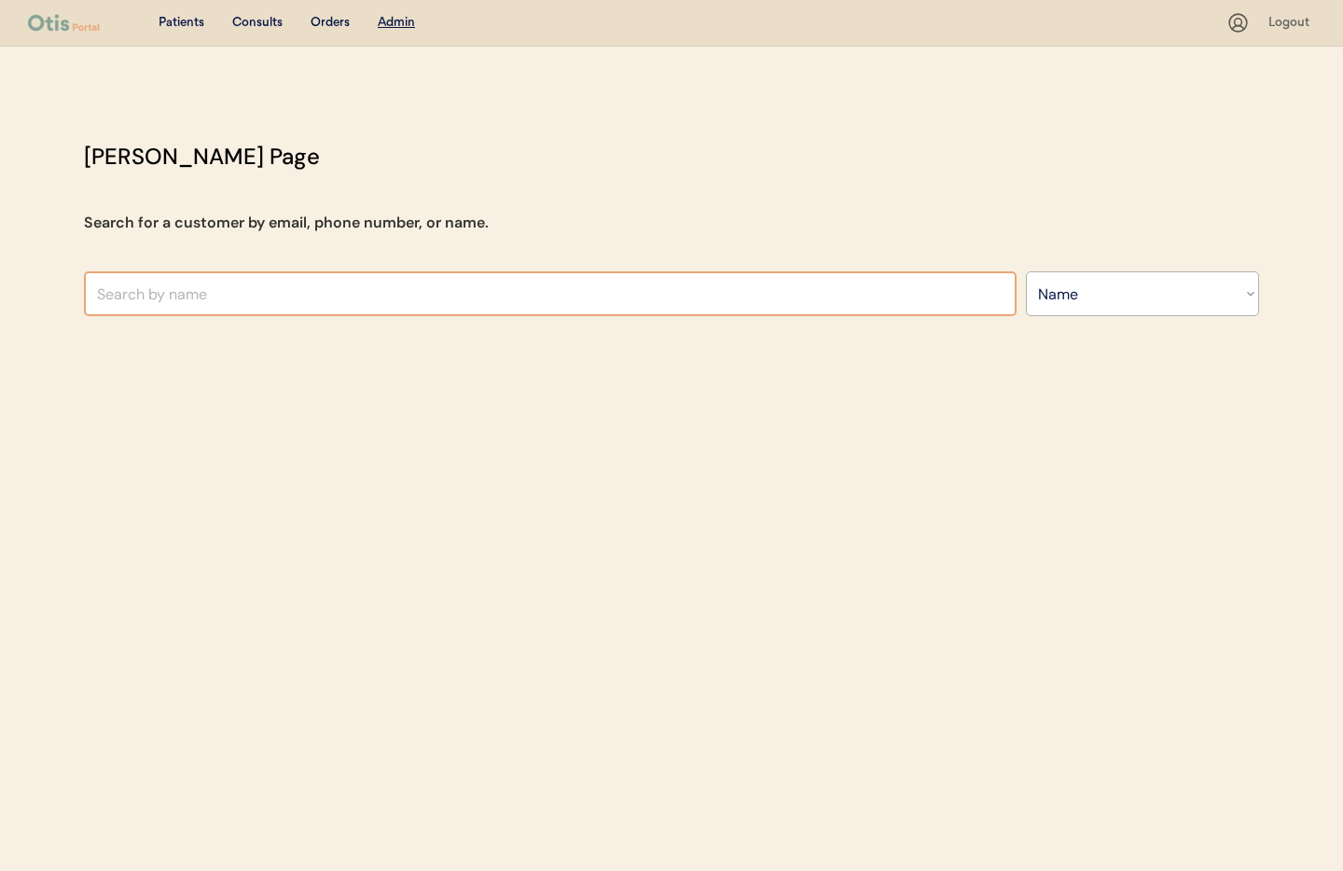
click at [283, 292] on input "text" at bounding box center [550, 293] width 933 height 45
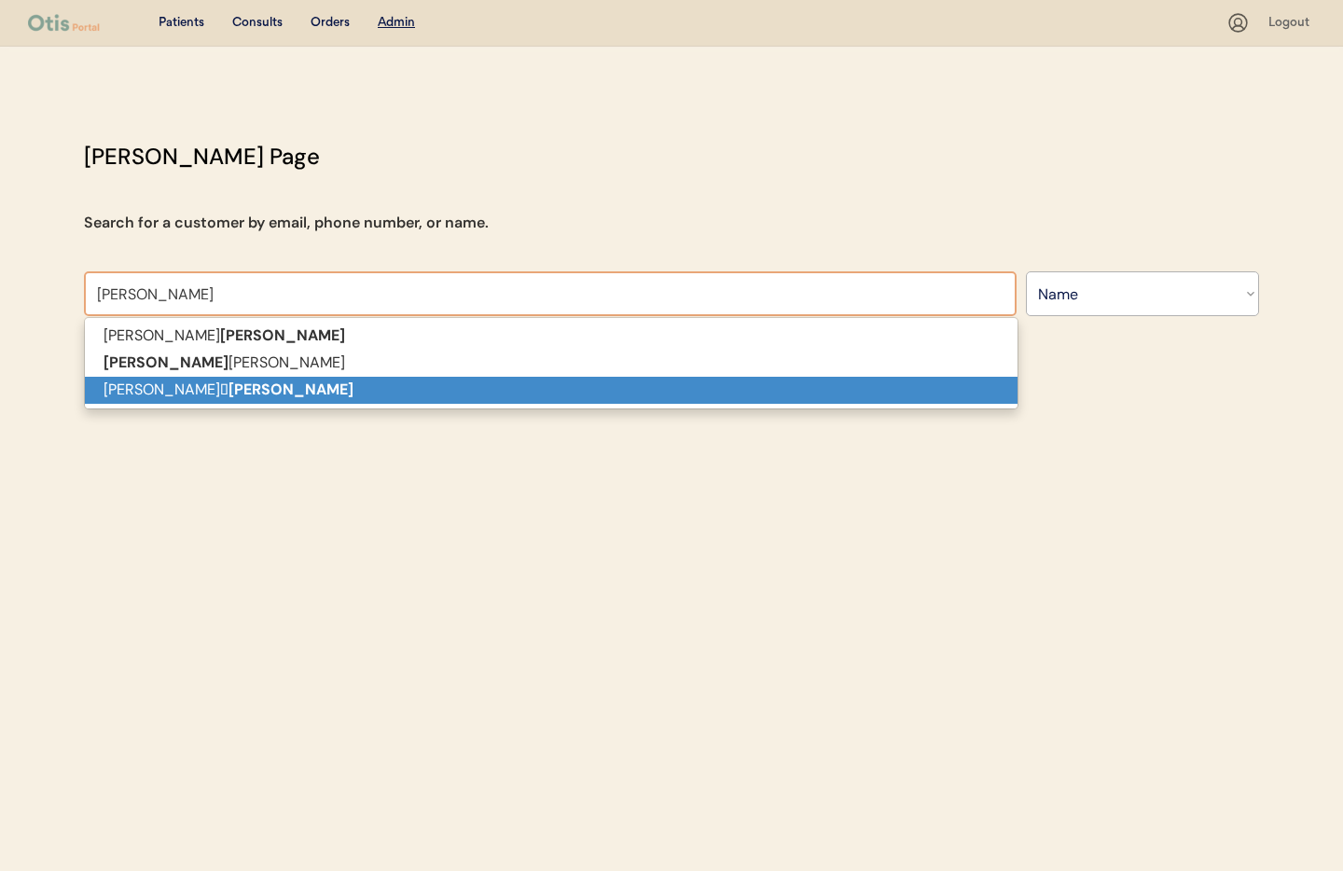
drag, startPoint x: 265, startPoint y: 372, endPoint x: 255, endPoint y: 384, distance: 15.9
click at [256, 384] on p "[PERSON_NAME] [PERSON_NAME]" at bounding box center [551, 390] width 933 height 27
type input "[PERSON_NAME] [PERSON_NAME]"
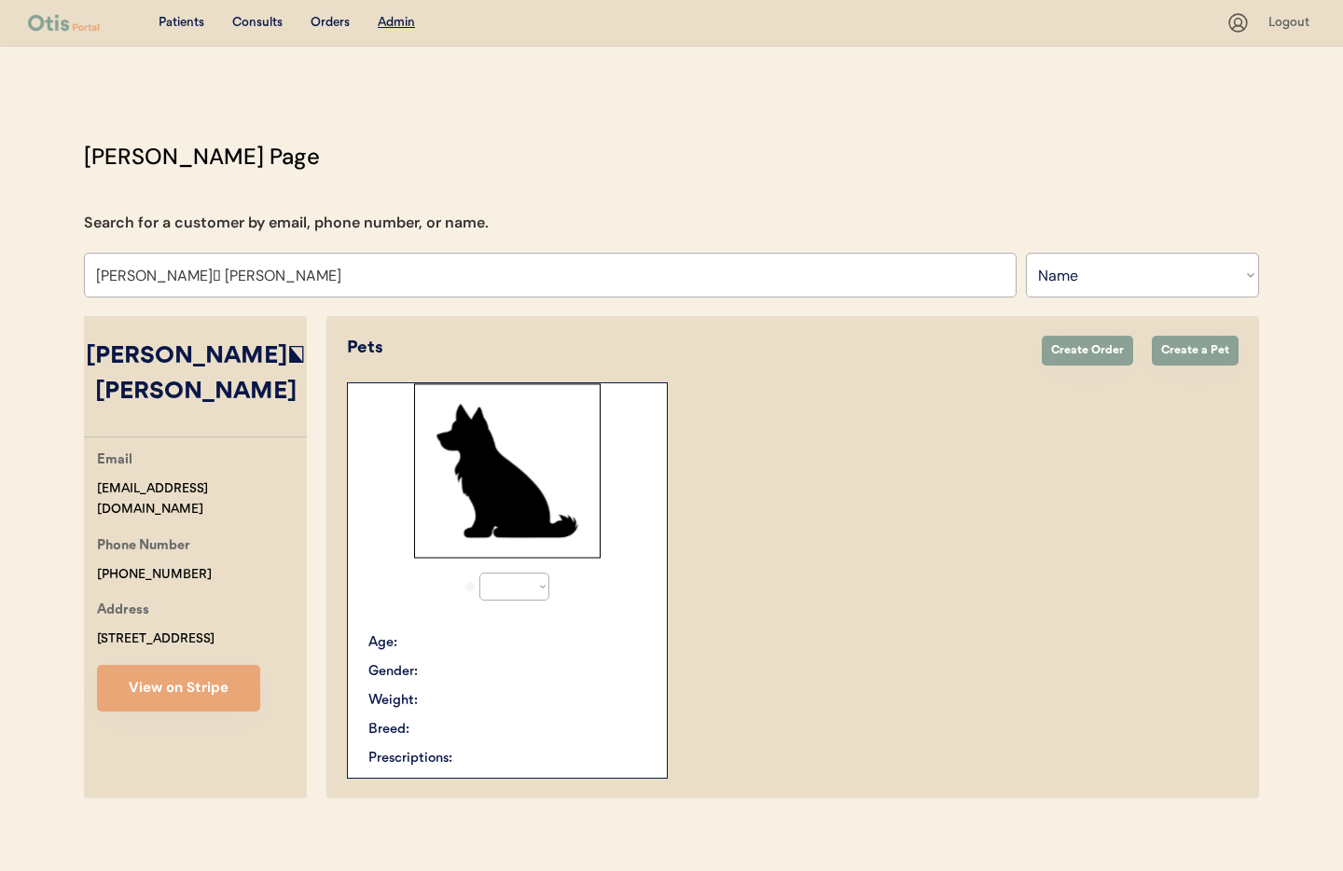
select select "true"
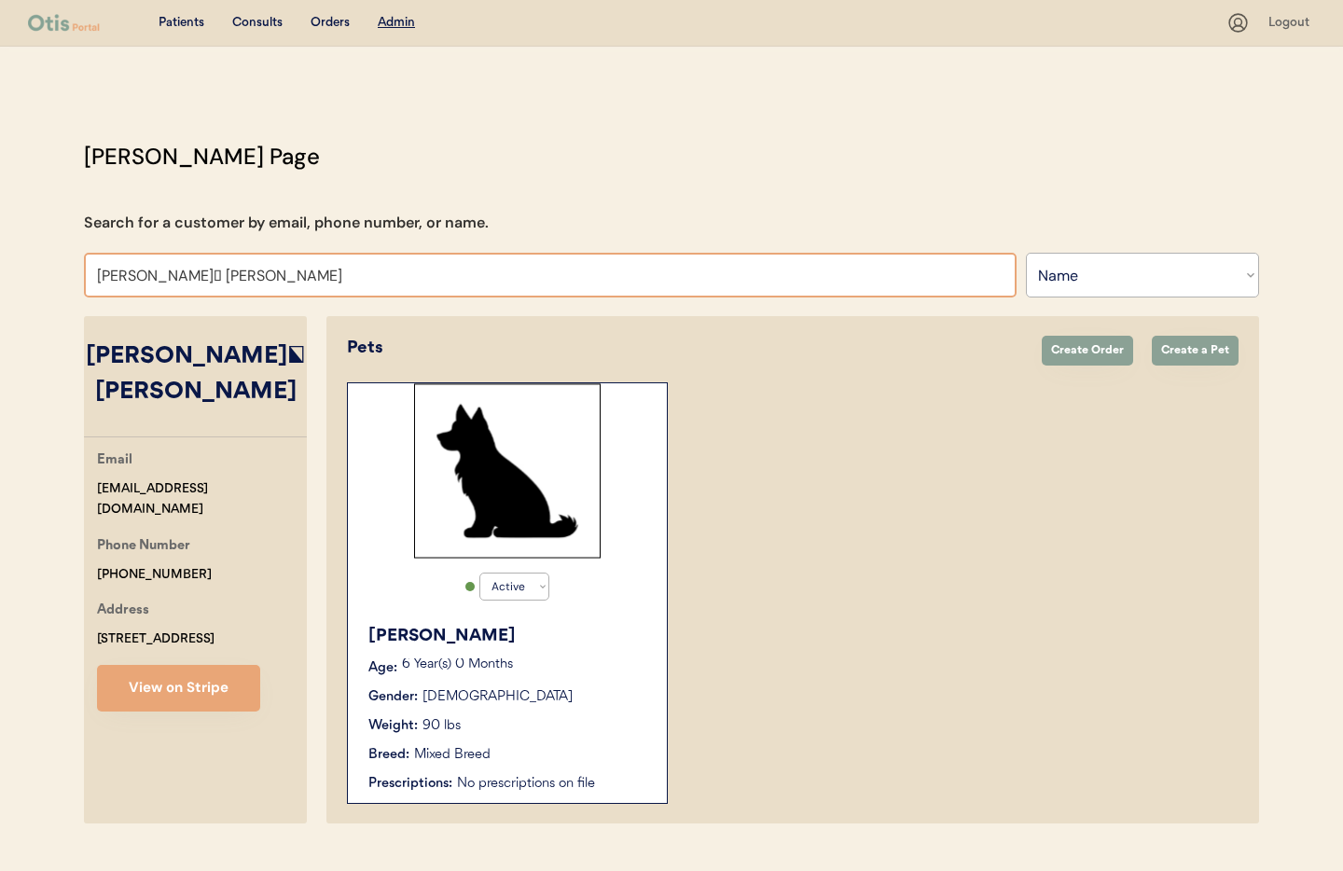
drag, startPoint x: 149, startPoint y: 275, endPoint x: 159, endPoint y: 292, distance: 19.7
click at [149, 275] on input "[PERSON_NAME] [PERSON_NAME]" at bounding box center [550, 275] width 933 height 45
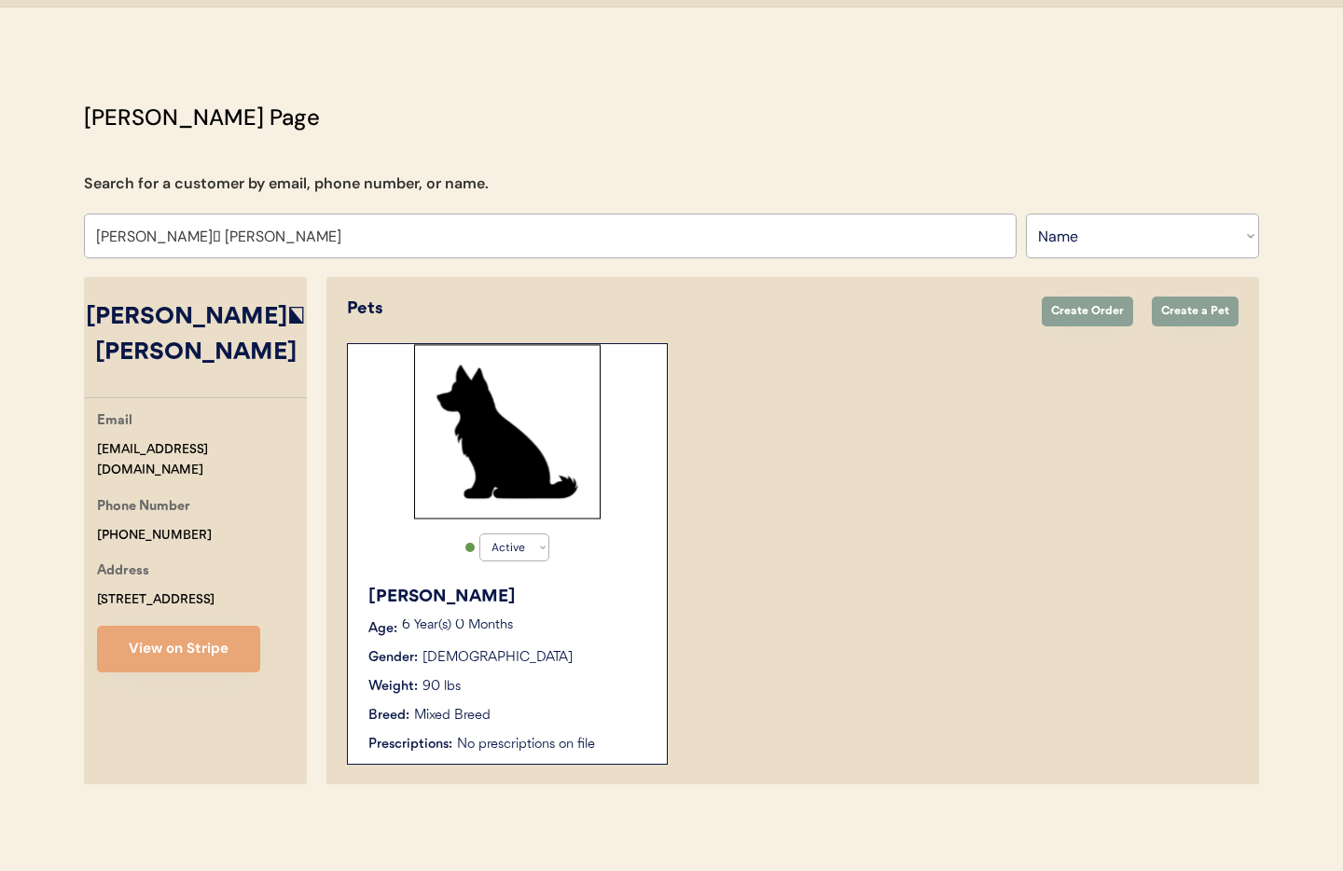
type input "[PERSON_NAME] [PERSON_NAME]"
click at [583, 619] on p "6 Year(s) 0 Months" at bounding box center [525, 625] width 246 height 13
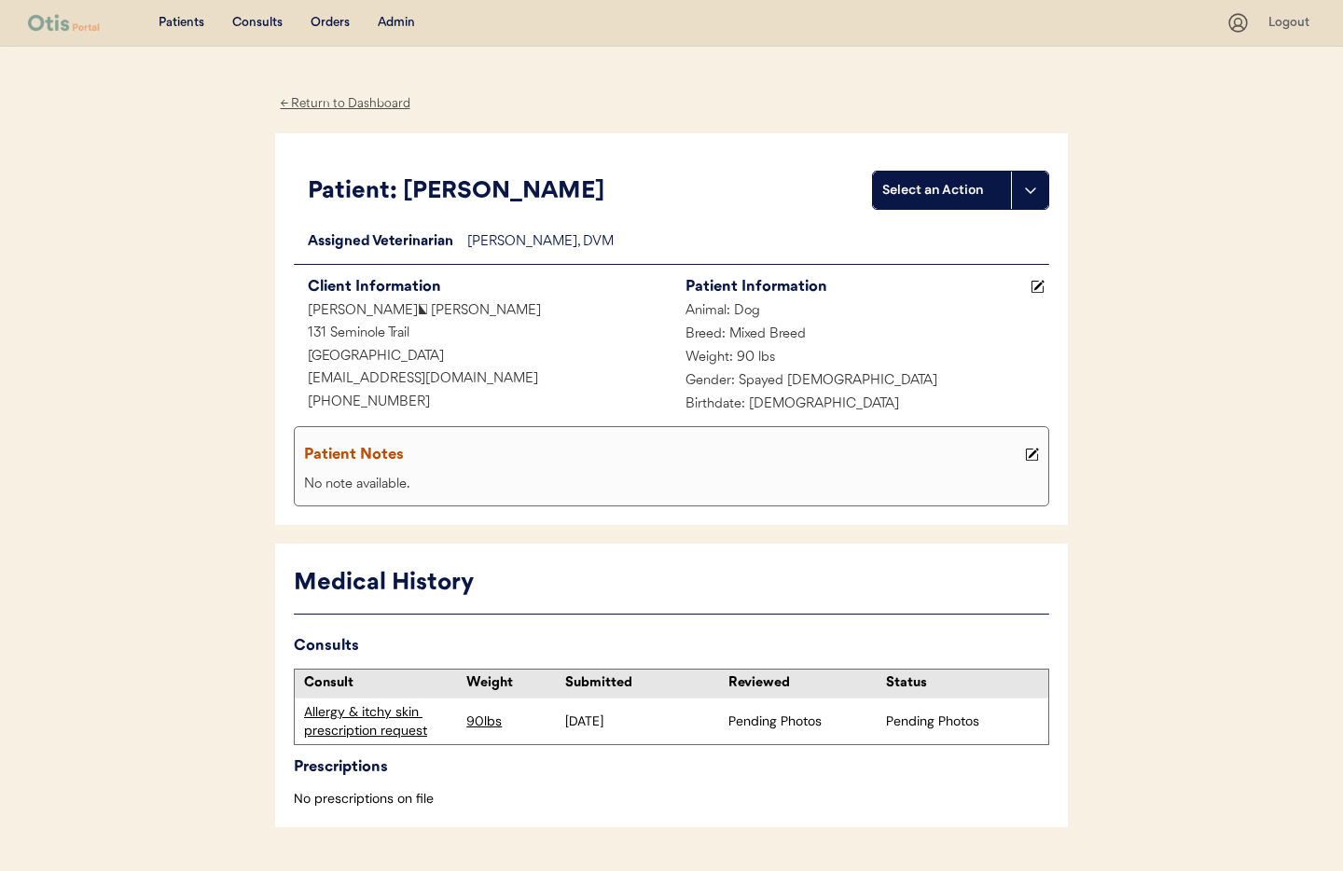
scroll to position [49, 0]
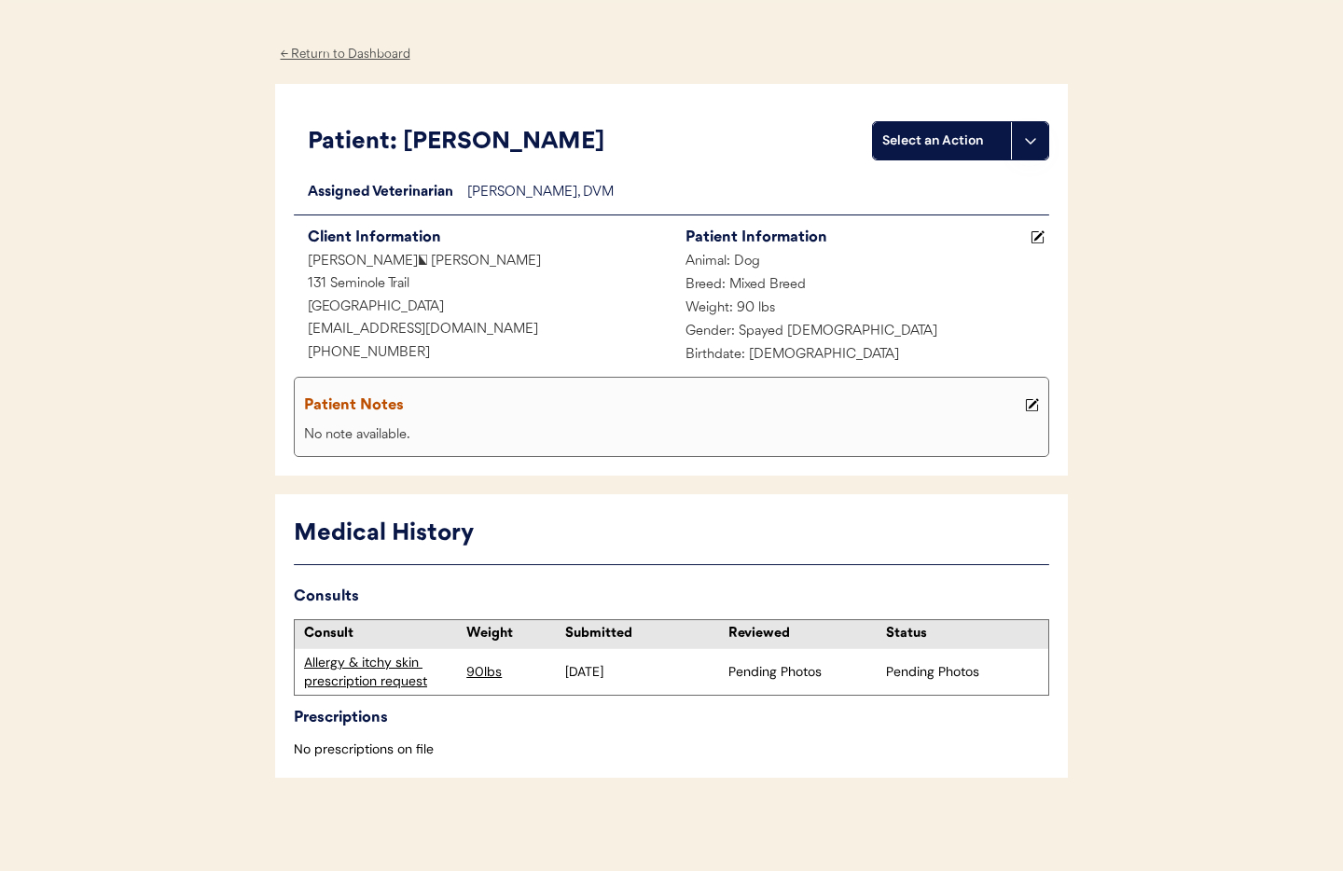
click at [386, 677] on div "Allergy & itchy skin prescription request" at bounding box center [380, 672] width 153 height 36
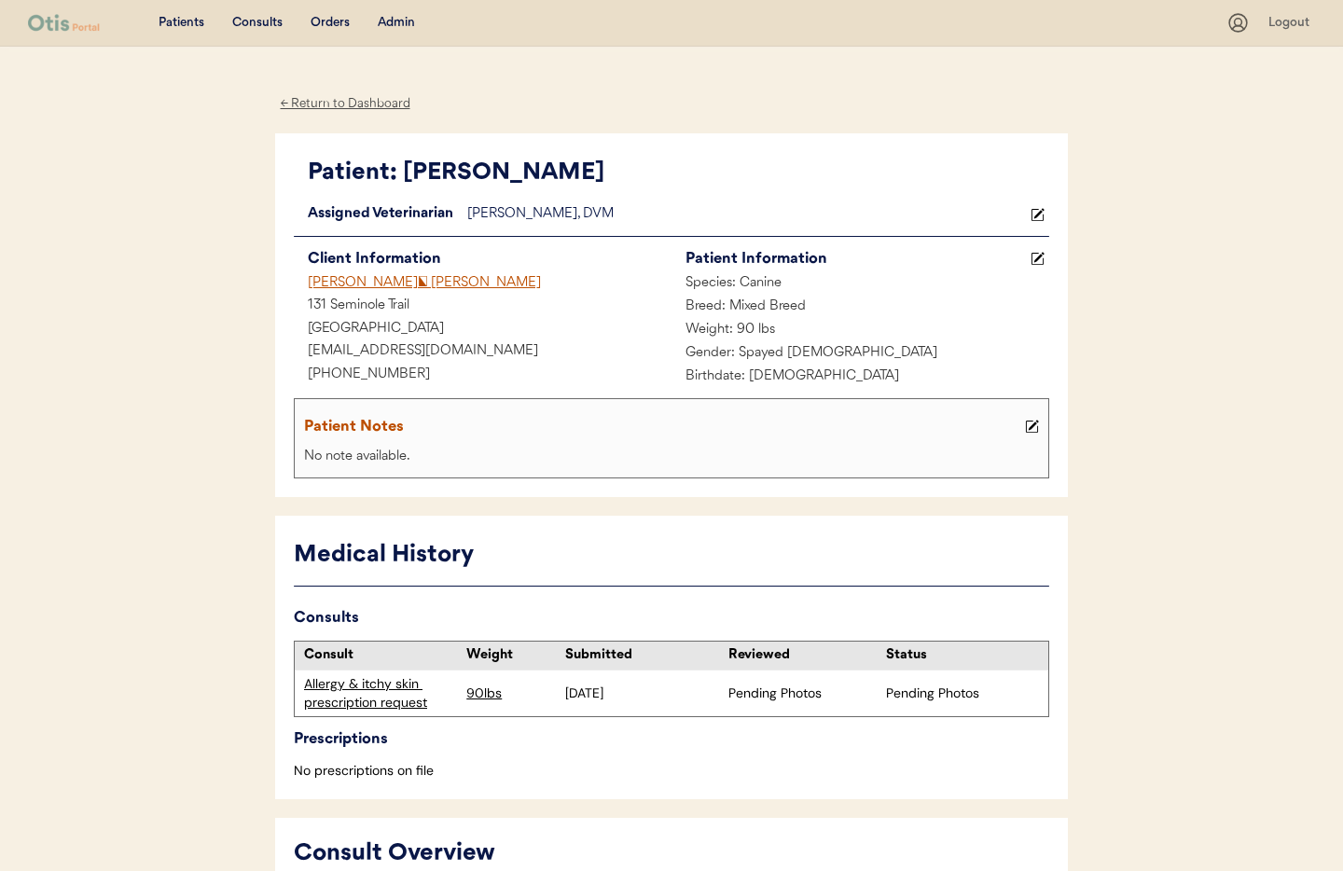
click at [429, 359] on div "tiffnsuki1@yahoo.com" at bounding box center [483, 351] width 378 height 23
drag, startPoint x: 397, startPoint y: 375, endPoint x: 329, endPoint y: 373, distance: 68.1
click at [286, 367] on div "Patient: Susie Loading... Assigned Veterinarian Dr. Clanin, DVM Client Informat…" at bounding box center [671, 315] width 793 height 365
copy div "+16013411583"
click at [391, 23] on div "Admin" at bounding box center [396, 23] width 37 height 19
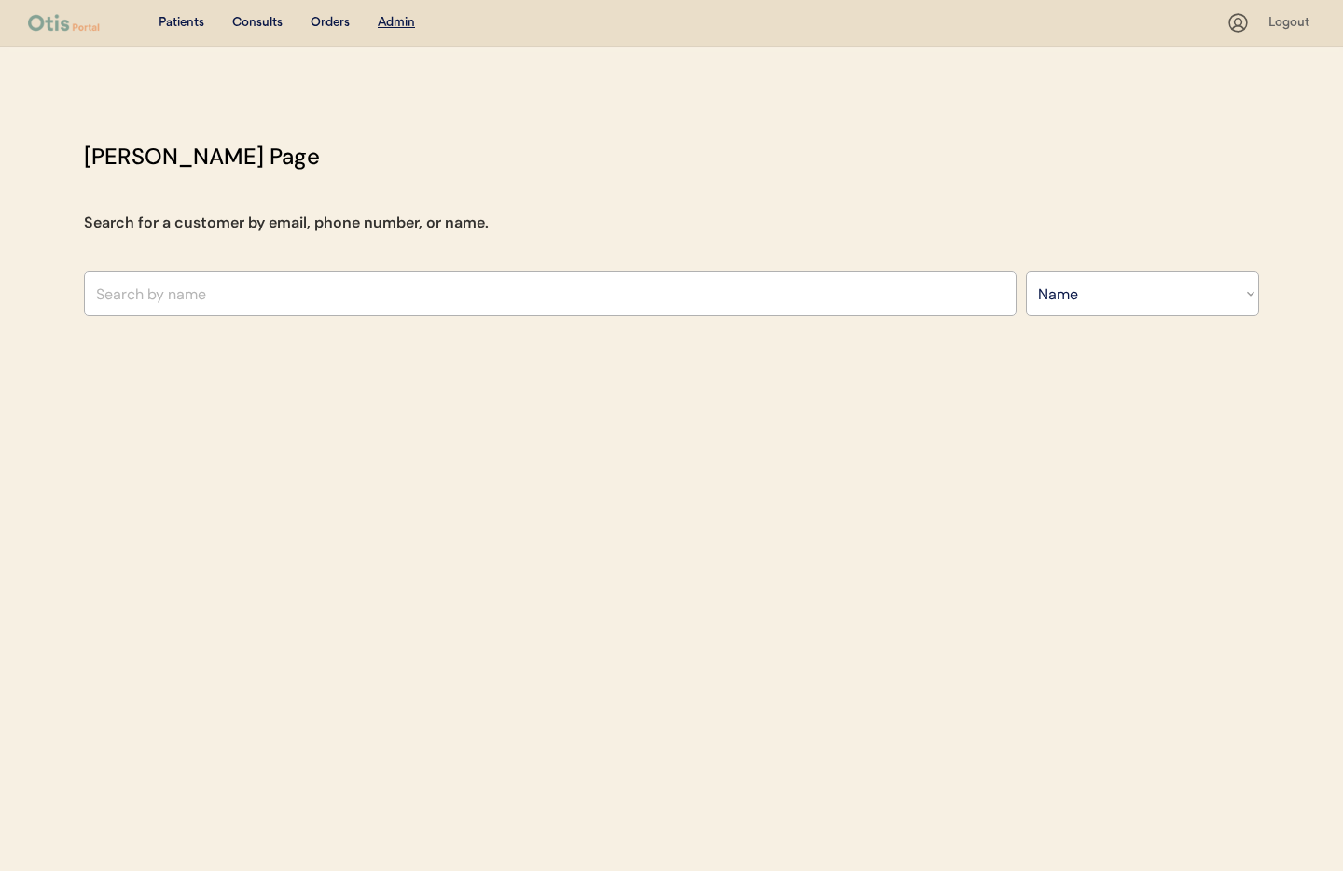
select select ""Name""
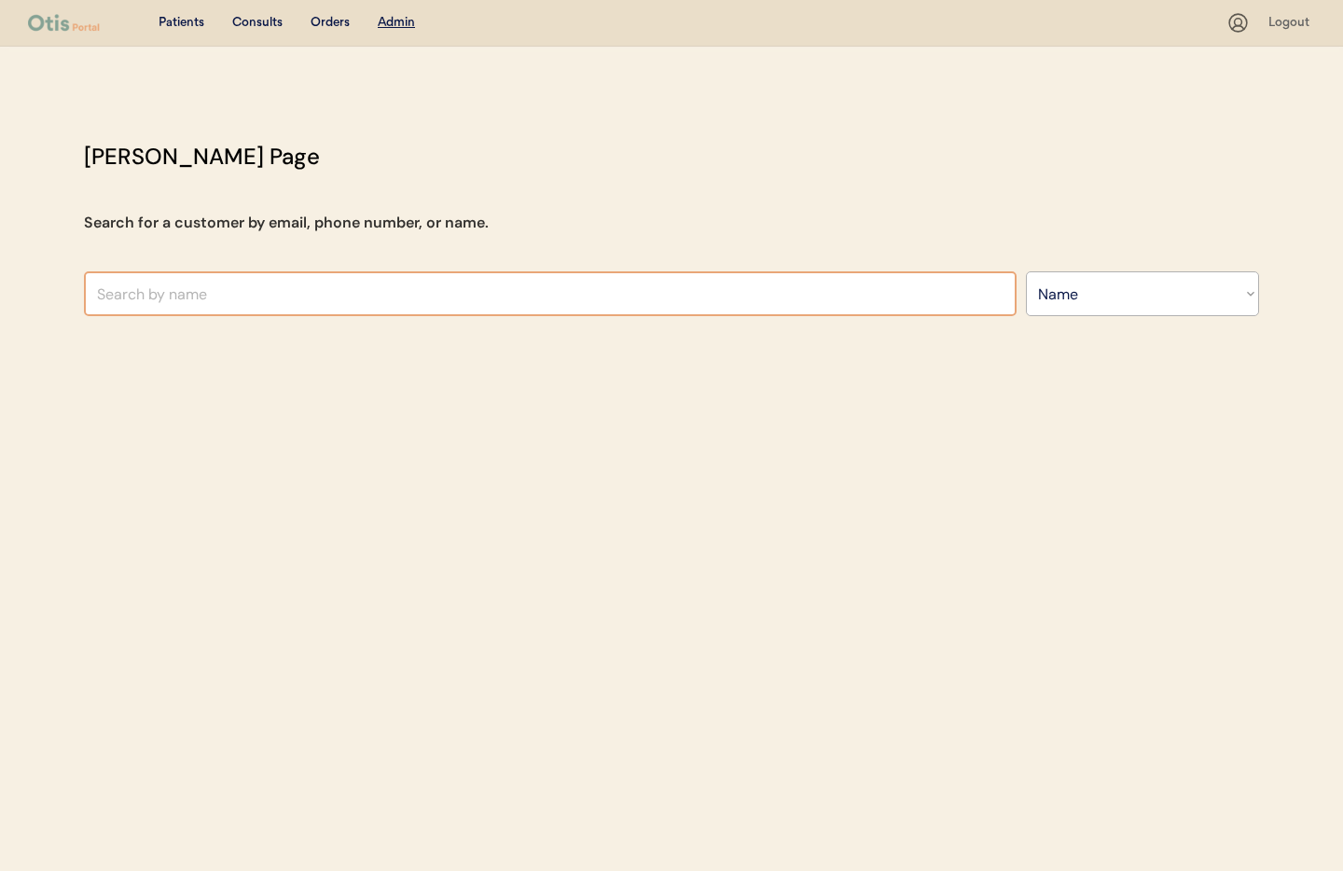
click at [257, 287] on input "text" at bounding box center [550, 293] width 933 height 45
paste input "[EMAIL_ADDRESS][DOMAIN_NAME]"
type input "[EMAIL_ADDRESS][DOMAIN_NAME]"
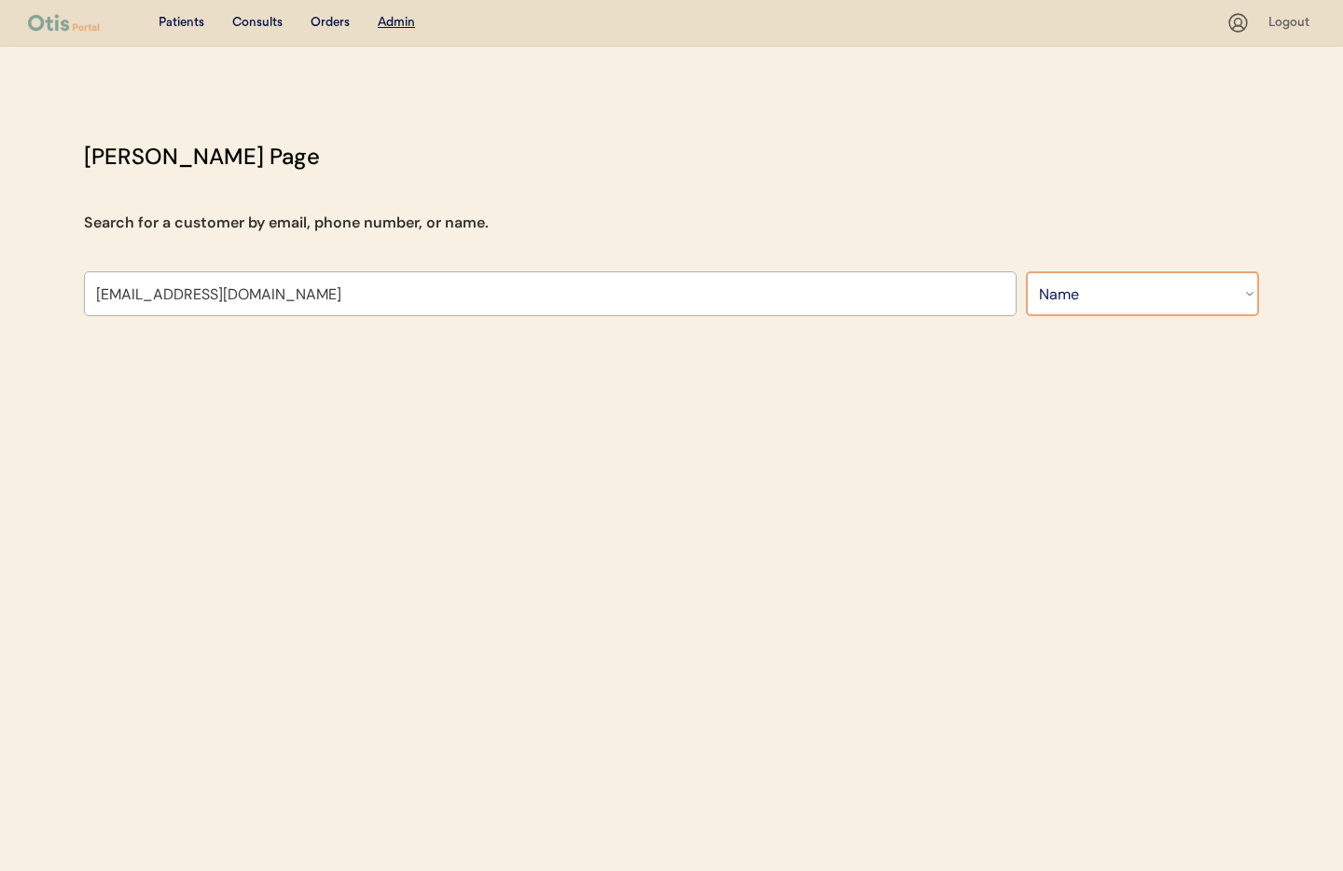
click at [1092, 294] on select "Search By Name Email Phone Number" at bounding box center [1142, 293] width 233 height 45
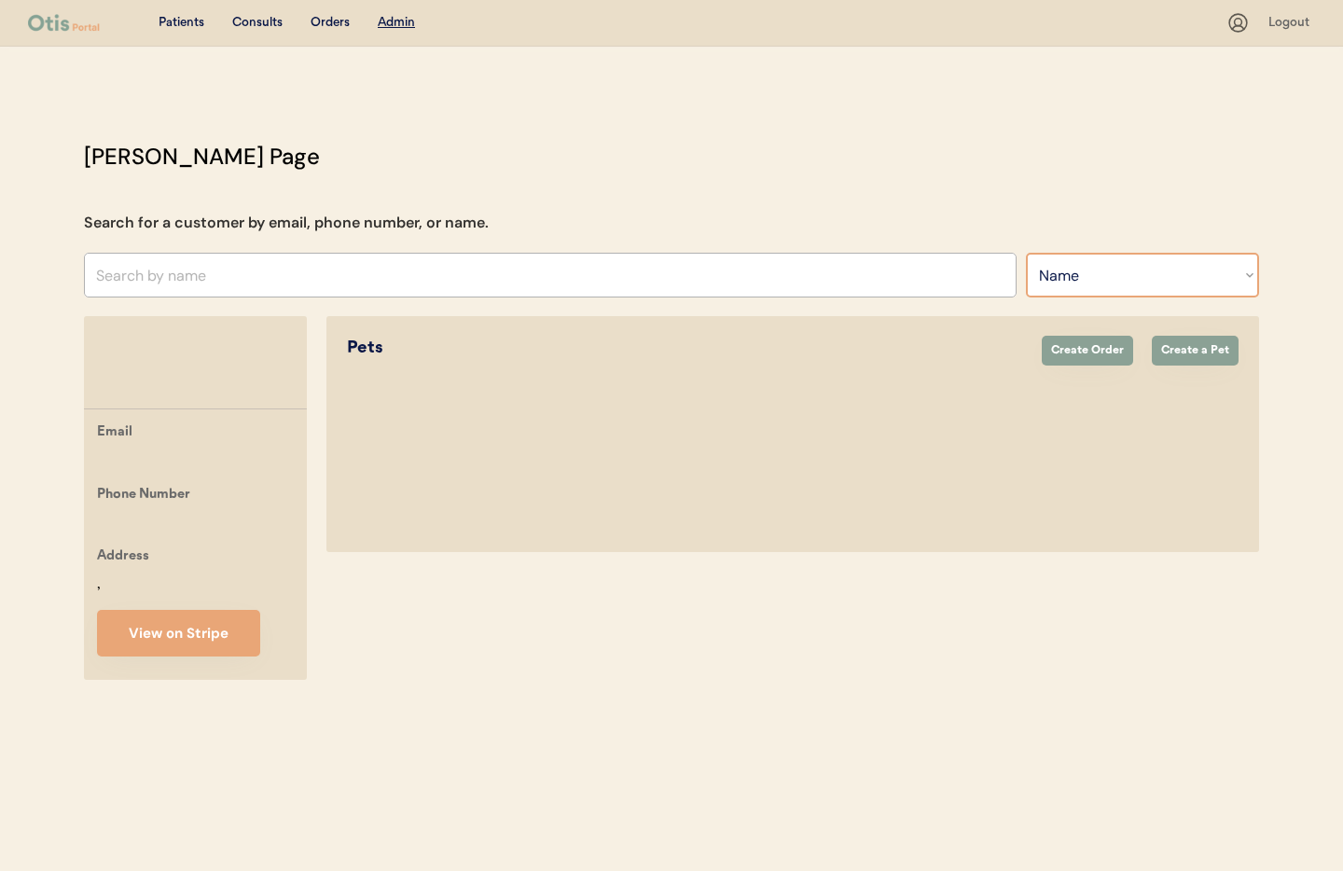
select select ""Email""
click at [1026, 253] on select "Search By Name Email Phone Number" at bounding box center [1142, 275] width 233 height 45
click at [392, 27] on u "Admin" at bounding box center [396, 22] width 37 height 13
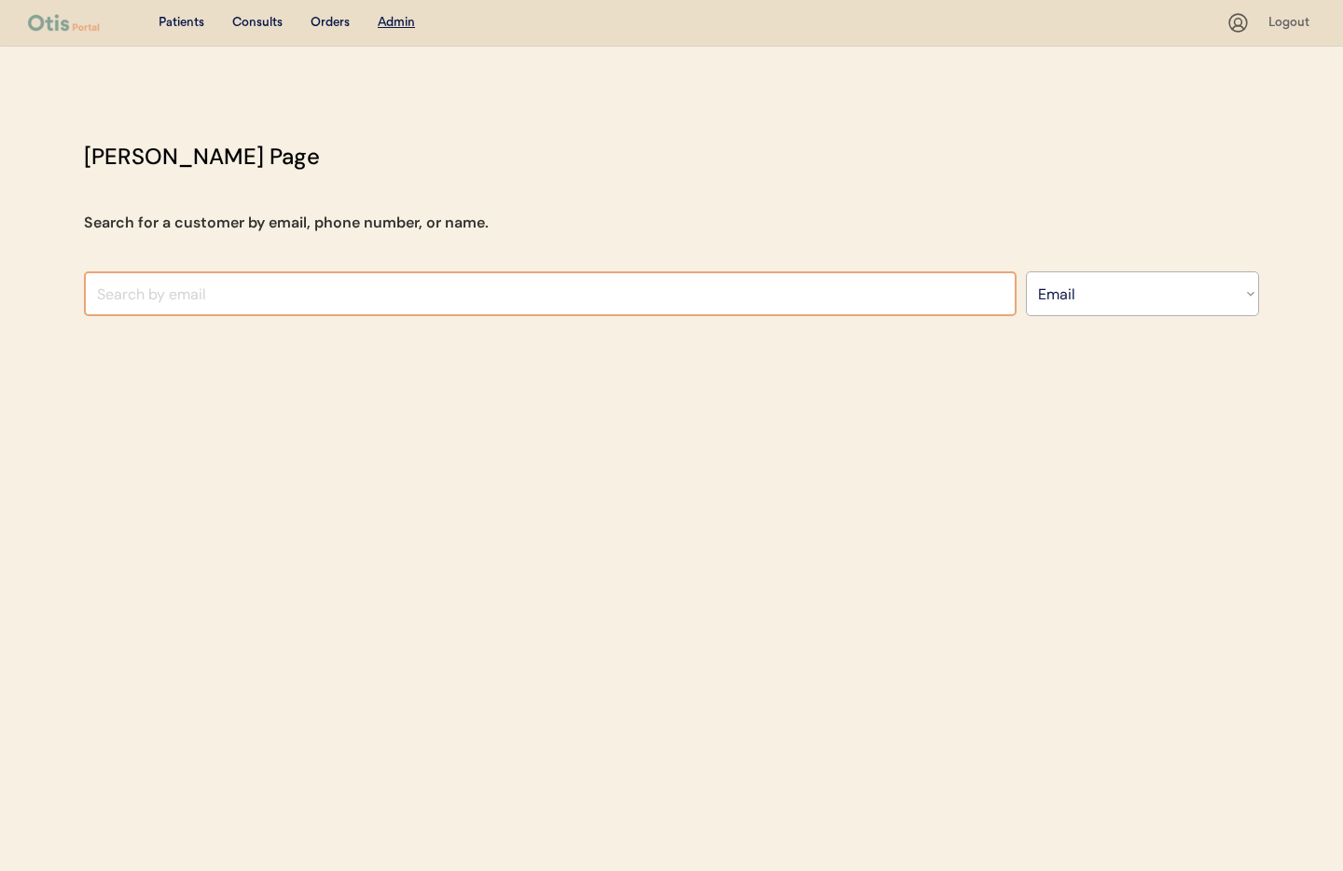
click at [231, 297] on input "input" at bounding box center [550, 293] width 933 height 45
paste input "[EMAIL_ADDRESS][DOMAIN_NAME]"
type input "[EMAIL_ADDRESS][DOMAIN_NAME]"
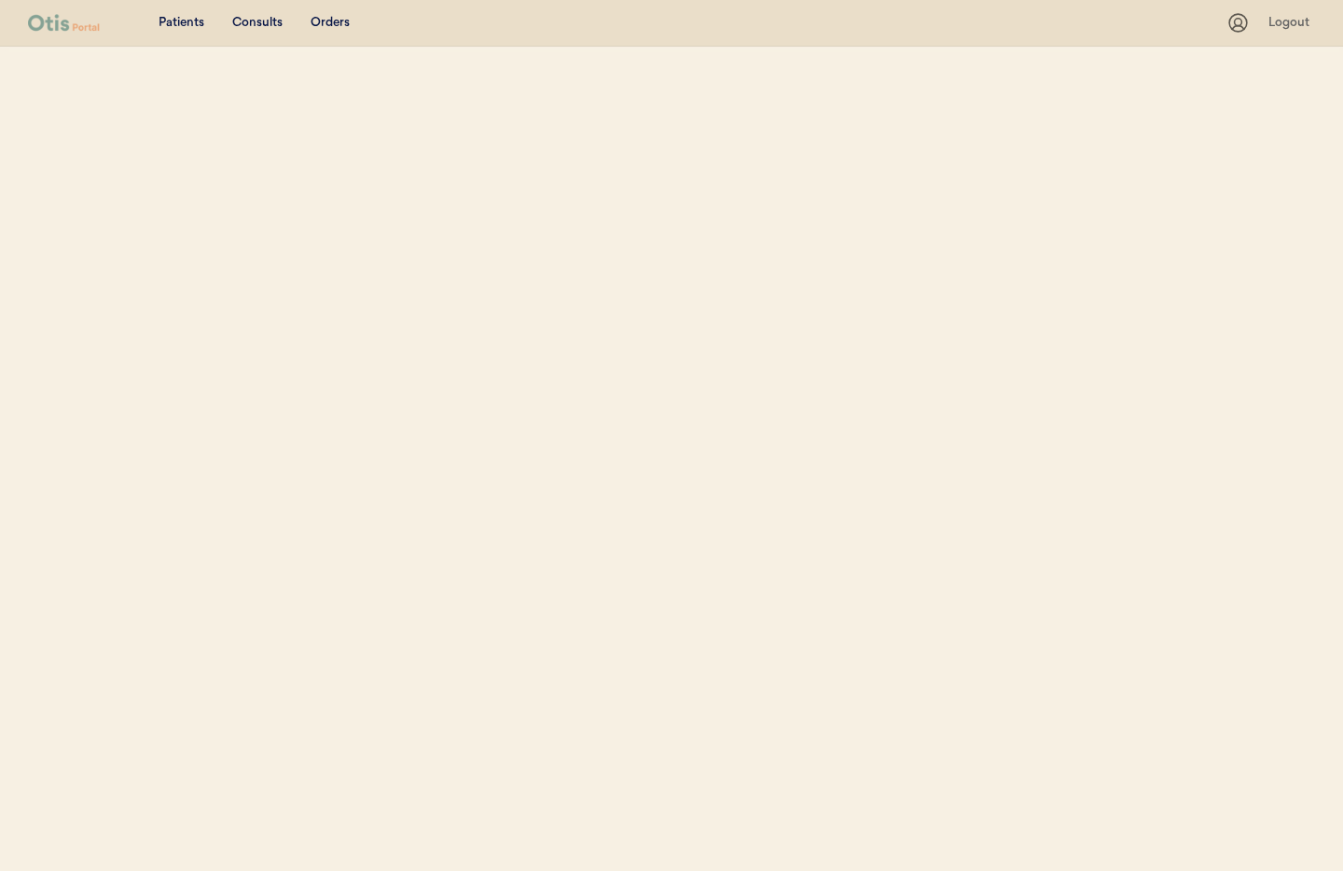
select select ""Email""
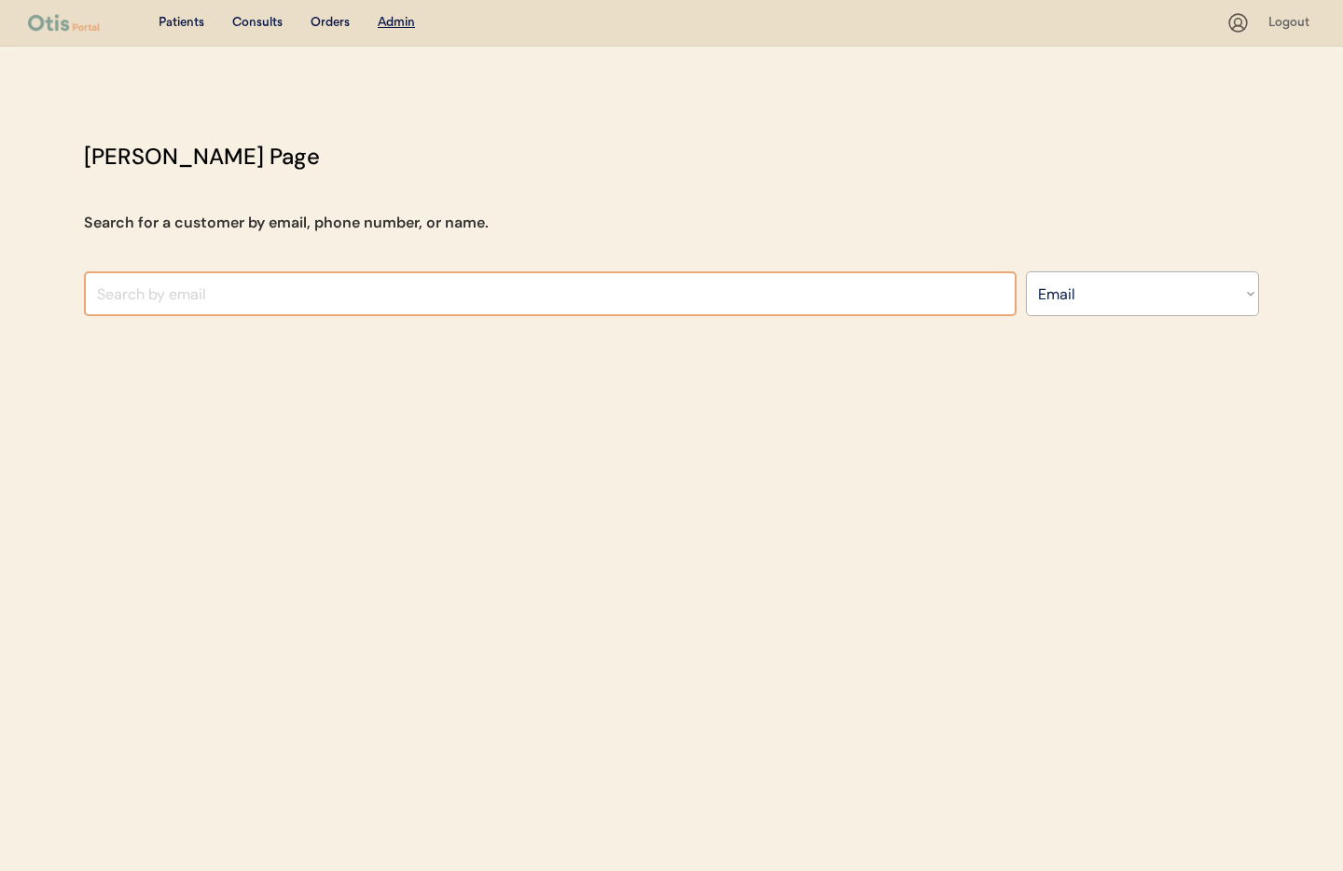
click at [173, 300] on input "input" at bounding box center [550, 293] width 933 height 45
paste input "[EMAIL_ADDRESS][DOMAIN_NAME]"
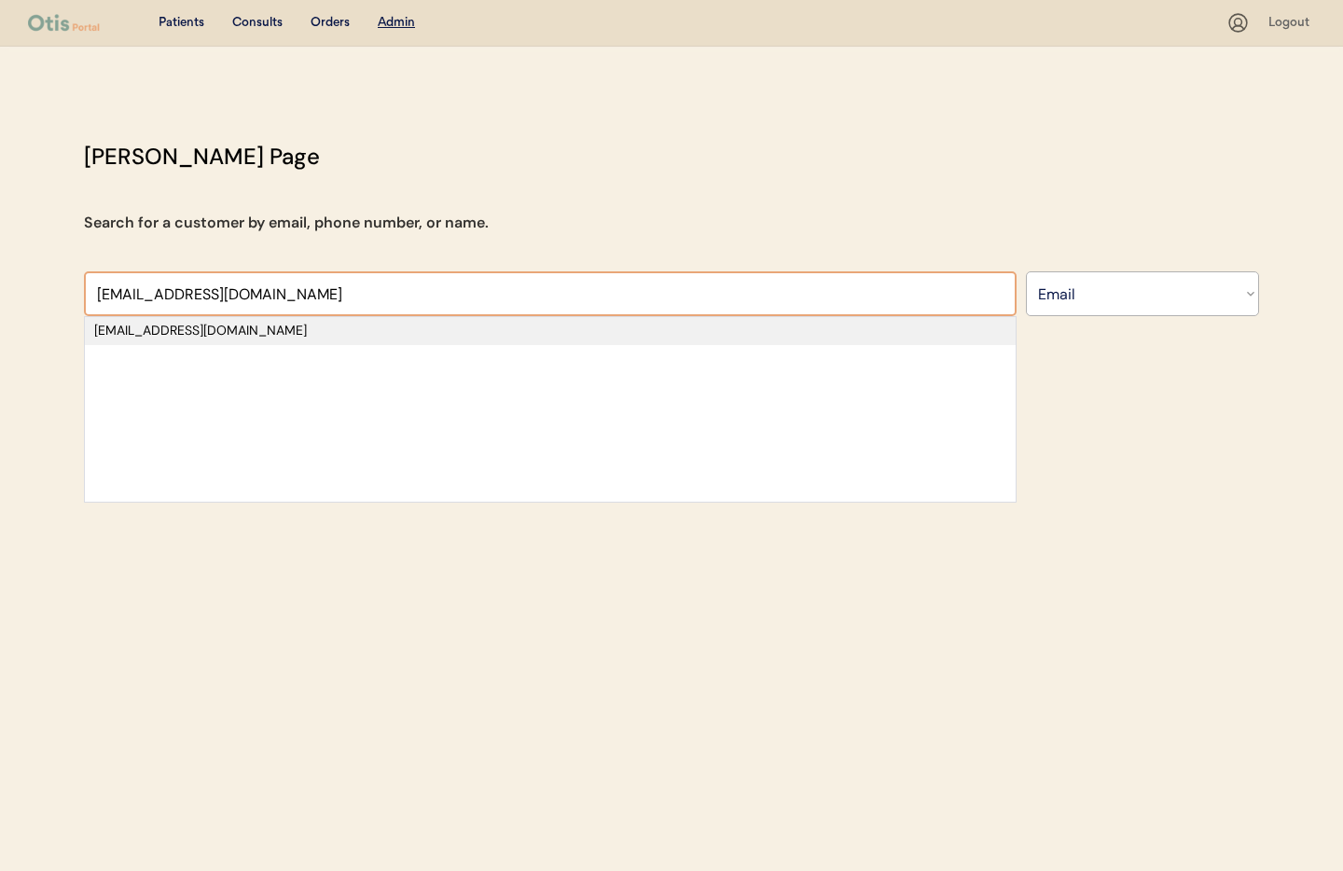
type input "[EMAIL_ADDRESS][DOMAIN_NAME]"
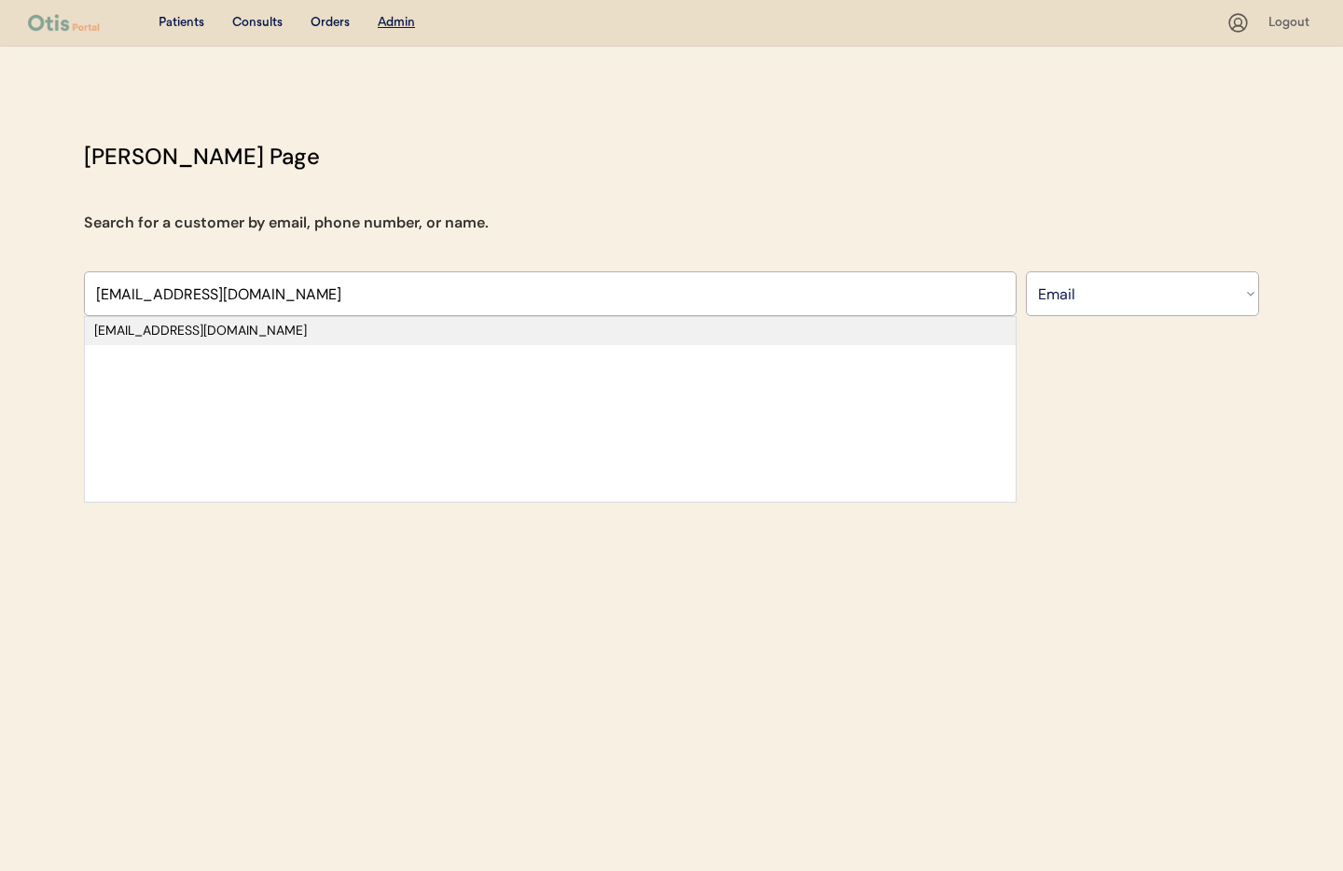
click at [266, 333] on div "[EMAIL_ADDRESS][DOMAIN_NAME]" at bounding box center [550, 331] width 912 height 19
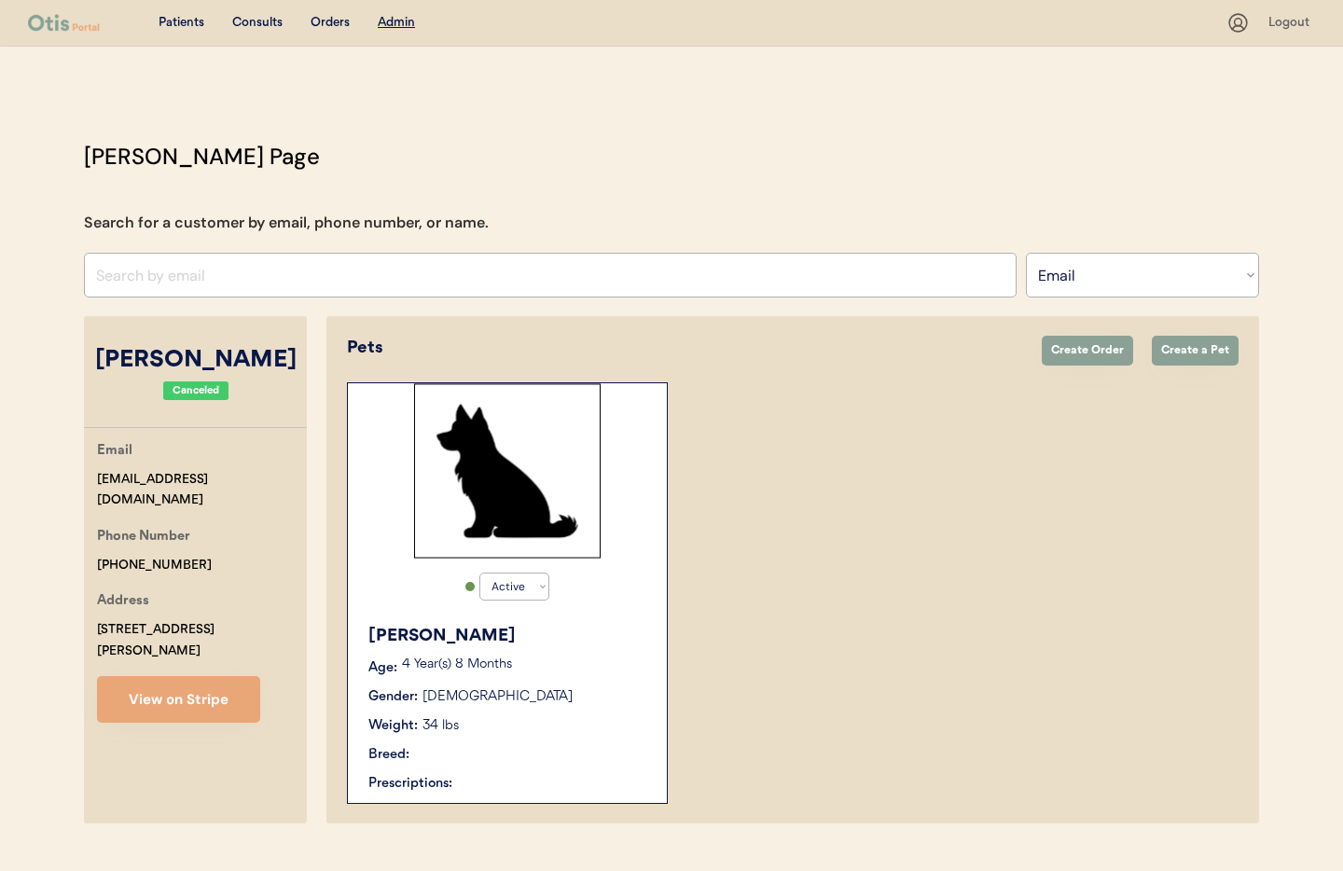
select select "true"
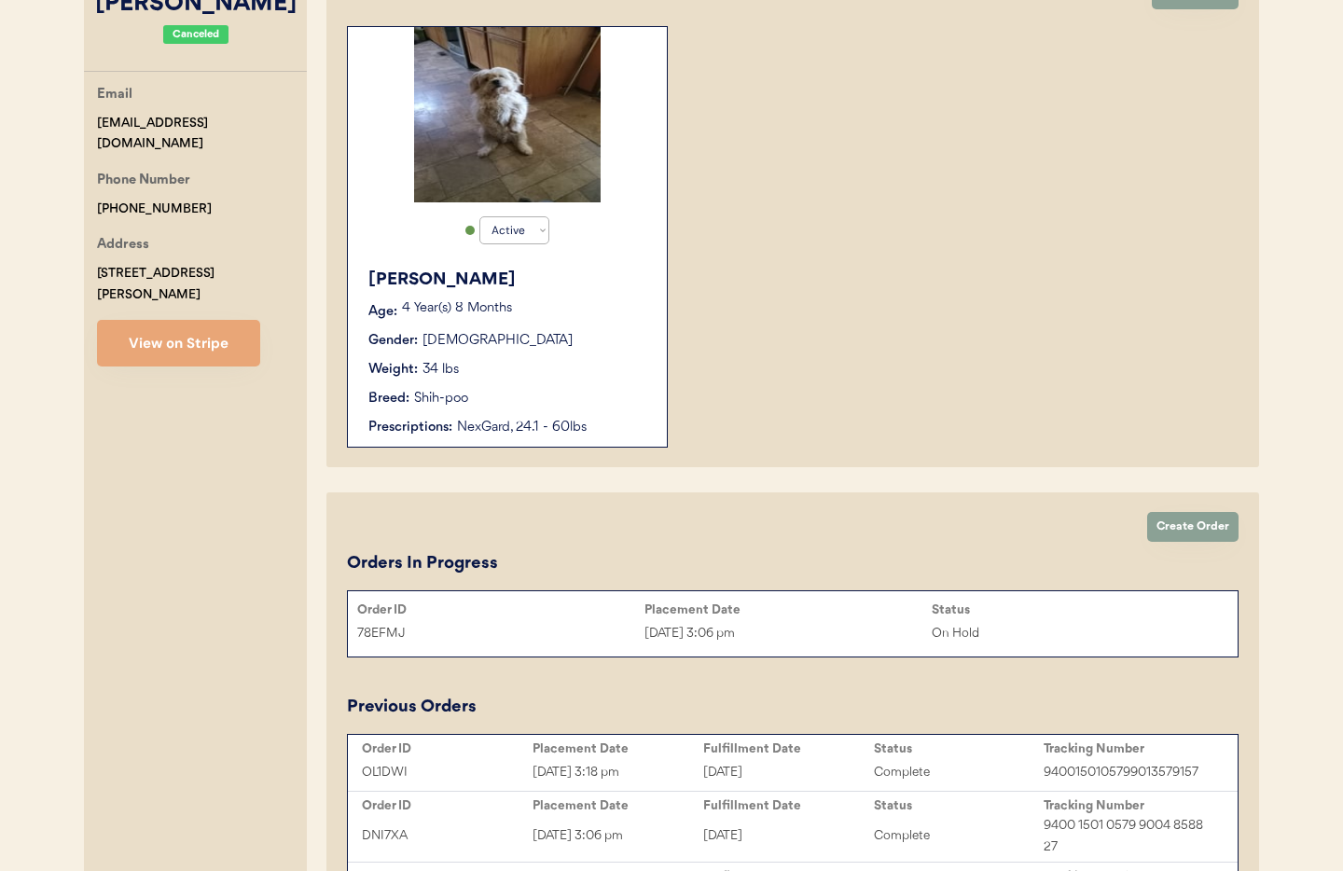
scroll to position [348, 0]
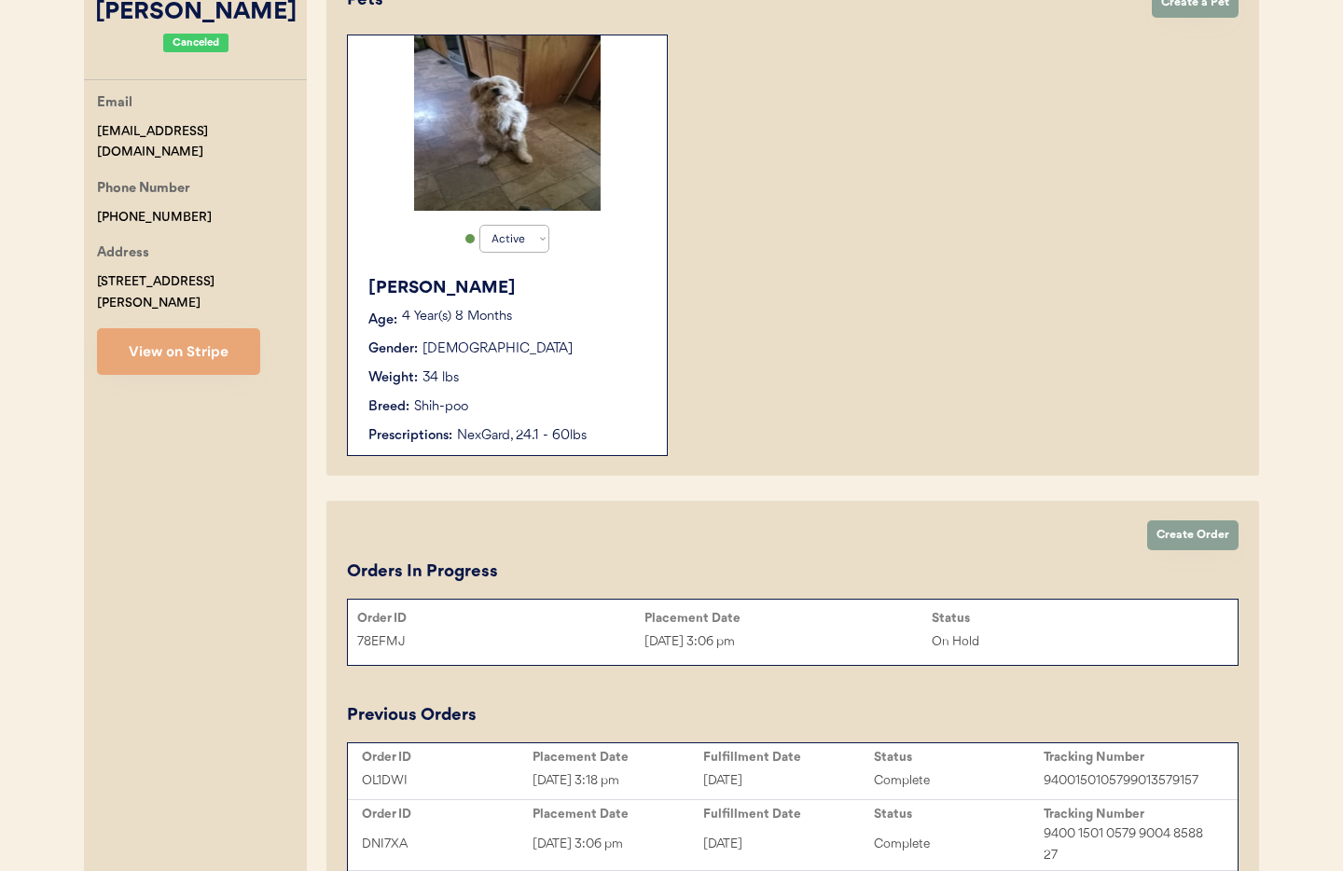
click at [532, 386] on div "Weight: 34 lbs" at bounding box center [508, 378] width 280 height 20
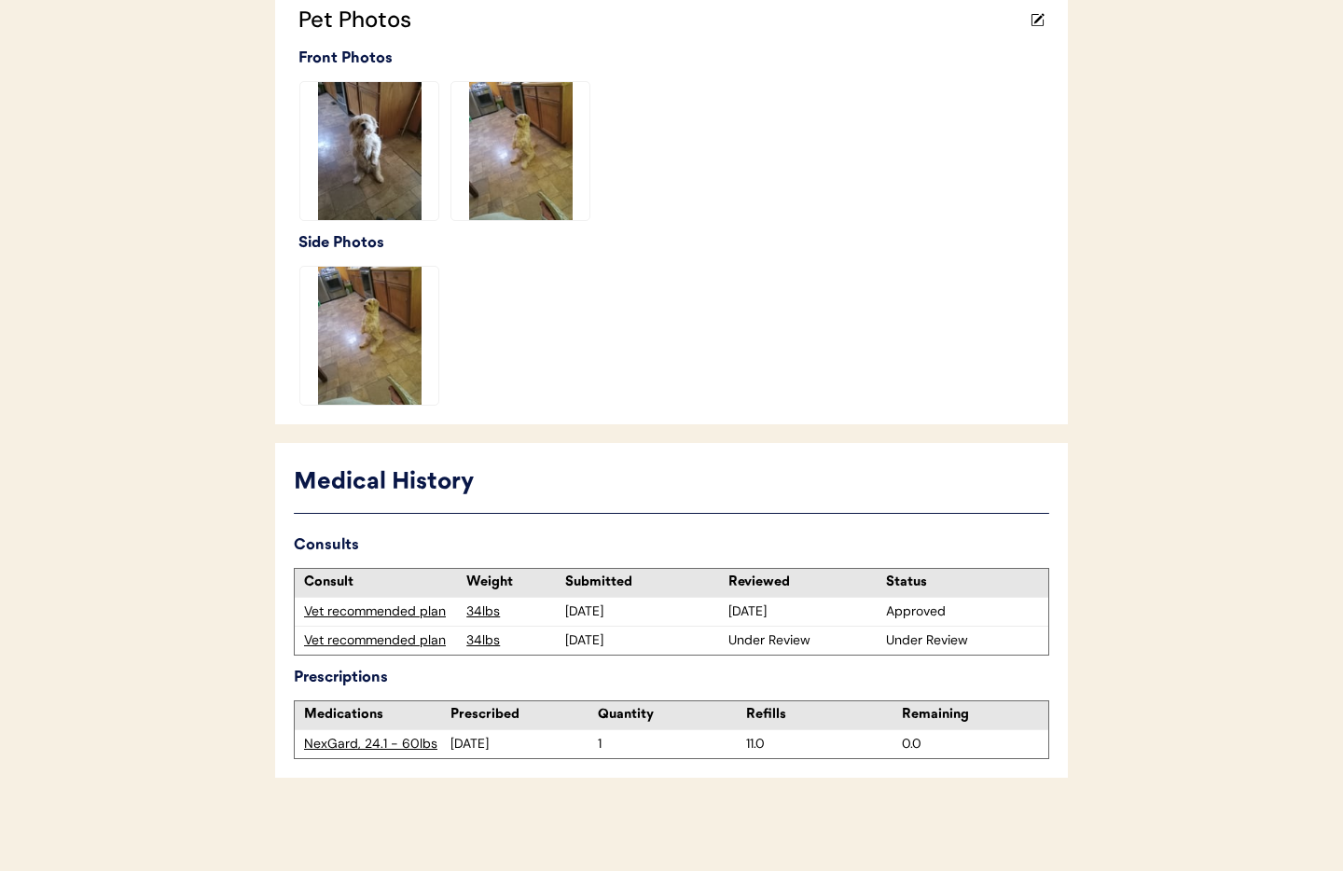
scroll to position [518, 0]
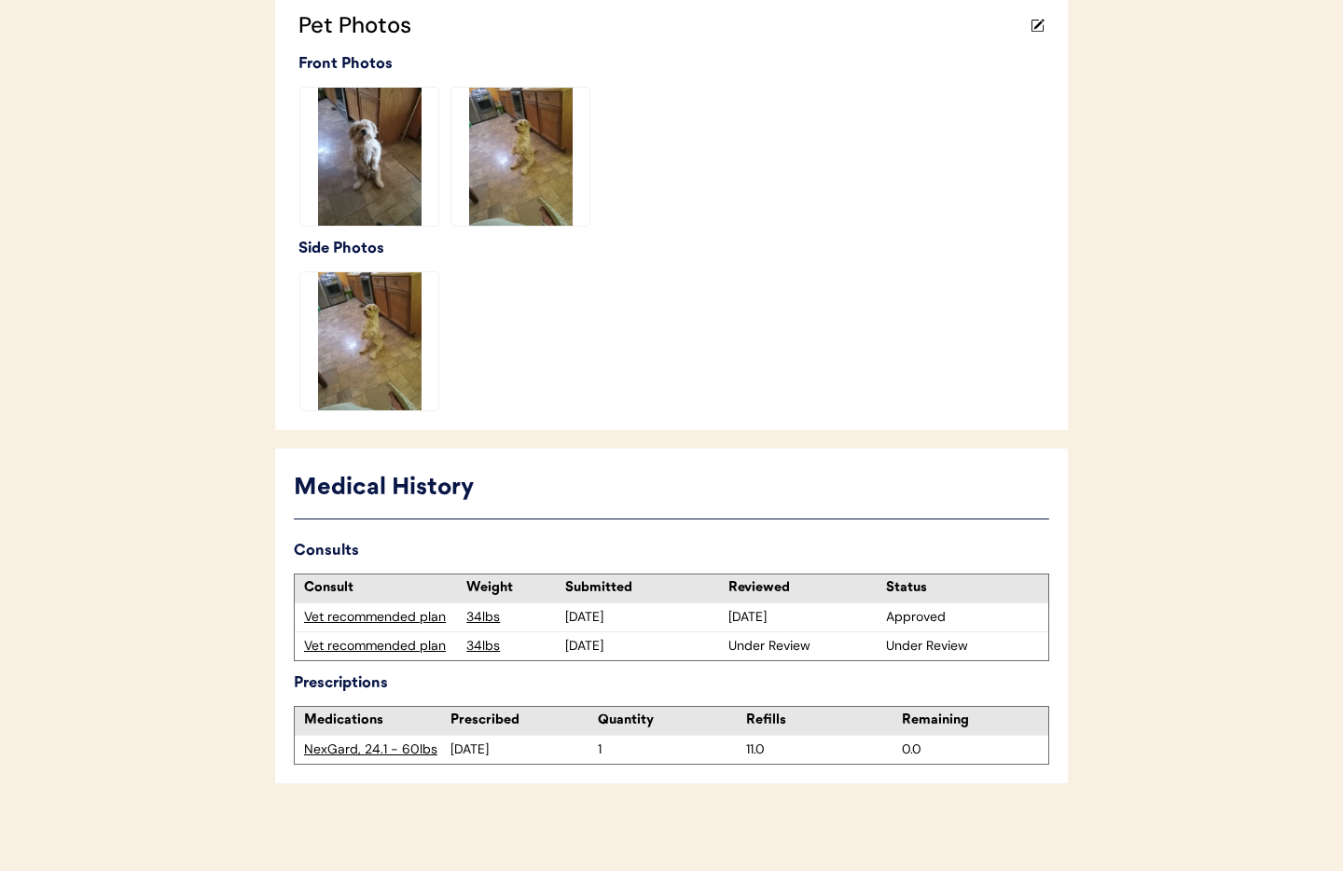
click at [401, 638] on div "Vet recommended plan" at bounding box center [380, 646] width 153 height 19
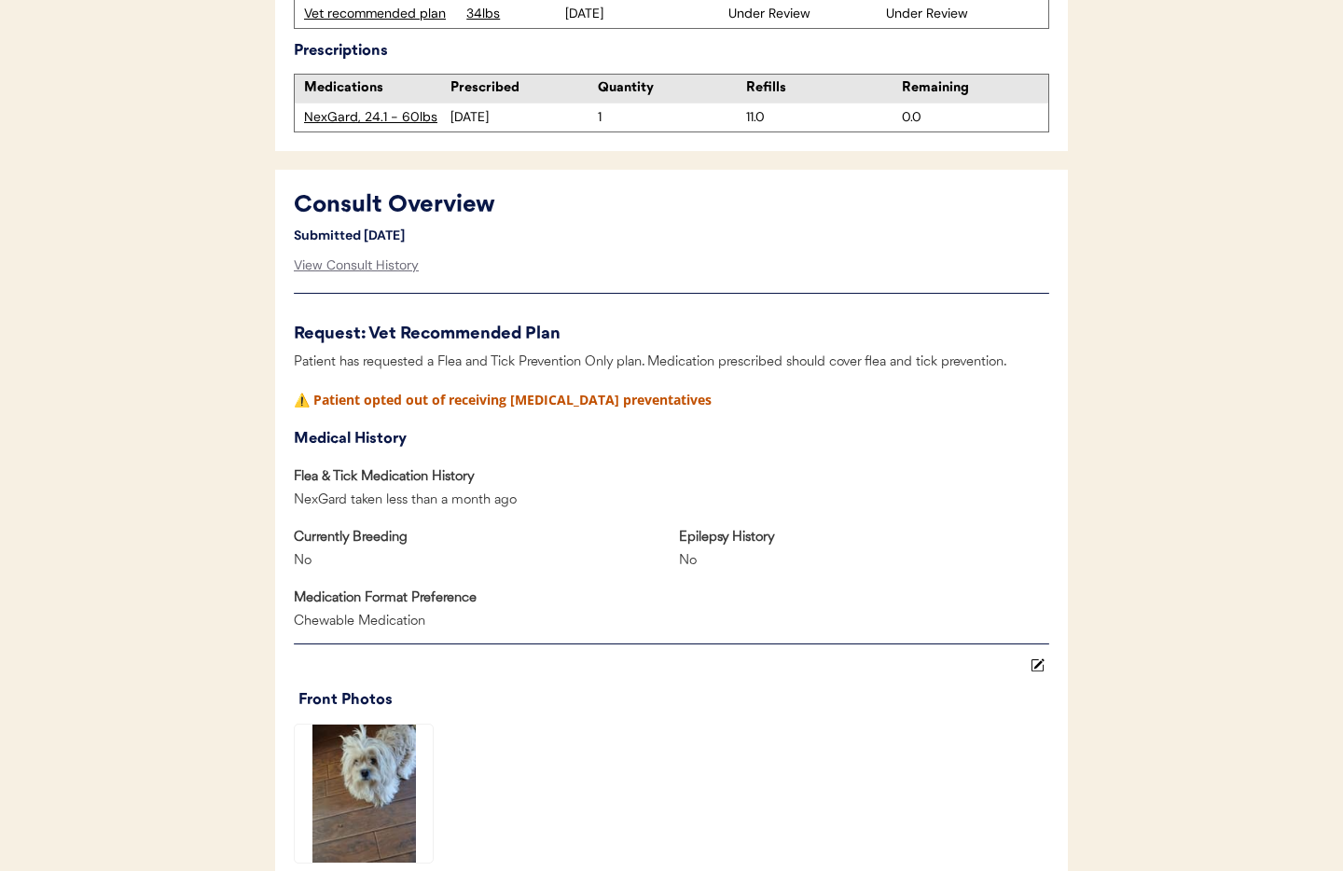
scroll to position [700, 0]
click at [360, 266] on div "View Consult History" at bounding box center [356, 264] width 125 height 37
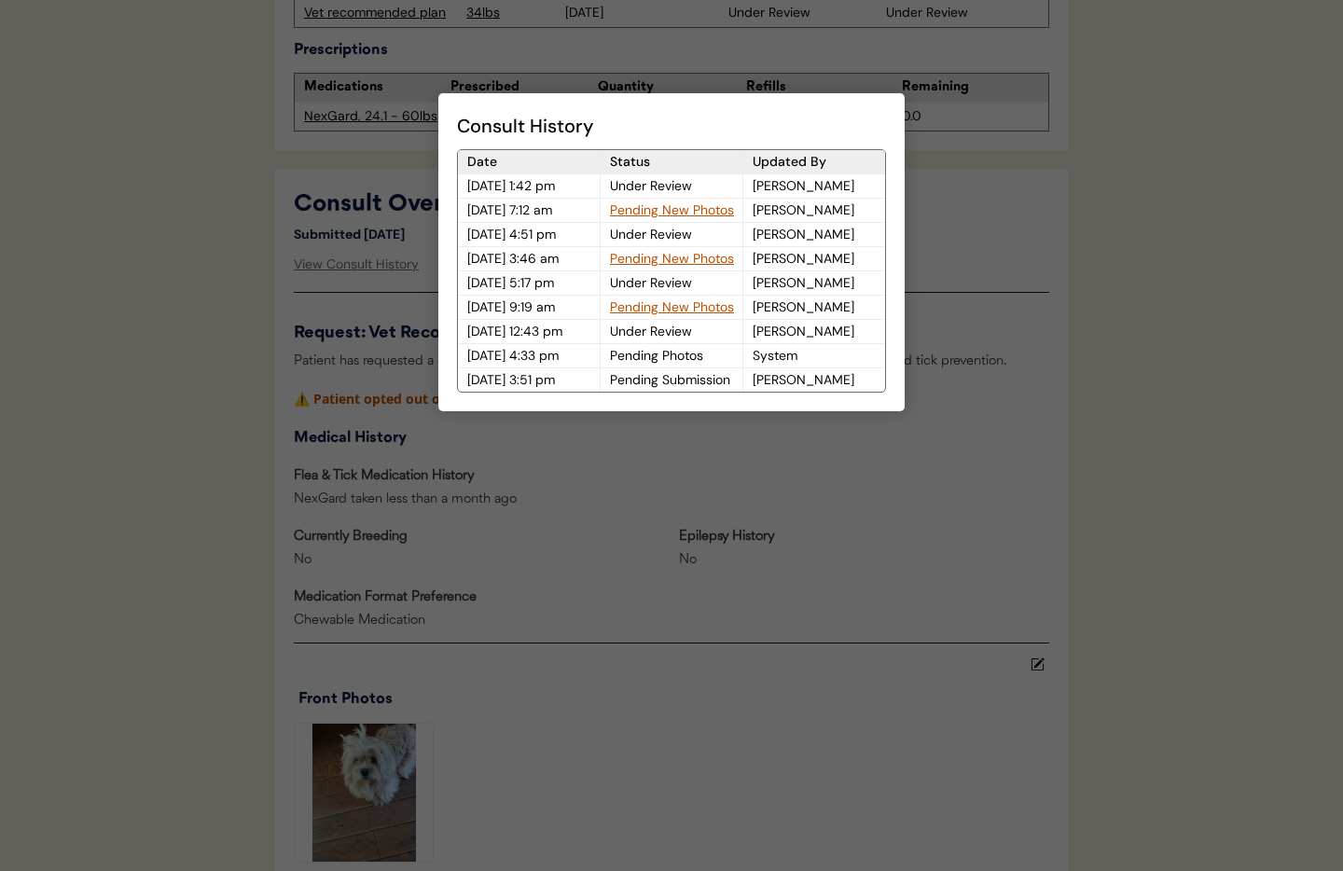
click at [958, 195] on div at bounding box center [671, 435] width 1343 height 871
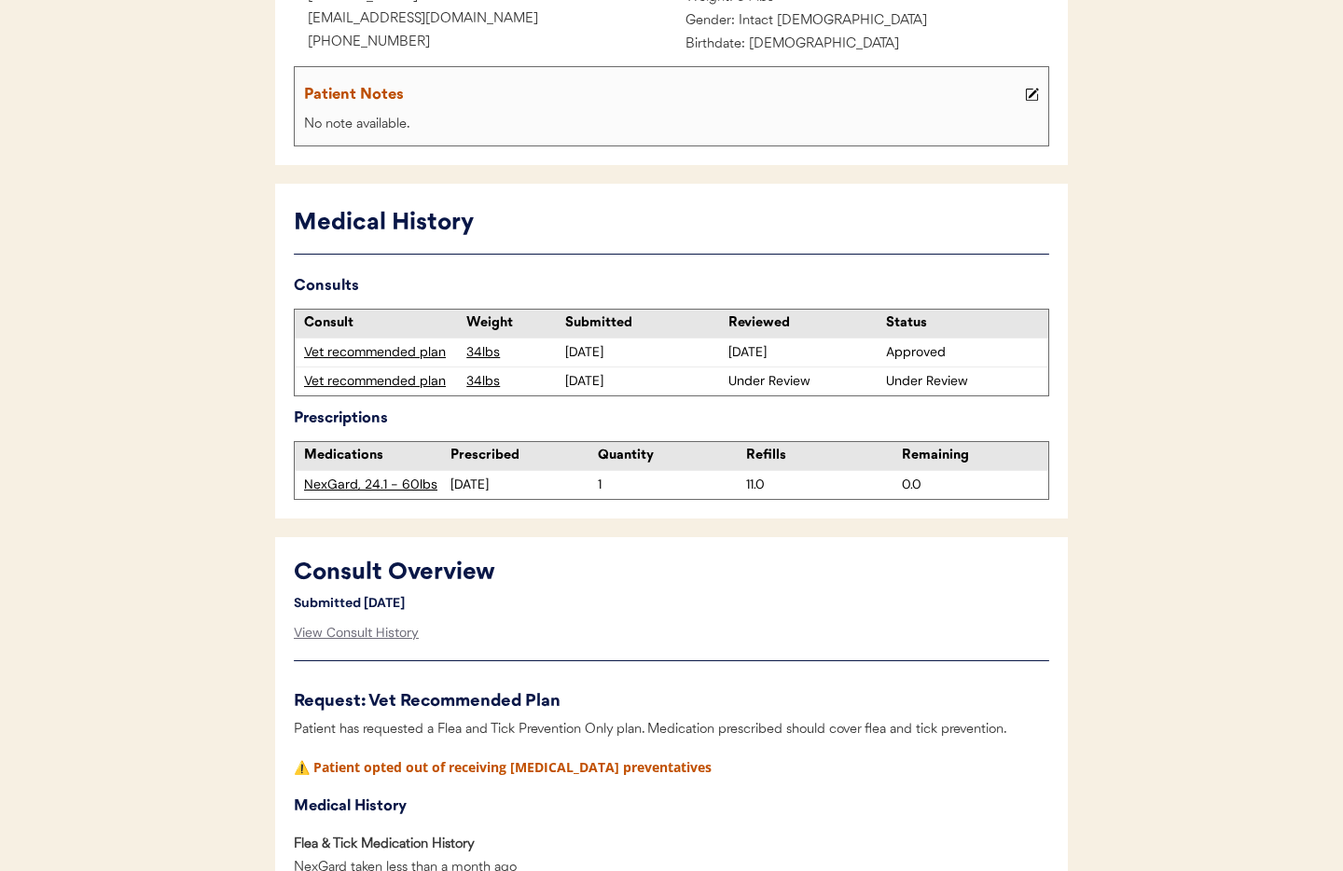
scroll to position [0, 0]
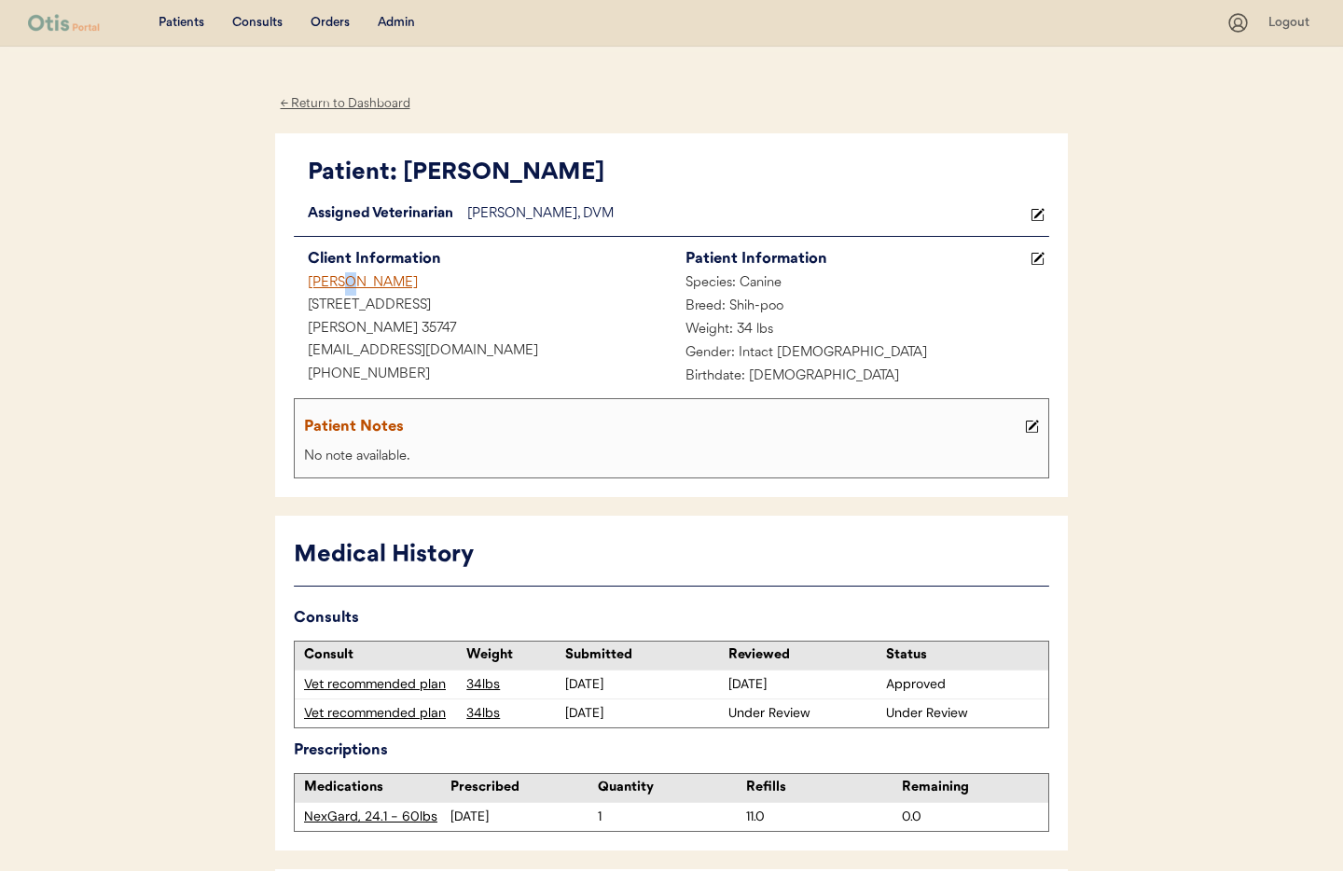
drag, startPoint x: 427, startPoint y: 284, endPoint x: 295, endPoint y: 280, distance: 132.5
click at [295, 280] on div "Genia Pendergrass" at bounding box center [483, 283] width 378 height 23
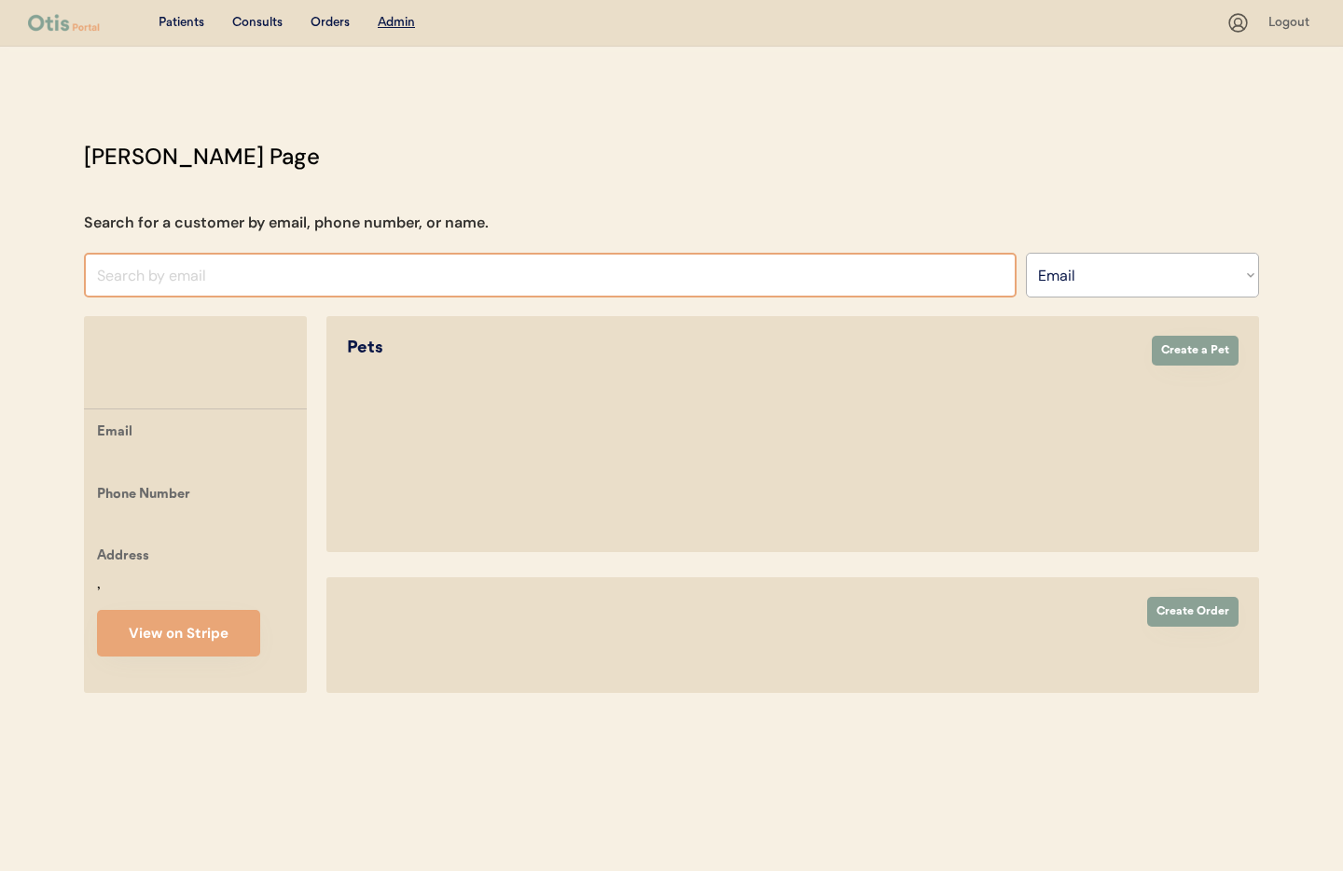
select select ""Email""
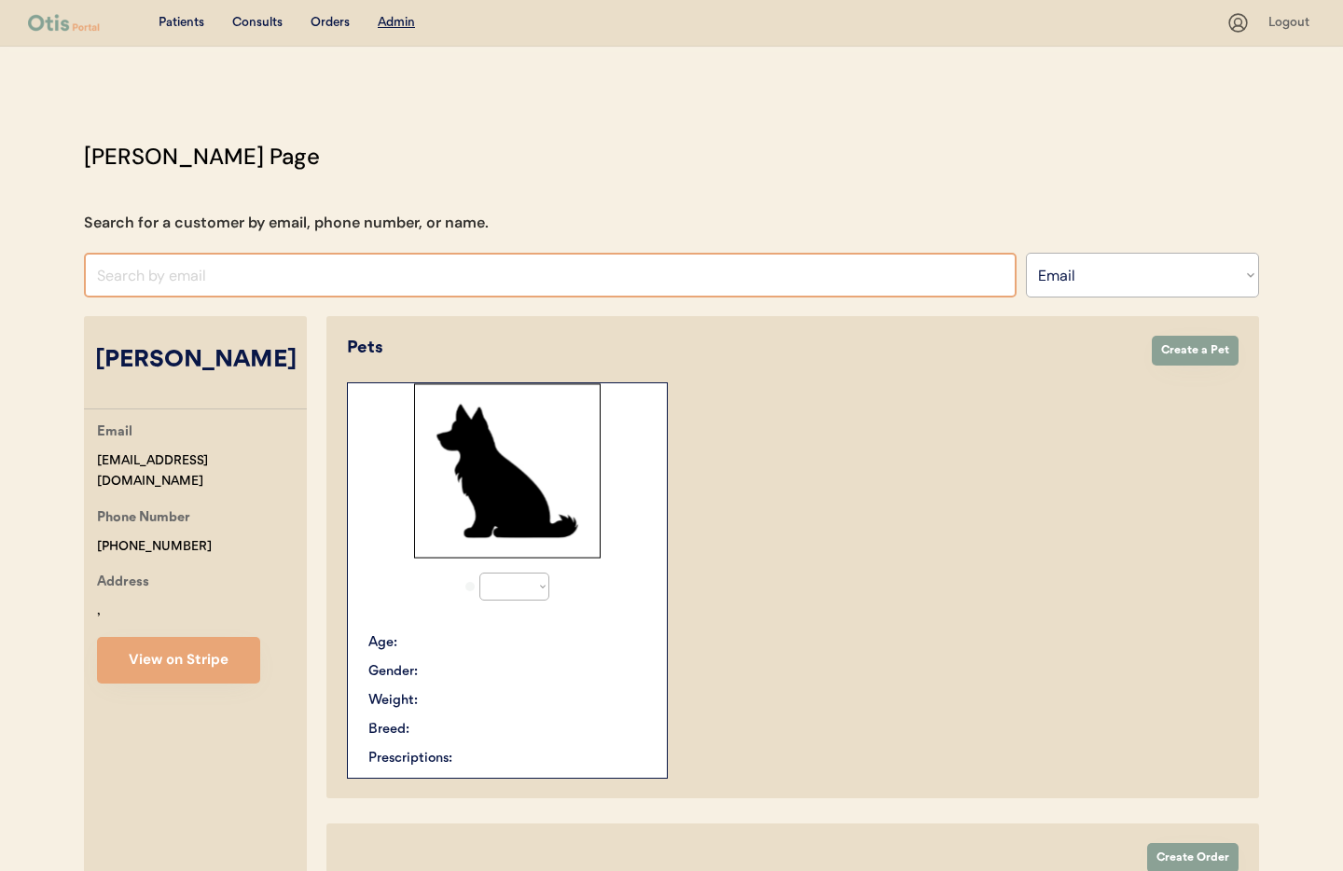
select select "true"
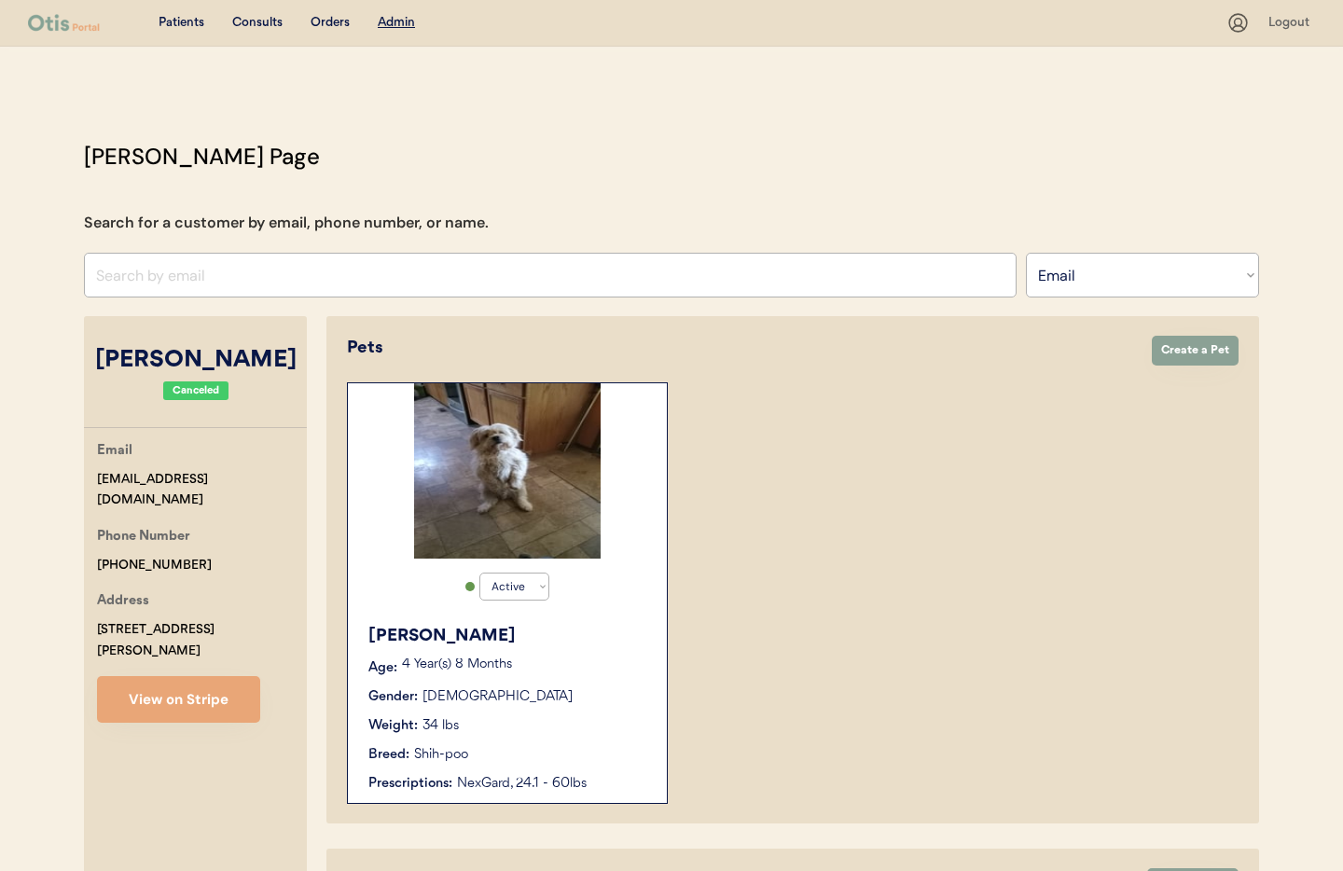
drag, startPoint x: 102, startPoint y: 355, endPoint x: 282, endPoint y: 361, distance: 180.1
click at [299, 357] on div "[PERSON_NAME]" at bounding box center [195, 360] width 223 height 35
copy div "[PERSON_NAME]"
click at [528, 741] on div "Tucker Age: 4 Year(s) 8 Months Gender: Male Weight: 34 lbs Breed: Shih-poo Pres…" at bounding box center [507, 709] width 300 height 188
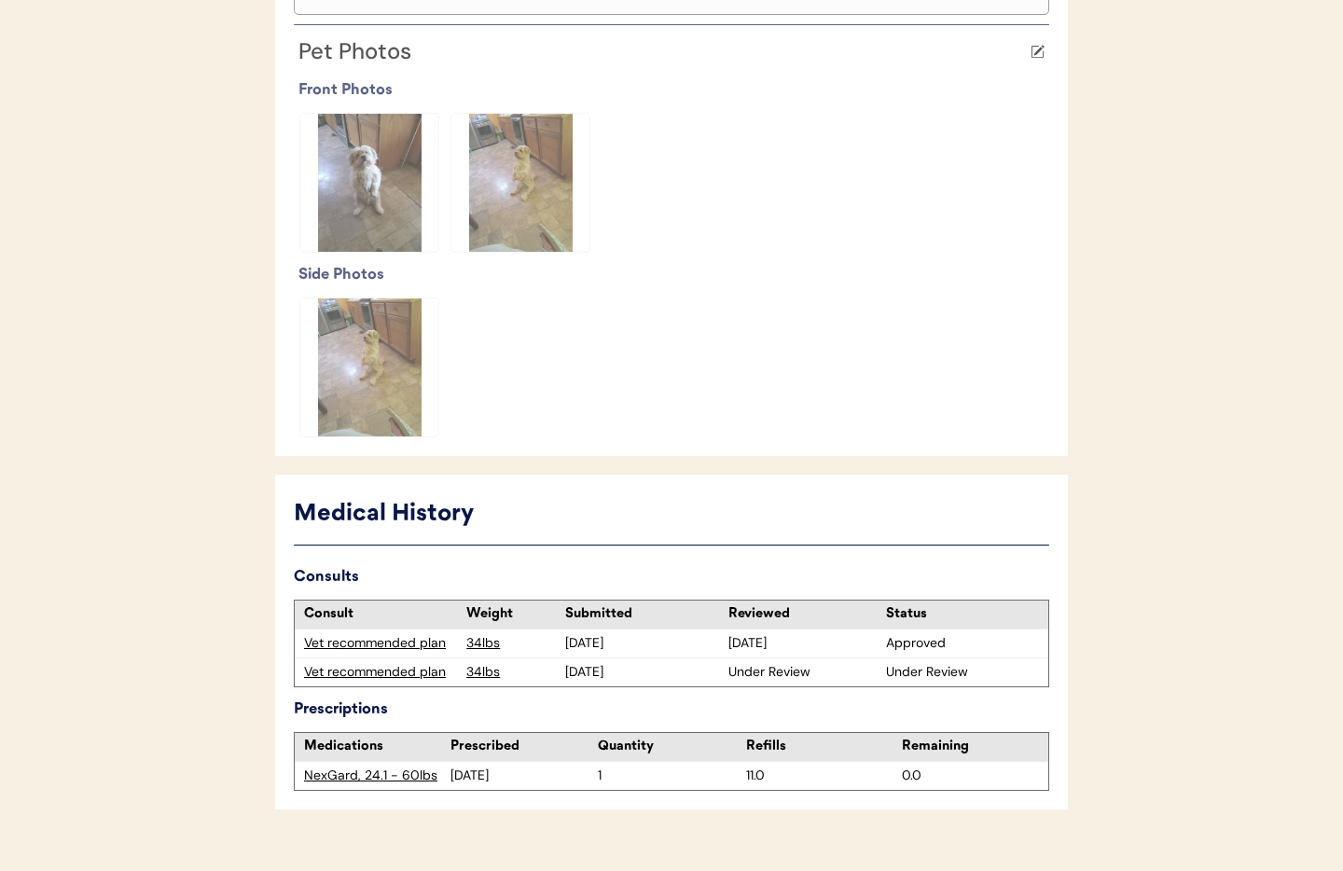
scroll to position [523, 0]
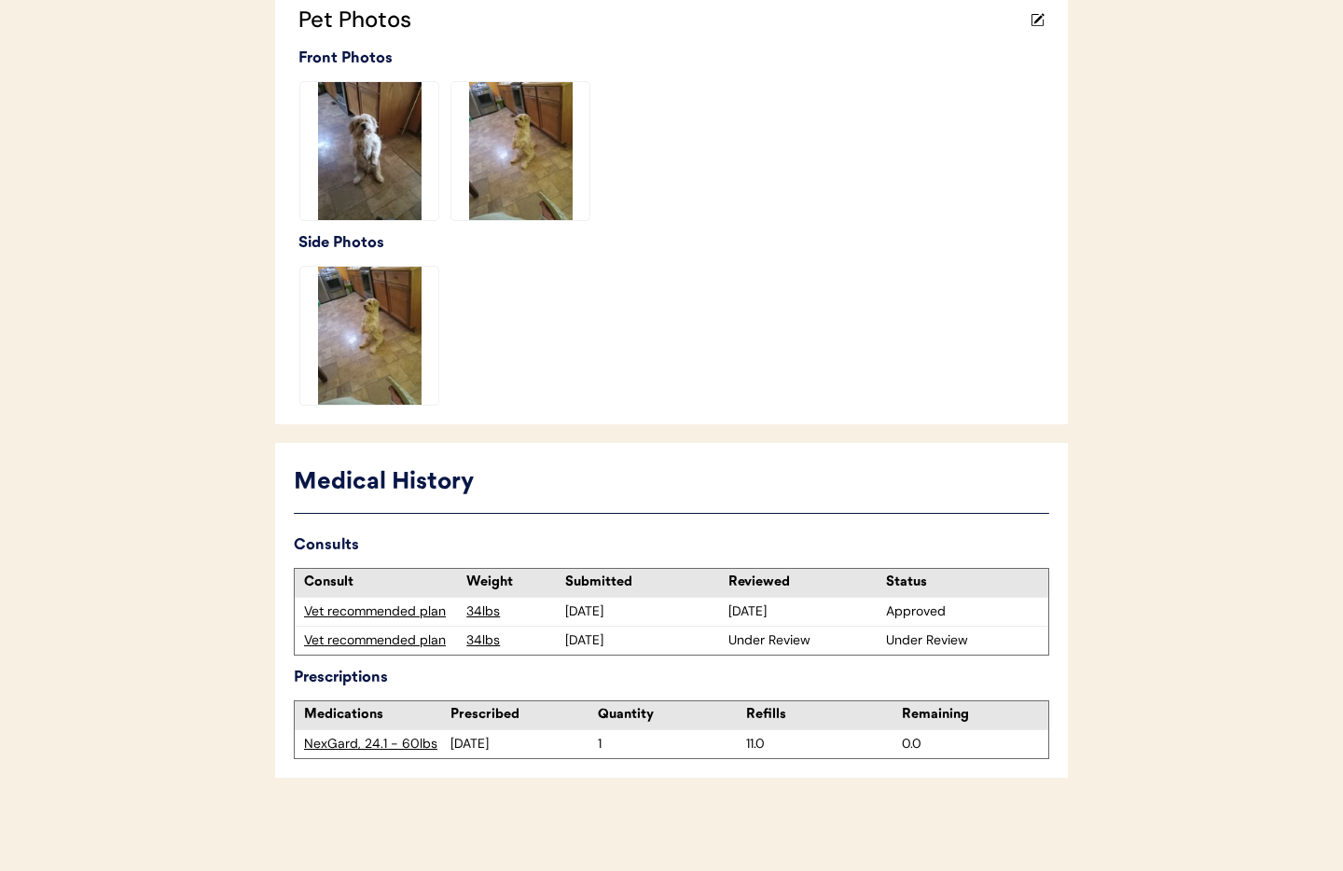
click at [363, 644] on div "Vet recommended plan" at bounding box center [380, 640] width 153 height 19
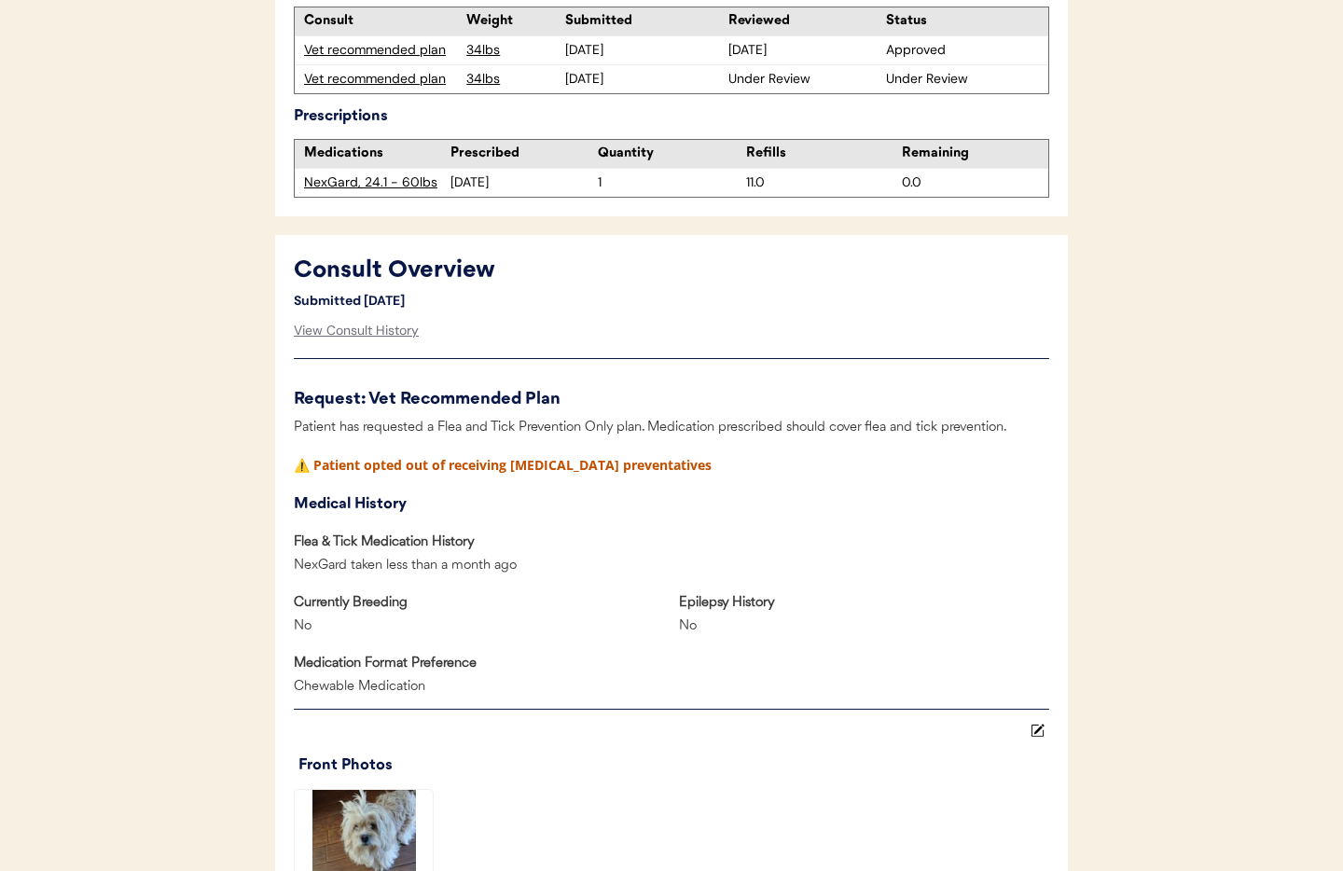
scroll to position [718, 0]
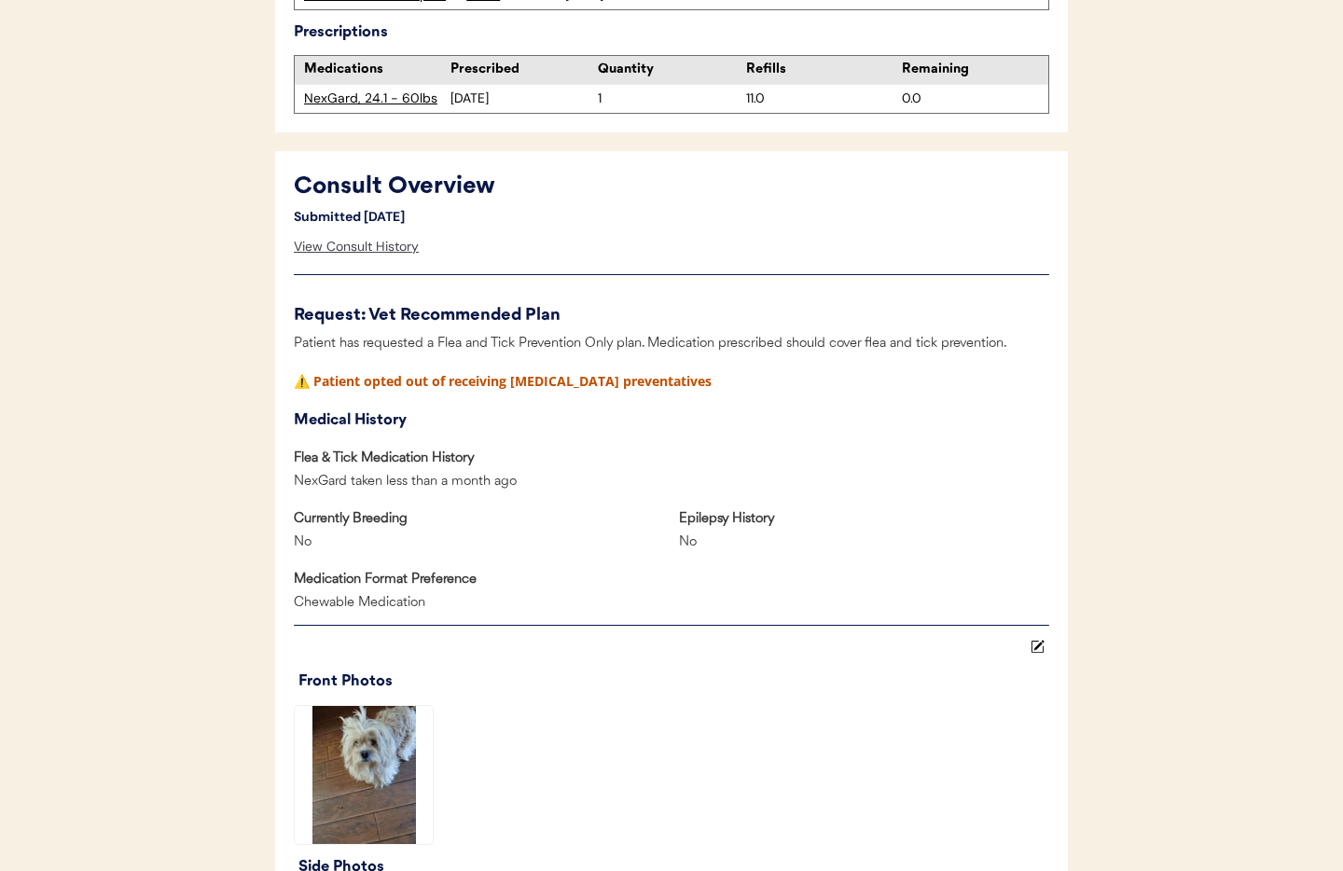
click at [357, 244] on div "View Consult History" at bounding box center [356, 246] width 125 height 37
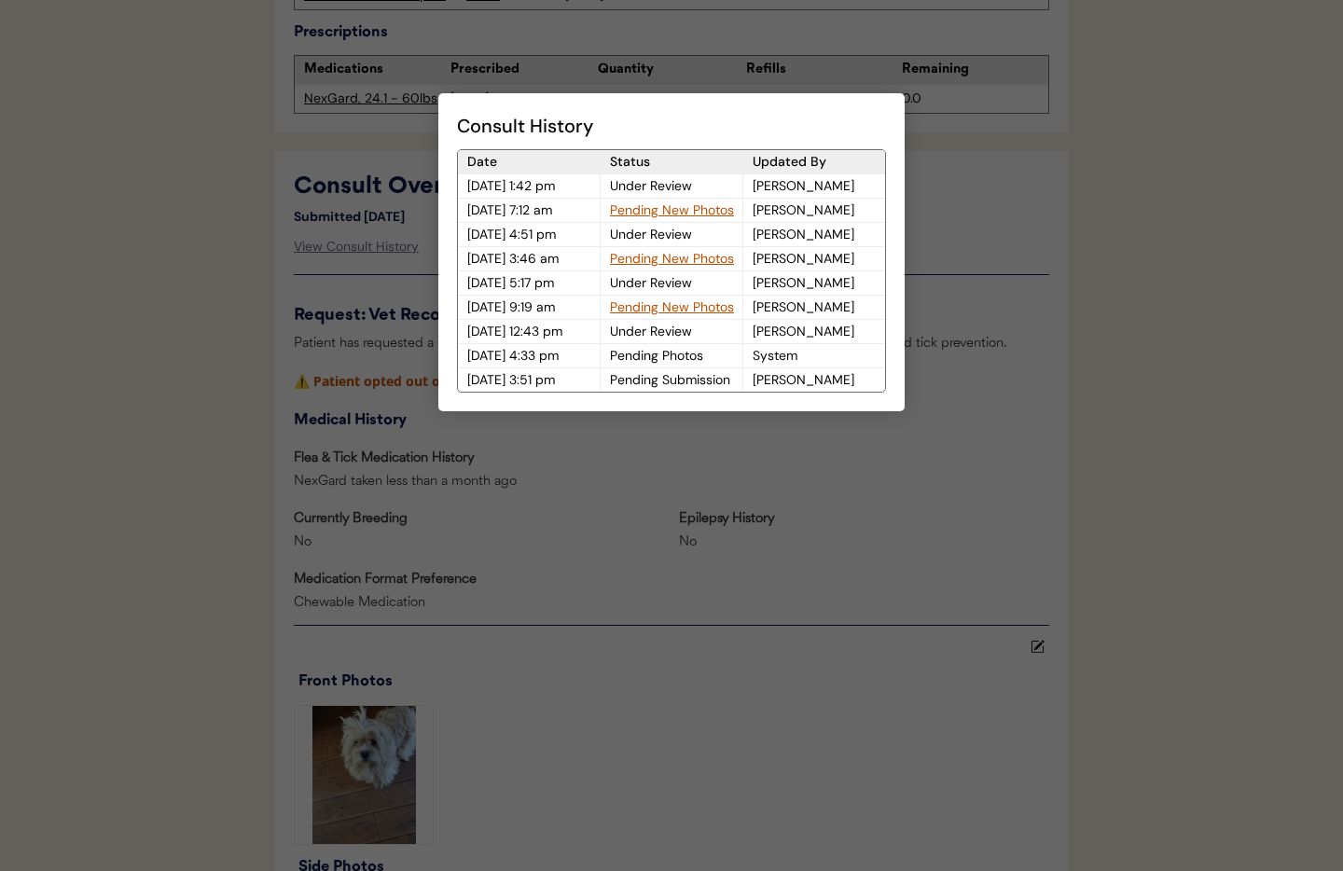
click at [621, 216] on div "Pending New Photos" at bounding box center [672, 210] width 142 height 23
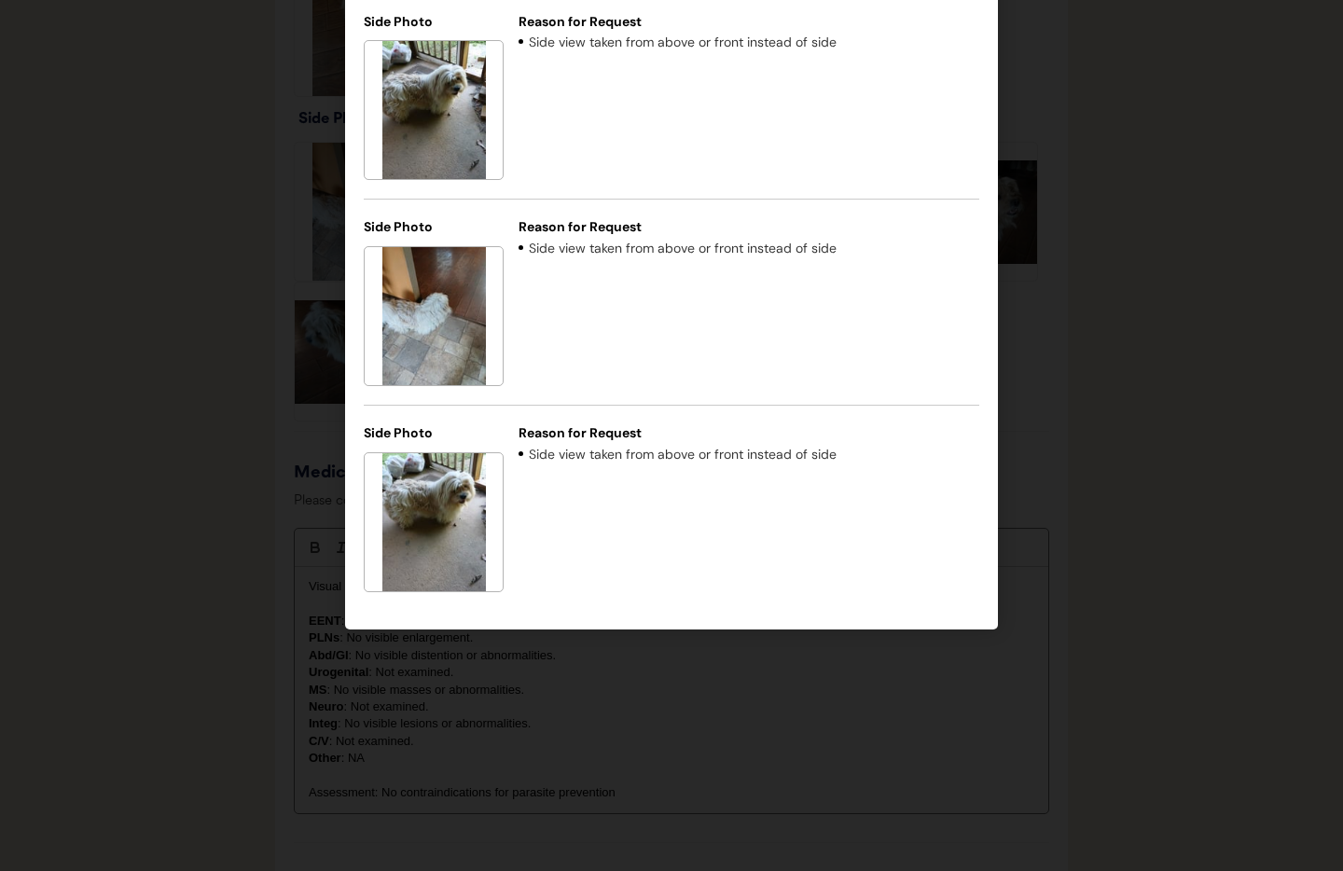
scroll to position [1469, 0]
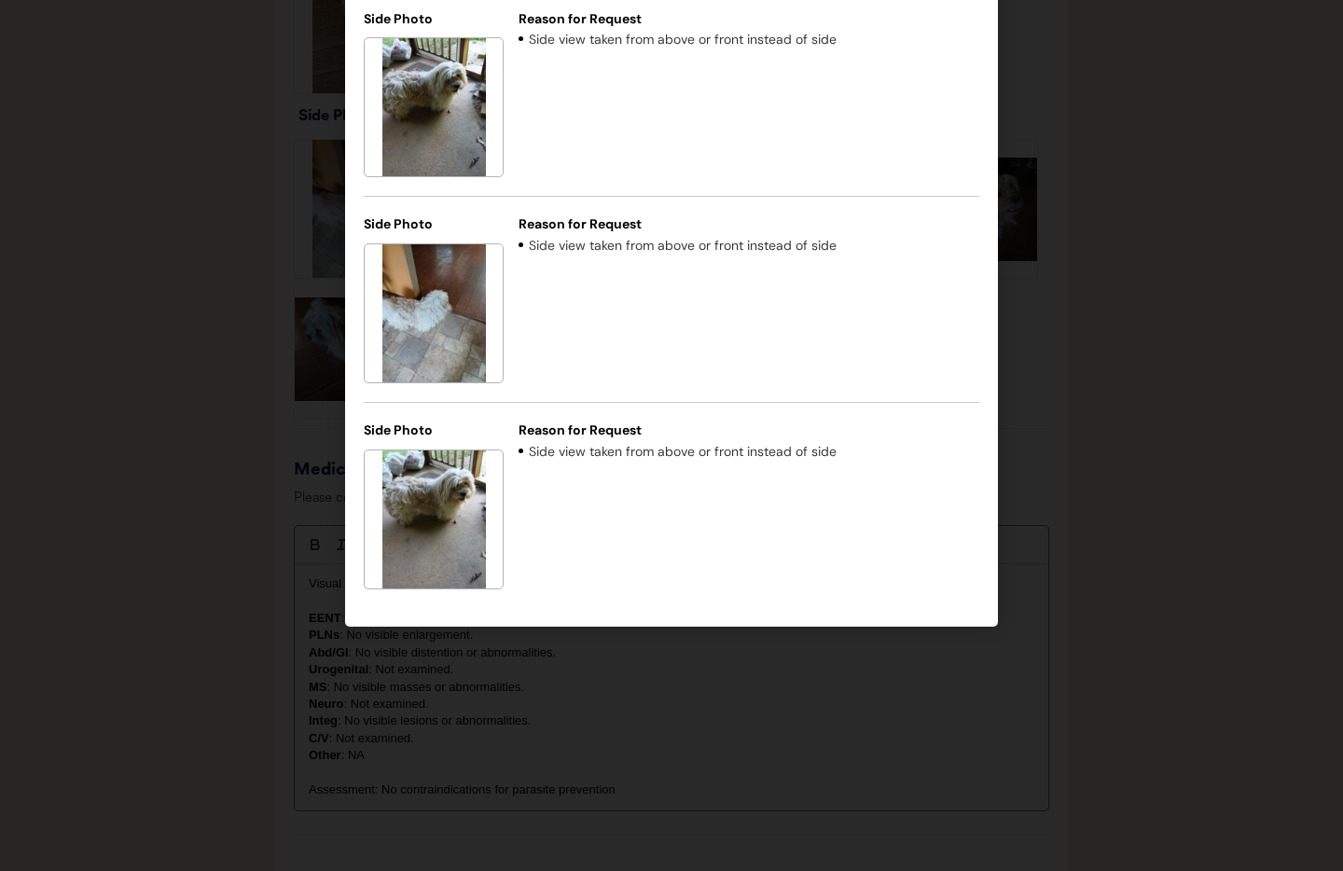
click at [1029, 449] on div at bounding box center [671, 435] width 1343 height 871
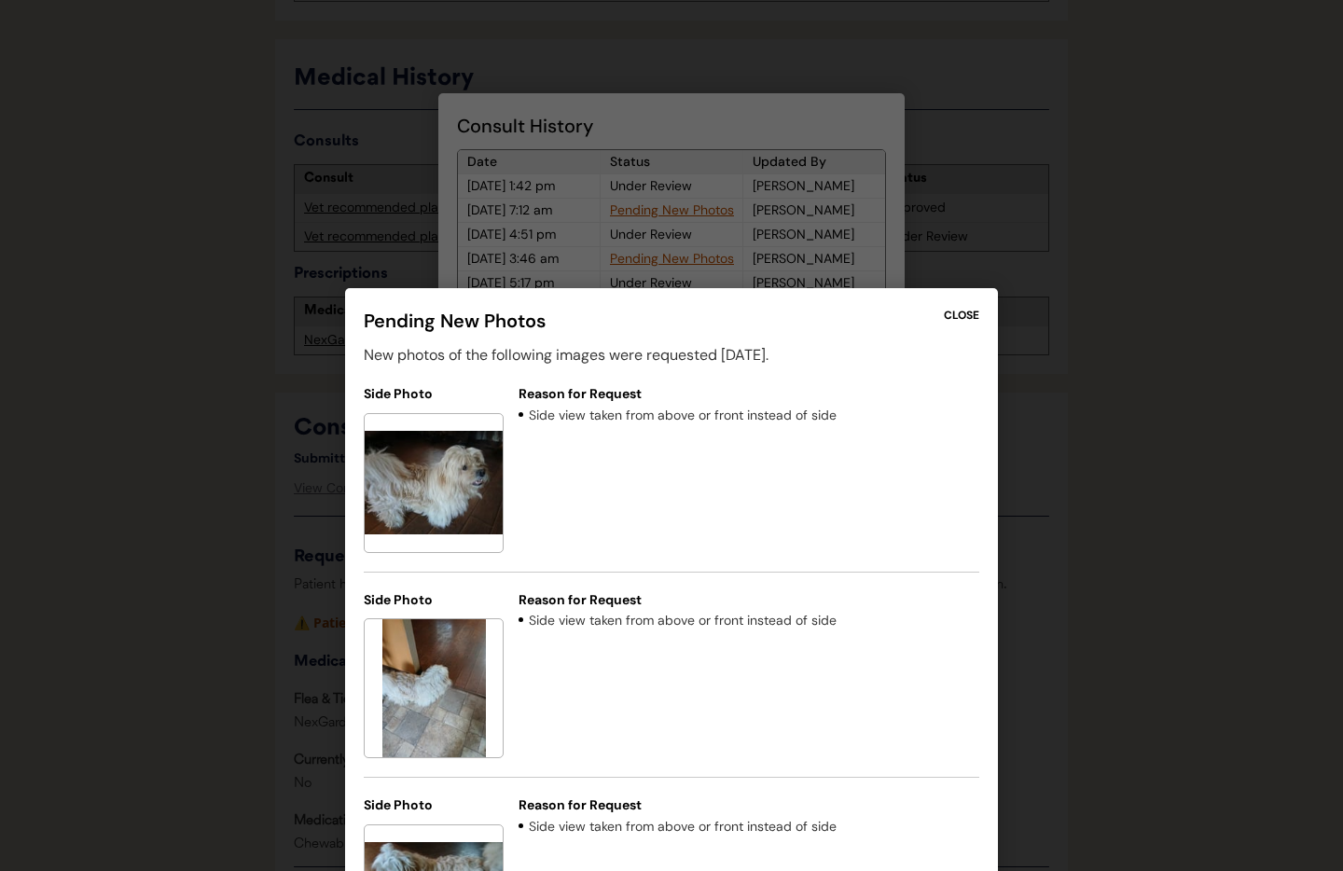
scroll to position [0, 0]
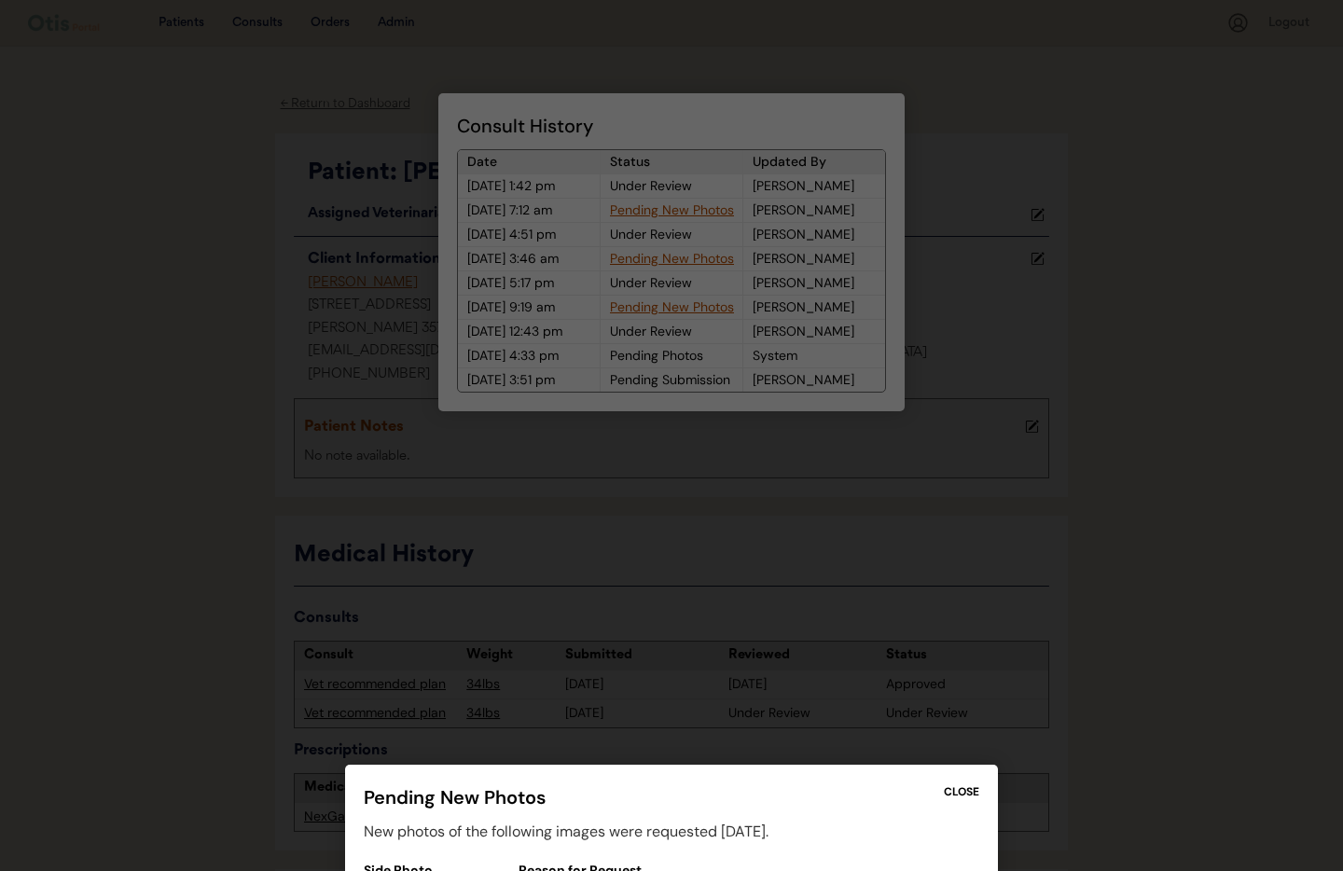
click at [923, 303] on div at bounding box center [671, 435] width 1343 height 871
drag, startPoint x: 941, startPoint y: 300, endPoint x: 930, endPoint y: 387, distance: 87.4
click at [941, 300] on div at bounding box center [671, 435] width 1343 height 871
click at [973, 791] on div "CLOSE" at bounding box center [961, 791] width 35 height 17
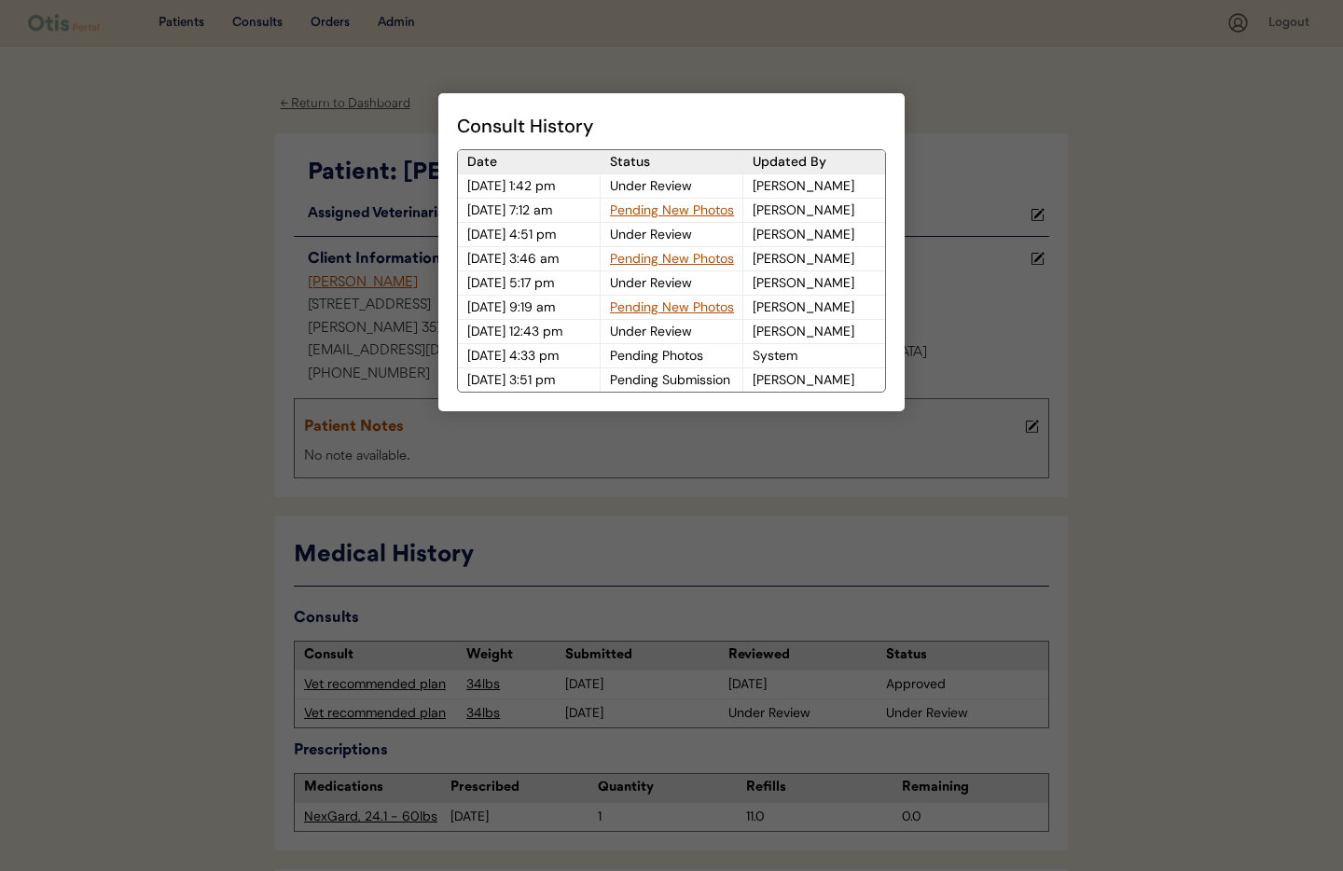
click at [957, 108] on div at bounding box center [671, 435] width 1343 height 871
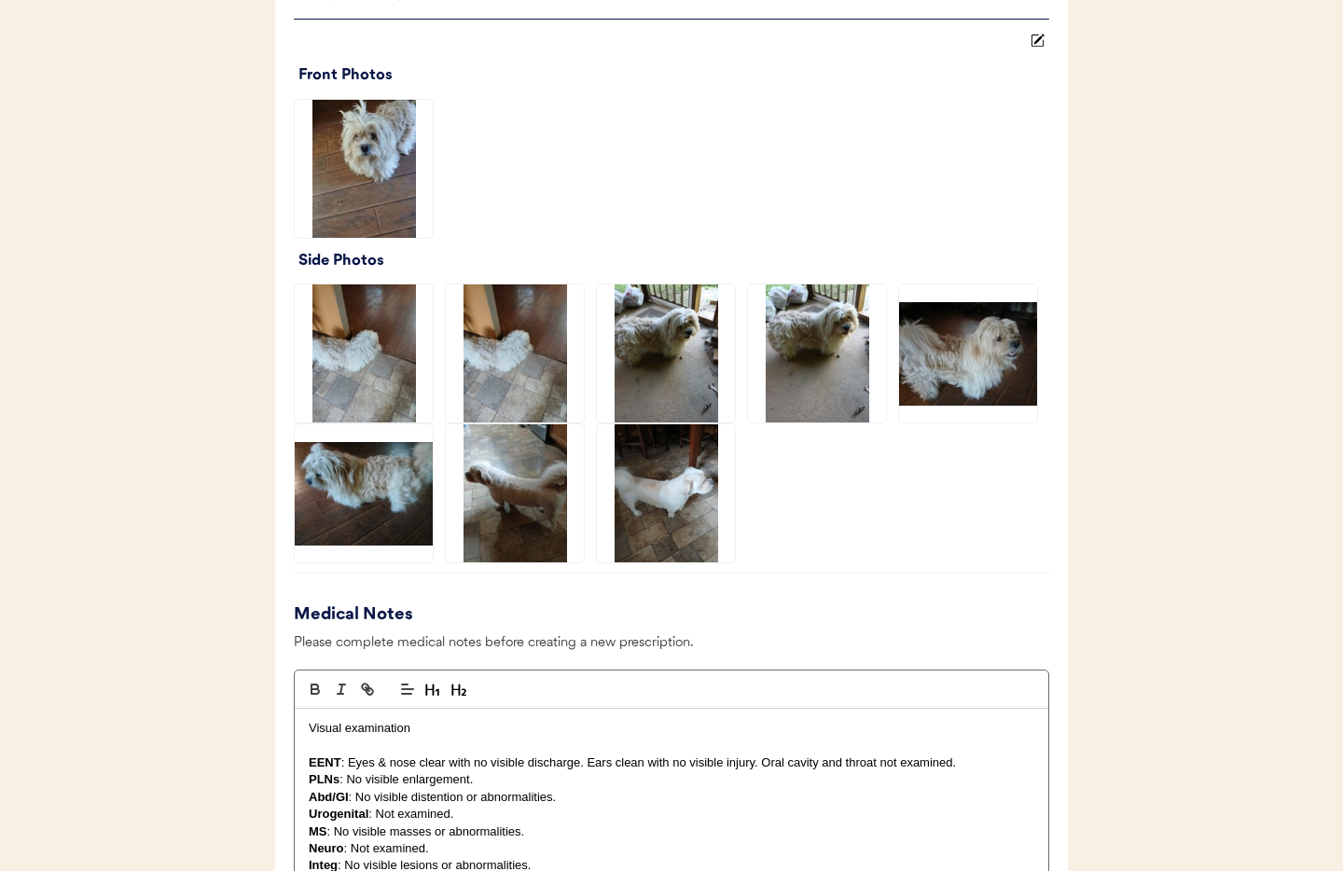
scroll to position [1326, 0]
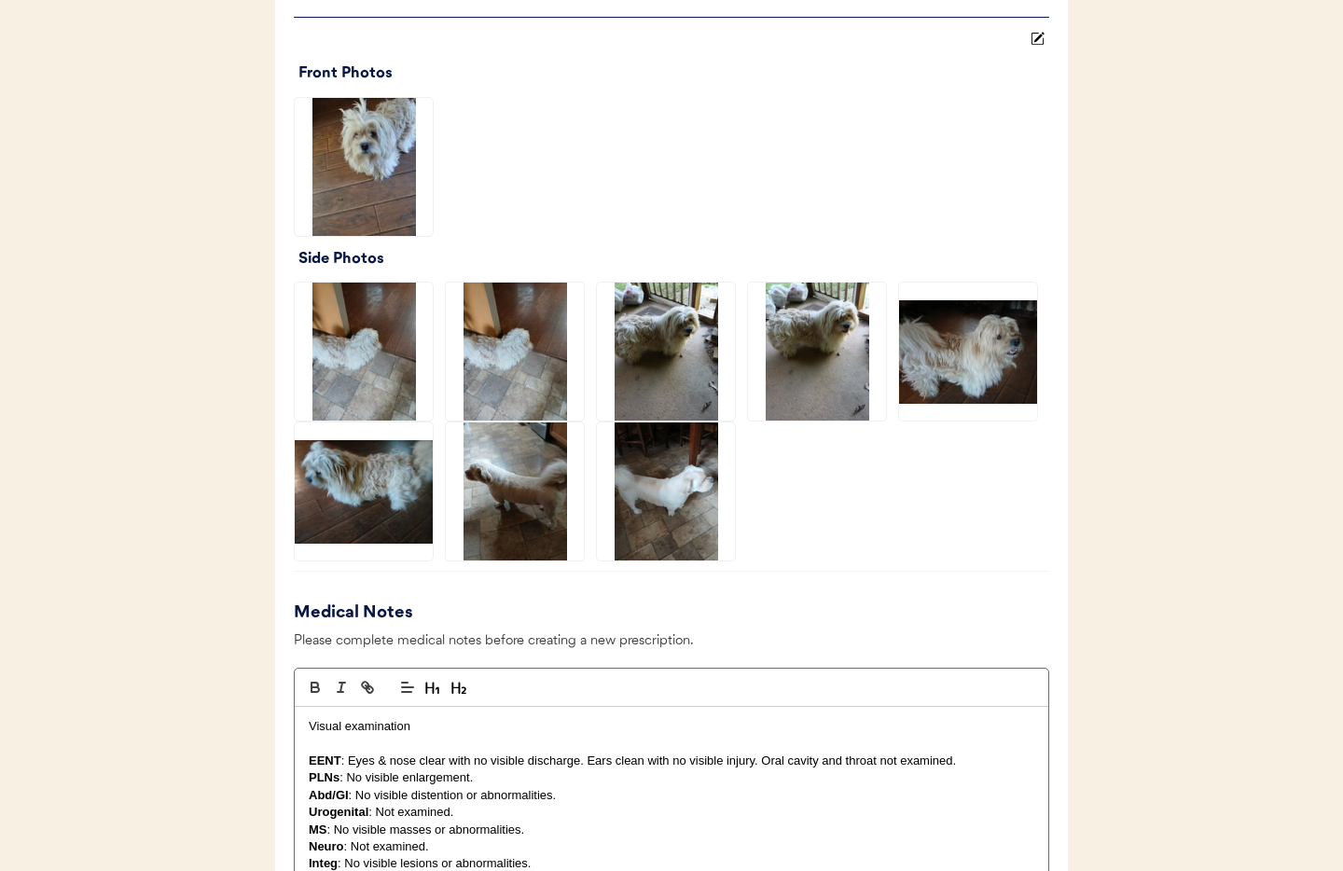
click at [554, 496] on img at bounding box center [515, 491] width 138 height 138
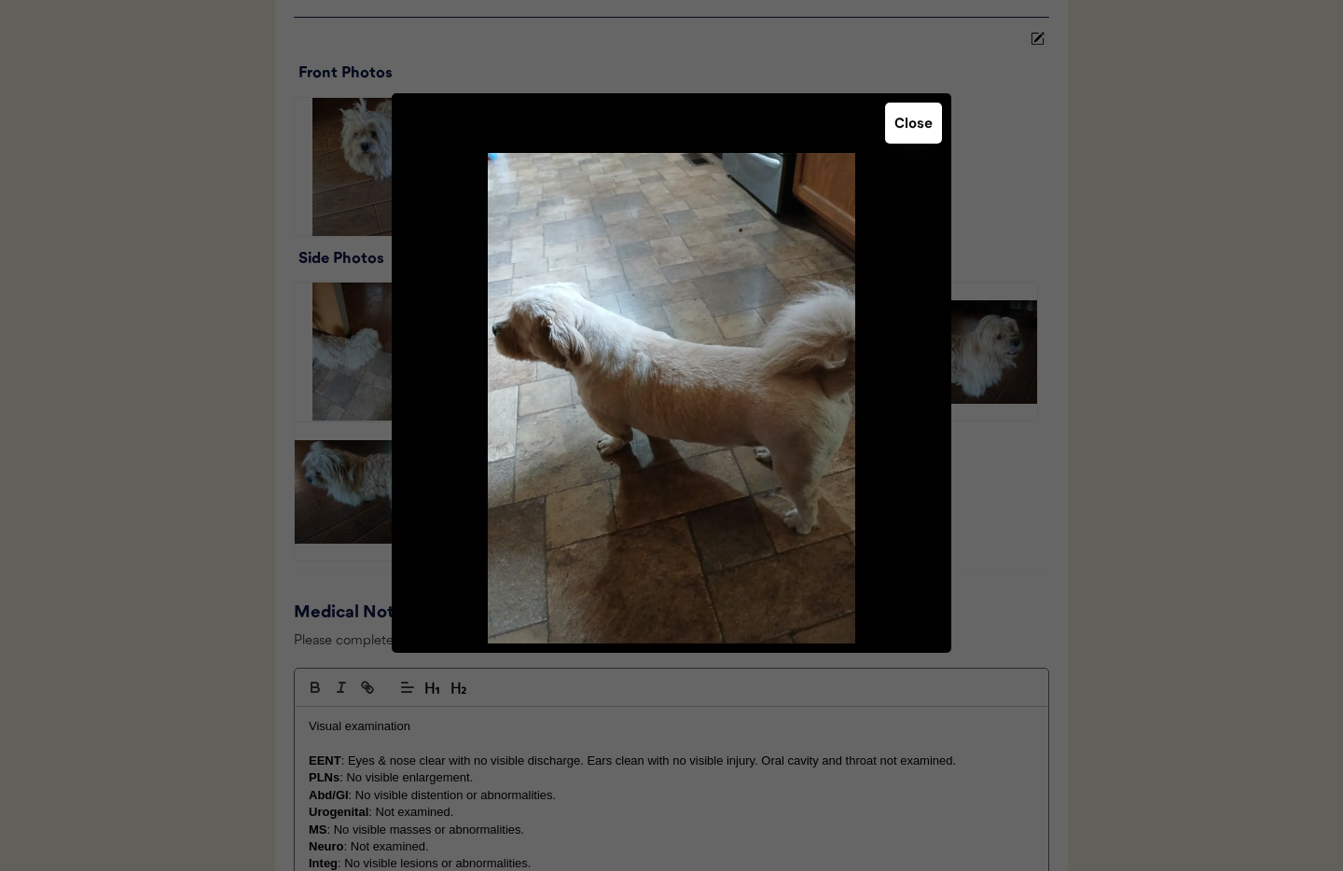
click at [908, 126] on button "Close" at bounding box center [913, 123] width 57 height 41
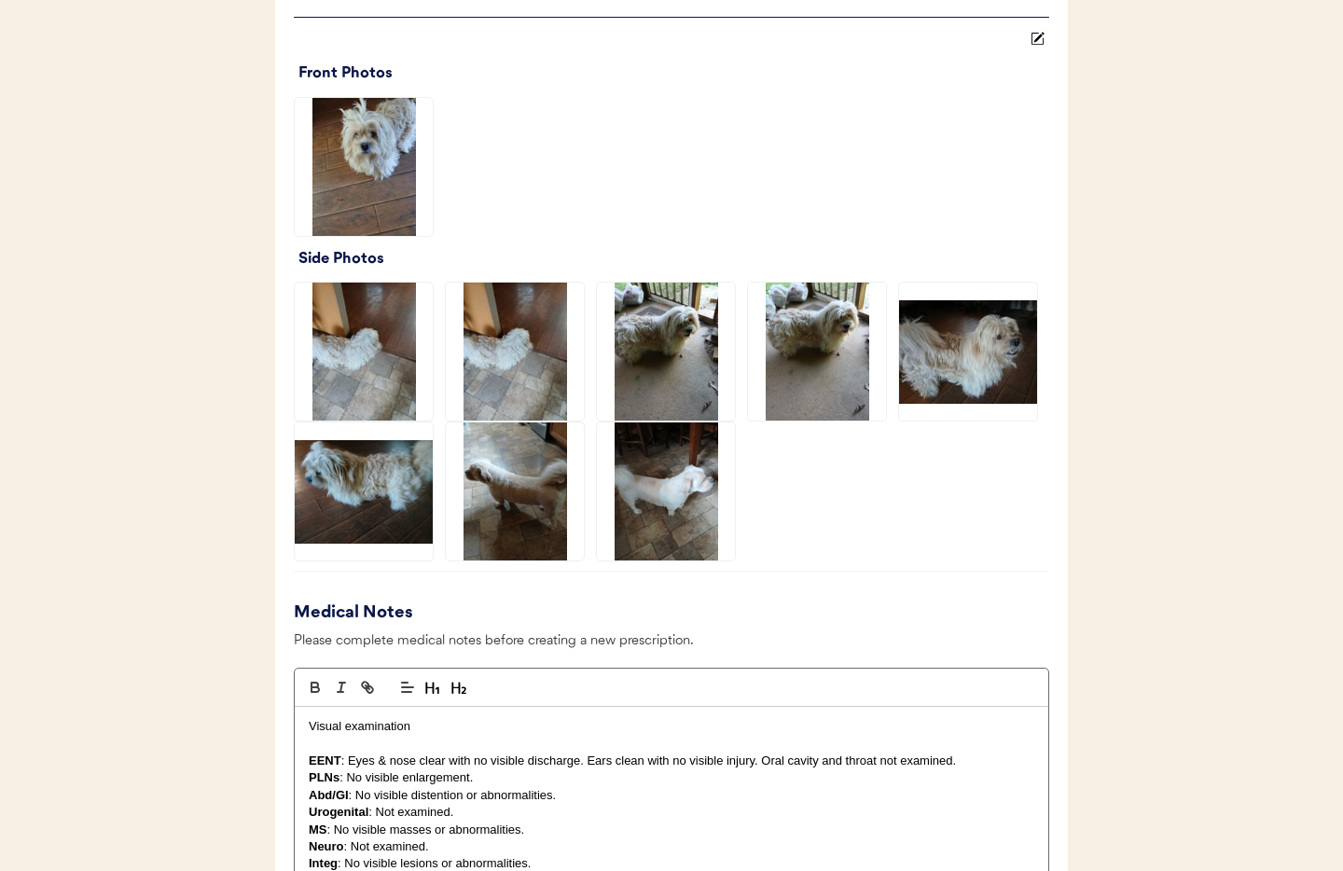
click at [667, 498] on img at bounding box center [666, 491] width 138 height 138
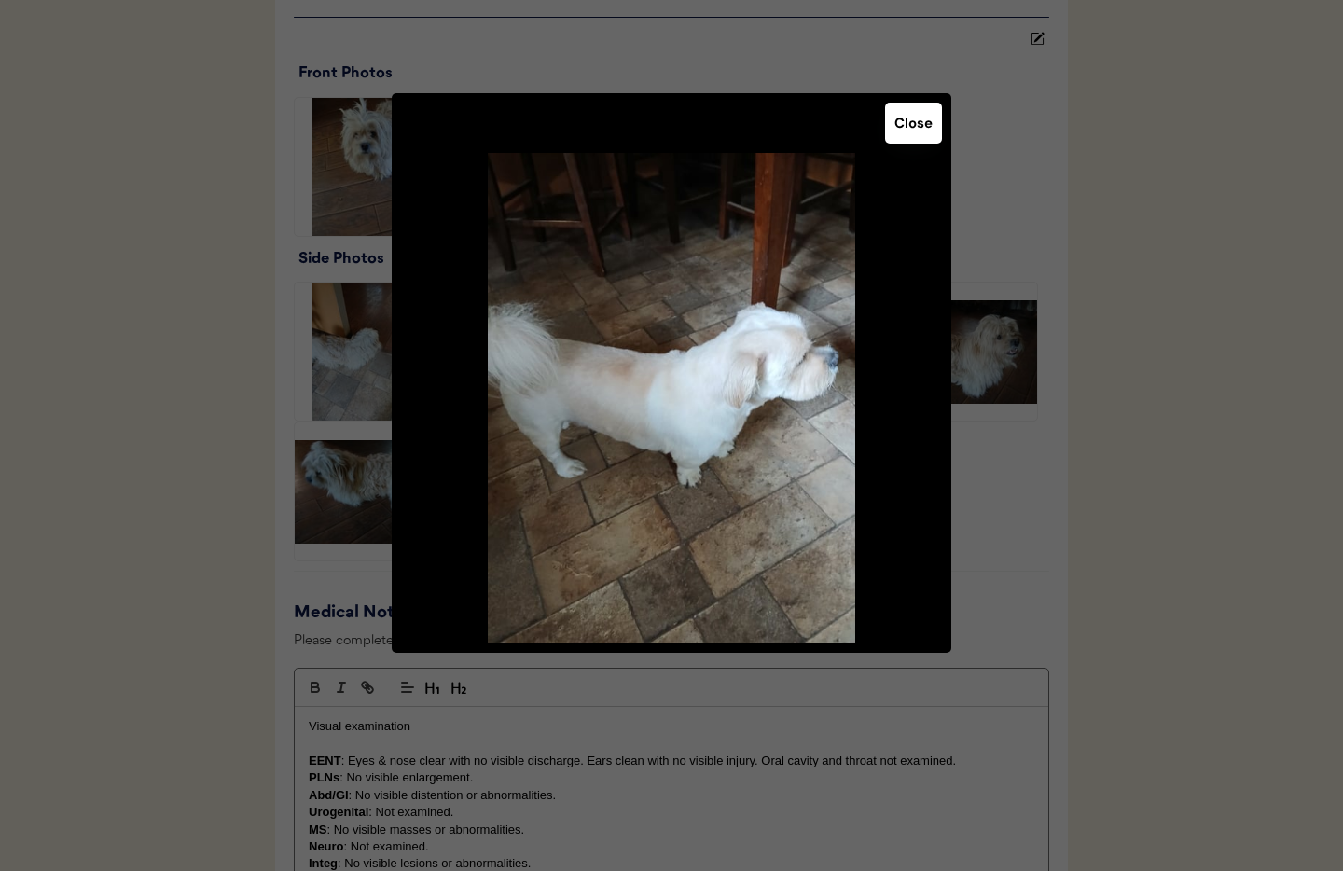
drag, startPoint x: 905, startPoint y: 130, endPoint x: 760, endPoint y: 230, distance: 176.9
click at [905, 130] on button "Close" at bounding box center [913, 123] width 57 height 41
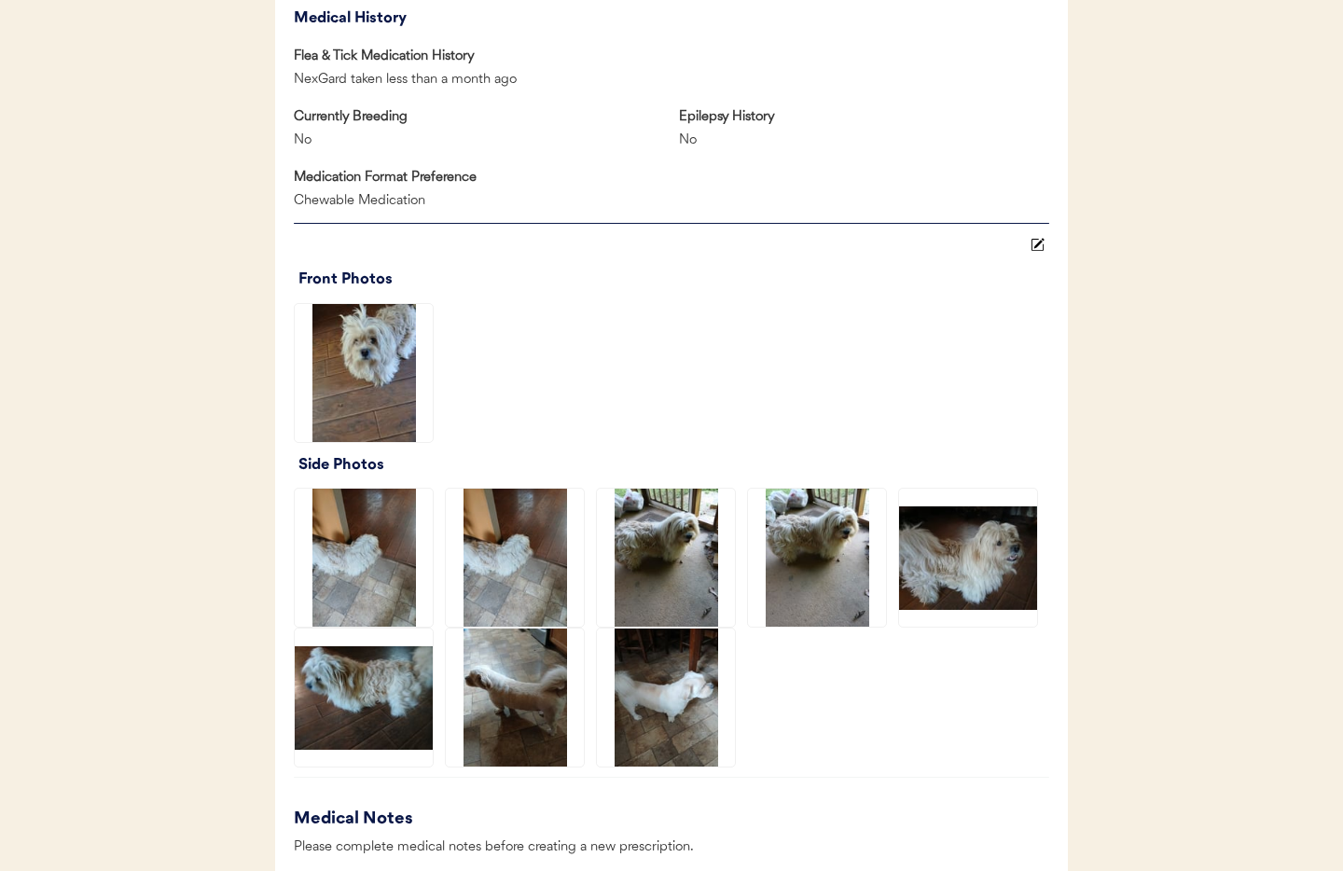
scroll to position [1148, 0]
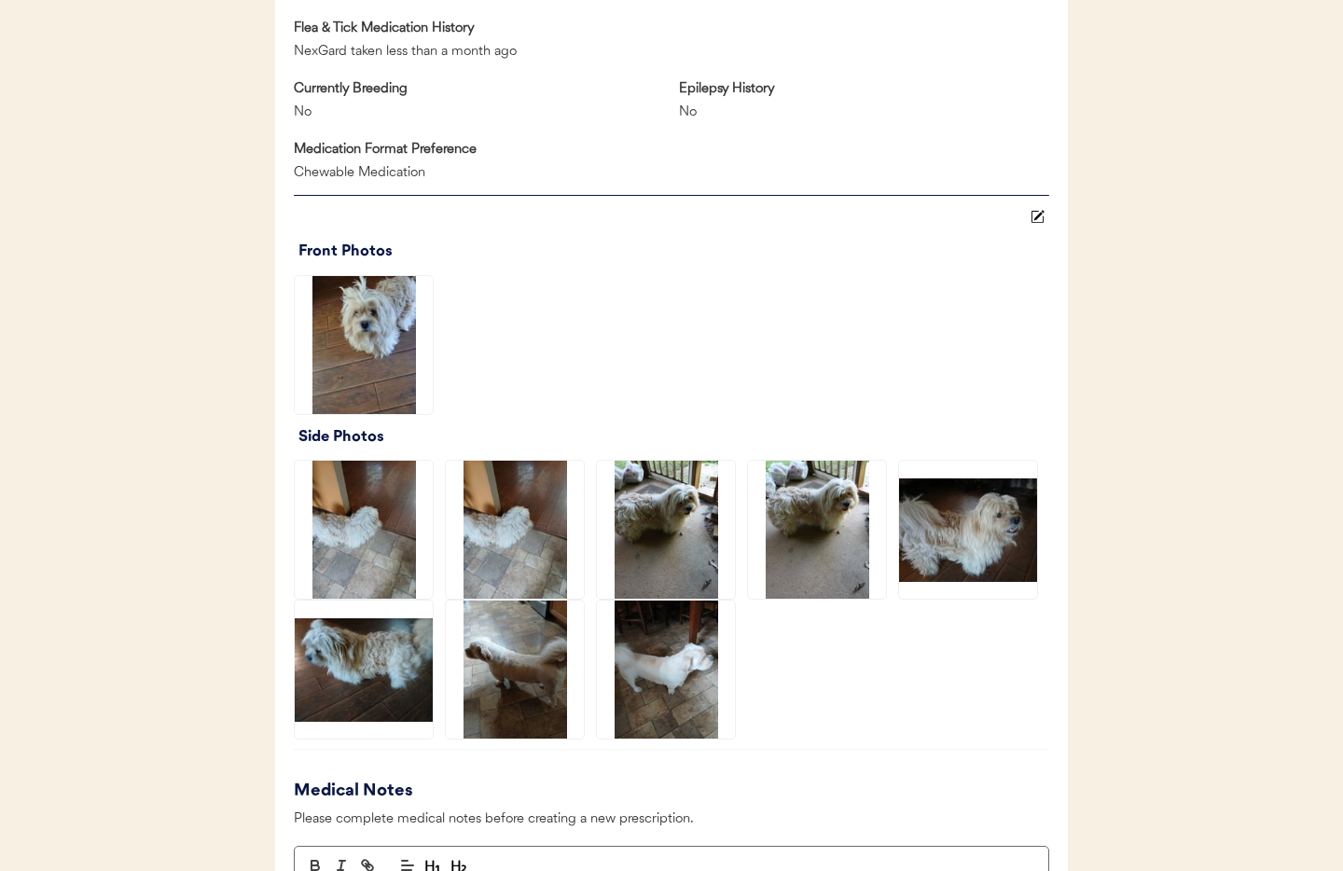
click at [365, 327] on img at bounding box center [364, 345] width 138 height 138
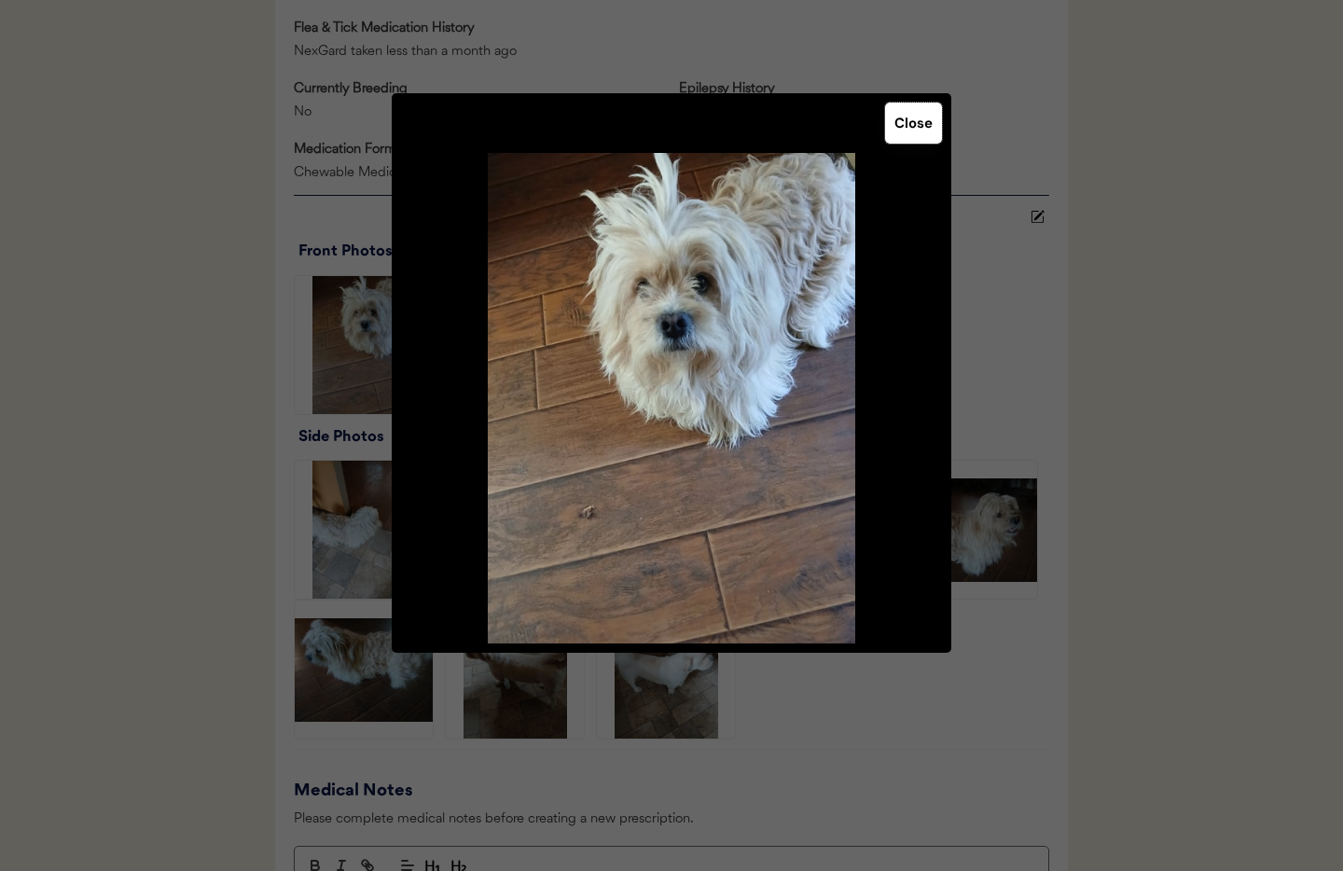
click at [917, 132] on button "Close" at bounding box center [913, 123] width 57 height 41
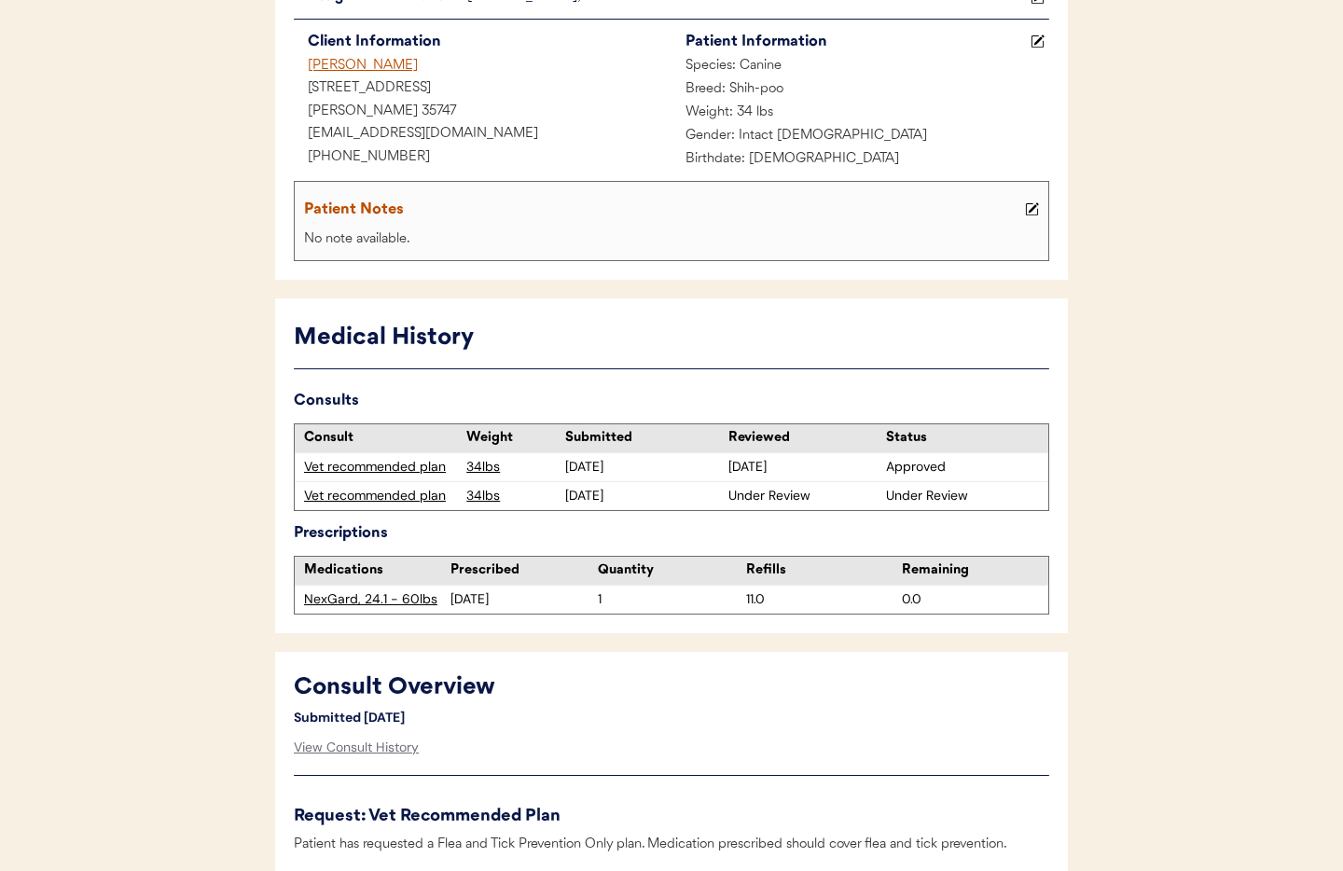
scroll to position [0, 0]
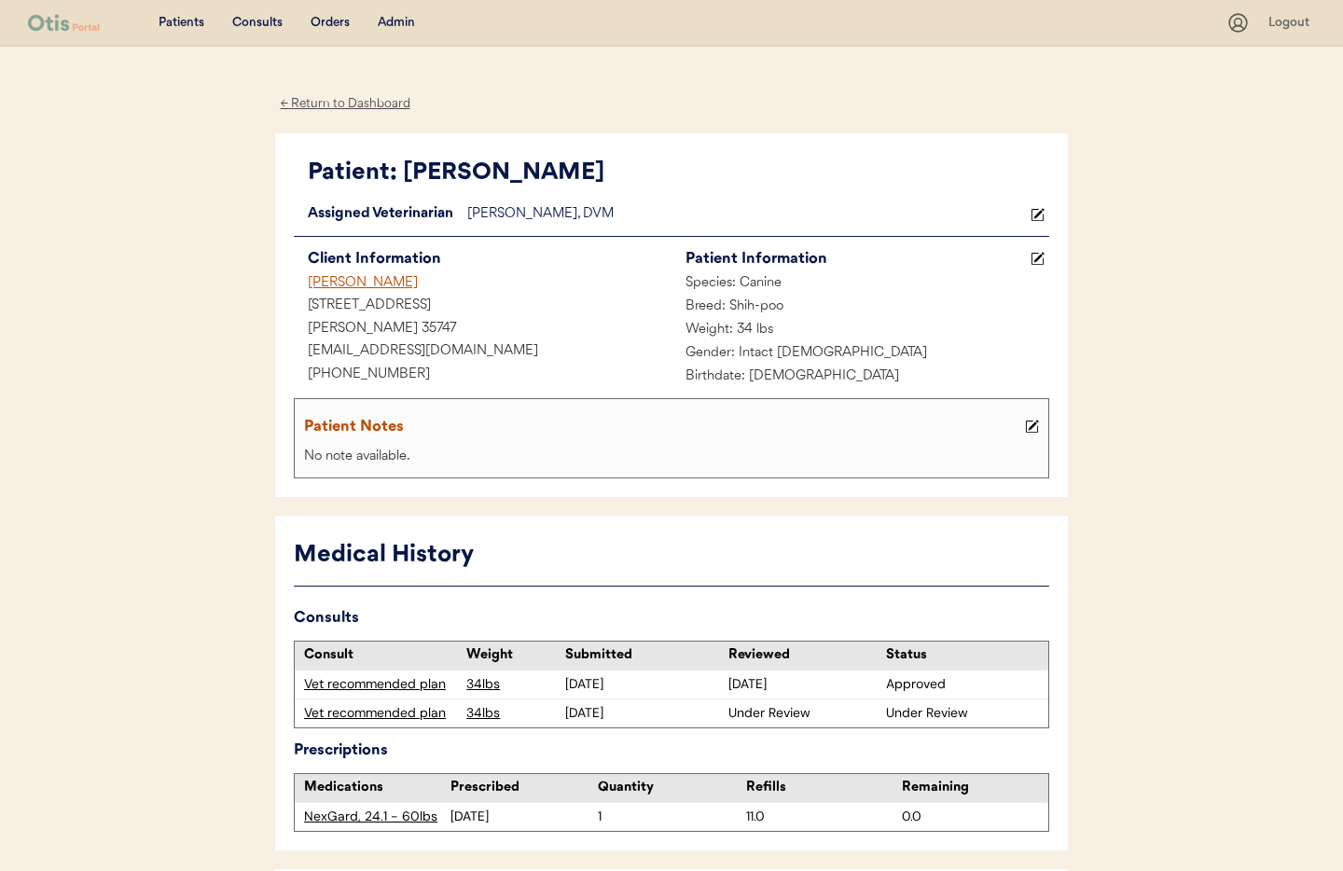
click at [396, 23] on div "Admin" at bounding box center [396, 23] width 37 height 19
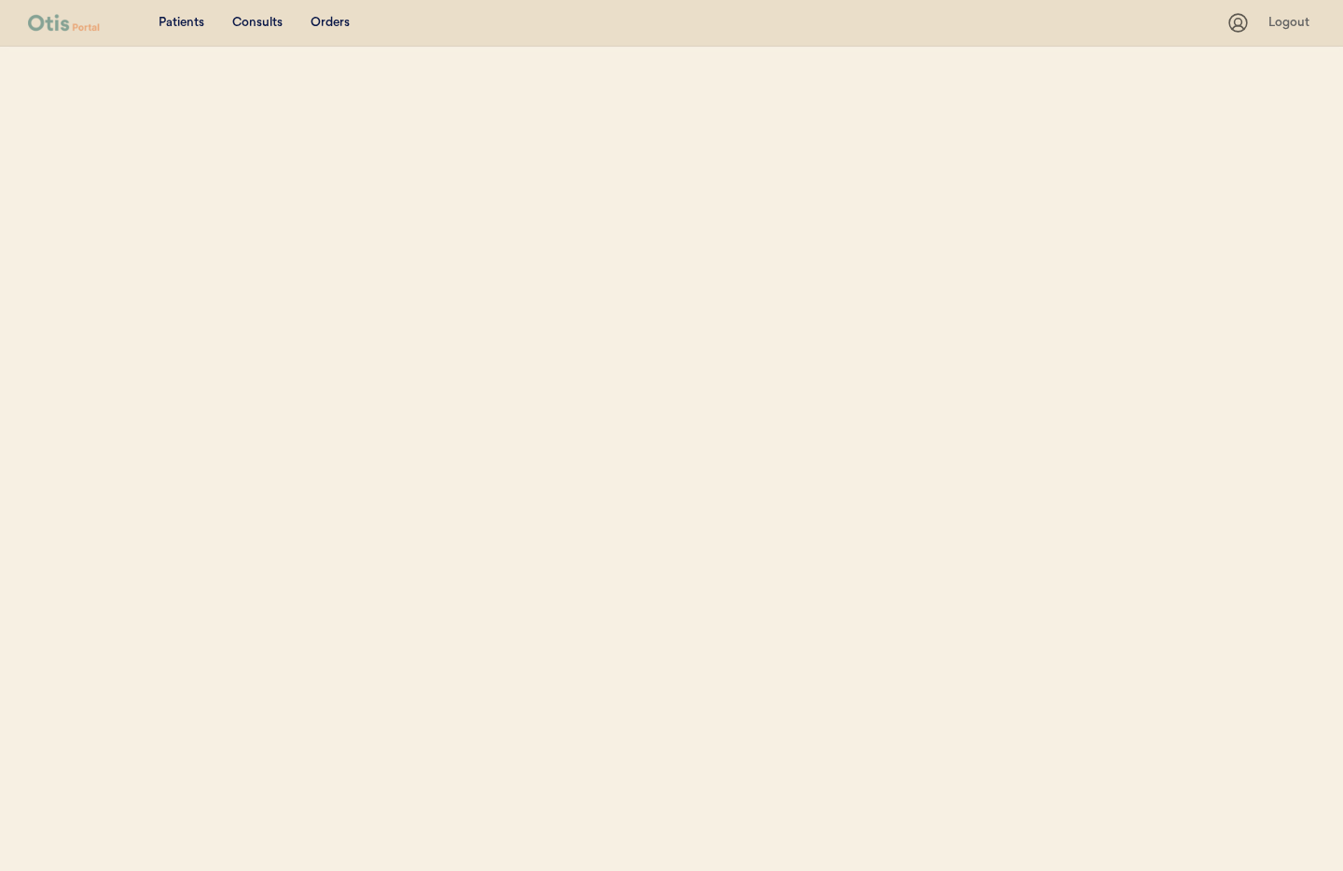
select select ""Email""
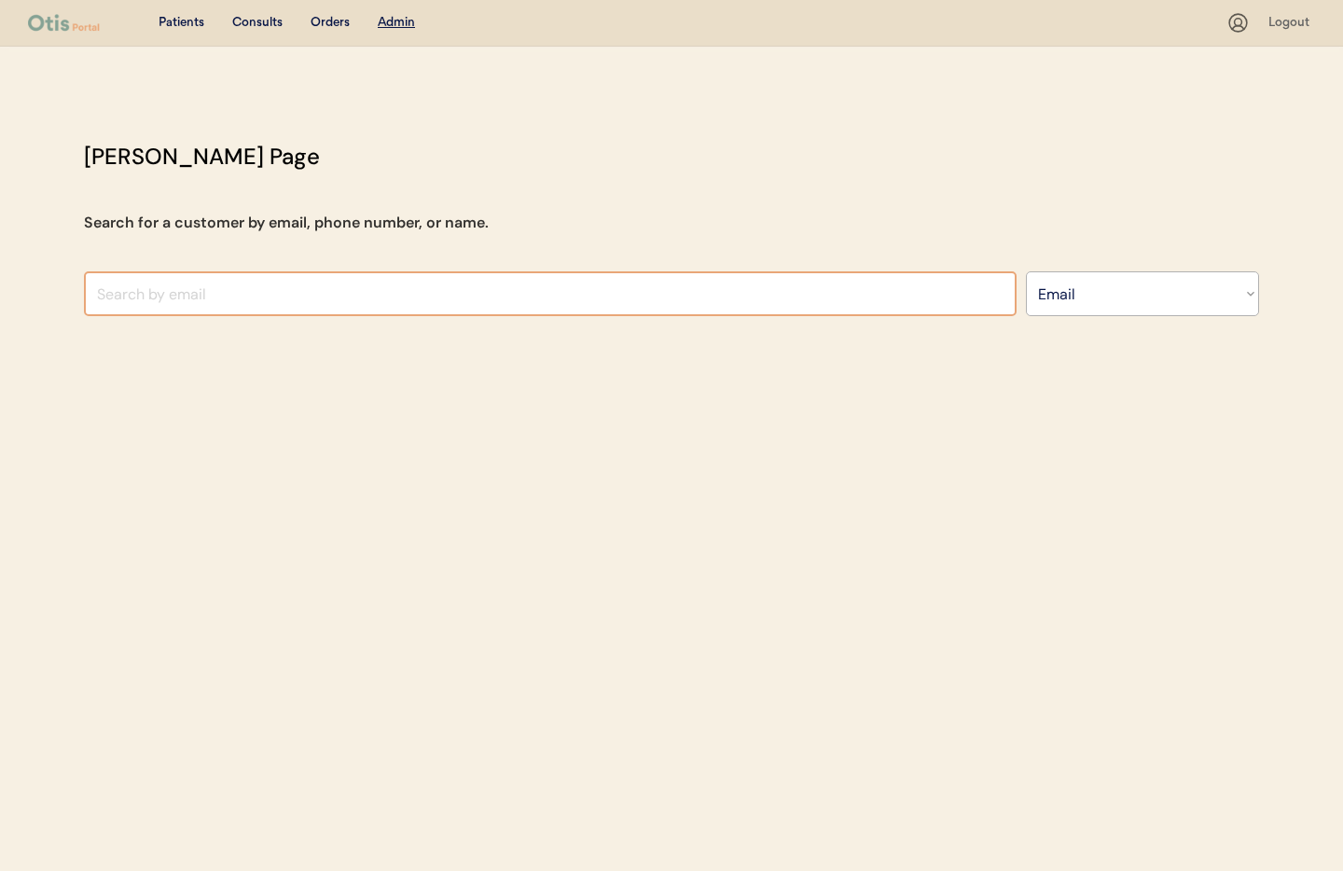
click at [274, 300] on input "input" at bounding box center [550, 293] width 933 height 45
type input "[PERSON_NAME]"
click at [394, 29] on div "Admin" at bounding box center [396, 23] width 37 height 19
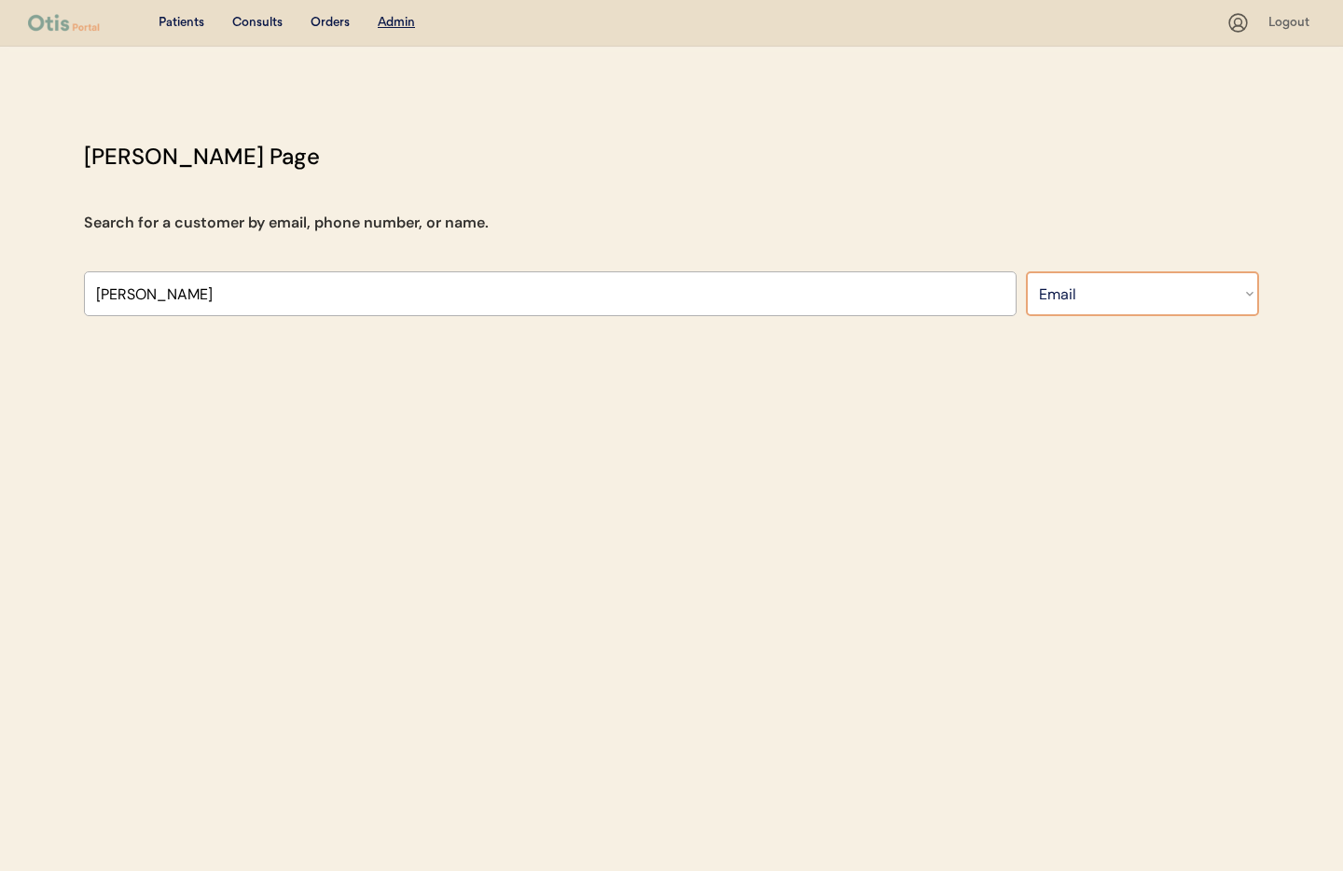
click at [1073, 293] on select "Search By Name Email Phone Number" at bounding box center [1142, 293] width 233 height 45
select select ""Name""
click at [1026, 271] on select "Search By Name Email Phone Number" at bounding box center [1142, 293] width 233 height 45
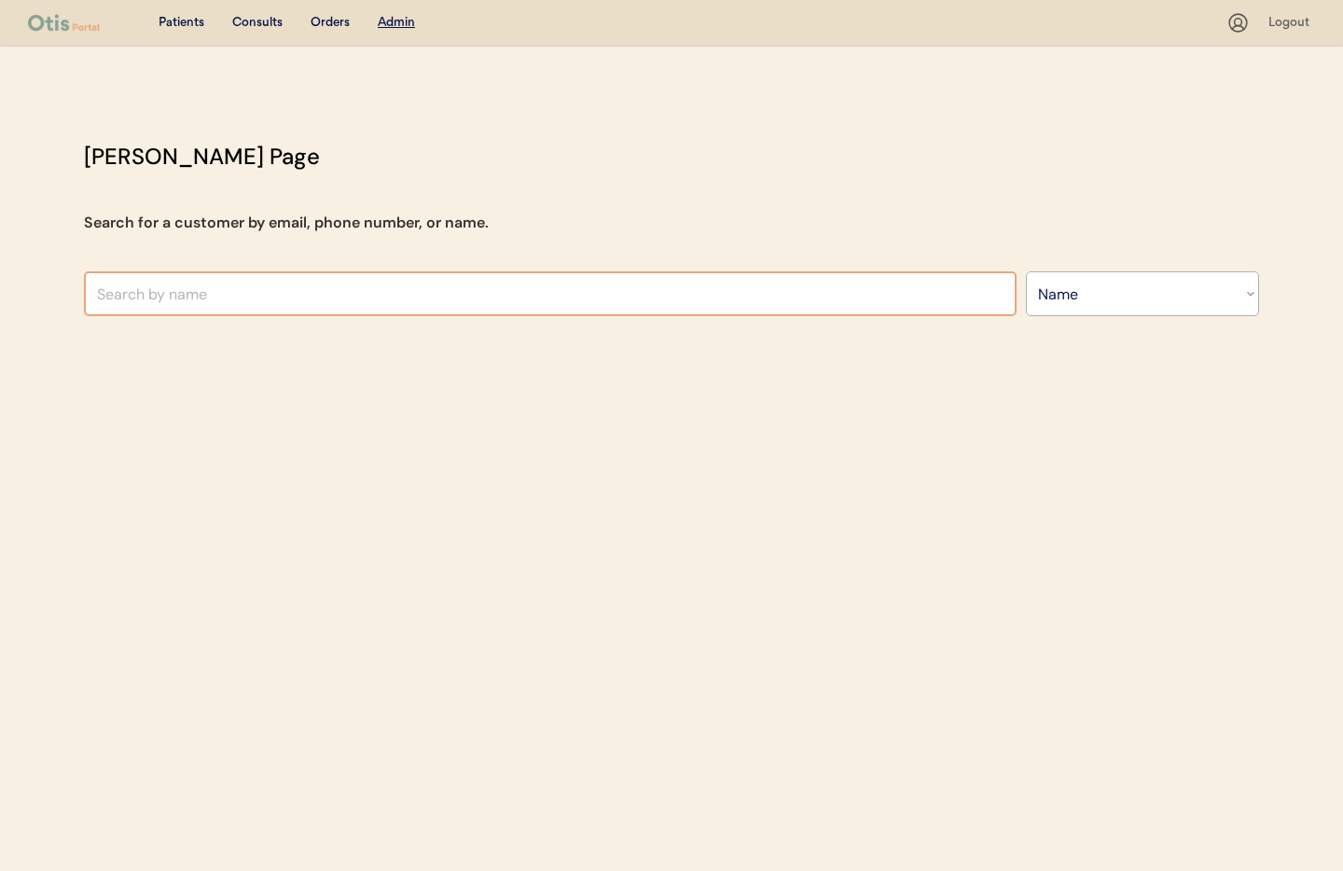
click at [249, 297] on input "text" at bounding box center [550, 293] width 933 height 45
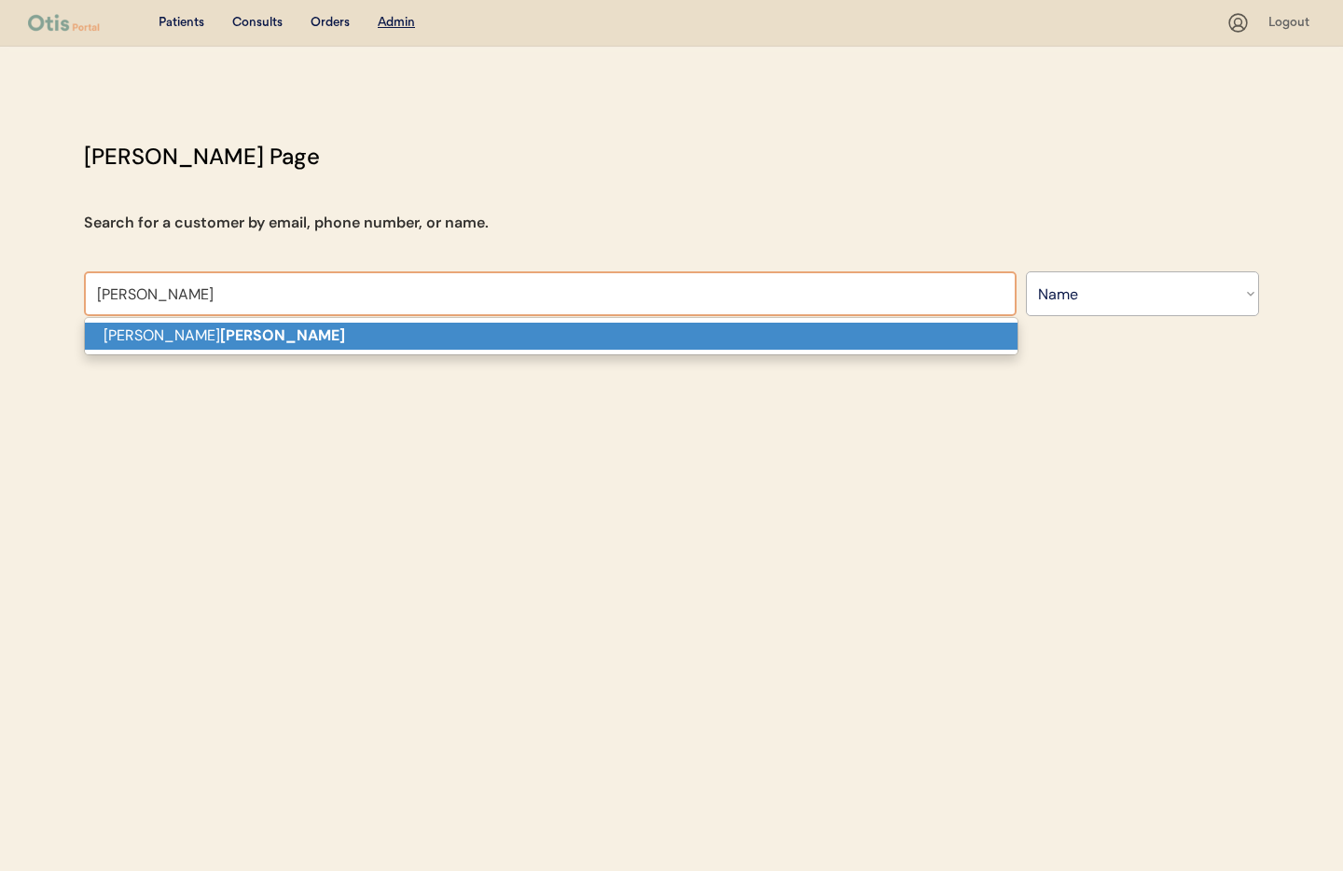
click at [238, 331] on p "Ashley Gomez" at bounding box center [551, 336] width 933 height 27
type input "[PERSON_NAME]"
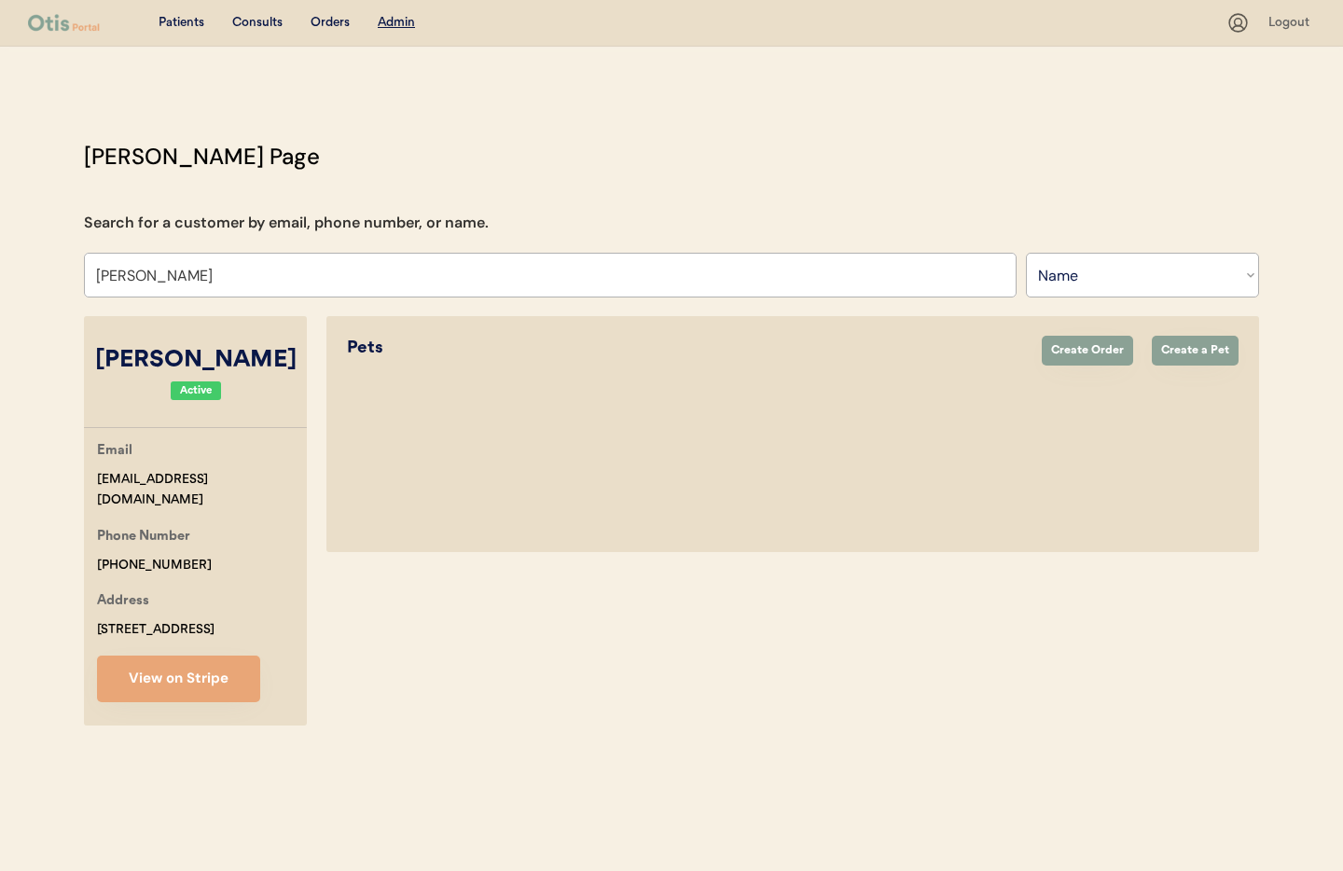
select select "true"
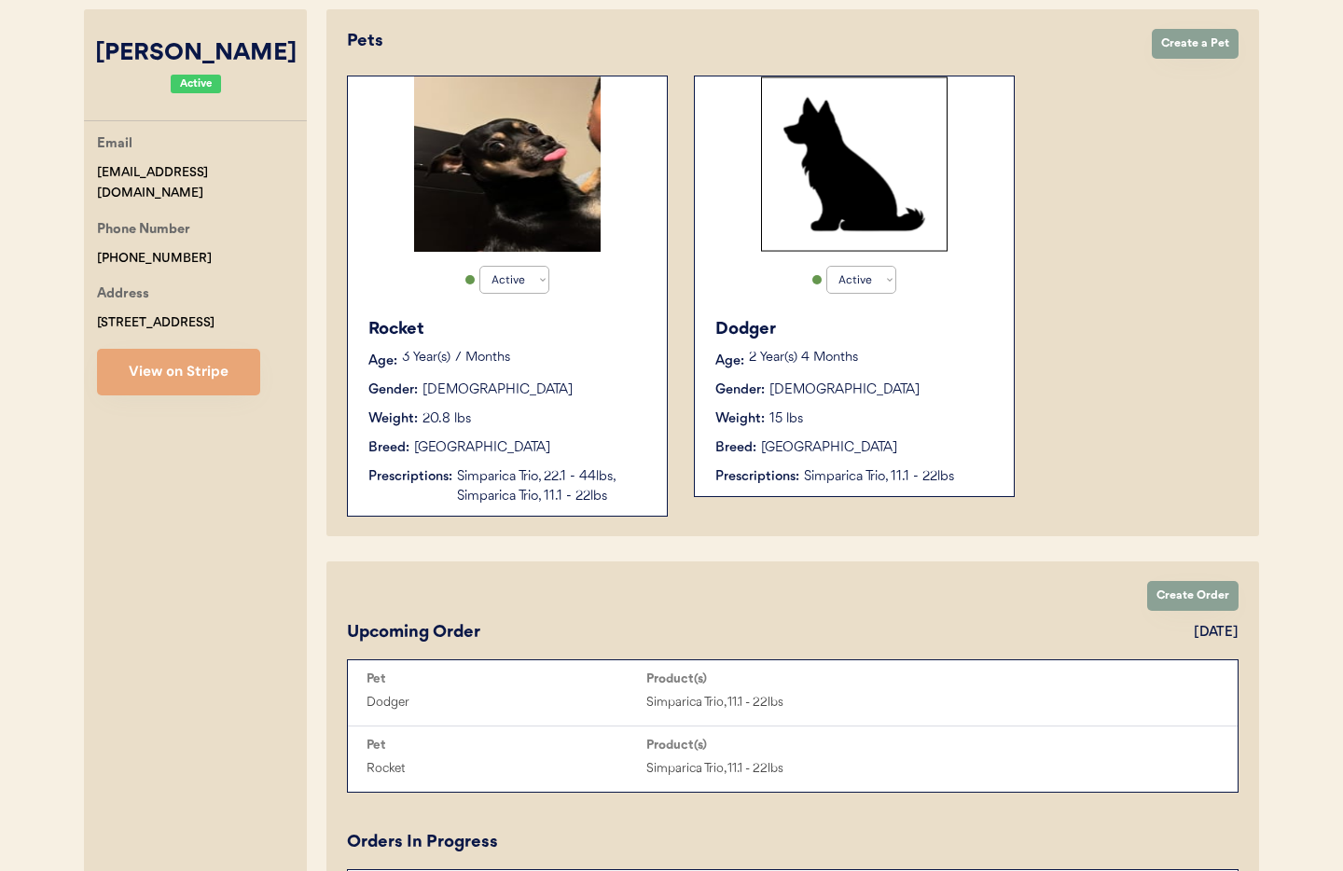
scroll to position [310, 0]
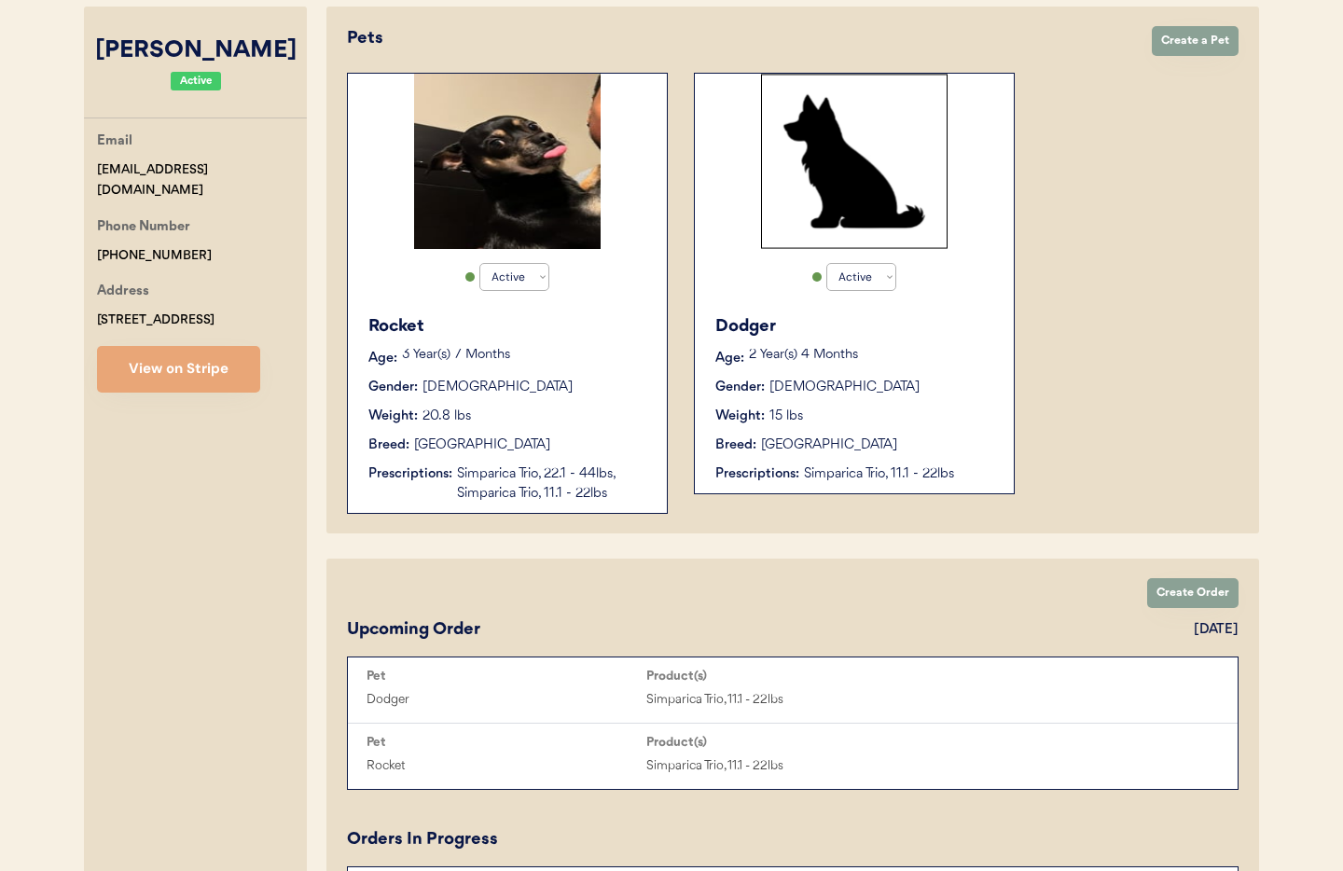
type input "[PERSON_NAME]"
click at [582, 446] on div "Breed: Chihuahua" at bounding box center [508, 445] width 280 height 20
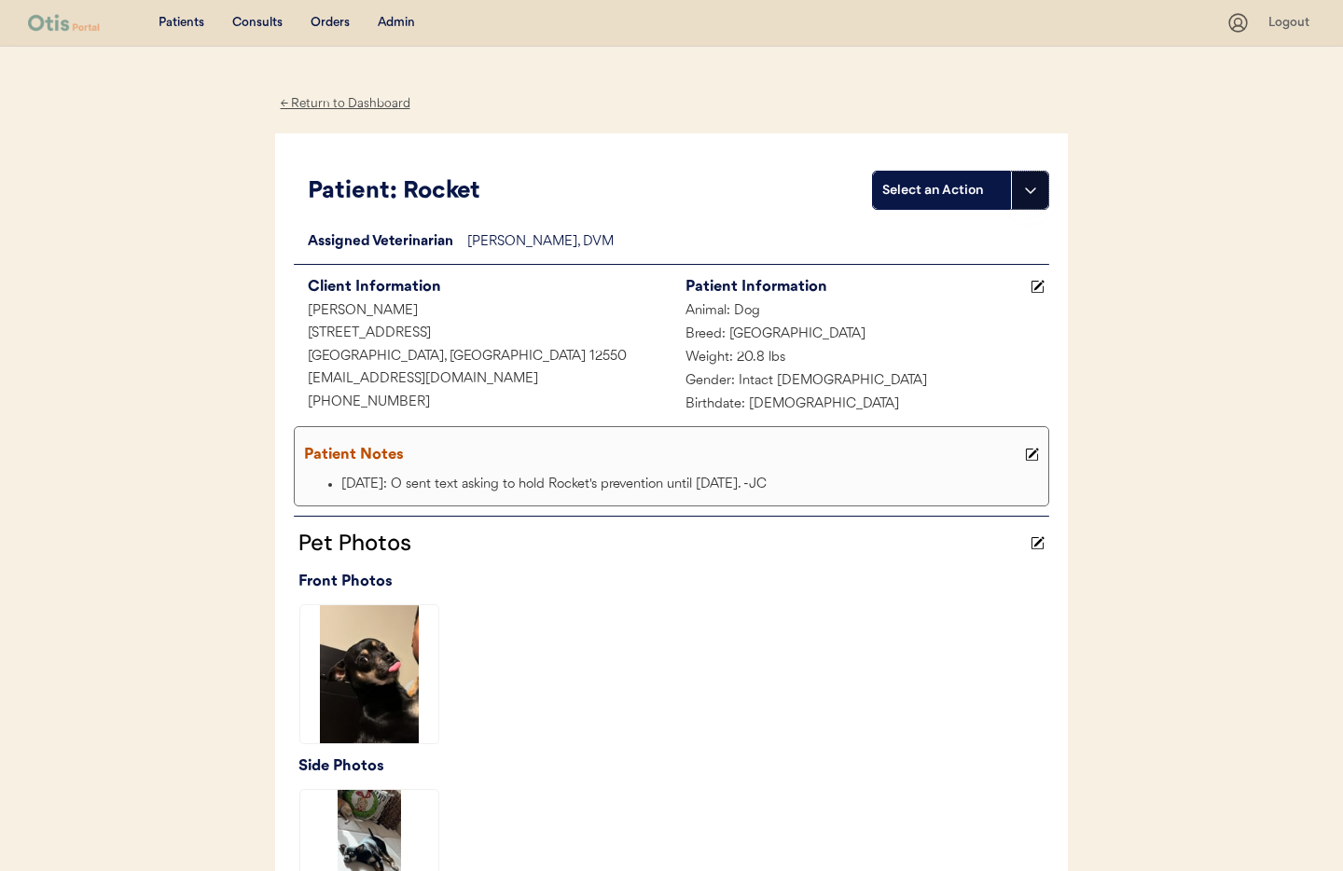
click at [1035, 191] on icon at bounding box center [1030, 190] width 15 height 15
click at [975, 233] on div "Create a consult" at bounding box center [966, 229] width 185 height 38
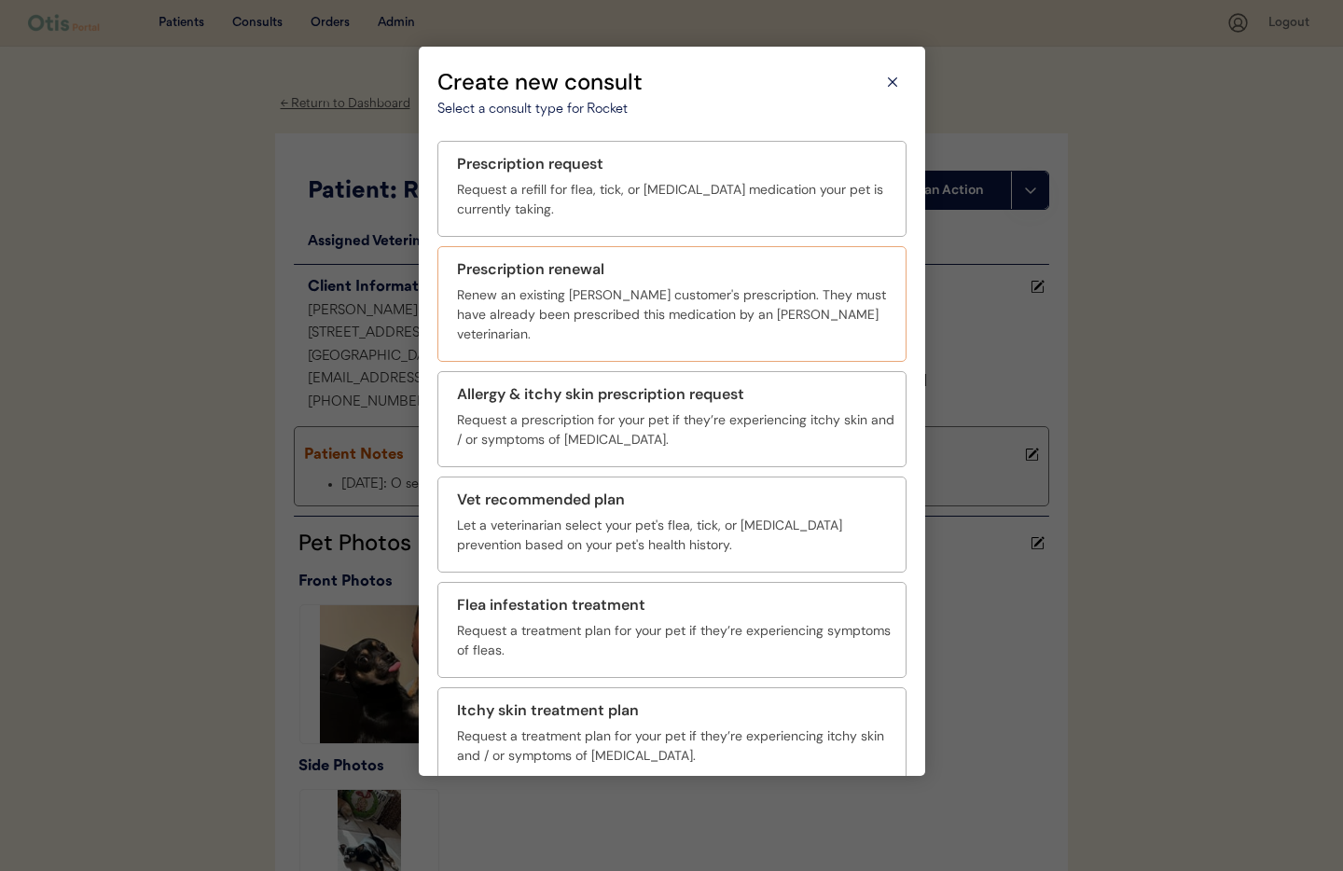
click at [698, 275] on div "Prescription renewal" at bounding box center [675, 269] width 437 height 22
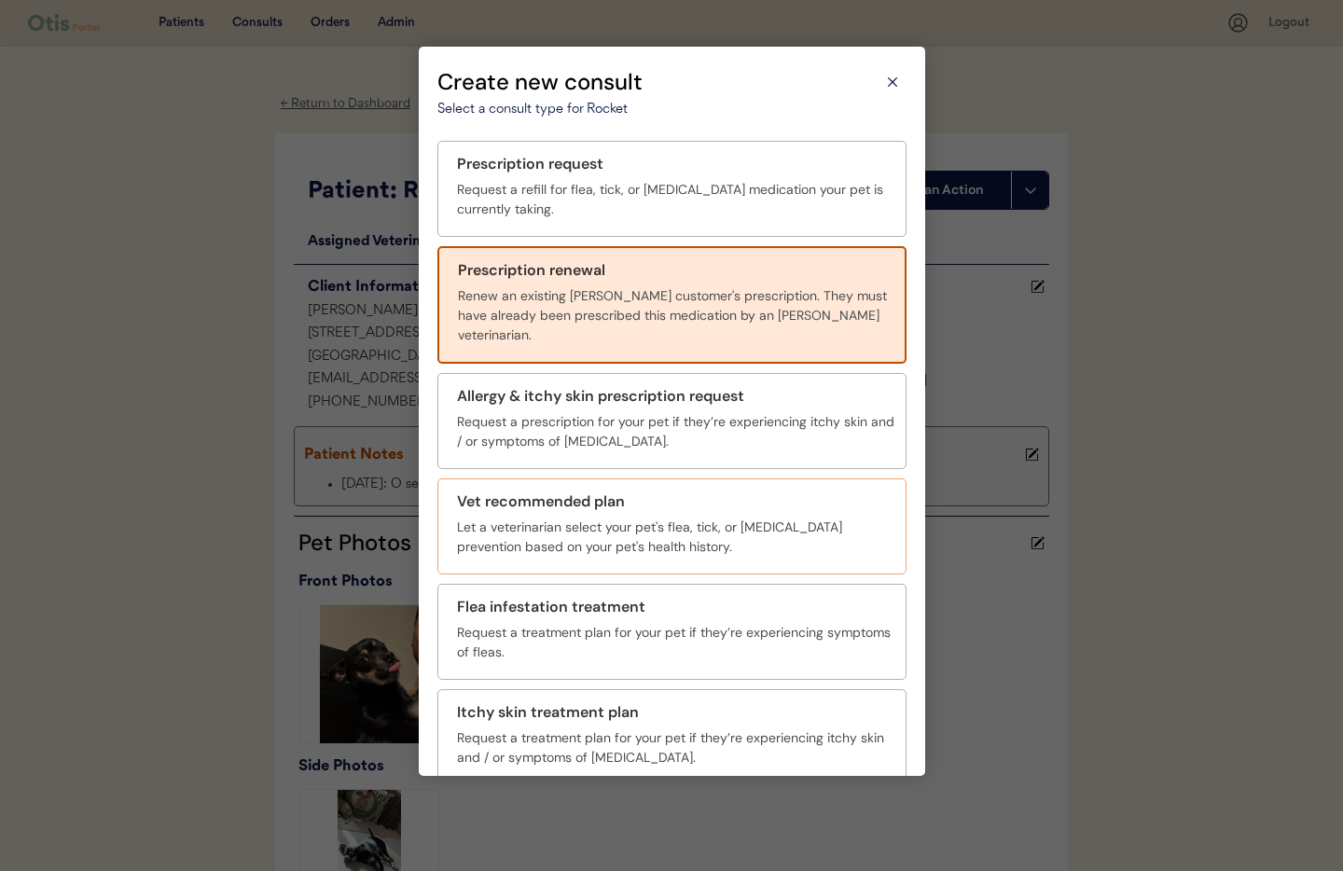
scroll to position [68, 0]
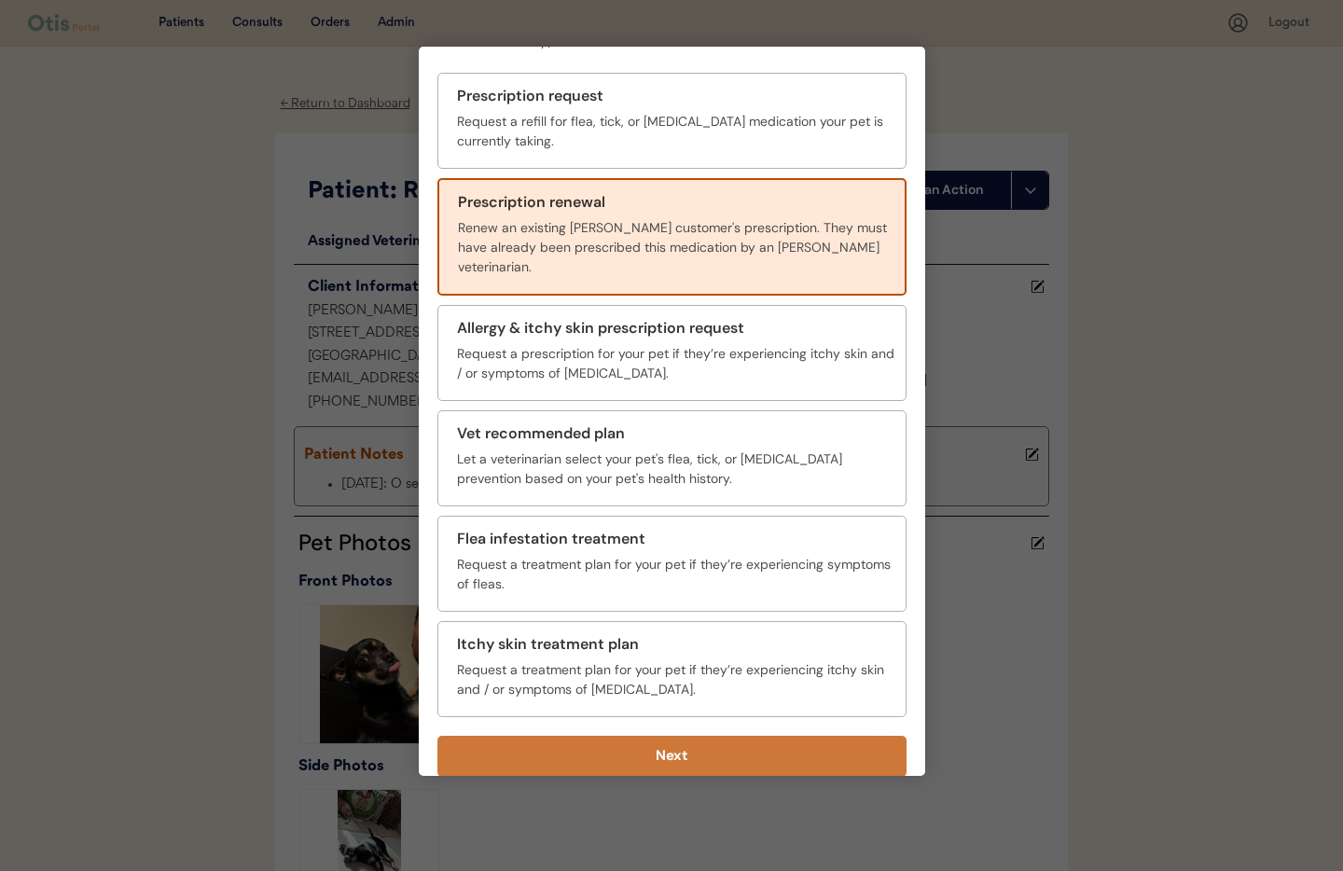
click at [801, 736] on button "Next" at bounding box center [671, 756] width 469 height 41
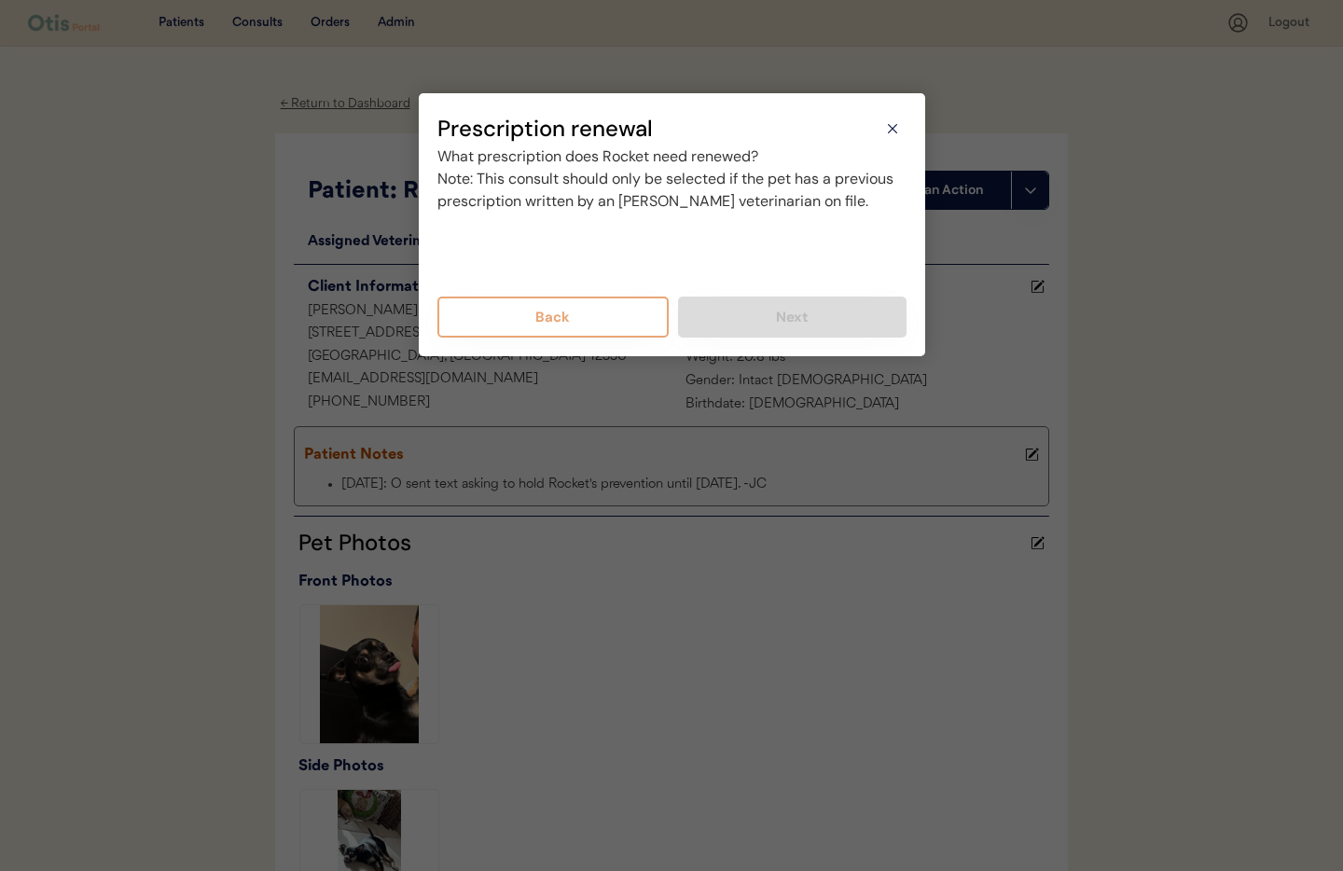
scroll to position [0, 0]
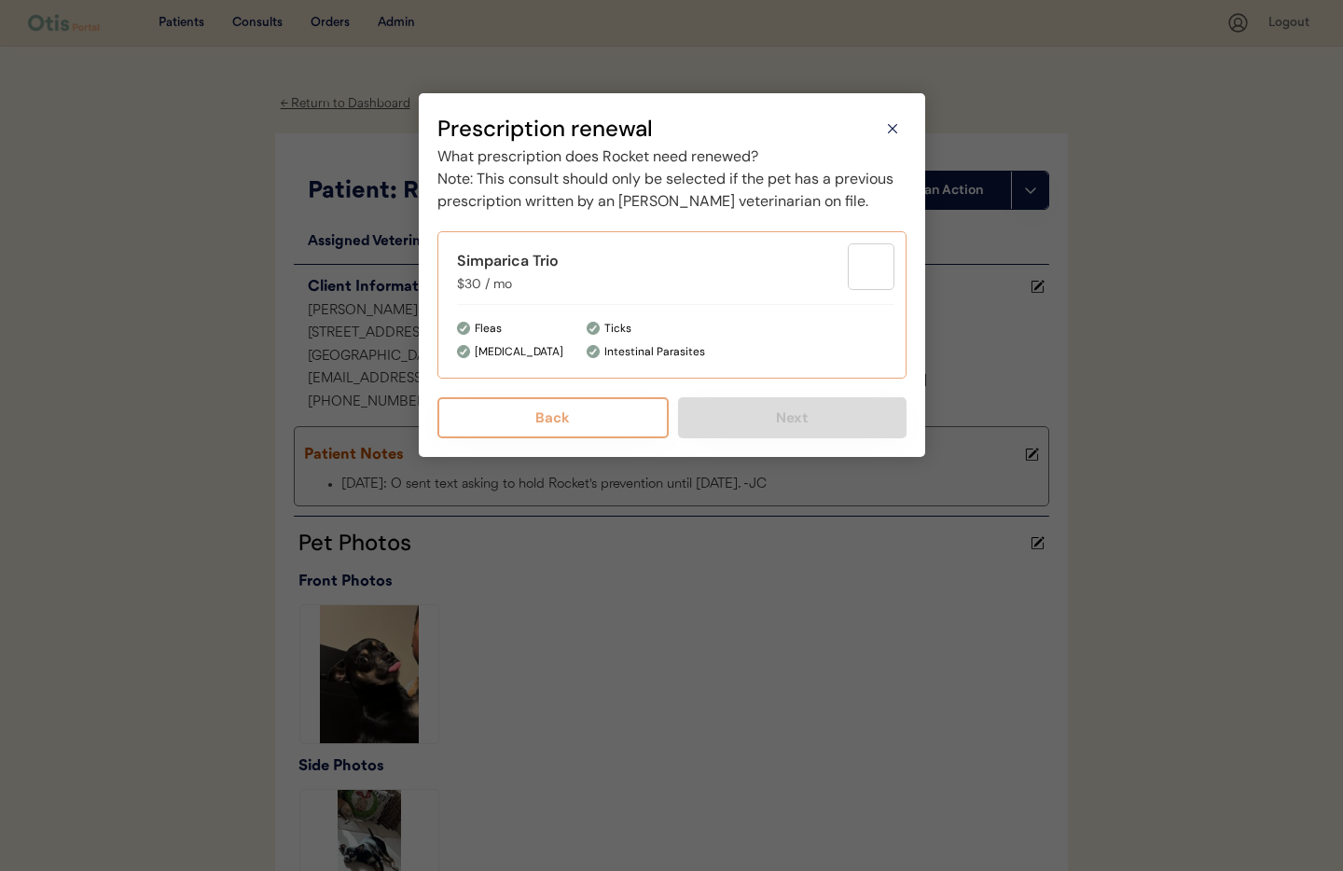
click at [653, 294] on div "Simparica Trio $30 / mo" at bounding box center [652, 272] width 391 height 44
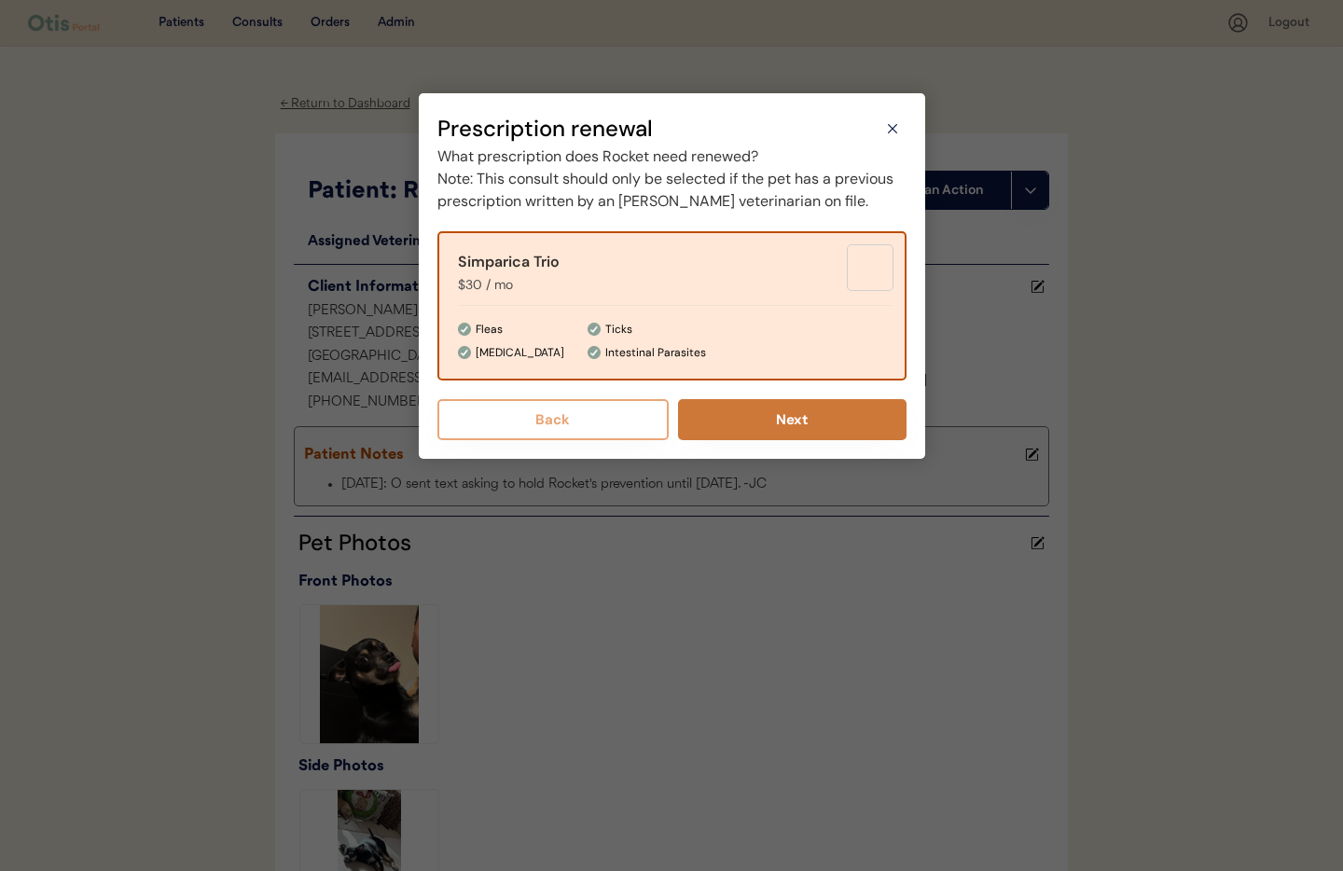
click at [802, 435] on button "Next" at bounding box center [792, 419] width 228 height 41
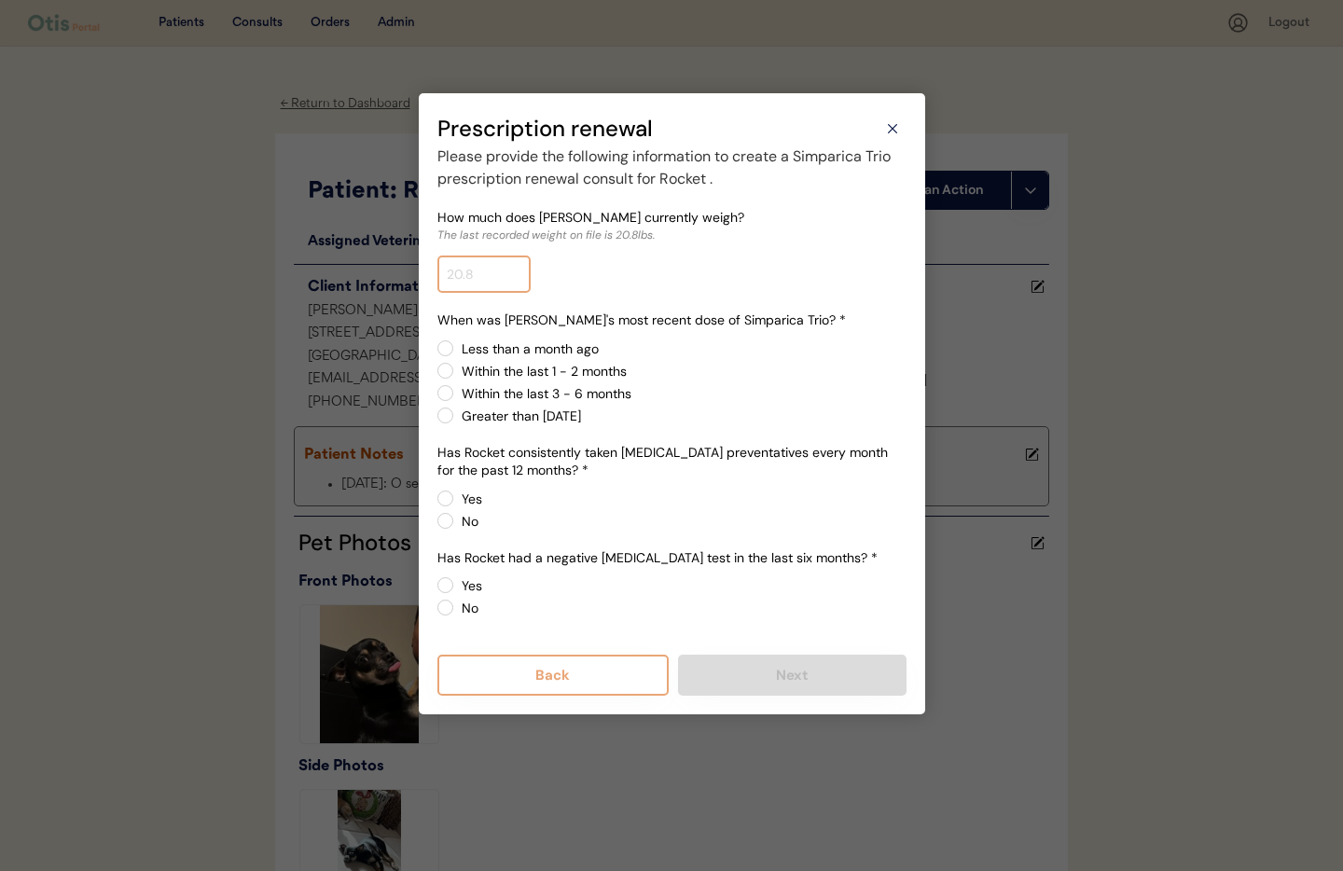
click at [504, 280] on input "input" at bounding box center [483, 274] width 93 height 37
type input "21.0"
click at [726, 391] on label "Within the last 3 - 6 months" at bounding box center [681, 393] width 450 height 13
click at [435, 354] on input "Within the last 3 - 6 months" at bounding box center [429, 348] width 12 height 12
radio input "true"
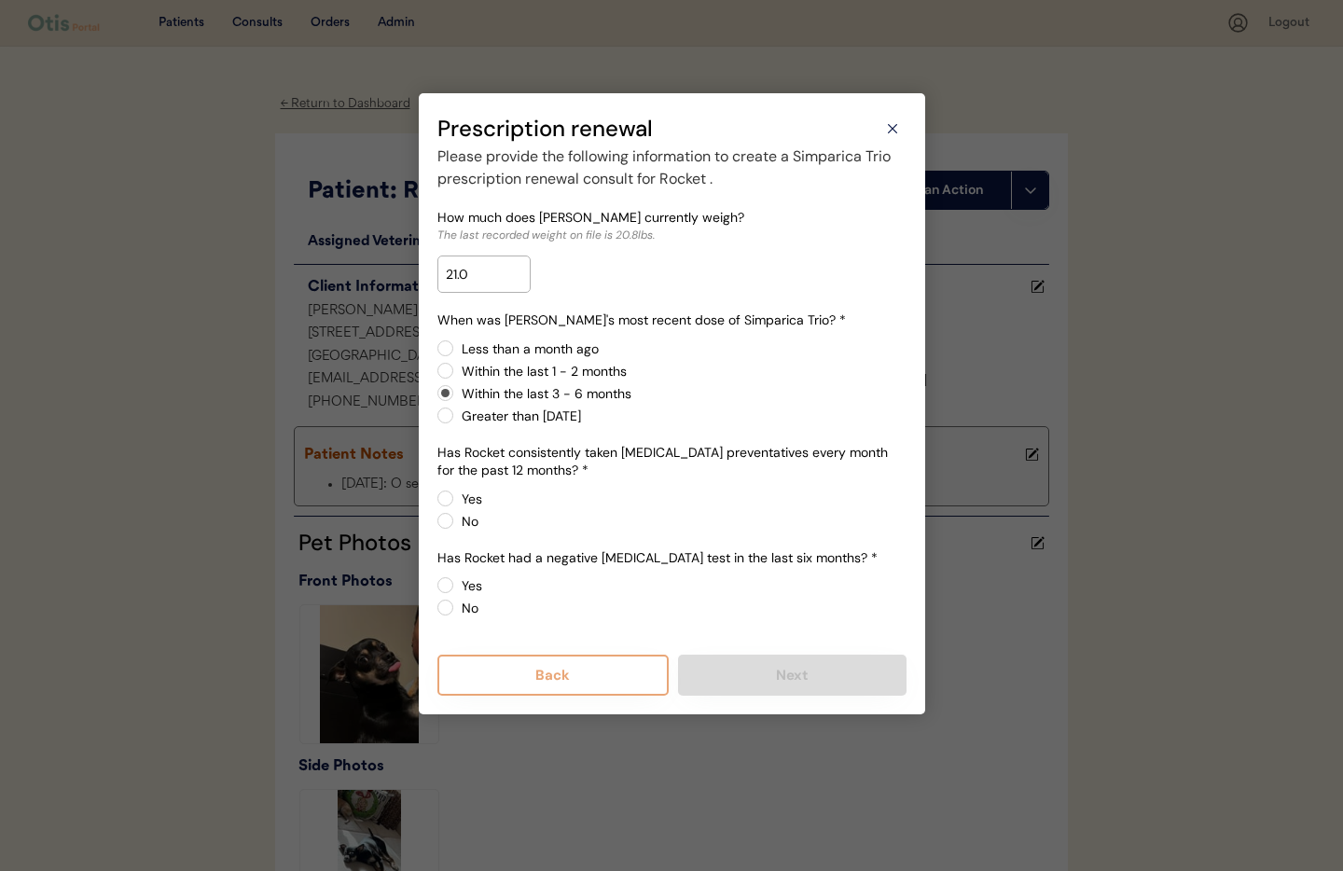
click at [456, 347] on label "Less than a month ago" at bounding box center [681, 348] width 450 height 13
click at [435, 347] on input "Less than a month ago" at bounding box center [429, 348] width 12 height 12
radio input "true"
click at [448, 362] on div "Less than a month ago Within the last 1 - 2 months Within the last 3 - 6 months…" at bounding box center [671, 382] width 469 height 86
click at [456, 366] on label "Within the last 1 - 2 months" at bounding box center [681, 371] width 450 height 13
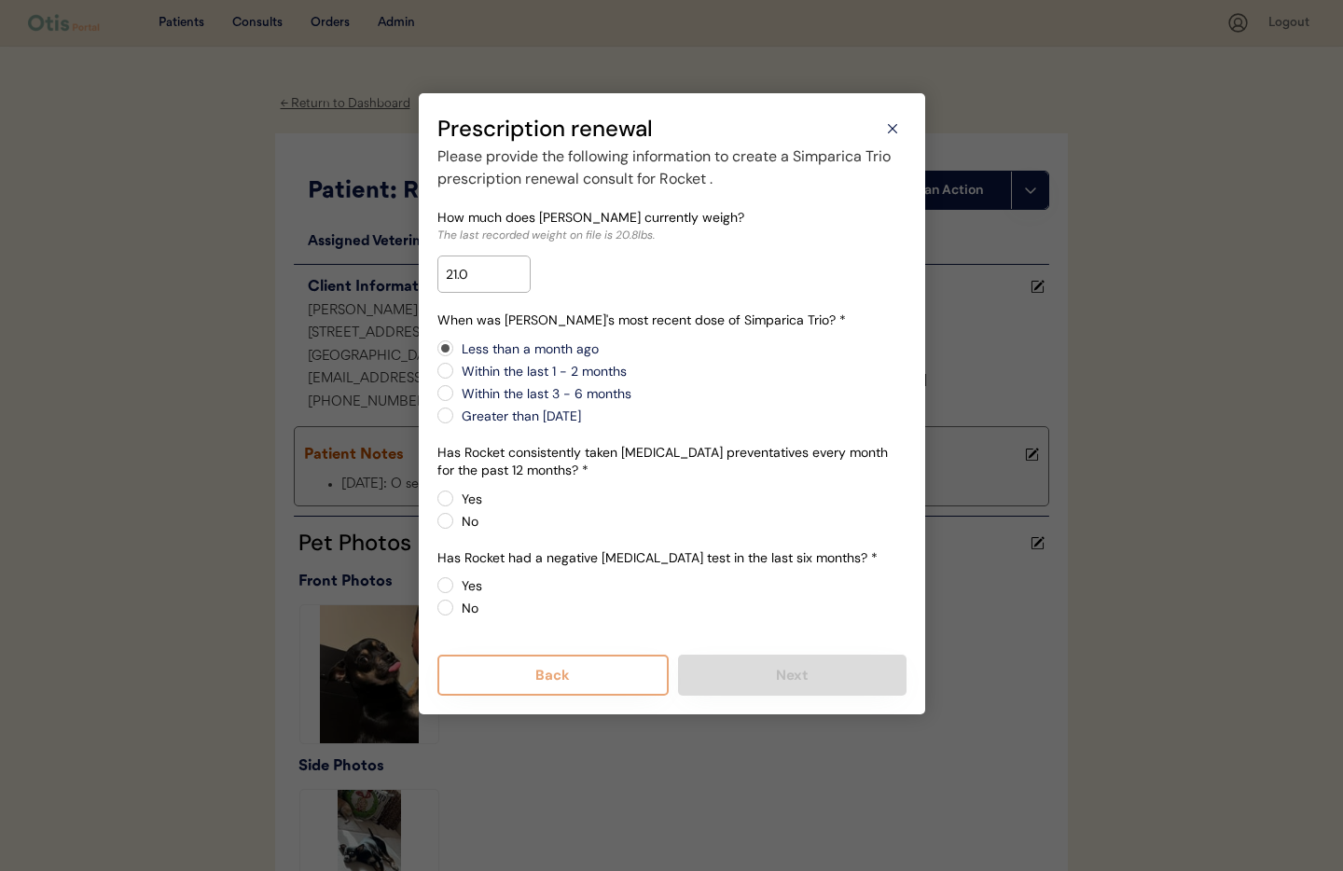
click at [435, 354] on input "Within the last 1 - 2 months" at bounding box center [429, 348] width 12 height 12
radio input "true"
click at [456, 504] on label "Yes" at bounding box center [681, 498] width 450 height 13
click at [435, 504] on input "Yes" at bounding box center [429, 498] width 12 height 12
radio input "true"
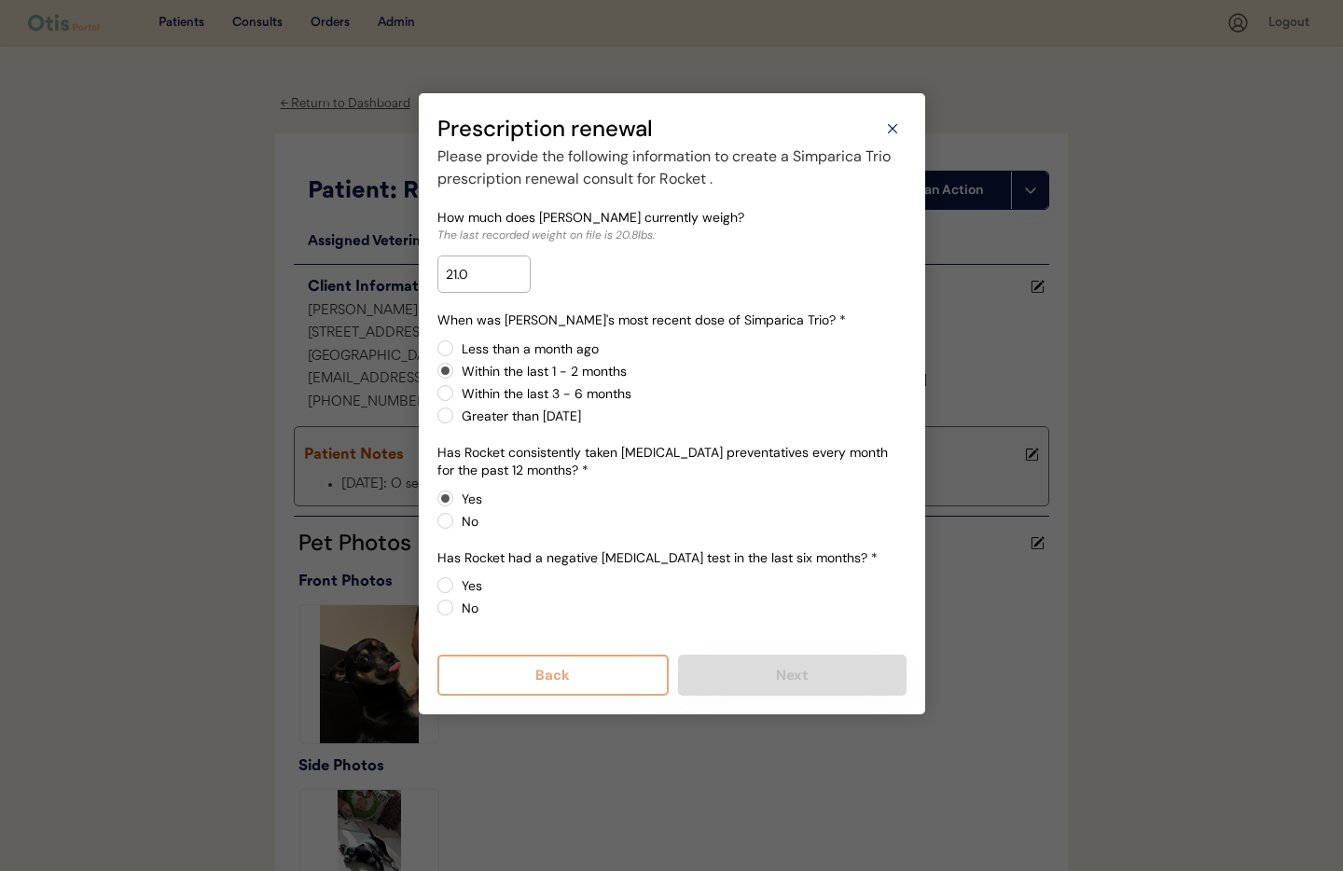
click at [456, 585] on label "Yes" at bounding box center [681, 585] width 450 height 13
click at [435, 585] on input "Yes" at bounding box center [429, 585] width 12 height 12
radio input "true"
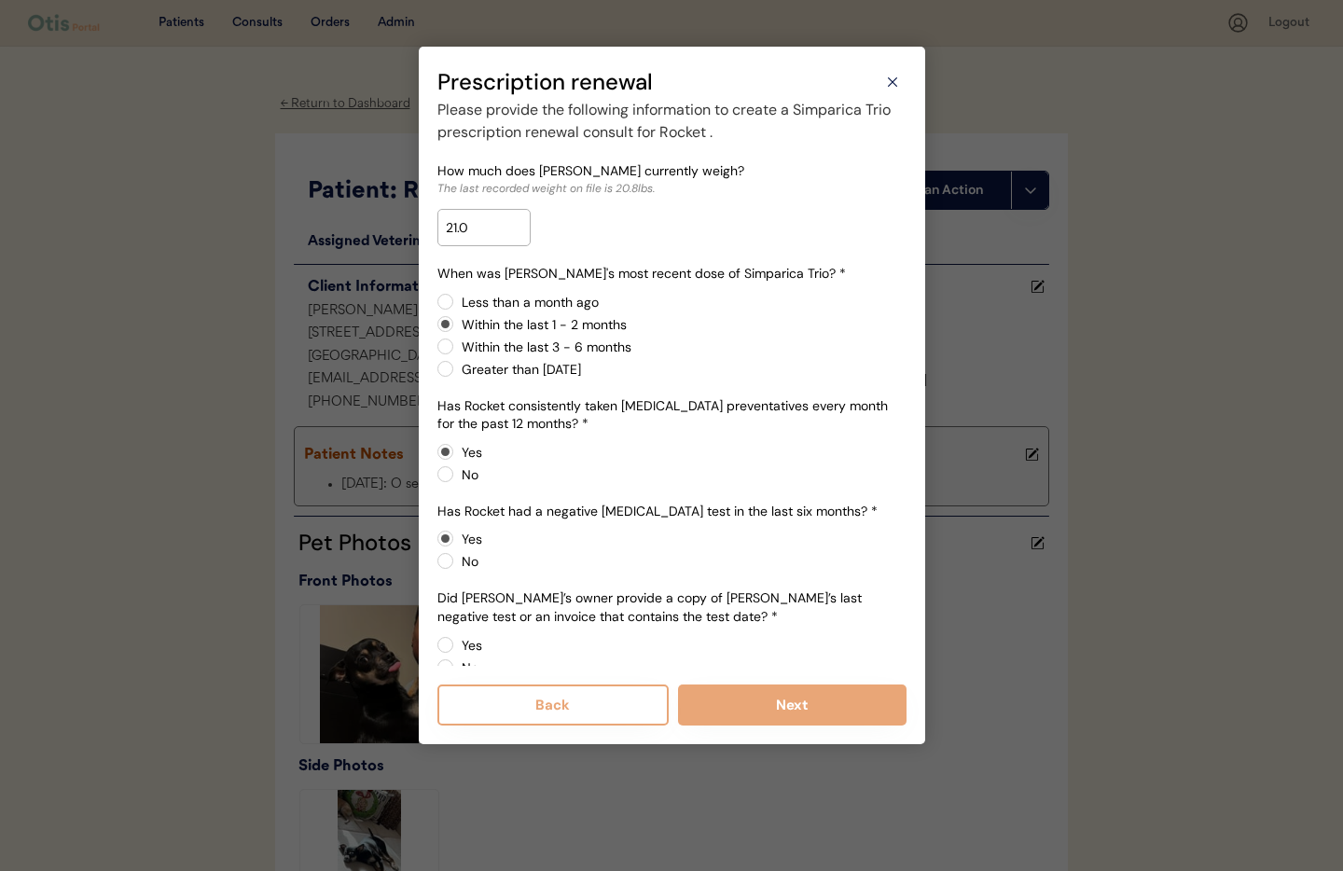
scroll to position [30, 0]
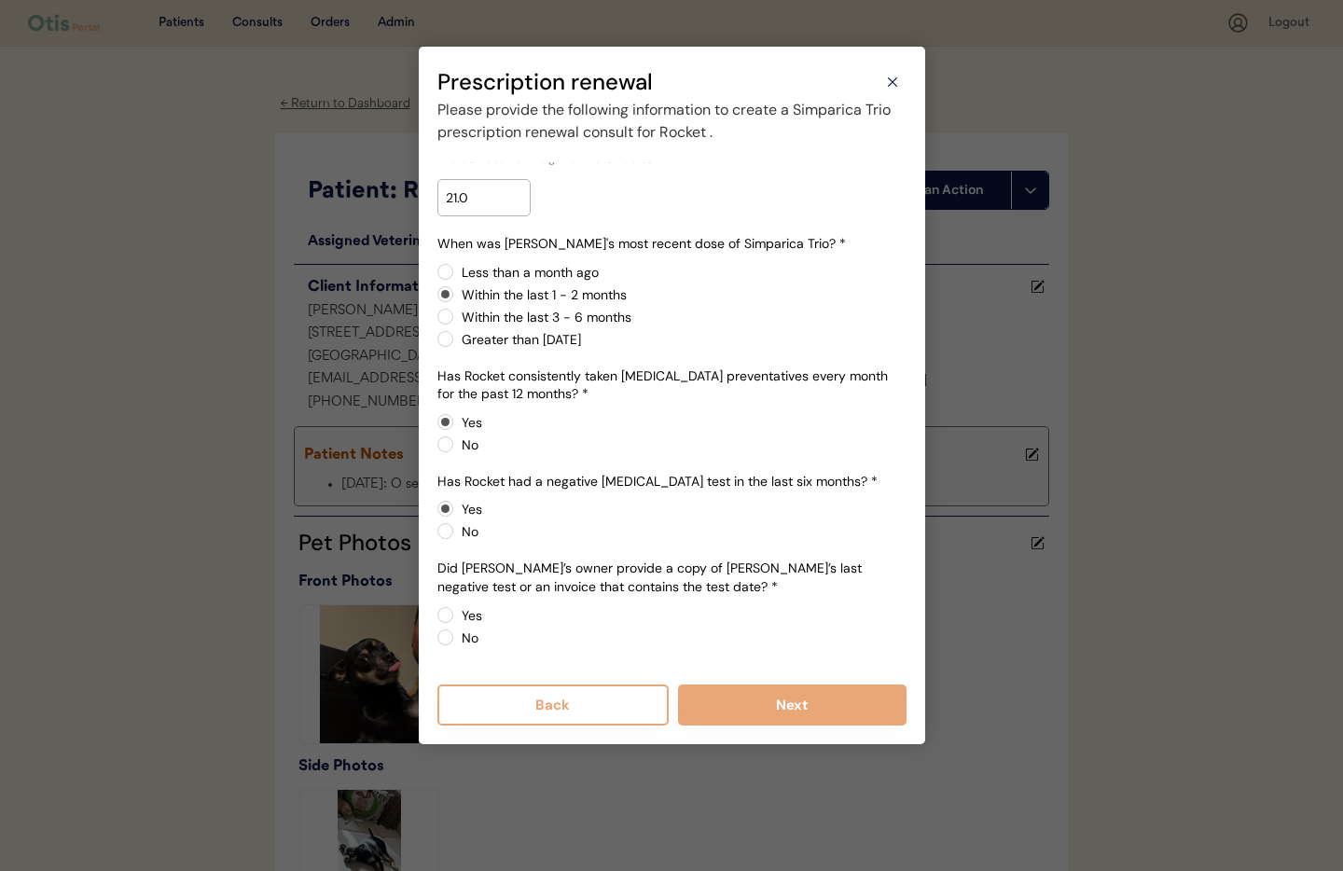
click at [456, 635] on label "No" at bounding box center [681, 637] width 450 height 13
click at [435, 621] on input "No" at bounding box center [429, 615] width 12 height 12
radio input "true"
click at [848, 714] on button "Next" at bounding box center [792, 704] width 228 height 41
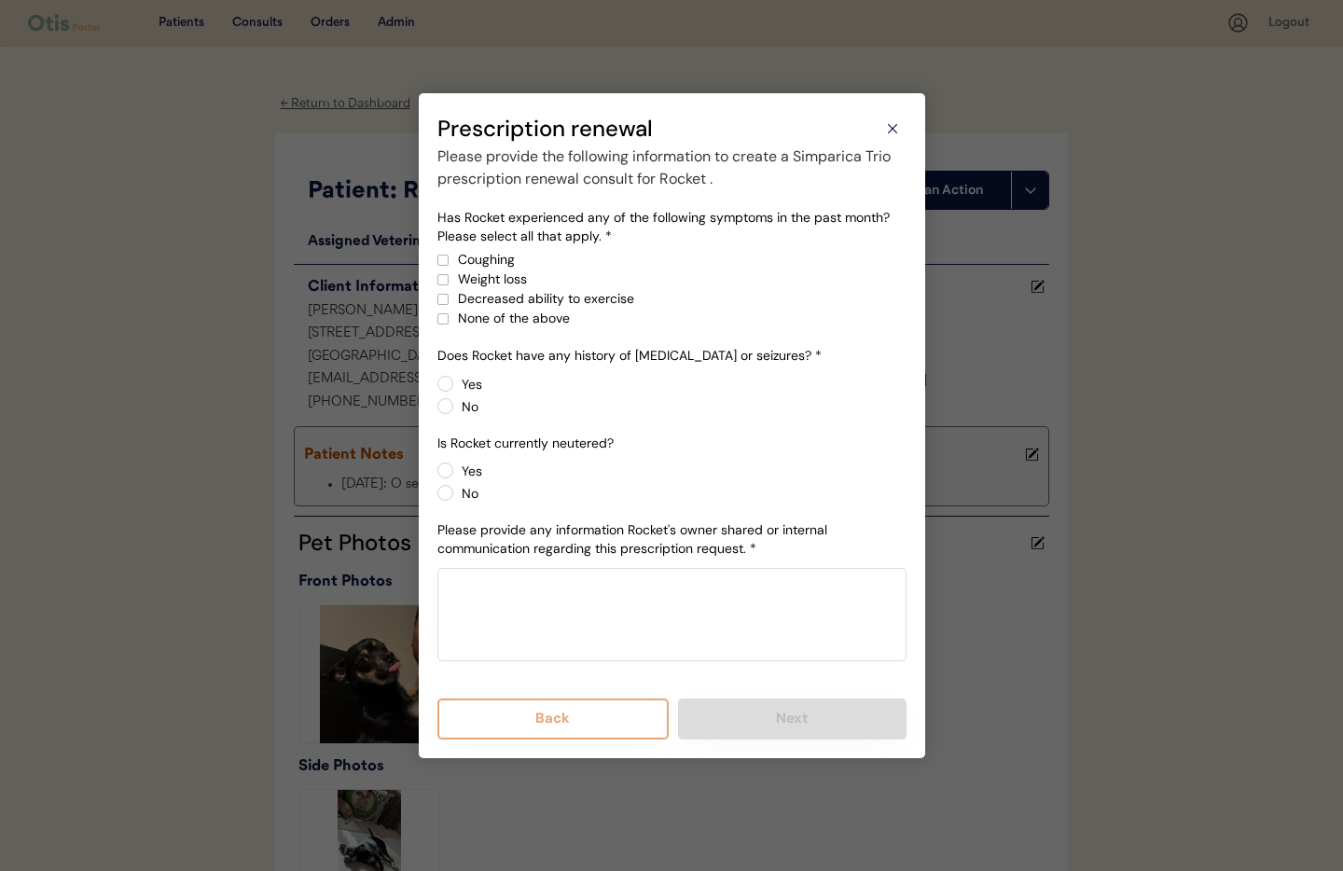
click at [446, 317] on div at bounding box center [442, 318] width 9 height 9
click at [456, 407] on label "No" at bounding box center [681, 406] width 450 height 13
click at [435, 390] on input "No" at bounding box center [429, 384] width 12 height 12
radio input "true"
click at [456, 493] on label "No" at bounding box center [681, 493] width 450 height 13
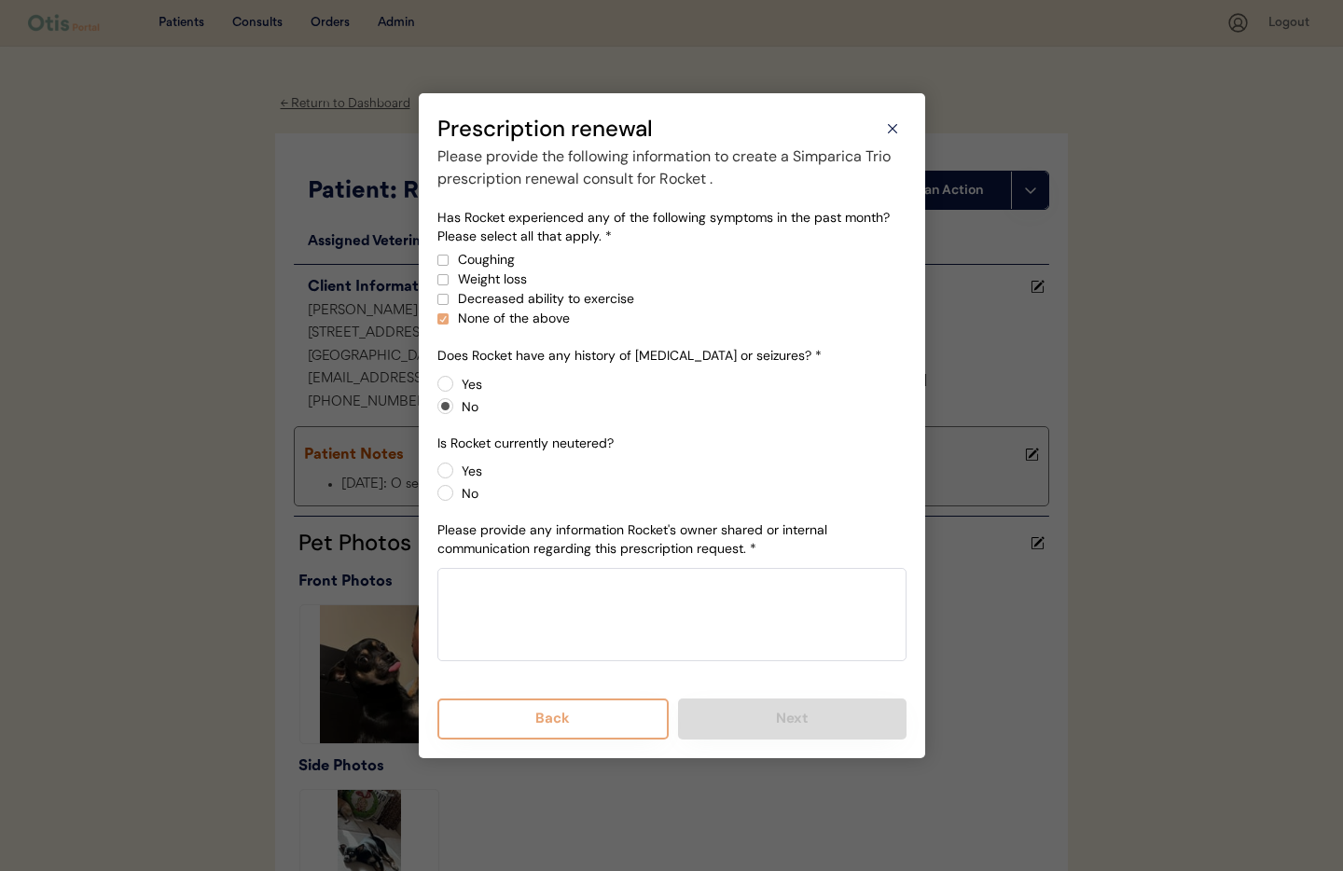
click at [435, 477] on input "No" at bounding box center [429, 470] width 12 height 12
radio input "true"
click at [456, 493] on label "No" at bounding box center [681, 493] width 450 height 13
click at [435, 477] on input "No" at bounding box center [429, 470] width 12 height 12
click at [584, 621] on textarea at bounding box center [671, 614] width 469 height 93
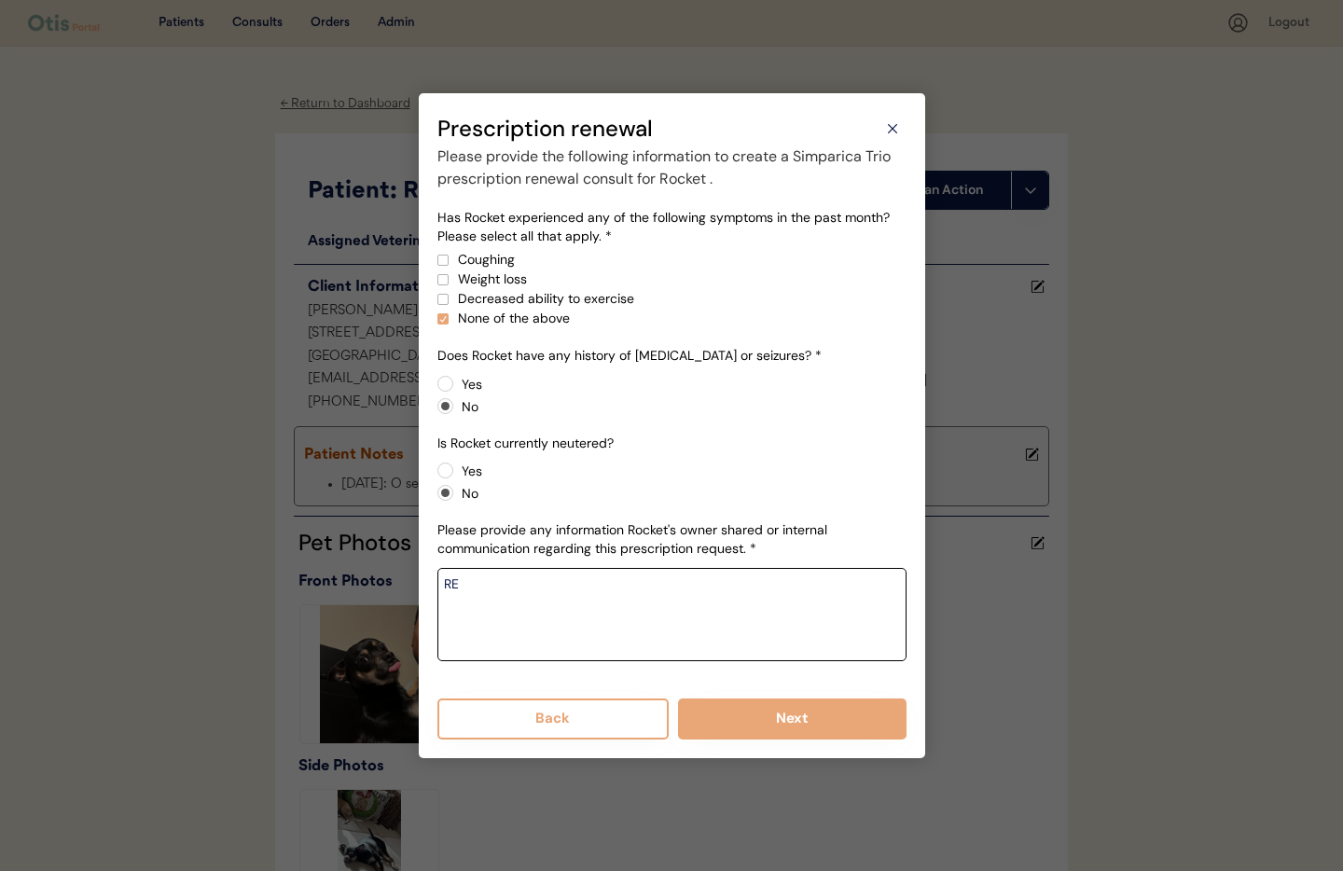
type textarea "R"
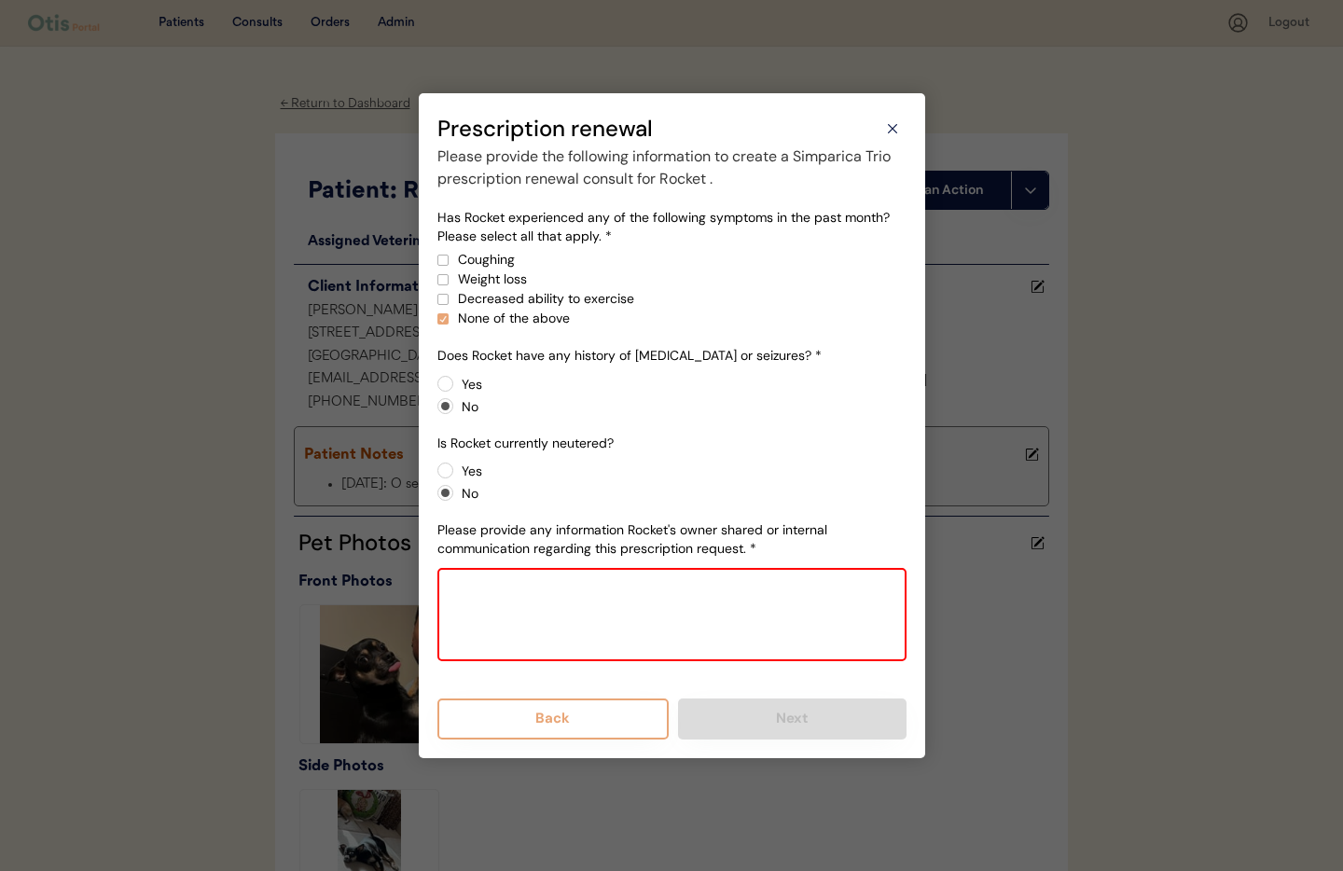
paste textarea "What is their current weights? Rocket: 21 Dodger: 17 Do they have any history o…"
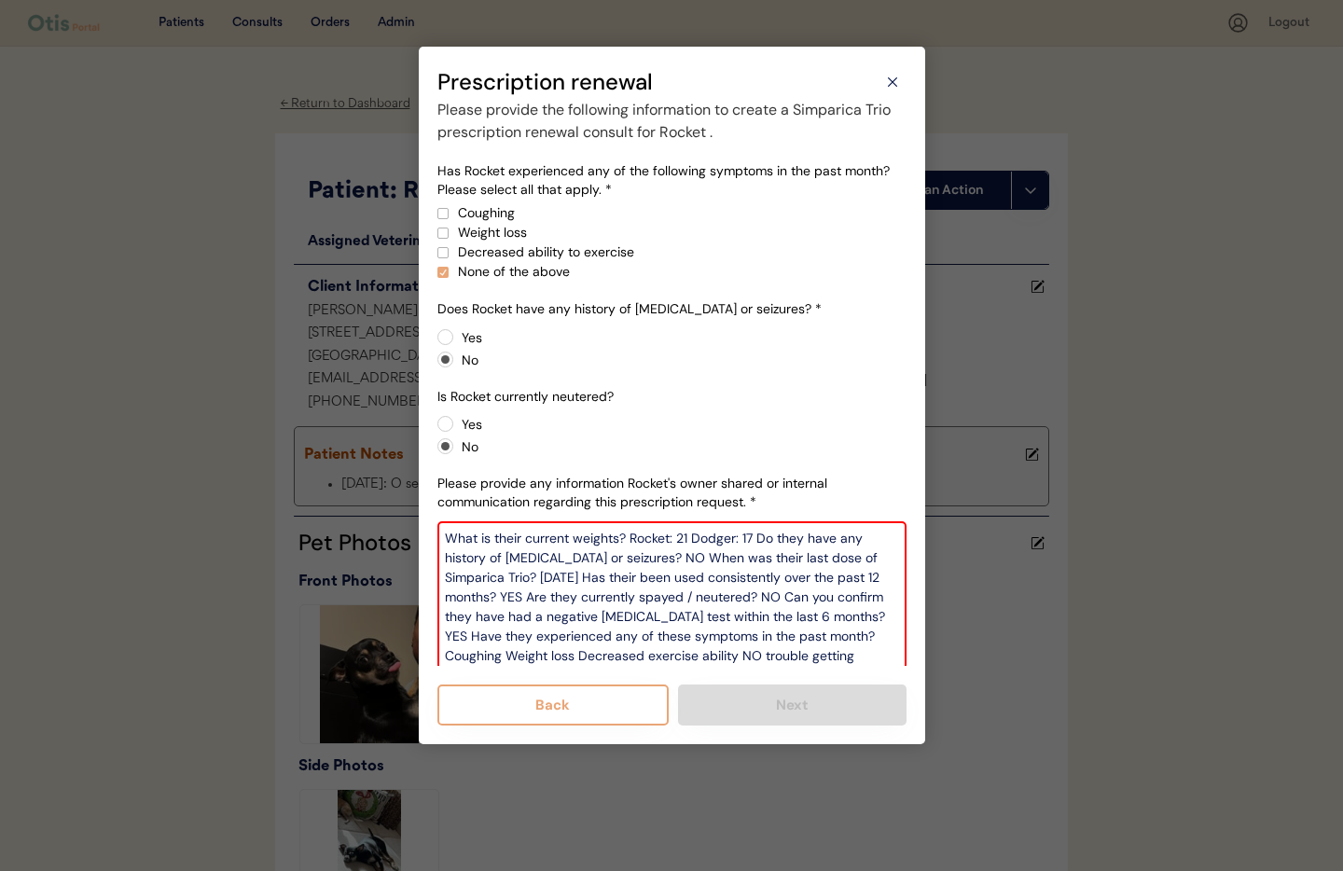
scroll to position [22, 0]
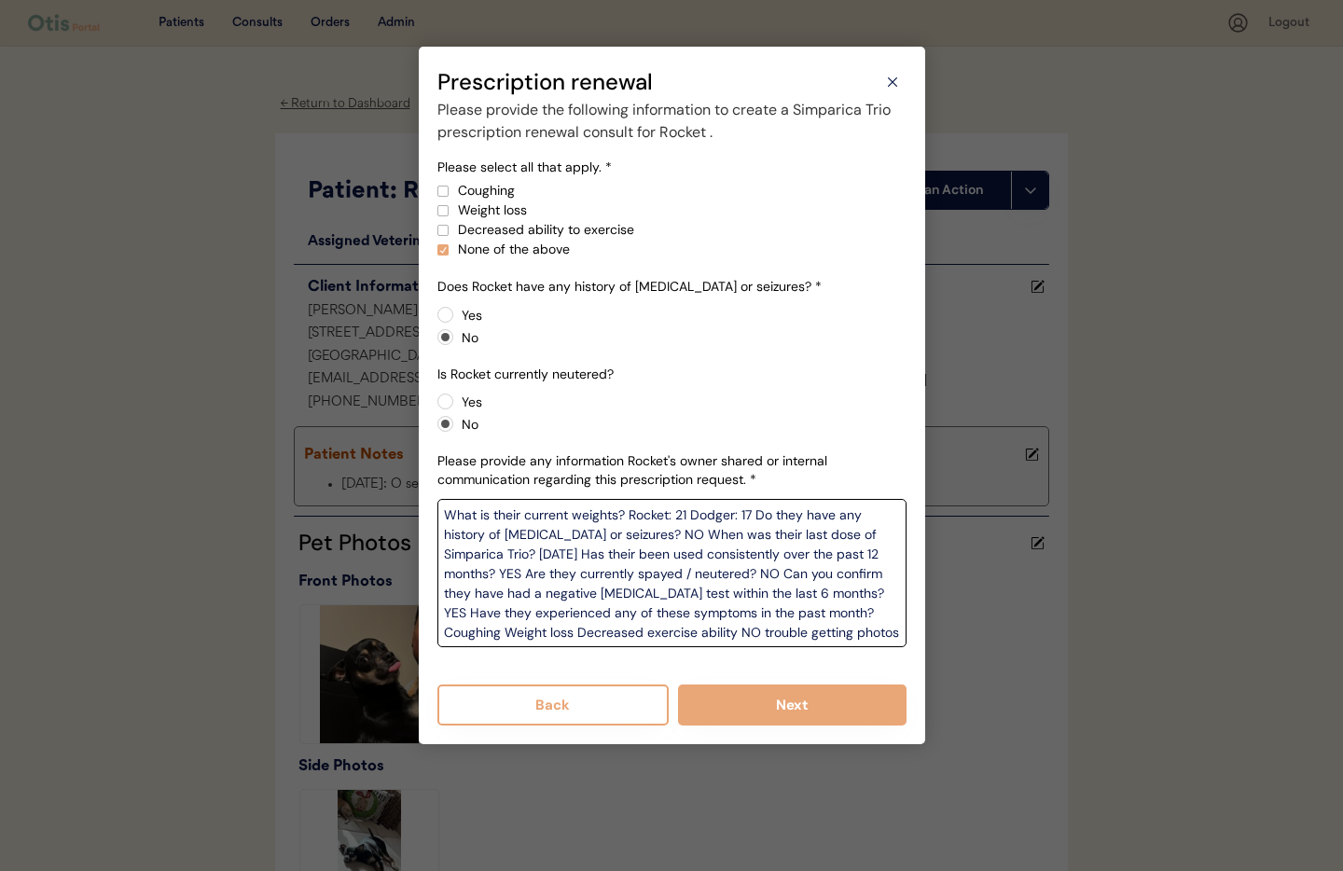
type textarea "What is their current weights? Rocket: 21 Dodger: 17 Do they have any history o…"
click at [823, 441] on div "Has Rocket experienced any of the following symptoms in the past month? Please …" at bounding box center [671, 414] width 469 height 504
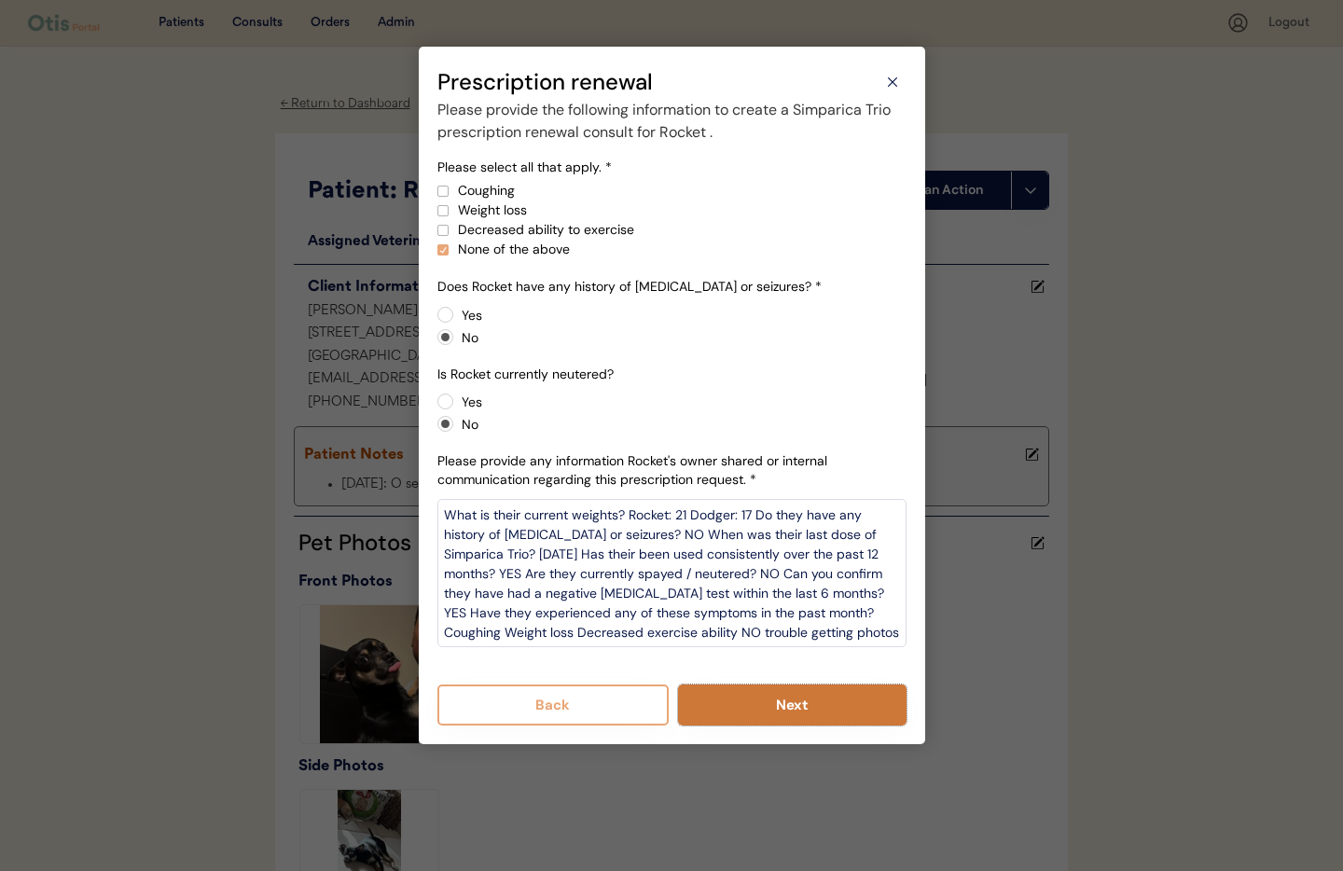
click at [791, 701] on button "Next" at bounding box center [792, 704] width 228 height 41
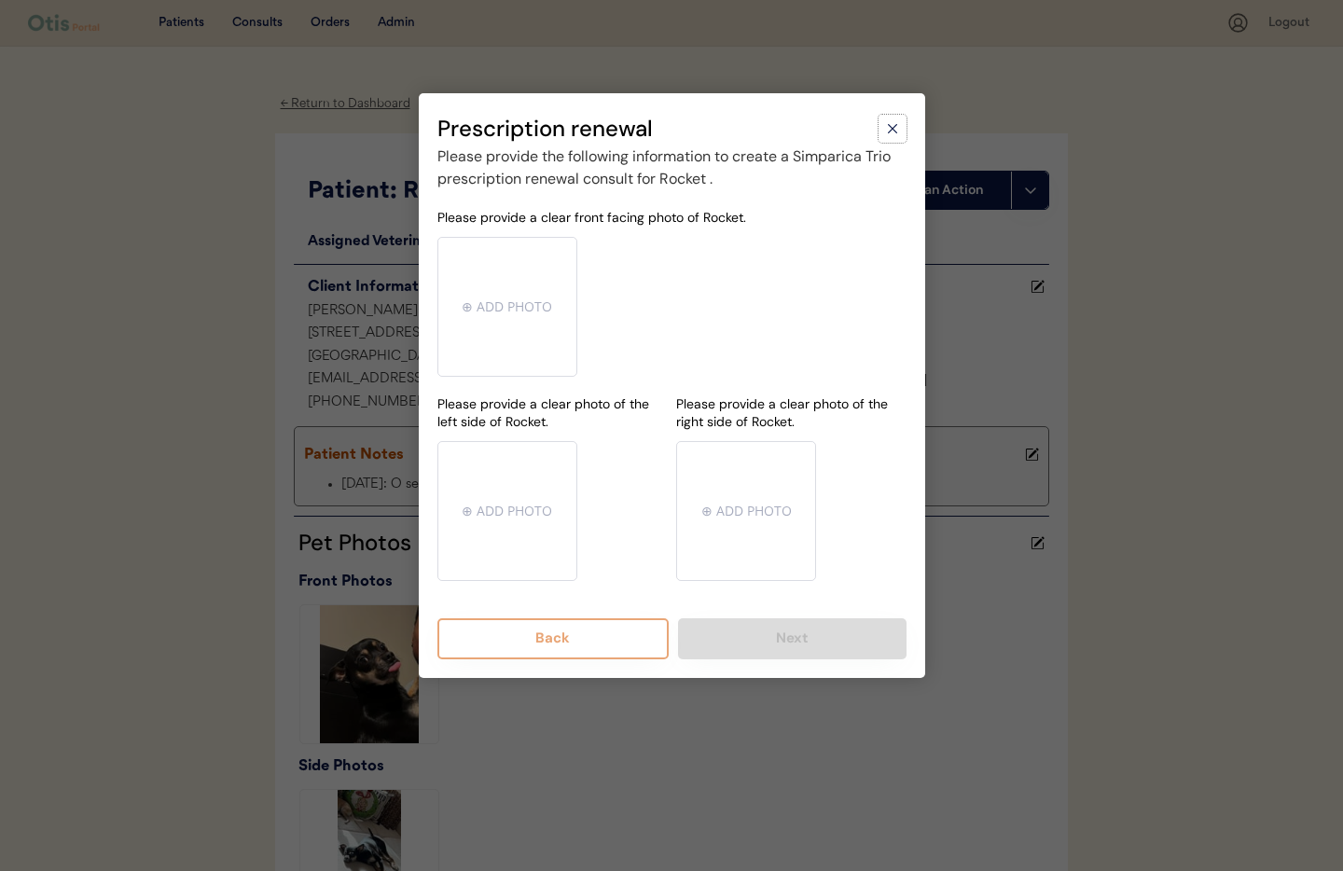
click at [896, 128] on icon at bounding box center [892, 128] width 19 height 19
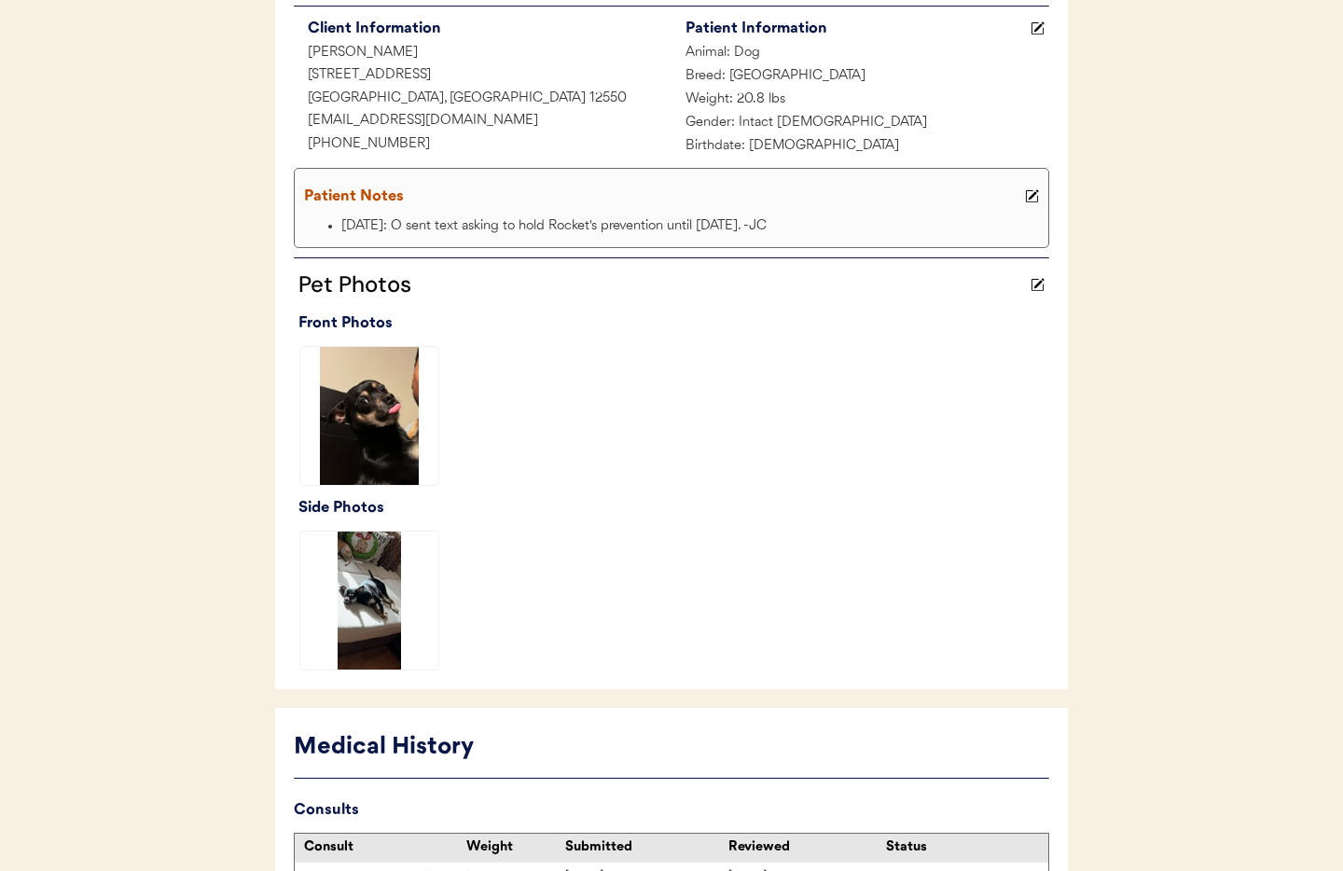
scroll to position [0, 0]
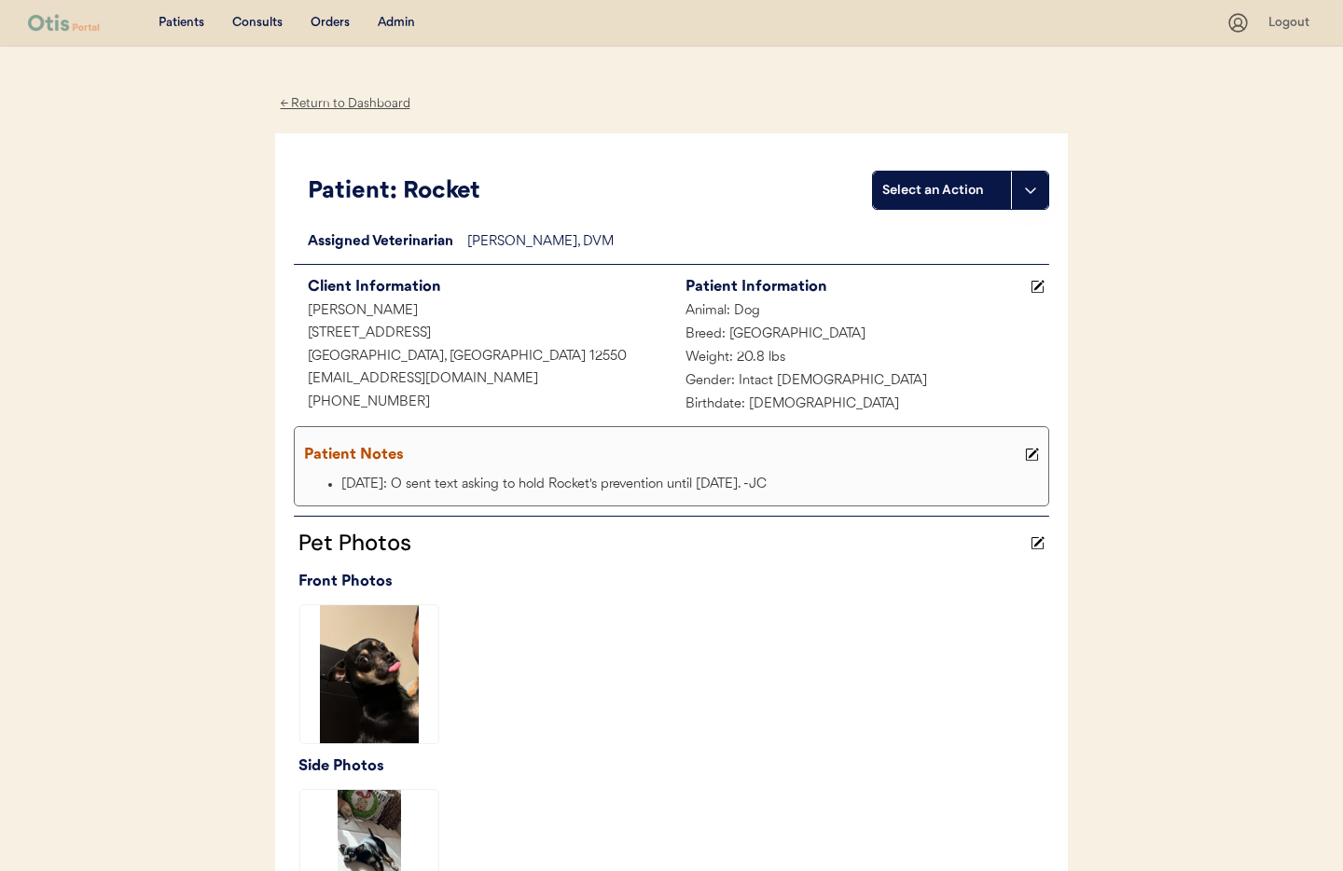
click at [362, 104] on div "← Return to Dashboard" at bounding box center [345, 103] width 140 height 21
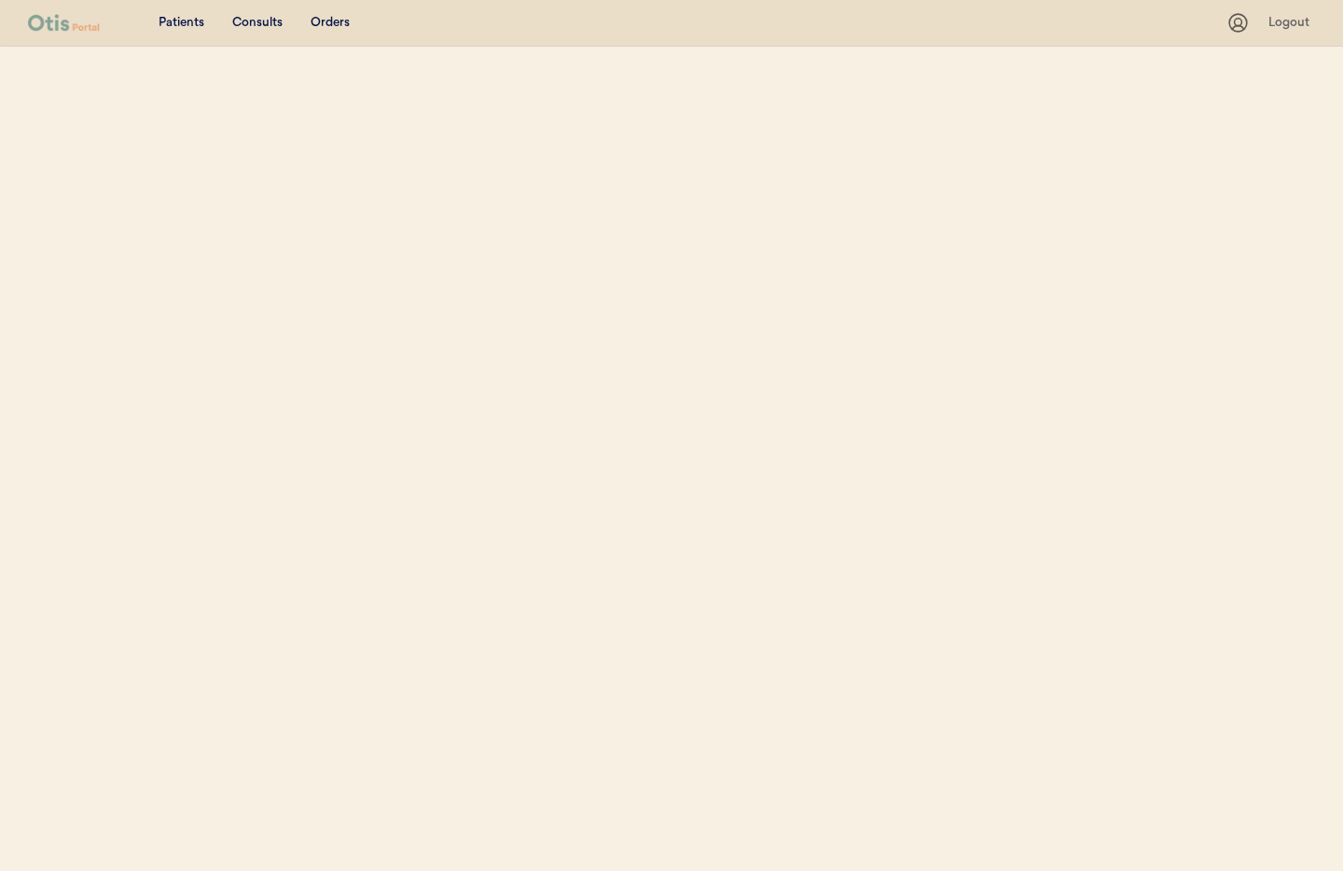
select select ""Name""
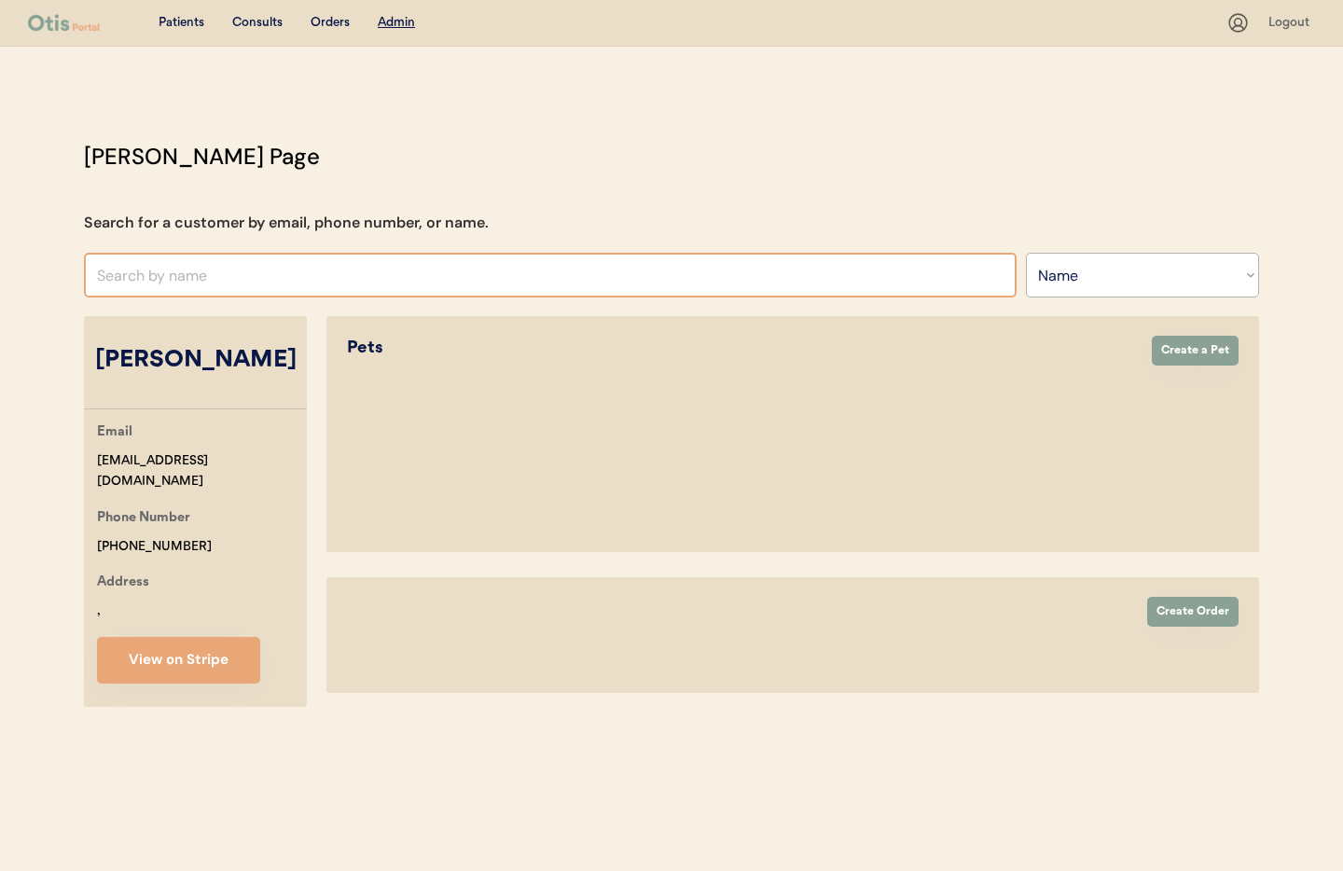
select select "true"
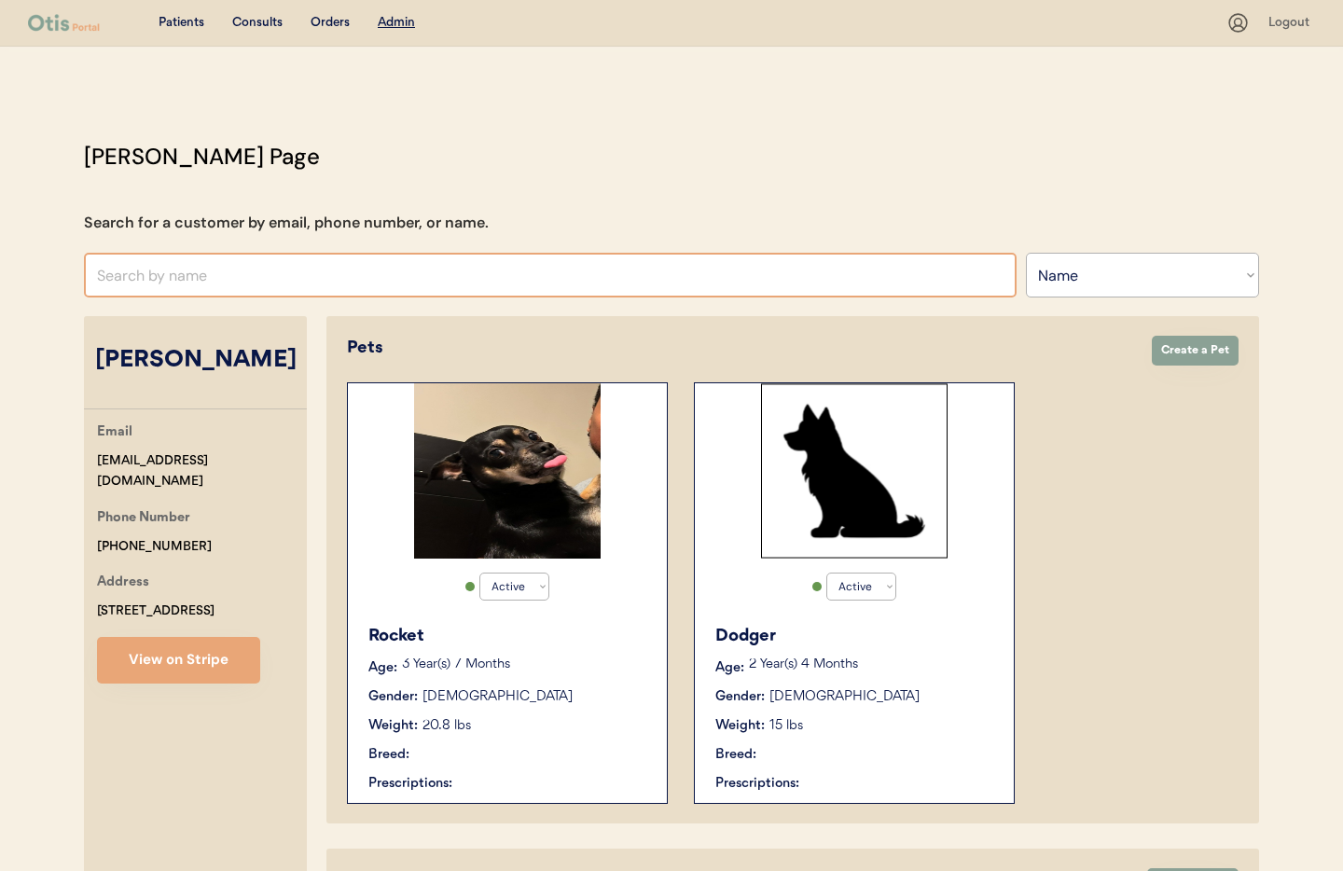
click at [301, 276] on input "text" at bounding box center [550, 275] width 933 height 45
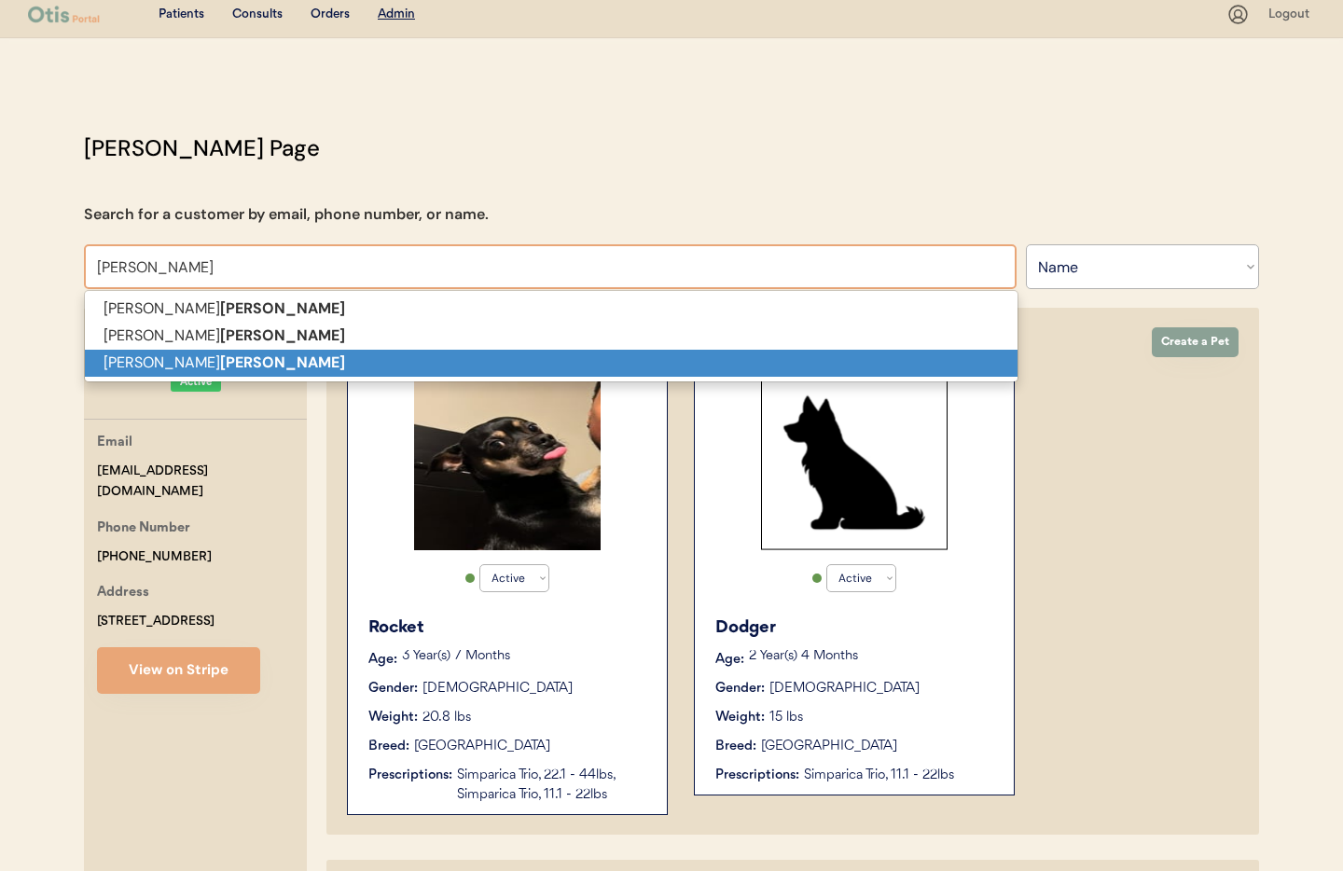
click at [273, 363] on p "[PERSON_NAME]" at bounding box center [551, 363] width 933 height 27
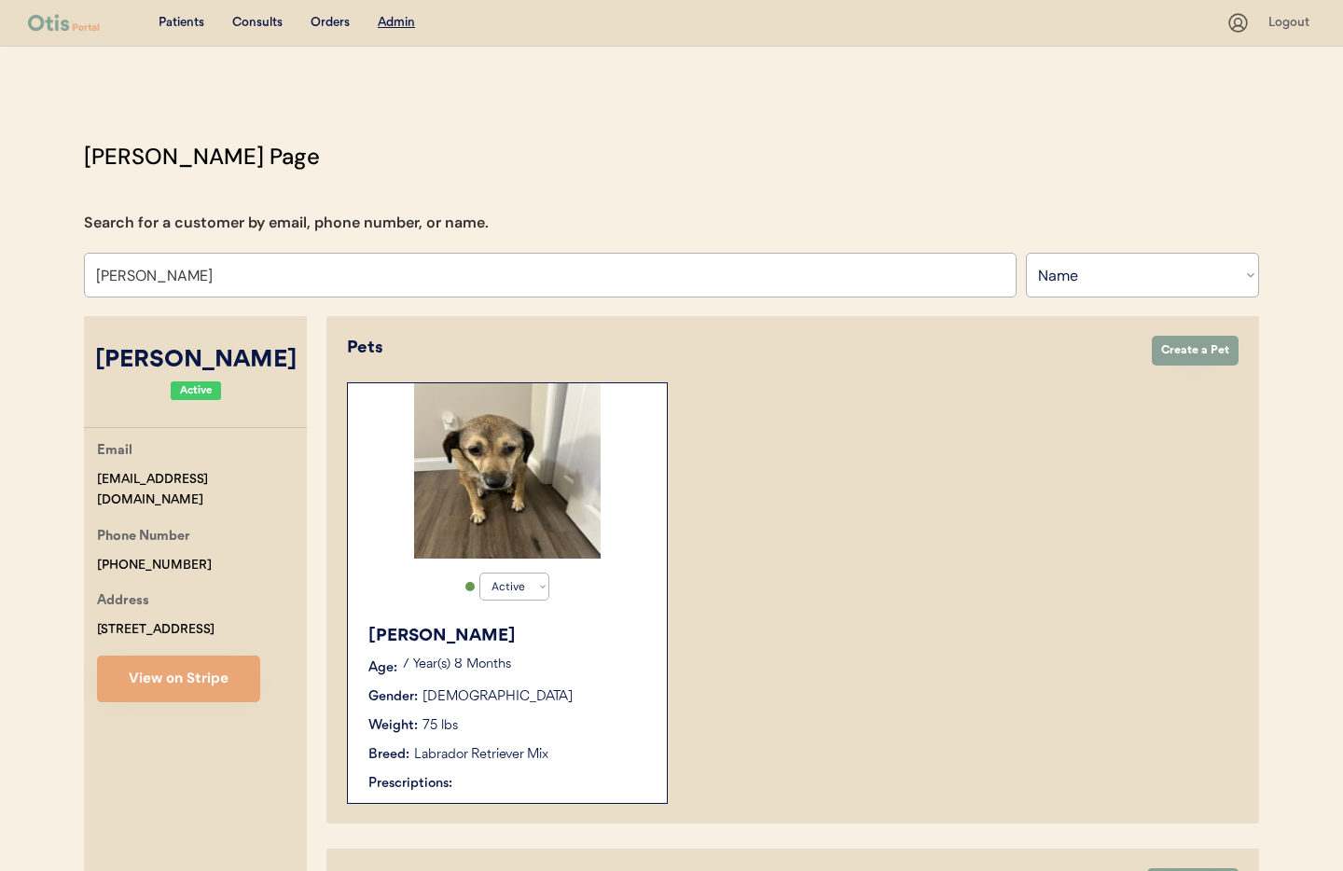
type input "[PERSON_NAME]"
click at [575, 745] on div "Breed: Labrador Retriever Mix" at bounding box center [508, 755] width 280 height 20
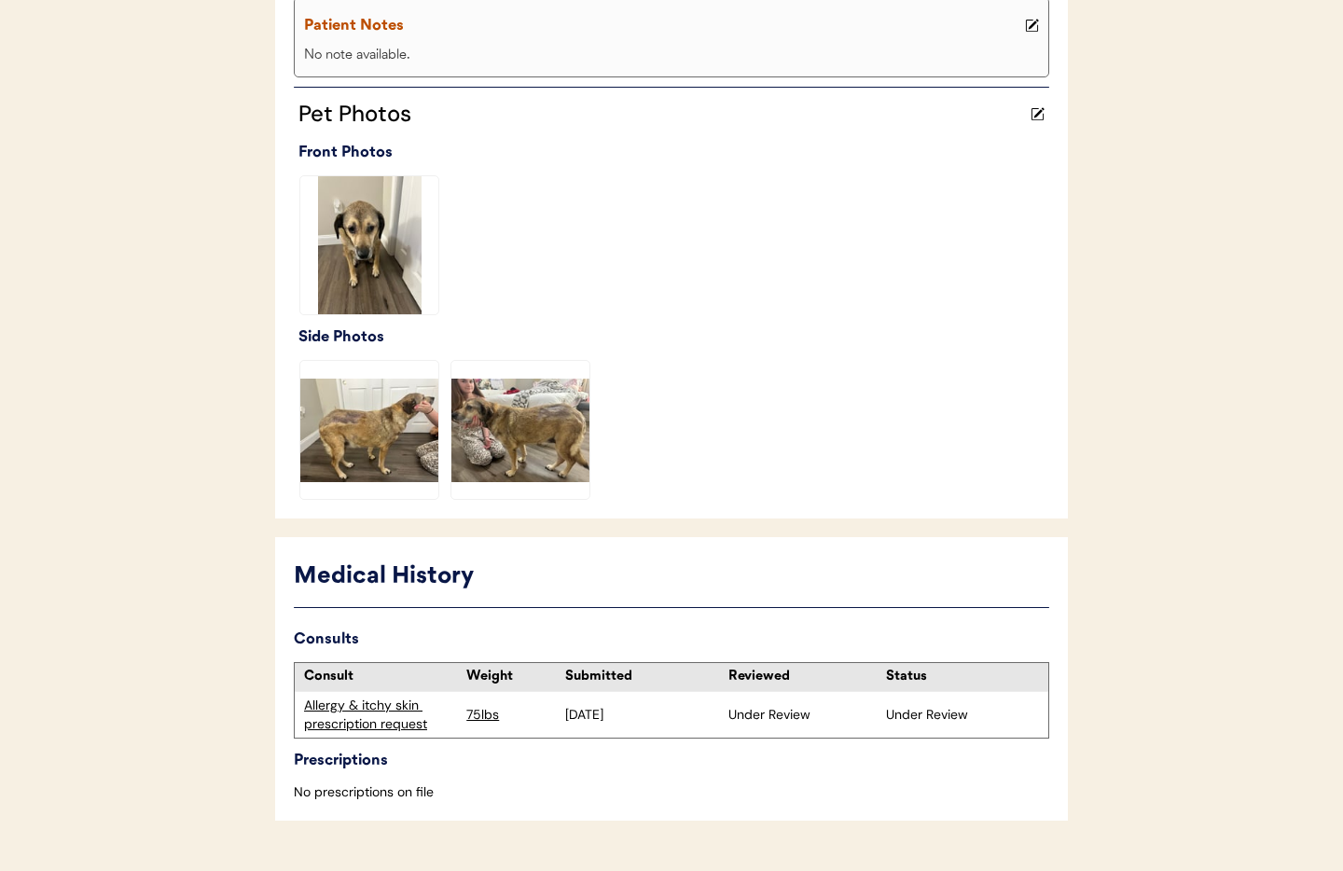
scroll to position [450, 0]
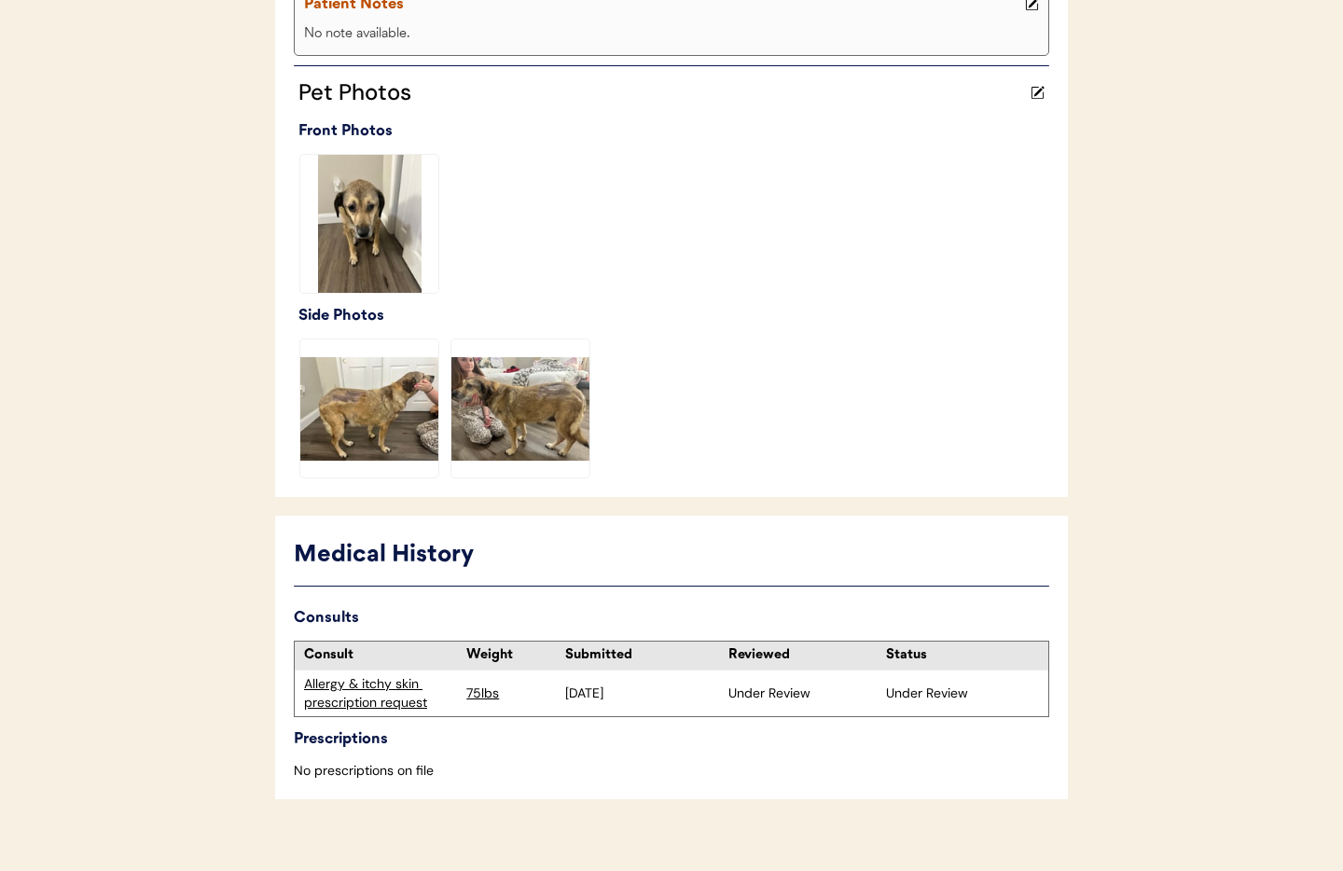
click at [330, 703] on div "Allergy & itchy skin prescription request" at bounding box center [380, 693] width 153 height 36
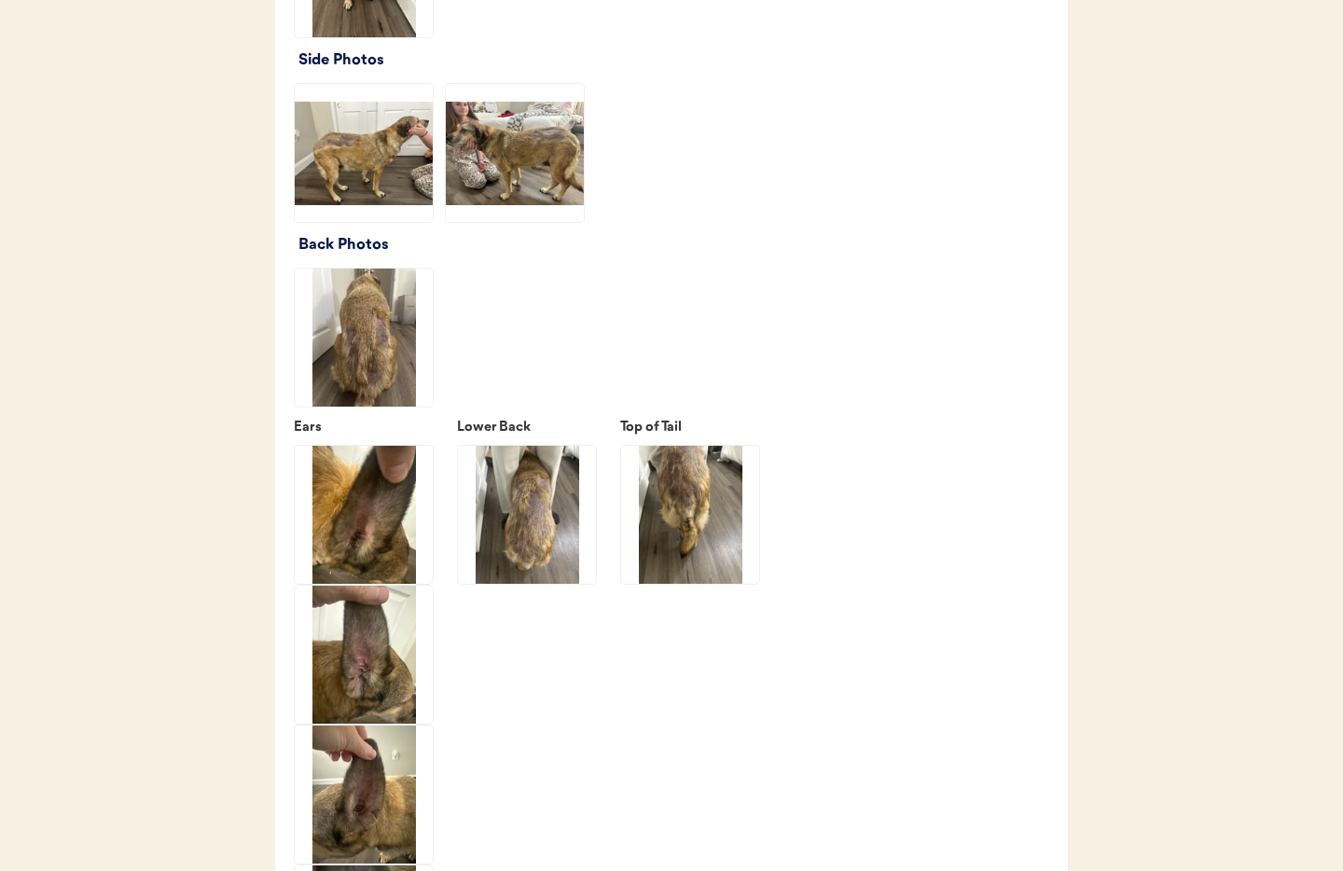
scroll to position [2659, 0]
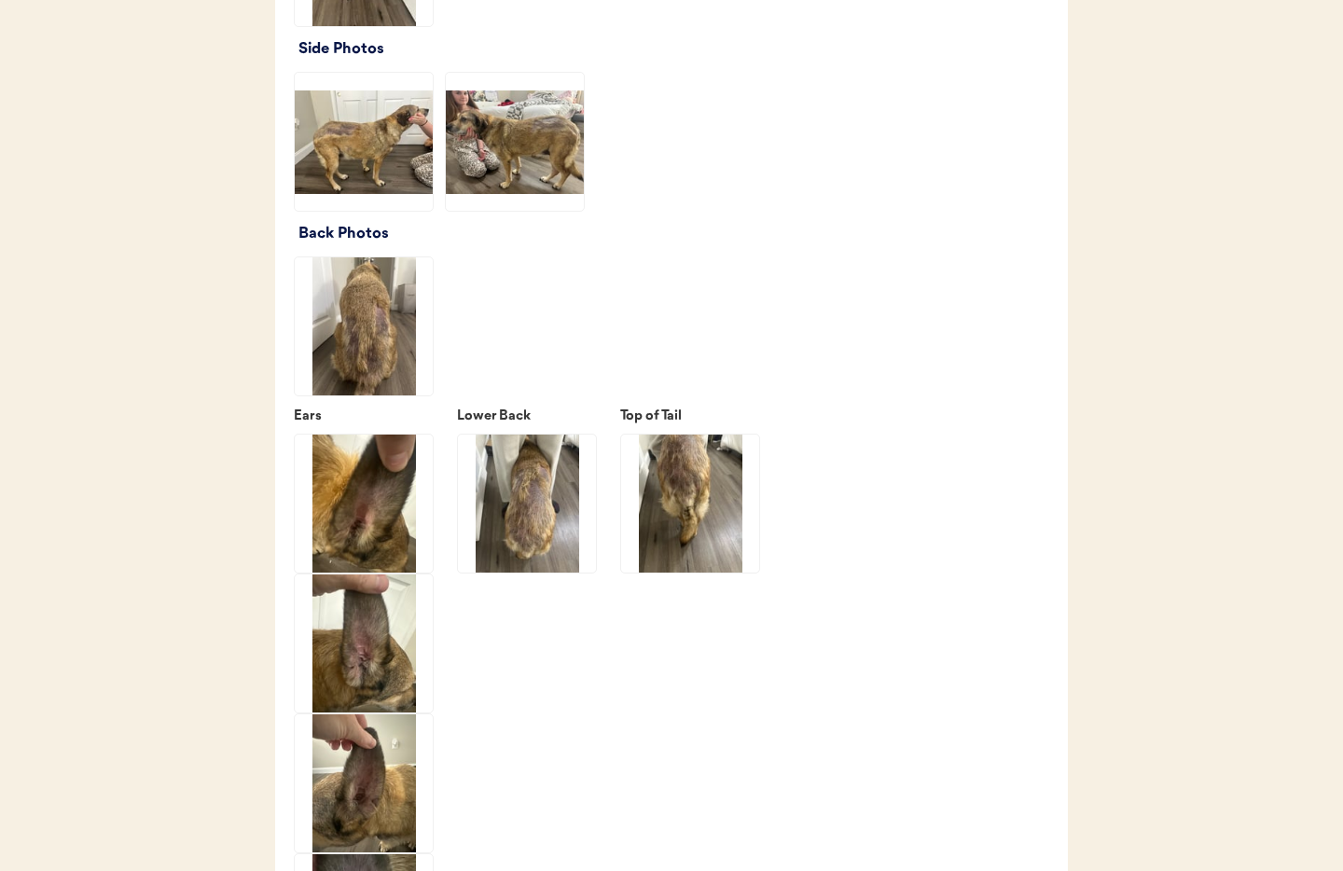
click at [521, 490] on img at bounding box center [527, 504] width 138 height 138
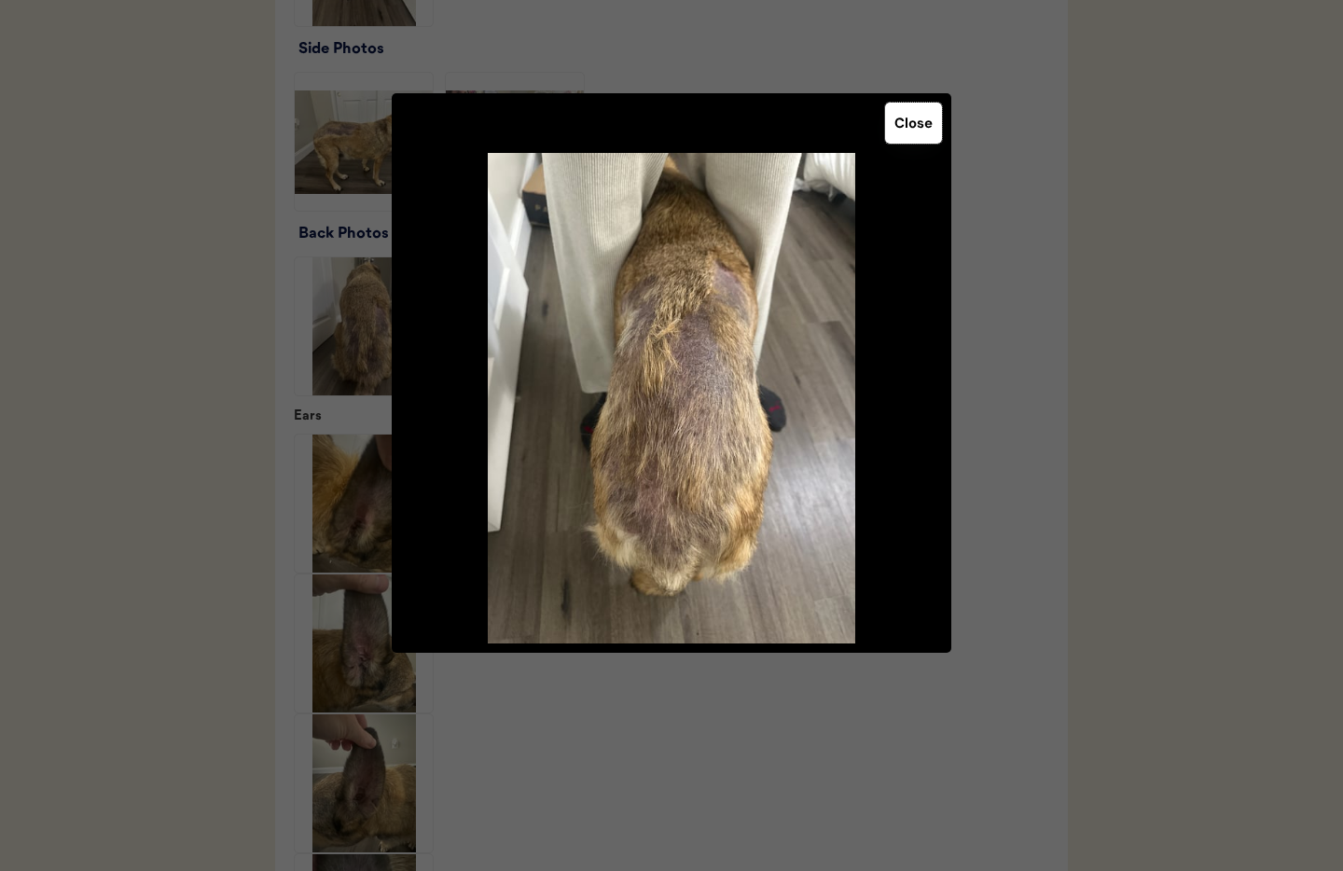
drag, startPoint x: 911, startPoint y: 138, endPoint x: 874, endPoint y: 155, distance: 40.9
click at [909, 138] on button "Close" at bounding box center [913, 123] width 57 height 41
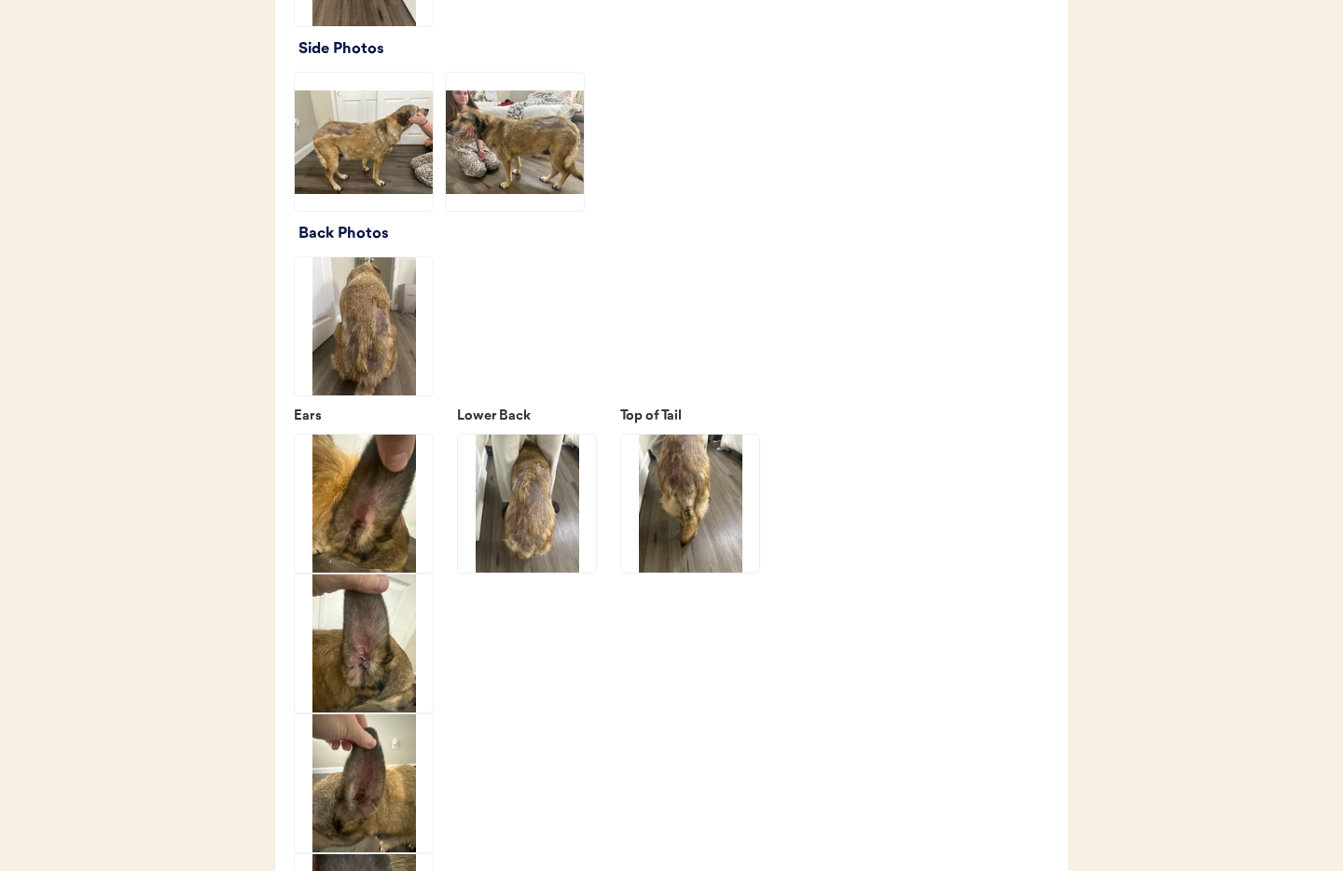
click at [380, 336] on img at bounding box center [364, 326] width 138 height 138
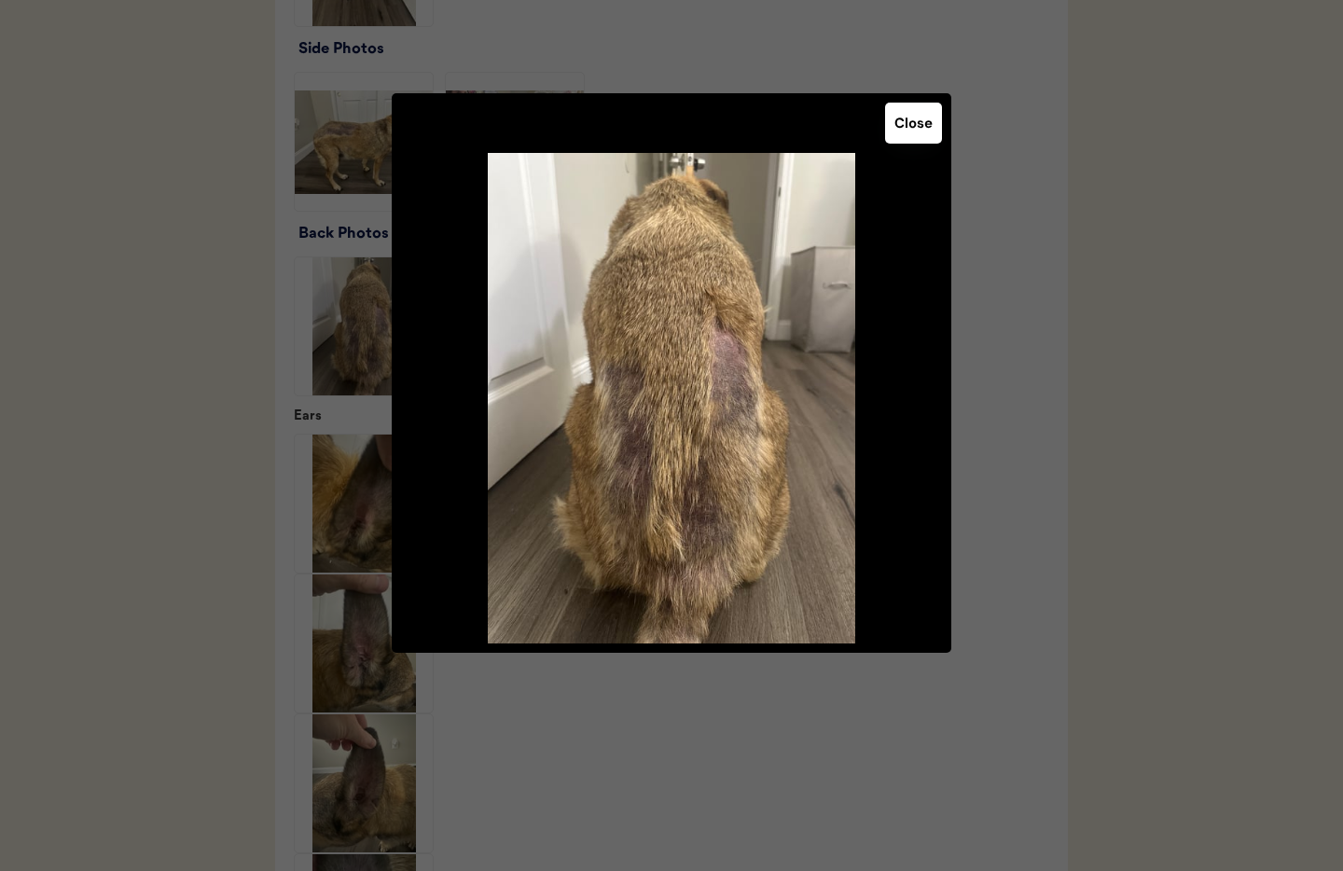
click at [916, 129] on button "Close" at bounding box center [913, 123] width 57 height 41
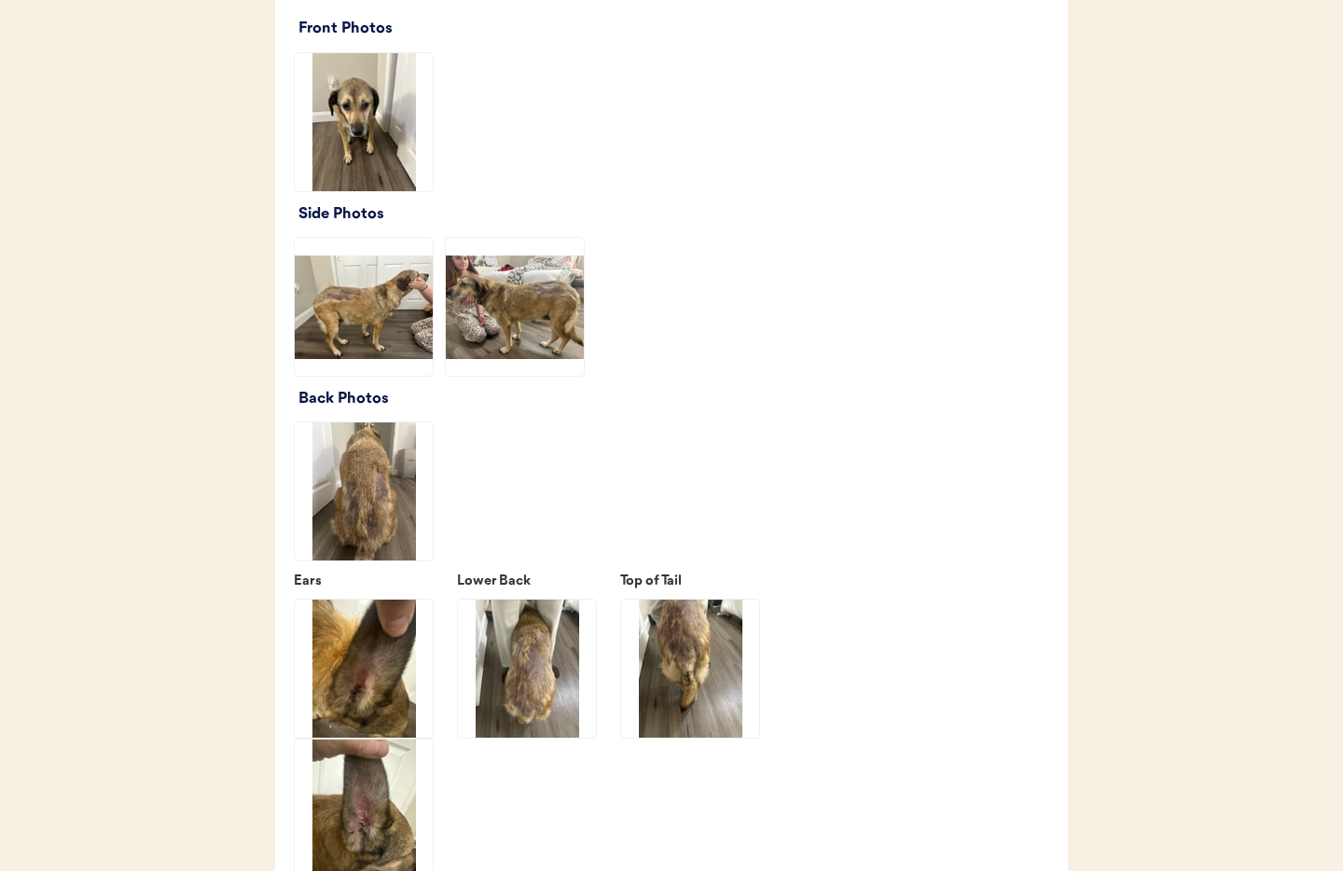
scroll to position [2480, 0]
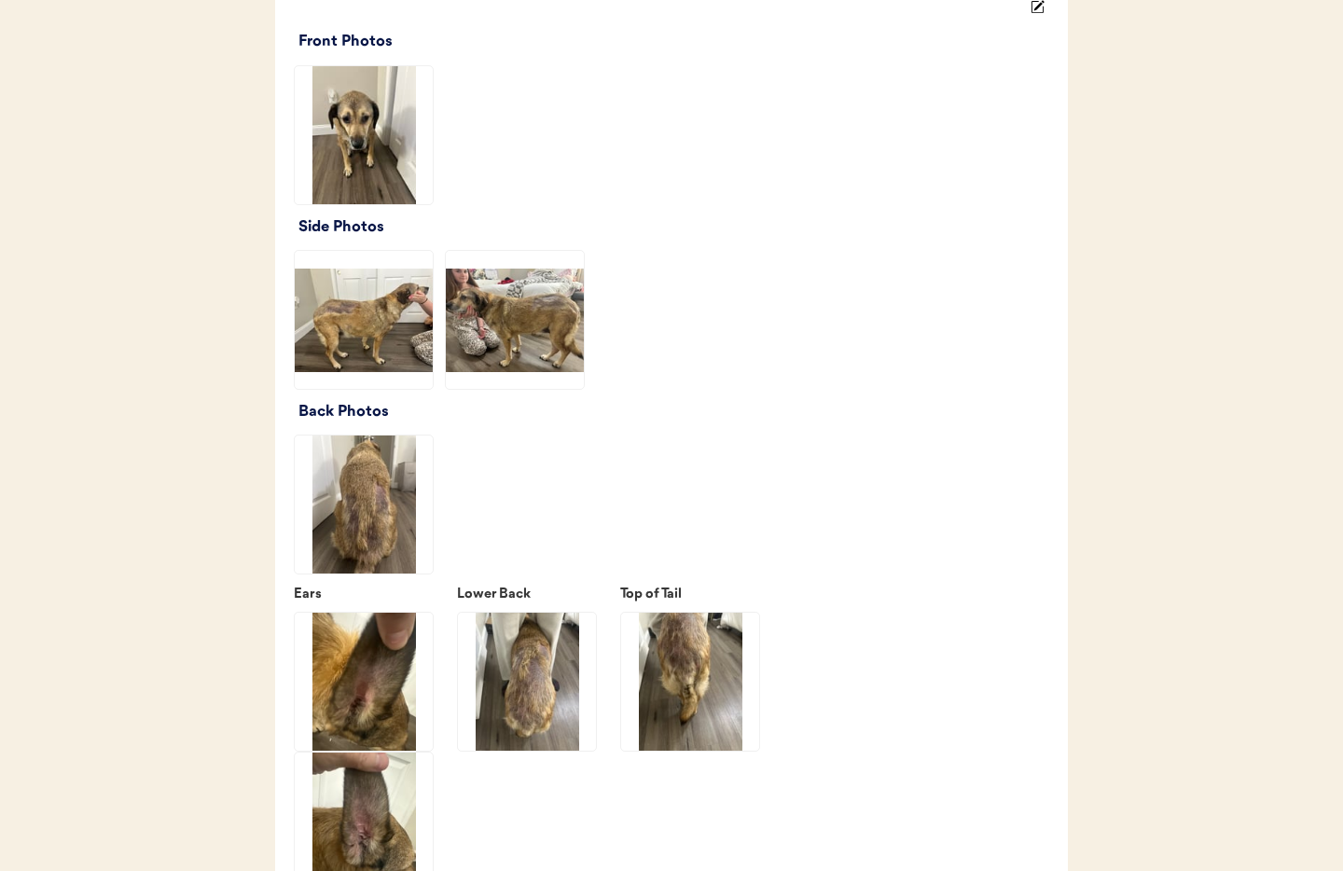
click at [290, 322] on div "Consult Overview Submitted August 25, 2025 View Consult History Request: Allerg…" at bounding box center [671, 286] width 793 height 3899
click at [335, 317] on img at bounding box center [364, 320] width 138 height 138
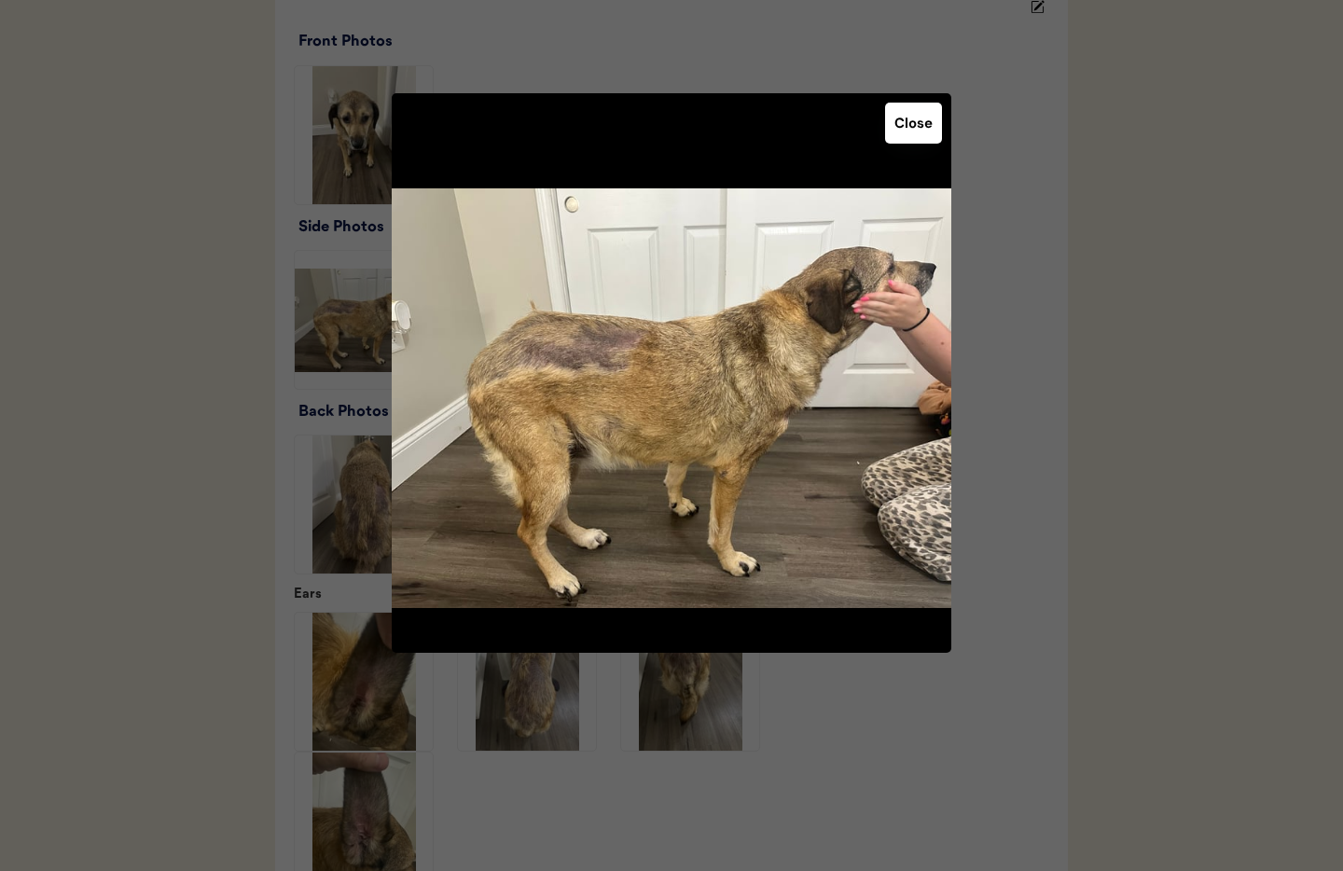
click at [905, 117] on button "Close" at bounding box center [913, 123] width 57 height 41
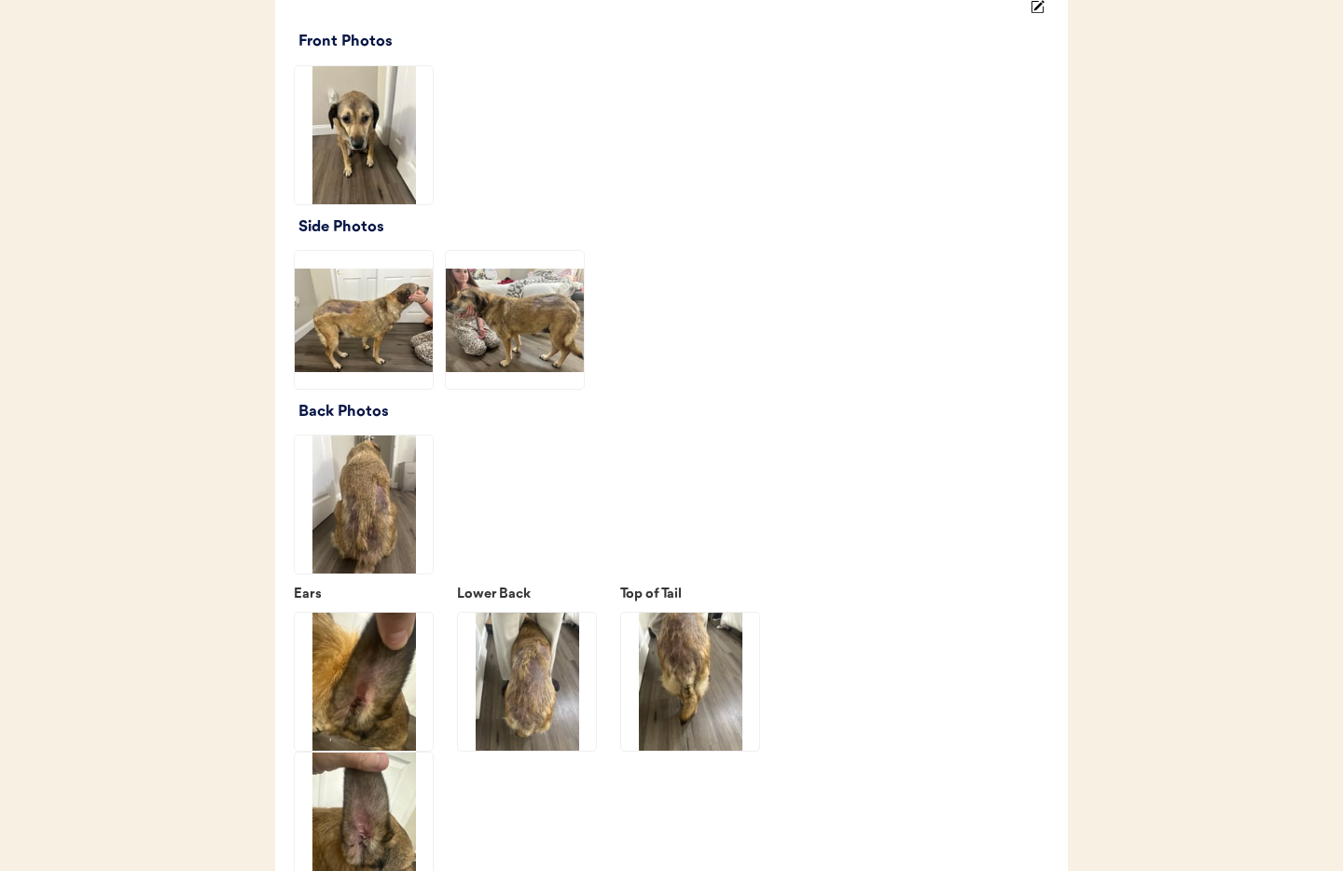
click at [545, 320] on img at bounding box center [515, 320] width 138 height 138
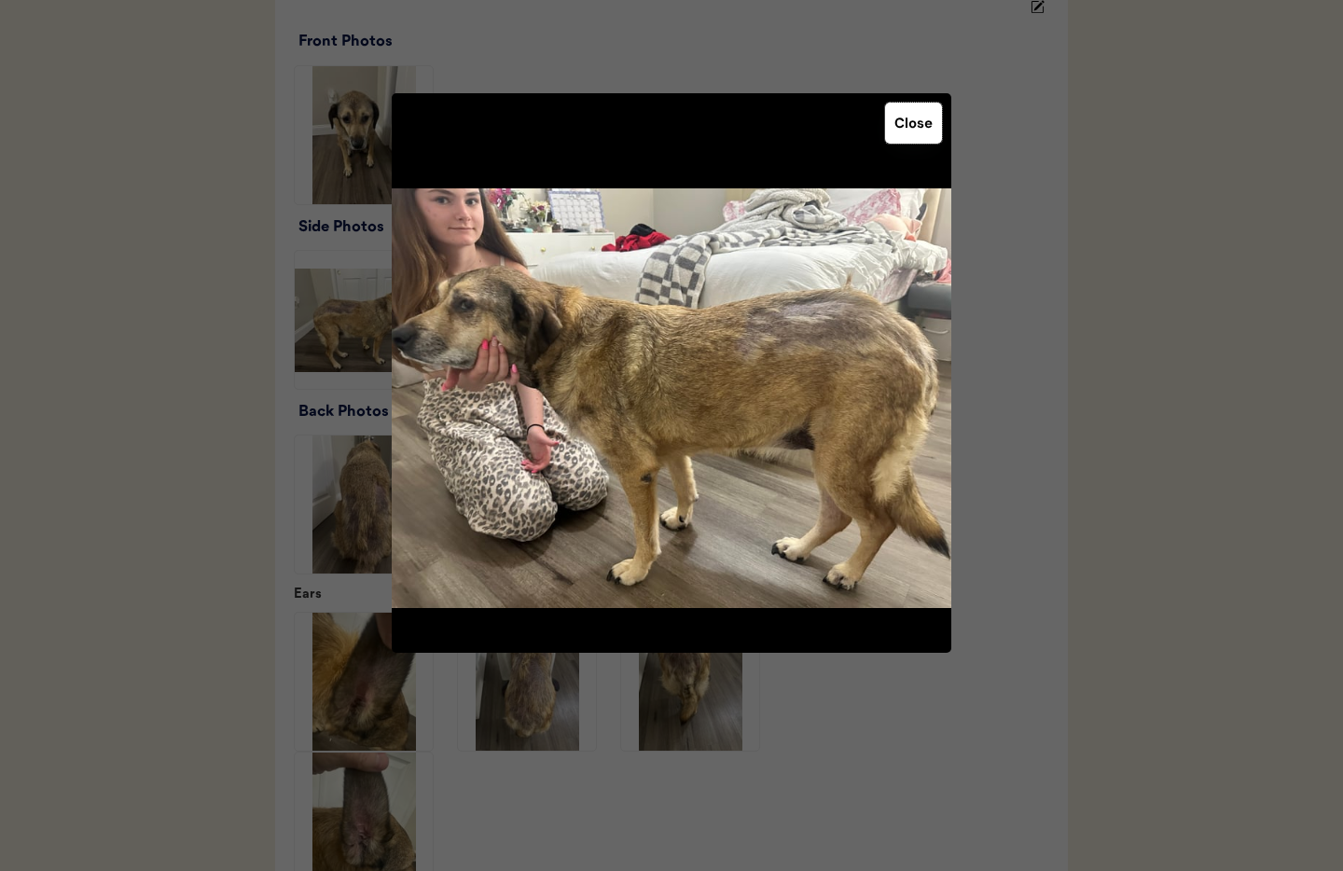
click at [914, 129] on button "Close" at bounding box center [913, 123] width 57 height 41
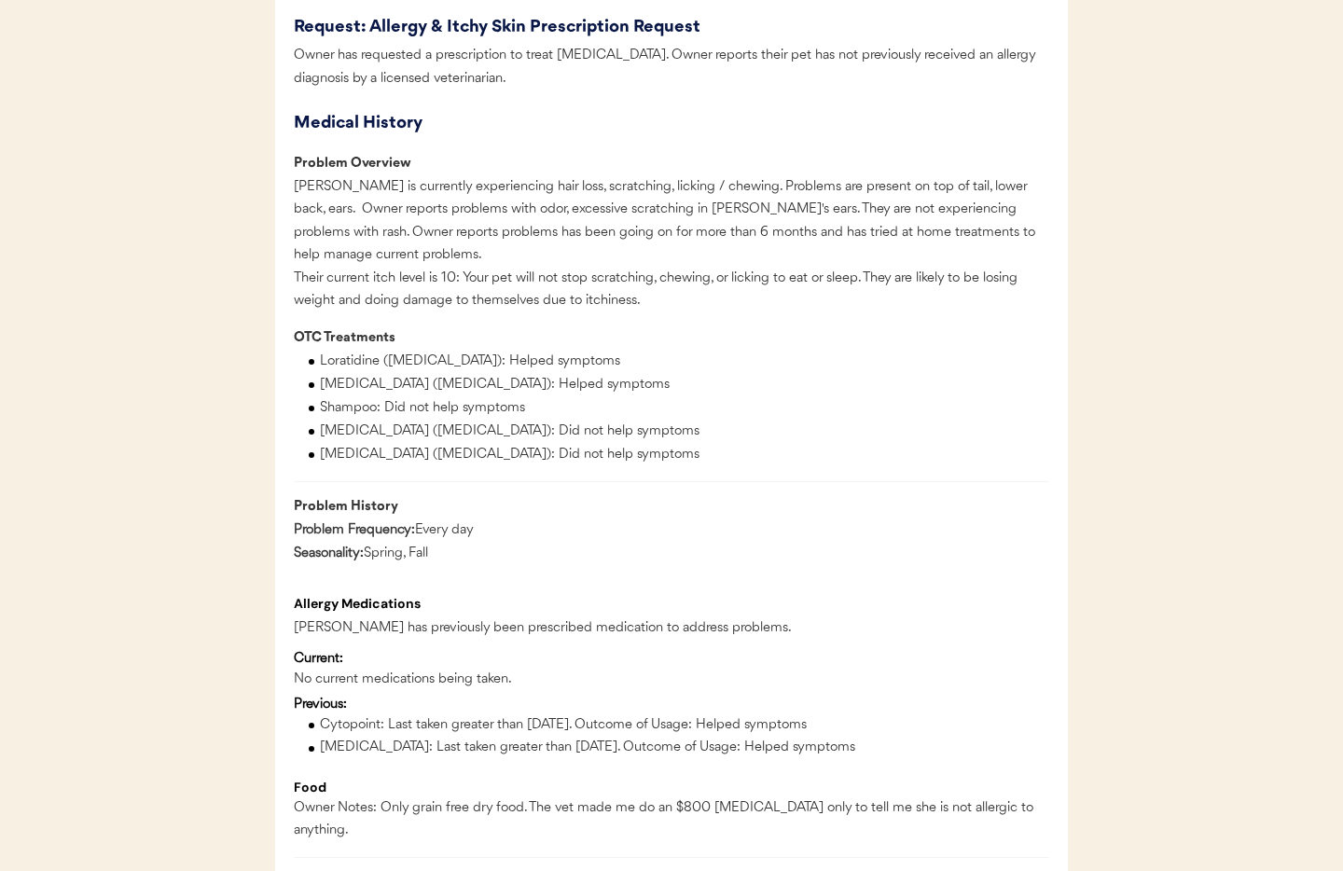
scroll to position [0, 0]
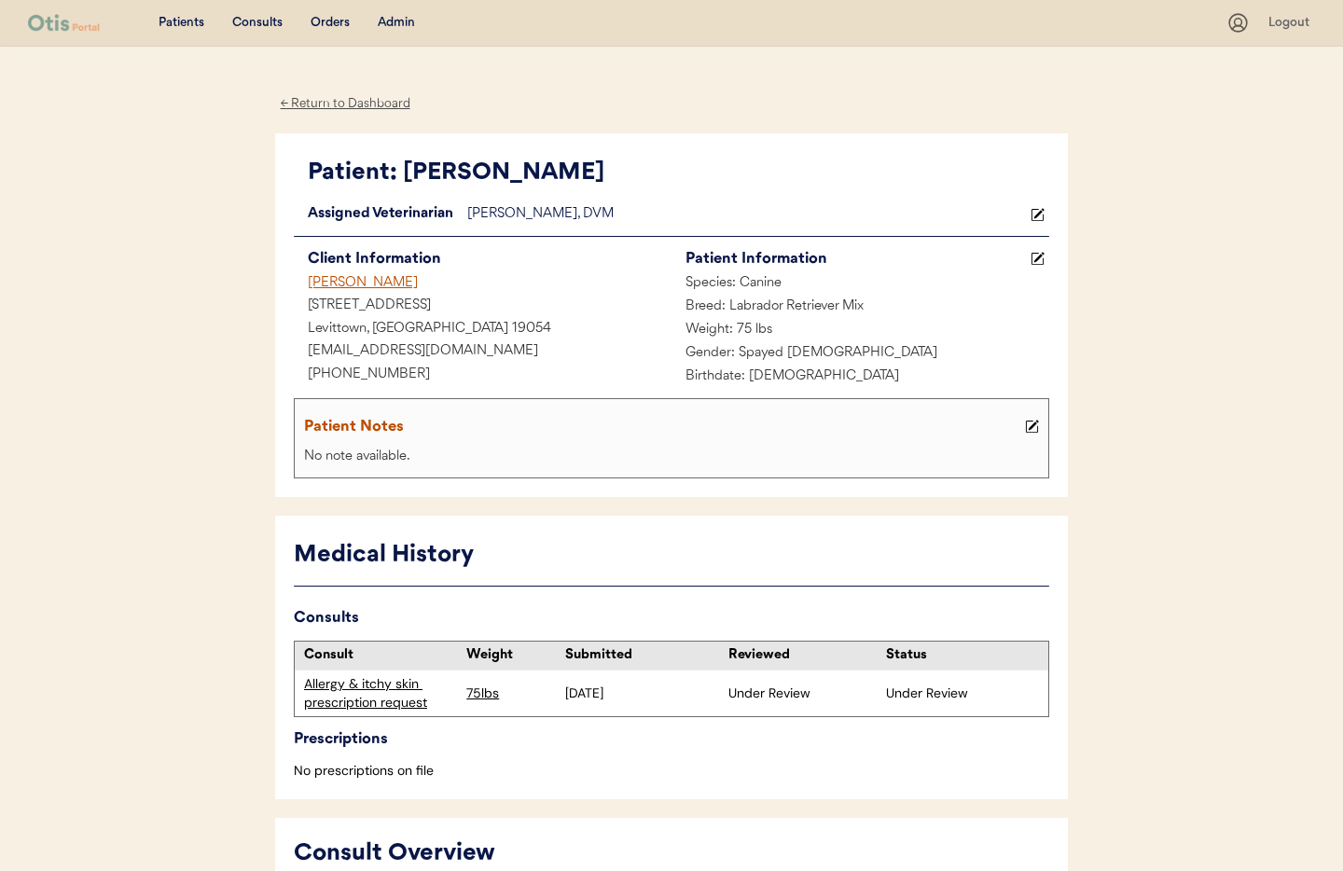
click at [1032, 428] on icon at bounding box center [1032, 427] width 14 height 14
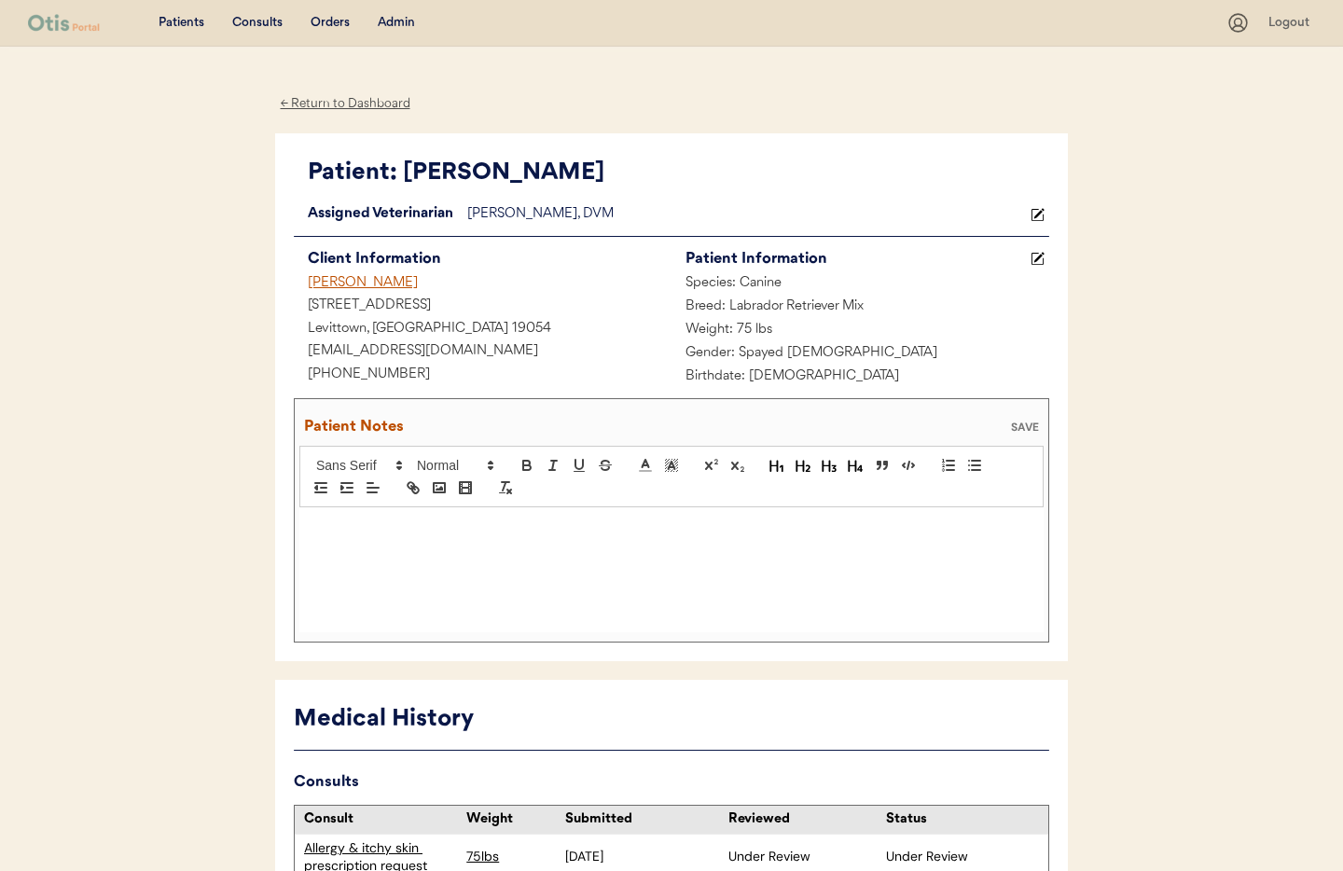
click at [395, 538] on div at bounding box center [671, 569] width 744 height 125
drag, startPoint x: 364, startPoint y: 527, endPoint x: 400, endPoint y: 564, distance: 52.1
click at [364, 527] on p ";8/26/25 text owner ear blurb and that we do not provide cytopoint. O replied "" at bounding box center [671, 526] width 716 height 17
click at [775, 532] on p ";8/26/25 Text owner ear blurb and that we do not provide cytopoint. O replied "" at bounding box center [671, 526] width 716 height 17
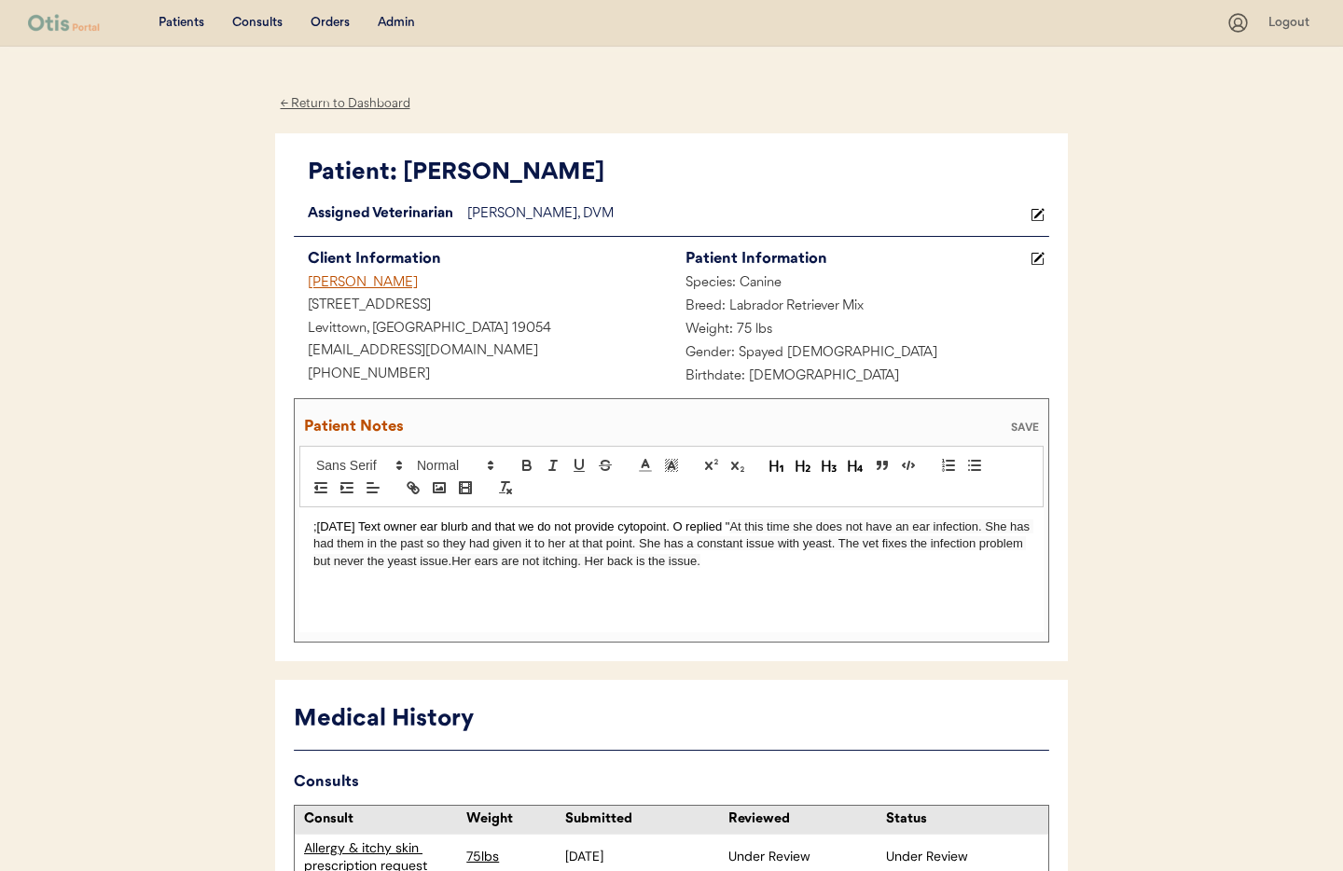
click at [497, 564] on span "At this time she does not have an ear infection. She has had them in the past s…" at bounding box center [673, 543] width 720 height 48
click at [786, 570] on p ";8/26/25 Text owner ear blurb and that we do not provide cytopoint. O replied "…" at bounding box center [671, 543] width 716 height 51
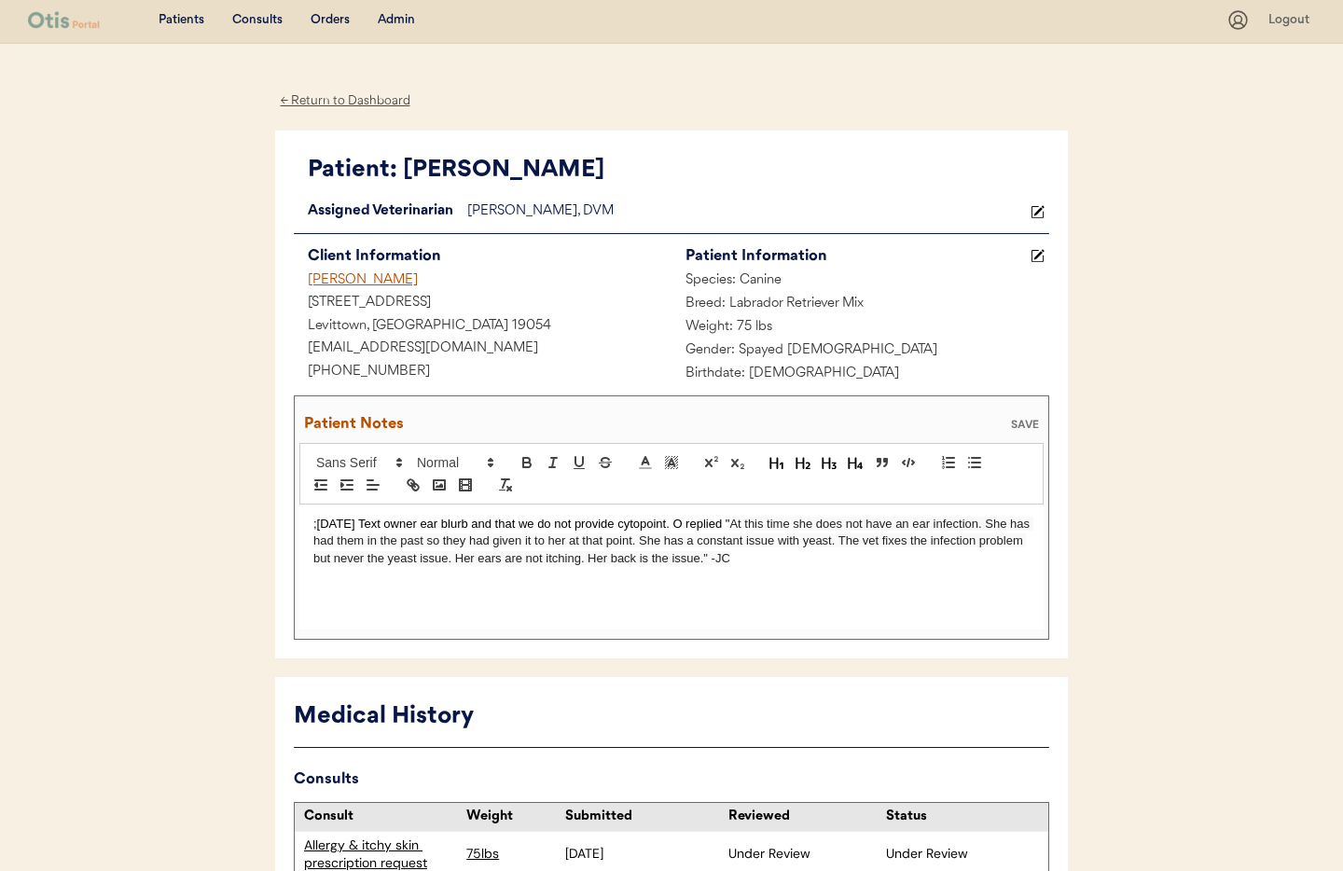
click at [1031, 426] on div "SAVE" at bounding box center [1024, 424] width 37 height 11
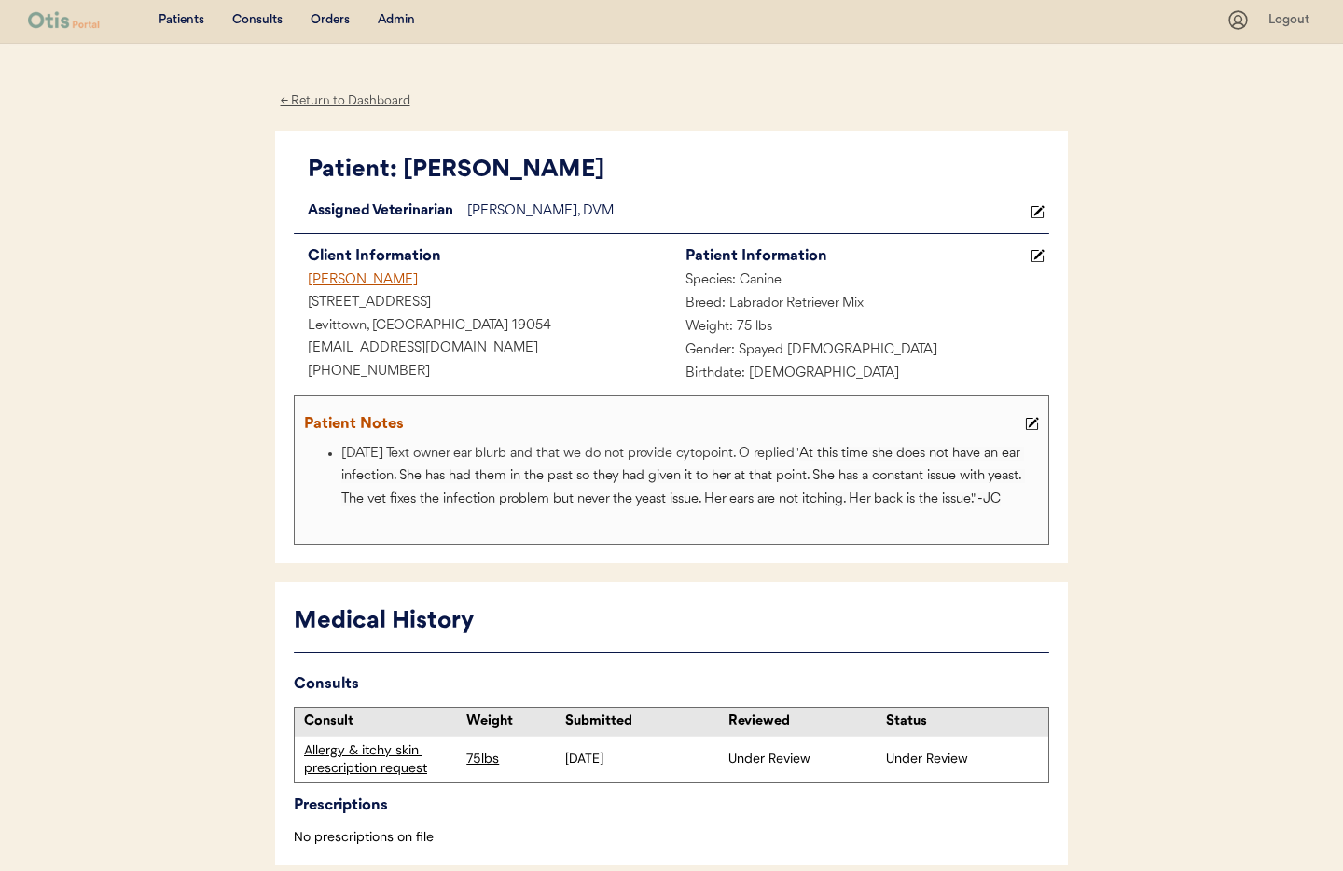
click at [352, 103] on div "← Return to Dashboard" at bounding box center [345, 100] width 140 height 21
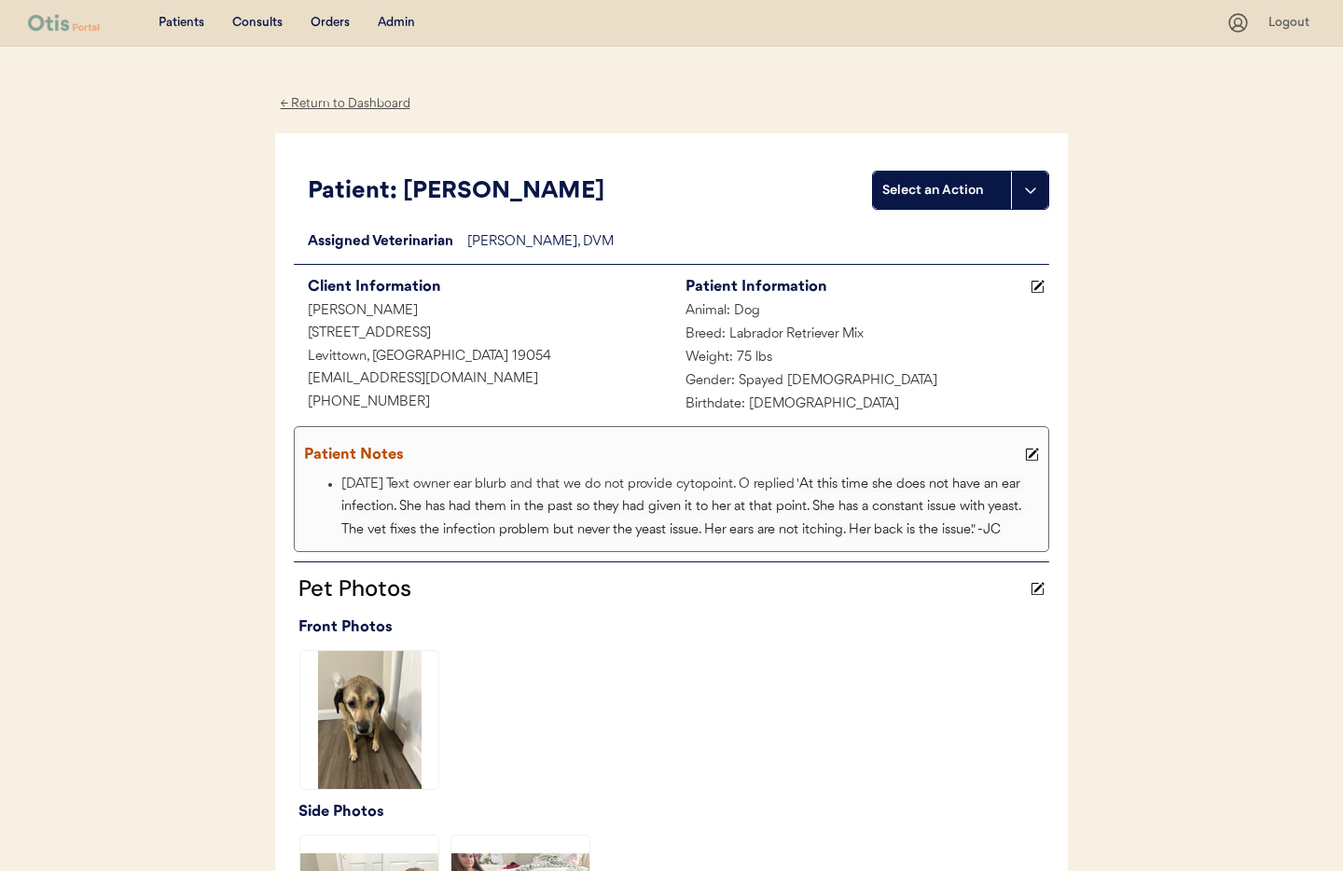
click at [399, 19] on div "Admin" at bounding box center [396, 23] width 37 height 19
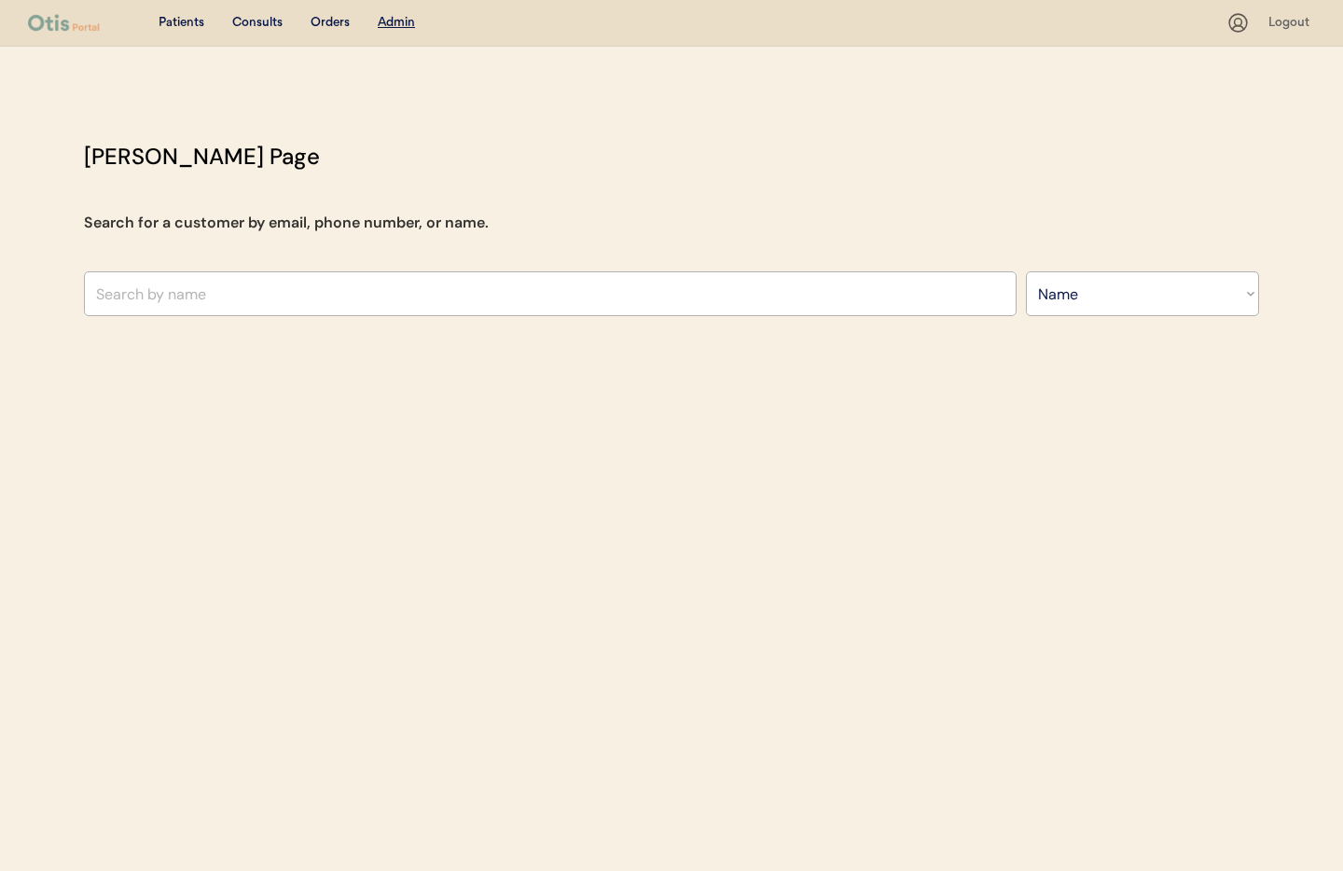
select select ""Name""
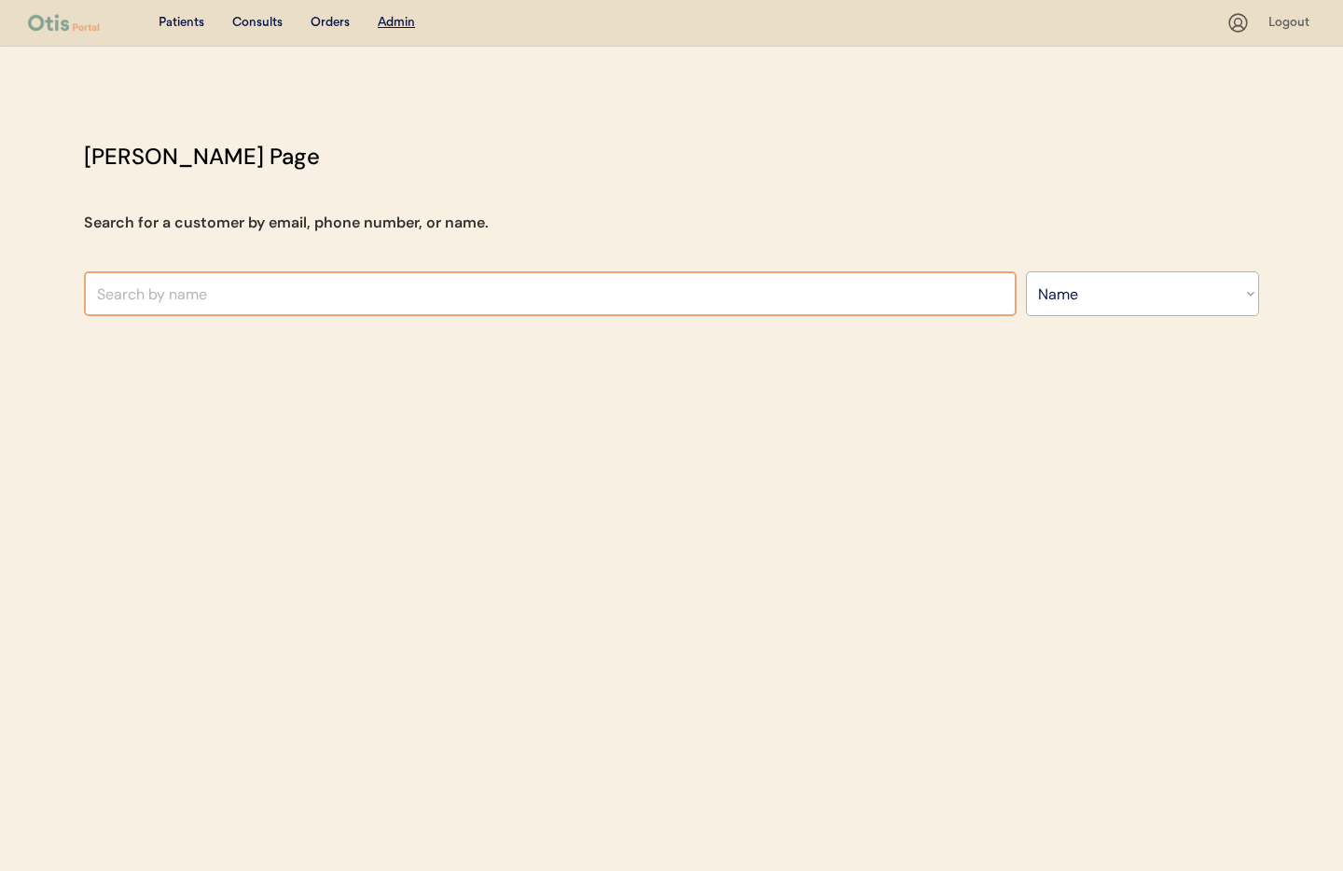
click at [248, 299] on input "text" at bounding box center [550, 293] width 933 height 45
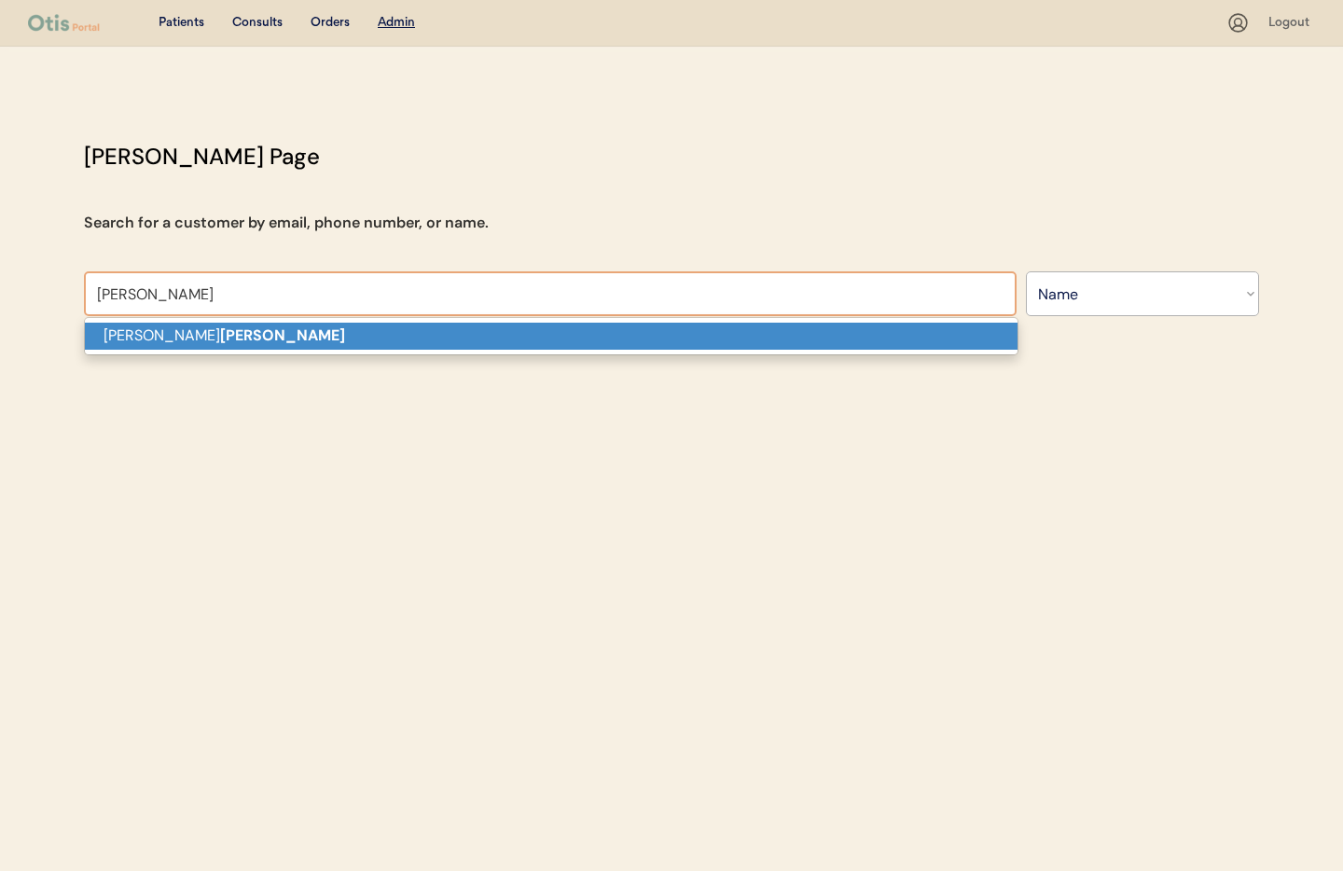
click at [273, 336] on p "Nicole Fraga" at bounding box center [551, 336] width 933 height 27
type input "Nicole Fraga"
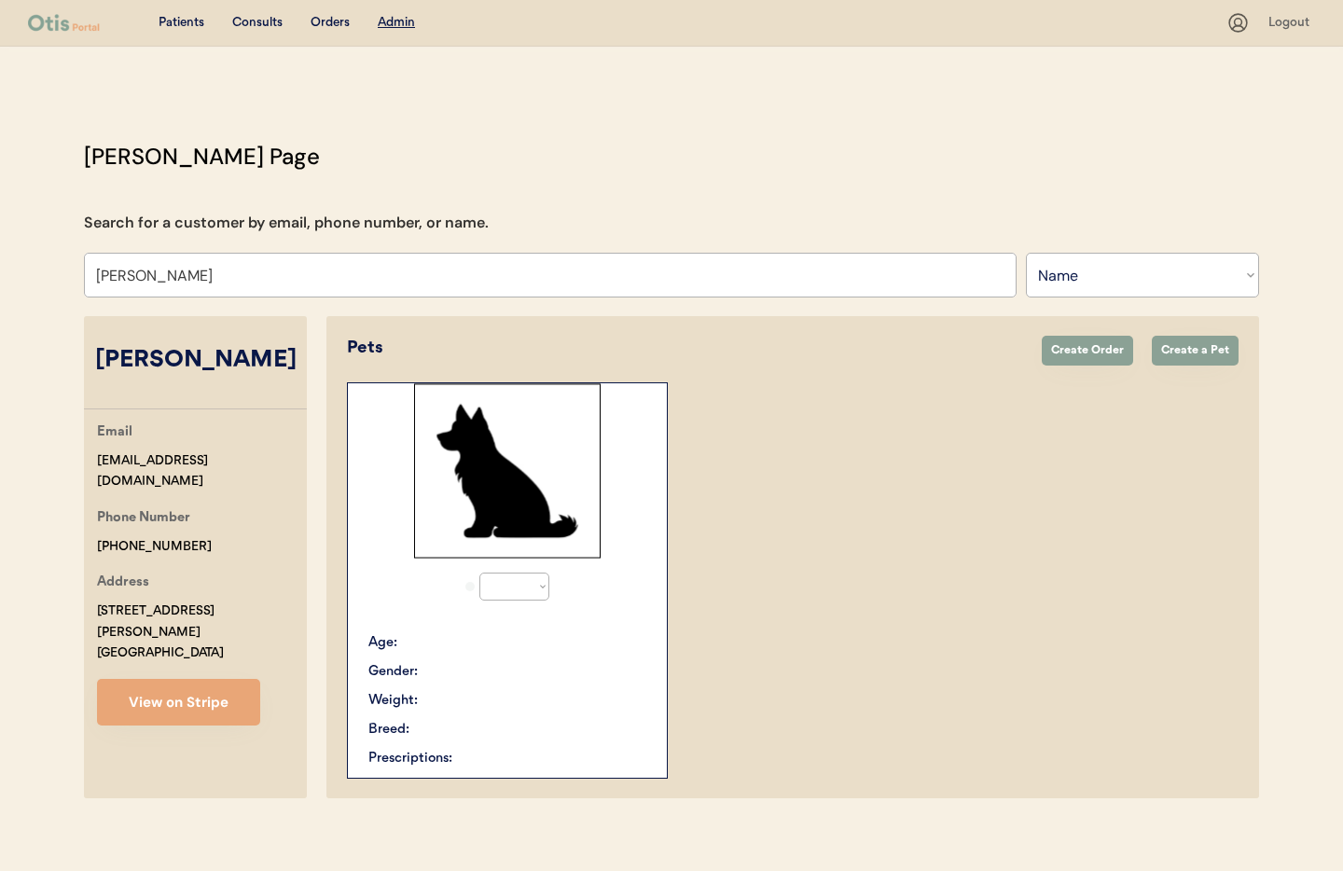
select select "true"
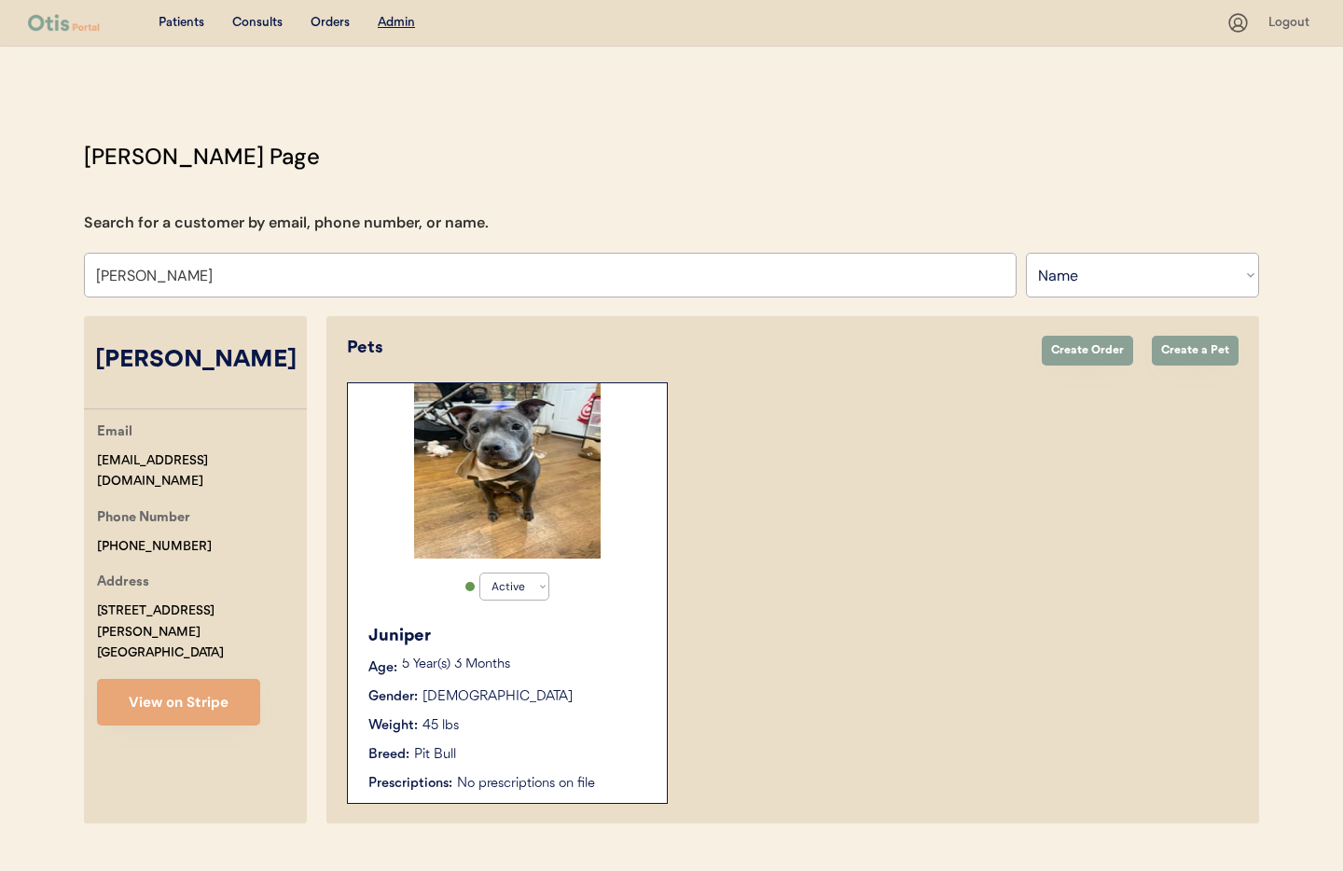
type input "Nicole Fraga"
click at [594, 714] on div "Juniper Age: 5 Year(s) 3 Months Gender: Female Weight: 45 lbs Breed: Pit Bull P…" at bounding box center [507, 709] width 300 height 188
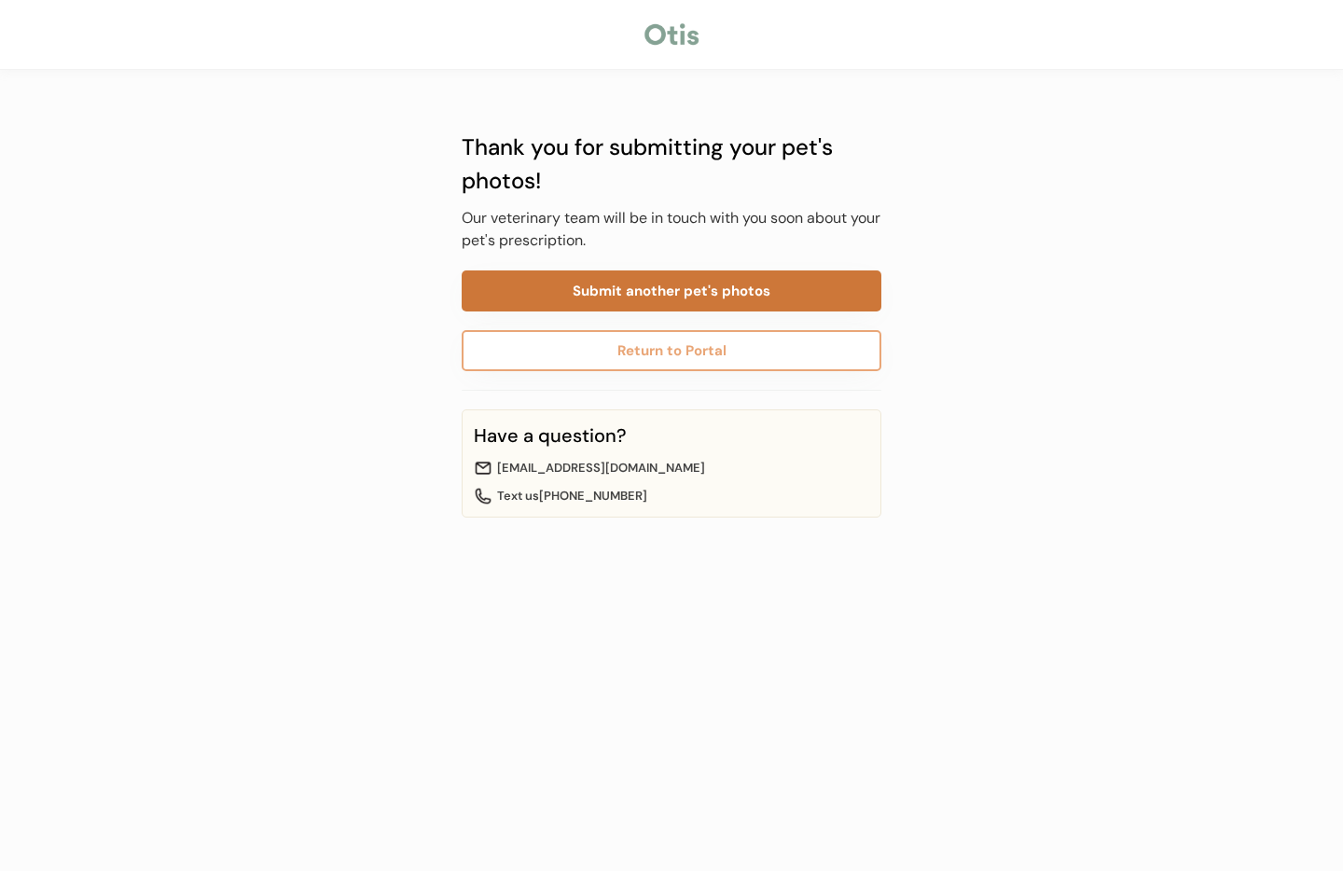
click at [631, 298] on button "Submit another pet's photos" at bounding box center [672, 290] width 420 height 41
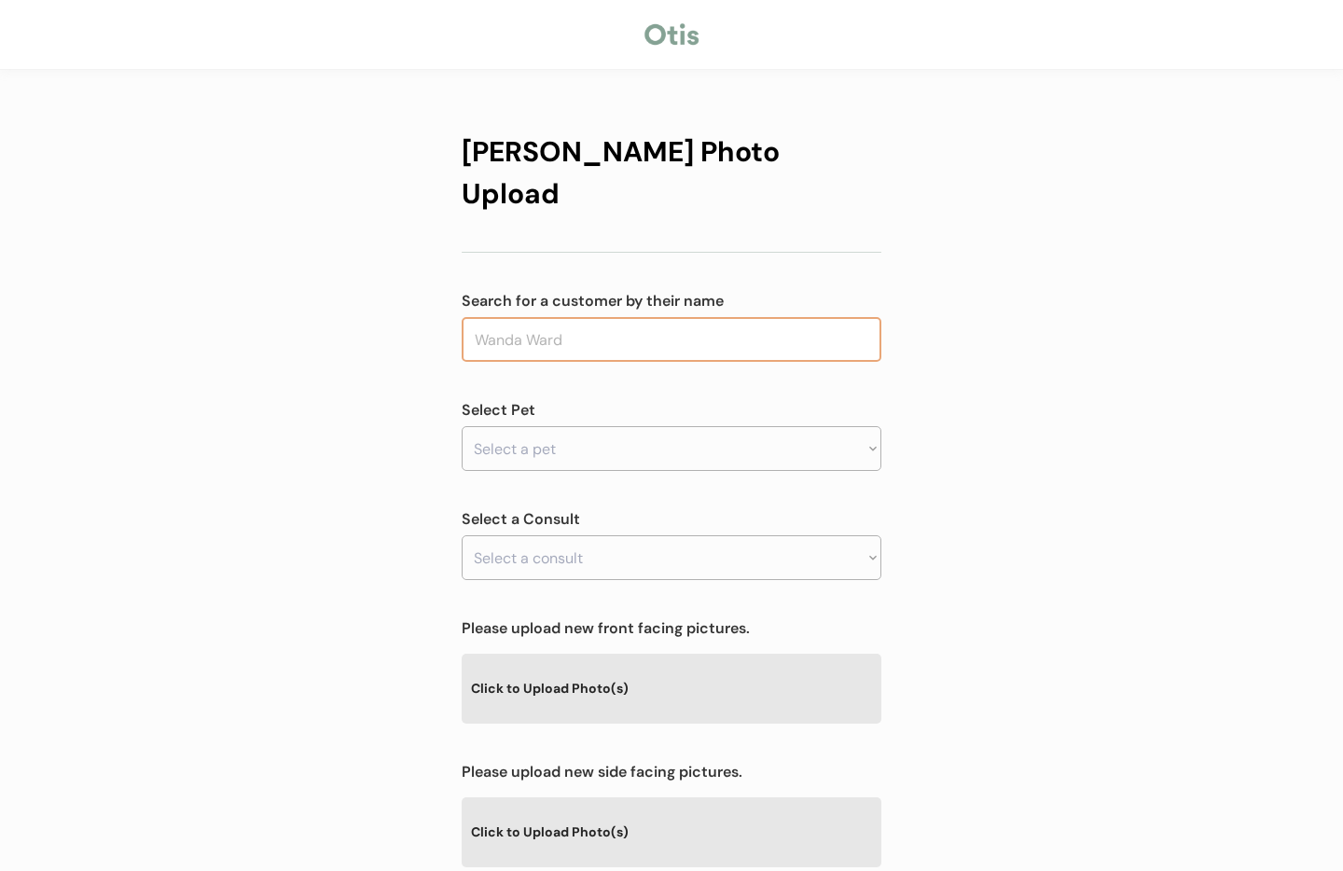
click at [516, 317] on input "text" at bounding box center [672, 339] width 420 height 45
type input "g"
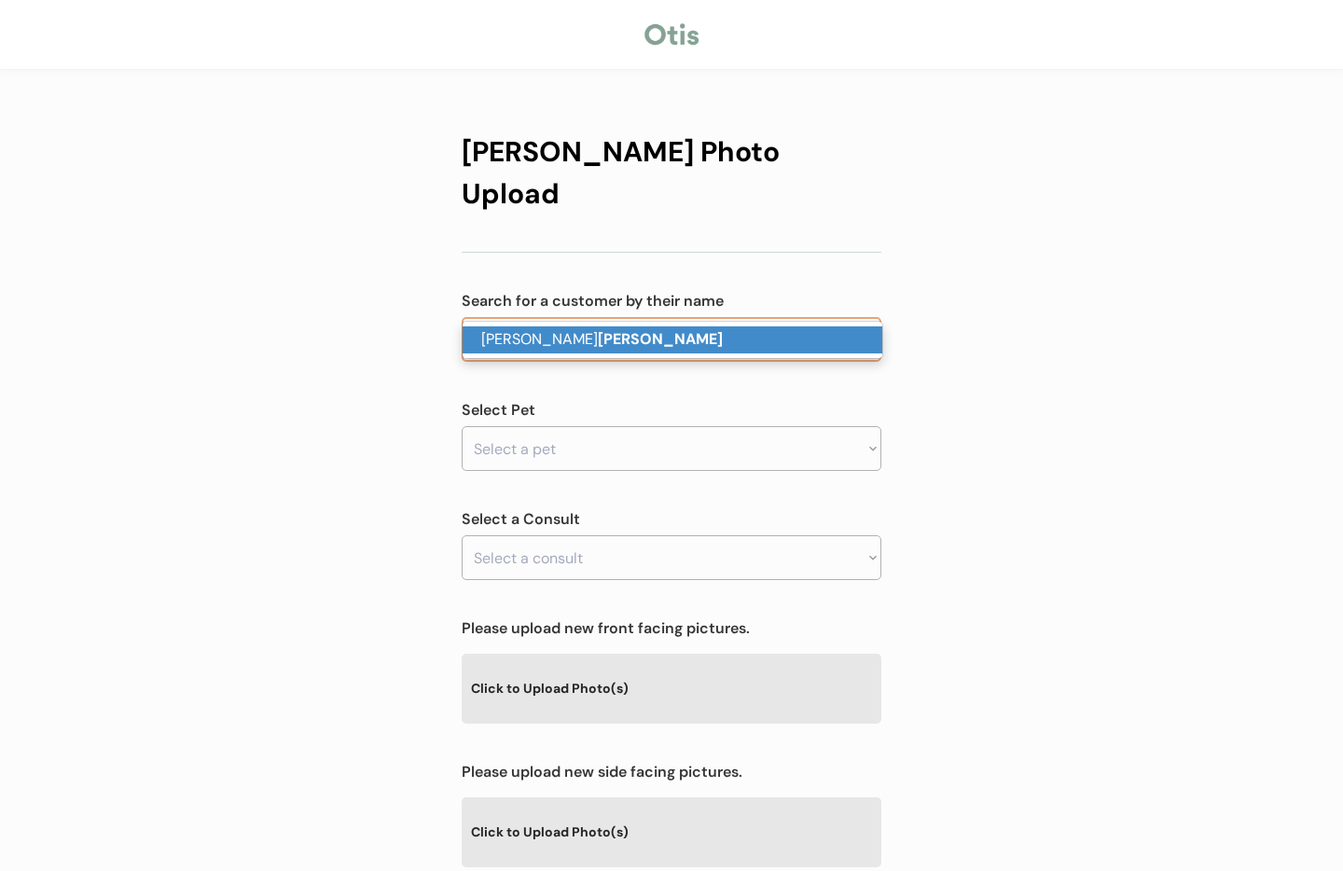
click at [520, 337] on p "[PERSON_NAME]" at bounding box center [673, 339] width 420 height 27
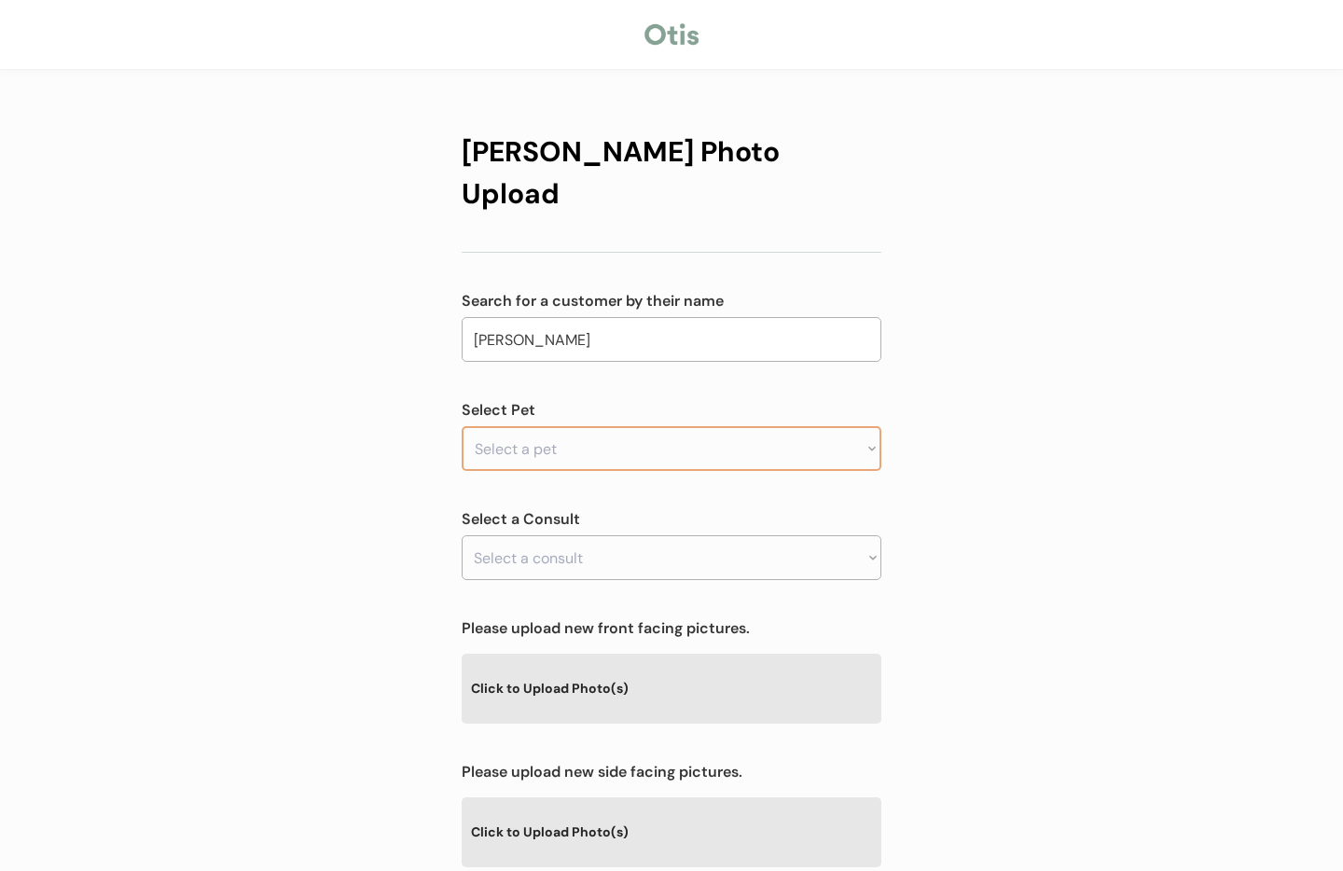
type input "[PERSON_NAME]"
click at [524, 426] on select "Select a pet Juniper" at bounding box center [672, 448] width 420 height 45
select select ""1348695171700984260__LOOKUP__1755775057582x161224505037422600""
click at [462, 426] on select "Select a pet Juniper" at bounding box center [672, 448] width 420 height 45
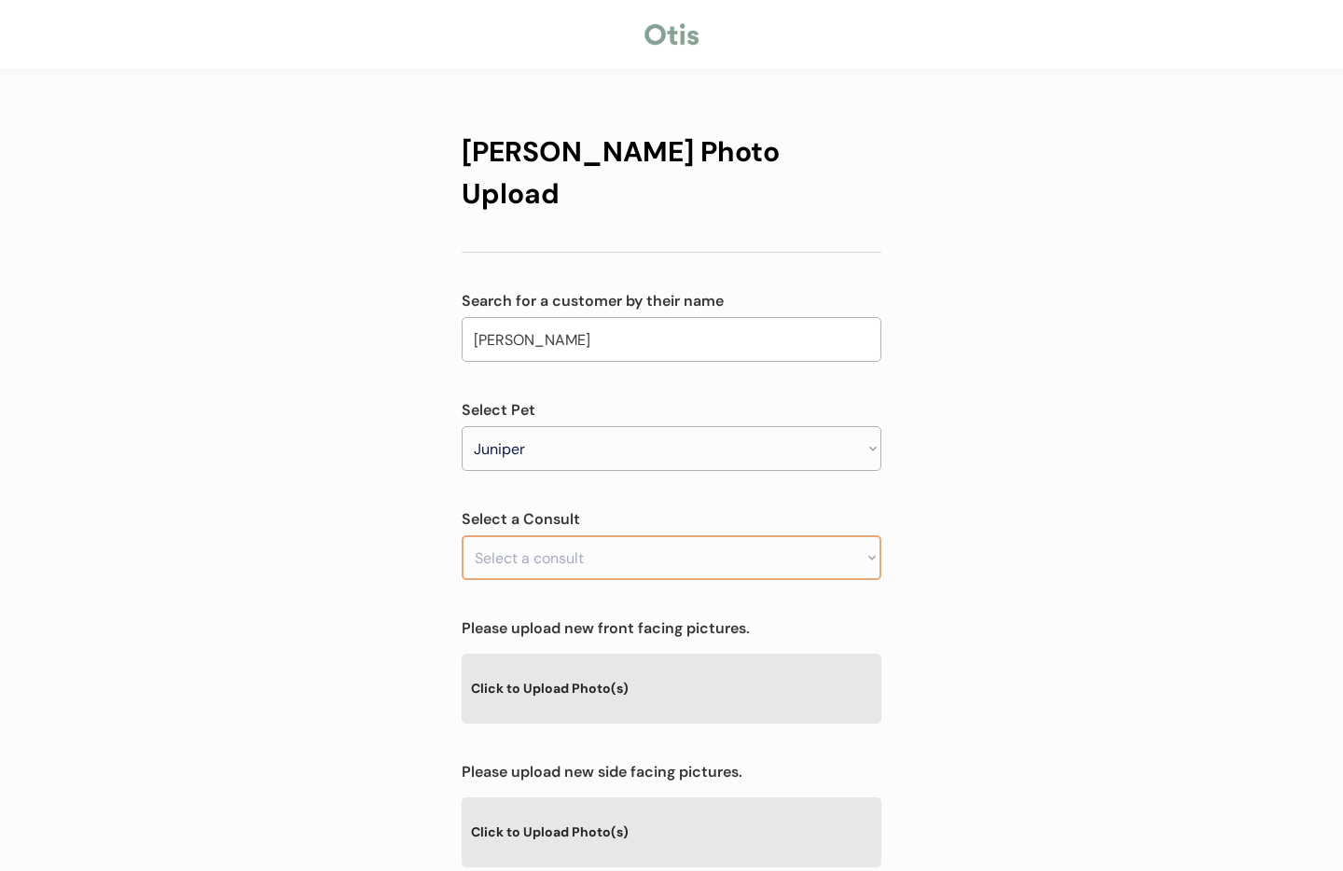
click at [552, 535] on select "Select a consult" at bounding box center [672, 557] width 420 height 45
drag, startPoint x: 966, startPoint y: 521, endPoint x: 891, endPoint y: 528, distance: 74.9
click at [966, 521] on div "Otis Photo Upload Search for a customer by their name Nicole Fraga fraga Select…" at bounding box center [671, 601] width 1343 height 1202
click at [798, 535] on select "Select a consult Allergy & itchy skin prescription request" at bounding box center [672, 557] width 420 height 45
select select ""1348695171700984260__LOOKUP__1755775073683x581085163242651600""
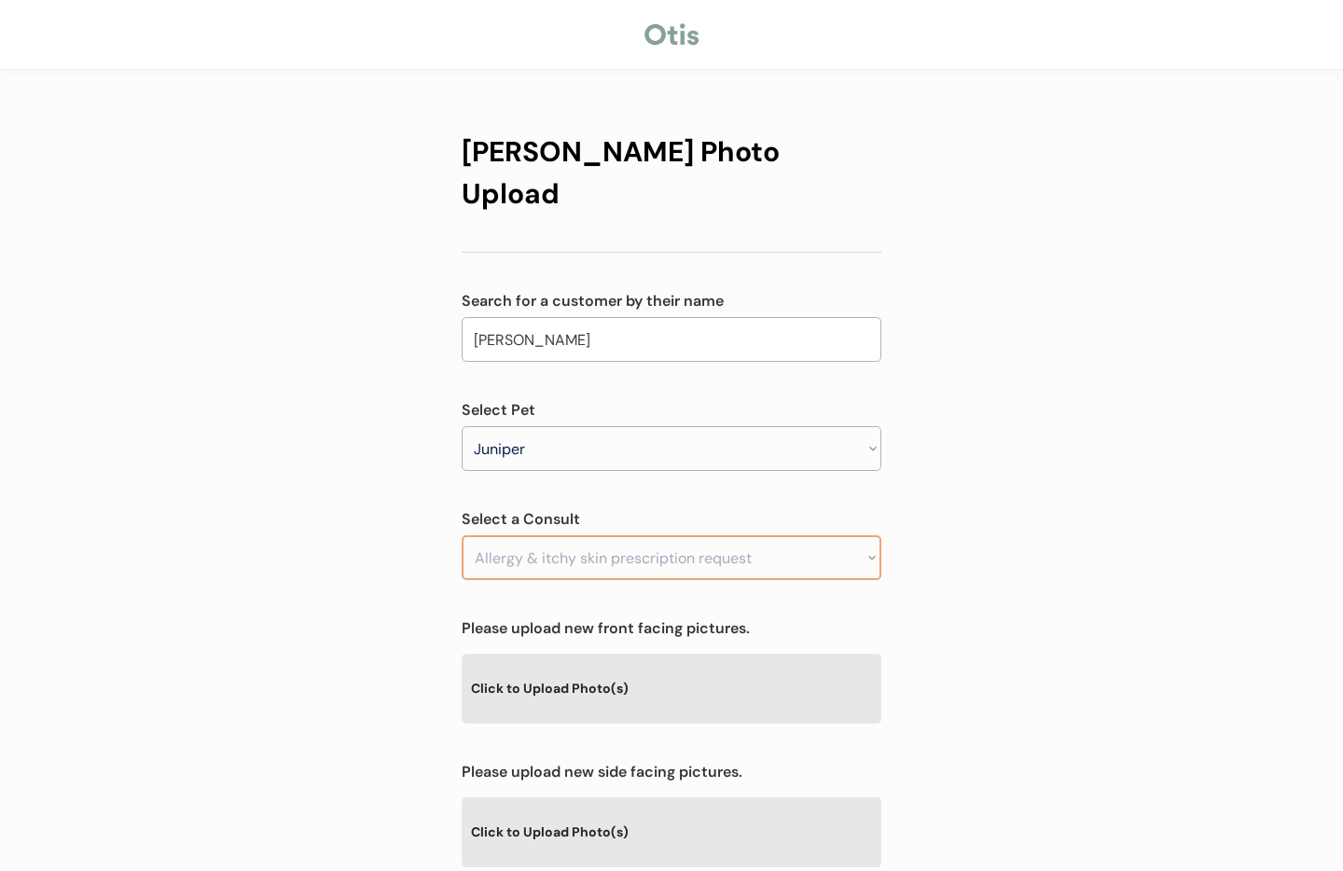
click at [462, 535] on select "Select a consult Allergy & itchy skin prescription request" at bounding box center [672, 557] width 420 height 45
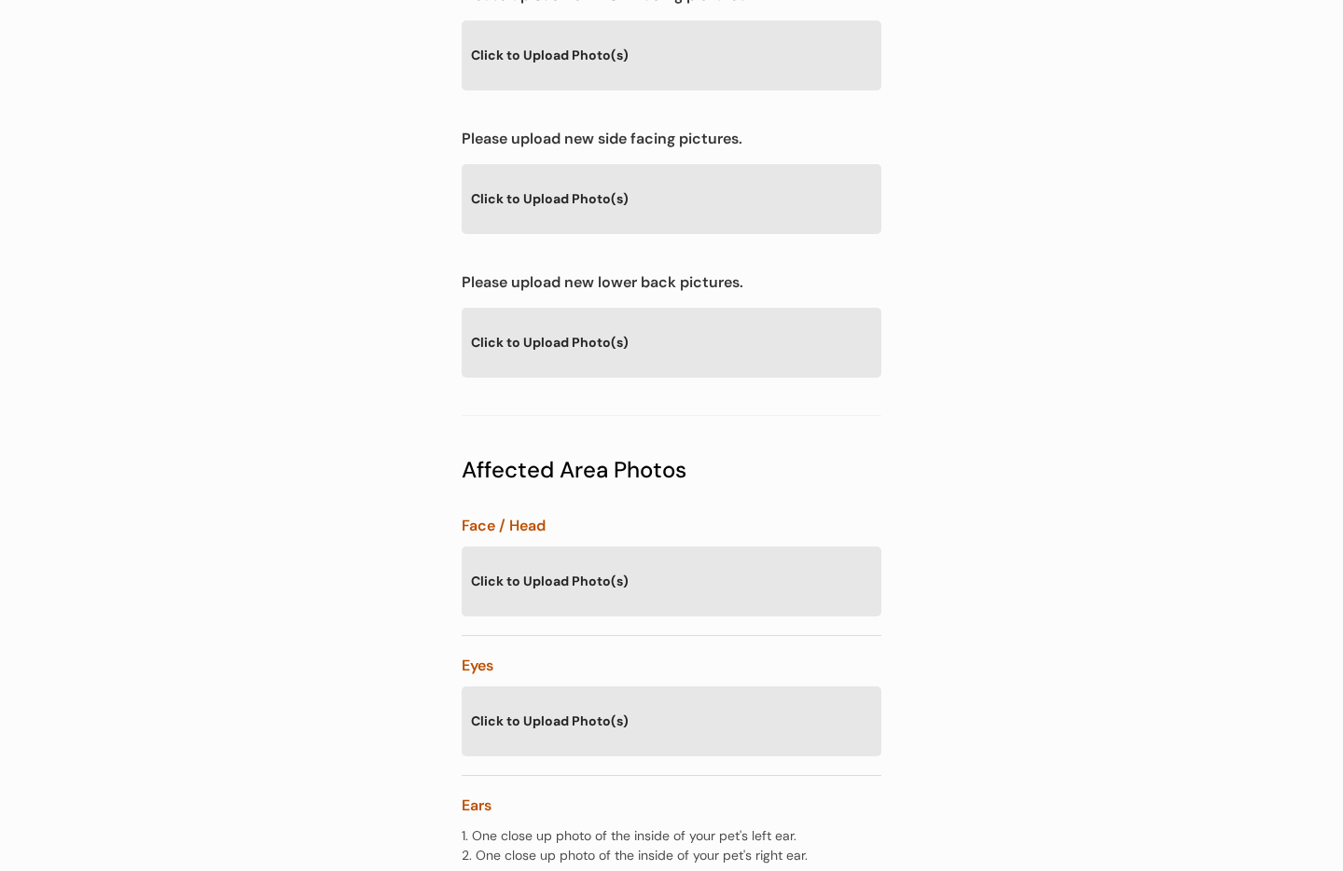
scroll to position [636, 0]
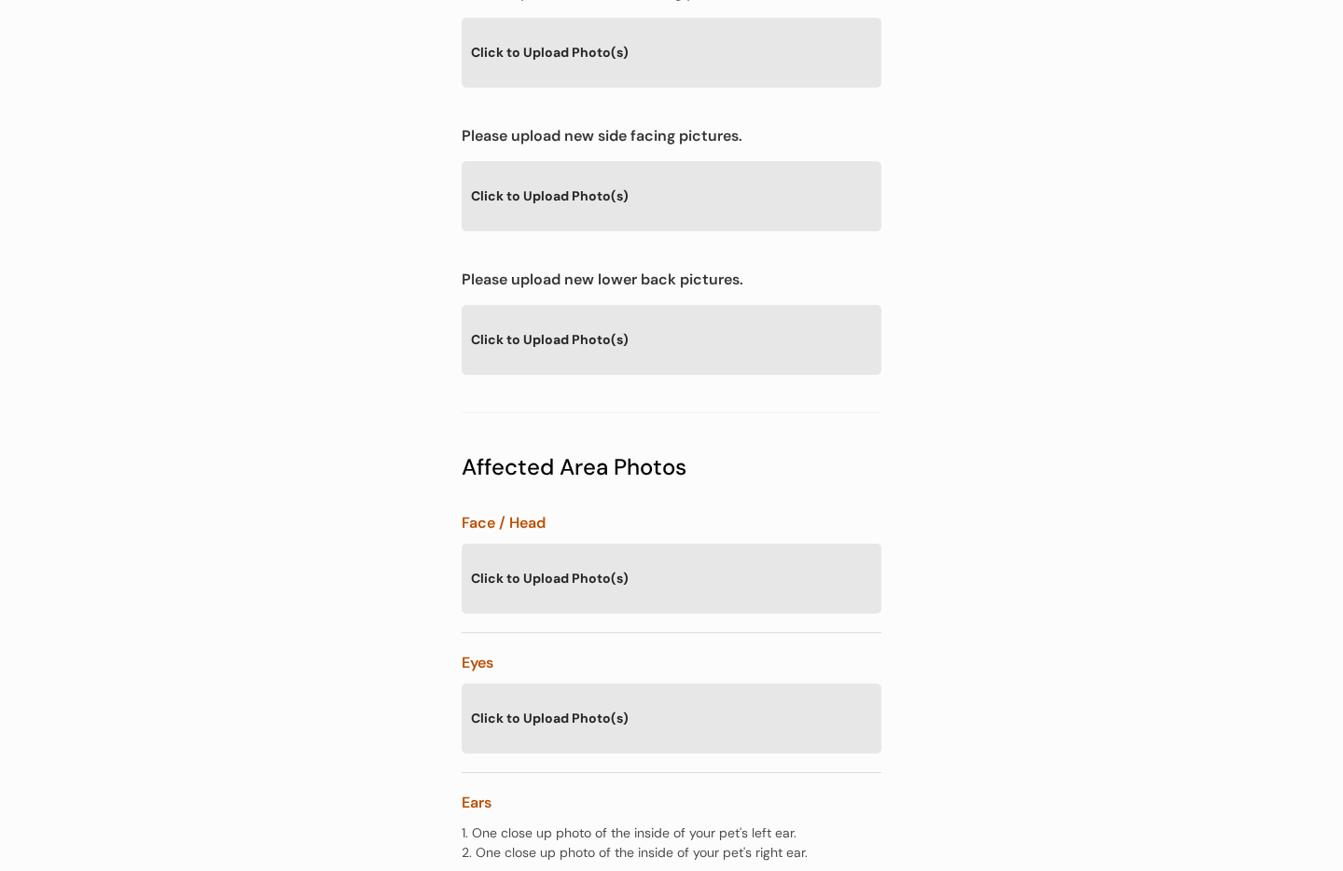
click at [578, 306] on div "Click to Upload Photo(s)" at bounding box center [672, 339] width 420 height 68
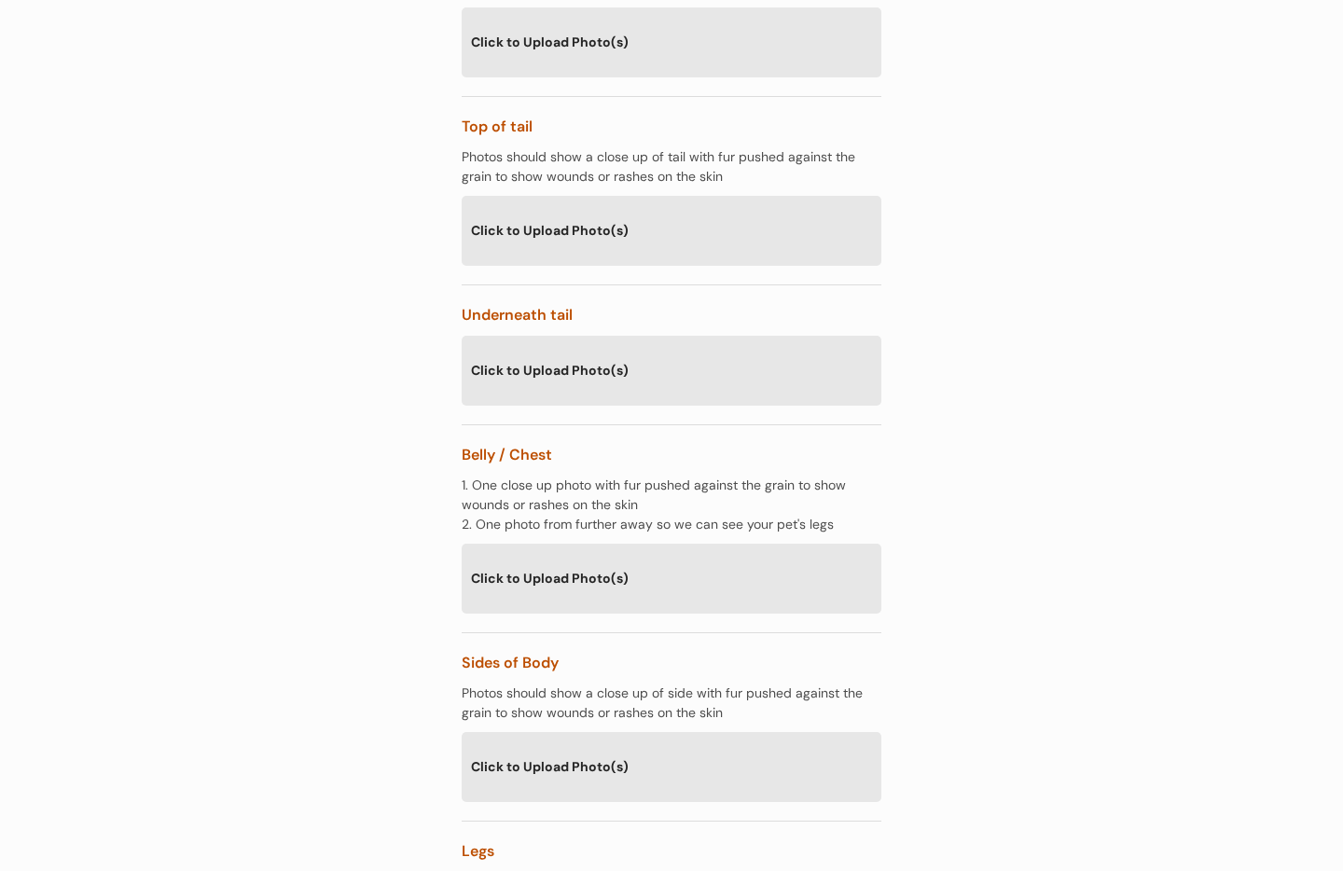
scroll to position [2687, 0]
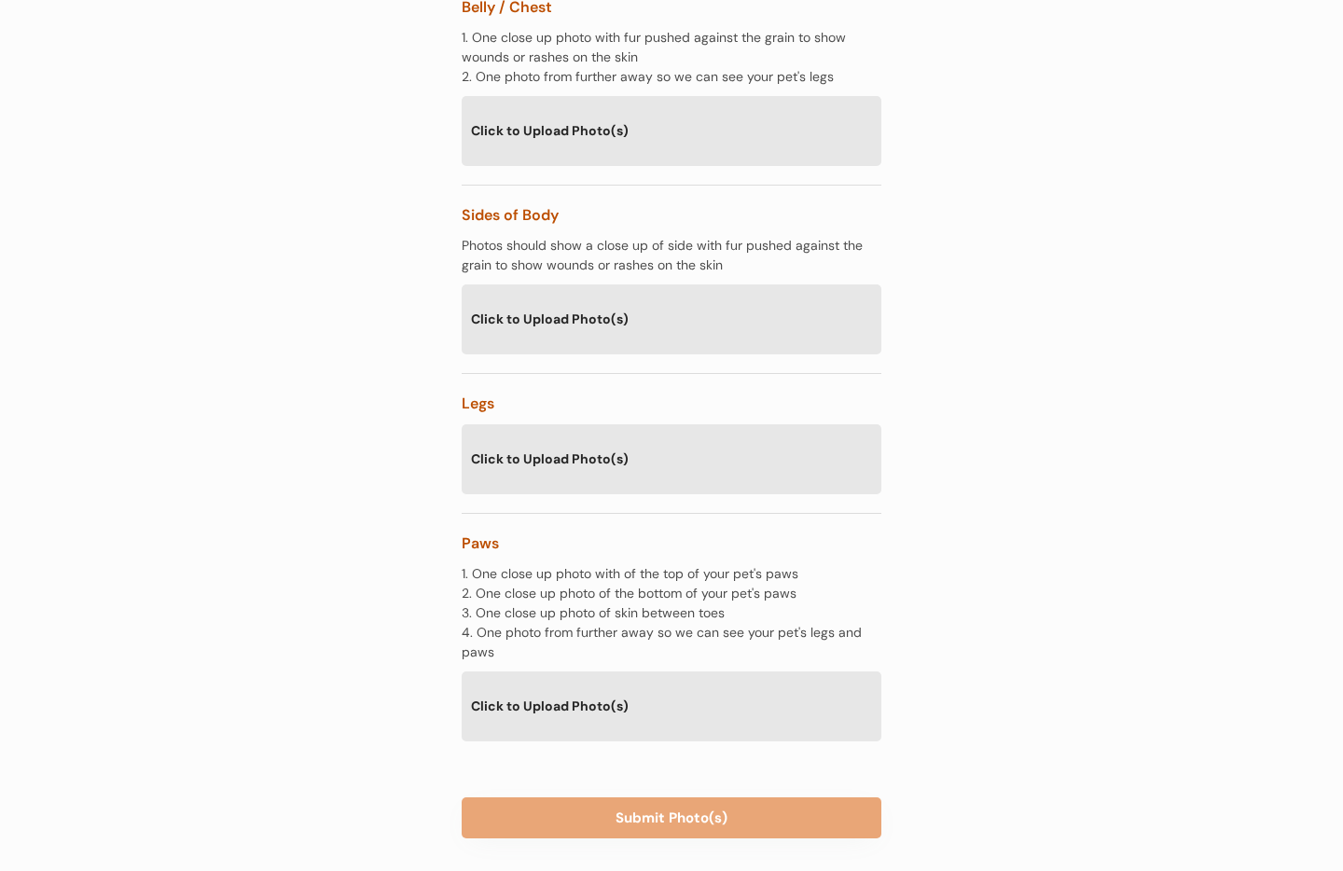
click at [582, 671] on div "Click to Upload Photo(s)" at bounding box center [672, 705] width 420 height 68
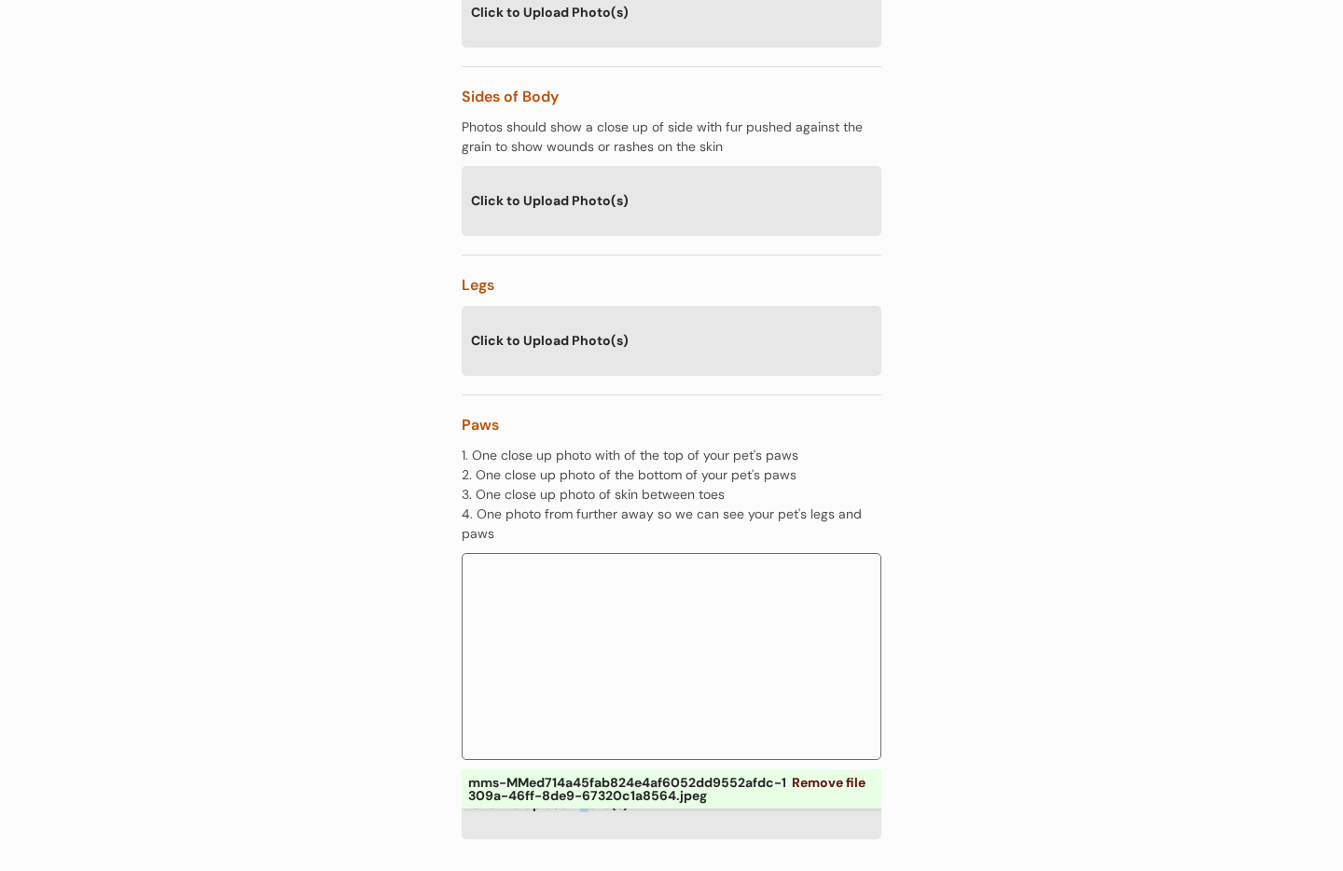
scroll to position [2904, 0]
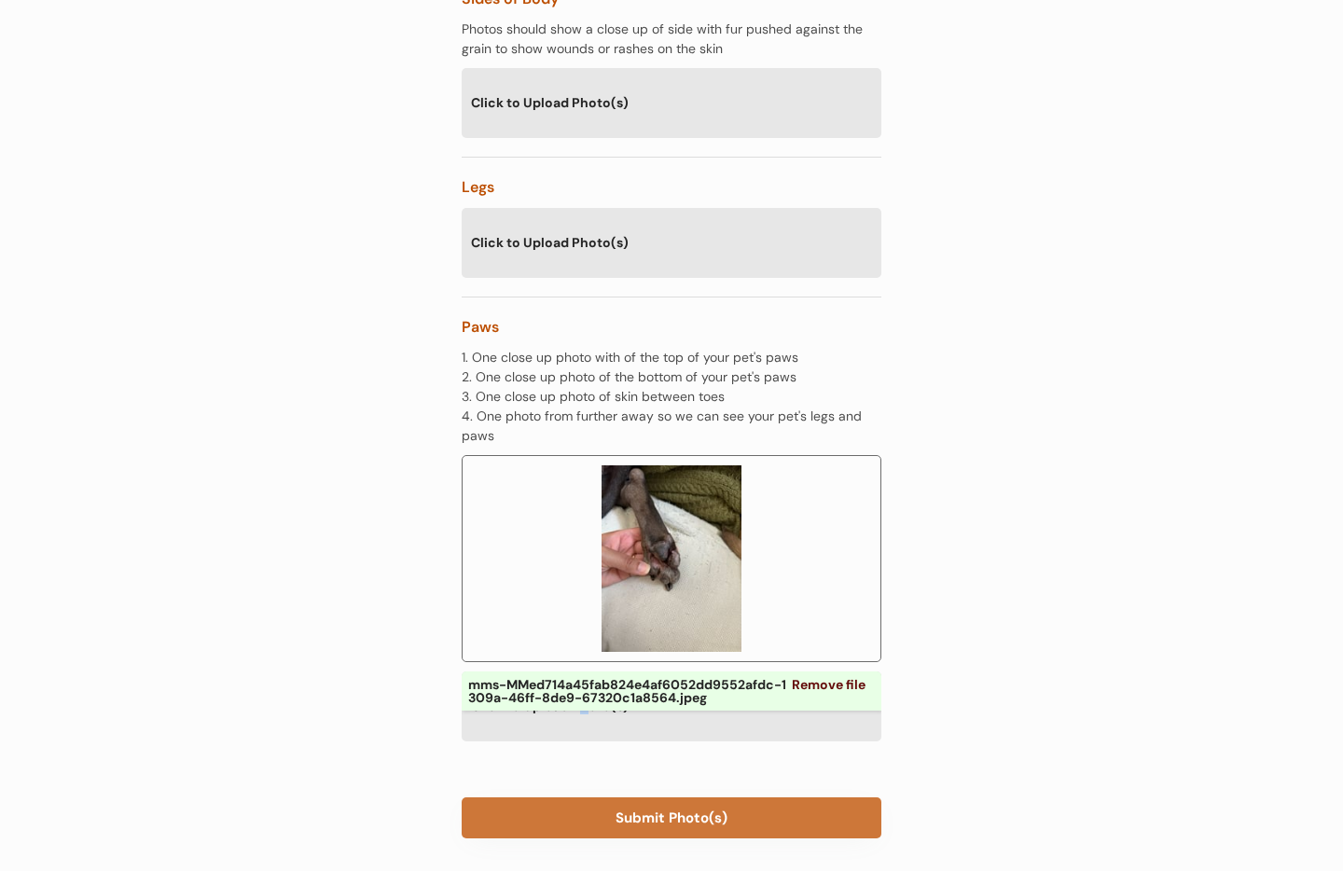
click at [709, 797] on button "Submit Photo(s)" at bounding box center [672, 817] width 420 height 41
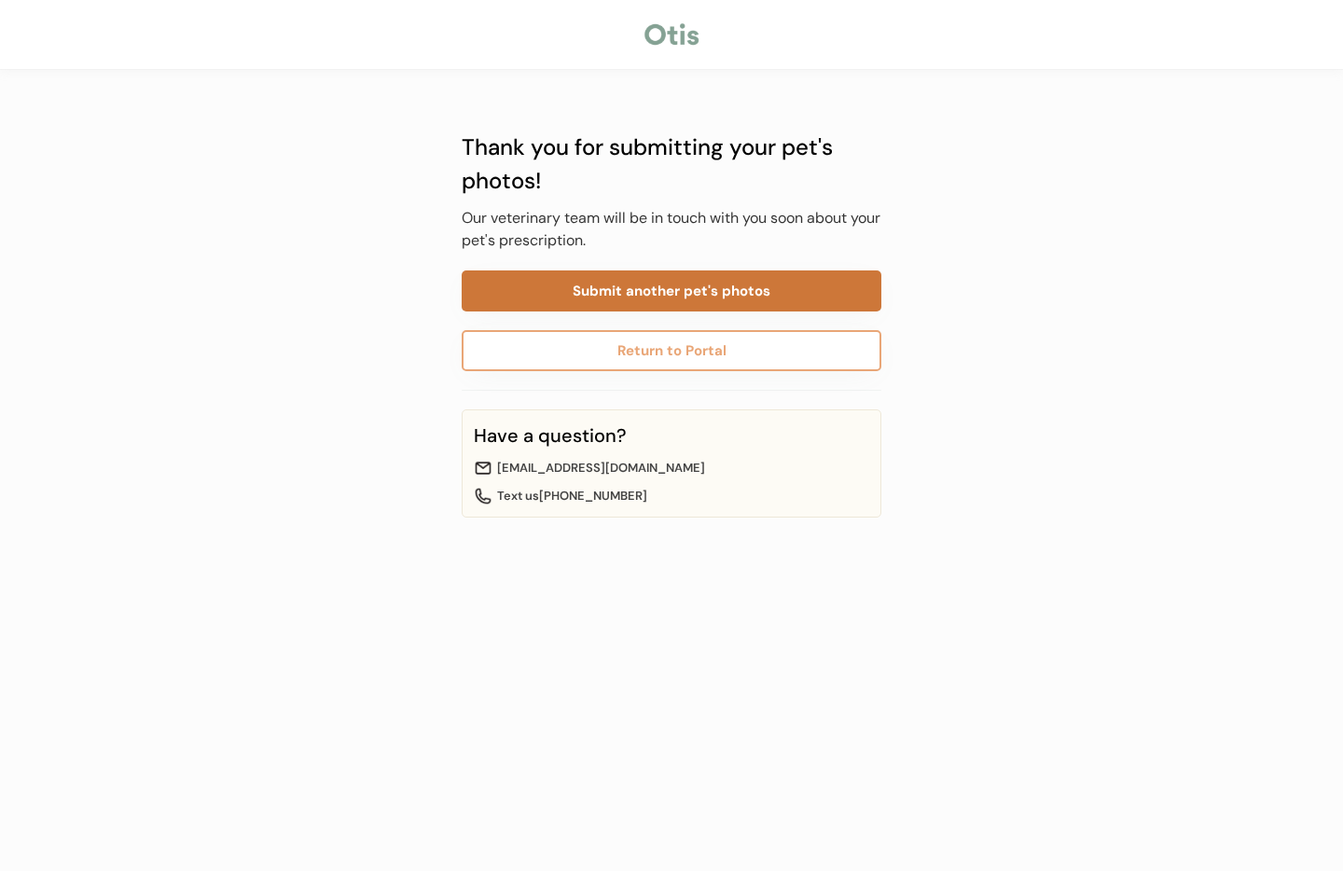
click at [716, 288] on button "Submit another pet's photos" at bounding box center [672, 290] width 420 height 41
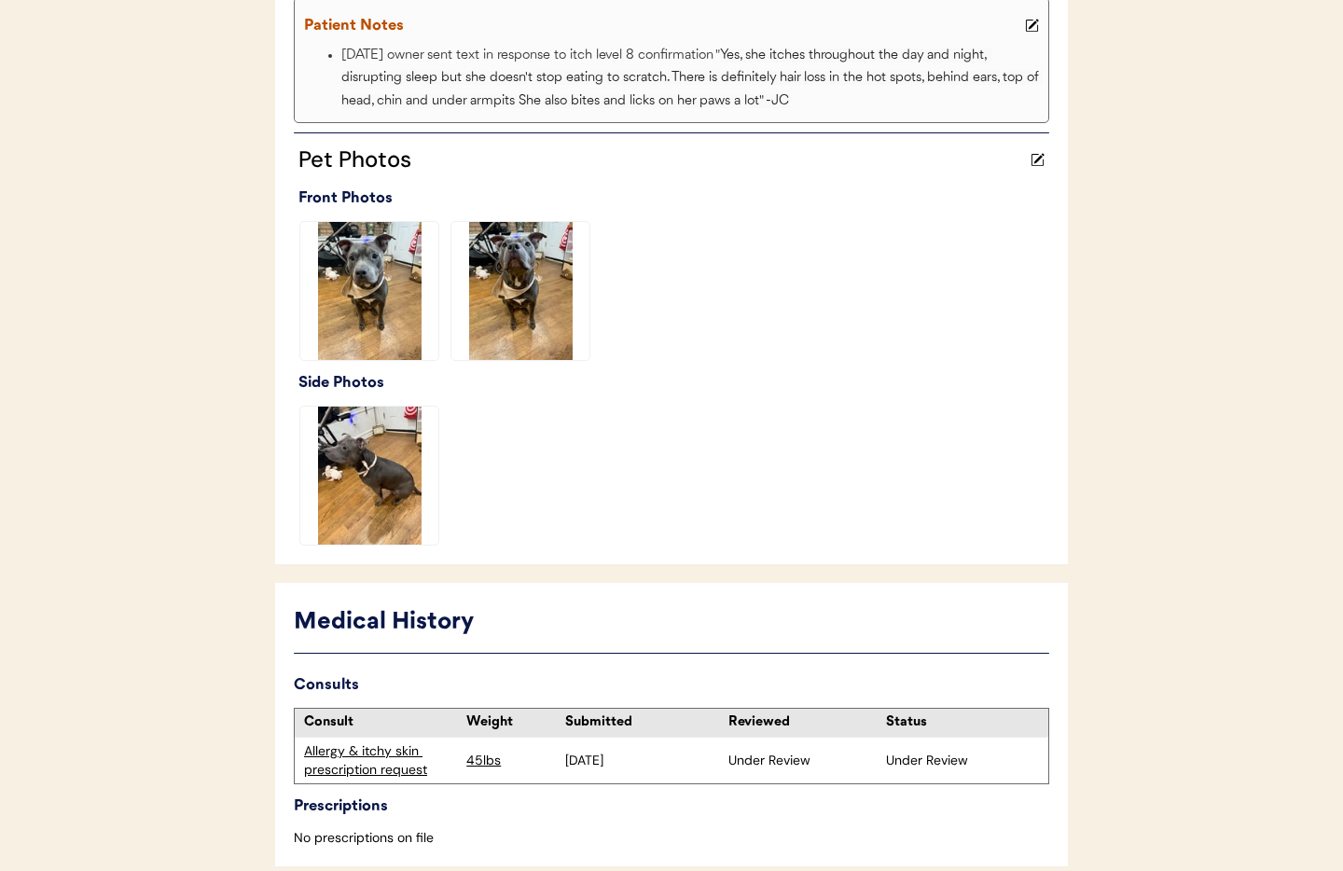
scroll to position [538, 0]
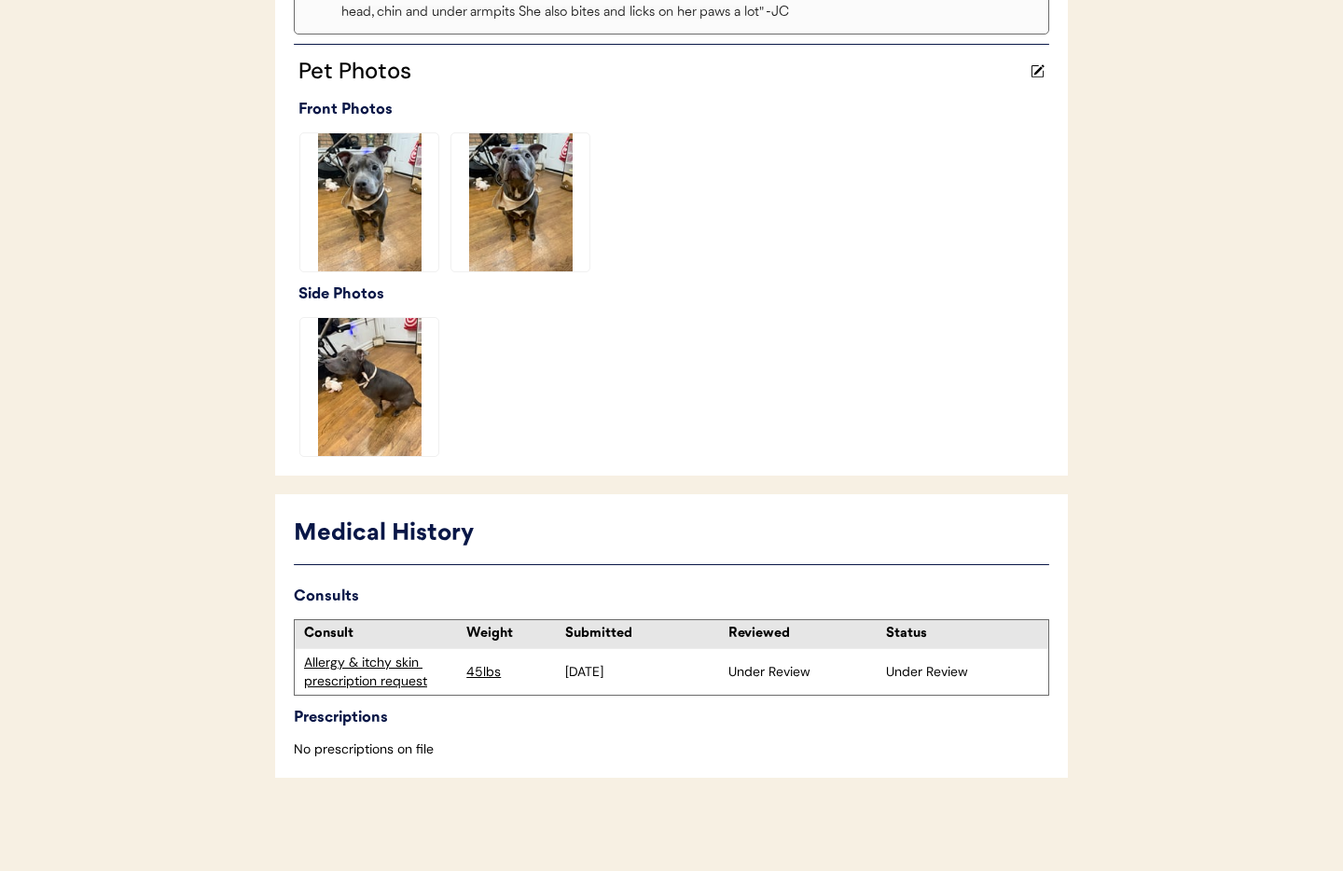
click at [353, 670] on div "Allergy & itchy skin prescription request" at bounding box center [380, 672] width 153 height 36
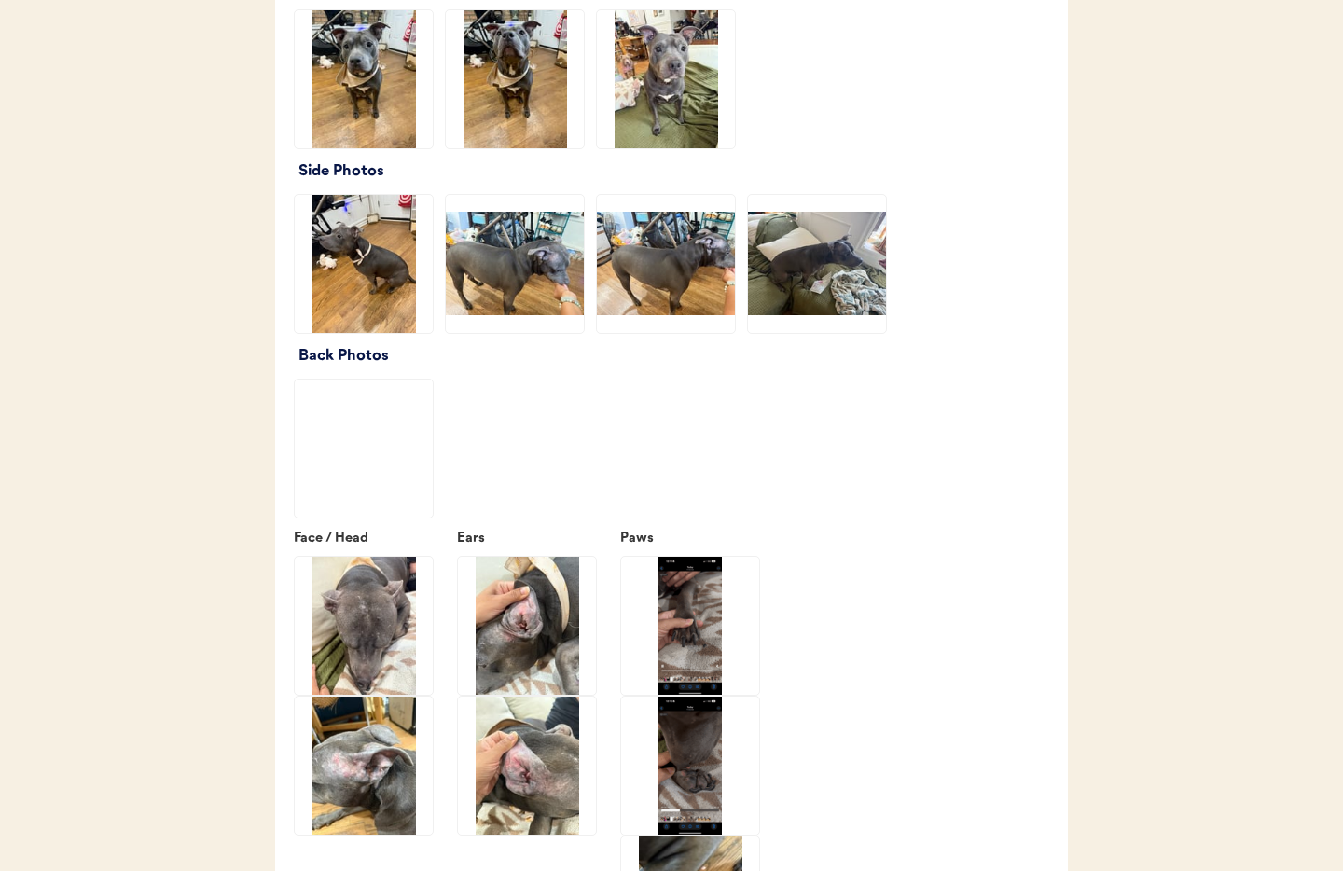
scroll to position [2446, 0]
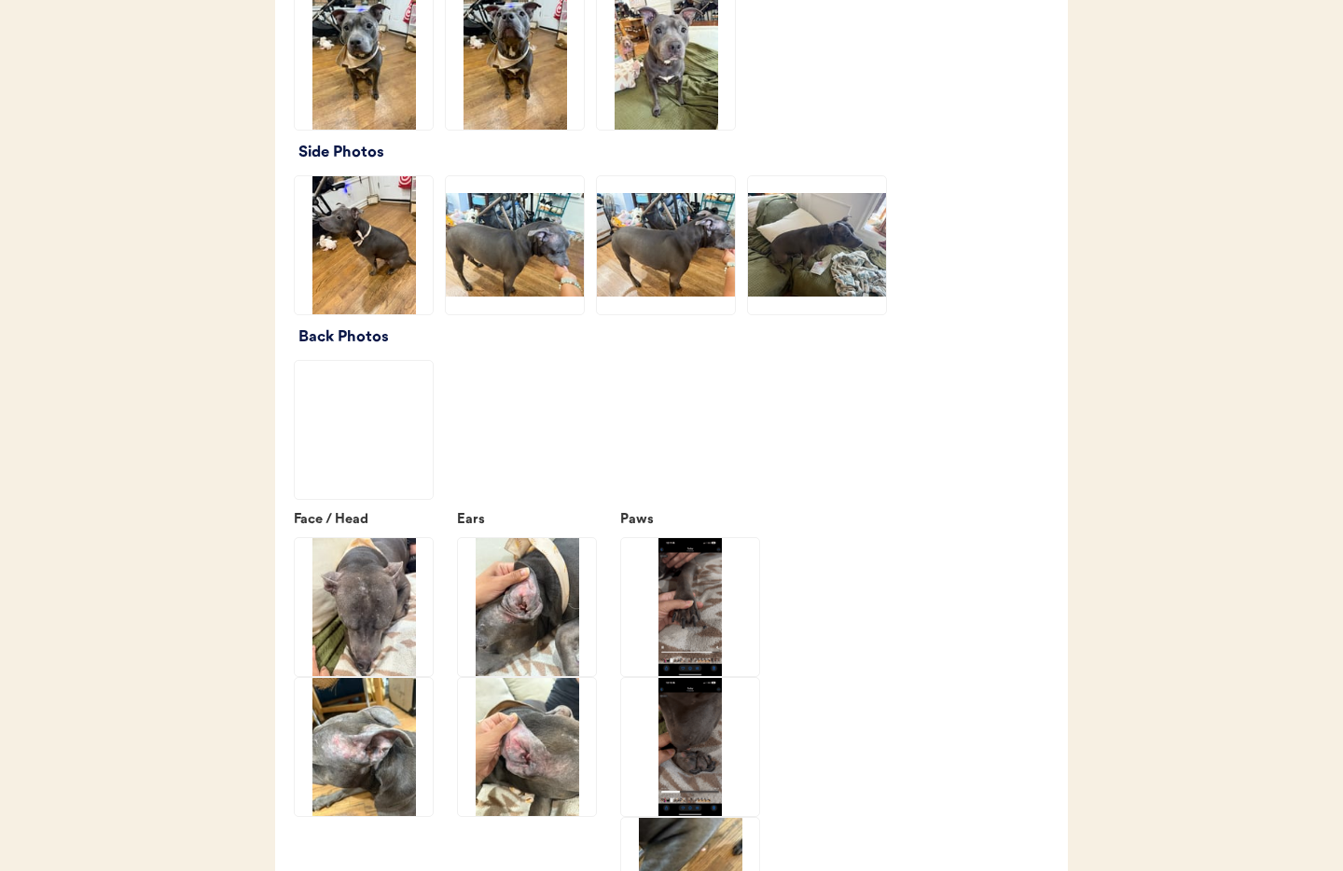
click at [377, 446] on img at bounding box center [364, 430] width 138 height 138
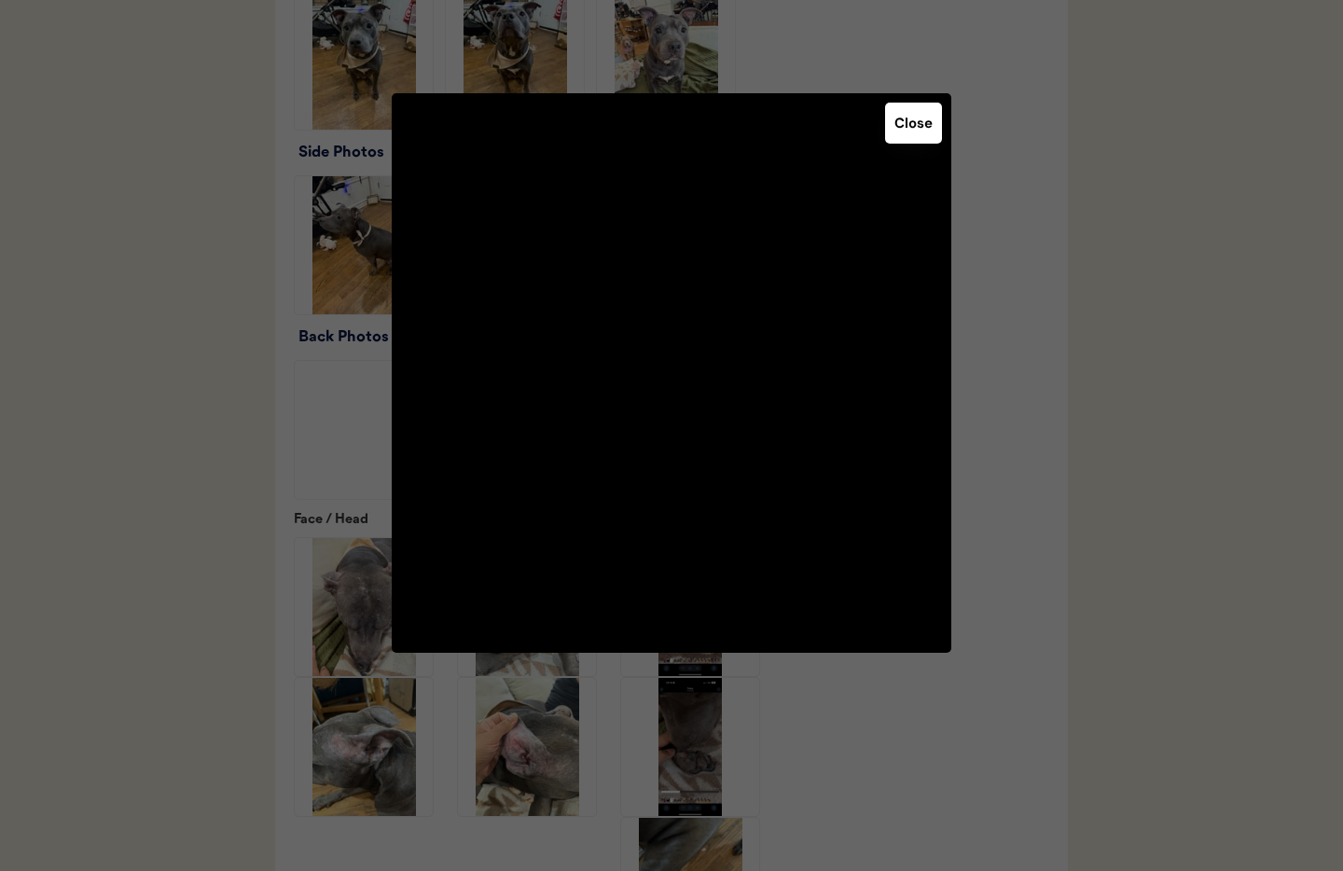
click at [907, 136] on button "Close" at bounding box center [913, 123] width 57 height 41
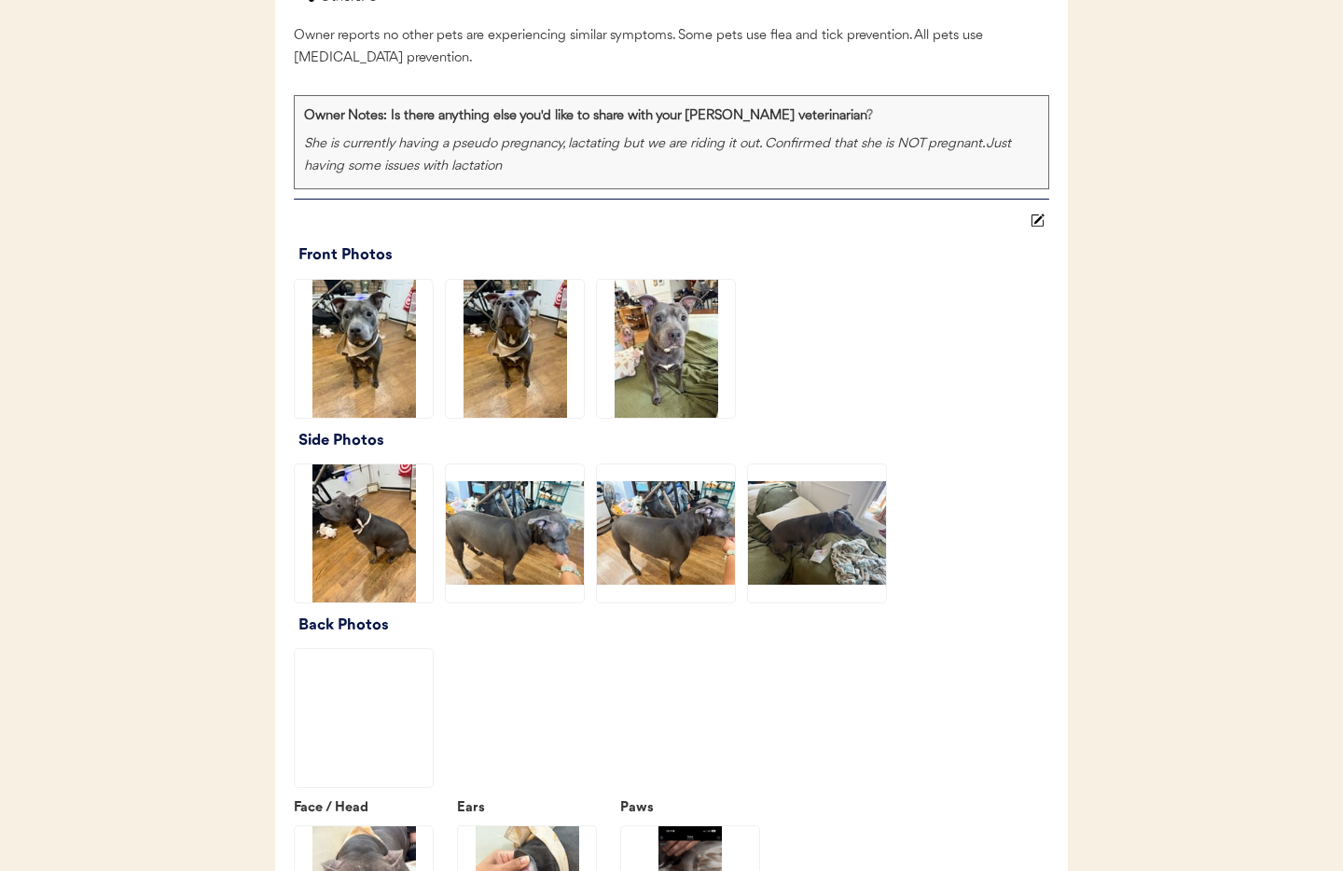
scroll to position [2154, 0]
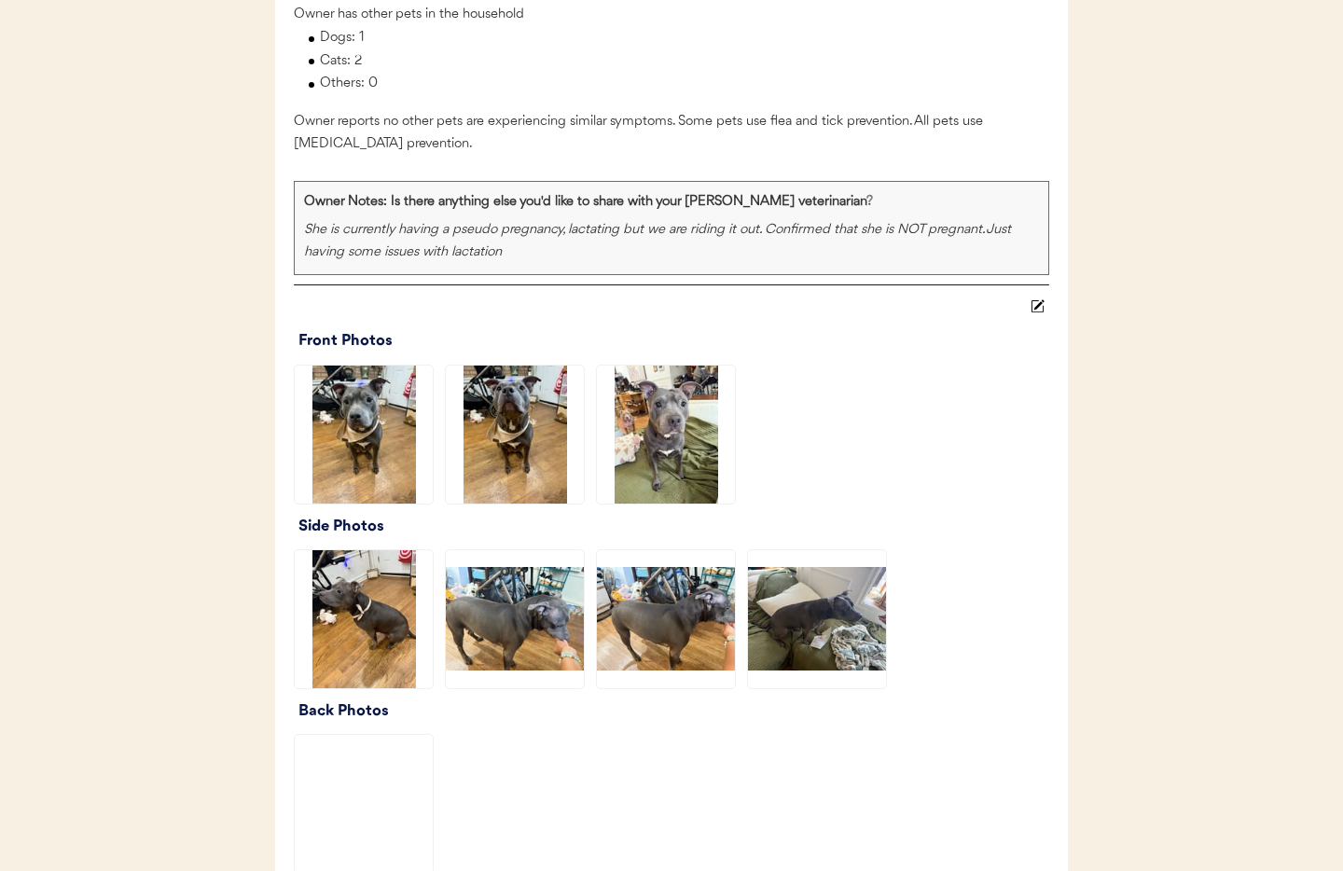
scroll to position [2050, 0]
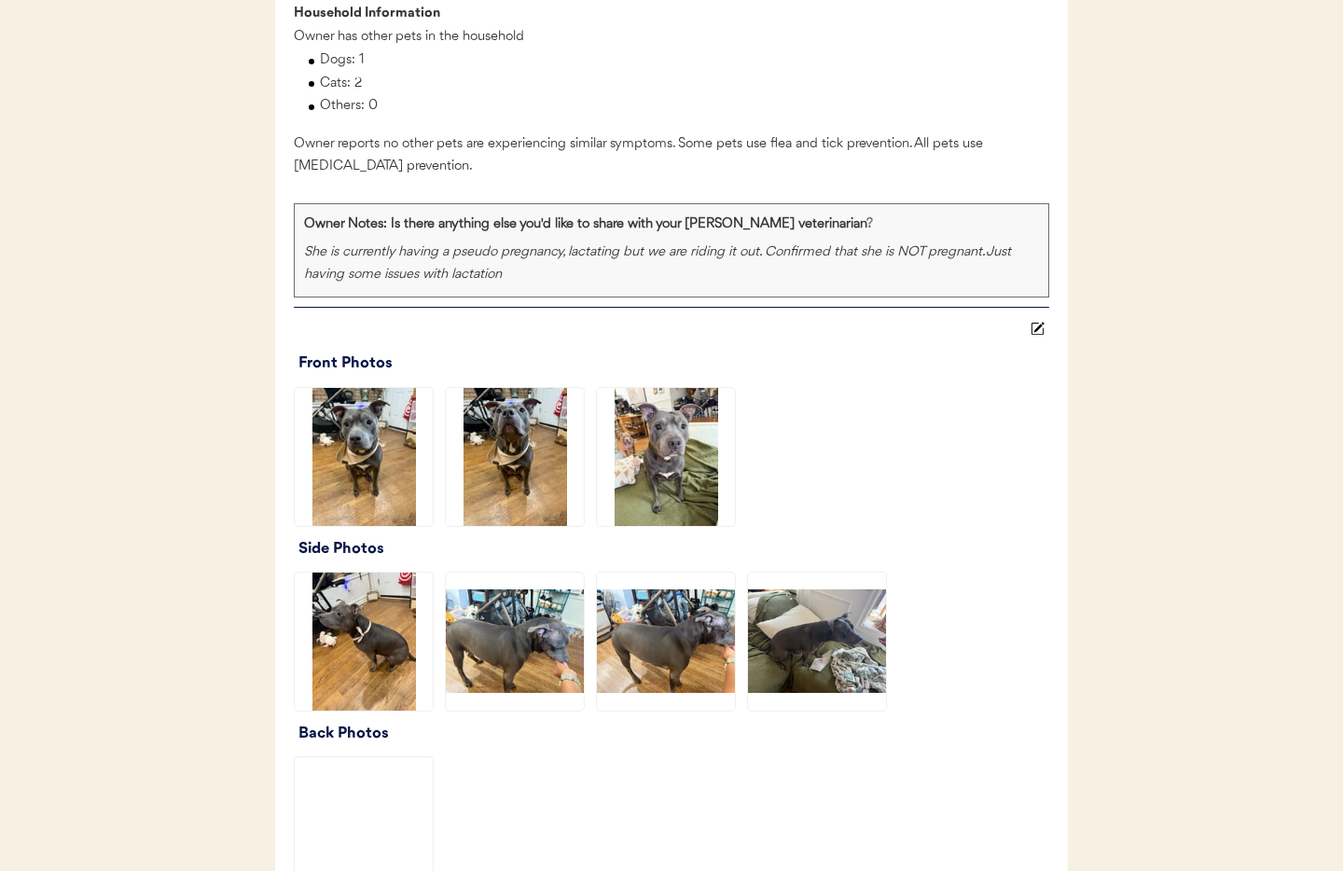
click at [1039, 336] on icon at bounding box center [1037, 329] width 14 height 14
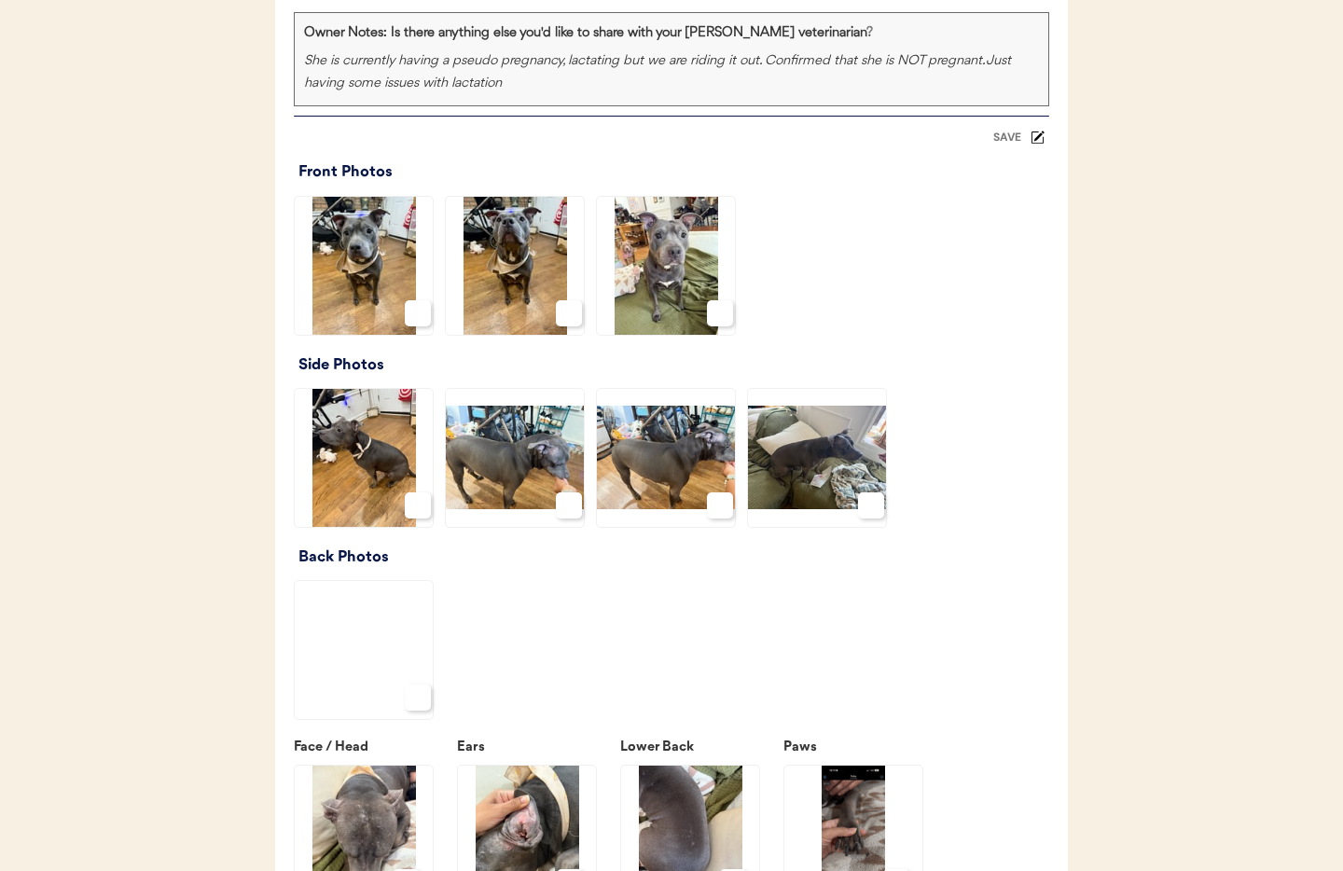
scroll to position [2456, 0]
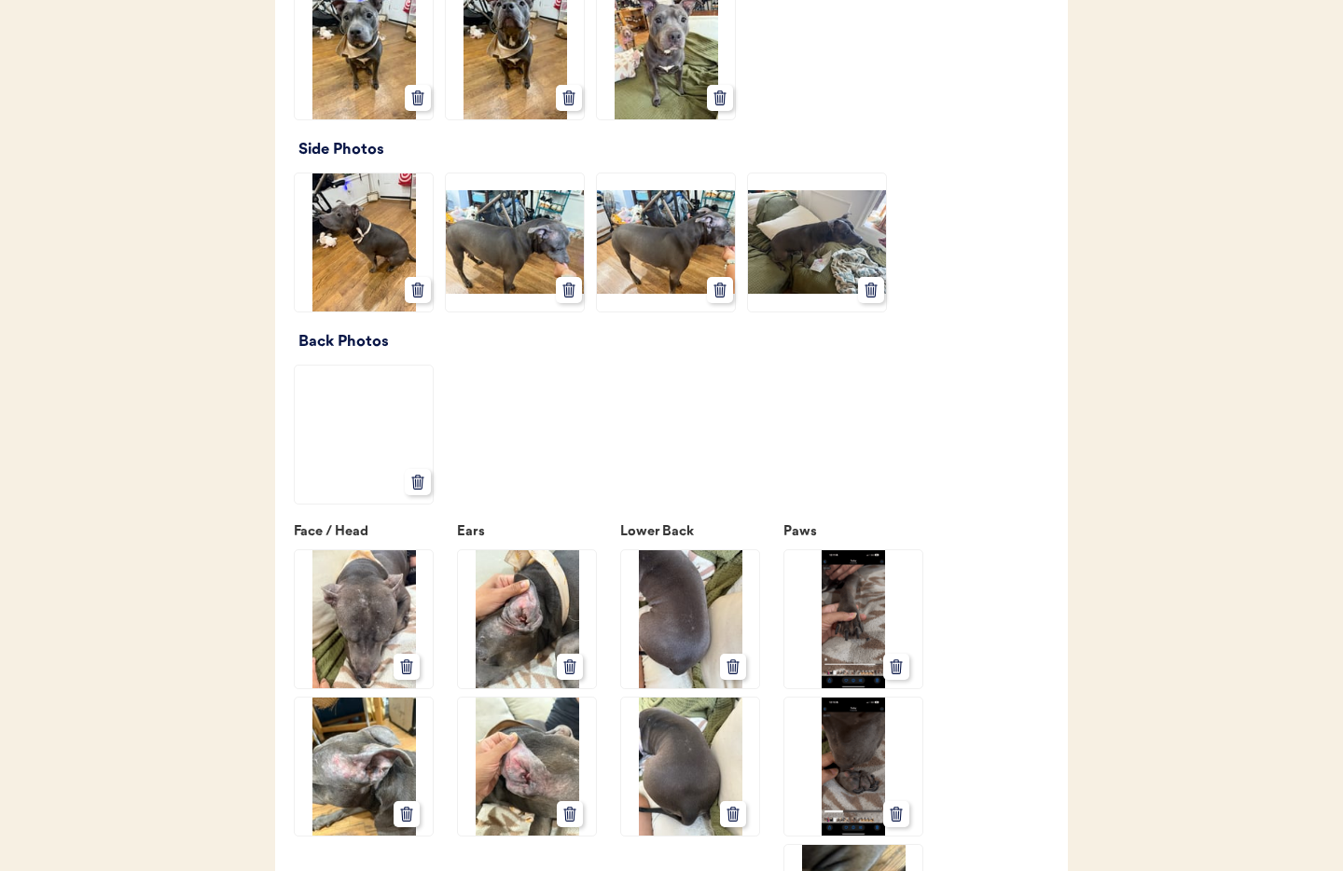
click at [419, 490] on icon at bounding box center [417, 482] width 17 height 17
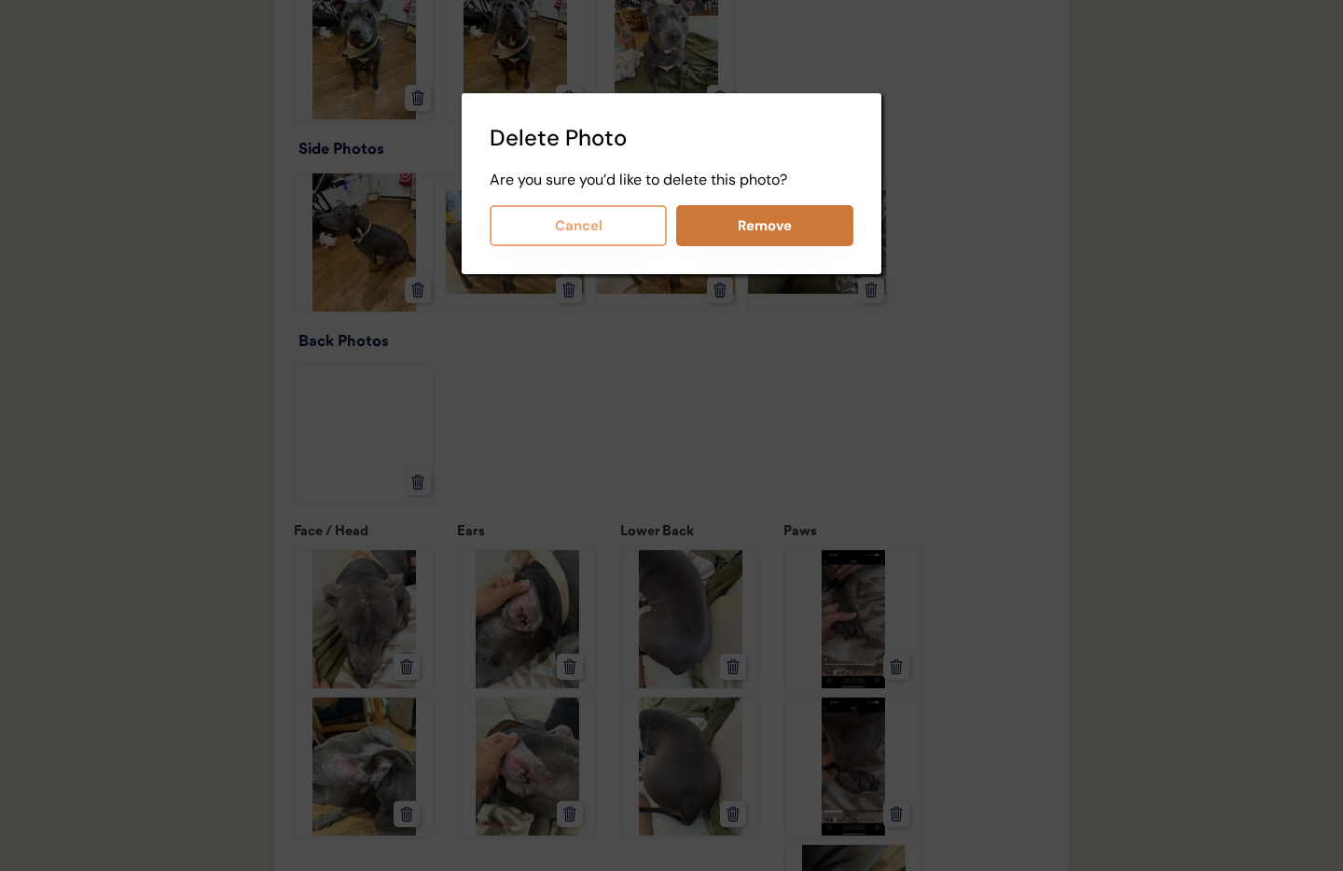
drag, startPoint x: 796, startPoint y: 228, endPoint x: 811, endPoint y: 255, distance: 30.1
click at [796, 228] on button "Remove" at bounding box center [764, 225] width 177 height 41
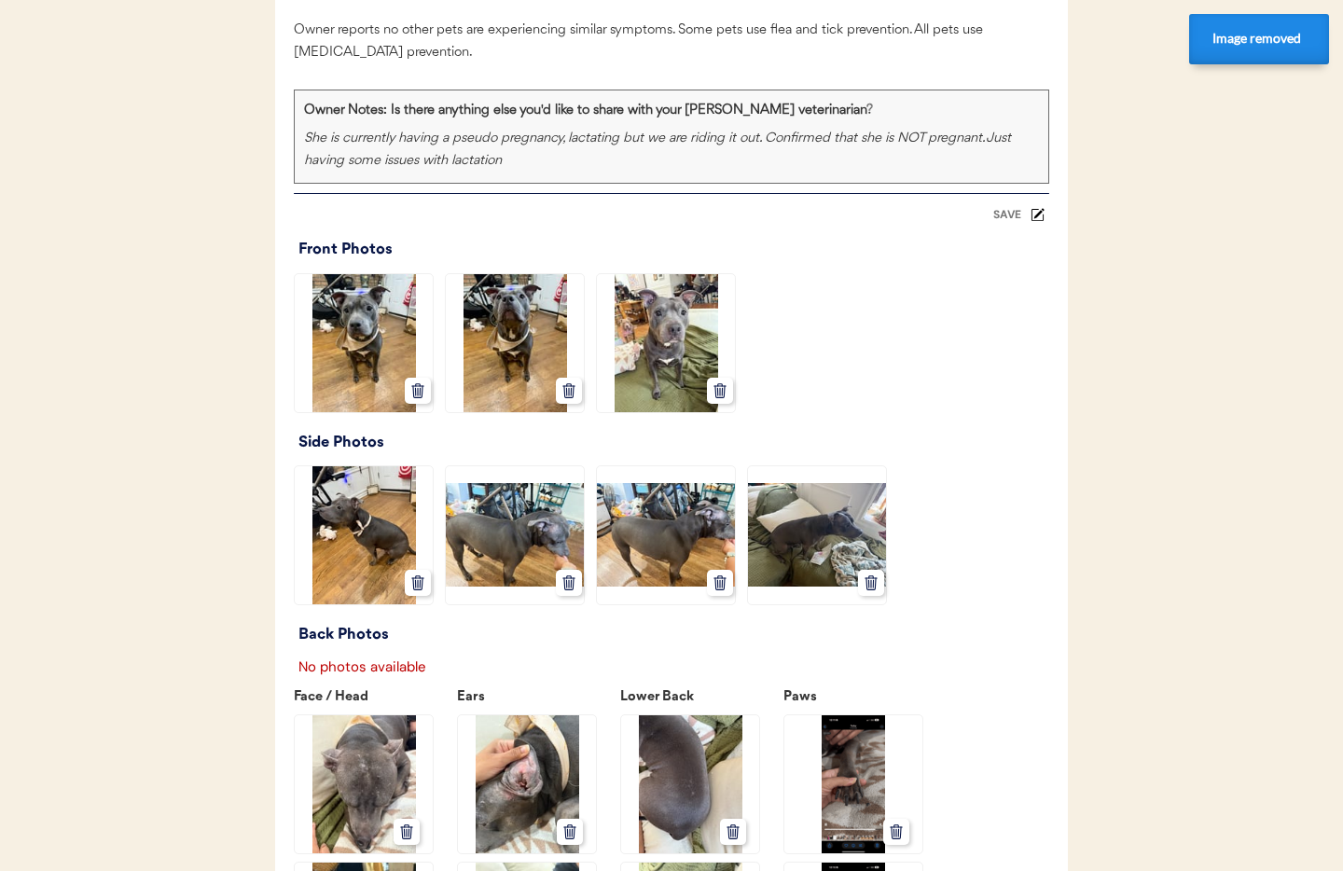
scroll to position [2173, 0]
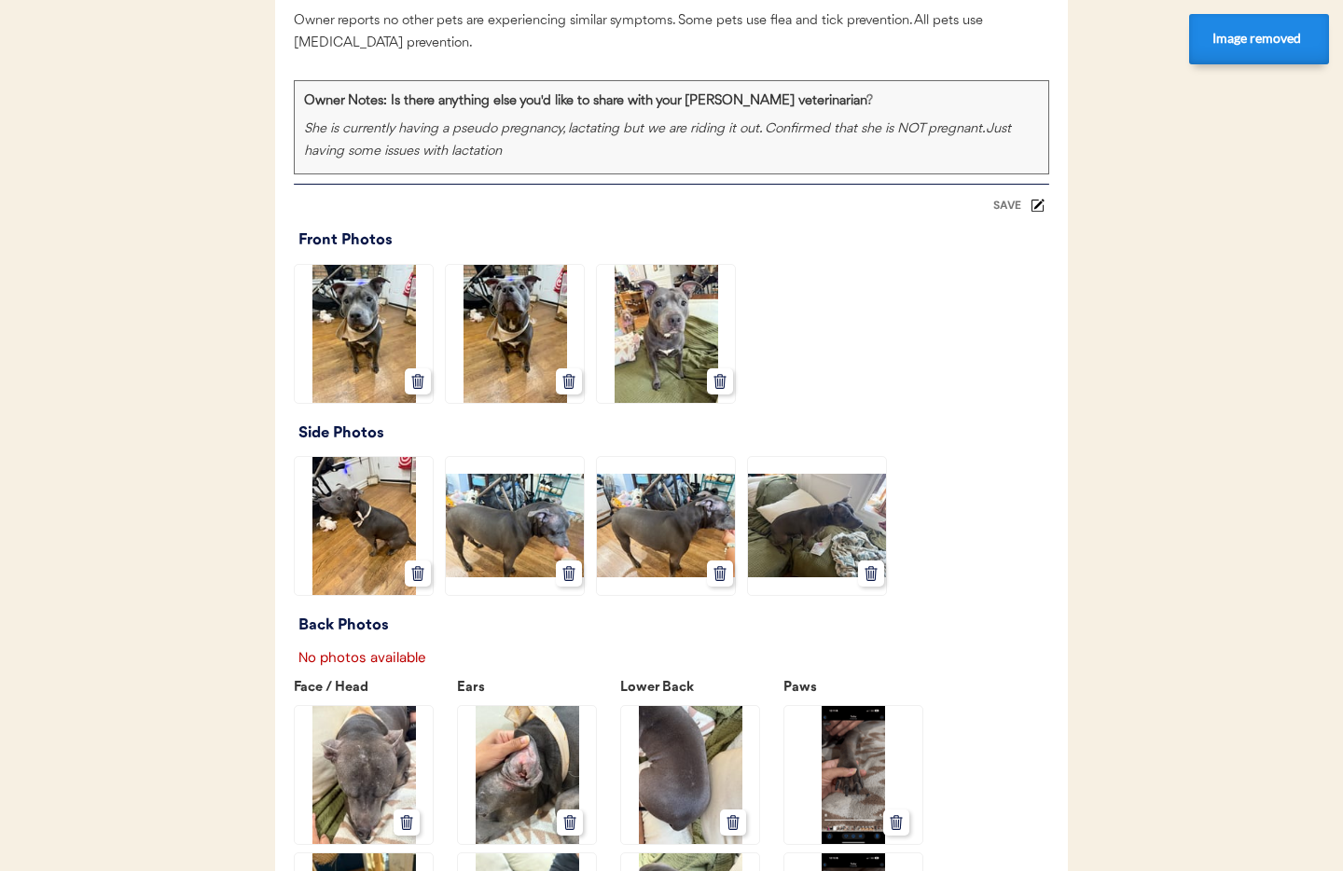
drag, startPoint x: 1002, startPoint y: 229, endPoint x: 996, endPoint y: 254, distance: 24.9
click at [1002, 211] on div "SAVE" at bounding box center [1006, 205] width 37 height 11
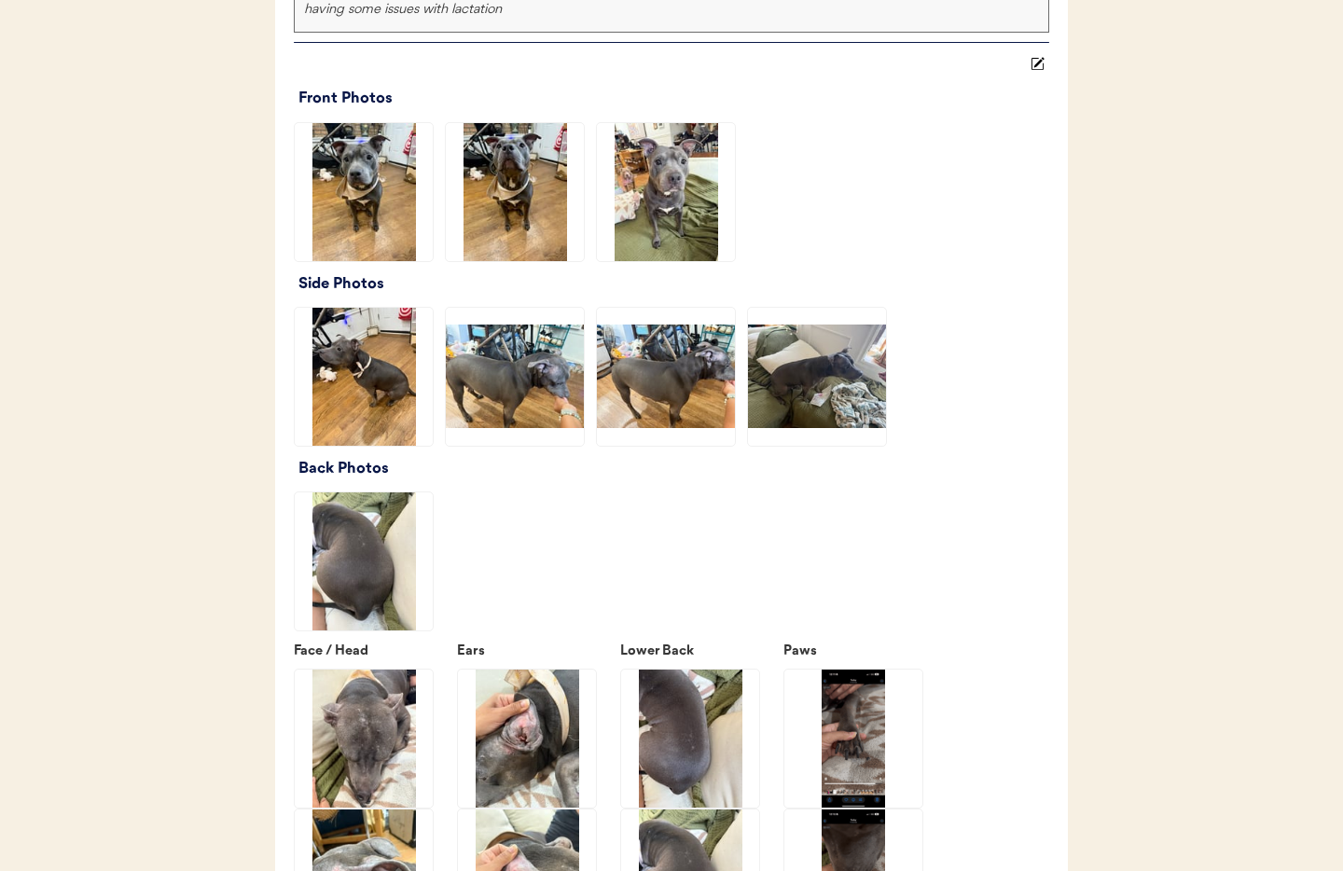
scroll to position [2314, 0]
click at [1036, 71] on use at bounding box center [1037, 64] width 13 height 13
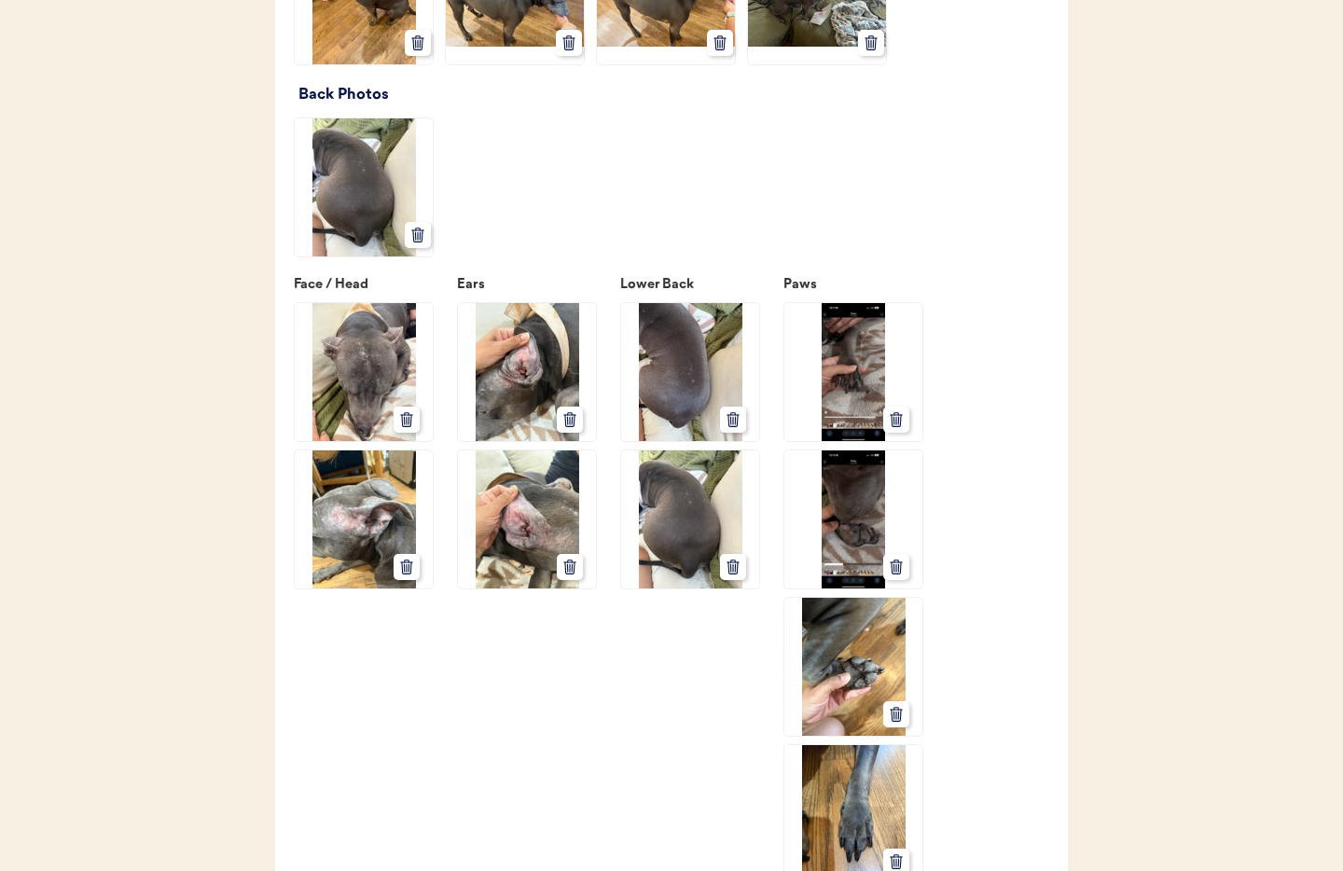
scroll to position [2742, 0]
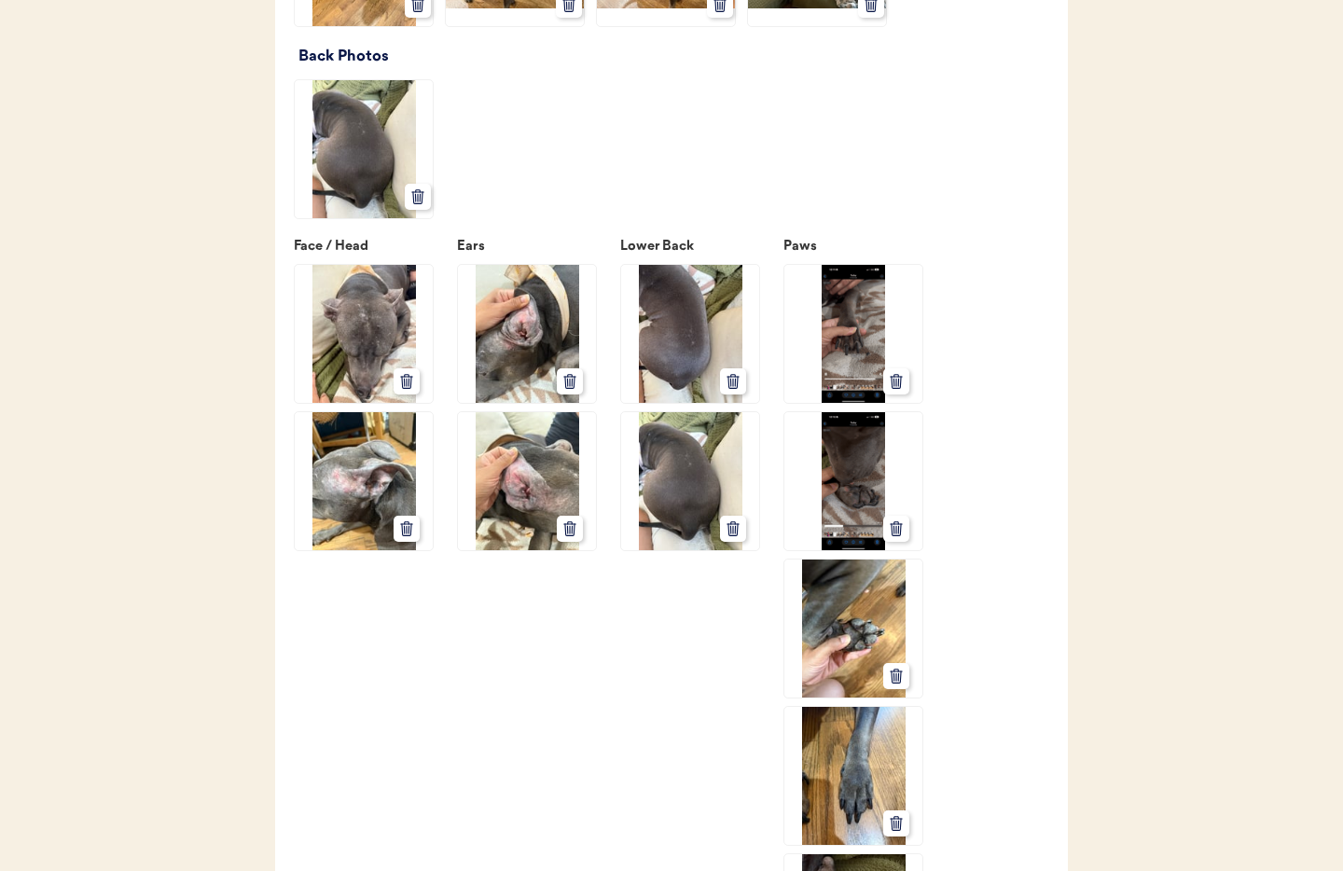
click at [734, 536] on use at bounding box center [732, 529] width 11 height 14
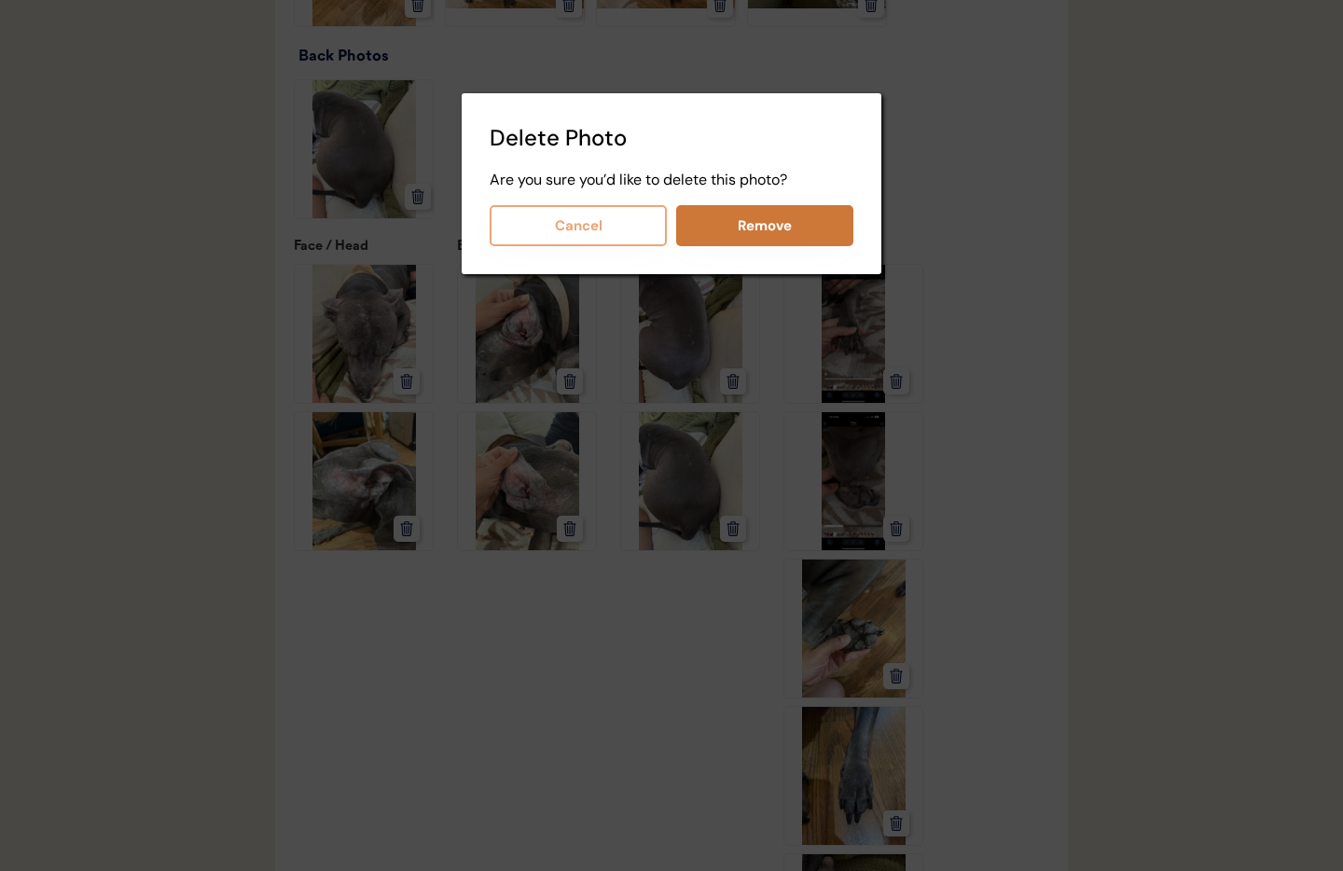
click at [795, 239] on button "Remove" at bounding box center [764, 225] width 177 height 41
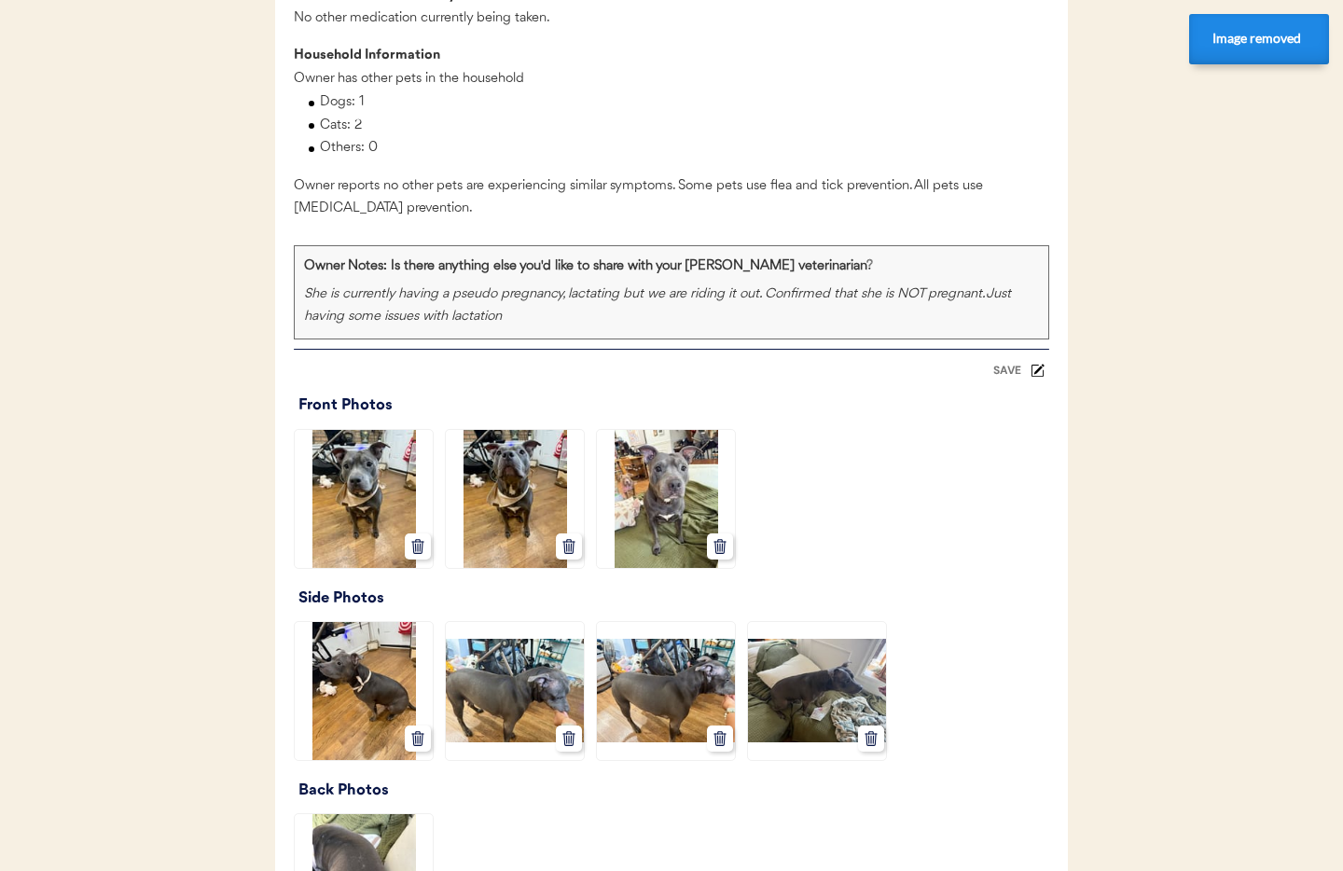
scroll to position [2010, 0]
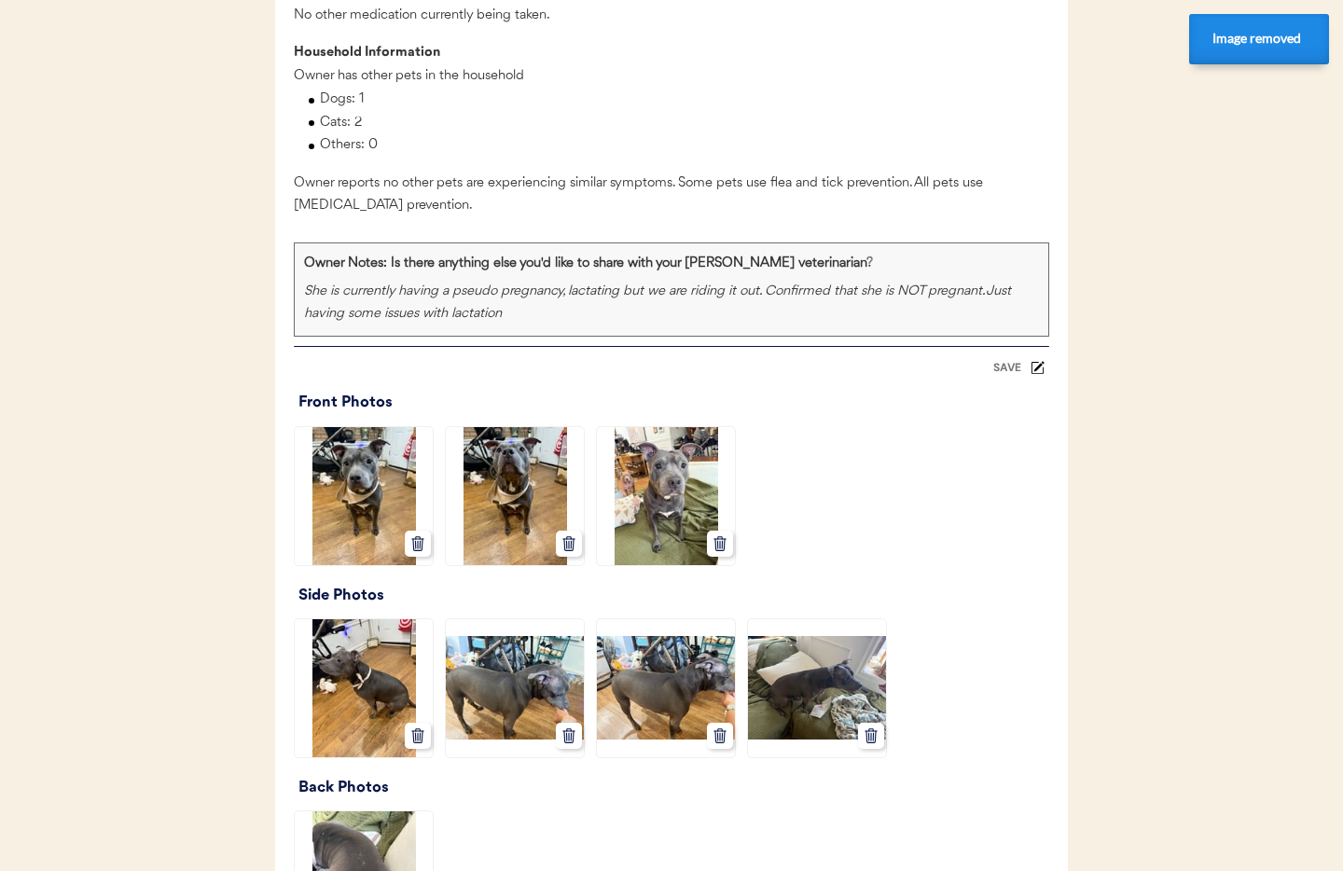
drag, startPoint x: 1002, startPoint y: 384, endPoint x: 972, endPoint y: 408, distance: 39.2
click at [1002, 373] on div "SAVE" at bounding box center [1006, 367] width 37 height 11
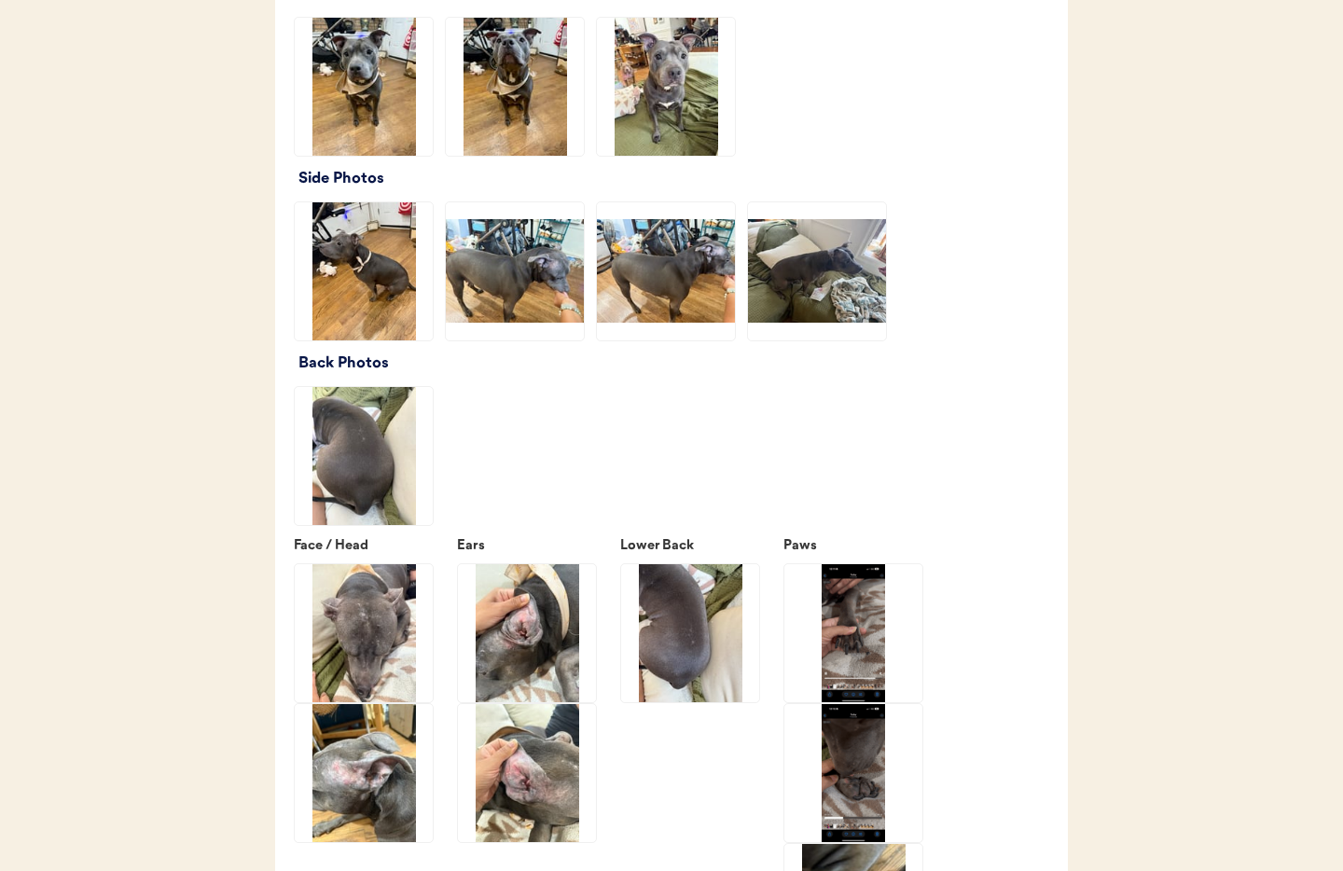
scroll to position [2397, 0]
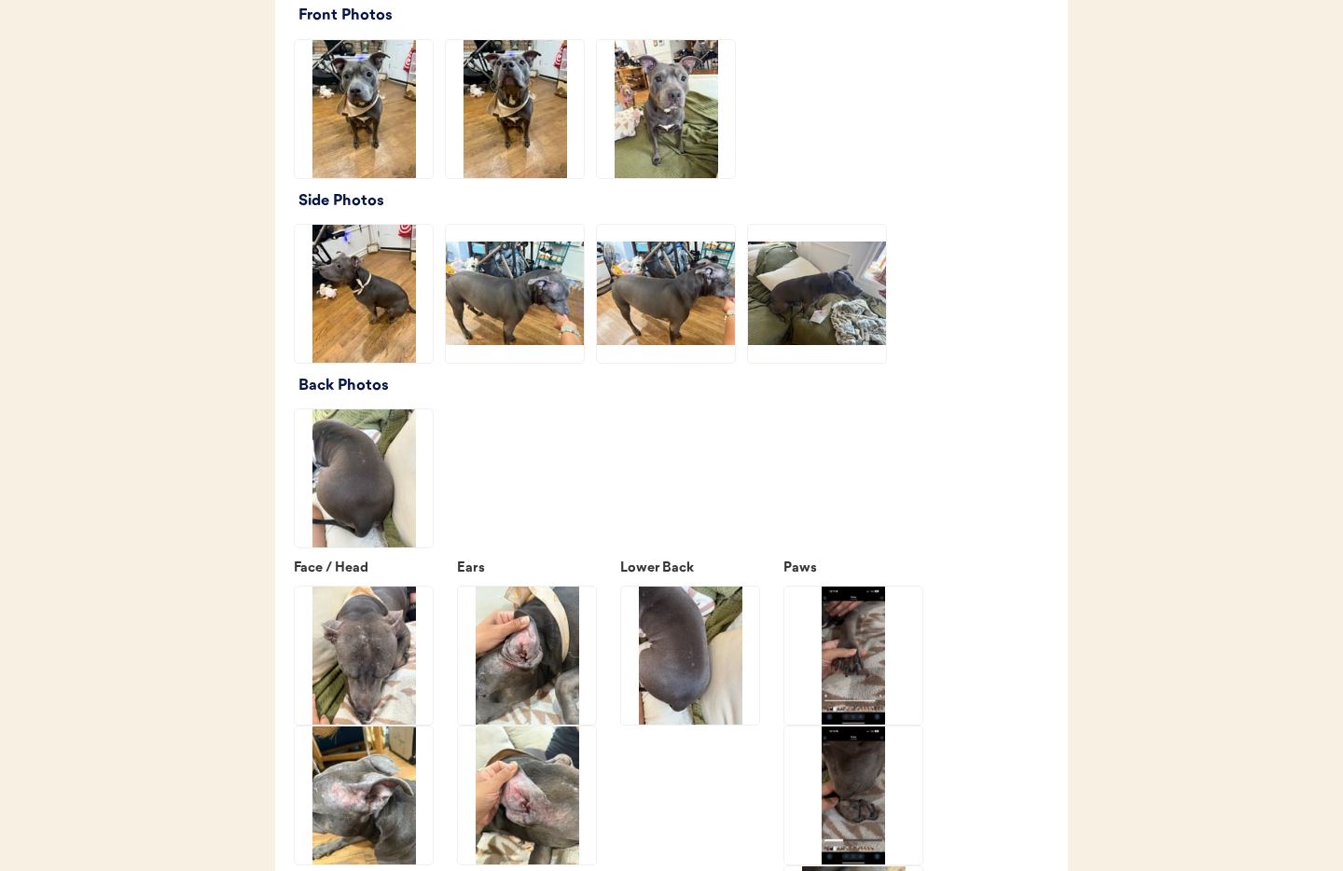
click at [686, 335] on img at bounding box center [666, 294] width 138 height 138
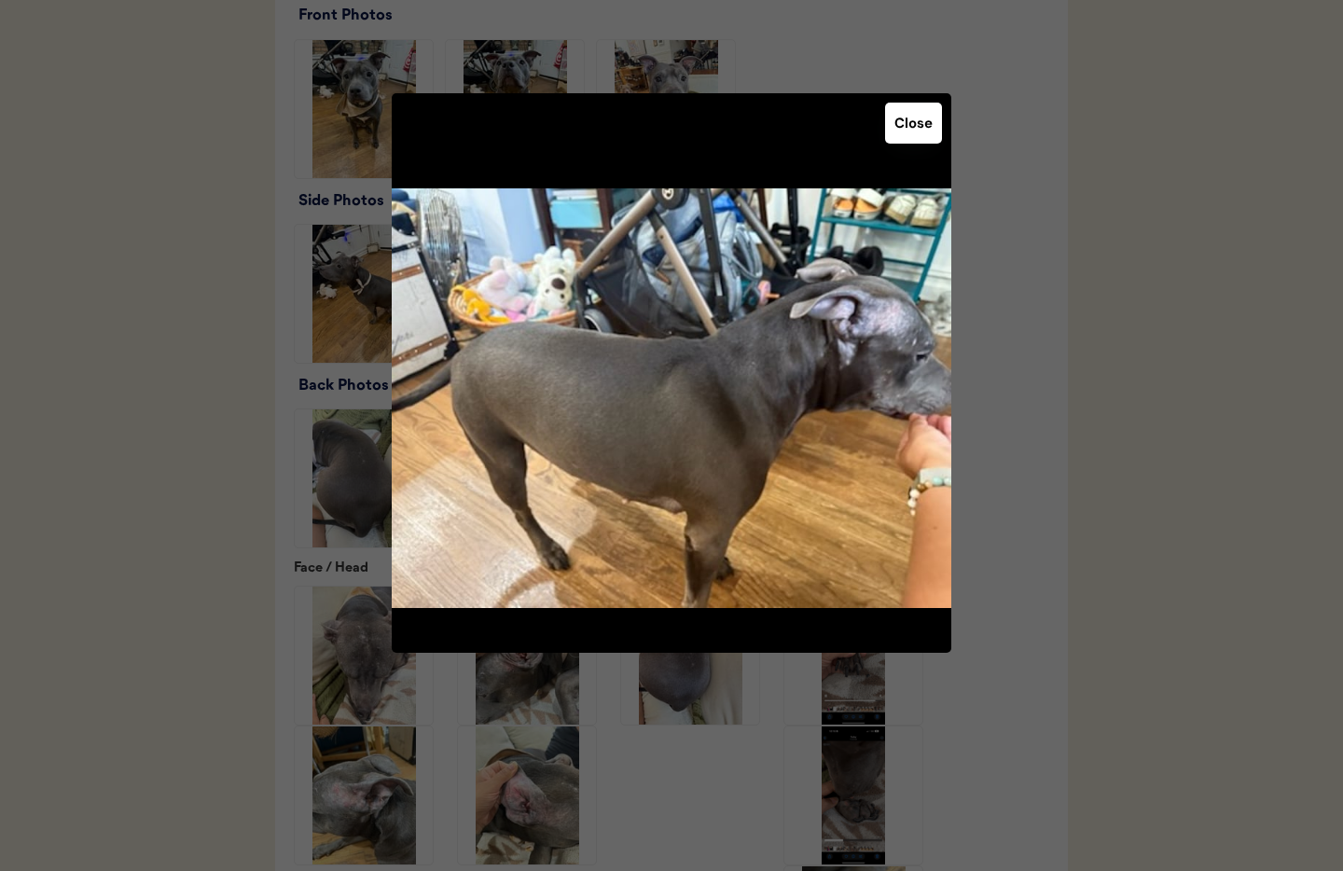
click at [904, 124] on button "Close" at bounding box center [913, 123] width 57 height 41
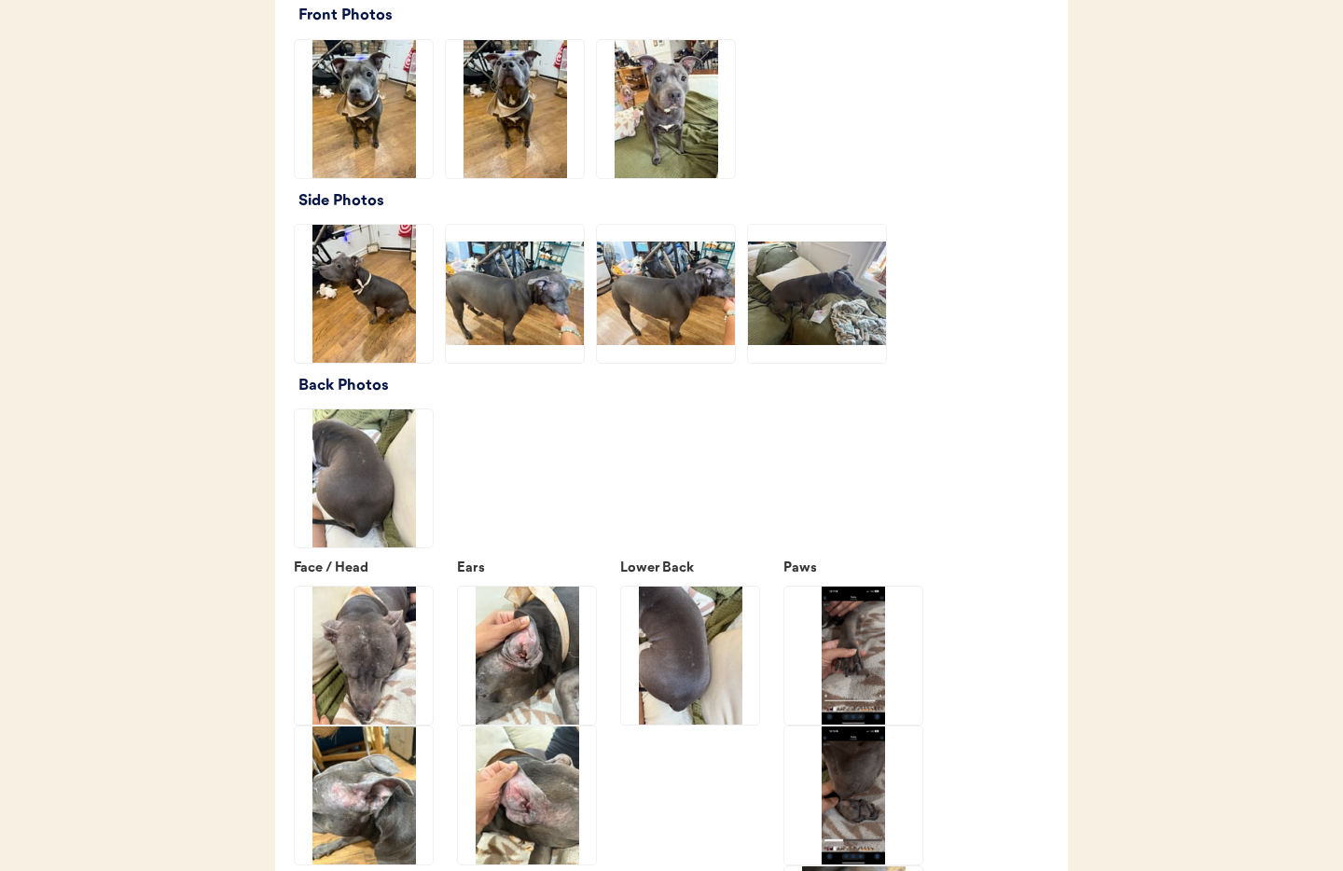
click at [830, 299] on img at bounding box center [817, 294] width 138 height 138
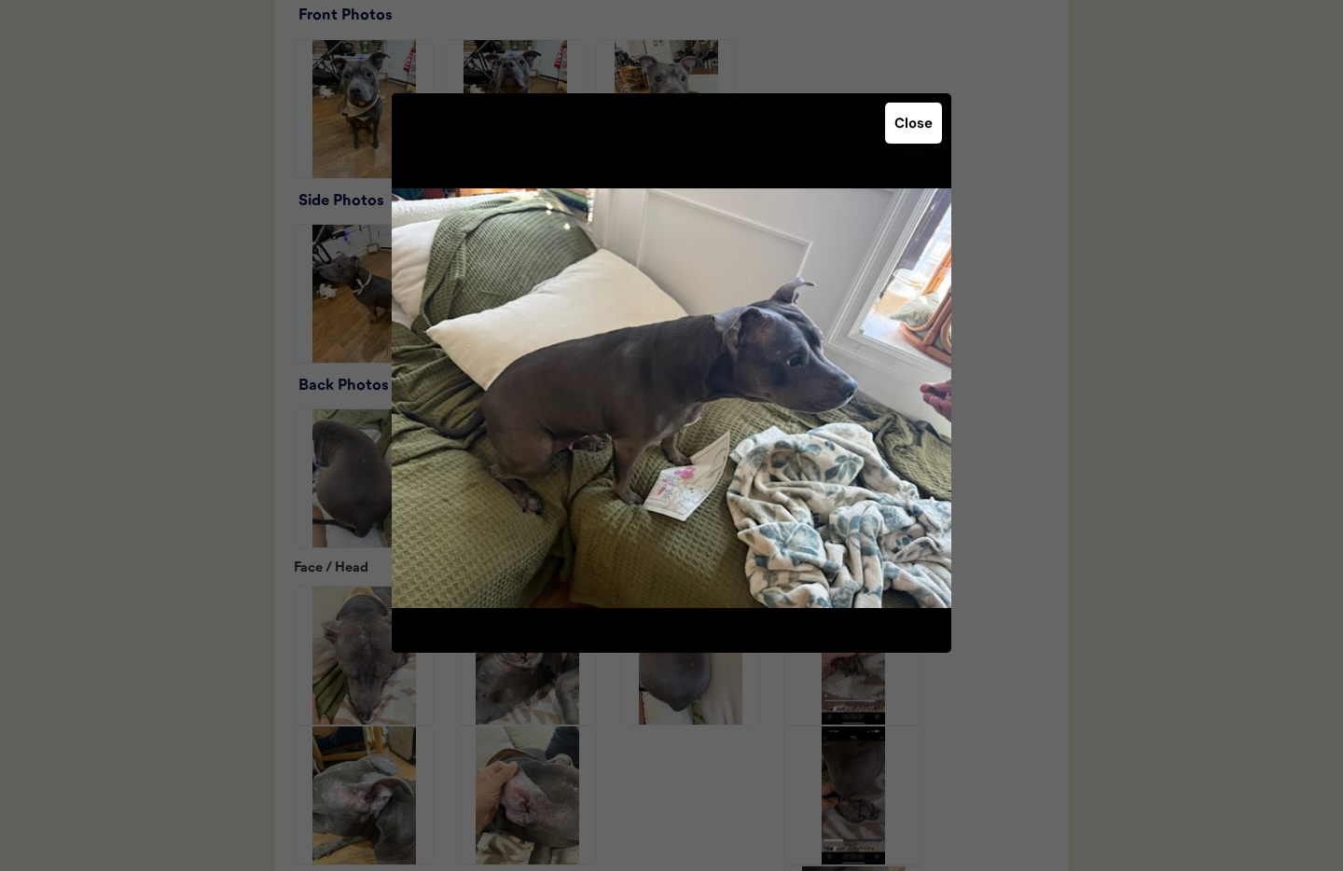
click at [907, 121] on button "Close" at bounding box center [913, 123] width 57 height 41
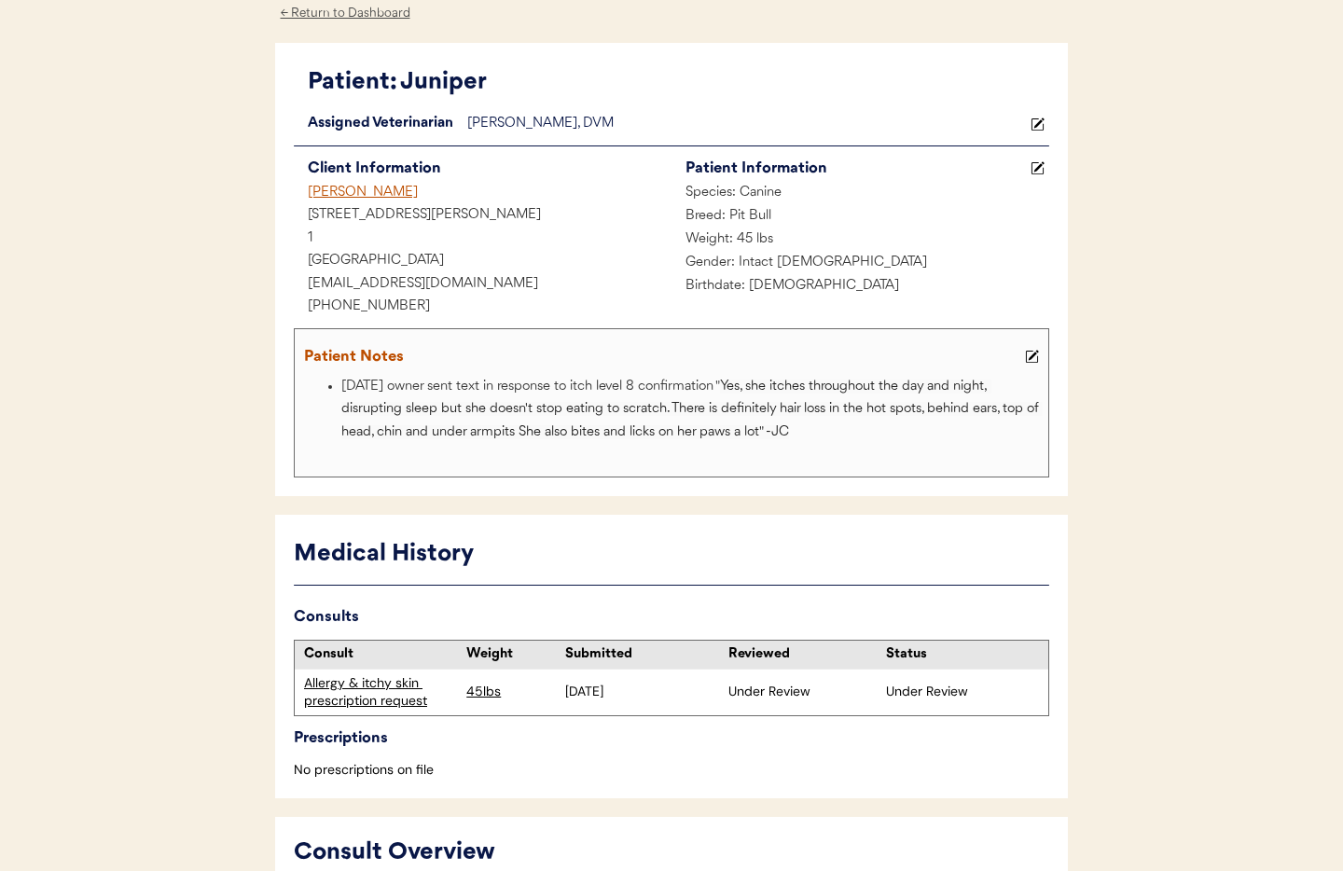
scroll to position [0, 0]
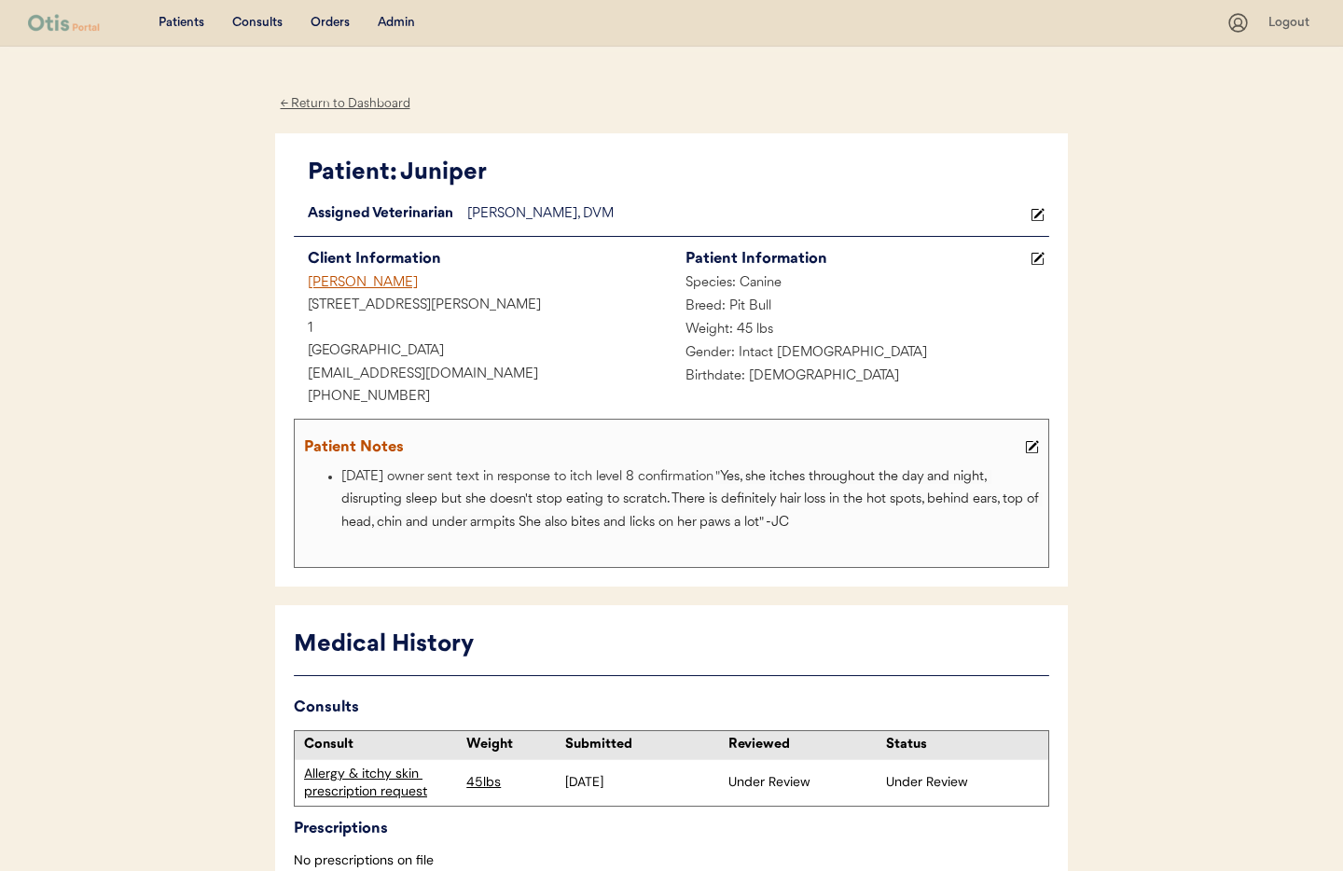
click at [391, 26] on div "Admin" at bounding box center [396, 23] width 37 height 19
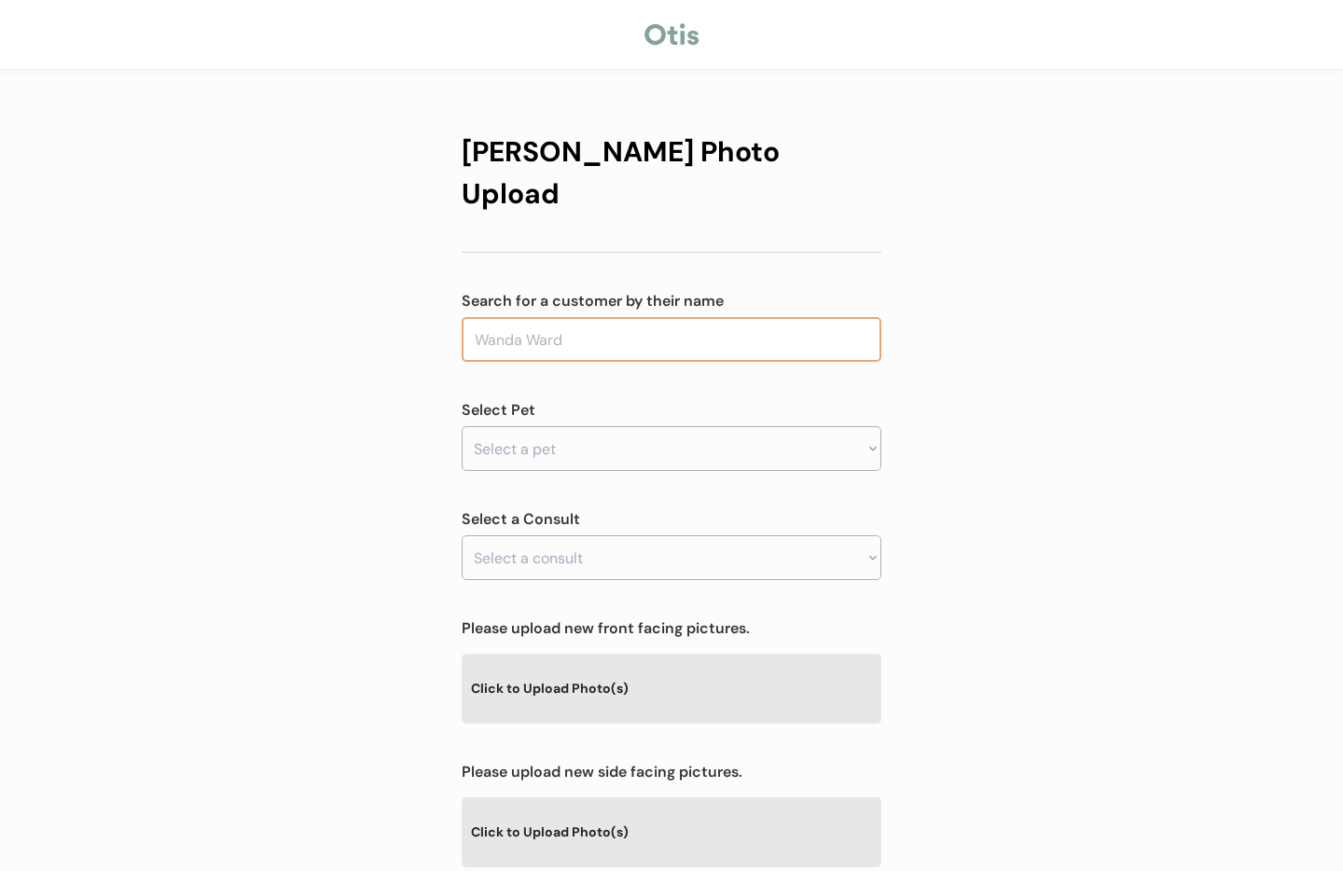
click at [528, 317] on input "text" at bounding box center [672, 339] width 420 height 45
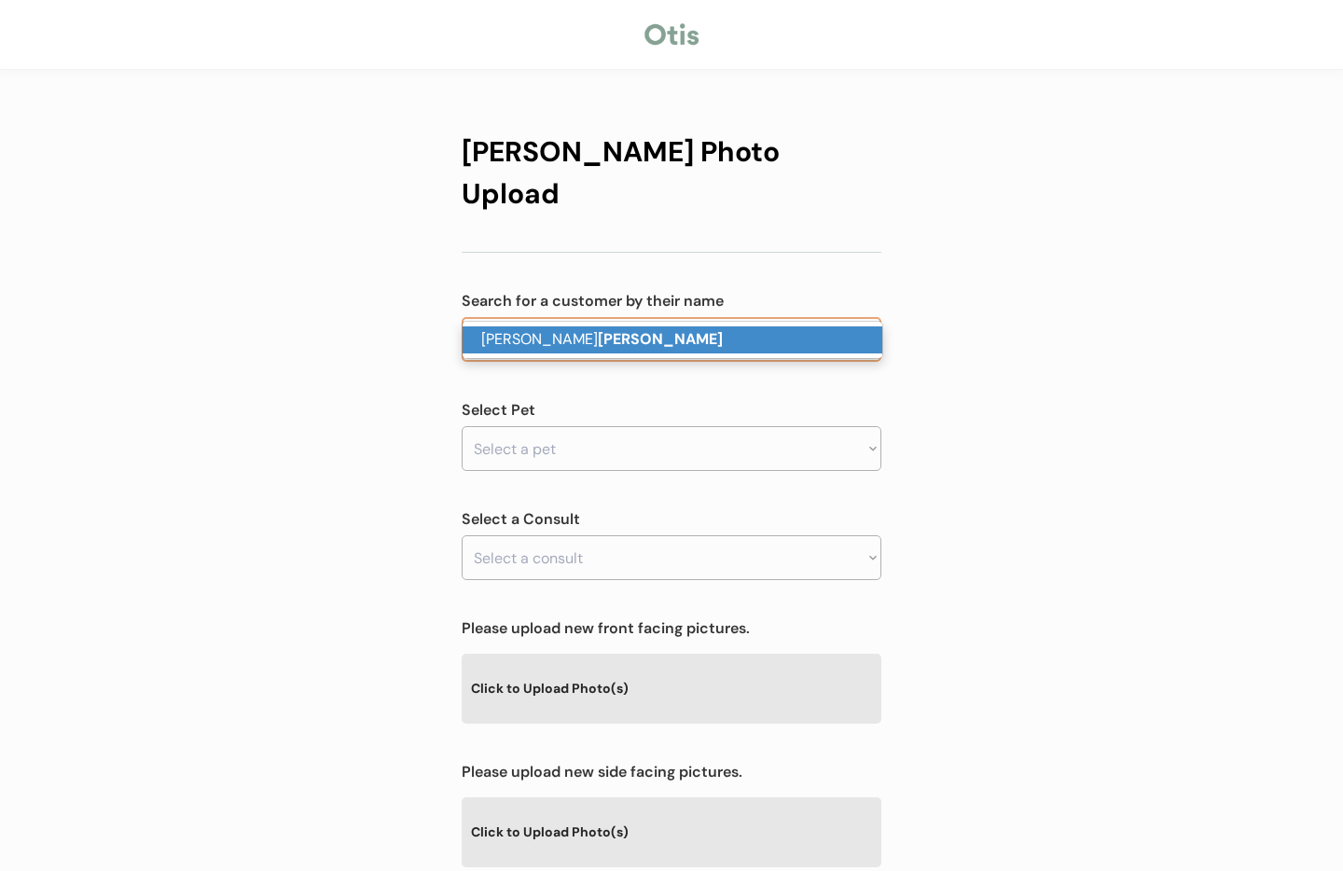
click at [598, 343] on strong "Fraga" at bounding box center [660, 339] width 125 height 20
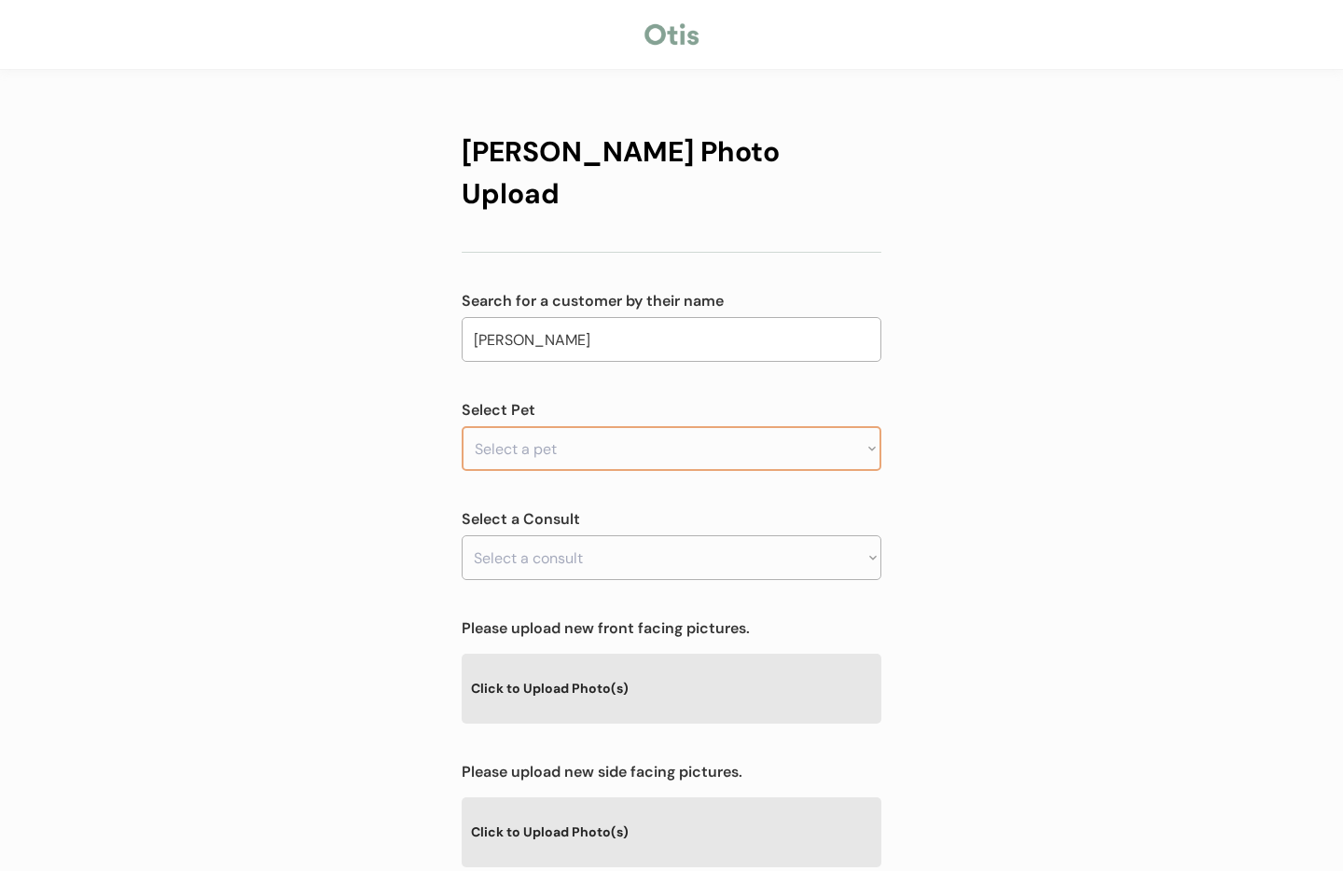
type input "Nicole Fraga"
click at [700, 426] on select "Select a pet Juniper" at bounding box center [672, 448] width 420 height 45
select select ""1348695171700984260__LOOKUP__1755775057582x161224505037422600""
click at [462, 426] on select "Select a pet Juniper" at bounding box center [672, 448] width 420 height 45
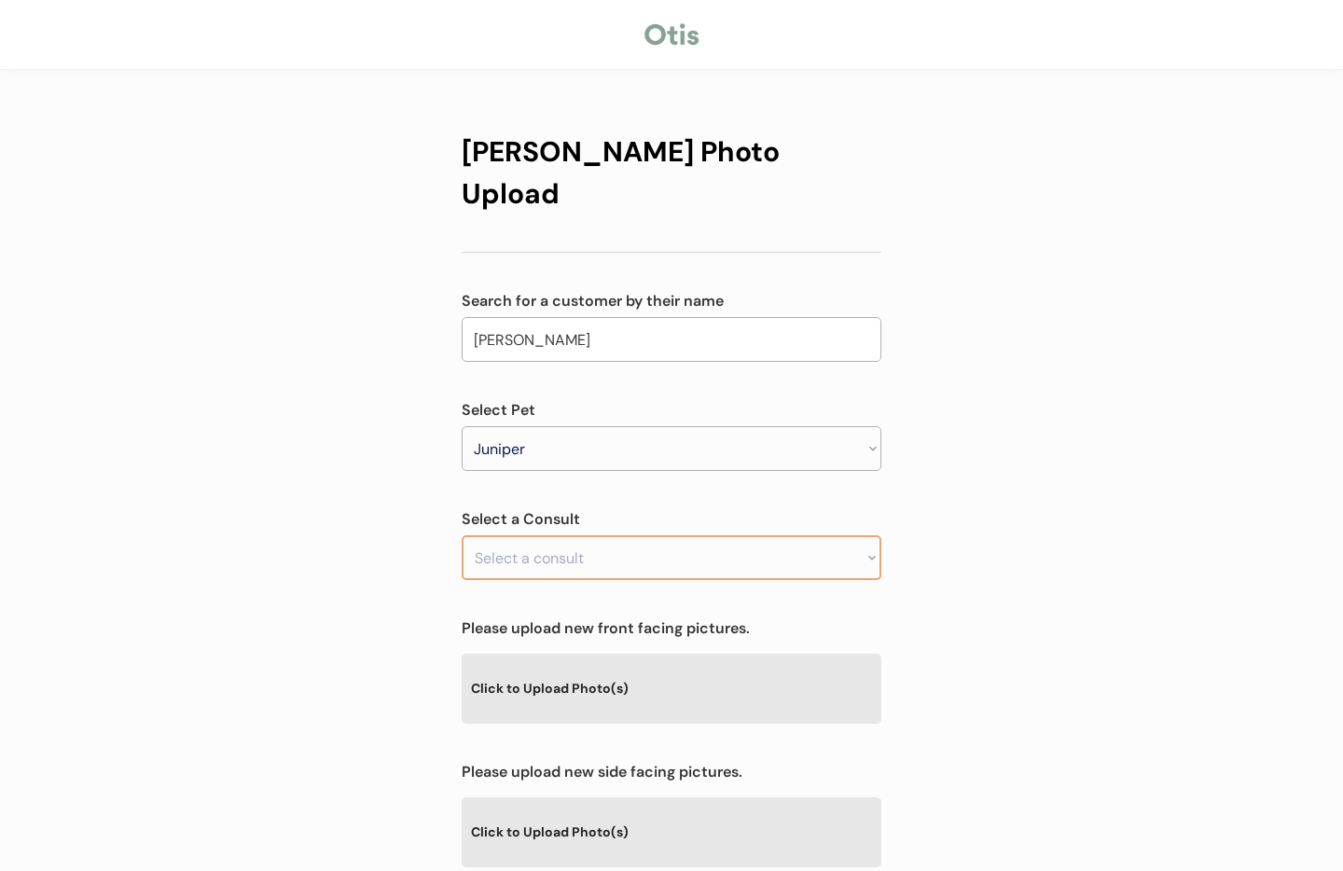
click at [725, 535] on select "Select a consult" at bounding box center [672, 557] width 420 height 45
click at [960, 515] on div "Otis Photo Upload Search for a customer by their name Nicole Fraga fraga Select…" at bounding box center [671, 601] width 1343 height 1202
click at [765, 535] on select "Select a consult Allergy & itchy skin prescription request" at bounding box center [672, 557] width 420 height 45
select select ""1348695171700984260__LOOKUP__1755775073683x581085163242651600""
click at [462, 535] on select "Select a consult Allergy & itchy skin prescription request" at bounding box center [672, 557] width 420 height 45
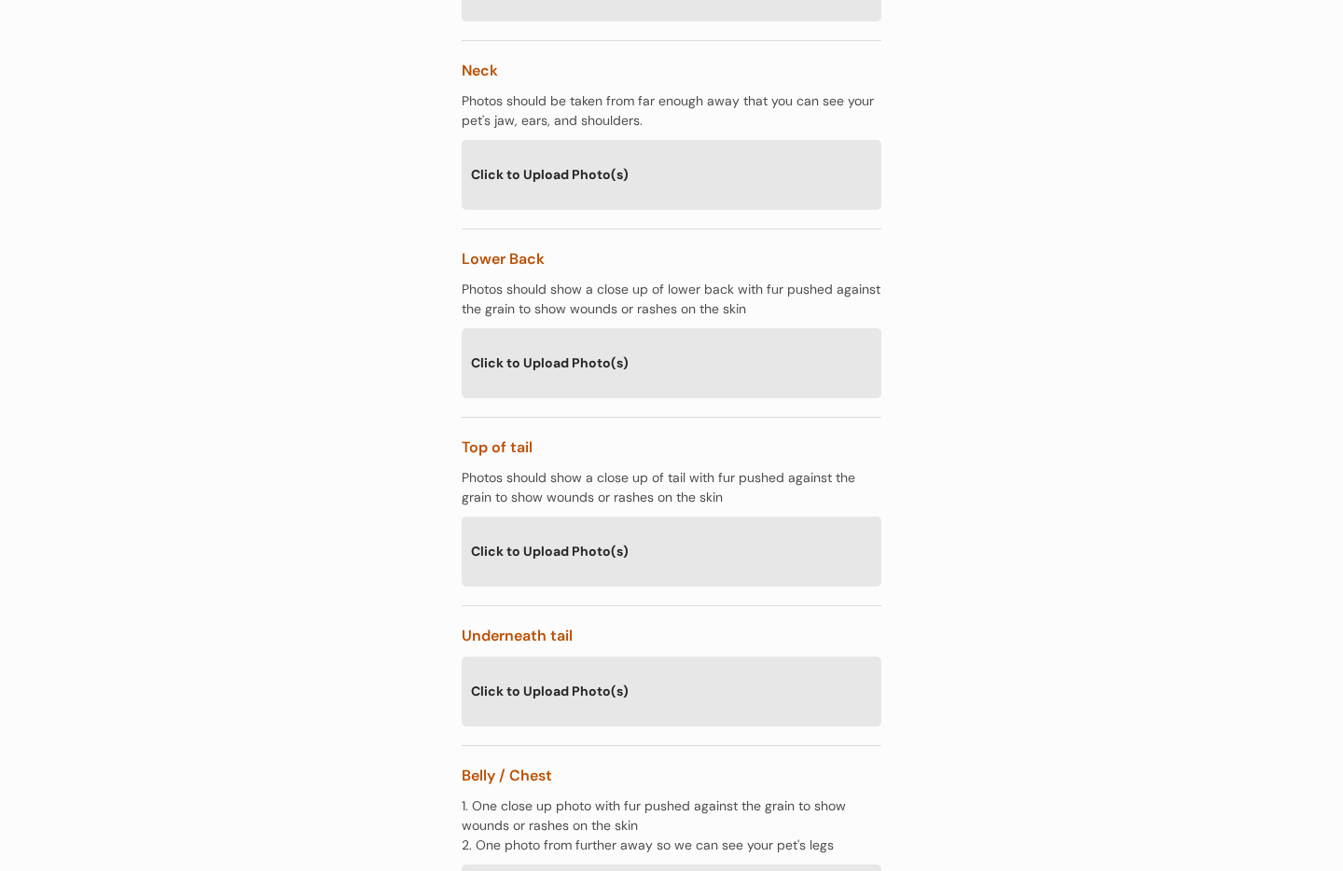
scroll to position [1593, 0]
click at [554, 331] on div "Click to Upload Photo(s)" at bounding box center [672, 365] width 420 height 68
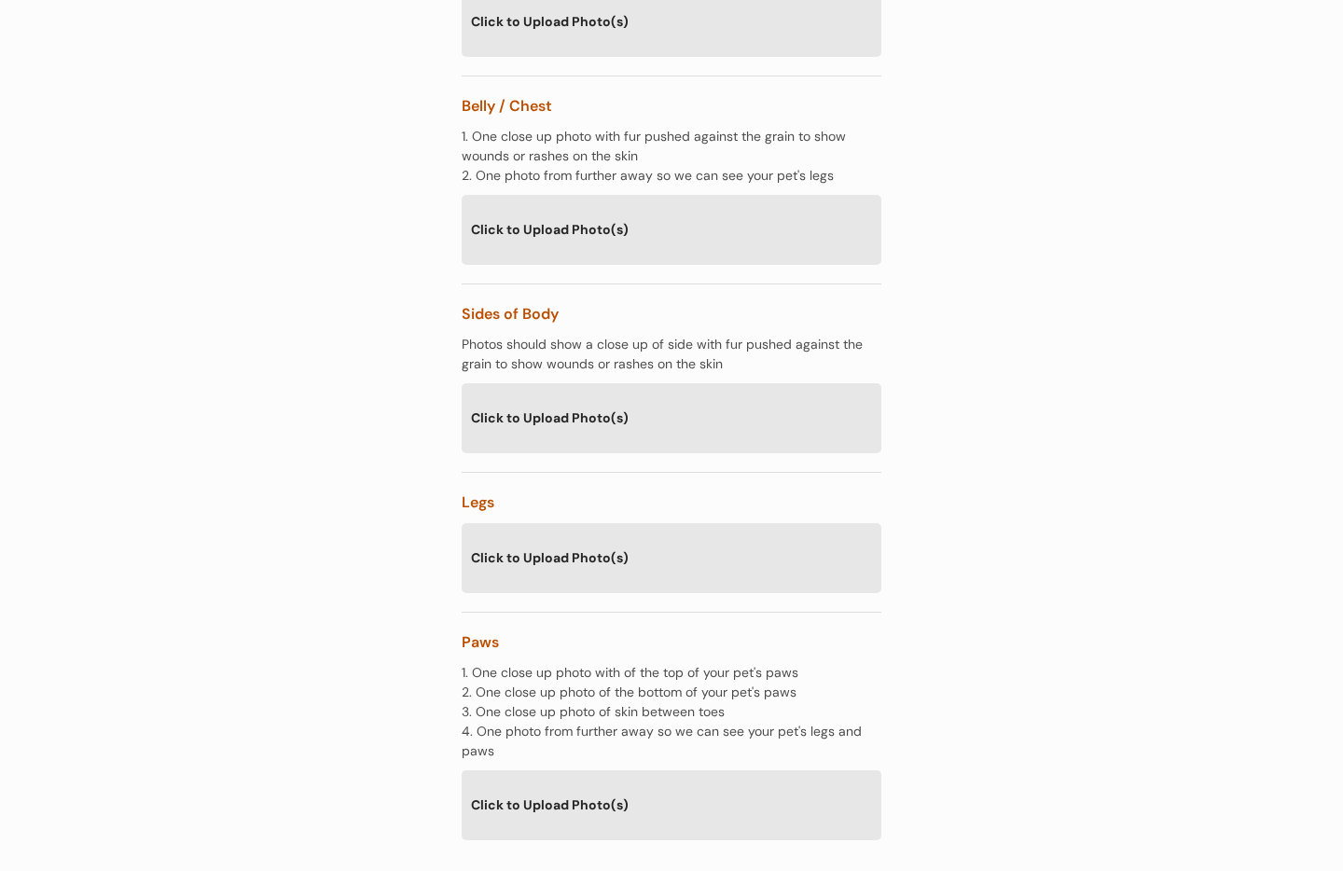
scroll to position [2797, 0]
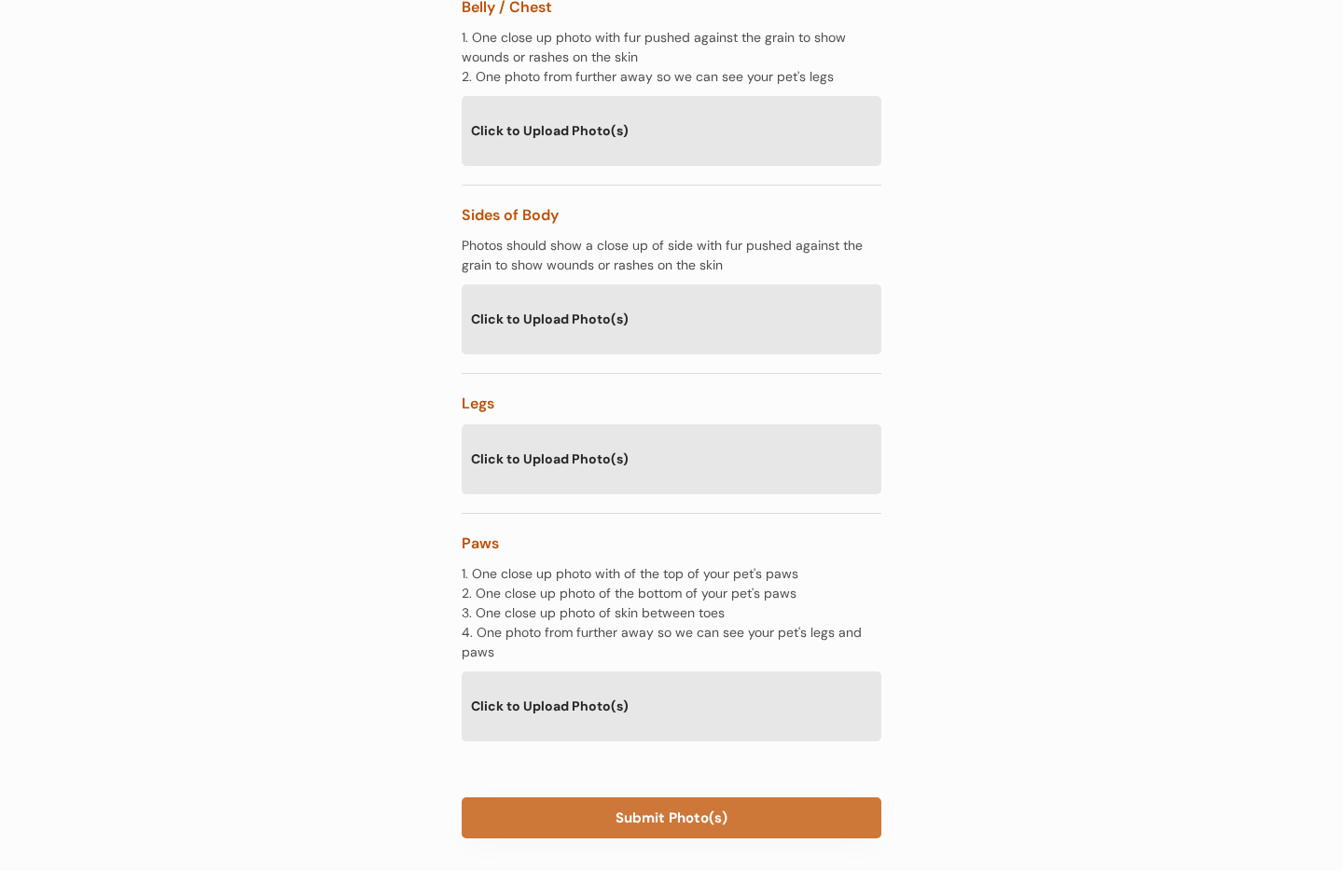
click at [635, 797] on button "Submit Photo(s)" at bounding box center [672, 817] width 420 height 41
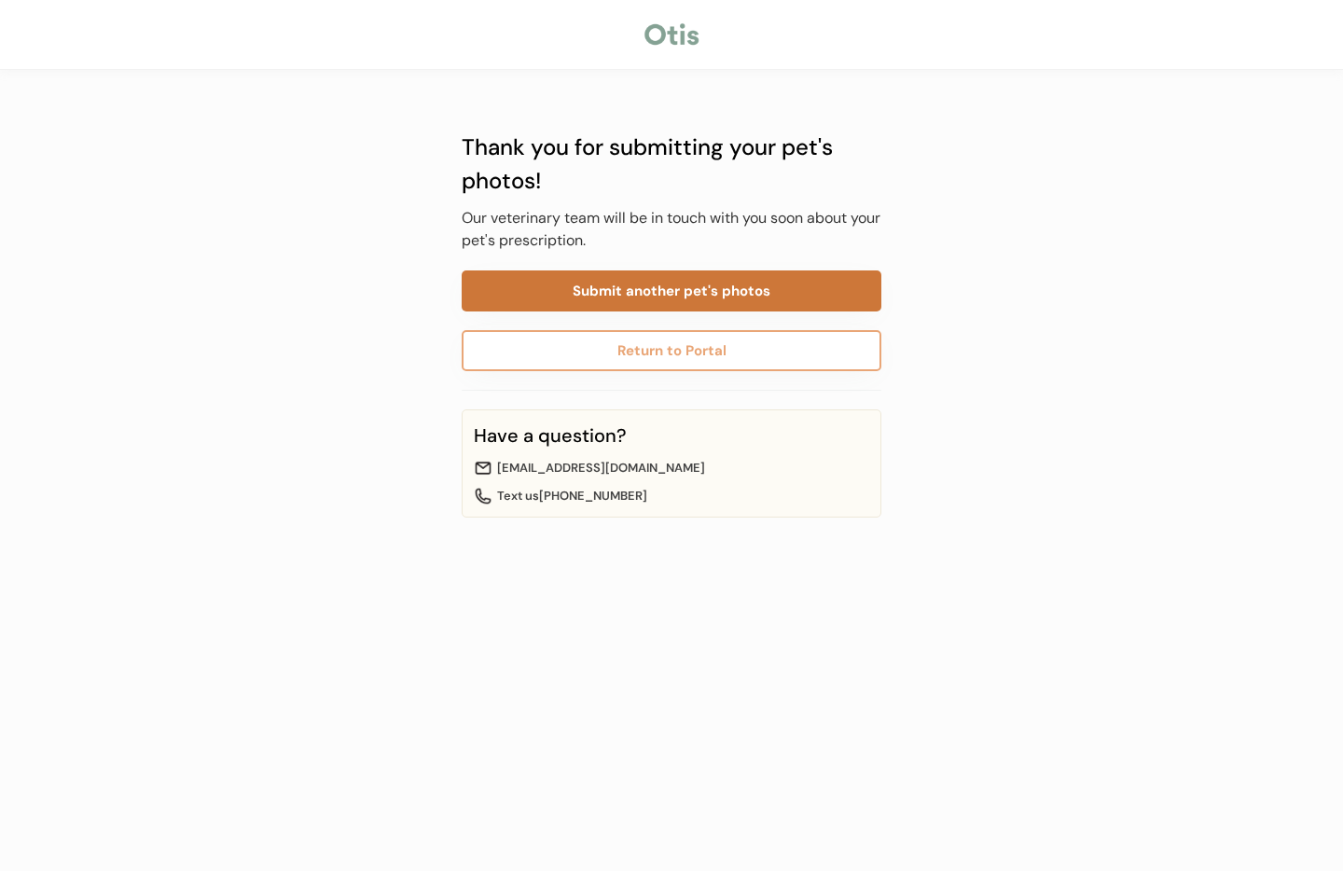
click at [644, 290] on button "Submit another pet's photos" at bounding box center [672, 290] width 420 height 41
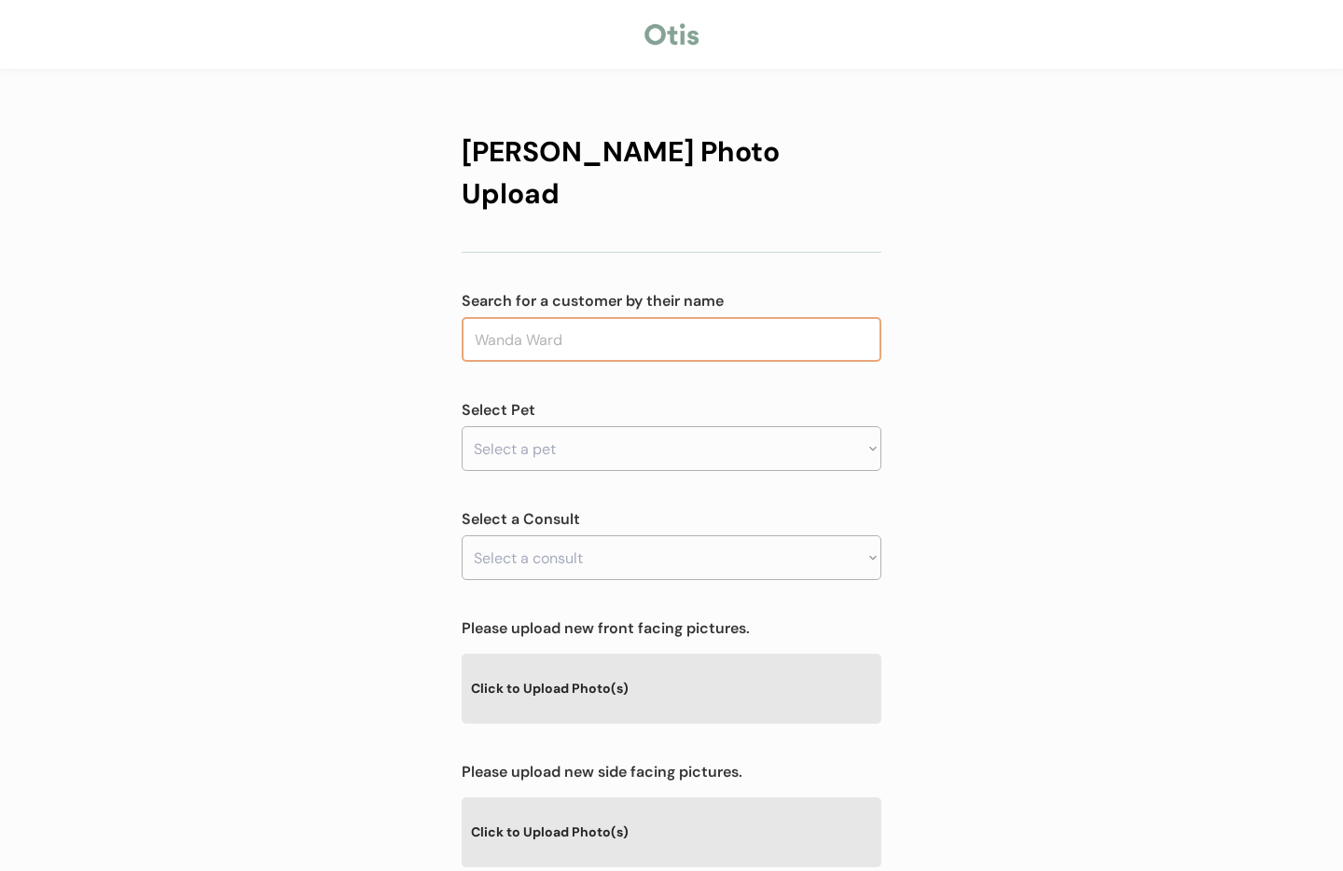
drag, startPoint x: 0, startPoint y: 0, endPoint x: 684, endPoint y: 293, distance: 743.6
click at [684, 317] on input "text" at bounding box center [672, 339] width 420 height 45
drag, startPoint x: 507, startPoint y: 294, endPoint x: 448, endPoint y: 286, distance: 60.1
click at [448, 286] on div "Otis Photo Upload Search for a customer by their name fraga Select Pet Select a…" at bounding box center [672, 636] width 476 height 1132
type input "nicole"
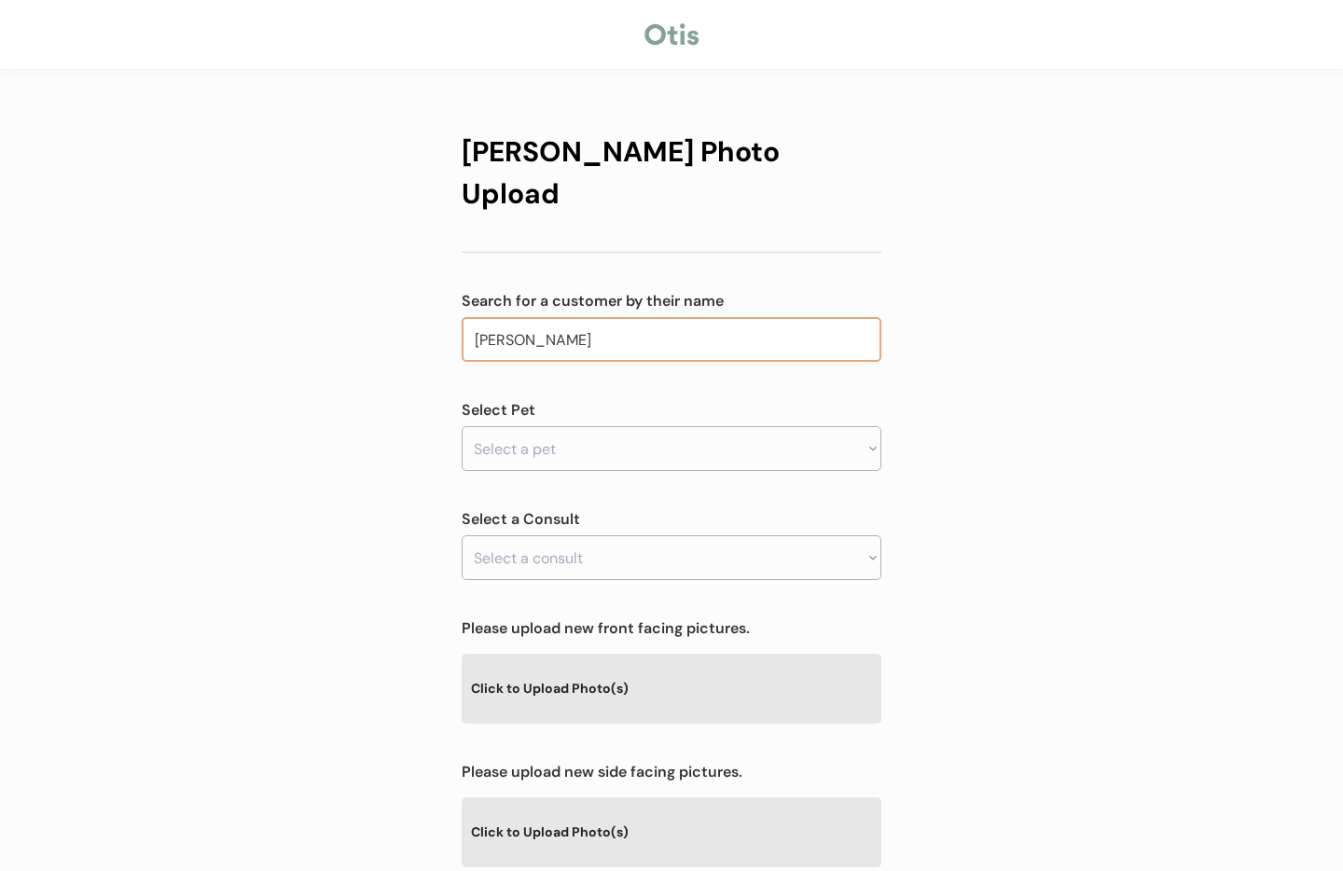
type input "nicole Negron"
type input "nicole f"
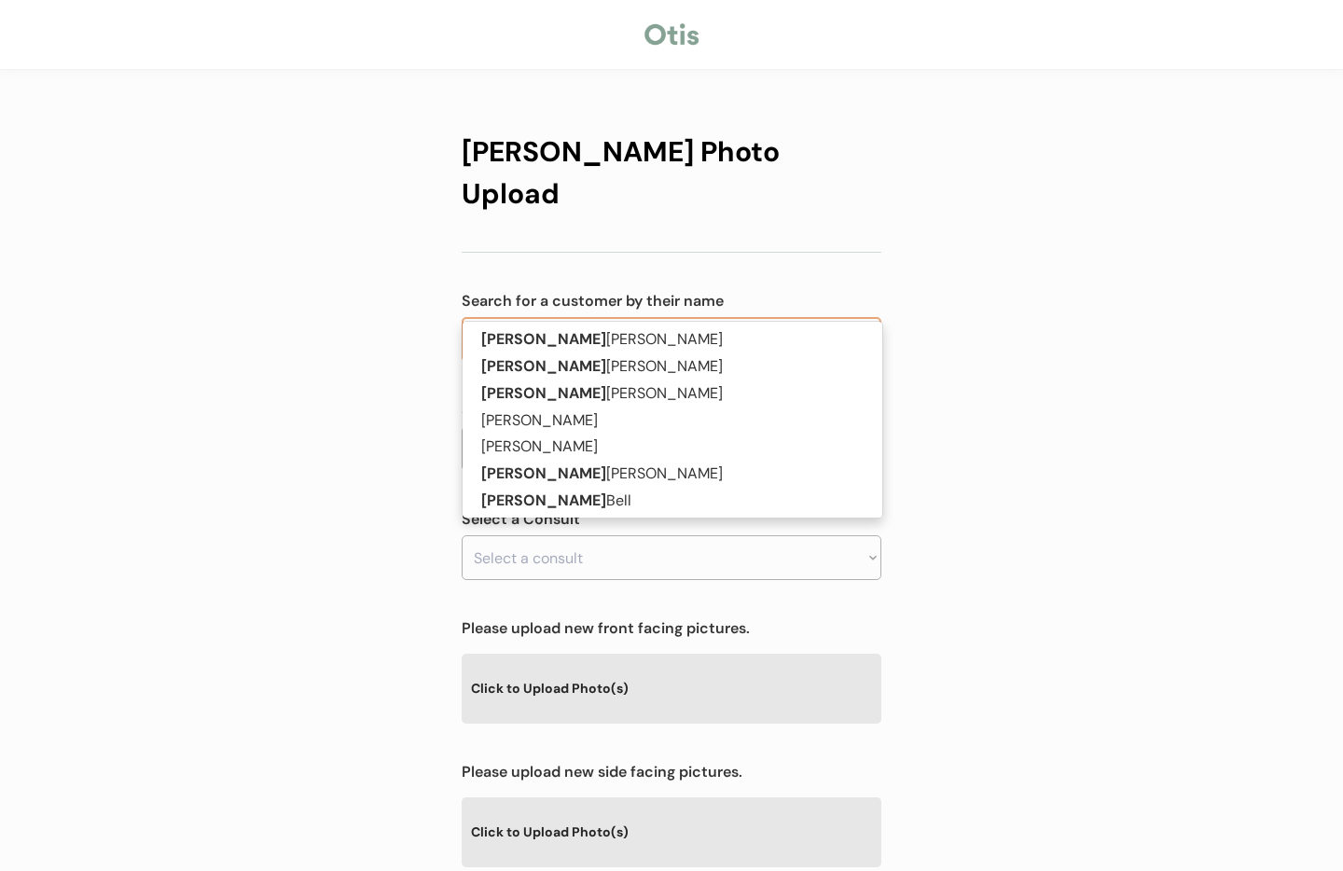
type input "nicole fry"
type input "nicole fr"
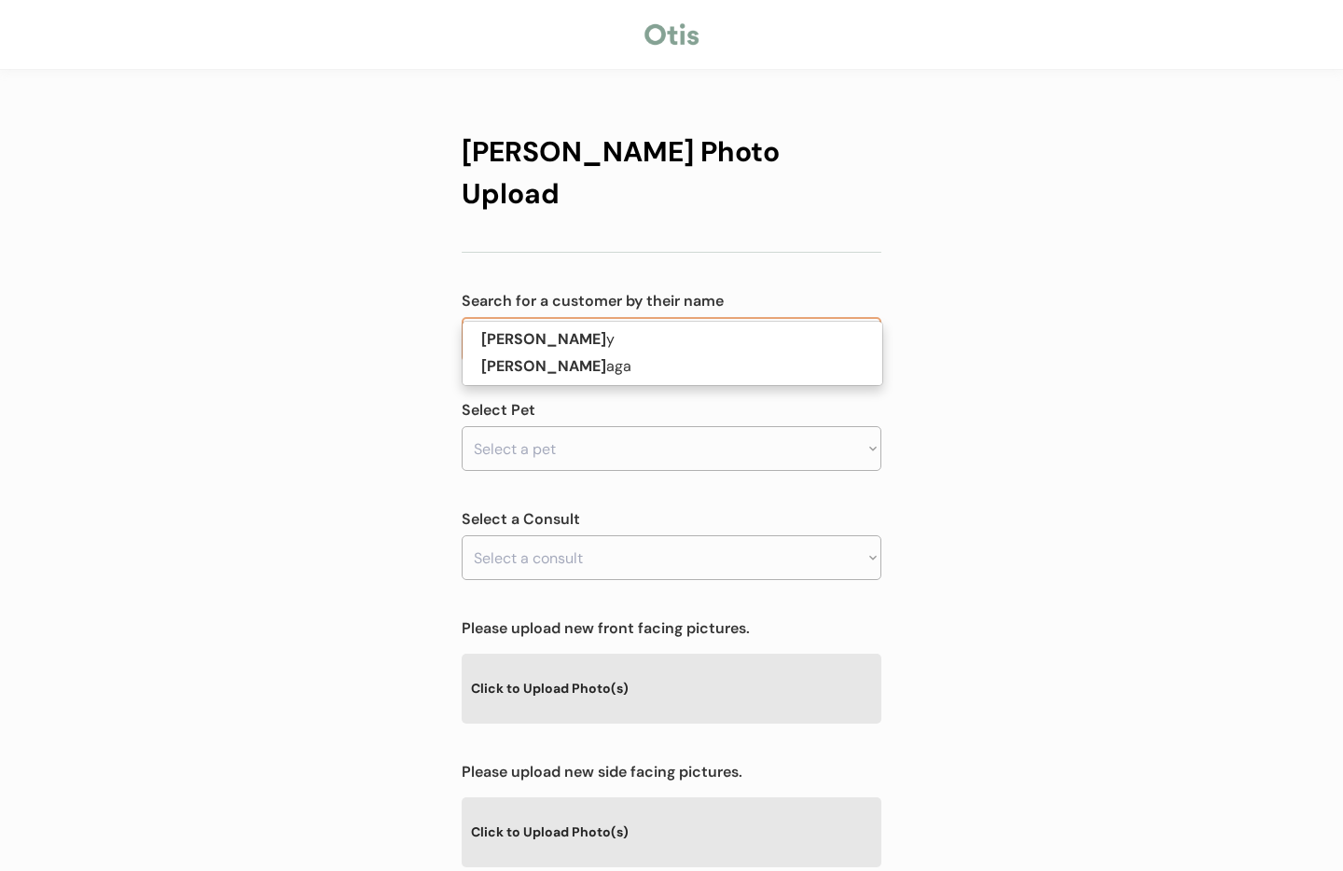
type input "nicole fra"
type input "nicole fraga"
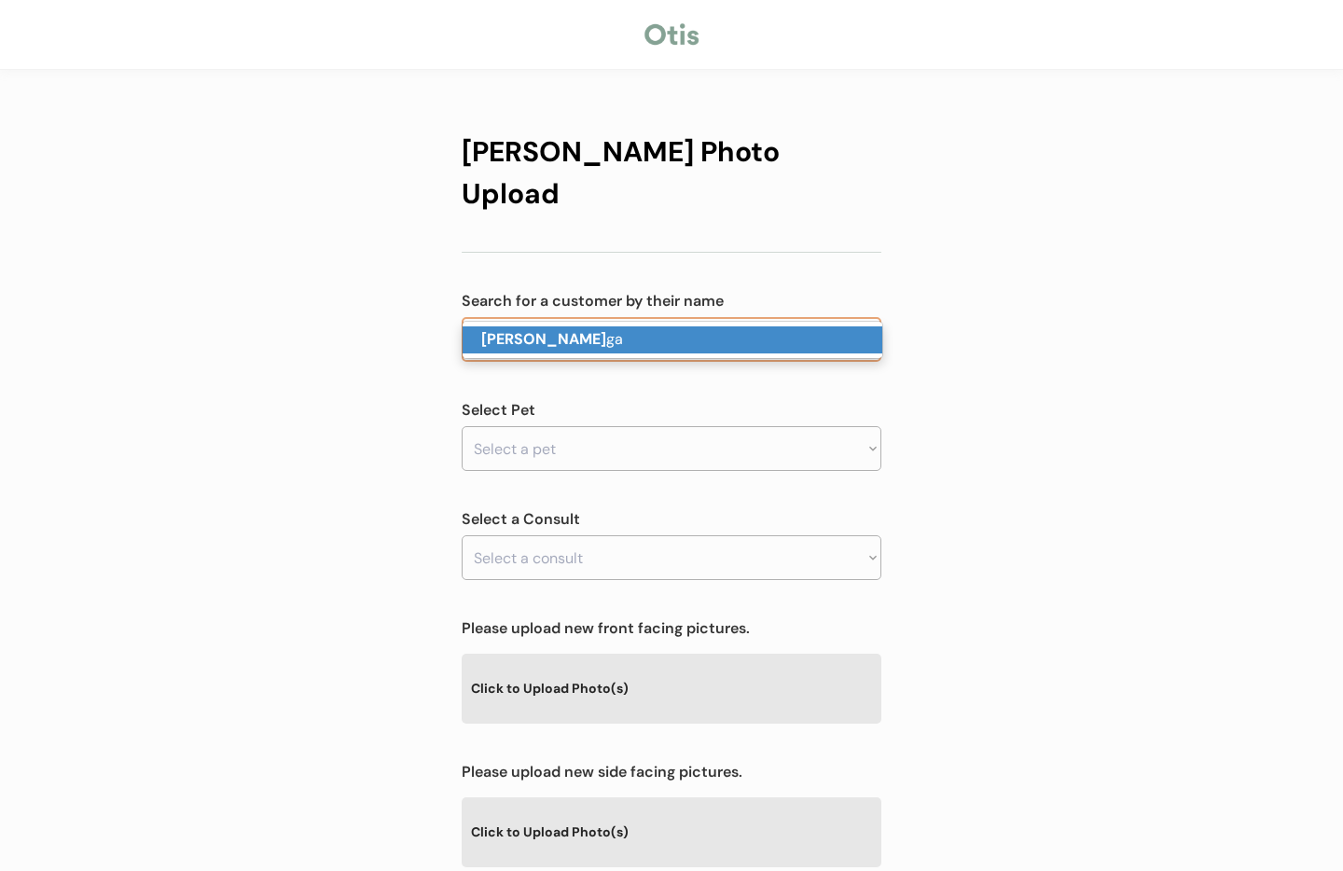
click at [507, 338] on strong "Nicole Fra" at bounding box center [543, 339] width 125 height 20
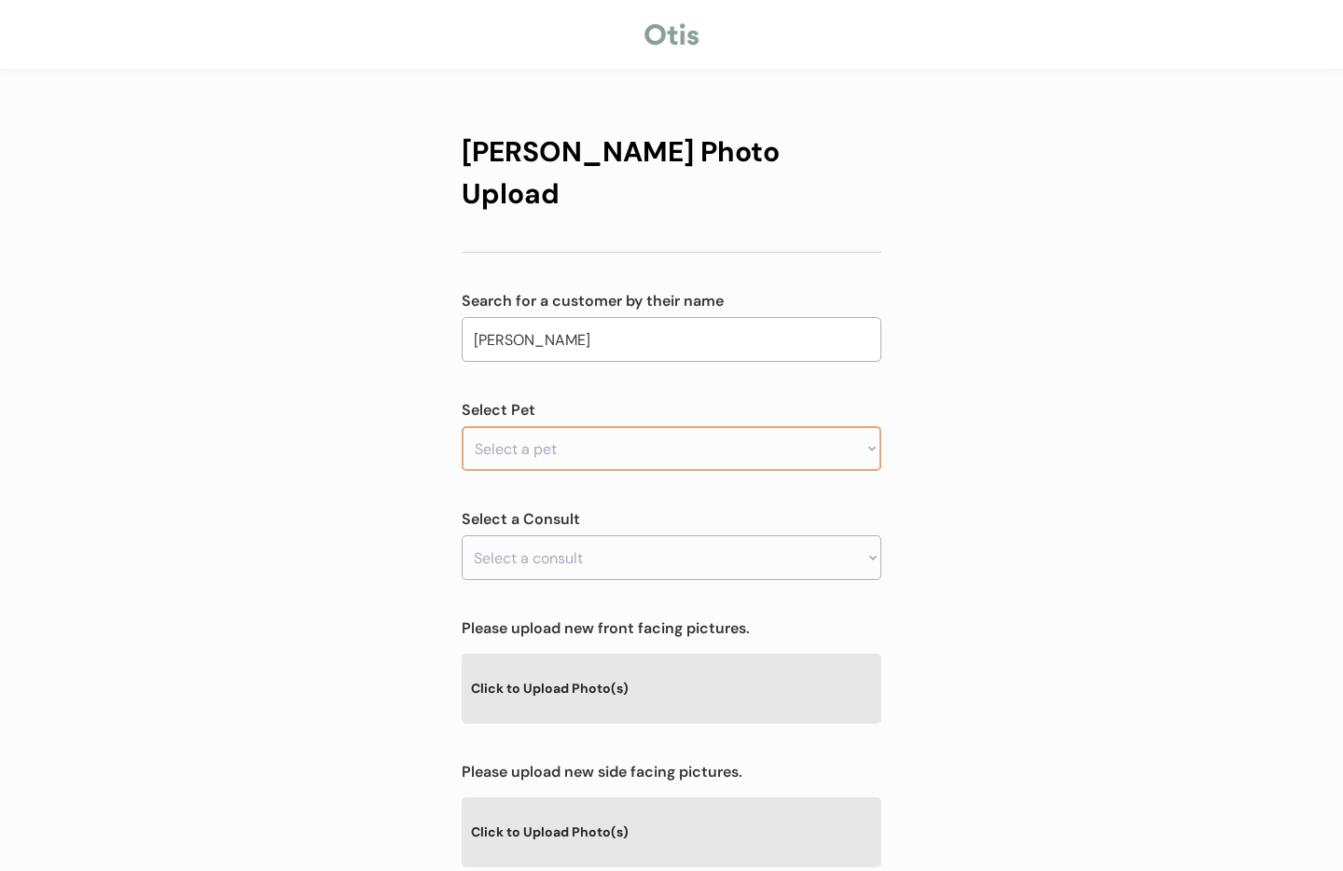
type input "Nicole Fraga"
click at [496, 426] on select "Select a pet Juniper" at bounding box center [672, 448] width 420 height 45
select select ""1348695171700984260__LOOKUP__1755775057582x161224505037422600""
click at [462, 426] on select "Select a pet Juniper" at bounding box center [672, 448] width 420 height 45
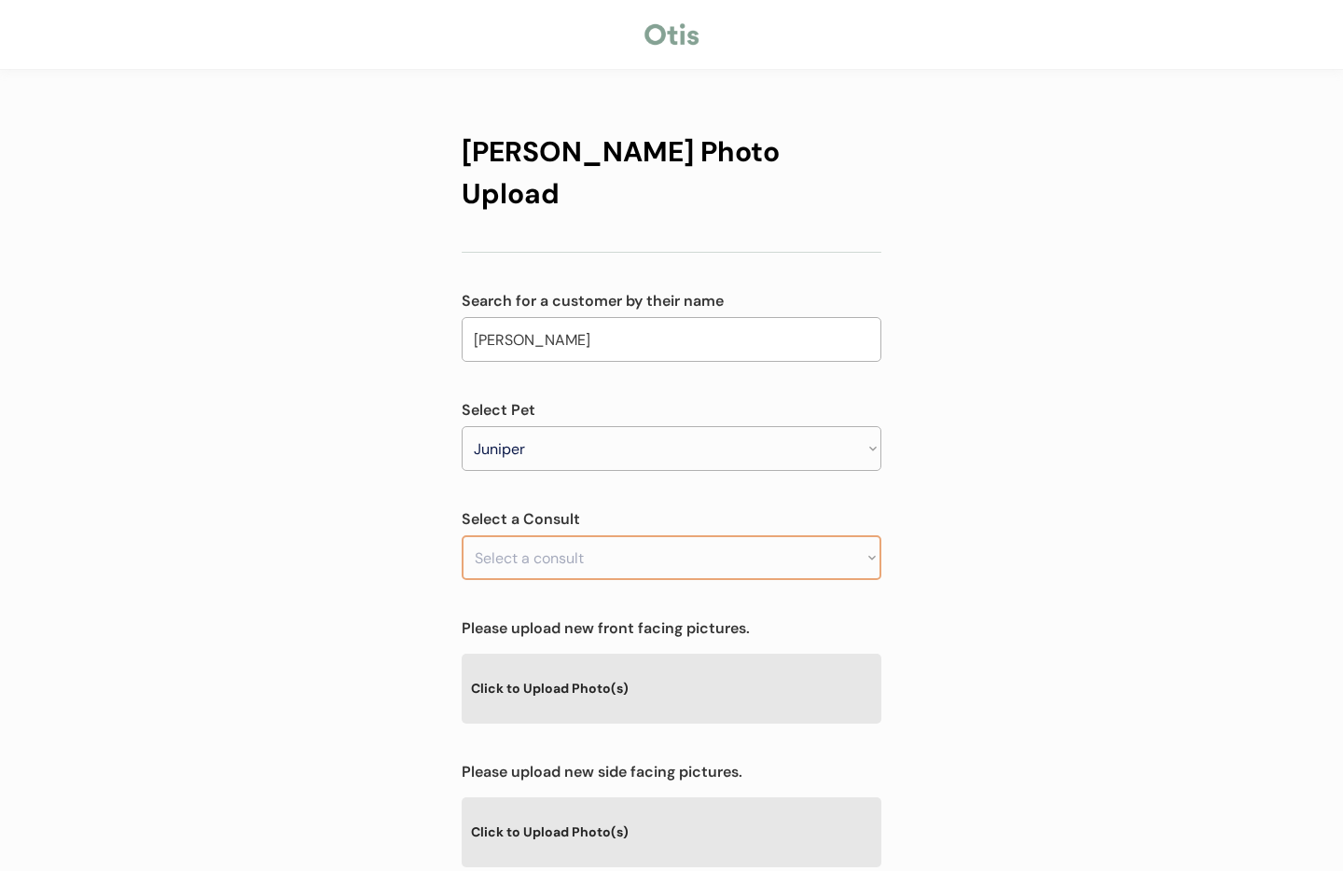
click at [587, 535] on select "Select a consult" at bounding box center [672, 557] width 420 height 45
drag, startPoint x: 969, startPoint y: 531, endPoint x: 941, endPoint y: 531, distance: 28.0
click at [962, 530] on div "Otis Photo Upload Search for a customer by their name Nicole Fraga nicole fra S…" at bounding box center [671, 601] width 1343 height 1202
click at [814, 535] on select "Select a consult Allergy & itchy skin prescription request" at bounding box center [672, 557] width 420 height 45
select select ""1348695171700984260__LOOKUP__1755775073683x581085163242651600""
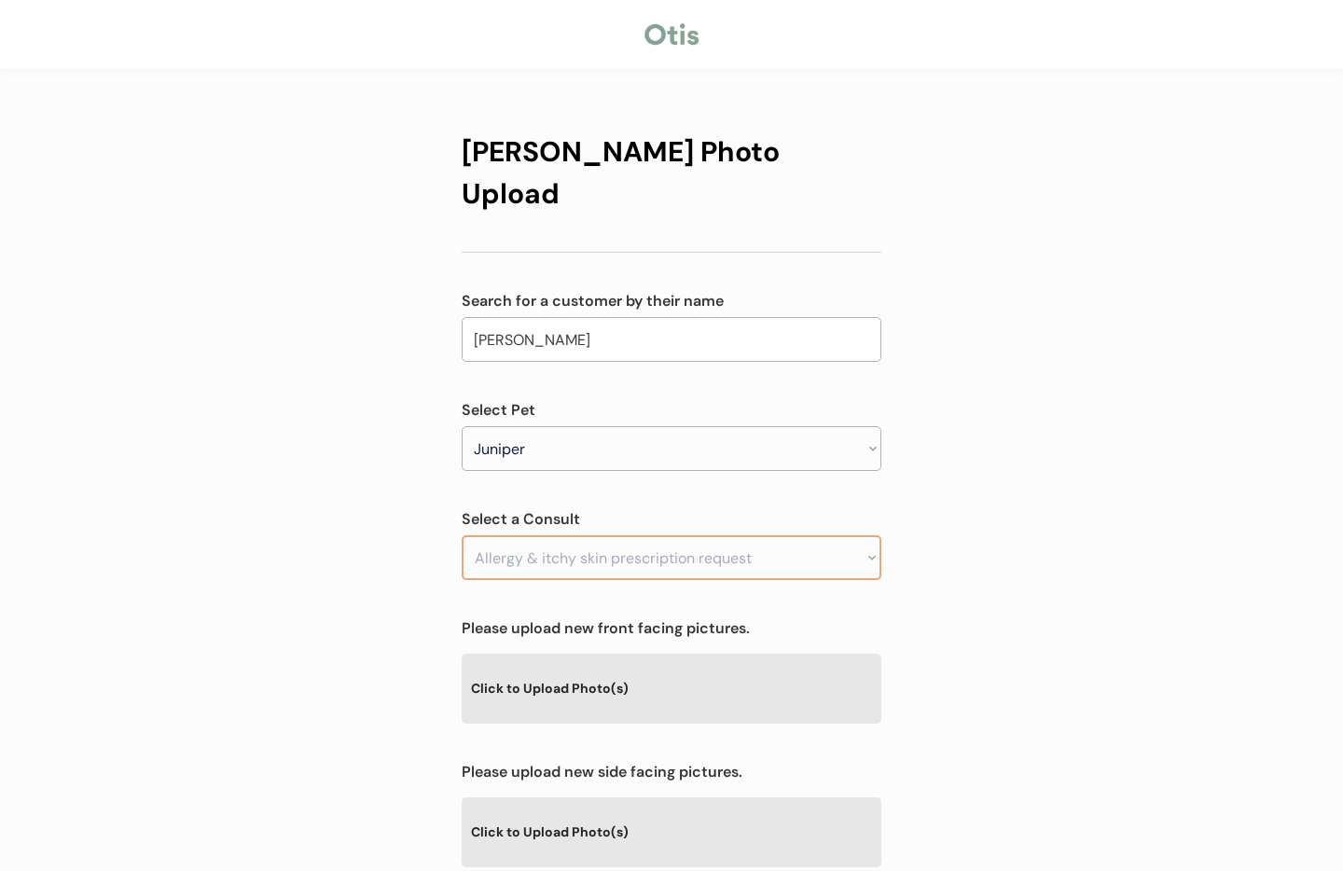
click at [462, 535] on select "Select a consult Allergy & itchy skin prescription request" at bounding box center [672, 557] width 420 height 45
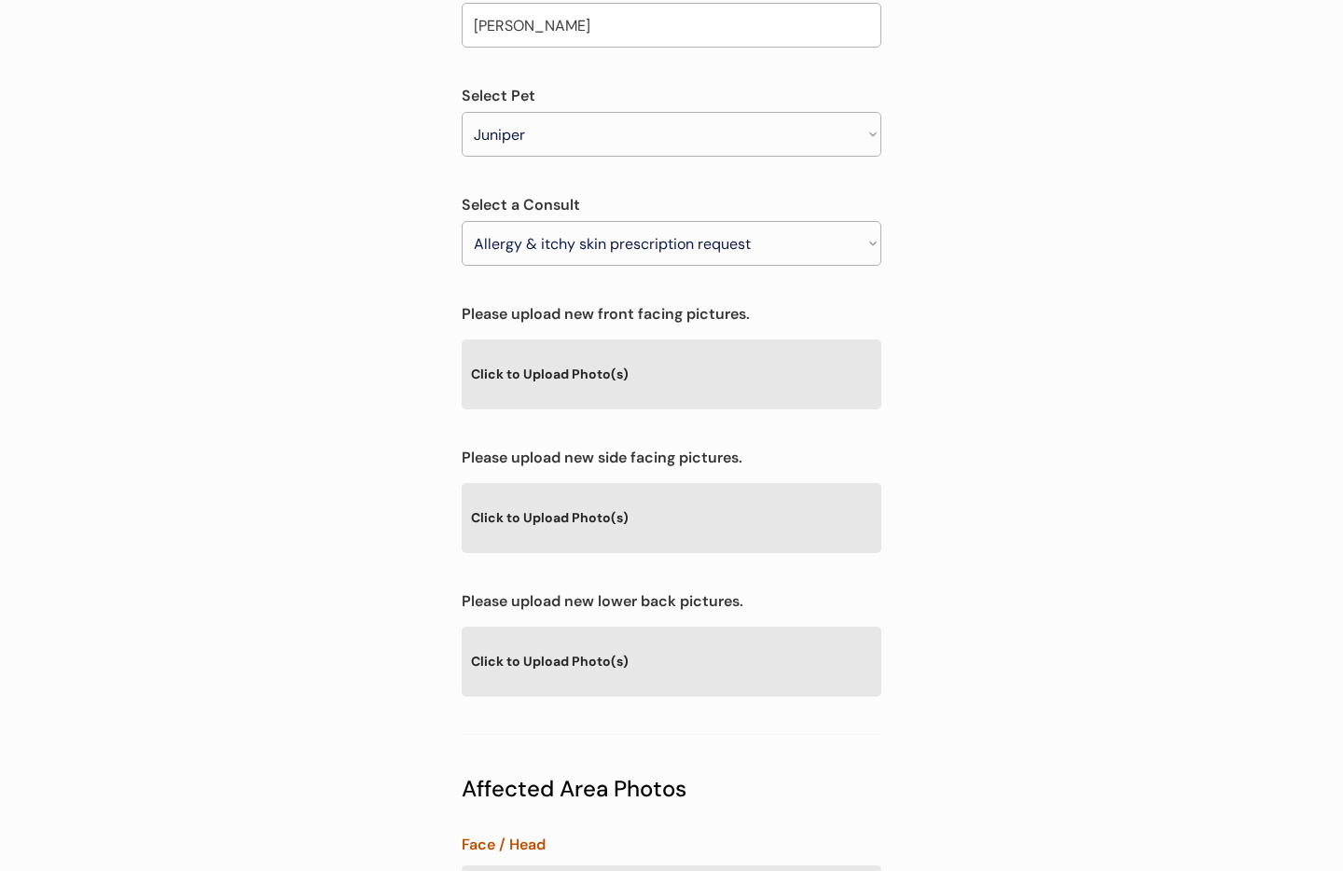
scroll to position [321, 0]
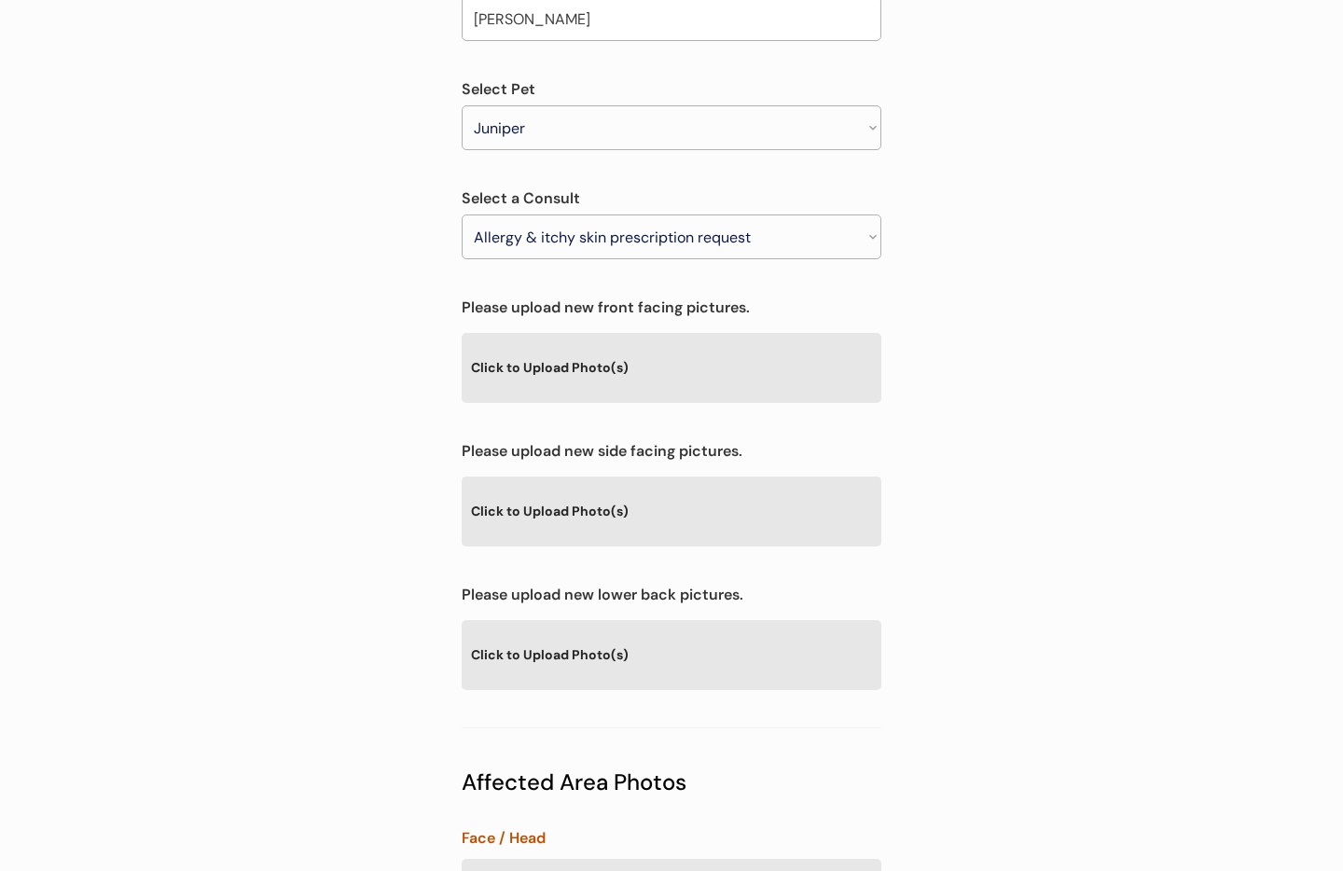
click at [603, 620] on div "Click to Upload Photo(s)" at bounding box center [672, 654] width 420 height 68
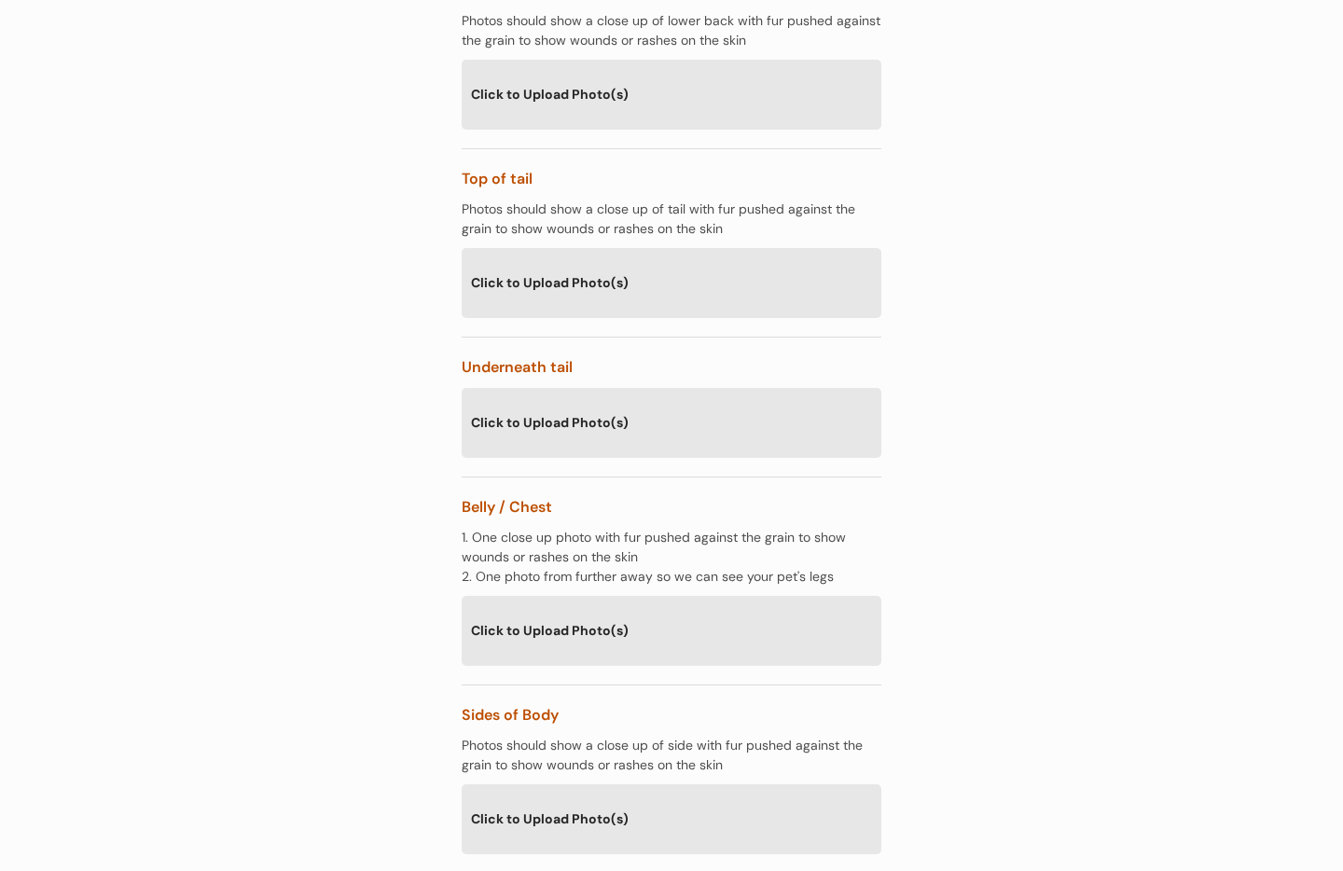
scroll to position [2523, 0]
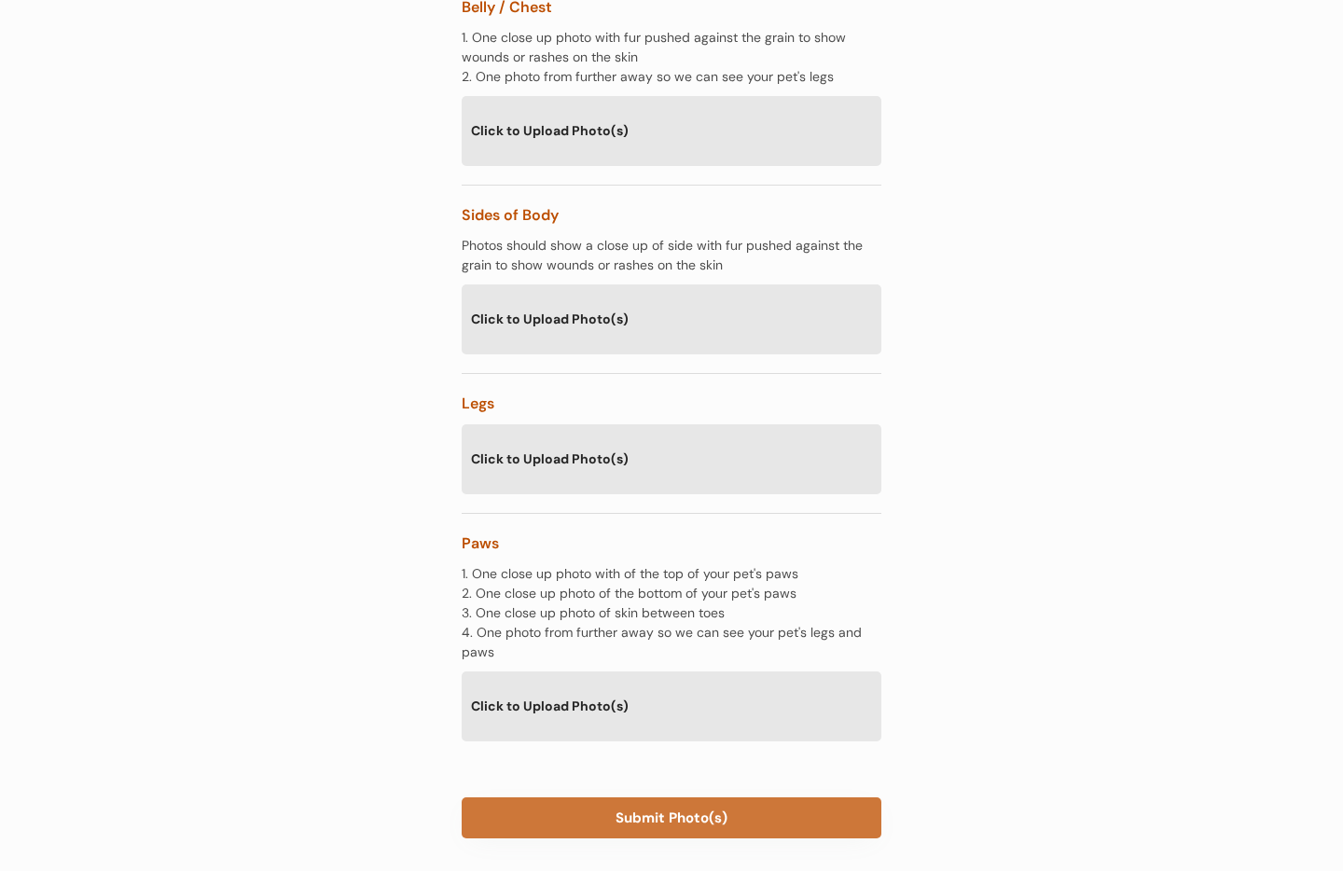
click at [695, 797] on button "Submit Photo(s)" at bounding box center [672, 817] width 420 height 41
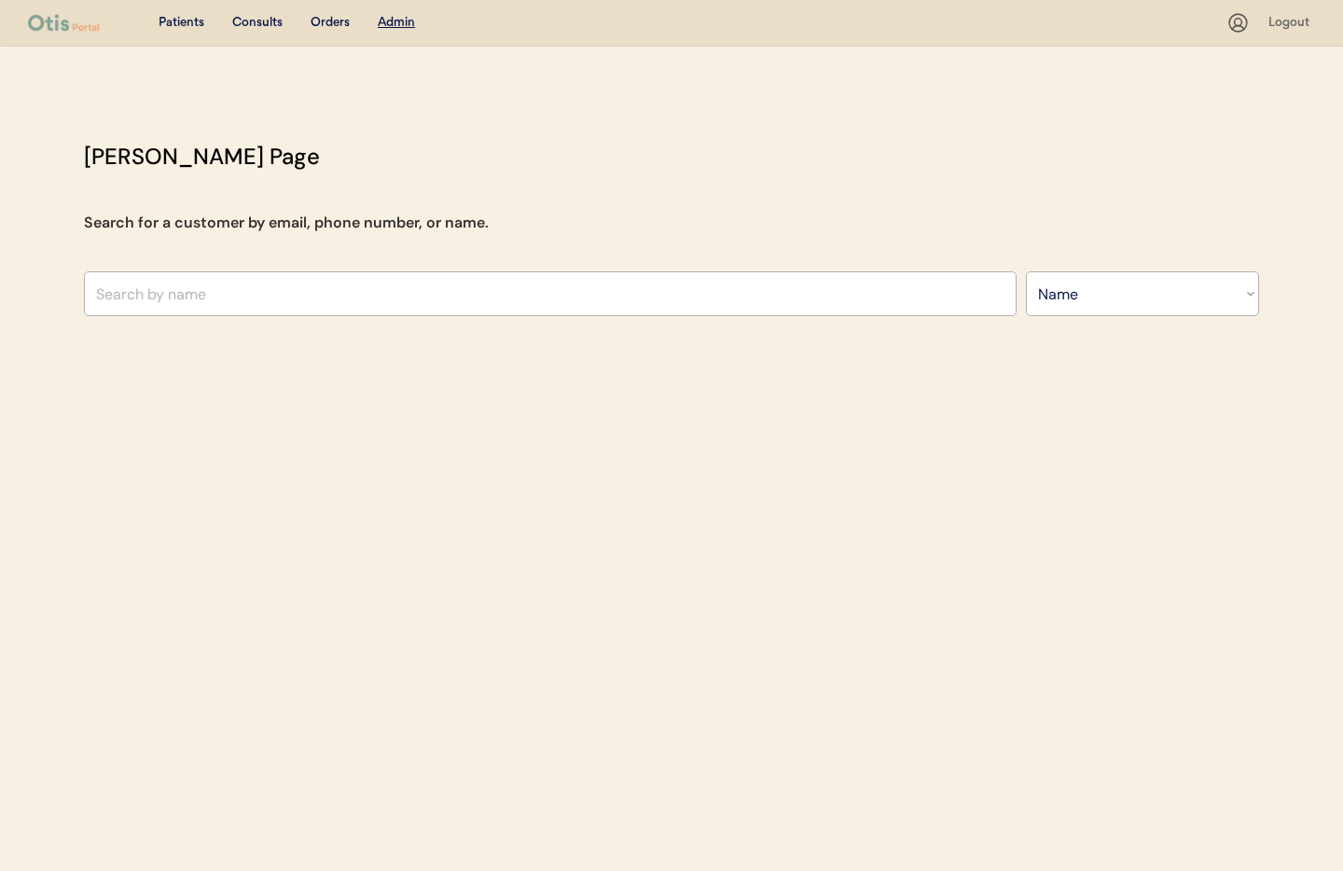
select select ""Name""
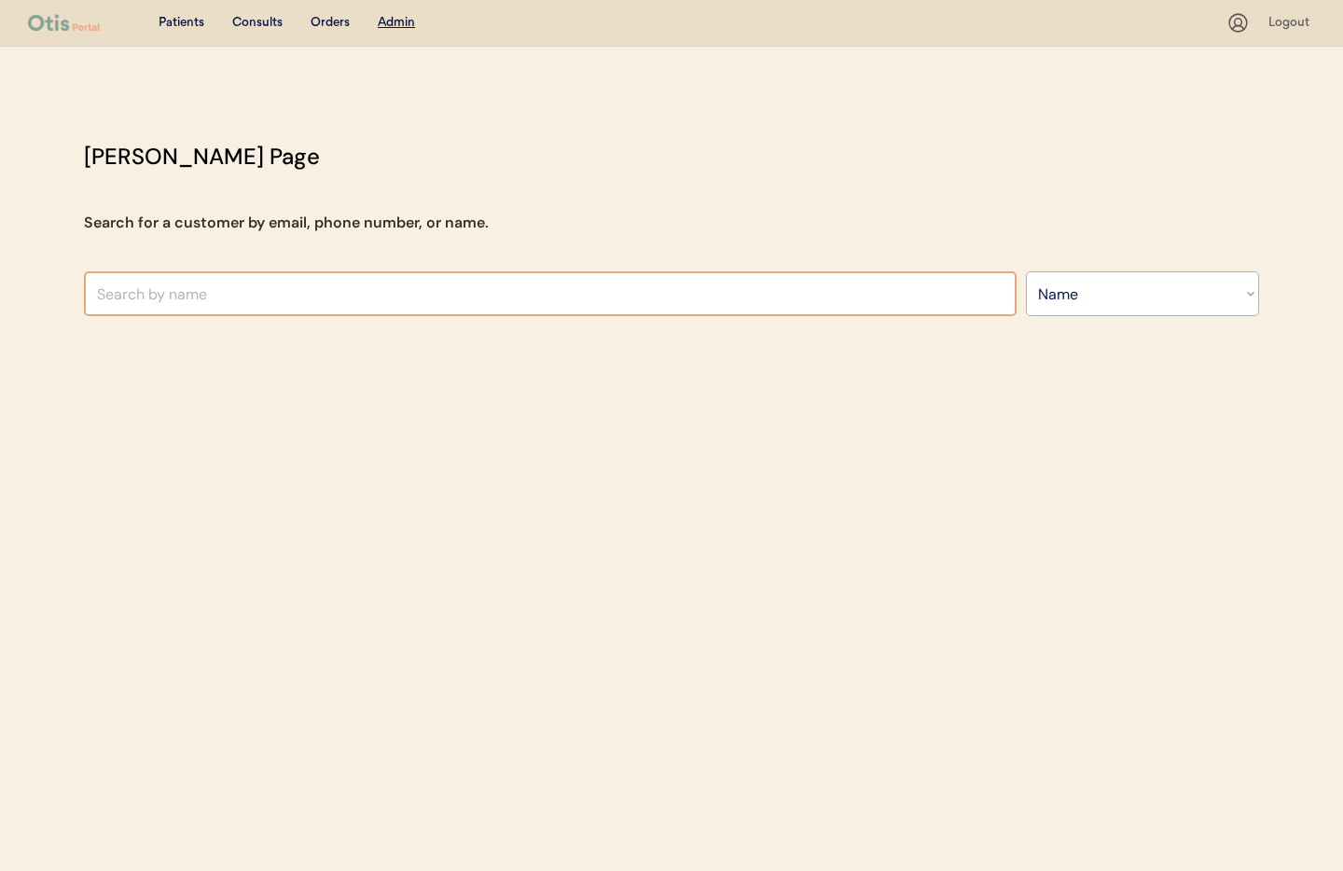
click at [312, 292] on input "text" at bounding box center [550, 293] width 933 height 45
type input "[PERSON_NAME]"
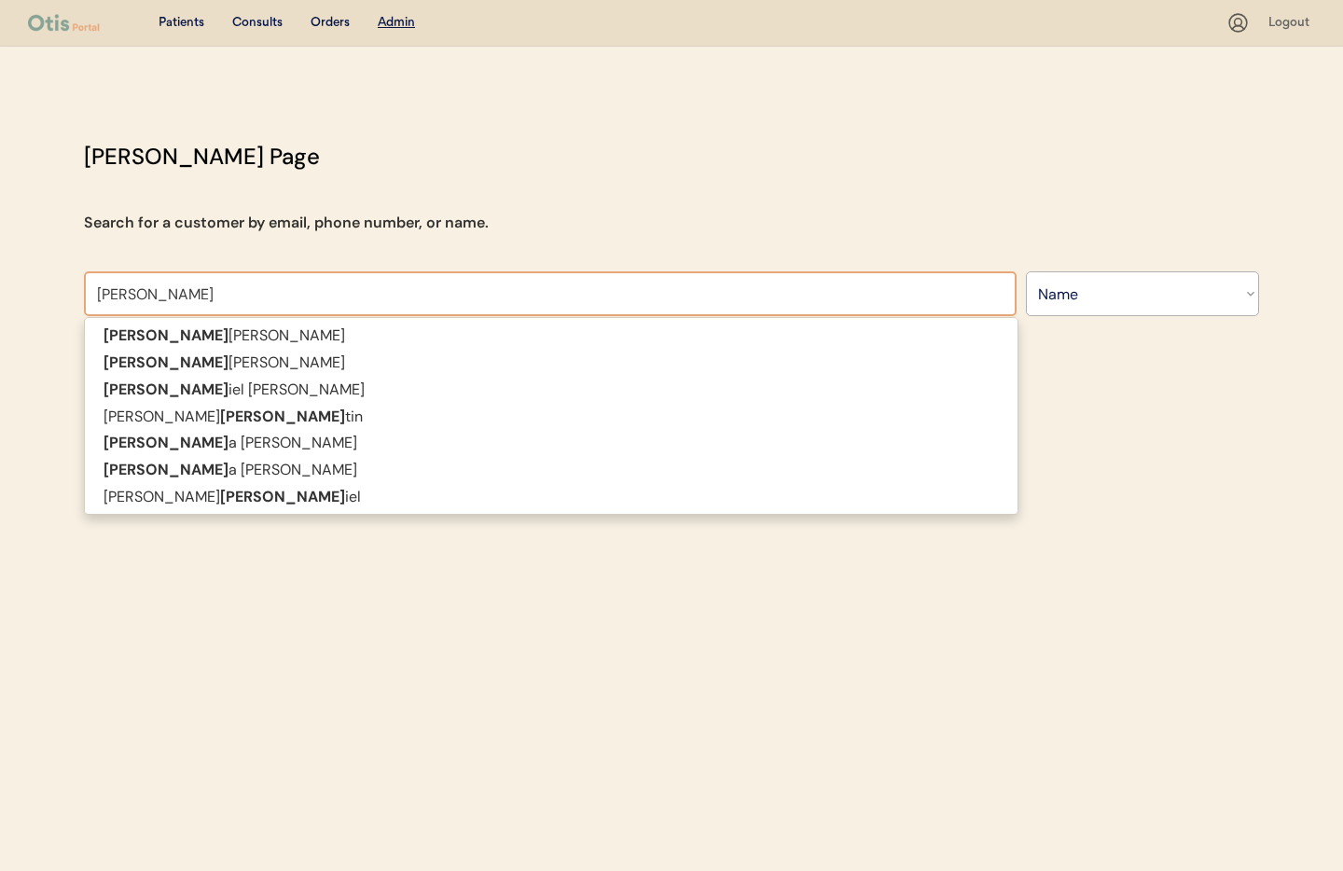
type input "[PERSON_NAME]"
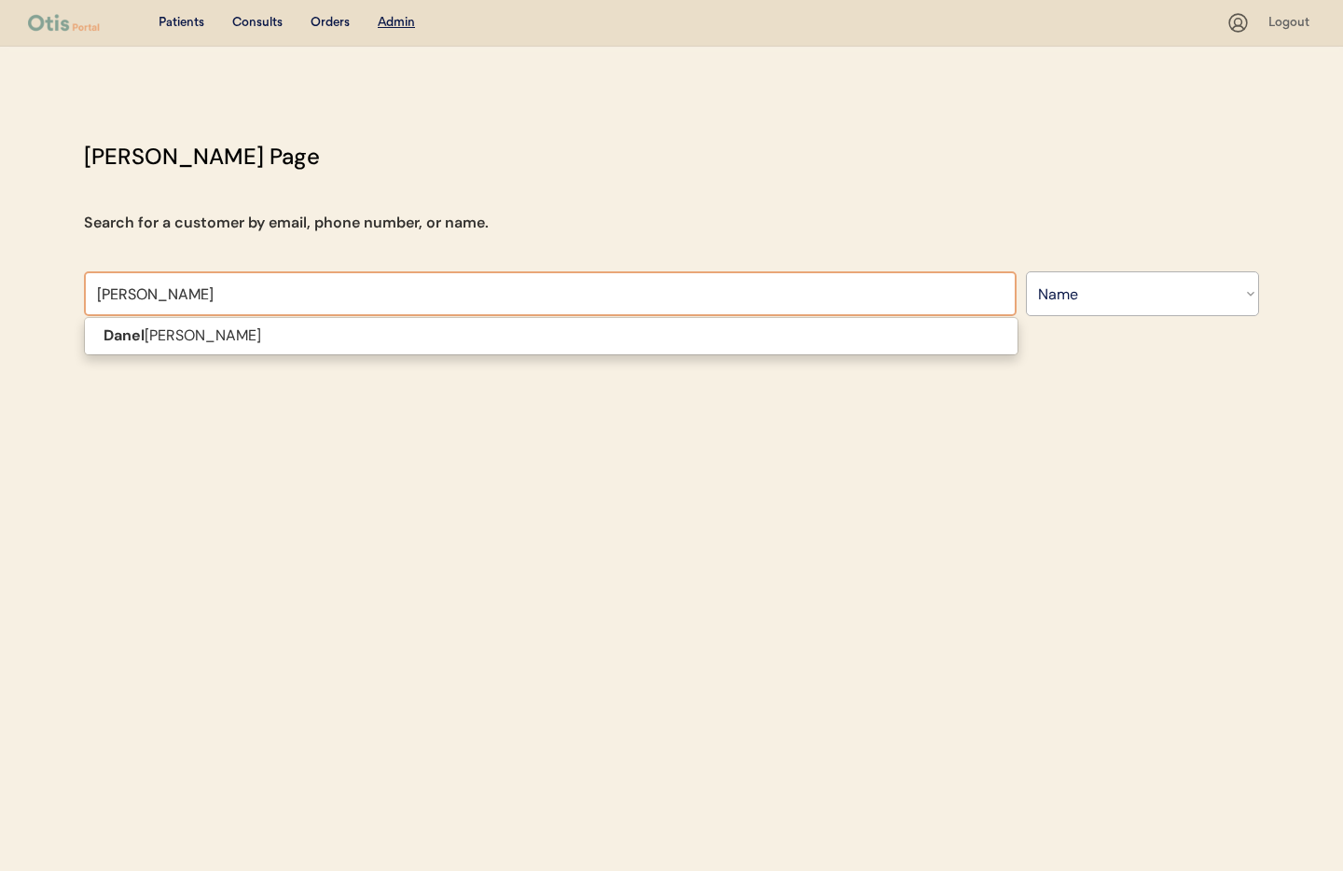
type input "[PERSON_NAME]"
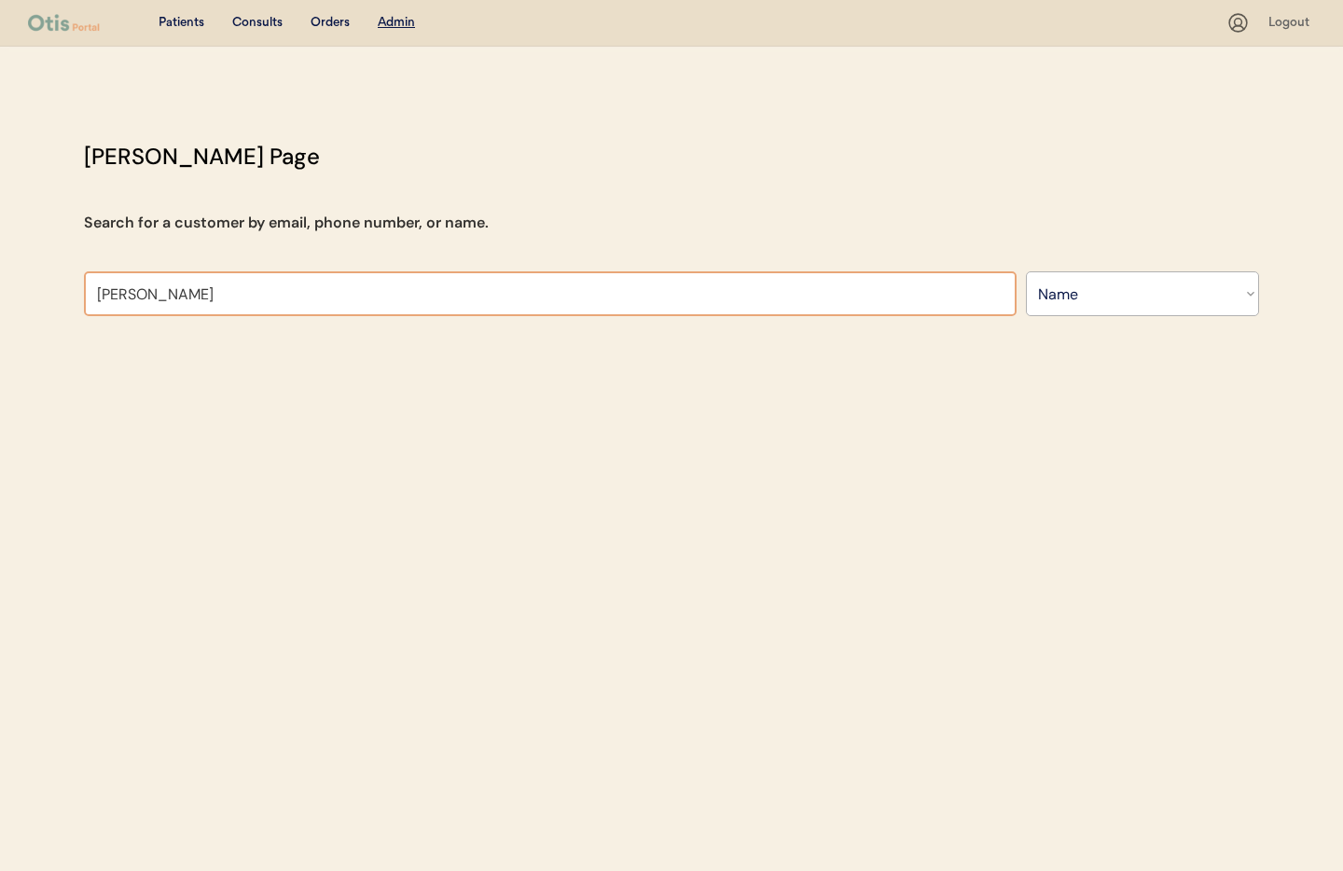
drag, startPoint x: 110, startPoint y: 296, endPoint x: 139, endPoint y: 305, distance: 30.4
click at [112, 296] on input "Danelle Smith" at bounding box center [550, 293] width 933 height 45
type input "[PERSON_NAME]"
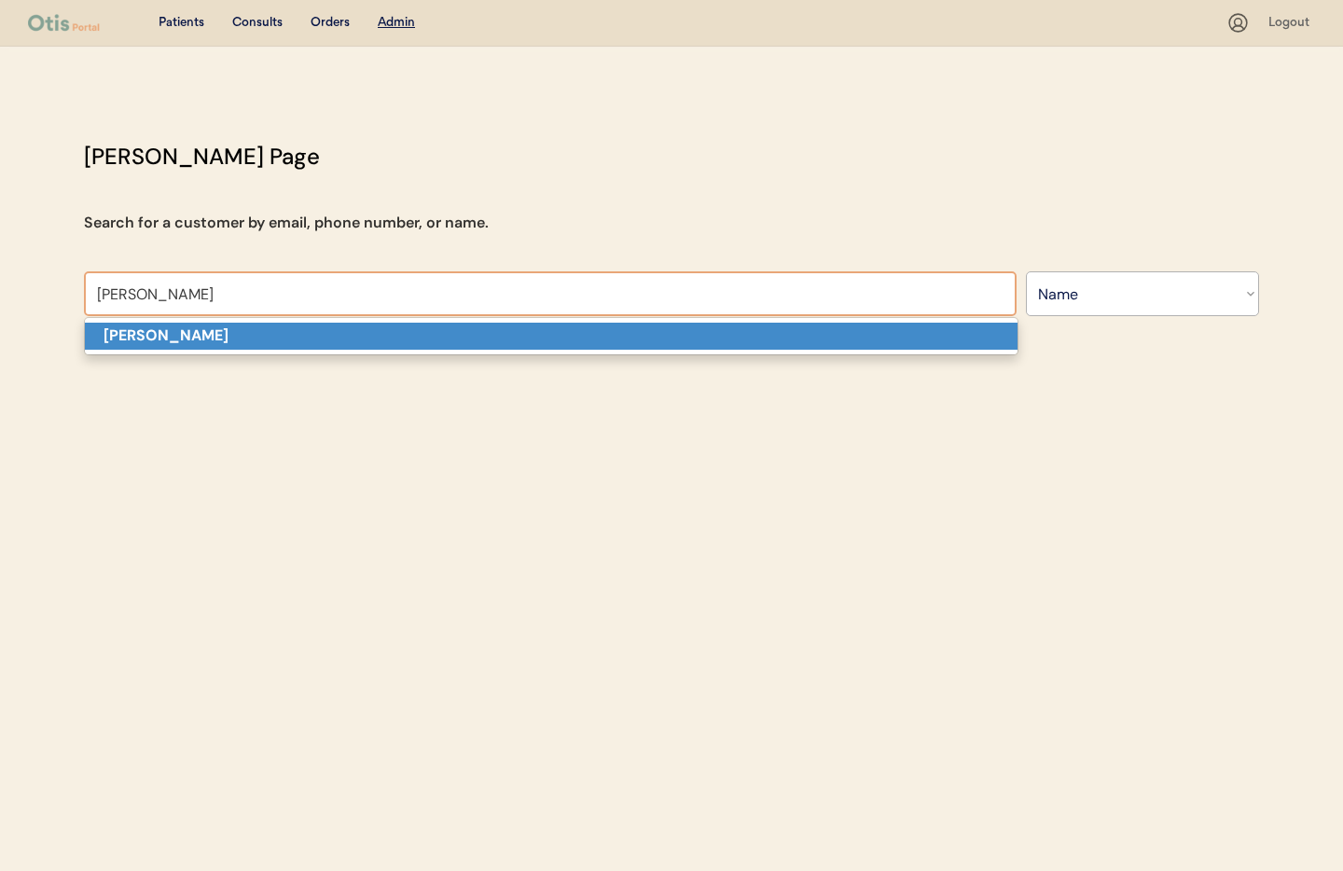
click at [184, 346] on p "[PERSON_NAME]" at bounding box center [551, 336] width 933 height 27
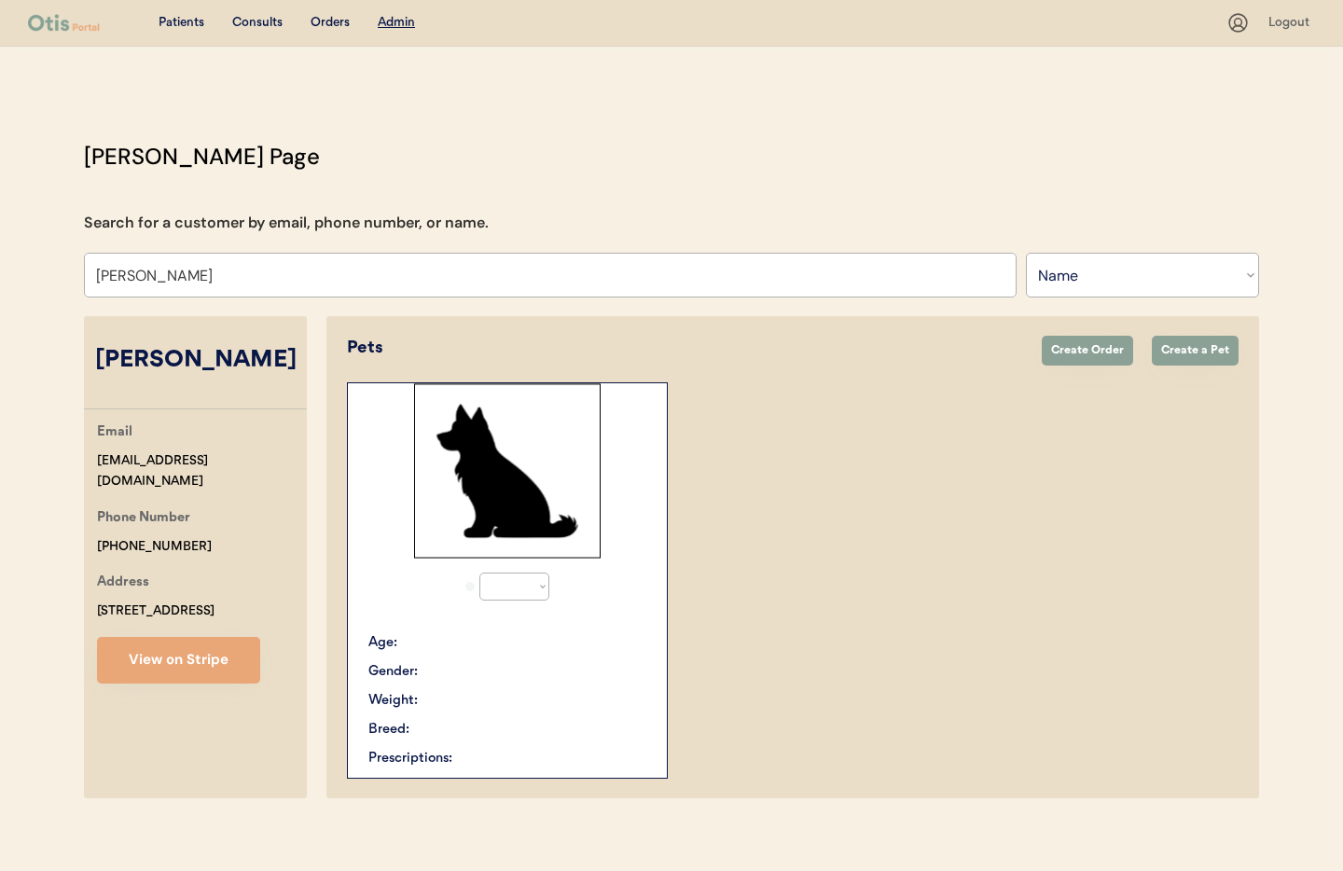
scroll to position [1, 0]
select select "true"
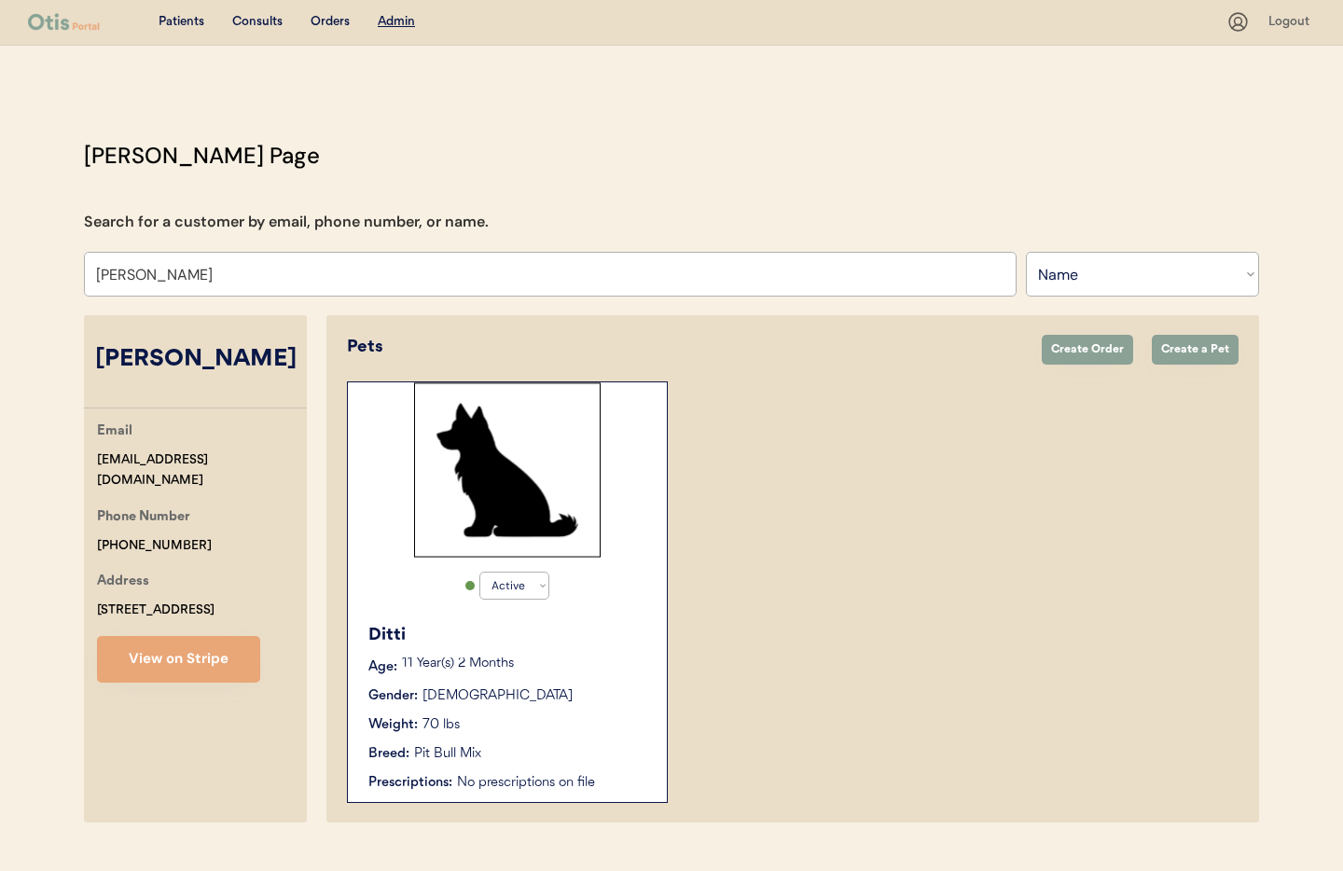
type input "[PERSON_NAME]"
click at [592, 670] on div "11 Year(s) 2 Months" at bounding box center [525, 666] width 246 height 19
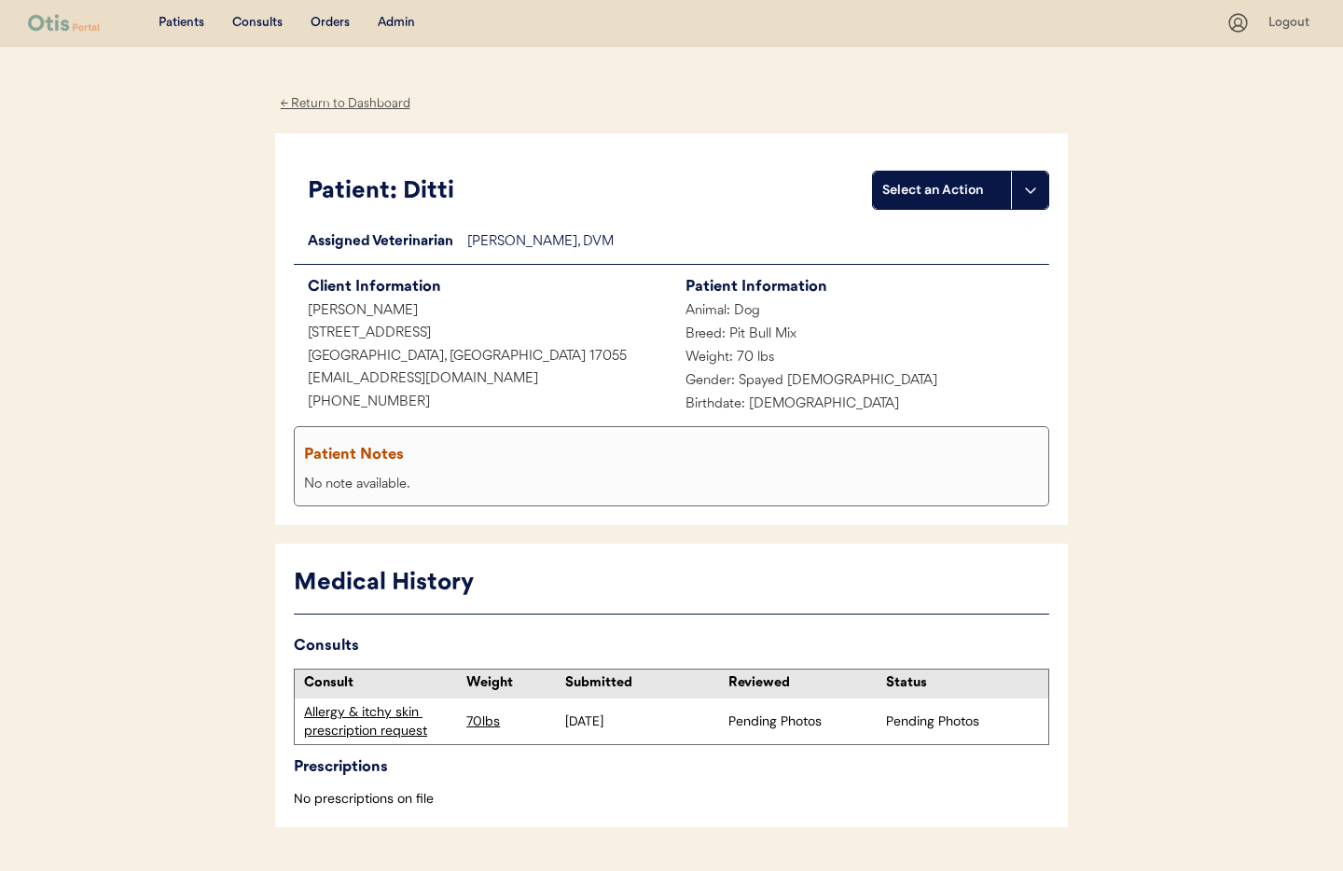
scroll to position [49, 0]
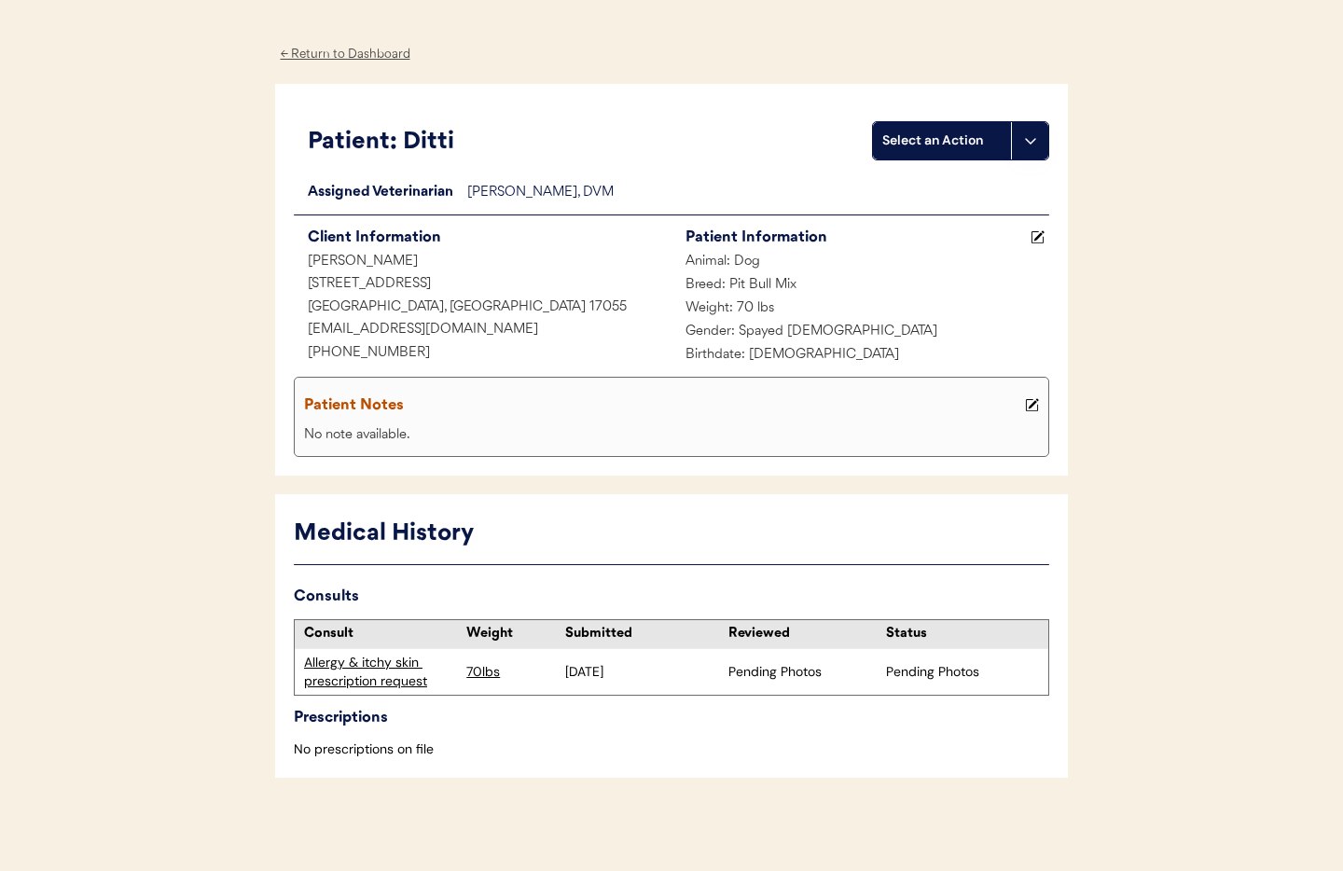
click at [364, 665] on div "Allergy & itchy skin prescription request" at bounding box center [380, 672] width 153 height 36
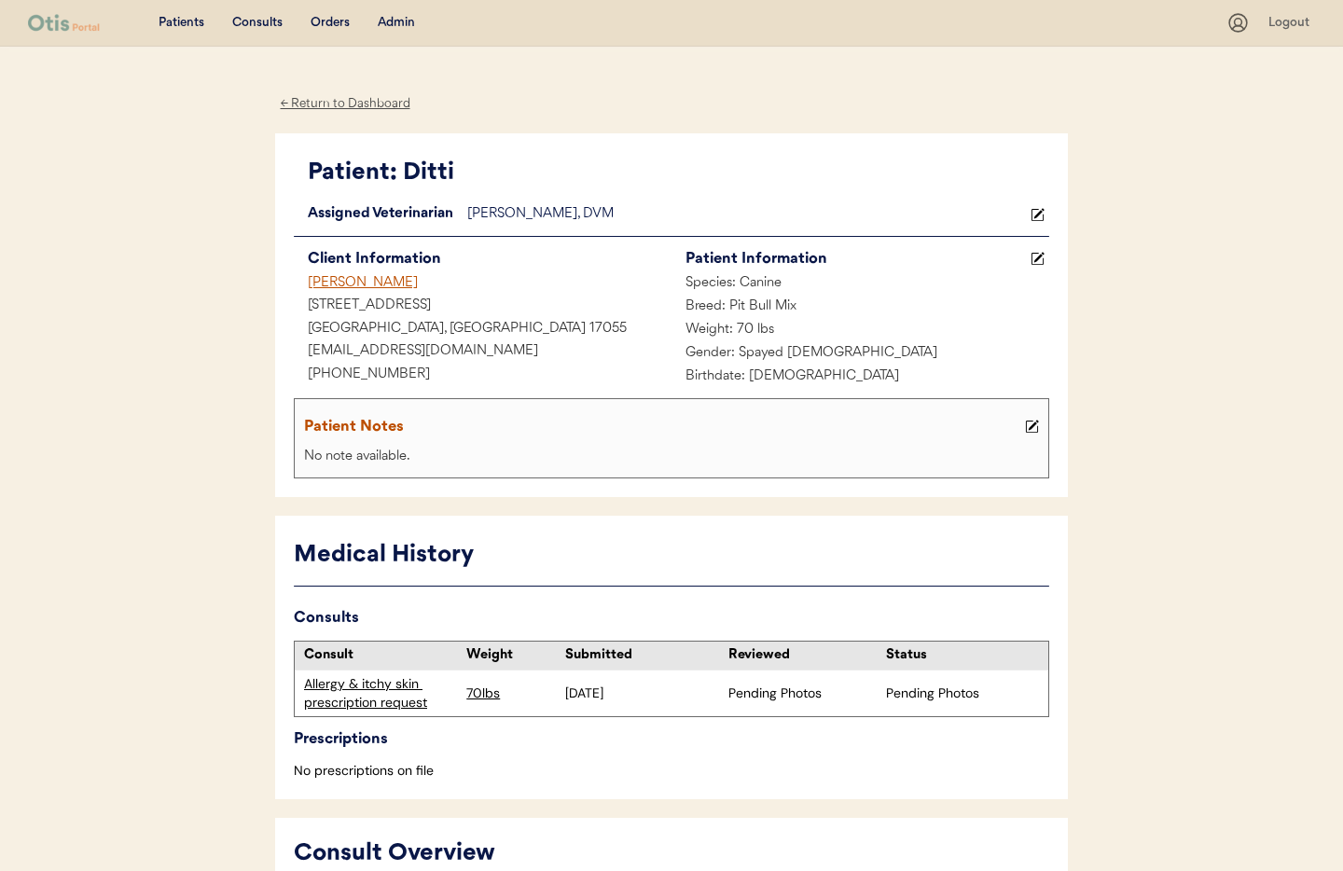
click at [1042, 426] on button at bounding box center [1031, 426] width 23 height 23
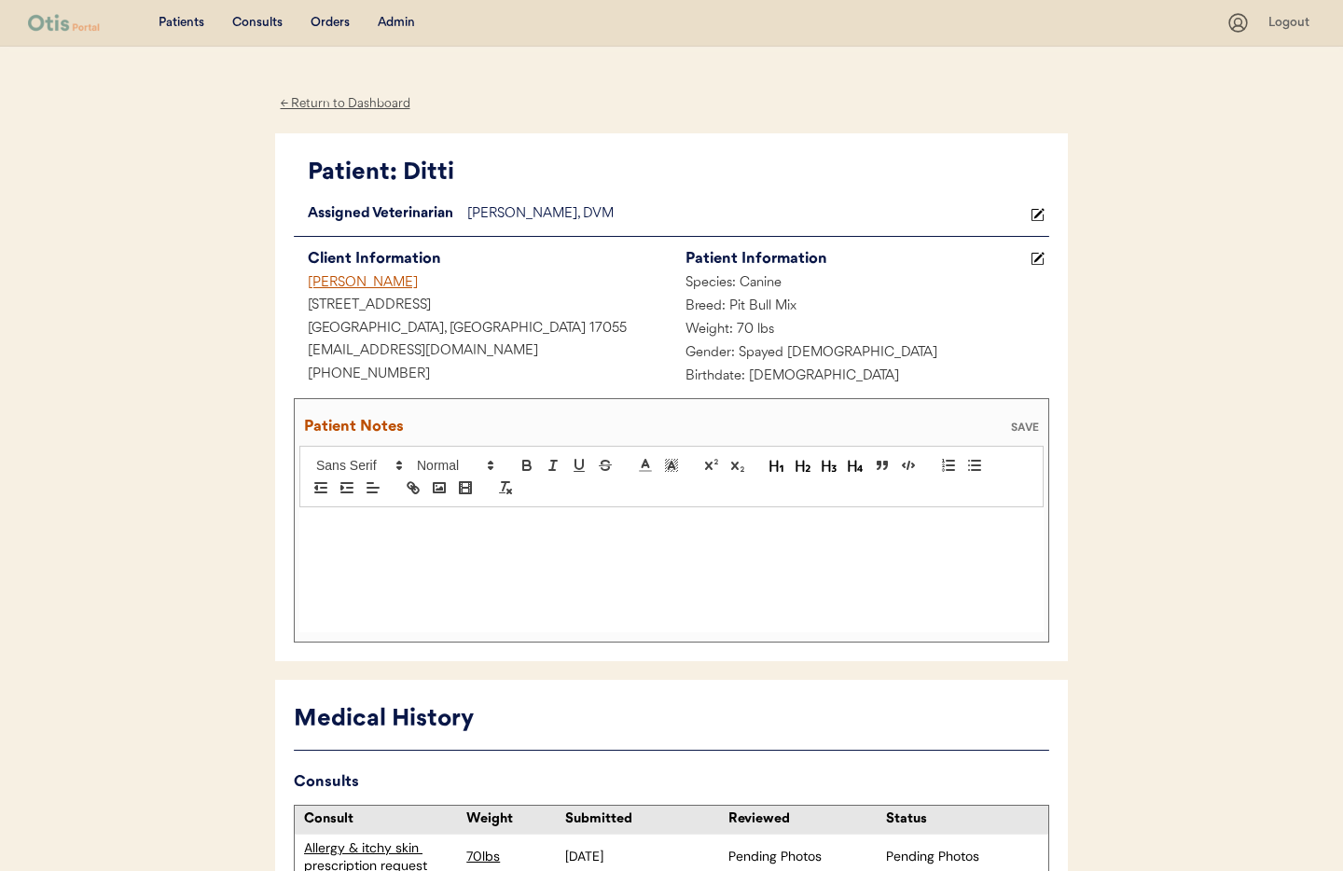
click at [439, 544] on div at bounding box center [671, 569] width 744 height 125
drag, startPoint x: 548, startPoint y: 531, endPoint x: 562, endPoint y: 531, distance: 14.0
click at [562, 531] on p ";8/26/25 Sent text to owner with ear blurb and to confirm itch level," at bounding box center [671, 526] width 716 height 17
click at [660, 525] on p ";8/26/25 Sent text to owner with ear blurb,to confirm itch level," at bounding box center [671, 526] width 716 height 17
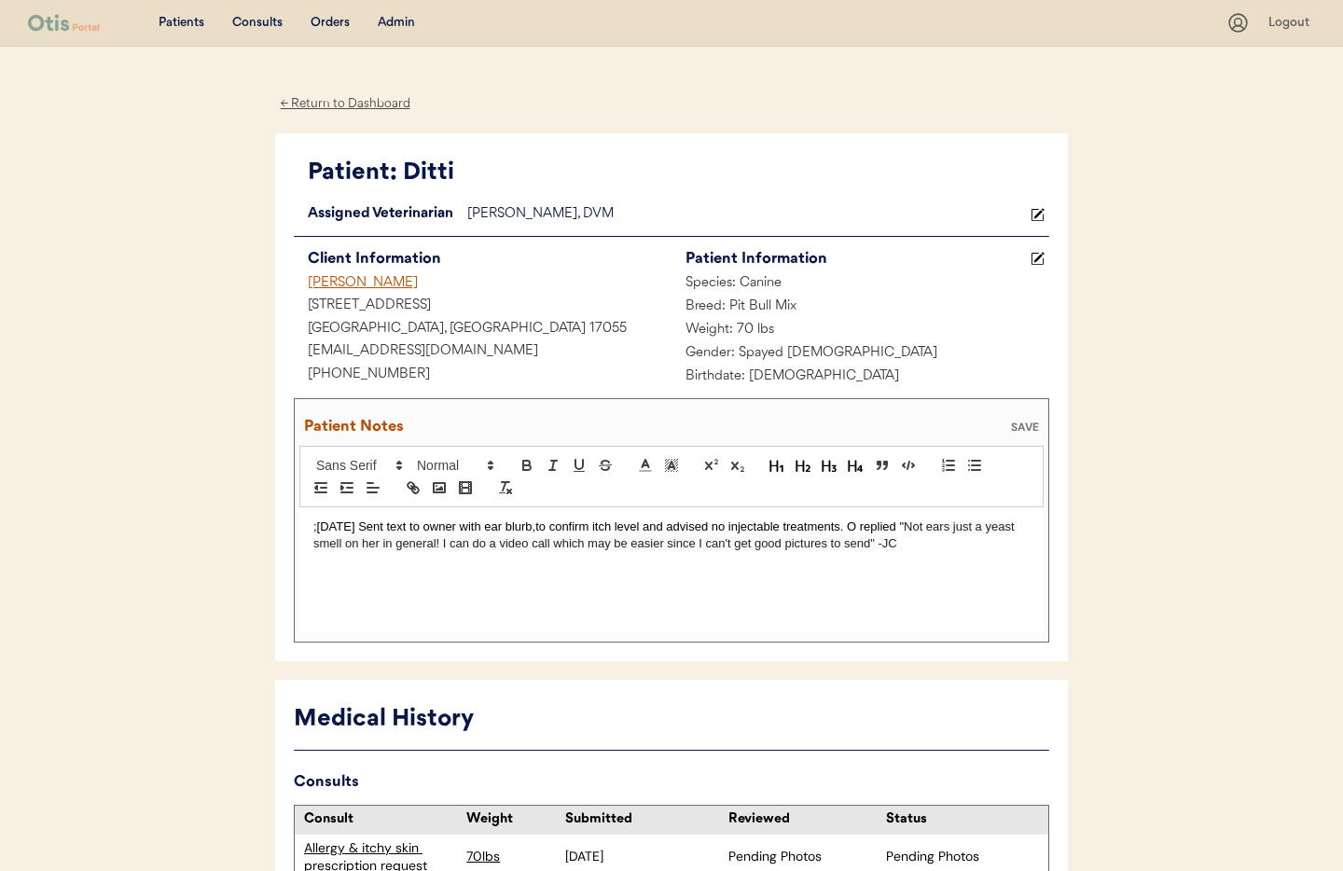
click at [1023, 421] on div "SAVE" at bounding box center [1024, 426] width 37 height 11
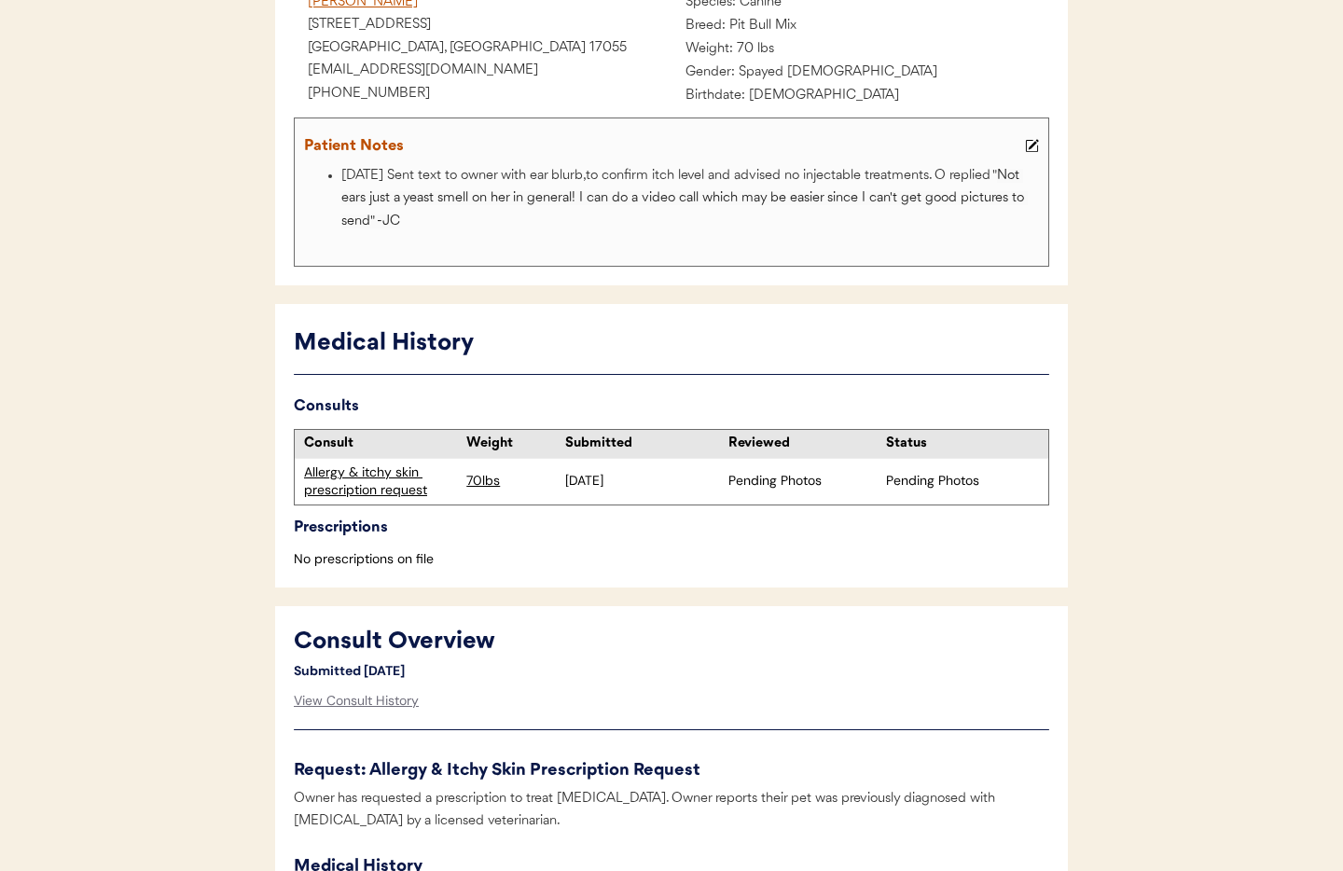
scroll to position [283, 0]
click at [383, 473] on div "Allergy & itchy skin prescription request" at bounding box center [380, 480] width 153 height 36
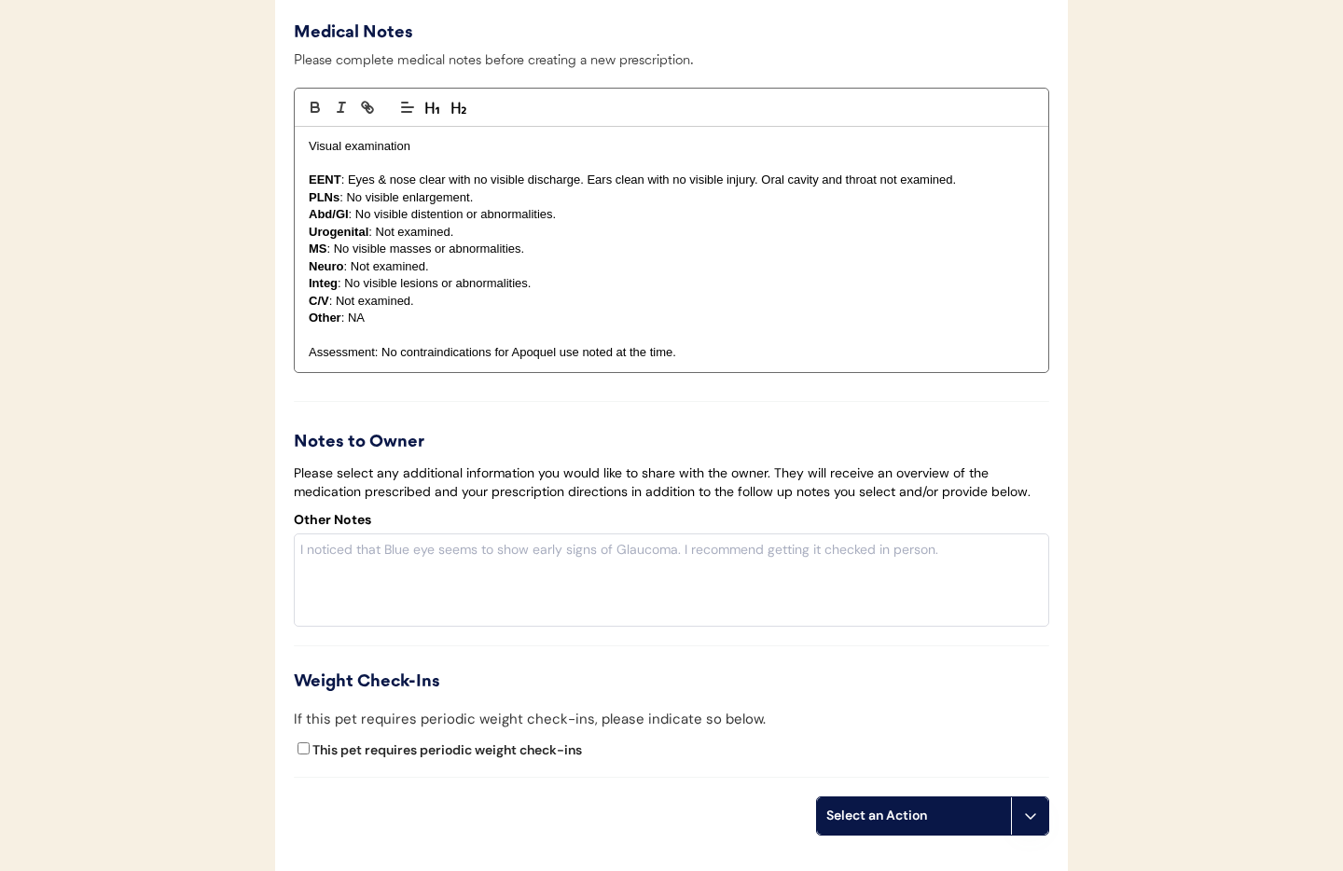
scroll to position [2947, 0]
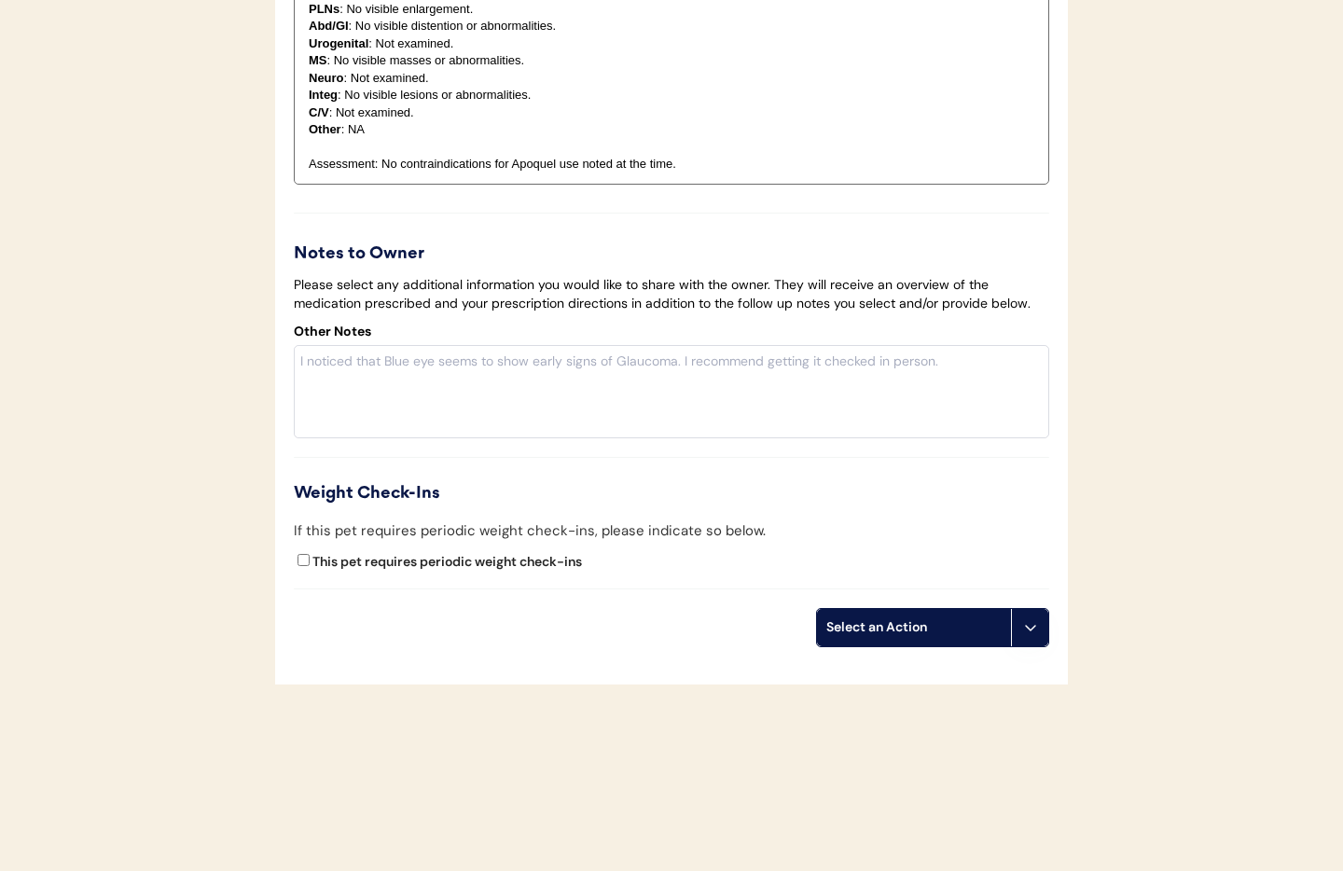
click at [1026, 638] on button at bounding box center [1029, 627] width 37 height 37
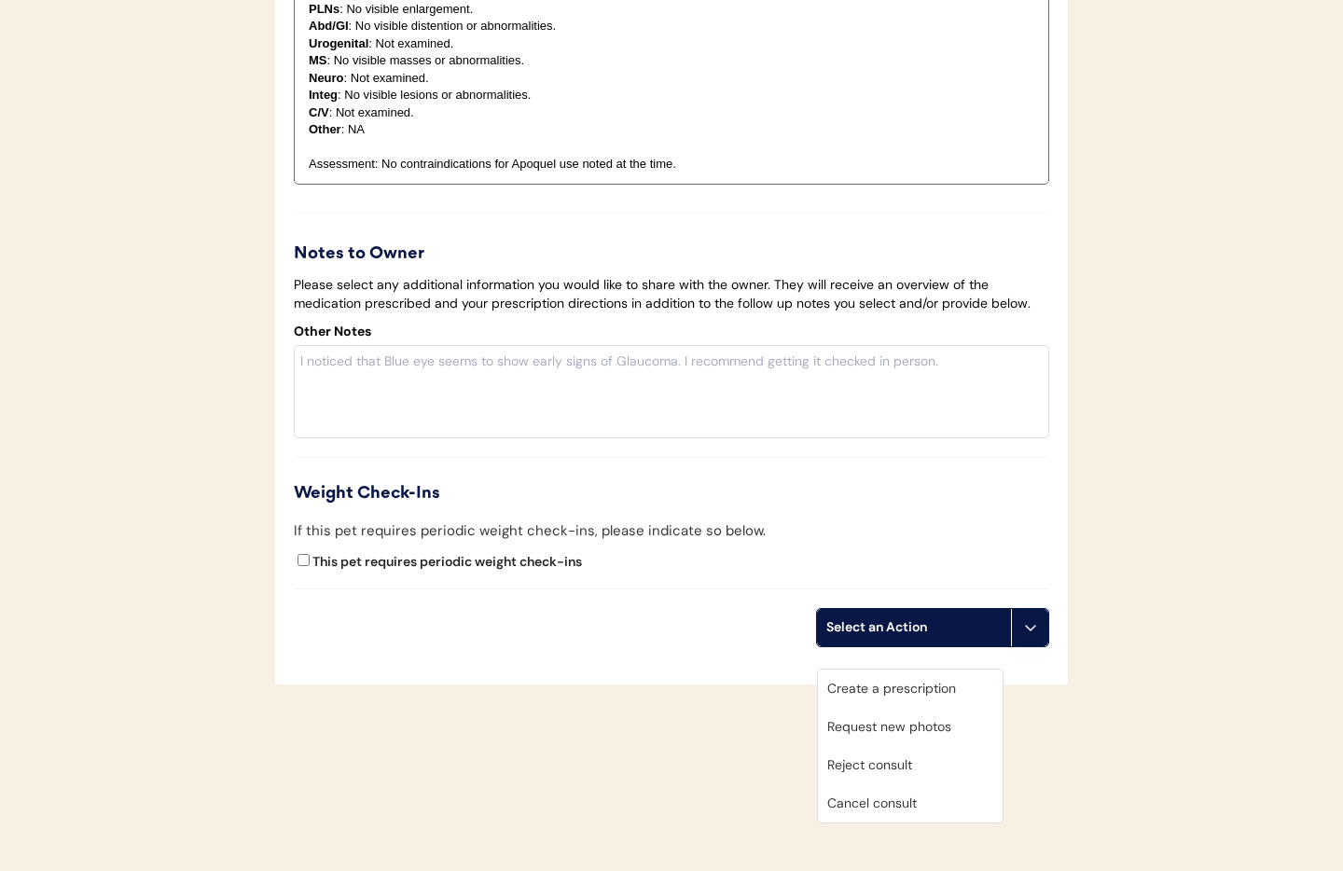
click at [957, 504] on div "Weight Check-Ins" at bounding box center [671, 493] width 755 height 25
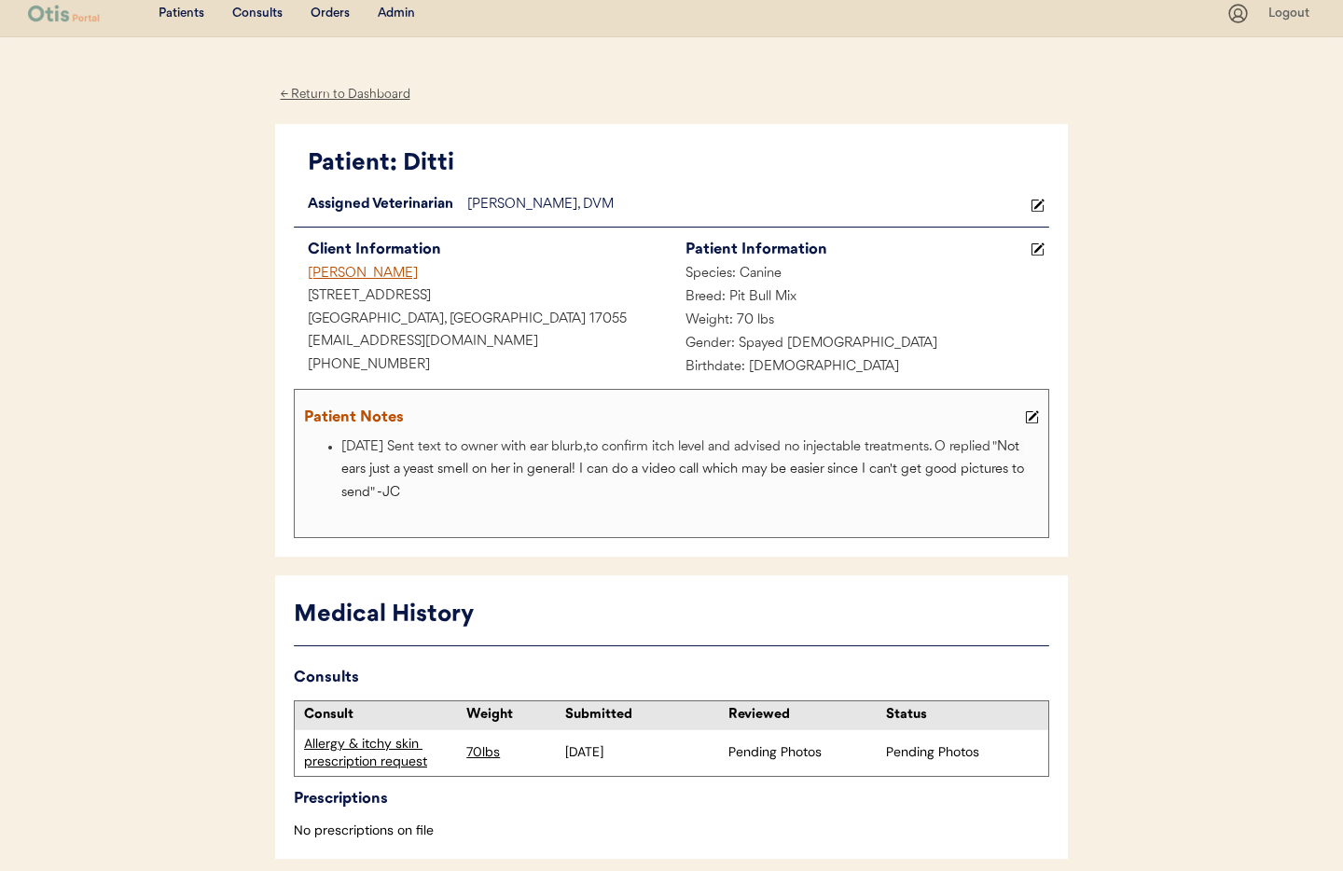
scroll to position [0, 0]
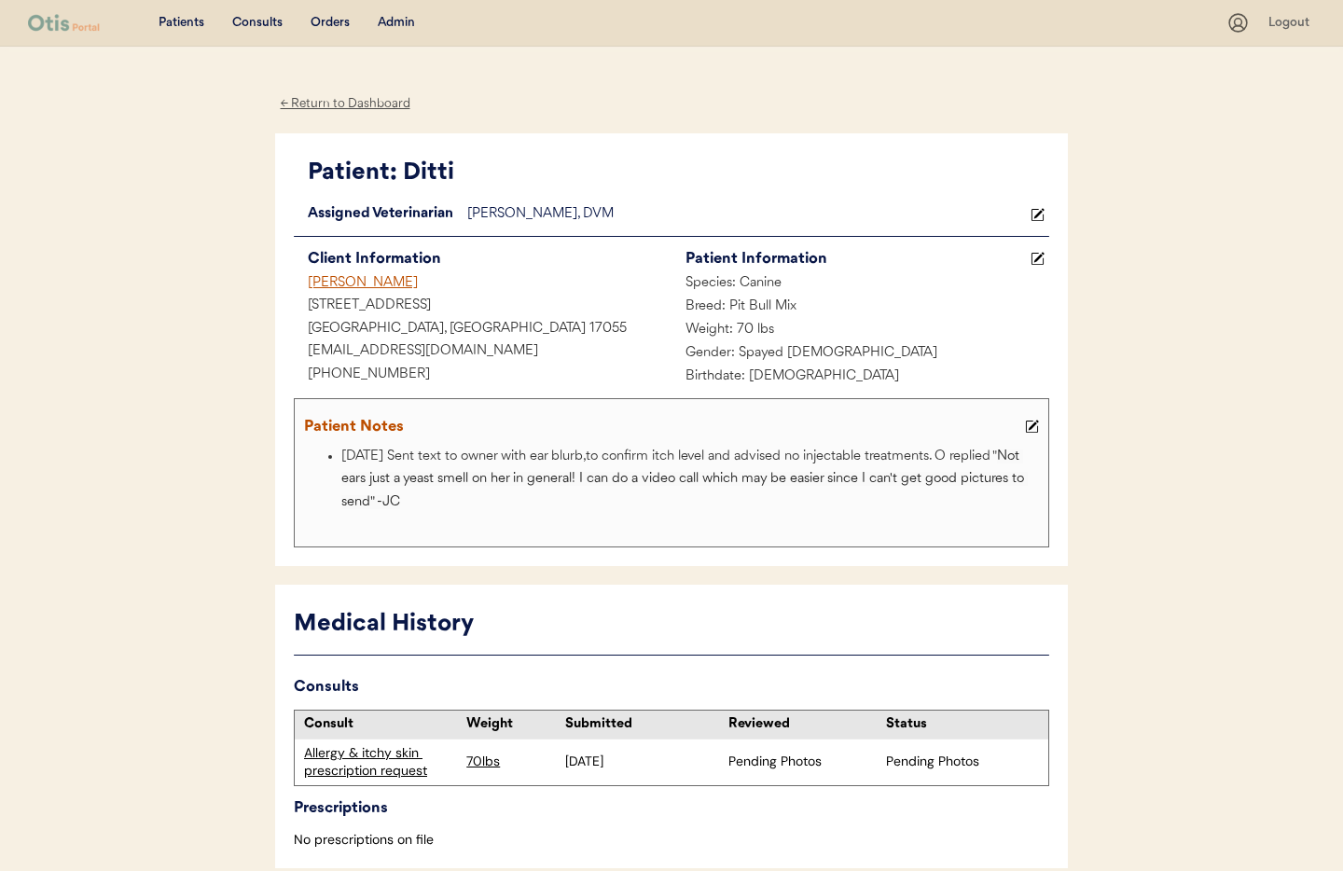
click at [1036, 212] on icon at bounding box center [1037, 215] width 14 height 14
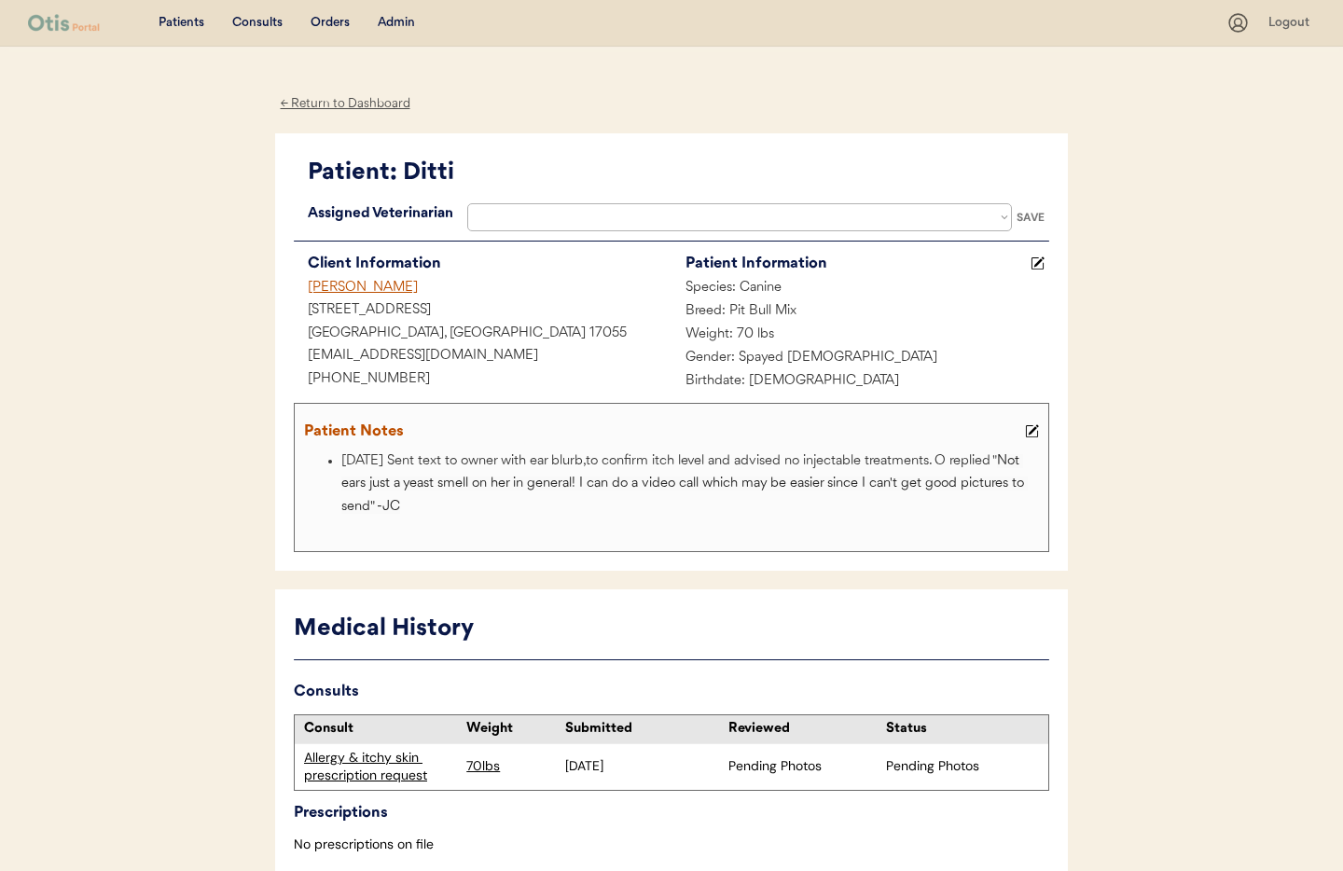
select select ""1348695171700984260__LOOKUP__1716320642479x358736860840021000""
click at [956, 170] on div "Patient: Ditti" at bounding box center [678, 173] width 741 height 35
click at [980, 339] on div "Weight: 70 lbs" at bounding box center [860, 335] width 378 height 23
drag, startPoint x: 1037, startPoint y: 216, endPoint x: 1016, endPoint y: 281, distance: 67.5
click at [1037, 216] on div "SAVE" at bounding box center [1030, 217] width 37 height 11
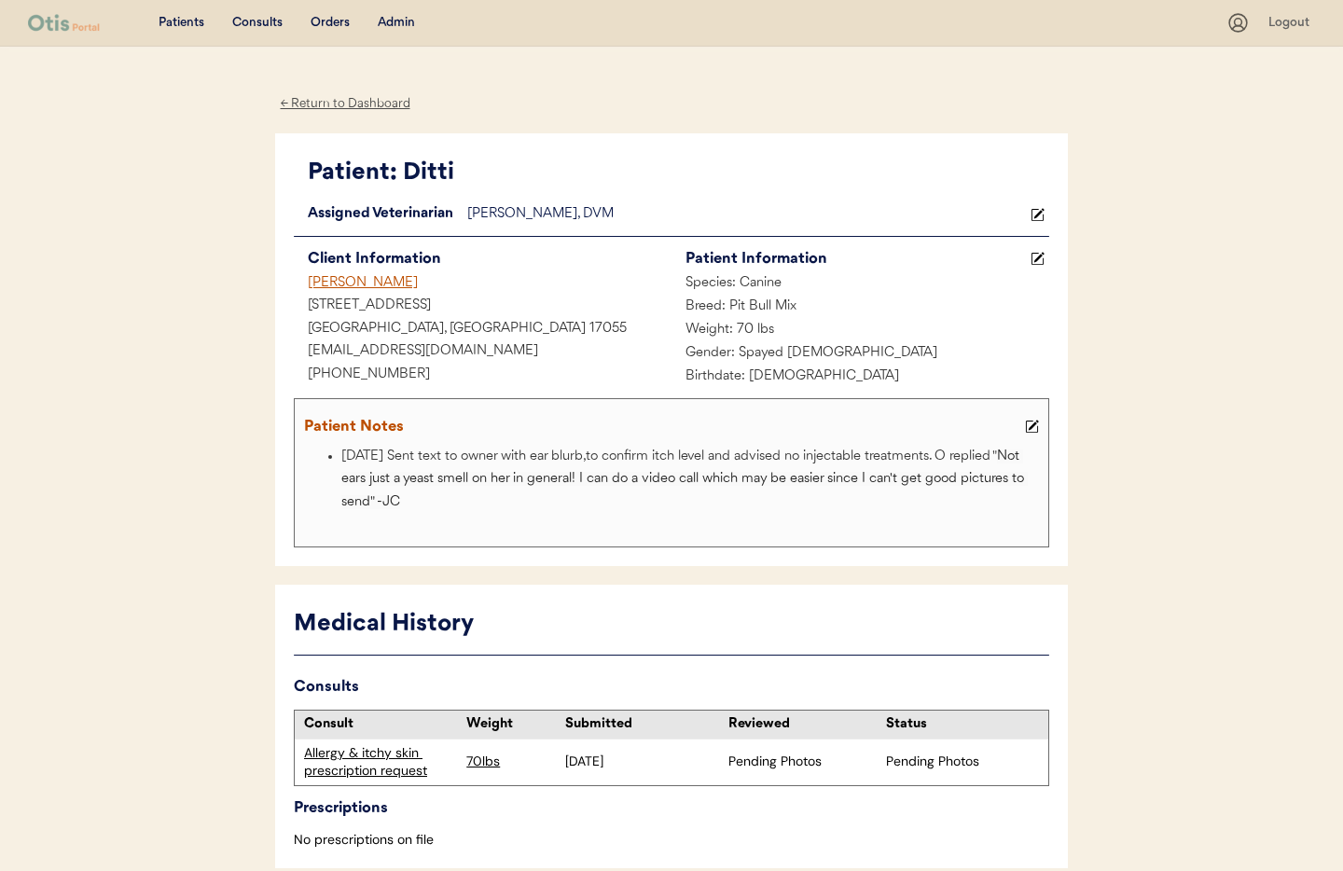
click at [390, 21] on div "Admin" at bounding box center [396, 23] width 37 height 19
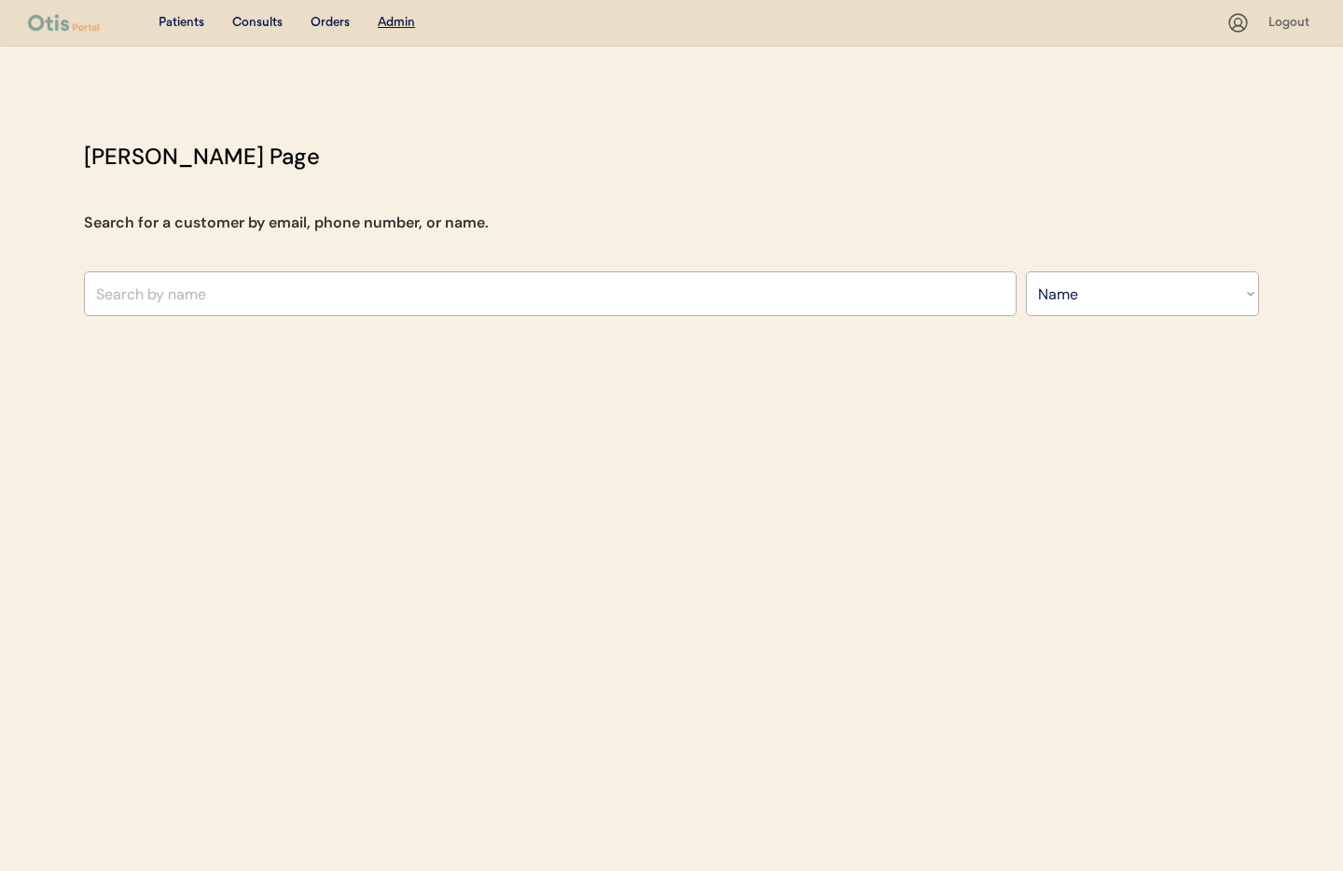
select select ""Name""
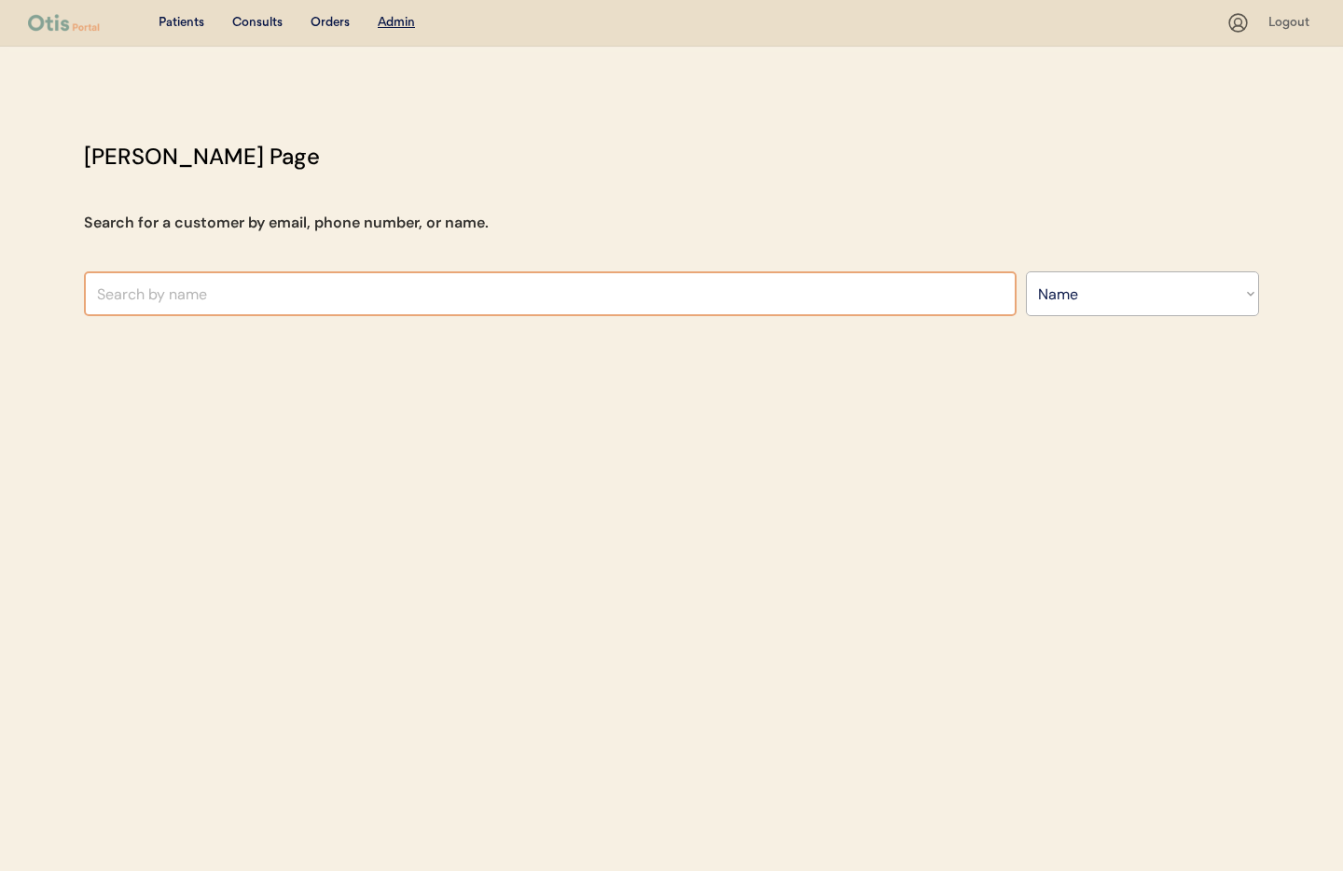
click at [303, 297] on input "text" at bounding box center [550, 293] width 933 height 45
type input "brandon wa"
type input "brandon watts"
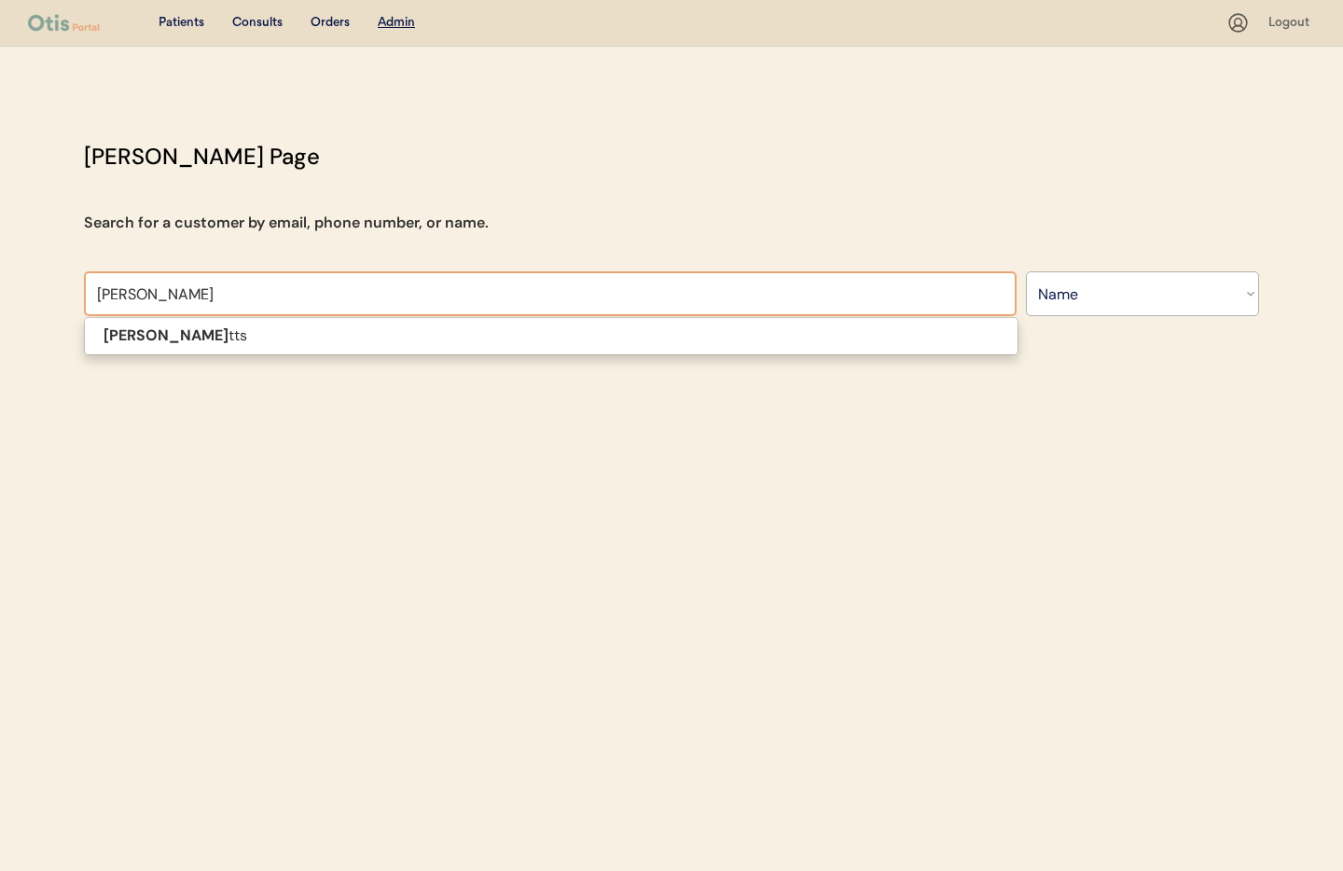
type input "brandon watt"
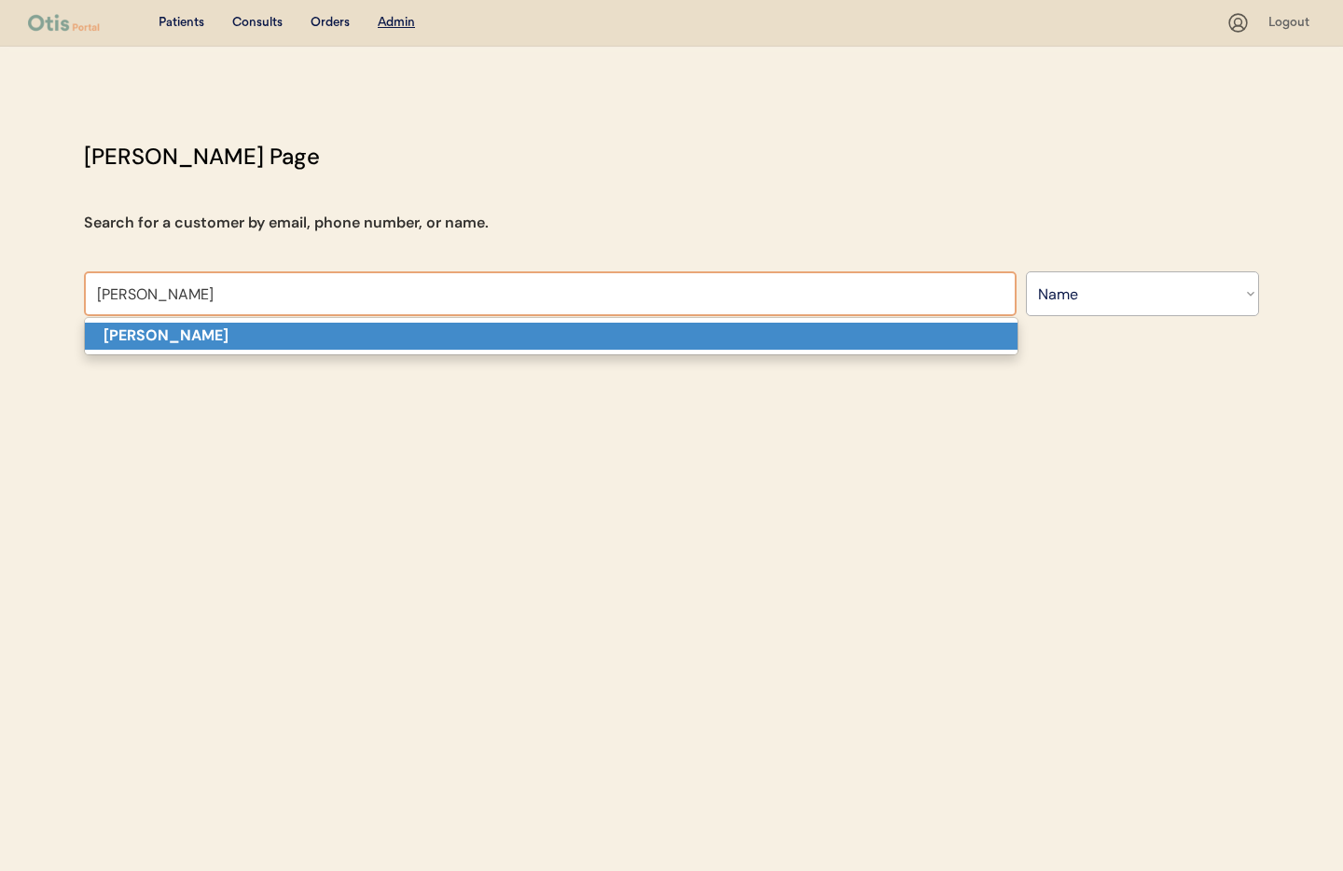
click at [279, 334] on p "Brandon watts" at bounding box center [551, 336] width 933 height 27
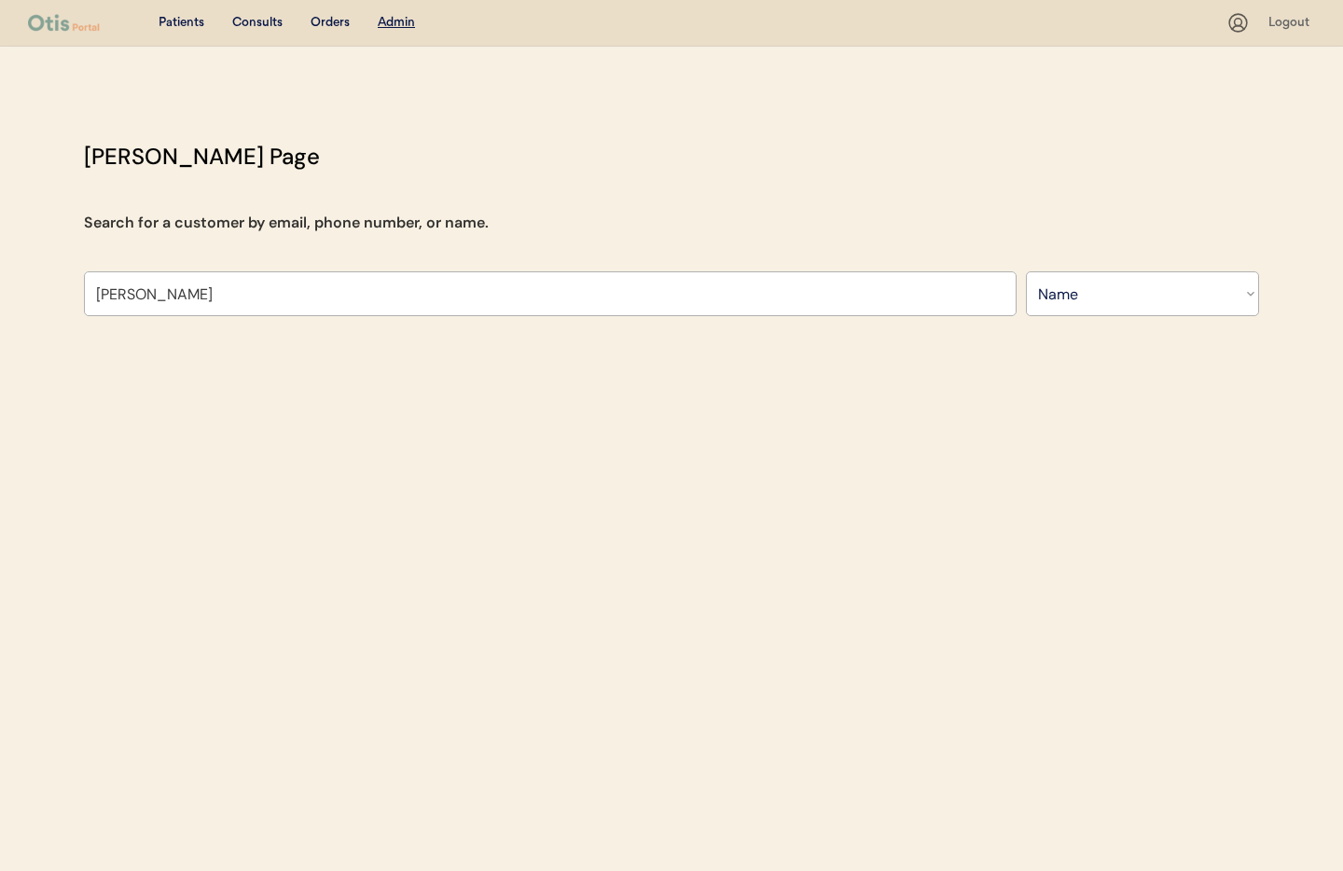
type input "Brandon watts"
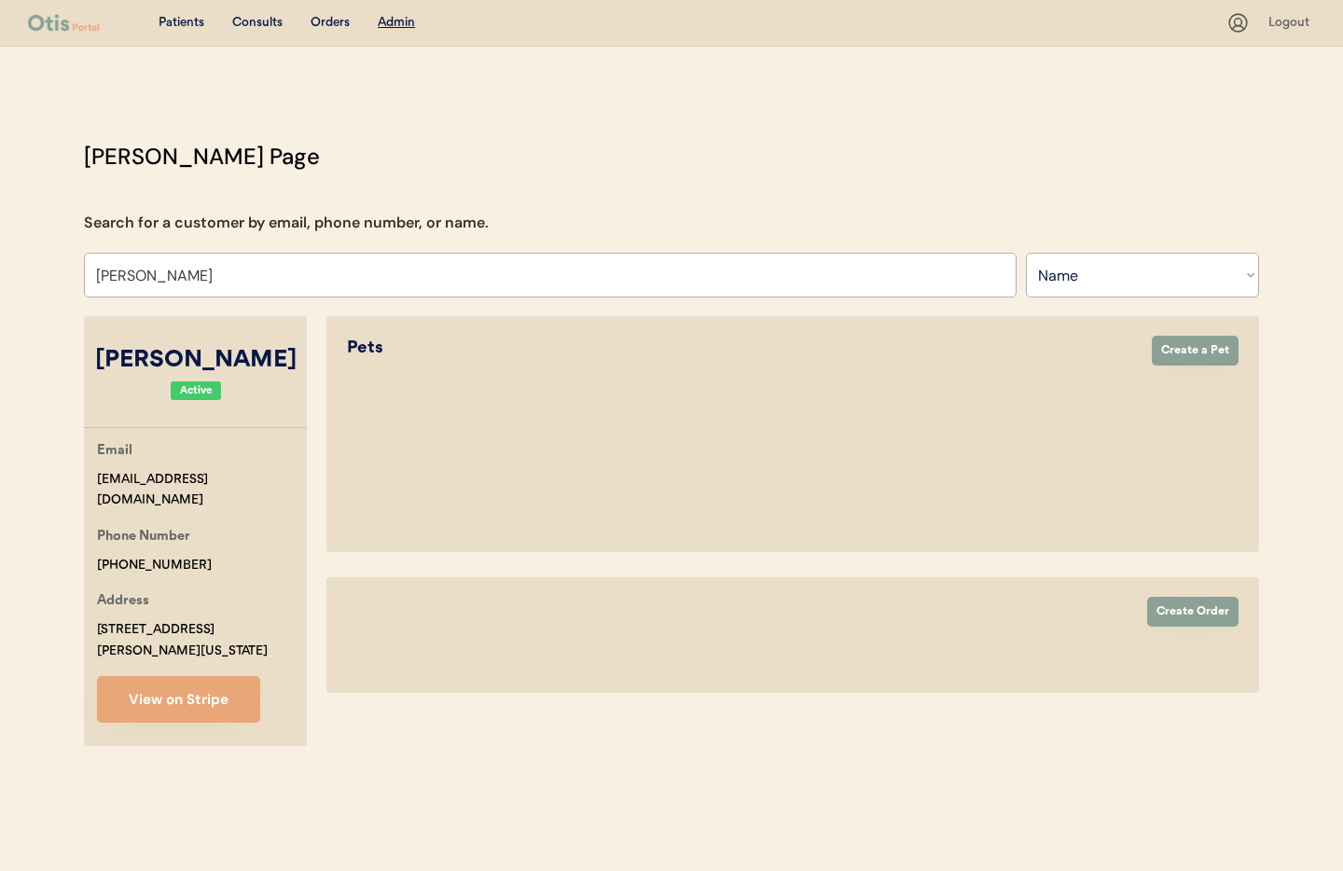
select select "true"
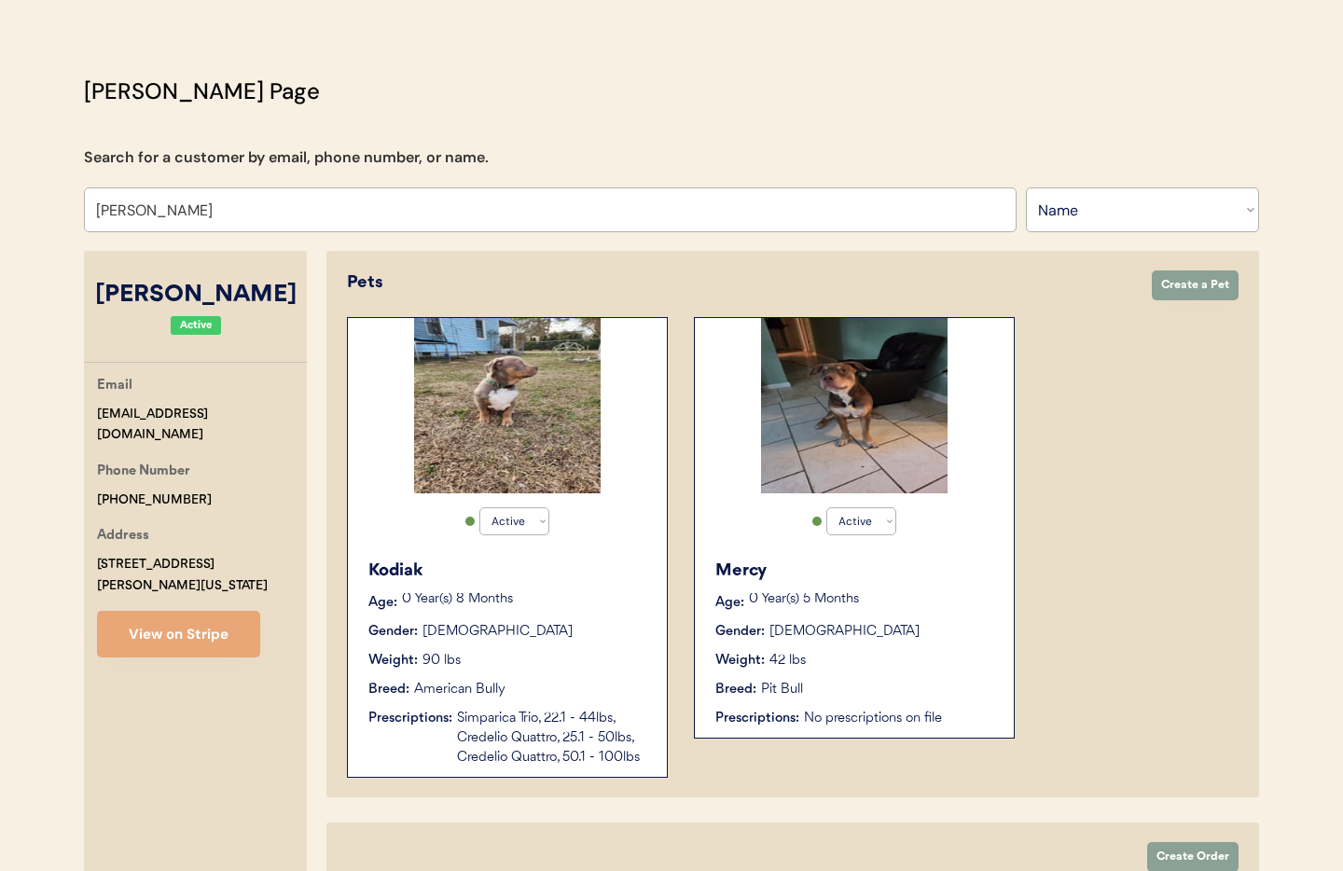
scroll to position [76, 0]
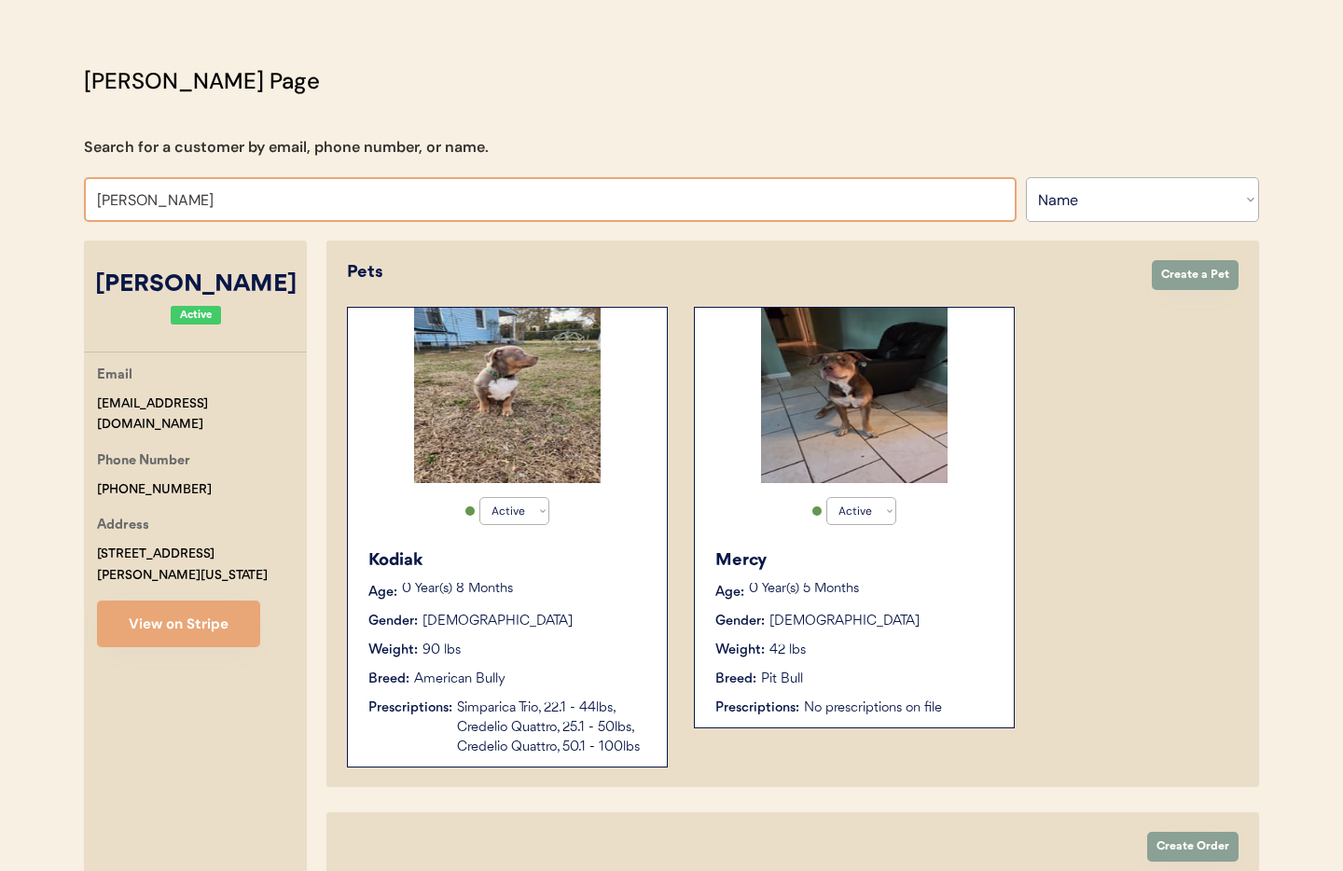
drag, startPoint x: 230, startPoint y: 199, endPoint x: 31, endPoint y: 190, distance: 199.7
click at [31, 190] on div "Patients Consults Orders Admin Logout Otis Admin Page Search for a customer by …" at bounding box center [671, 713] width 1343 height 1578
type input "Grant Da"
type input "[PERSON_NAME]"
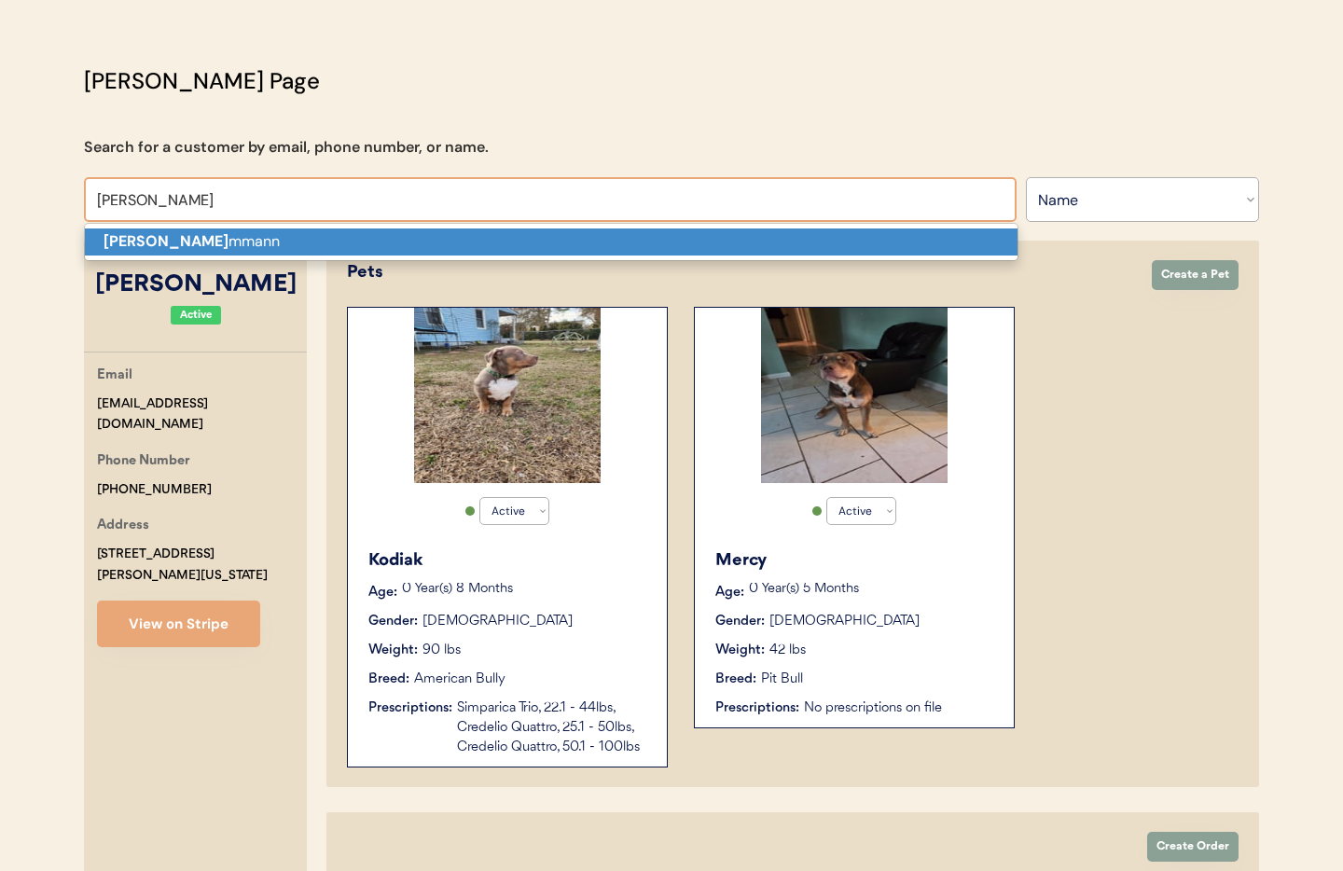
click at [160, 241] on strong "Grant Da" at bounding box center [166, 241] width 125 height 20
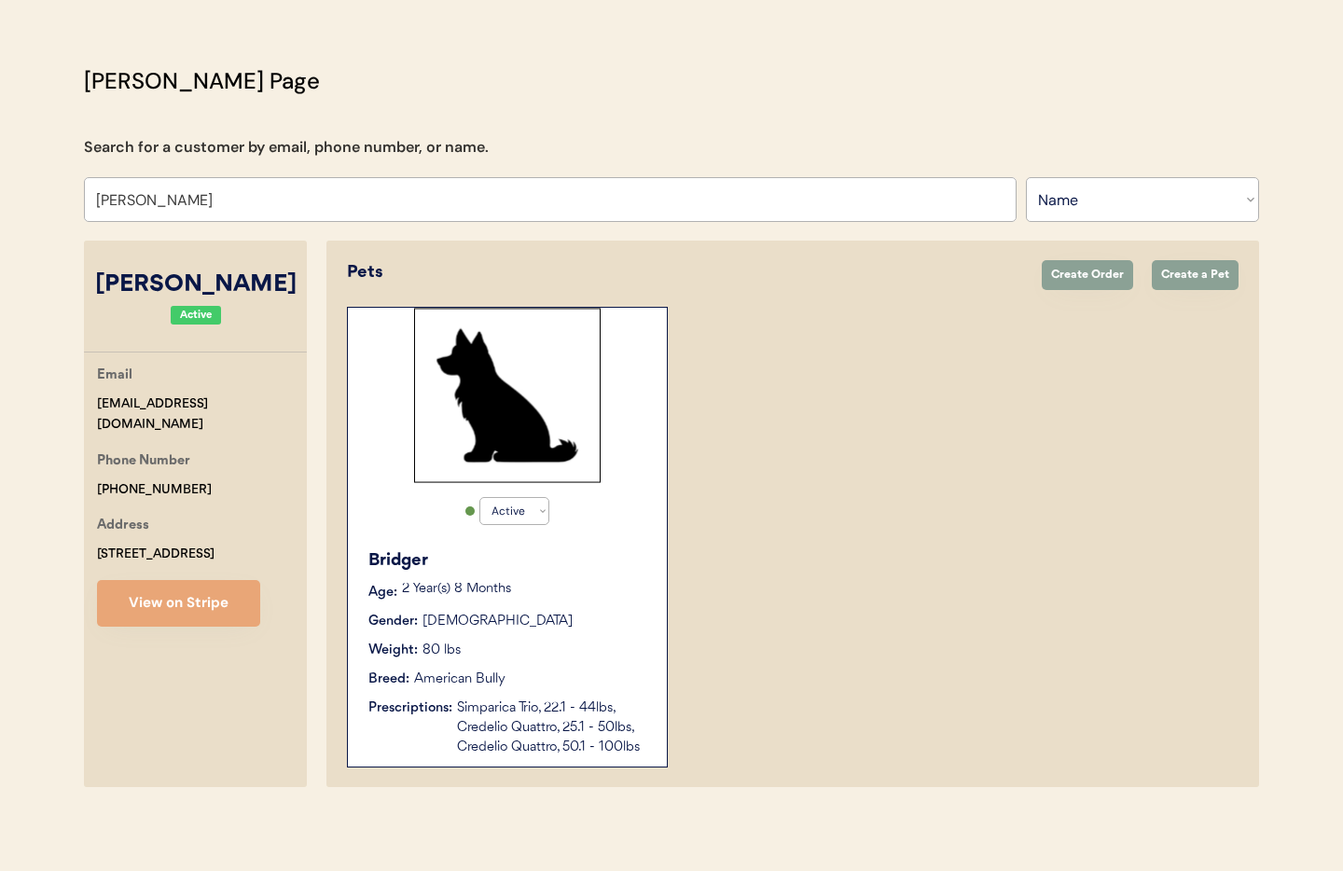
scroll to position [39, 0]
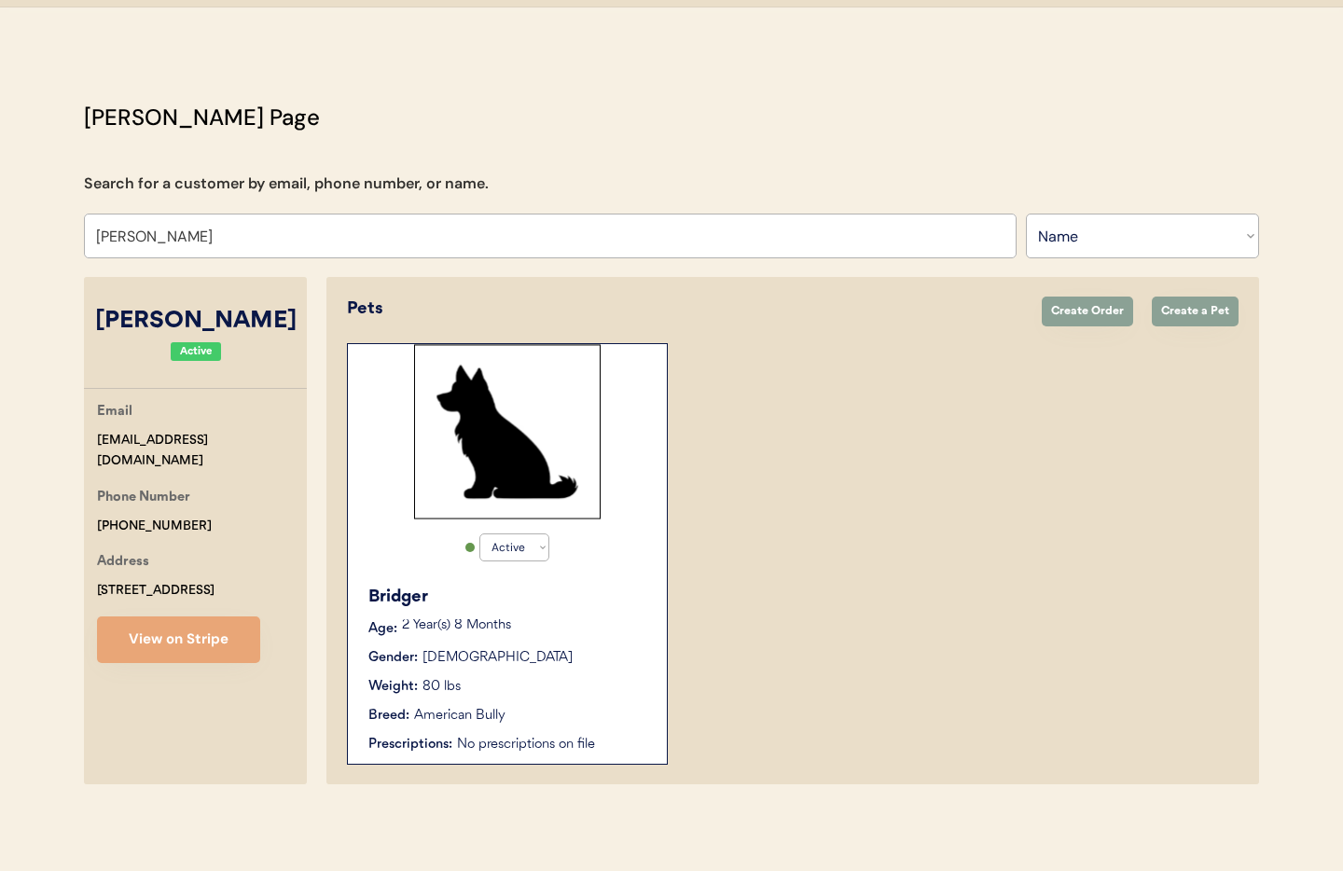
type input "[PERSON_NAME]"
click at [577, 694] on div "Weight: 80 lbs" at bounding box center [508, 687] width 280 height 20
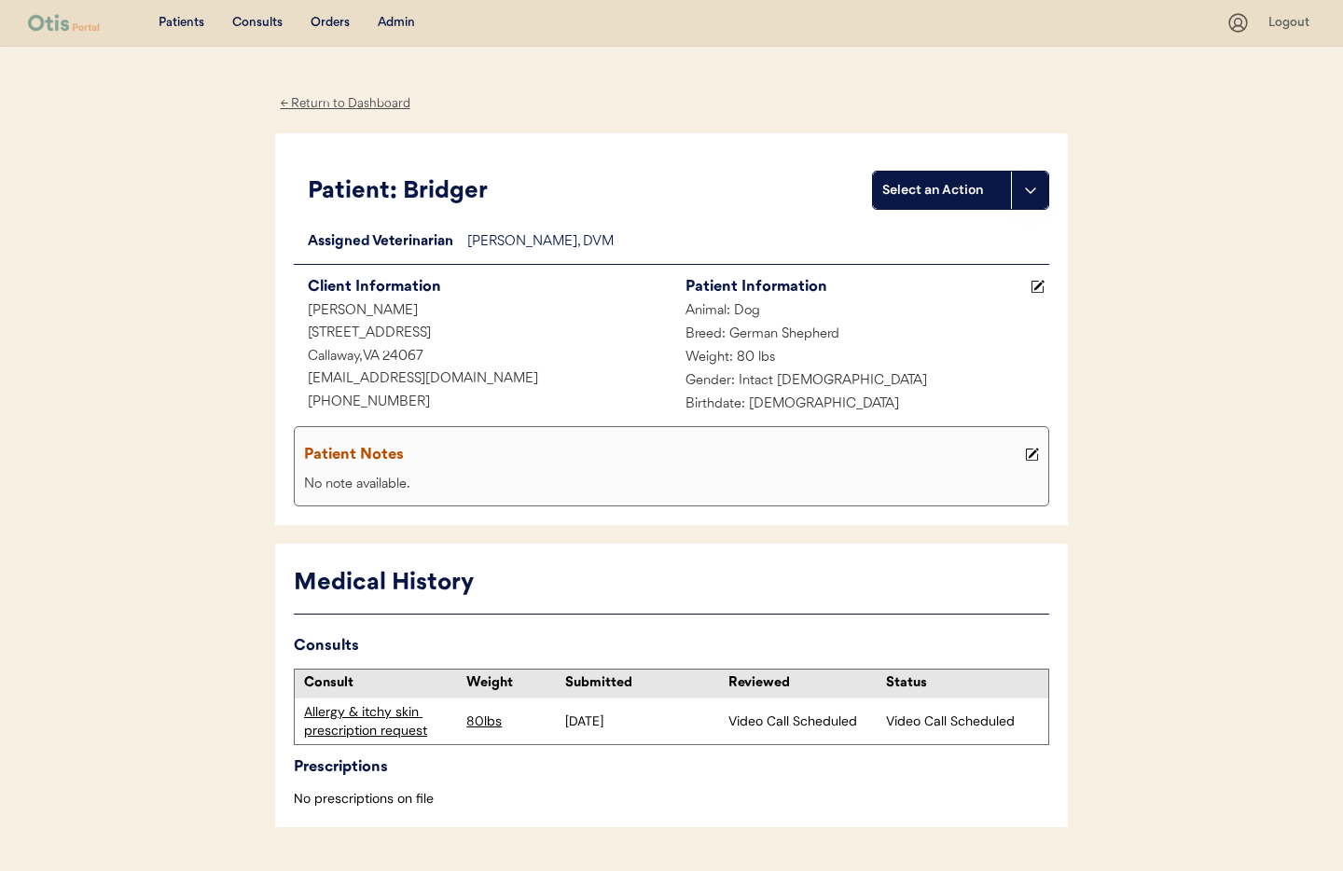
click at [364, 732] on div "Allergy & itchy skin prescription request" at bounding box center [380, 721] width 153 height 36
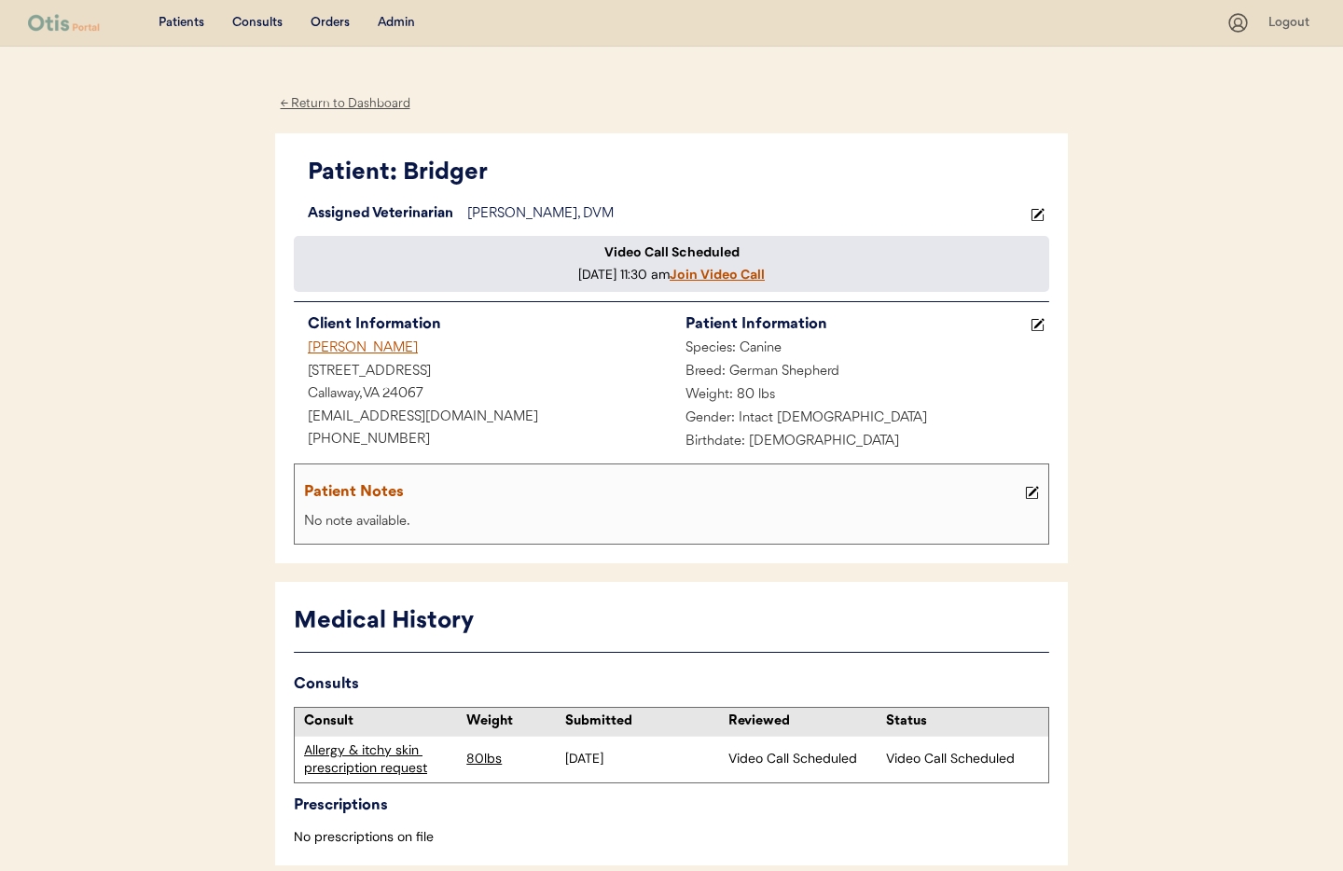
click at [371, 105] on div "← Return to Dashboard" at bounding box center [345, 103] width 140 height 21
click at [370, 105] on div "← Return to Dashboard" at bounding box center [345, 103] width 140 height 21
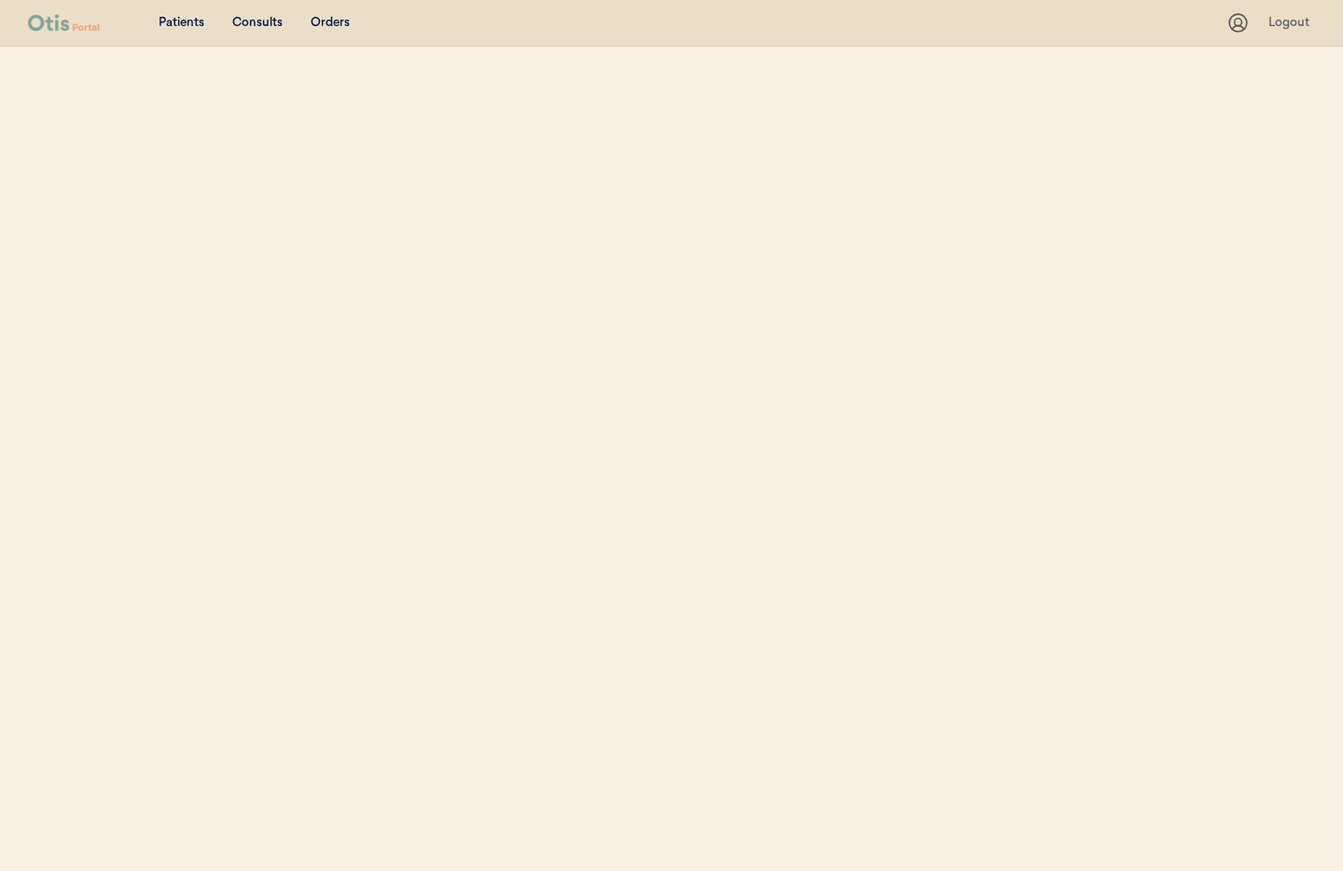
select select ""Name""
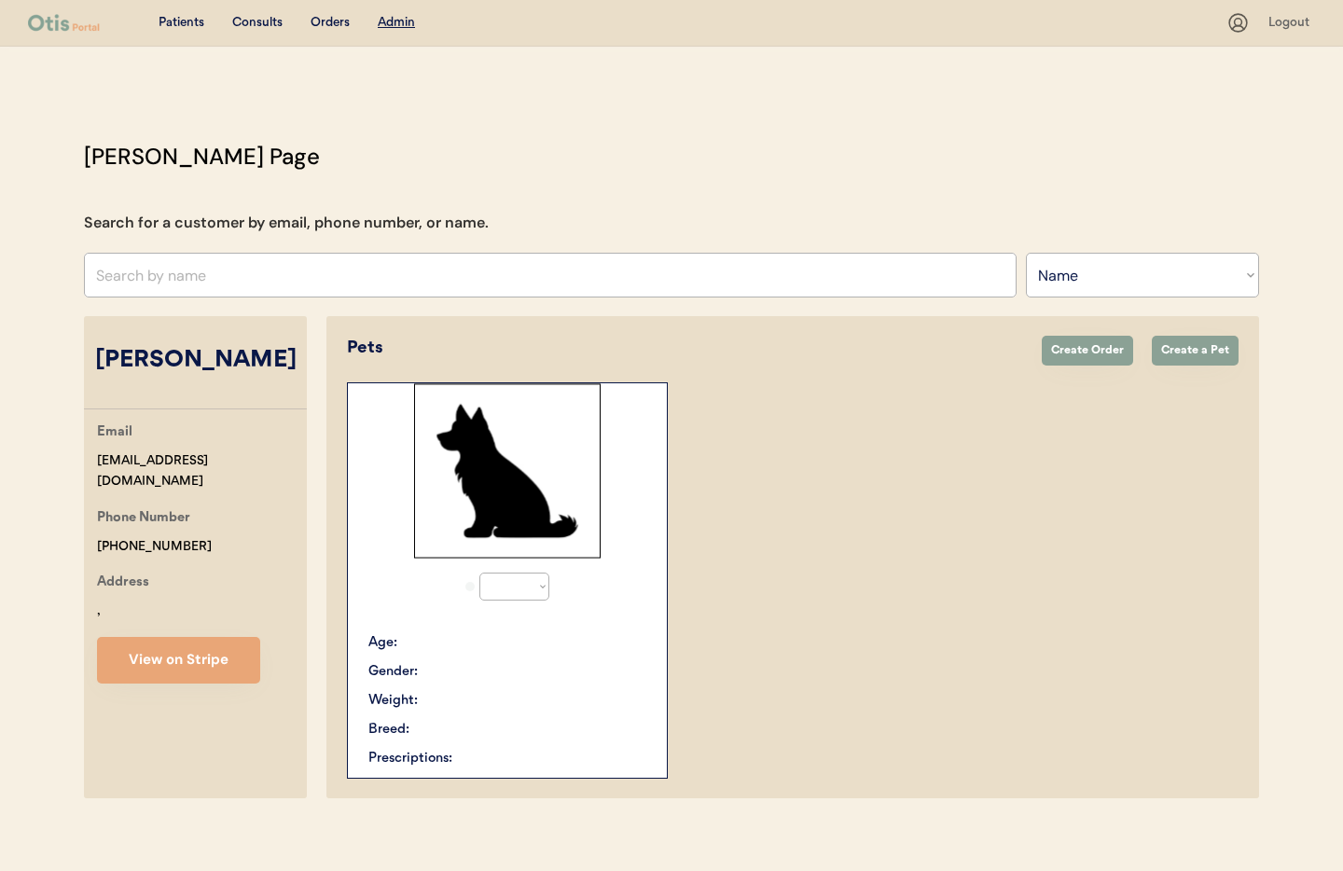
scroll to position [14, 0]
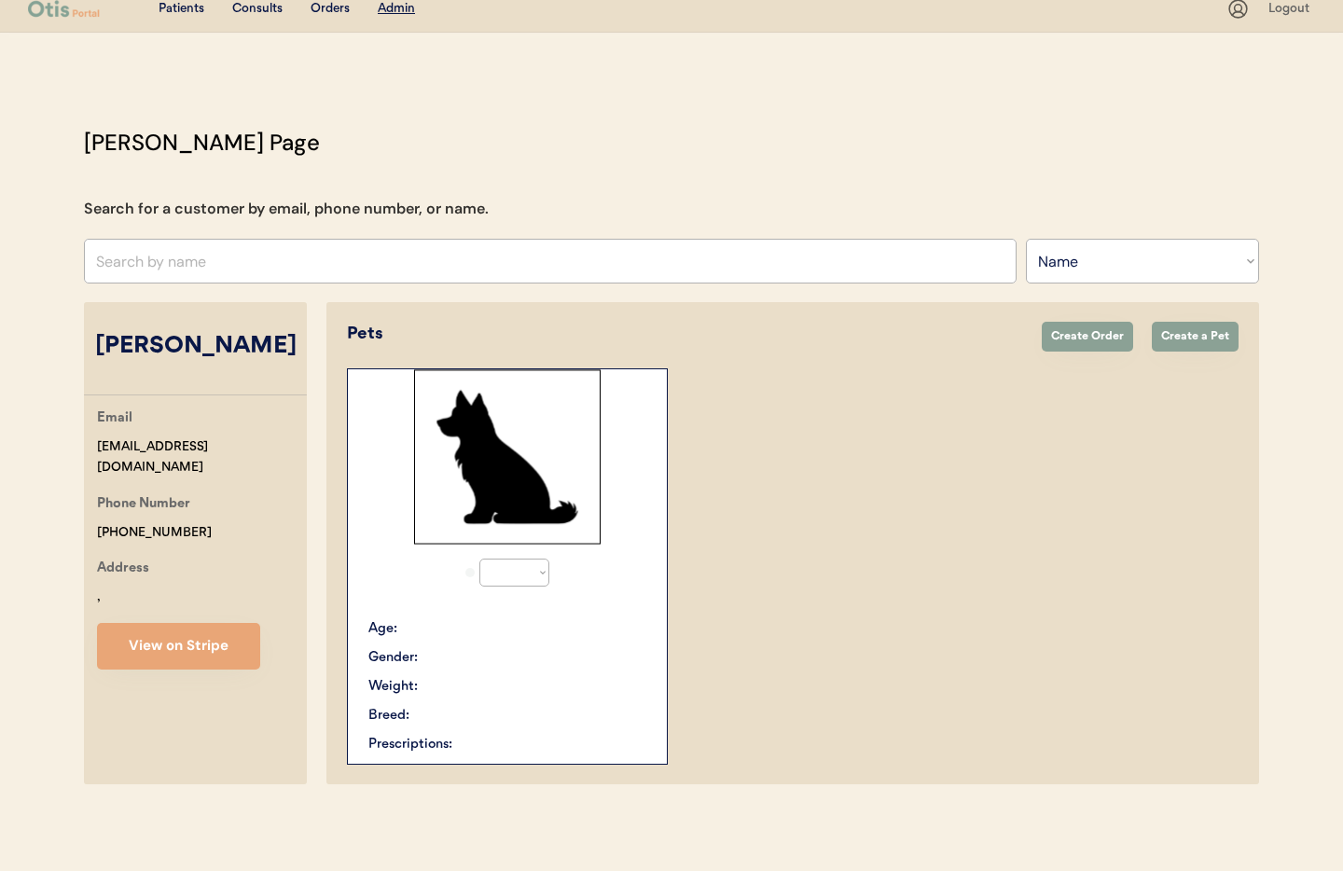
select select "true"
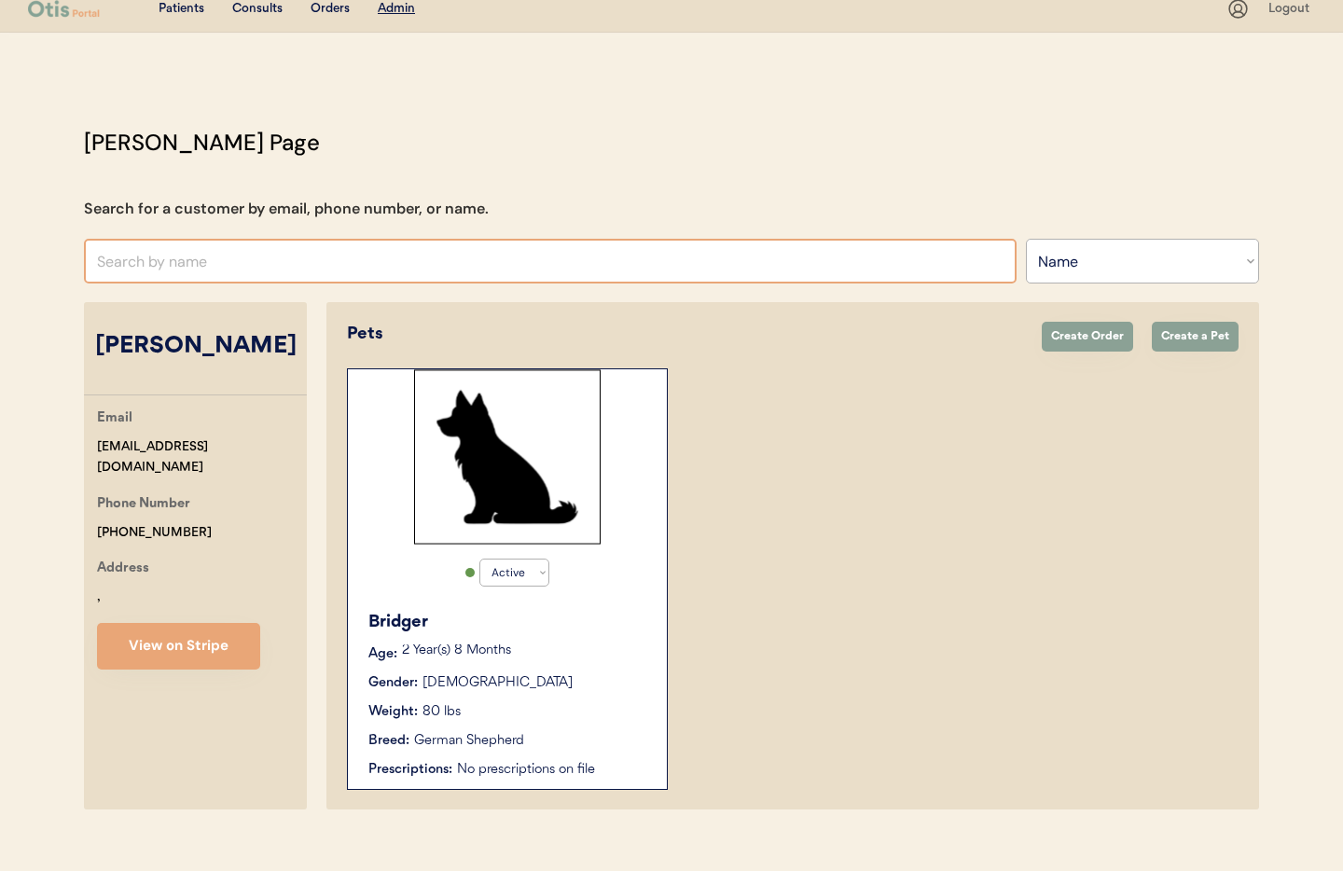
click at [338, 270] on input "text" at bounding box center [550, 261] width 933 height 45
type input "brand"
type input "brandi Finelli"
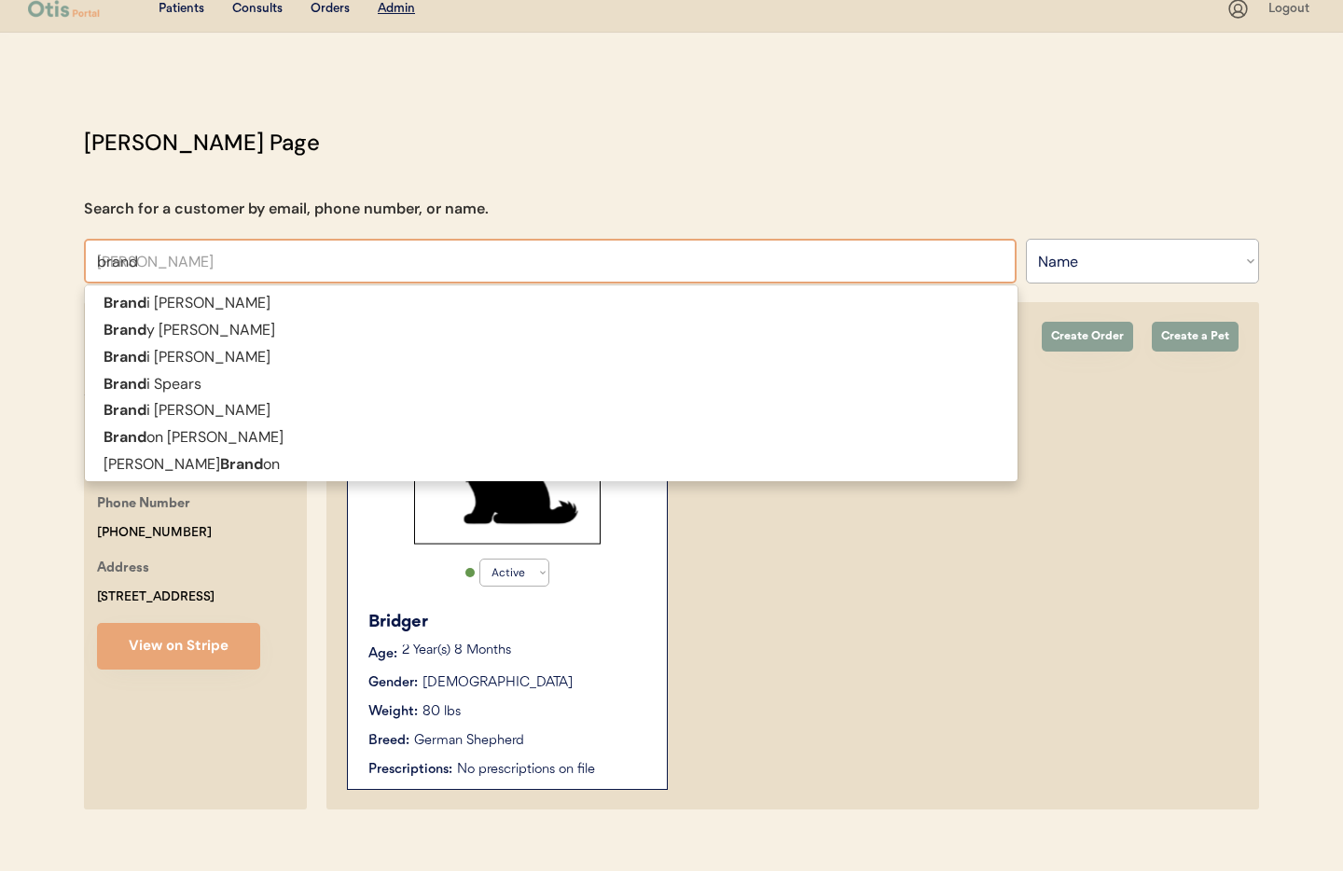
type input "brando"
type input "brandon Cruz"
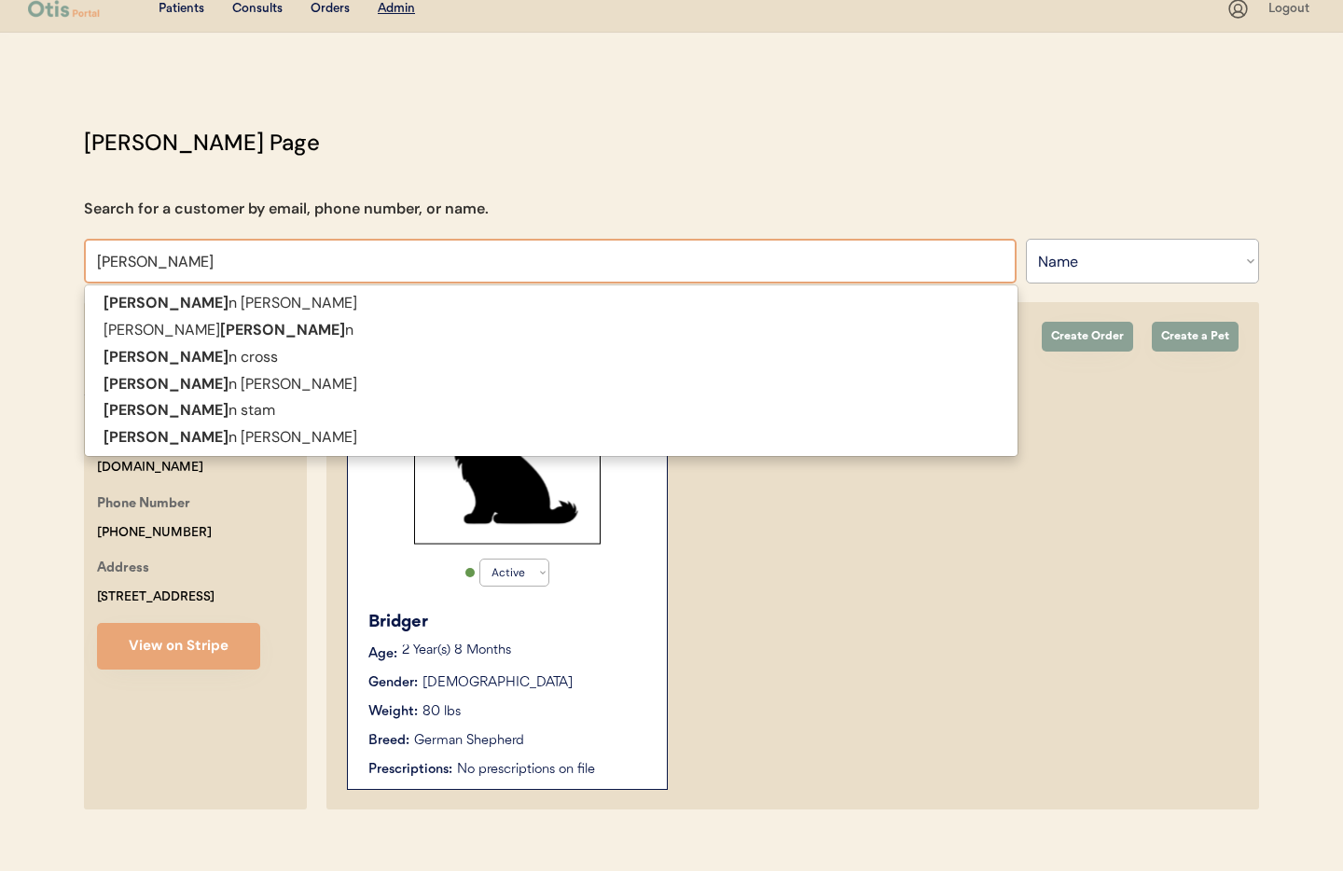
type input "brandon"
type input "brandon cross"
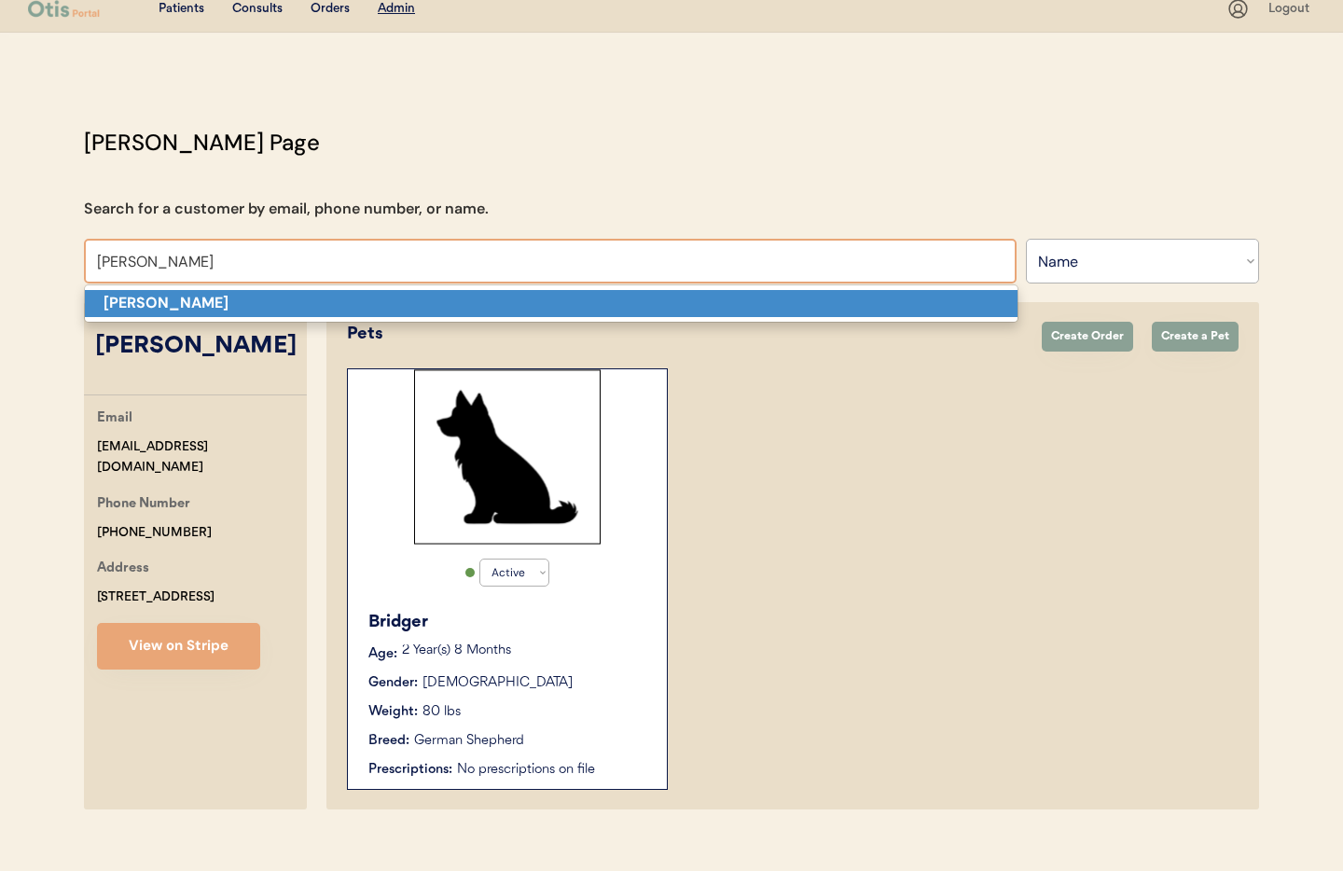
click at [295, 297] on p "brandon cross" at bounding box center [551, 303] width 933 height 27
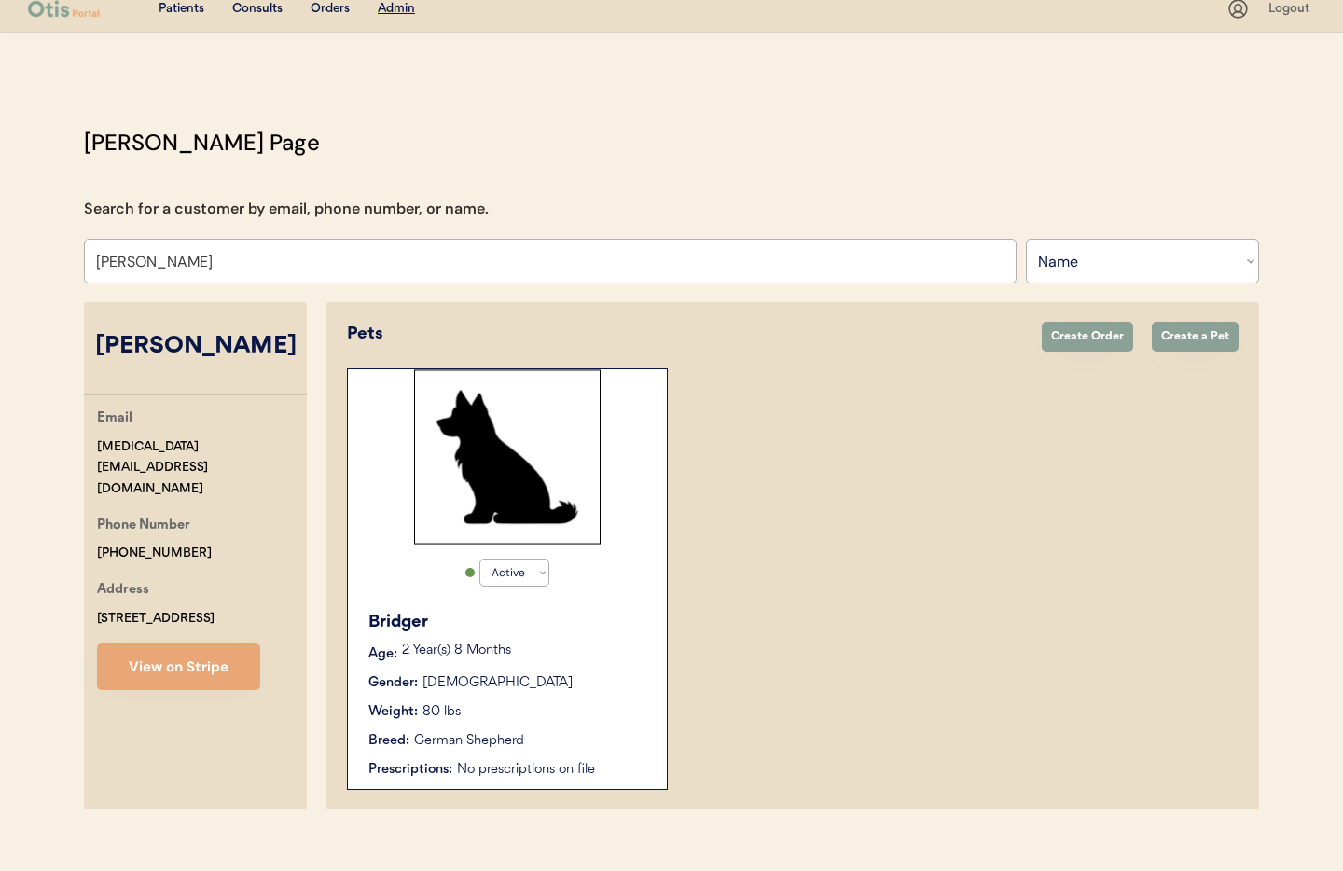
select select "true"
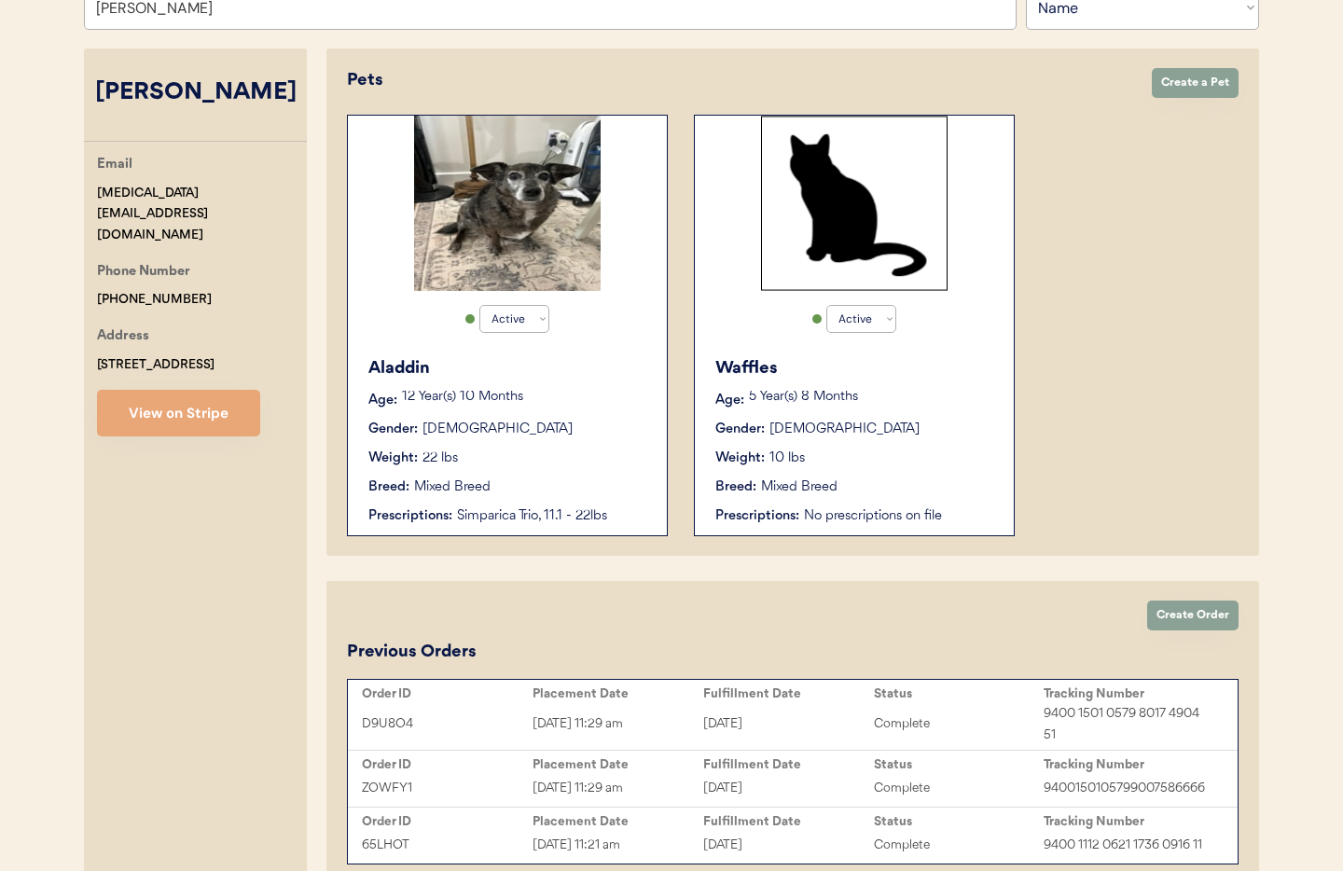
scroll to position [367, 0]
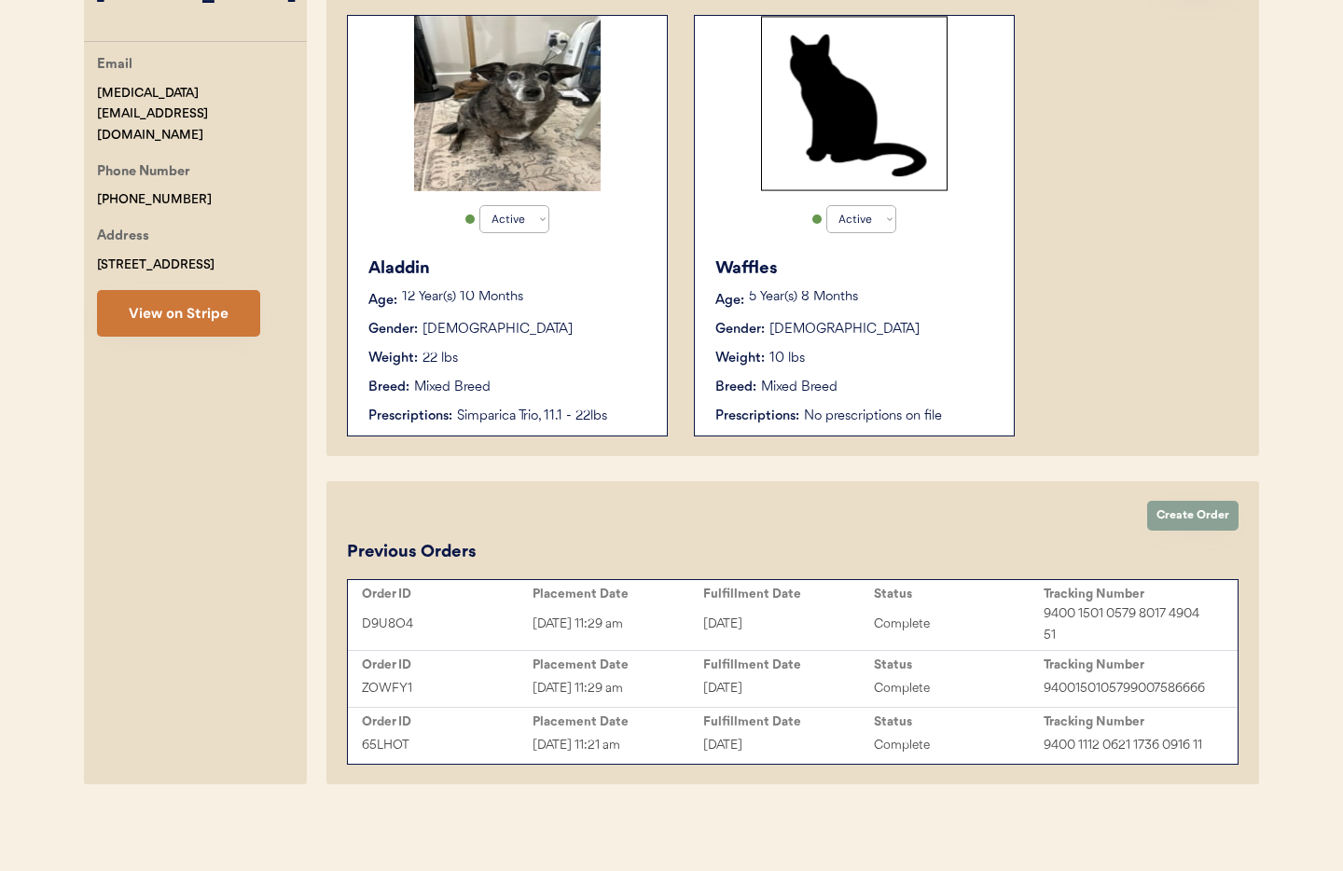
type input "brandon cross"
click at [144, 290] on button "View on Stripe" at bounding box center [178, 313] width 163 height 47
click at [567, 397] on div "Aladdin Age: 12 Year(s) 10 Months Gender: Male Weight: 22 lbs Breed: Mixed Bree…" at bounding box center [507, 342] width 300 height 188
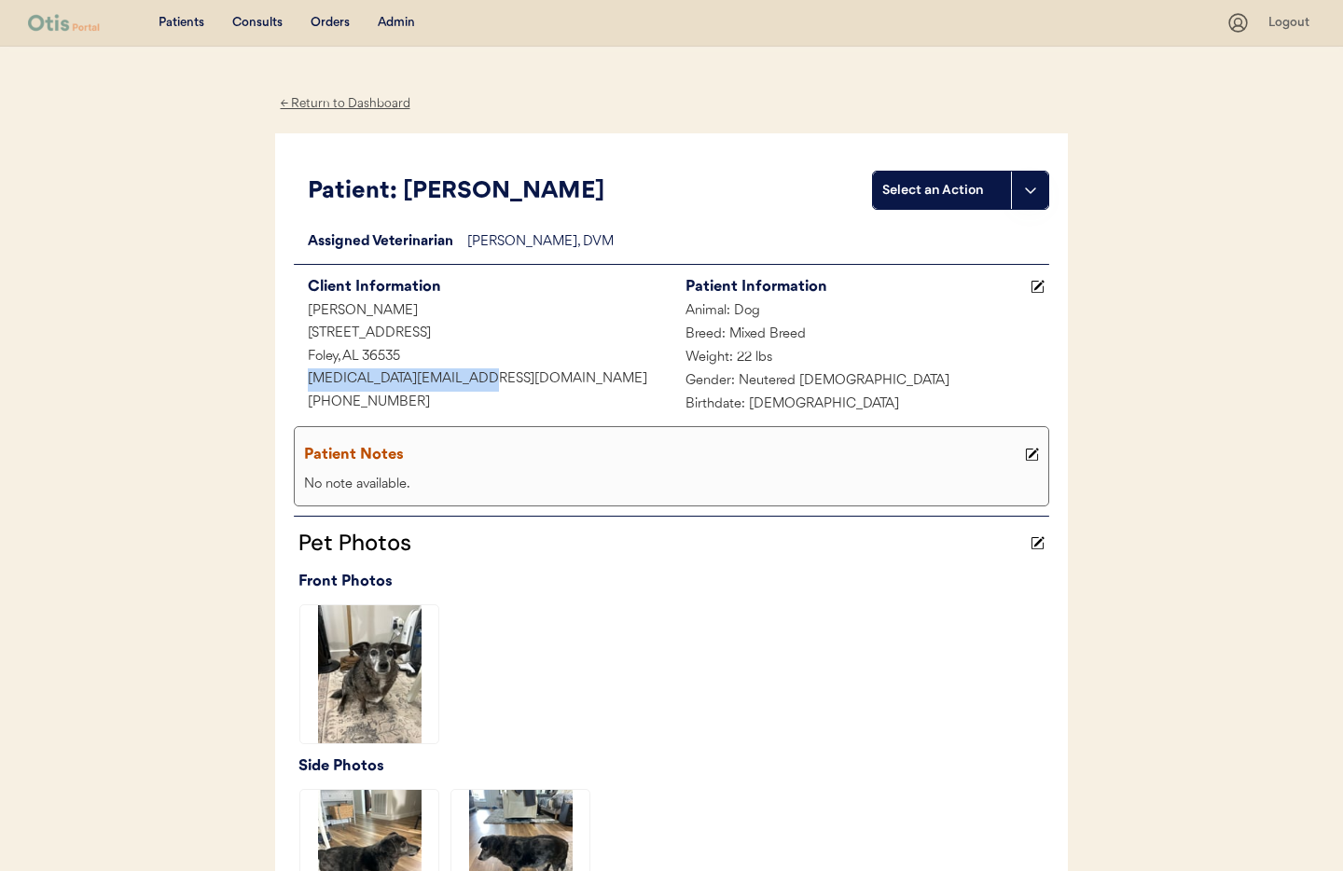
drag, startPoint x: 475, startPoint y: 380, endPoint x: 310, endPoint y: 376, distance: 165.1
click at [298, 377] on div "cross_training@yahoo.com" at bounding box center [483, 379] width 378 height 23
copy div "cross_training@yahoo.com"
click at [396, 22] on div "Admin" at bounding box center [396, 23] width 37 height 19
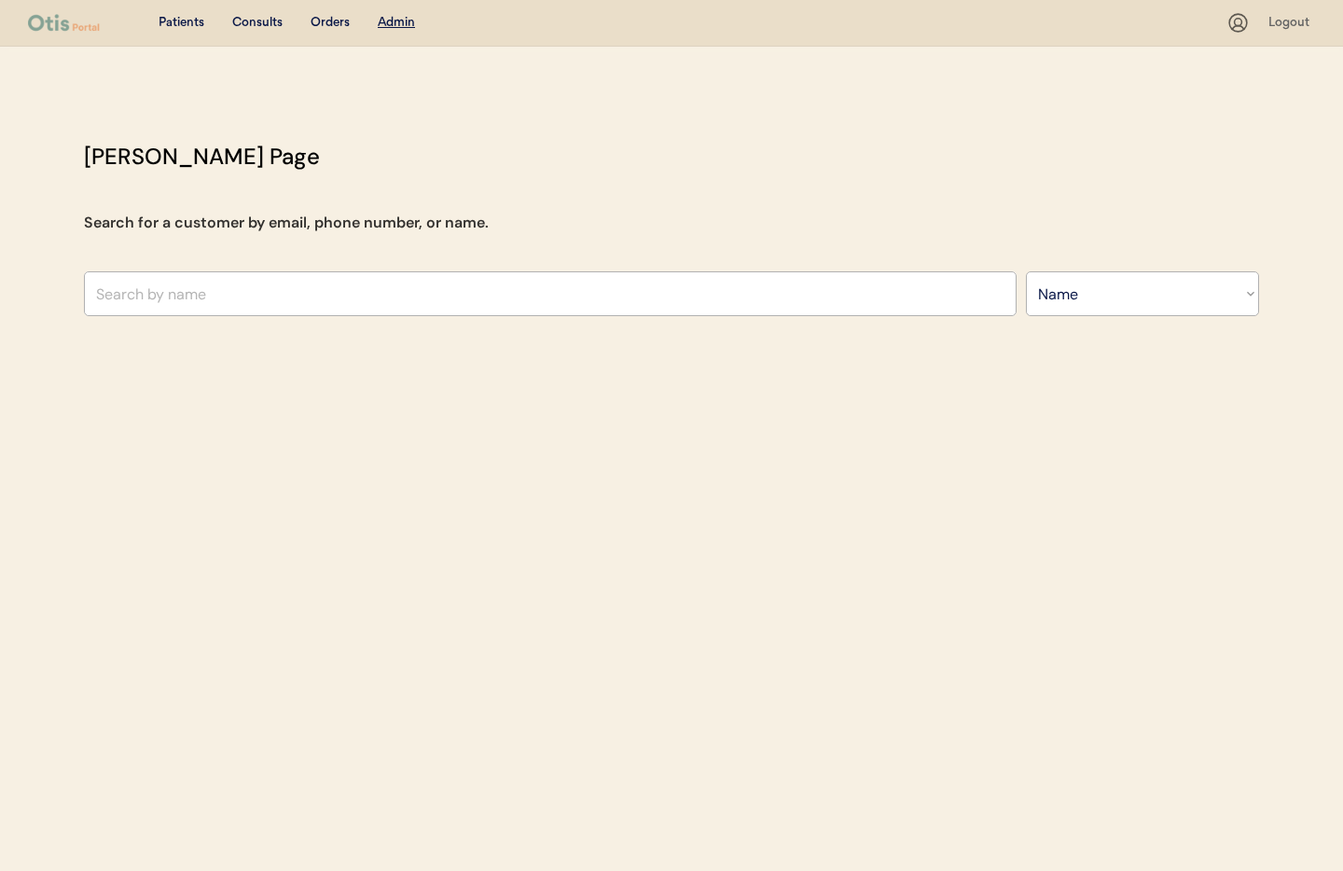
select select ""Name""
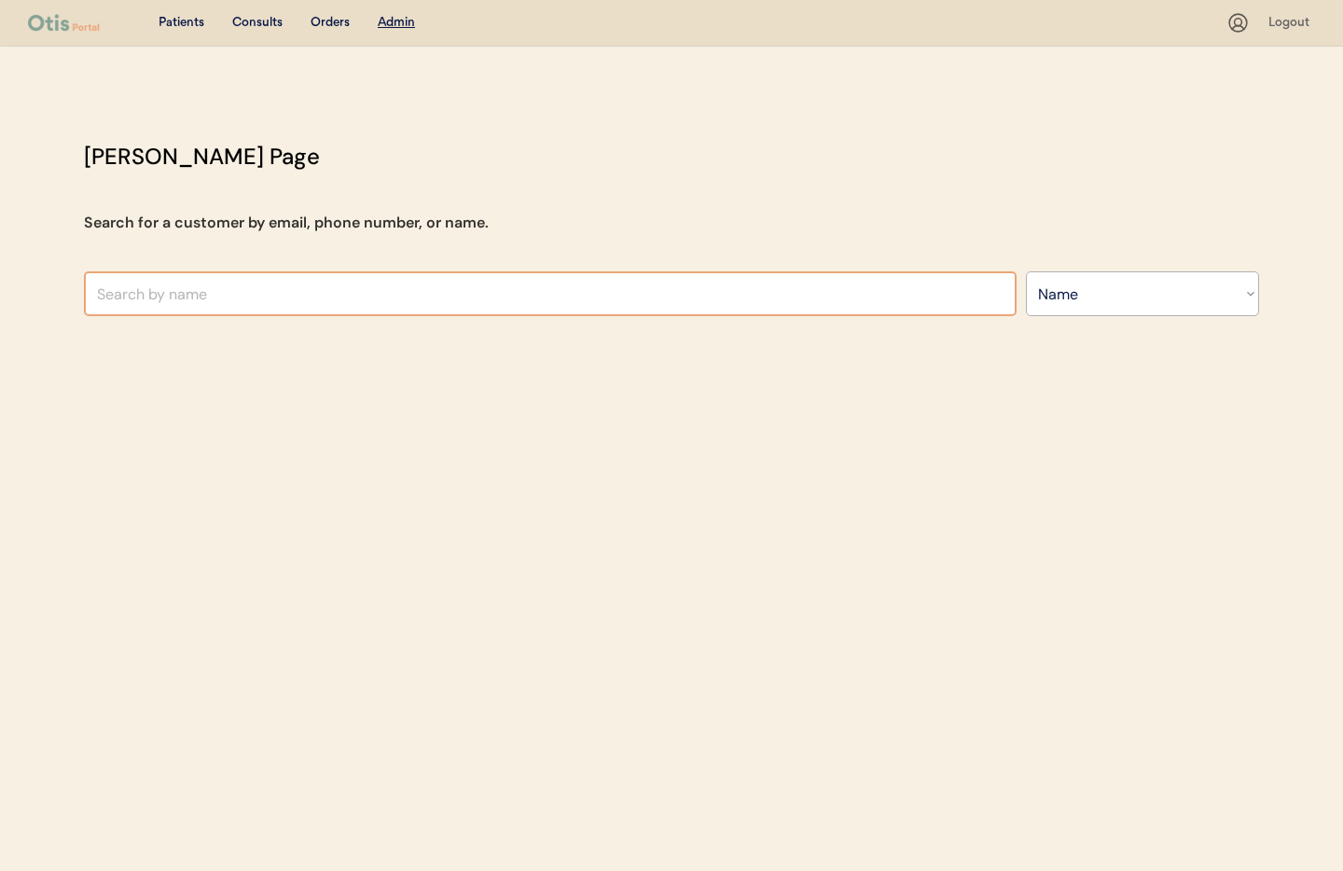
click at [459, 288] on input "text" at bounding box center [550, 293] width 933 height 45
type input "den"
type input "[PERSON_NAME]"
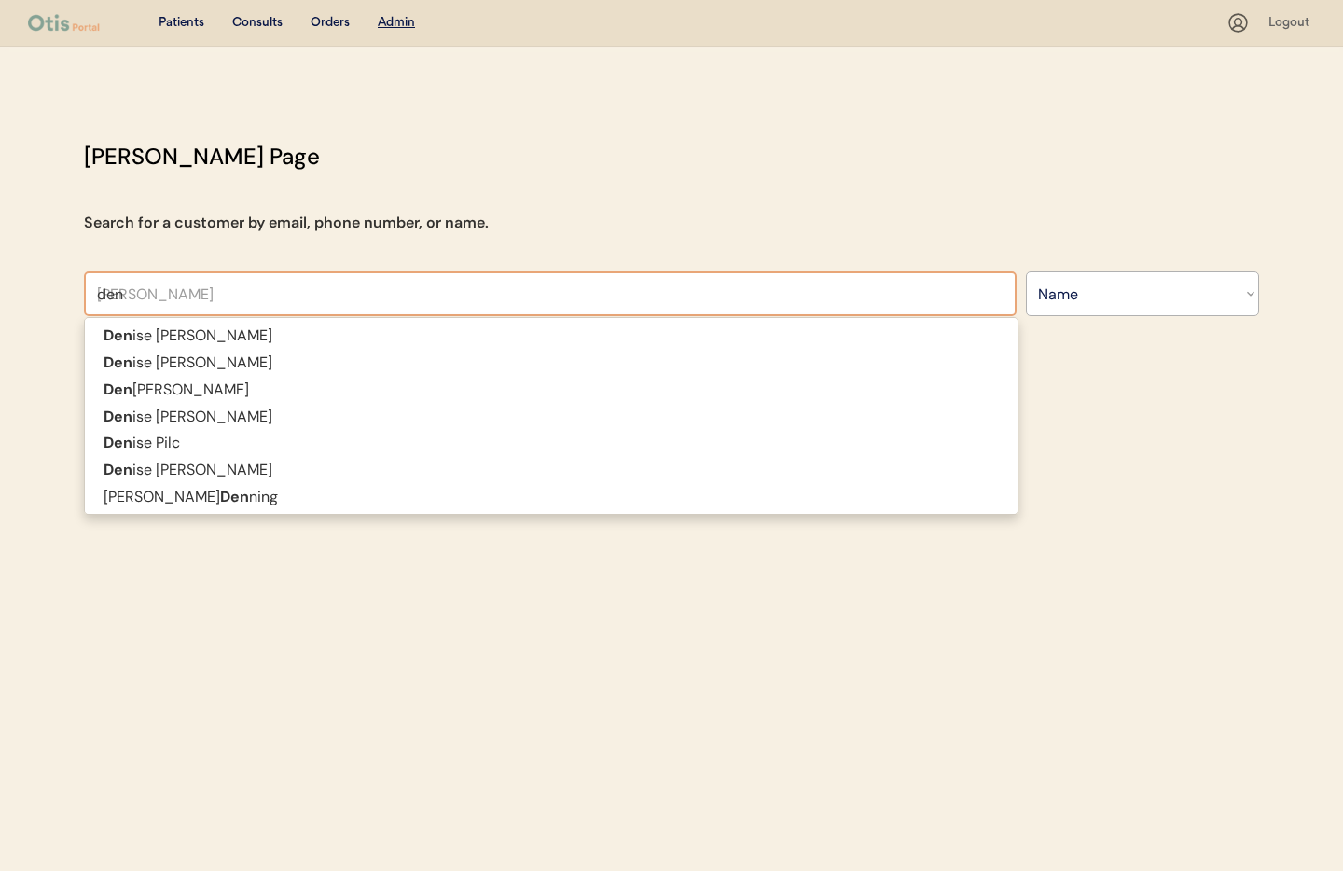
type input "dene"
type input "[PERSON_NAME]"
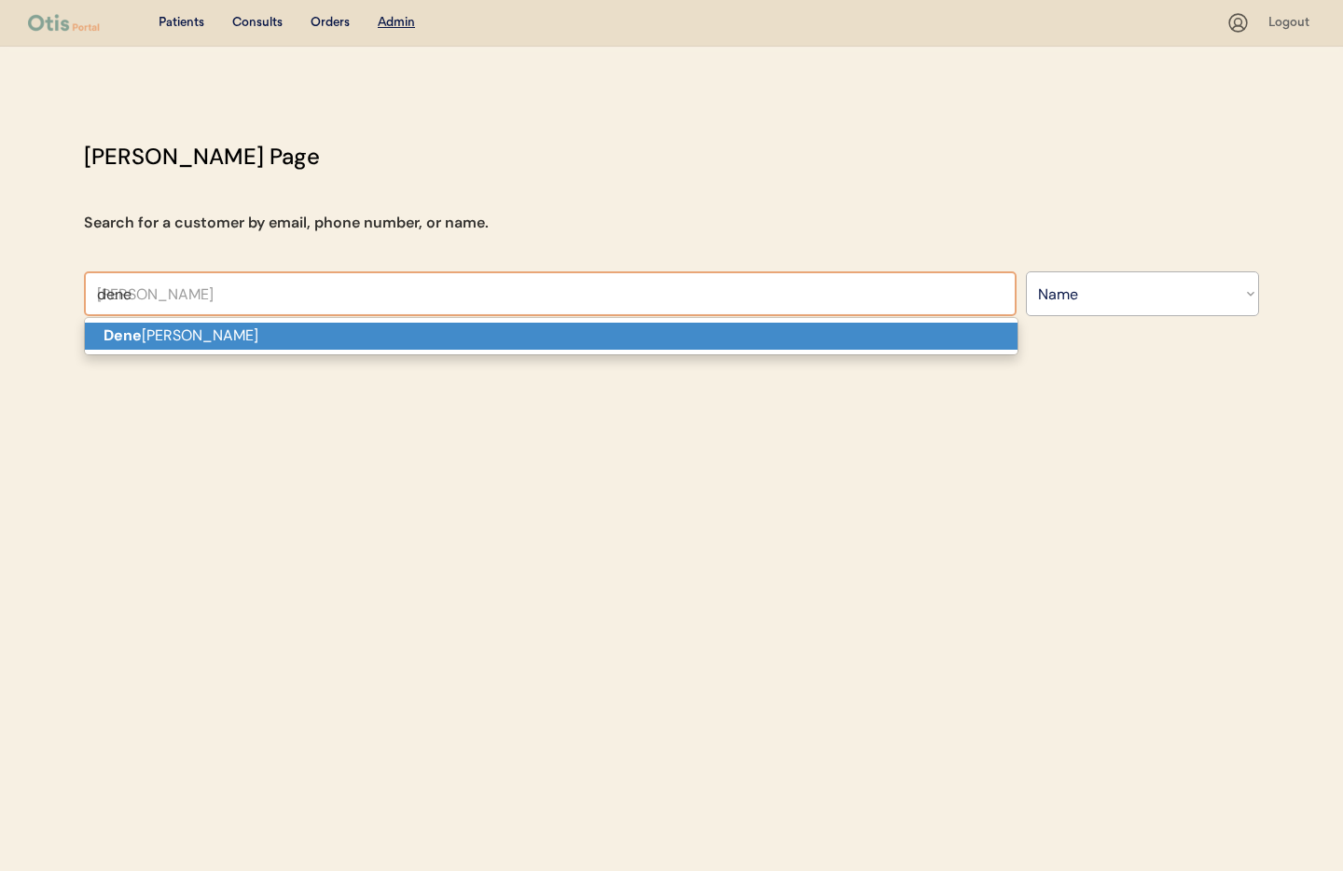
click at [483, 335] on p "[PERSON_NAME] lle [PERSON_NAME]" at bounding box center [551, 336] width 933 height 27
type input "[PERSON_NAME]"
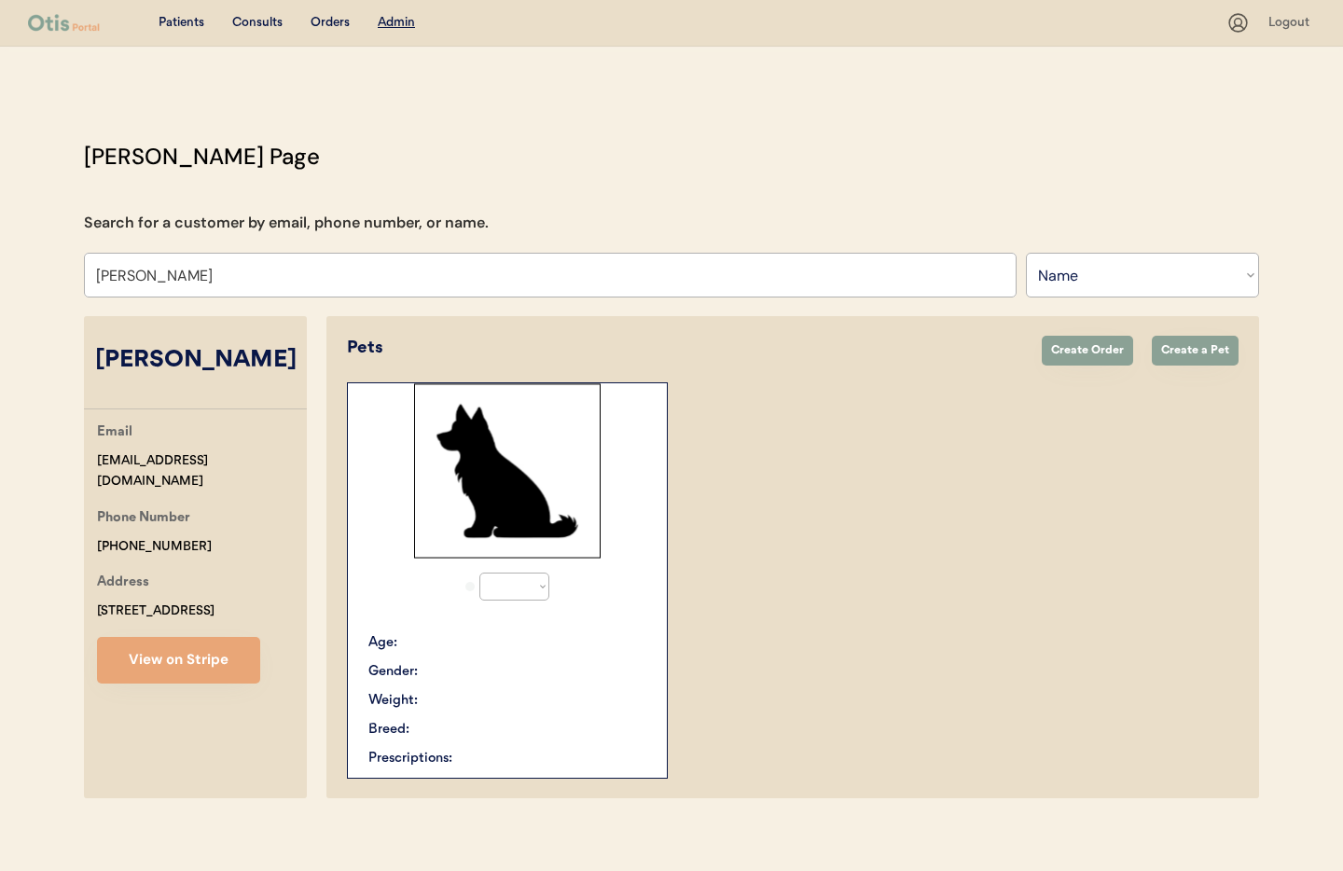
select select "true"
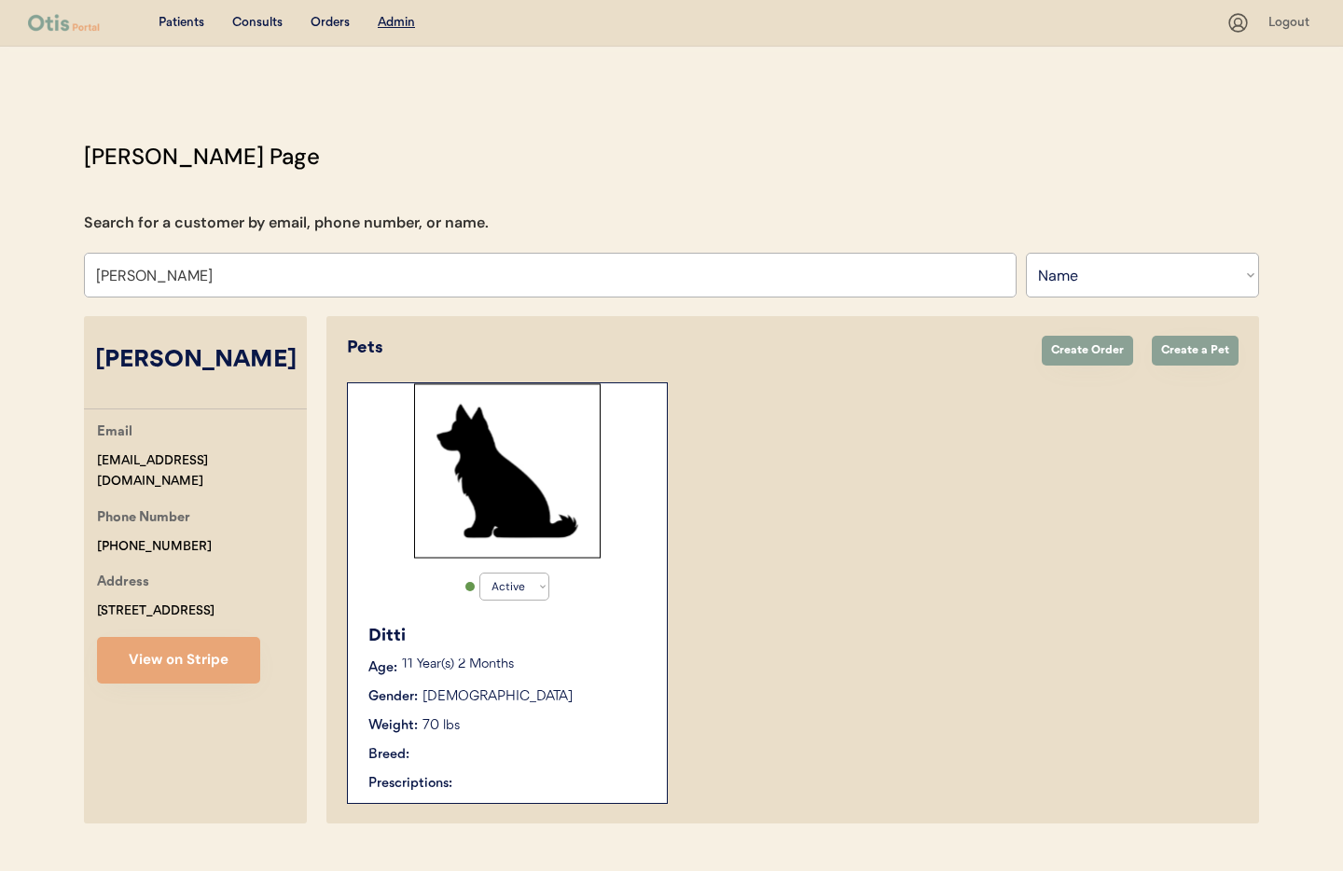
type input "[PERSON_NAME]"
click at [526, 671] on p "11 Year(s) 2 Months" at bounding box center [525, 664] width 246 height 13
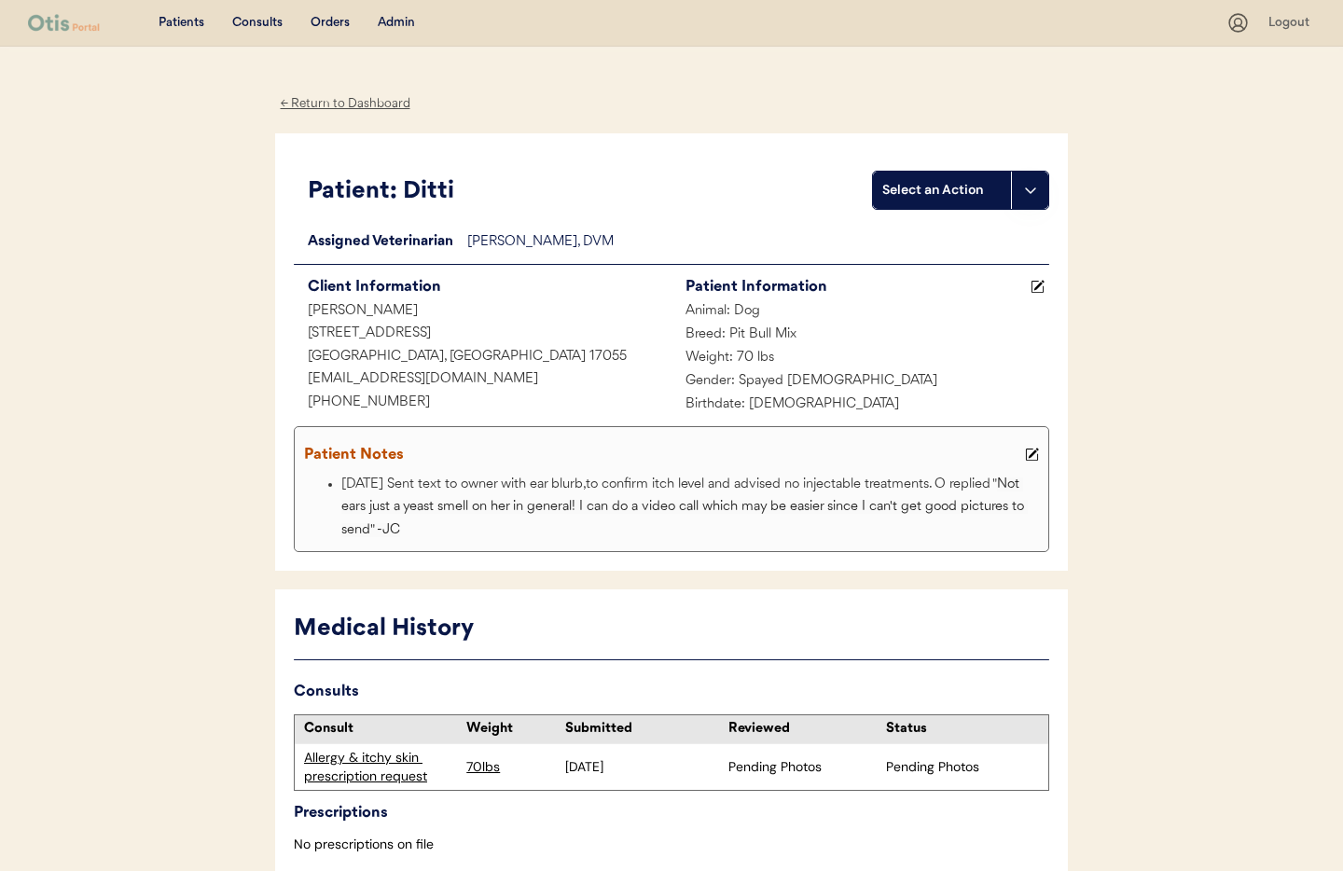
scroll to position [95, 0]
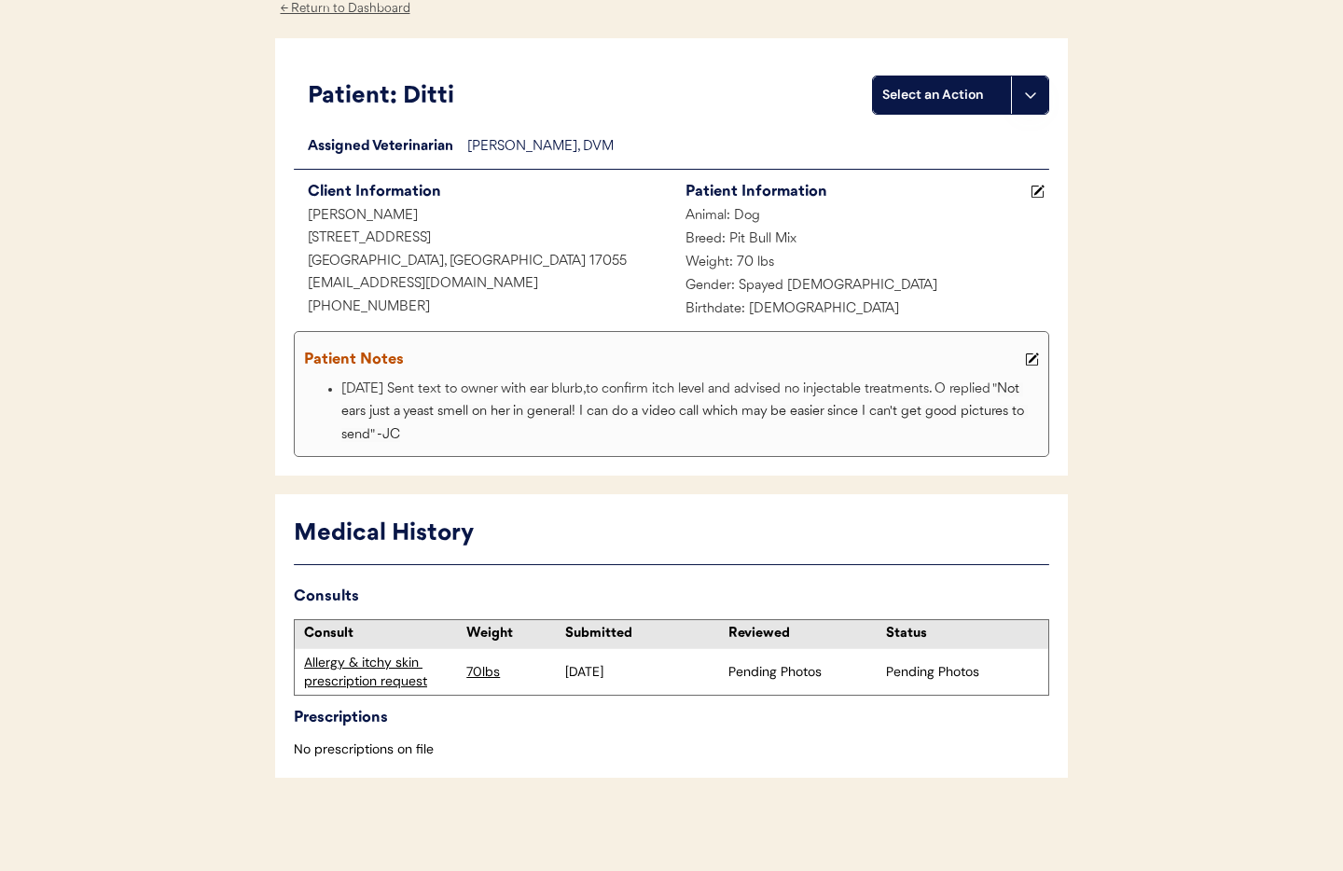
click at [359, 681] on div "Allergy & itchy skin prescription request" at bounding box center [380, 672] width 153 height 36
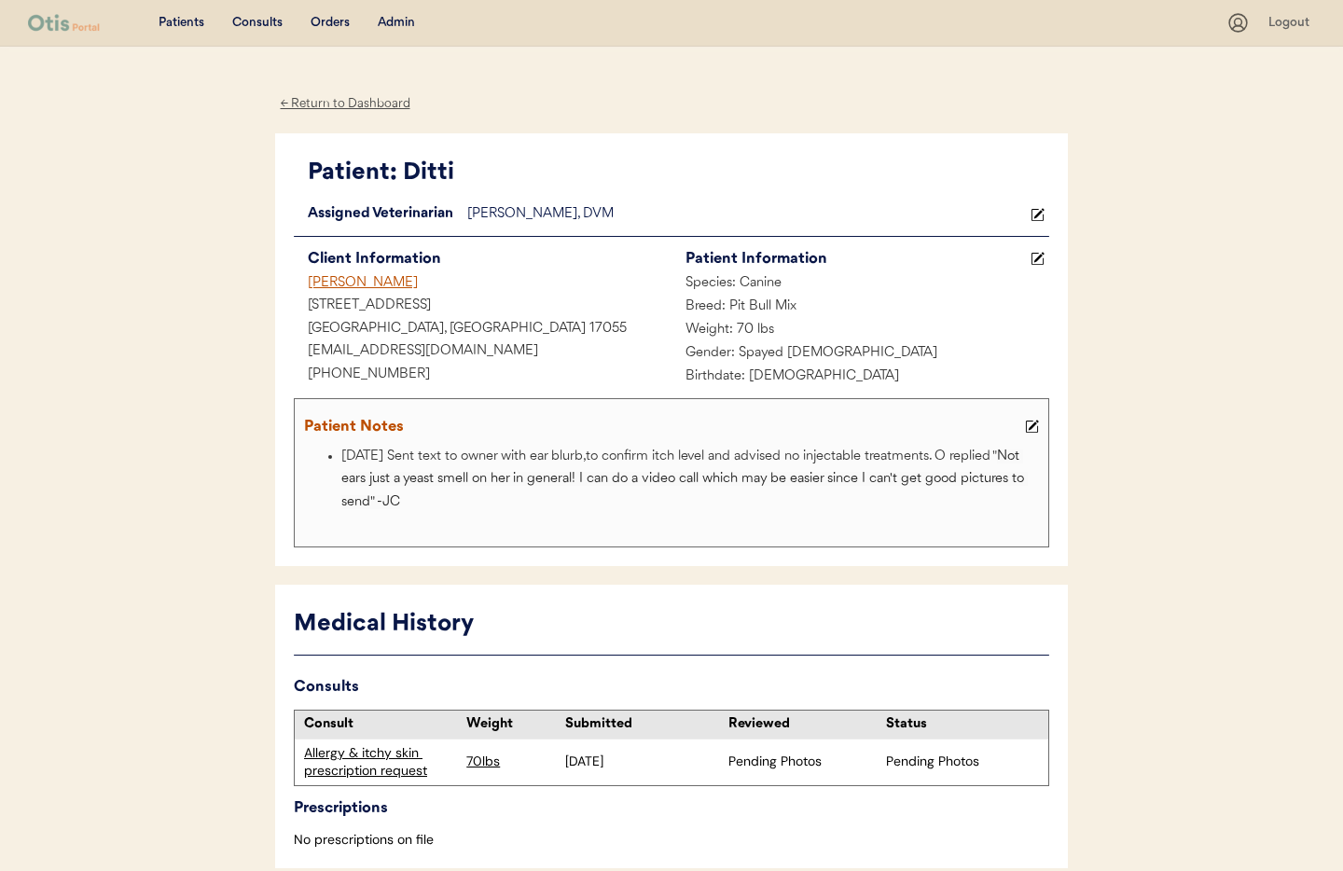
click at [394, 22] on div "Admin" at bounding box center [396, 23] width 37 height 19
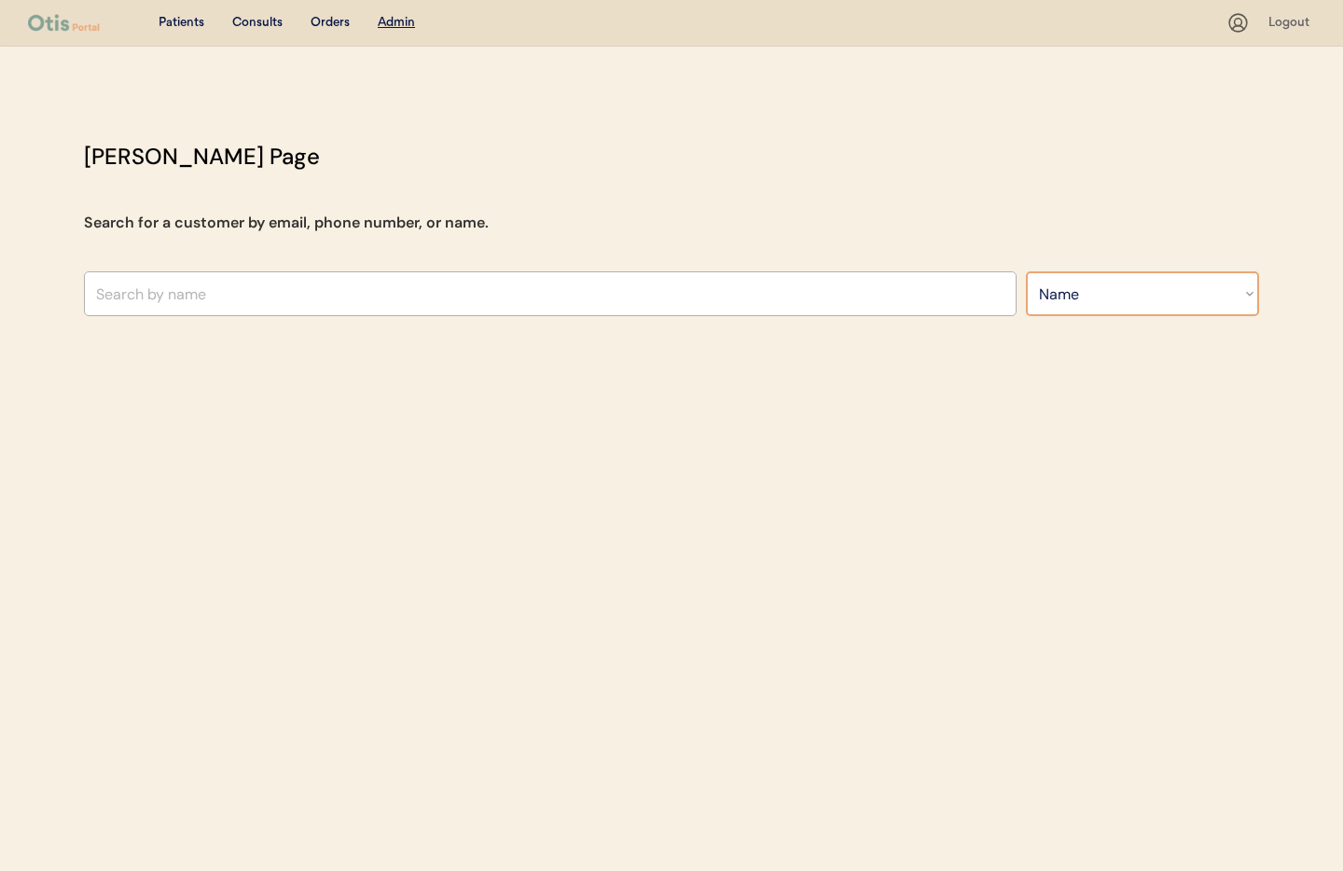
click at [1134, 293] on select "Search By Name Email Phone Number" at bounding box center [1142, 293] width 233 height 45
select select ""Email""
click at [1026, 271] on select "Search By Name Email Phone Number" at bounding box center [1142, 293] width 233 height 45
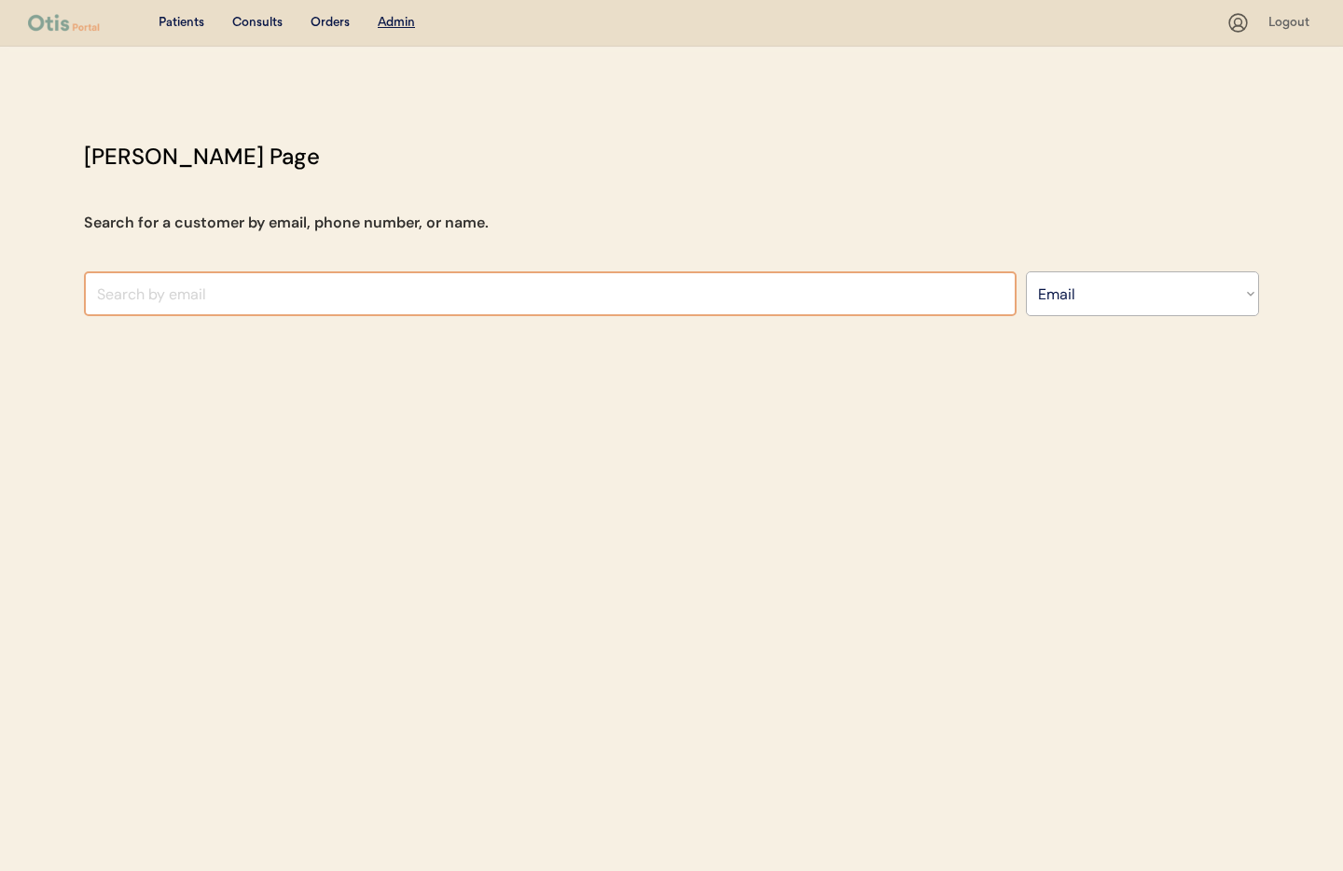
click at [289, 290] on input "input" at bounding box center [550, 293] width 933 height 45
paste input "[EMAIL_ADDRESS][DOMAIN_NAME]"
type input "[EMAIL_ADDRESS][DOMAIN_NAME]"
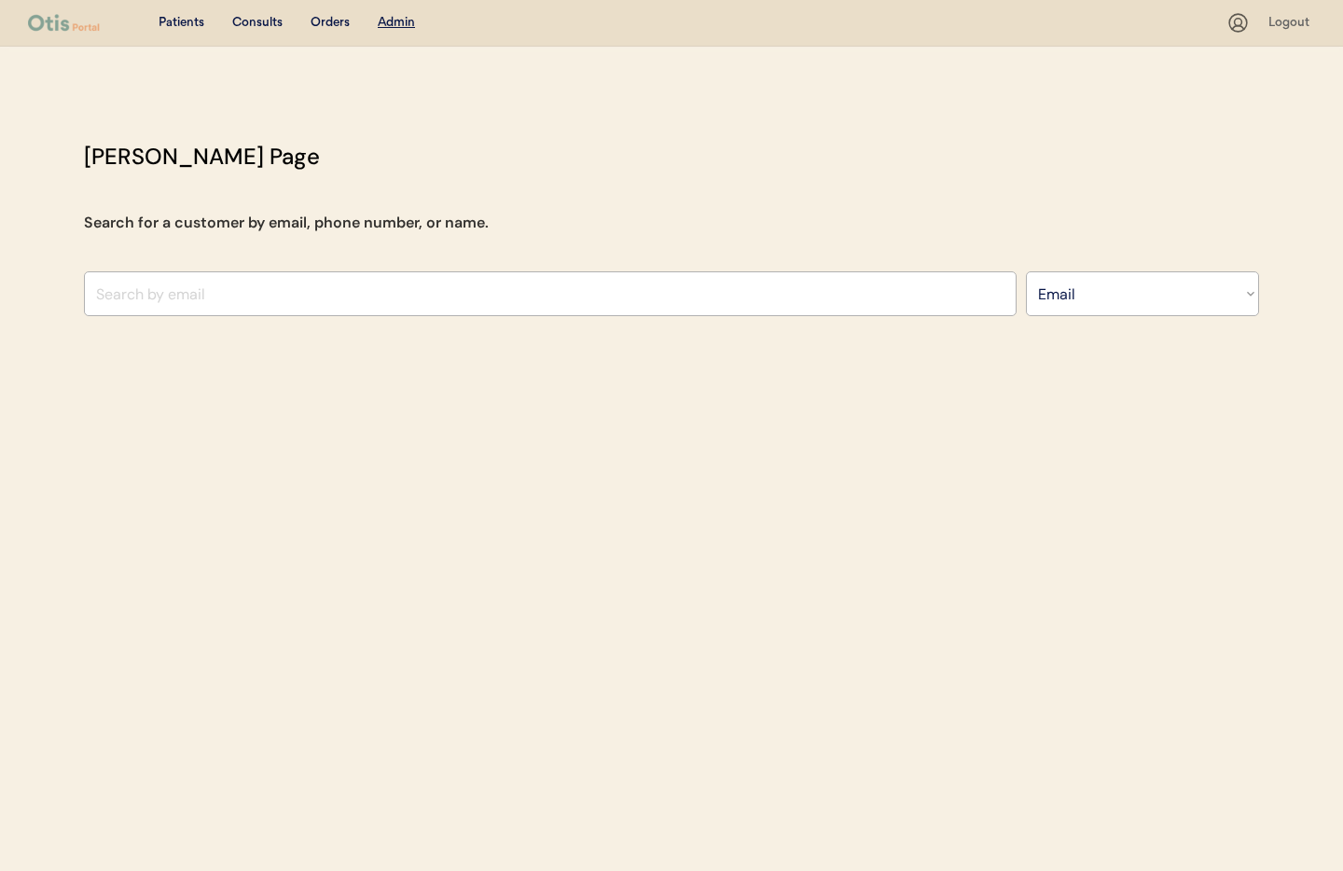
select select ""Email""
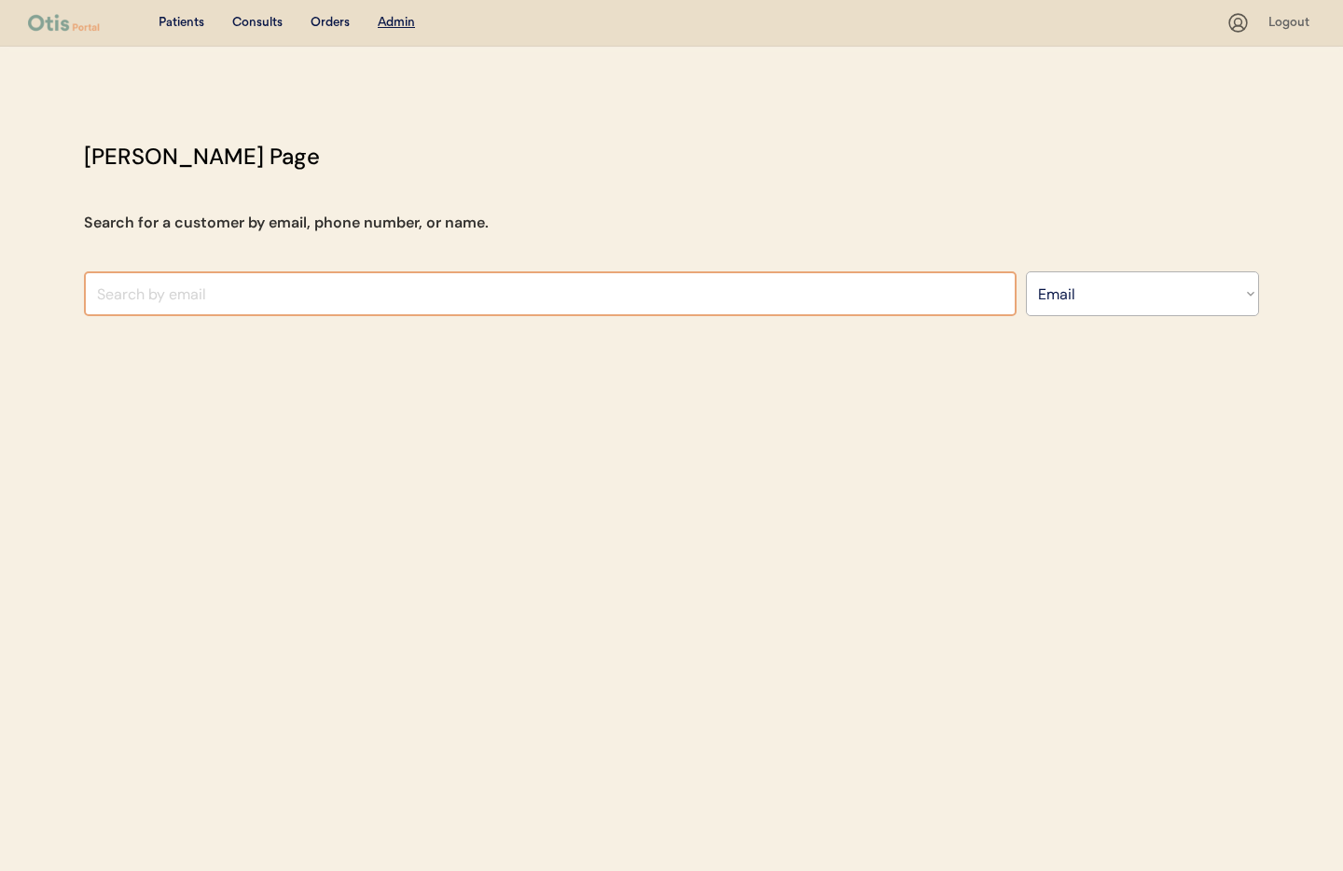
click at [129, 285] on input "input" at bounding box center [550, 293] width 933 height 45
paste input "[EMAIL_ADDRESS][DOMAIN_NAME]"
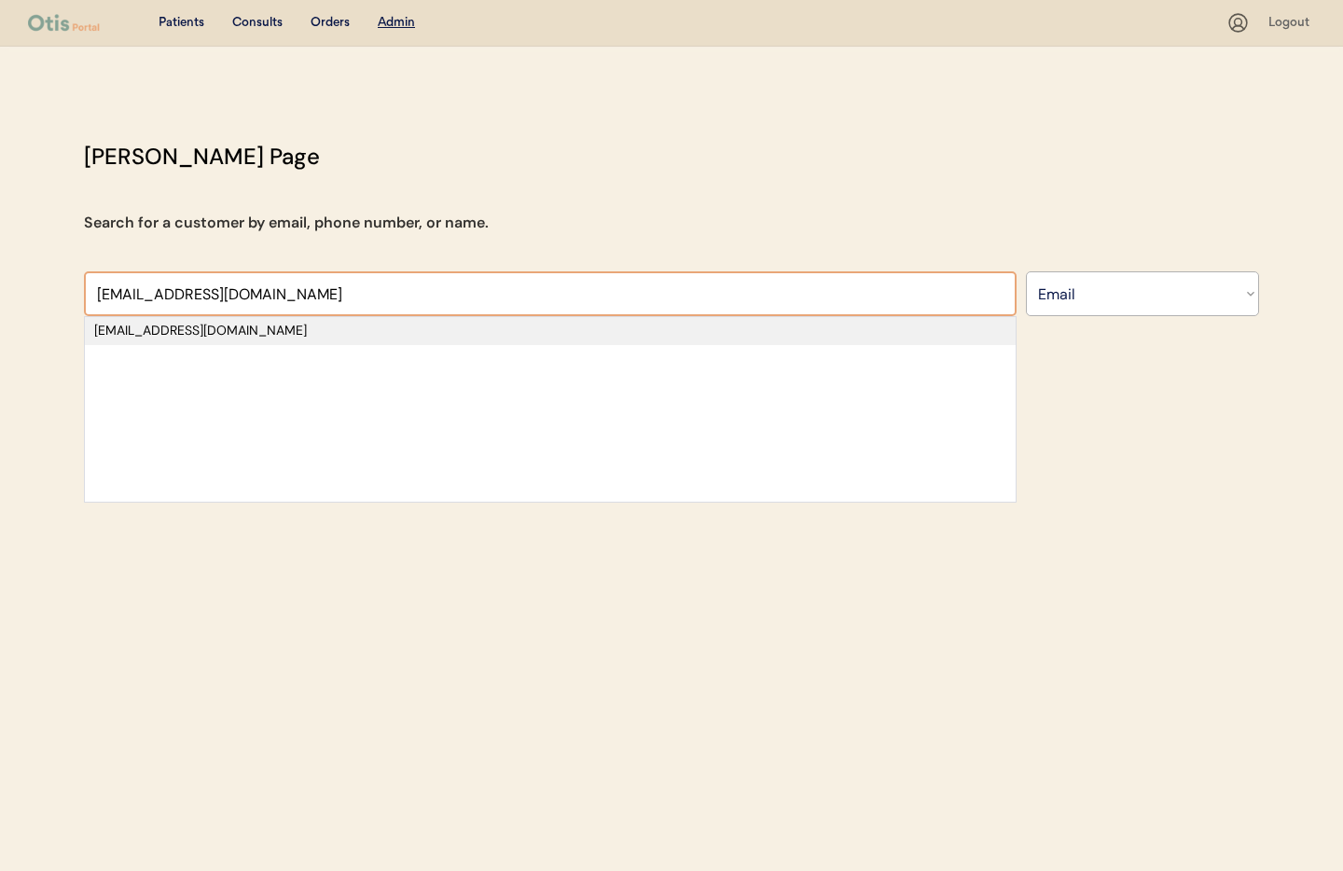
type input "[EMAIL_ADDRESS][DOMAIN_NAME]"
click at [266, 326] on div "[EMAIL_ADDRESS][DOMAIN_NAME]" at bounding box center [550, 331] width 912 height 19
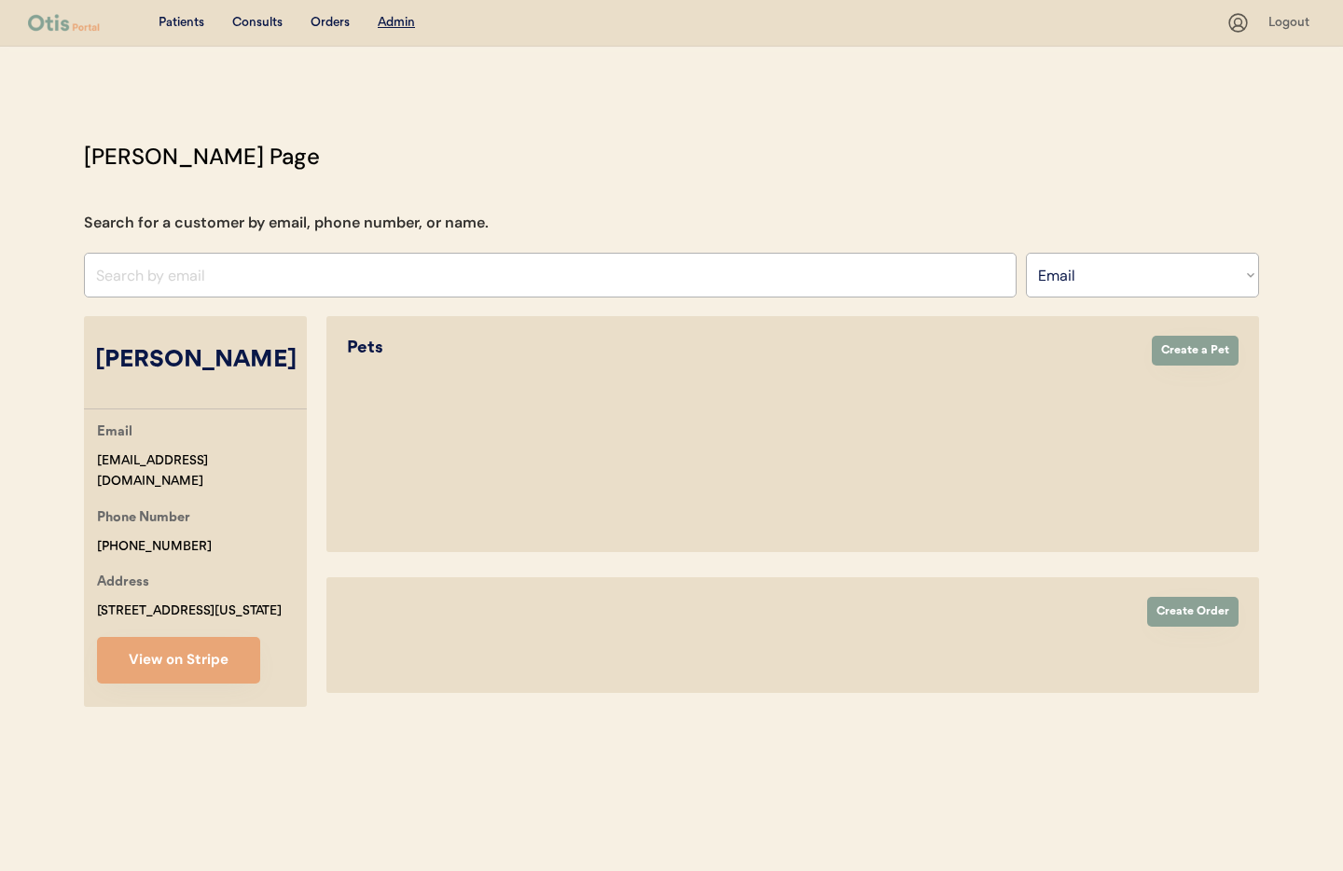
select select "true"
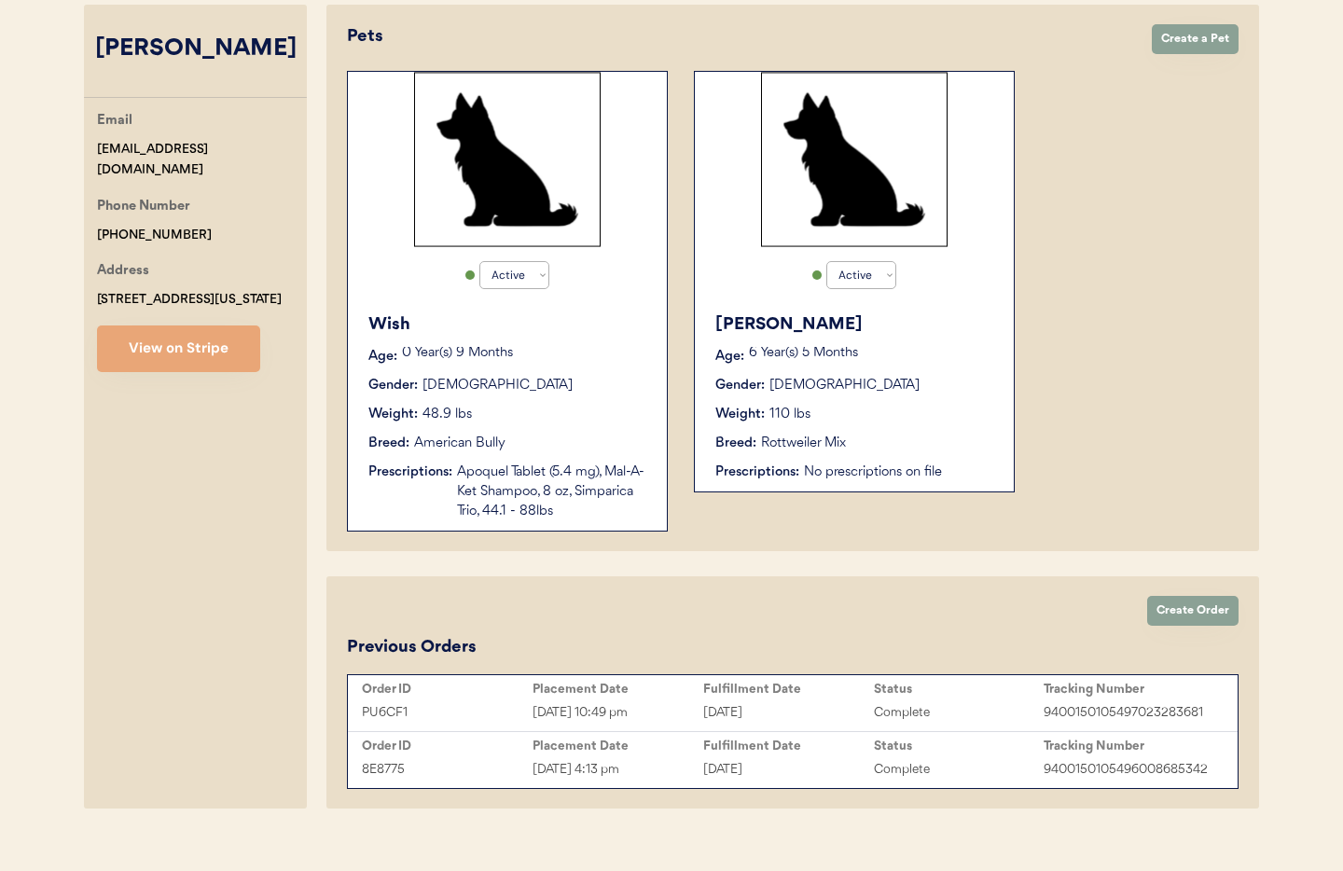
scroll to position [336, 0]
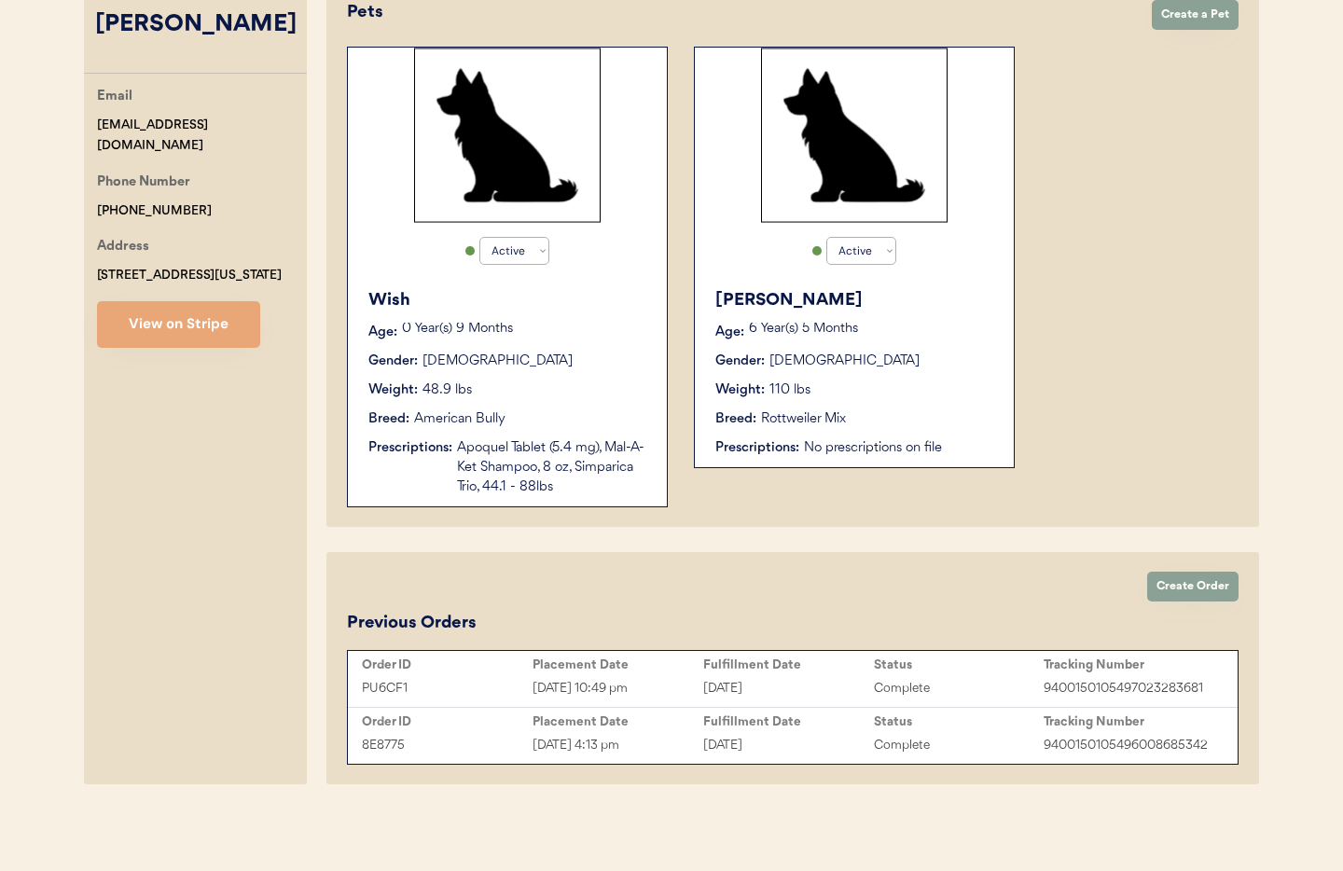
click at [752, 678] on div "August 21, 2025" at bounding box center [788, 688] width 171 height 21
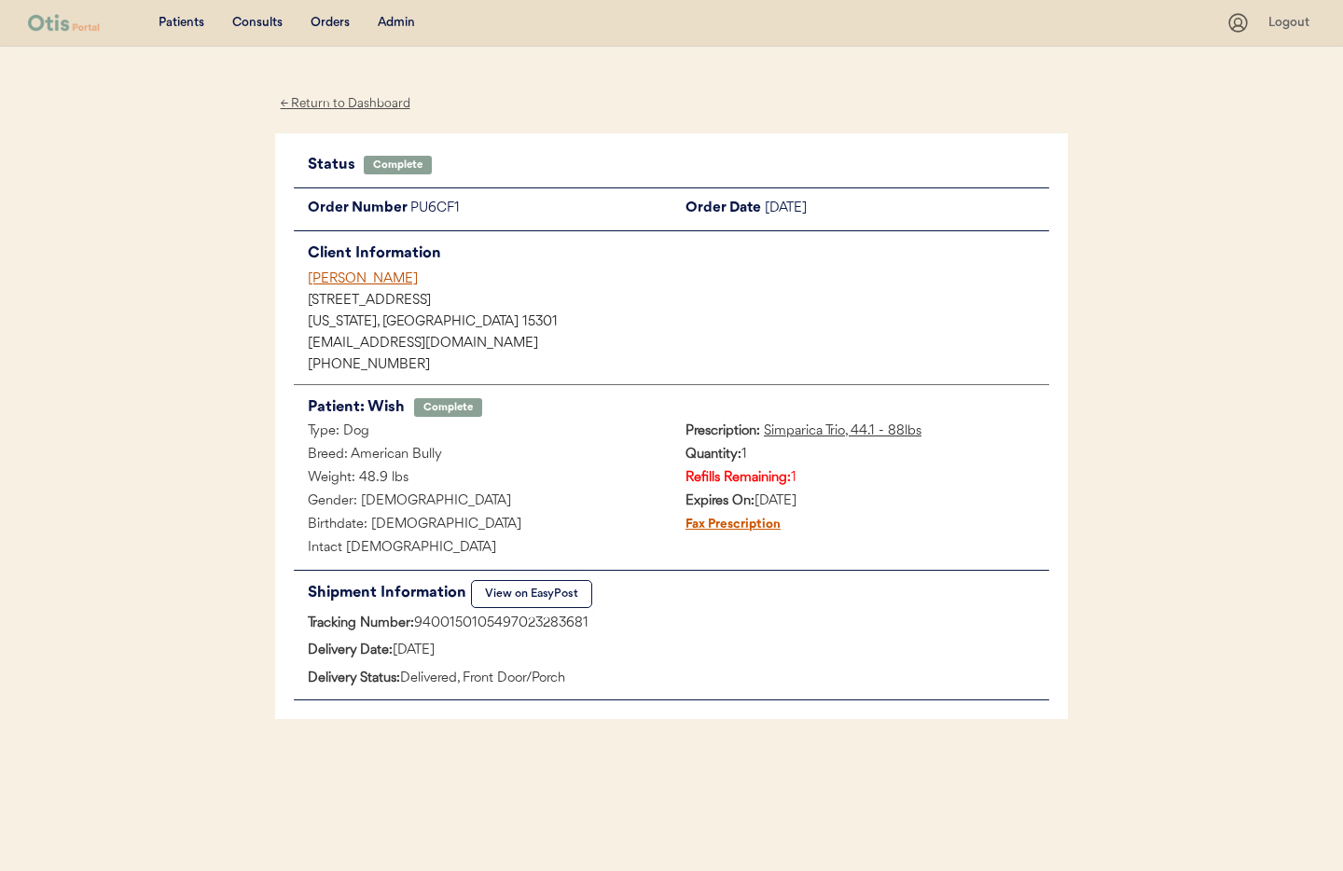
click at [336, 282] on div "[PERSON_NAME]" at bounding box center [678, 279] width 741 height 20
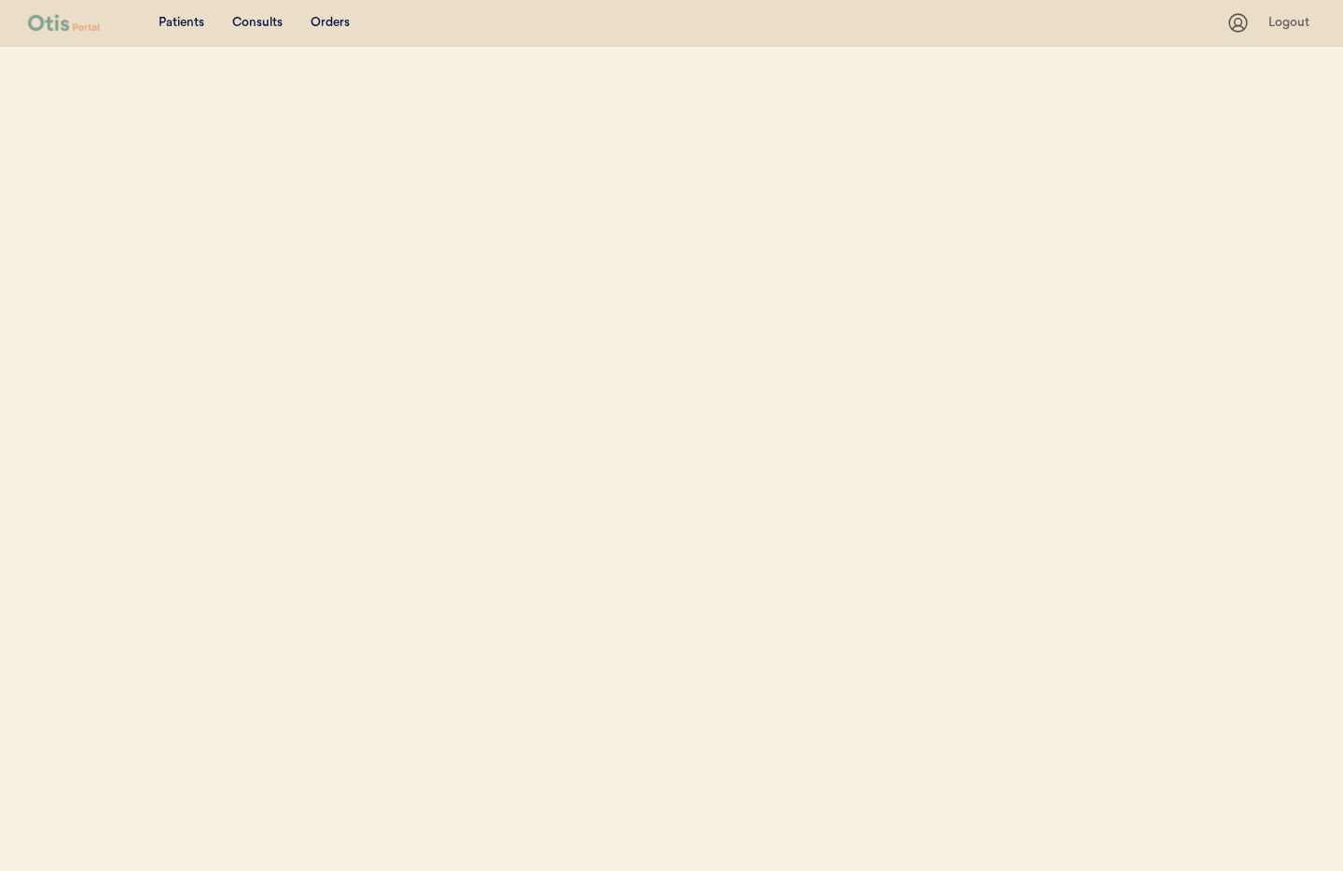
select select ""Email""
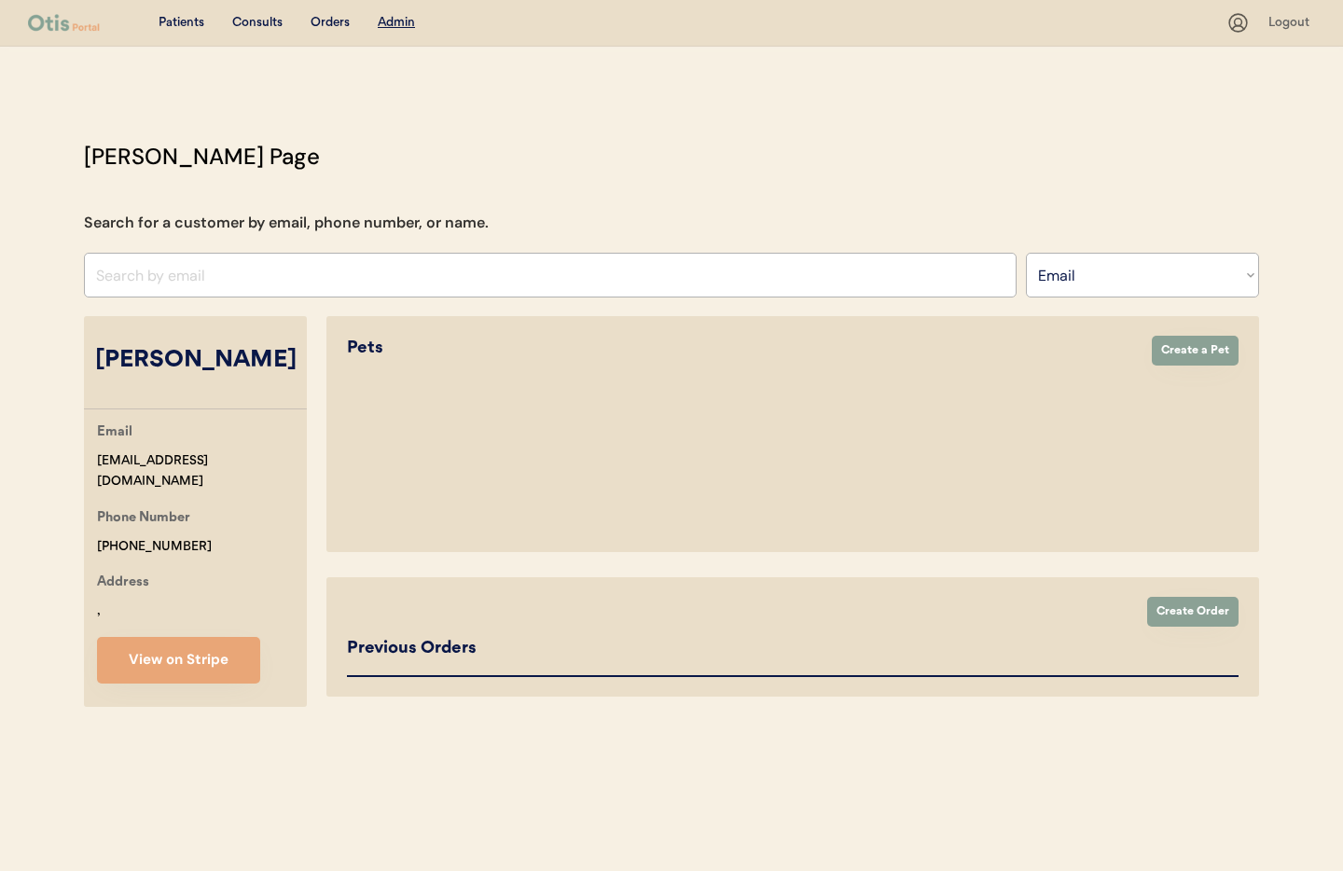
select select "true"
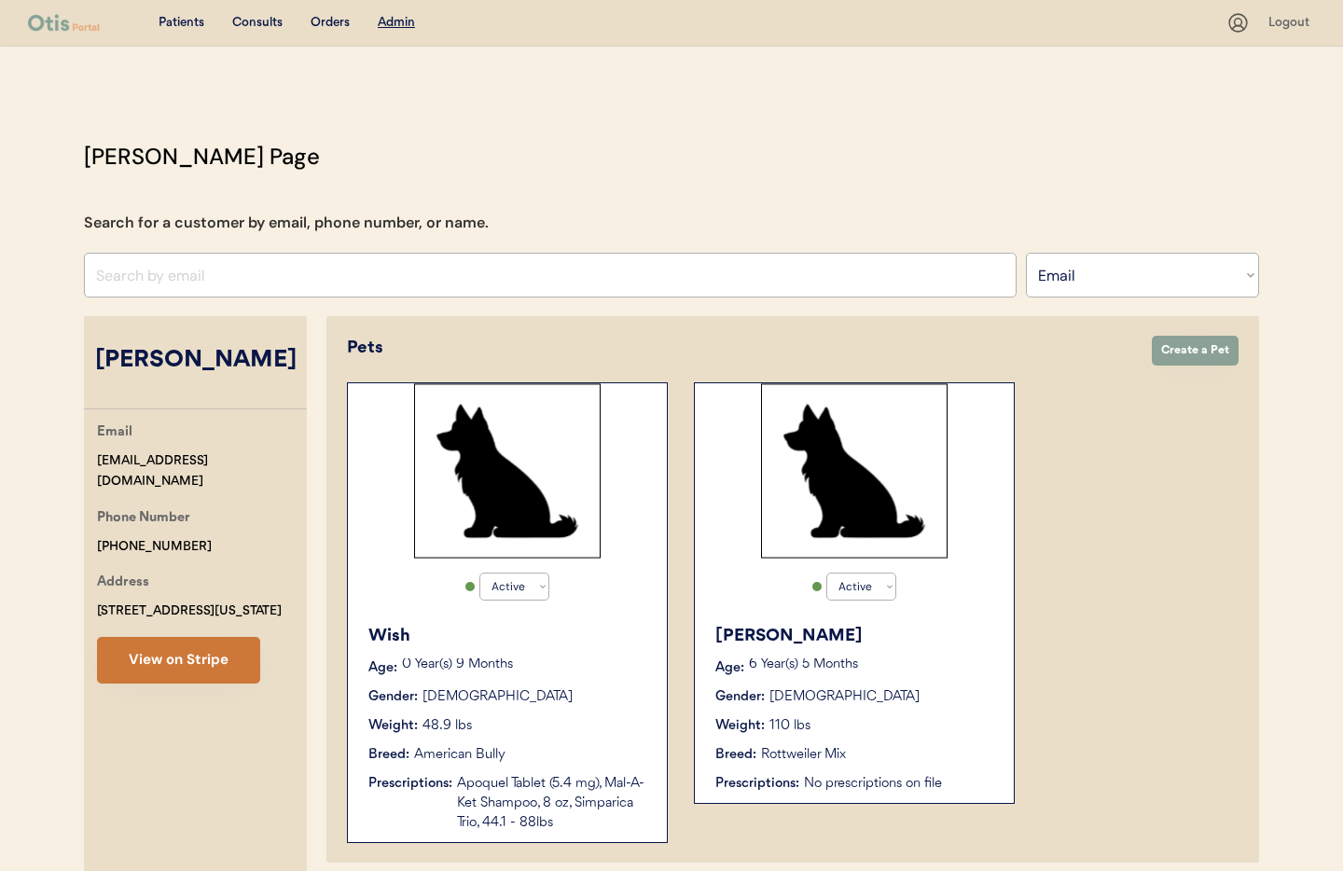
click at [185, 658] on button "View on Stripe" at bounding box center [178, 660] width 163 height 47
click at [595, 741] on div "Wish Age: 0 Year(s) 9 Months Gender: Male Weight: 48.9 lbs Breed: American Bull…" at bounding box center [507, 729] width 300 height 228
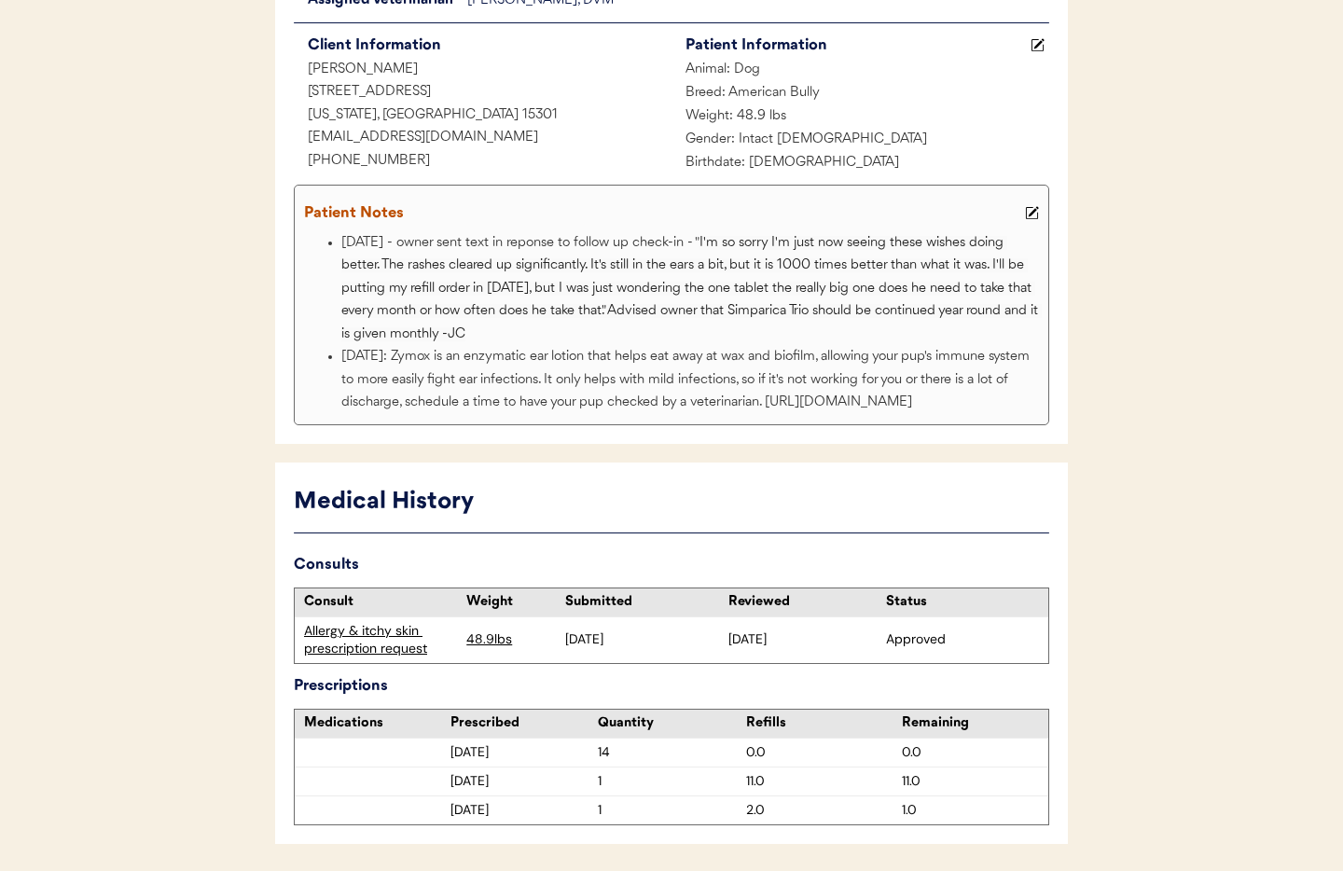
scroll to position [343, 0]
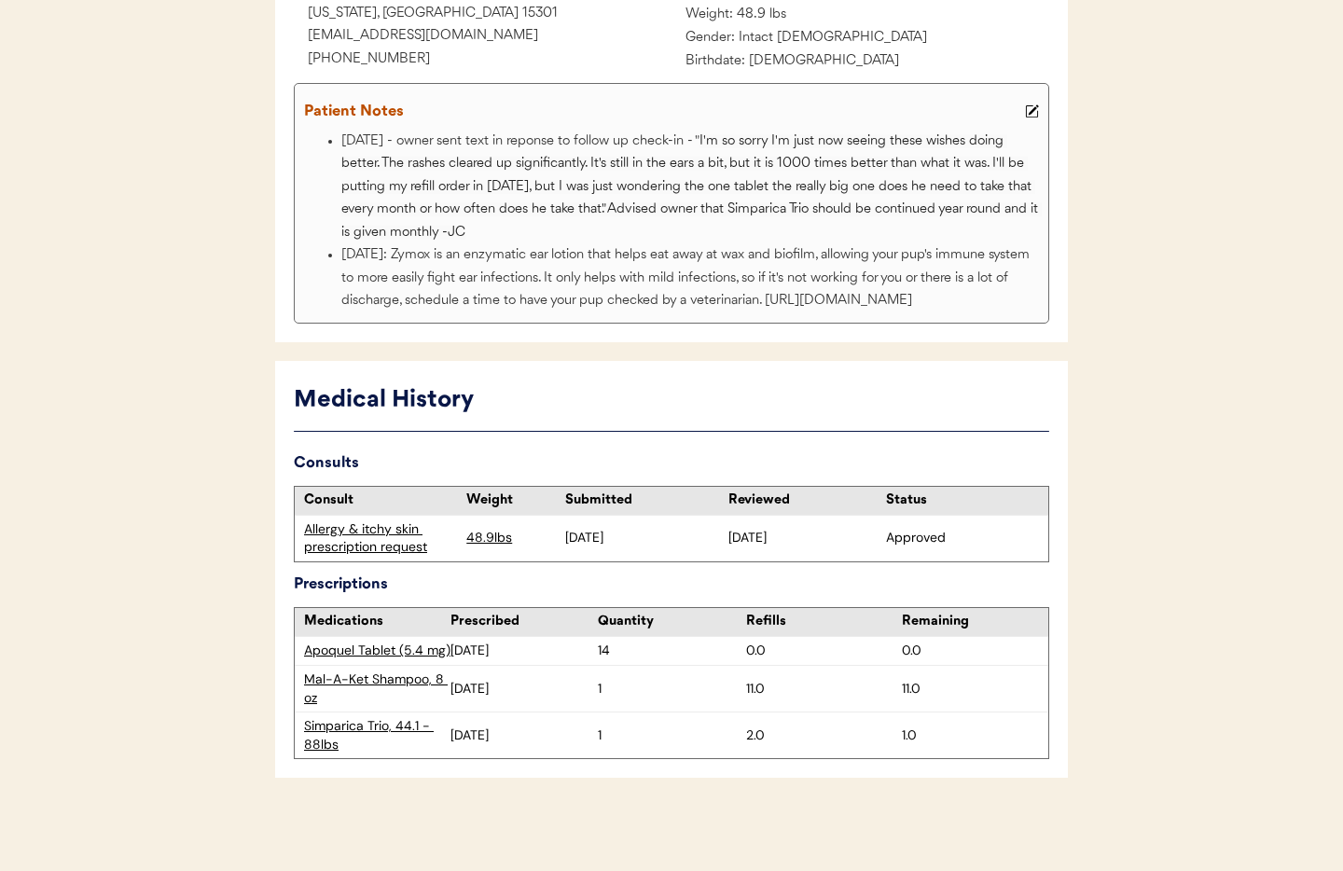
click at [378, 649] on div "Apoquel Tablet (5.4 mg)" at bounding box center [377, 651] width 146 height 19
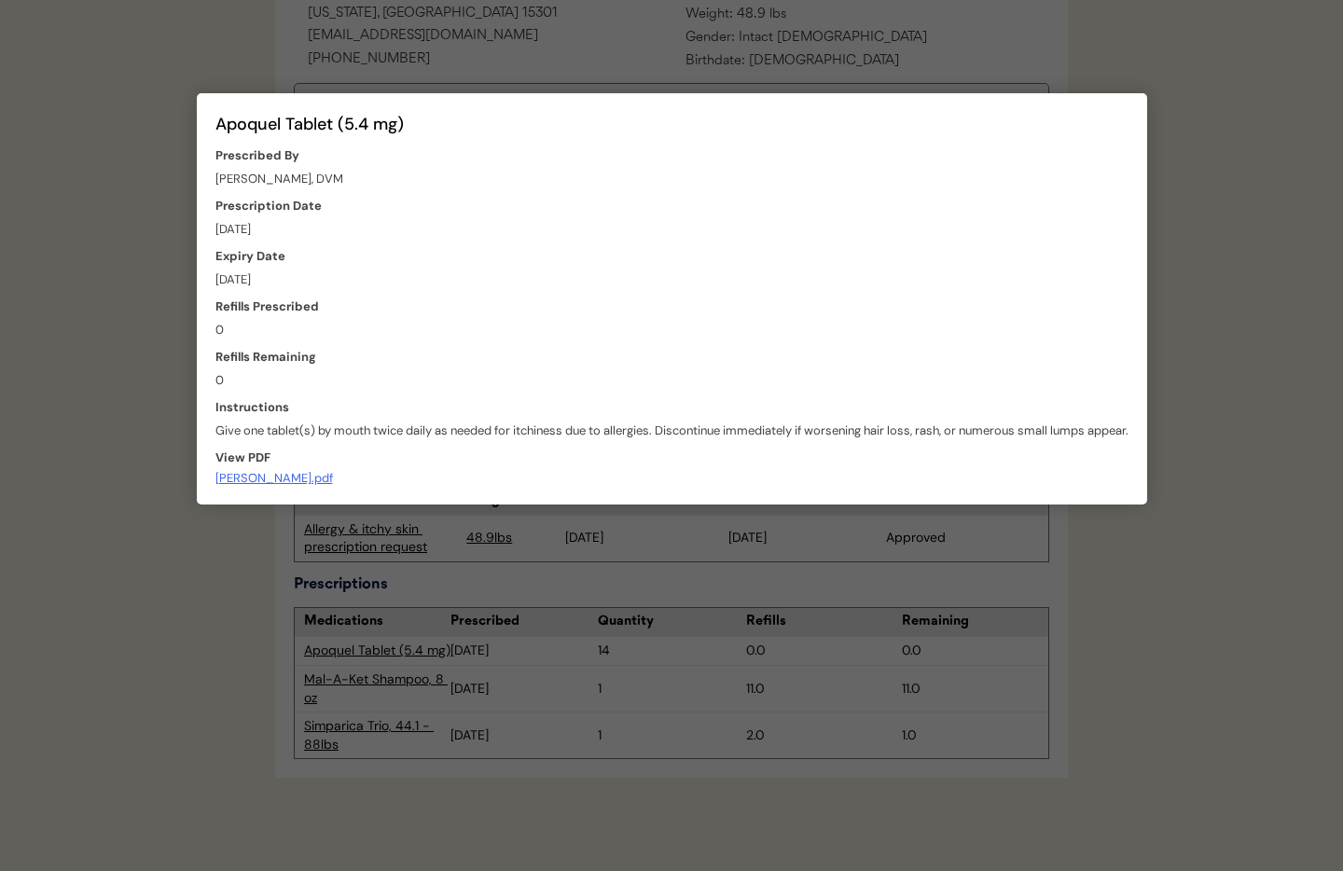
click at [1114, 553] on div at bounding box center [671, 435] width 1343 height 871
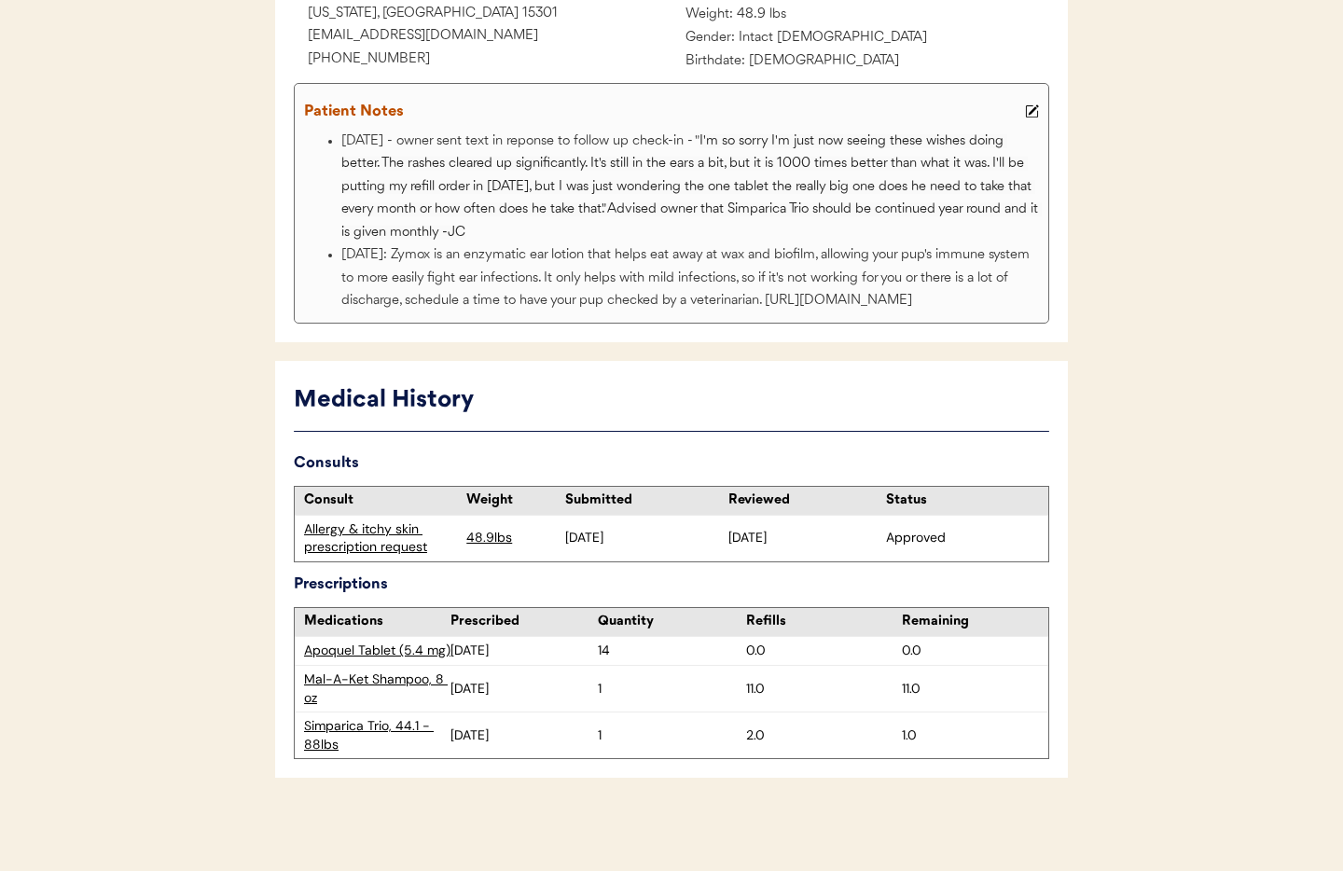
click at [372, 539] on div "Allergy & itchy skin prescription request" at bounding box center [380, 538] width 153 height 36
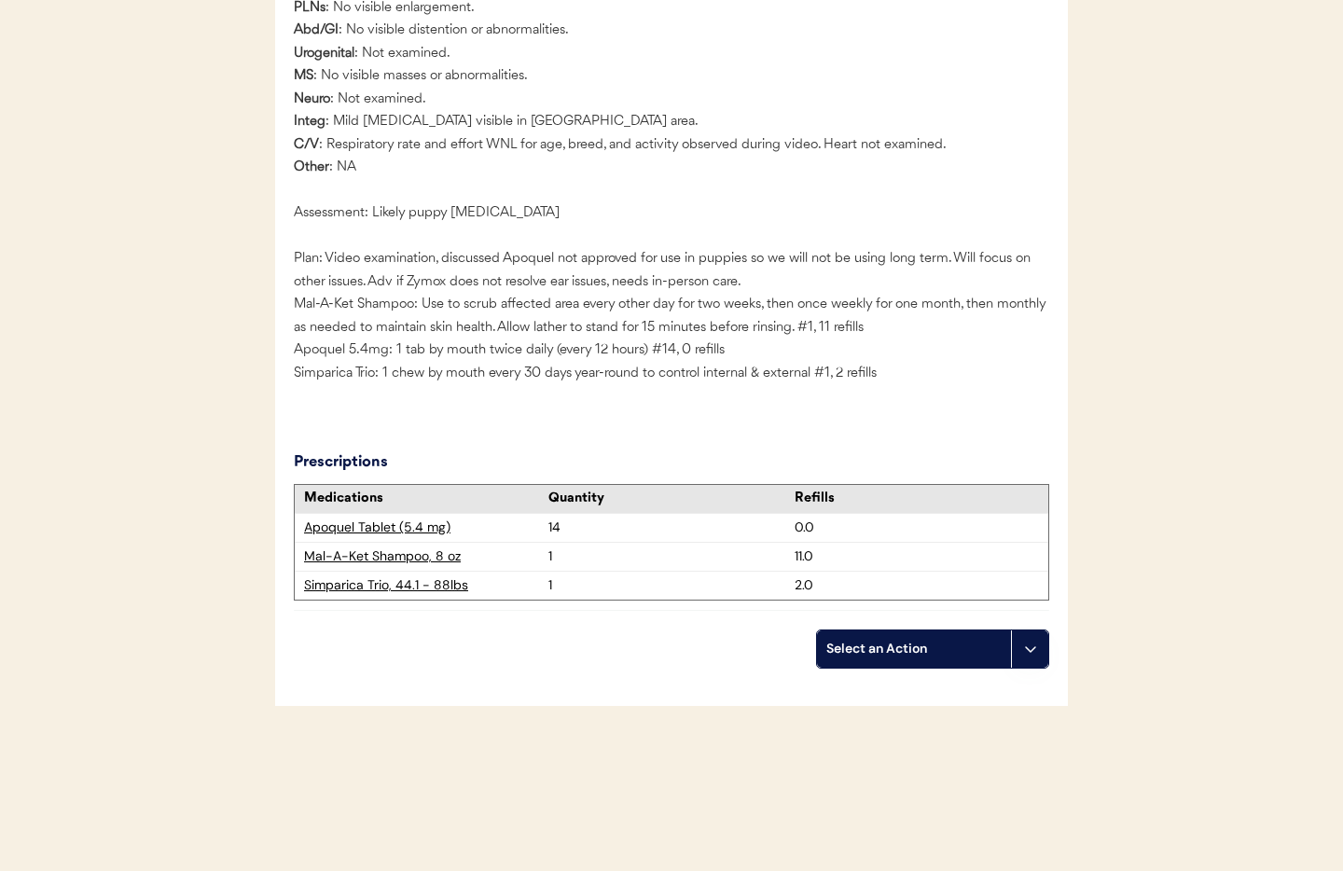
scroll to position [2906, 0]
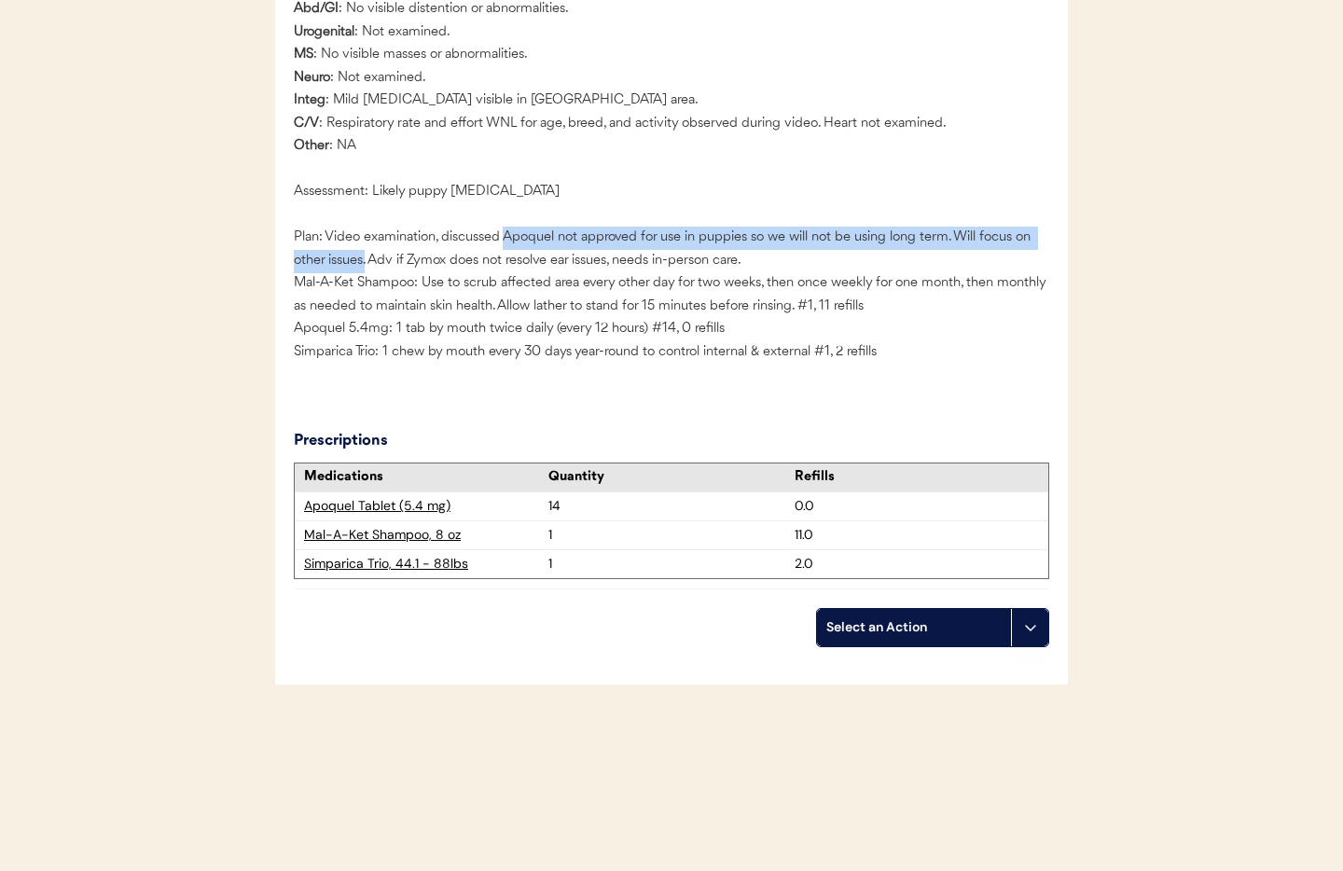
drag, startPoint x: 504, startPoint y: 234, endPoint x: 366, endPoint y: 259, distance: 141.2
click at [366, 259] on div "Subjective: P presents for itchiness. Current itch level: 6/10 Objective: Video…" at bounding box center [671, 94] width 755 height 558
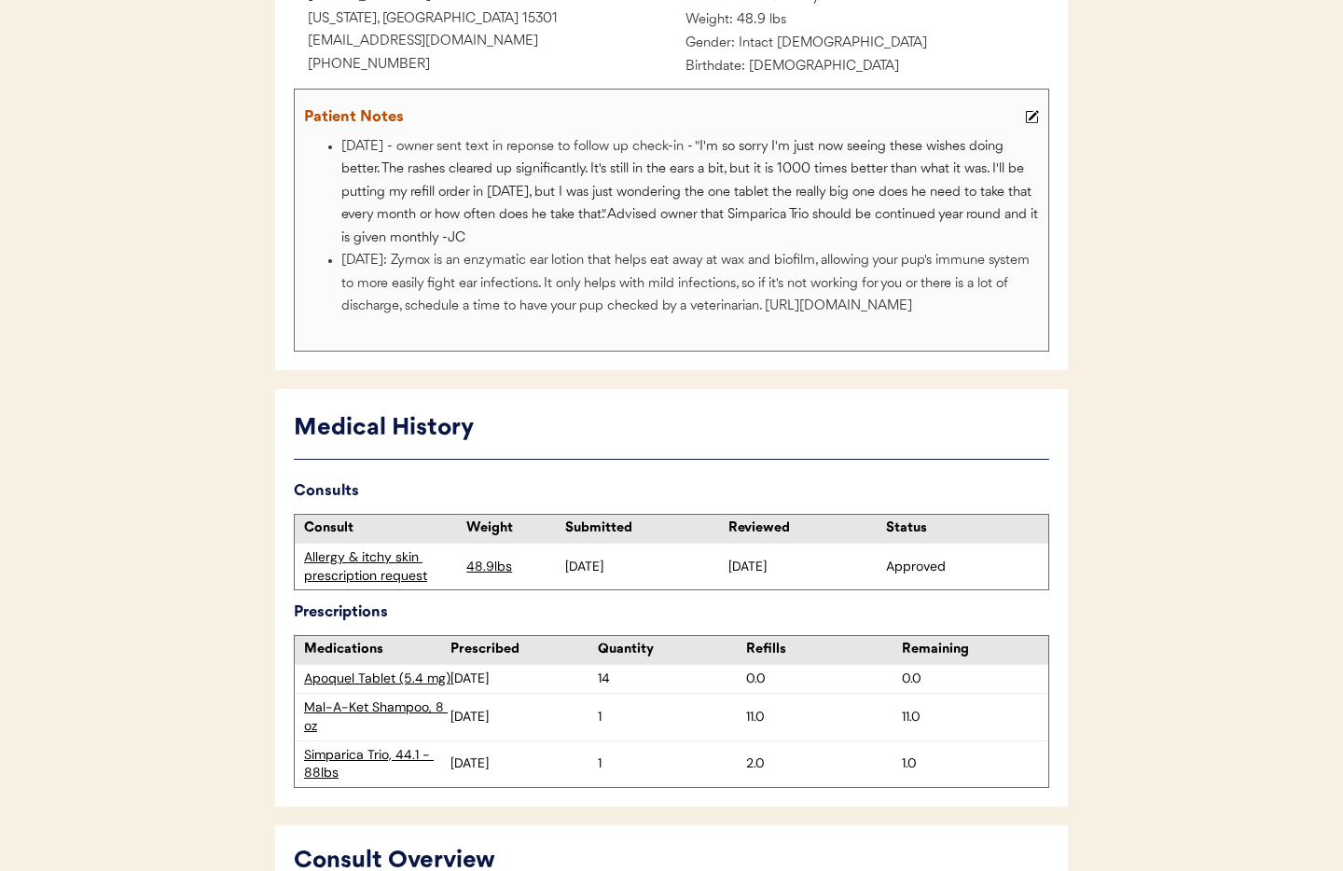
scroll to position [0, 0]
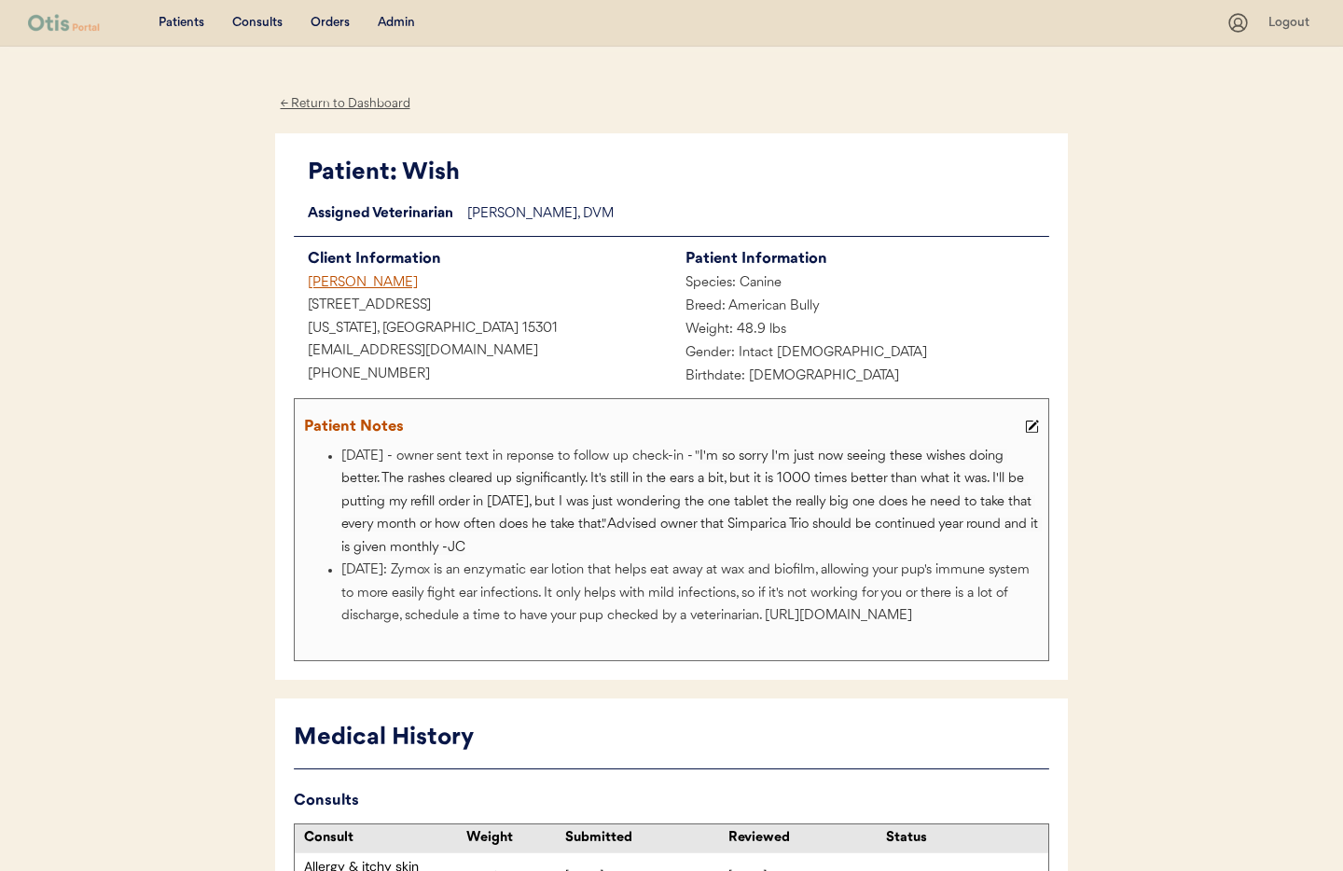
click at [388, 24] on div "Admin" at bounding box center [396, 23] width 37 height 19
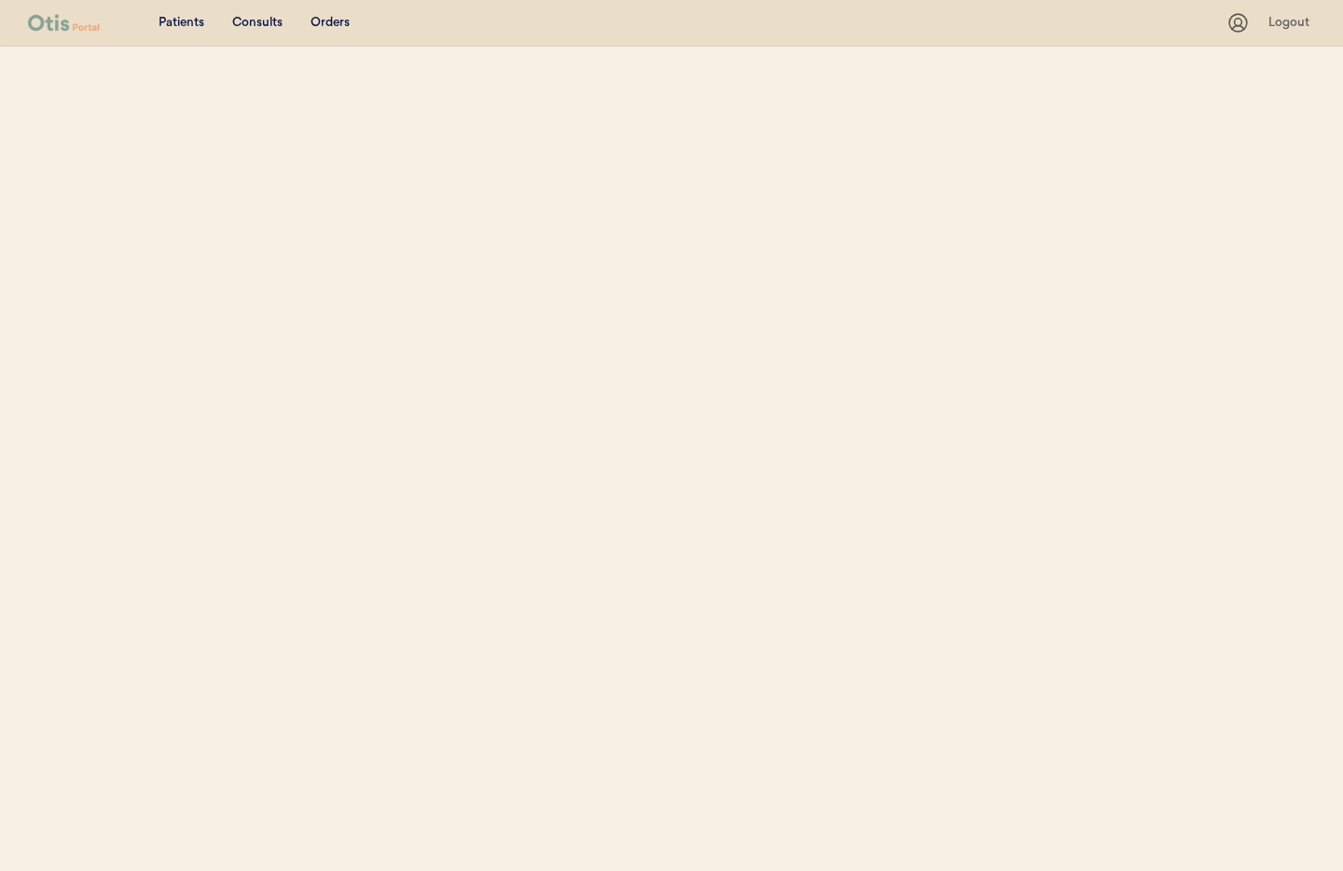
select select ""Email""
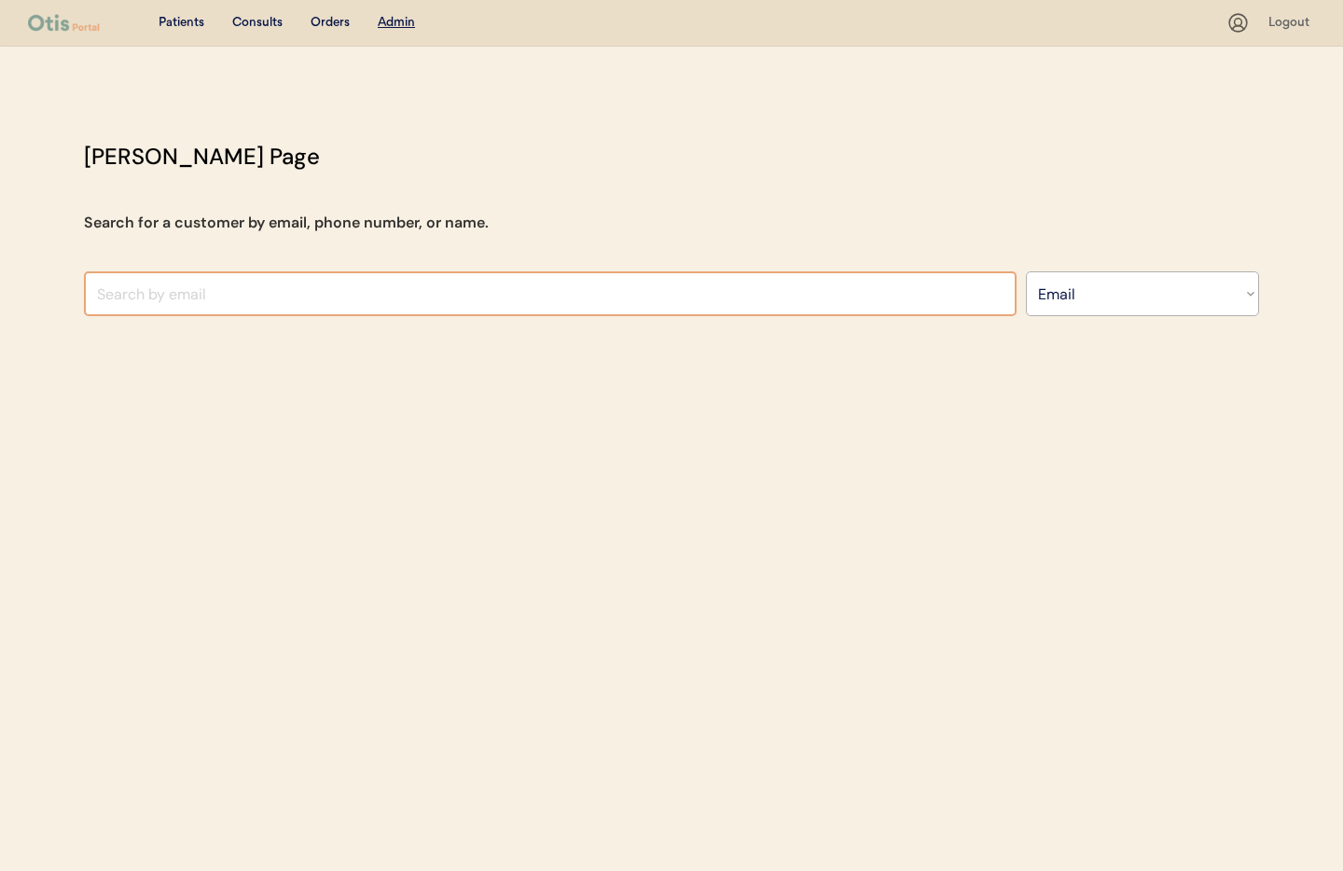
click at [325, 283] on input "input" at bounding box center [550, 293] width 933 height 45
type input "mushik"
click at [1071, 303] on select "Search By Name Email Phone Number" at bounding box center [1142, 293] width 233 height 45
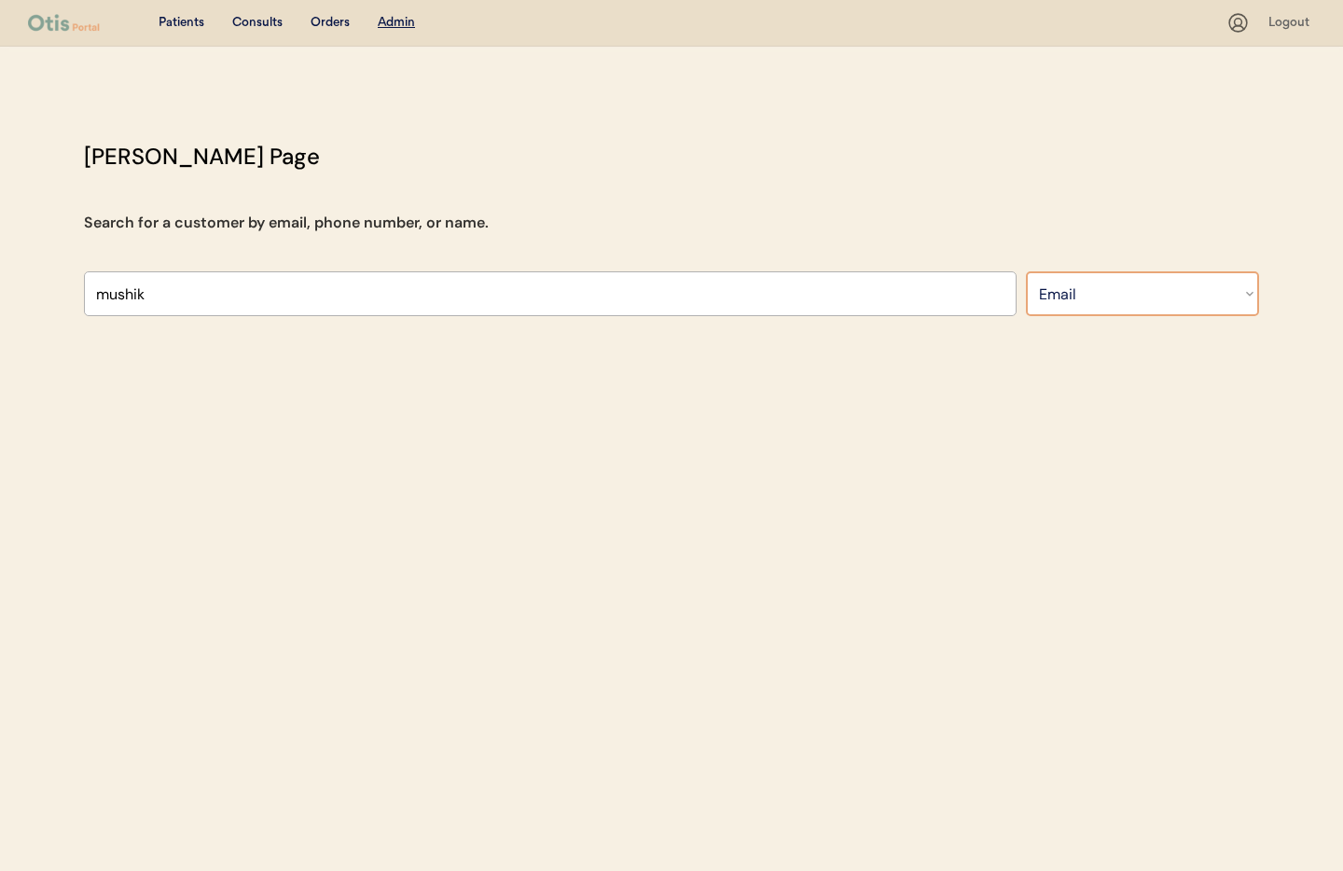
select select ""Name""
click at [1026, 271] on select "Search By Name Email Phone Number" at bounding box center [1142, 293] width 233 height 45
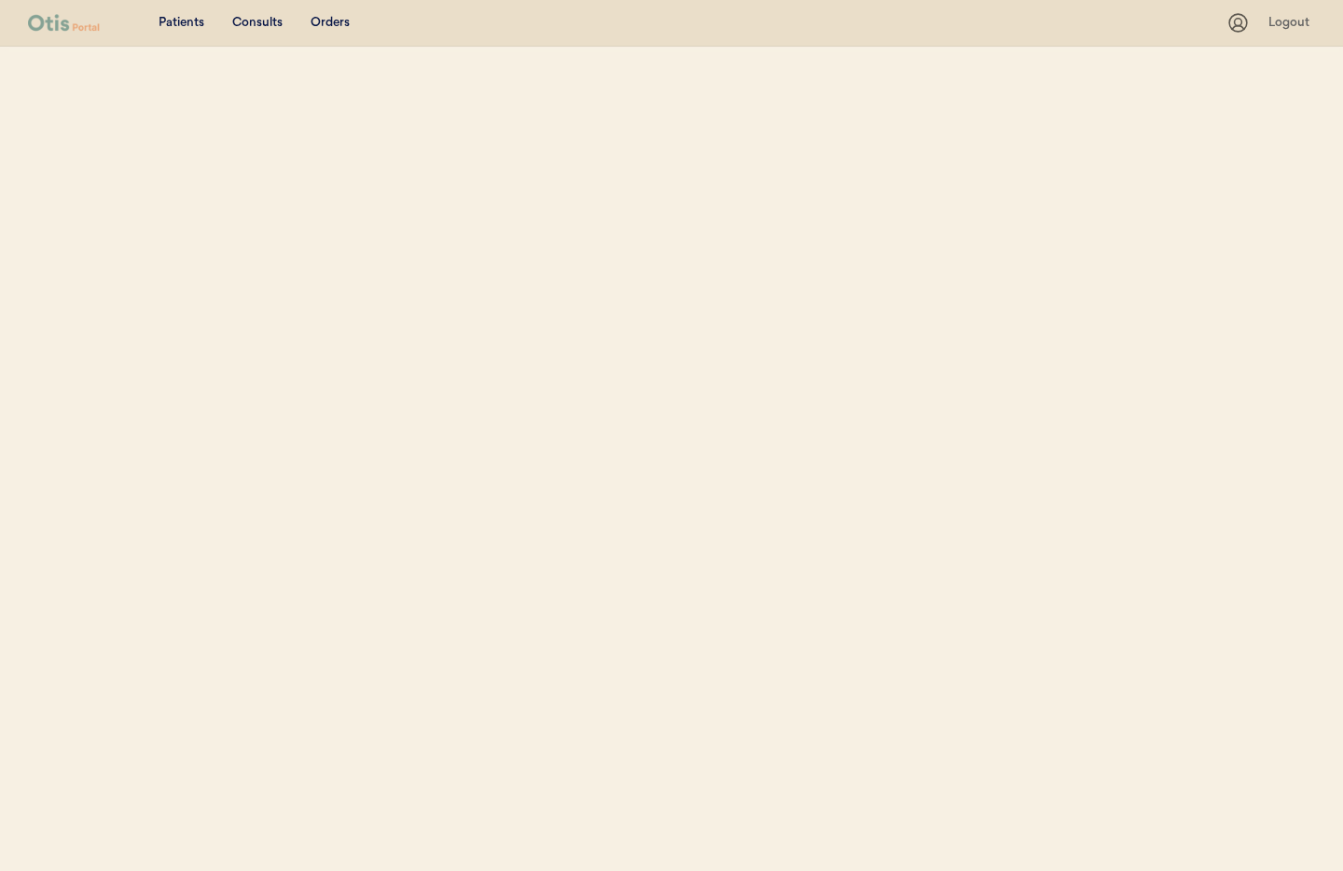
select select ""Name""
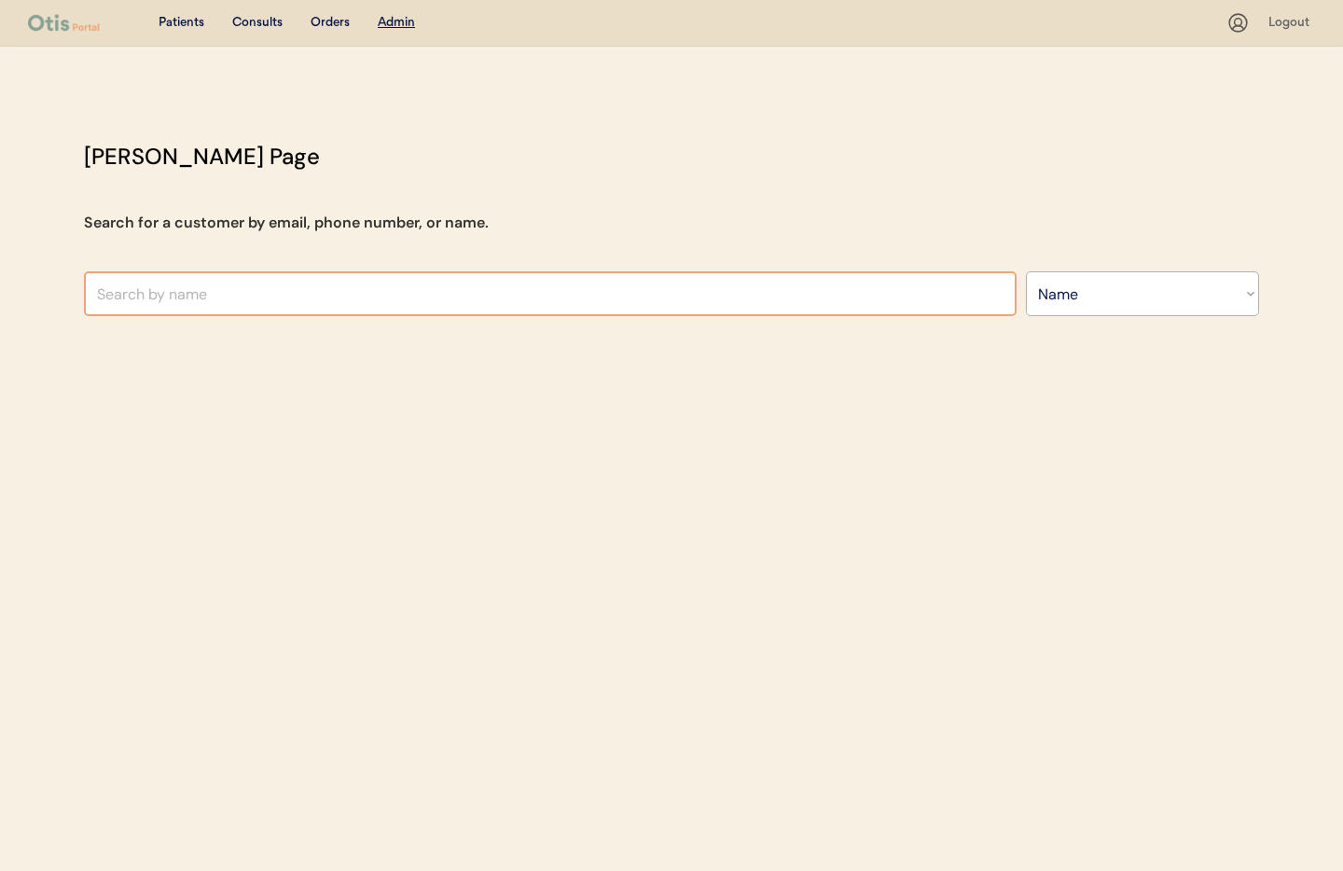
click at [379, 292] on input "text" at bounding box center [550, 293] width 933 height 45
click at [223, 295] on input "text" at bounding box center [550, 293] width 933 height 45
type input "mi"
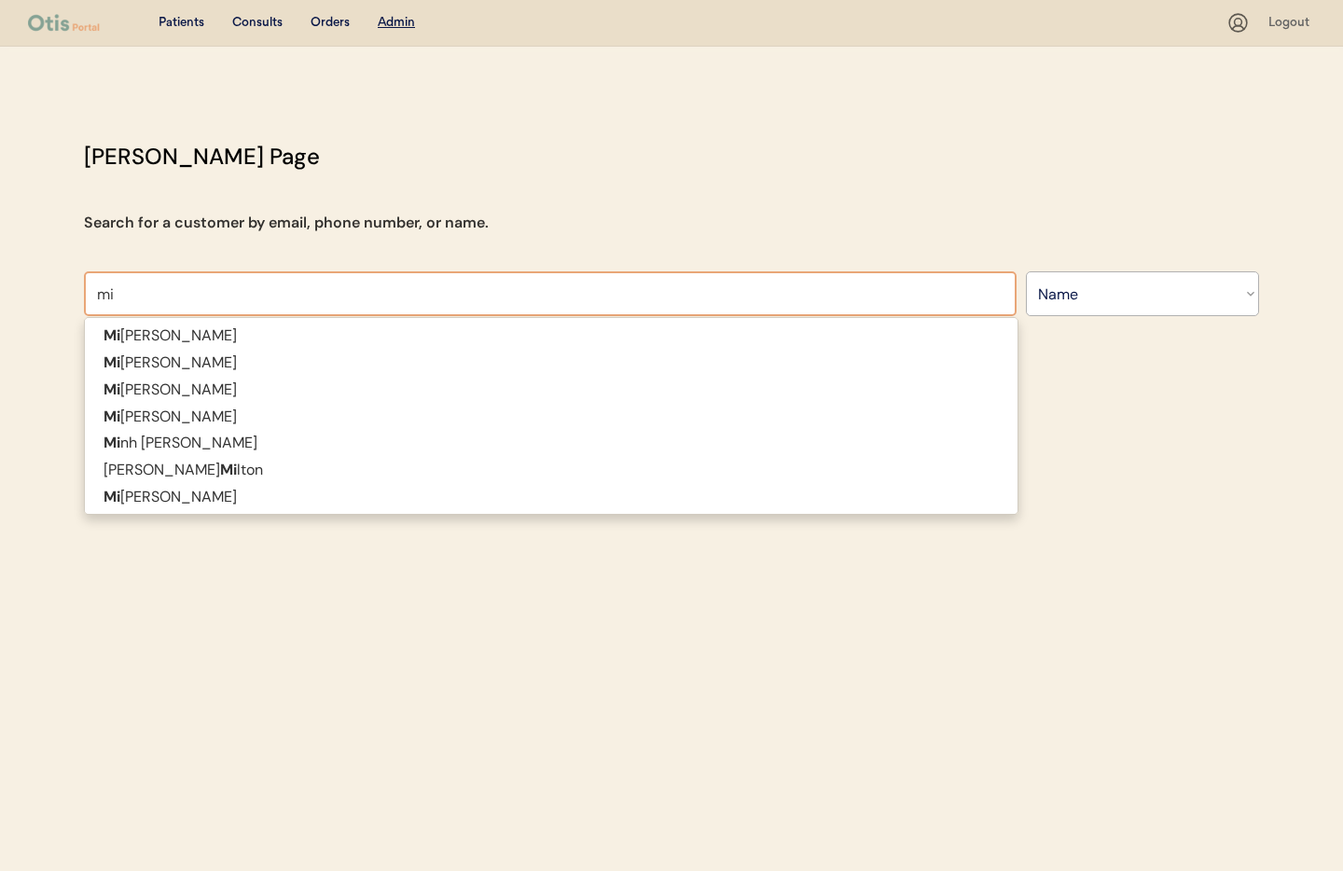
type input "[PERSON_NAME]"
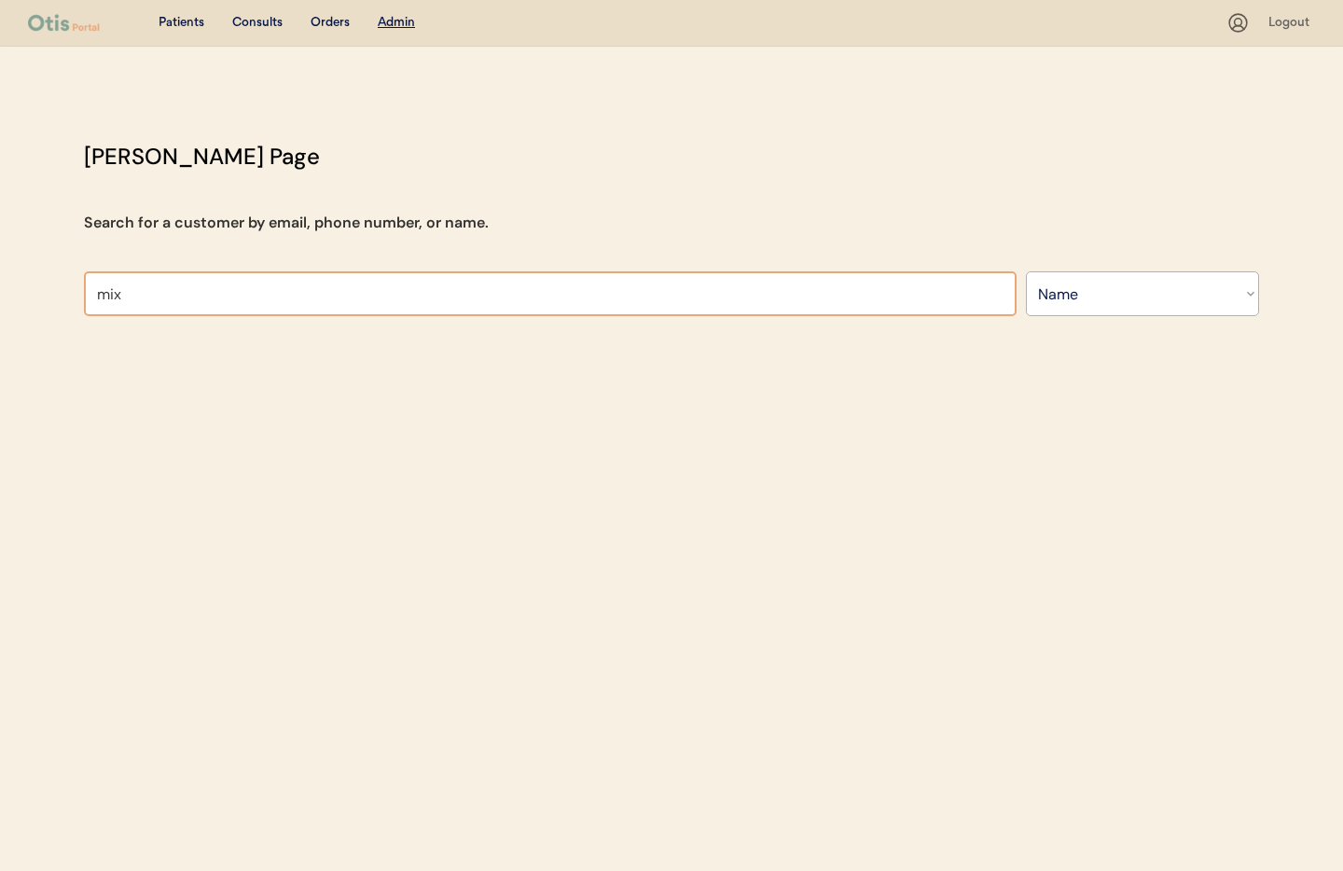
type input "mi"
type input "michal Jablonski"
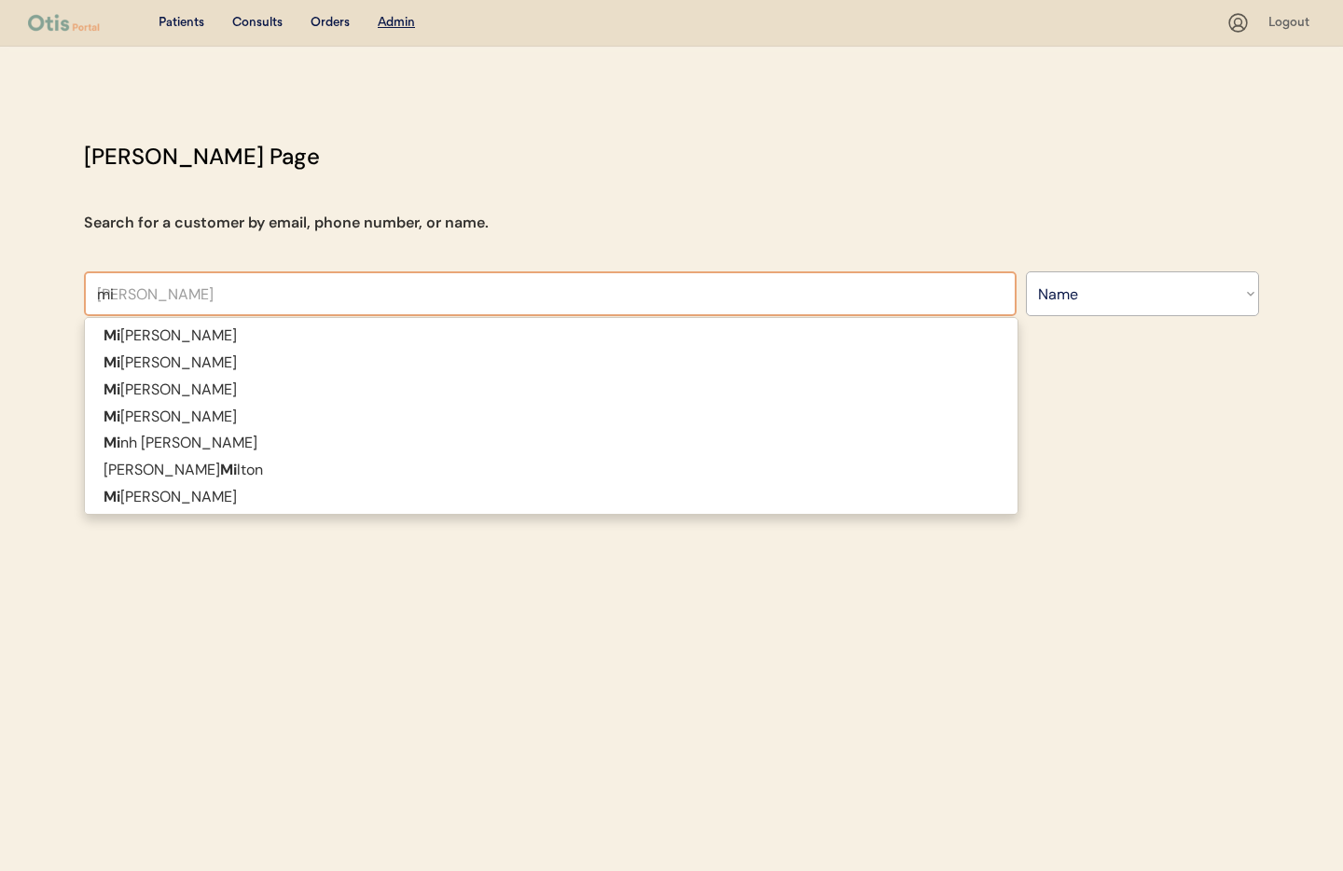
type input "mis"
type input "misti Nichols"
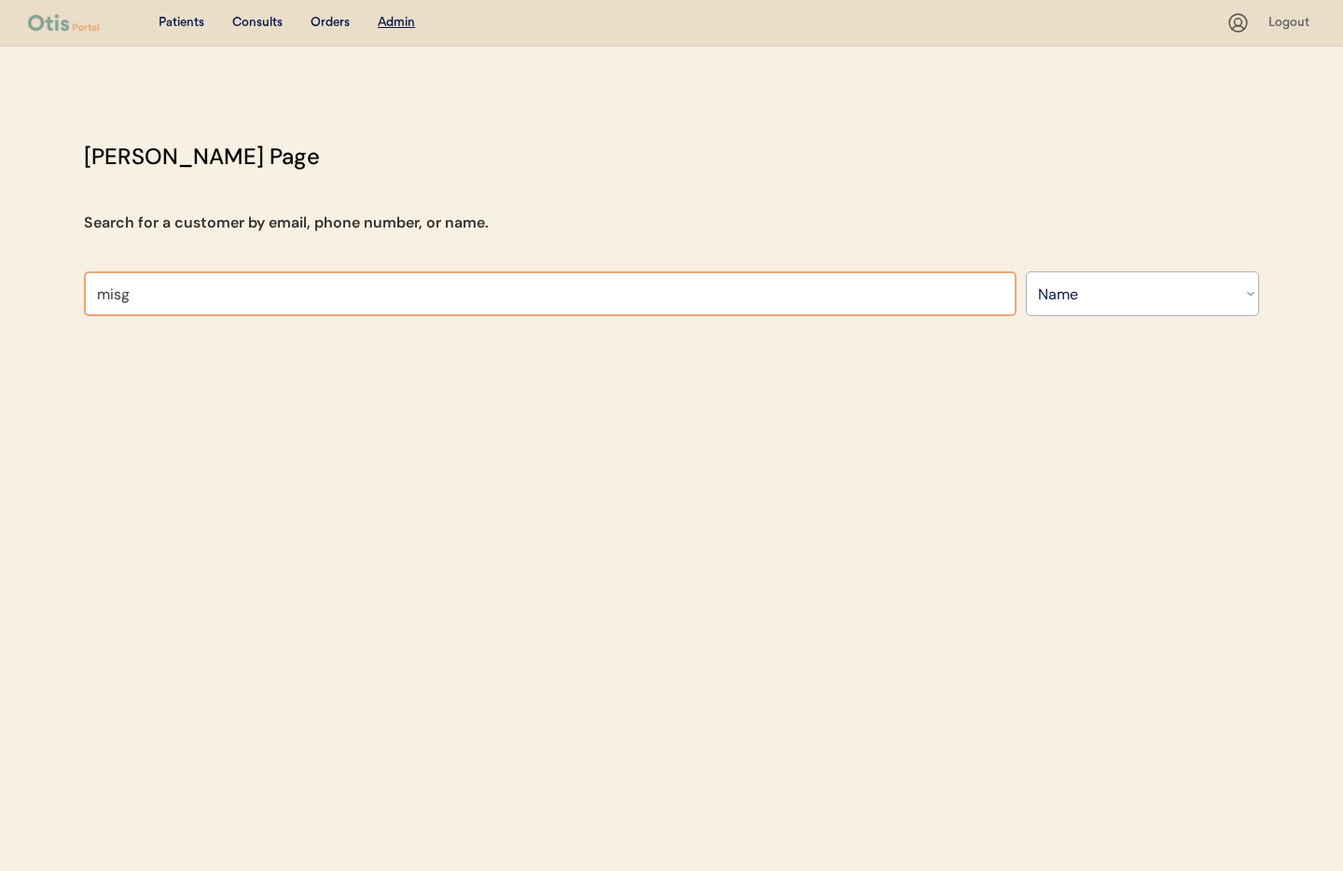
type input "mis"
type input "misti Nichols"
type input "mis"
type input "misti Nichols"
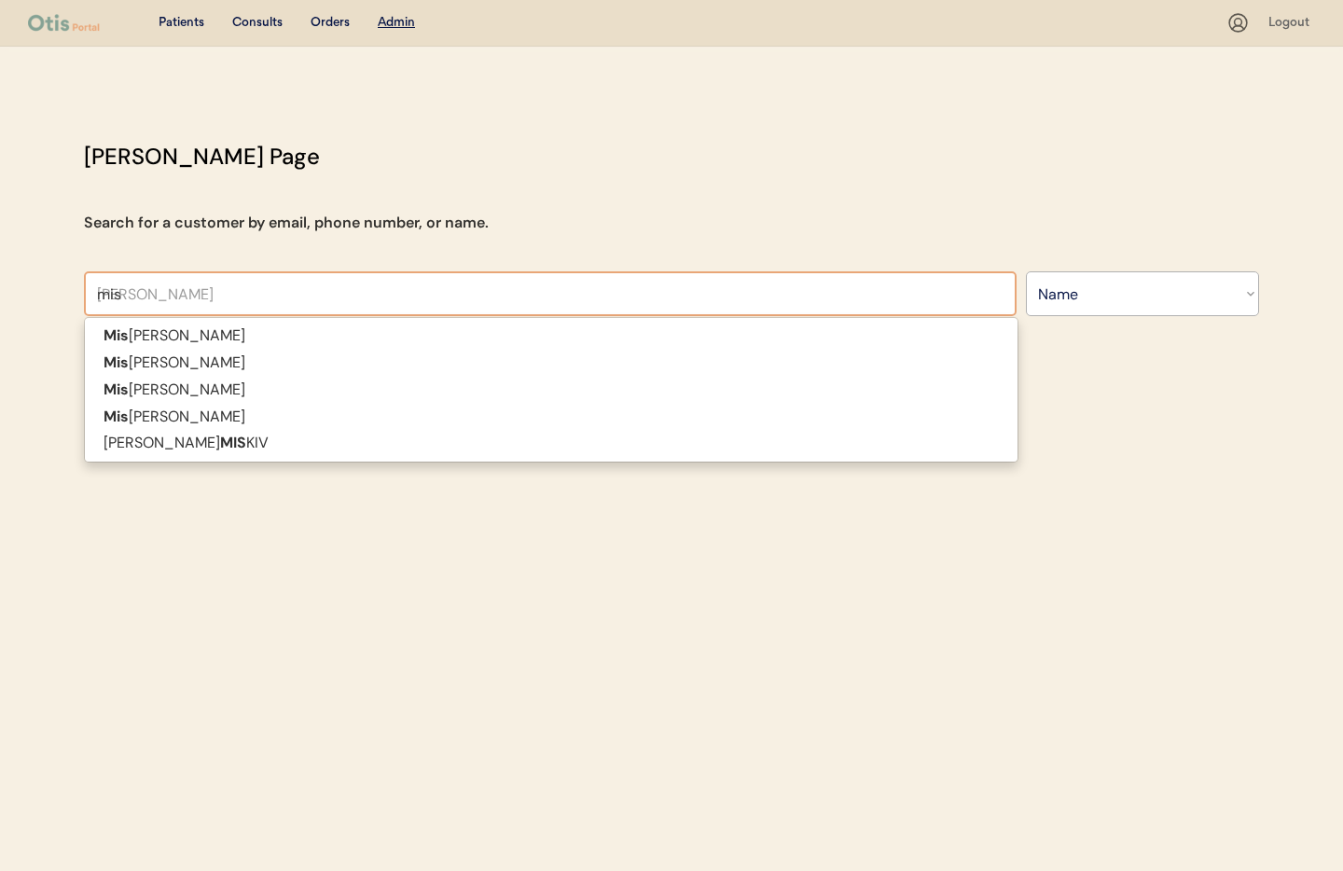
type input "mi"
type input "michal Jablonski"
type input "m"
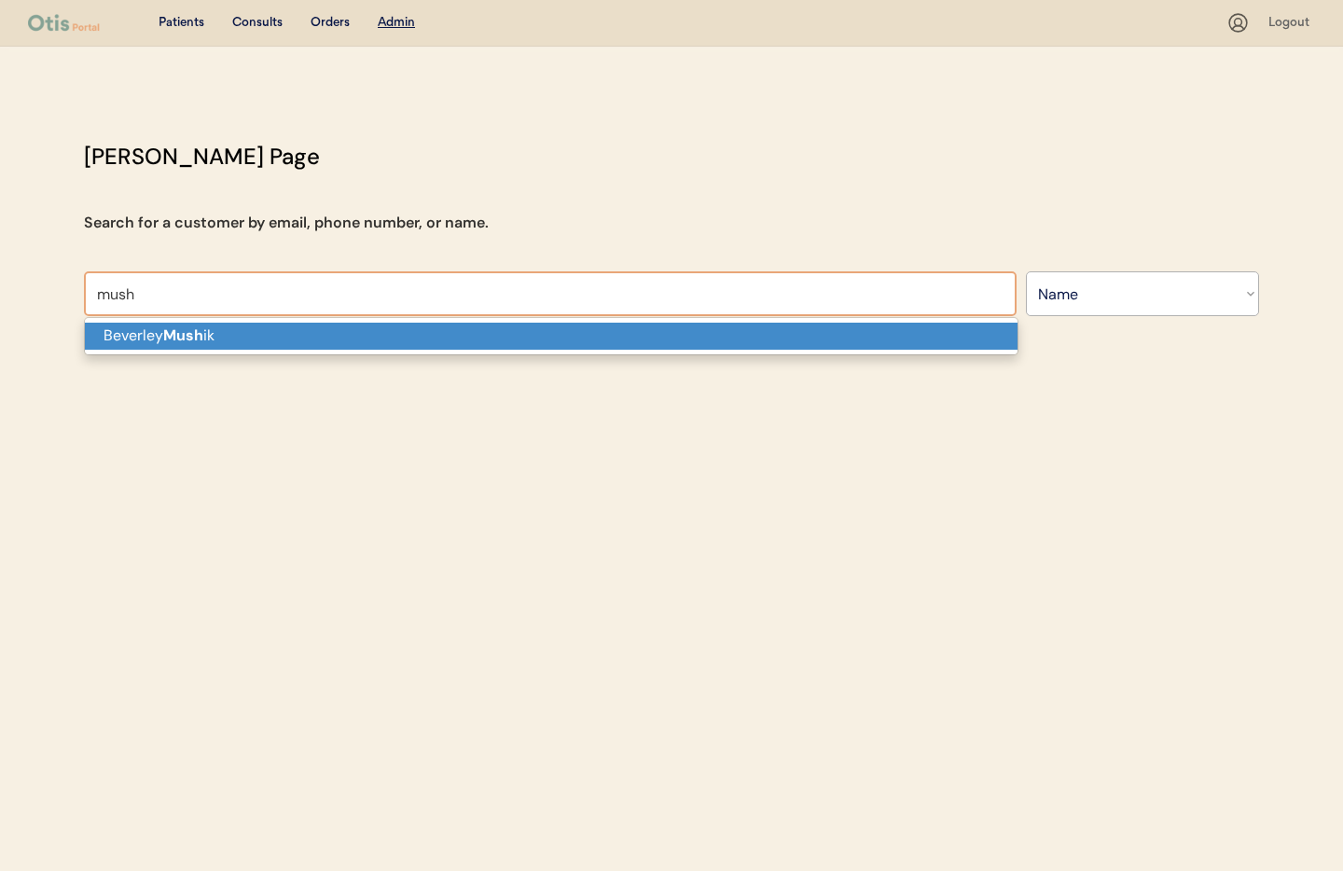
click at [160, 335] on p "Beverley Mush ik" at bounding box center [551, 336] width 933 height 27
type input "[PERSON_NAME]"
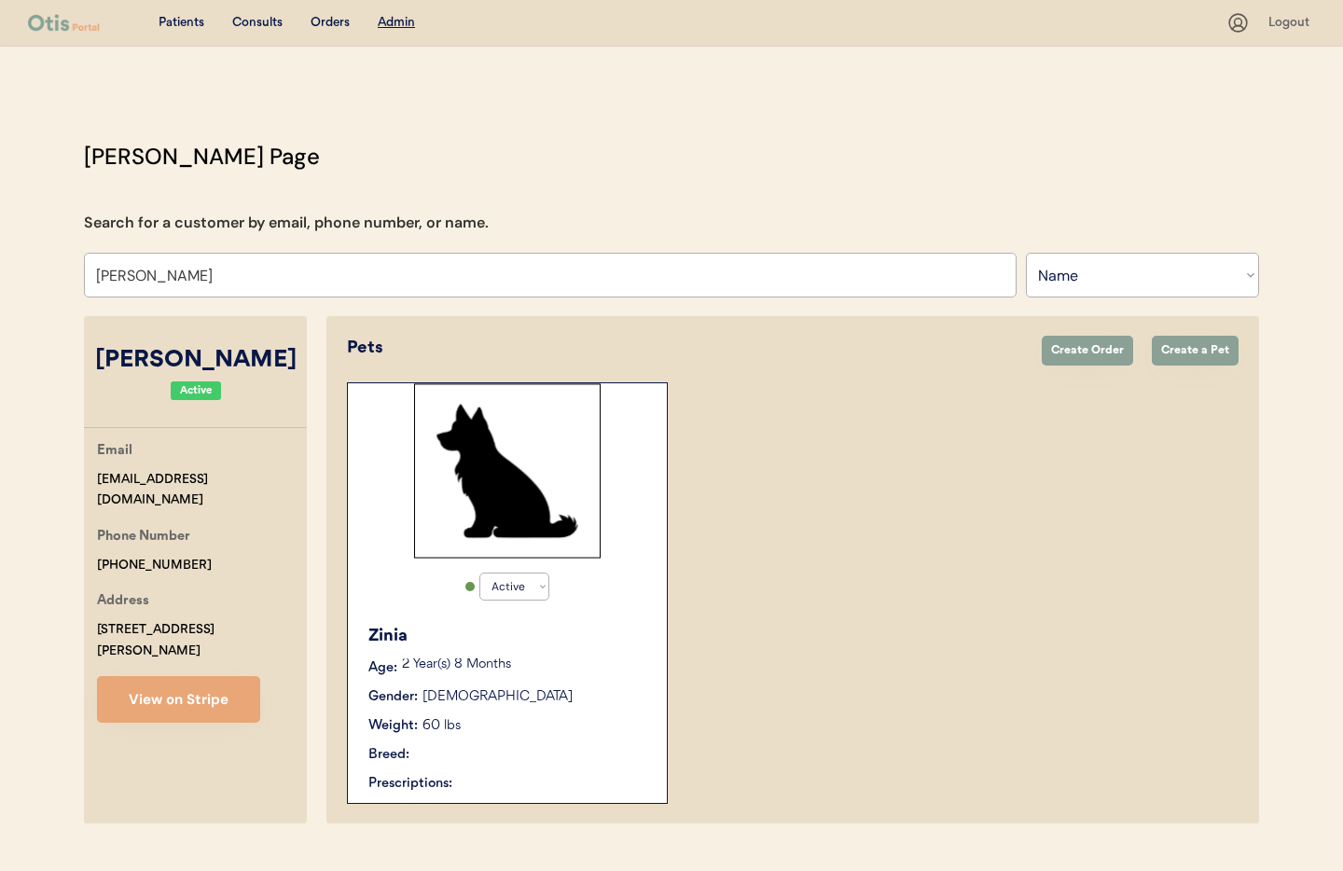
select select "true"
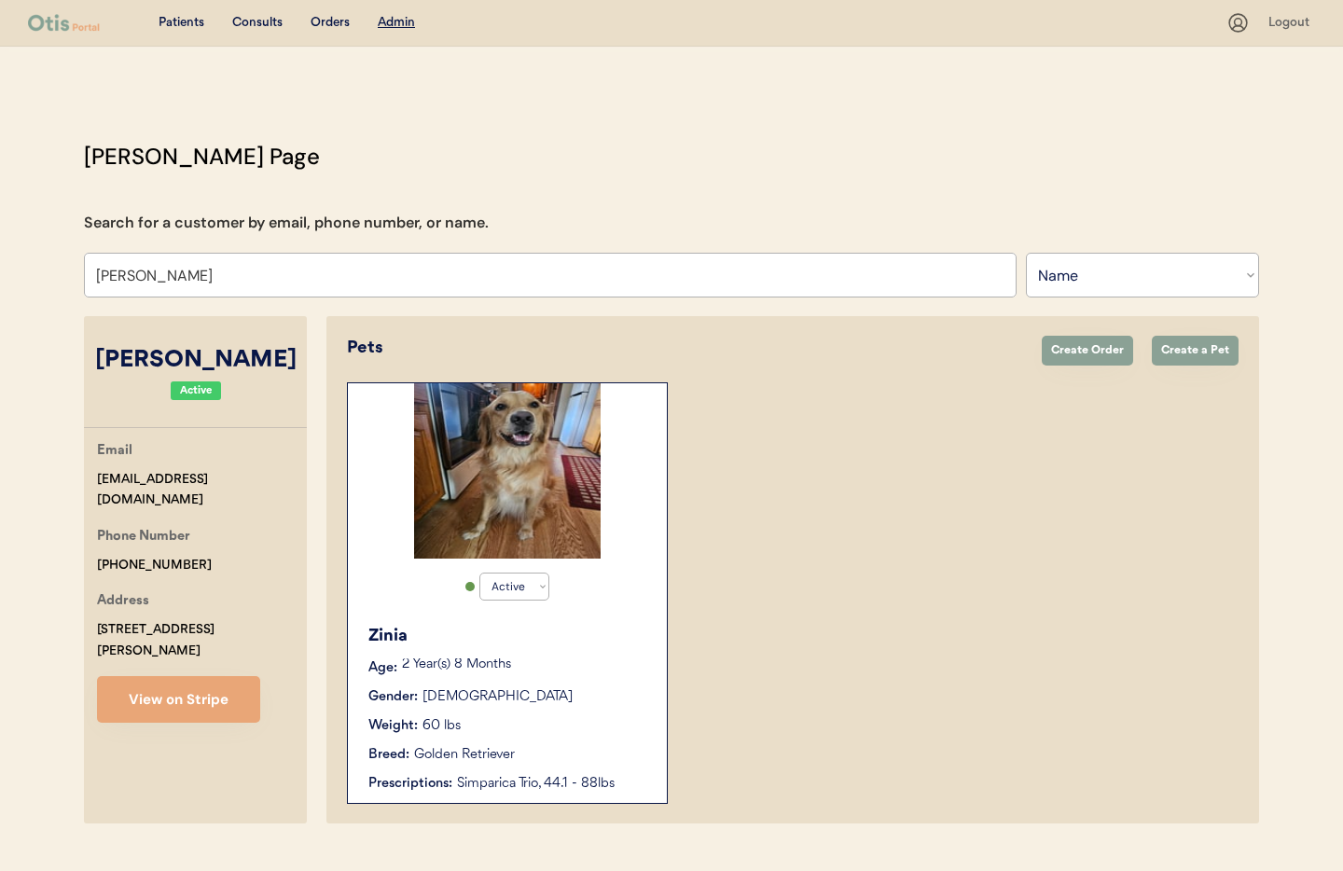
type input "[PERSON_NAME]"
click at [608, 764] on div "Breed: Golden Retriever" at bounding box center [508, 755] width 280 height 20
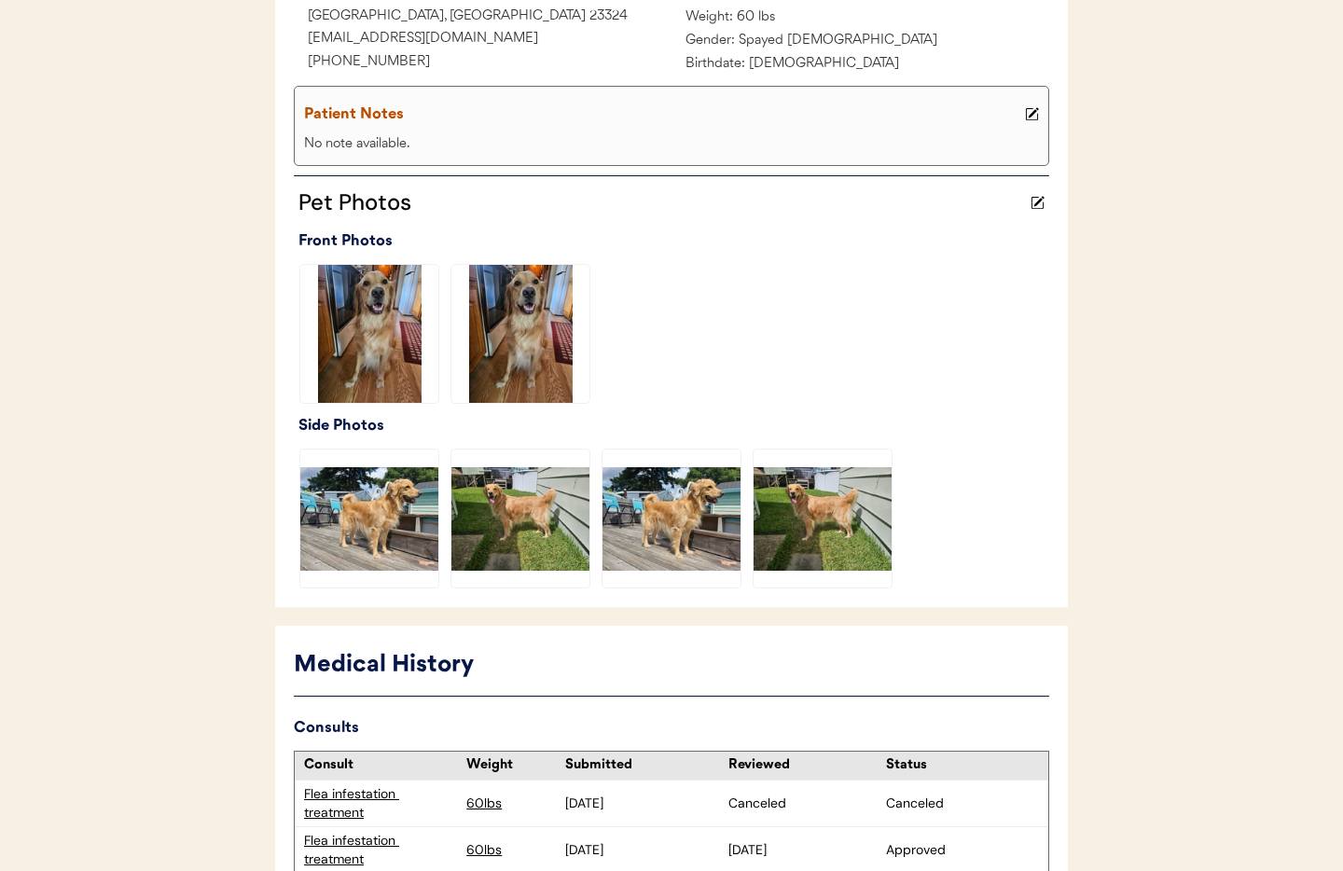
scroll to position [435, 0]
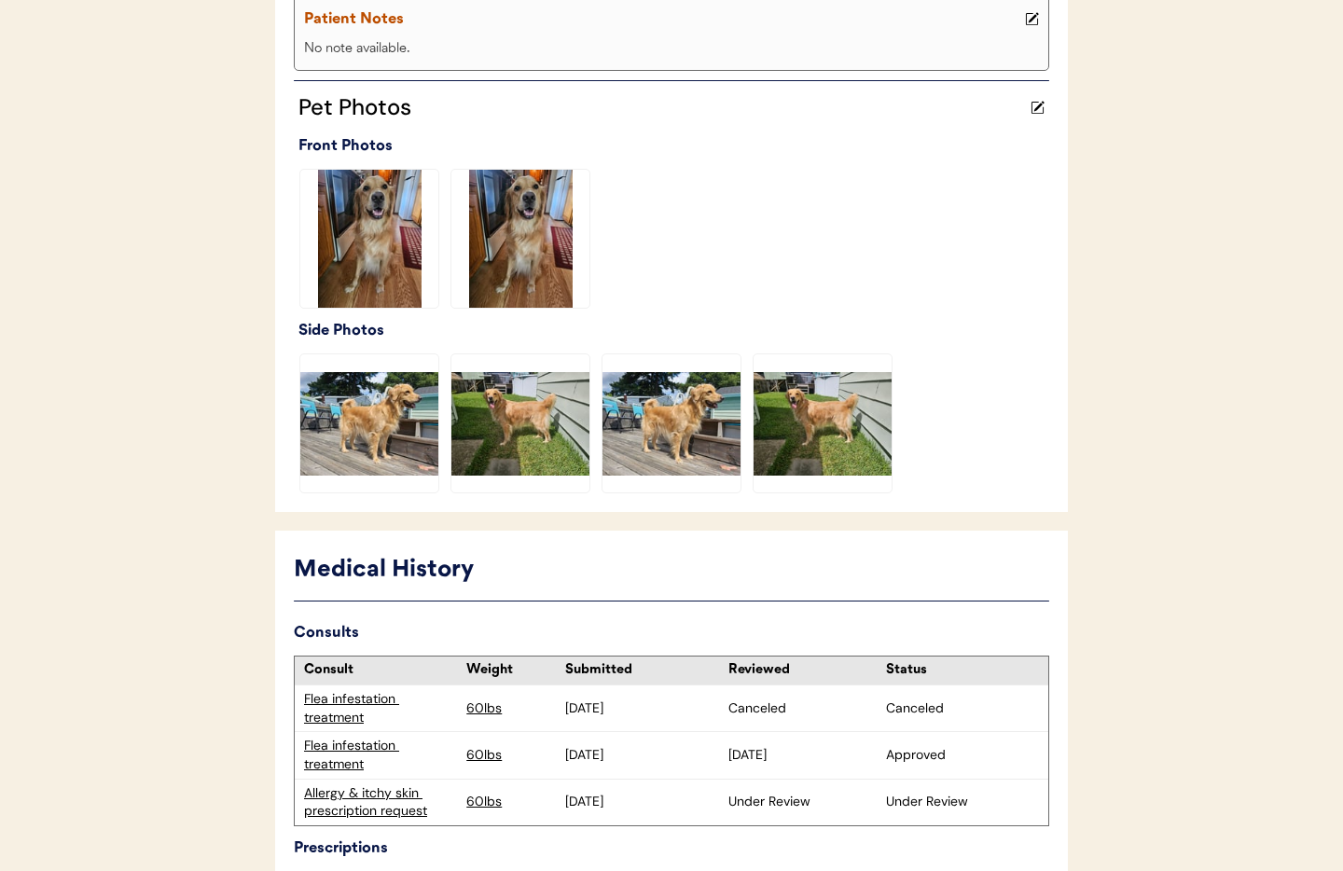
click at [349, 811] on div "Allergy & itchy skin prescription request" at bounding box center [380, 802] width 153 height 36
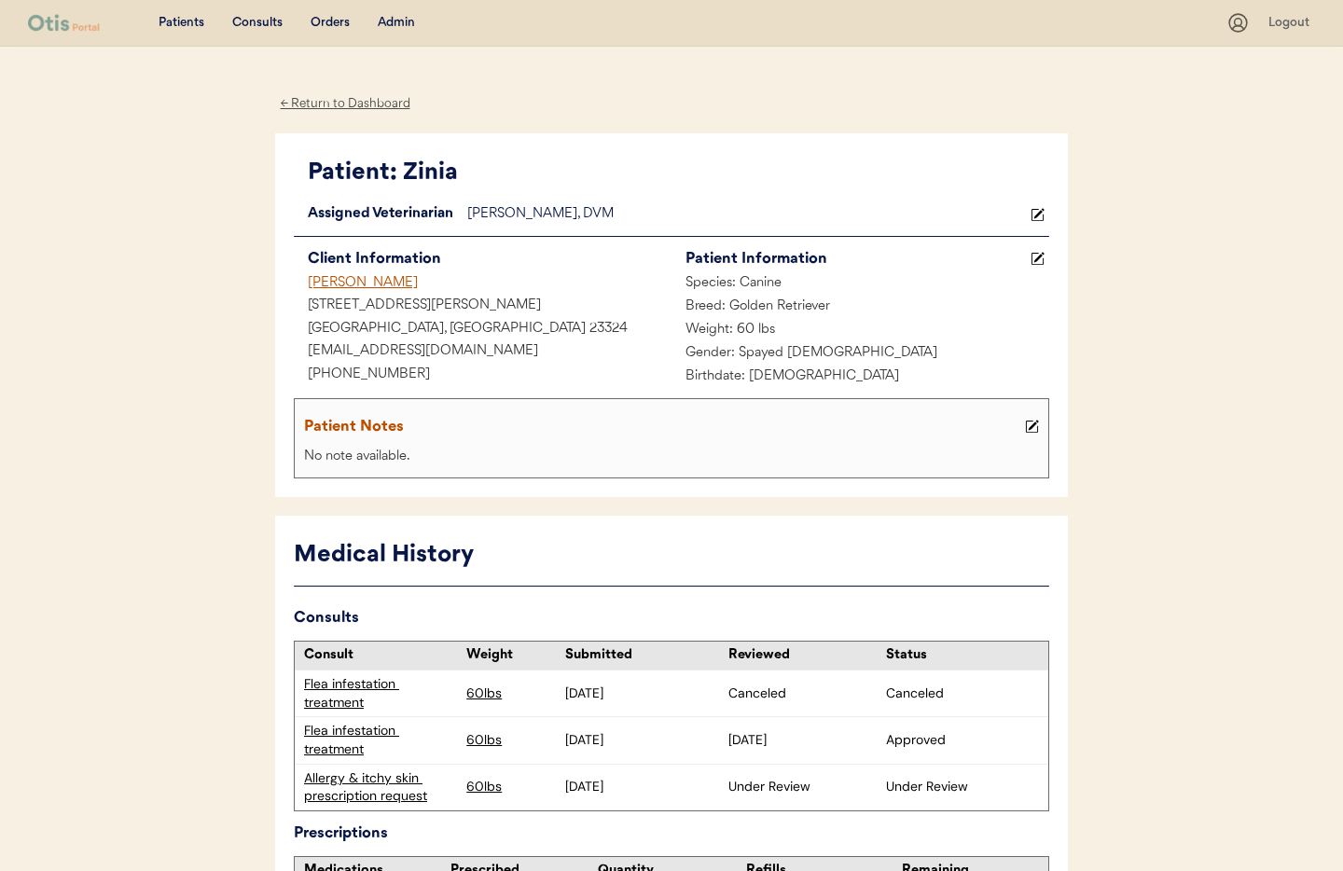
click at [1029, 432] on use at bounding box center [1032, 427] width 13 height 13
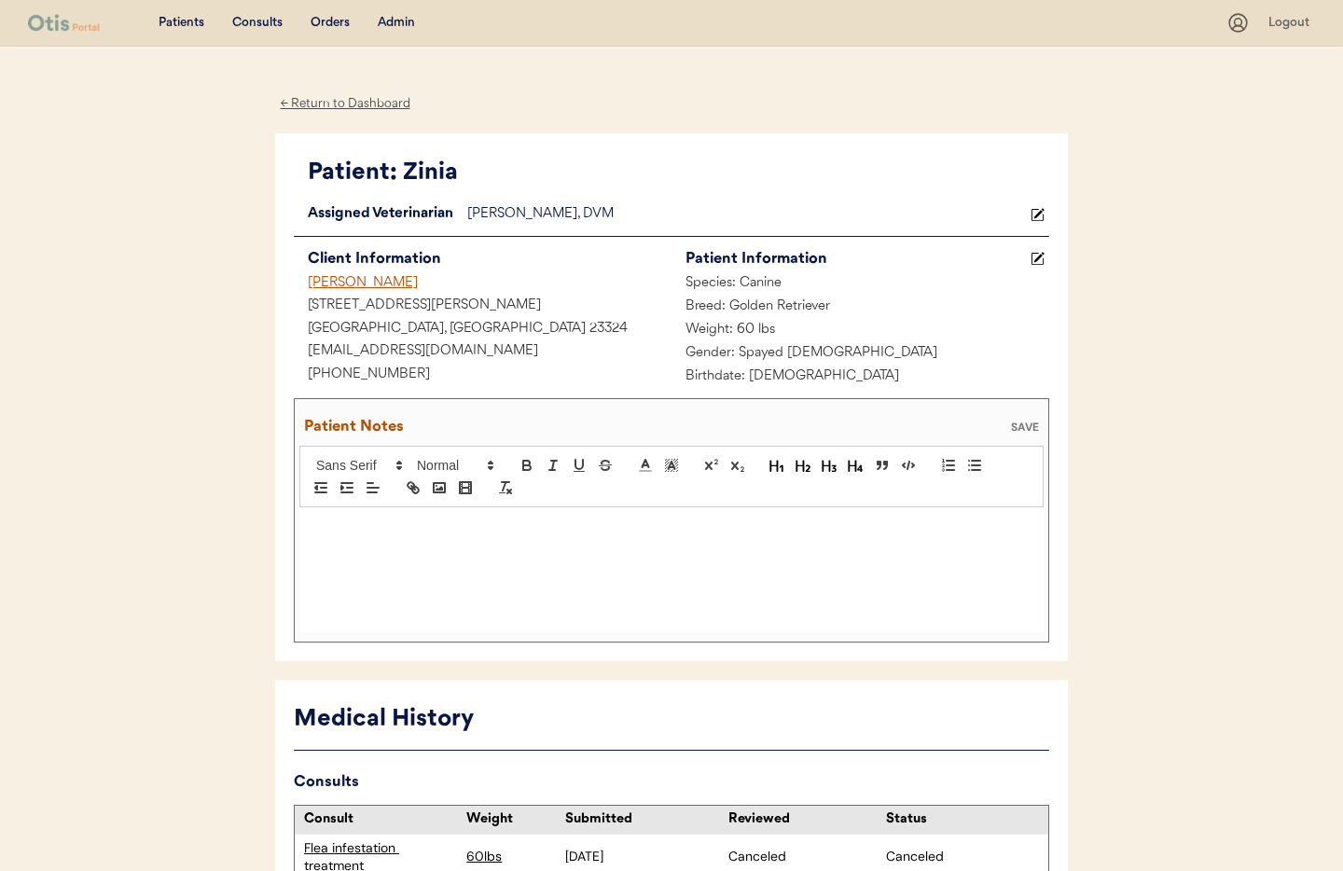
click at [336, 552] on div at bounding box center [671, 569] width 744 height 125
click at [1012, 421] on div "SAVE" at bounding box center [1024, 426] width 37 height 11
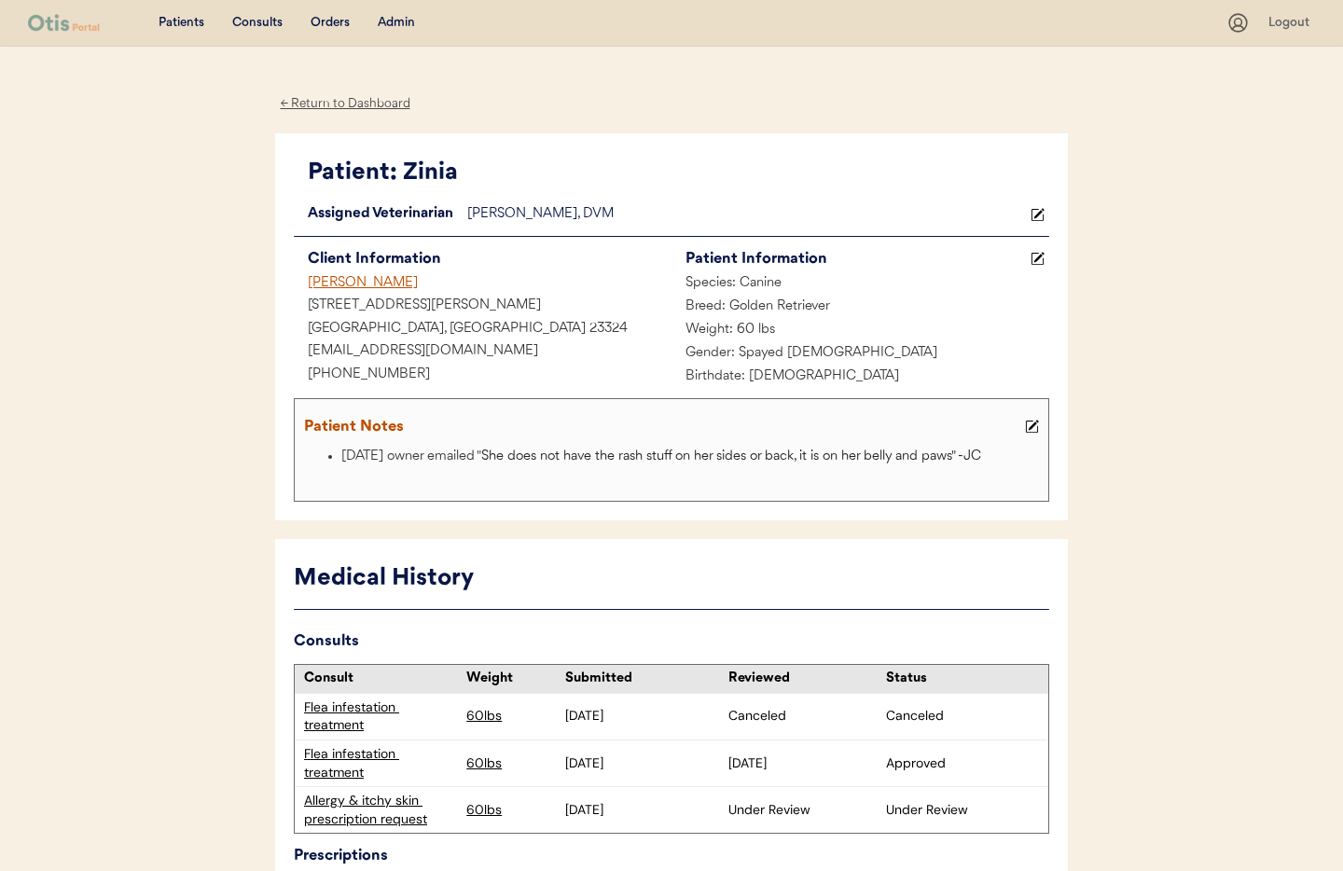
drag, startPoint x: 365, startPoint y: 104, endPoint x: 380, endPoint y: 78, distance: 30.1
click at [365, 104] on div "← Return to Dashboard" at bounding box center [345, 103] width 140 height 21
click at [399, 23] on div "Admin" at bounding box center [396, 23] width 37 height 19
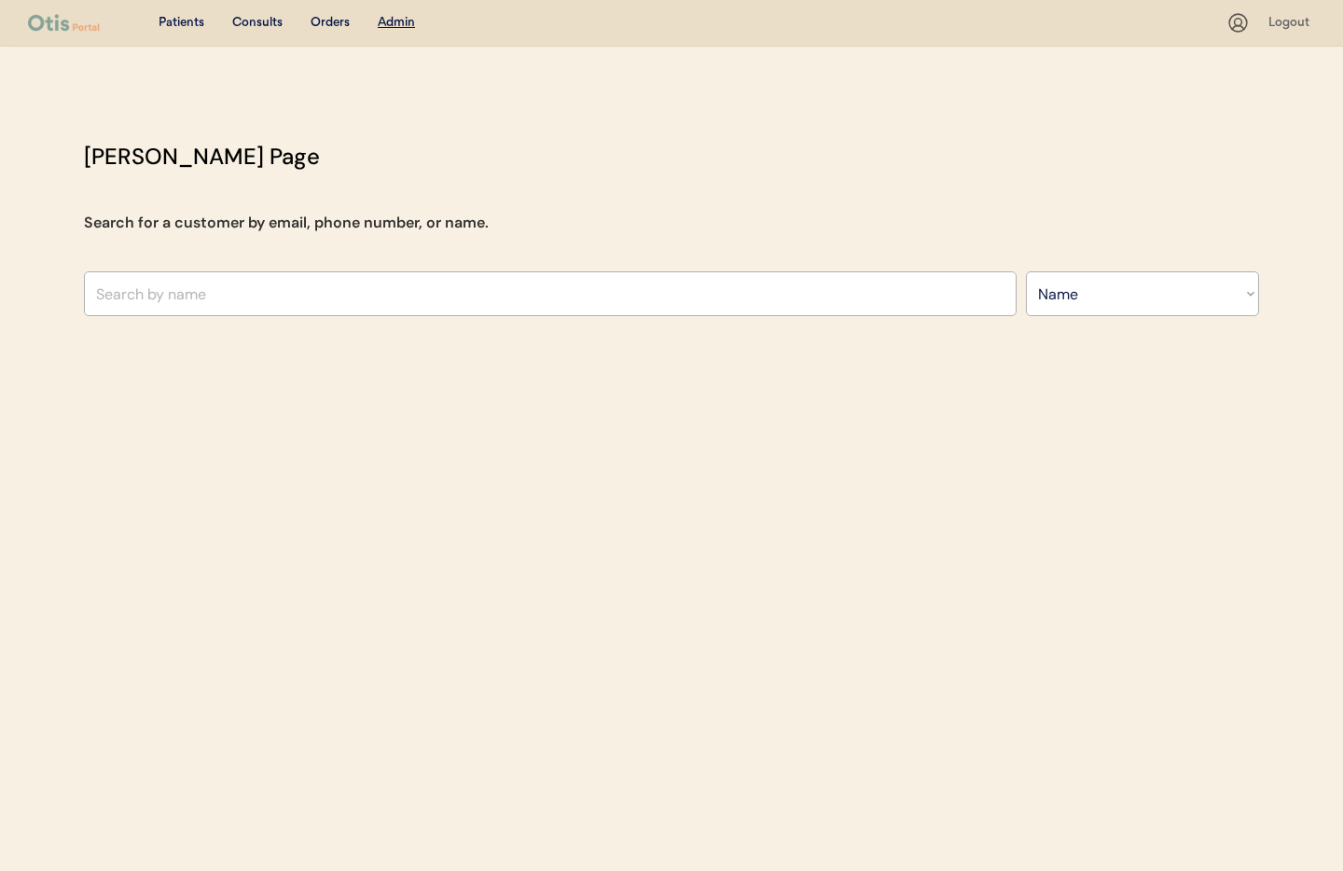
select select ""Name""
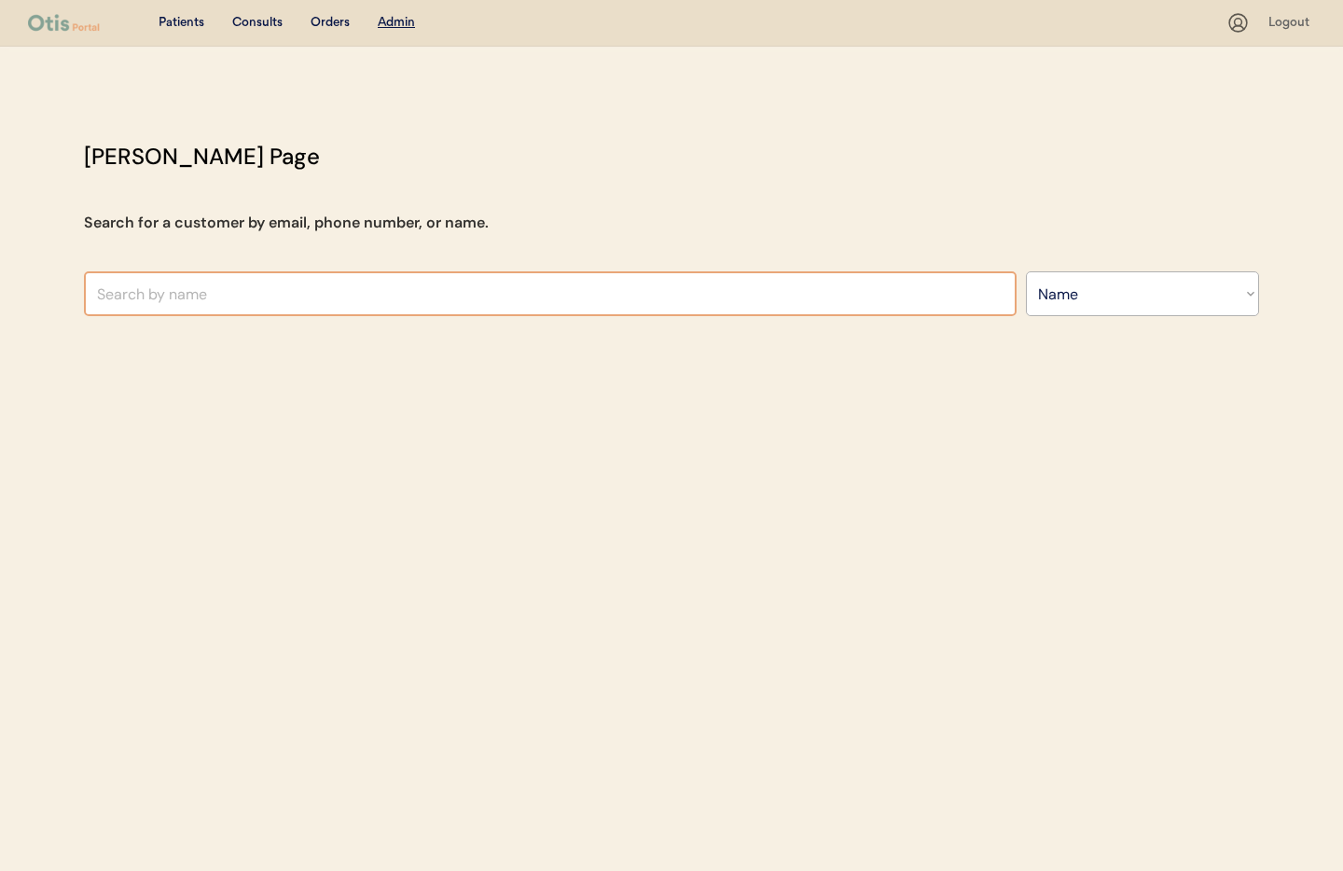
click at [273, 293] on input "text" at bounding box center [550, 293] width 933 height 45
type input "[PERSON_NAME]"
type input "bevlay"
drag, startPoint x: 162, startPoint y: 299, endPoint x: 59, endPoint y: 292, distance: 103.8
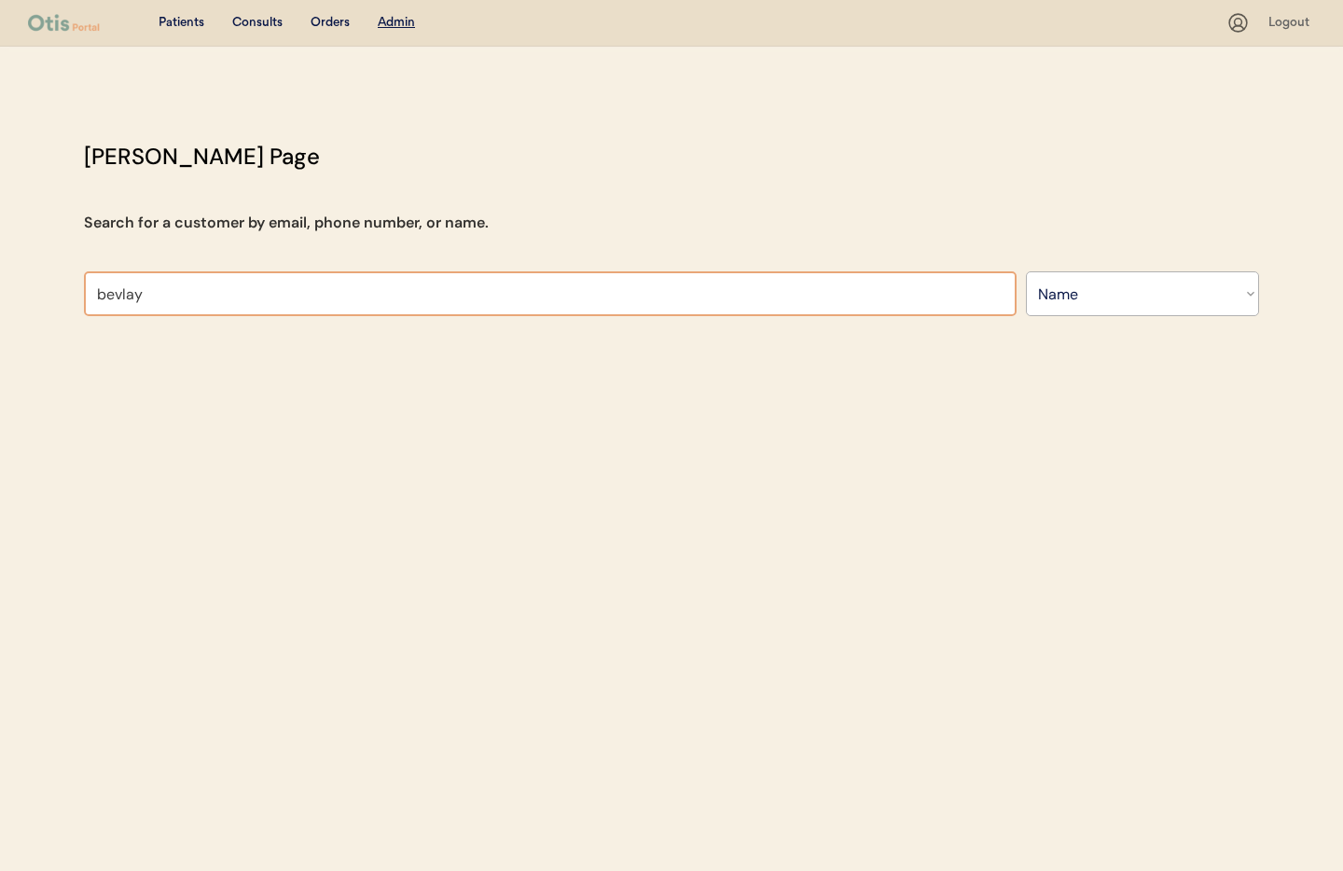
click at [59, 292] on div "Patients Consults Orders Admin Logout Otis Admin Page Search for a customer by …" at bounding box center [671, 435] width 1343 height 871
type input "be"
type input "beth Lamora"
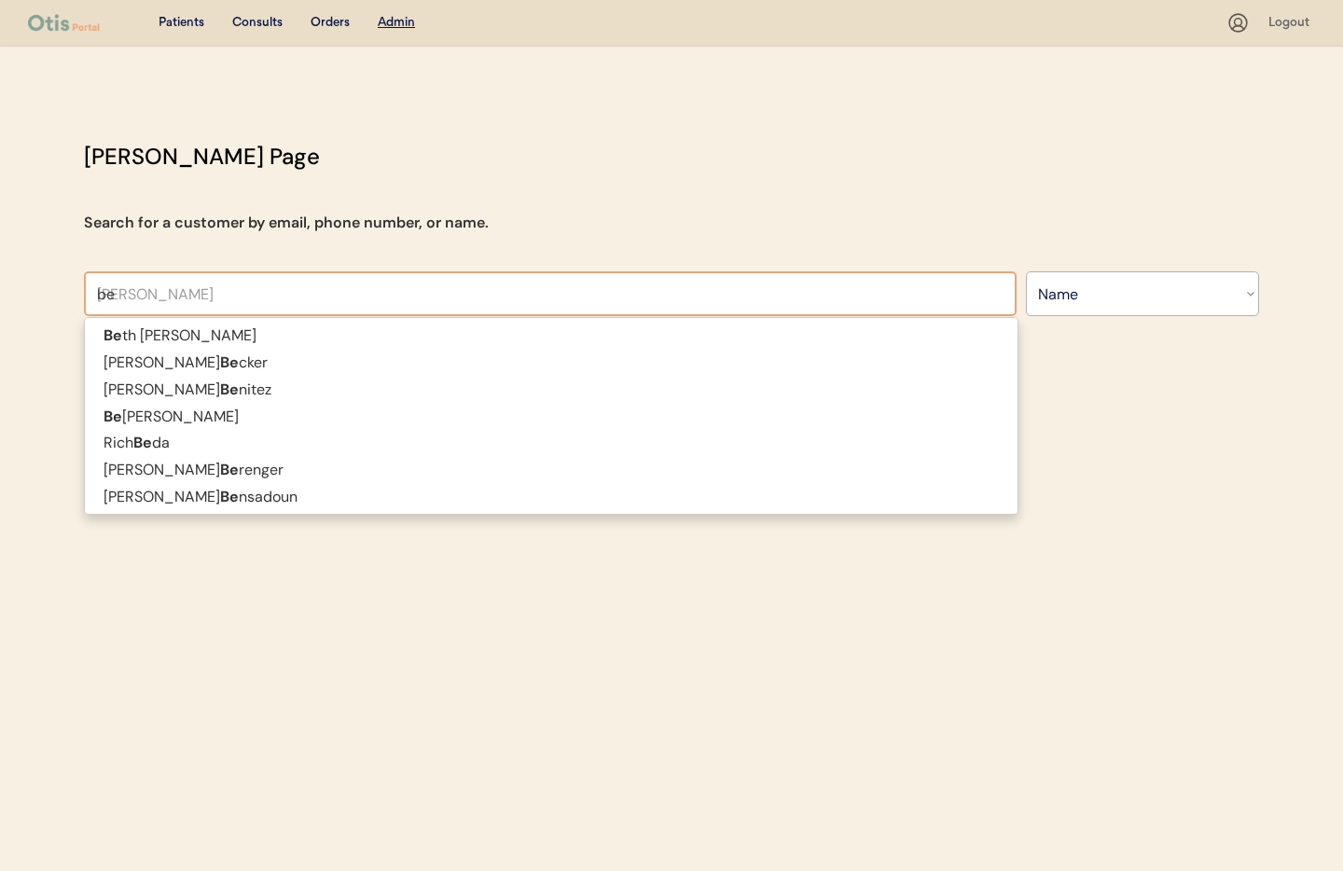
type input "bev"
type input "beverly Stinson"
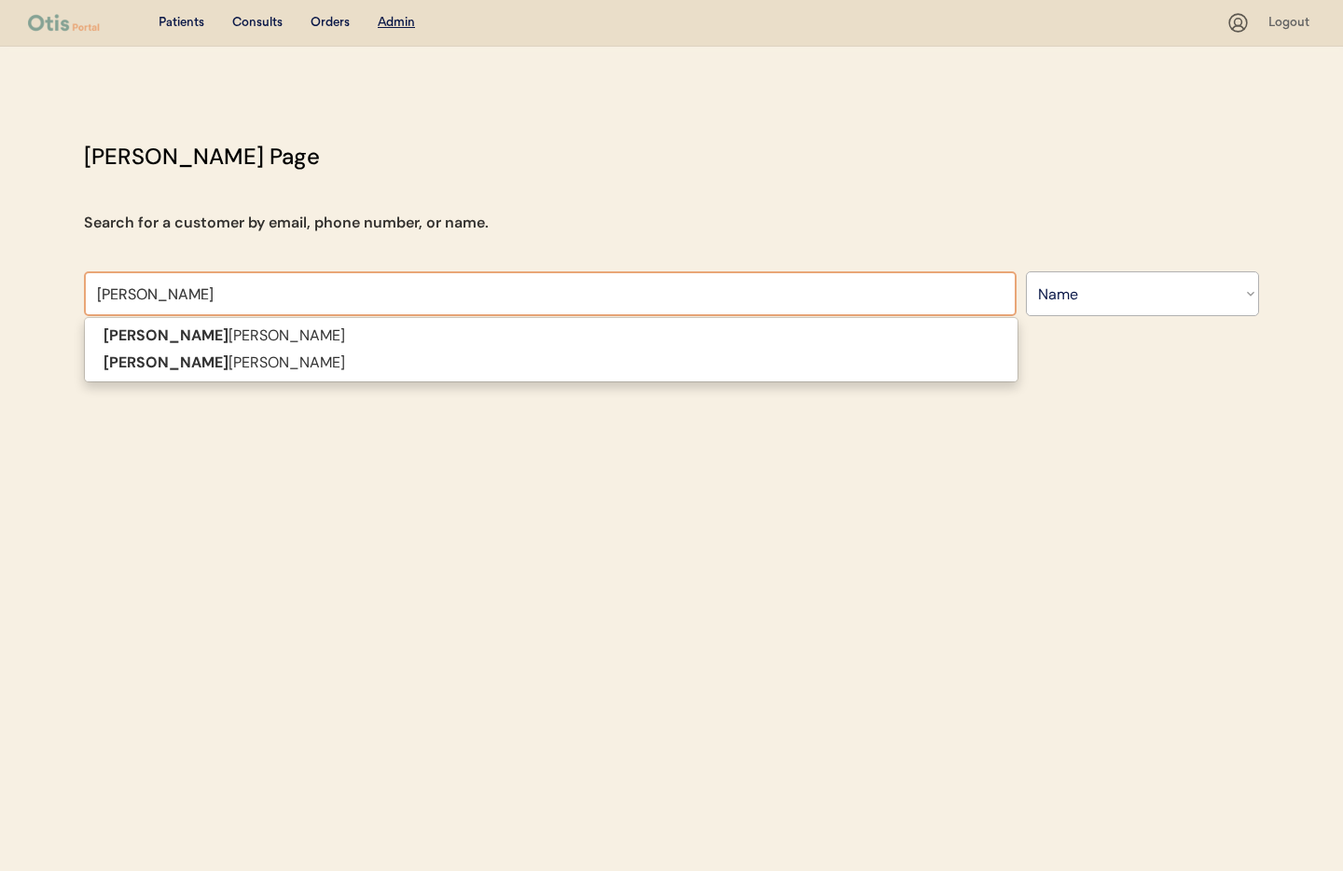
type input "bev"
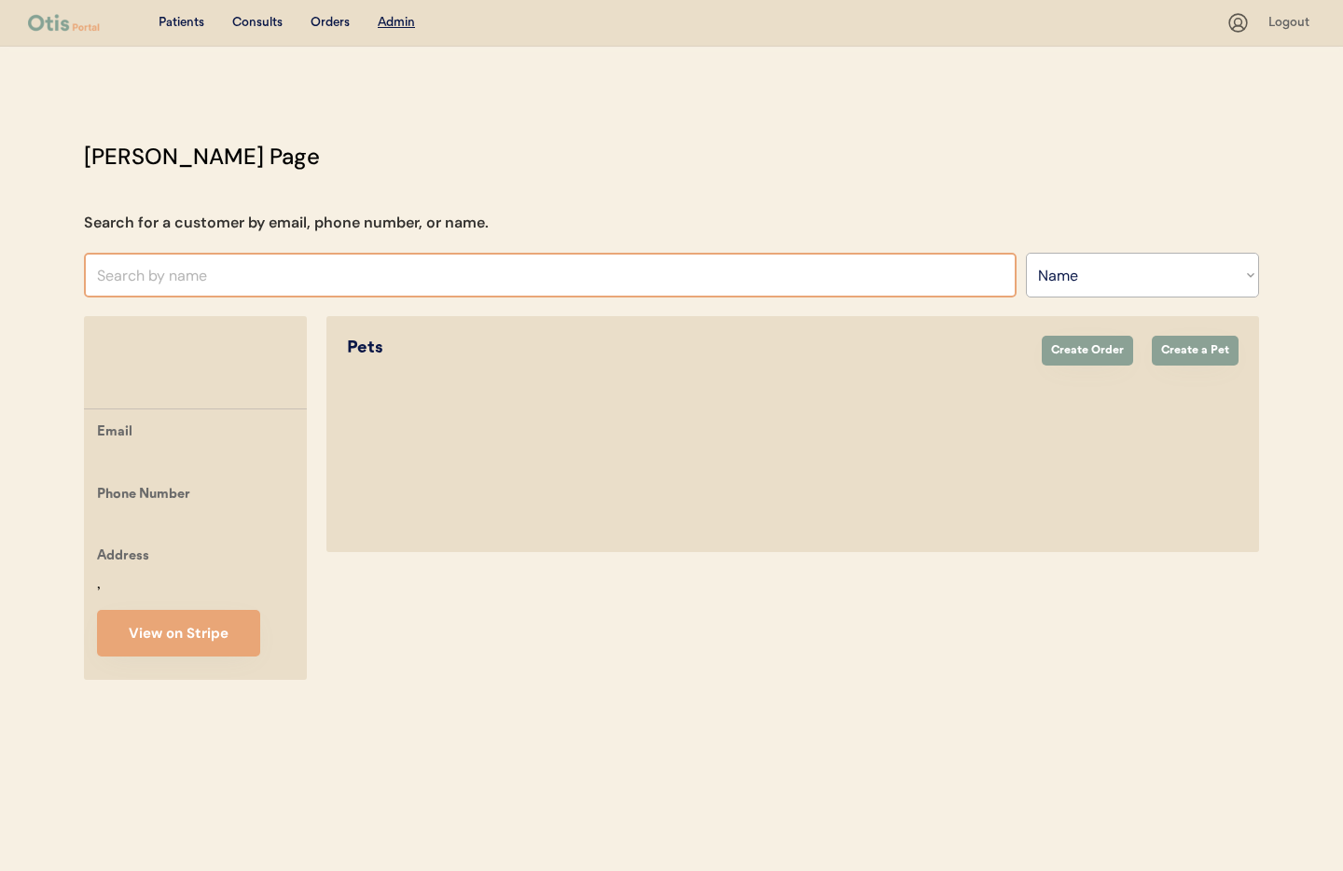
click at [1063, 269] on select "Search By Name Email Phone Number" at bounding box center [1142, 275] width 233 height 45
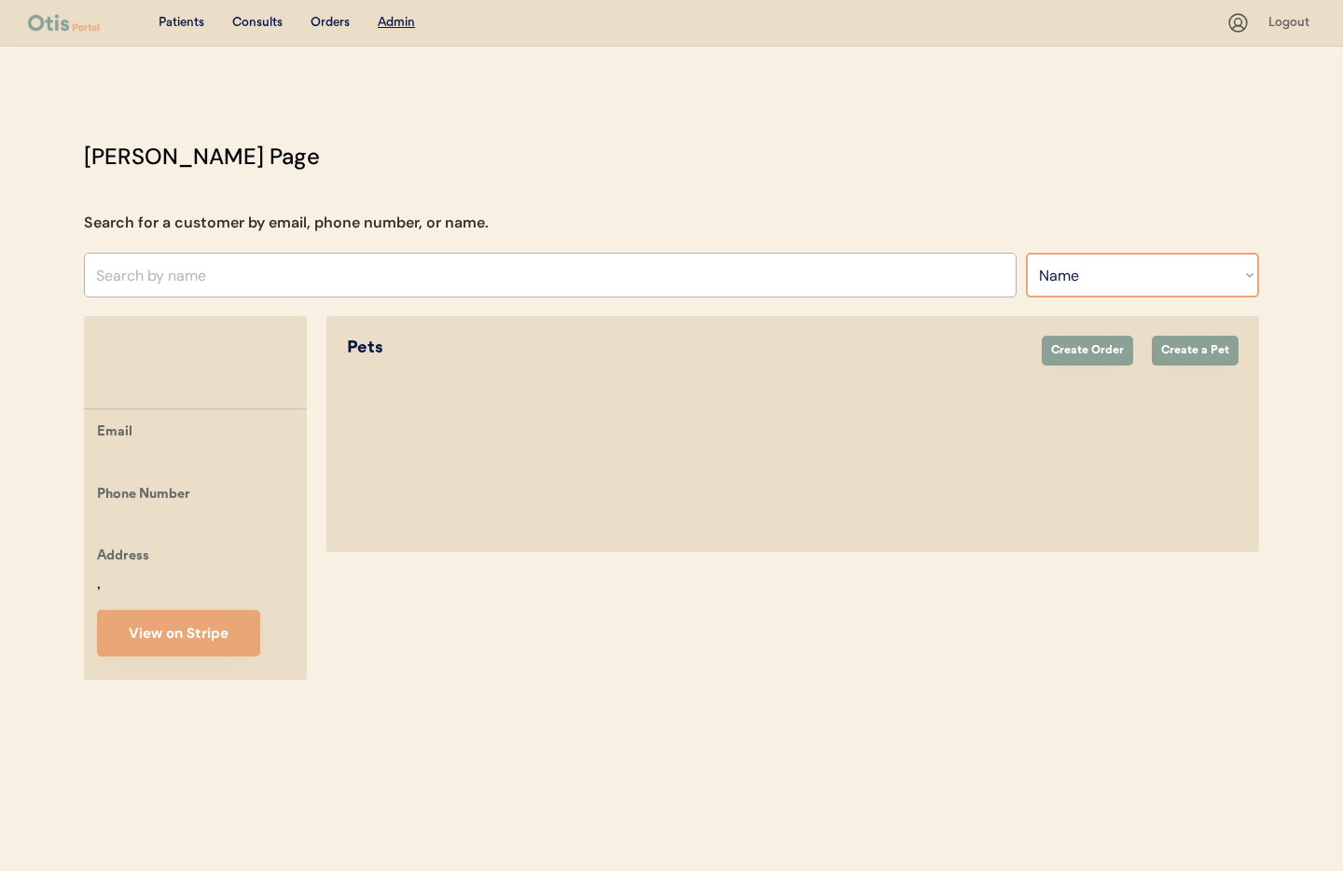
select select ""Email""
click at [1026, 253] on select "Search By Name Email Phone Number" at bounding box center [1142, 275] width 233 height 45
select select ""Email""
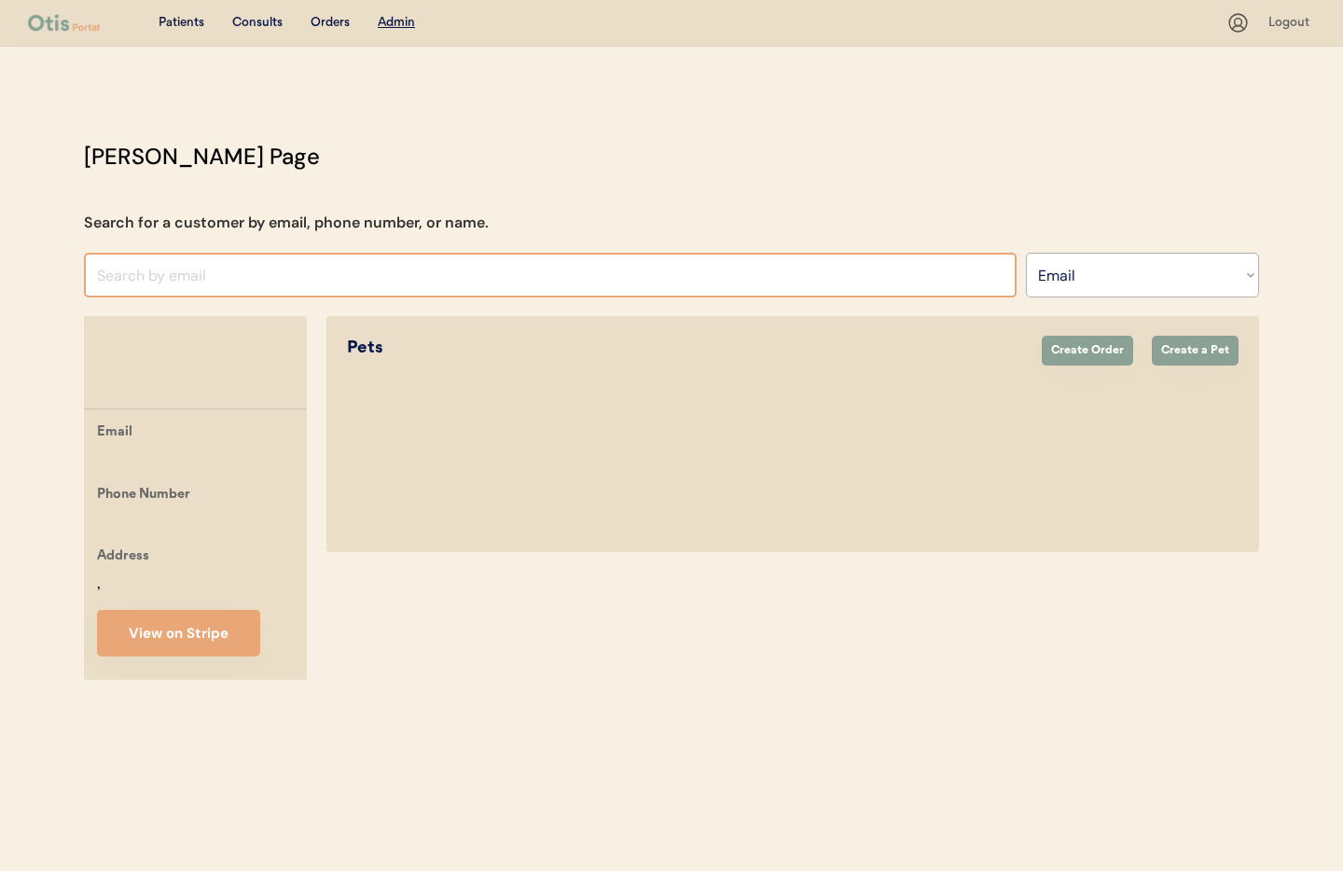
paste input "[EMAIL_ADDRESS][DOMAIN_NAME]"
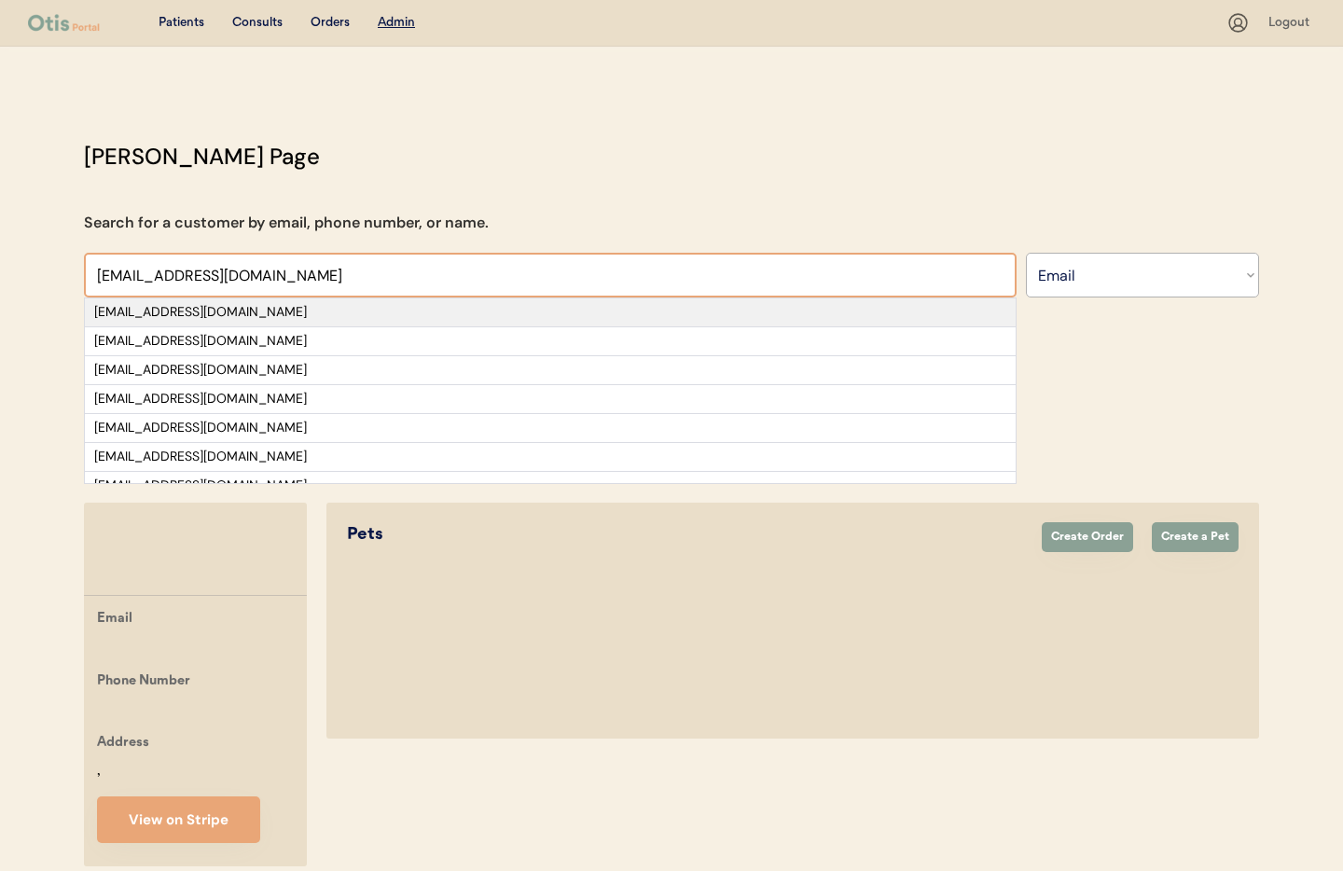
type input "[EMAIL_ADDRESS][DOMAIN_NAME]"
click at [247, 311] on div "[EMAIL_ADDRESS][DOMAIN_NAME]" at bounding box center [550, 312] width 912 height 19
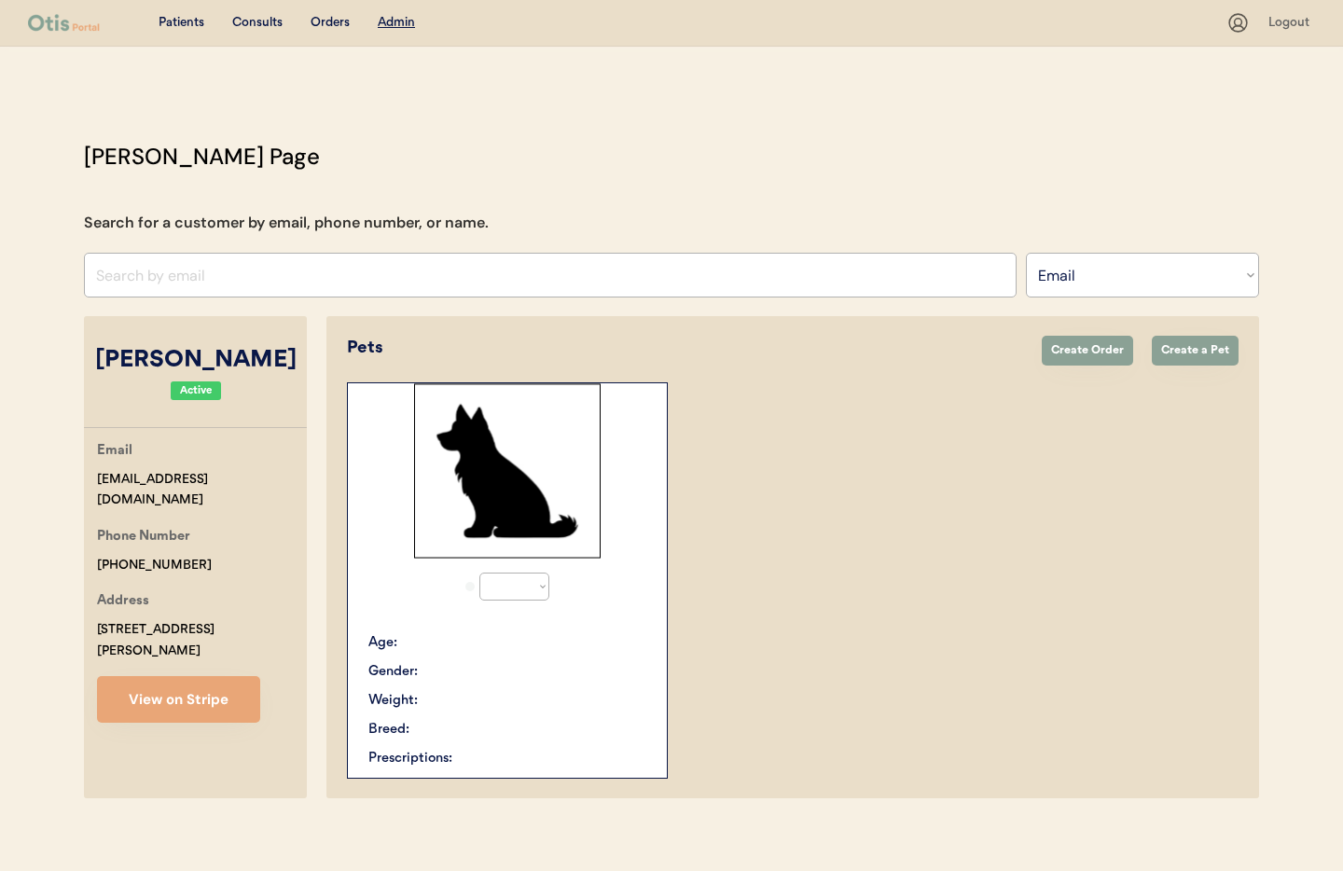
select select "true"
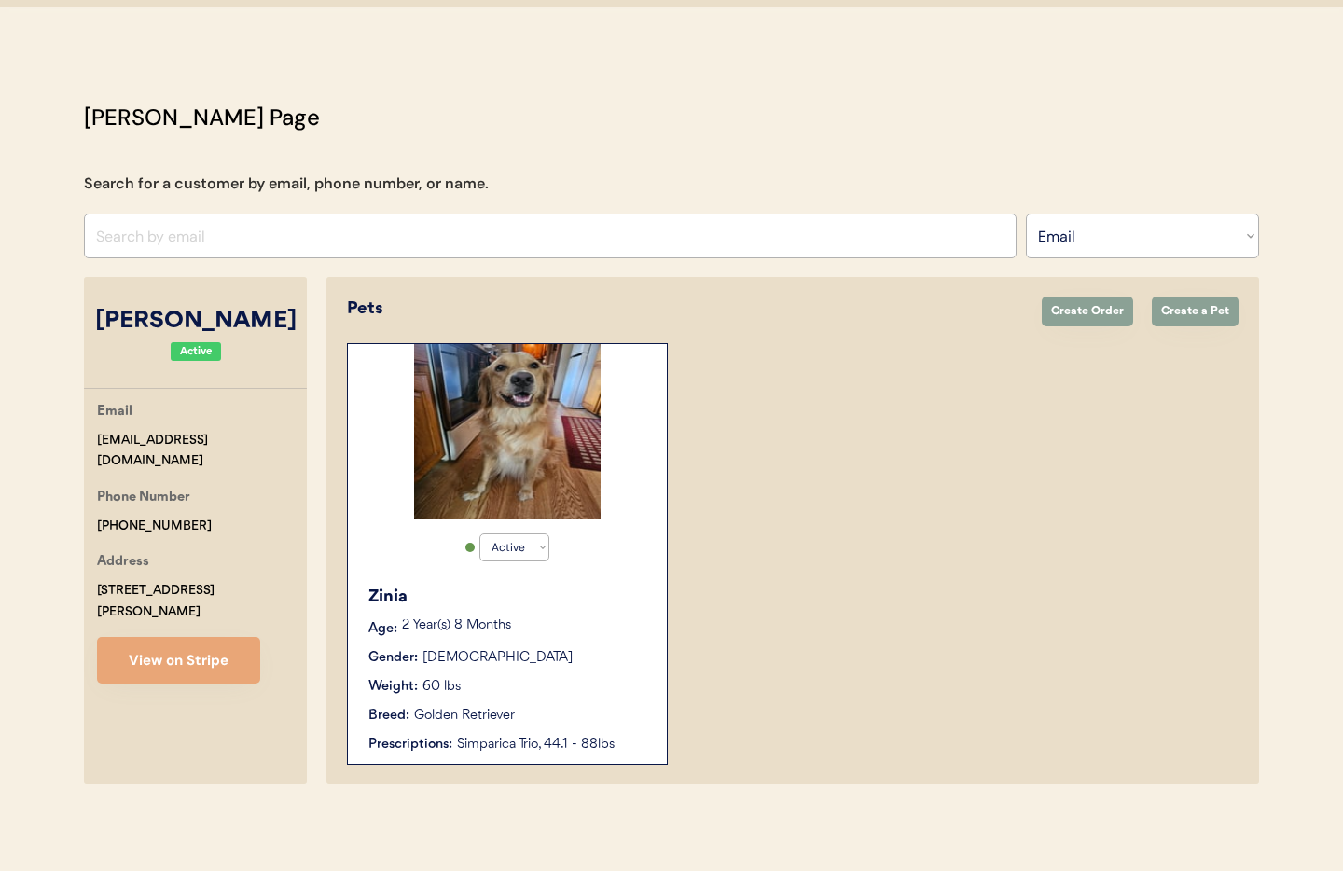
click at [584, 586] on div "Zinia" at bounding box center [508, 597] width 280 height 25
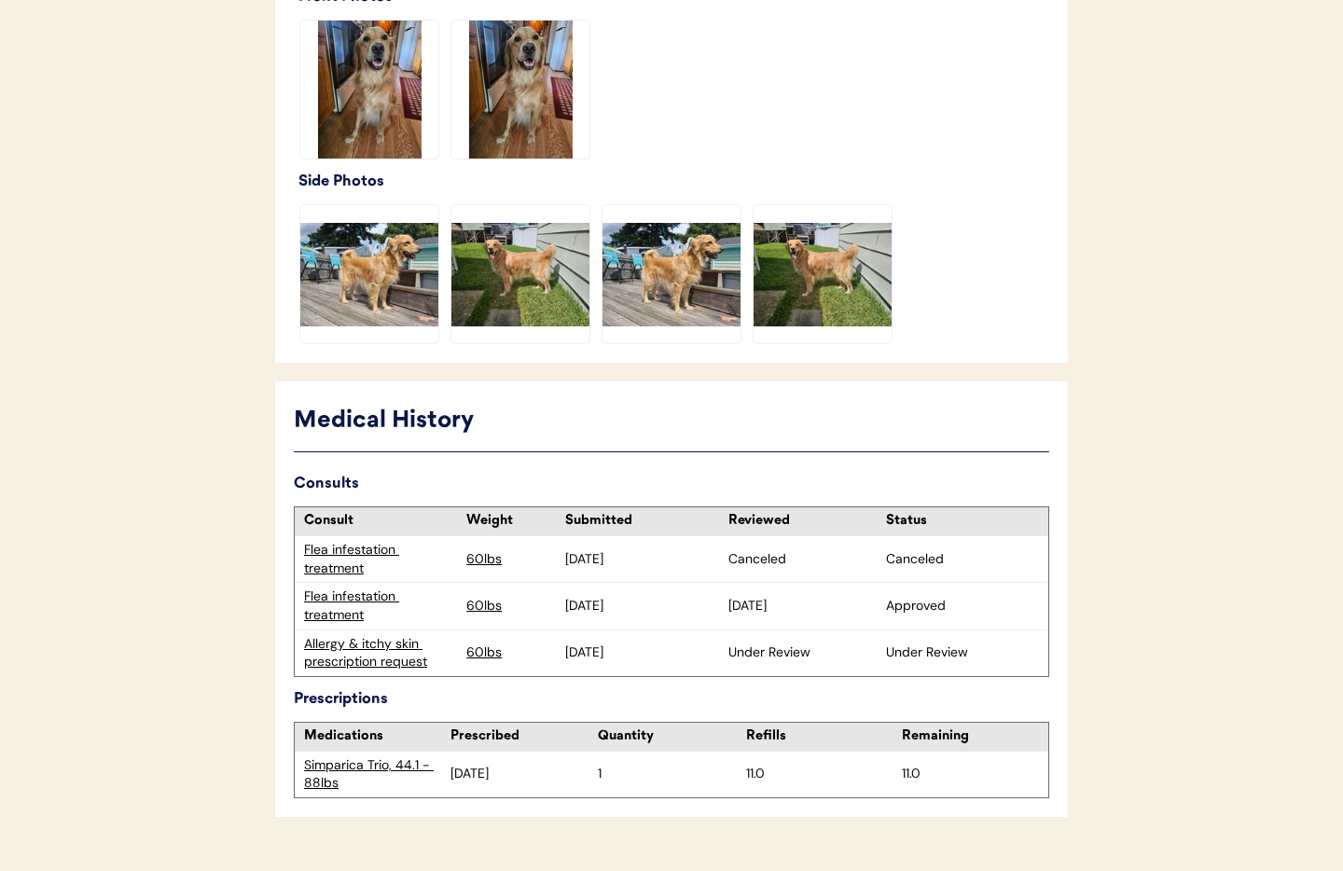
scroll to position [624, 0]
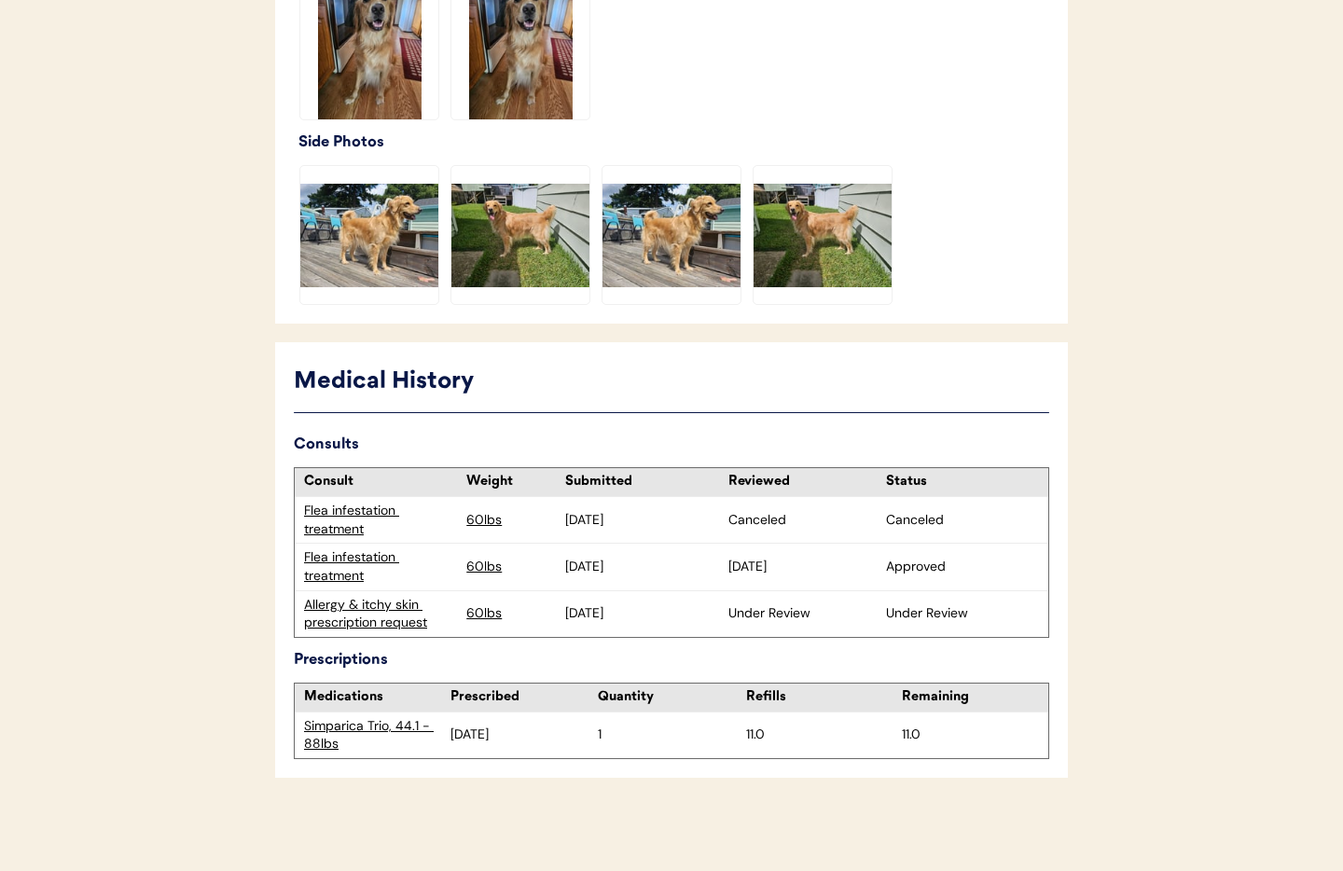
click at [380, 620] on div "Allergy & itchy skin prescription request" at bounding box center [380, 614] width 153 height 36
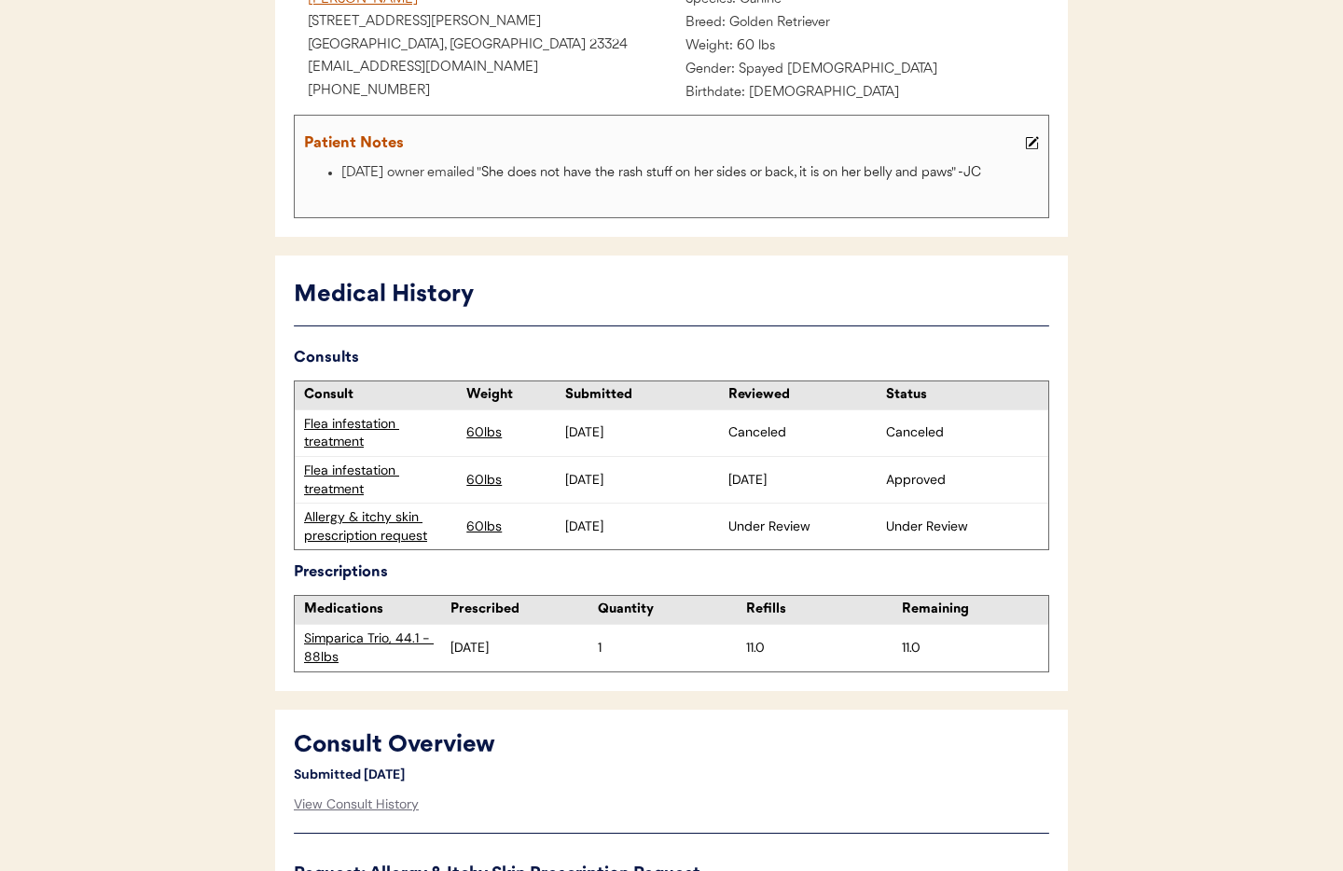
scroll to position [289, 0]
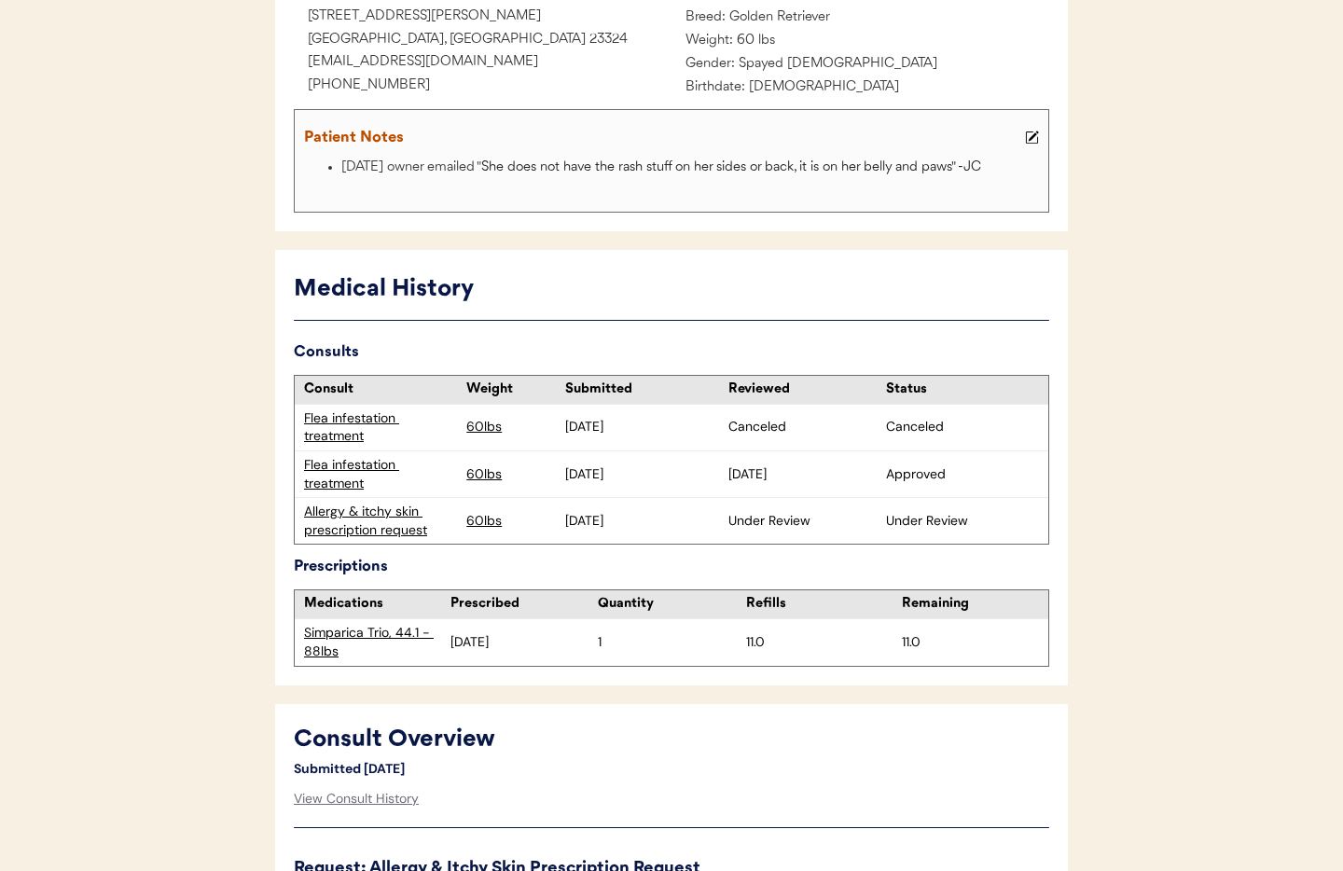
click at [1039, 141] on button at bounding box center [1031, 137] width 23 height 23
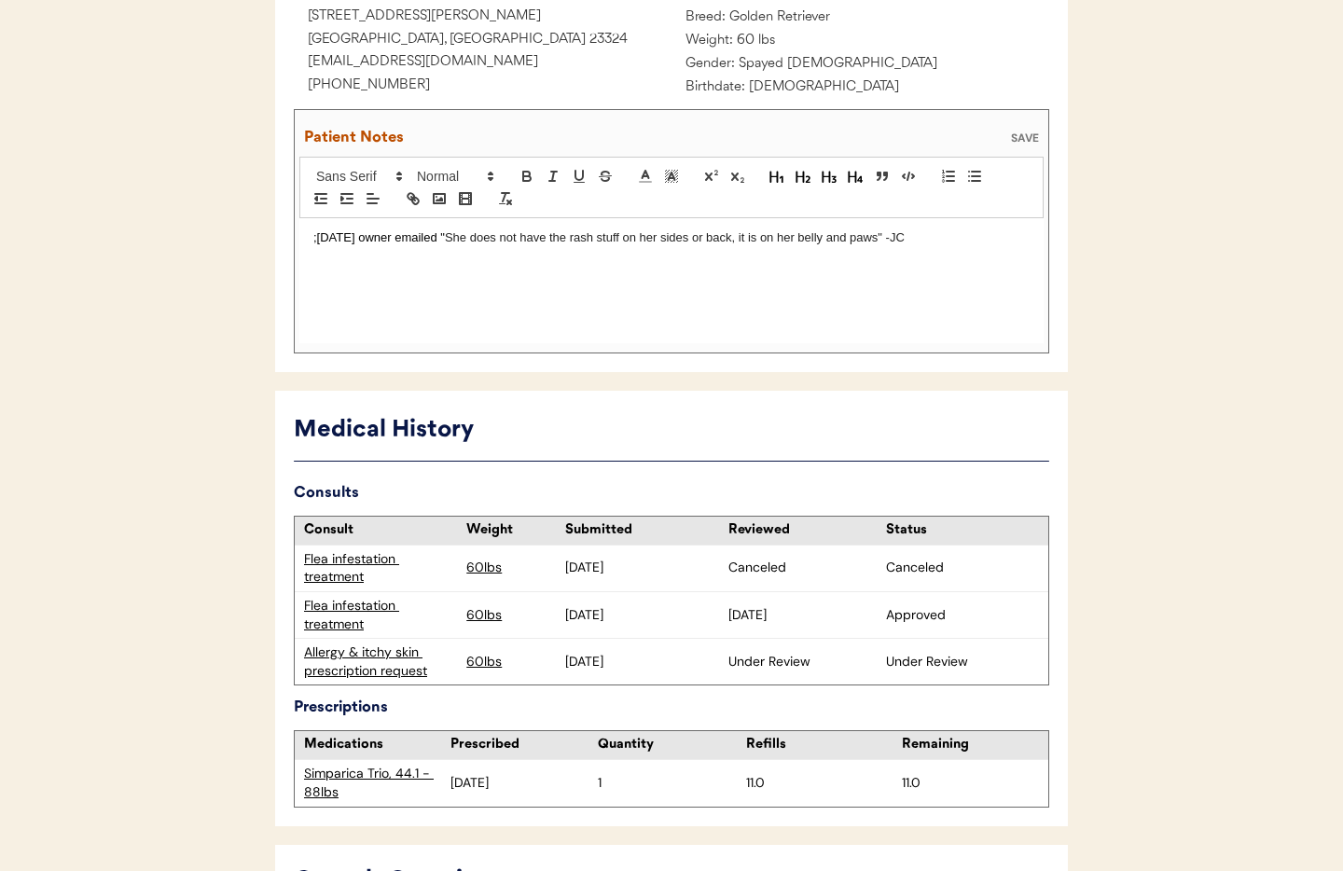
click at [387, 269] on div ";8/26/25 owner emailed " She does not have the rash stuff on her sides or back,…" at bounding box center [671, 280] width 744 height 125
drag, startPoint x: 923, startPoint y: 242, endPoint x: 912, endPoint y: 248, distance: 13.0
click at [894, 242] on p ";8/26/25 owner emailed " She does not have the rash stuff on her sides or back,…" at bounding box center [671, 237] width 716 height 17
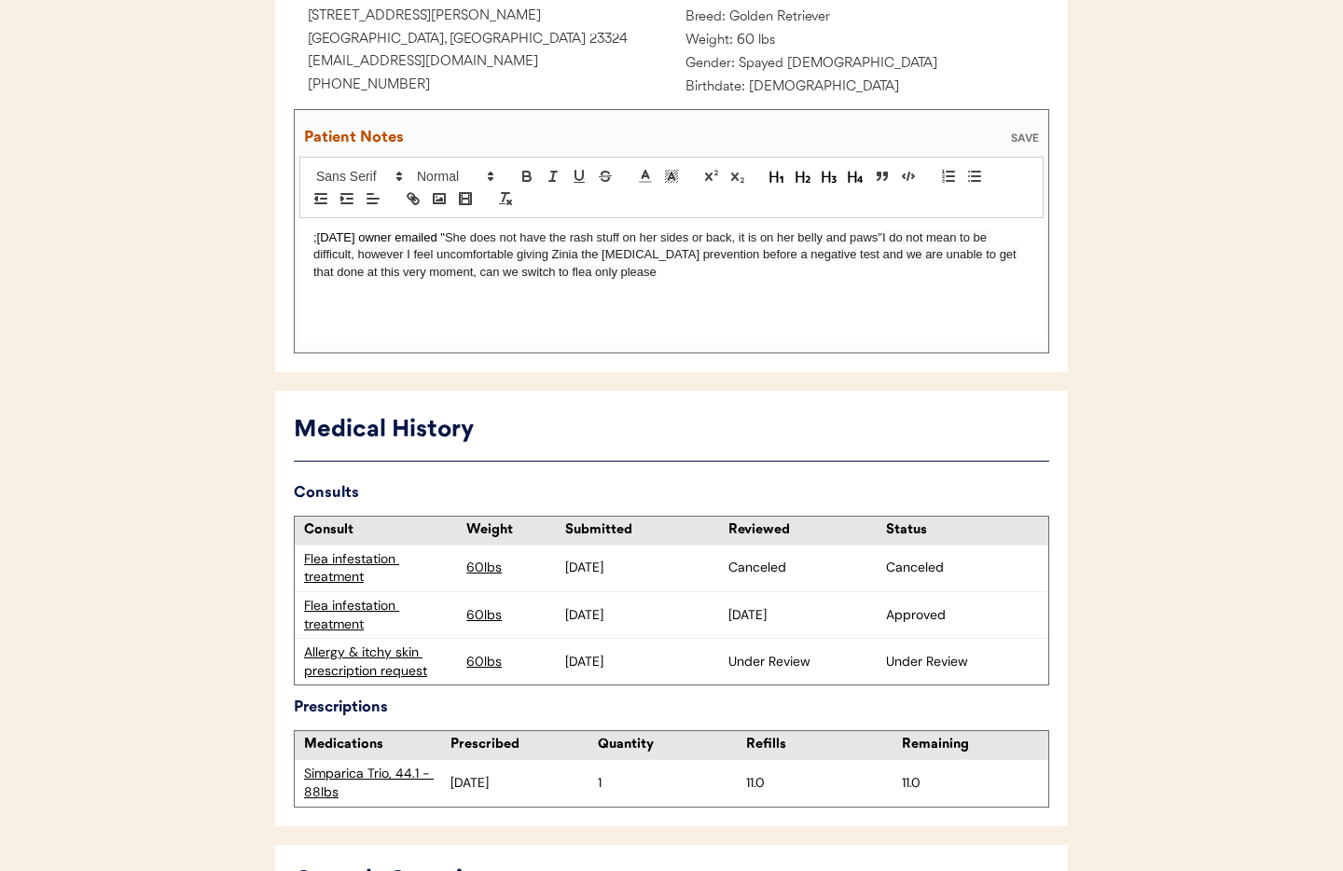
drag, startPoint x: 884, startPoint y: 234, endPoint x: 898, endPoint y: 243, distance: 16.8
click at [882, 234] on span "She does not have the rash stuff on her sides or back, it is on her belly and p…" at bounding box center [663, 237] width 437 height 14
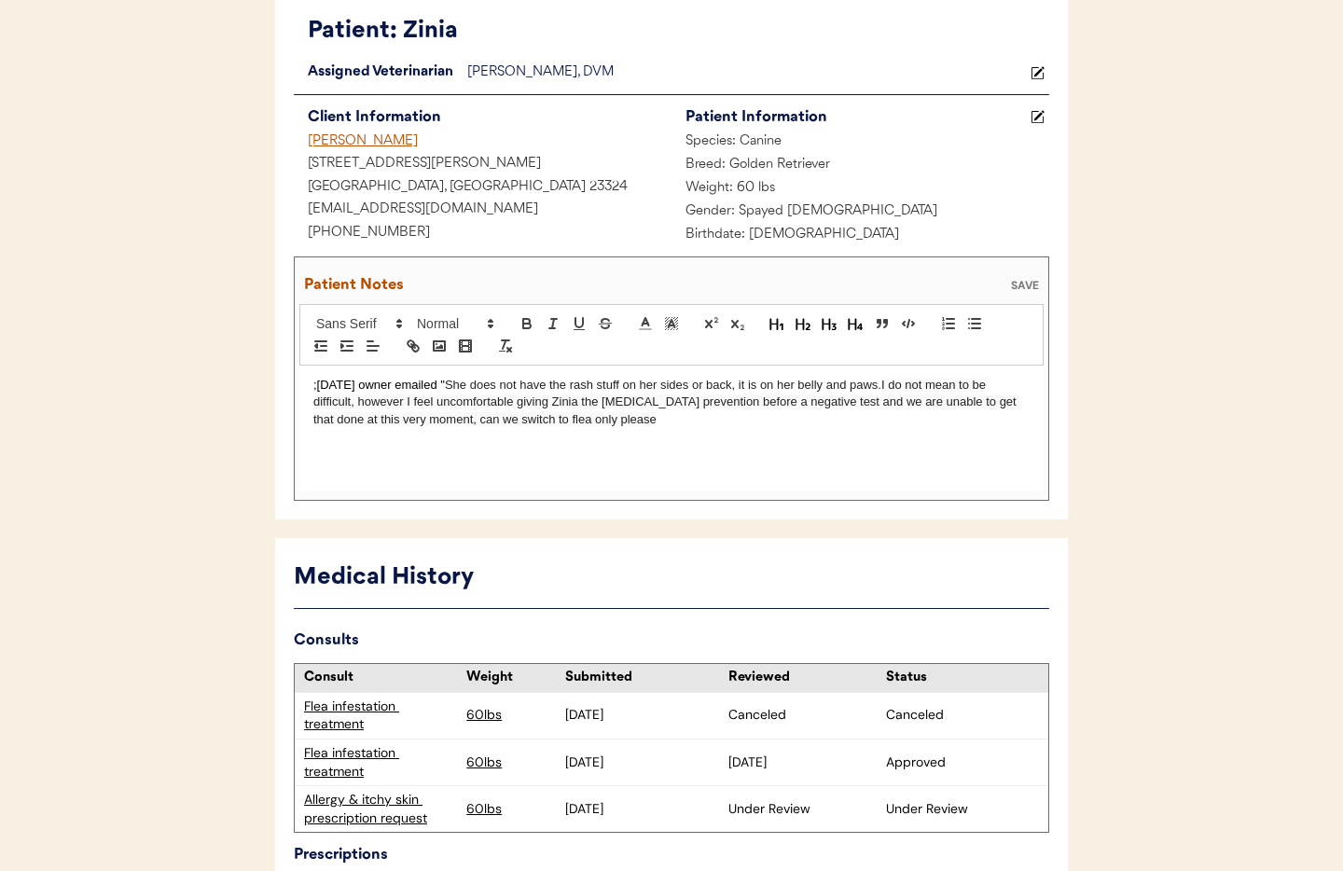
scroll to position [119, 0]
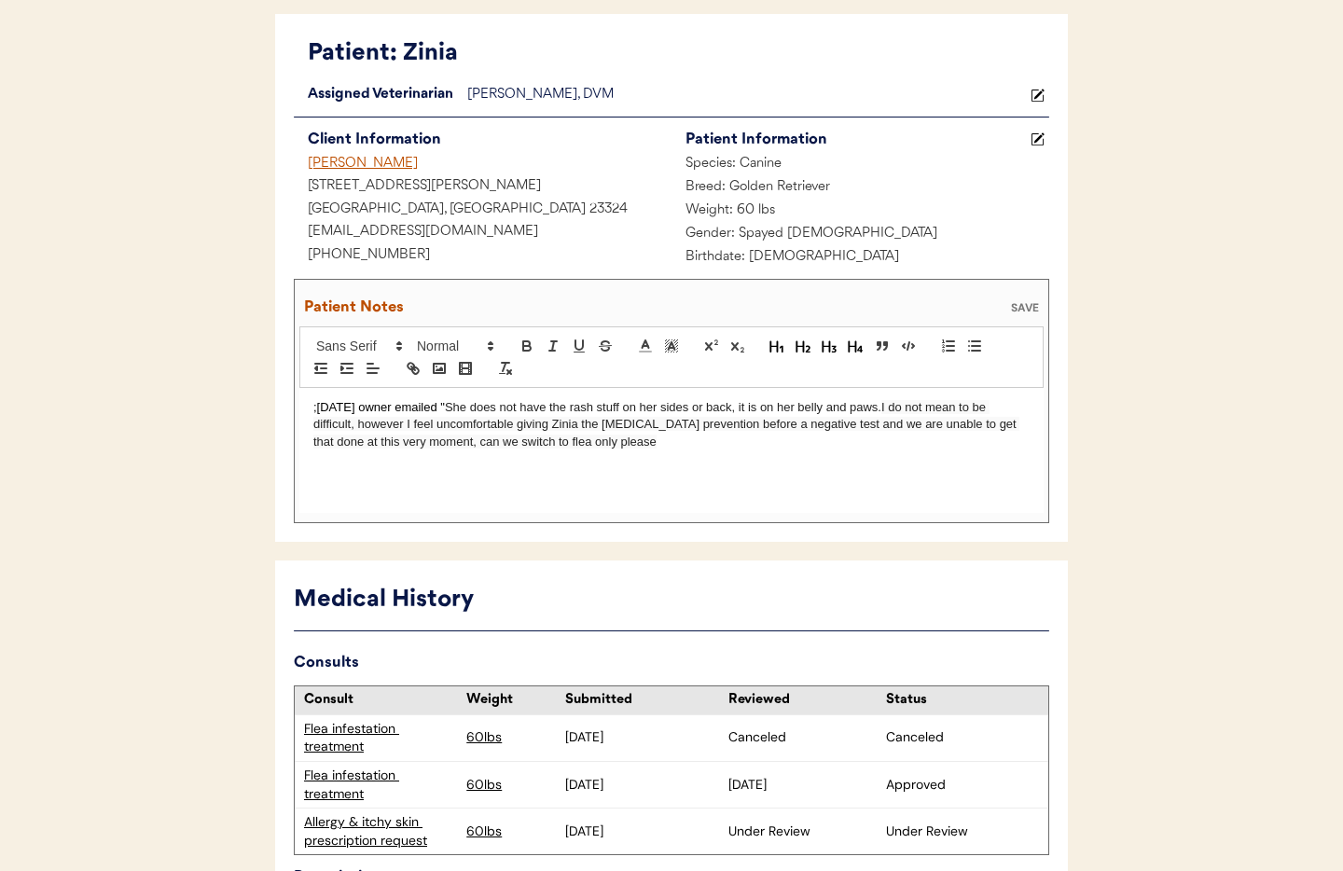
drag, startPoint x: 697, startPoint y: 454, endPoint x: 713, endPoint y: 451, distance: 17.0
click at [698, 453] on div ";8/26/25 owner emailed " She does not have the rash stuff on her sides or back,…" at bounding box center [671, 450] width 744 height 125
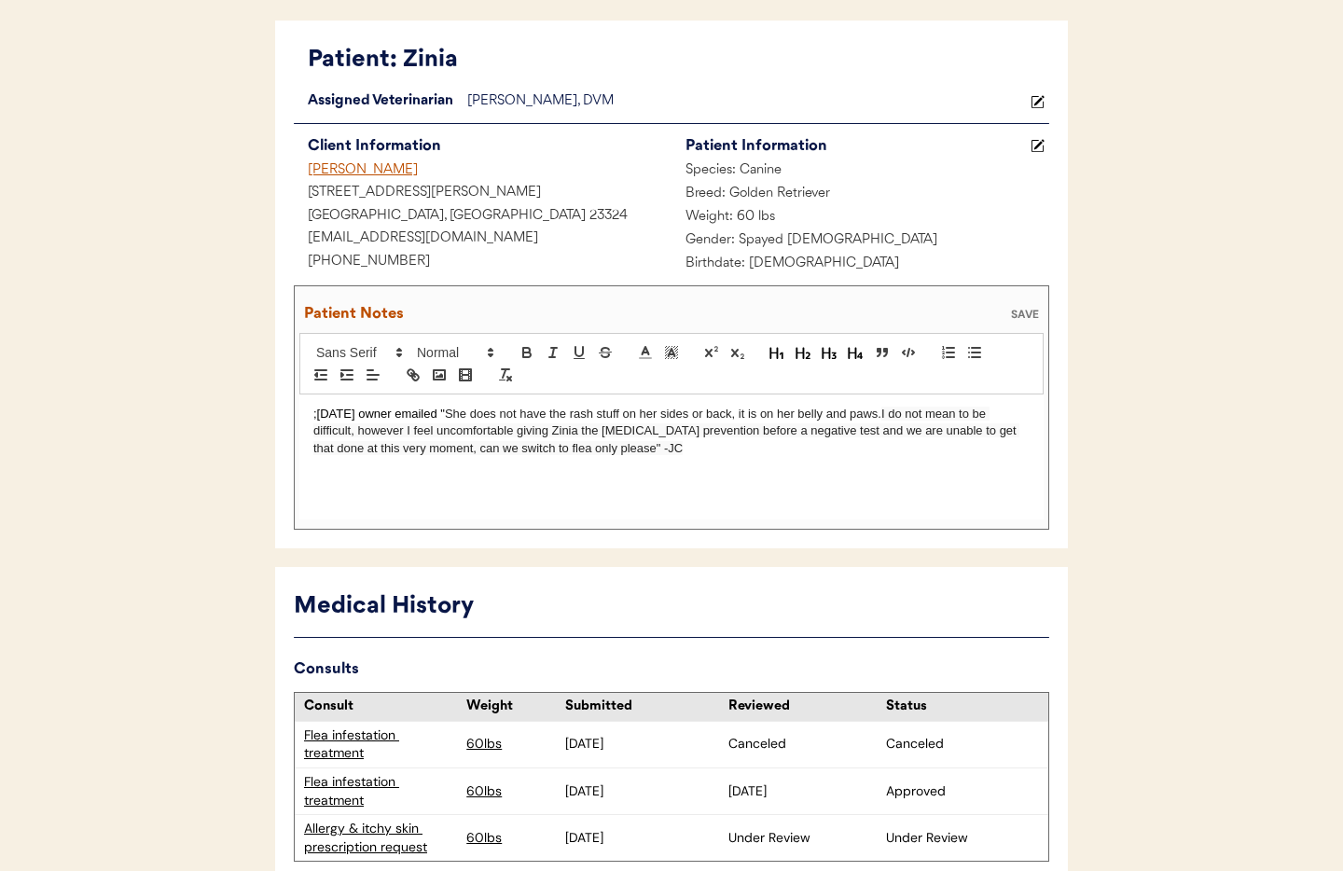
click at [1029, 321] on div "Patient Notes SAVE" at bounding box center [671, 314] width 744 height 37
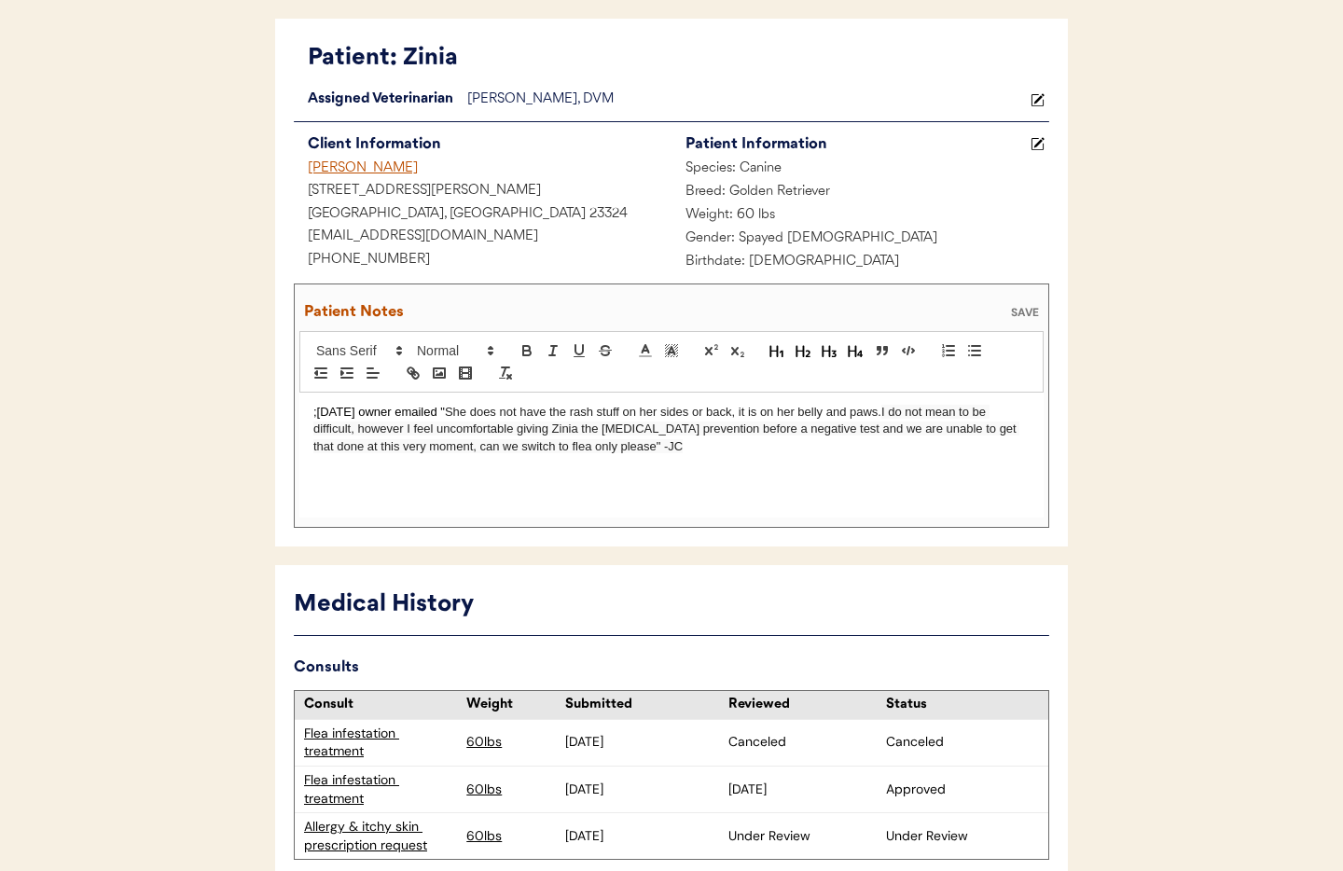
click at [1024, 310] on div "SAVE" at bounding box center [1024, 312] width 37 height 11
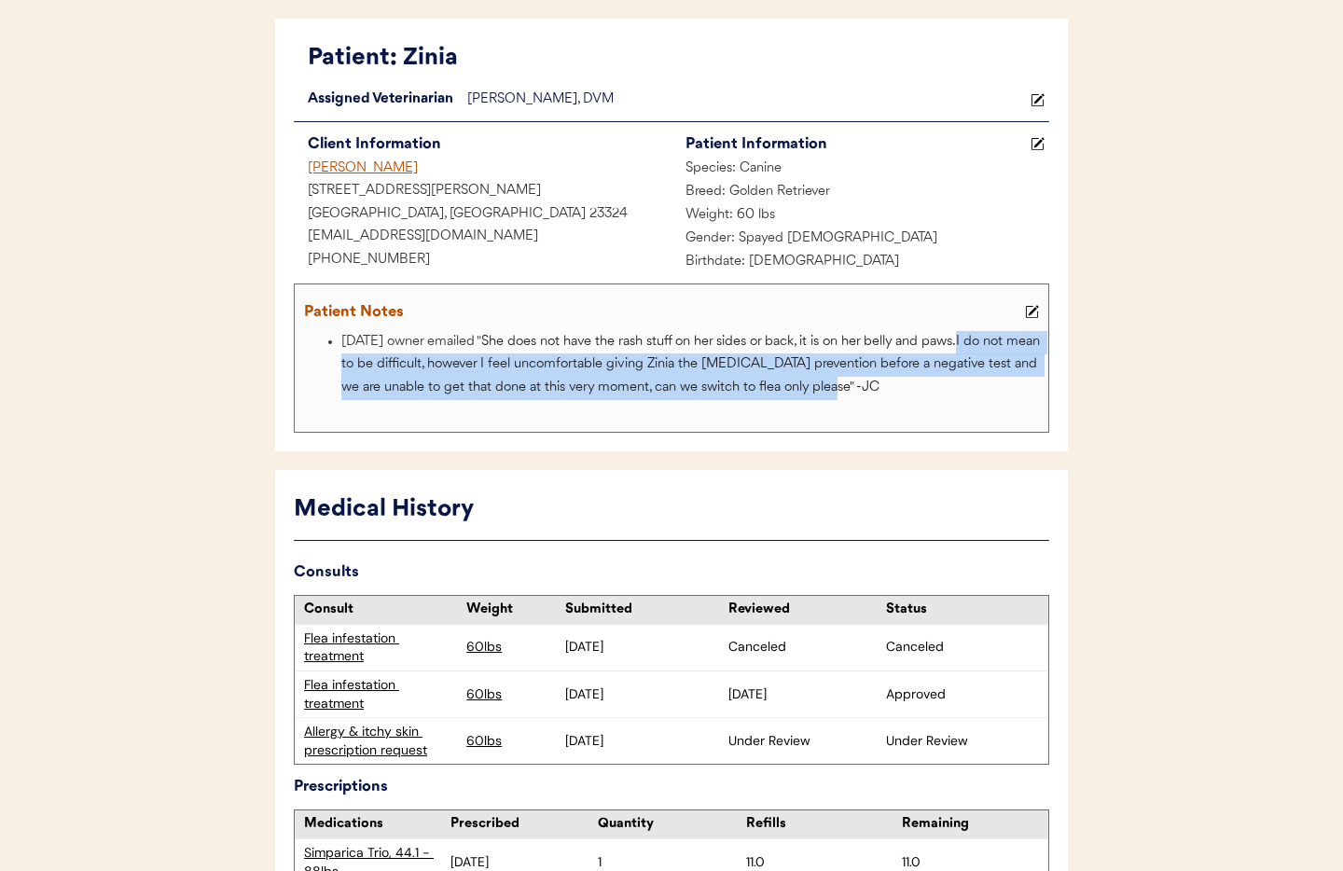
drag, startPoint x: 970, startPoint y: 342, endPoint x: 799, endPoint y: 385, distance: 176.0
click at [859, 390] on span "I do not mean to be difficult, however I feel uncomfortable giving Zinia the he…" at bounding box center [692, 365] width 702 height 60
copy span "I do not mean to be difficult, however I feel uncomfortable giving Zinia the he…"
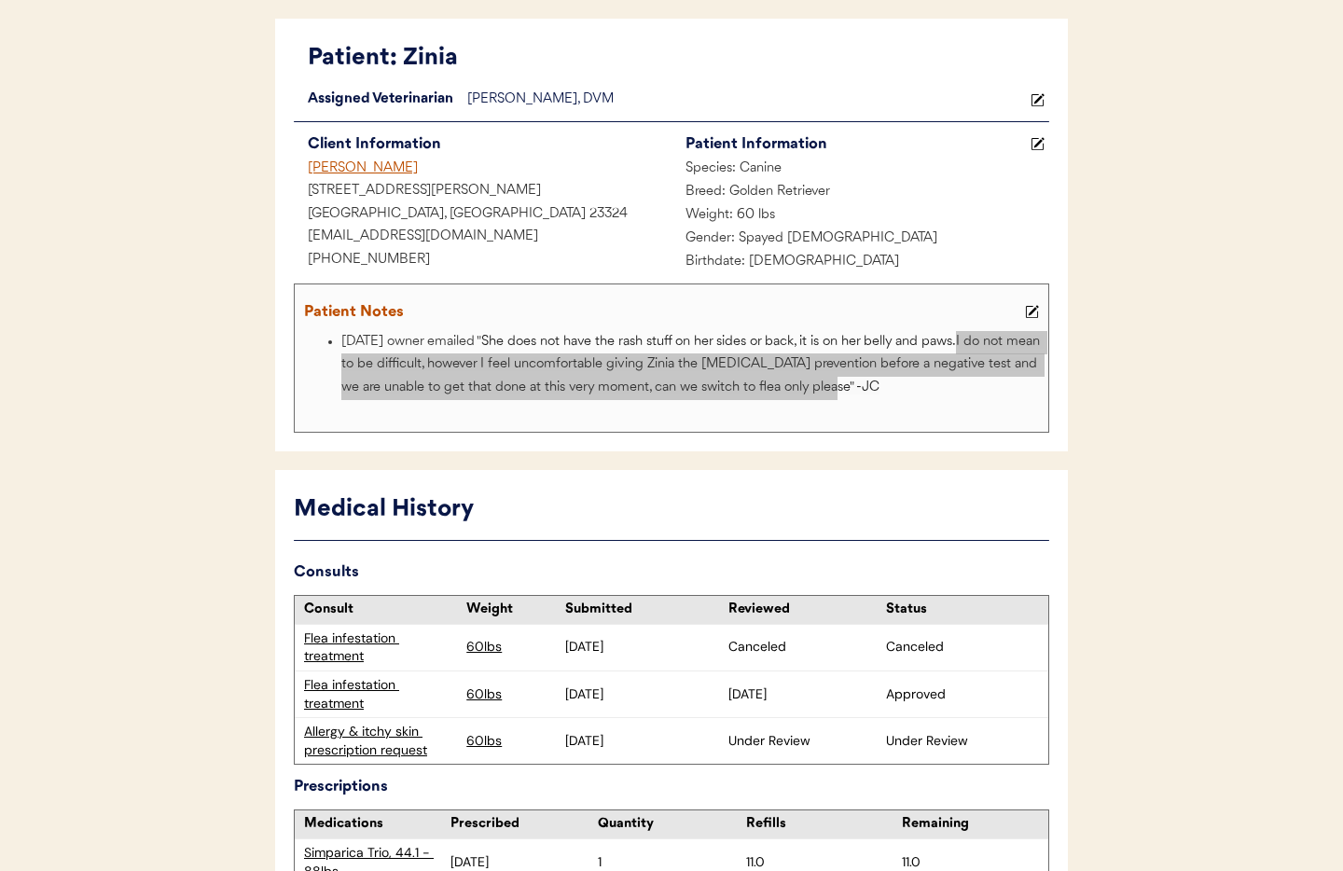
scroll to position [0, 0]
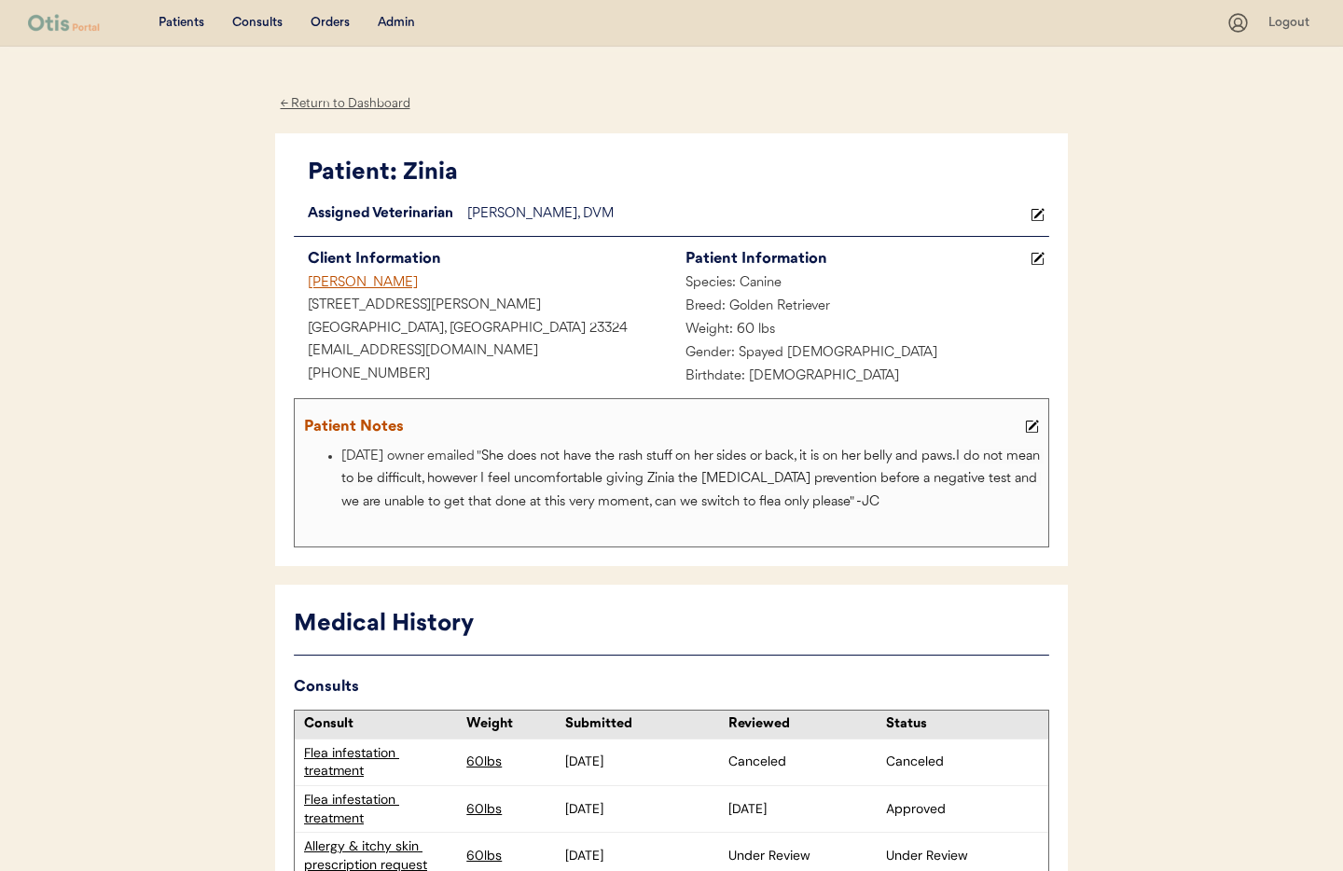
click at [396, 25] on div "Admin" at bounding box center [396, 23] width 37 height 19
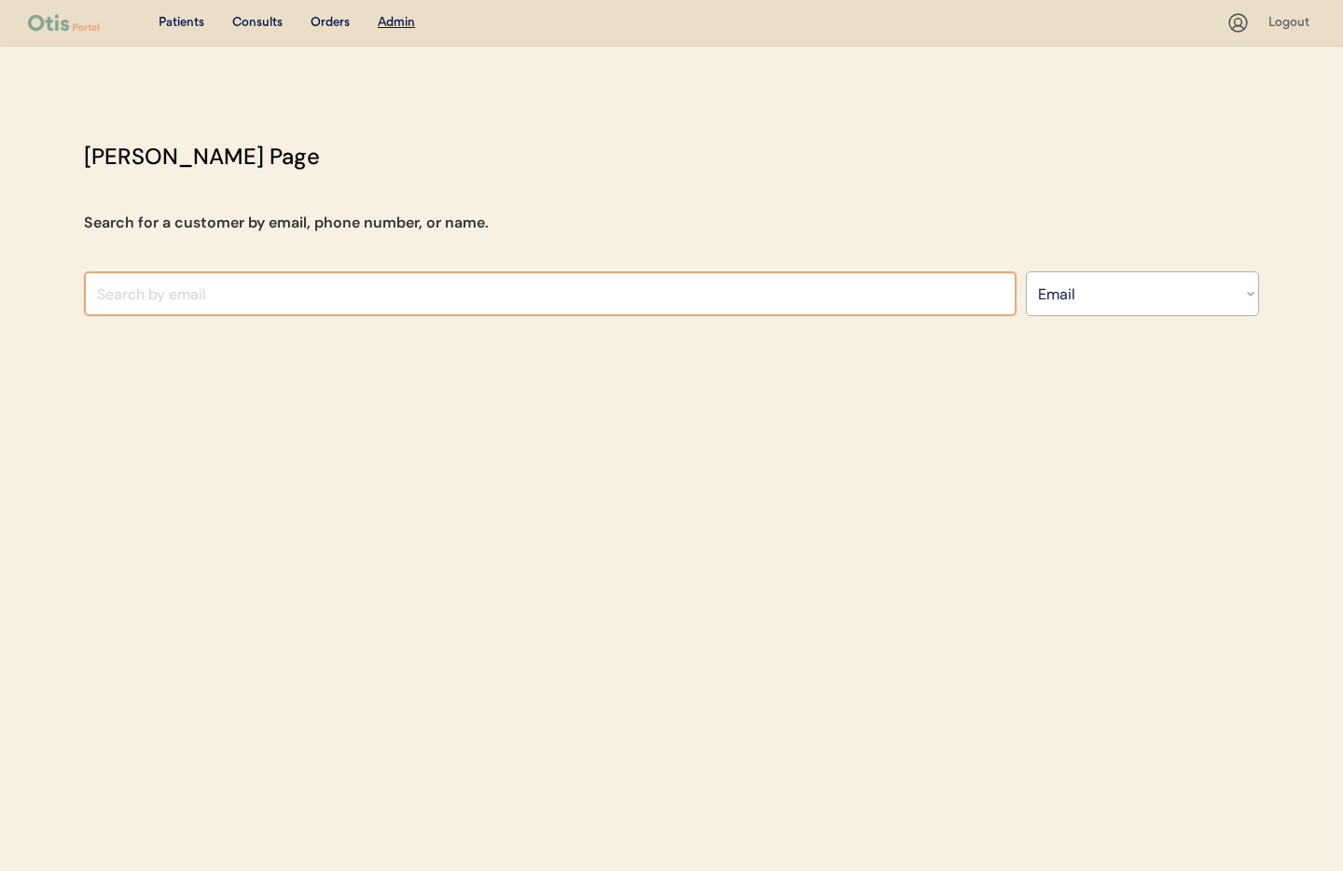
click at [372, 305] on input "input" at bounding box center [550, 293] width 933 height 45
click at [1111, 299] on select "Search By Name Email Phone Number" at bounding box center [1142, 293] width 233 height 45
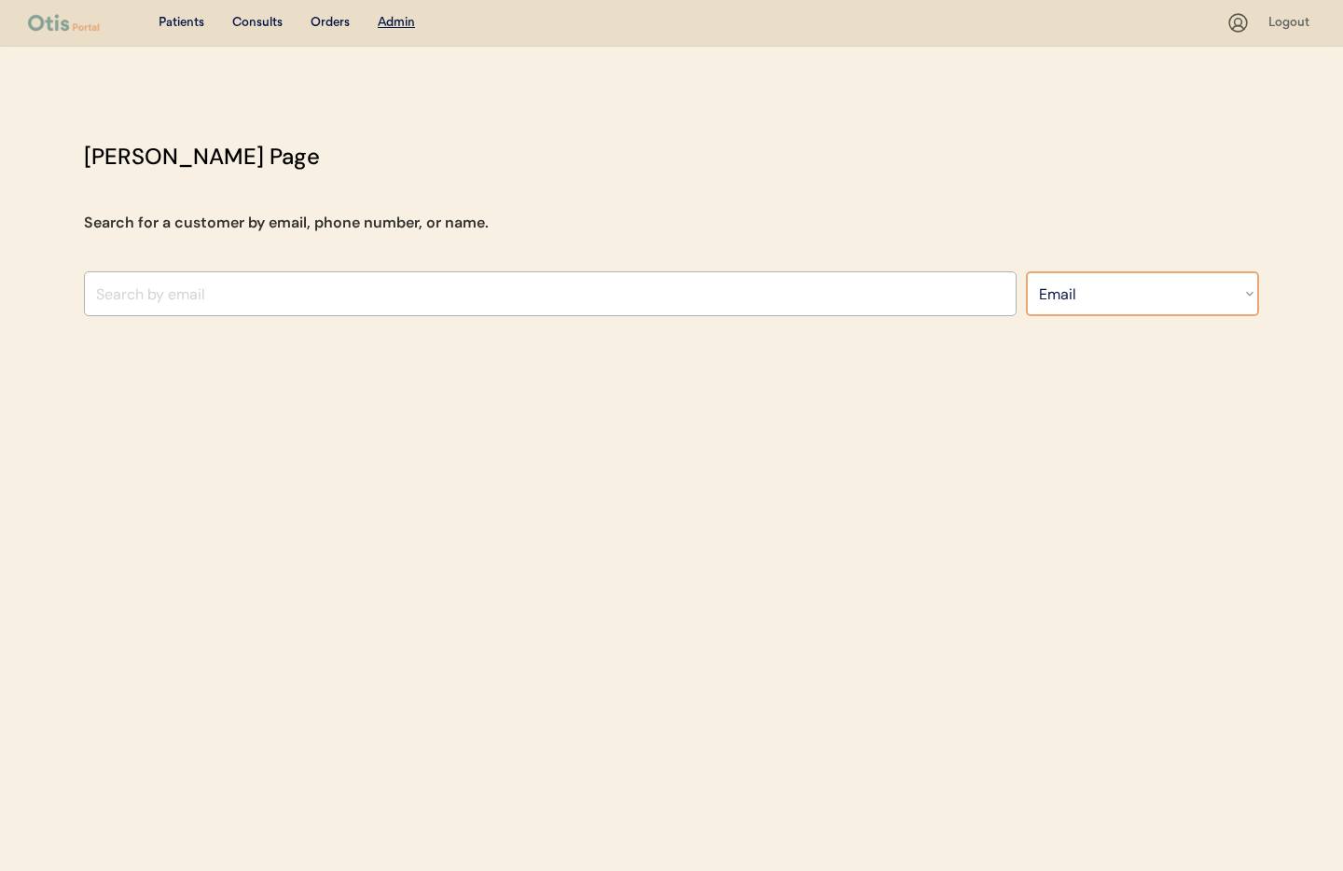
click at [548, 287] on input "input" at bounding box center [550, 293] width 933 height 45
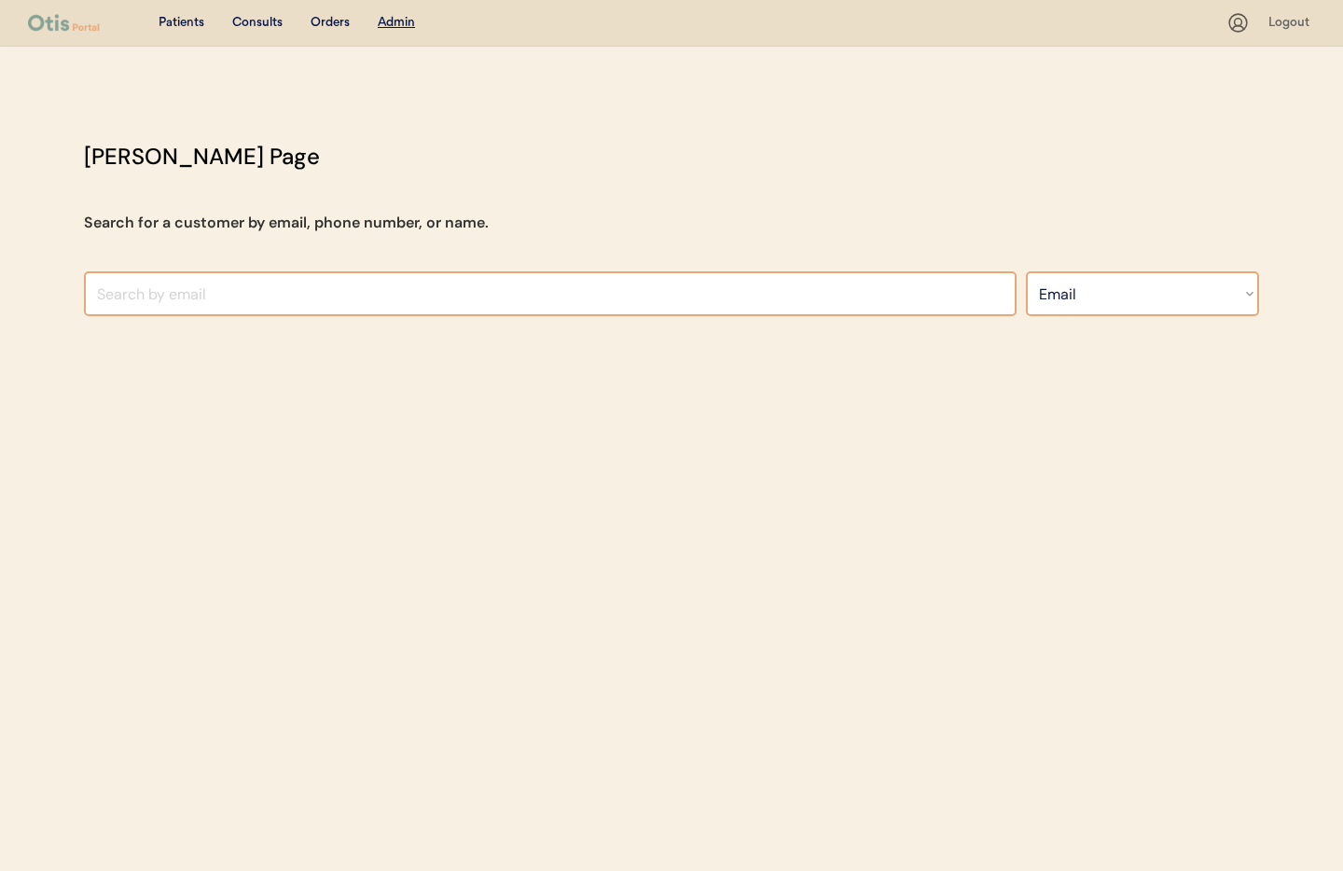
click at [1083, 300] on select "Search By Name Email Phone Number" at bounding box center [1142, 293] width 233 height 45
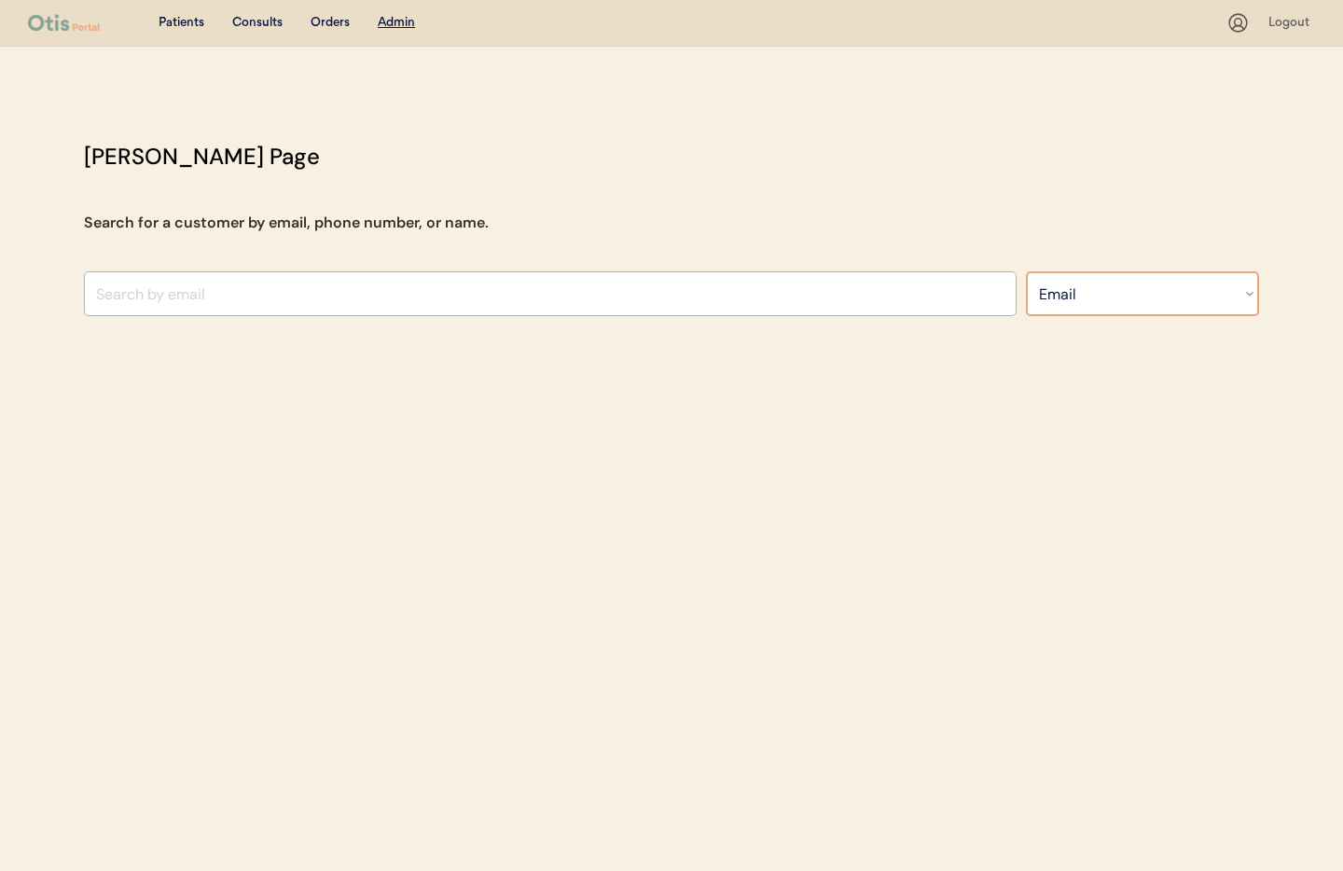
select select ""Name""
click at [1026, 271] on select "Search By Name Email Phone Number" at bounding box center [1142, 293] width 233 height 45
select select ""Name""
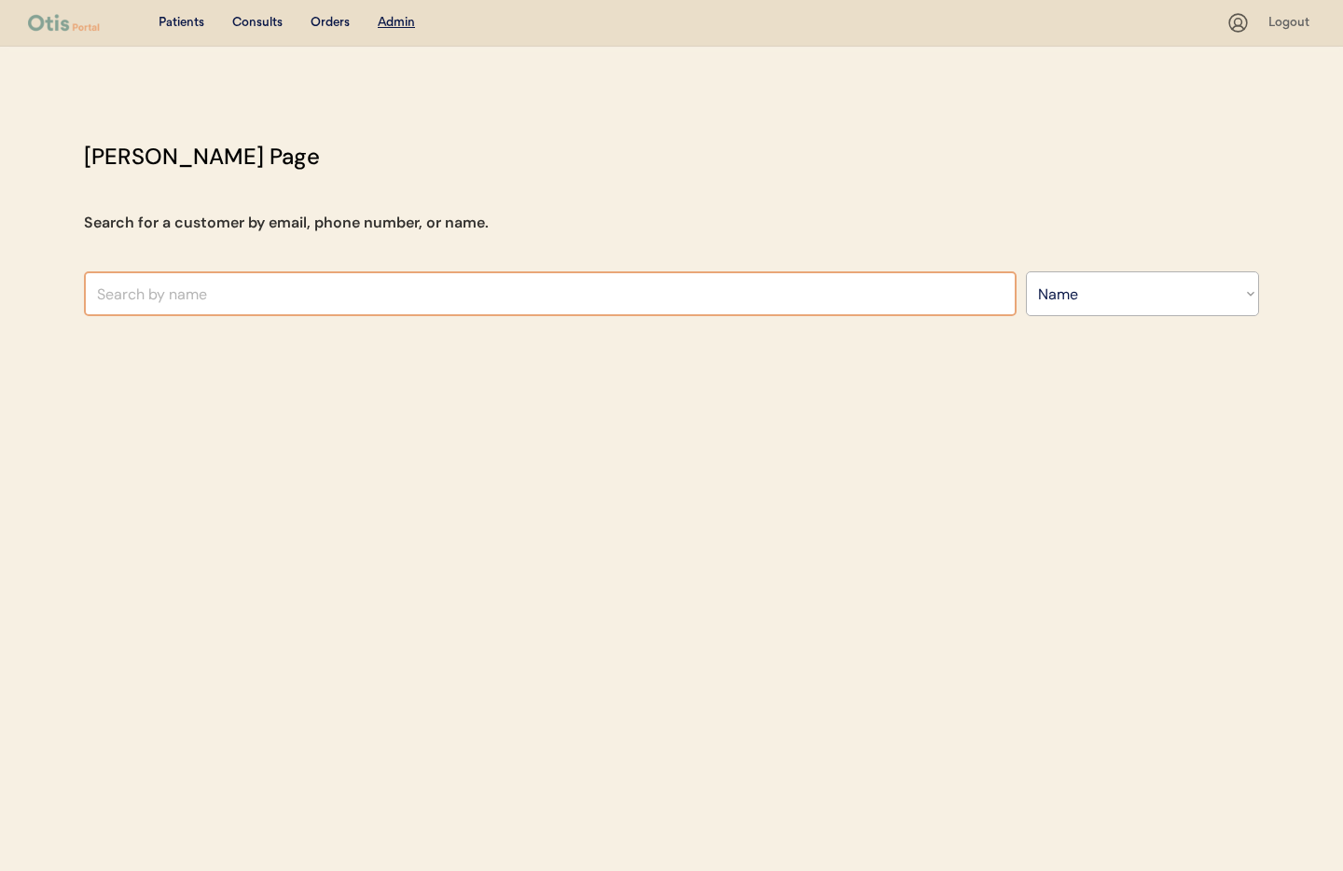
click at [202, 298] on input "text" at bounding box center [550, 293] width 933 height 45
type input "[PERSON_NAME]"
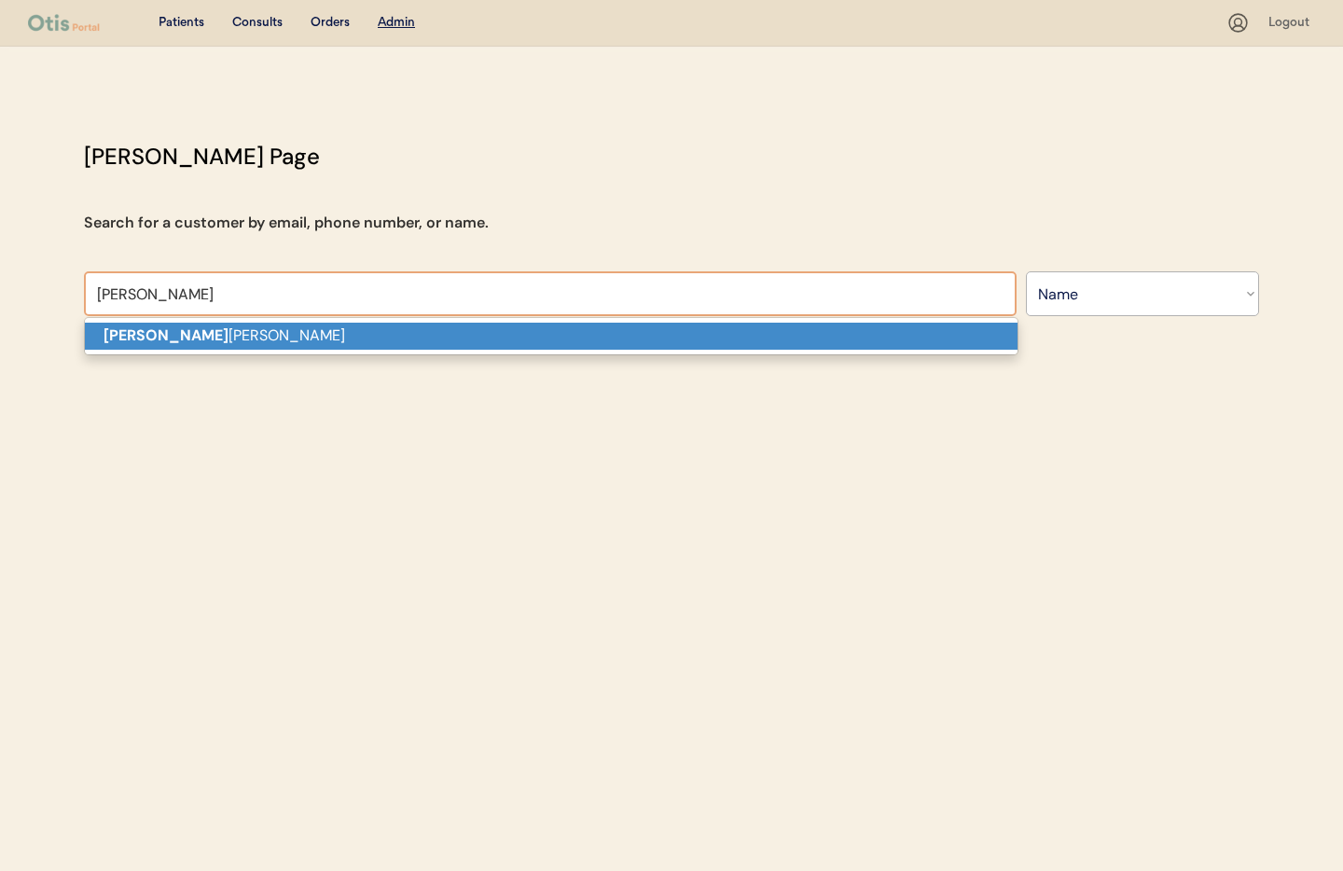
click at [210, 341] on p "[PERSON_NAME]" at bounding box center [551, 336] width 933 height 27
type input "Nellie roselund"
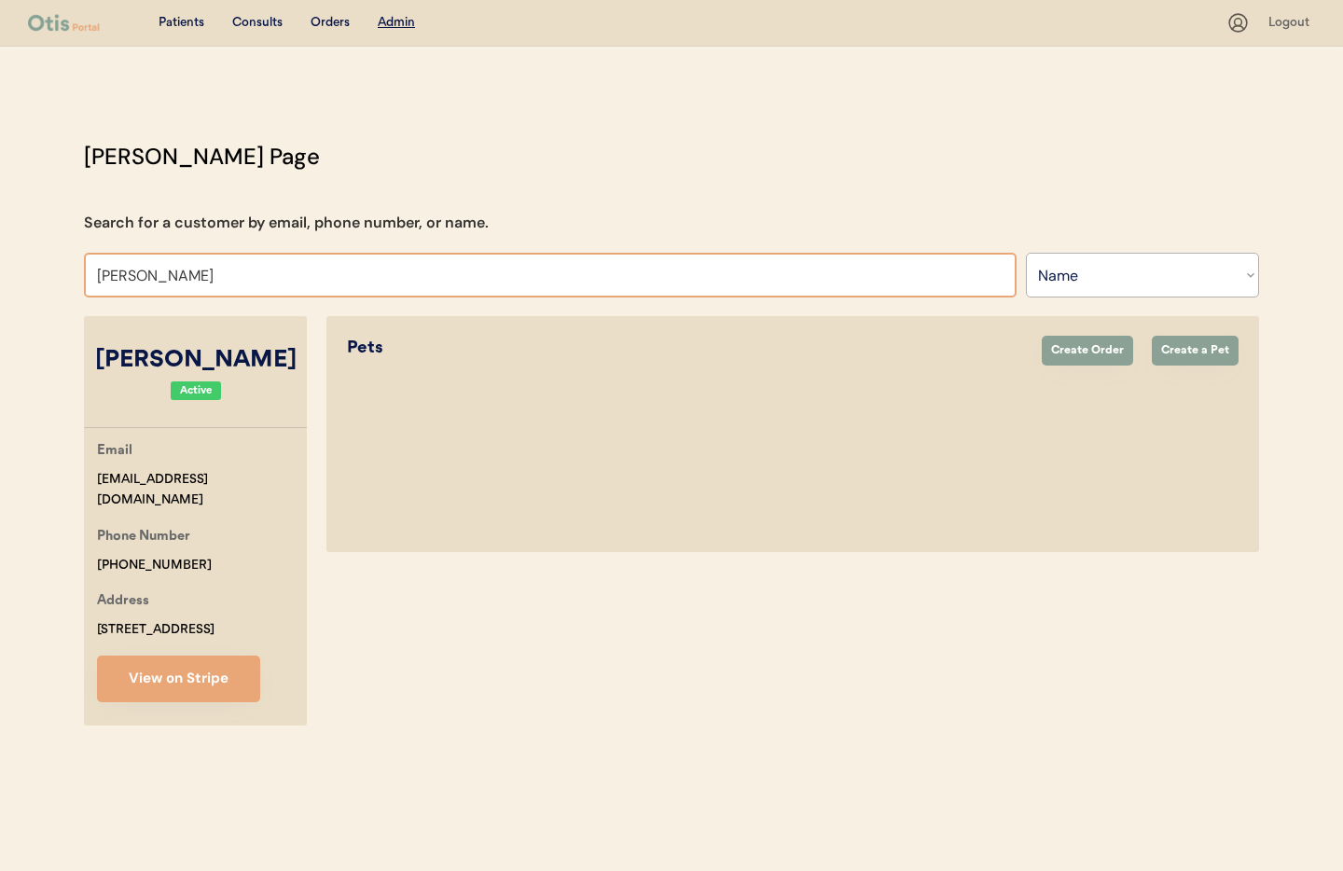
select select "true"
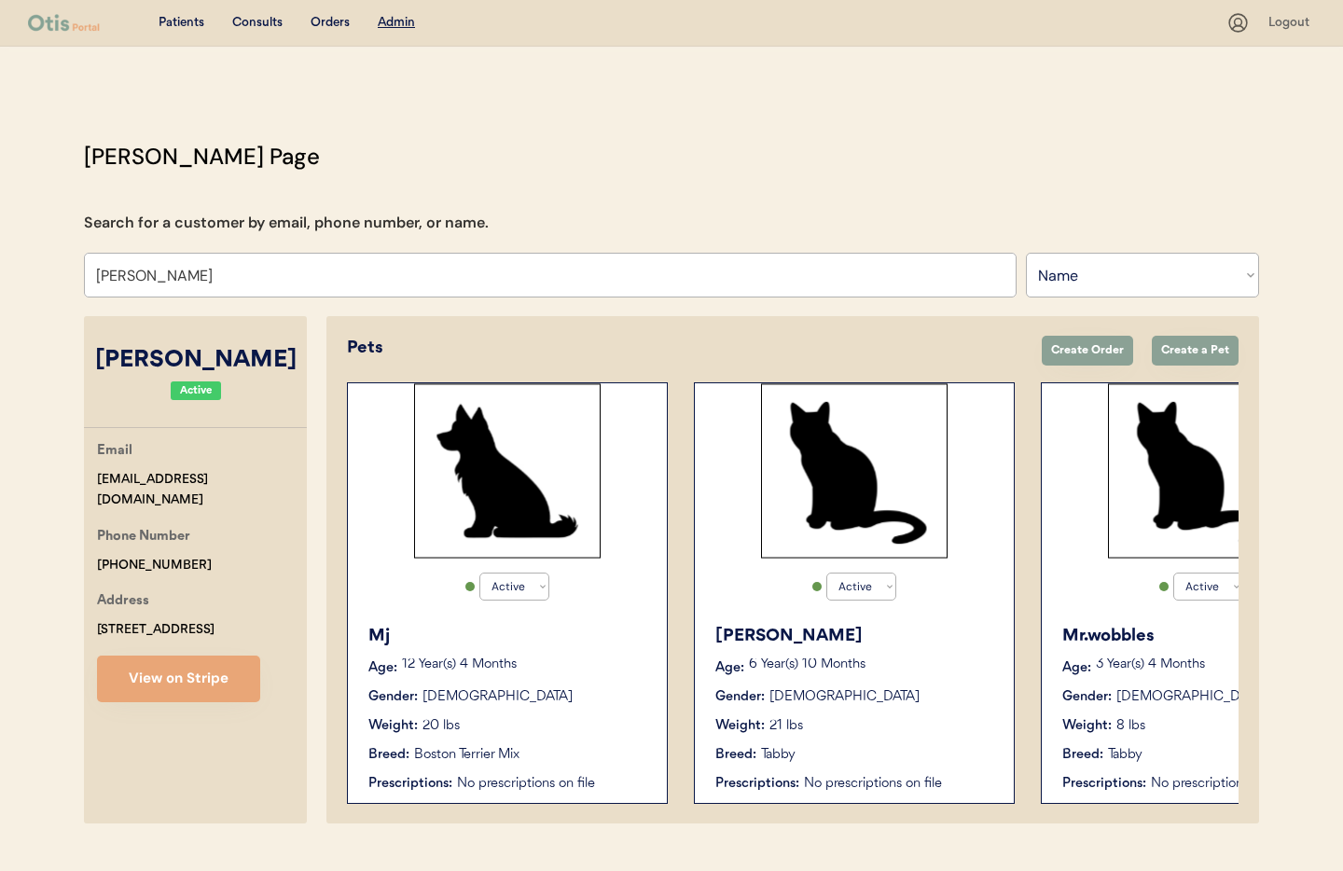
type input "Nellie roselund"
click at [877, 719] on div "Weight: 21 lbs" at bounding box center [855, 726] width 280 height 20
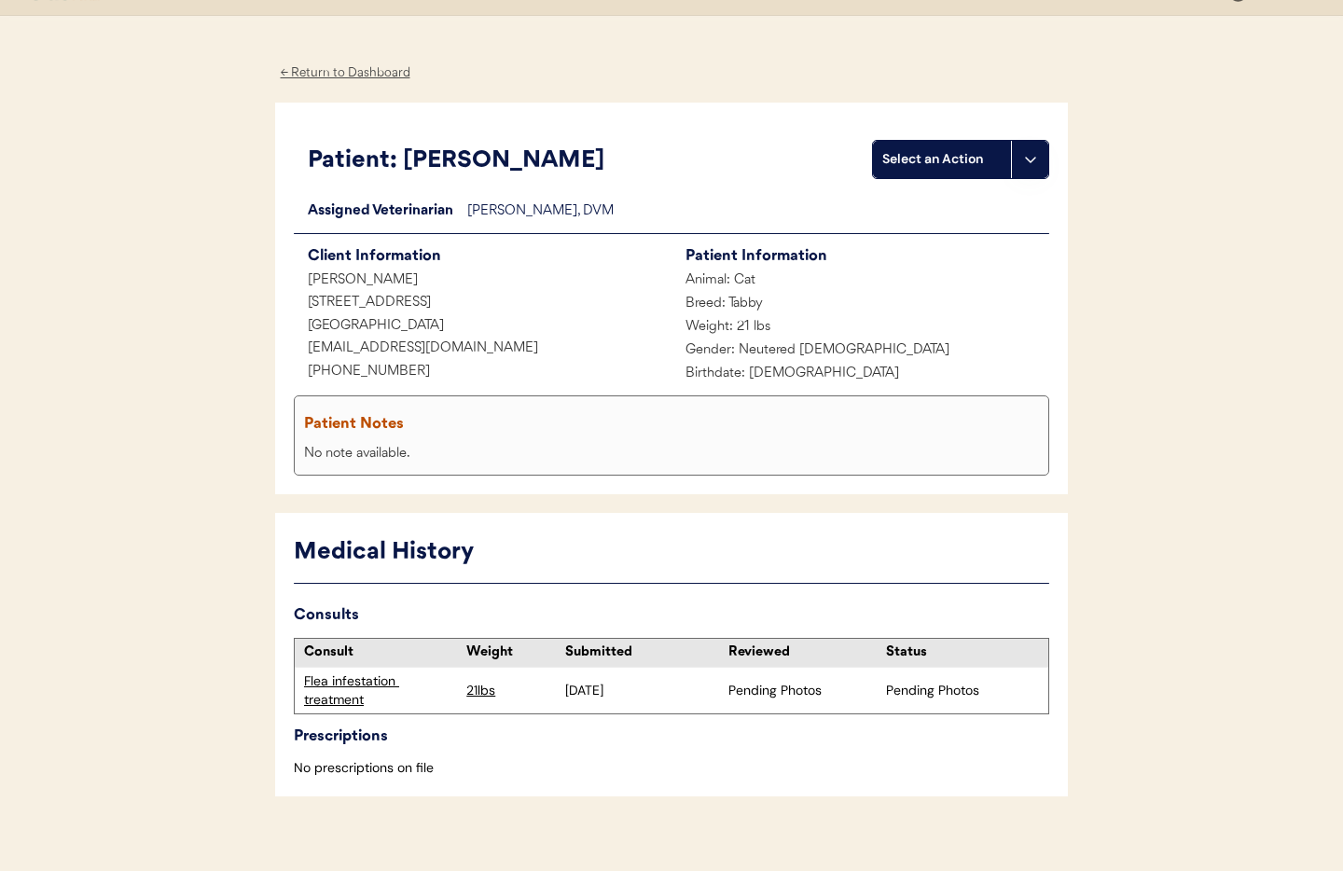
scroll to position [49, 0]
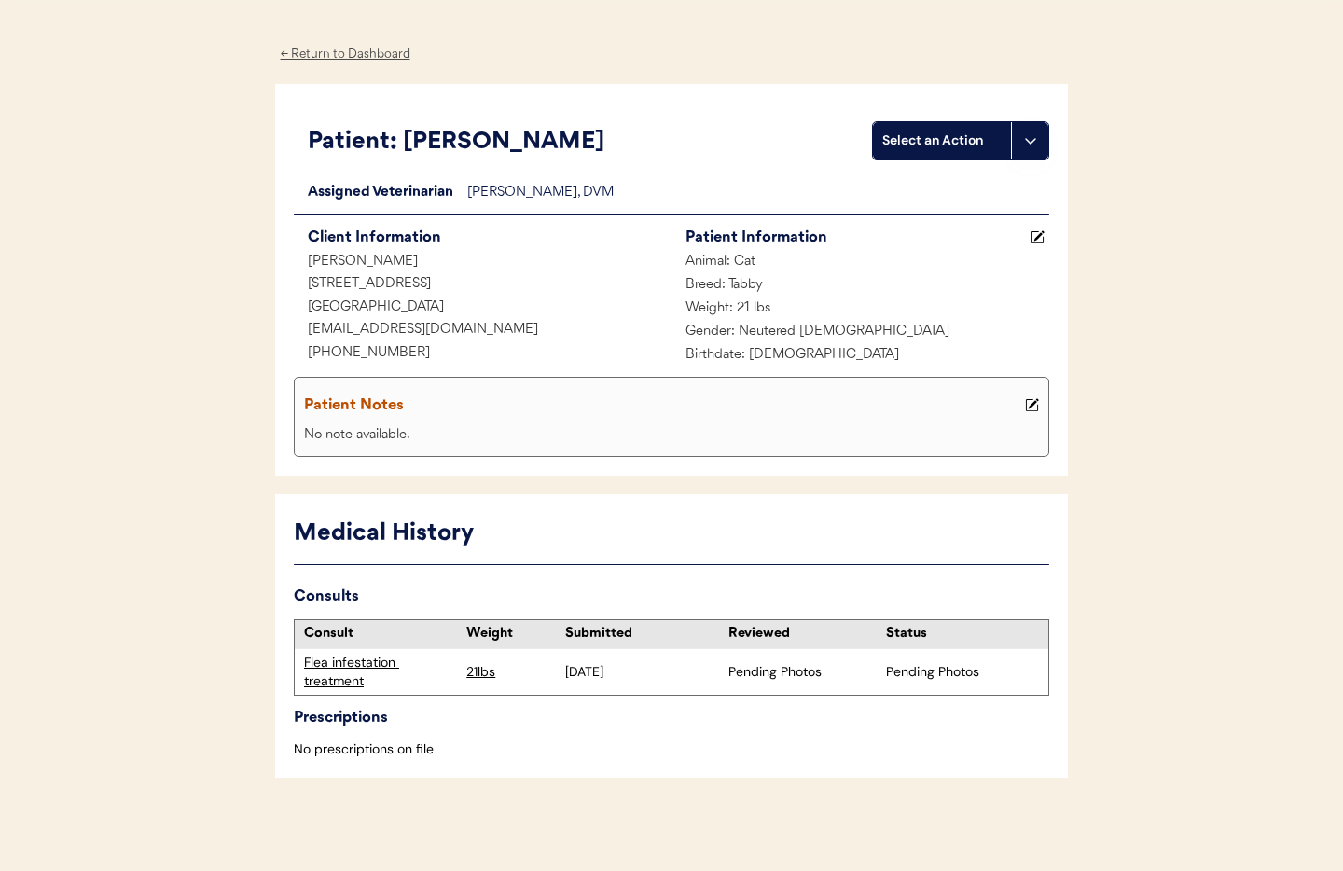
click at [355, 664] on div "Flea infestation treatment" at bounding box center [380, 672] width 153 height 36
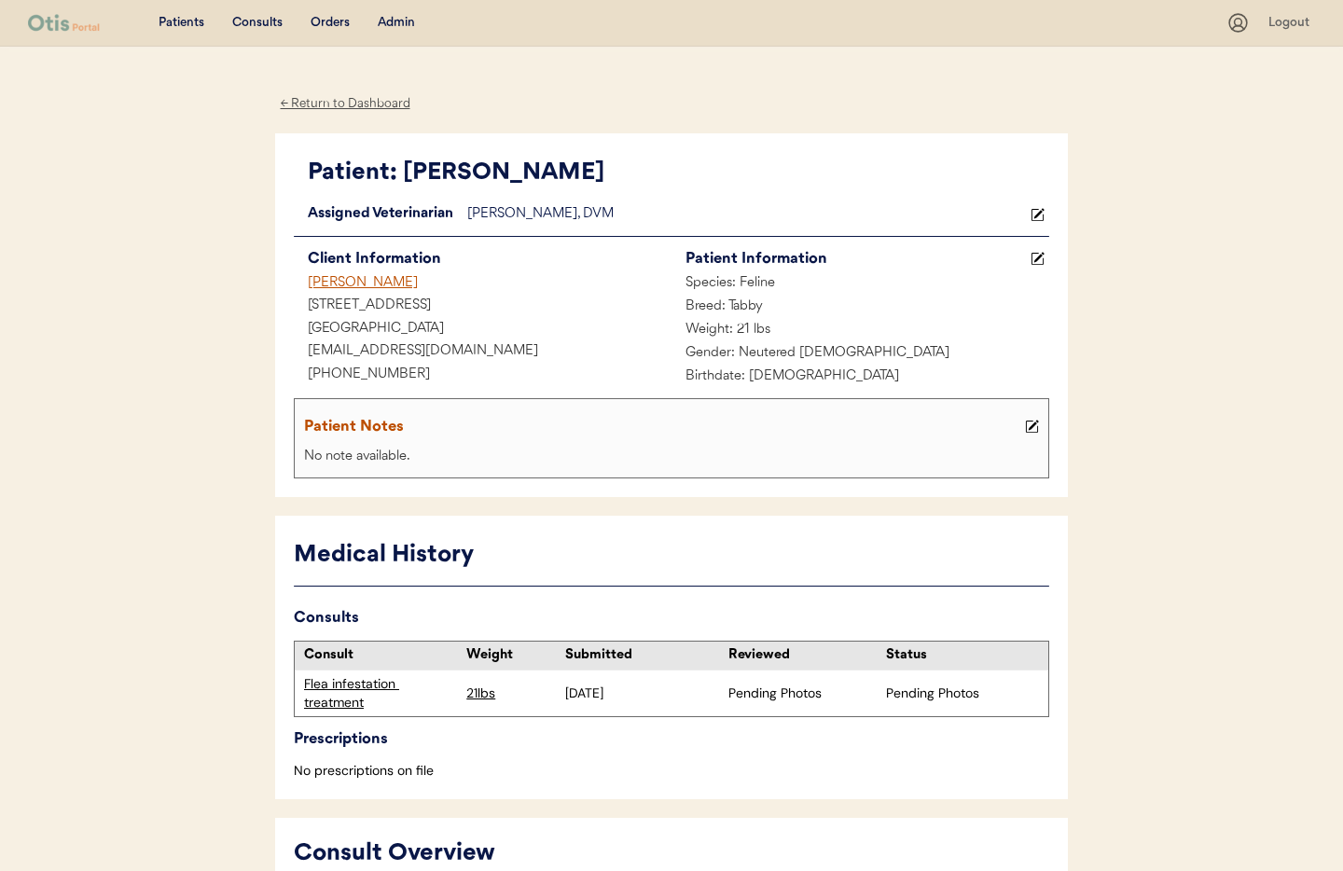
click at [398, 21] on div "Admin" at bounding box center [396, 23] width 37 height 19
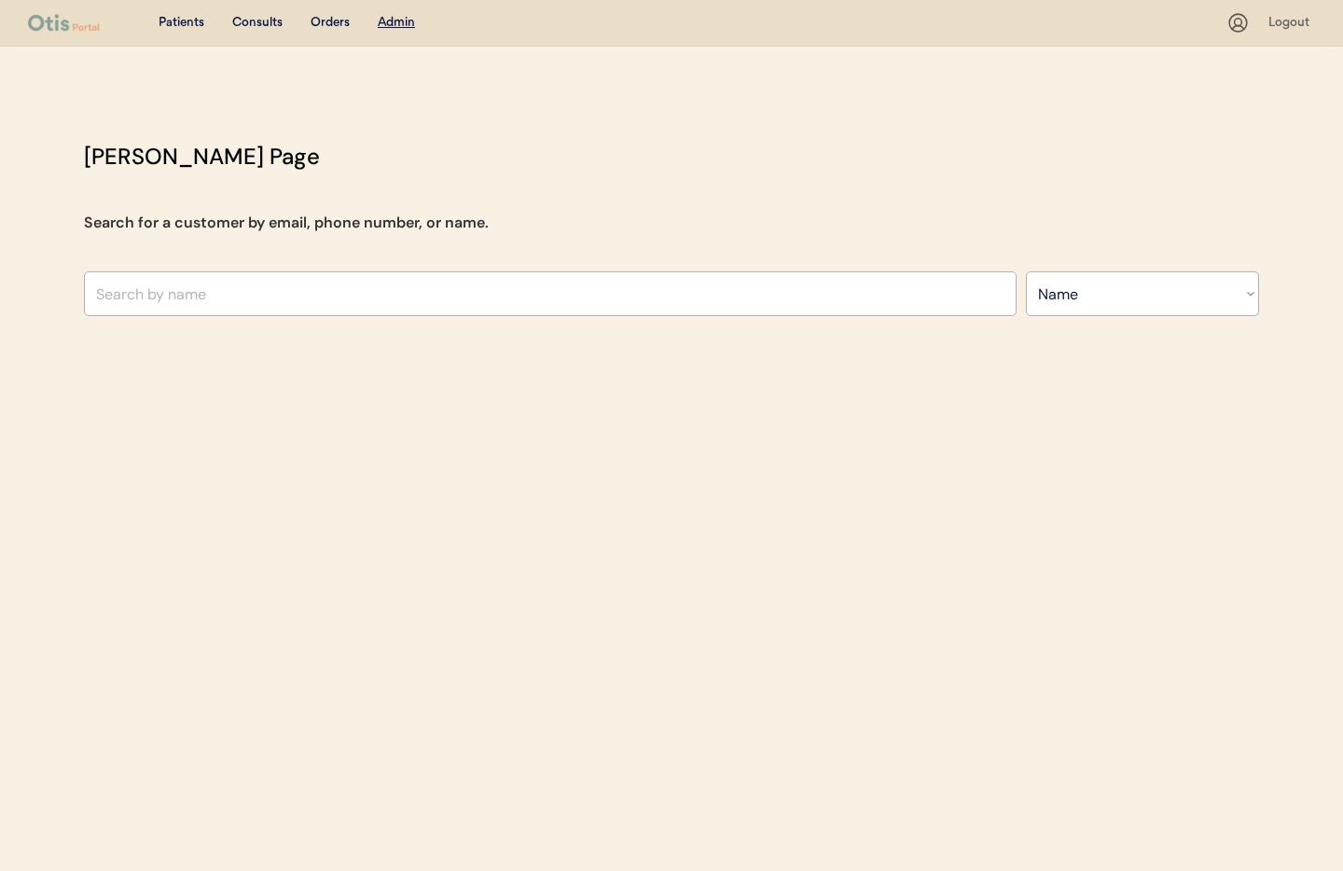
select select ""Name""
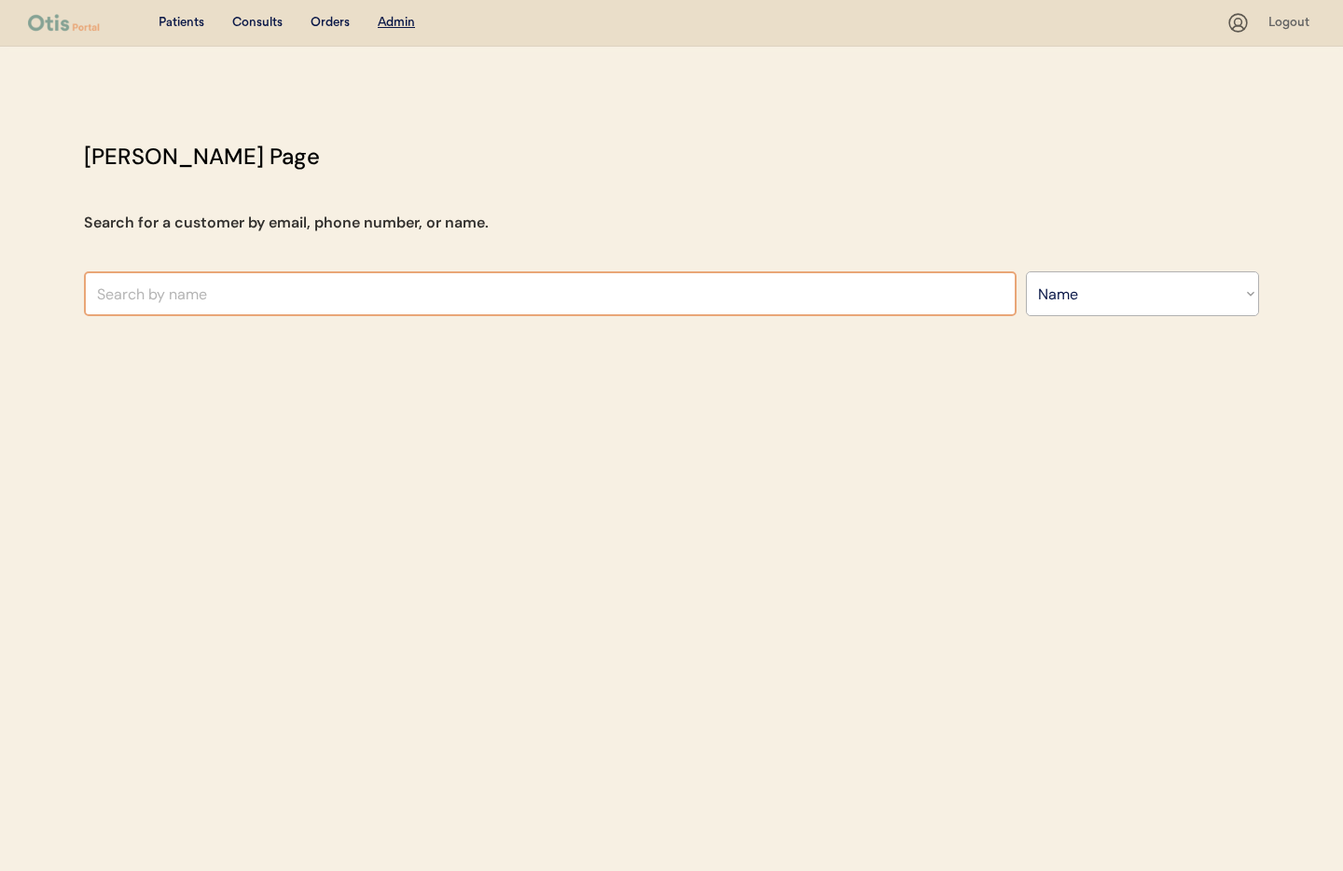
click at [228, 297] on input "text" at bounding box center [550, 293] width 933 height 45
paste input "[PERSON_NAME]"
type input "[PERSON_NAME]"
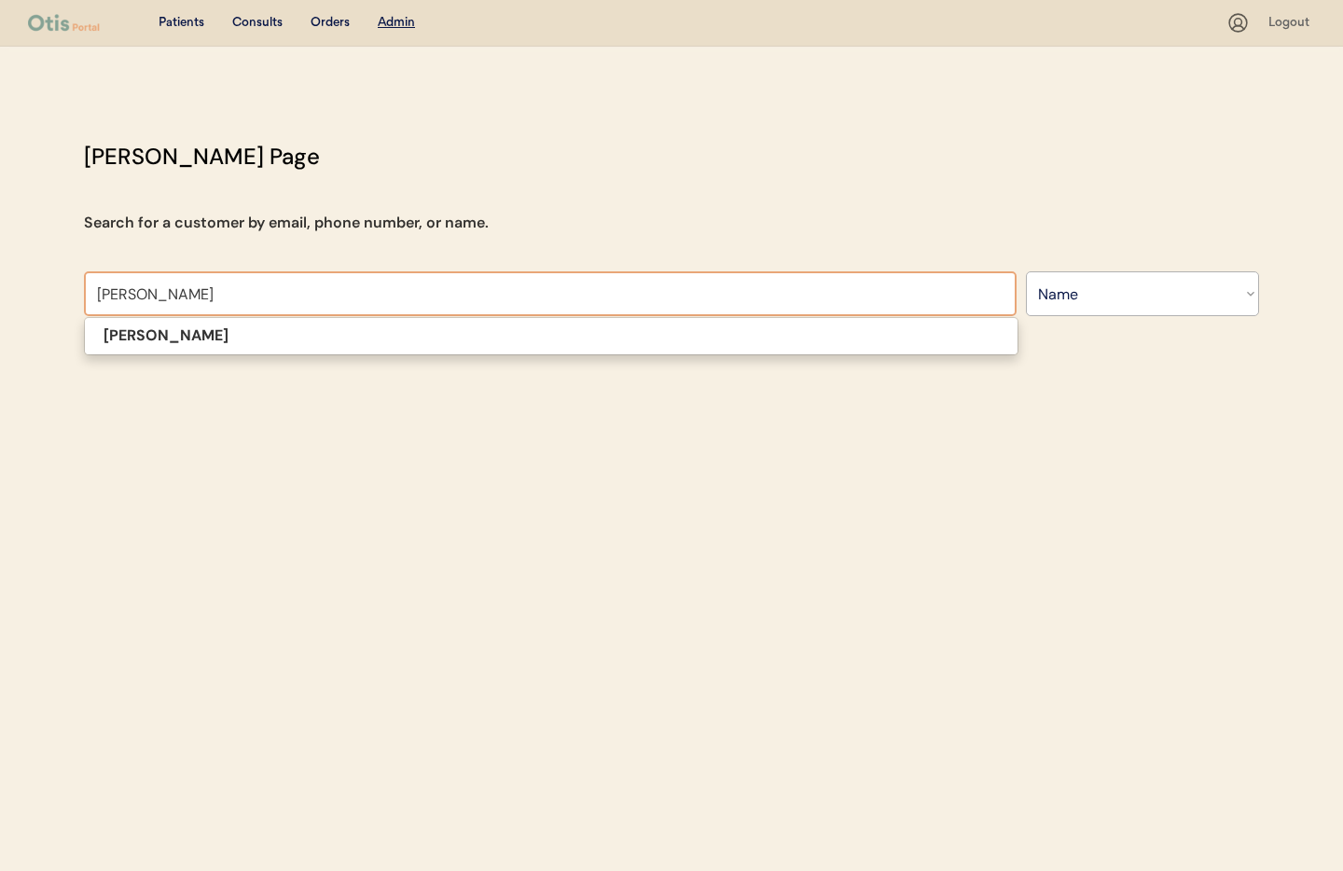
click at [187, 338] on strong "[PERSON_NAME]" at bounding box center [166, 335] width 125 height 20
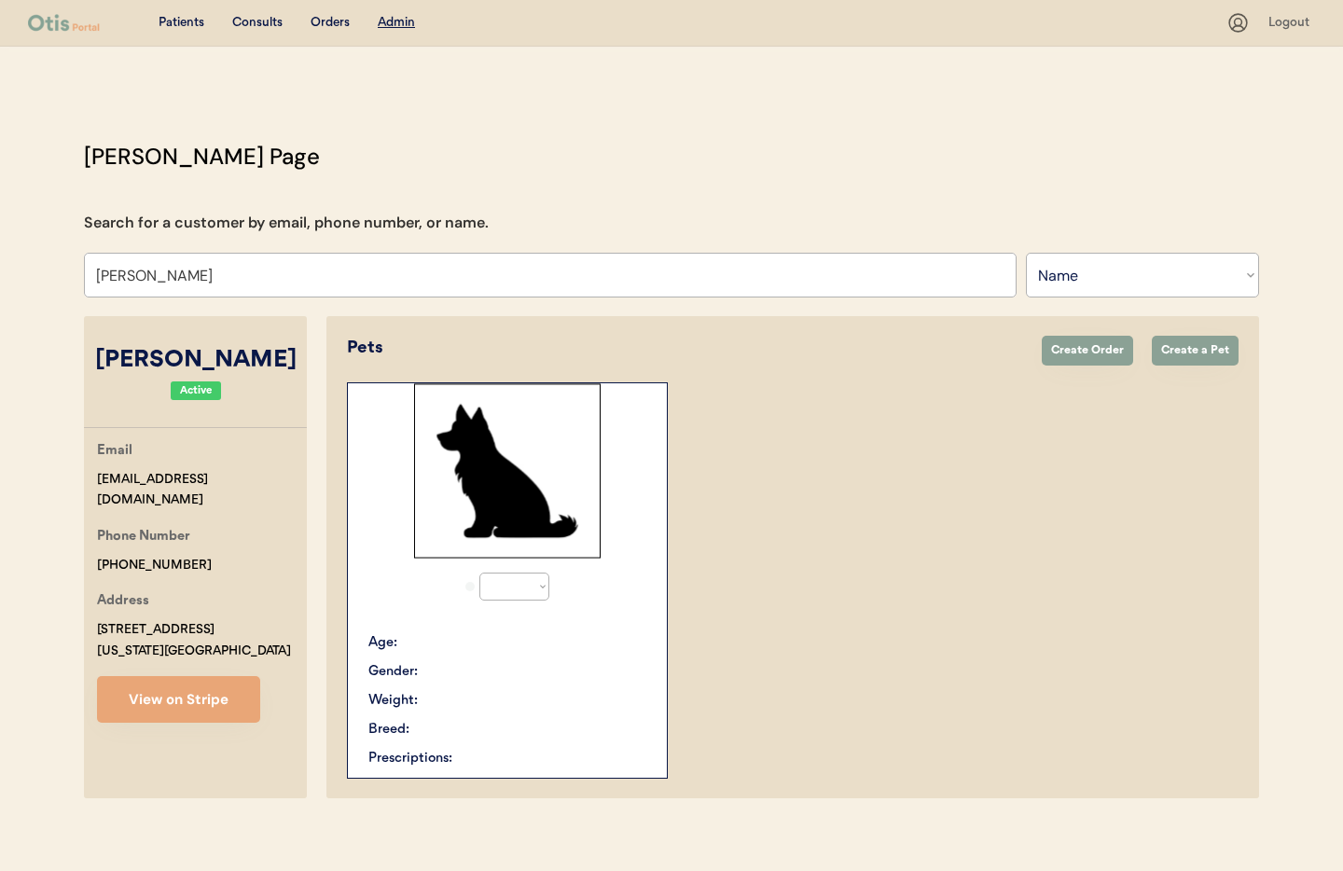
select select "true"
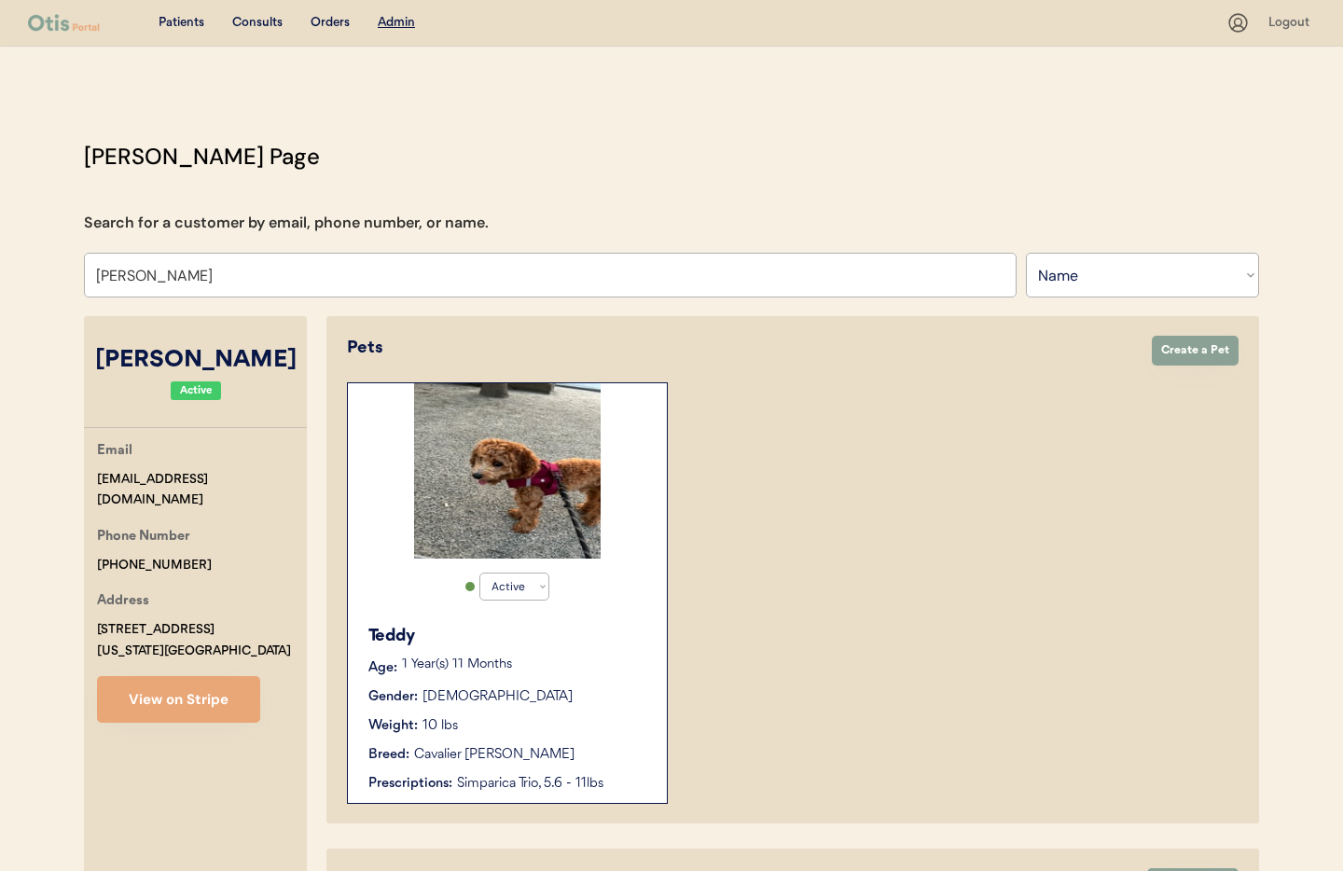
scroll to position [1, 0]
type input "[PERSON_NAME]"
click at [538, 679] on div "Teddy Age: 1 Year(s) 11 Months Gender: Male Weight: 10 lbs Breed: Cavalier King…" at bounding box center [507, 708] width 300 height 188
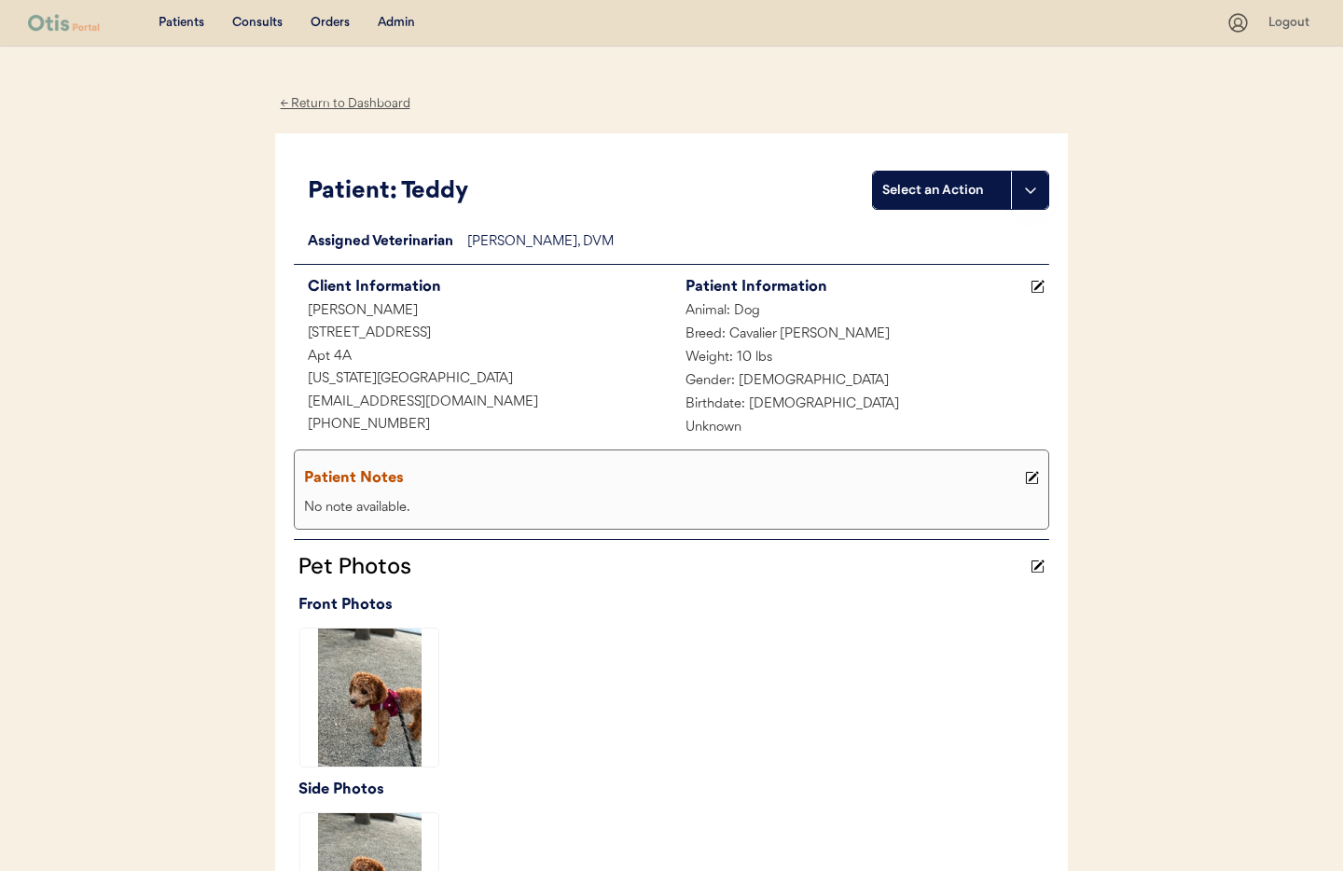
click at [394, 22] on div "Admin" at bounding box center [396, 23] width 37 height 19
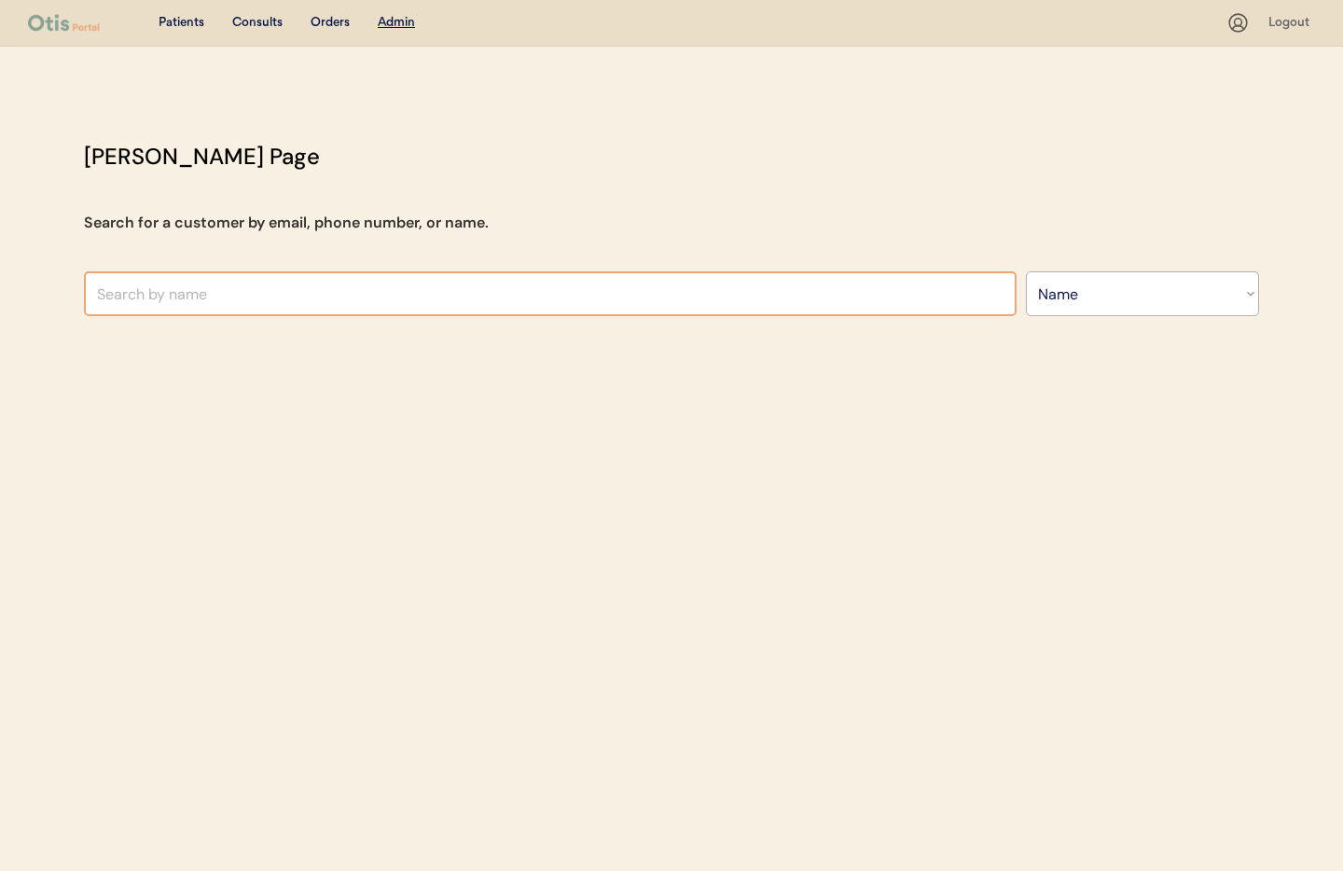
select select ""Name""
click at [325, 297] on input "text" at bounding box center [550, 293] width 933 height 45
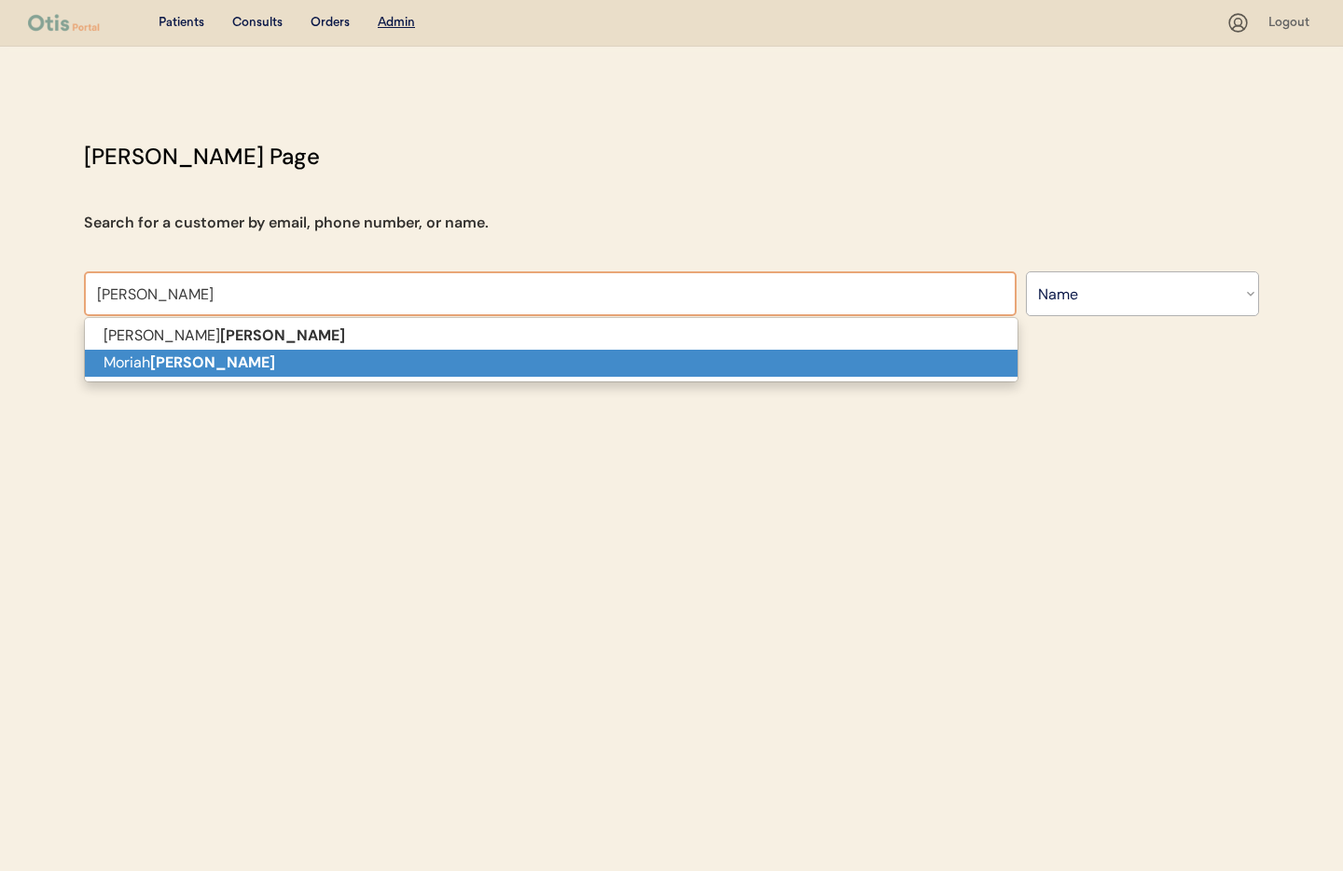
click at [334, 365] on p "Moriah DeSantis" at bounding box center [551, 363] width 933 height 27
type input "[PERSON_NAME]"
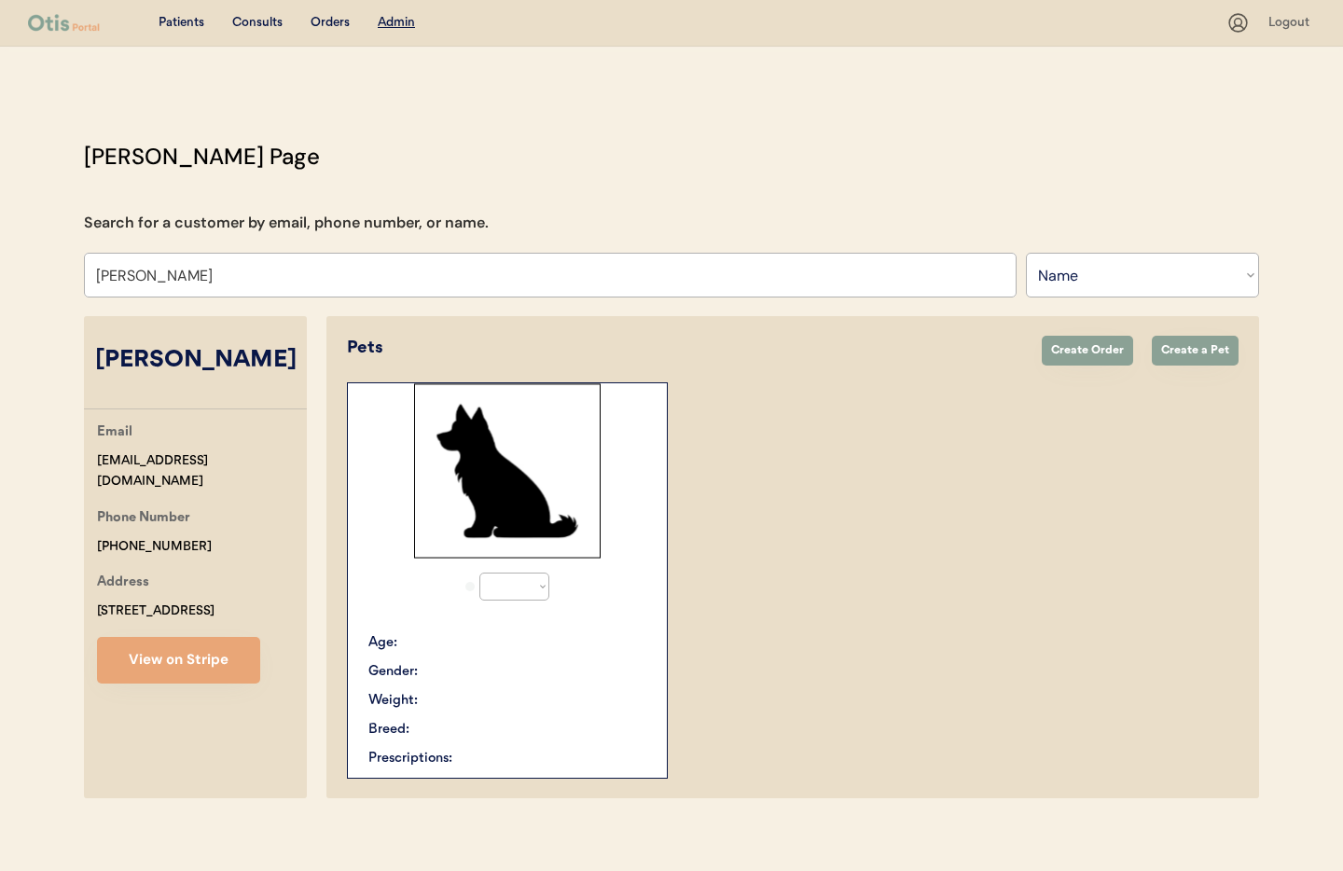
select select "true"
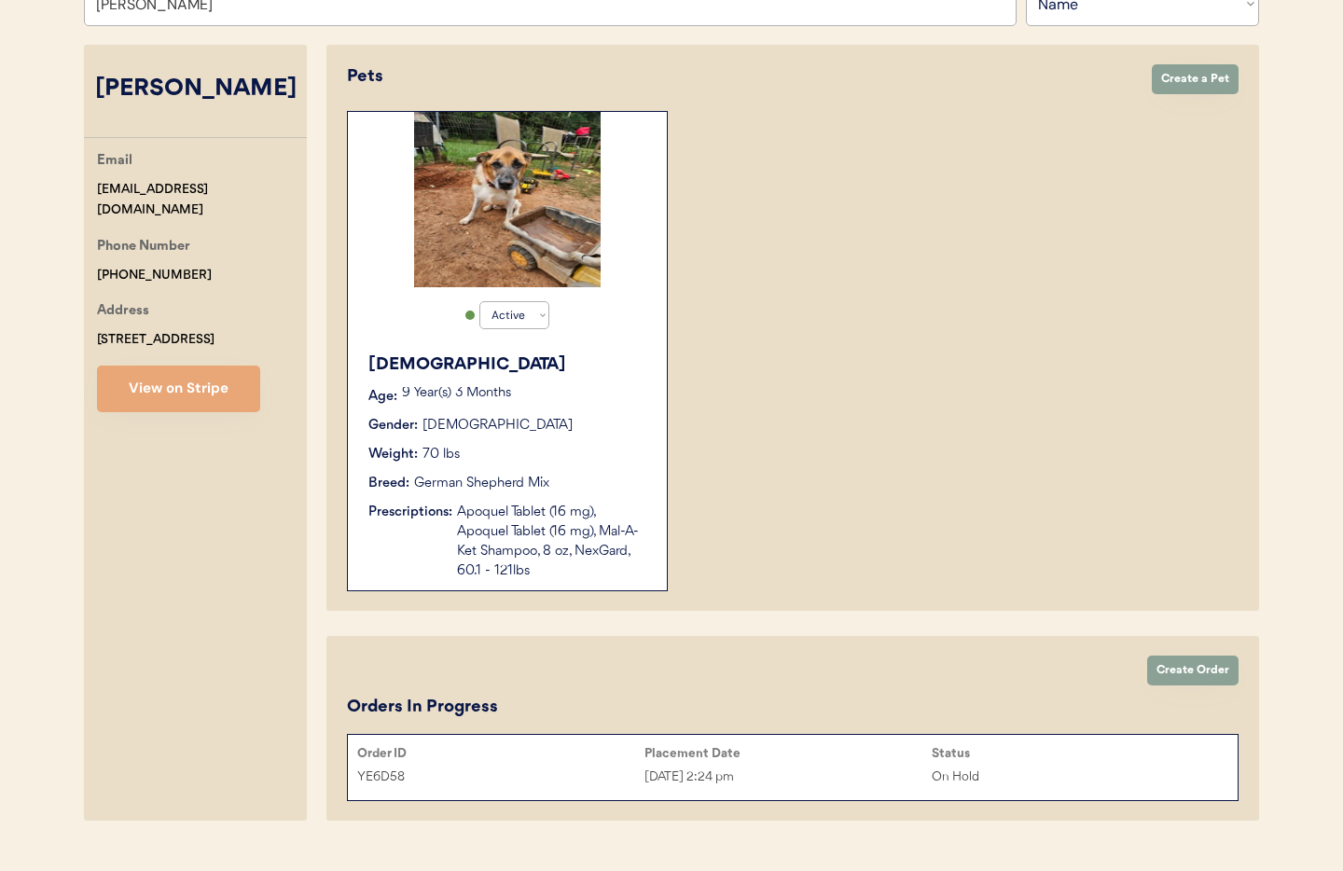
scroll to position [308, 0]
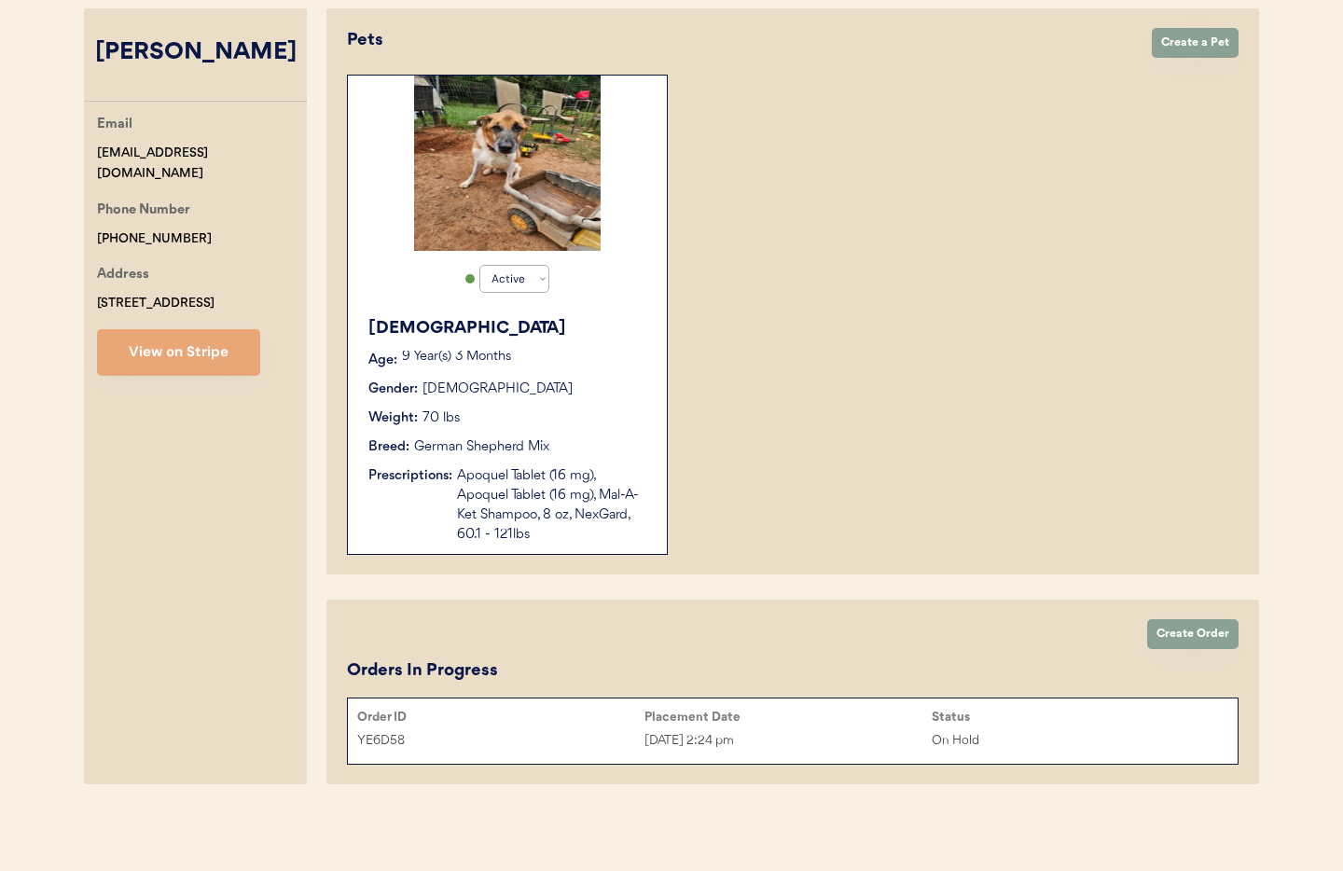
type input "[PERSON_NAME]"
click at [174, 352] on button "View on Stripe" at bounding box center [178, 352] width 163 height 47
click at [519, 529] on div "Apoquel Tablet (16 mg), Apoquel Tablet (16 mg), Mal-A-Ket Shampoo, 8 oz, NexGar…" at bounding box center [552, 505] width 191 height 78
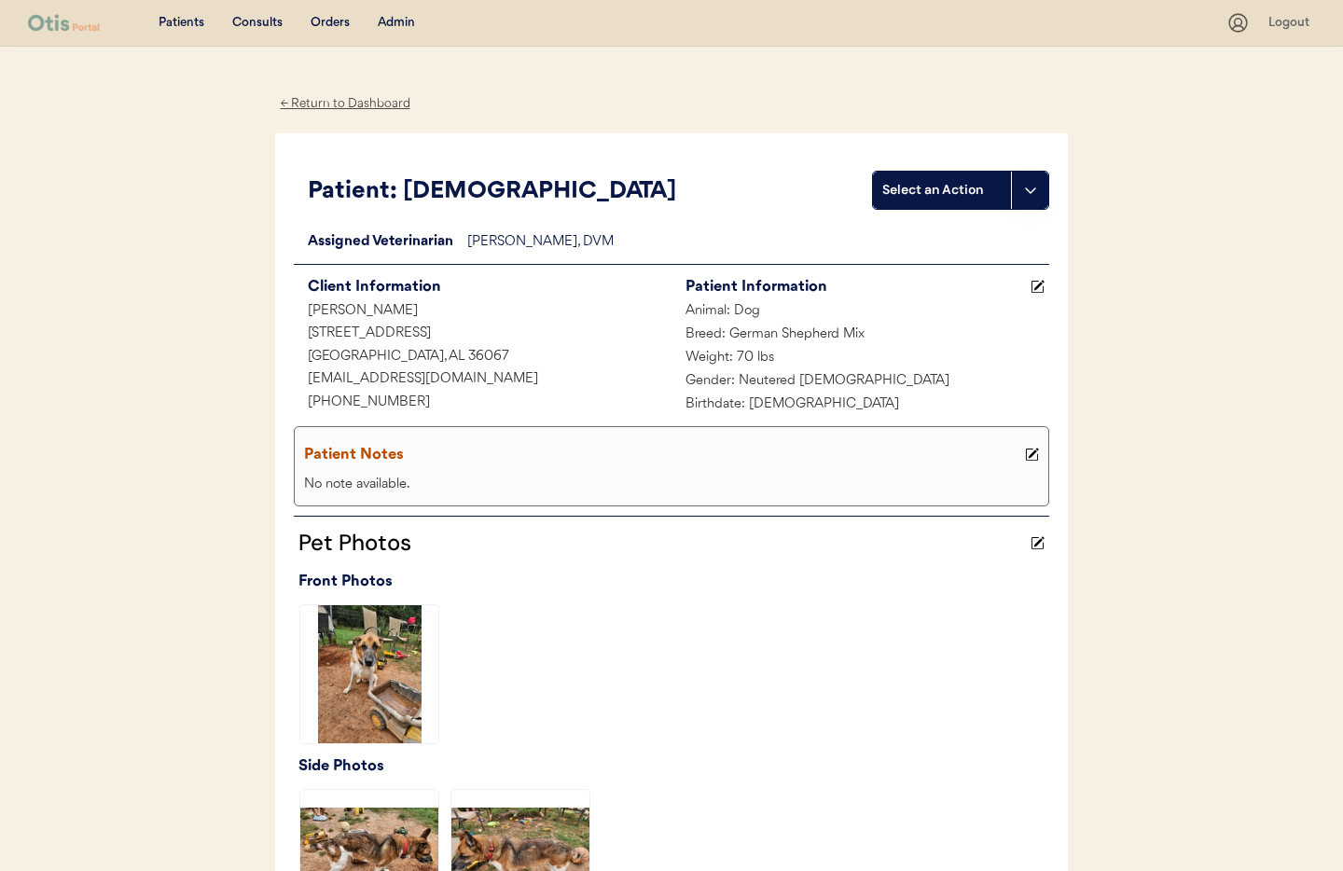
click at [340, 101] on div "← Return to Dashboard" at bounding box center [345, 103] width 140 height 21
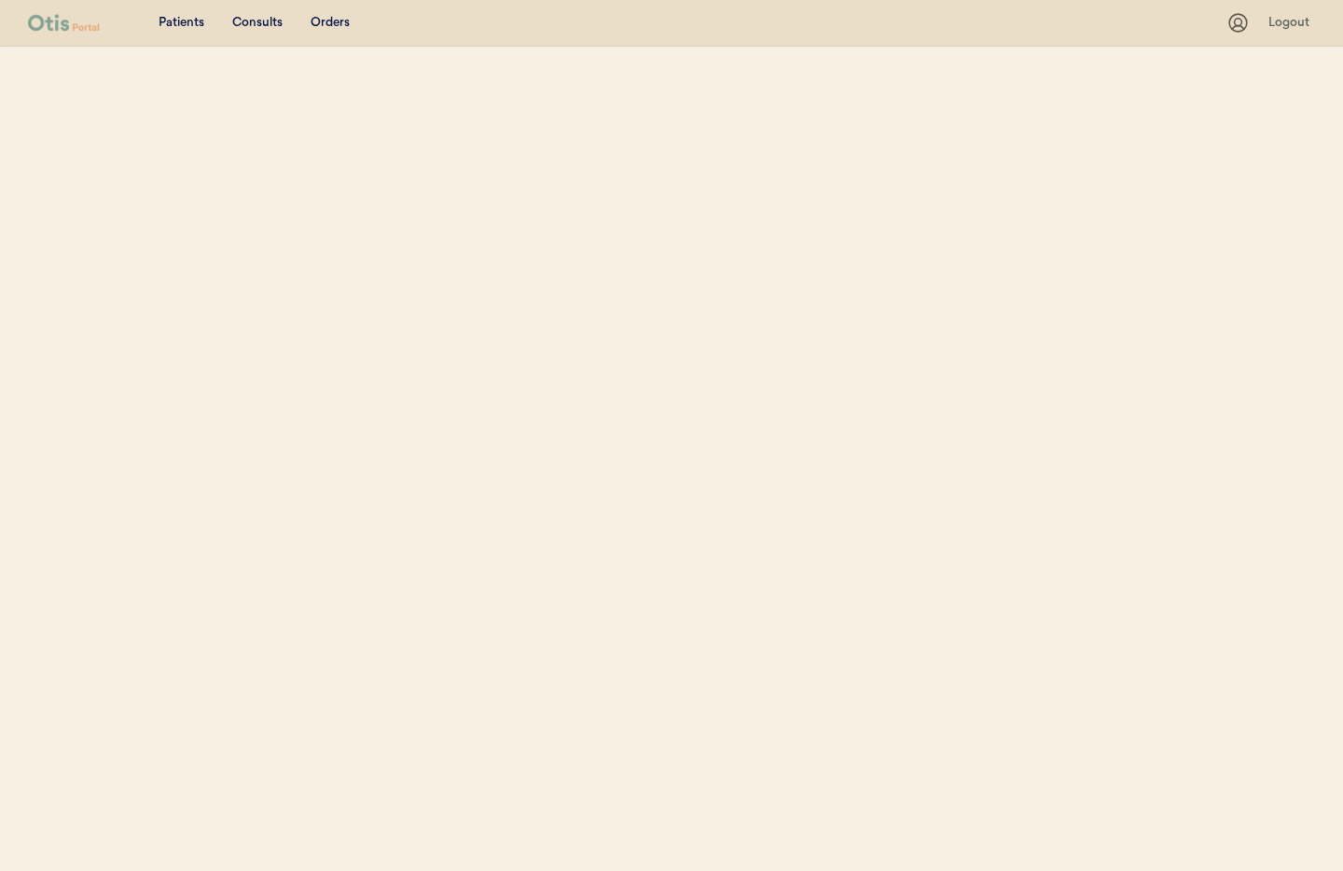
select select ""Name""
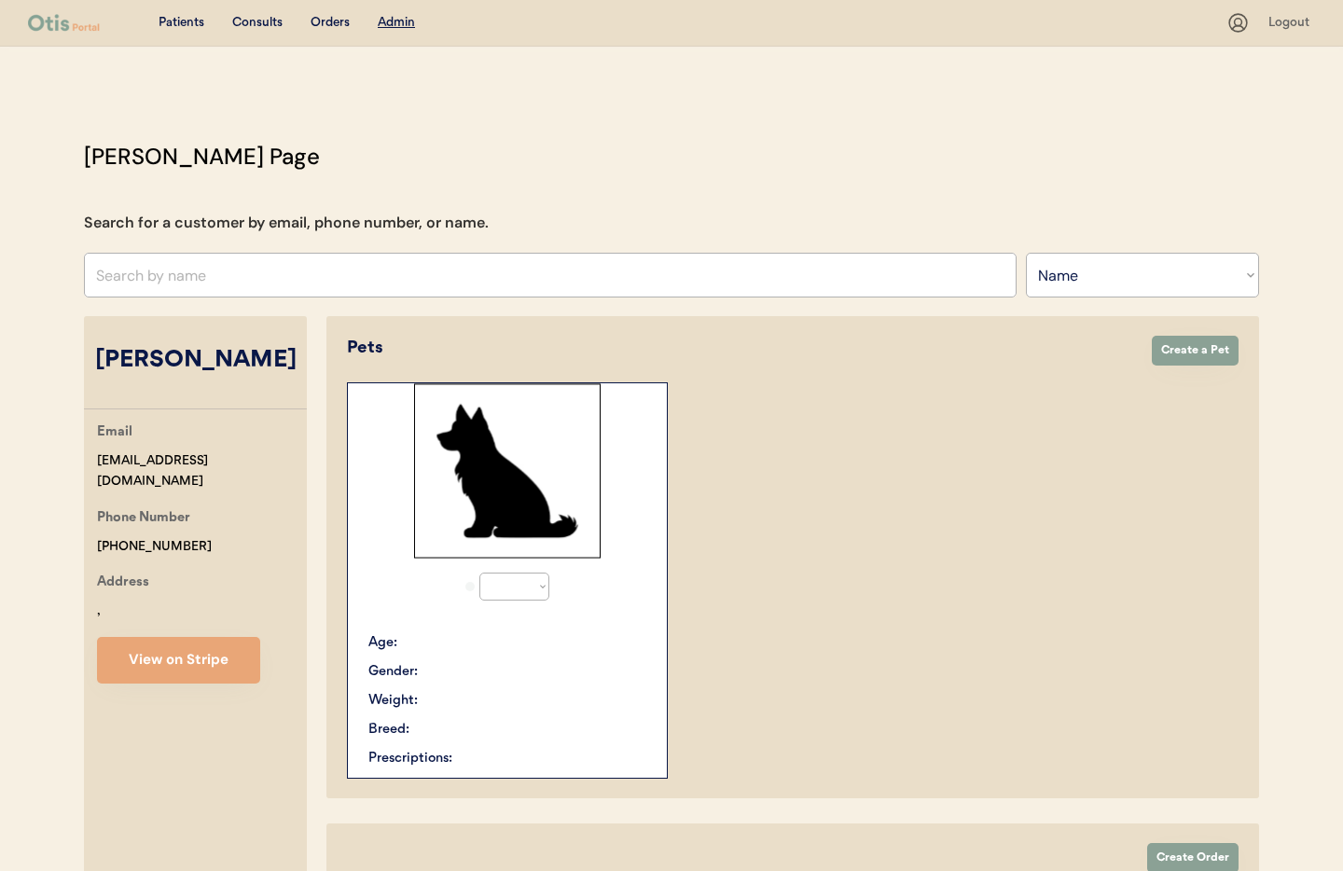
scroll to position [180, 0]
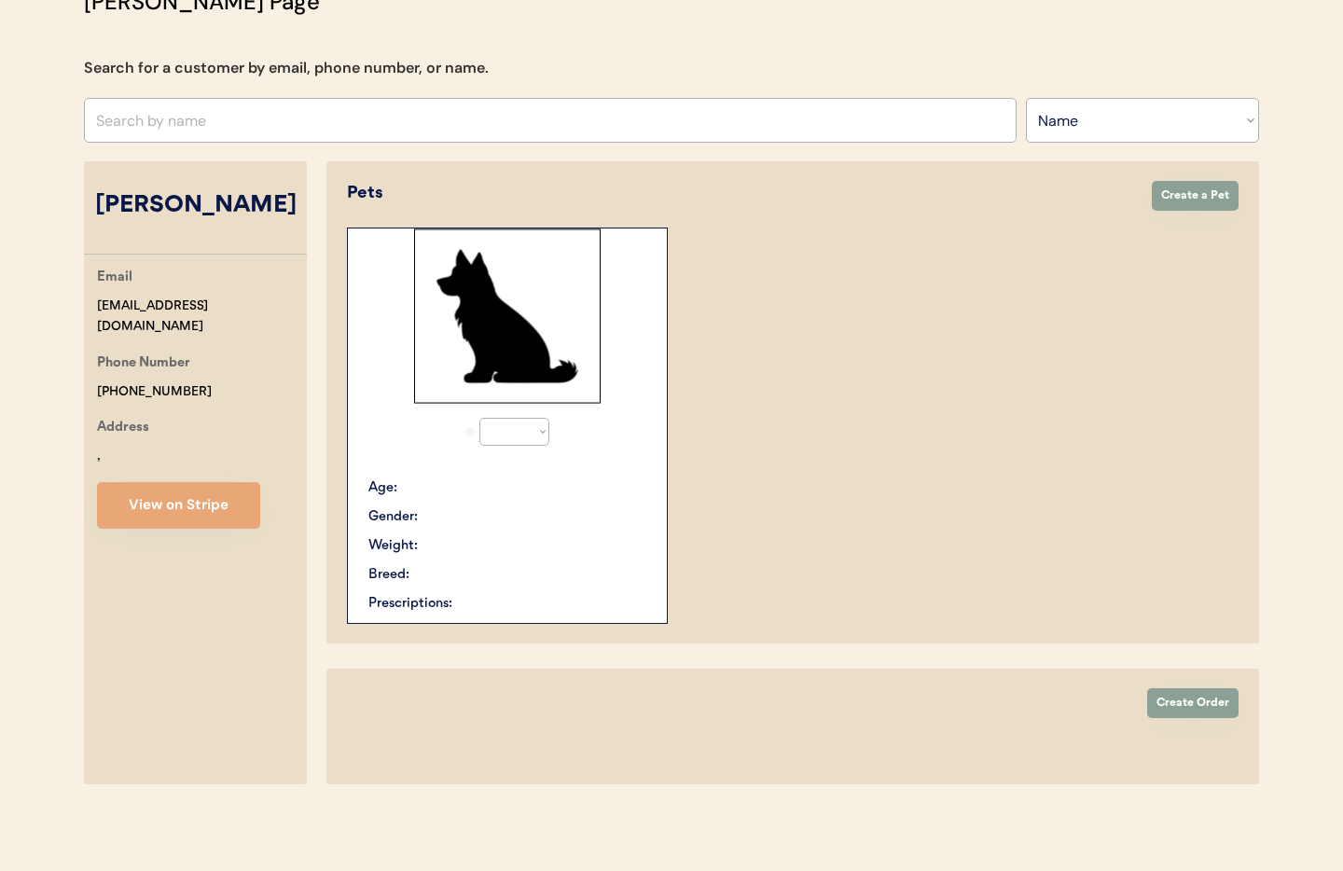
select select "true"
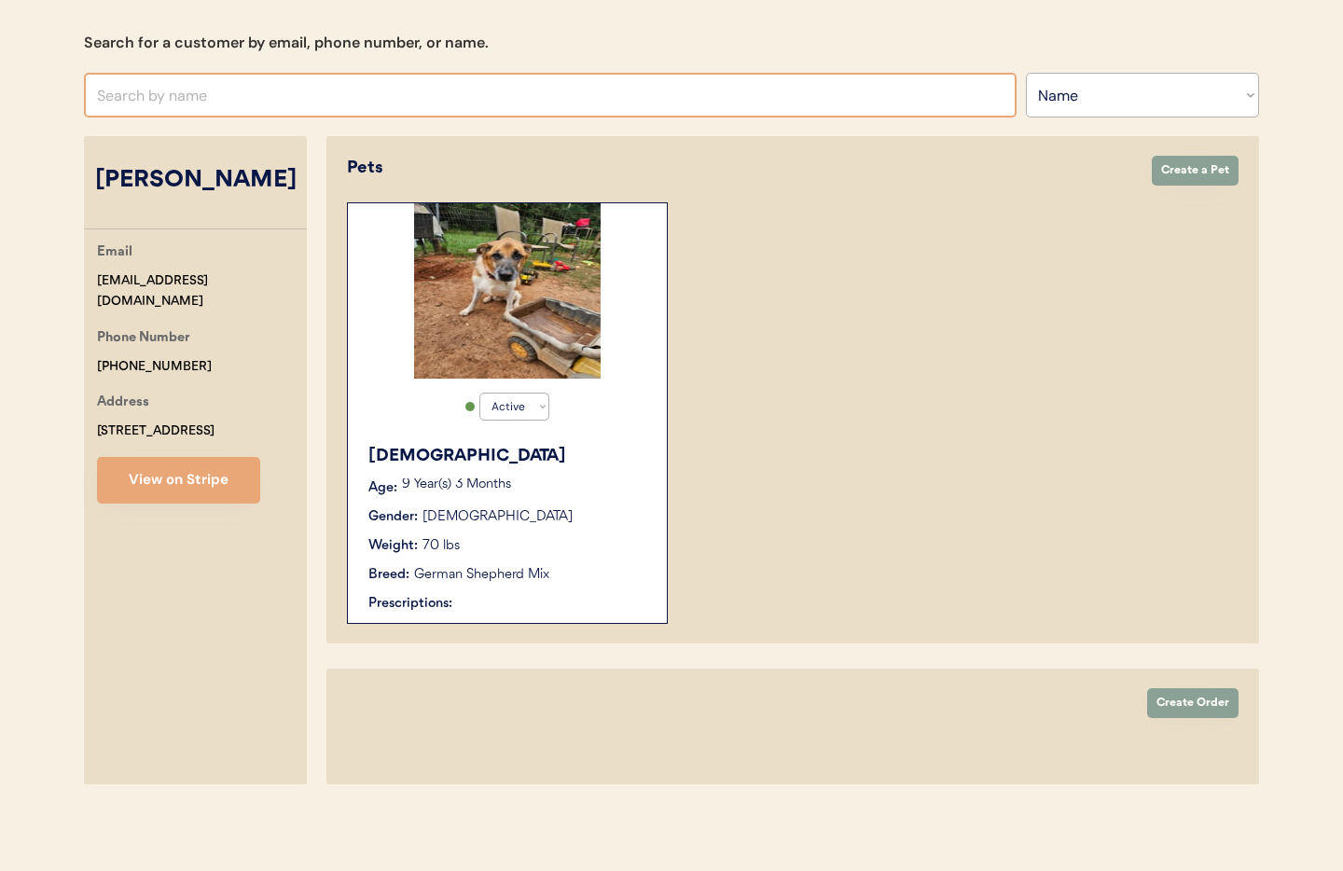
click at [276, 100] on input "text" at bounding box center [550, 95] width 933 height 45
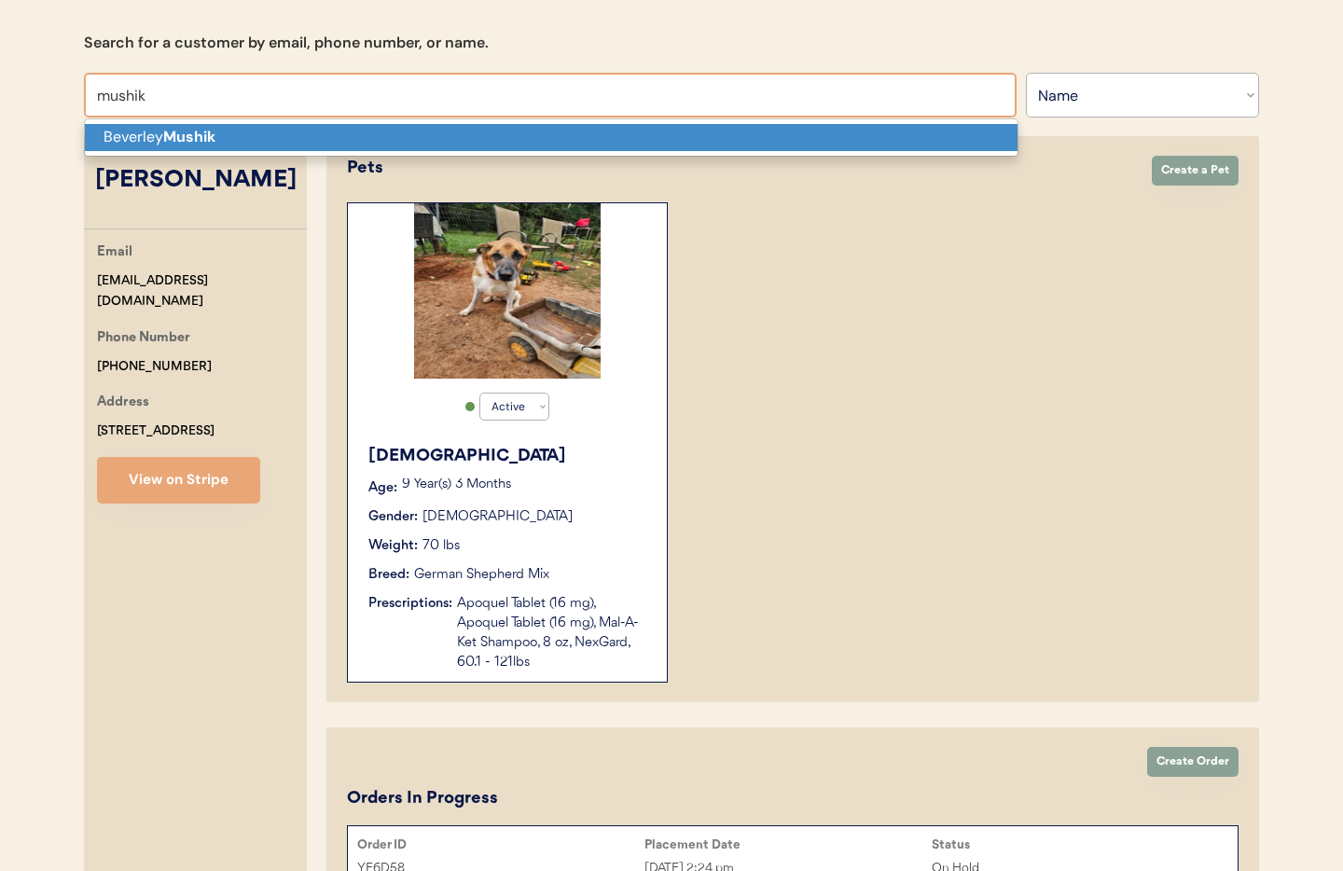
click at [256, 133] on p "Beverley Mushik" at bounding box center [551, 137] width 933 height 27
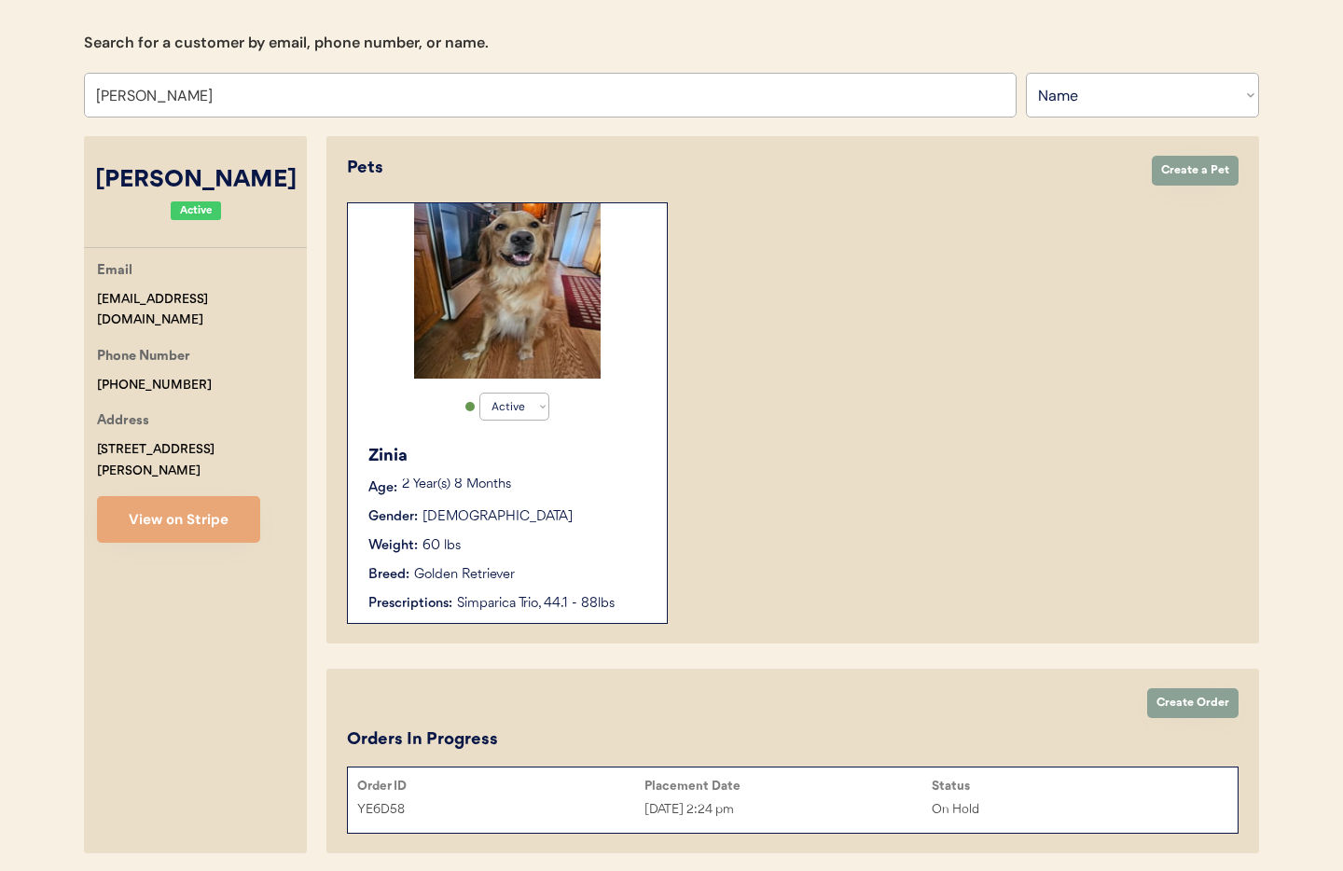
type input "[PERSON_NAME]"
click at [577, 486] on p "2 Year(s) 8 Months" at bounding box center [525, 484] width 246 height 13
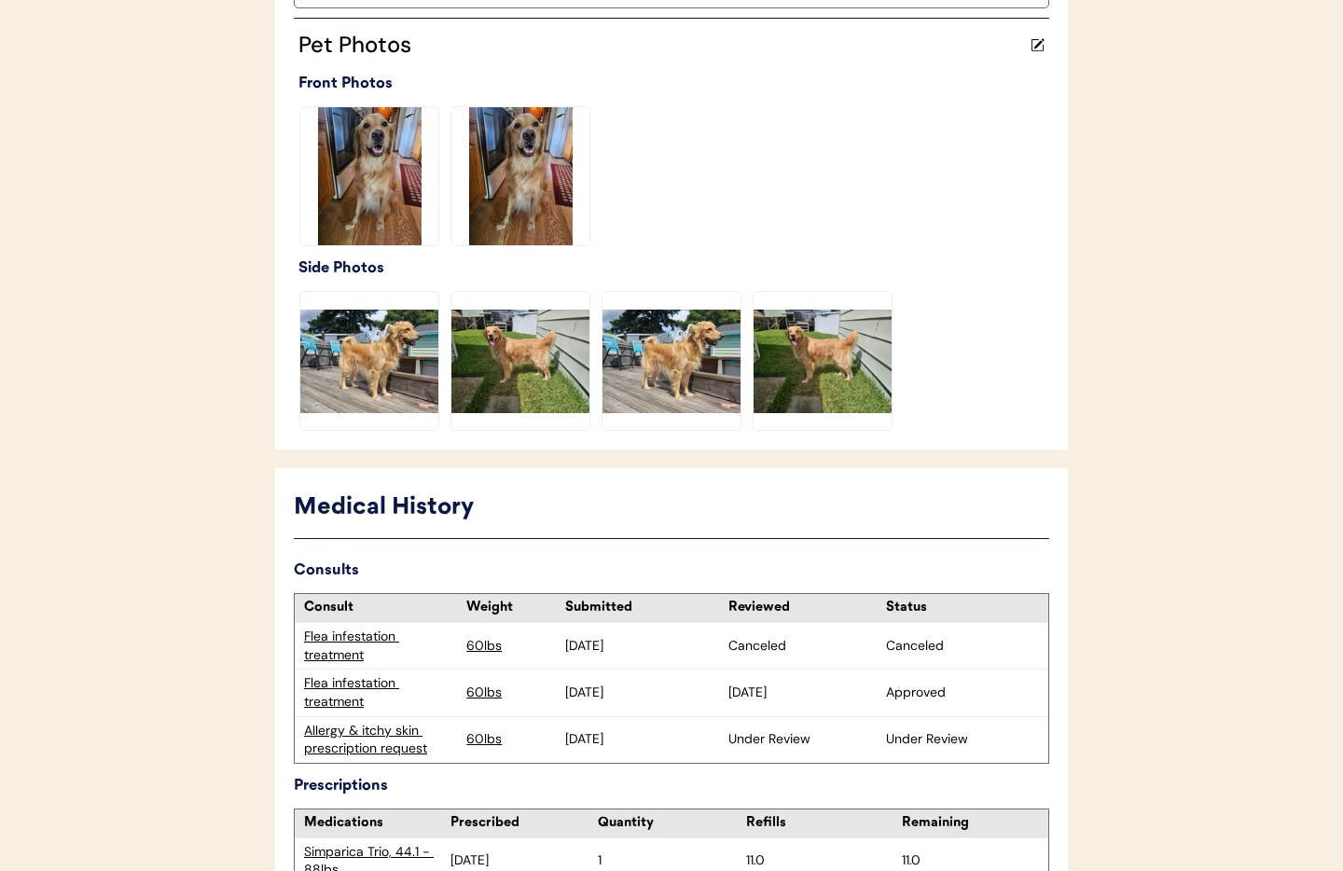
scroll to position [578, 0]
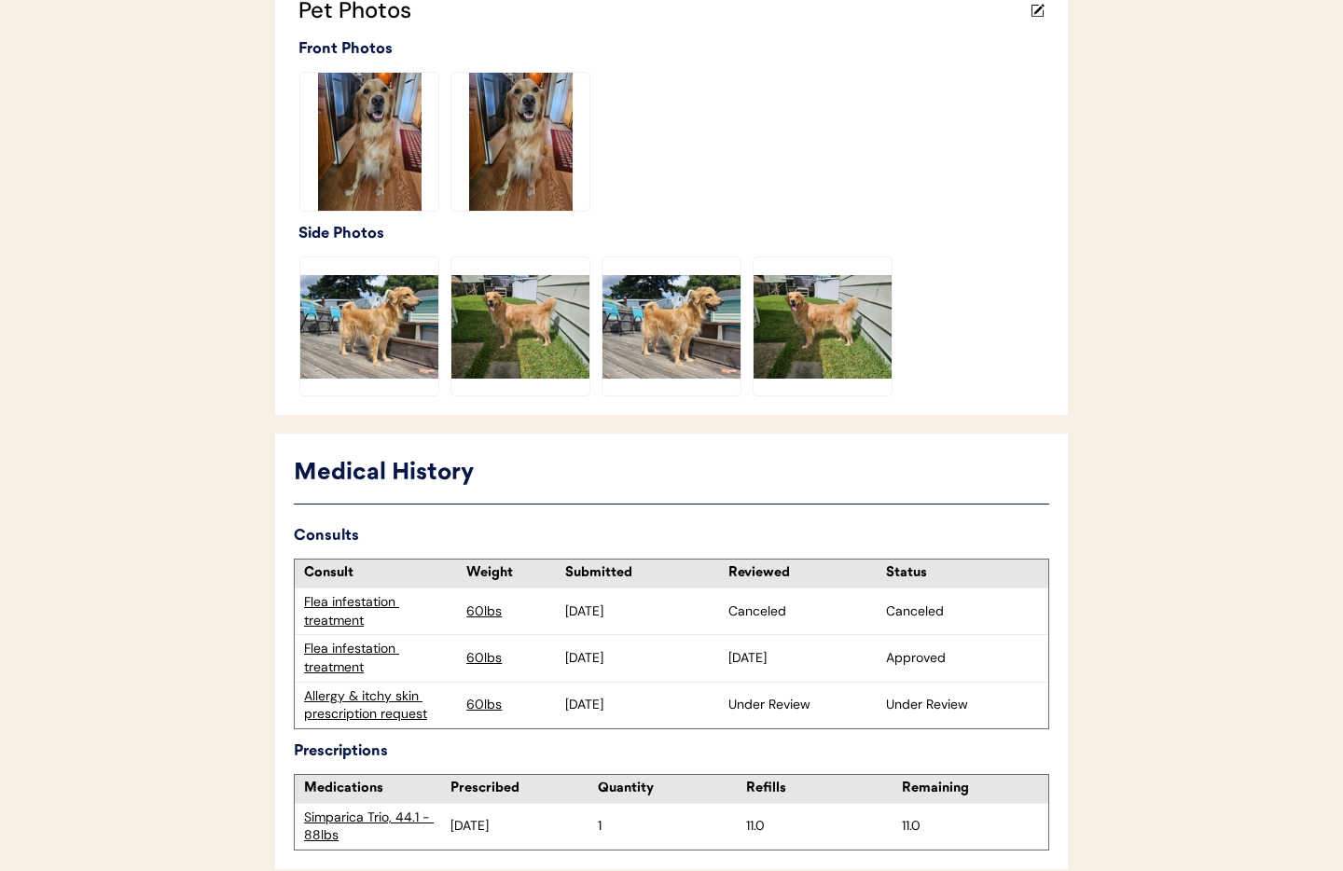
click at [385, 696] on div "Allergy & itchy skin prescription request" at bounding box center [380, 705] width 153 height 36
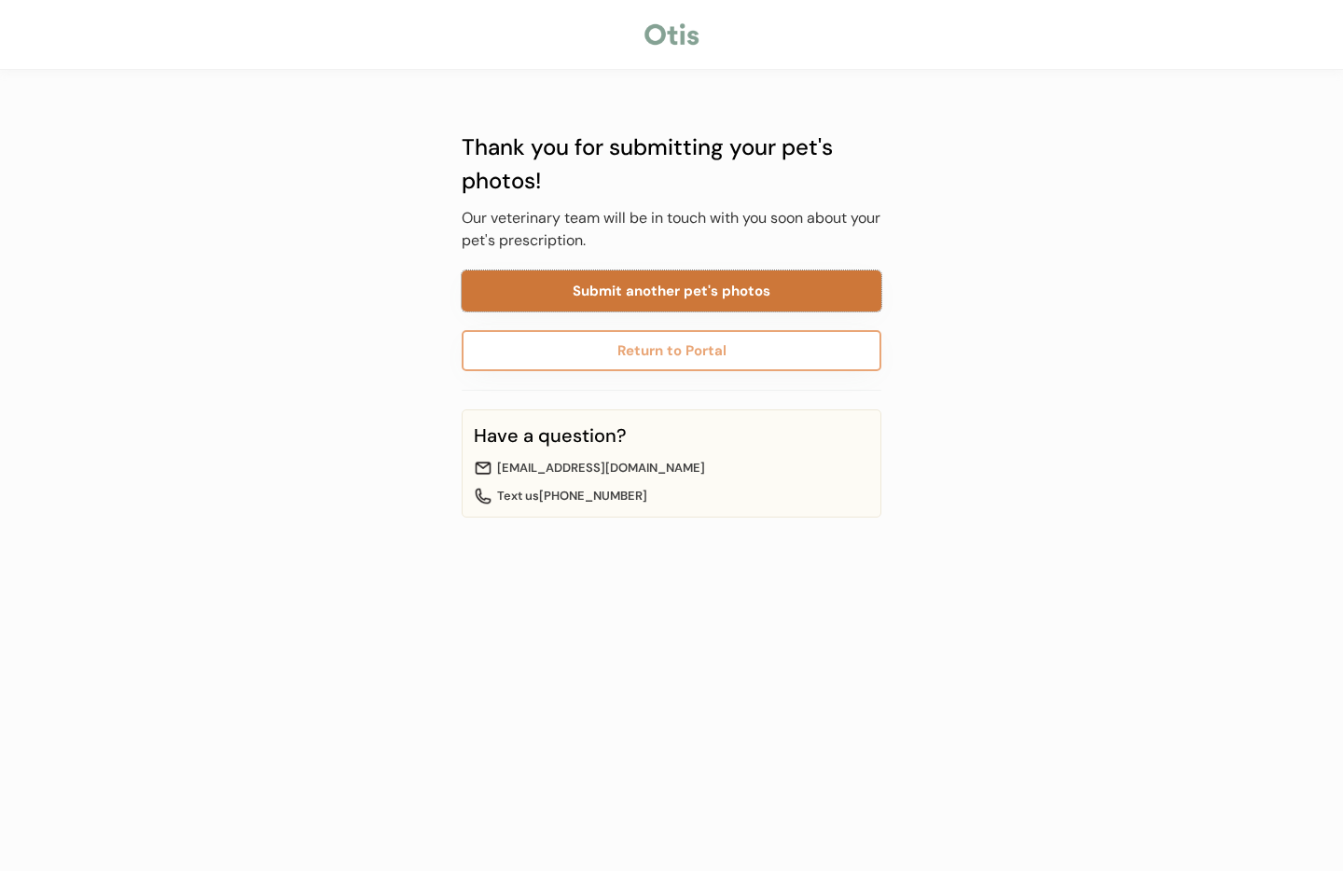
click at [653, 293] on button "Submit another pet's photos" at bounding box center [672, 290] width 420 height 41
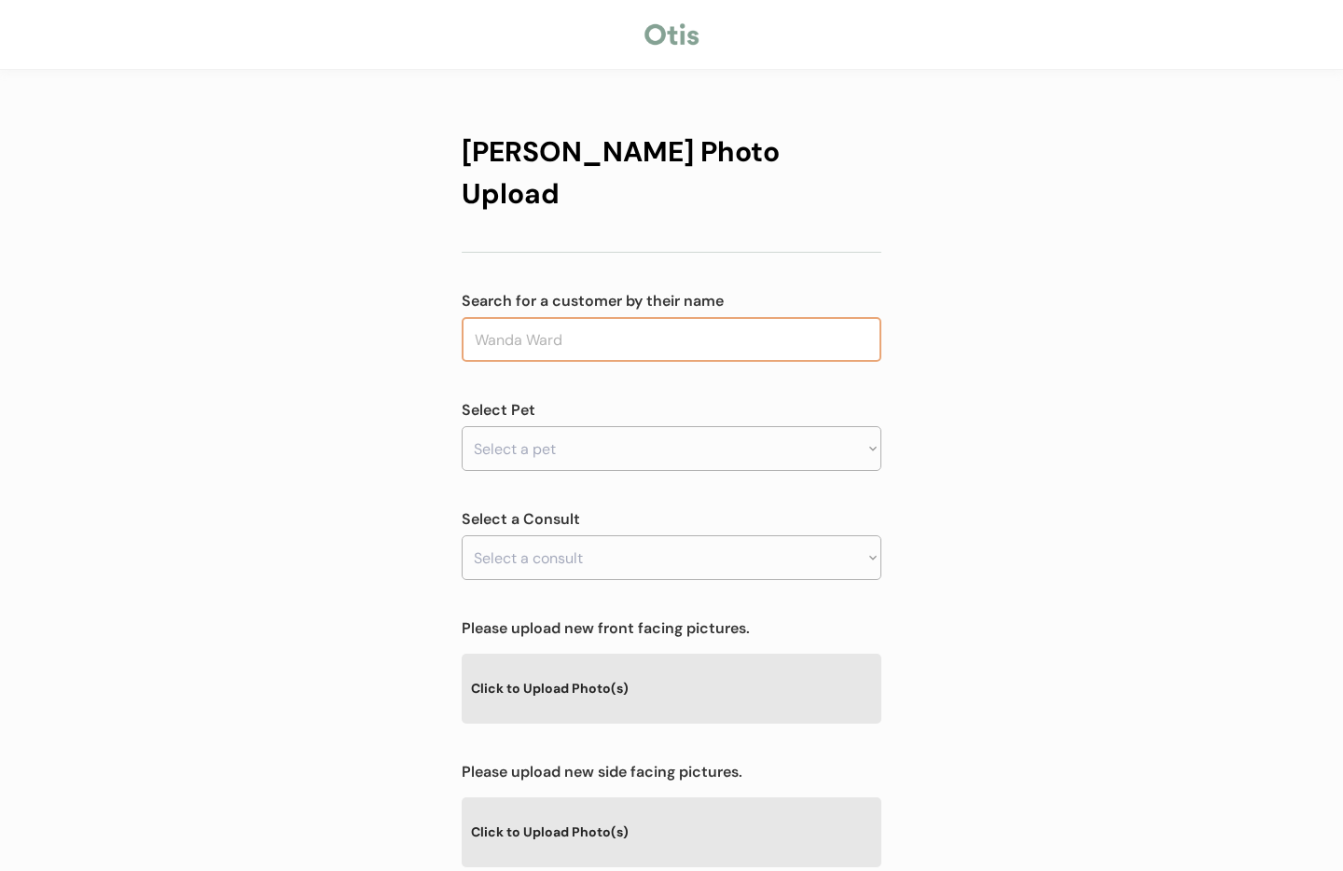
click at [621, 317] on input "text" at bounding box center [672, 339] width 420 height 45
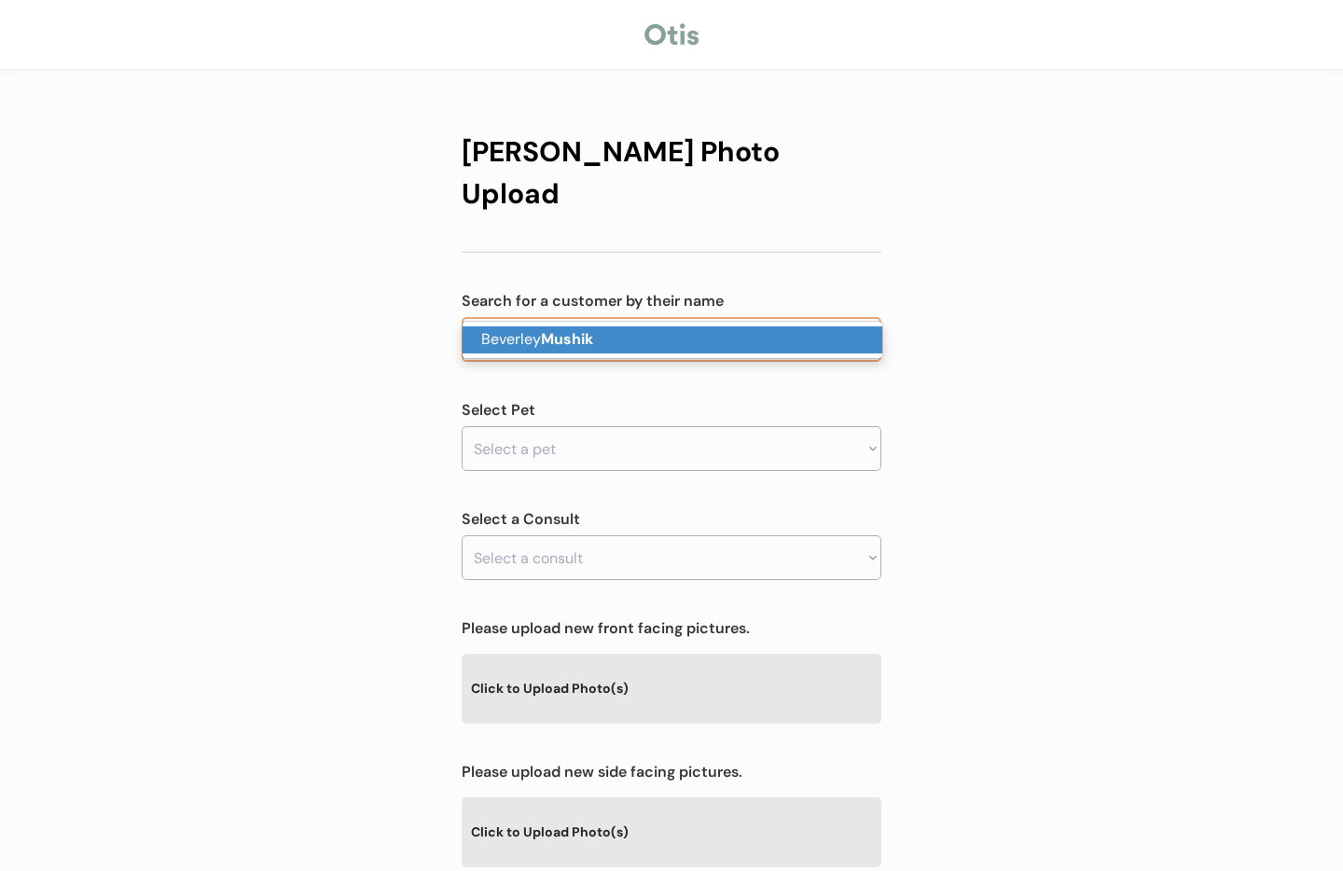
click at [627, 335] on p "Beverley Mushik" at bounding box center [673, 339] width 420 height 27
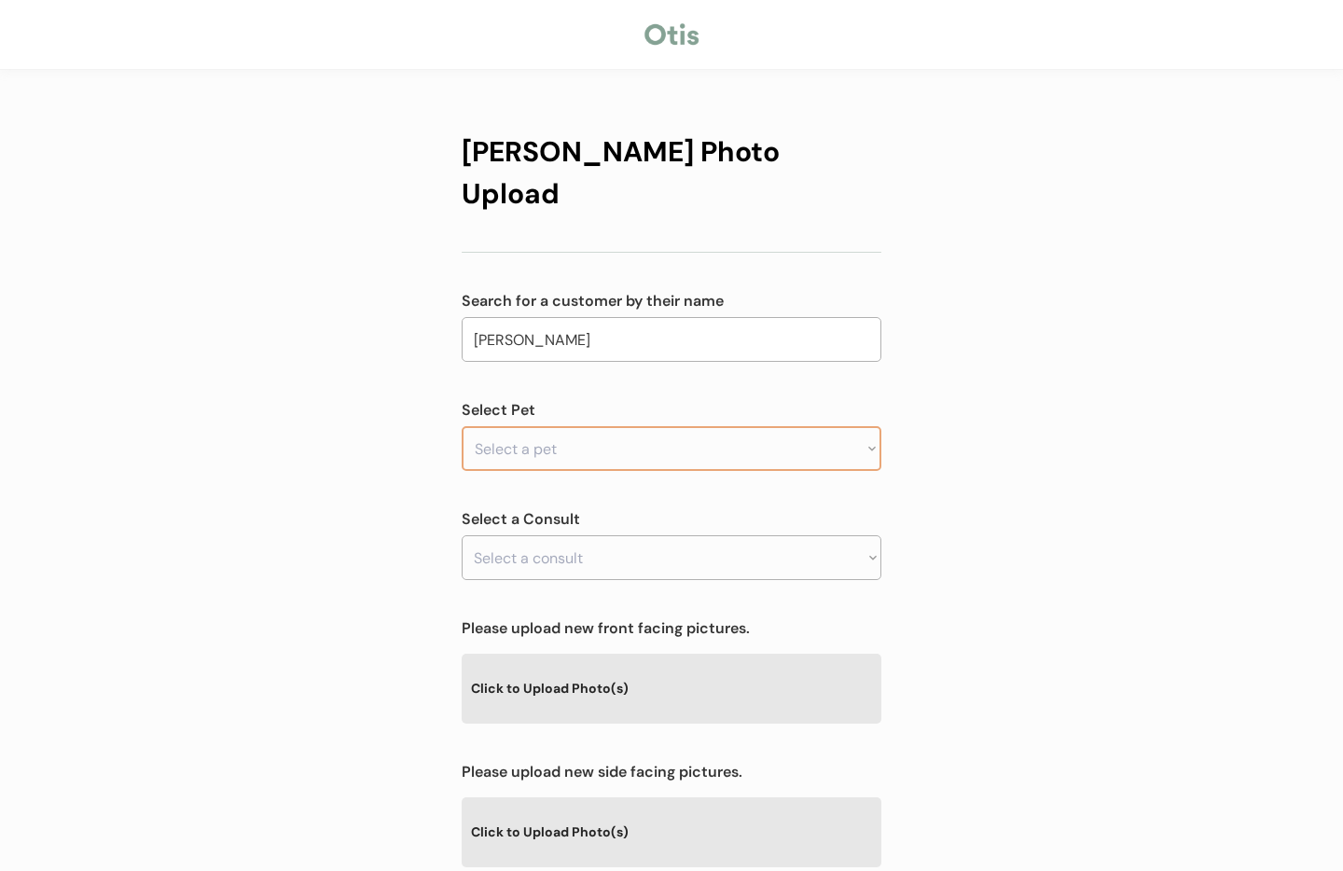
type input "[PERSON_NAME]"
click at [579, 426] on select "Select a pet Zinia" at bounding box center [672, 448] width 420 height 45
click at [566, 426] on select "Select a pet Zinia" at bounding box center [672, 448] width 420 height 45
select select ""1348695171700984260__LOOKUP__1755961434050x669742872926355500""
click at [462, 426] on select "Select a pet Zinia" at bounding box center [672, 448] width 420 height 45
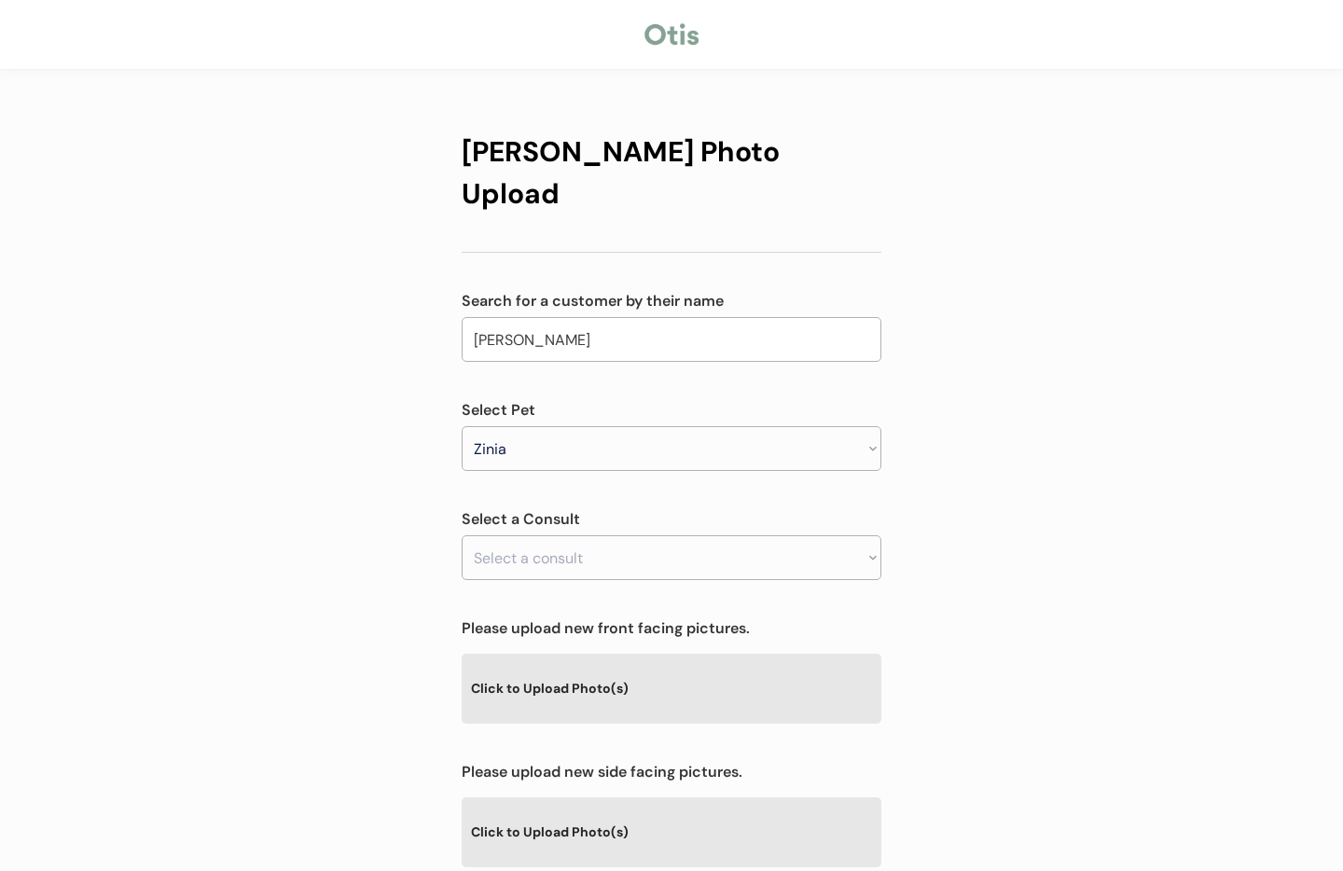
click at [655, 535] on select "Select a consult" at bounding box center [672, 557] width 420 height 45
click at [960, 481] on div "Otis Photo Upload Search for a customer by their name Beverley Mushik mushik Se…" at bounding box center [671, 601] width 1343 height 1202
click at [831, 535] on select "Select a consult Allergy & itchy skin prescription request" at bounding box center [672, 557] width 420 height 45
select select ""1348695171700984260__LOOKUP__1756160582258x748691527787085800""
click at [462, 535] on select "Select a consult Allergy & itchy skin prescription request" at bounding box center [672, 557] width 420 height 45
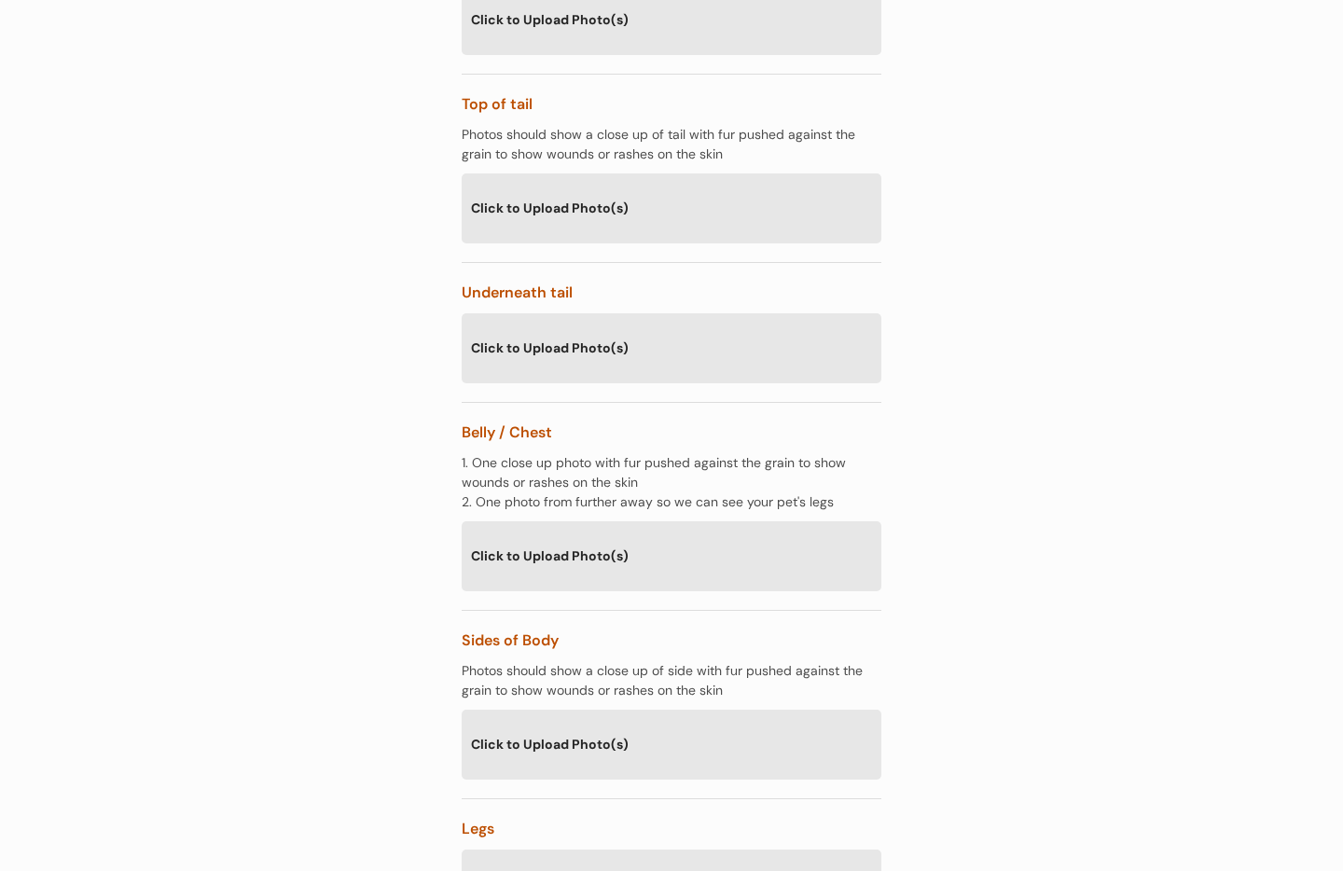
scroll to position [1964, 0]
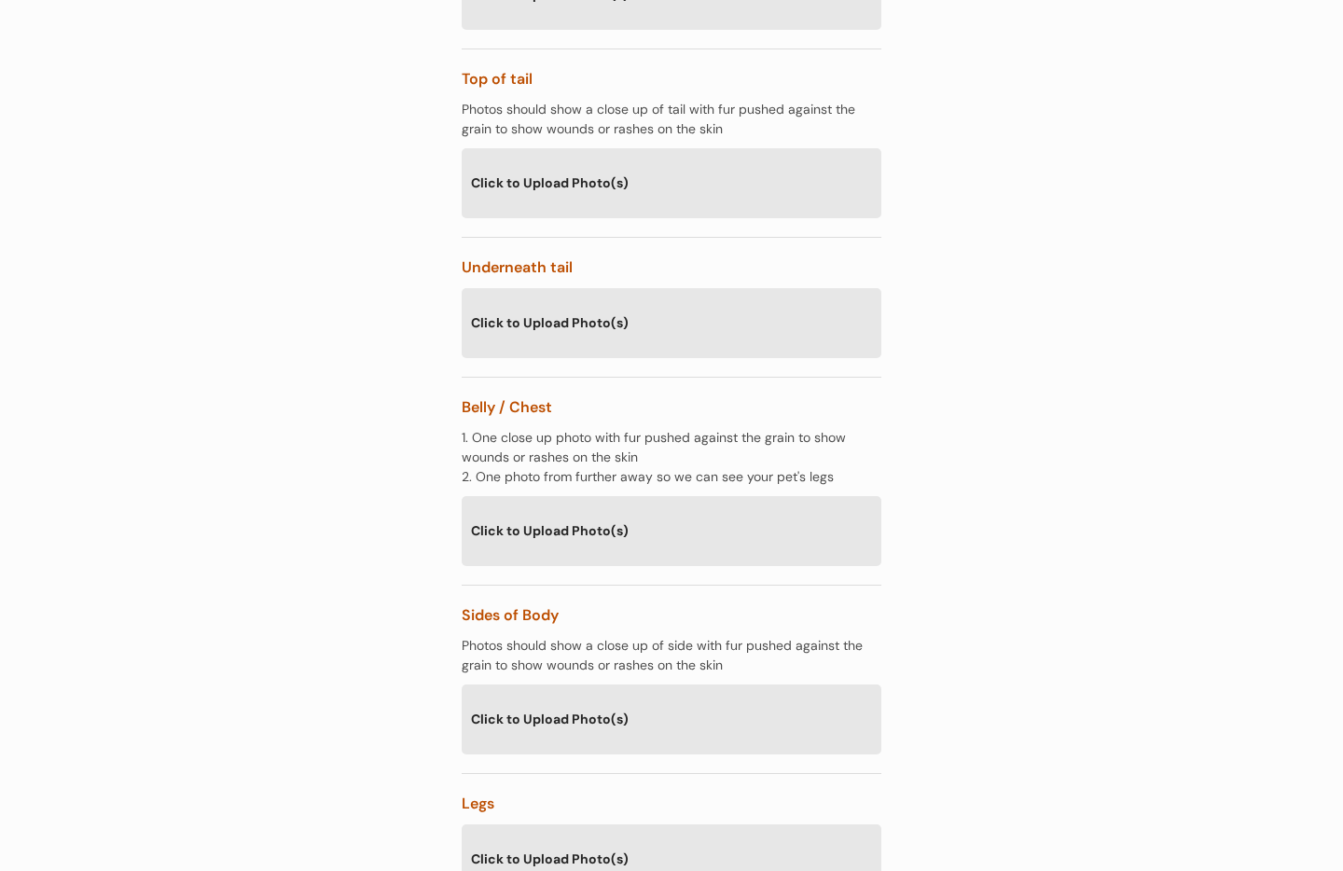
click at [642, 496] on div "Click to Upload Photo(s)" at bounding box center [672, 530] width 420 height 68
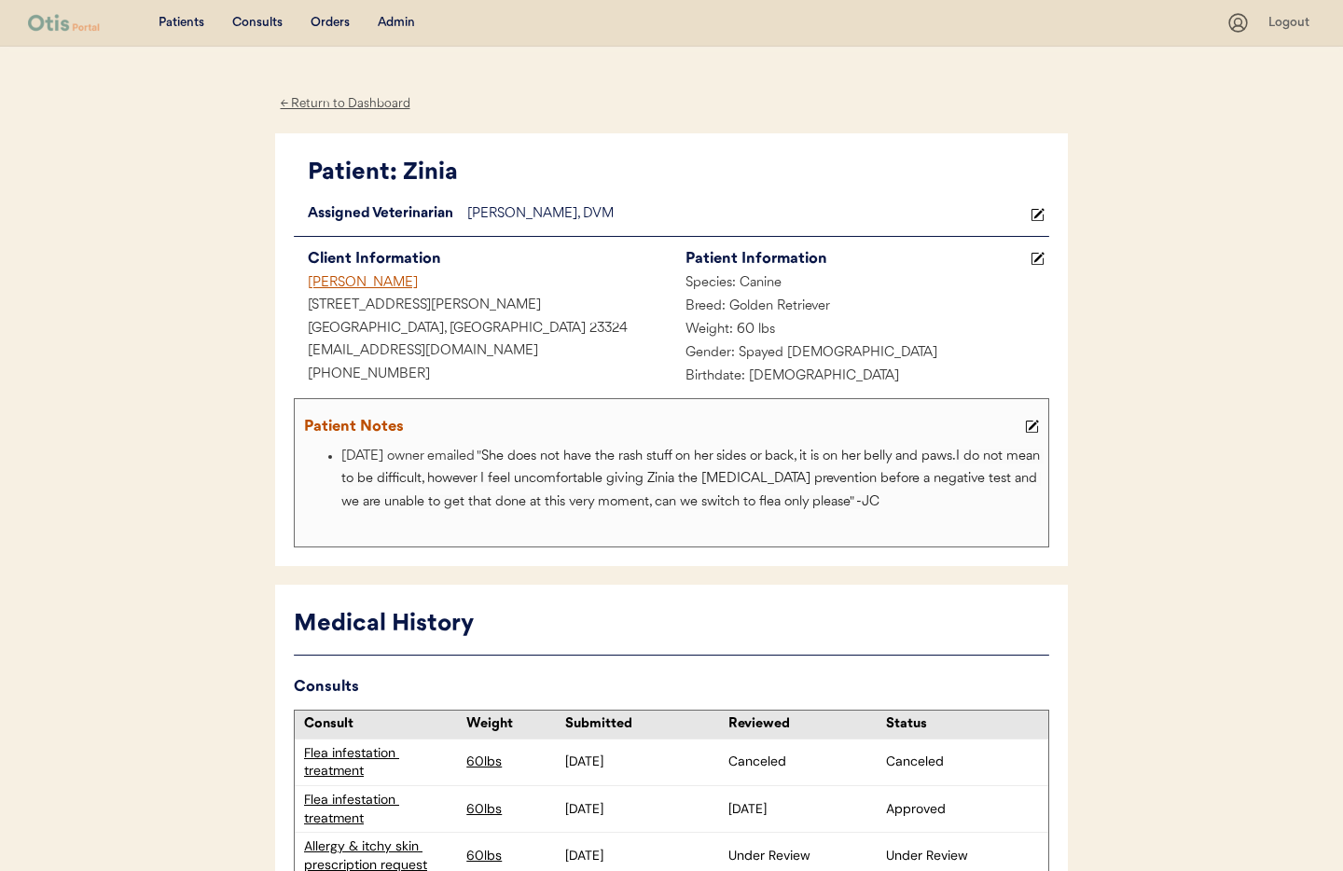
click at [356, 101] on div "← Return to Dashboard" at bounding box center [345, 103] width 140 height 21
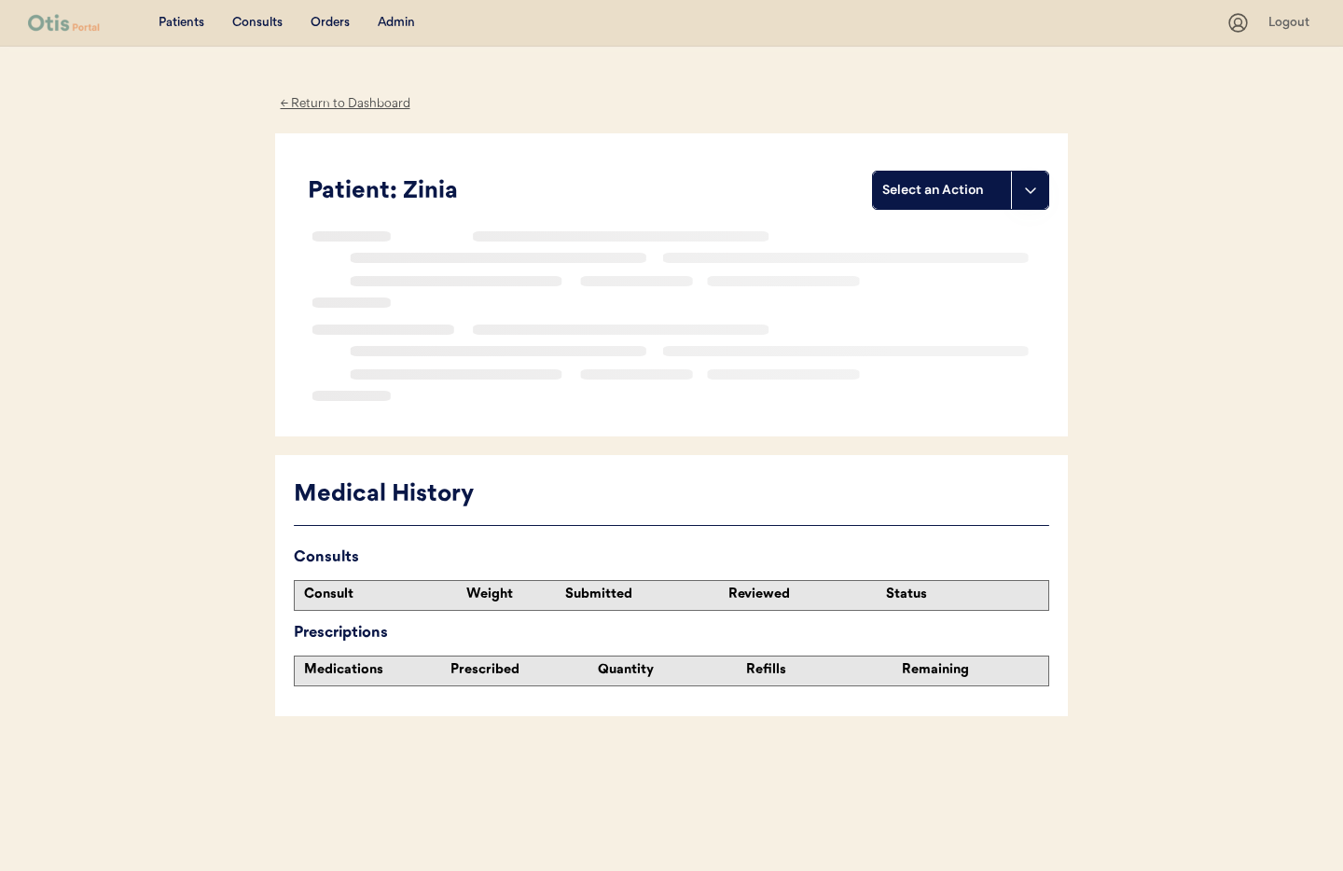
click at [396, 17] on div "Admin" at bounding box center [396, 23] width 37 height 19
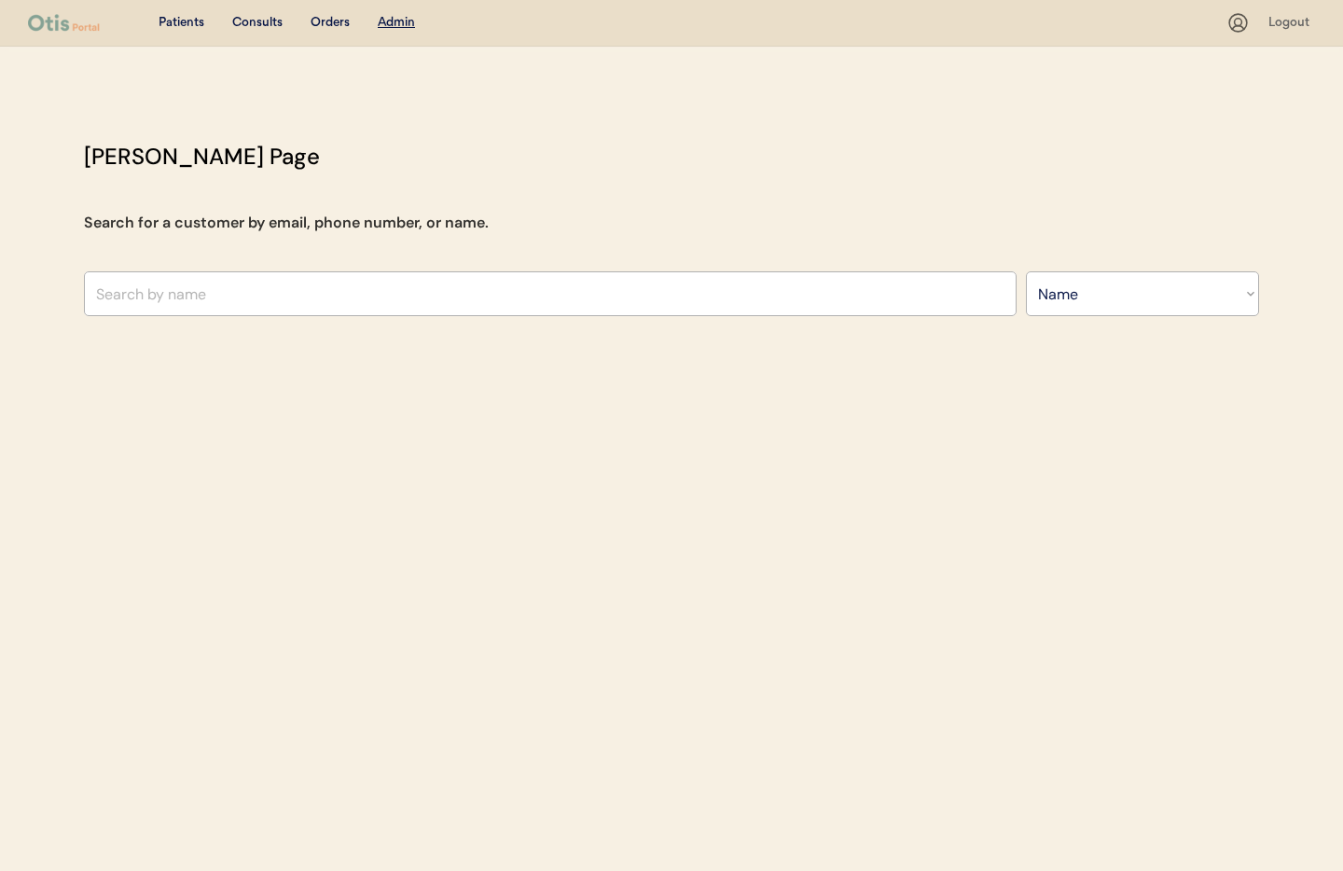
select select ""Name""
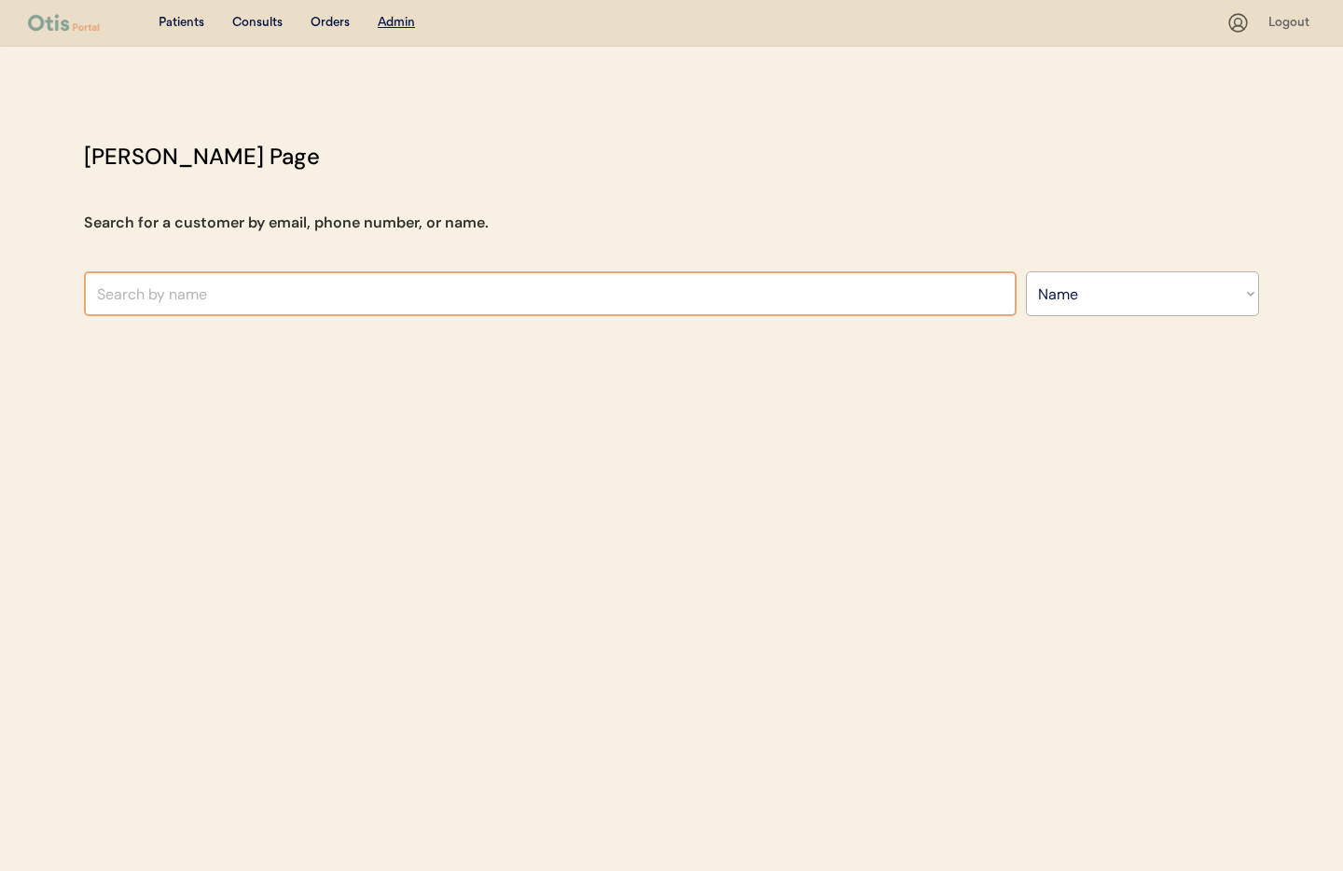
click at [251, 299] on input "text" at bounding box center [550, 293] width 933 height 45
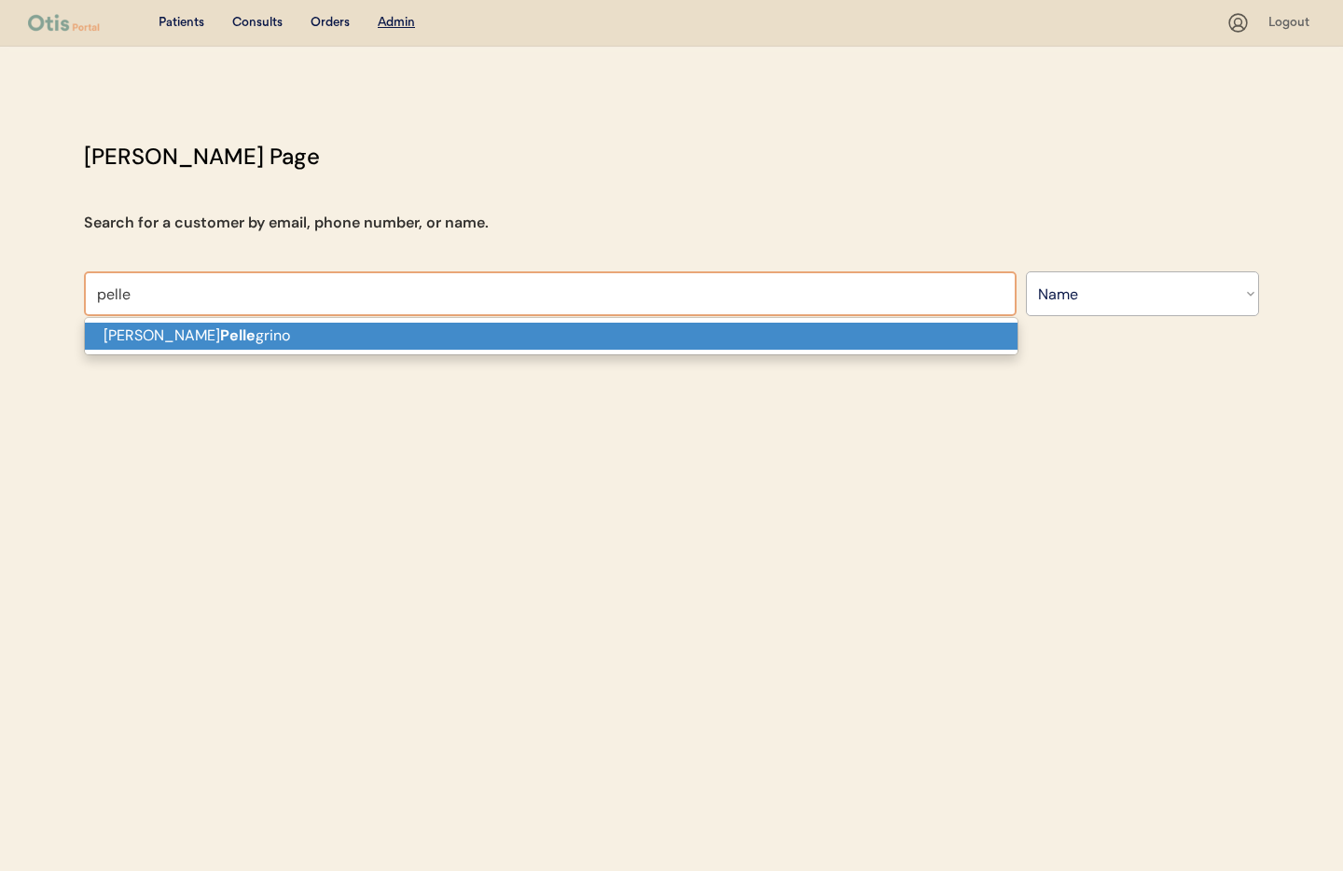
click at [242, 338] on p "Brittney Pelle grino" at bounding box center [551, 336] width 933 height 27
type input "Brittney Pellegrino"
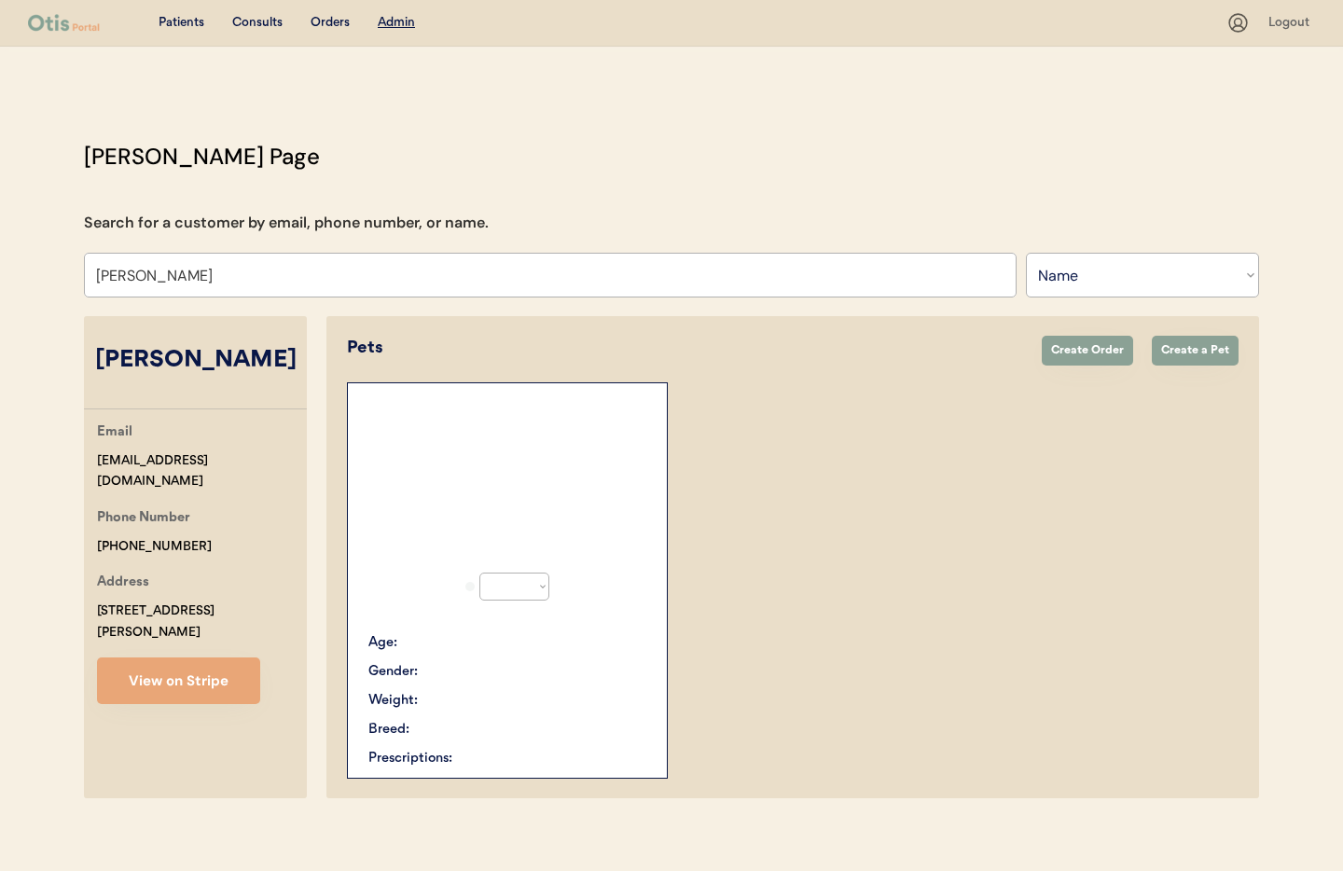
select select "true"
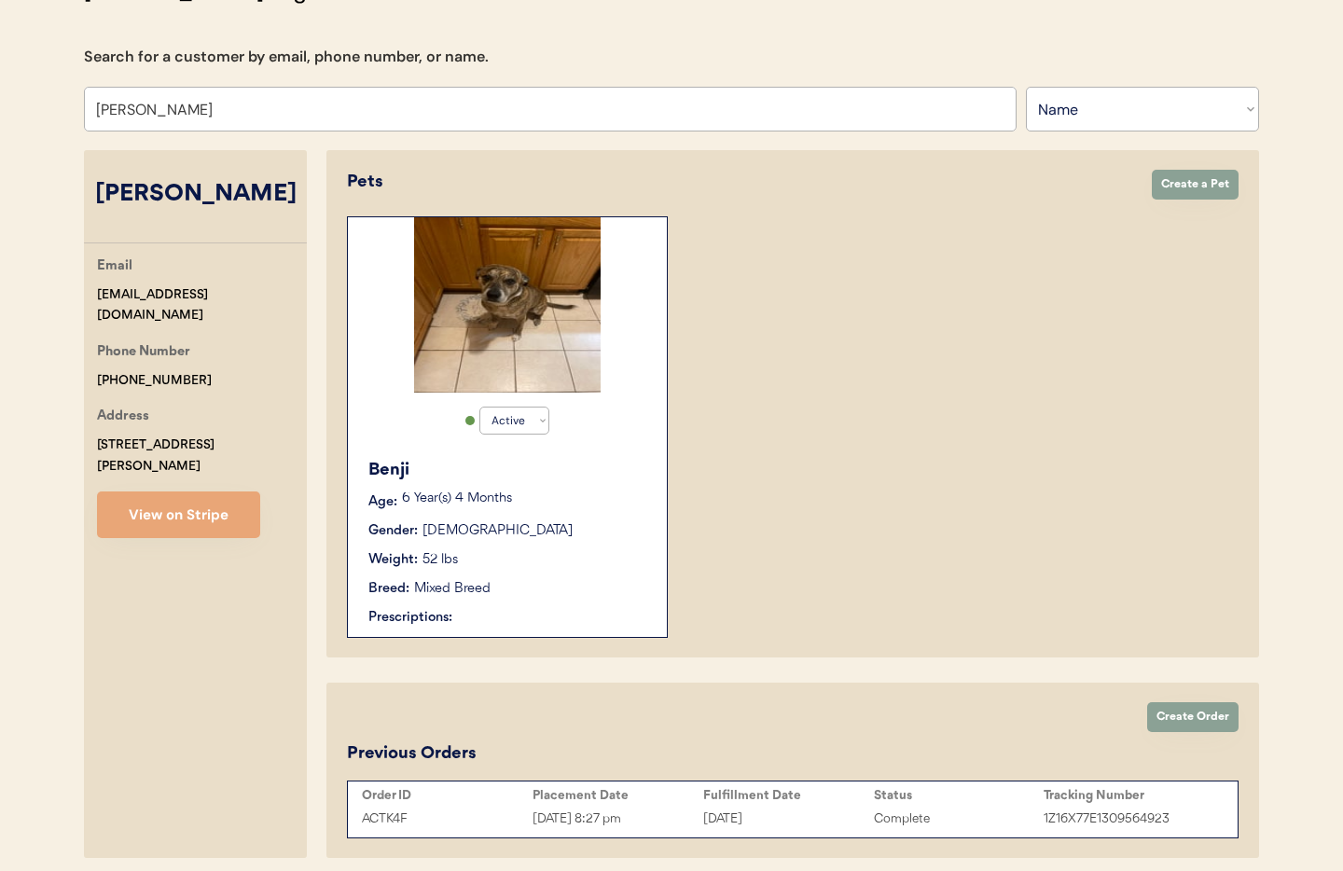
scroll to position [259, 0]
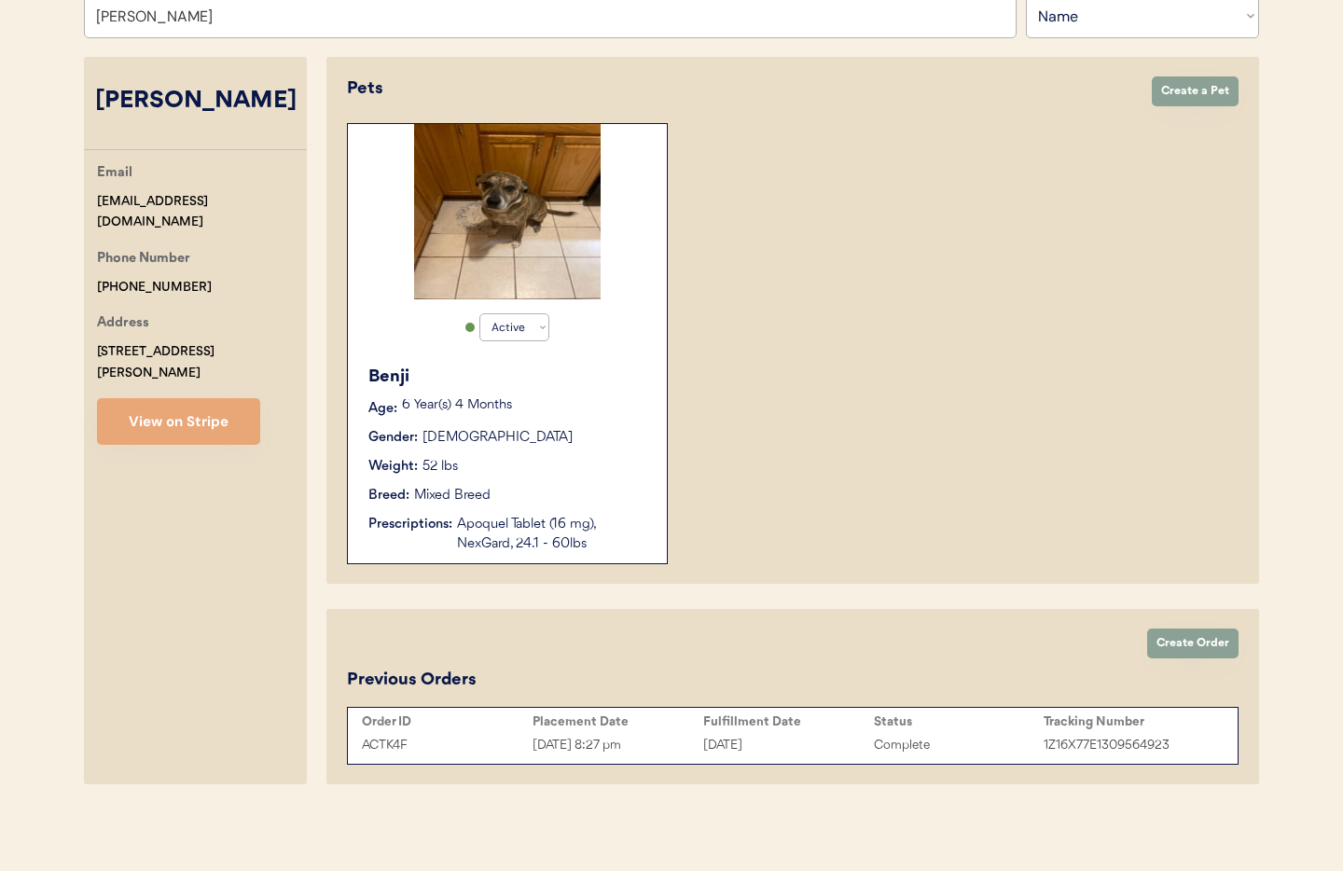
type input "[PERSON_NAME]"
click at [845, 747] on div "[DATE]" at bounding box center [788, 745] width 171 height 21
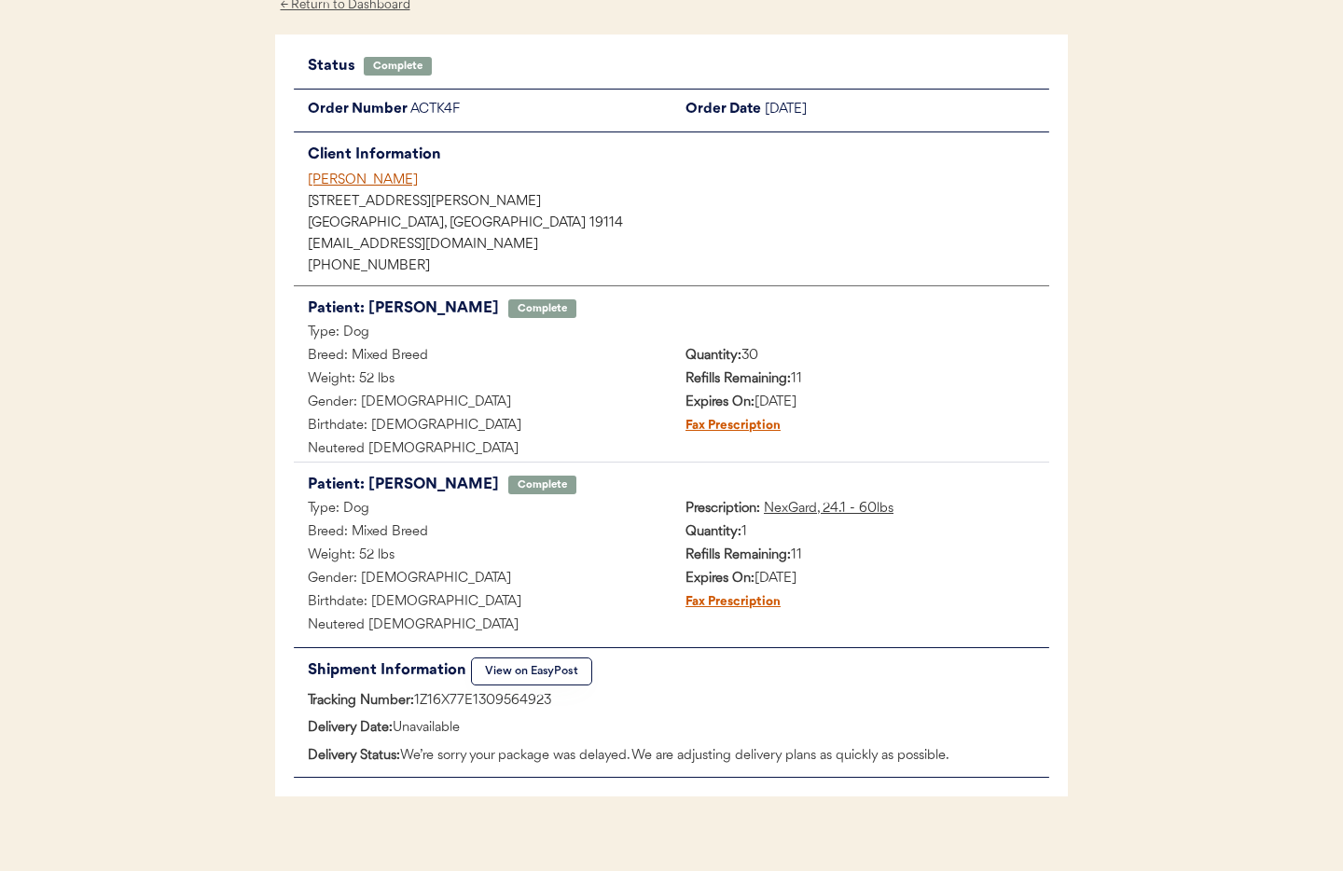
scroll to position [117, 0]
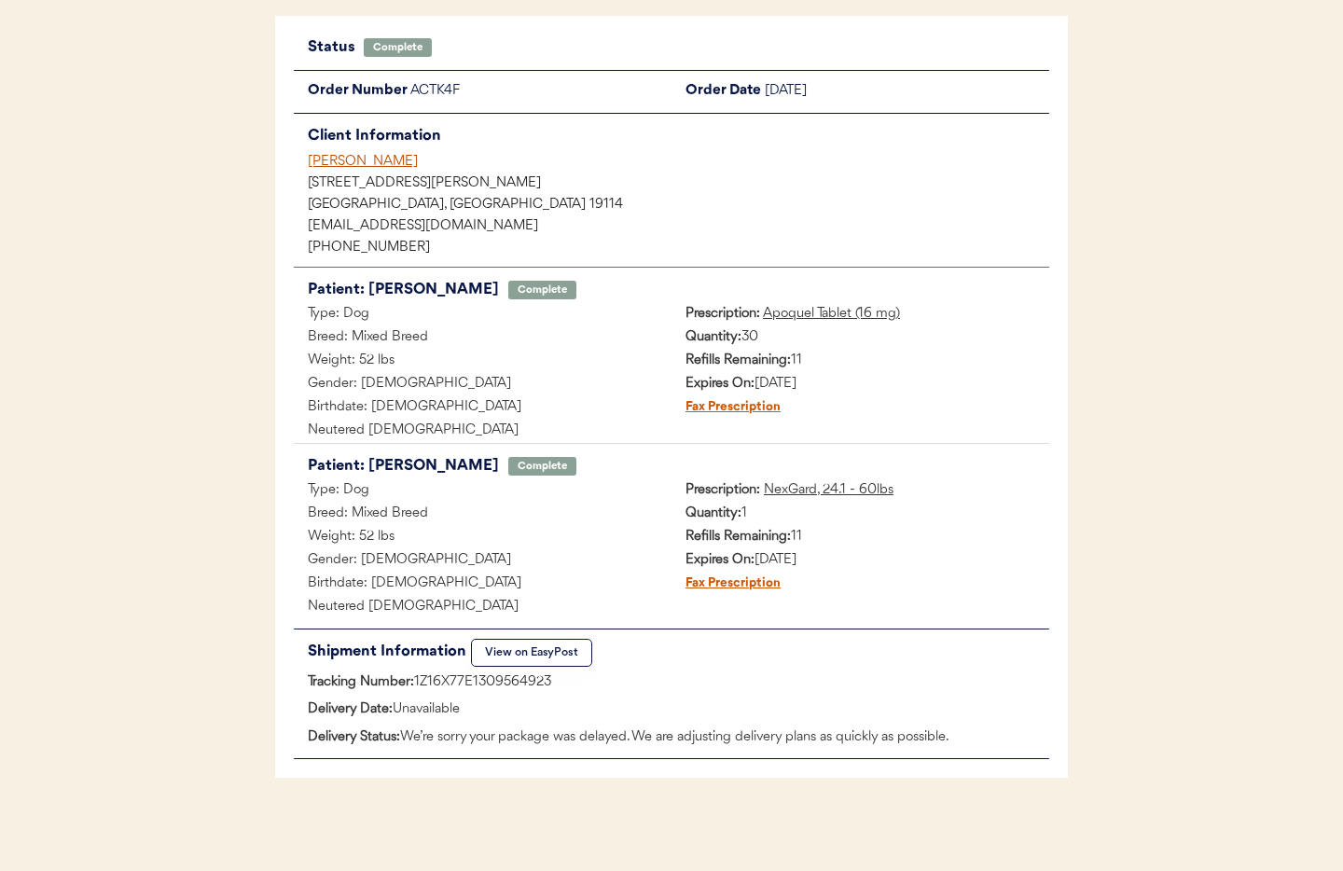
click at [524, 653] on button "View on EasyPost" at bounding box center [531, 653] width 121 height 28
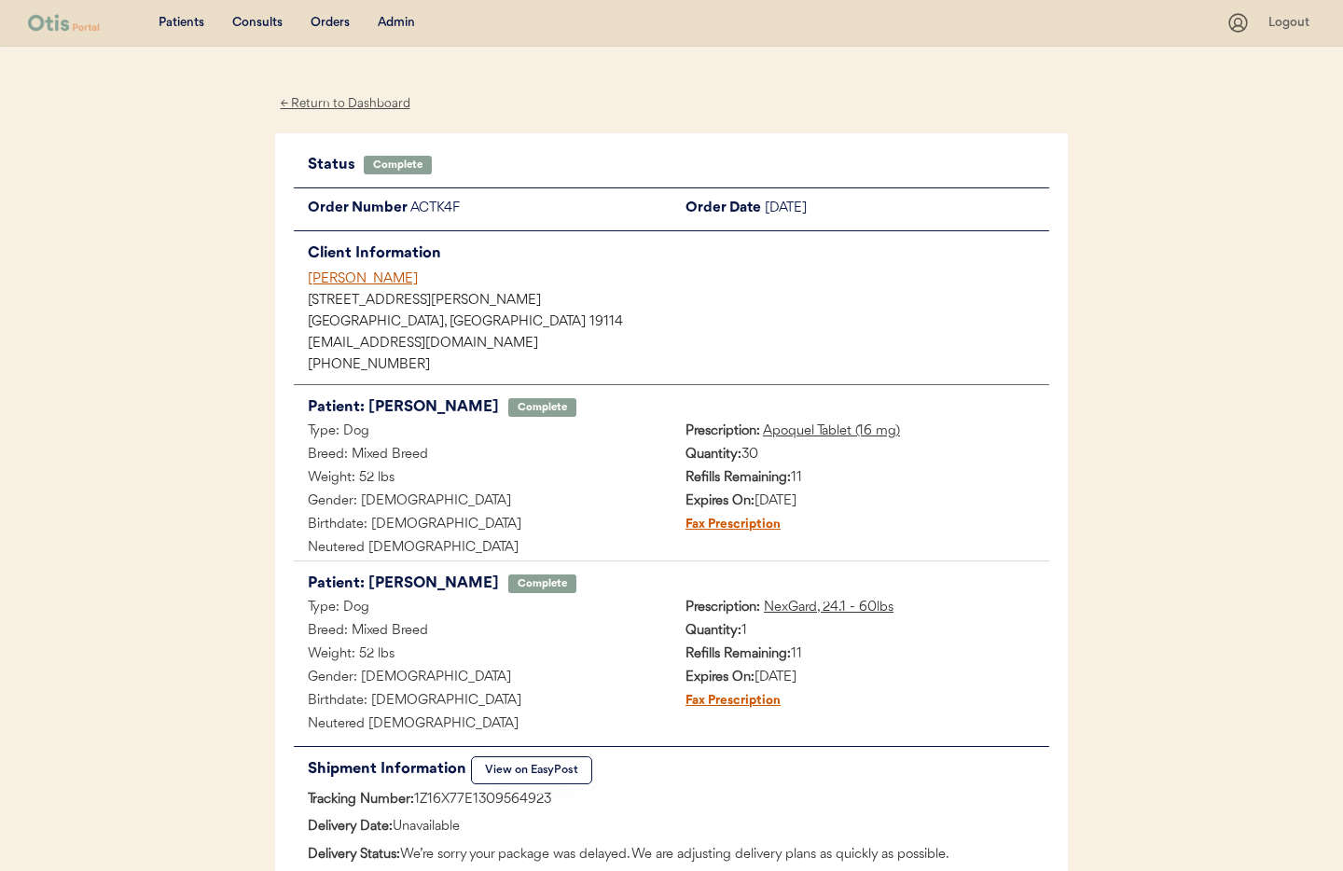
click at [350, 107] on div "← Return to Dashboard" at bounding box center [345, 103] width 140 height 21
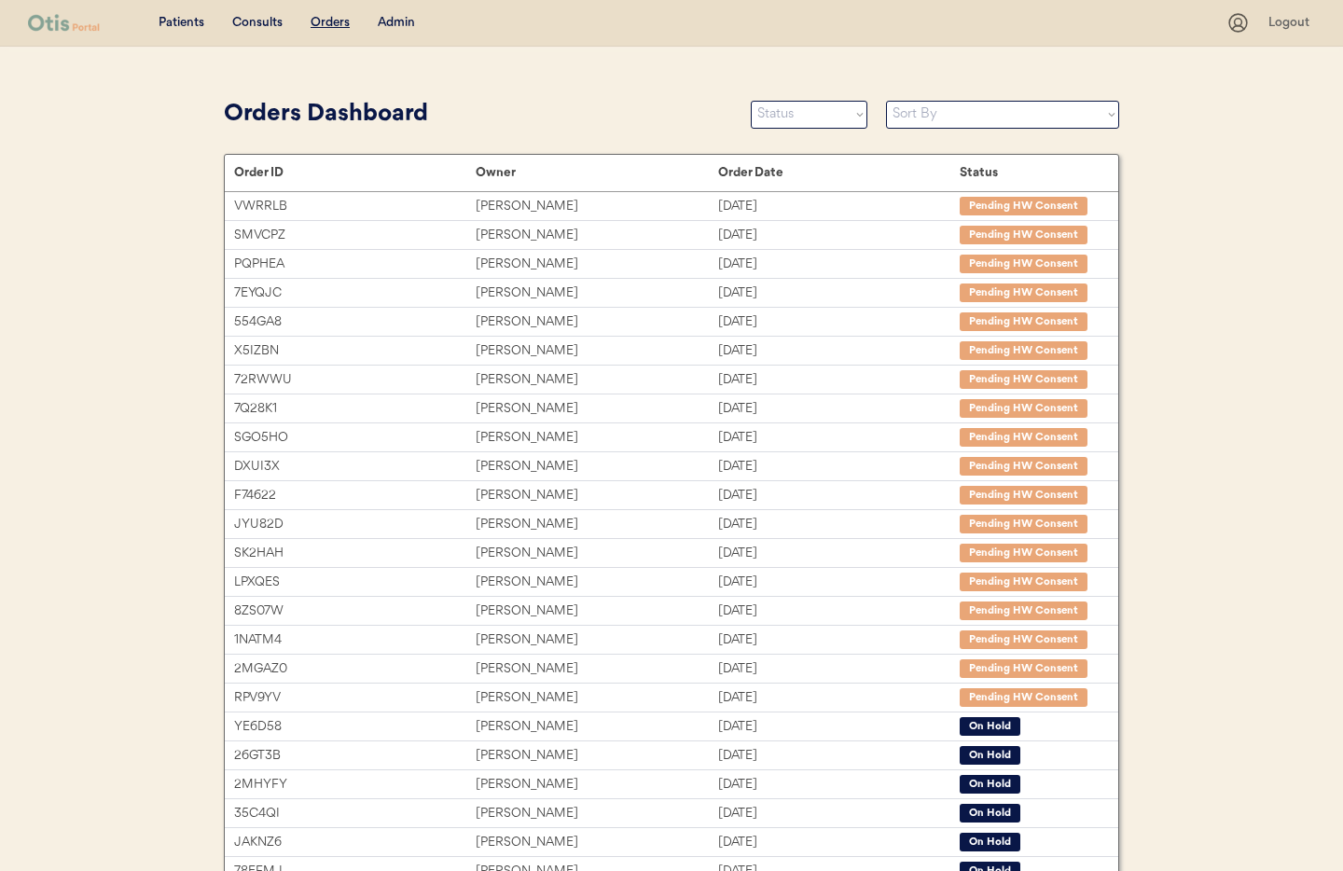
click at [403, 20] on div "Admin" at bounding box center [396, 23] width 37 height 19
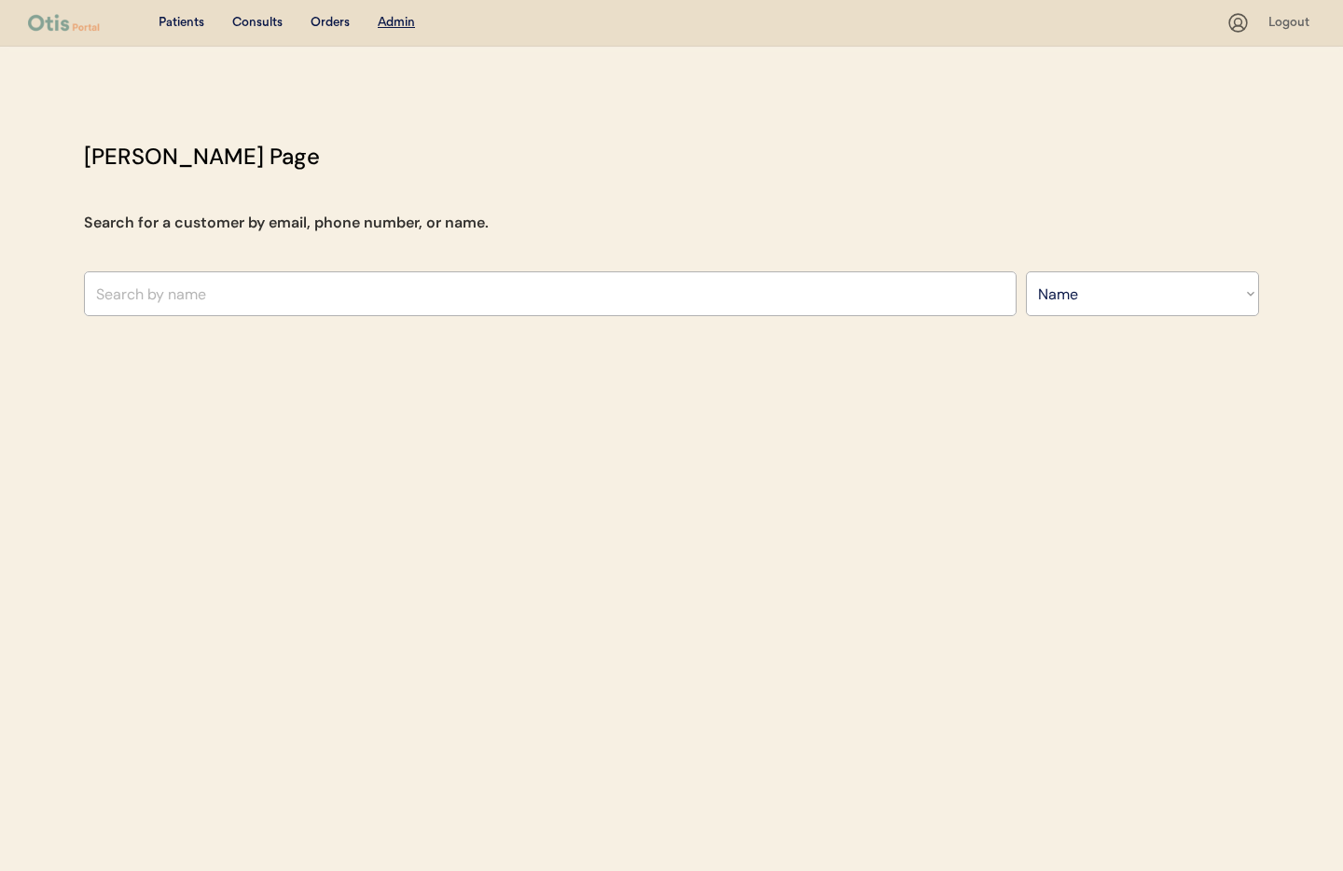
select select ""Name""
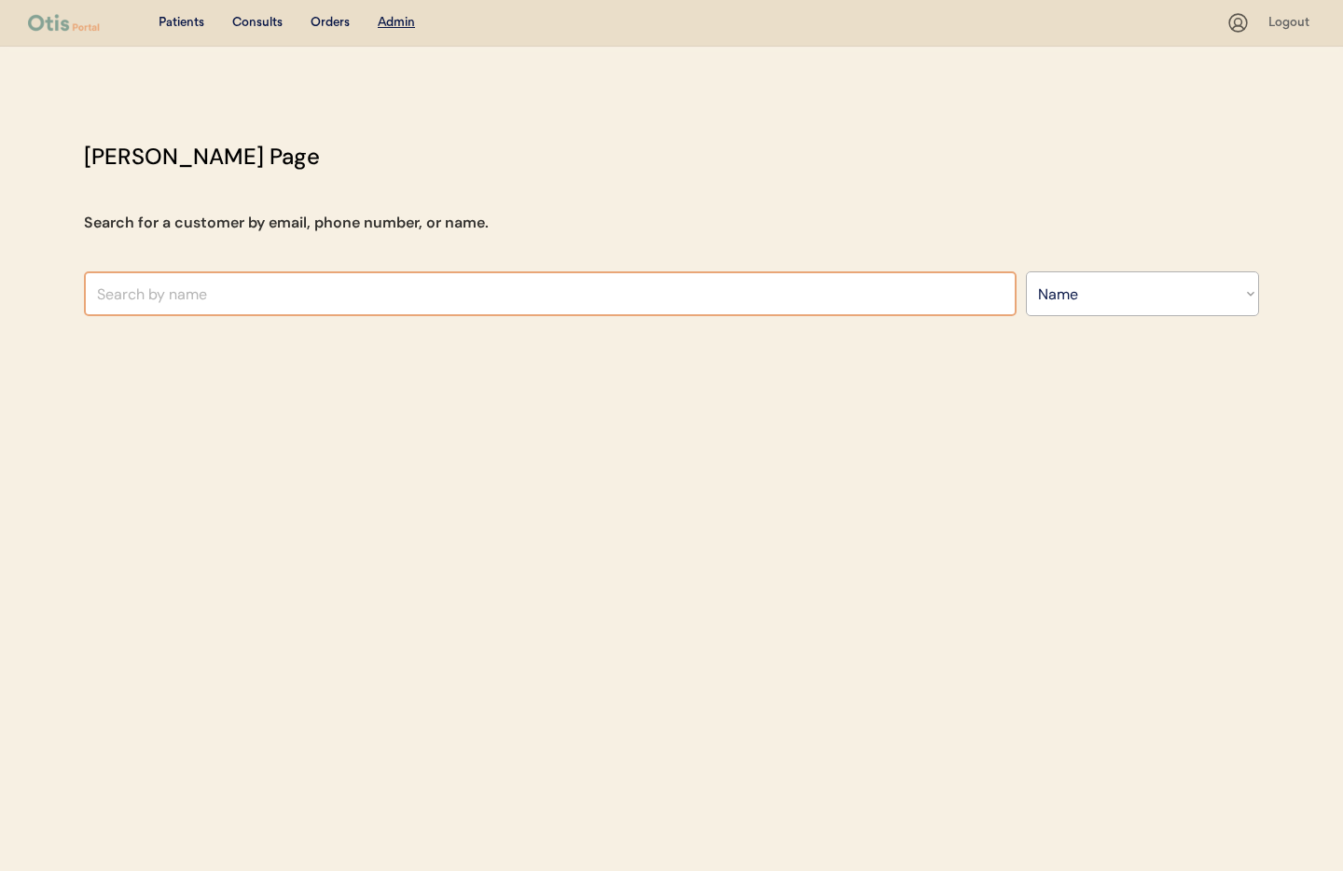
click at [271, 291] on input "text" at bounding box center [550, 293] width 933 height 45
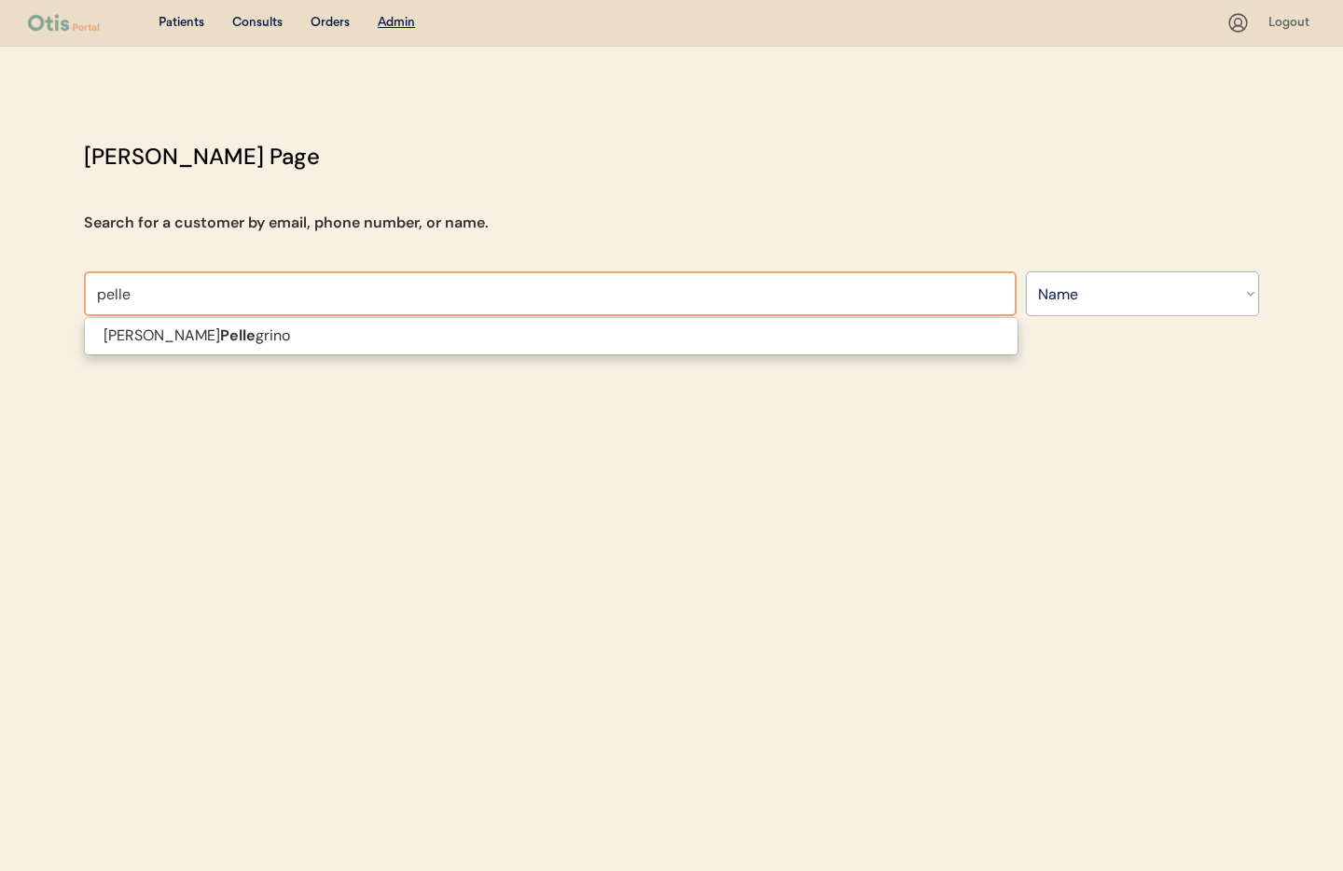
click at [269, 339] on p "[PERSON_NAME] [PERSON_NAME]" at bounding box center [551, 336] width 933 height 27
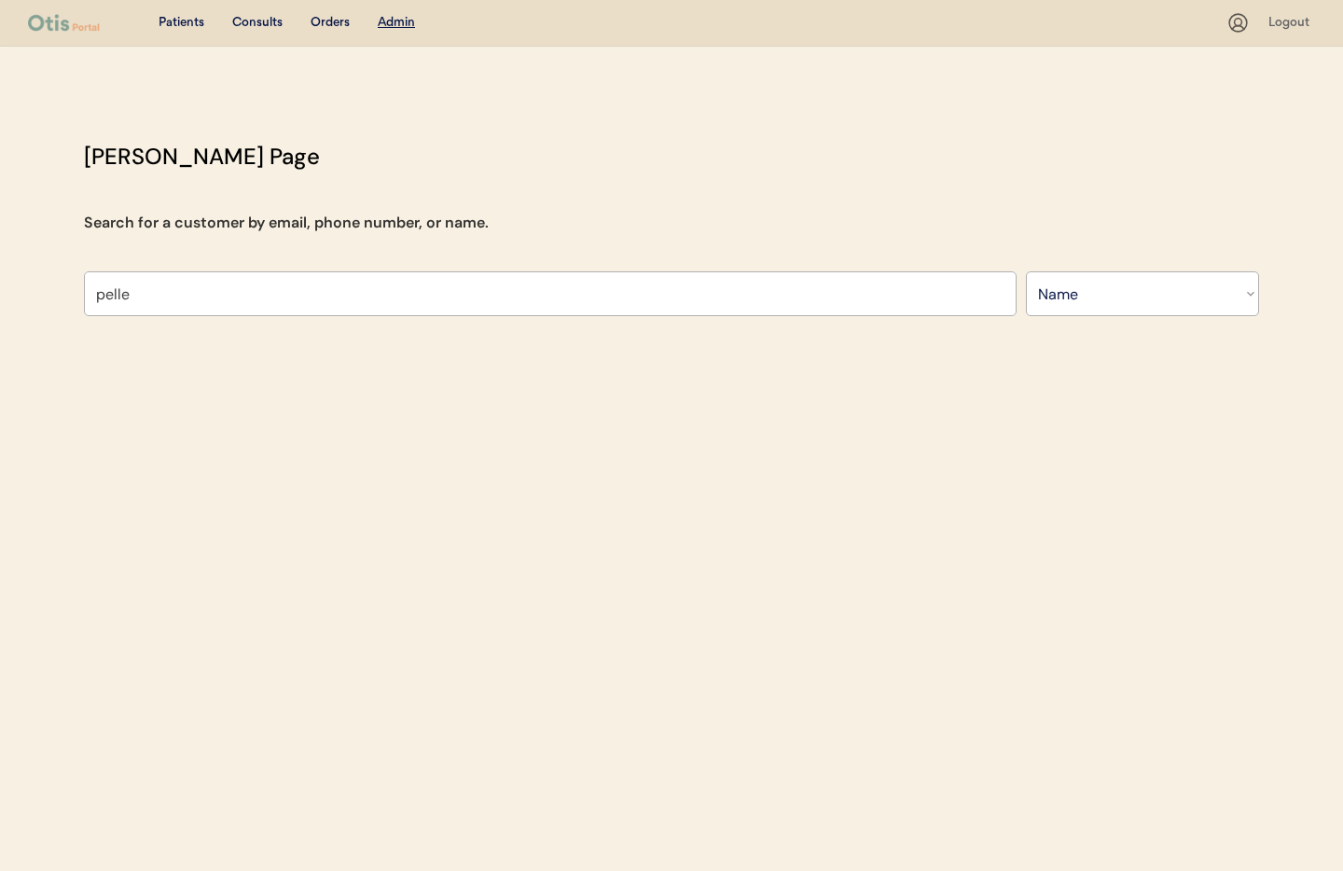
type input "[PERSON_NAME]"
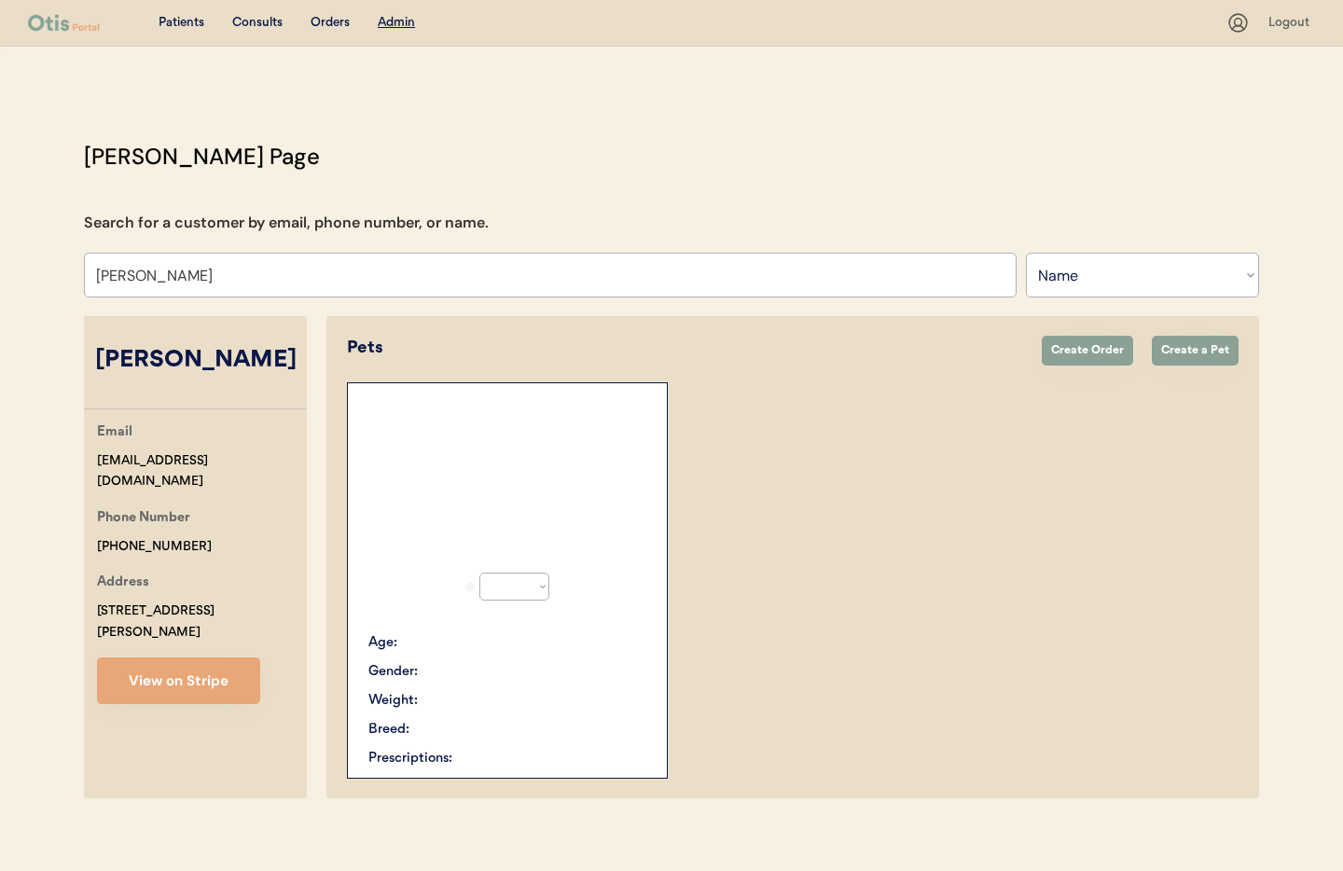
select select "true"
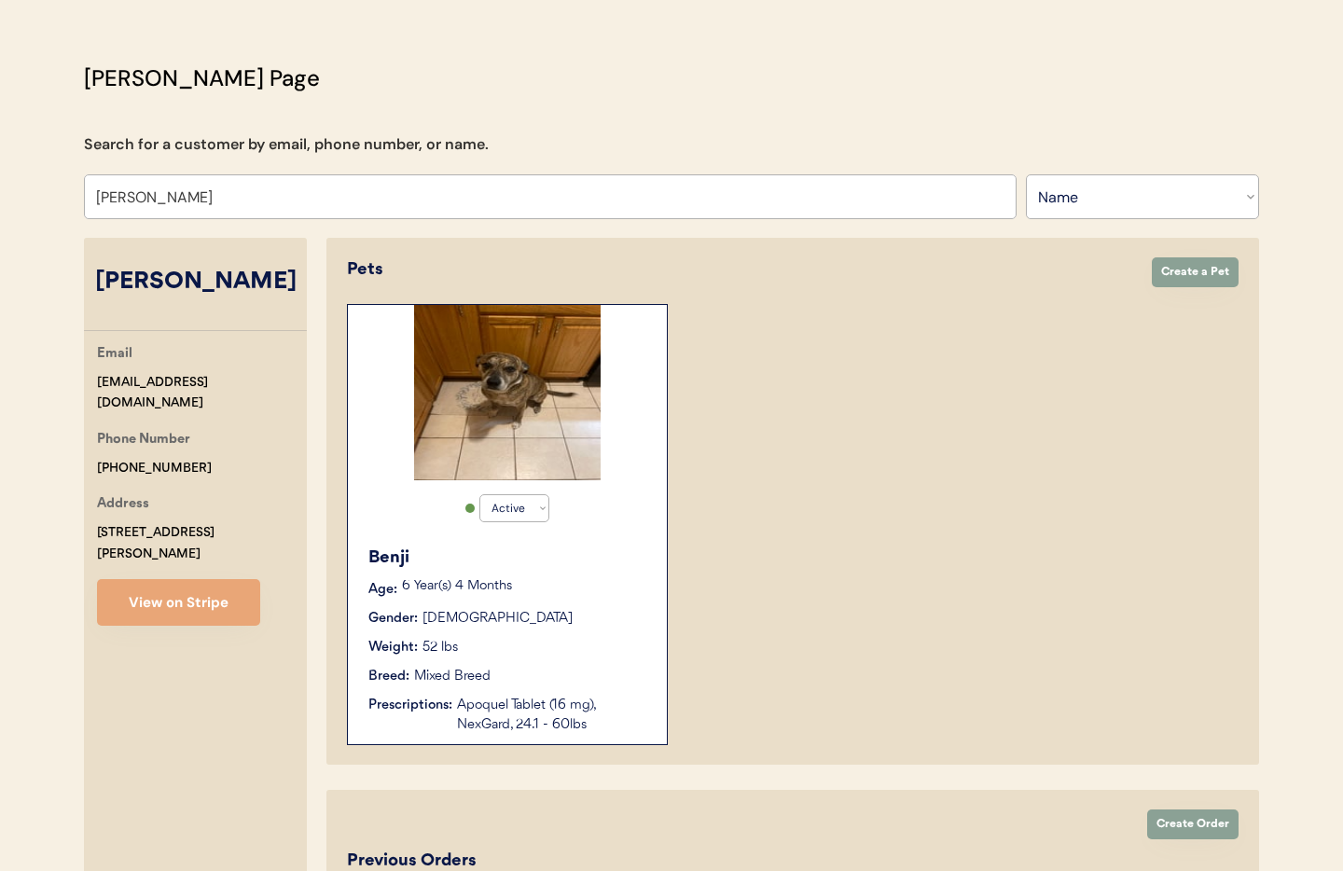
scroll to position [259, 0]
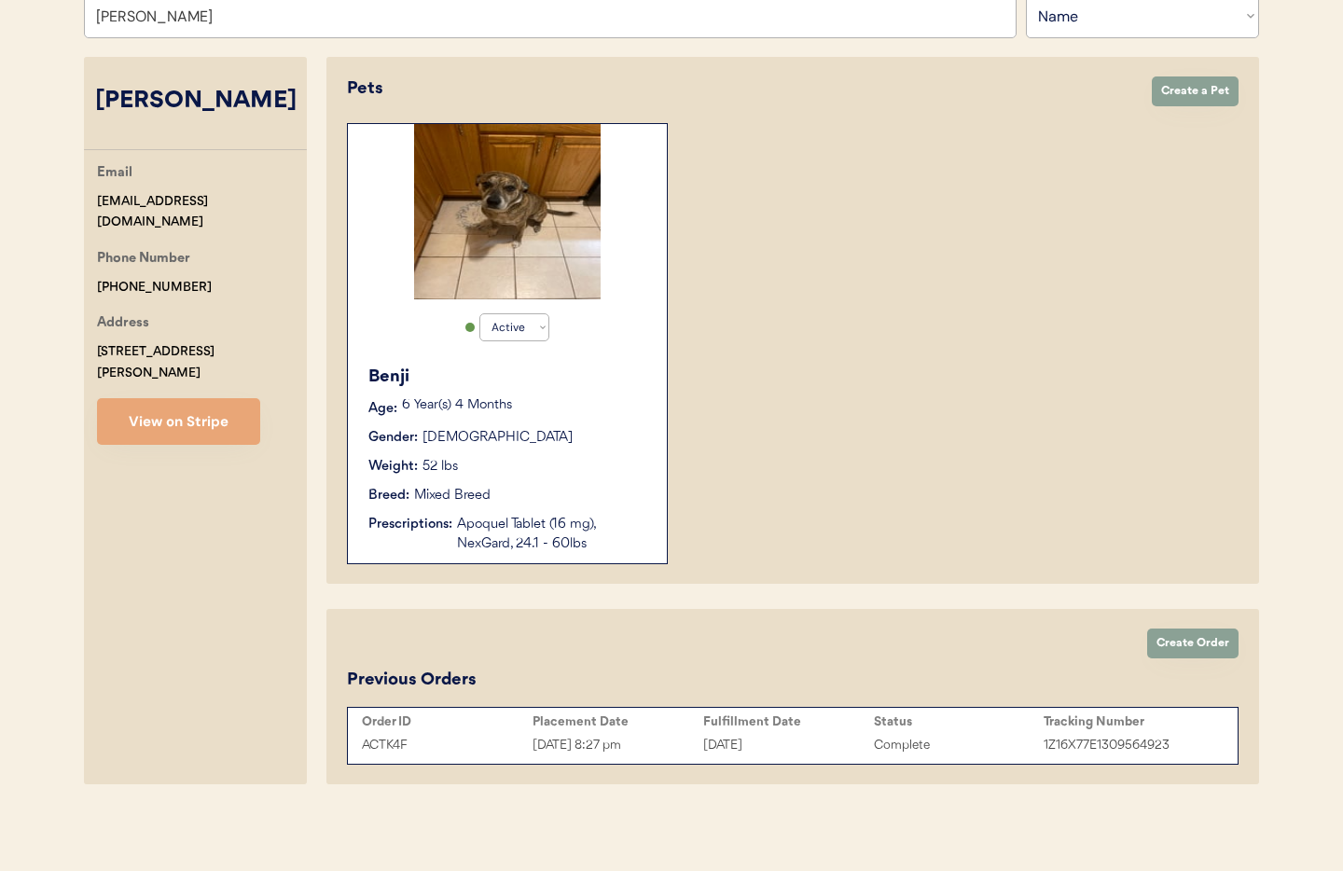
type input "[PERSON_NAME]"
click at [1178, 644] on button "Create Order" at bounding box center [1192, 644] width 91 height 30
click at [1178, 612] on body "Patients Consults Orders Admin Logout [PERSON_NAME] Admin Page Search for a cus…" at bounding box center [671, 176] width 1343 height 871
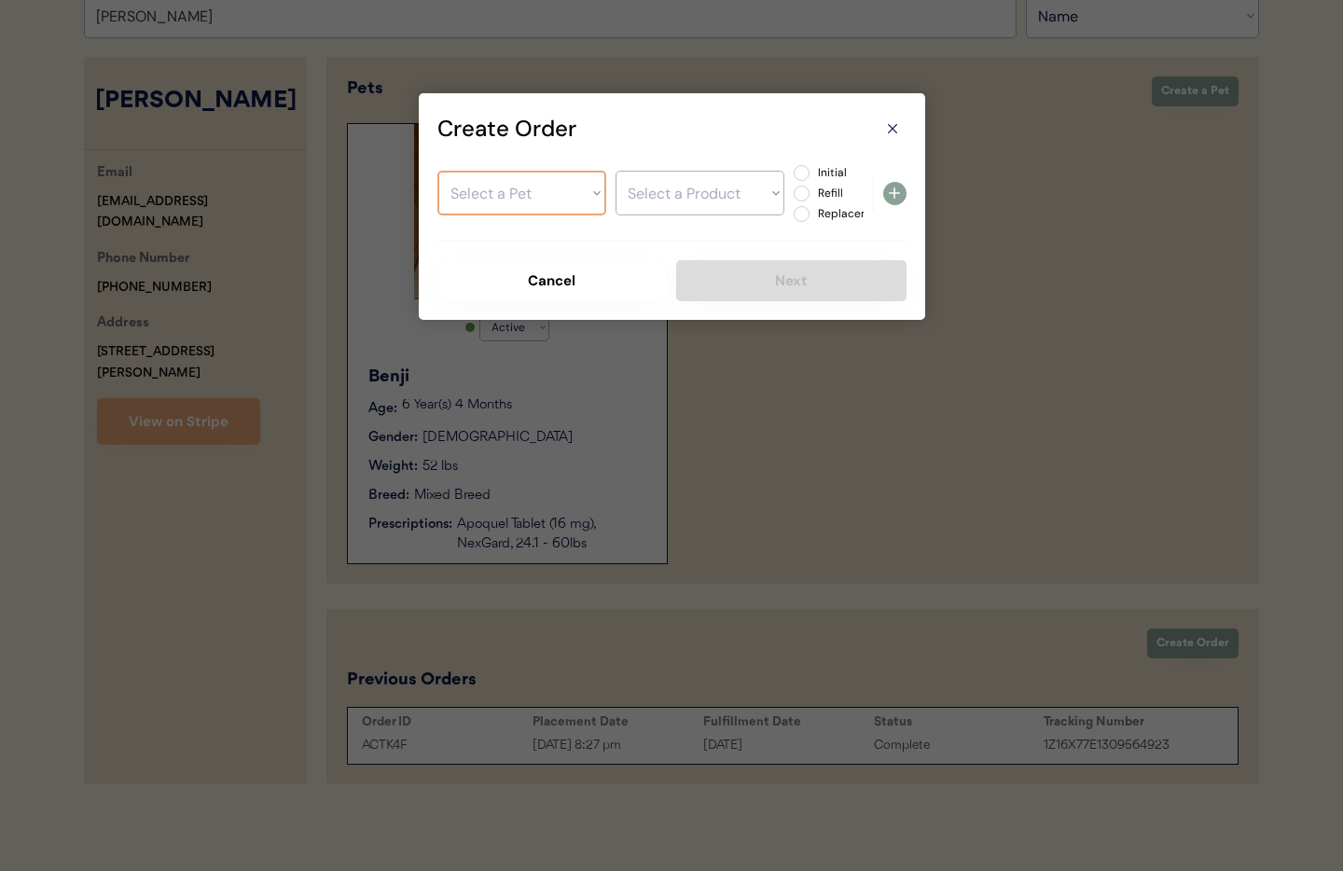
click at [530, 188] on select "Select a Pet Benji" at bounding box center [521, 193] width 169 height 45
select select ""1348695171700984260__LOOKUP__1755710435204x734427236065869800""
click at [437, 171] on select "Select a Pet Benji" at bounding box center [521, 193] width 169 height 45
click at [711, 194] on select "Select a Product" at bounding box center [699, 193] width 169 height 45
select select ""1348695171700984260__LOOKUP__1755912411057x852631358038343700""
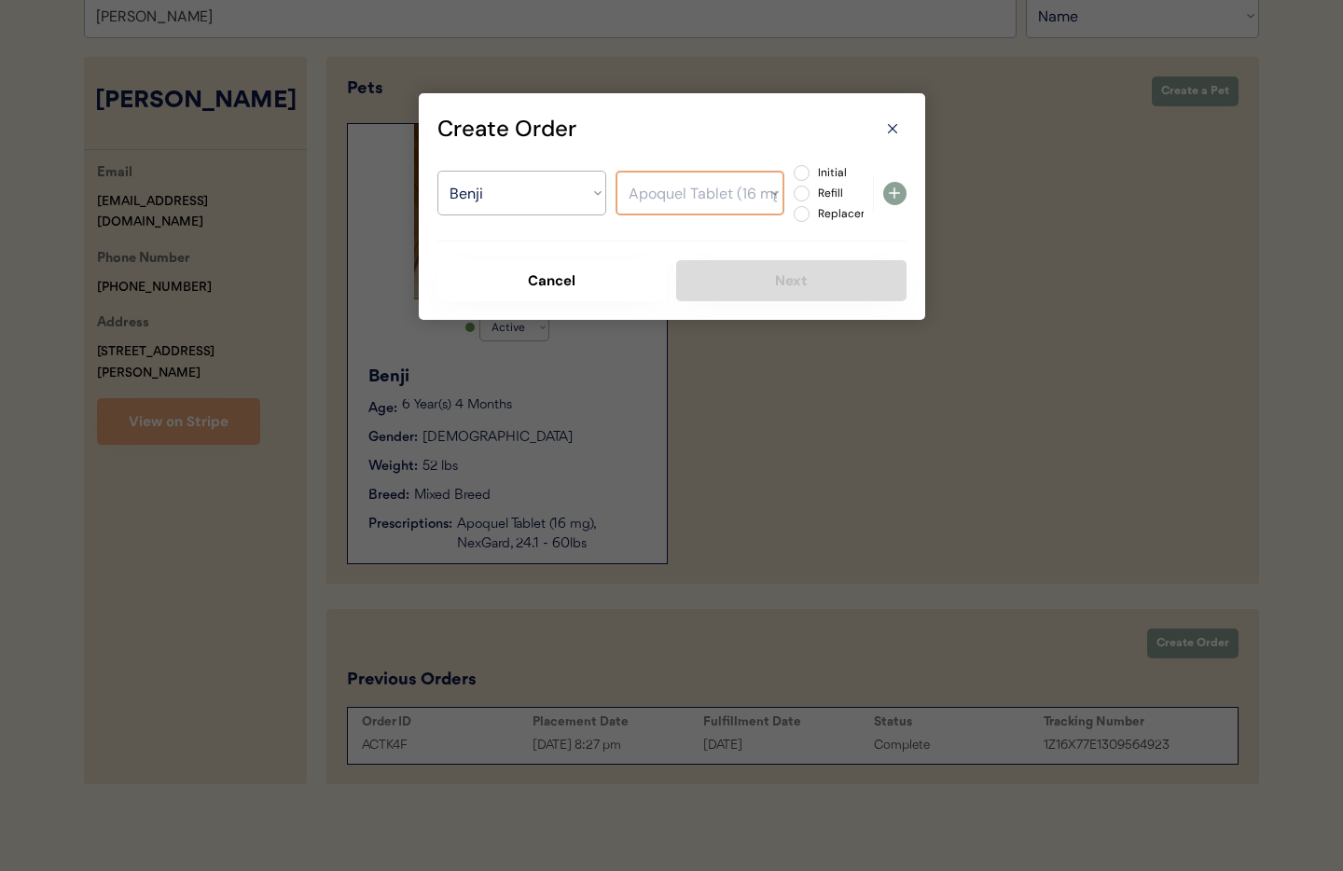
click at [615, 171] on select "Select a Product Apoquel Tablet (16 mg) NexGard, 24.1 - 60lbs" at bounding box center [699, 193] width 169 height 45
click at [812, 213] on label "Replacement" at bounding box center [853, 213] width 82 height 11
click at [792, 179] on input "Replacement" at bounding box center [786, 173] width 12 height 12
radio input "true"
click at [899, 194] on icon at bounding box center [894, 193] width 22 height 22
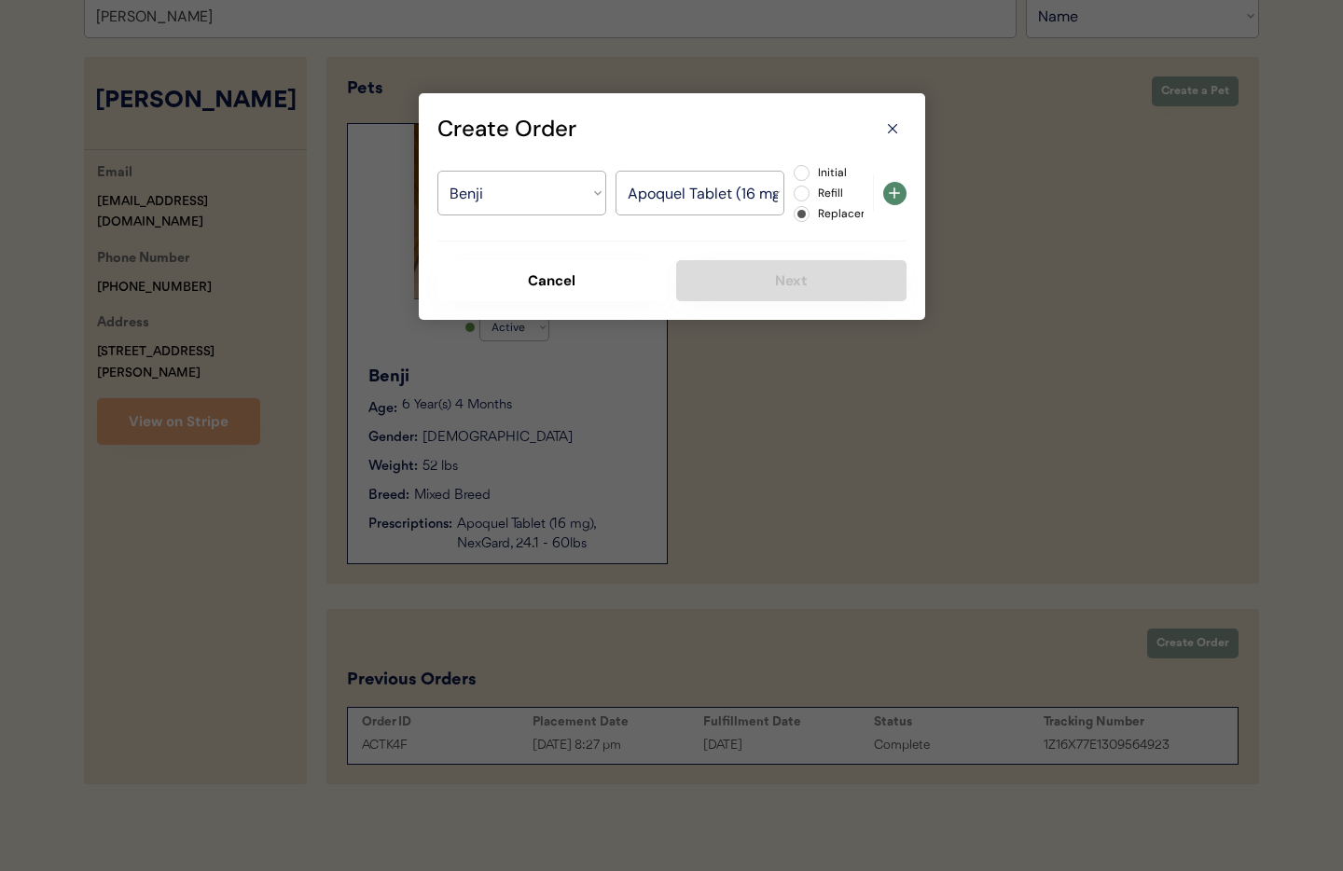
select select ""PLACEHOLDER_1427118222253""
radio input "false"
select select ""PLACEHOLDER_1427118222253""
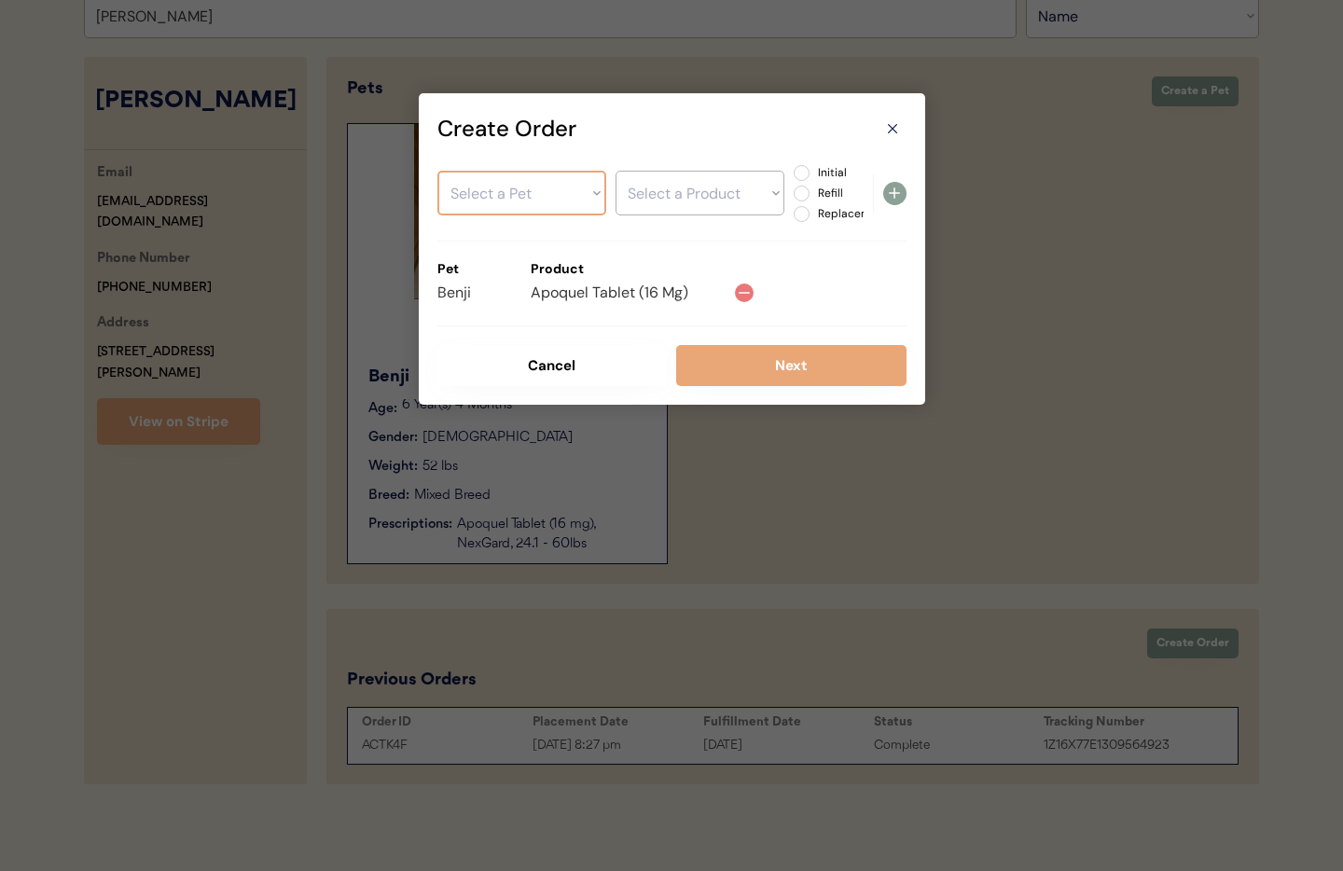
click at [532, 192] on select "Select a Pet Benji" at bounding box center [521, 193] width 169 height 45
select select ""1348695171700984260__LOOKUP__1755710435204x734427236065869800""
click at [437, 171] on select "Select a Pet Benji" at bounding box center [521, 193] width 169 height 45
click at [675, 201] on select "Select a Product" at bounding box center [699, 193] width 169 height 45
select select ""1348695171700984260__LOOKUP__1755912433983x940077233241587700""
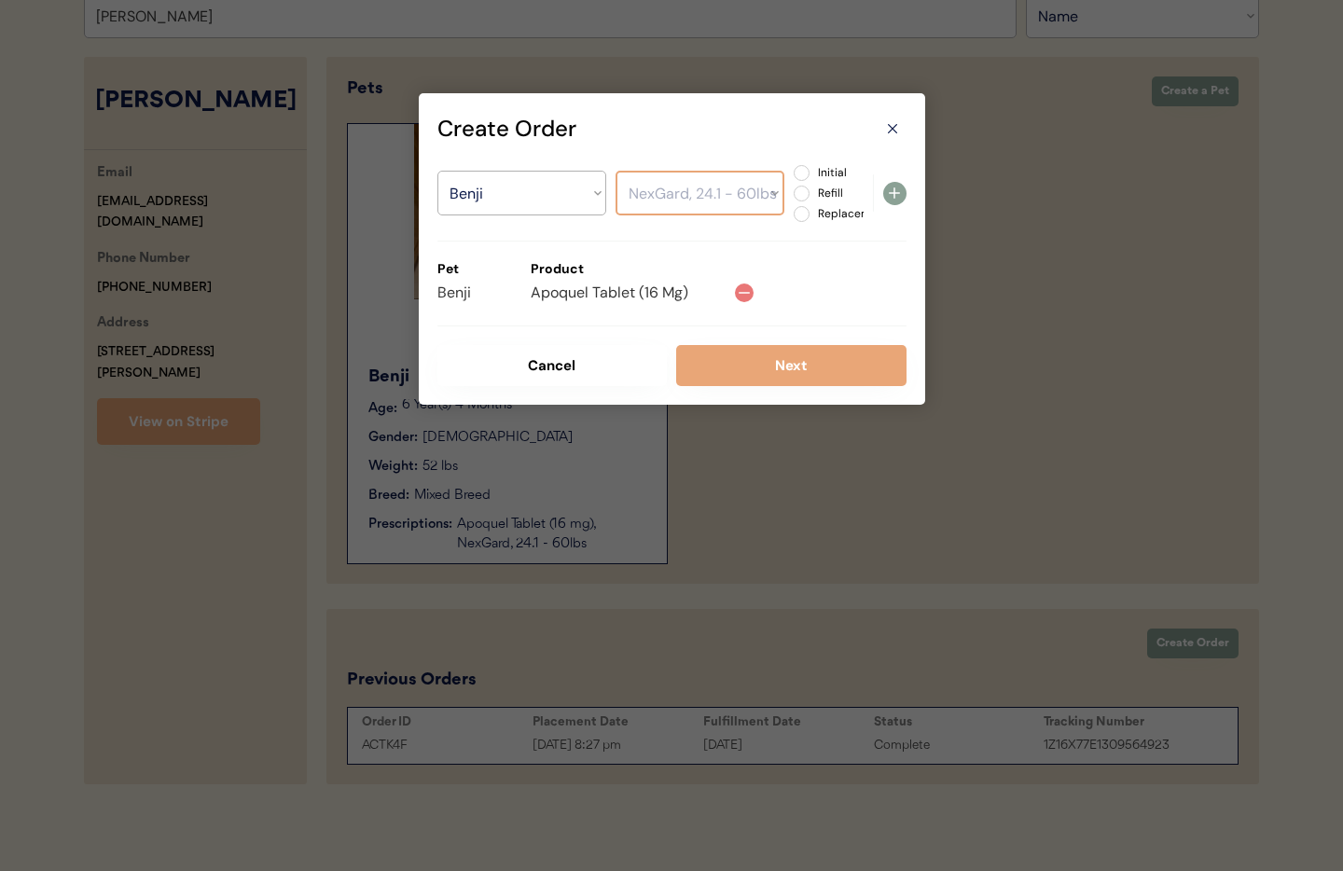
click at [615, 171] on select "Select a Product Apoquel Tablet (16 mg) NexGard, 24.1 - 60lbs" at bounding box center [699, 193] width 169 height 45
click at [812, 214] on label "Replacement" at bounding box center [853, 213] width 82 height 11
click at [792, 179] on input "Replacement" at bounding box center [786, 173] width 12 height 12
radio input "true"
click at [905, 198] on div "Select a Pet Benji Select a Product Apoquel Tablet (16 mg) NexGard, 24.1 - 60lb…" at bounding box center [671, 193] width 469 height 58
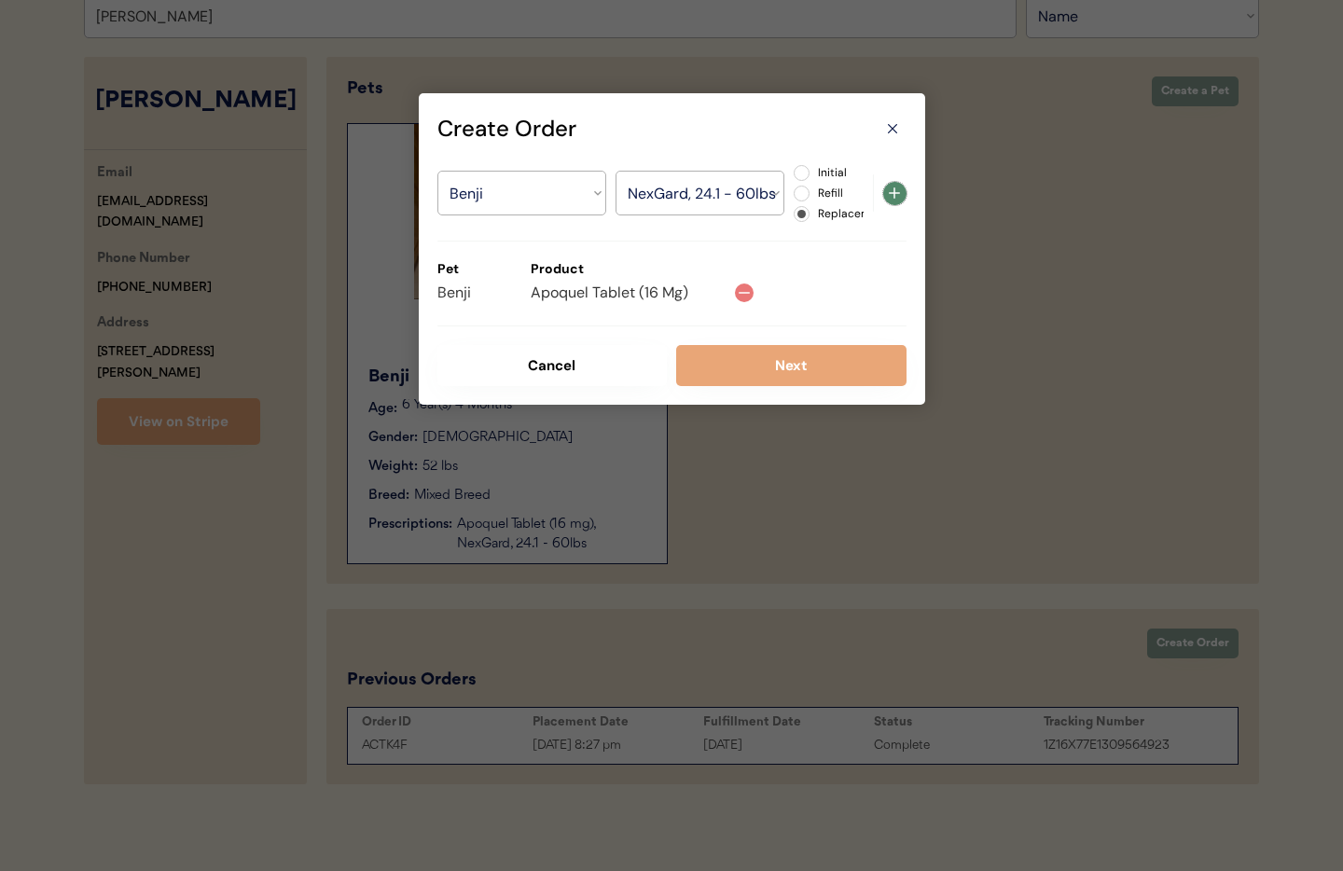
drag, startPoint x: 896, startPoint y: 194, endPoint x: 874, endPoint y: 275, distance: 84.2
click at [896, 194] on icon at bounding box center [894, 193] width 22 height 22
select select ""PLACEHOLDER_1427118222253""
radio input "false"
select select ""PLACEHOLDER_1427118222253""
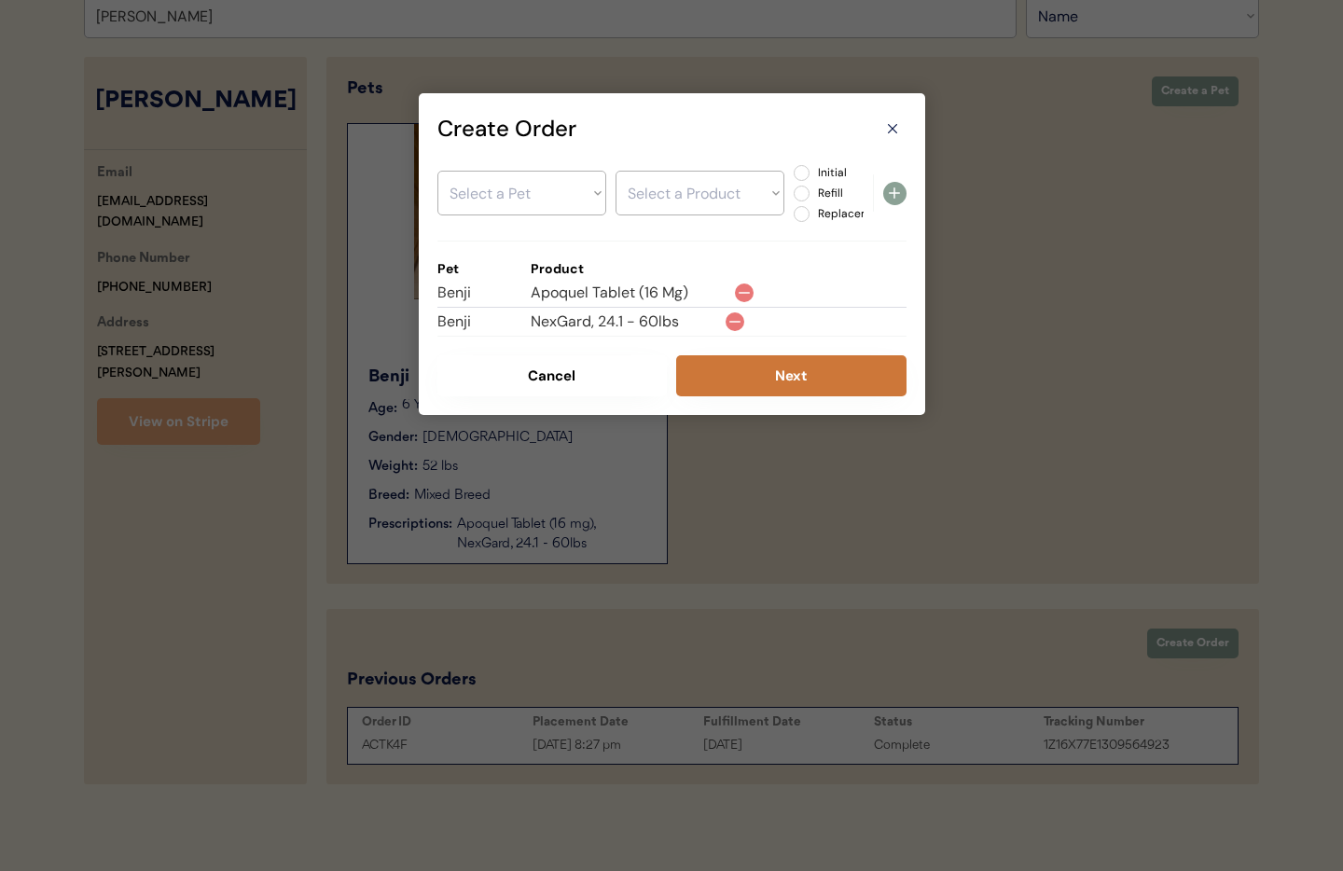
click at [773, 378] on button "Next" at bounding box center [791, 375] width 230 height 41
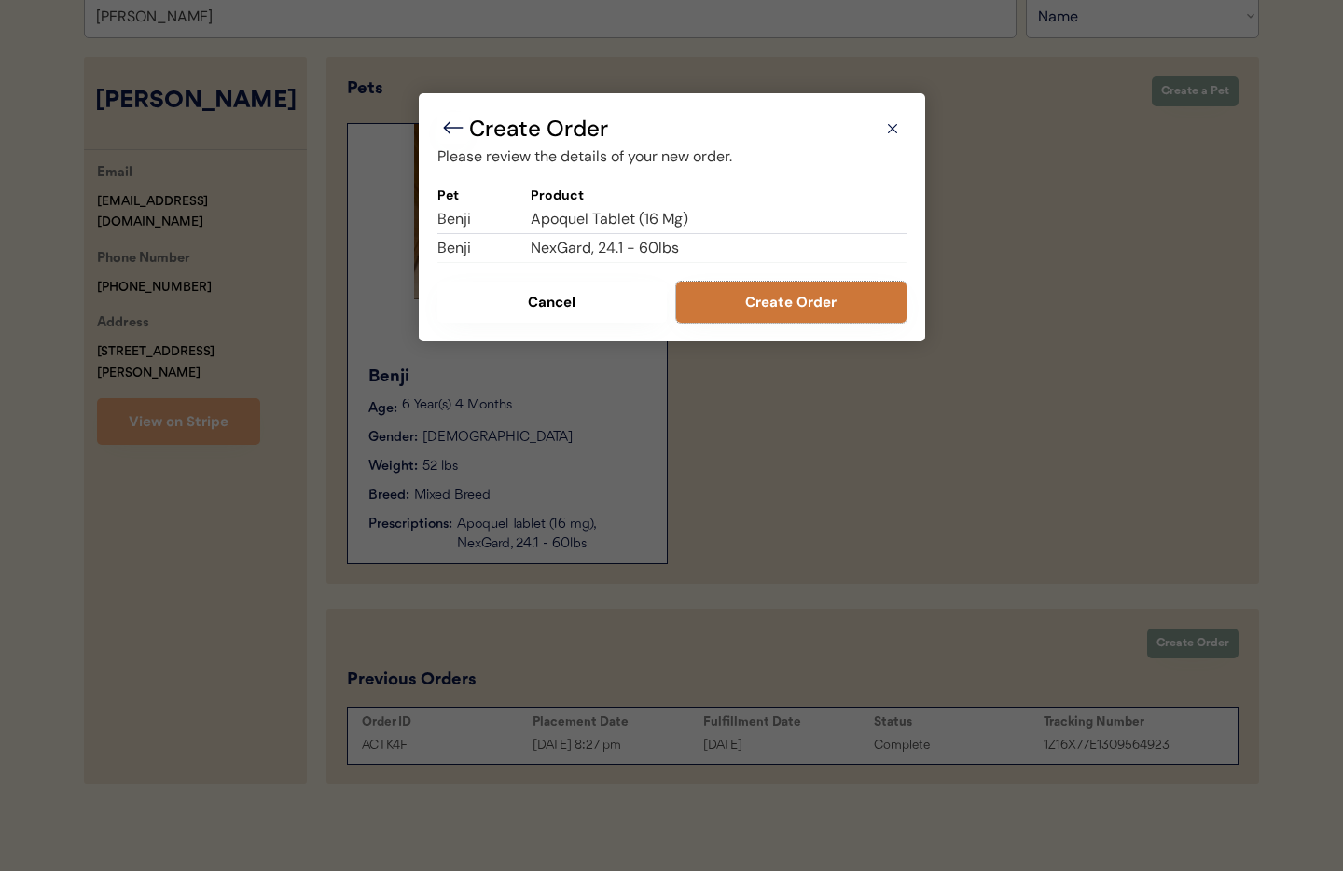
click at [736, 304] on button "Create Order" at bounding box center [791, 302] width 230 height 41
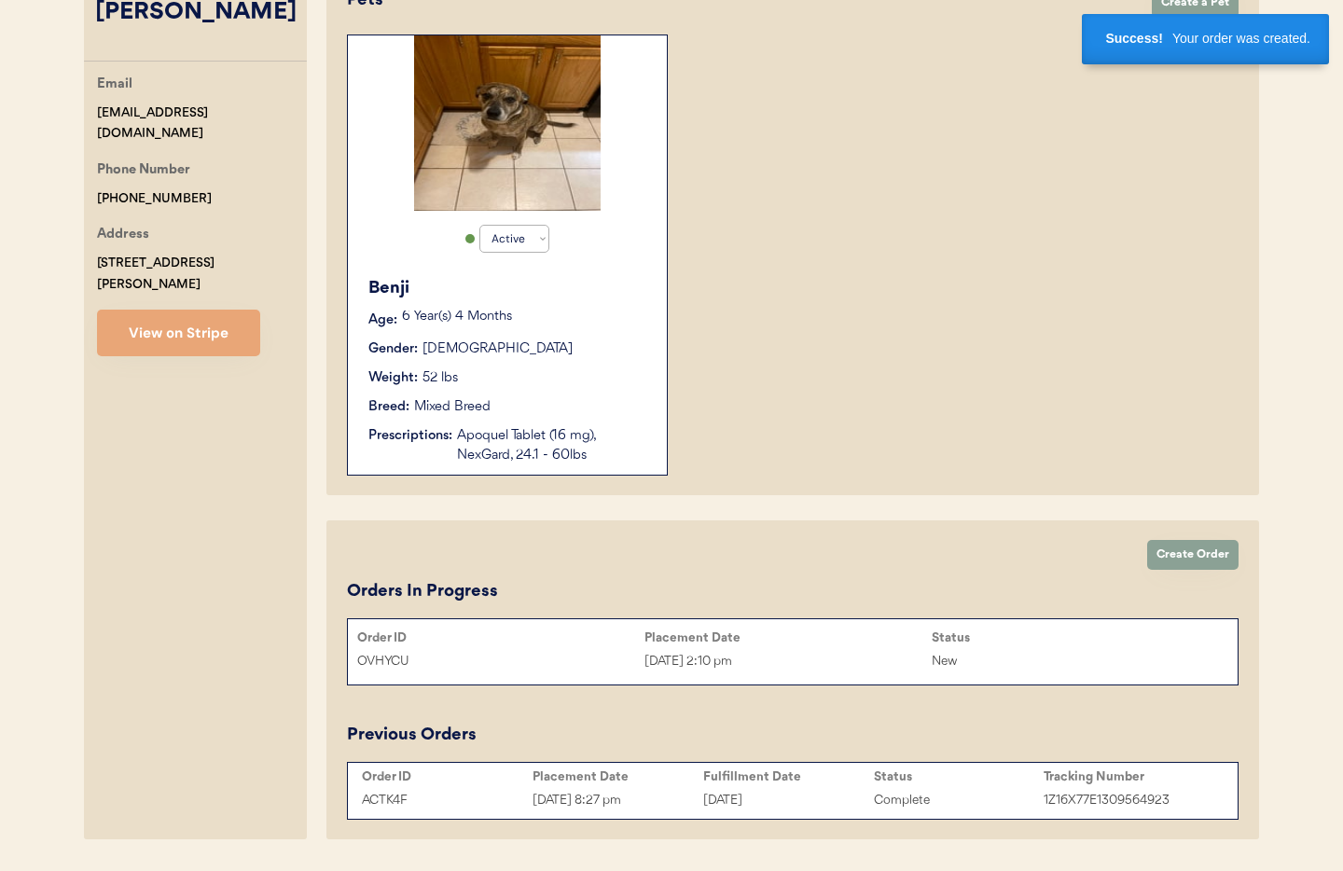
scroll to position [403, 0]
